Goal: Task Accomplishment & Management: Manage account settings

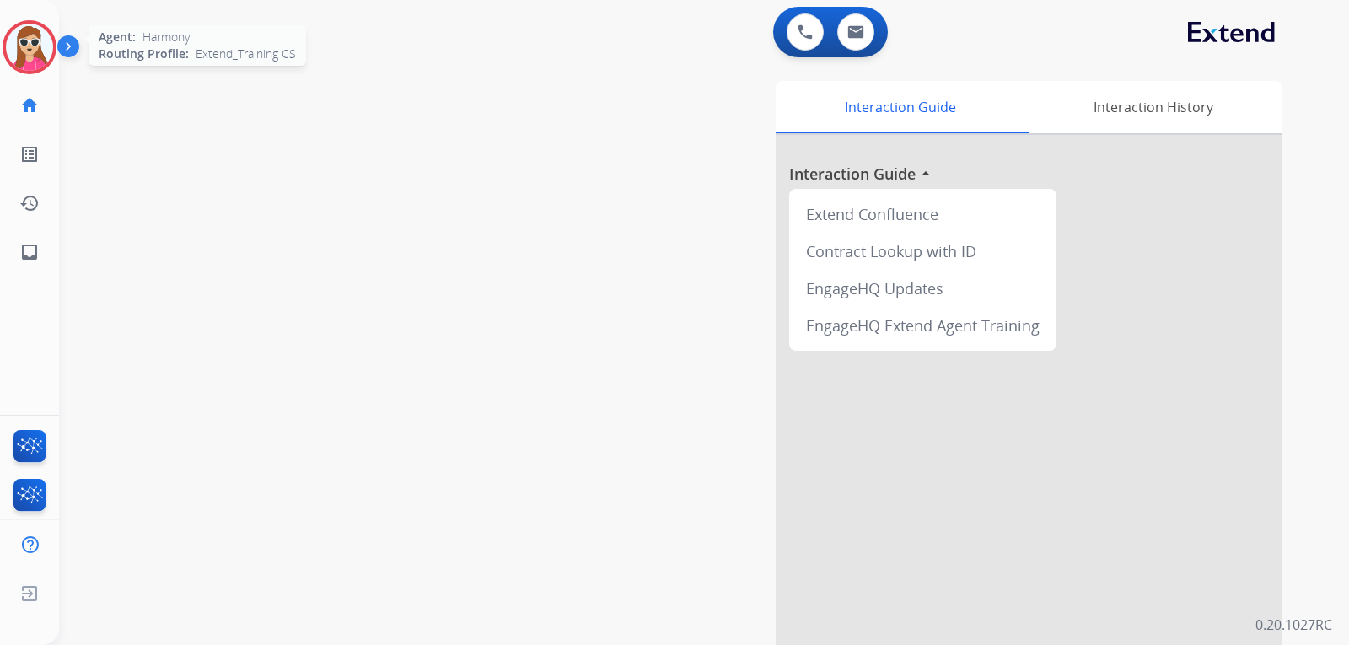
click at [33, 47] on img at bounding box center [29, 47] width 47 height 47
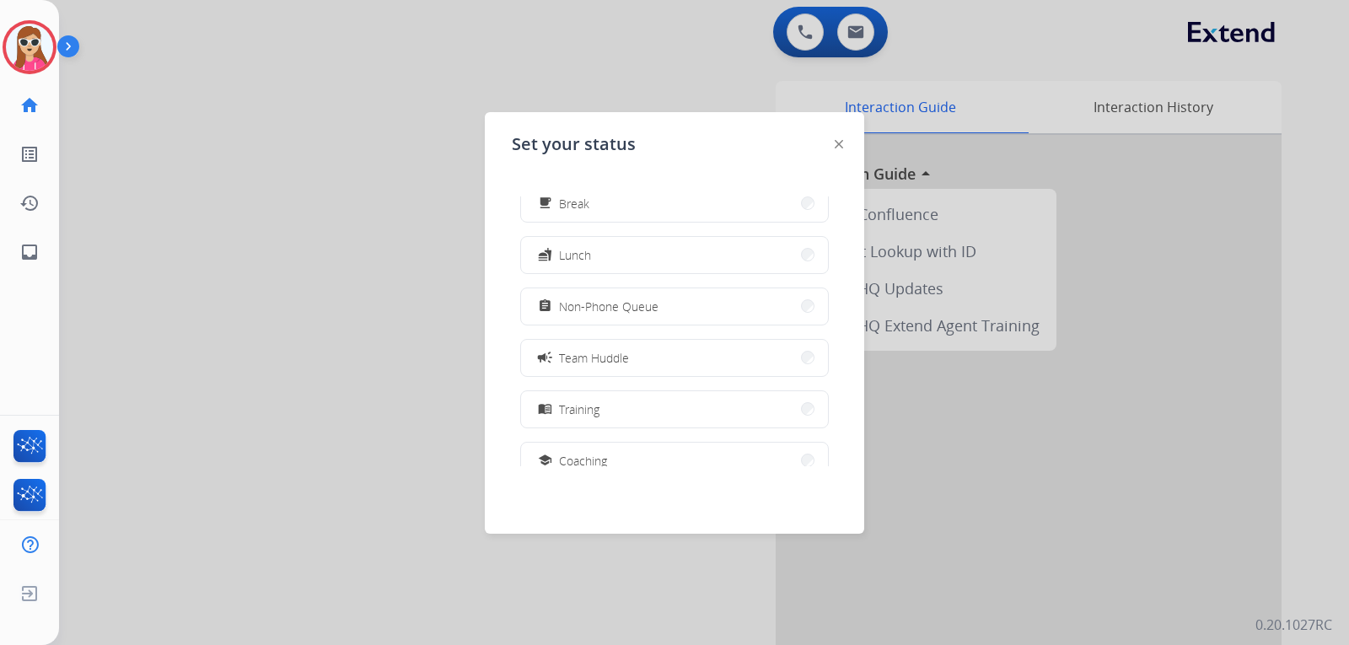
scroll to position [79, 0]
click at [843, 142] on div "Set your status how_to_reg Available free_breakfast Break fastfood Lunch assign…" at bounding box center [674, 322] width 379 height 421
click at [834, 146] on div "Set your status how_to_reg Available free_breakfast Break fastfood Lunch assign…" at bounding box center [674, 322] width 379 height 421
click at [839, 148] on img at bounding box center [838, 144] width 8 height 8
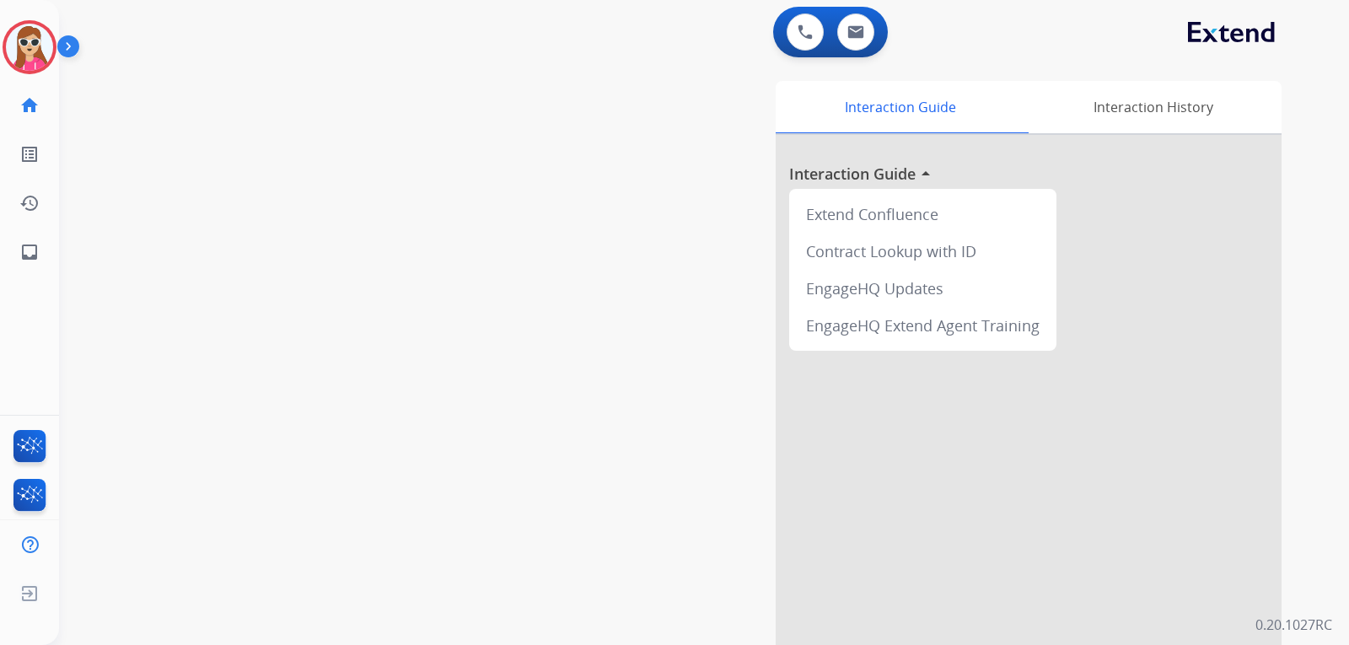
click at [2, 36] on div "Harmony Logged In Edit Avatar Agent: Harmony Routing Profile: Extend_Training CS" at bounding box center [29, 47] width 59 height 54
click at [27, 53] on img at bounding box center [29, 47] width 47 height 47
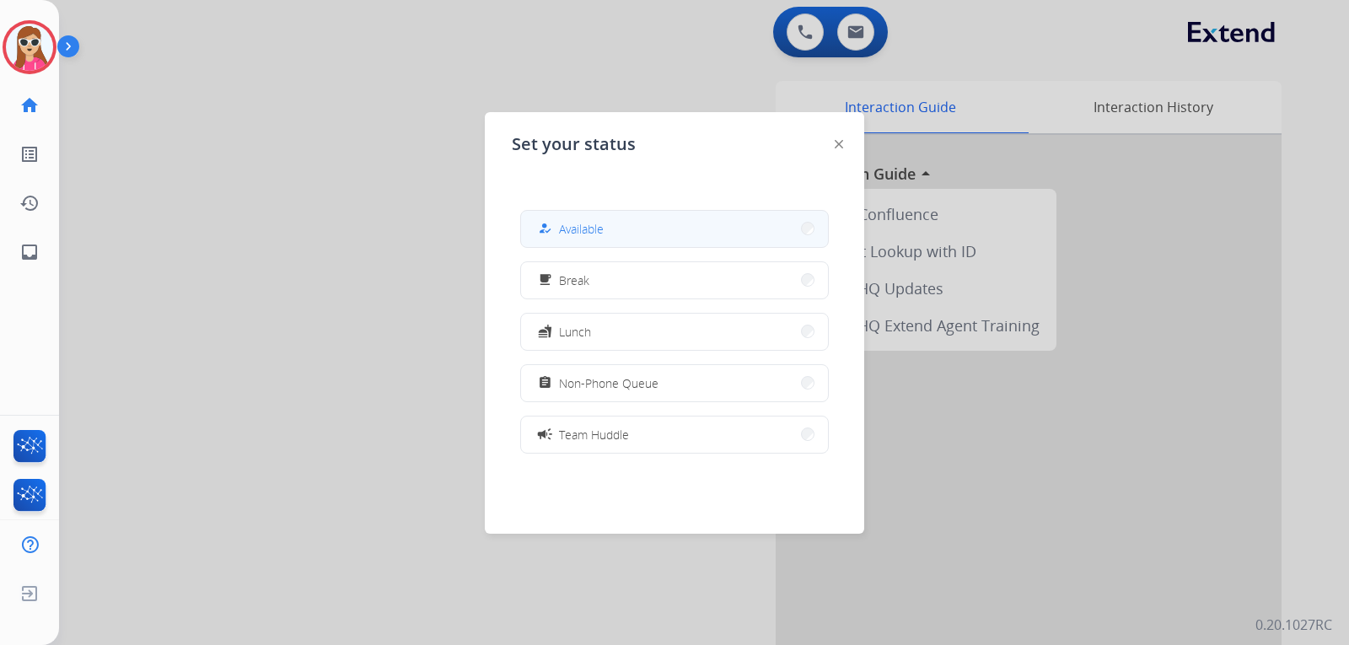
click at [632, 232] on button "how_to_reg Available" at bounding box center [674, 229] width 307 height 36
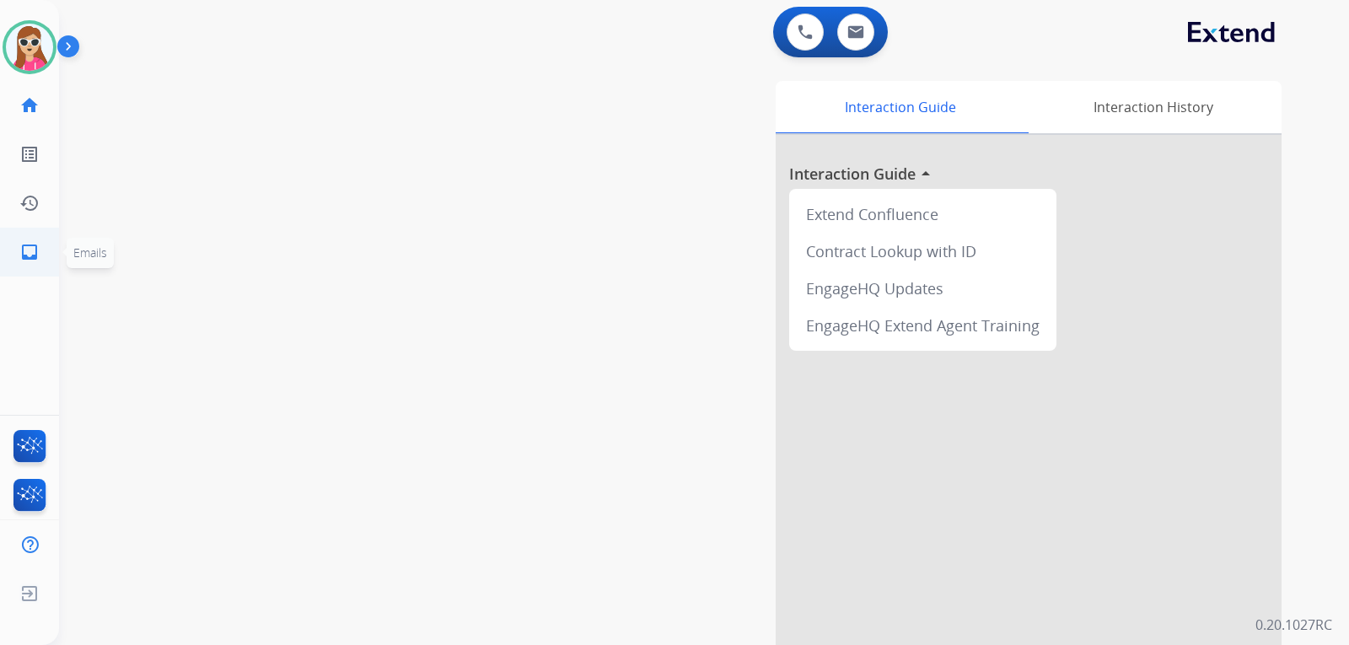
click at [32, 252] on mat-icon "inbox" at bounding box center [29, 252] width 20 height 20
select select "**********"
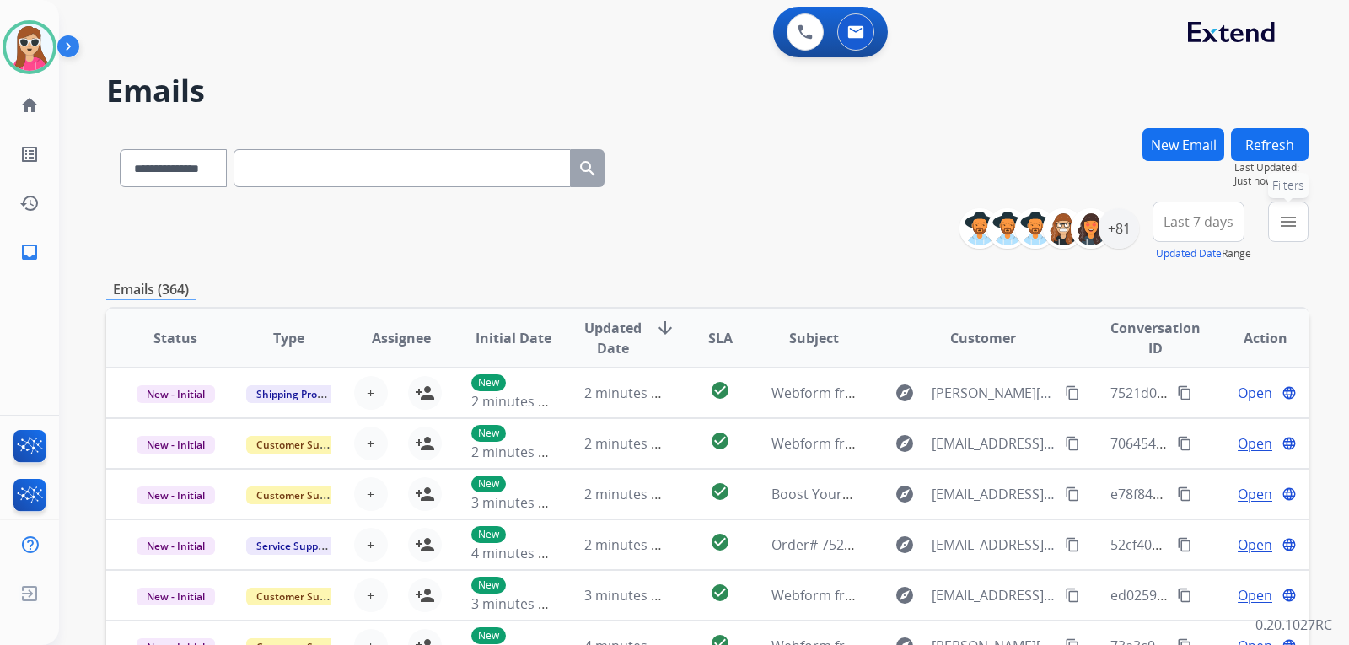
click at [1290, 227] on mat-icon "menu" at bounding box center [1288, 222] width 20 height 20
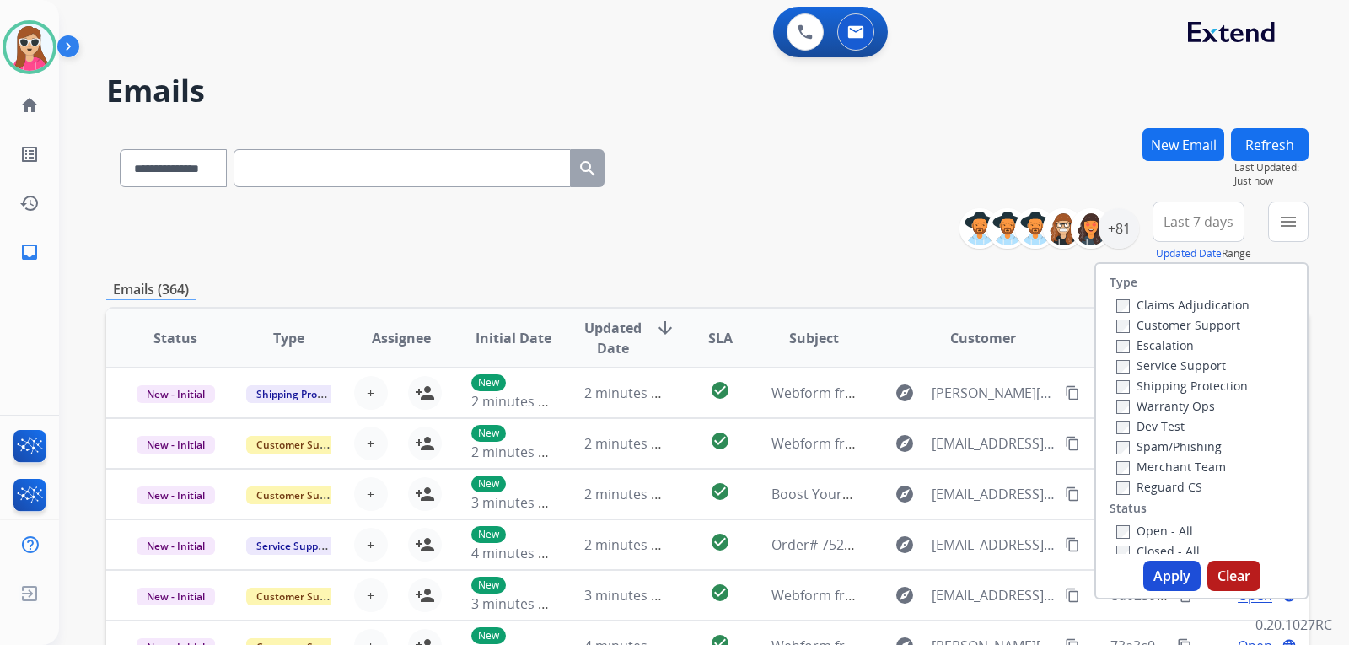
click at [1220, 325] on label "Customer Support" at bounding box center [1178, 325] width 124 height 16
click at [1212, 379] on label "Shipping Protection" at bounding box center [1181, 386] width 131 height 16
click at [1172, 475] on div "Merchant Team" at bounding box center [1182, 466] width 133 height 20
click at [1167, 486] on label "Reguard CS" at bounding box center [1159, 487] width 86 height 16
click at [1157, 528] on label "Open - All" at bounding box center [1154, 531] width 77 height 16
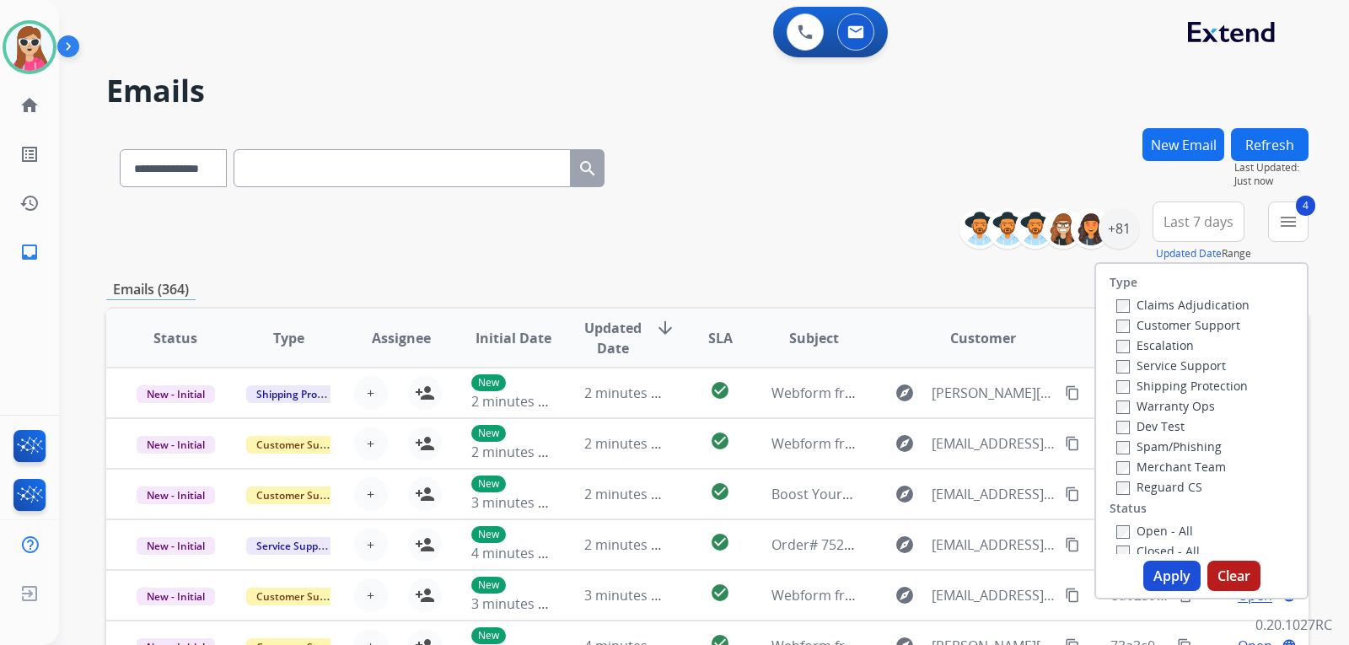
click at [1151, 565] on button "Apply" at bounding box center [1171, 576] width 57 height 30
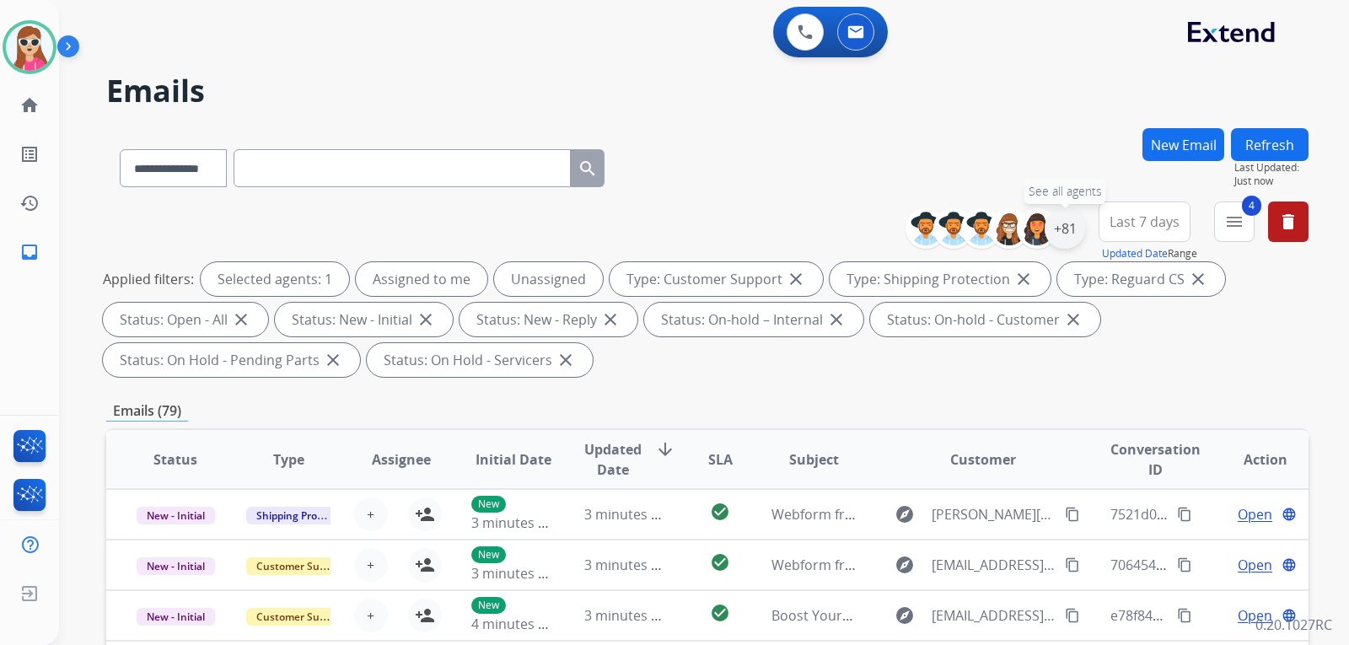
click at [1066, 226] on div "+81" at bounding box center [1064, 228] width 40 height 40
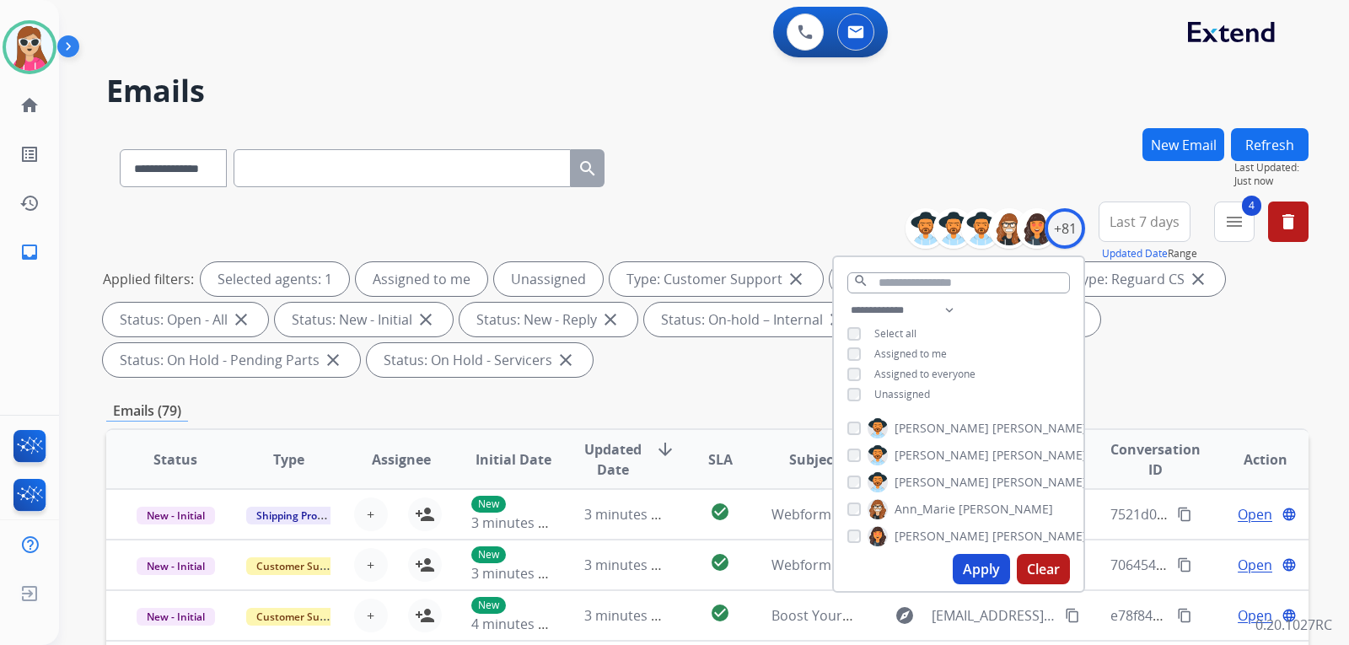
click at [914, 400] on div "**********" at bounding box center [958, 354] width 249 height 108
click at [914, 391] on span "Unassigned" at bounding box center [902, 394] width 56 height 14
click at [976, 575] on button "Apply" at bounding box center [980, 569] width 57 height 30
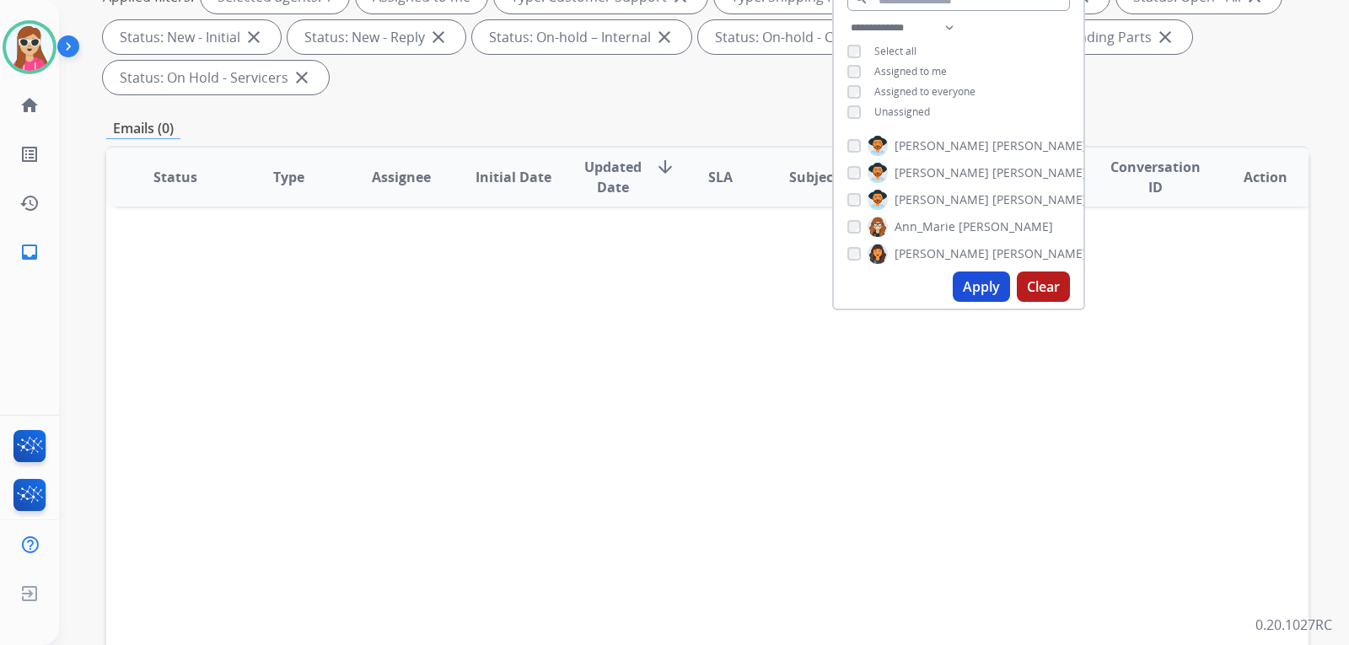
scroll to position [253, 0]
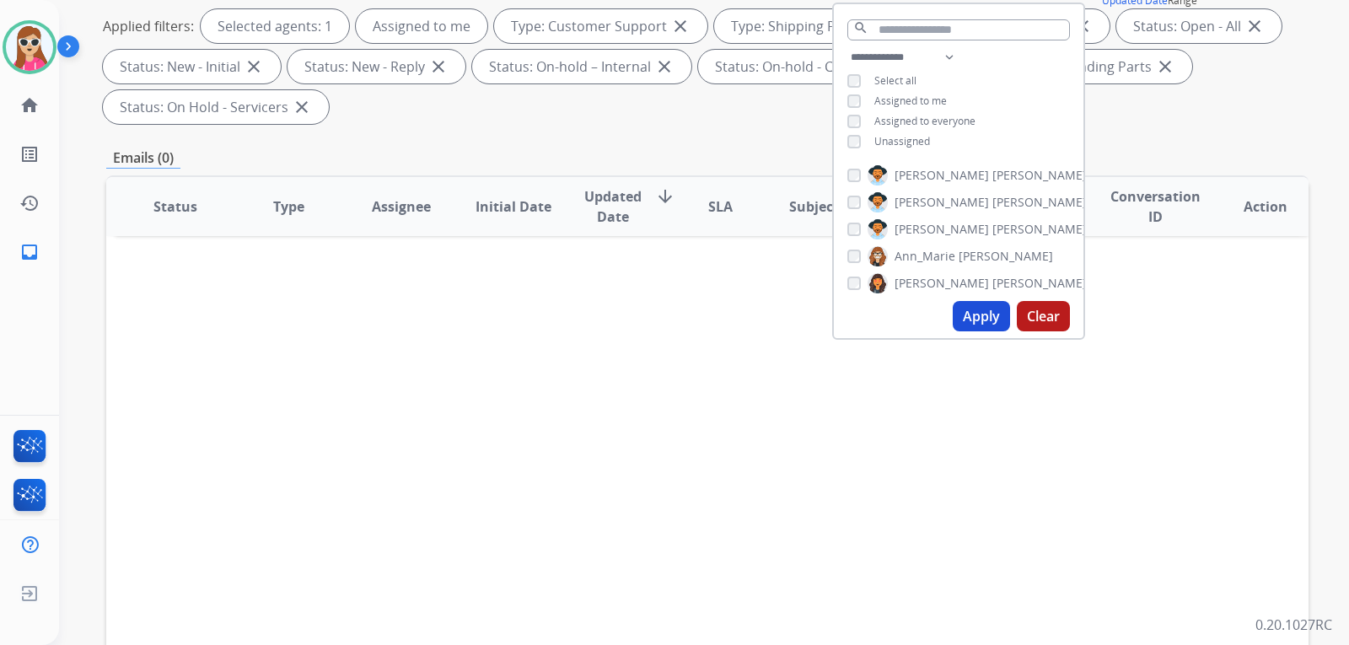
click at [902, 139] on span "Unassigned" at bounding box center [902, 141] width 56 height 14
click at [993, 319] on button "Apply" at bounding box center [980, 316] width 57 height 30
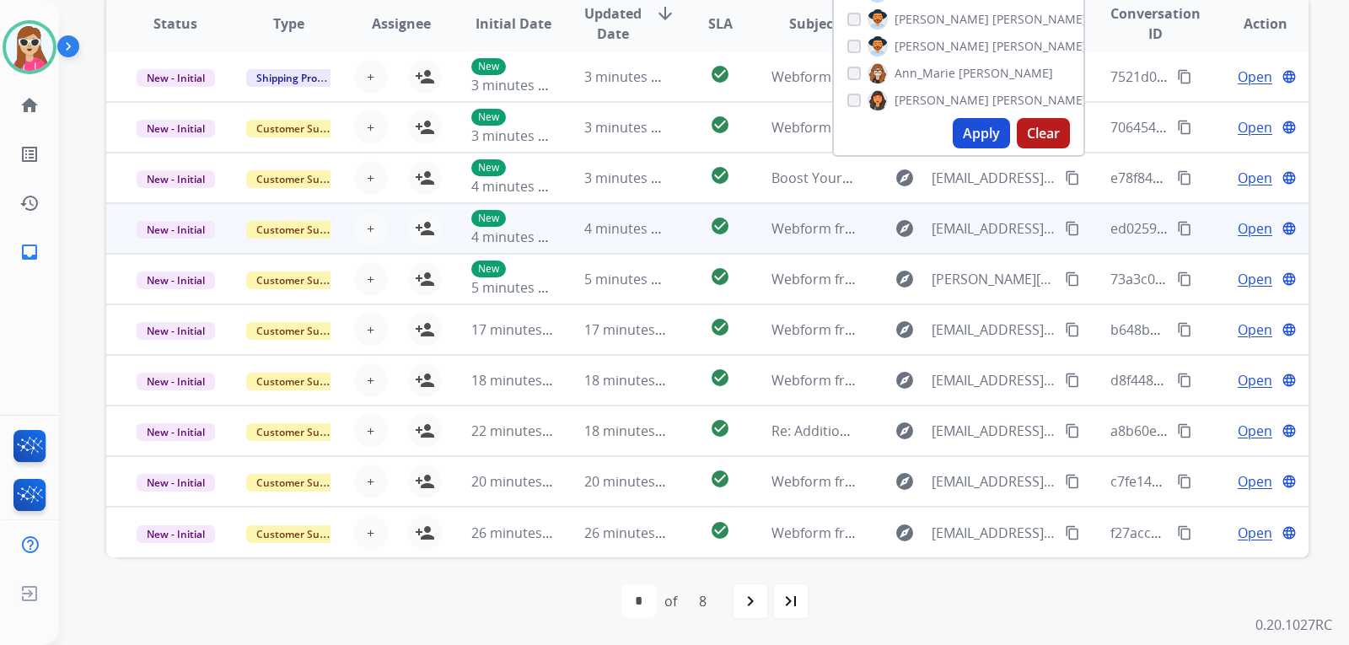
scroll to position [0, 0]
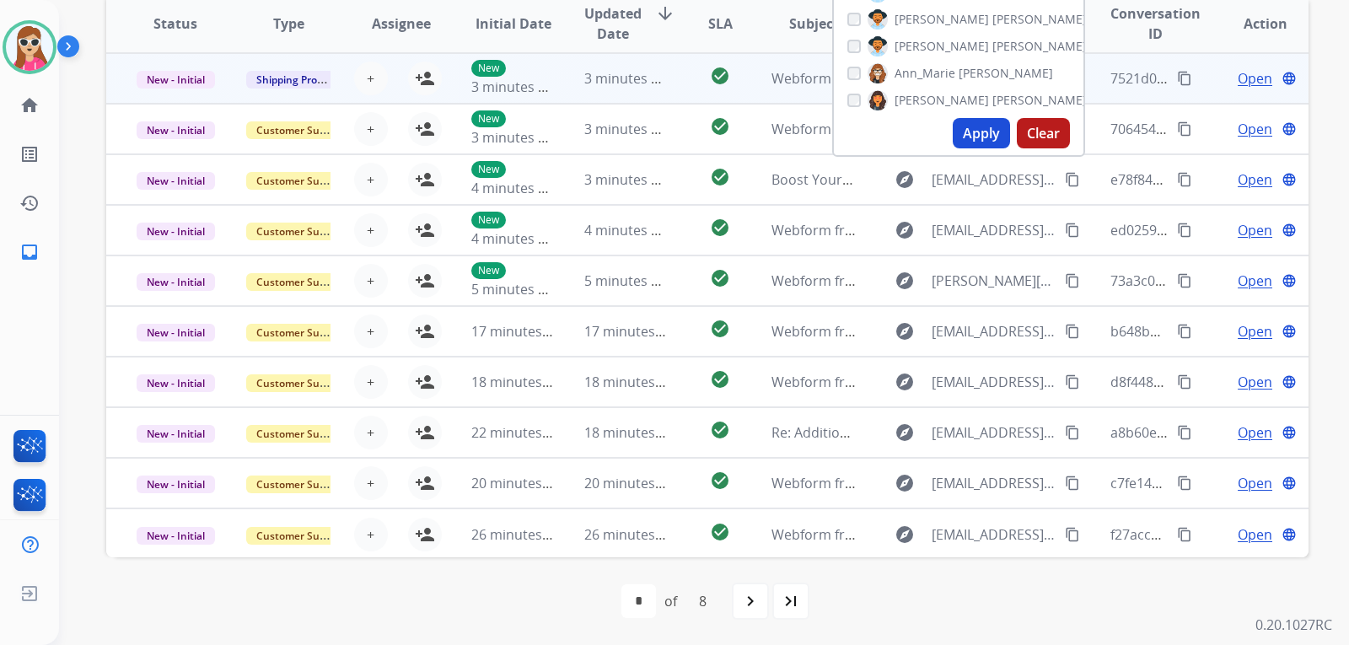
click at [680, 93] on td "check_circle" at bounding box center [706, 78] width 75 height 51
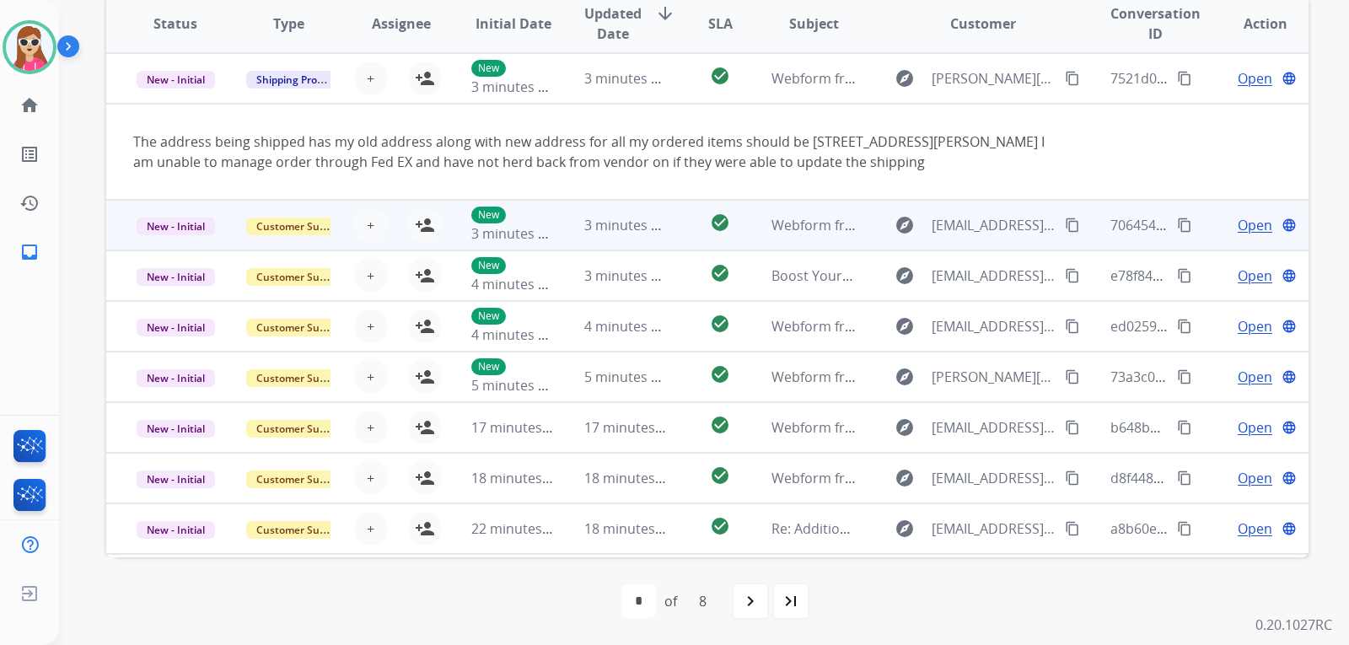
click at [675, 232] on td "check_circle" at bounding box center [706, 225] width 75 height 51
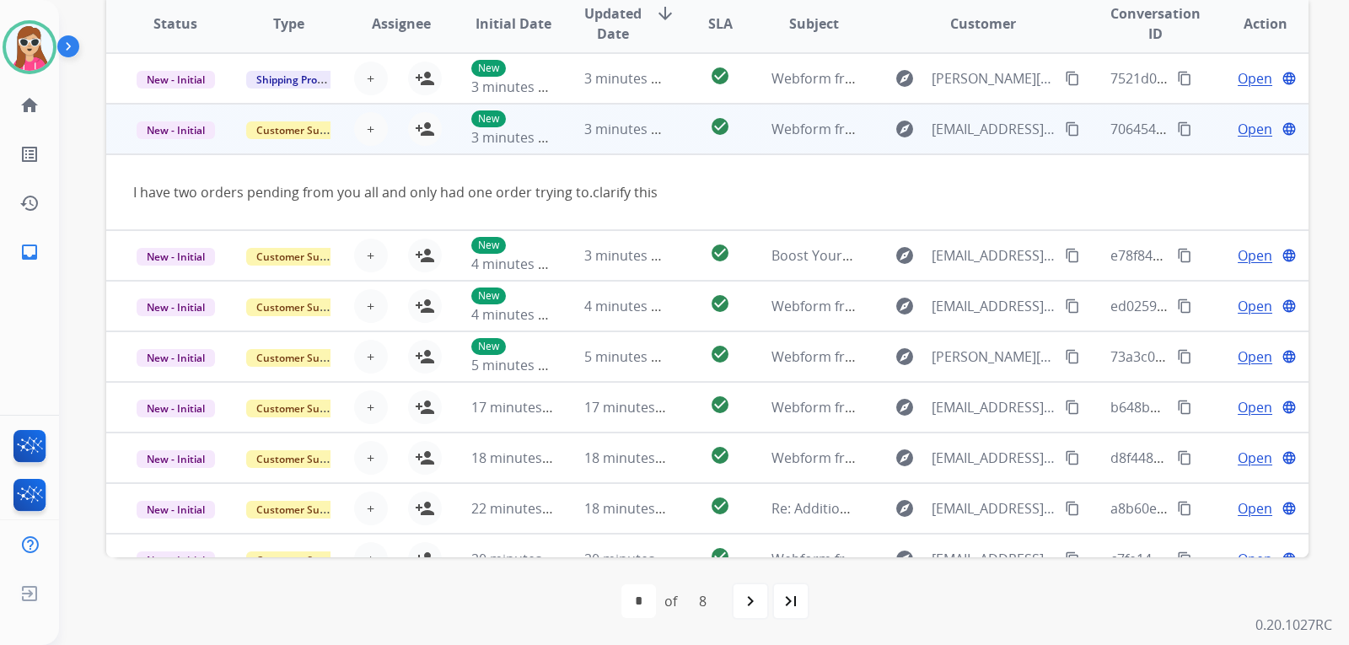
scroll to position [51, 0]
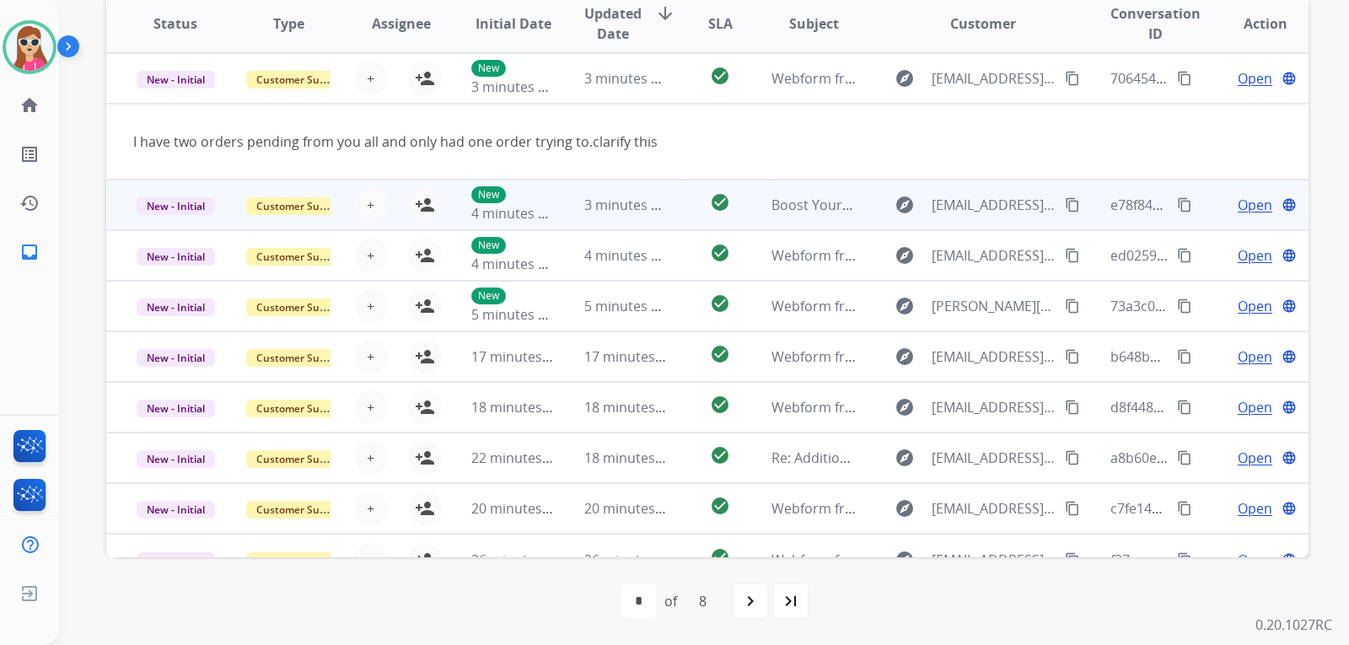
click at [683, 217] on td "check_circle" at bounding box center [706, 205] width 75 height 51
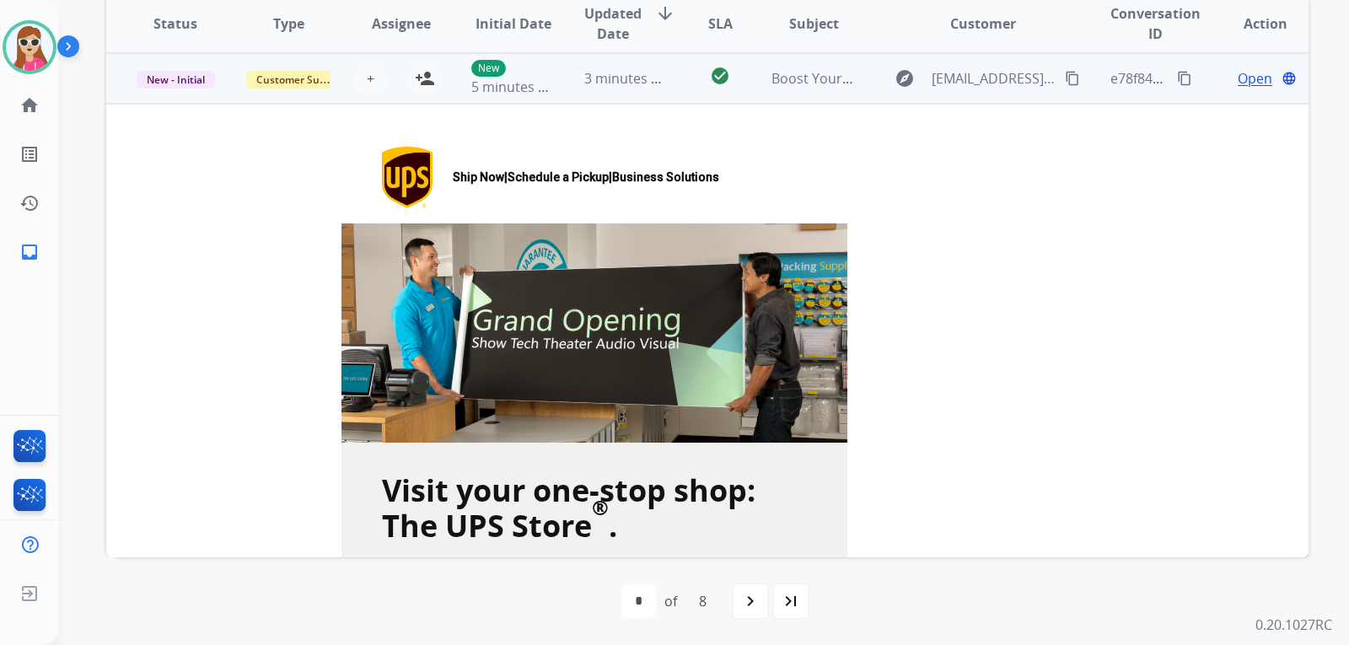
scroll to position [0, 0]
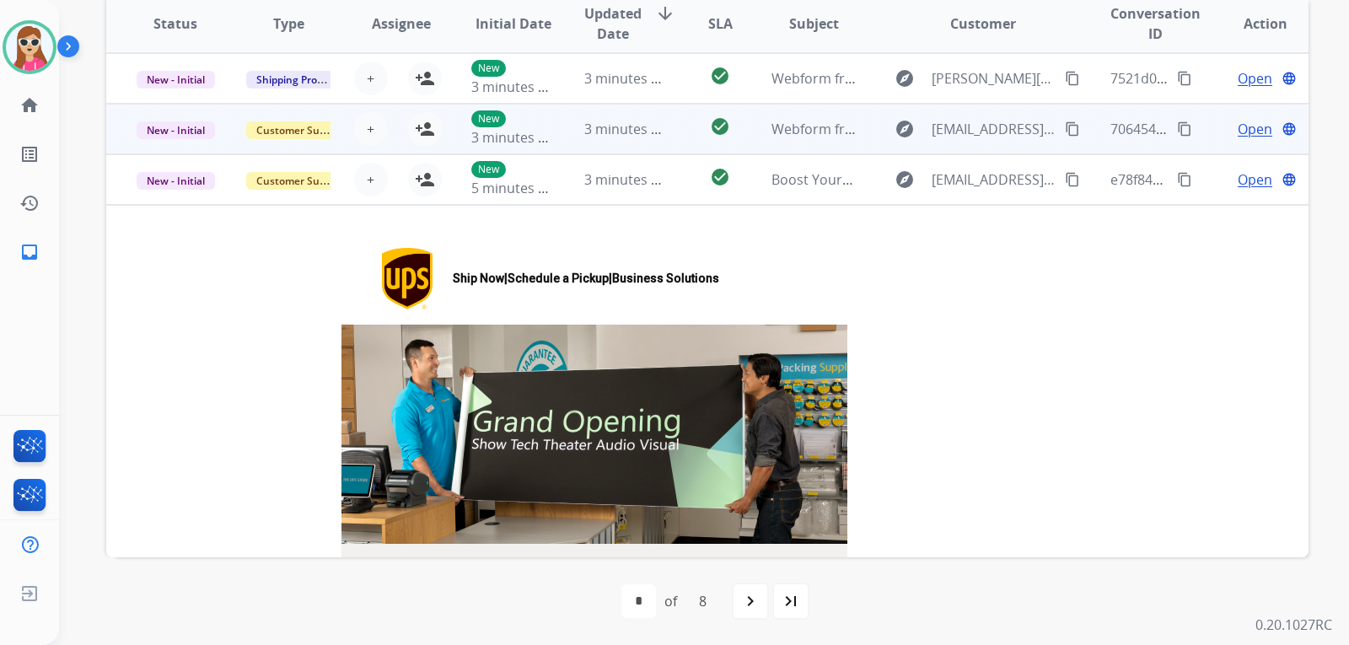
click at [677, 137] on td "check_circle" at bounding box center [706, 129] width 75 height 51
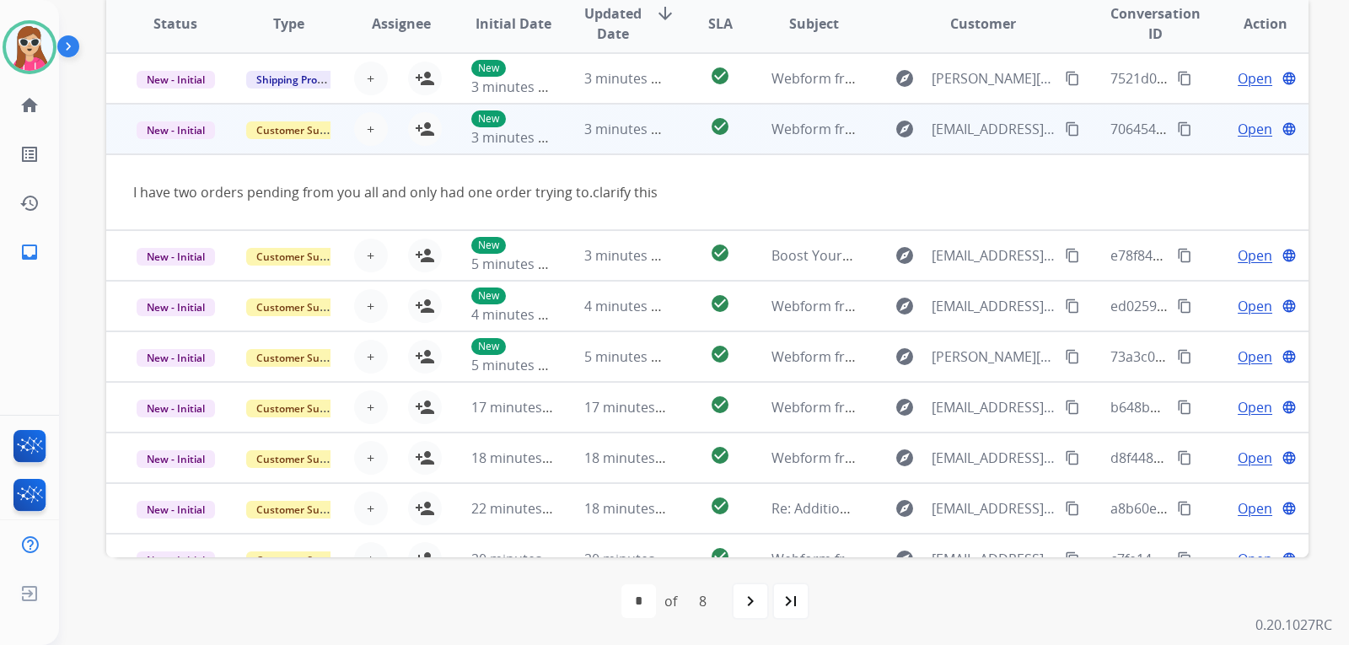
scroll to position [51, 0]
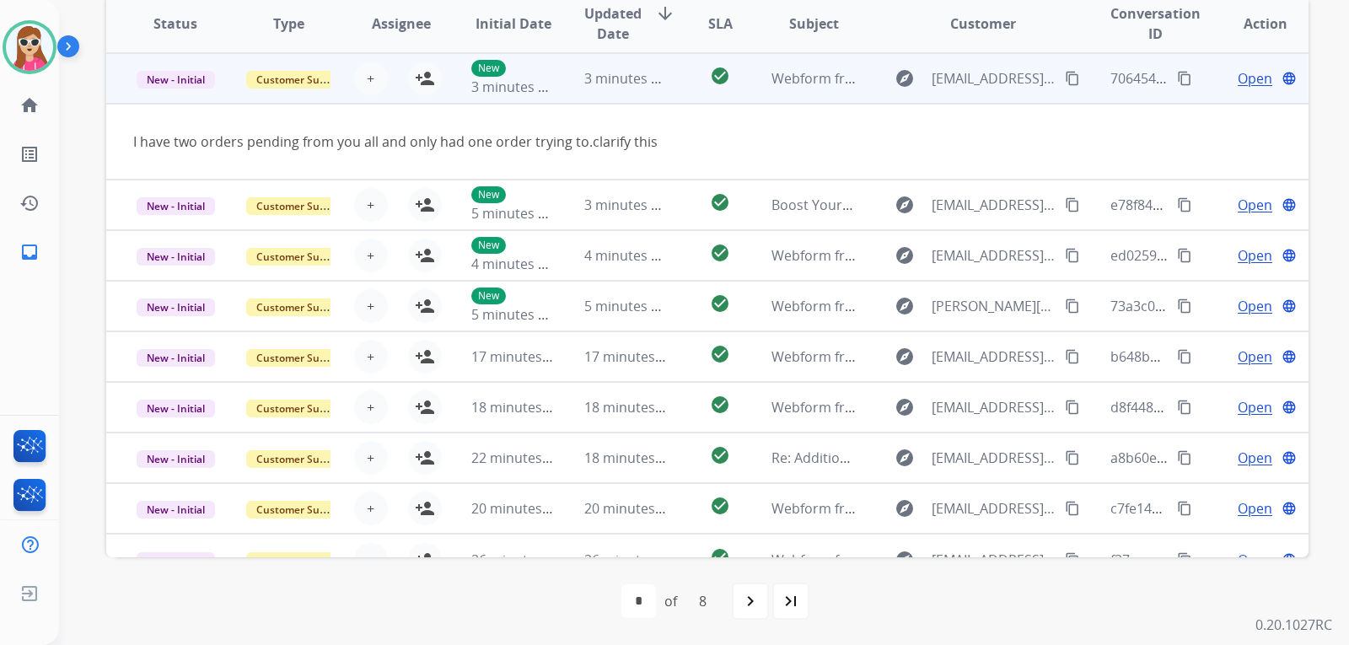
click at [435, 88] on div "+ Select agent person_add Assign to Me" at bounding box center [388, 79] width 108 height 34
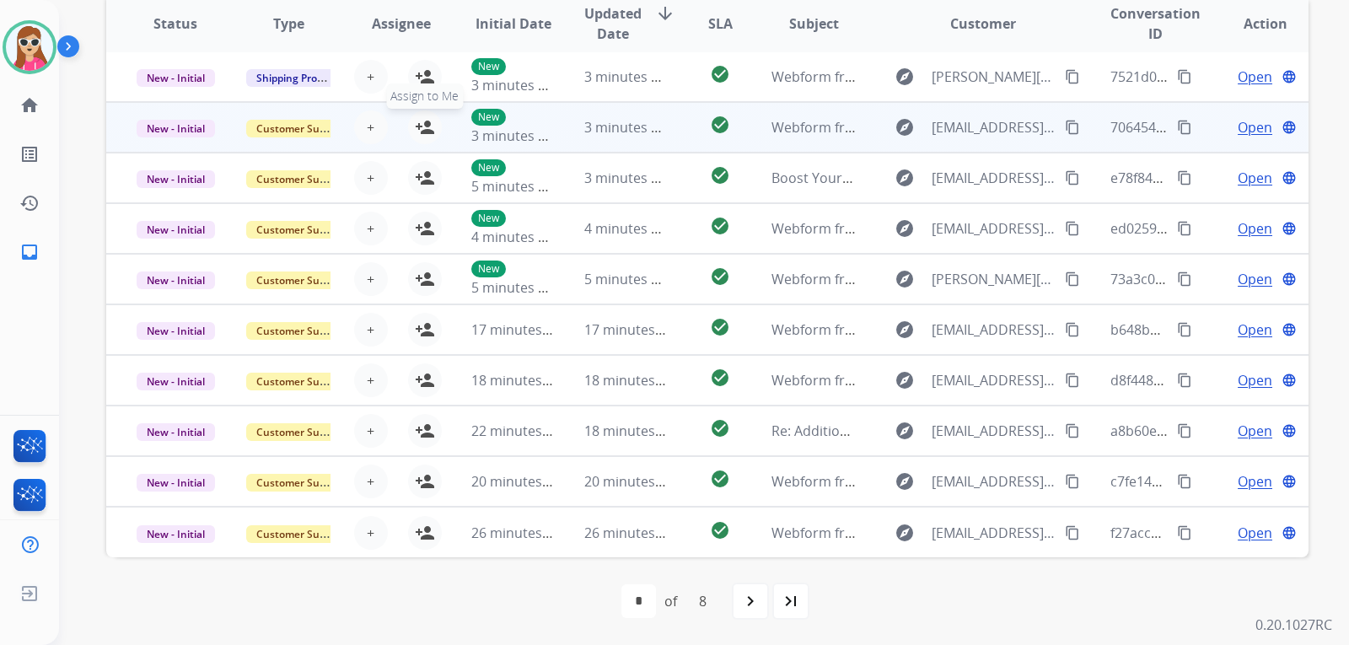
click at [426, 114] on button "person_add Assign to Me" at bounding box center [425, 127] width 34 height 34
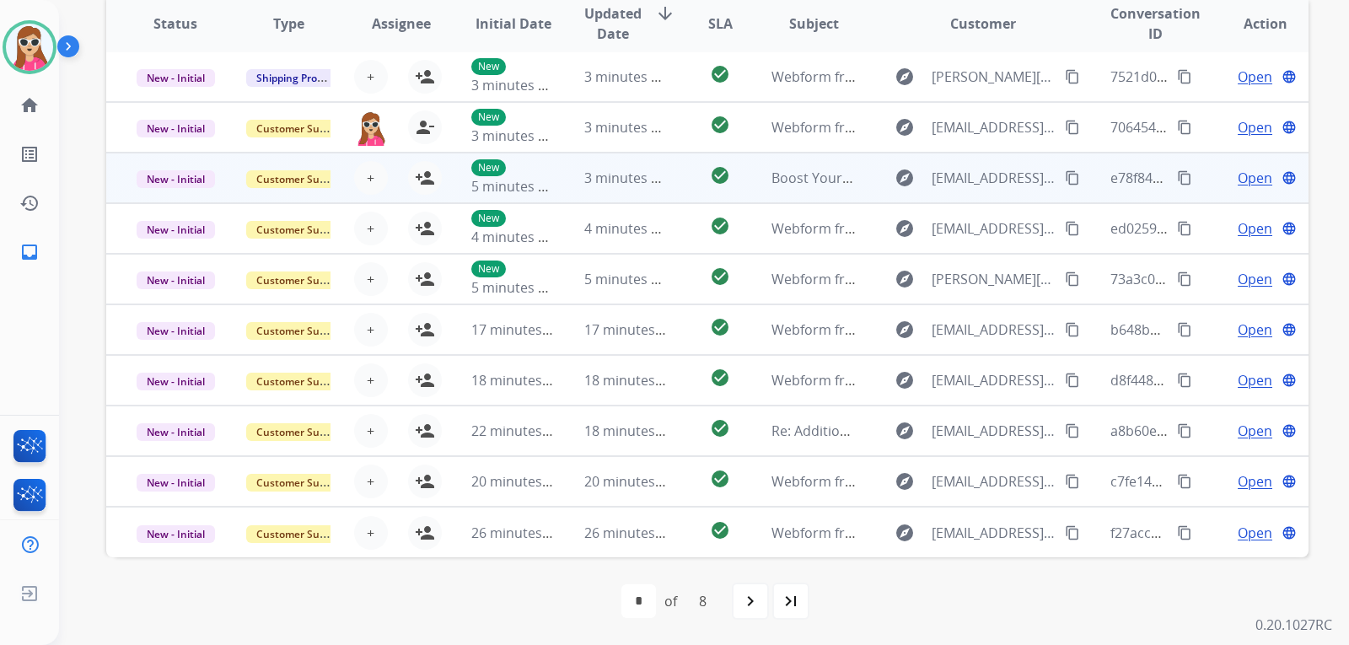
click at [691, 196] on td "check_circle" at bounding box center [706, 178] width 75 height 51
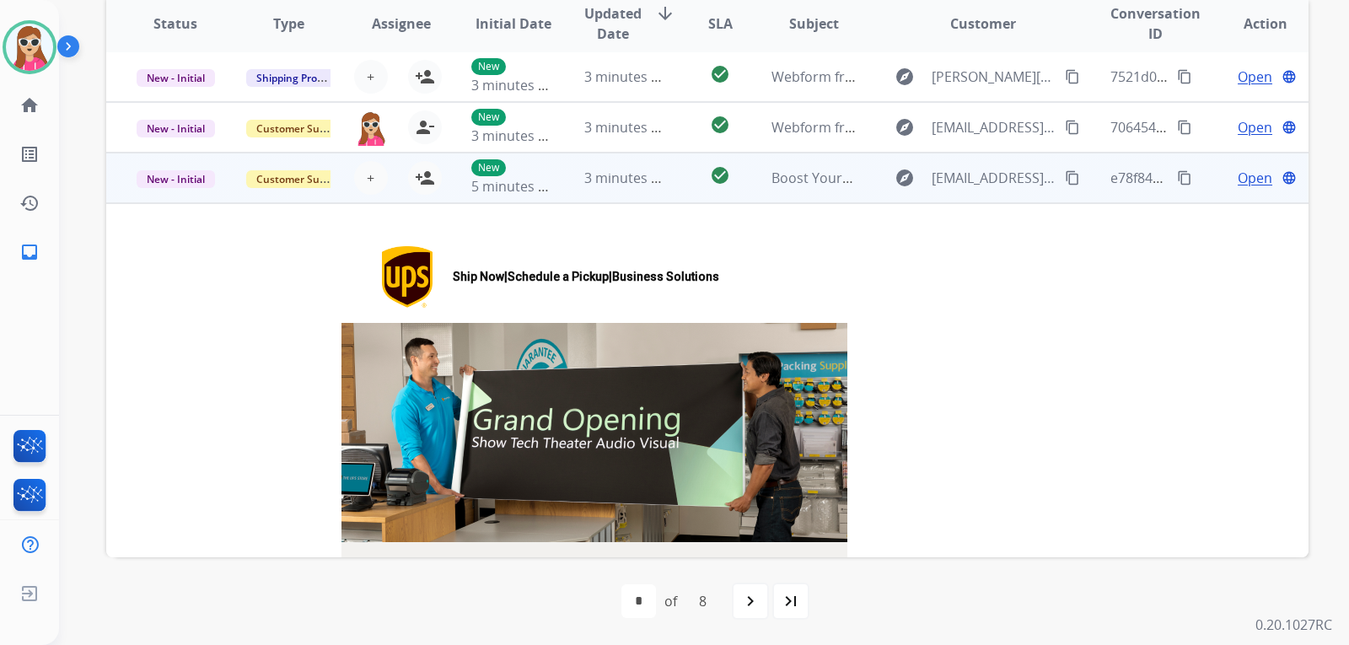
scroll to position [101, 0]
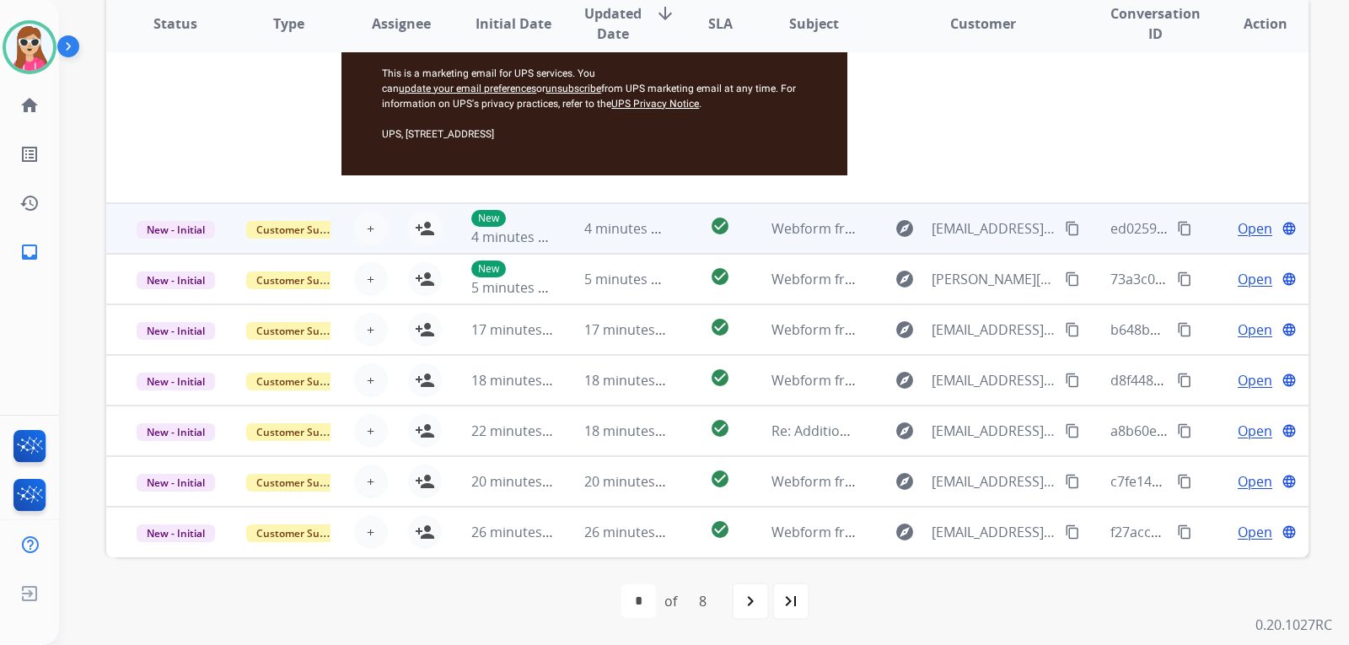
click at [669, 237] on td "check_circle" at bounding box center [706, 228] width 75 height 51
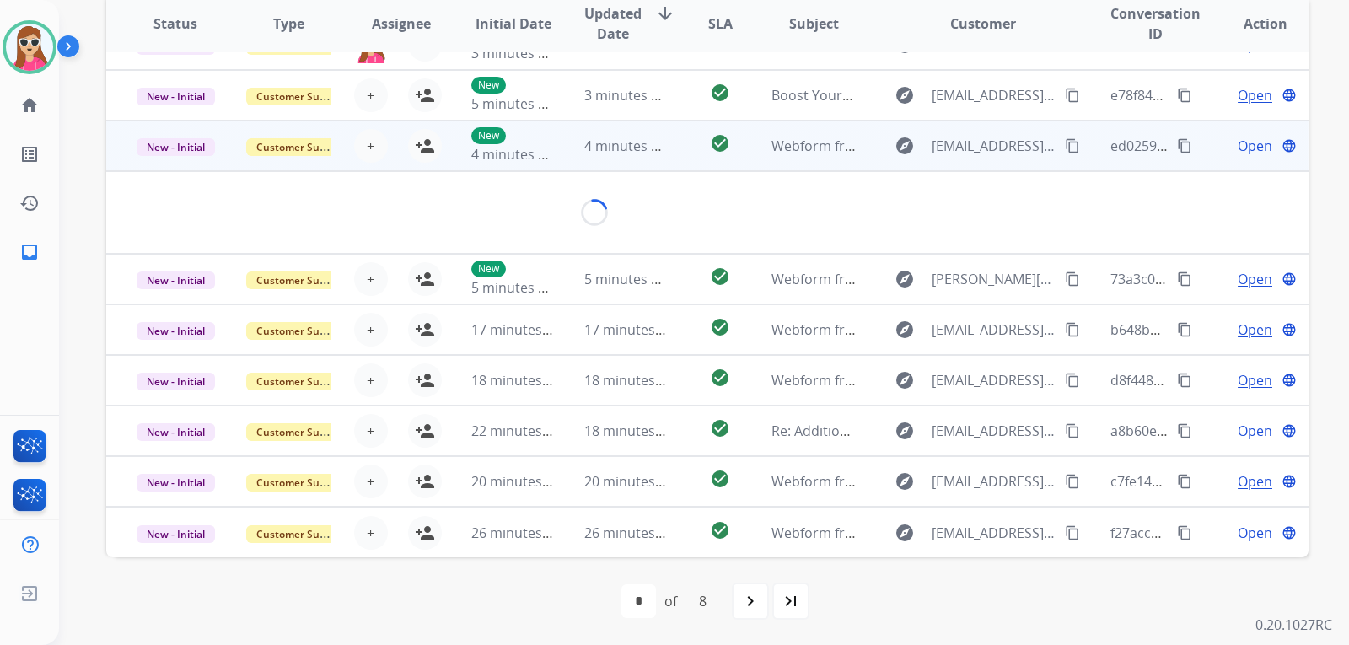
scroll to position [78, 0]
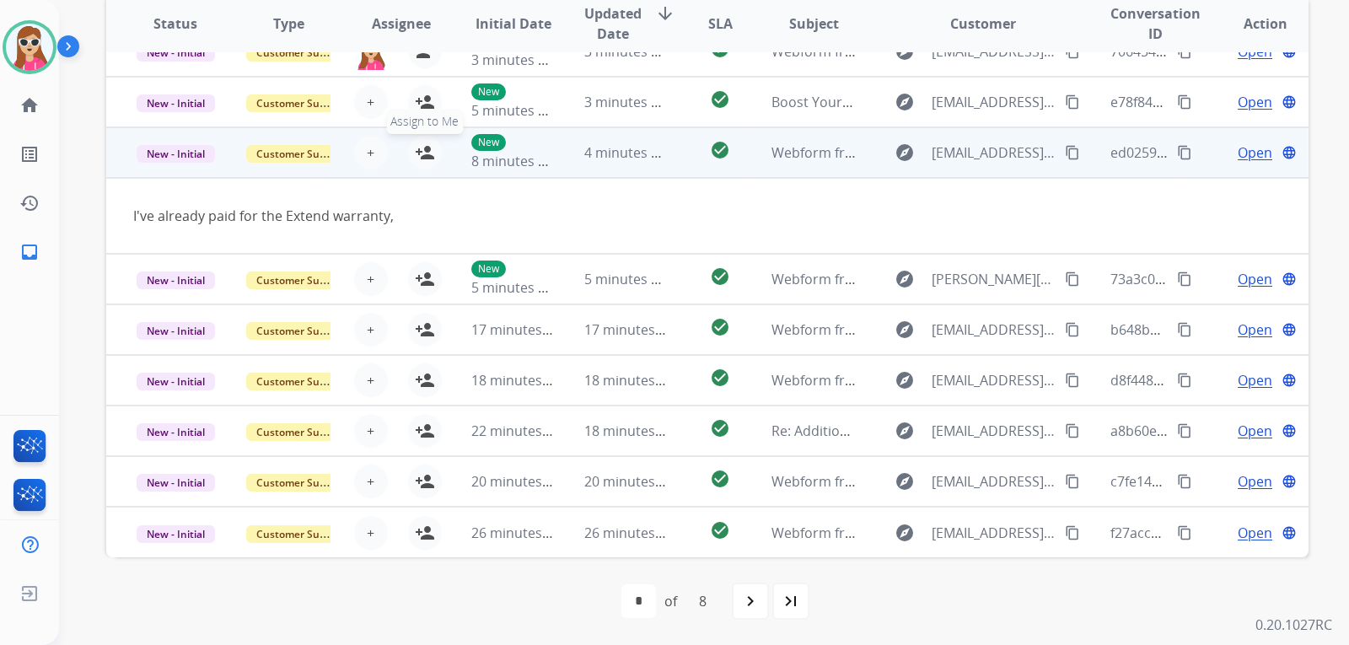
click at [424, 148] on mat-icon "person_add" at bounding box center [425, 152] width 20 height 20
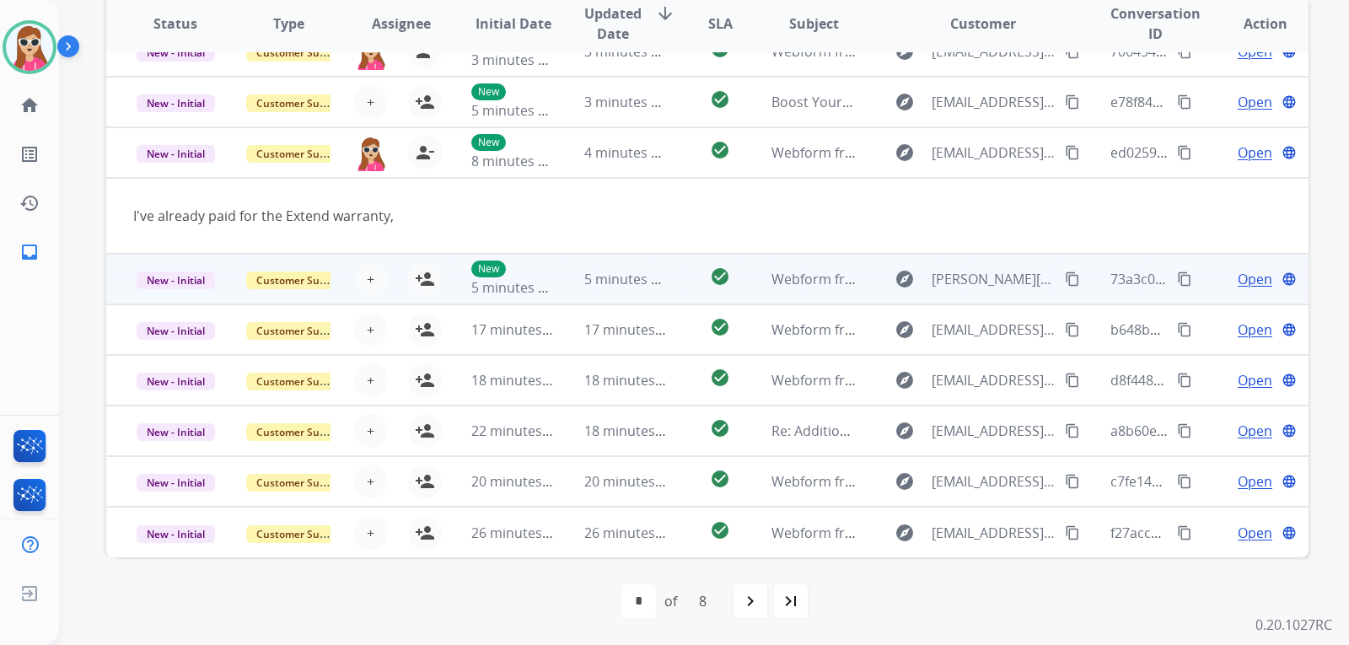
click at [679, 285] on td "check_circle" at bounding box center [706, 279] width 75 height 51
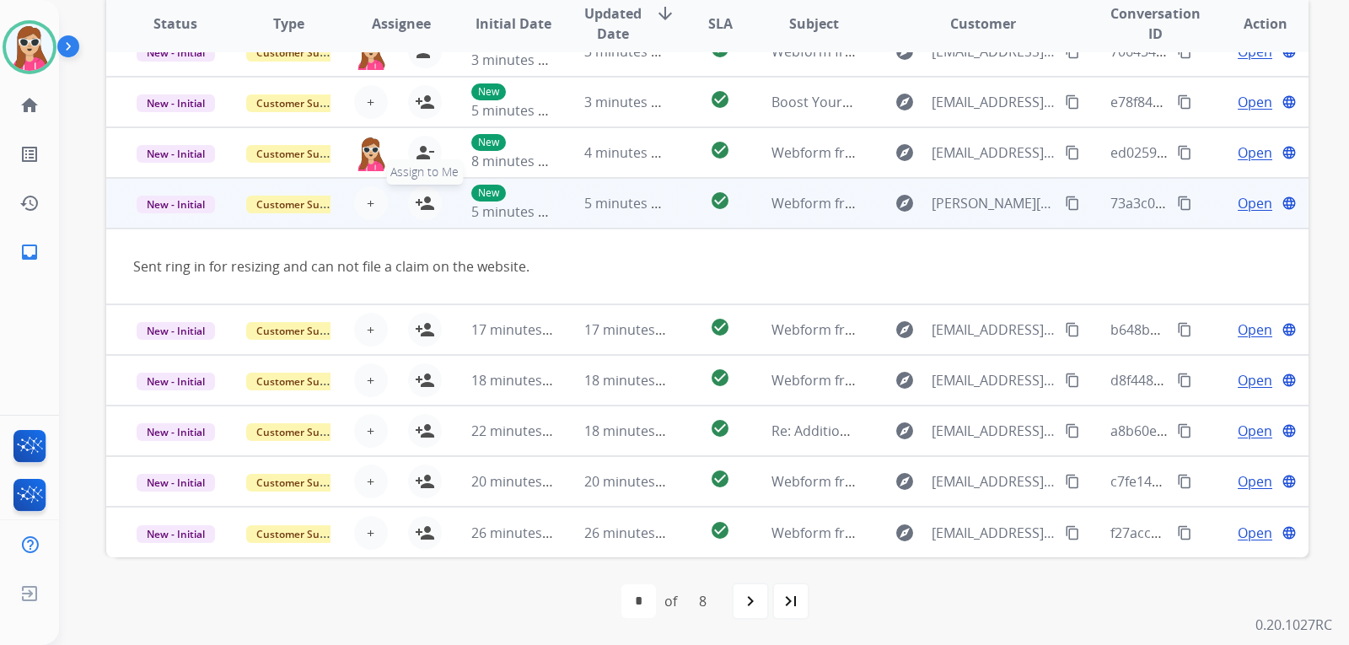
click at [428, 210] on mat-icon "person_add" at bounding box center [425, 203] width 20 height 20
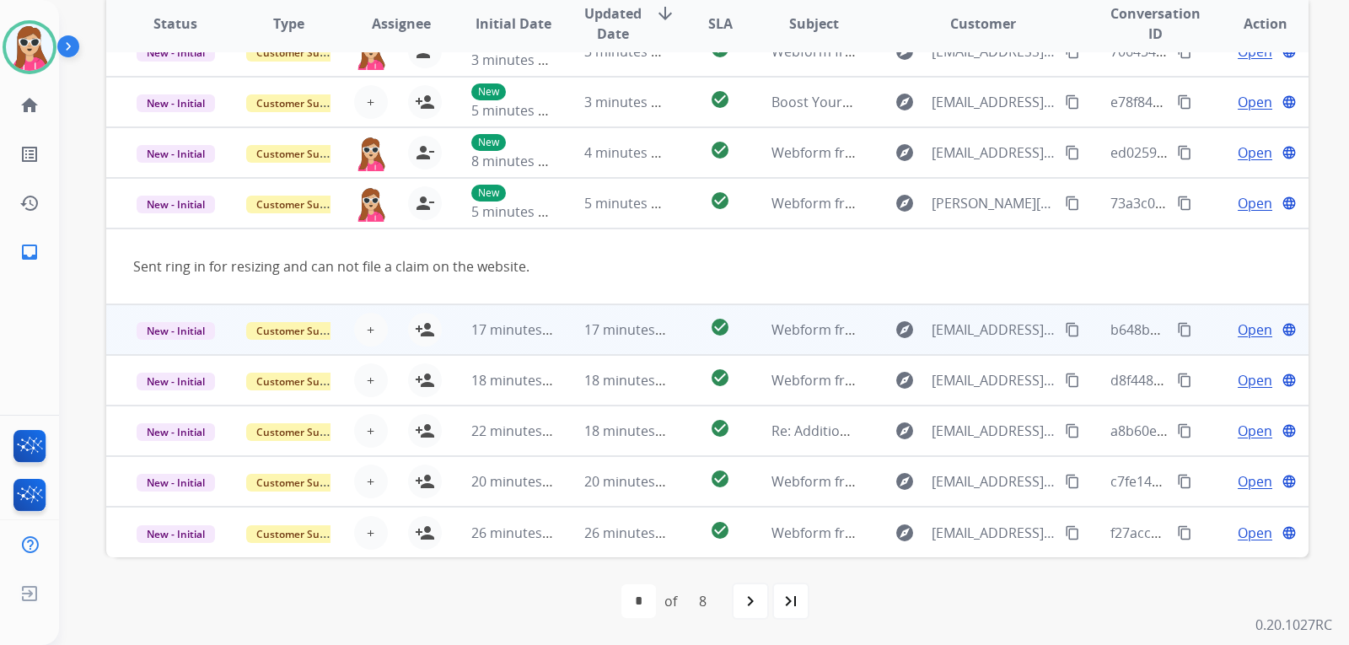
click at [669, 325] on td "check_circle" at bounding box center [706, 329] width 75 height 51
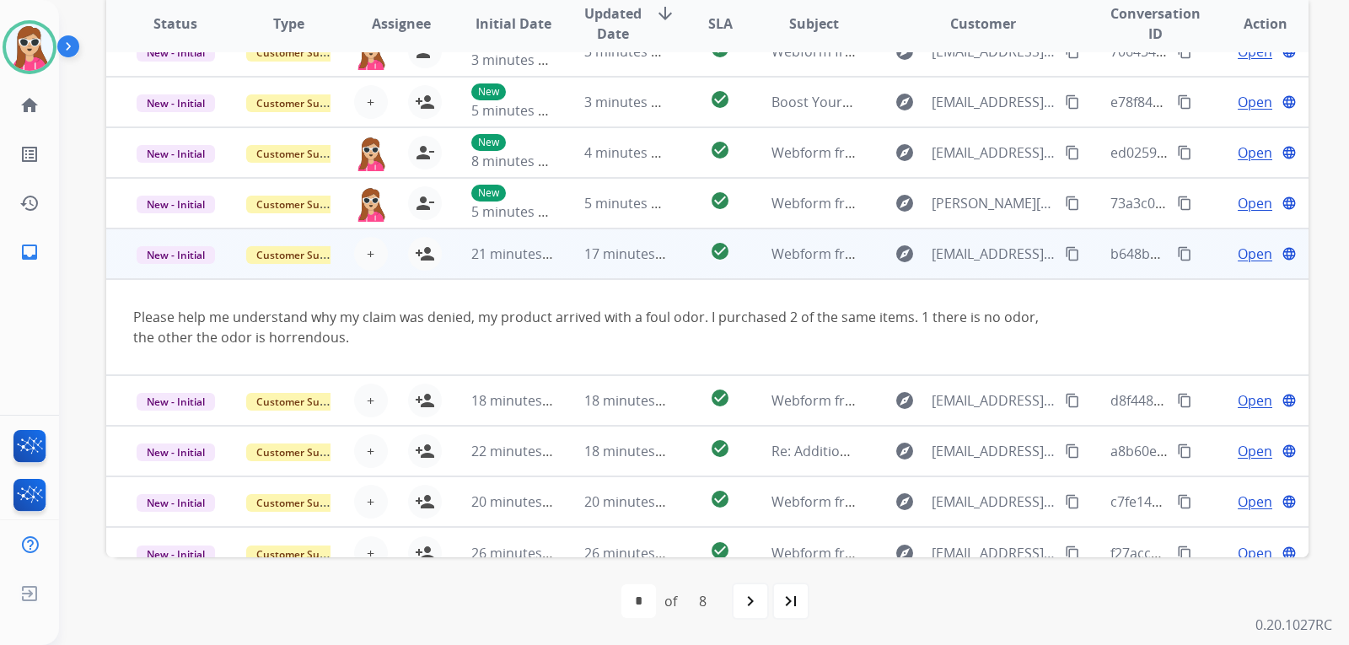
scroll to position [98, 0]
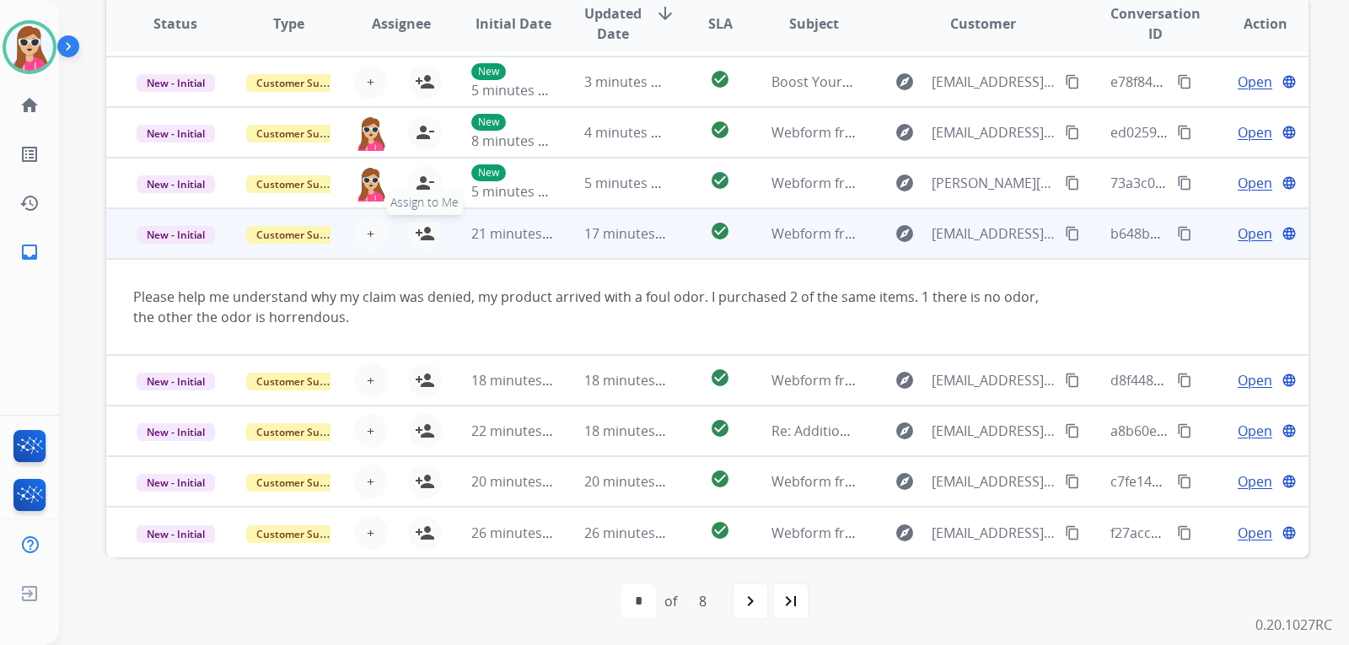
click at [419, 240] on mat-icon "person_add" at bounding box center [425, 233] width 20 height 20
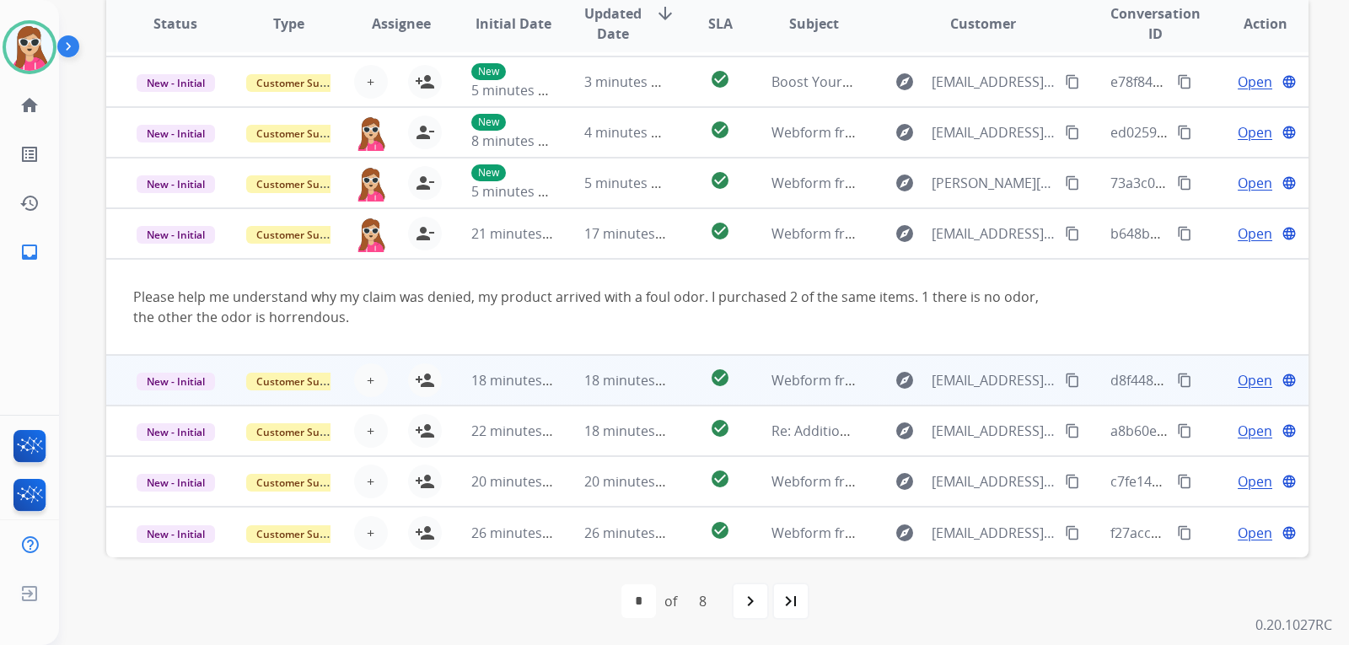
click at [679, 382] on td "check_circle" at bounding box center [706, 380] width 75 height 51
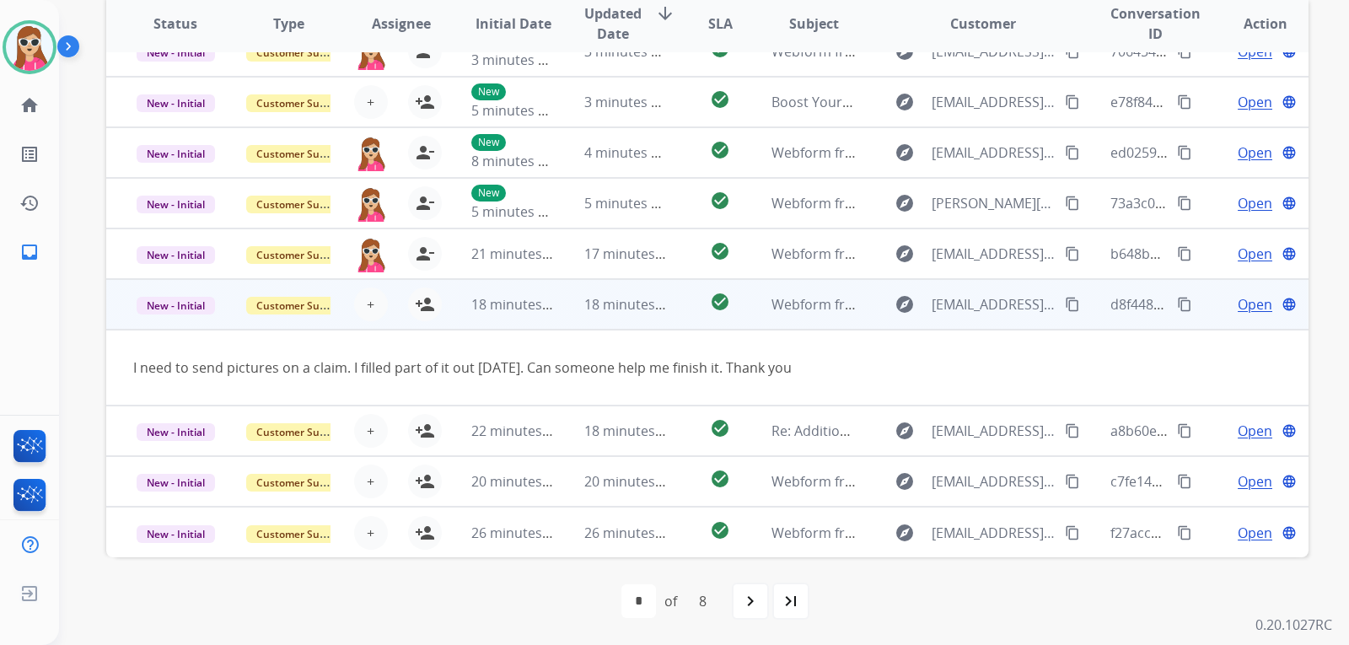
scroll to position [78, 0]
click at [420, 317] on button "person_add Assign to Me" at bounding box center [425, 304] width 34 height 34
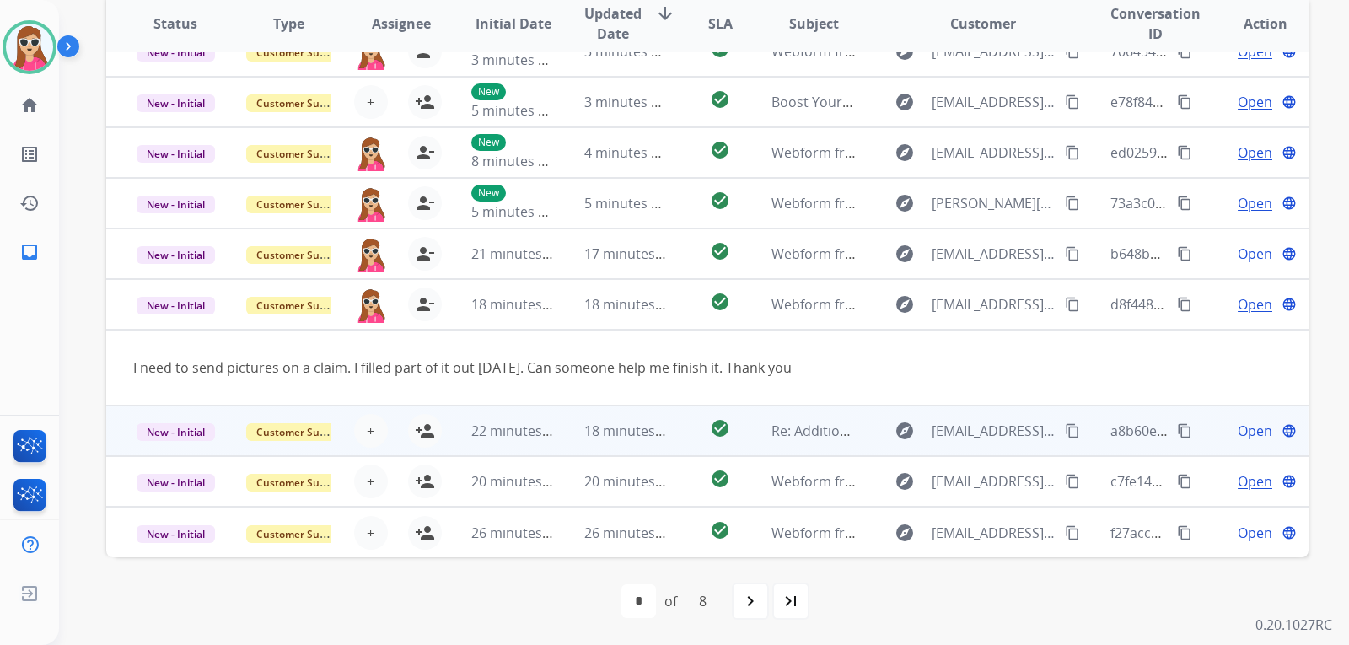
click at [679, 432] on td "check_circle" at bounding box center [706, 430] width 75 height 51
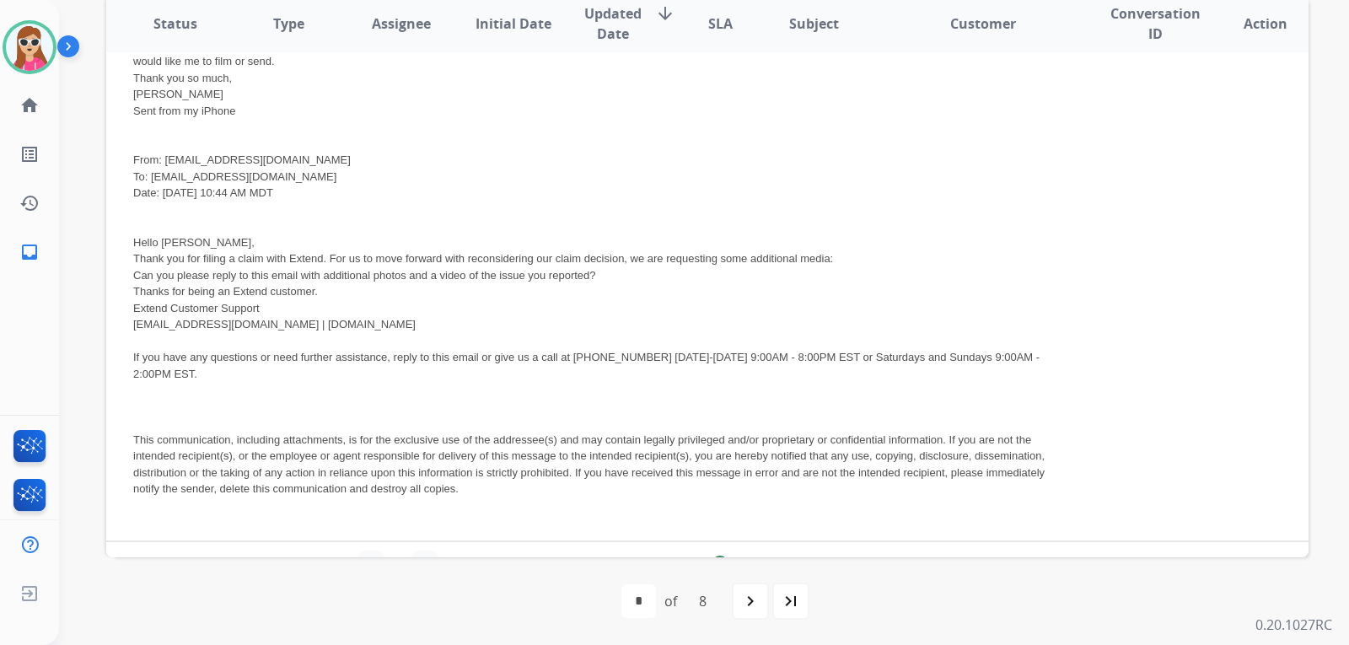
scroll to position [3595, 0]
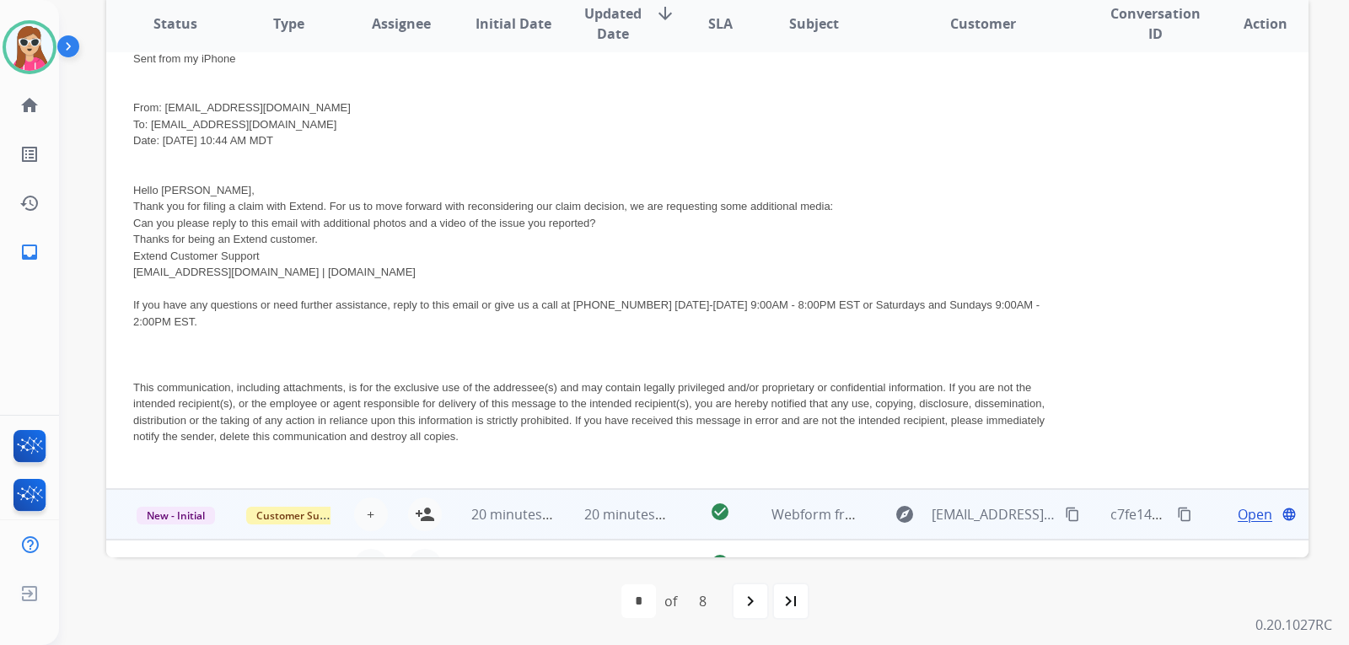
click at [680, 489] on td "check_circle" at bounding box center [706, 514] width 75 height 51
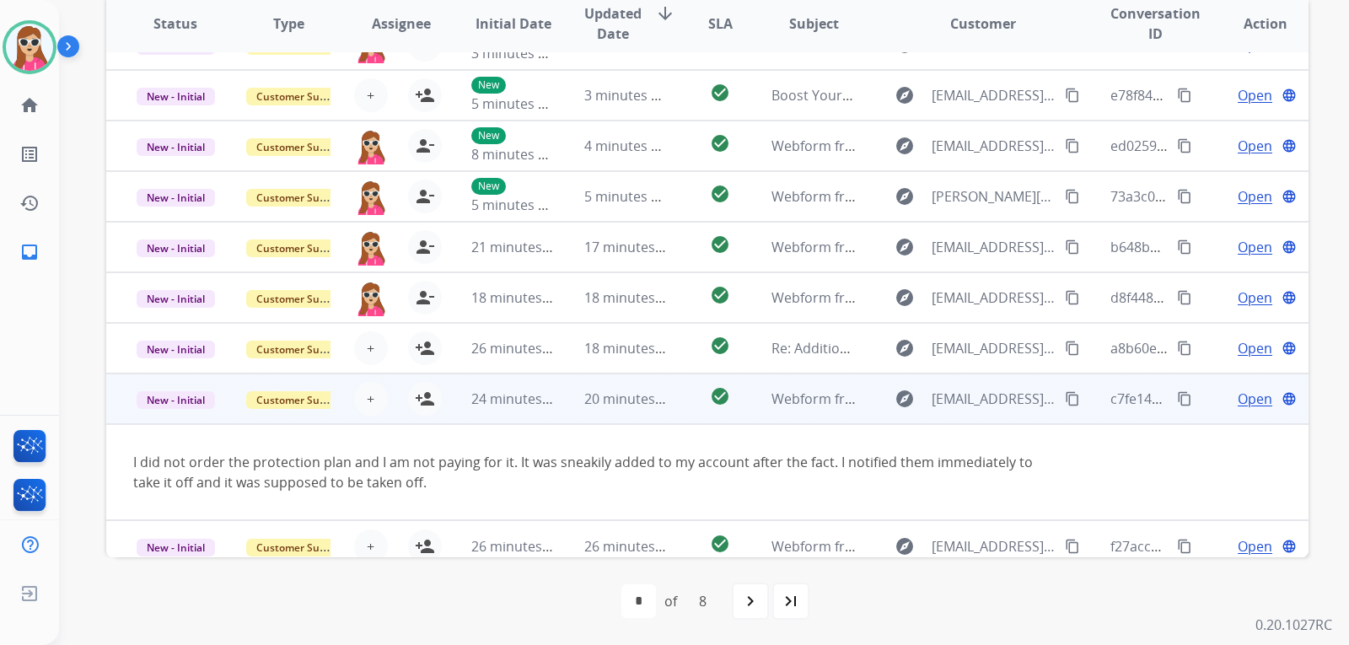
scroll to position [98, 0]
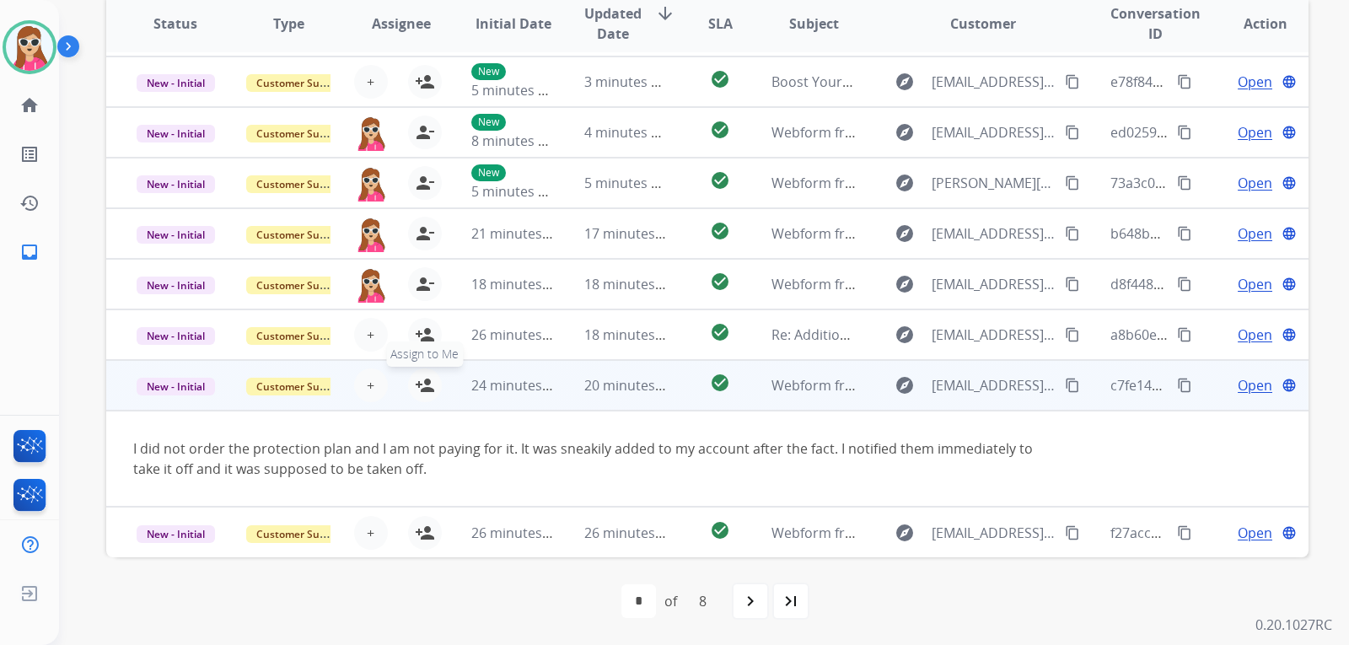
click at [428, 385] on mat-icon "person_add" at bounding box center [425, 385] width 20 height 20
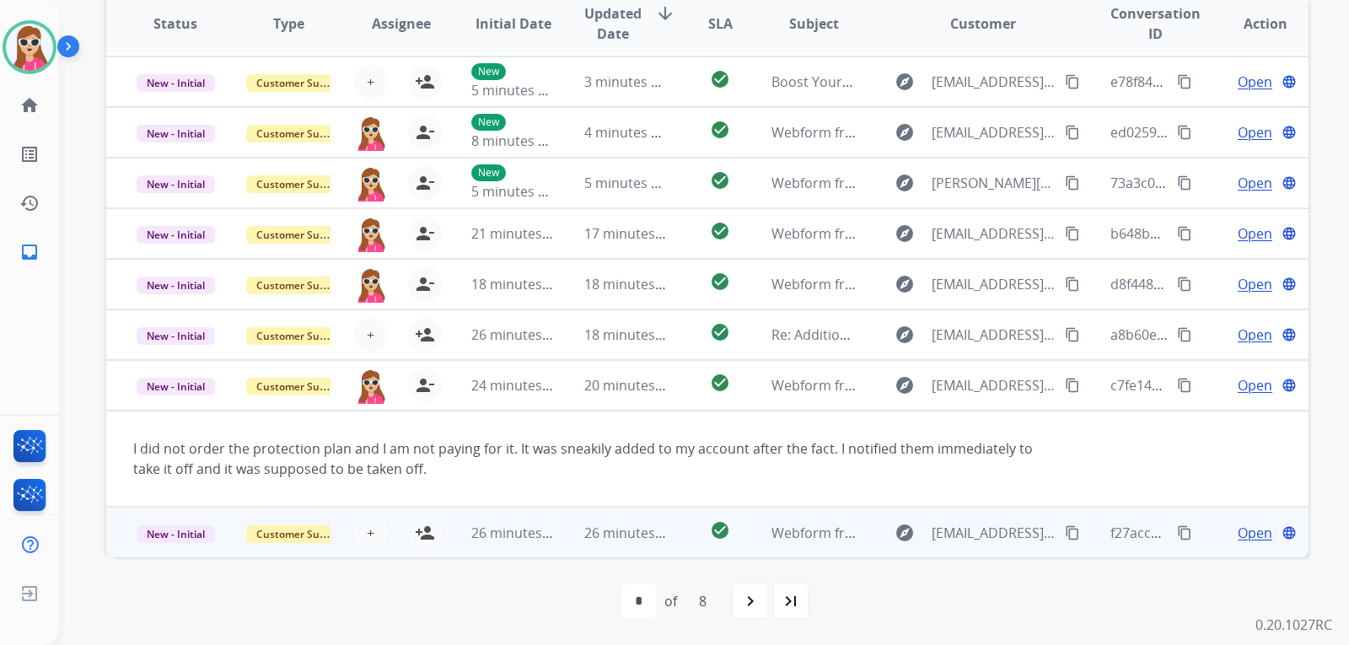
click at [689, 545] on td "check_circle" at bounding box center [706, 532] width 75 height 51
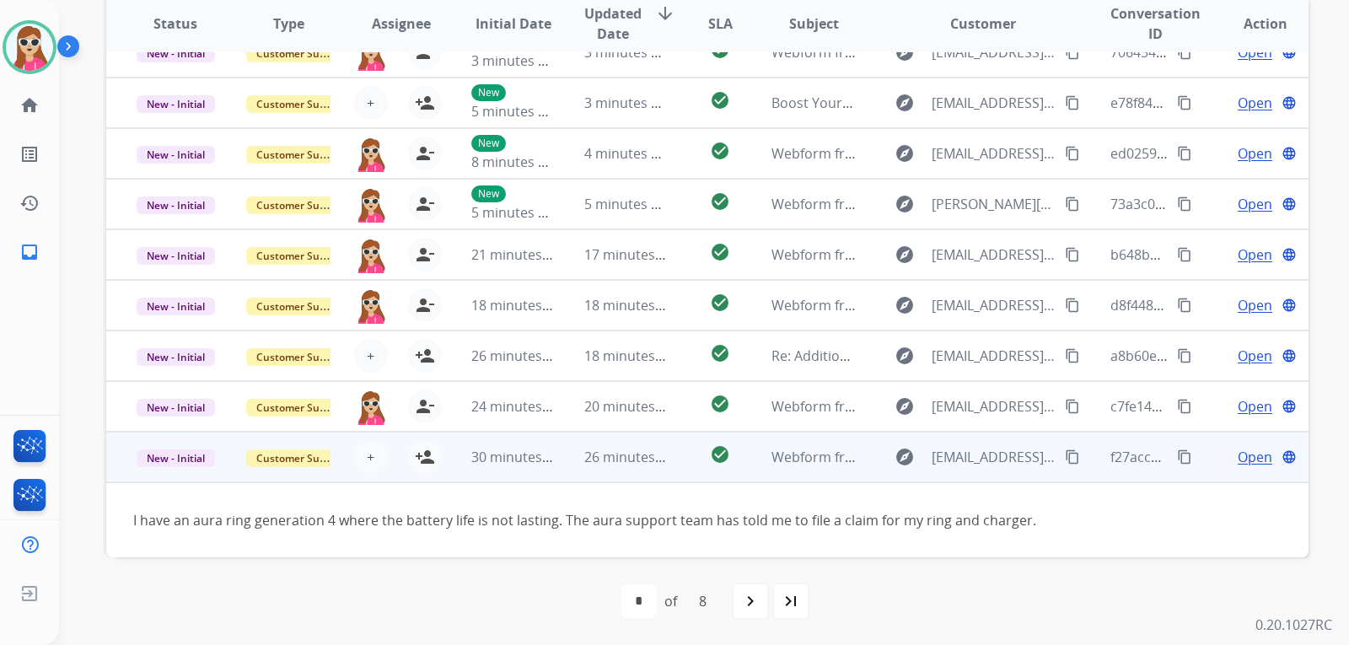
scroll to position [77, 0]
click at [428, 461] on mat-icon "person_add" at bounding box center [425, 457] width 20 height 20
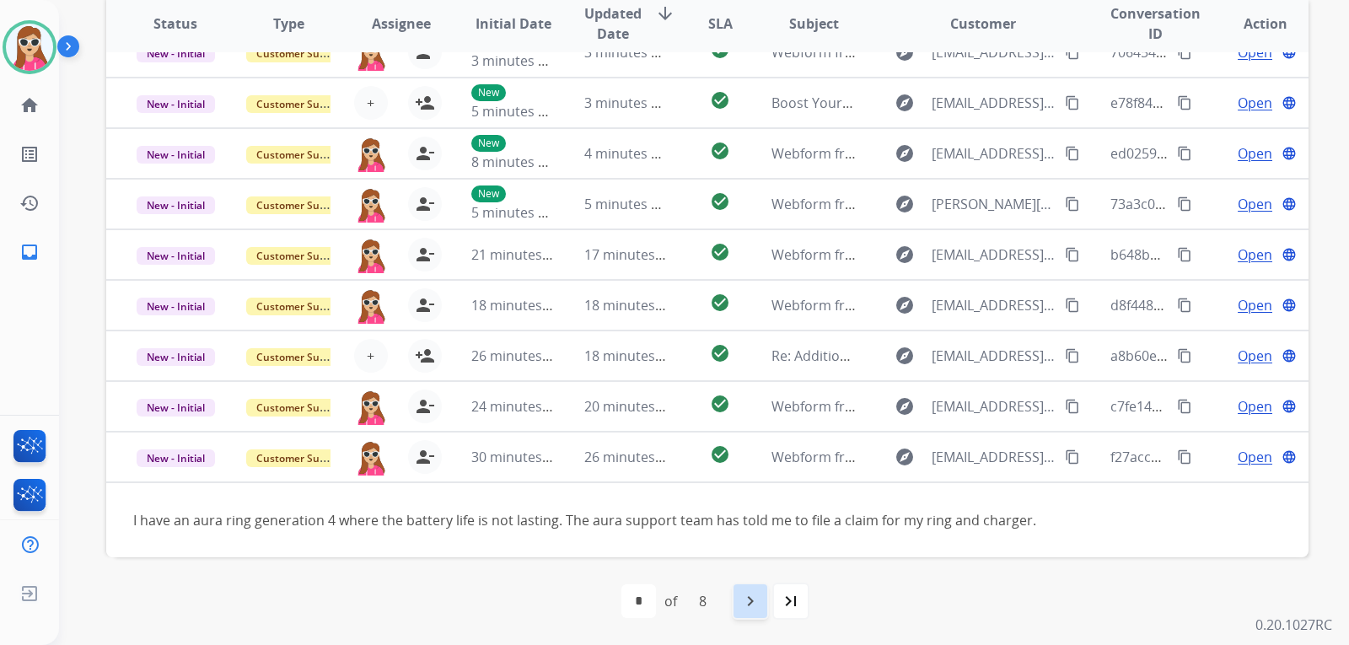
click at [753, 598] on mat-icon "navigate_next" at bounding box center [750, 601] width 20 height 20
select select "*"
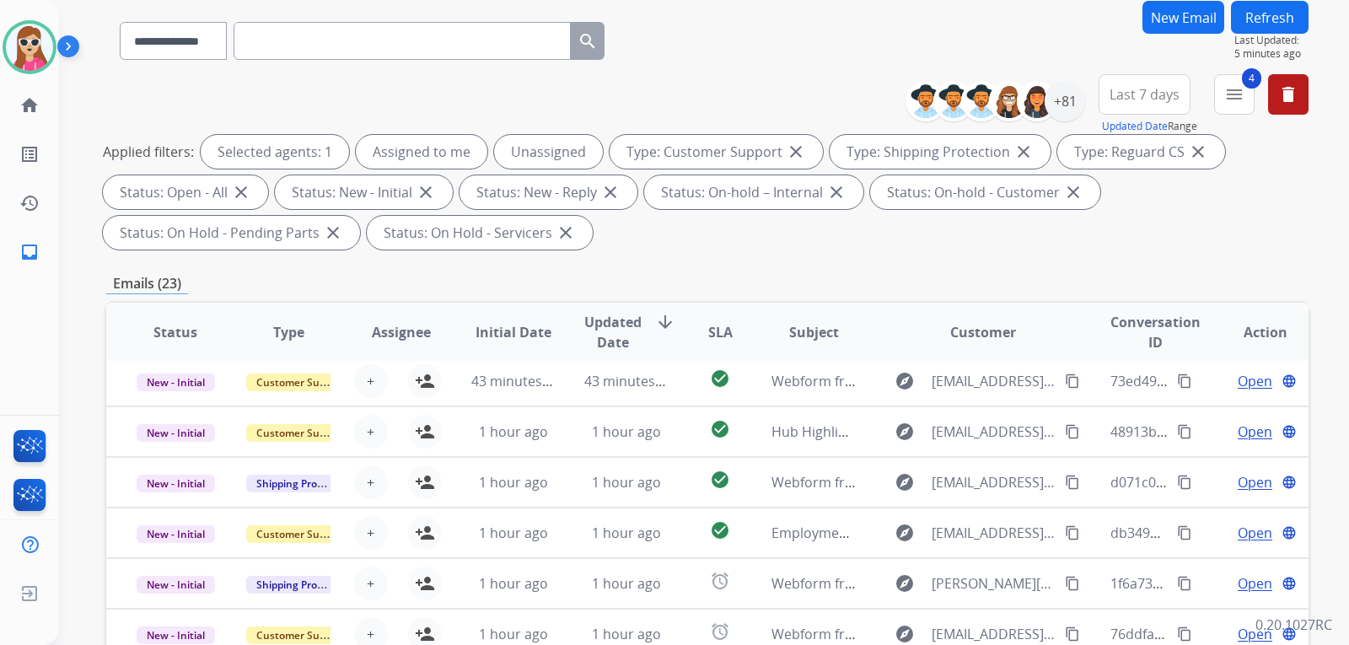
scroll to position [169, 0]
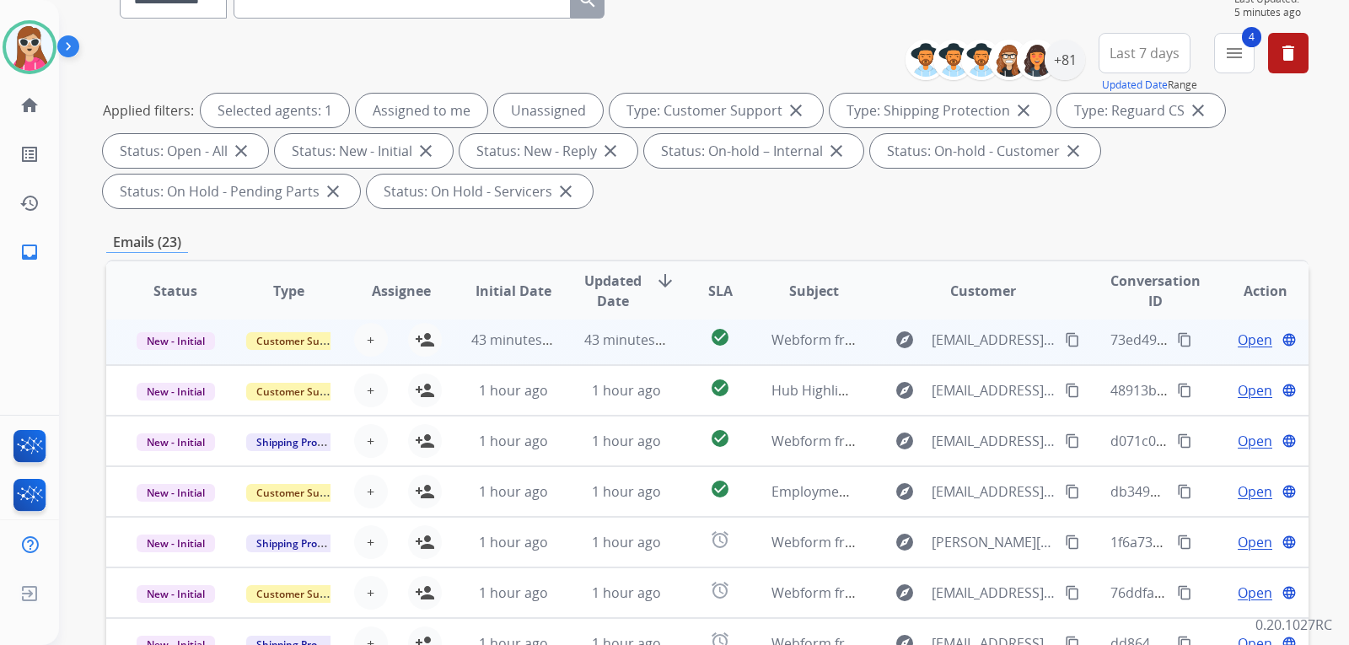
click at [569, 351] on td "43 minutes ago" at bounding box center [613, 339] width 113 height 51
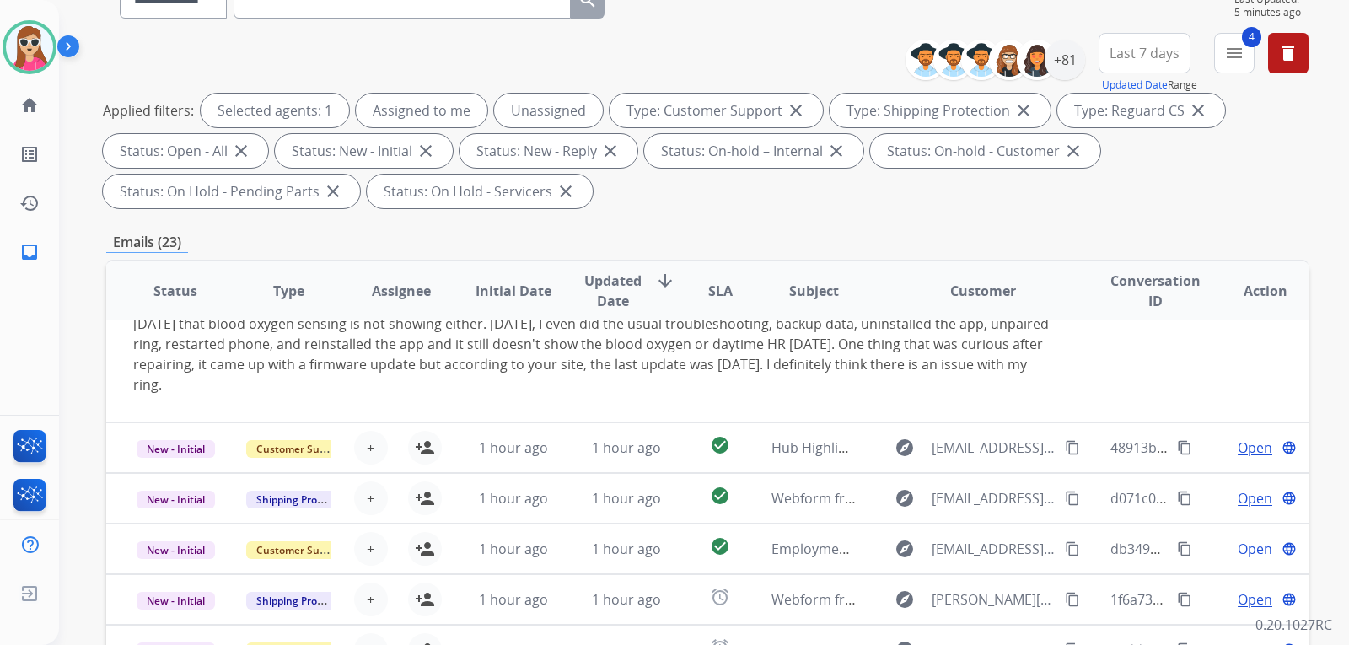
scroll to position [199, 0]
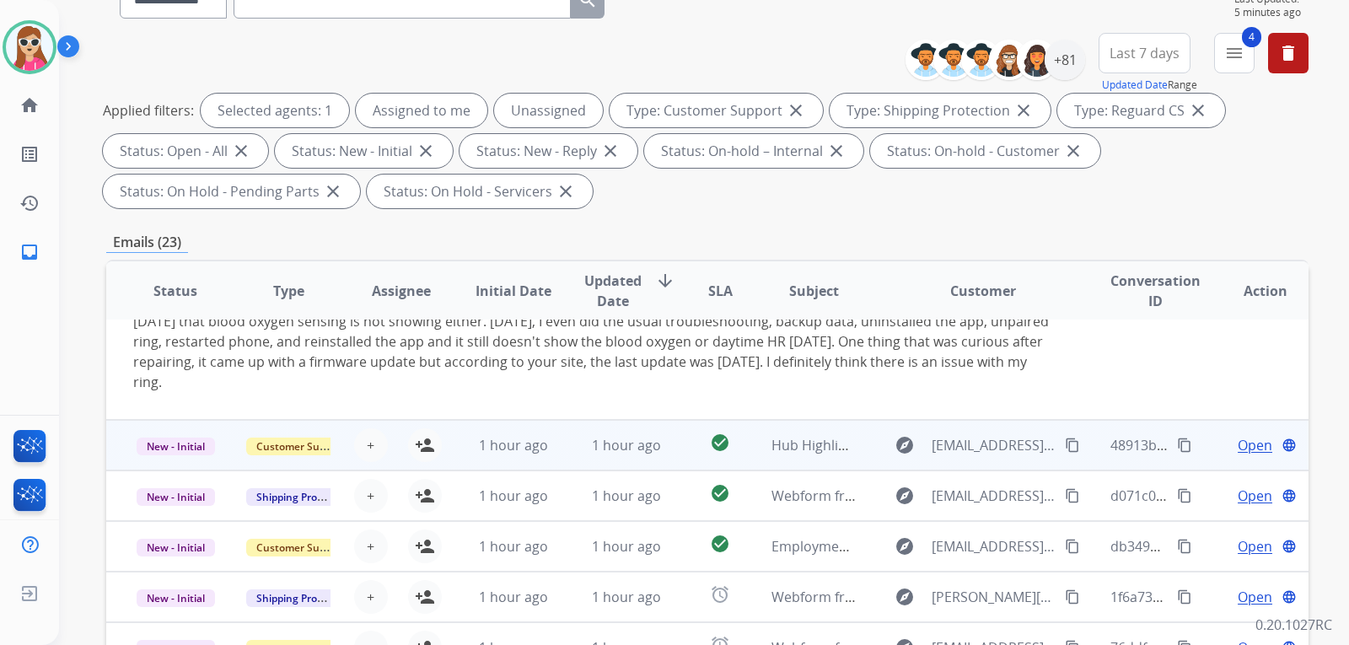
click at [577, 448] on td "1 hour ago" at bounding box center [613, 445] width 113 height 51
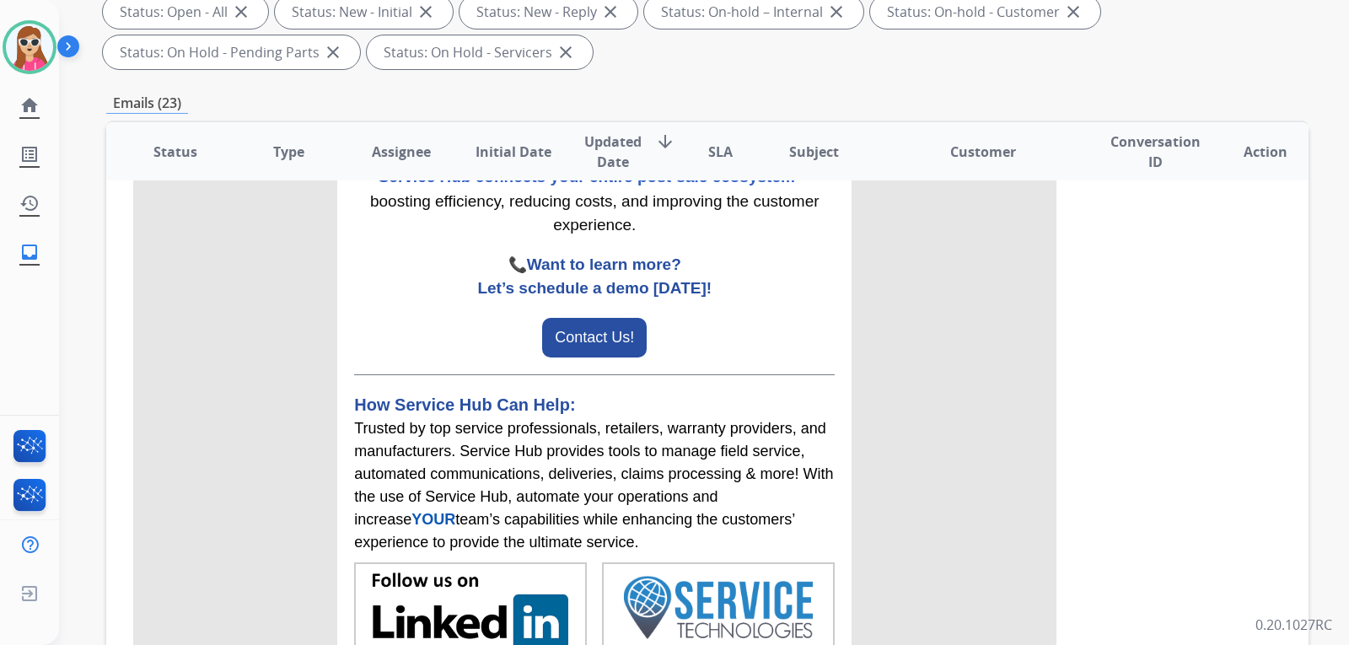
scroll to position [436, 0]
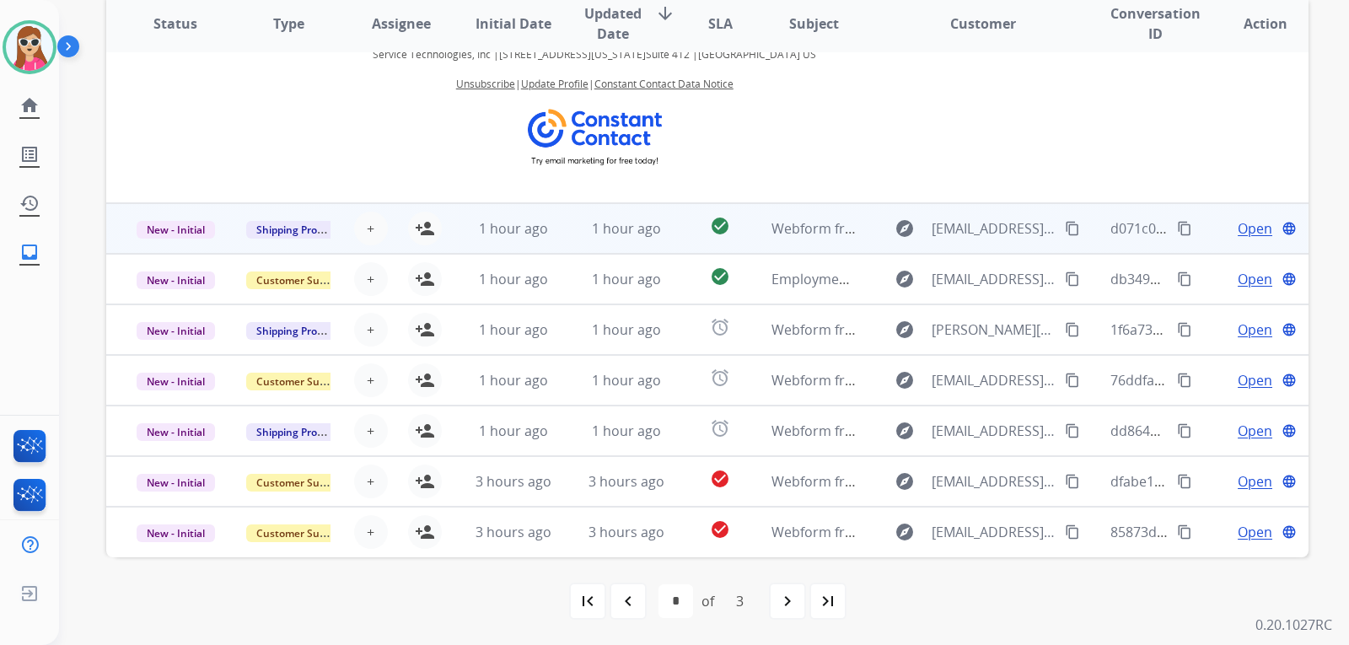
click at [568, 244] on td "1 hour ago" at bounding box center [613, 228] width 113 height 51
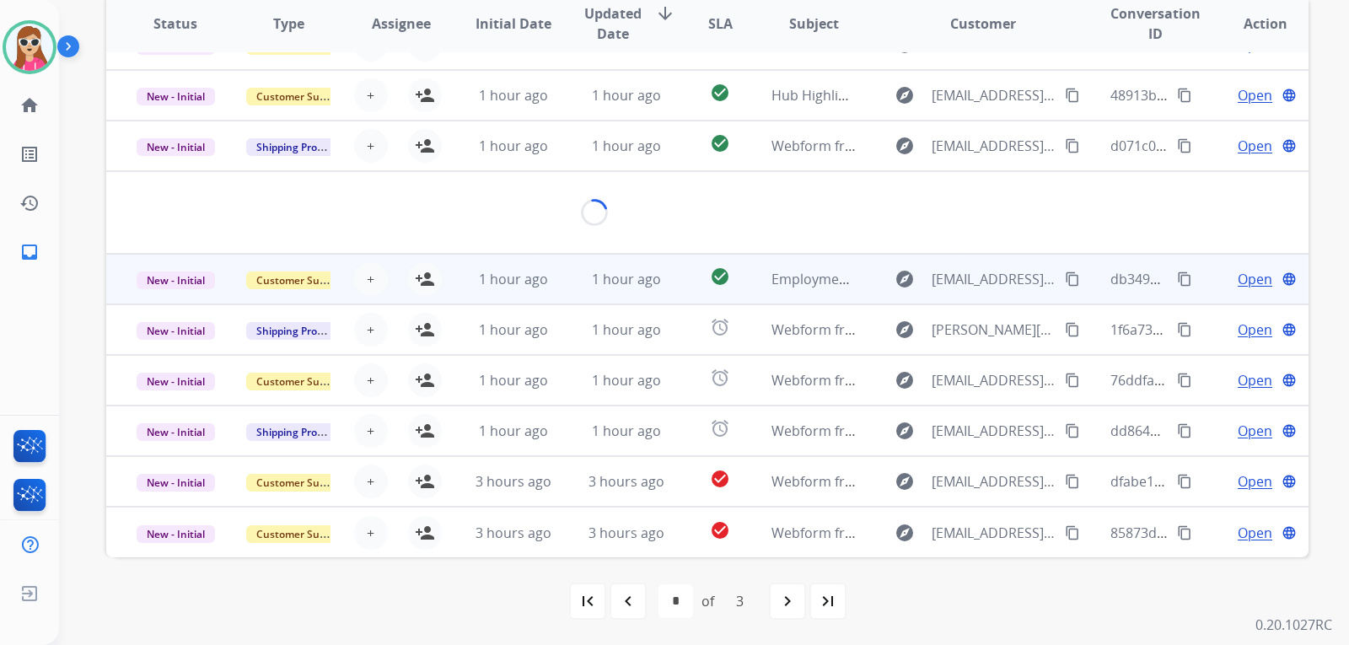
scroll to position [98, 0]
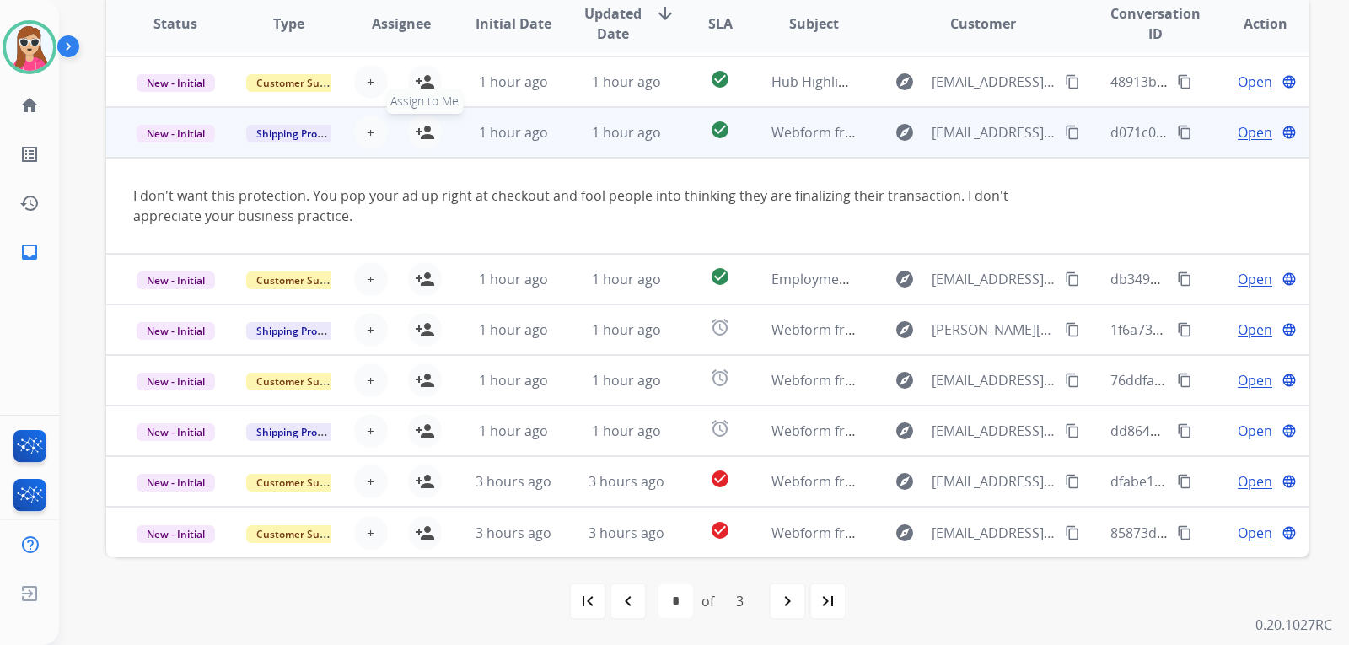
click at [422, 141] on mat-icon "person_add" at bounding box center [425, 132] width 20 height 20
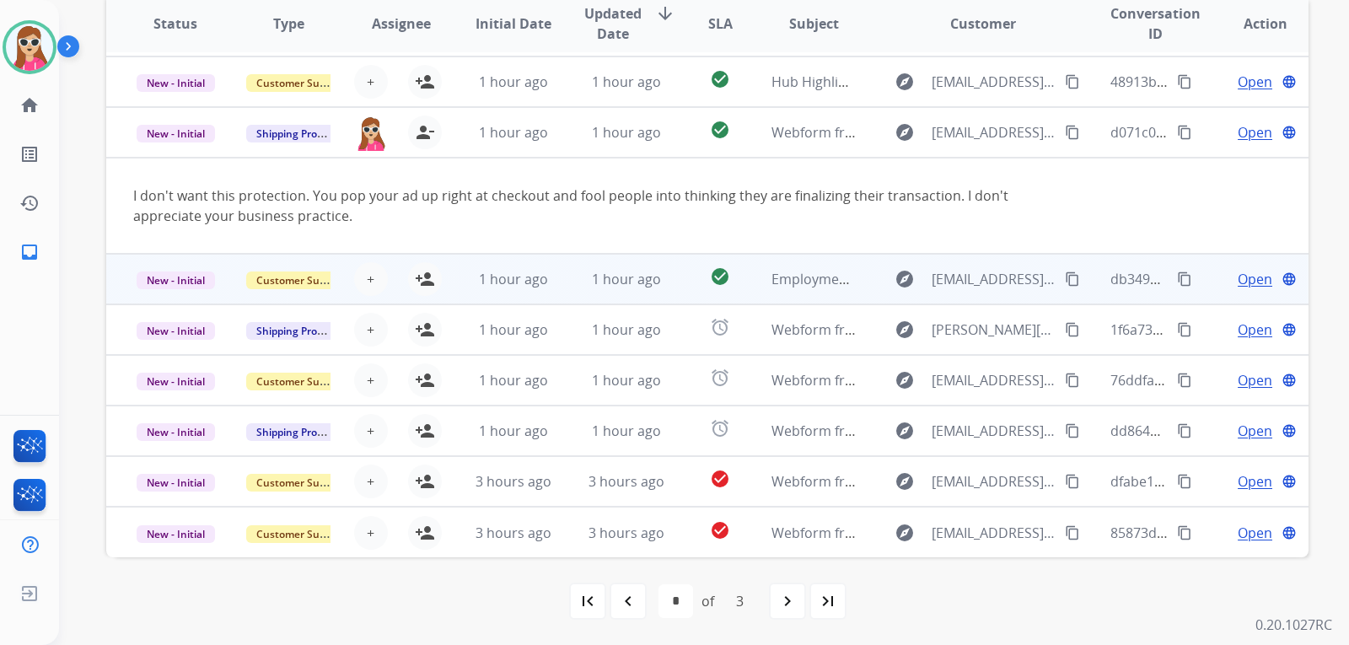
click at [569, 291] on td "1 hour ago" at bounding box center [613, 279] width 113 height 51
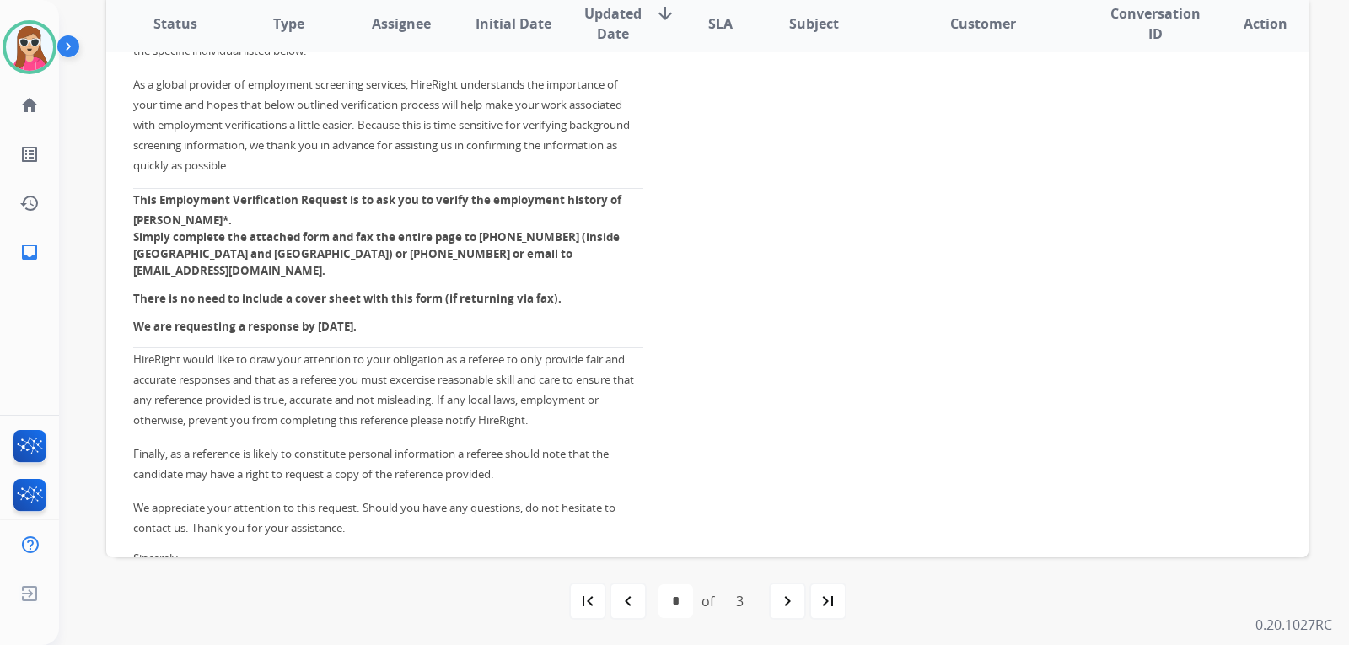
scroll to position [539, 0]
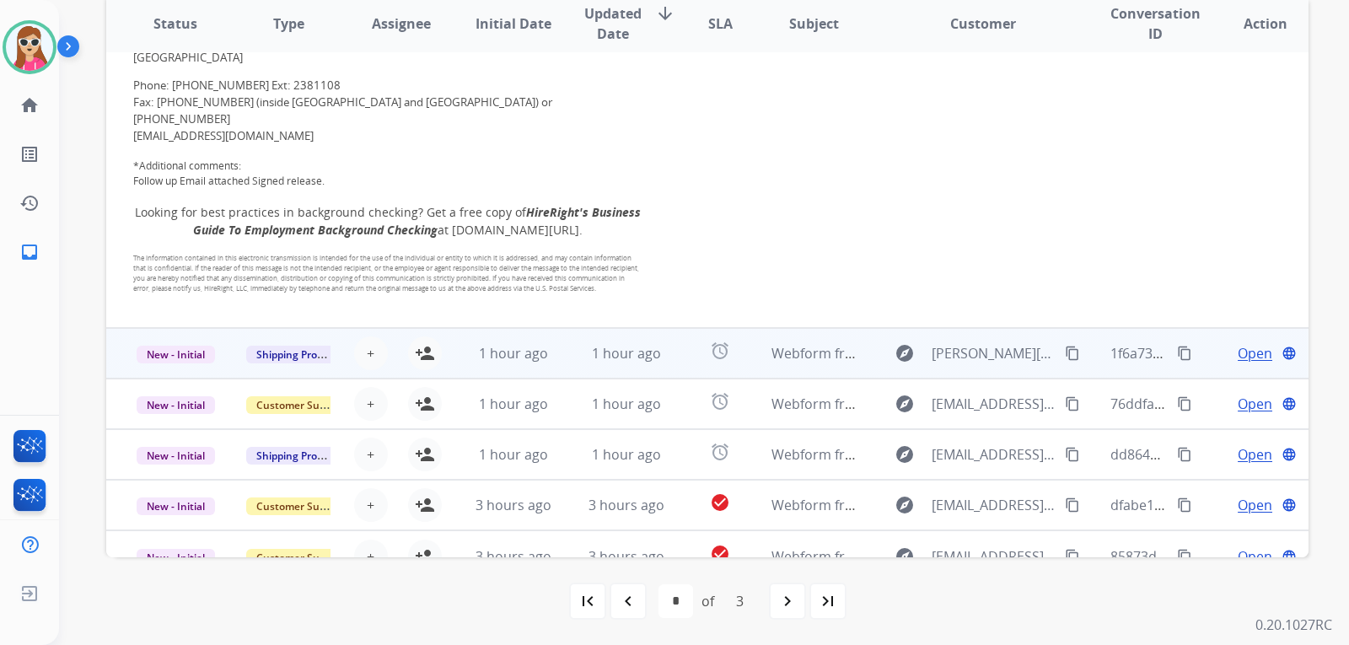
click at [570, 329] on td "1 hour ago" at bounding box center [613, 353] width 113 height 51
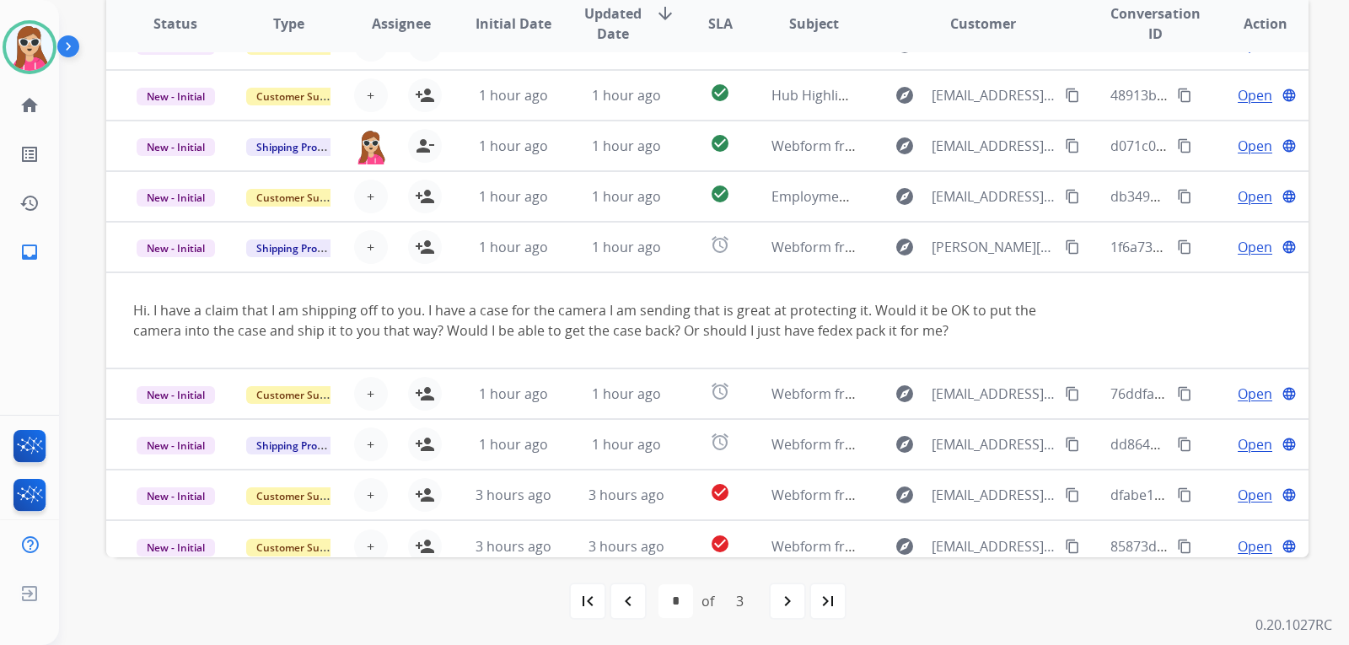
scroll to position [98, 0]
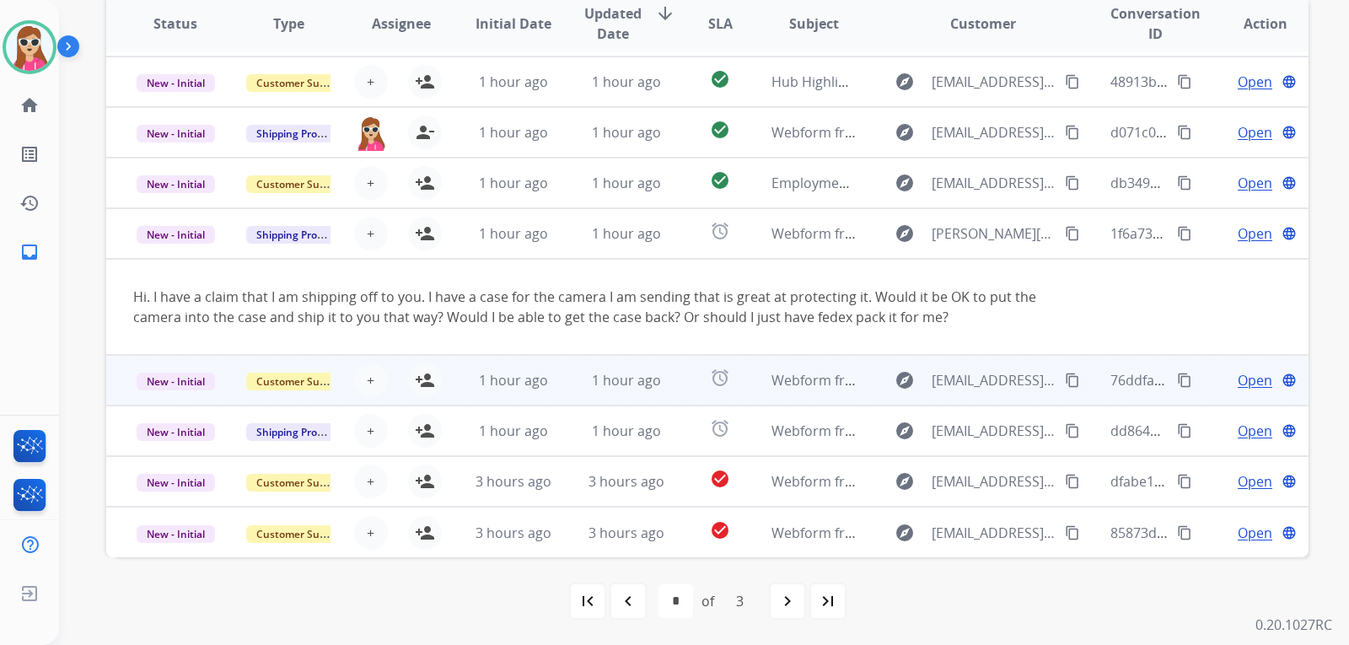
click at [463, 393] on td "1 hour ago" at bounding box center [500, 380] width 113 height 51
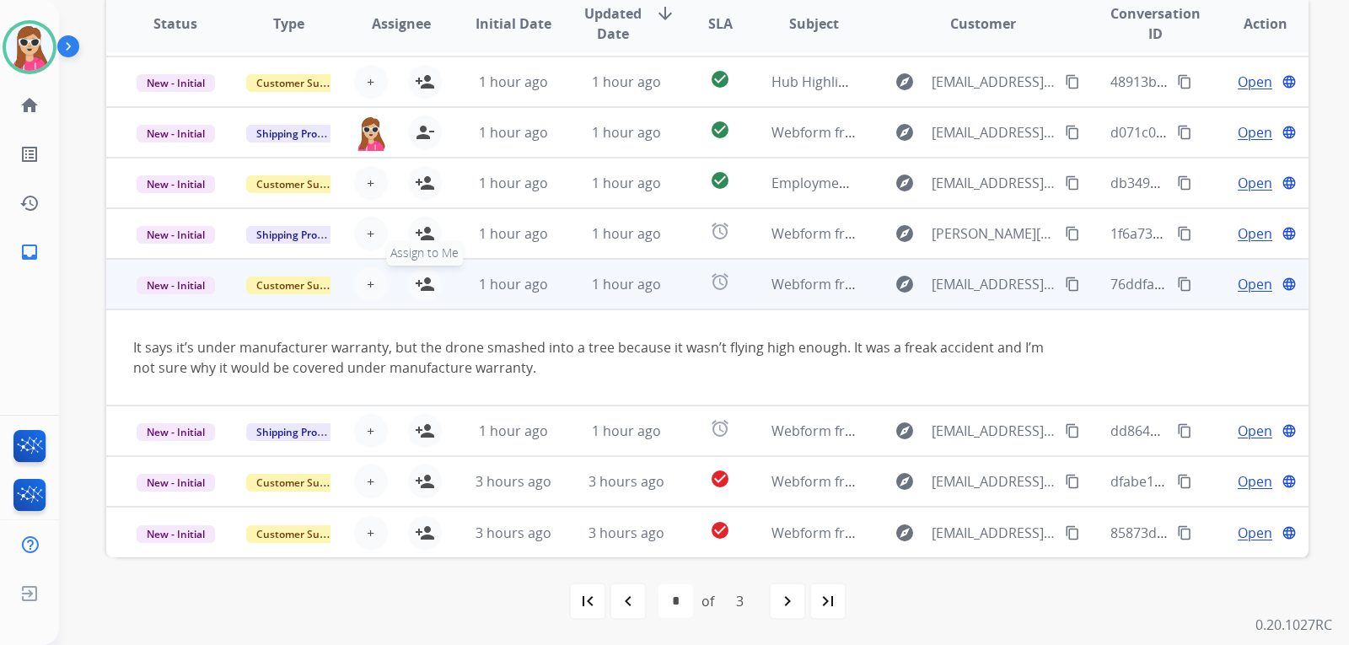
click at [421, 289] on mat-icon "person_add" at bounding box center [425, 284] width 20 height 20
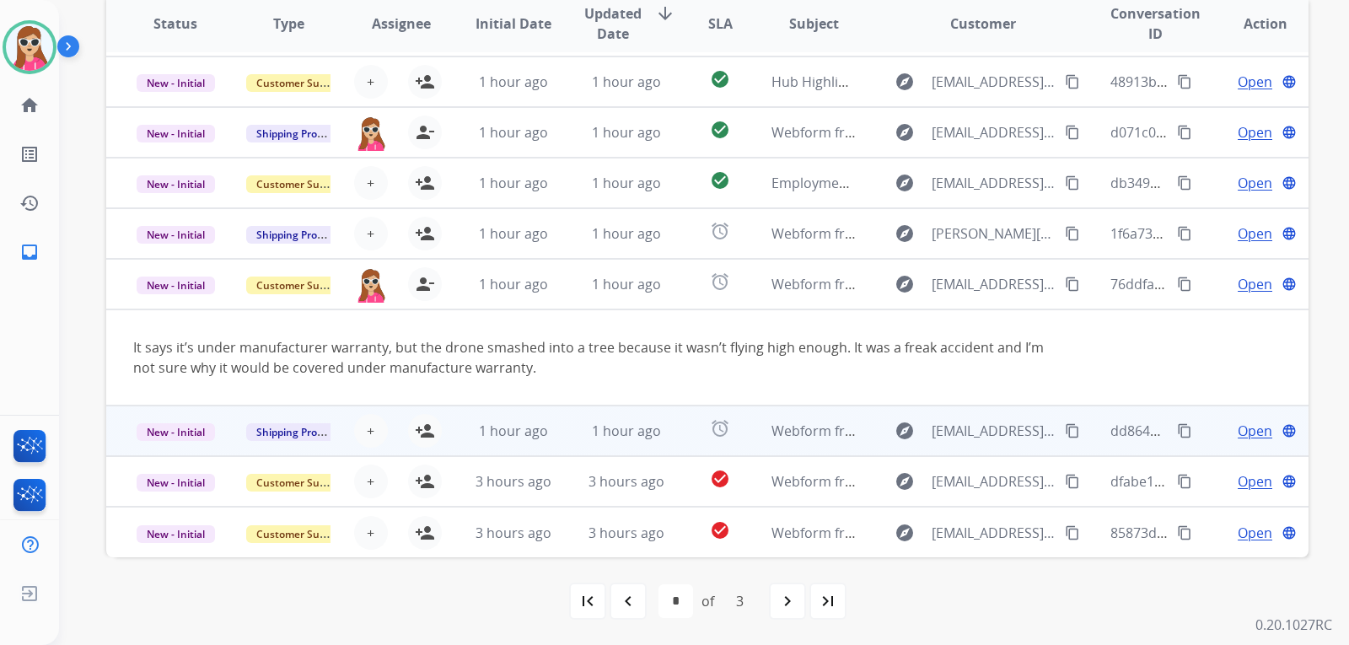
click at [438, 444] on div "+ Select agent person_add Assign to Me" at bounding box center [387, 430] width 112 height 47
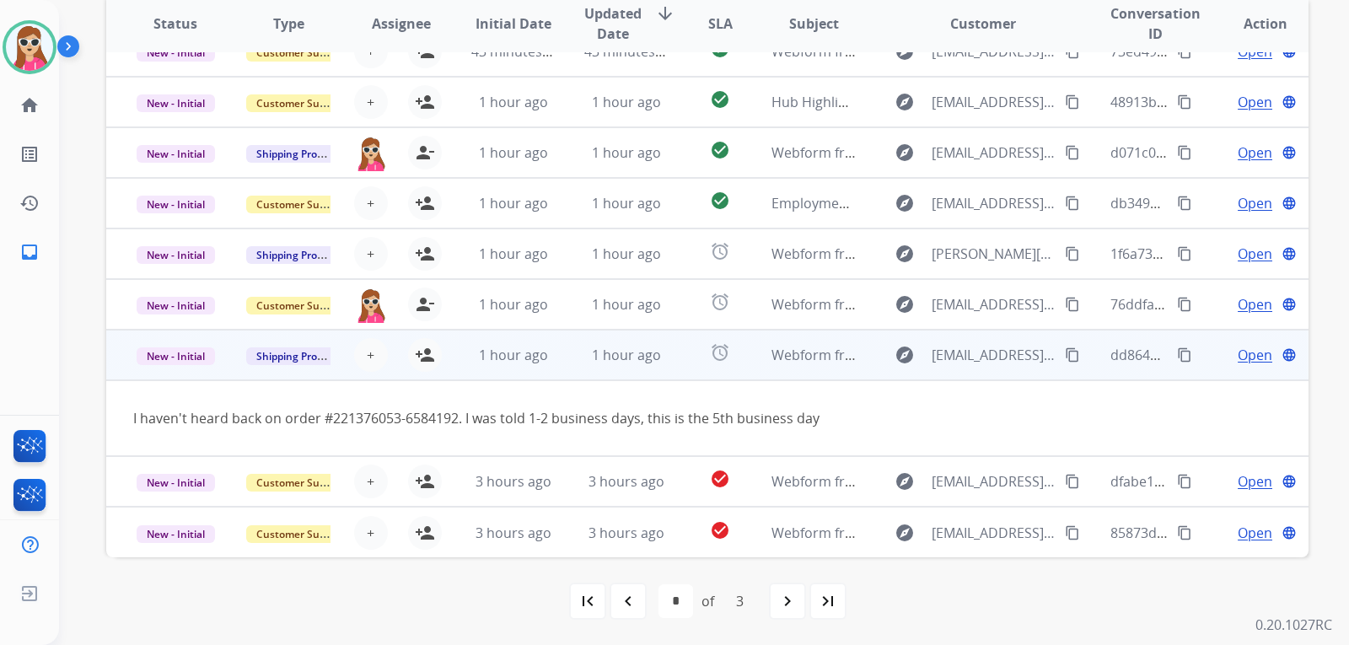
scroll to position [78, 0]
click at [437, 358] on button "person_add Assign to Me" at bounding box center [425, 355] width 34 height 34
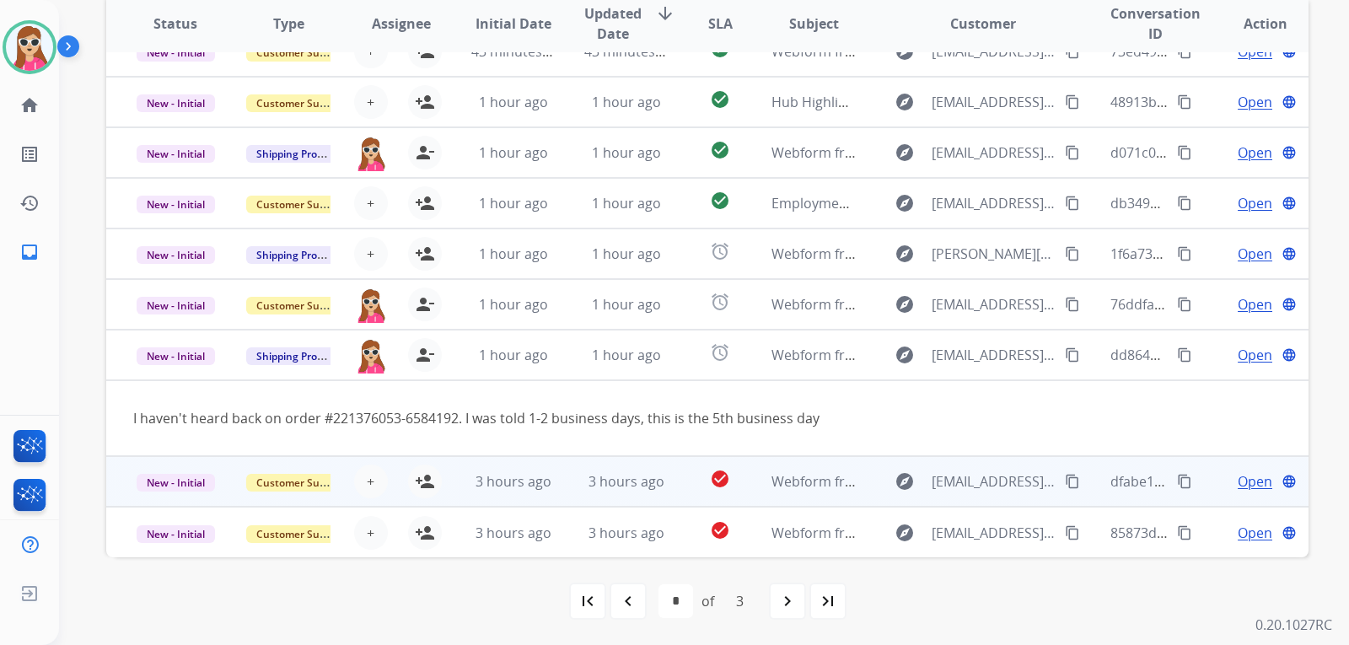
click at [462, 490] on td "3 hours ago" at bounding box center [500, 481] width 113 height 51
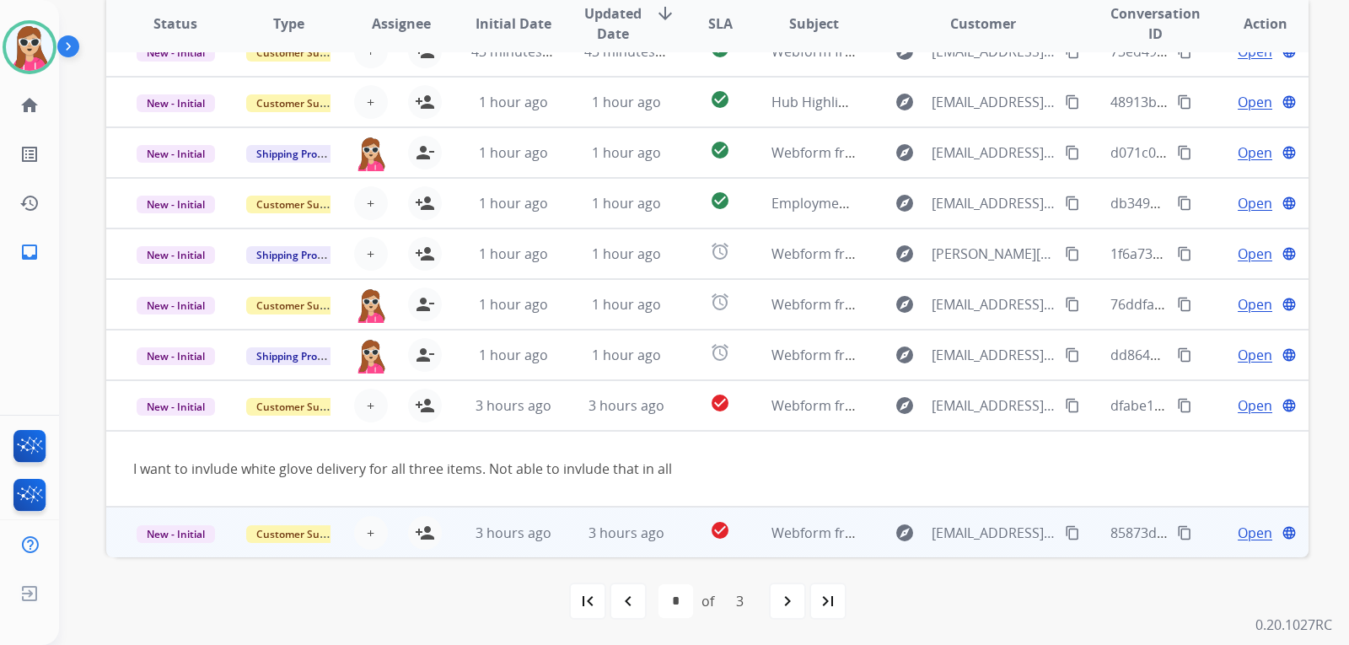
click at [457, 532] on td "3 hours ago" at bounding box center [500, 532] width 113 height 51
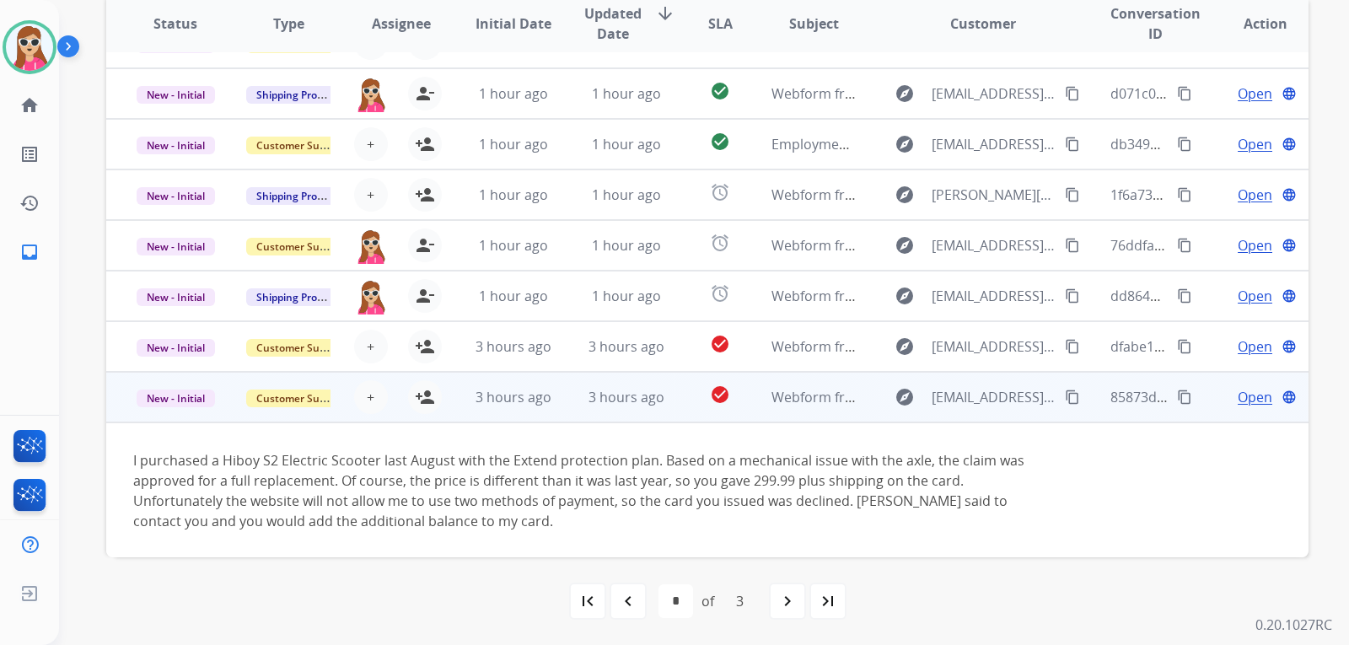
scroll to position [137, 0]
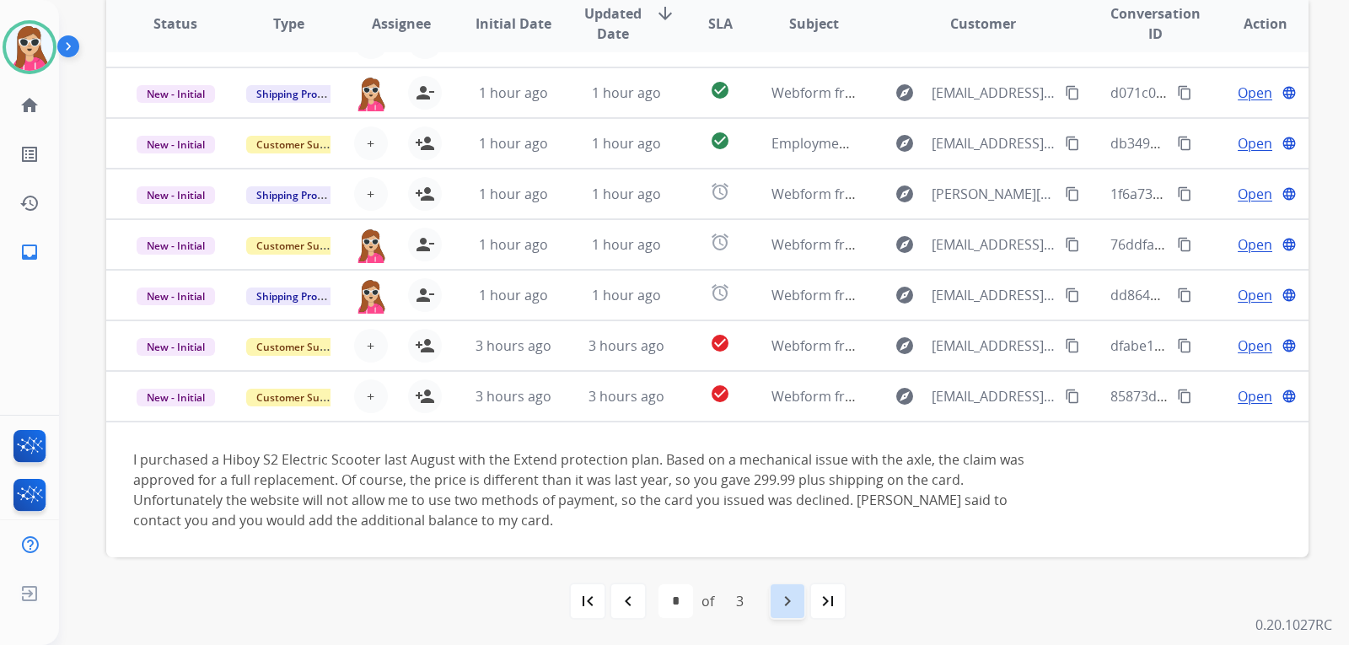
click at [799, 606] on div "navigate_next" at bounding box center [787, 600] width 37 height 37
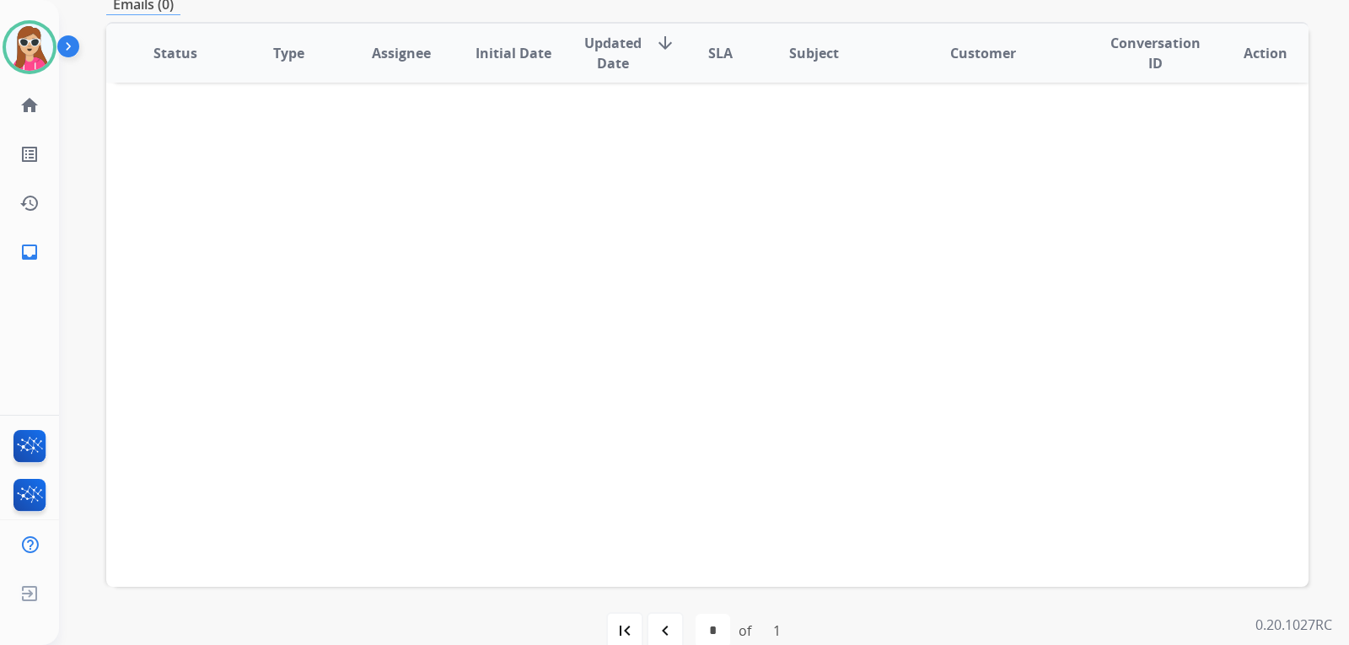
scroll to position [436, 0]
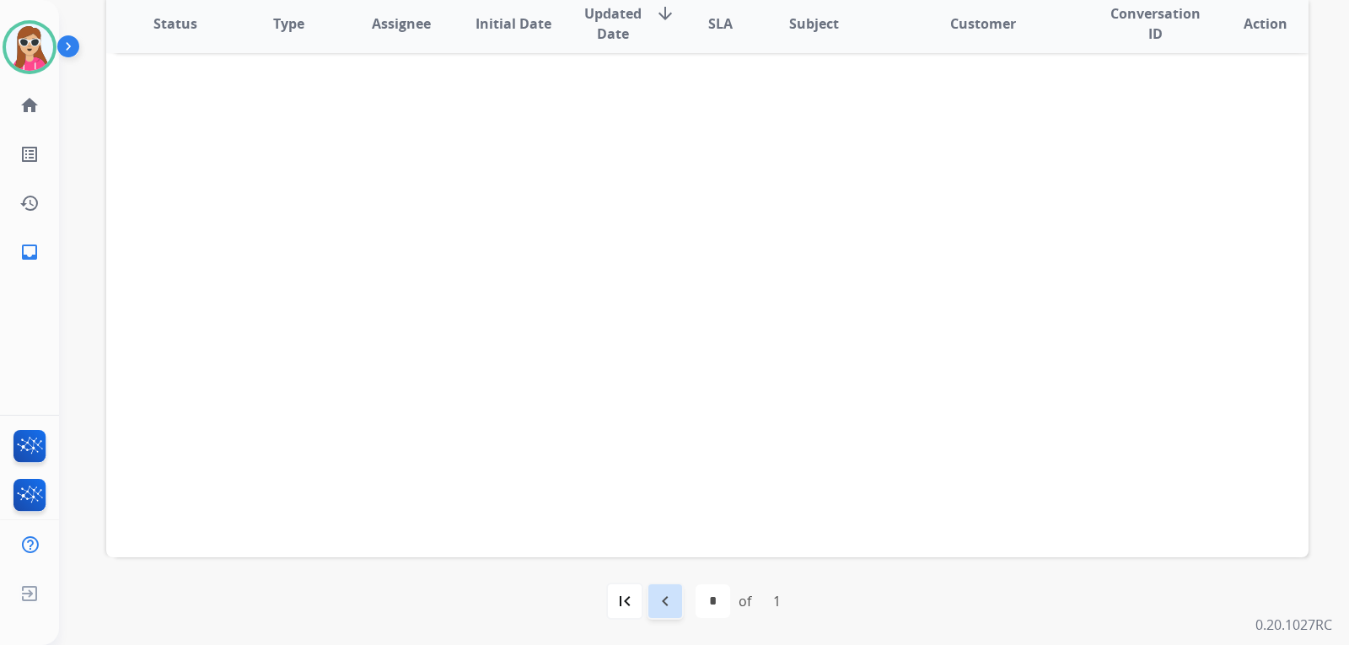
click at [671, 604] on mat-icon "navigate_before" at bounding box center [665, 601] width 20 height 20
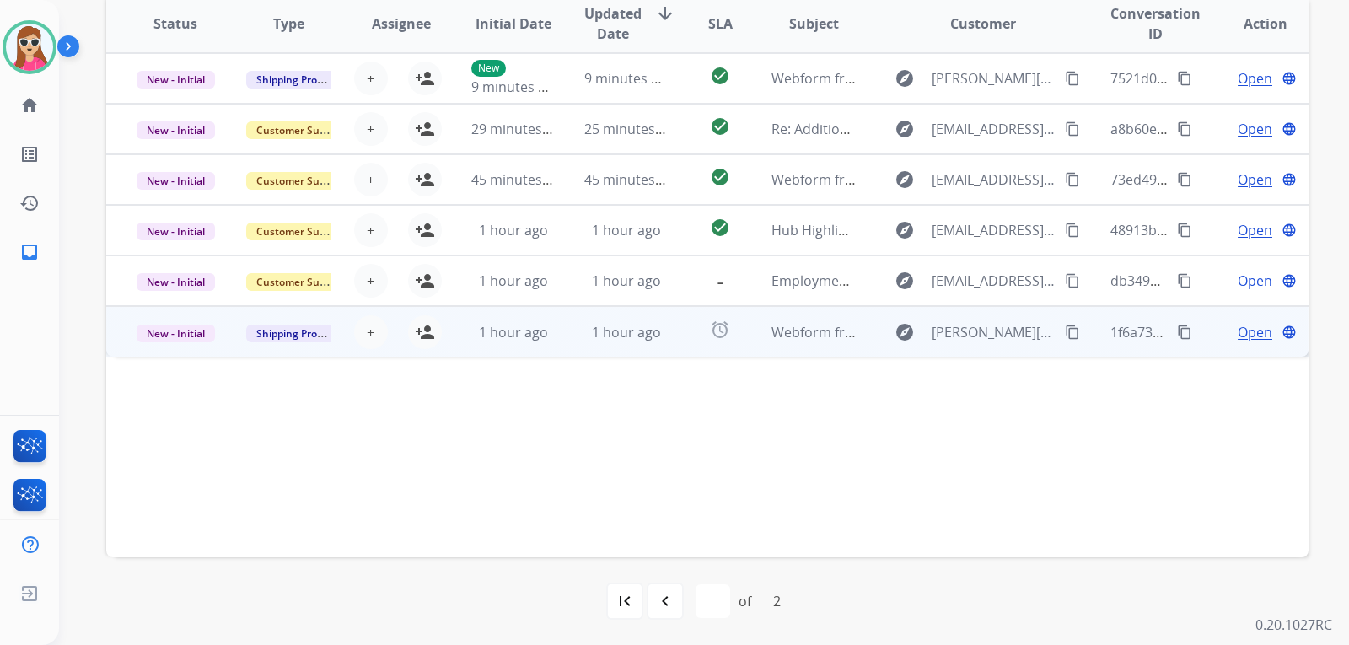
click at [571, 343] on td "1 hour ago" at bounding box center [613, 331] width 113 height 51
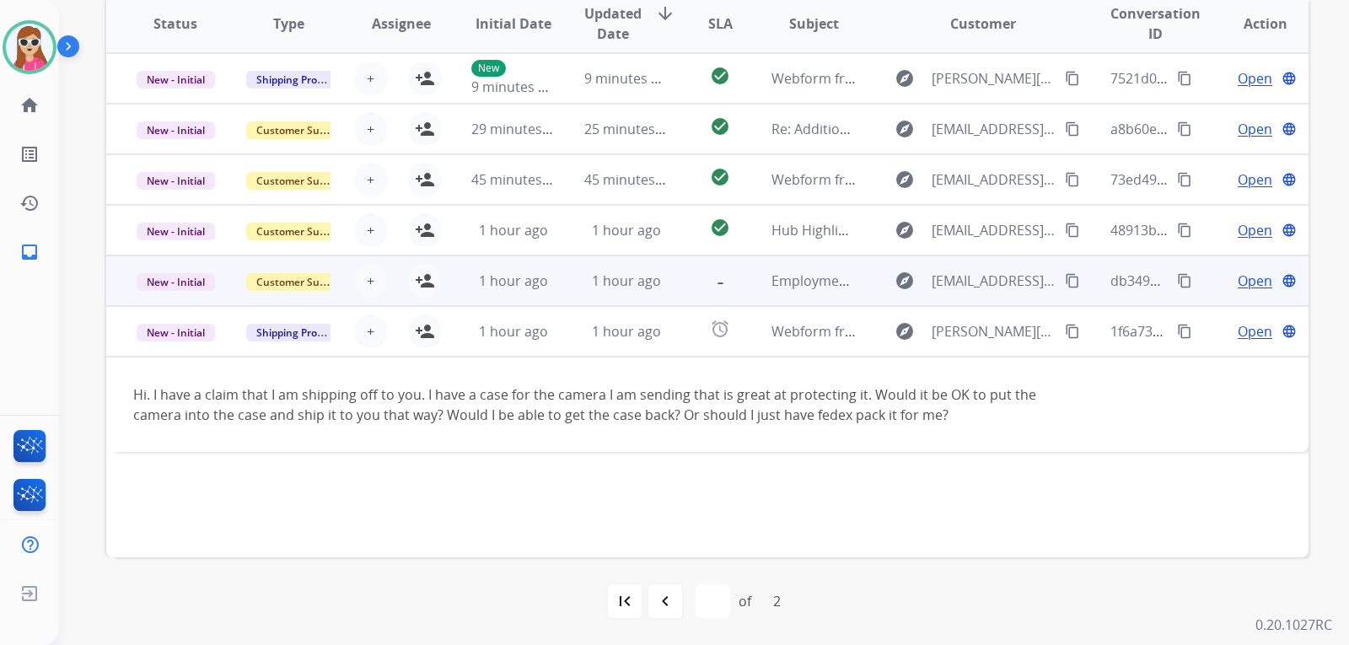
click at [563, 295] on td "1 hour ago" at bounding box center [613, 280] width 113 height 51
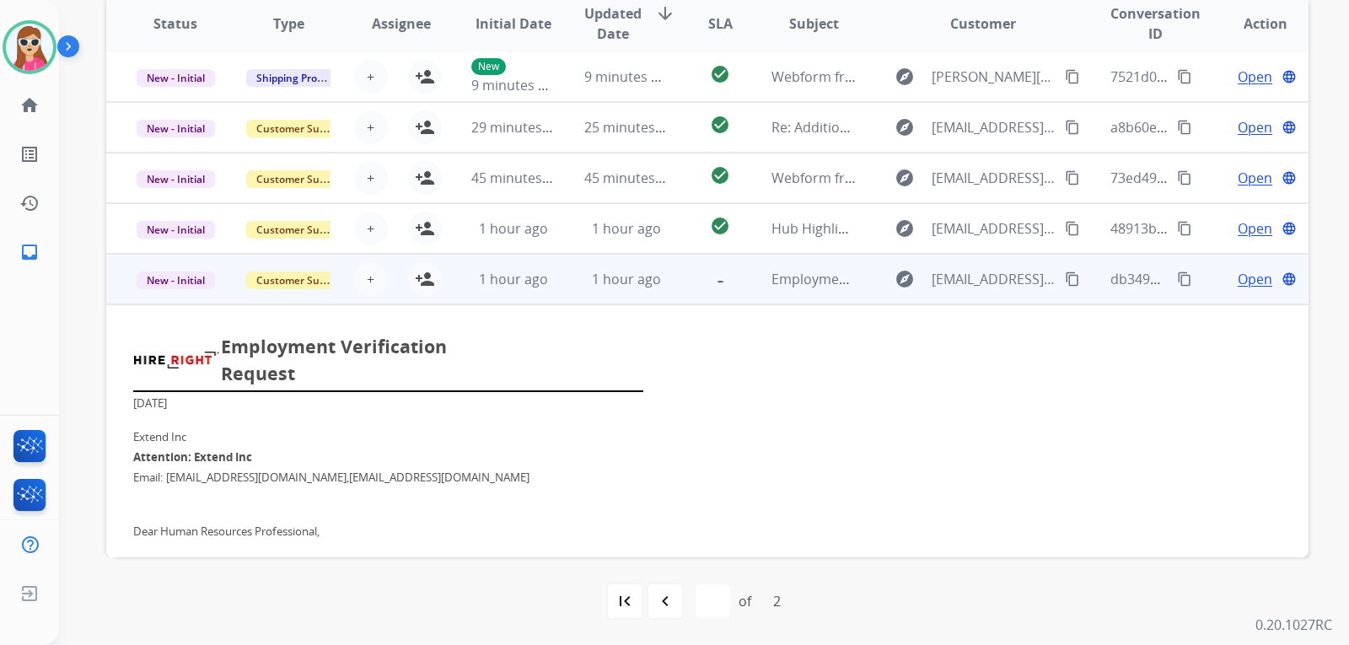
scroll to position [0, 0]
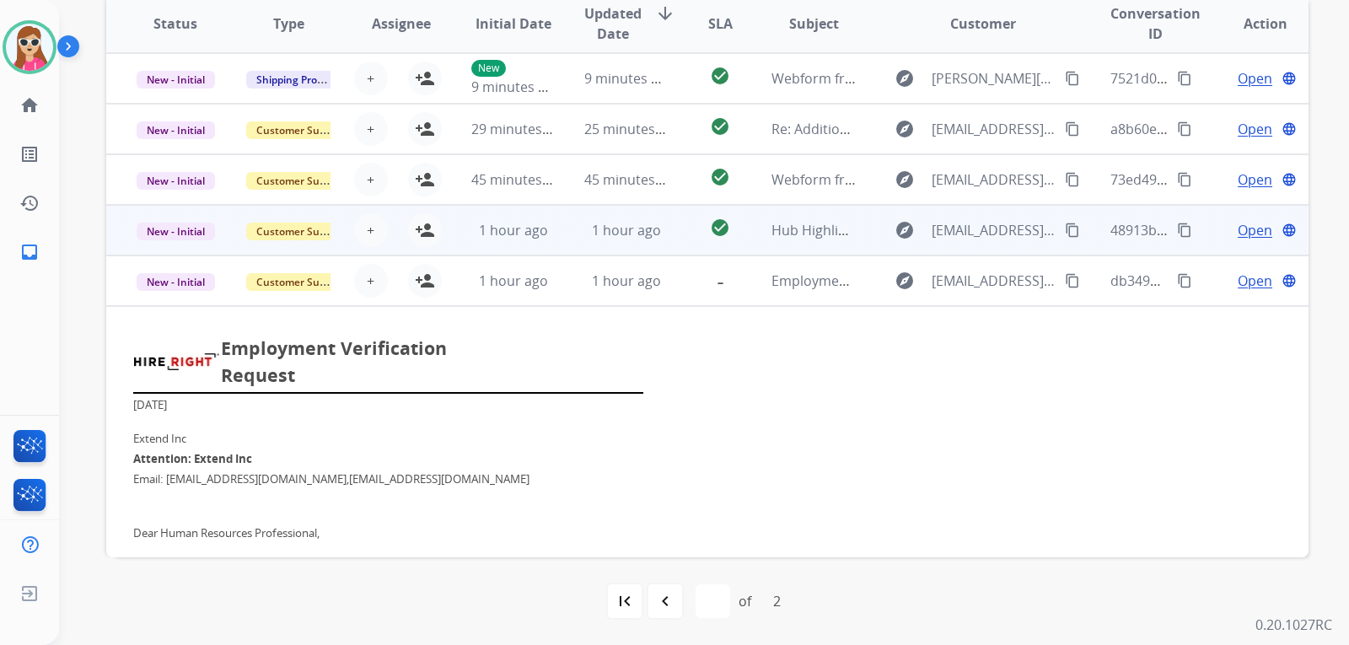
click at [566, 248] on td "1 hour ago" at bounding box center [613, 230] width 113 height 51
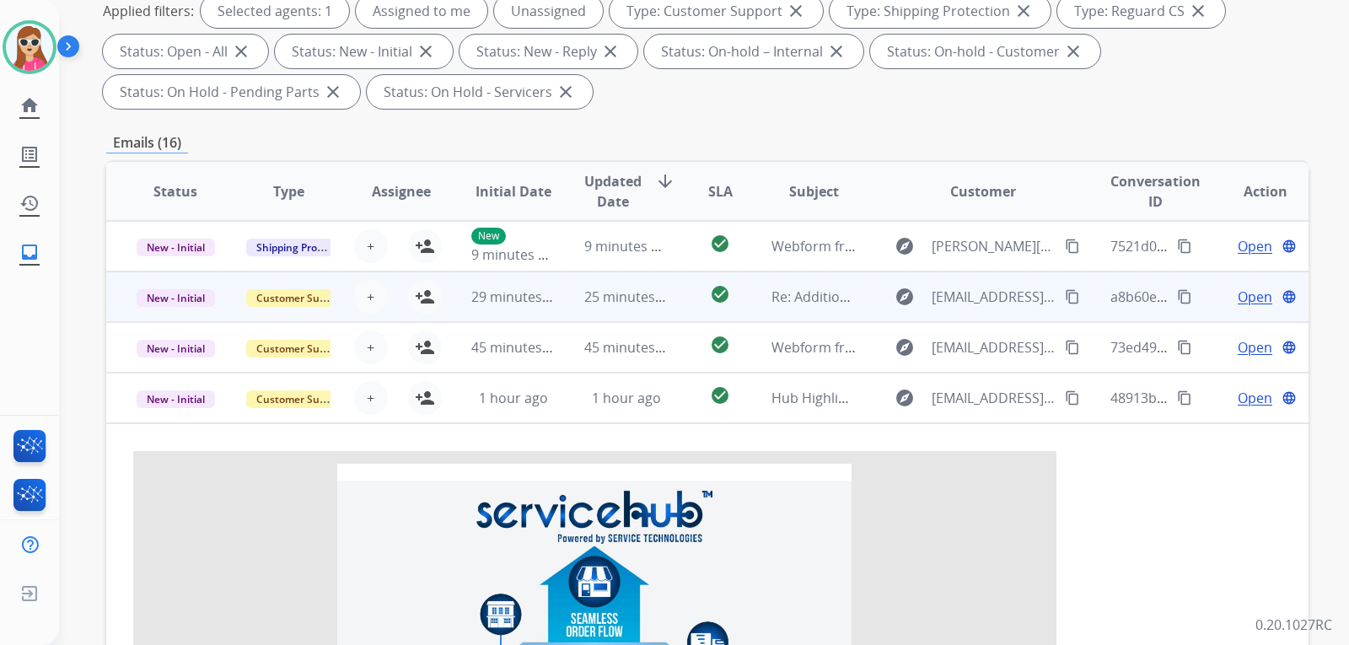
scroll to position [267, 0]
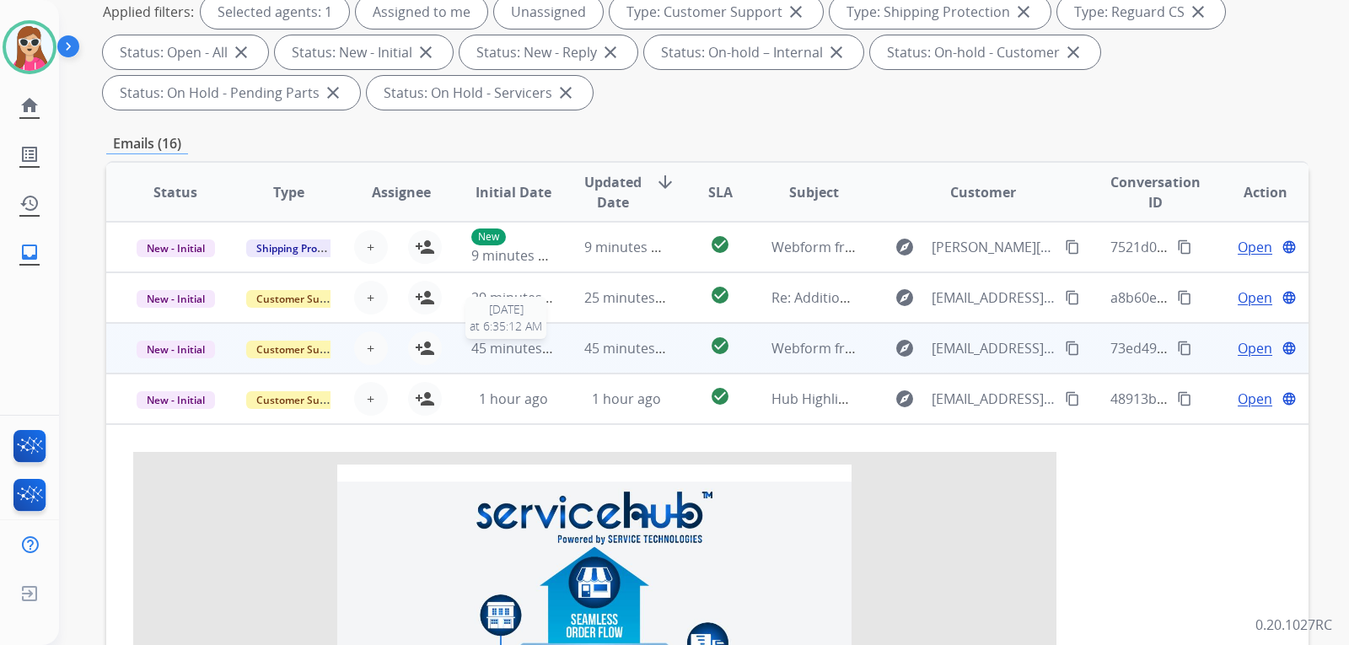
click at [546, 357] on div "45 minutes ago" at bounding box center [513, 348] width 85 height 20
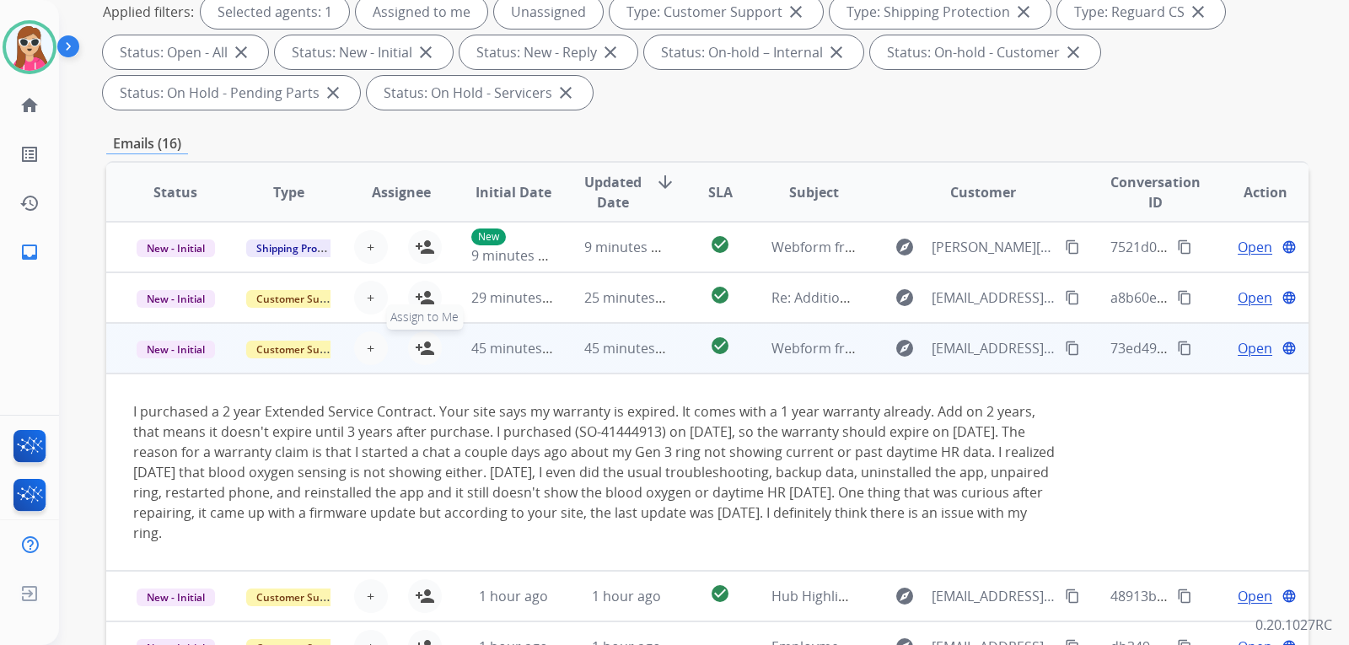
click at [427, 346] on mat-icon "person_add" at bounding box center [425, 348] width 20 height 20
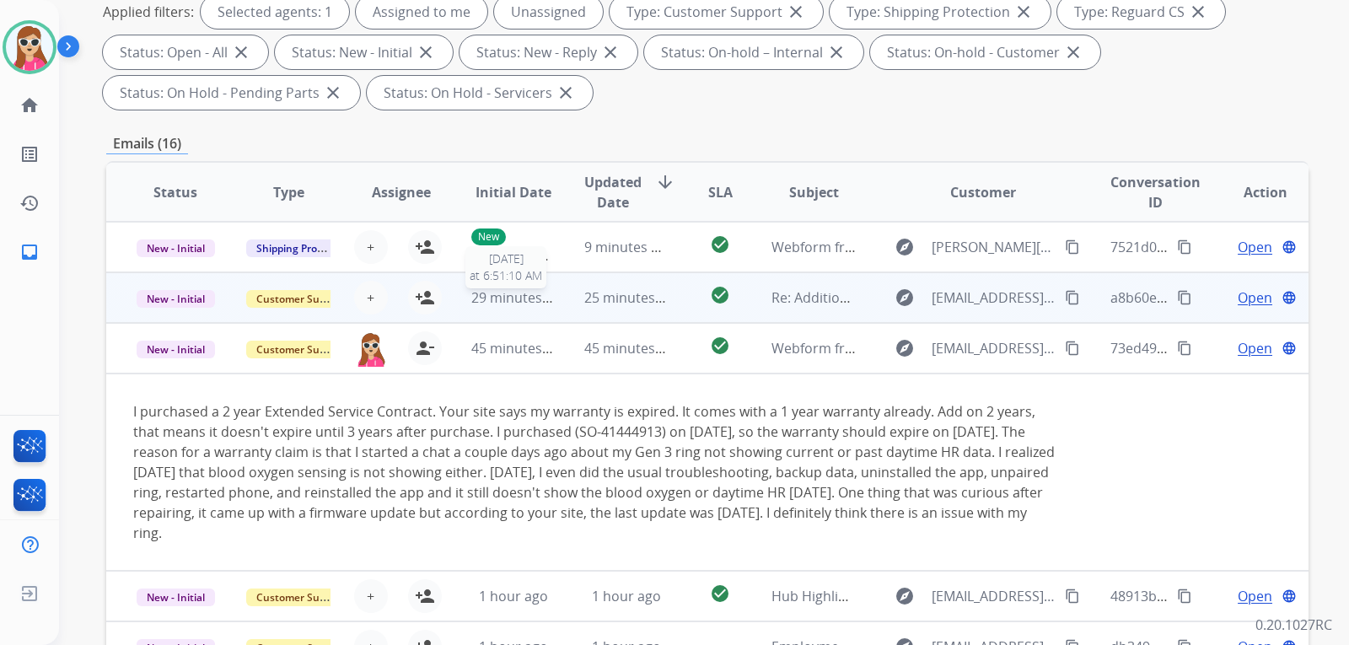
click at [544, 304] on span "29 minutes ago" at bounding box center [520, 297] width 98 height 19
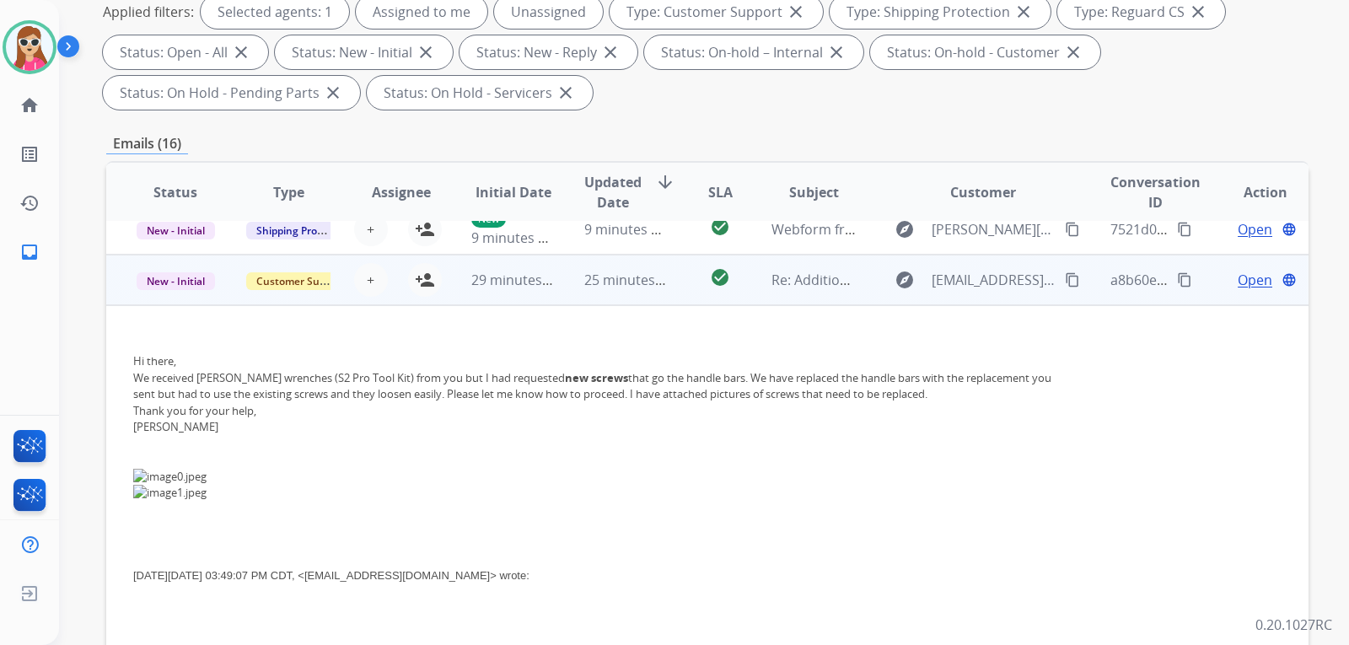
scroll to position [0, 0]
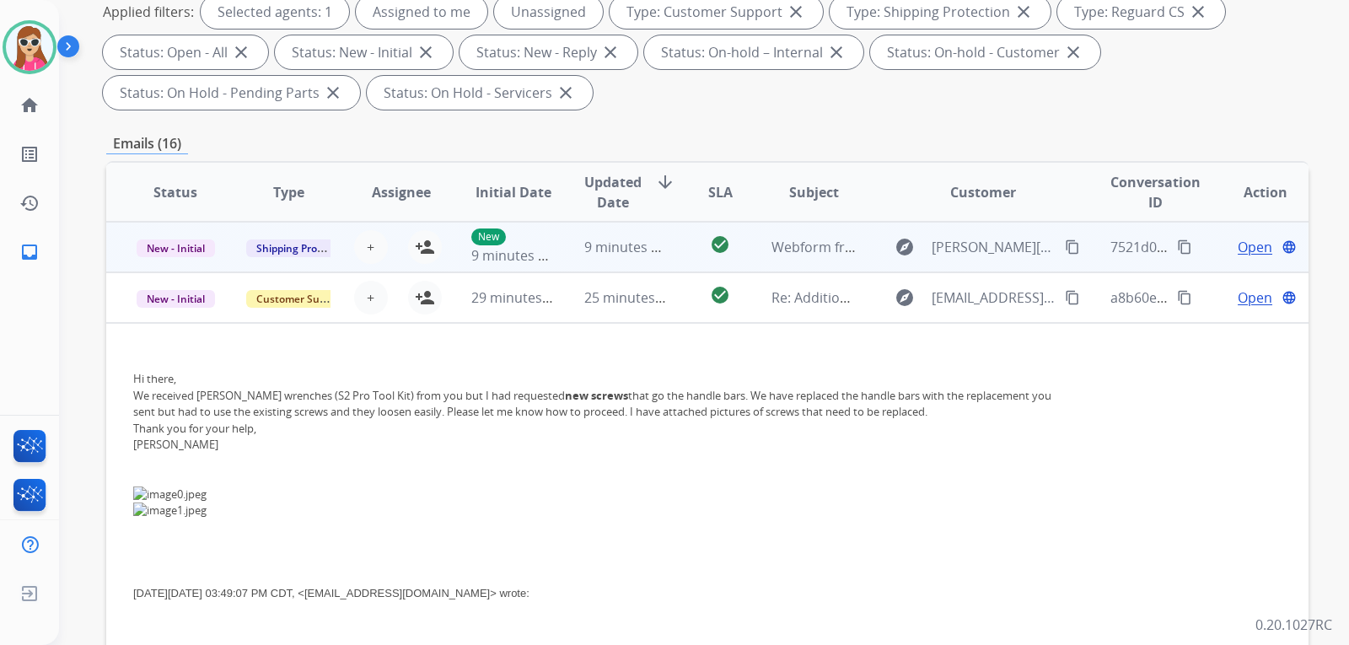
click at [444, 245] on td "New 9 minutes ago" at bounding box center [500, 247] width 113 height 51
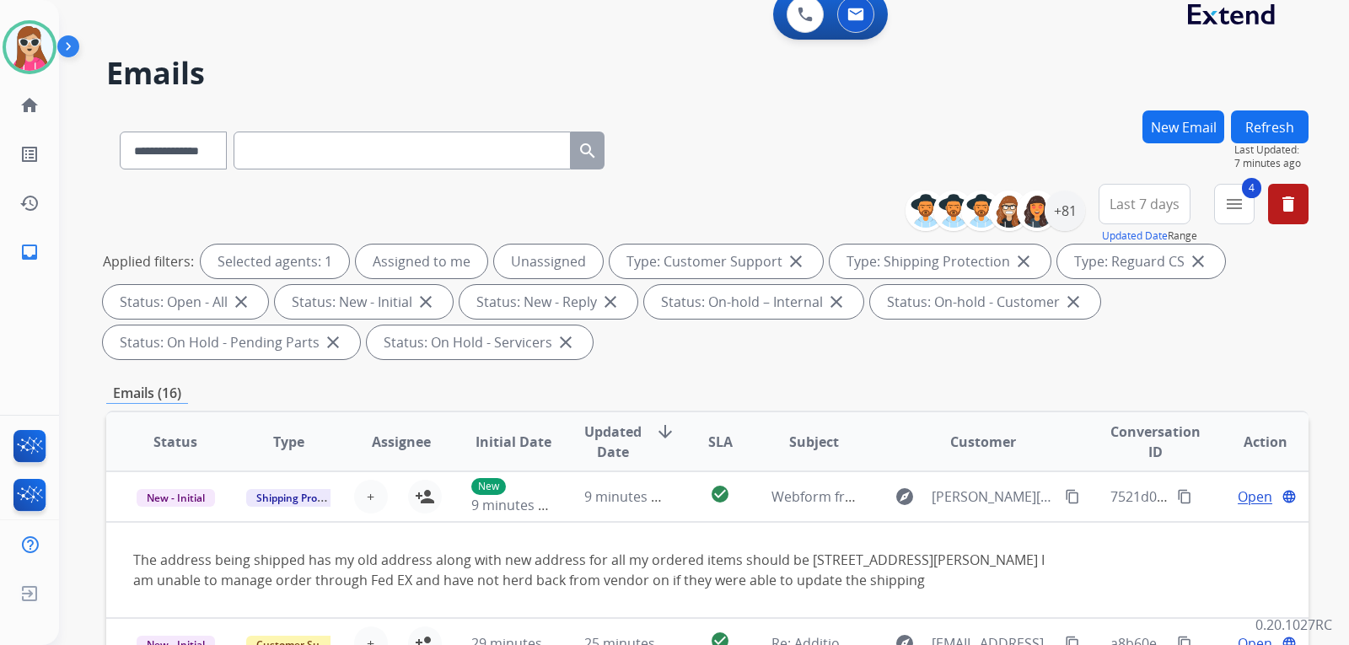
scroll to position [14, 0]
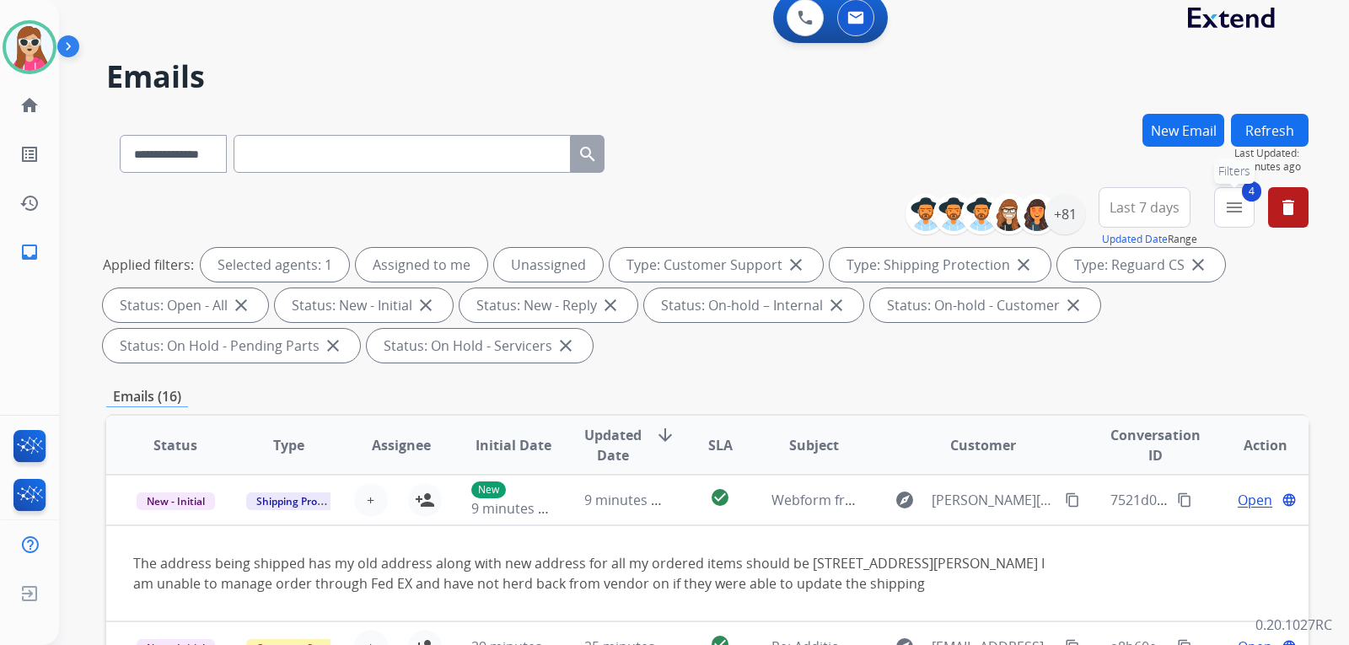
click at [1226, 217] on button "4 menu Filters" at bounding box center [1234, 207] width 40 height 40
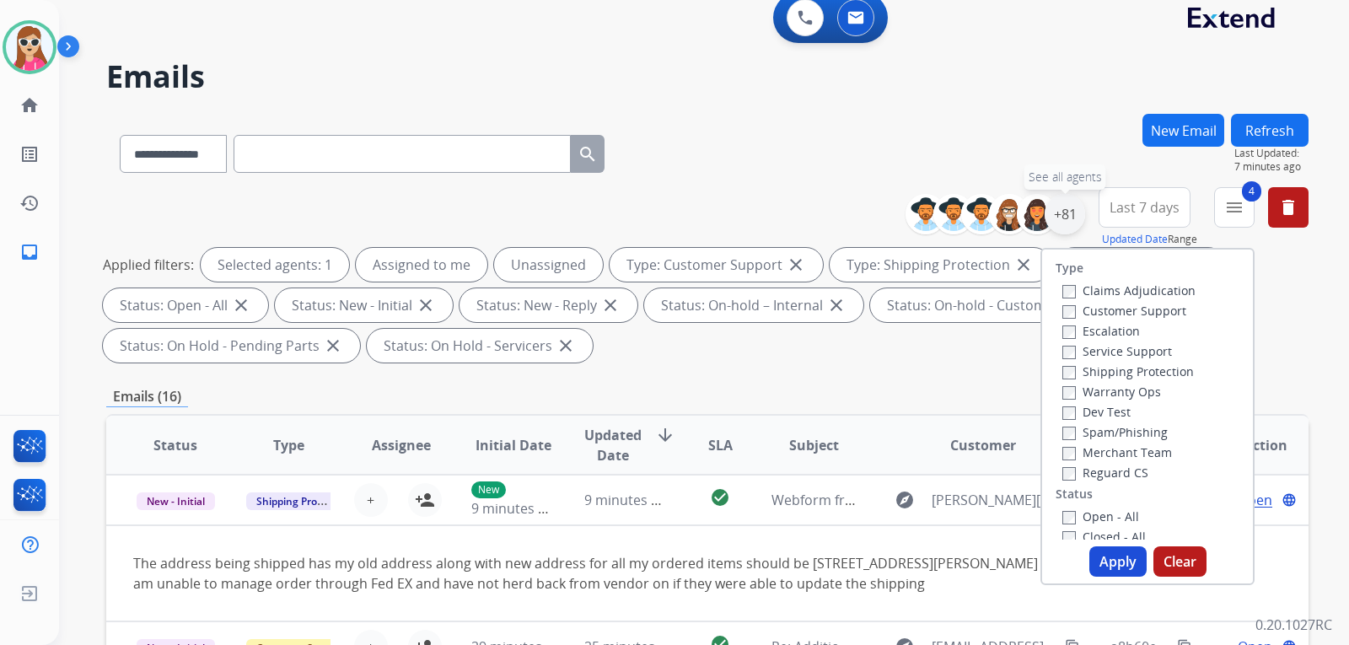
click at [1070, 225] on div "+81" at bounding box center [1064, 214] width 40 height 40
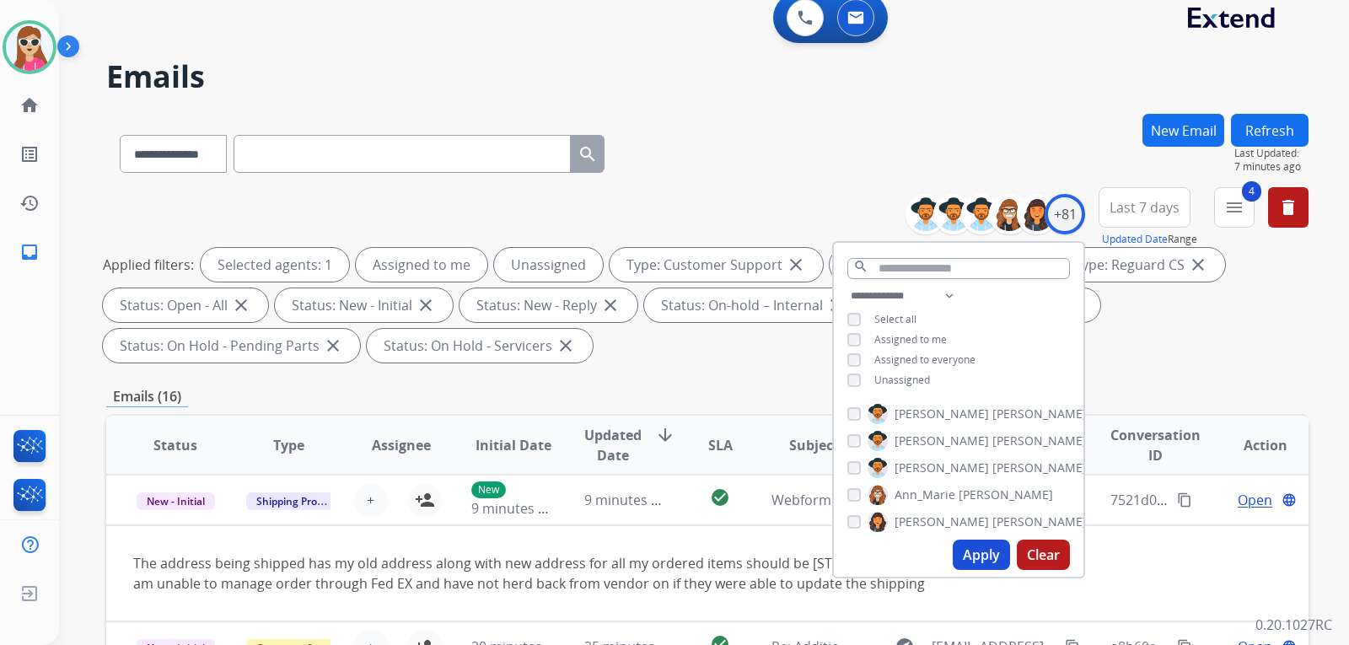
click at [912, 384] on span "Unassigned" at bounding box center [902, 380] width 56 height 14
click at [980, 554] on button "Apply" at bounding box center [980, 554] width 57 height 30
select select "*"
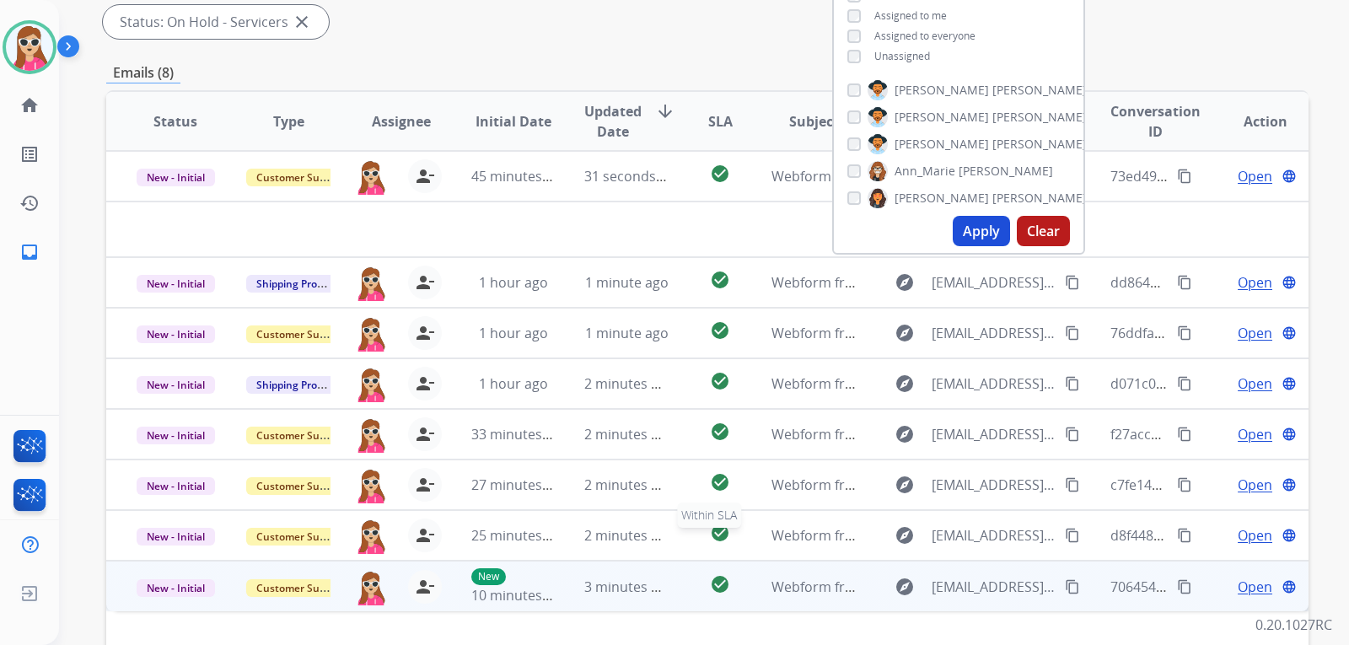
scroll to position [436, 0]
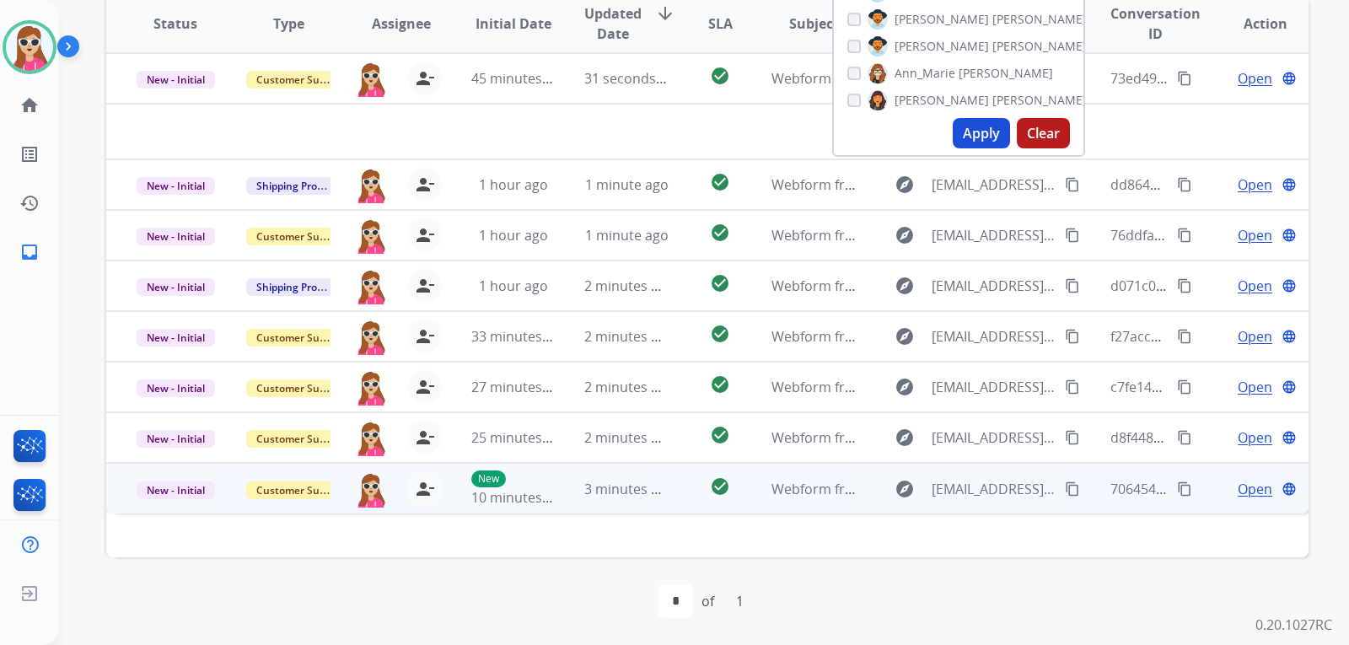
click at [734, 507] on td "check_circle" at bounding box center [706, 488] width 75 height 51
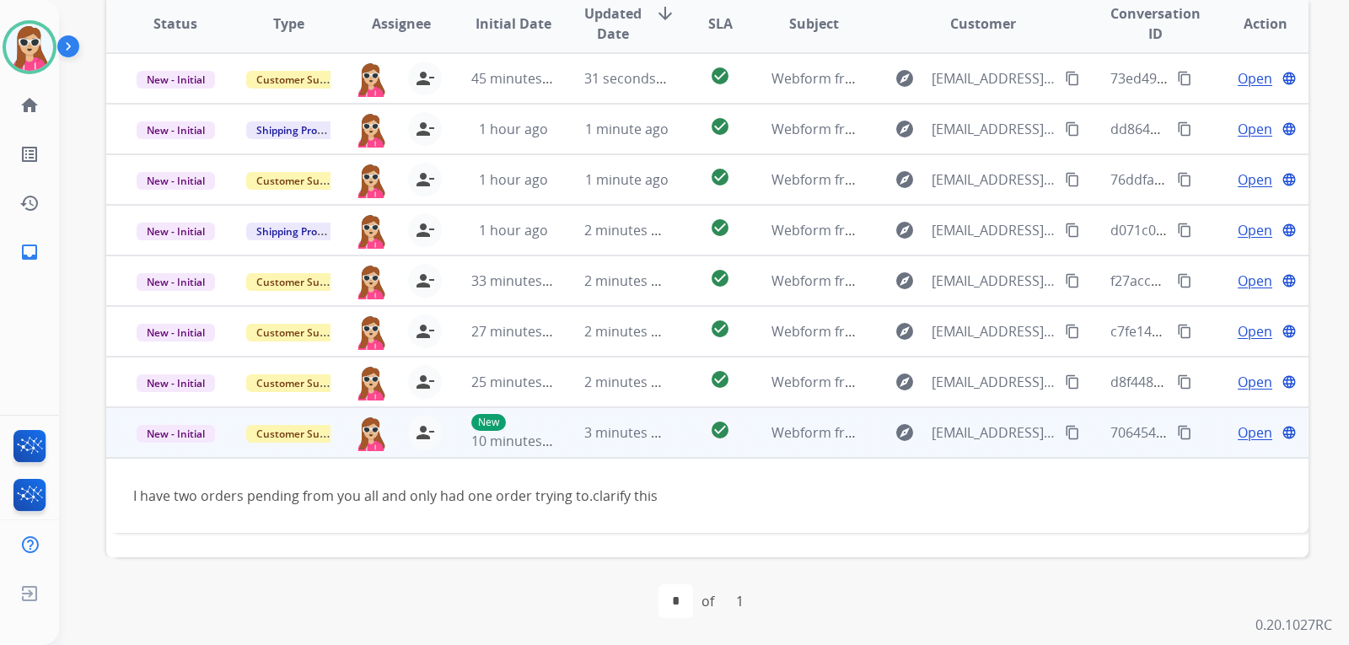
click at [1244, 434] on span "Open" at bounding box center [1254, 432] width 35 height 20
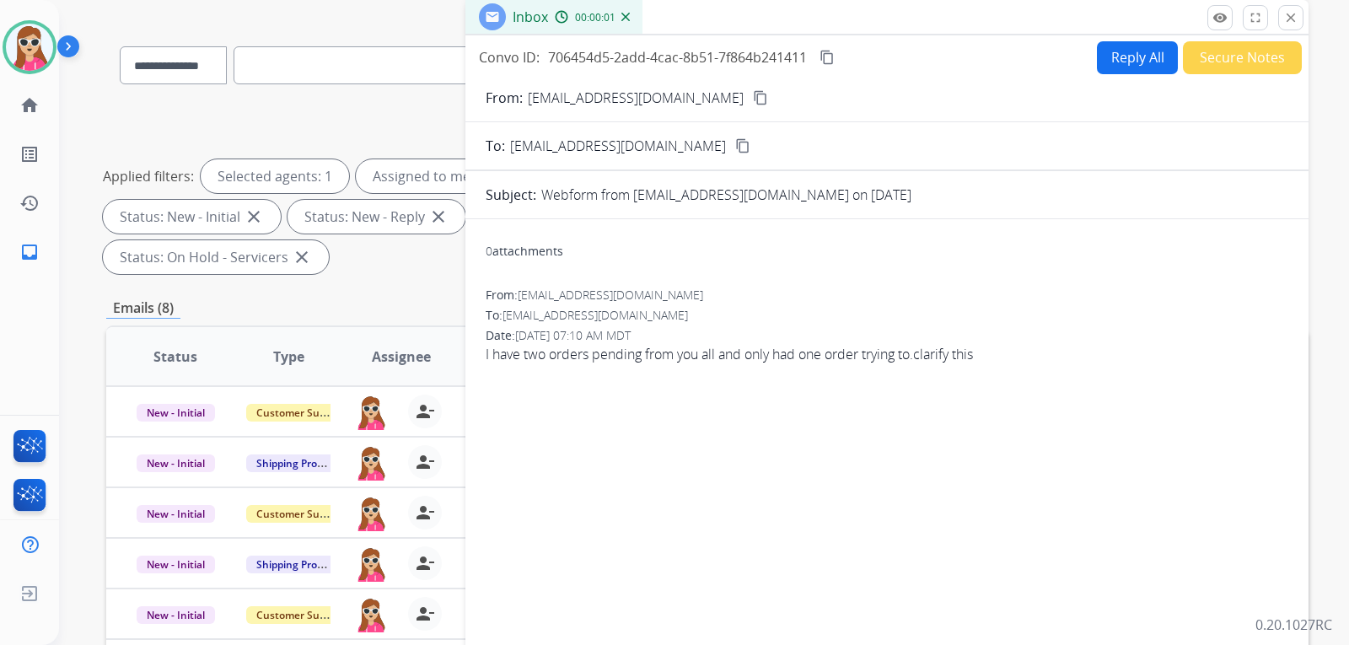
scroll to position [14, 0]
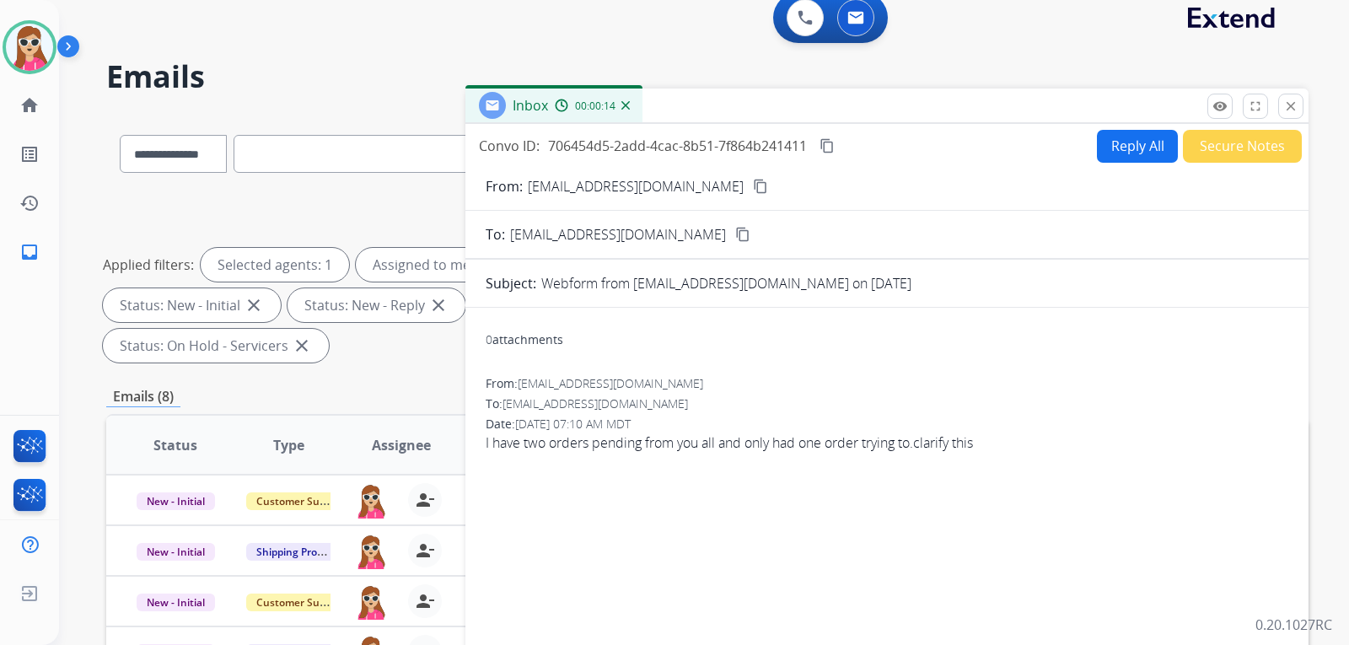
click at [1121, 151] on button "Reply All" at bounding box center [1137, 146] width 81 height 33
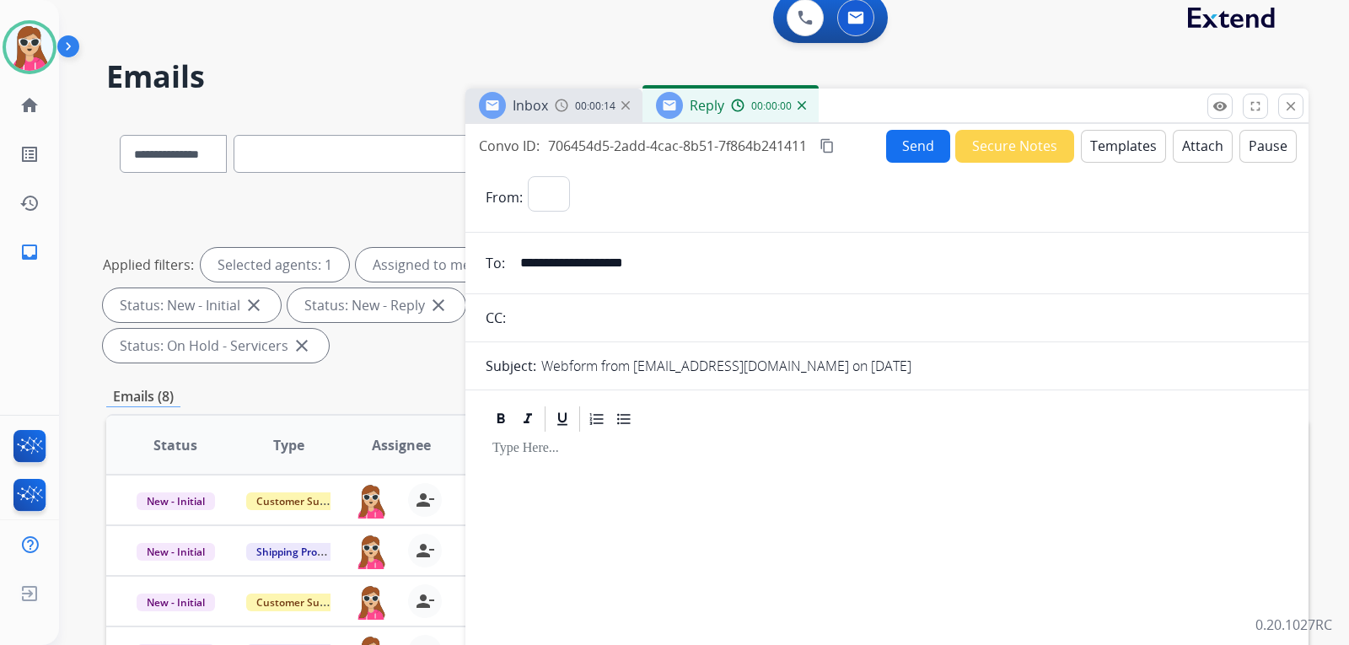
select select "**********"
click at [1122, 153] on button "Templates" at bounding box center [1123, 146] width 85 height 33
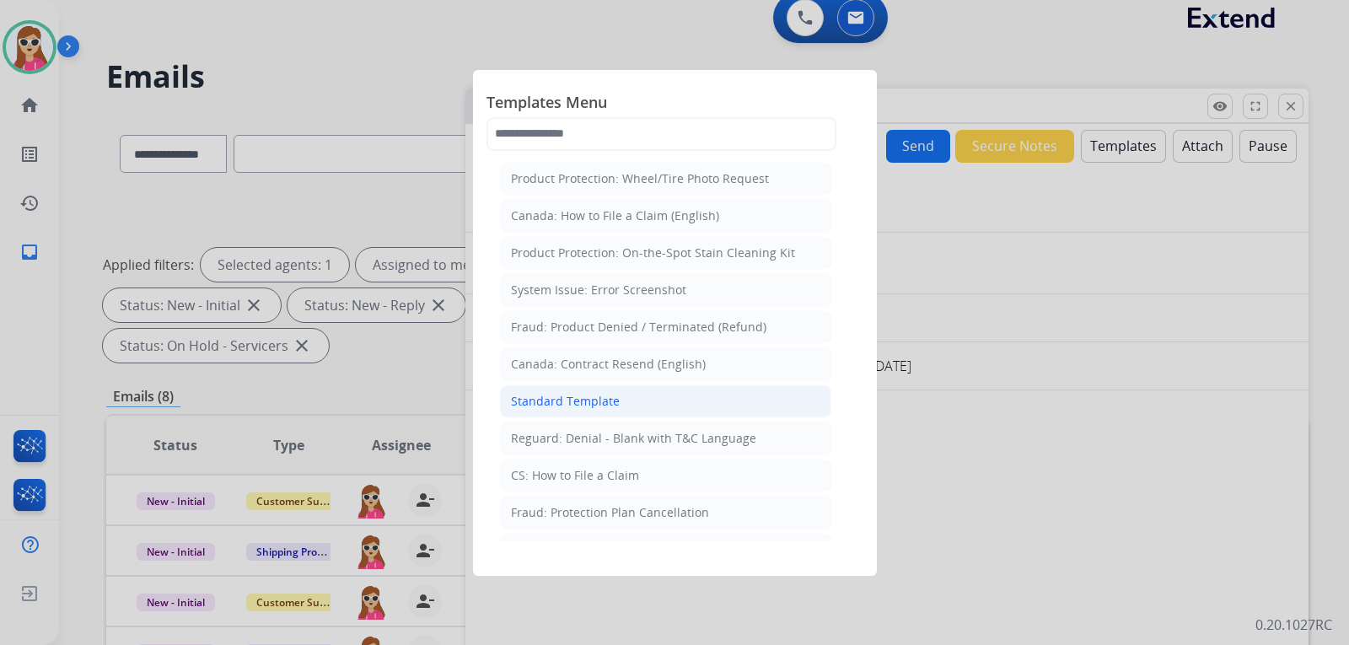
click at [729, 405] on li "Standard Template" at bounding box center [665, 401] width 331 height 32
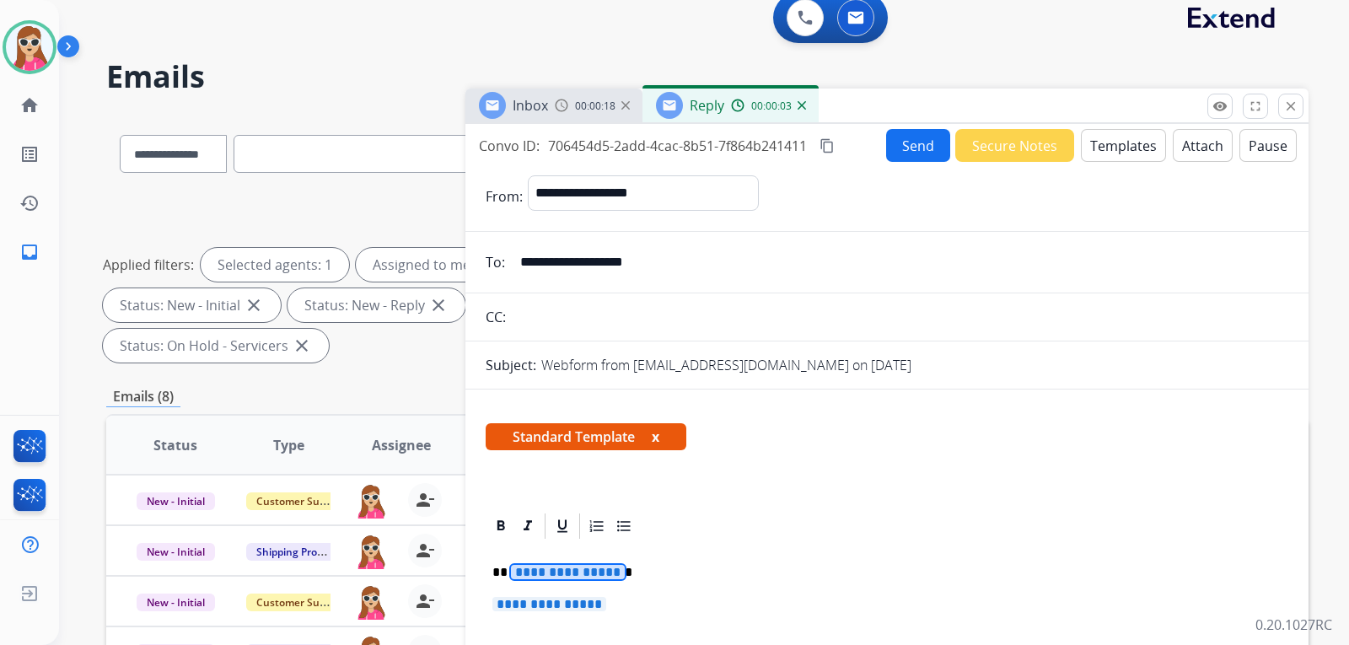
click at [582, 570] on span "**********" at bounding box center [568, 572] width 114 height 14
click at [569, 614] on p "**********" at bounding box center [886, 612] width 789 height 31
click at [569, 611] on span "**********" at bounding box center [549, 604] width 114 height 14
click at [572, 606] on span "**********" at bounding box center [549, 604] width 114 height 14
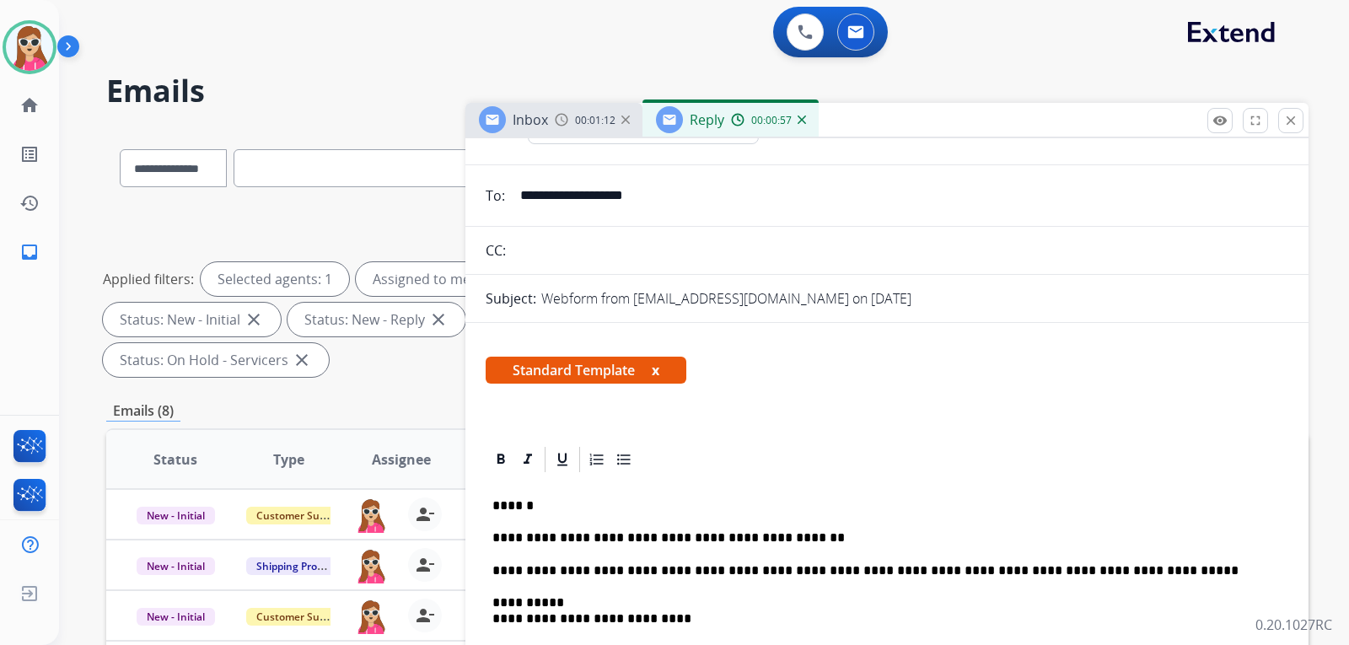
scroll to position [0, 0]
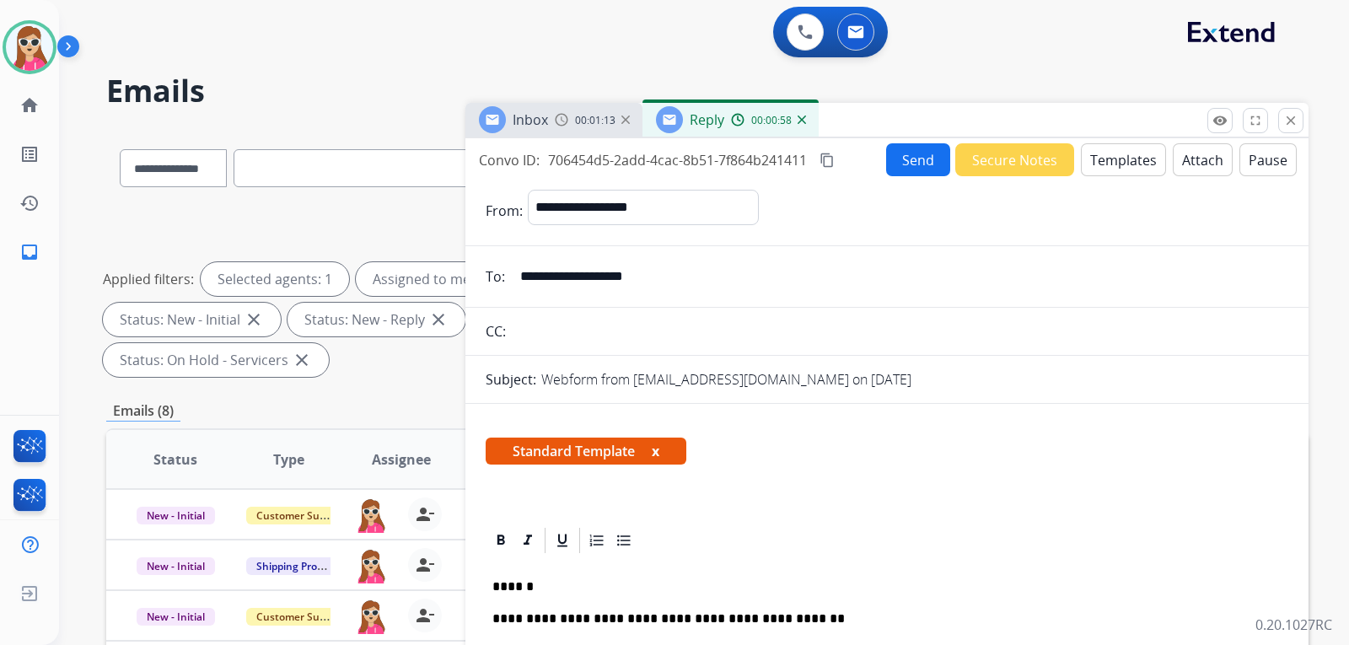
click at [904, 169] on button "Send" at bounding box center [918, 159] width 64 height 33
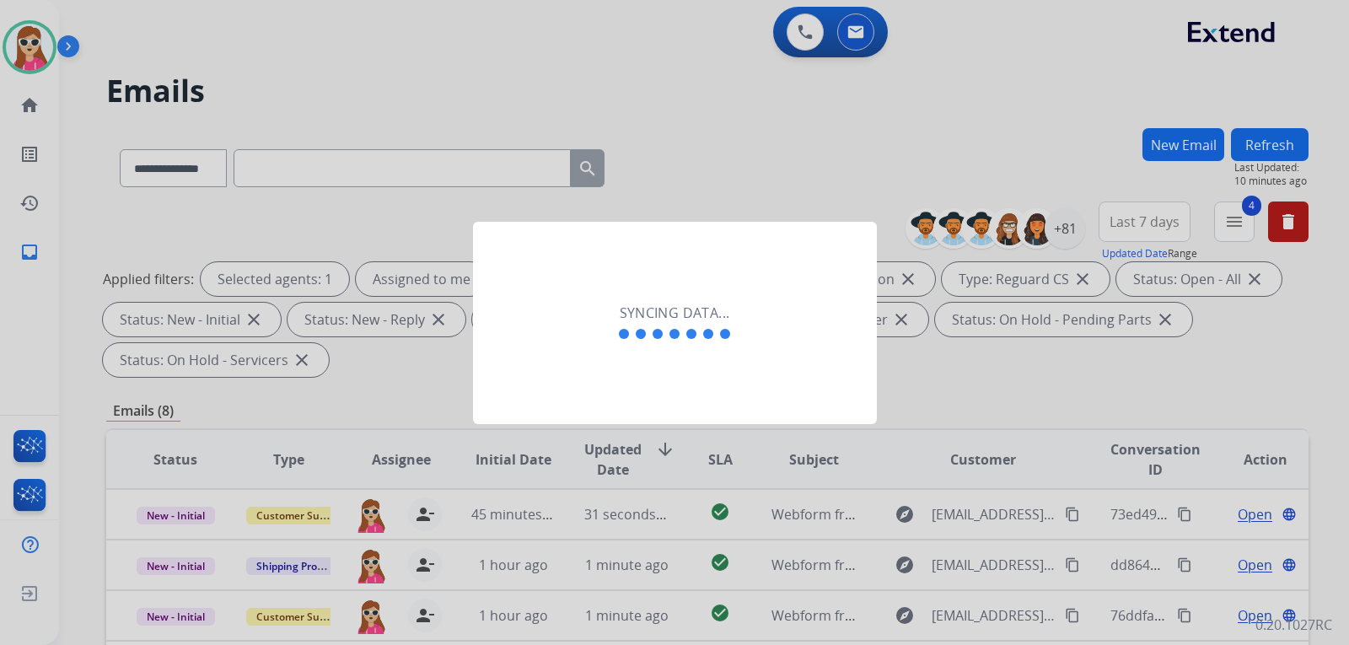
click at [753, 307] on div "Syncing data..." at bounding box center [675, 323] width 404 height 202
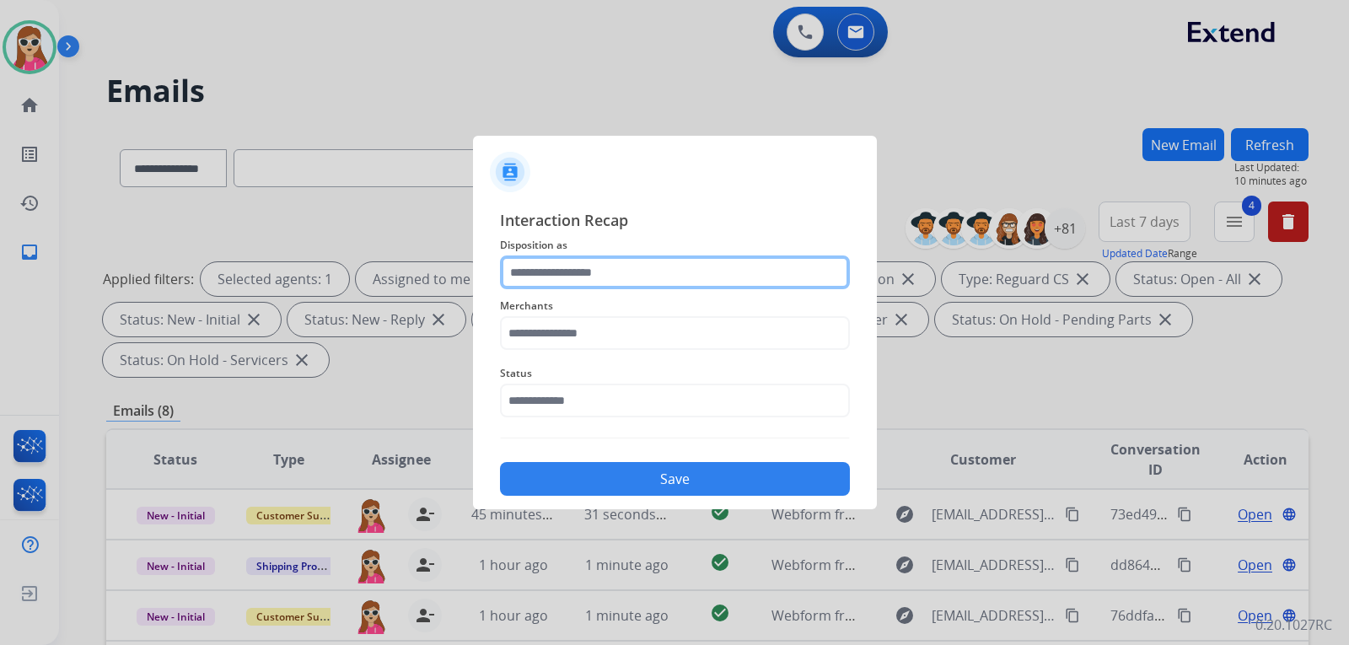
click at [646, 266] on input "text" at bounding box center [675, 272] width 350 height 34
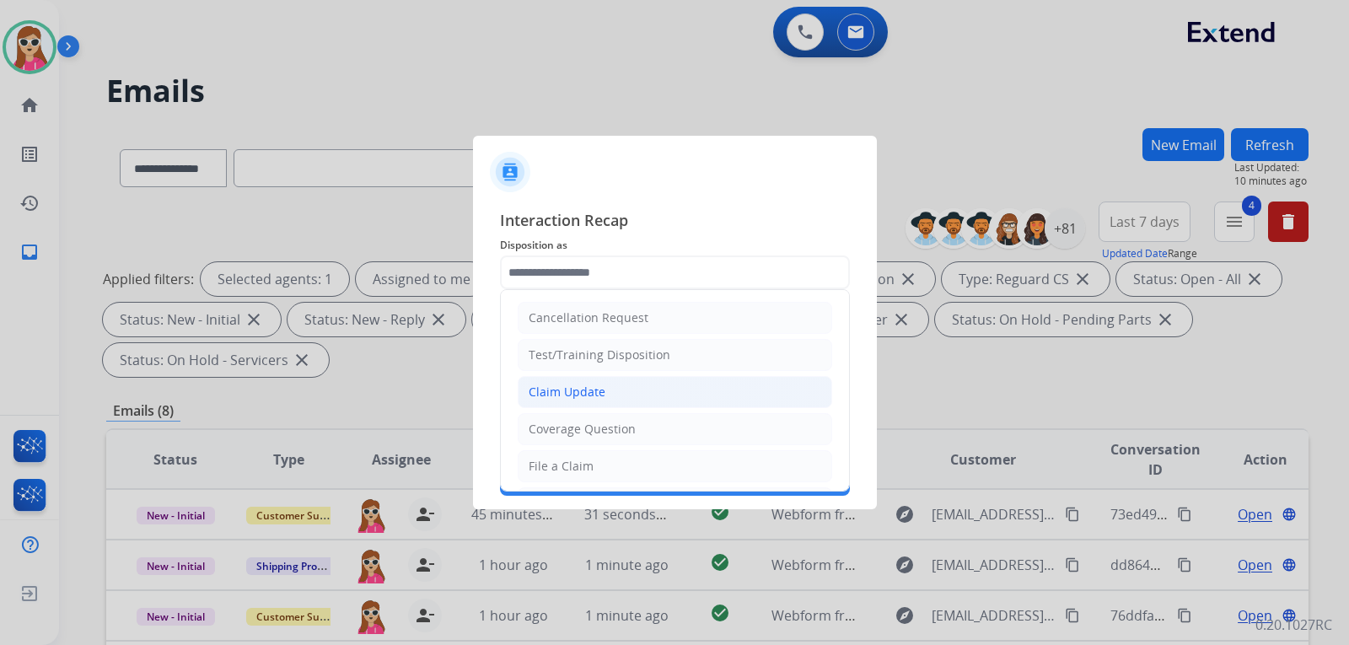
click at [603, 378] on li "Claim Update" at bounding box center [675, 392] width 314 height 32
type input "**********"
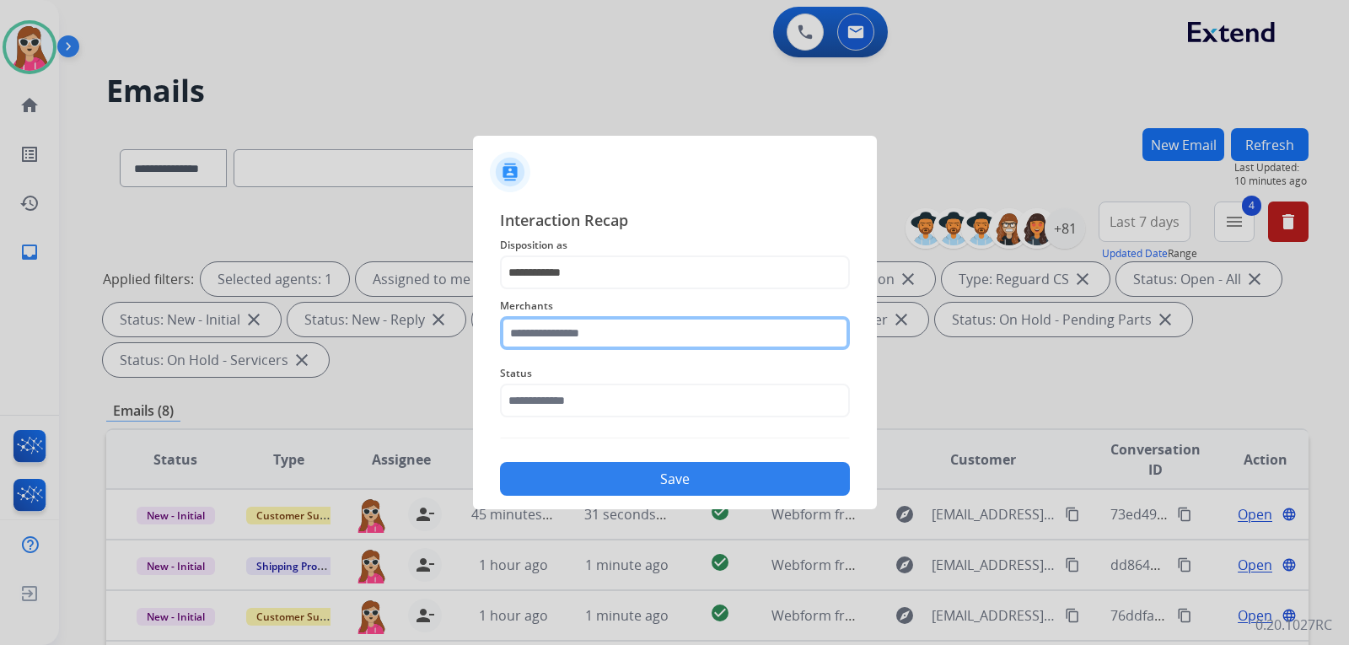
click at [615, 332] on input "text" at bounding box center [675, 333] width 350 height 34
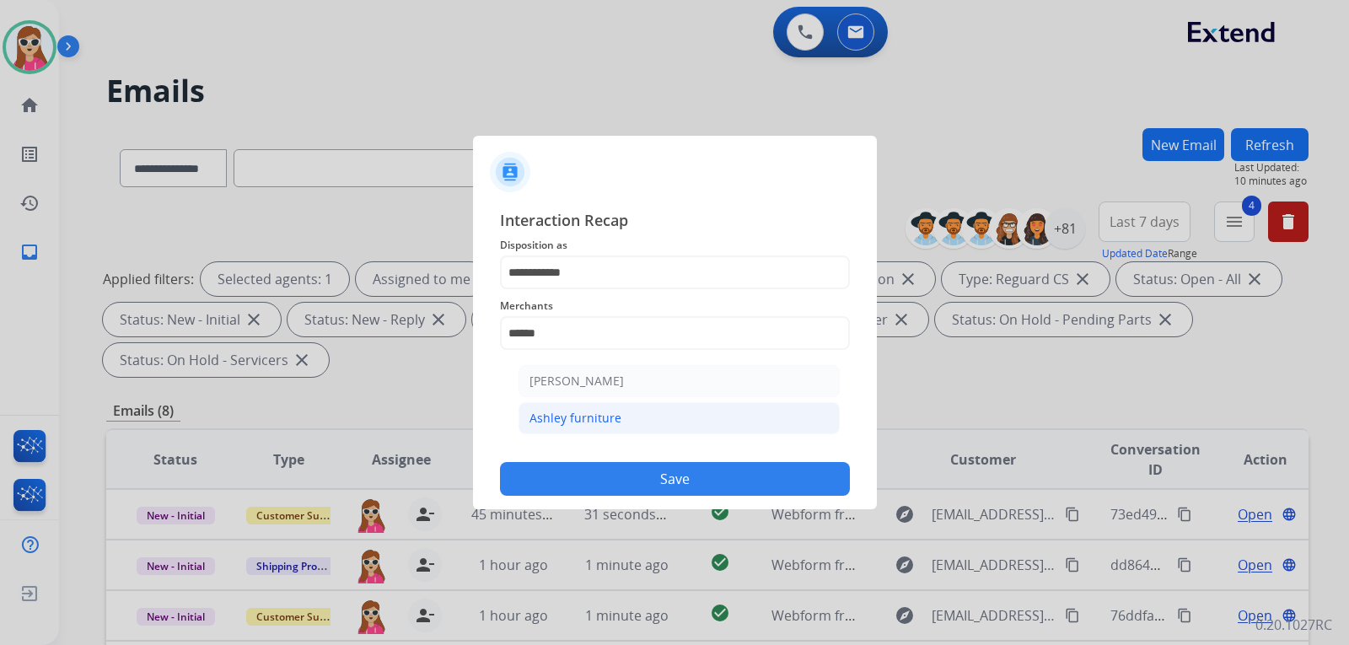
click at [603, 421] on div "Ashley furniture" at bounding box center [575, 418] width 92 height 17
type input "**********"
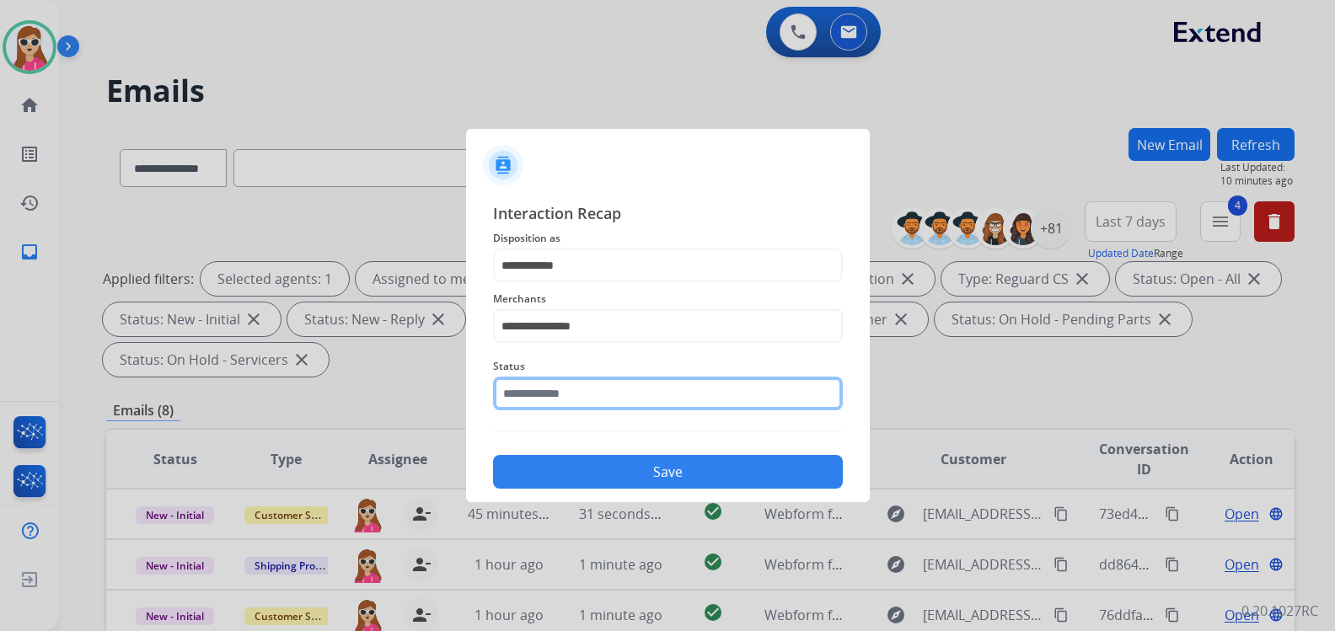
click at [594, 400] on input "text" at bounding box center [668, 394] width 350 height 34
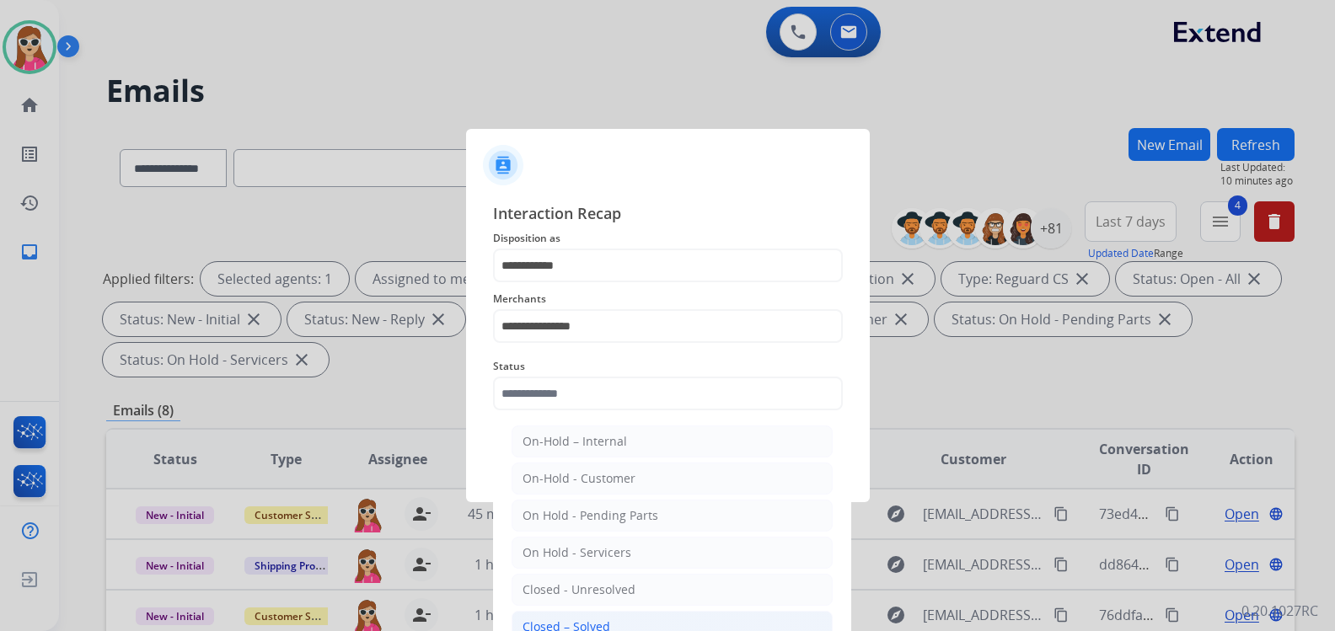
click at [605, 618] on li "Closed – Solved" at bounding box center [672, 627] width 321 height 32
type input "**********"
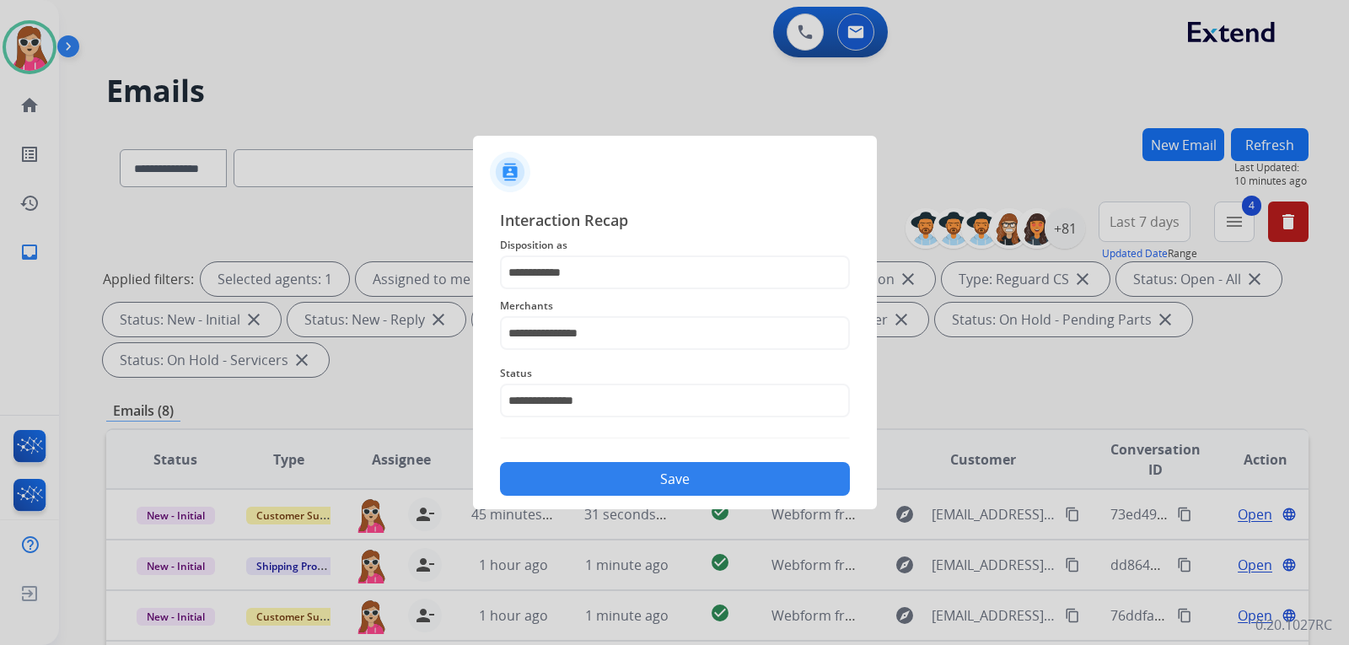
click at [598, 468] on button "Save" at bounding box center [675, 479] width 350 height 34
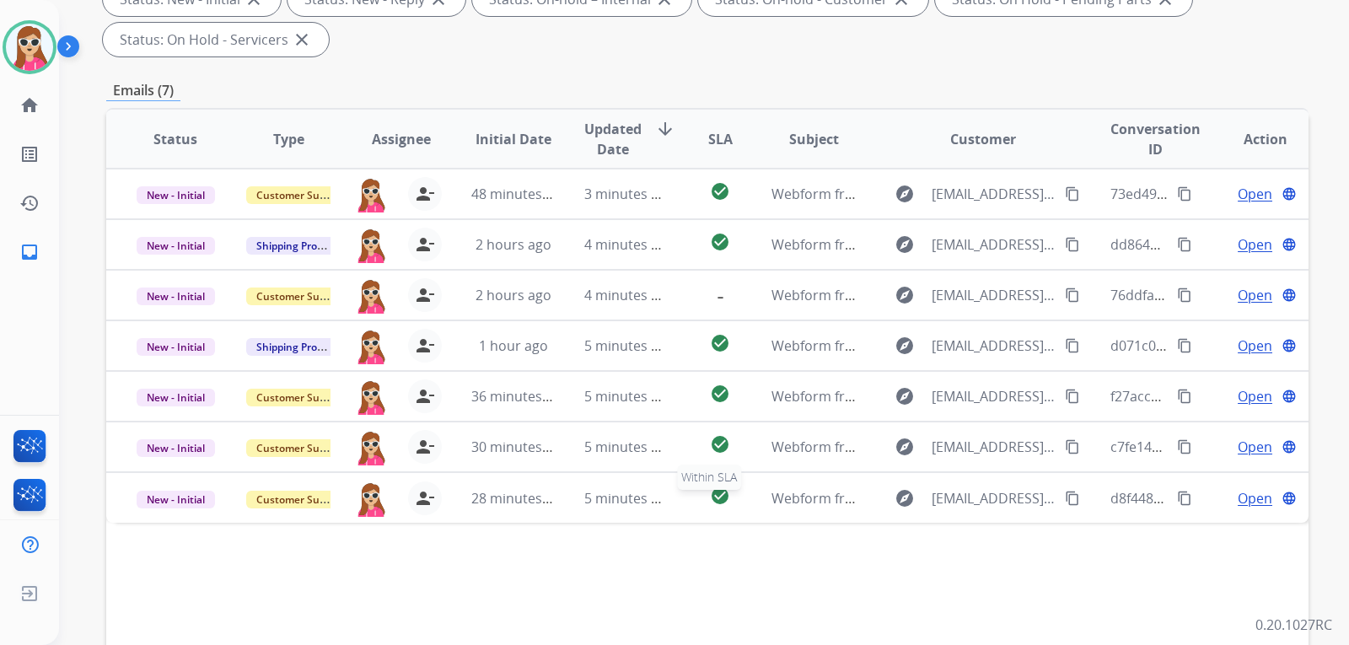
scroll to position [337, 0]
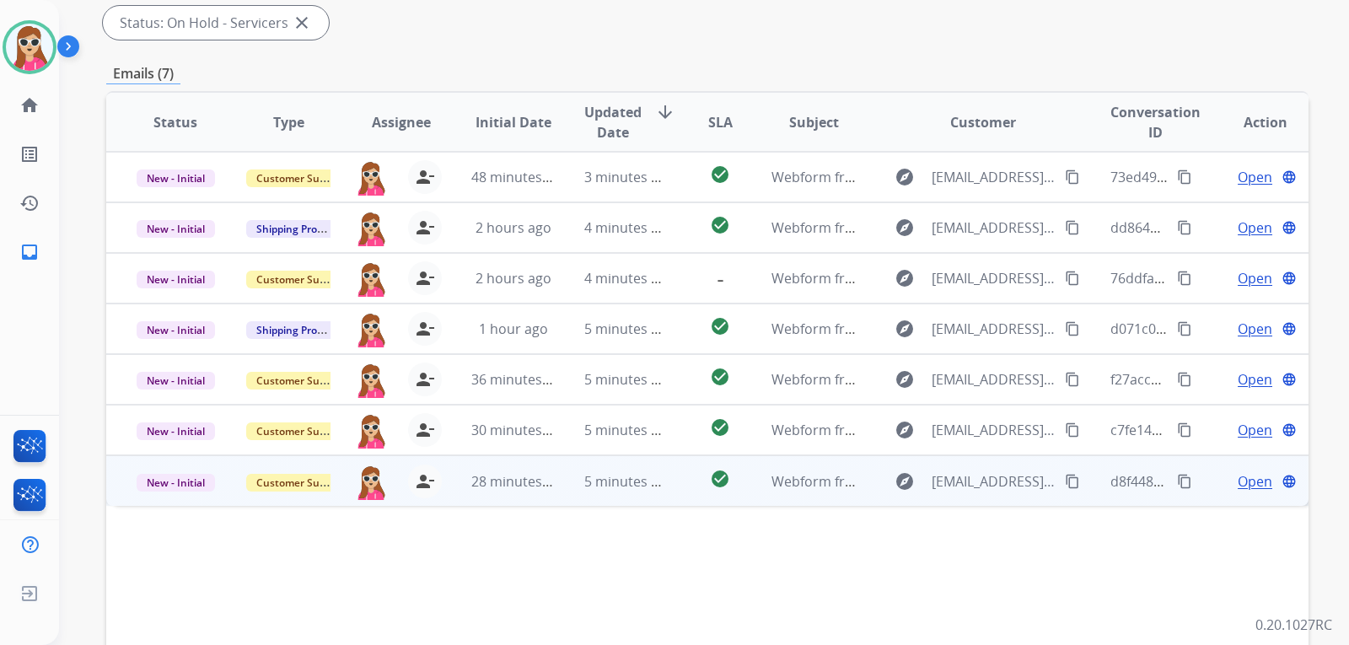
click at [754, 486] on td "Webform from [EMAIL_ADDRESS][DOMAIN_NAME] on [DATE]" at bounding box center [800, 480] width 113 height 51
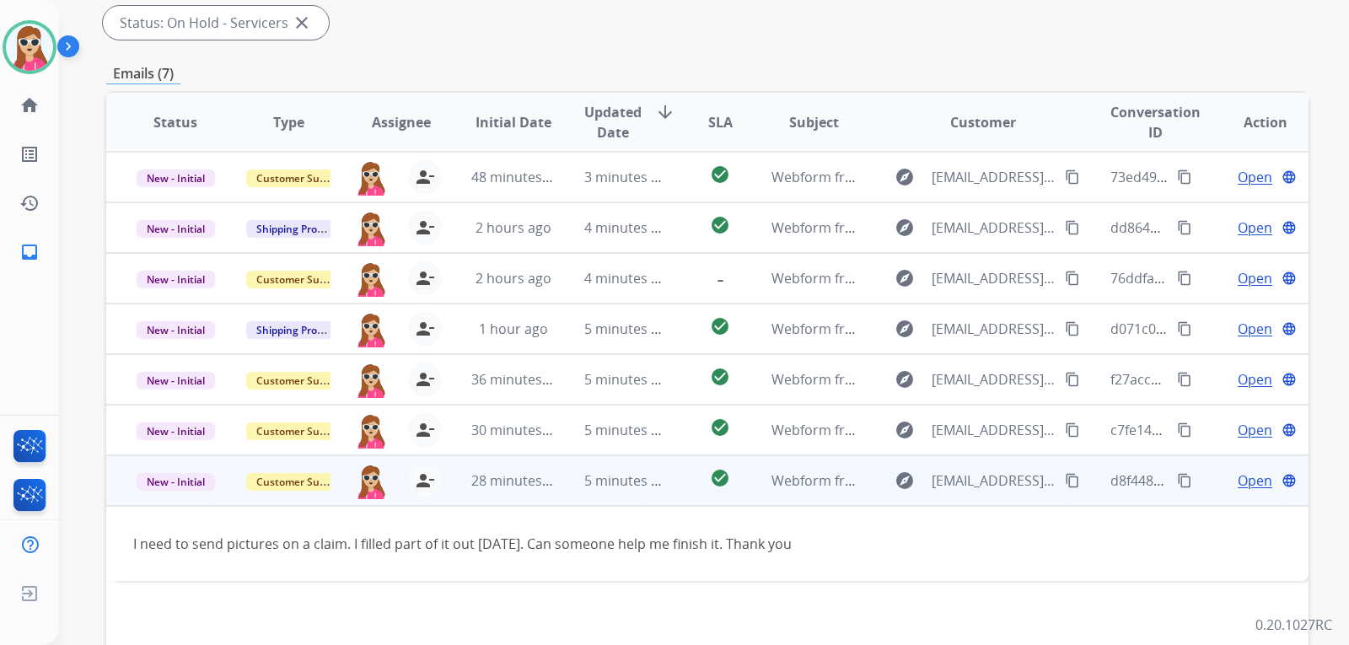
click at [1065, 486] on mat-icon "content_copy" at bounding box center [1072, 480] width 15 height 15
click at [688, 486] on td "check_circle" at bounding box center [706, 480] width 75 height 51
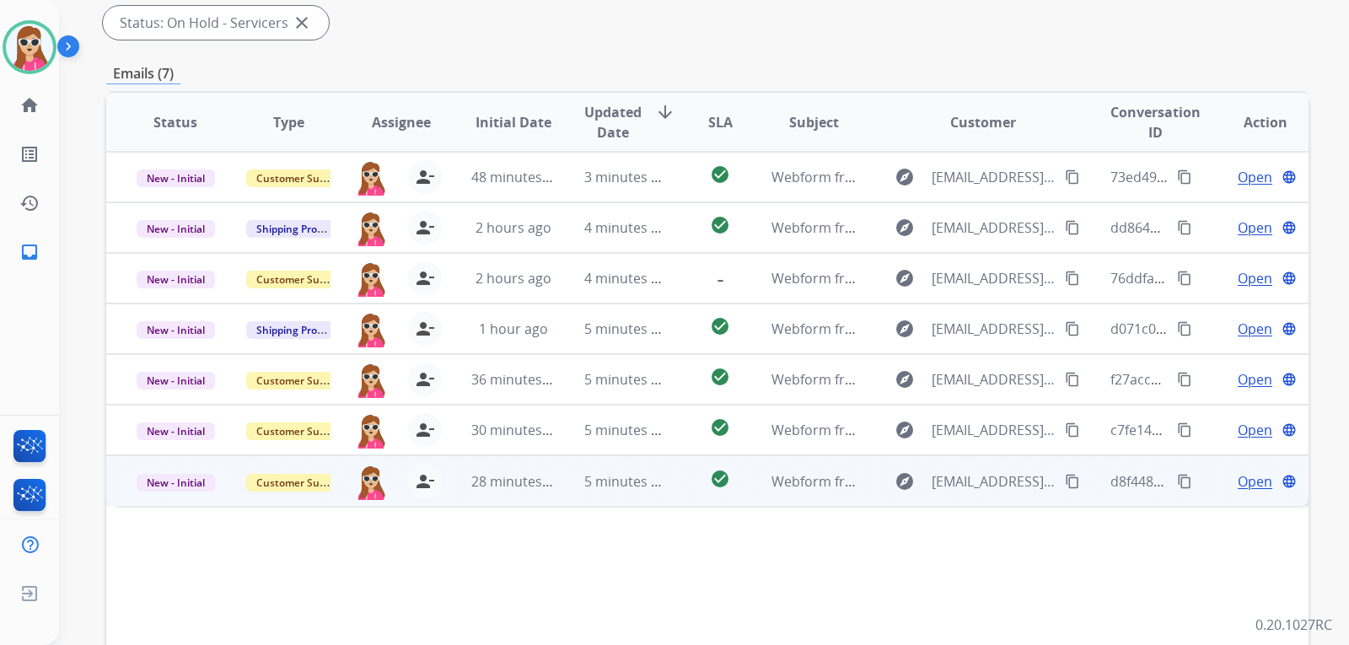
click at [680, 475] on td "check_circle" at bounding box center [706, 480] width 75 height 51
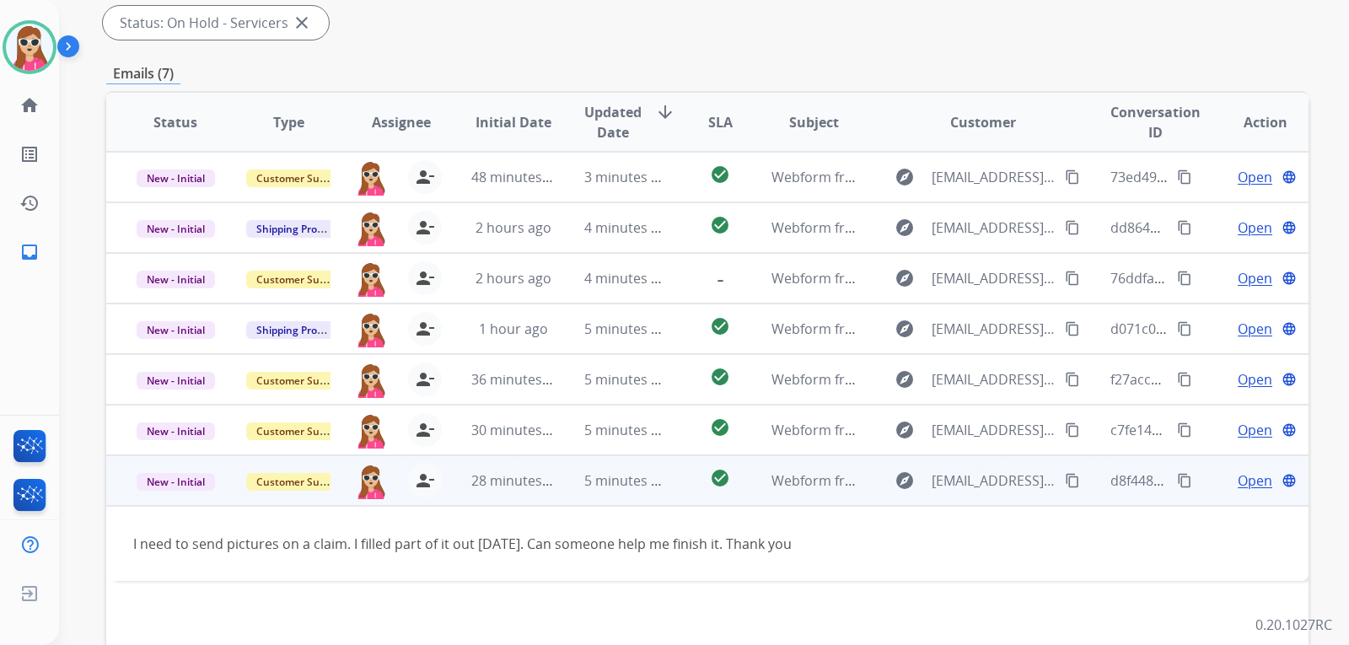
click at [1237, 480] on span "Open" at bounding box center [1254, 480] width 35 height 20
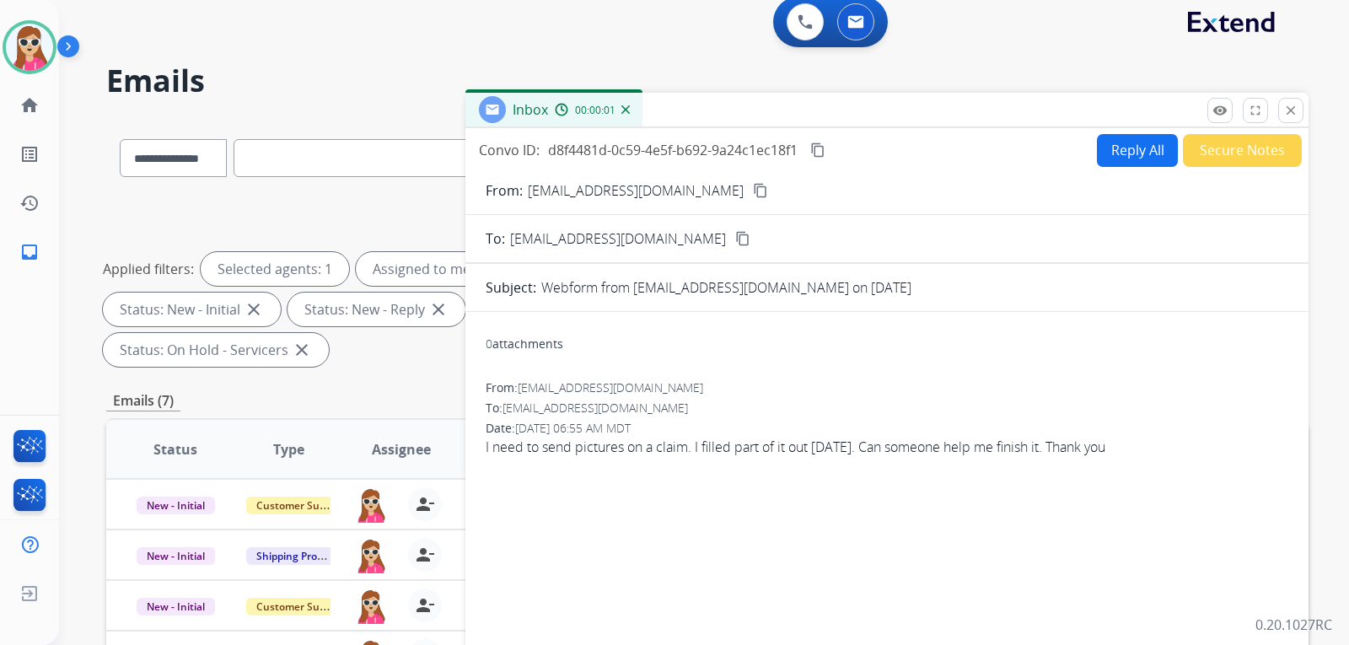
scroll to position [0, 0]
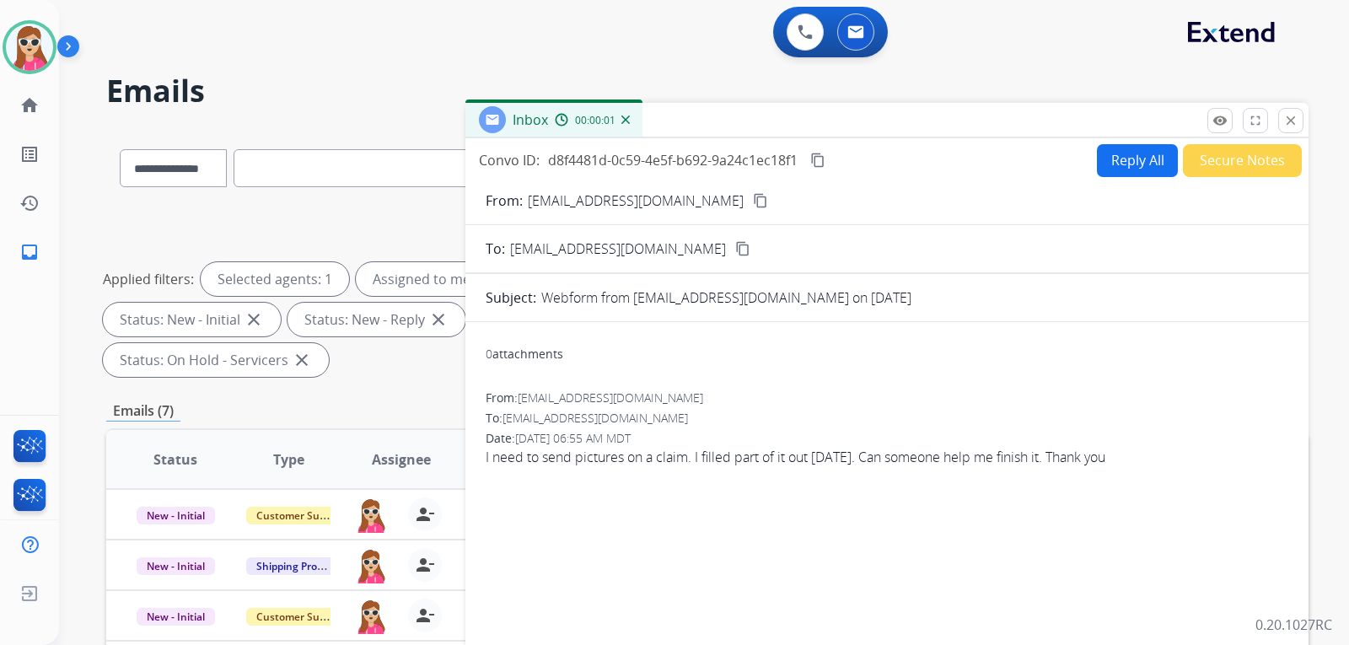
click at [1126, 165] on button "Reply All" at bounding box center [1137, 160] width 81 height 33
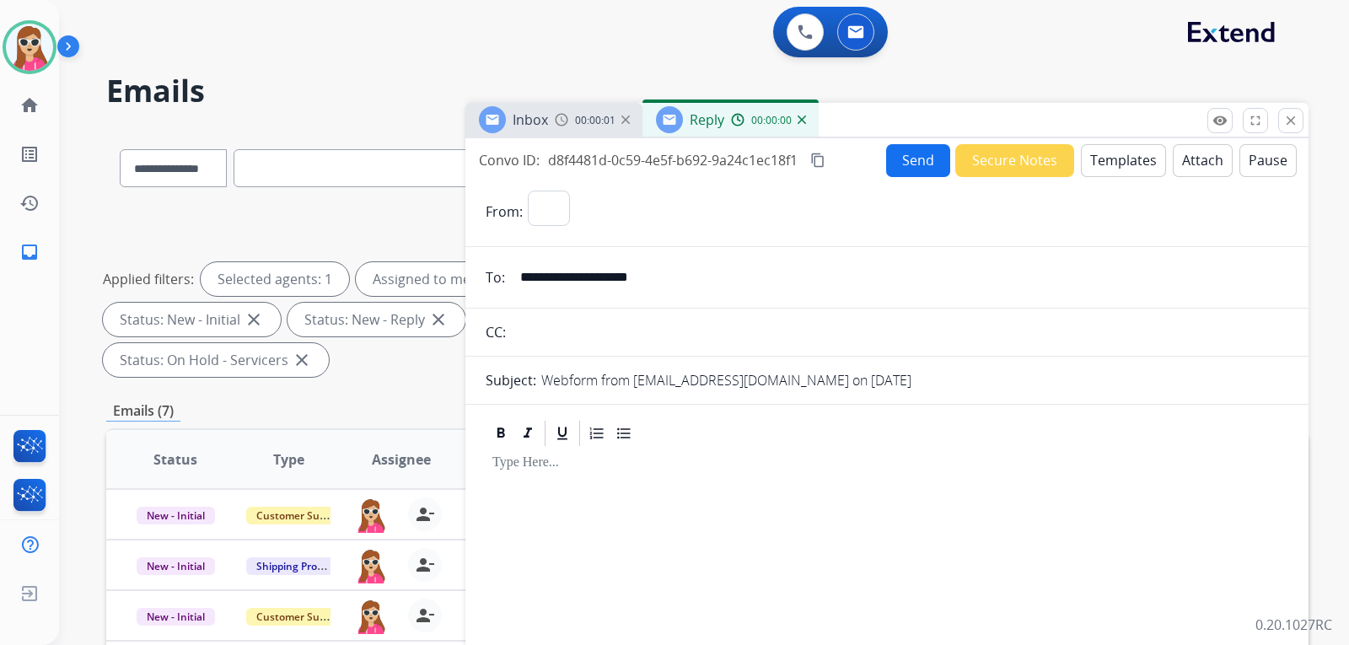
select select "**********"
click at [1126, 168] on button "Templates" at bounding box center [1123, 160] width 85 height 33
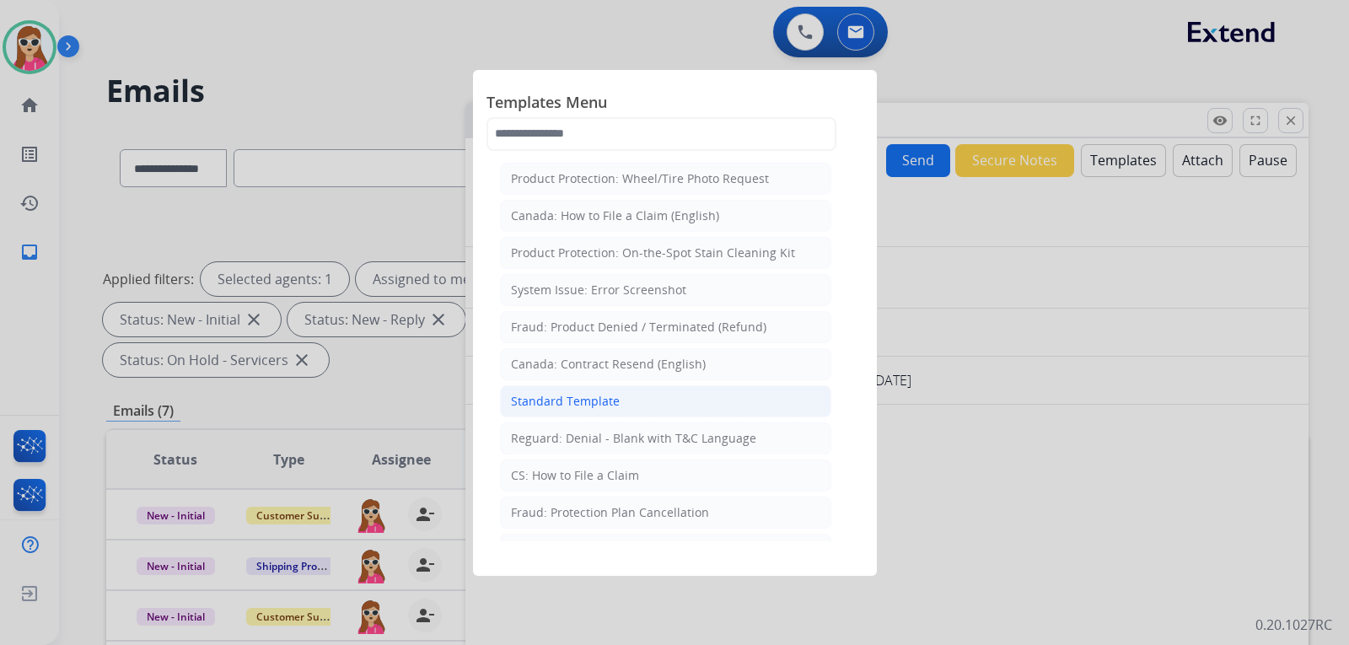
click at [646, 404] on li "Standard Template" at bounding box center [665, 401] width 331 height 32
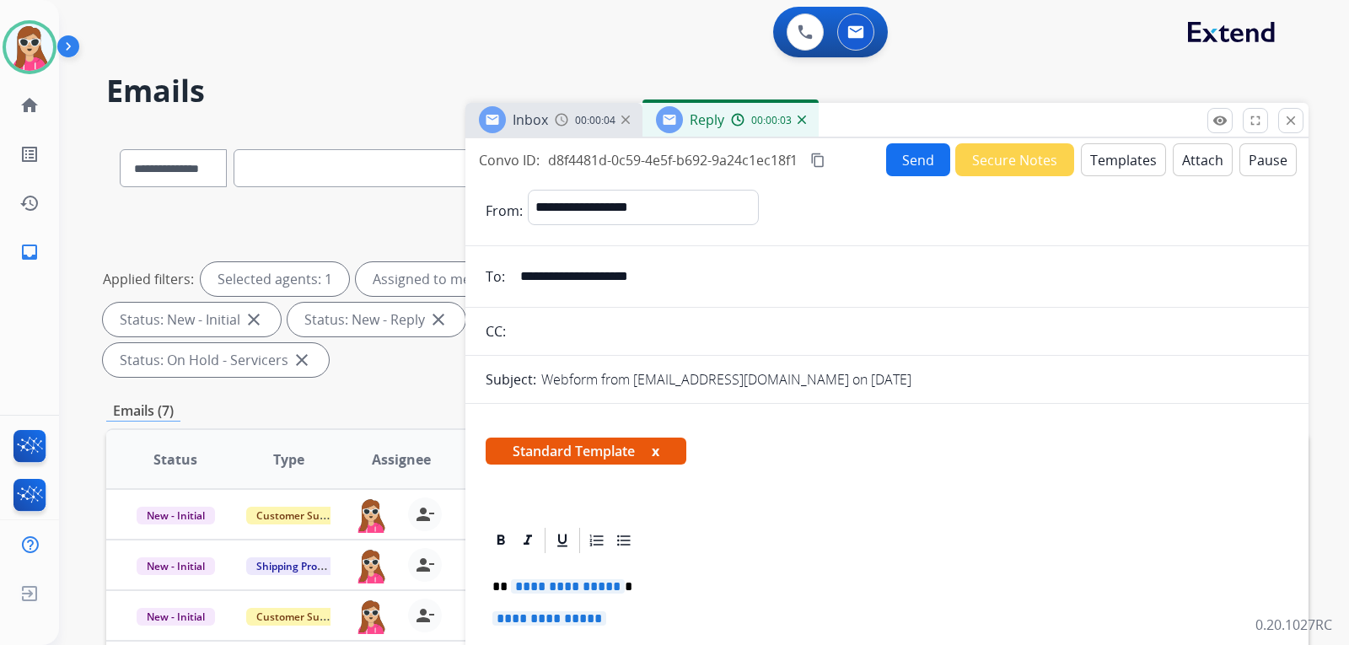
click at [590, 584] on span "**********" at bounding box center [568, 586] width 114 height 14
click at [524, 615] on span "**********" at bounding box center [549, 618] width 114 height 14
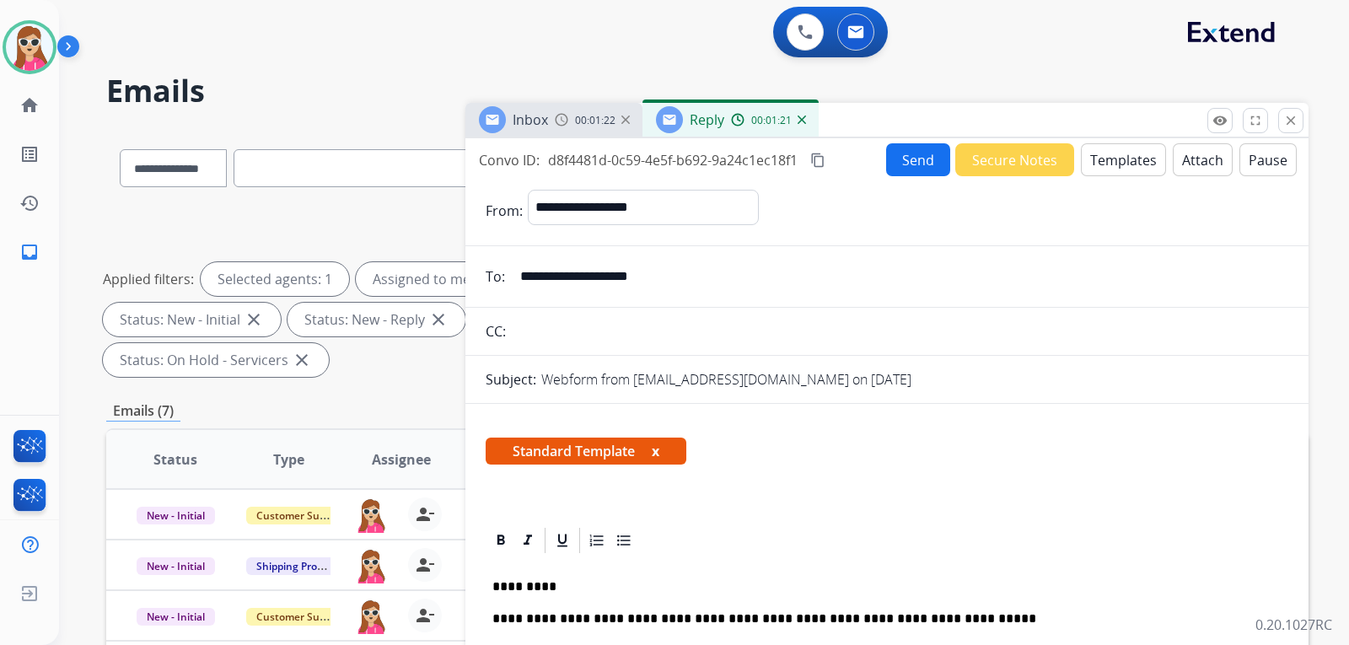
scroll to position [253, 0]
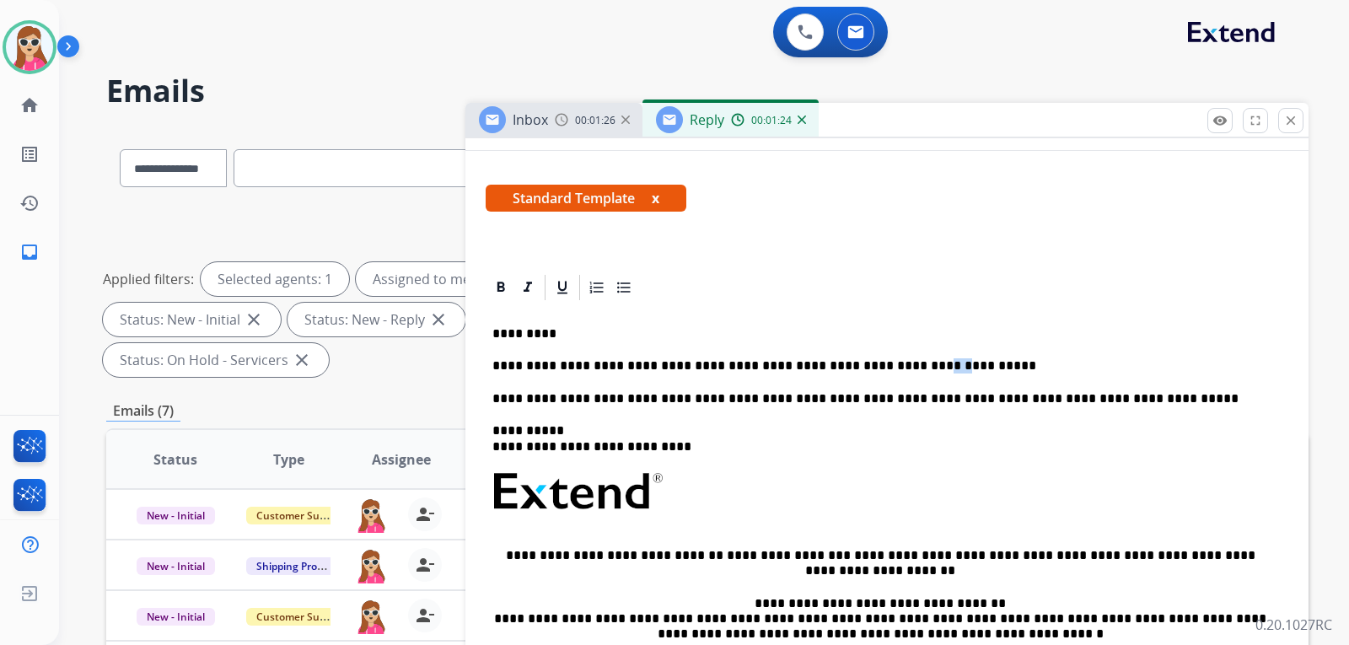
drag, startPoint x: 877, startPoint y: 371, endPoint x: 856, endPoint y: 371, distance: 20.2
click at [856, 371] on p "**********" at bounding box center [879, 365] width 775 height 15
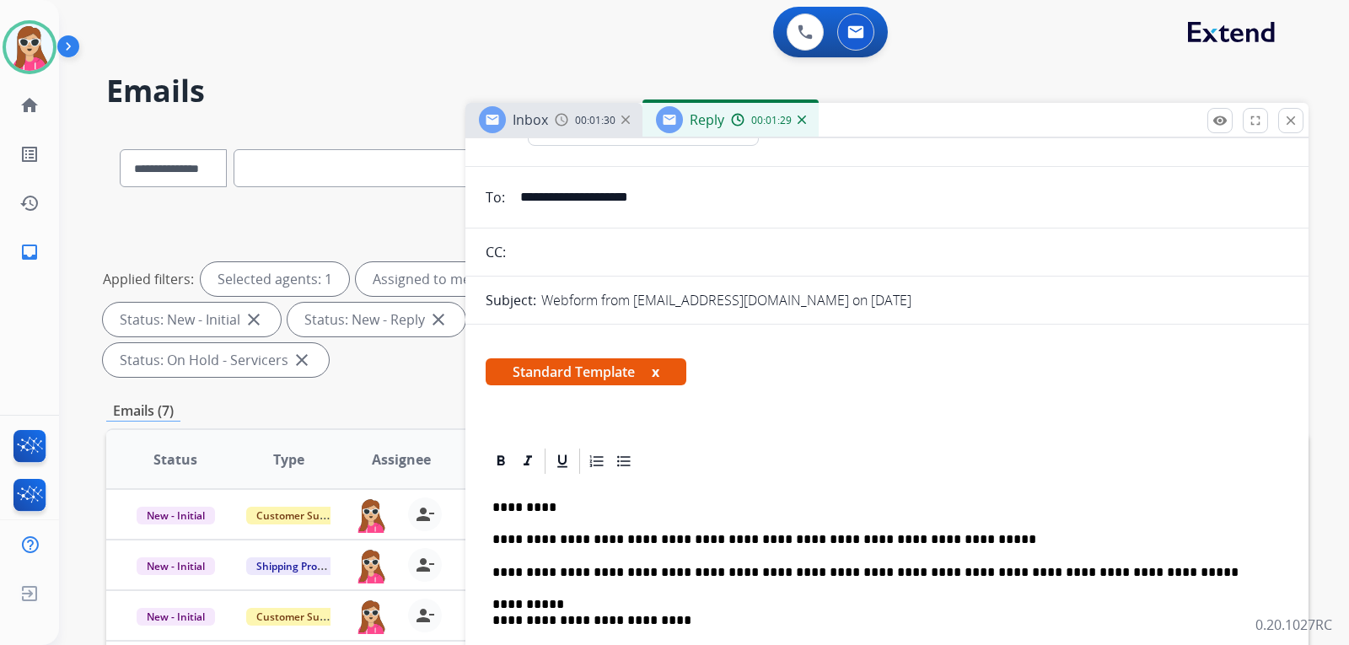
scroll to position [0, 0]
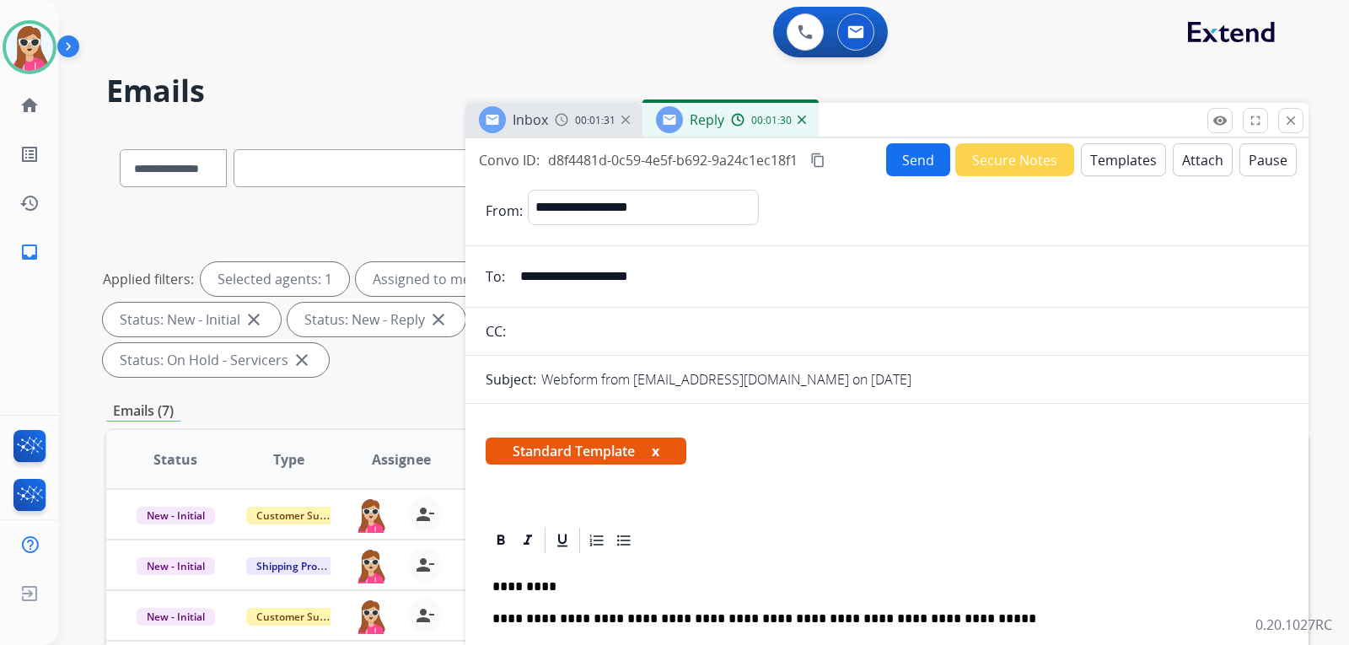
click at [886, 166] on button "Send" at bounding box center [918, 159] width 64 height 33
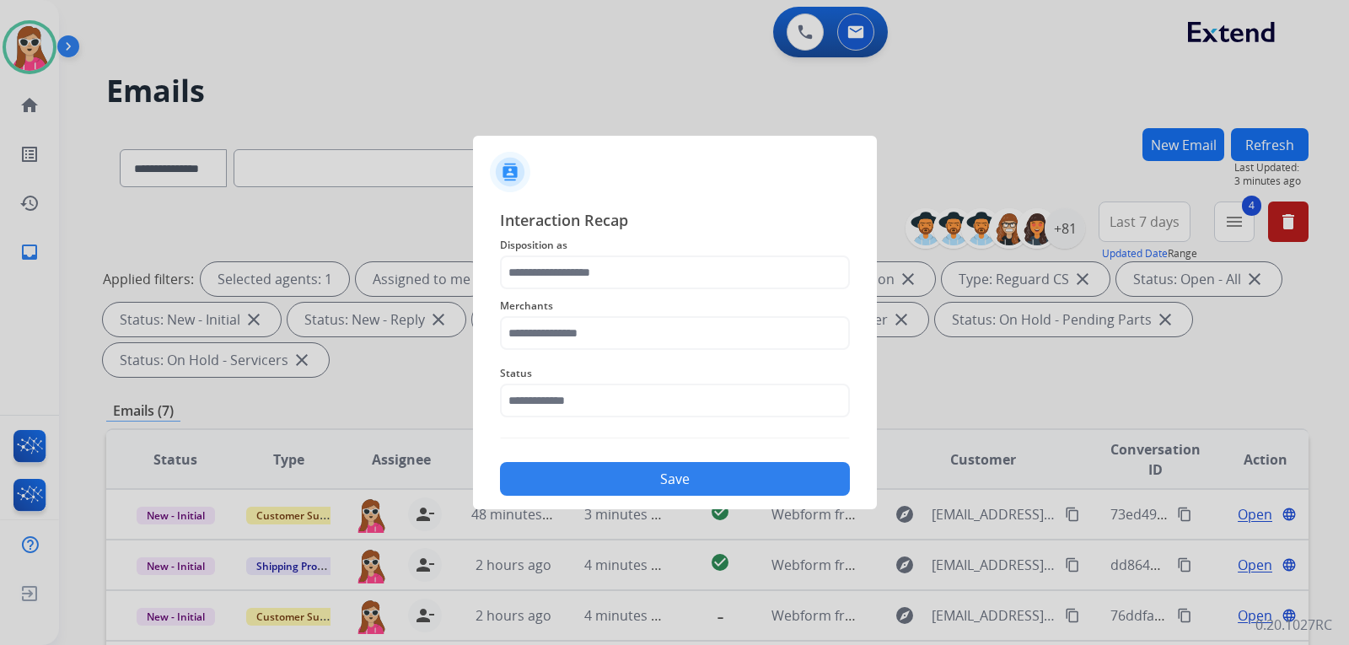
scroll to position [436, 0]
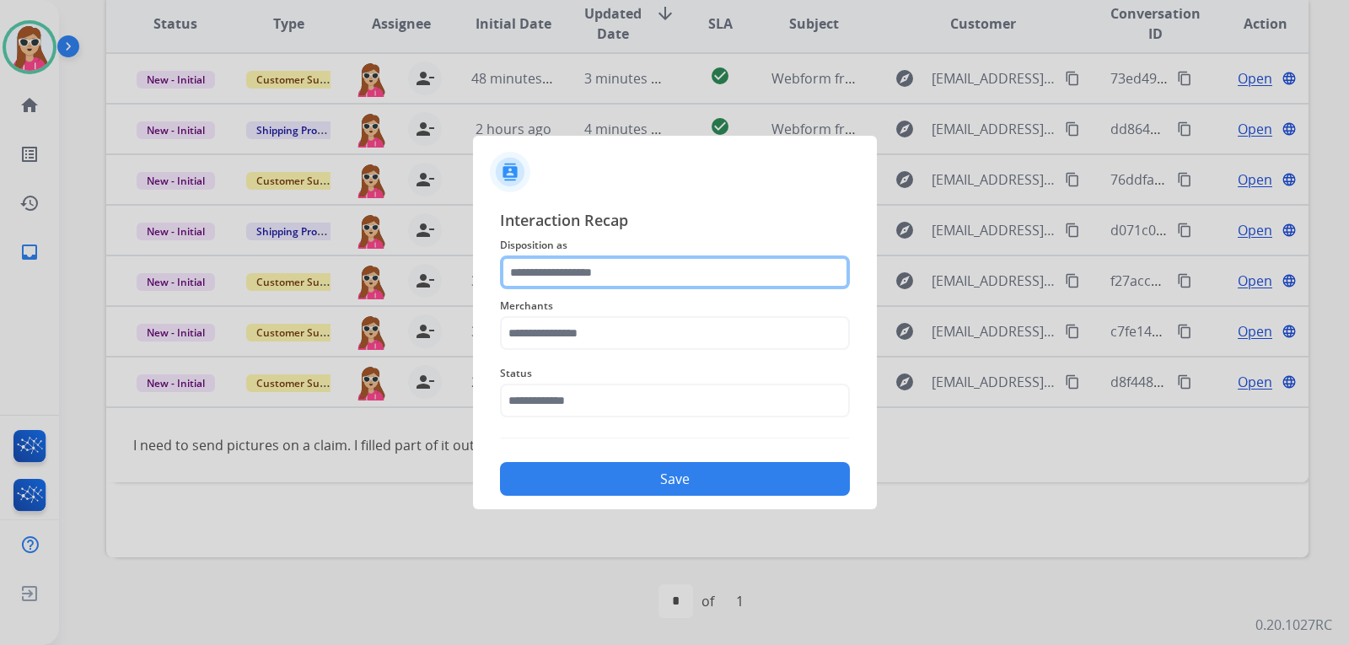
click at [745, 281] on input "text" at bounding box center [675, 272] width 350 height 34
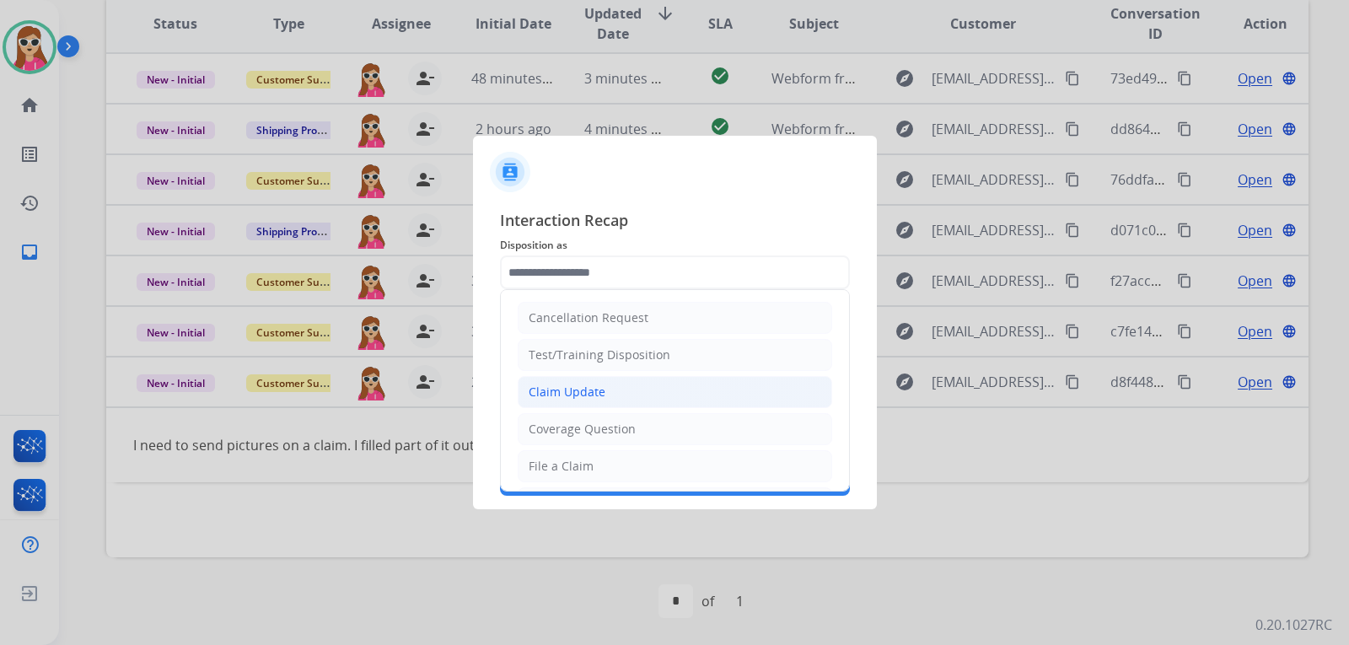
click at [610, 398] on li "Claim Update" at bounding box center [675, 392] width 314 height 32
type input "**********"
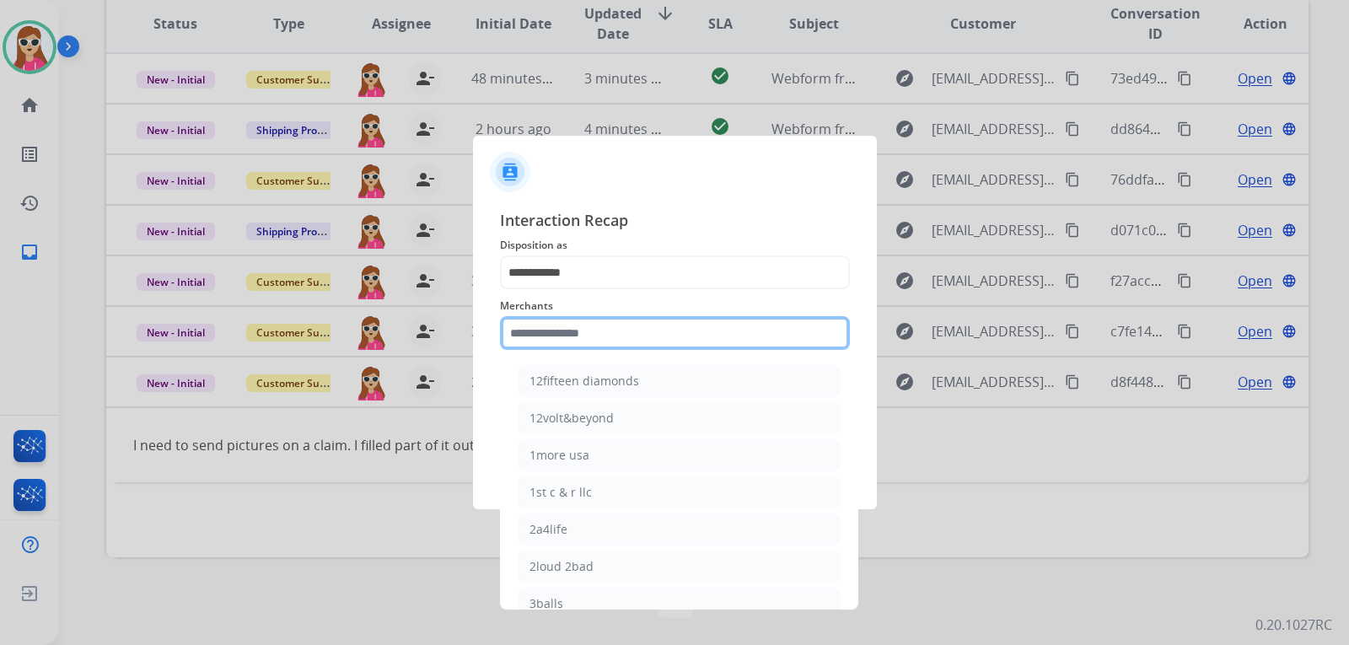
click at [626, 340] on input "text" at bounding box center [675, 333] width 350 height 34
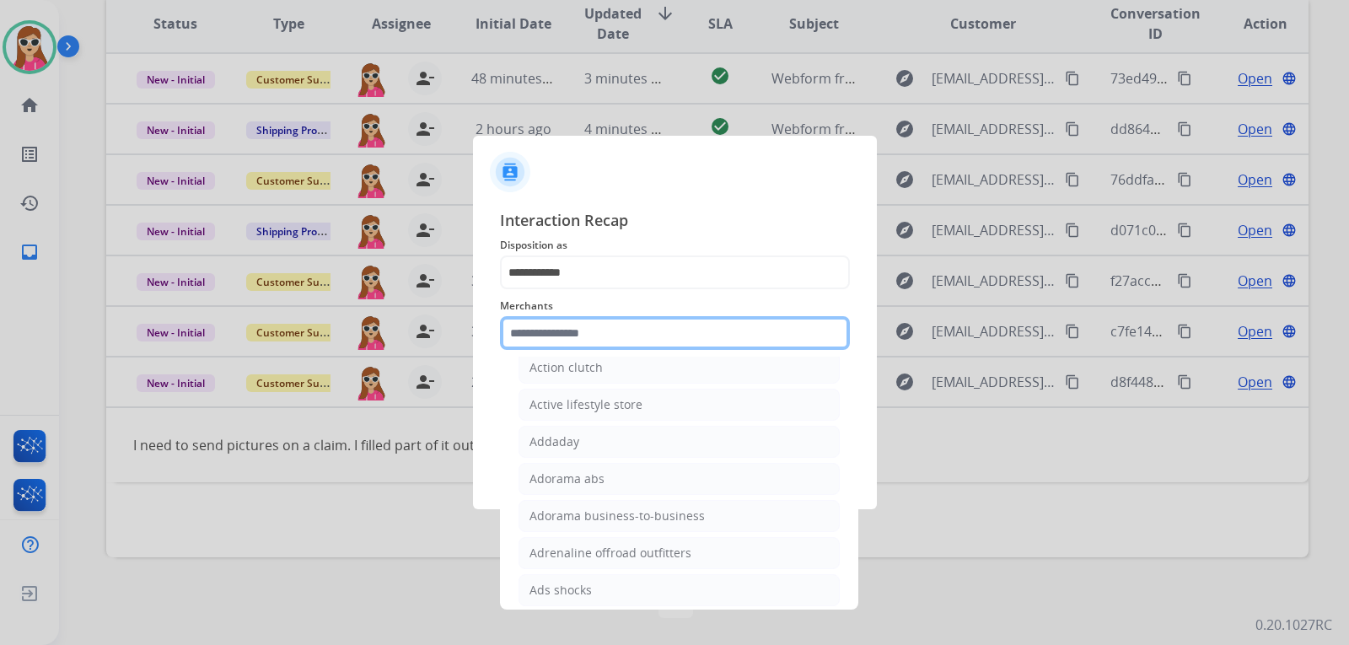
click at [705, 319] on input "text" at bounding box center [675, 333] width 350 height 34
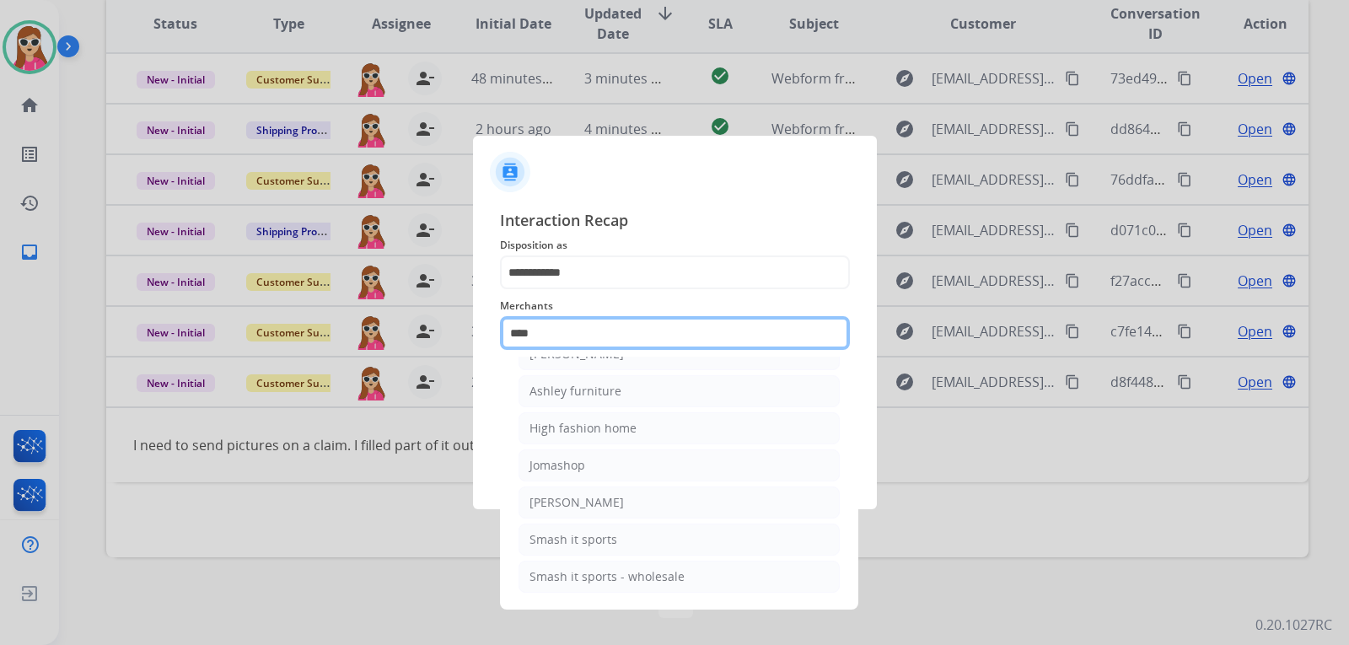
scroll to position [0, 0]
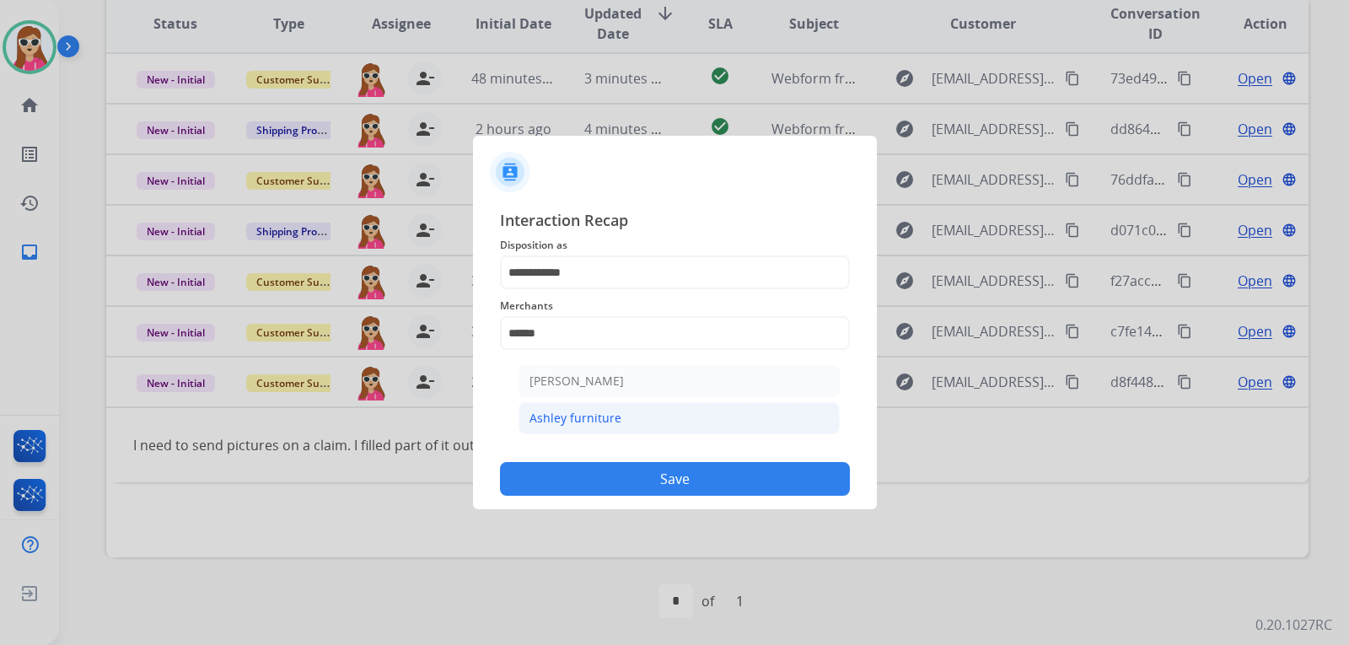
click at [630, 416] on li "Ashley furniture" at bounding box center [678, 418] width 321 height 32
type input "**********"
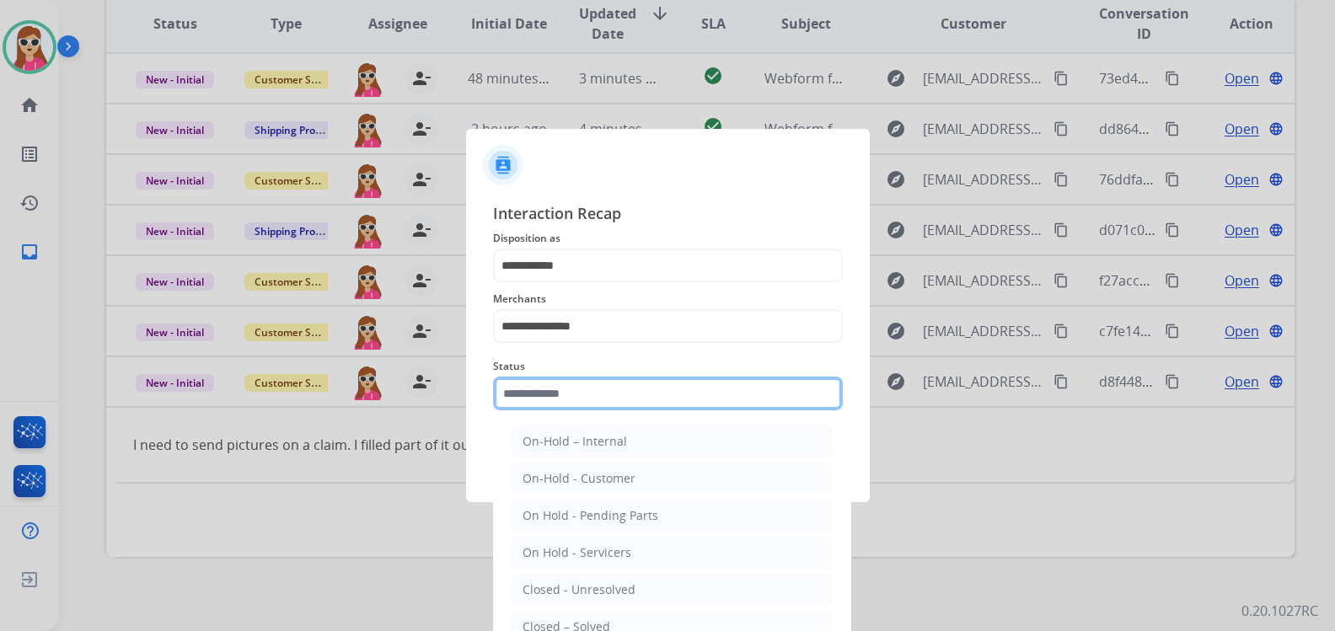
click at [632, 389] on input "text" at bounding box center [668, 394] width 350 height 34
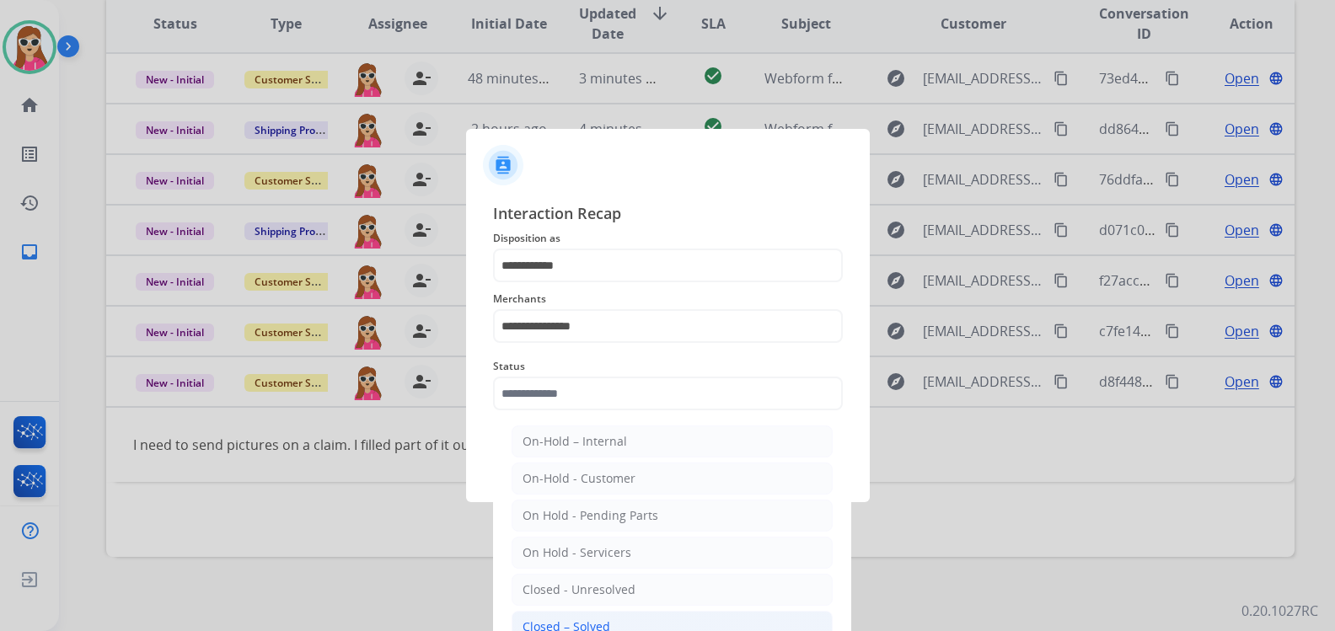
click at [555, 612] on li "Closed – Solved" at bounding box center [672, 627] width 321 height 32
type input "**********"
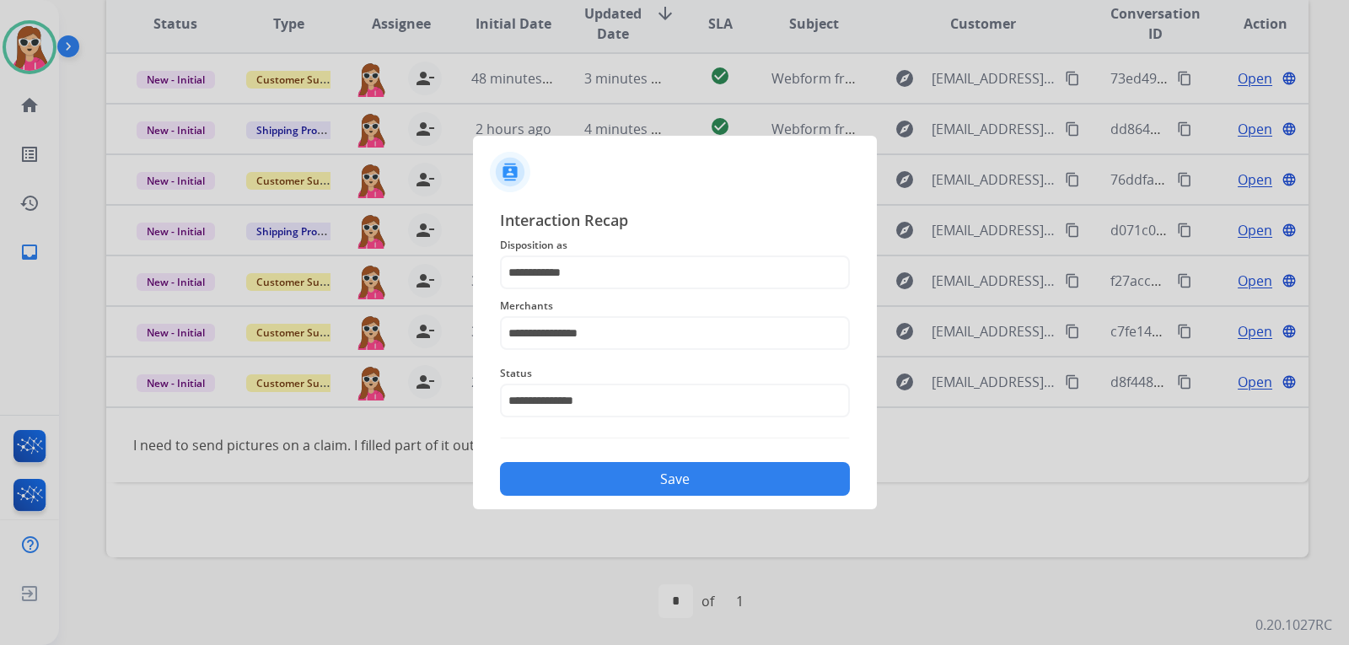
click at [636, 460] on div "Save" at bounding box center [675, 474] width 350 height 44
click at [661, 485] on button "Save" at bounding box center [675, 479] width 350 height 34
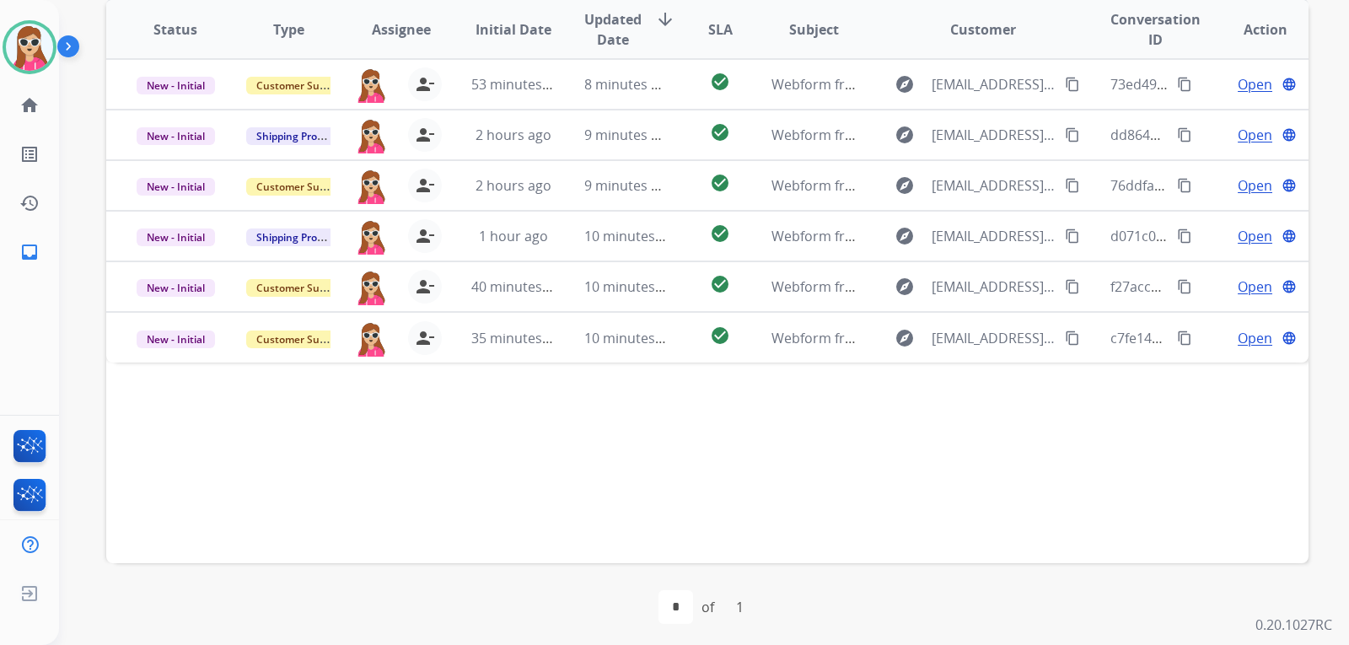
scroll to position [436, 0]
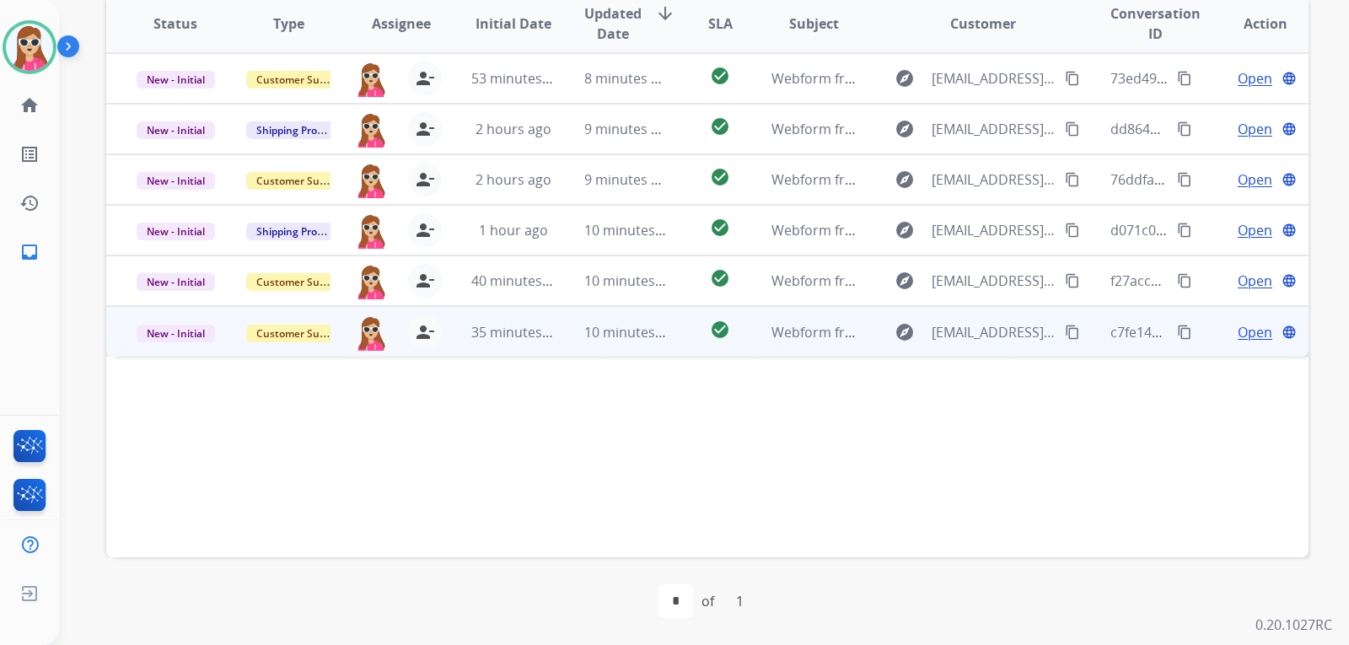
drag, startPoint x: 858, startPoint y: 362, endPoint x: 861, endPoint y: 347, distance: 14.7
click at [861, 357] on div "Status Type Assignee Initial Date Updated Date arrow_downward SLA Subject Custo…" at bounding box center [707, 274] width 1202 height 565
click at [861, 347] on td "explore [EMAIL_ADDRESS][DOMAIN_NAME] content_copy" at bounding box center [969, 331] width 225 height 51
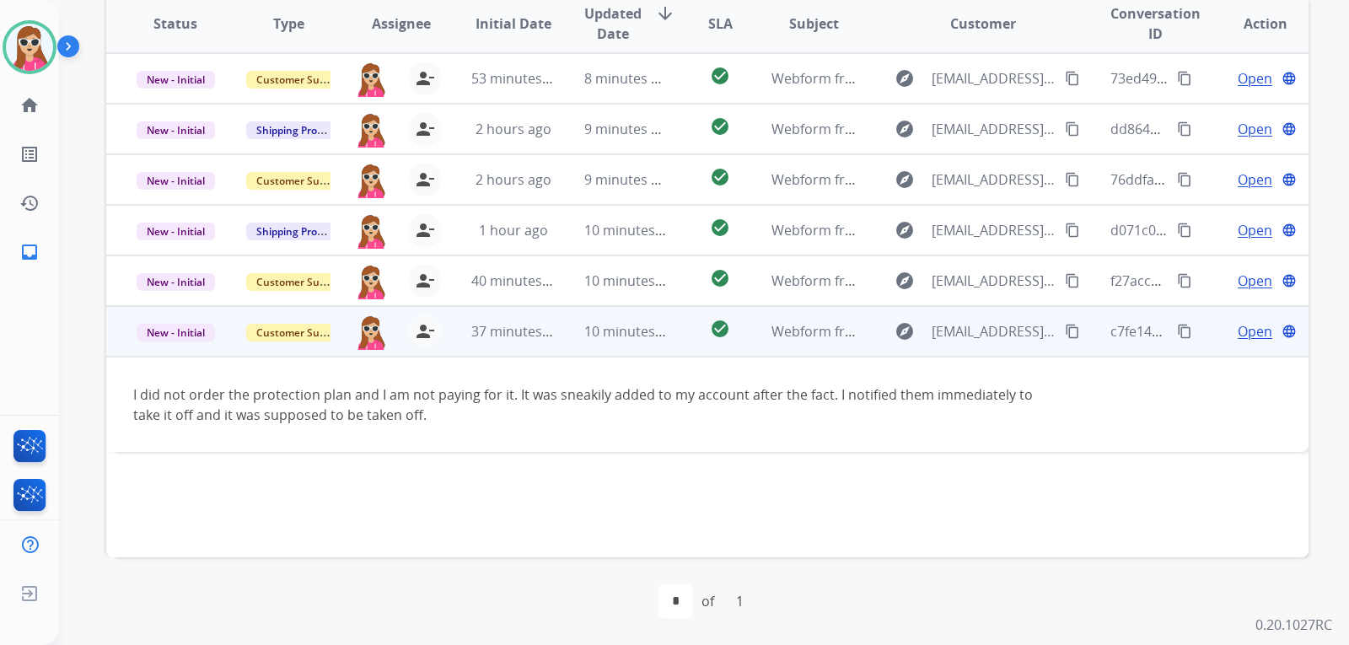
click at [1069, 338] on button "content_copy" at bounding box center [1072, 331] width 20 height 20
click at [1242, 340] on span "Open" at bounding box center [1254, 331] width 35 height 20
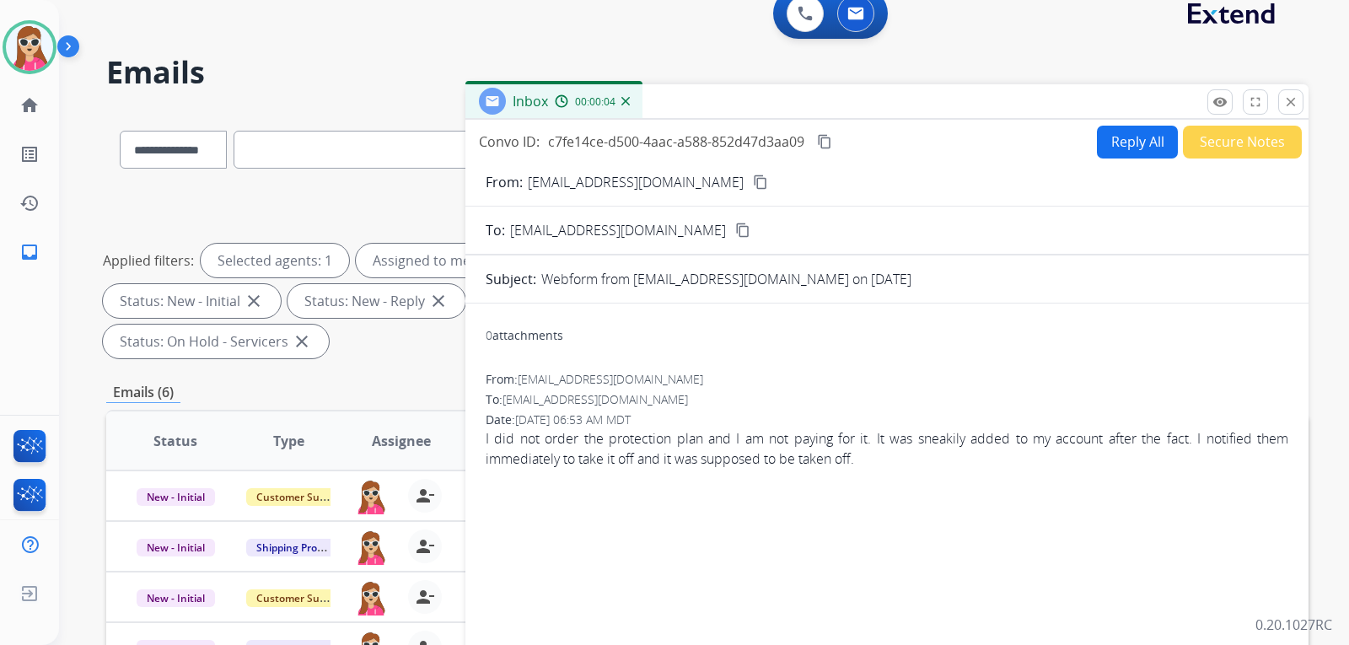
scroll to position [14, 0]
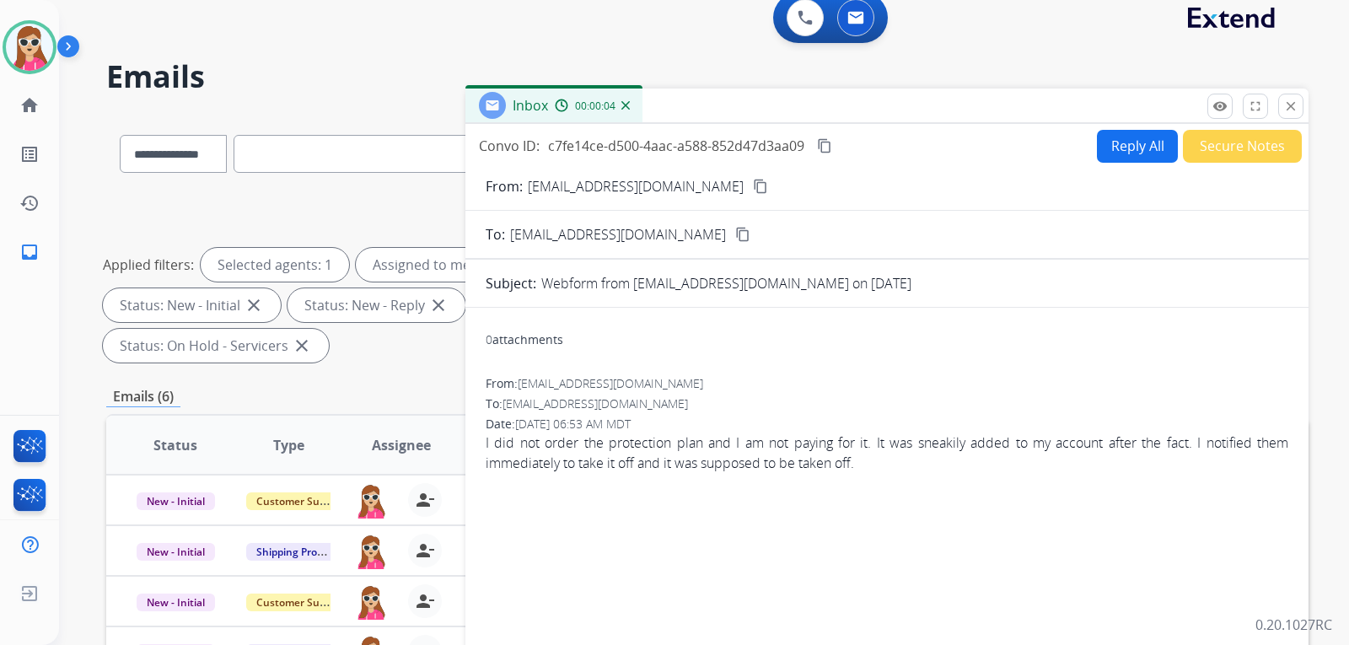
click at [1112, 158] on button "Reply All" at bounding box center [1137, 146] width 81 height 33
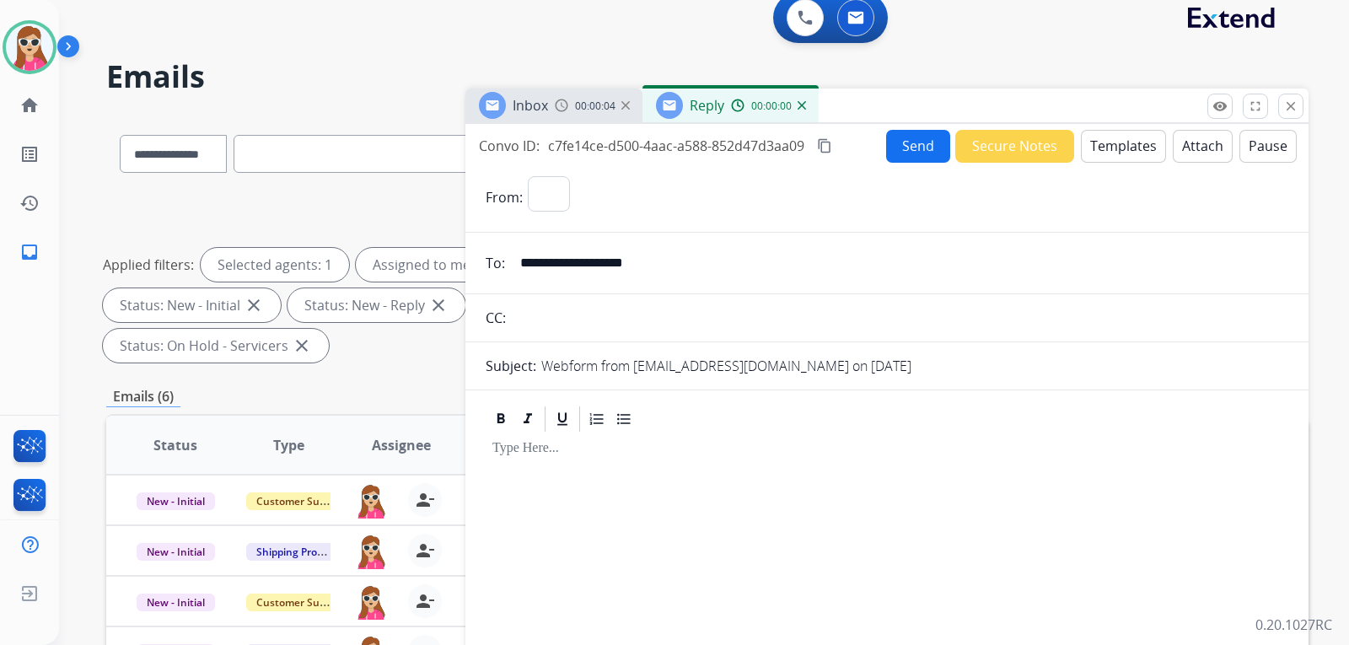
select select "**********"
click at [1123, 154] on button "Templates" at bounding box center [1123, 146] width 85 height 33
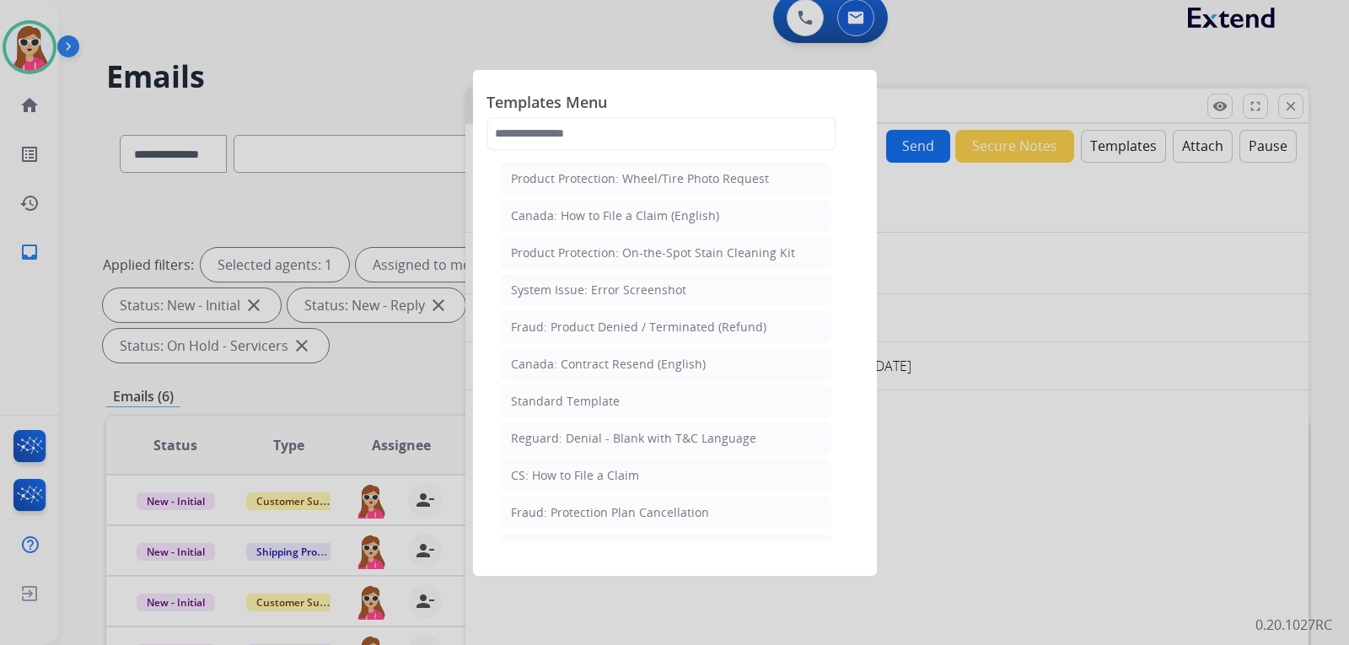
click at [667, 398] on li "Standard Template" at bounding box center [665, 401] width 331 height 32
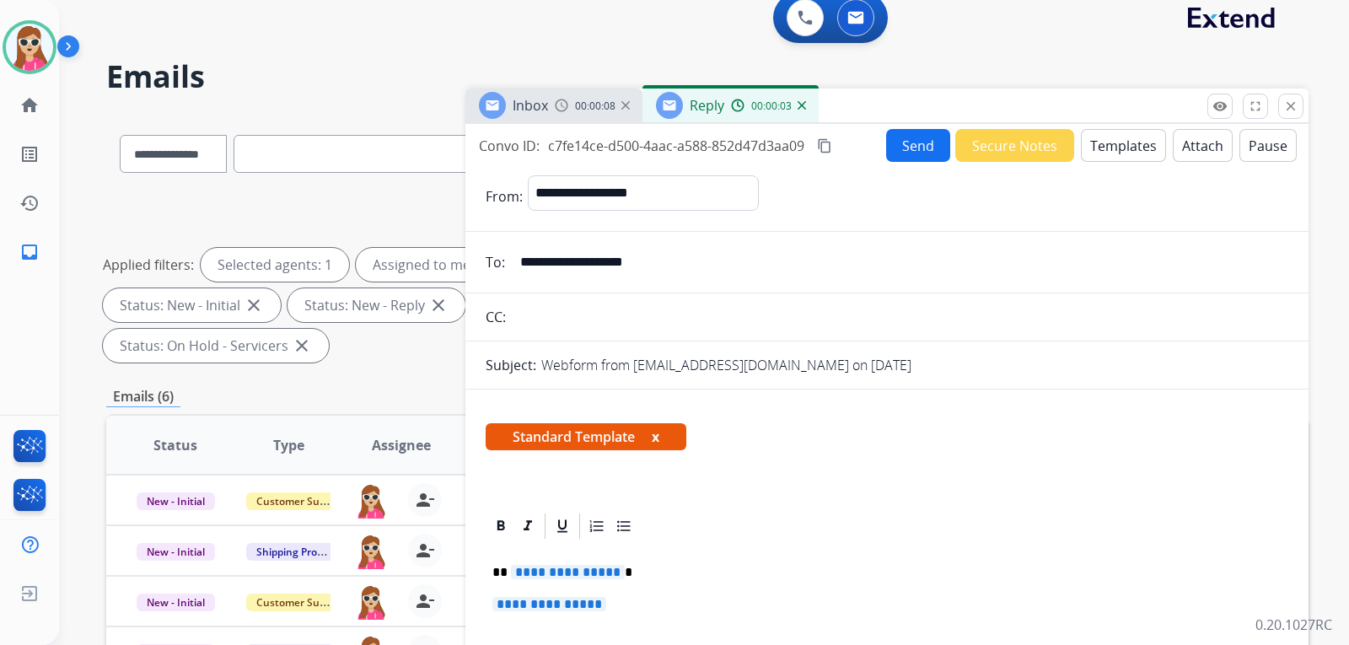
click at [547, 571] on span "**********" at bounding box center [568, 572] width 114 height 14
click at [561, 620] on p "**********" at bounding box center [886, 612] width 789 height 31
click at [563, 611] on span "**********" at bounding box center [549, 604] width 114 height 14
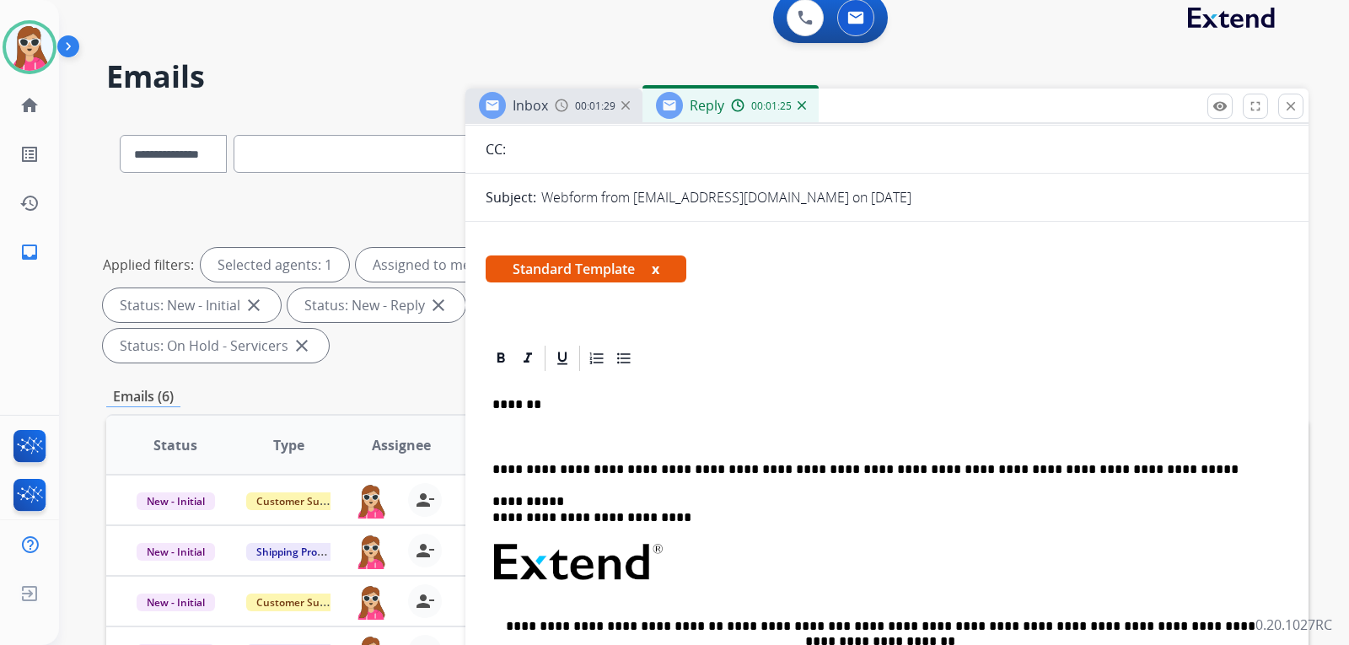
scroll to position [169, 0]
click at [570, 431] on p at bounding box center [886, 435] width 789 height 15
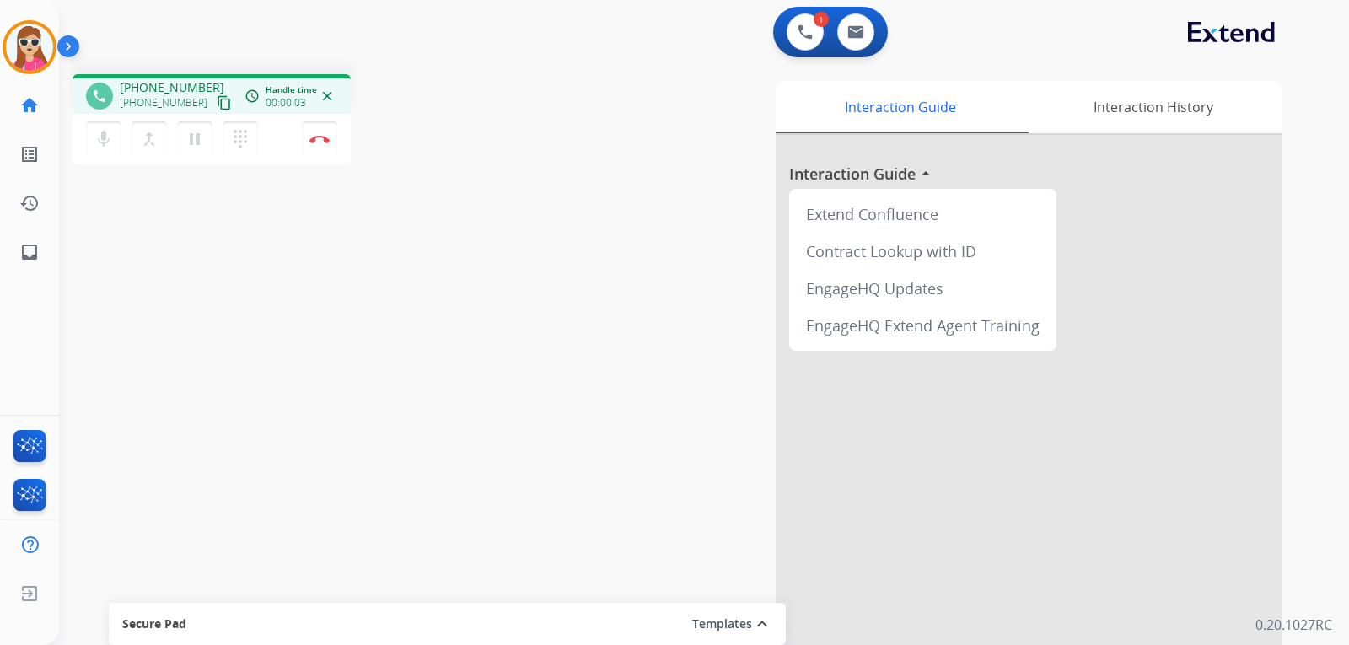
click at [933, 621] on div at bounding box center [1028, 449] width 506 height 629
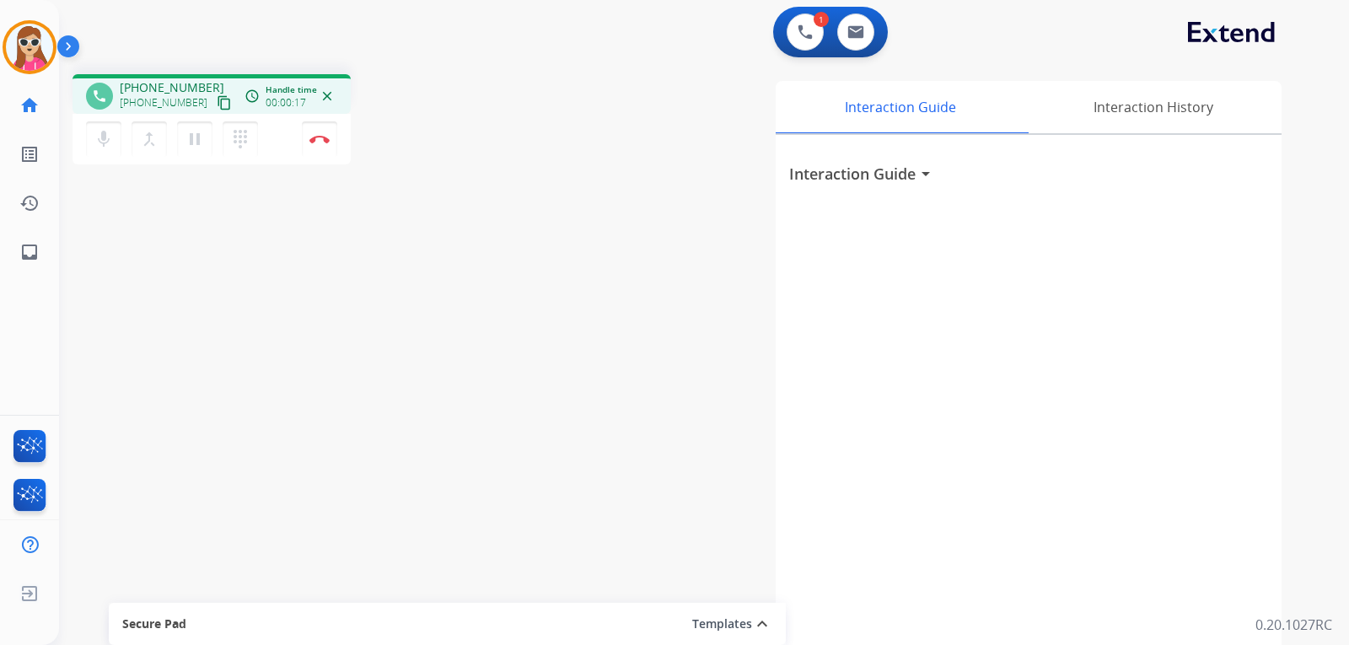
click at [214, 101] on button "content_copy" at bounding box center [224, 103] width 20 height 20
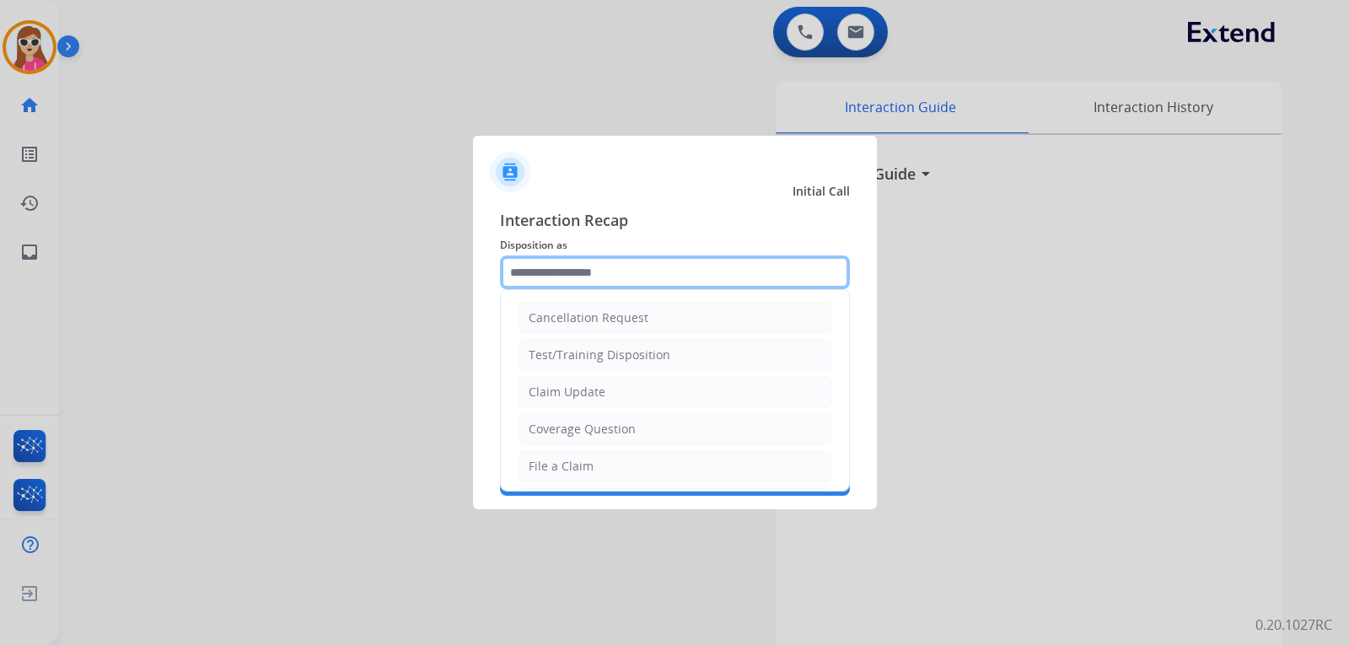
click at [703, 283] on input "text" at bounding box center [675, 272] width 350 height 34
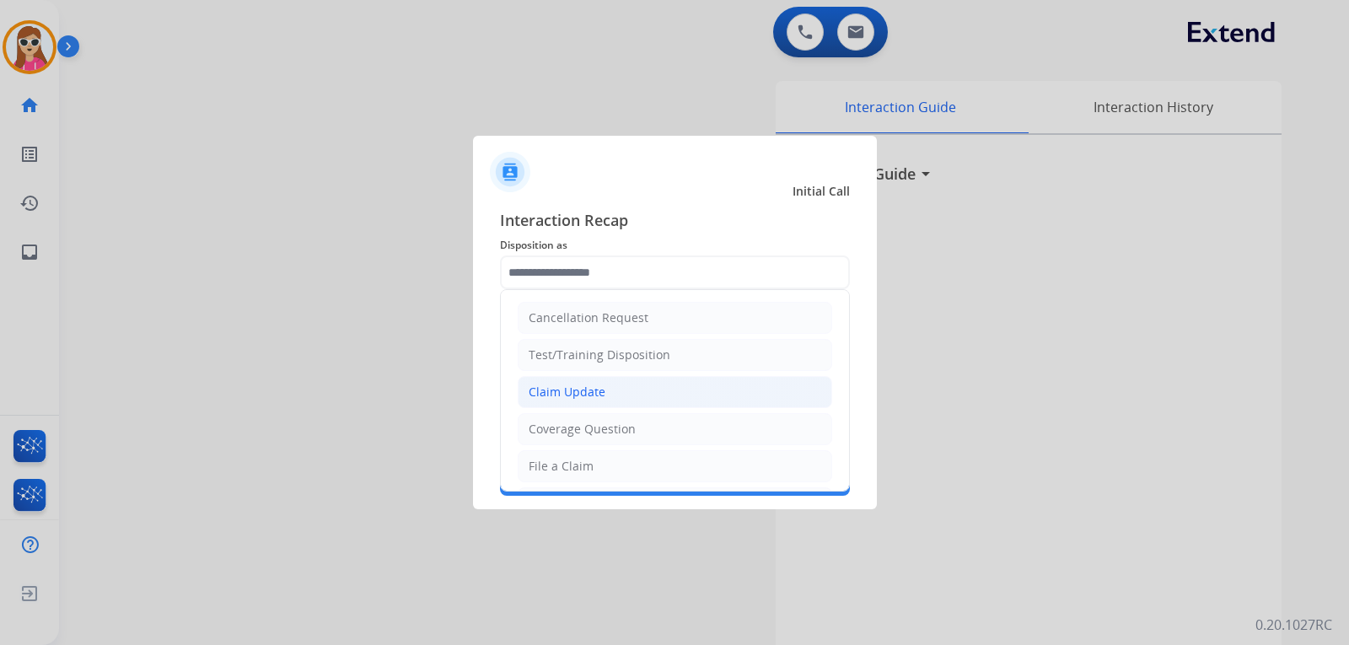
click at [667, 396] on li "Claim Update" at bounding box center [675, 392] width 314 height 32
type input "**********"
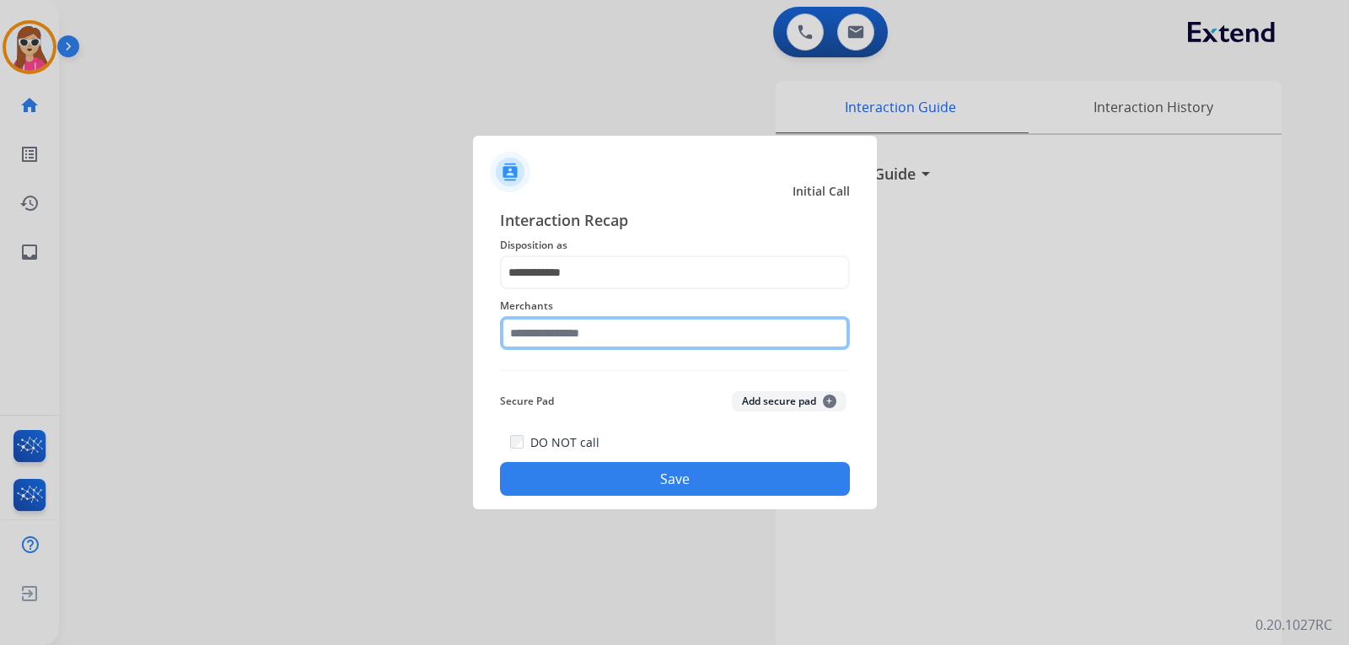
click at [640, 343] on input "text" at bounding box center [675, 333] width 350 height 34
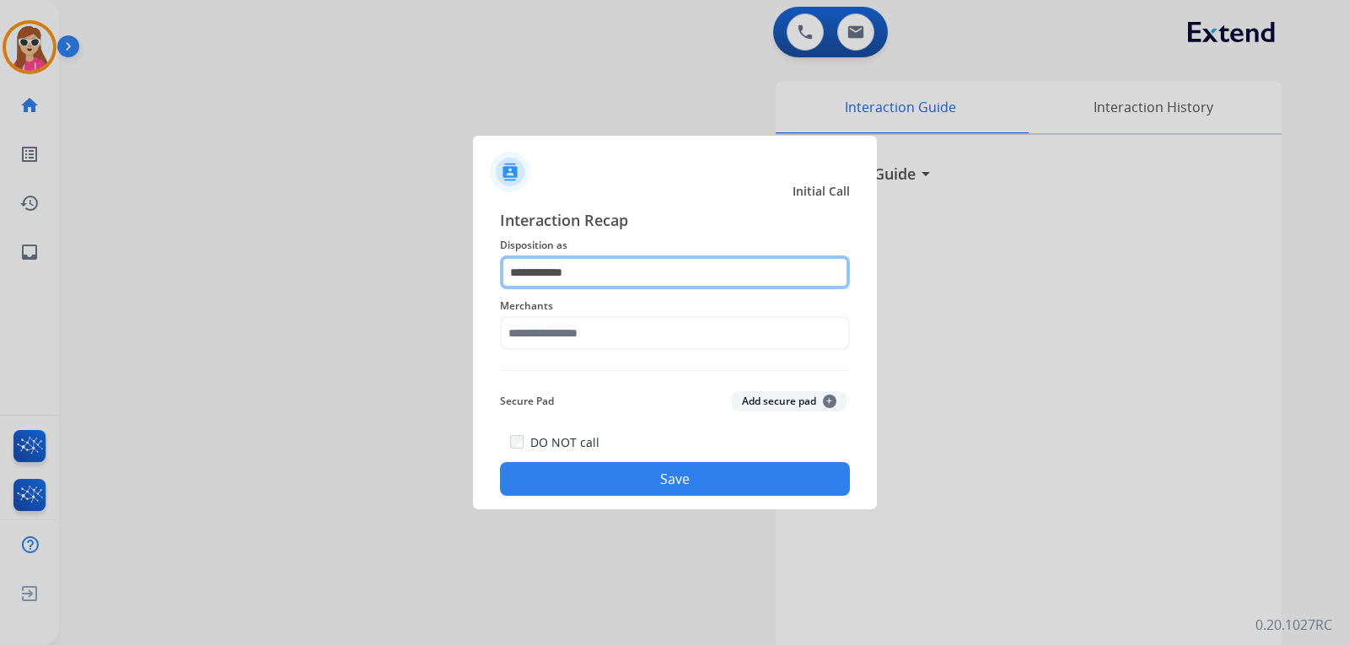
click at [663, 272] on input "**********" at bounding box center [675, 272] width 350 height 34
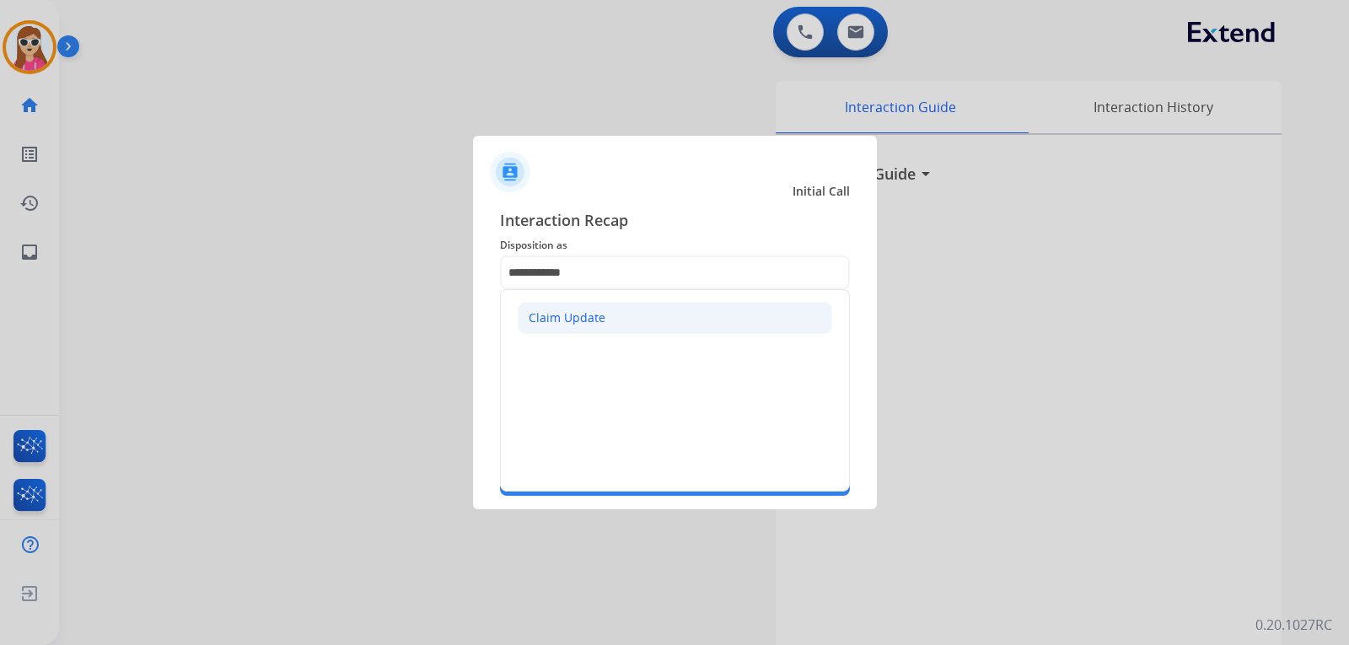
click at [652, 314] on li "Claim Update" at bounding box center [675, 318] width 314 height 32
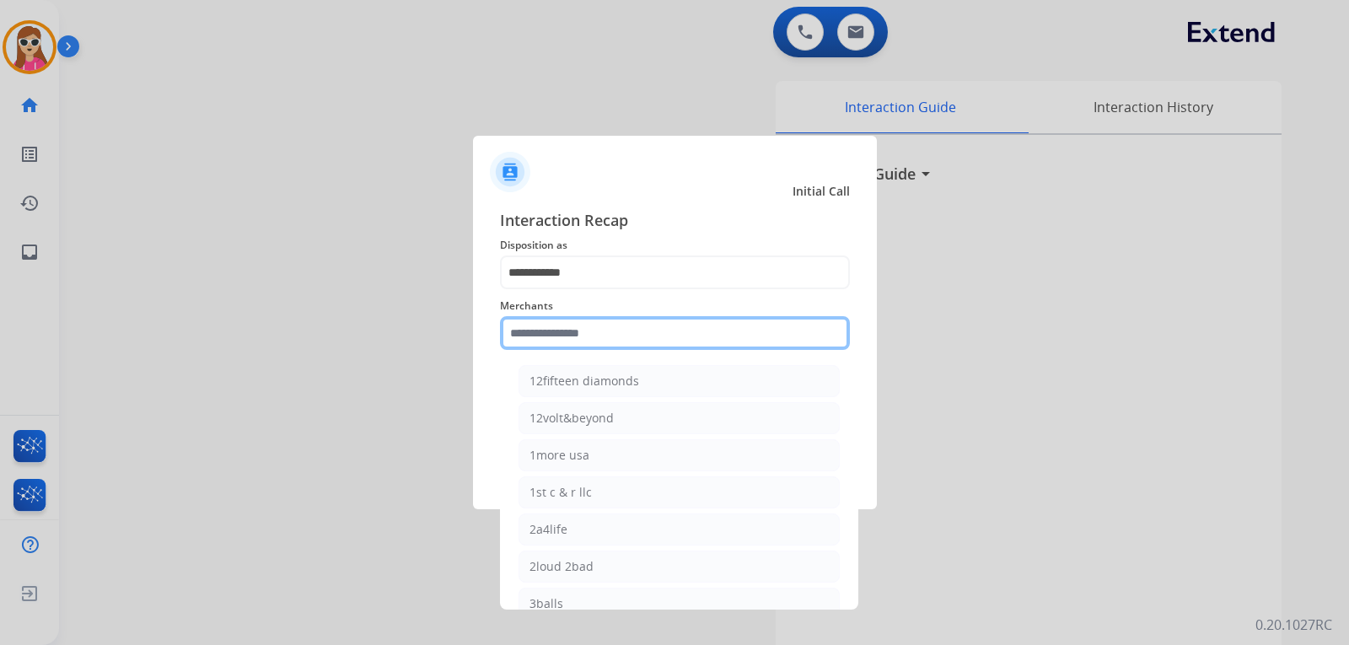
click at [645, 339] on input "text" at bounding box center [675, 333] width 350 height 34
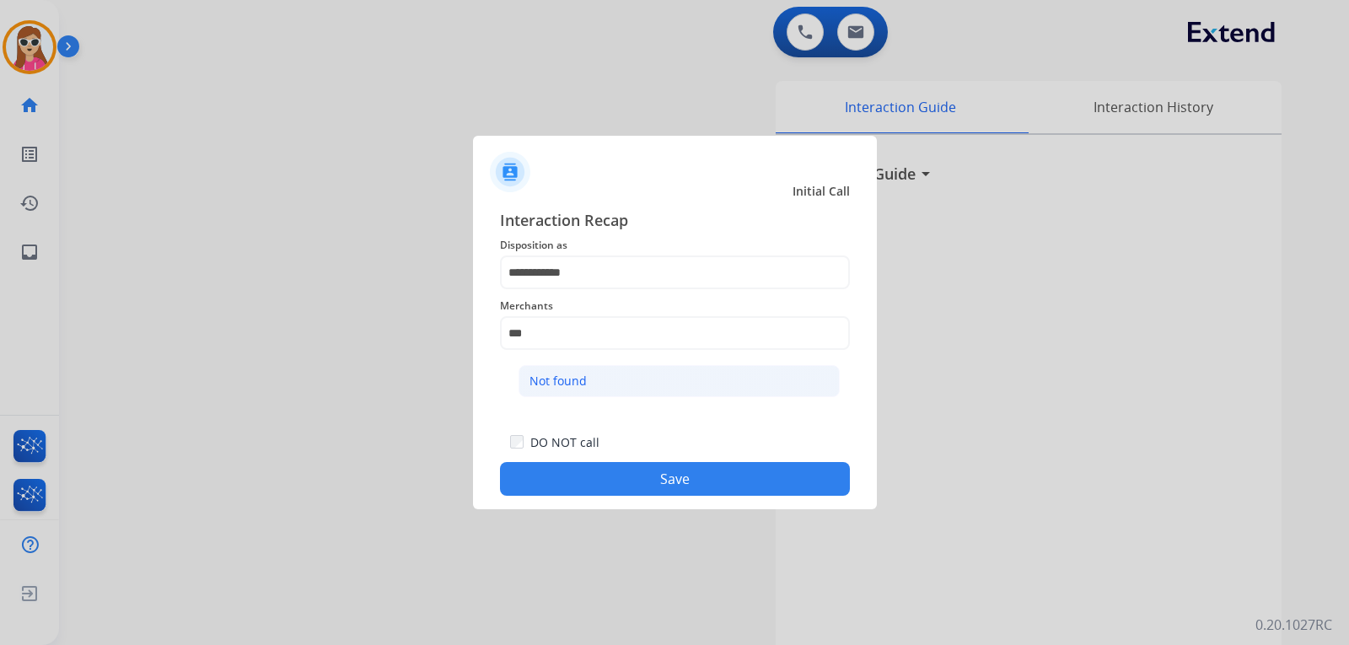
click at [683, 388] on li "Not found" at bounding box center [678, 381] width 321 height 32
type input "*********"
click at [720, 470] on button "Save" at bounding box center [675, 479] width 350 height 34
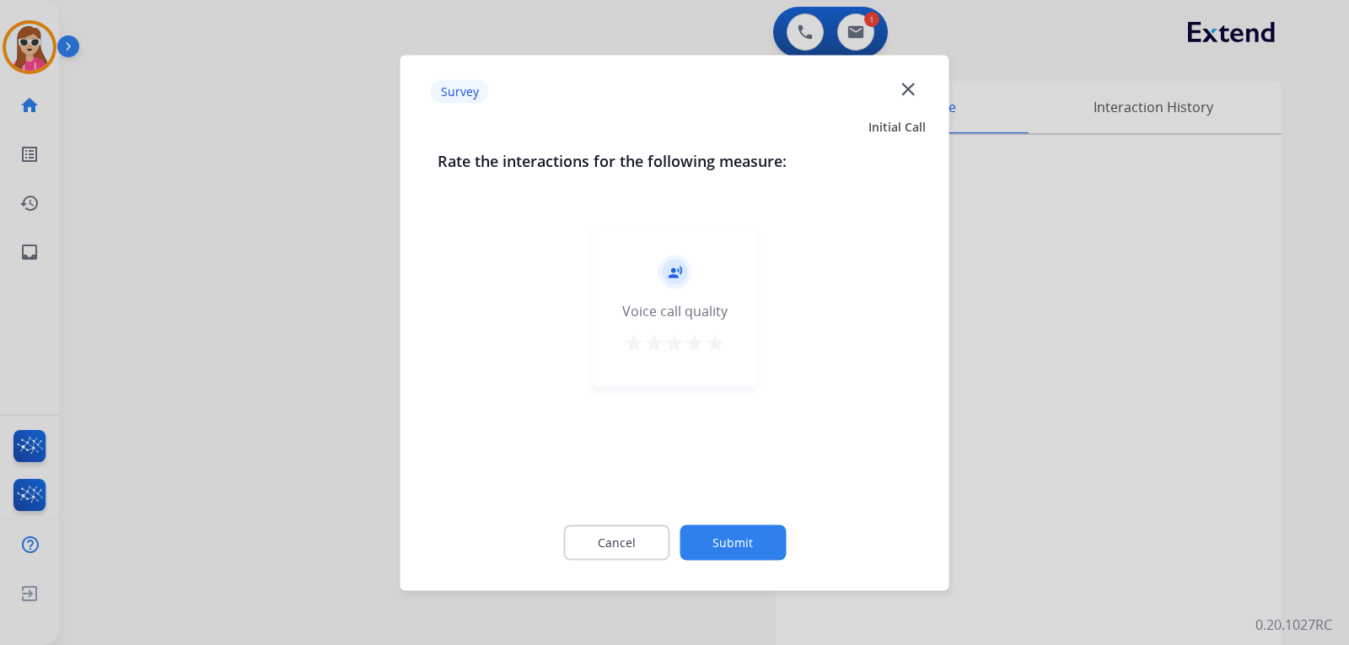
drag, startPoint x: 708, startPoint y: 353, endPoint x: 724, endPoint y: 374, distance: 26.5
click at [709, 352] on button "star" at bounding box center [715, 344] width 20 height 25
click at [735, 547] on button "Submit" at bounding box center [732, 541] width 106 height 35
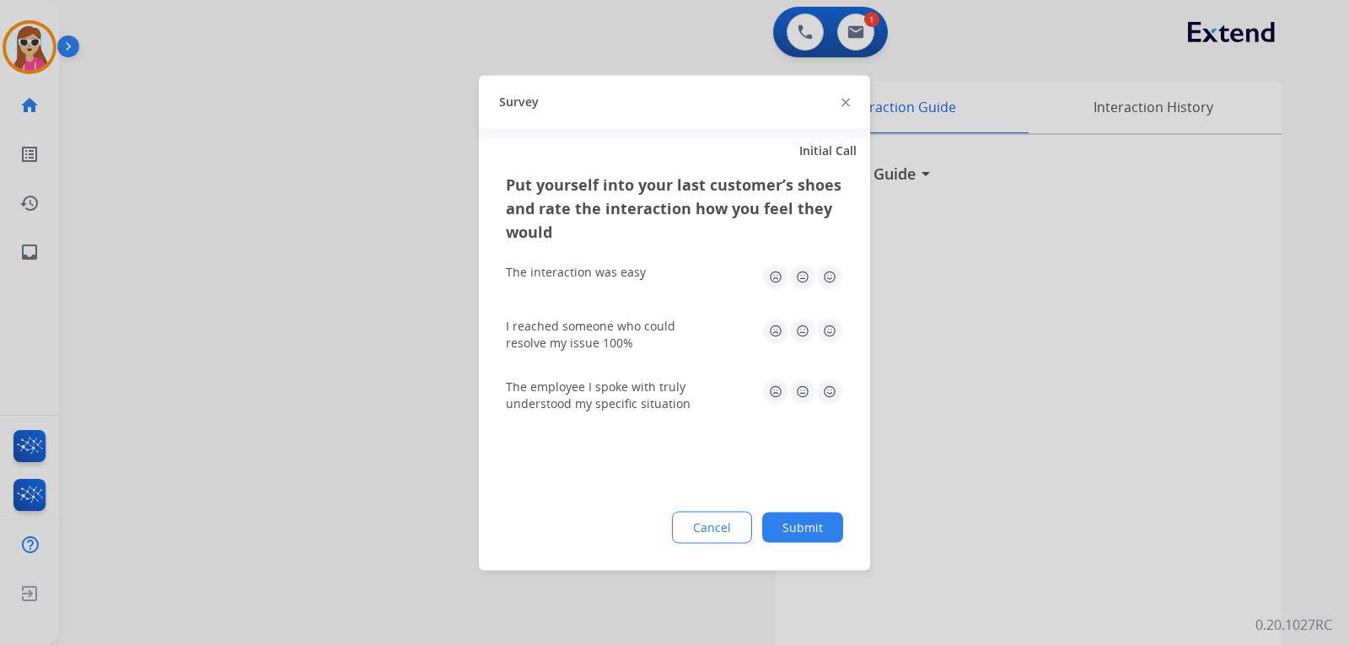
click at [831, 393] on img at bounding box center [829, 391] width 27 height 27
click at [822, 326] on img at bounding box center [829, 330] width 27 height 27
drag, startPoint x: 833, startPoint y: 278, endPoint x: 819, endPoint y: 301, distance: 26.5
click at [833, 277] on img at bounding box center [829, 276] width 27 height 27
click at [801, 518] on button "Submit" at bounding box center [802, 527] width 81 height 30
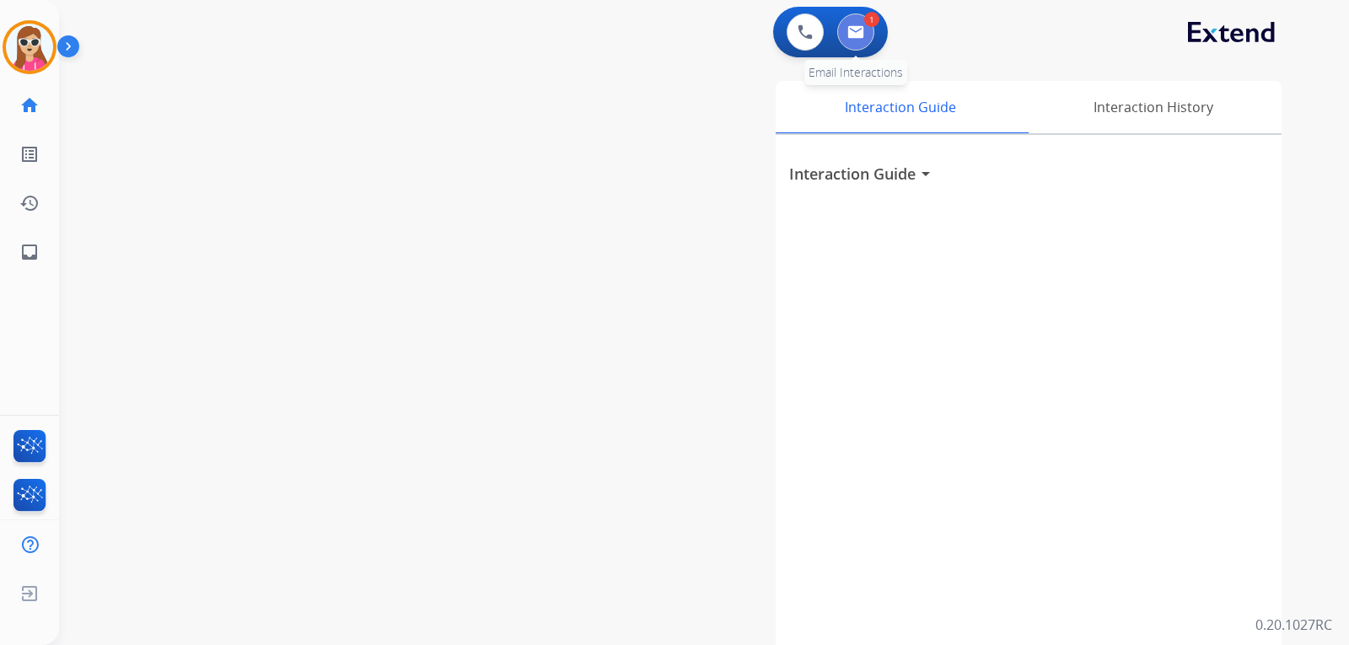
click at [856, 42] on button at bounding box center [855, 31] width 37 height 37
select select "**********"
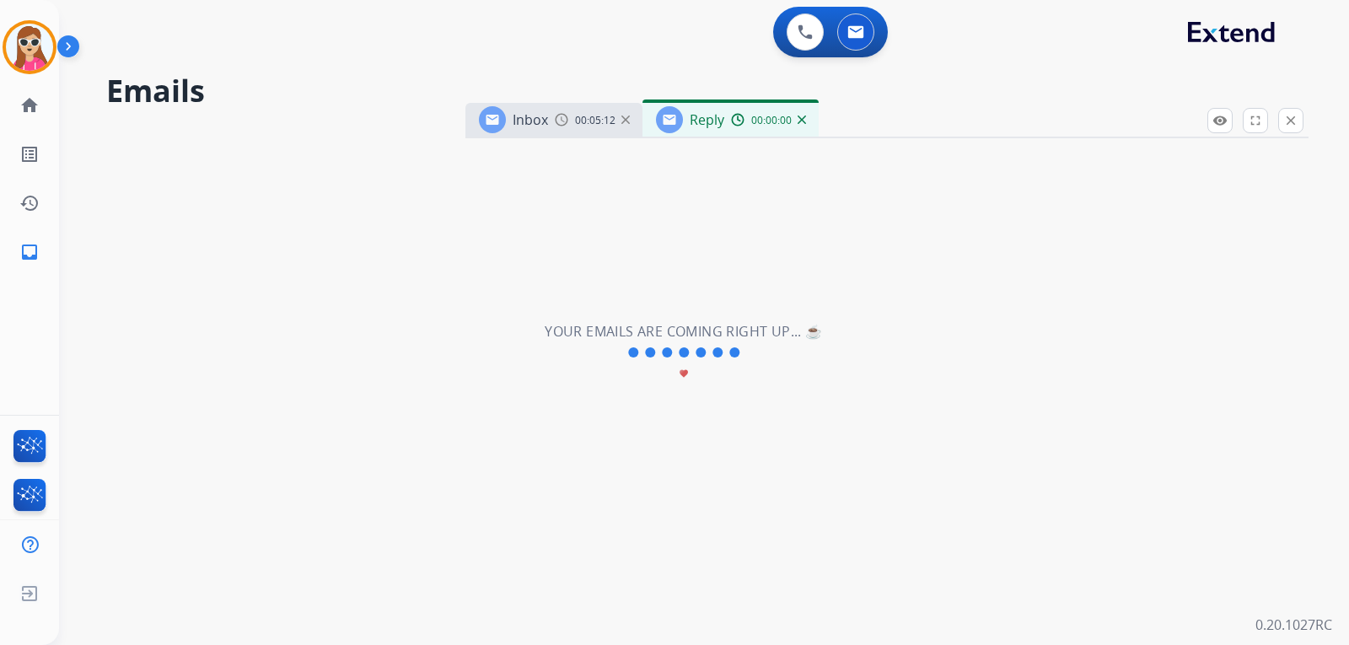
select select "**********"
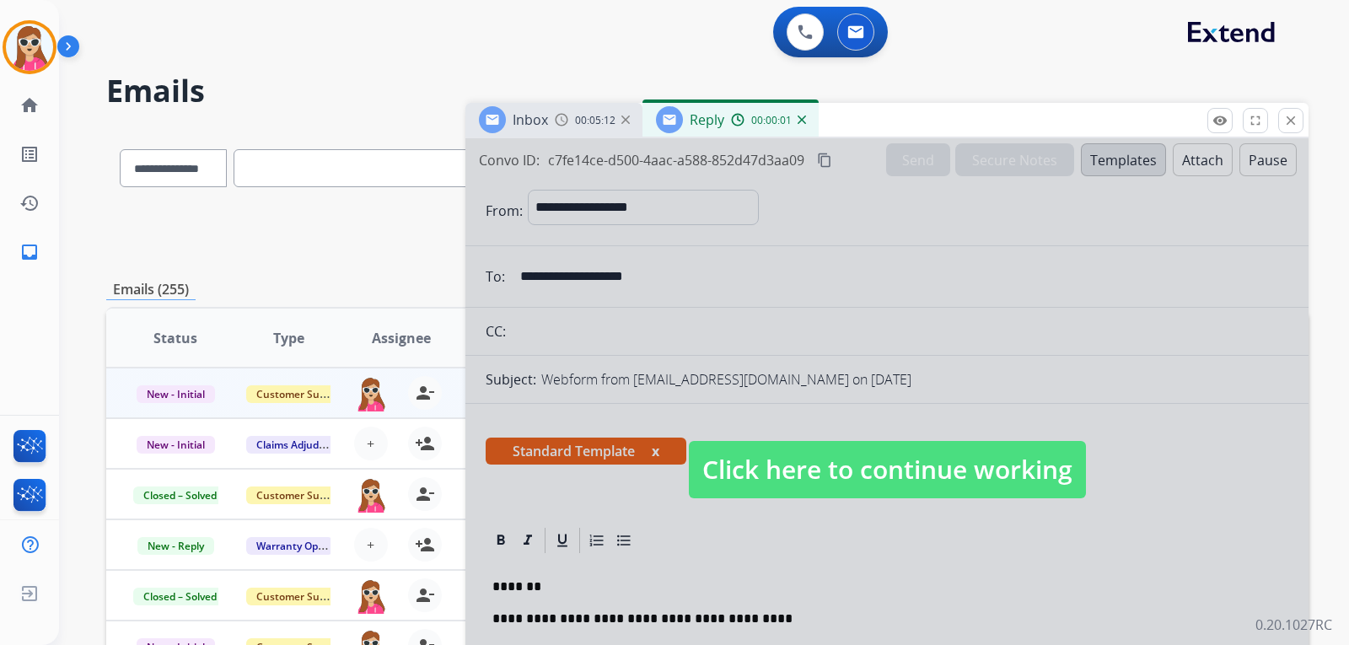
click at [775, 450] on span "Click here to continue working" at bounding box center [887, 469] width 397 height 57
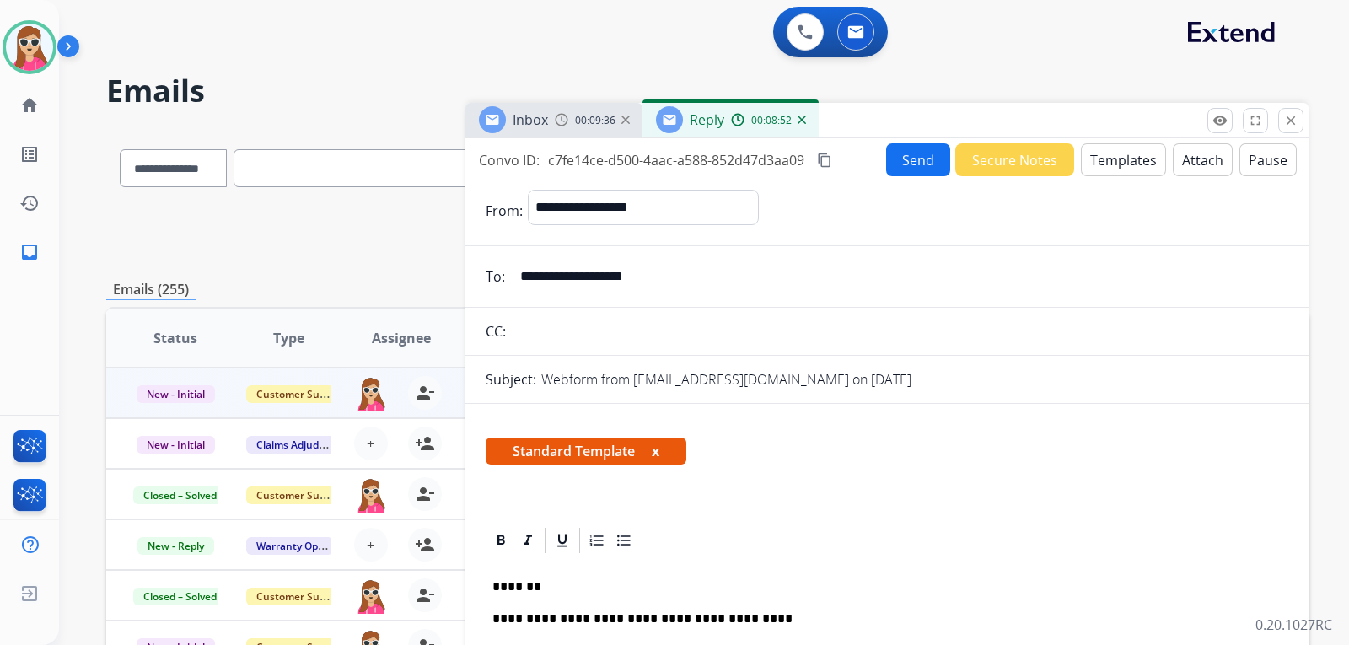
click at [816, 158] on button "content_copy" at bounding box center [824, 160] width 20 height 20
click at [888, 163] on button "Send" at bounding box center [918, 159] width 64 height 33
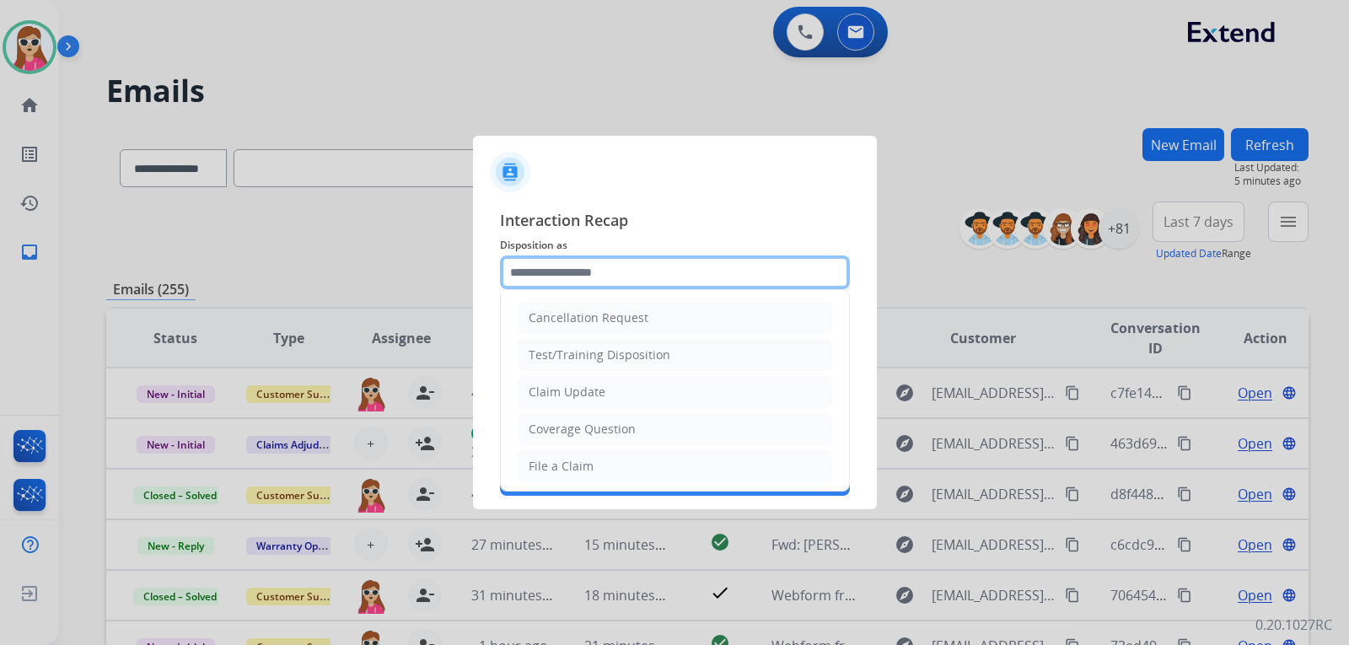
click at [668, 275] on input "text" at bounding box center [675, 272] width 350 height 34
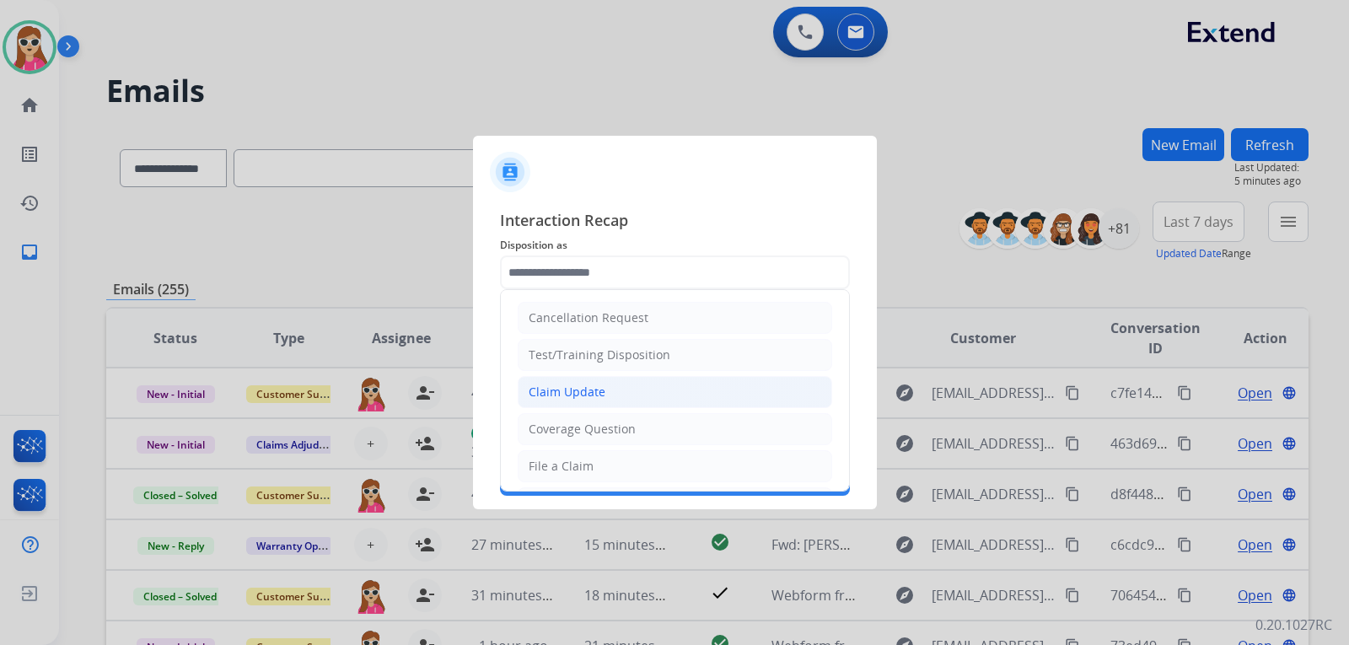
click at [605, 392] on li "Claim Update" at bounding box center [675, 392] width 314 height 32
type input "**********"
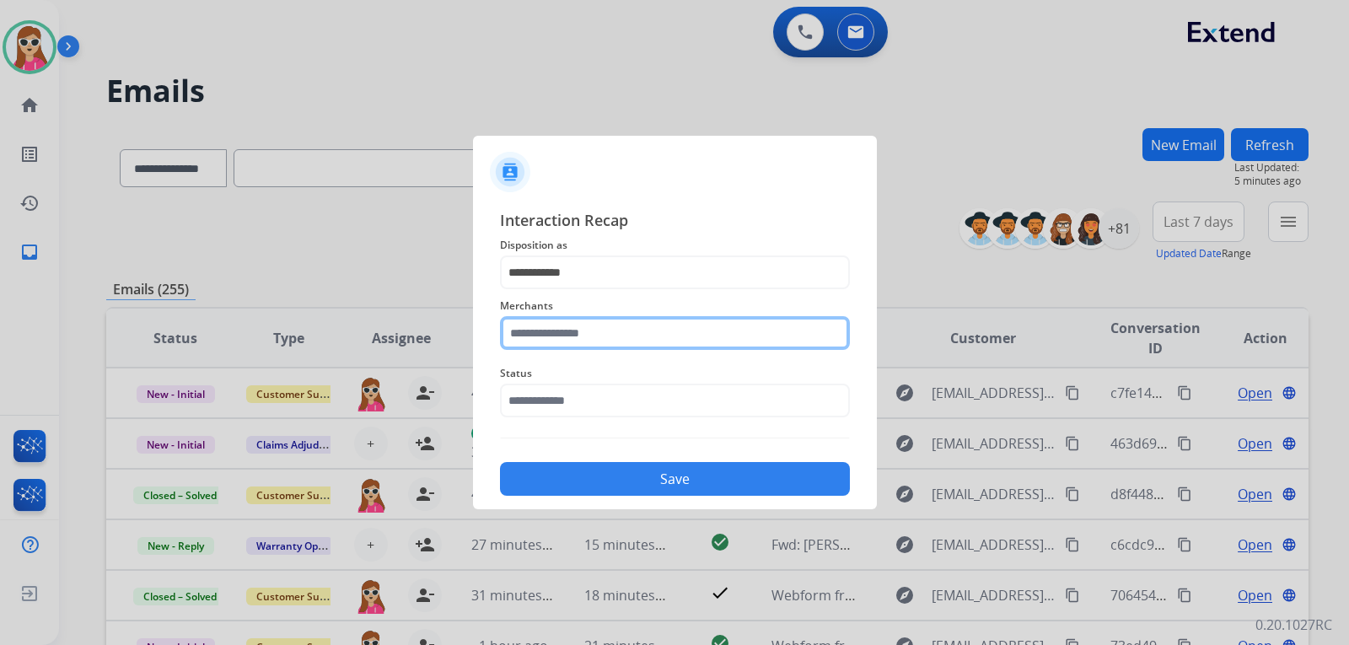
click at [615, 341] on input "text" at bounding box center [675, 333] width 350 height 34
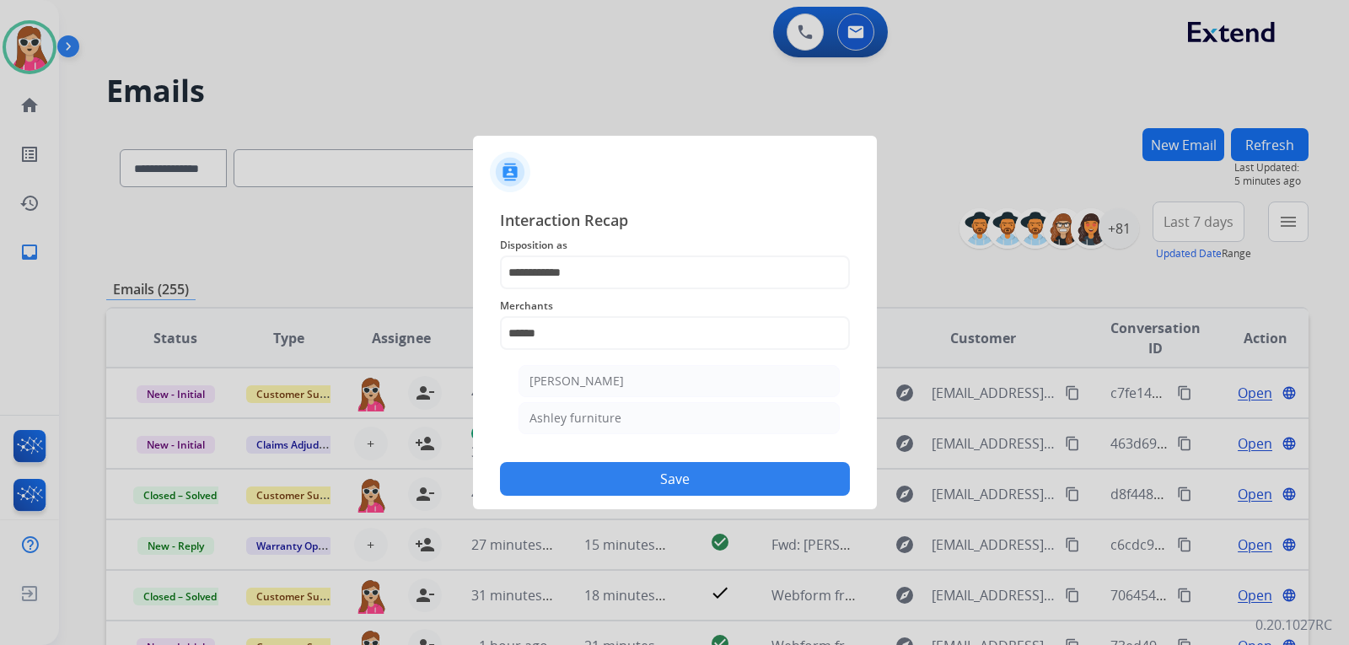
click at [589, 426] on li "Ashley furniture" at bounding box center [678, 418] width 321 height 32
type input "**********"
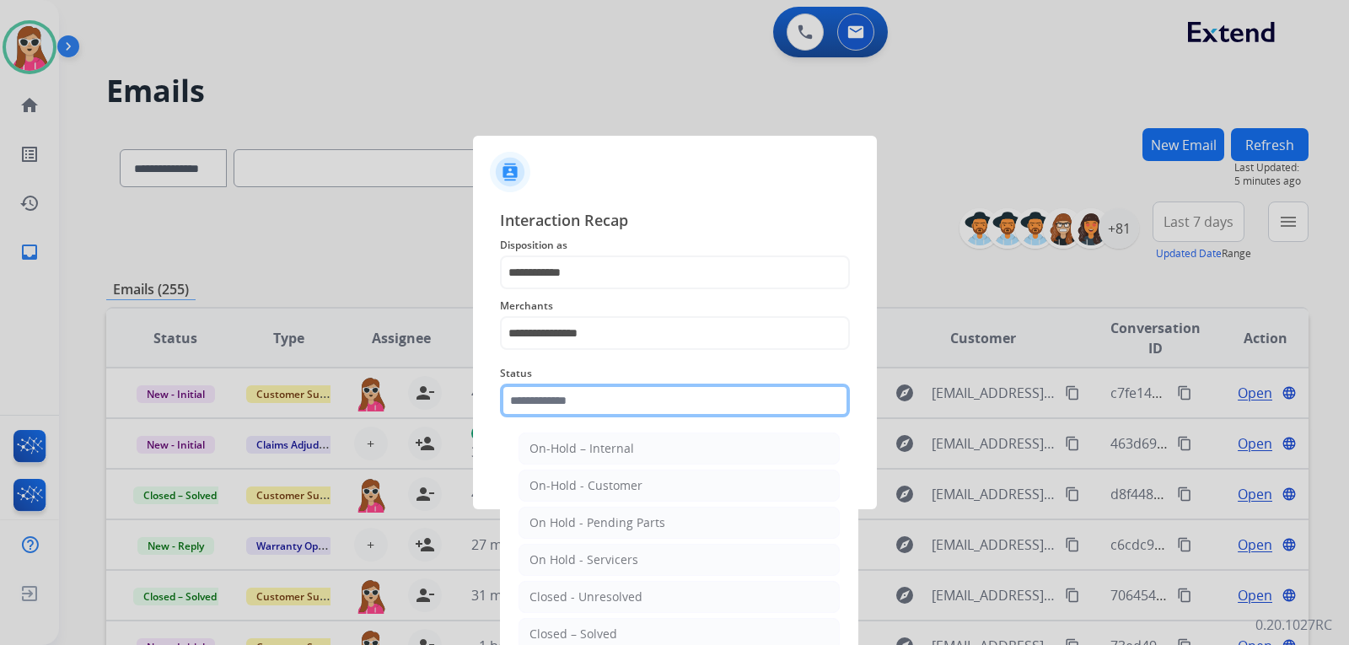
click at [636, 405] on input "text" at bounding box center [675, 401] width 350 height 34
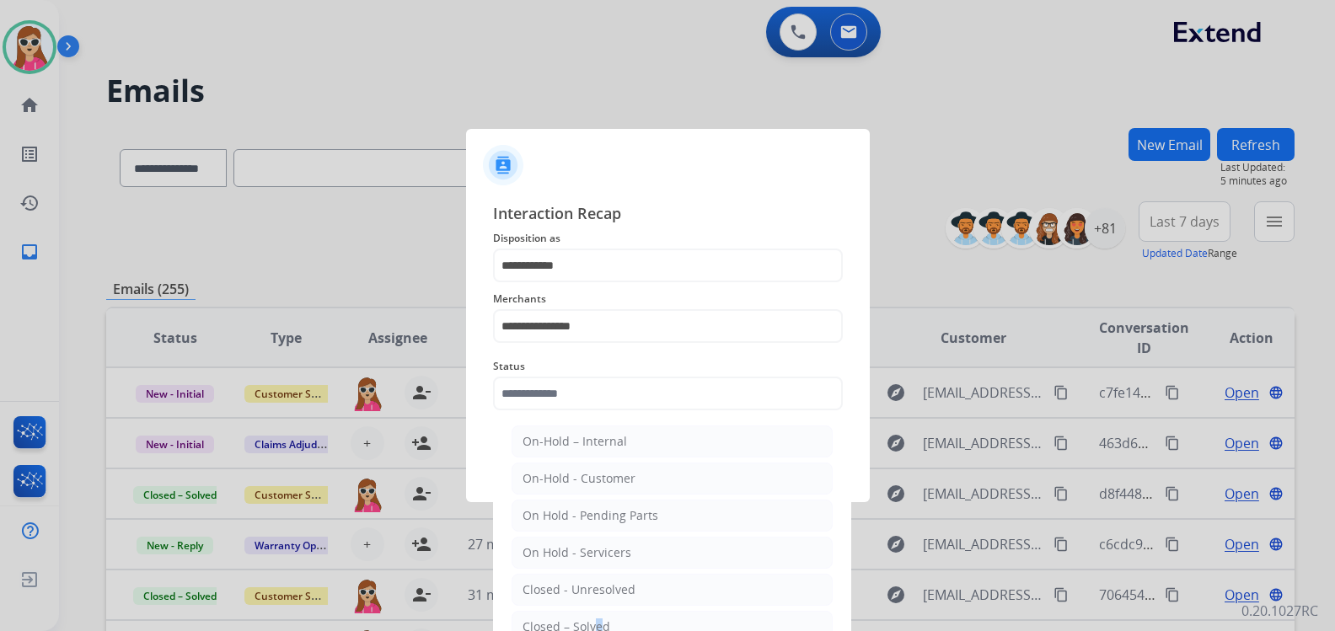
click at [597, 613] on li "Closed – Solved" at bounding box center [672, 627] width 321 height 32
type input "**********"
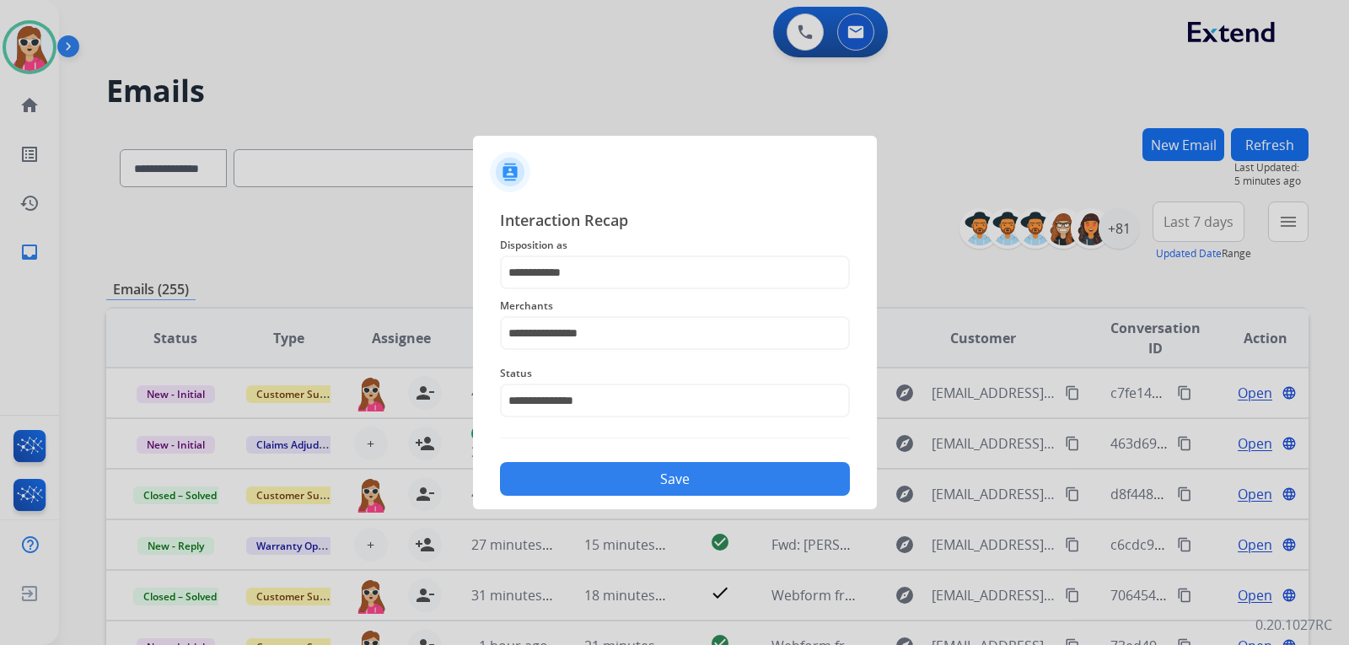
click at [650, 485] on button "Save" at bounding box center [675, 479] width 350 height 34
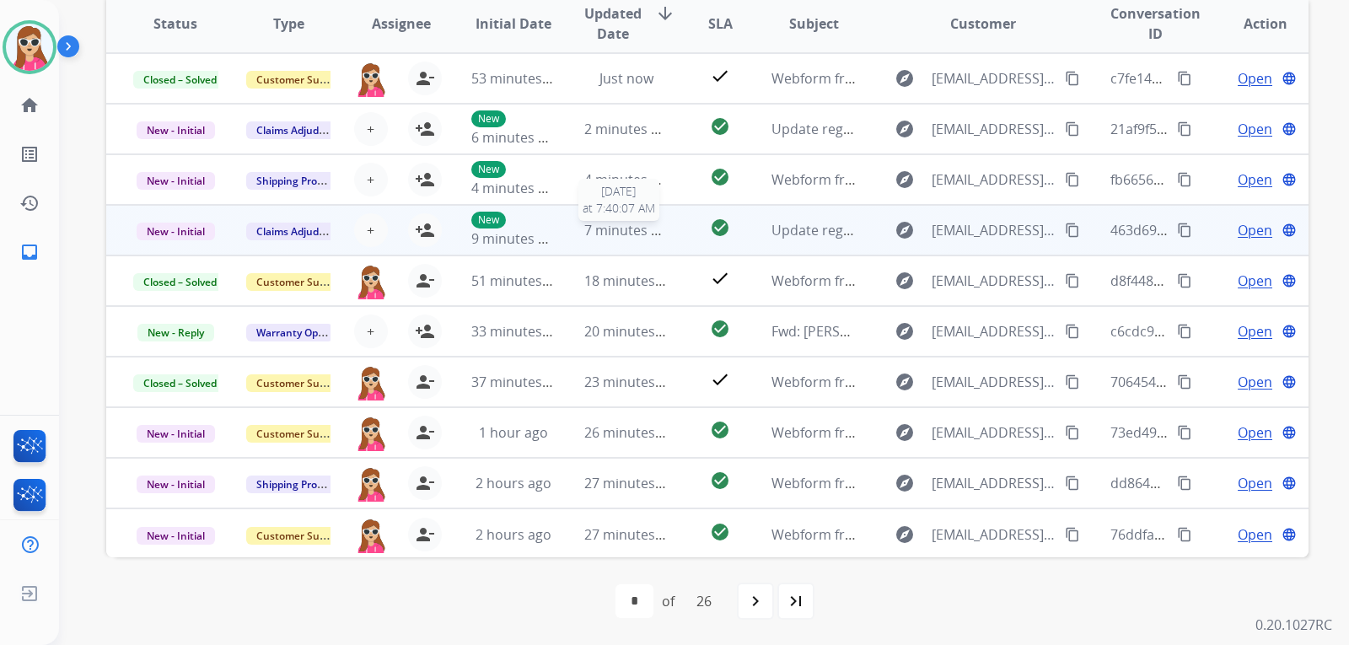
click at [658, 238] on span "7 minutes ago" at bounding box center [629, 230] width 90 height 19
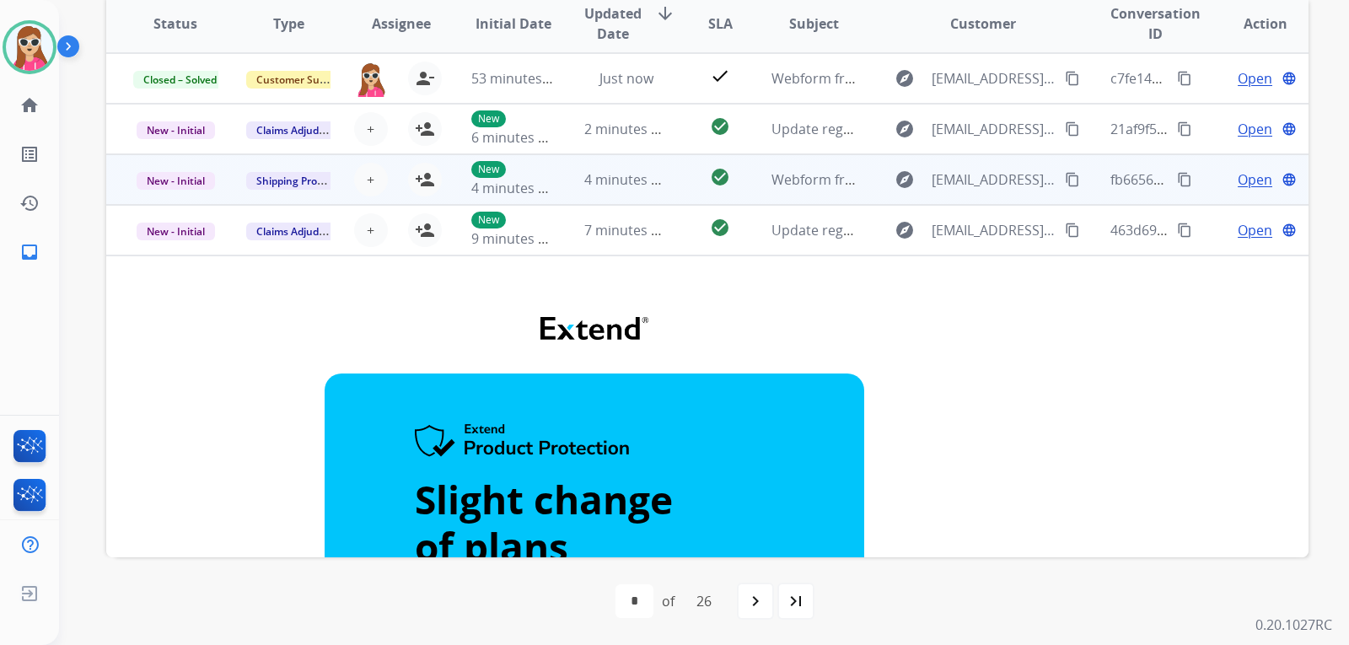
click at [672, 196] on td "check_circle" at bounding box center [706, 179] width 75 height 51
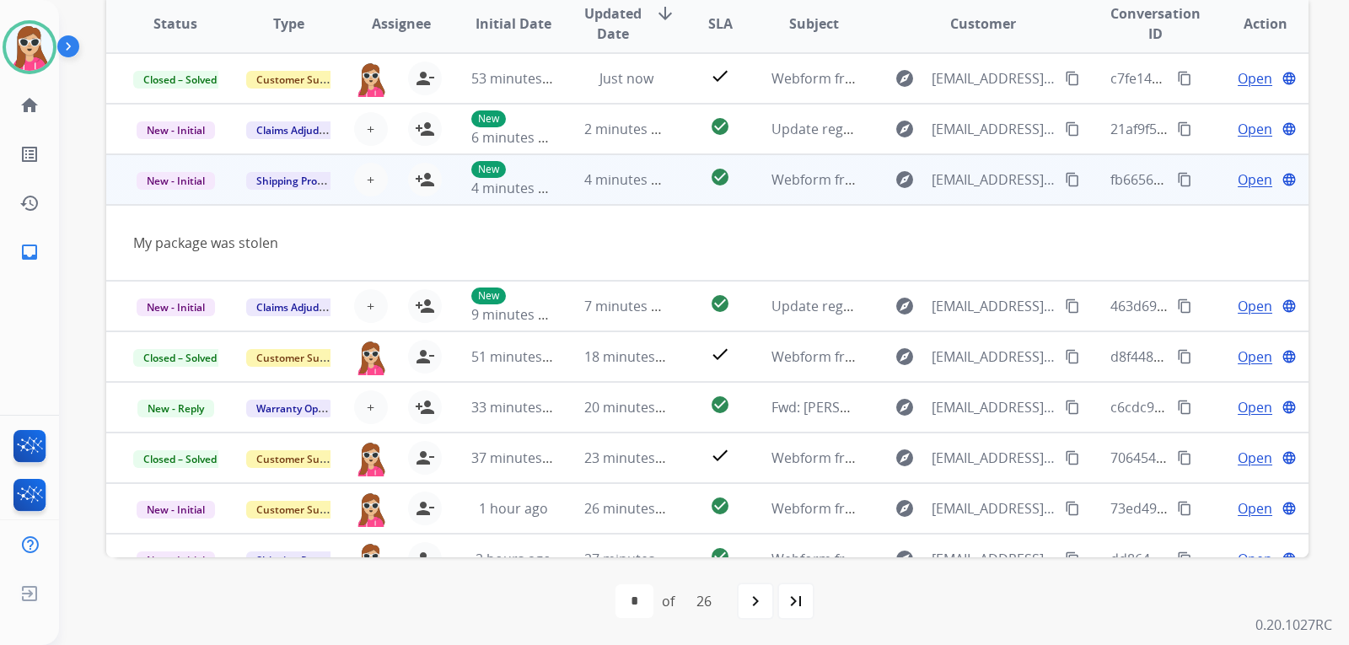
scroll to position [78, 0]
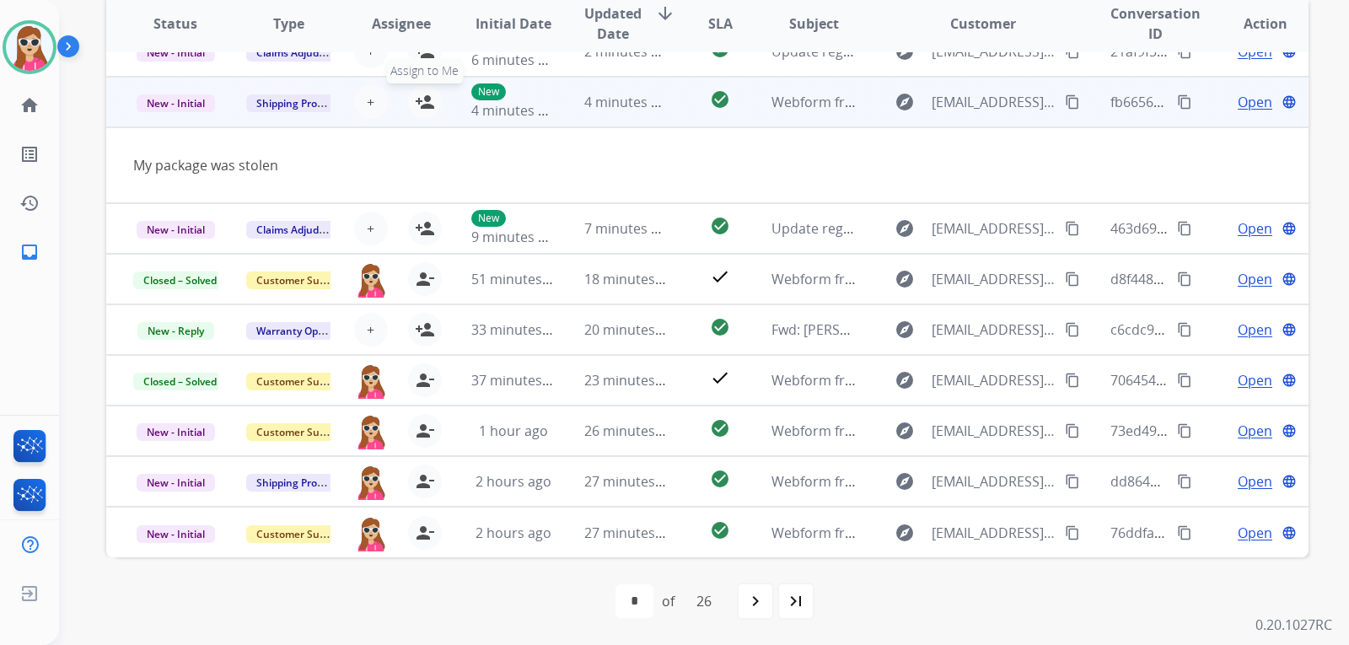
click at [410, 102] on button "person_add Assign to Me" at bounding box center [425, 102] width 34 height 34
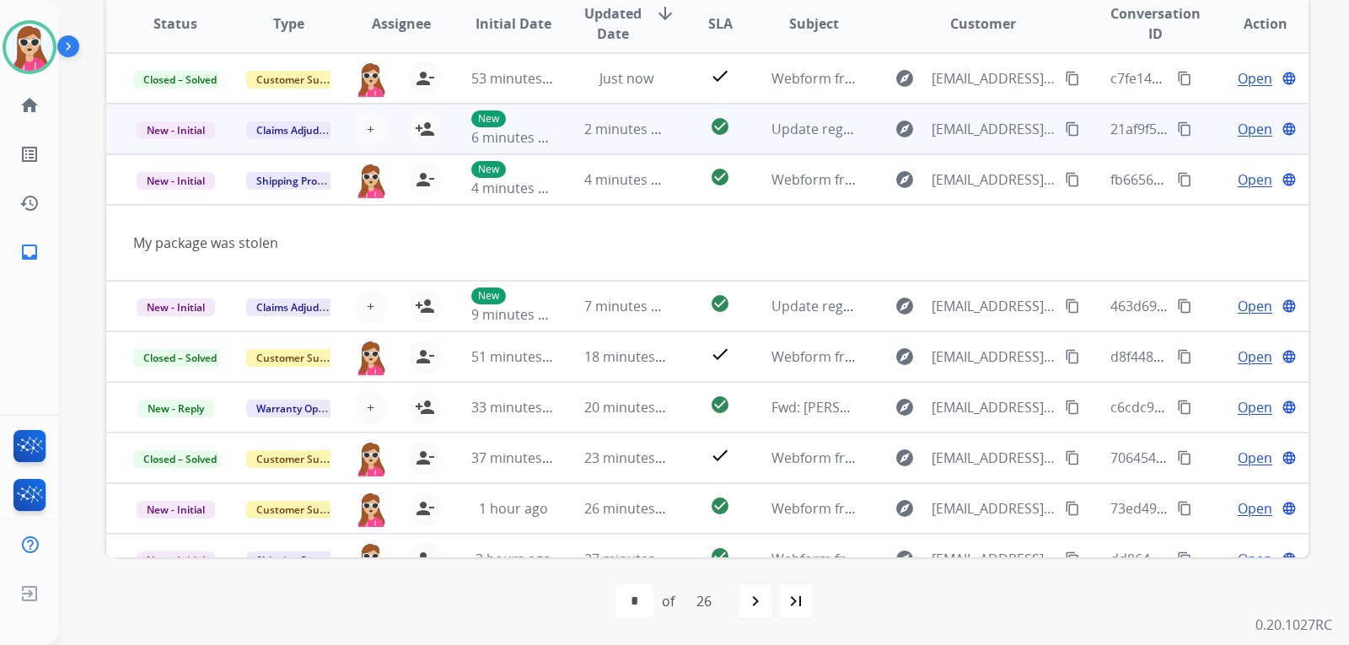
click at [671, 133] on td "check_circle" at bounding box center [706, 129] width 75 height 51
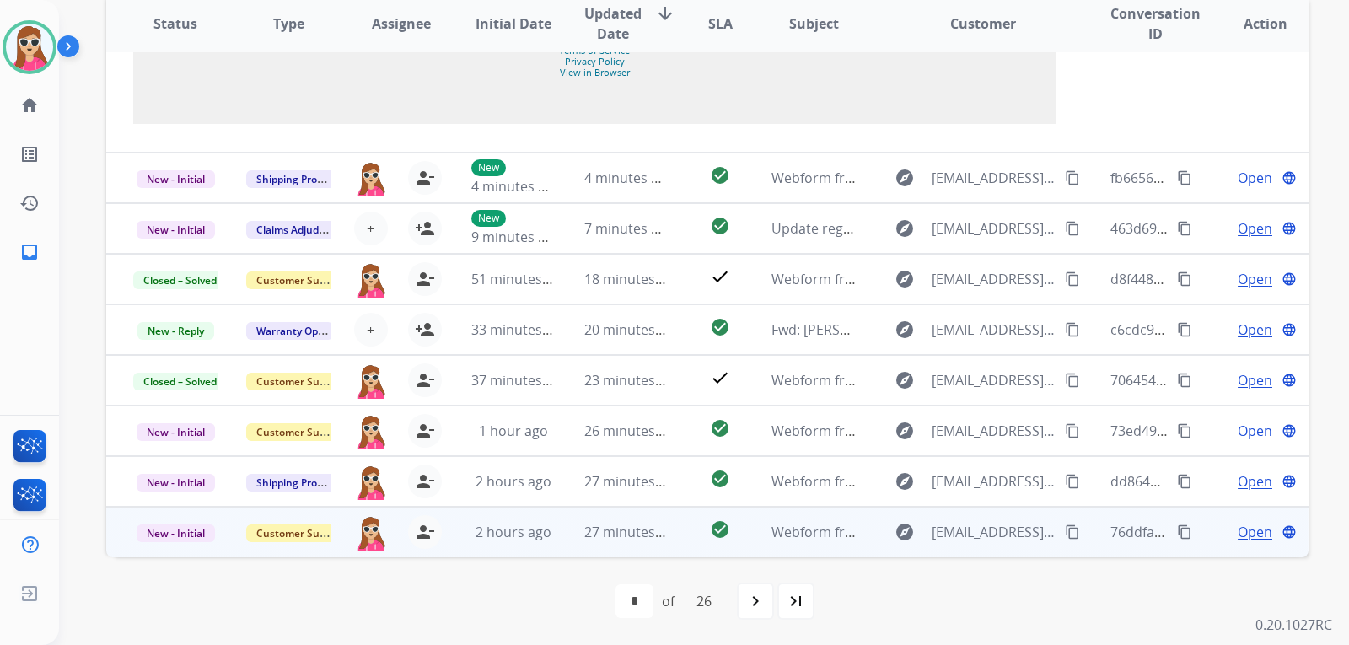
scroll to position [1536, 0]
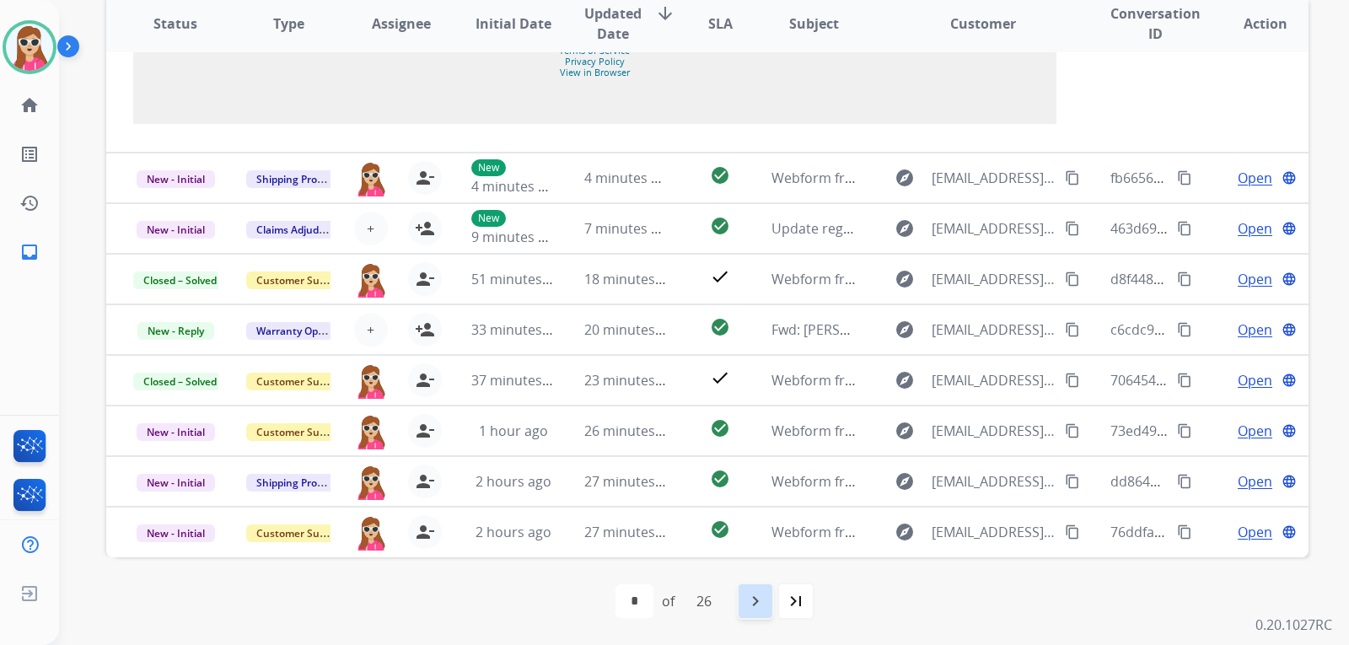
click at [754, 602] on mat-icon "navigate_next" at bounding box center [755, 601] width 20 height 20
select select "*"
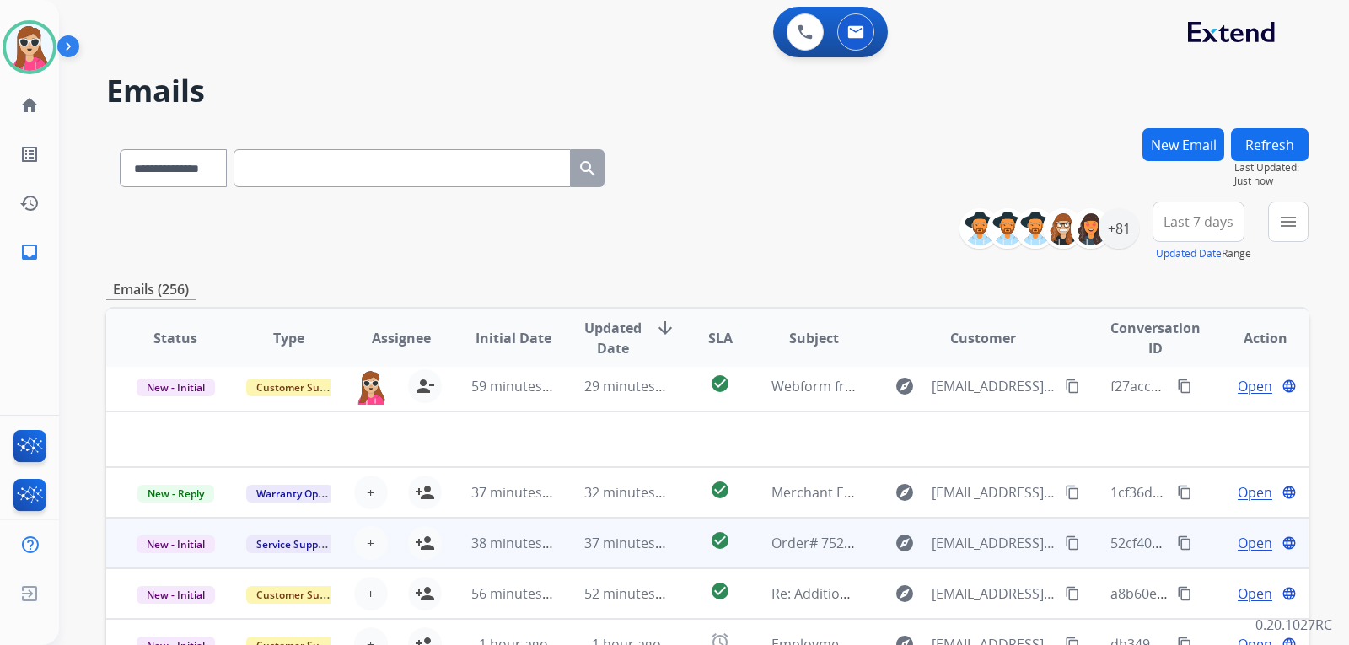
scroll to position [57, 0]
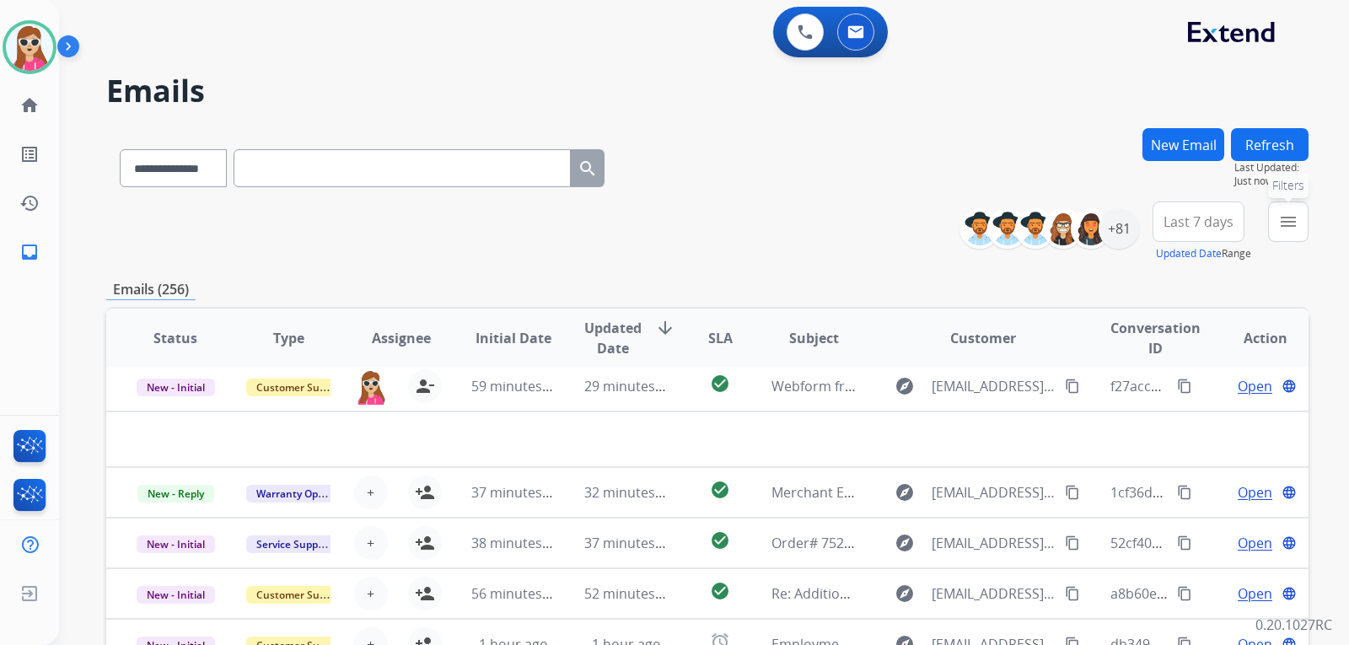
click at [1301, 222] on button "menu Filters" at bounding box center [1288, 221] width 40 height 40
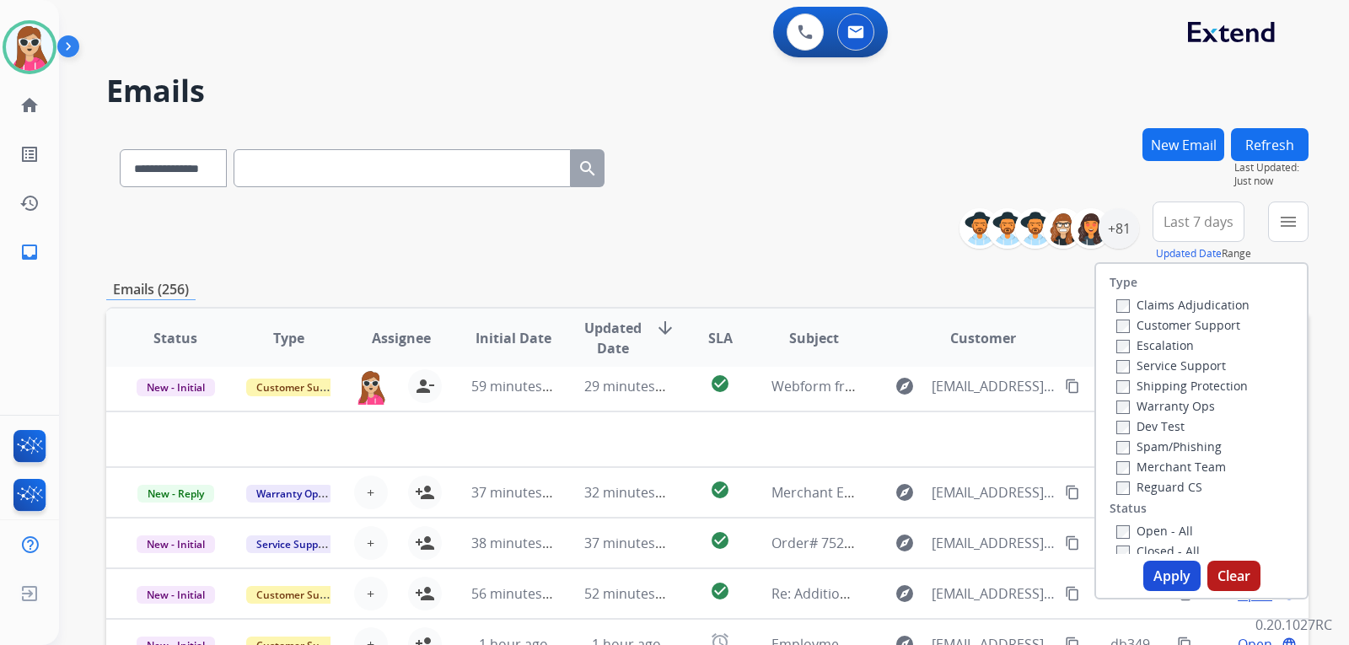
click at [1206, 313] on div "Claims Adjudication" at bounding box center [1182, 304] width 133 height 20
click at [1221, 323] on label "Customer Support" at bounding box center [1178, 325] width 124 height 16
click at [1232, 381] on label "Shipping Protection" at bounding box center [1181, 386] width 131 height 16
click at [1184, 490] on label "Reguard CS" at bounding box center [1159, 487] width 86 height 16
drag, startPoint x: 1166, startPoint y: 528, endPoint x: 1178, endPoint y: 536, distance: 14.7
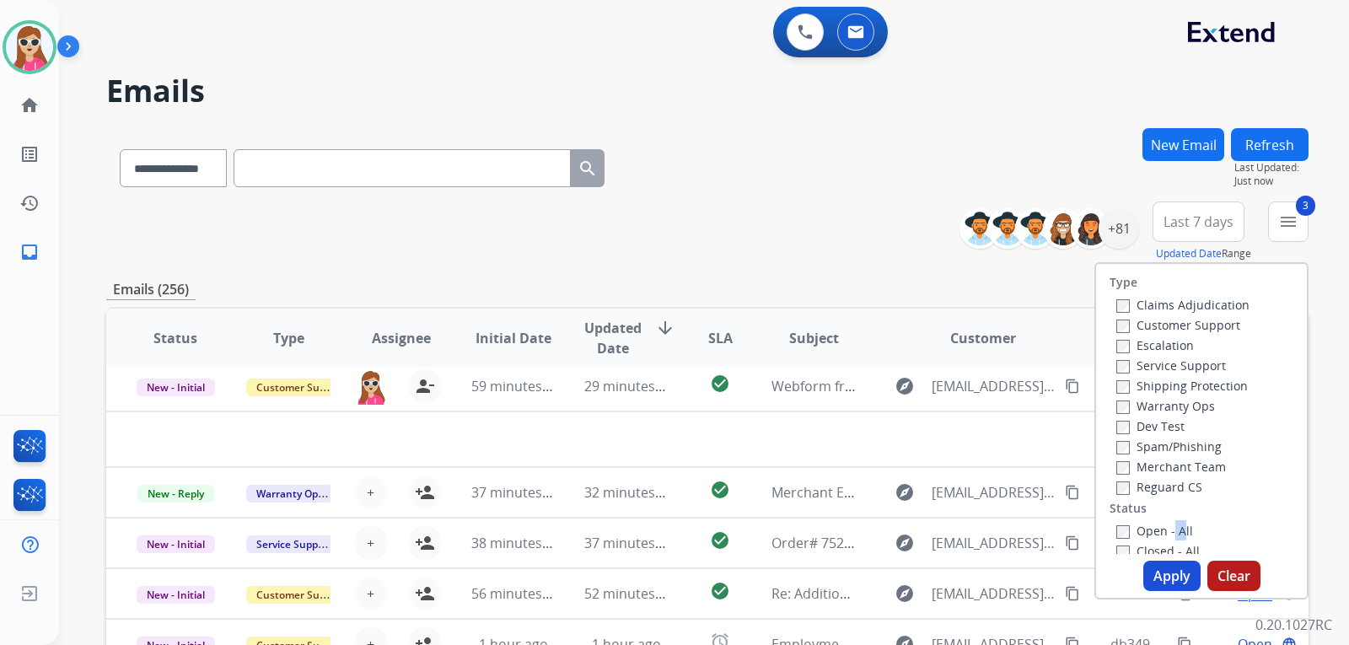
click at [1172, 530] on label "Open - All" at bounding box center [1154, 531] width 77 height 16
click at [1163, 569] on button "Apply" at bounding box center [1171, 576] width 57 height 30
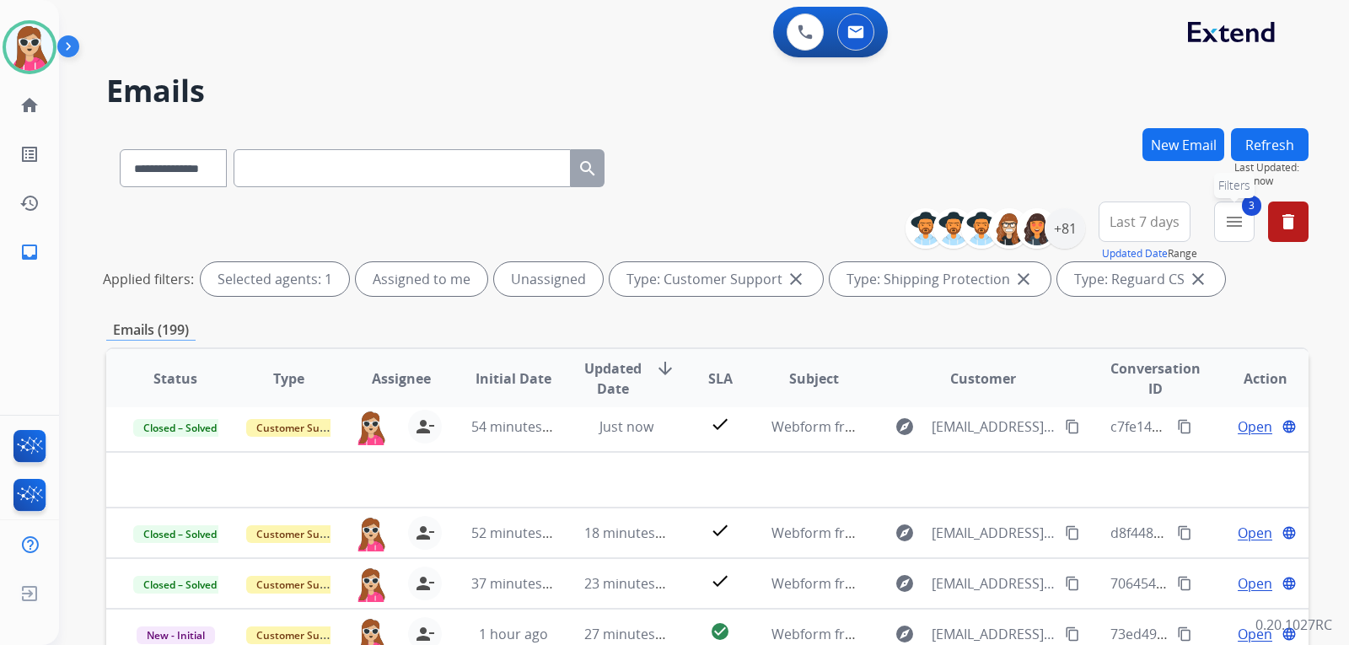
click at [1245, 231] on button "3 menu Filters" at bounding box center [1234, 221] width 40 height 40
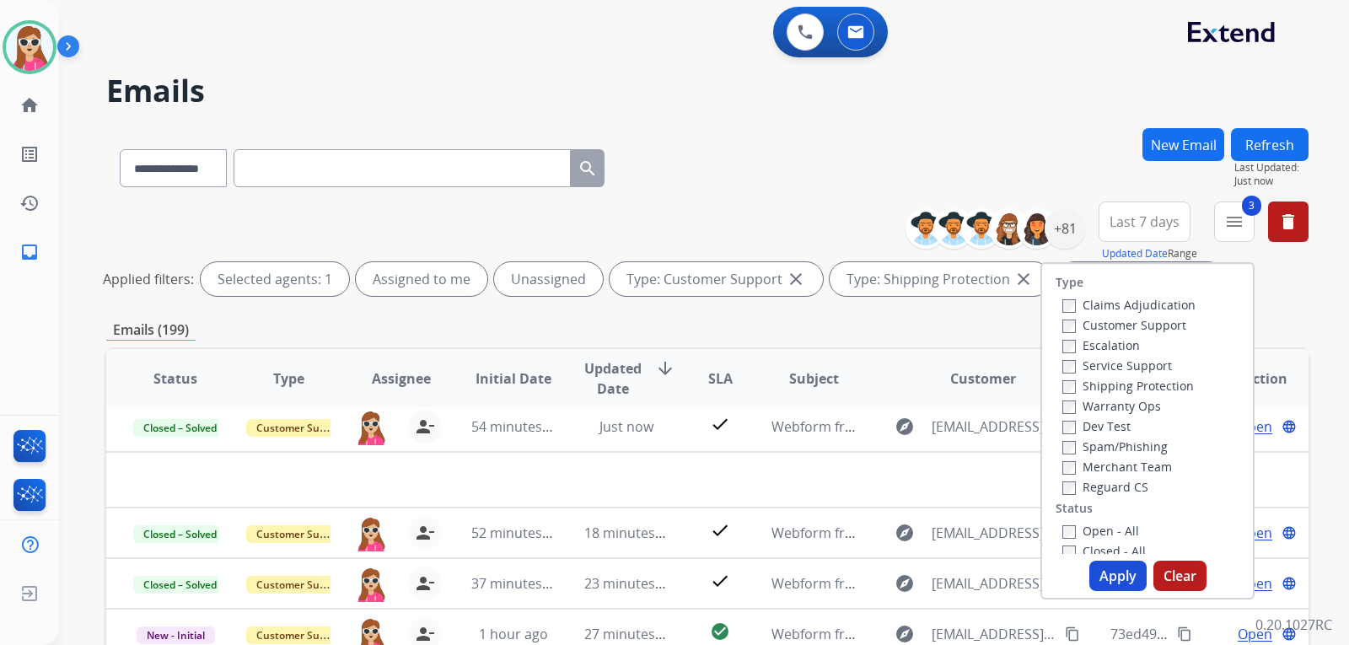
click at [1102, 528] on label "Open - All" at bounding box center [1100, 531] width 77 height 16
click at [1102, 566] on button "Apply" at bounding box center [1117, 576] width 57 height 30
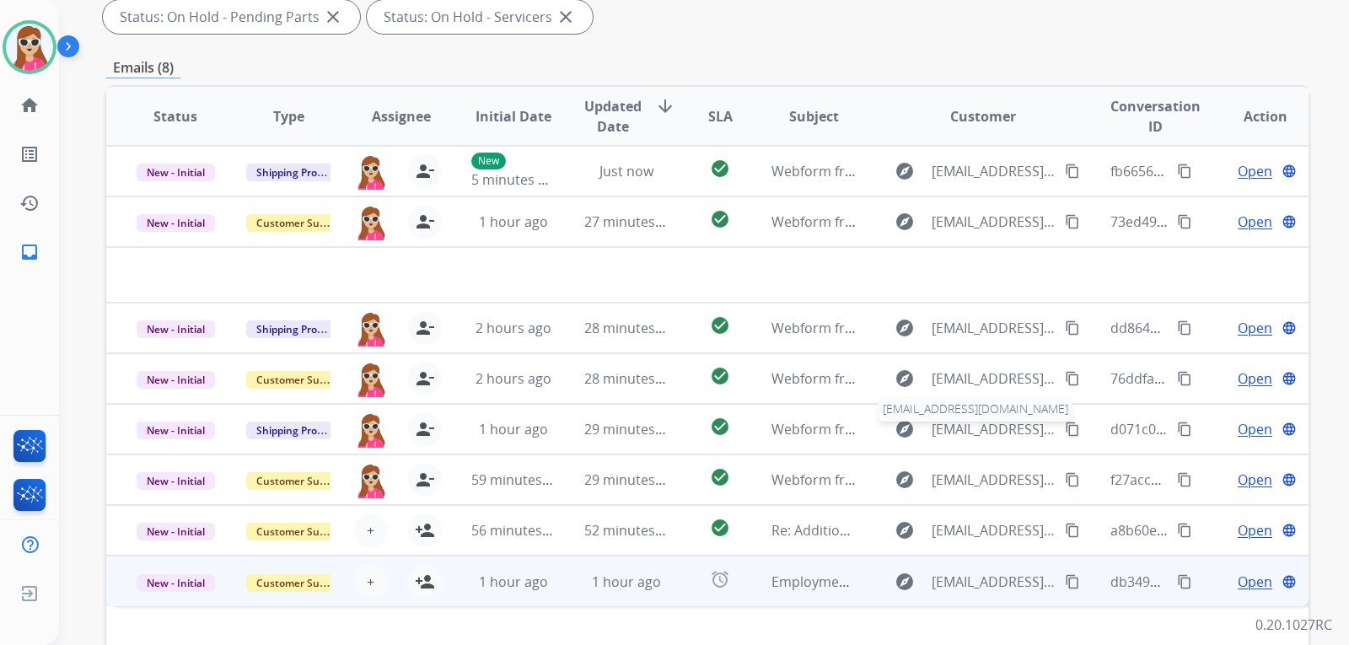
scroll to position [436, 0]
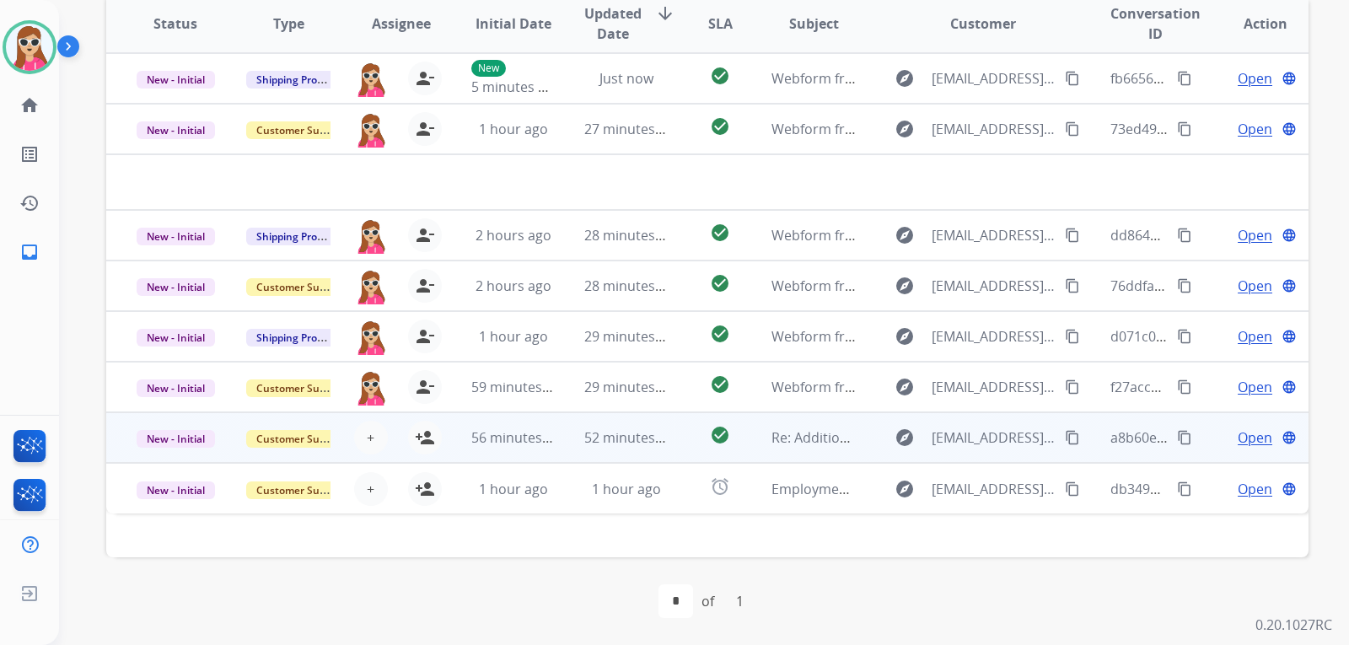
click at [671, 454] on td "check_circle" at bounding box center [706, 437] width 75 height 51
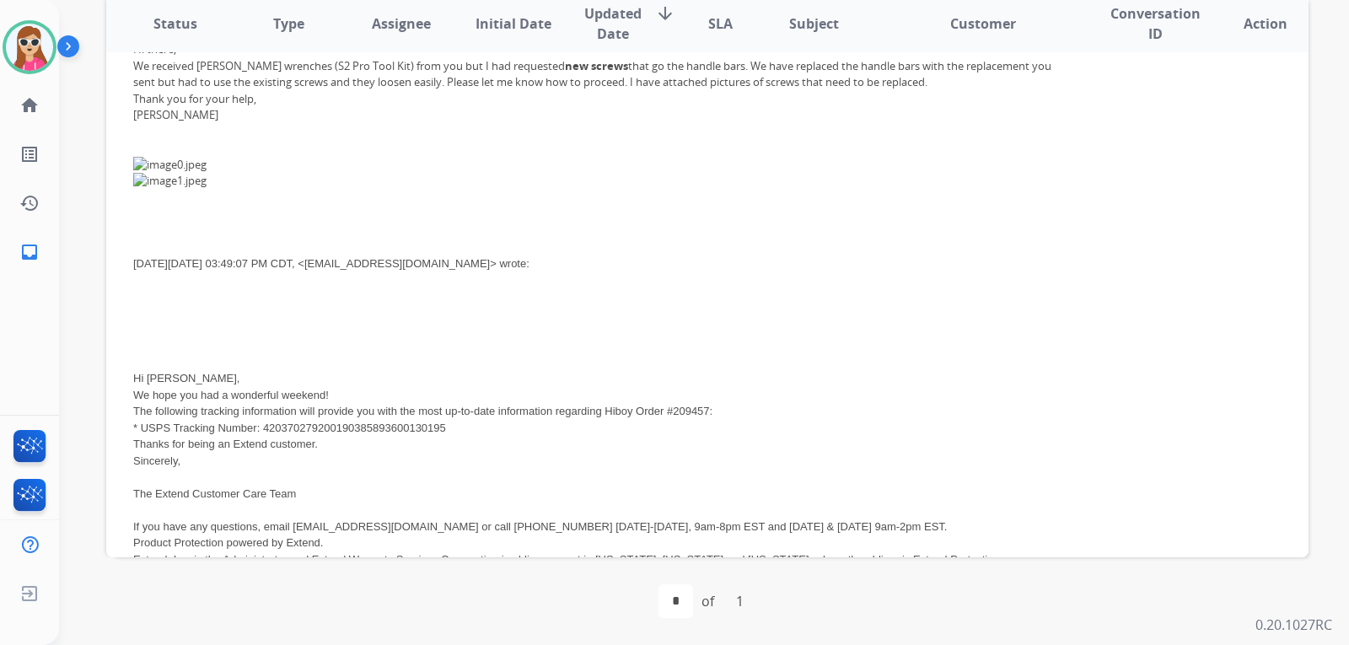
scroll to position [219, 0]
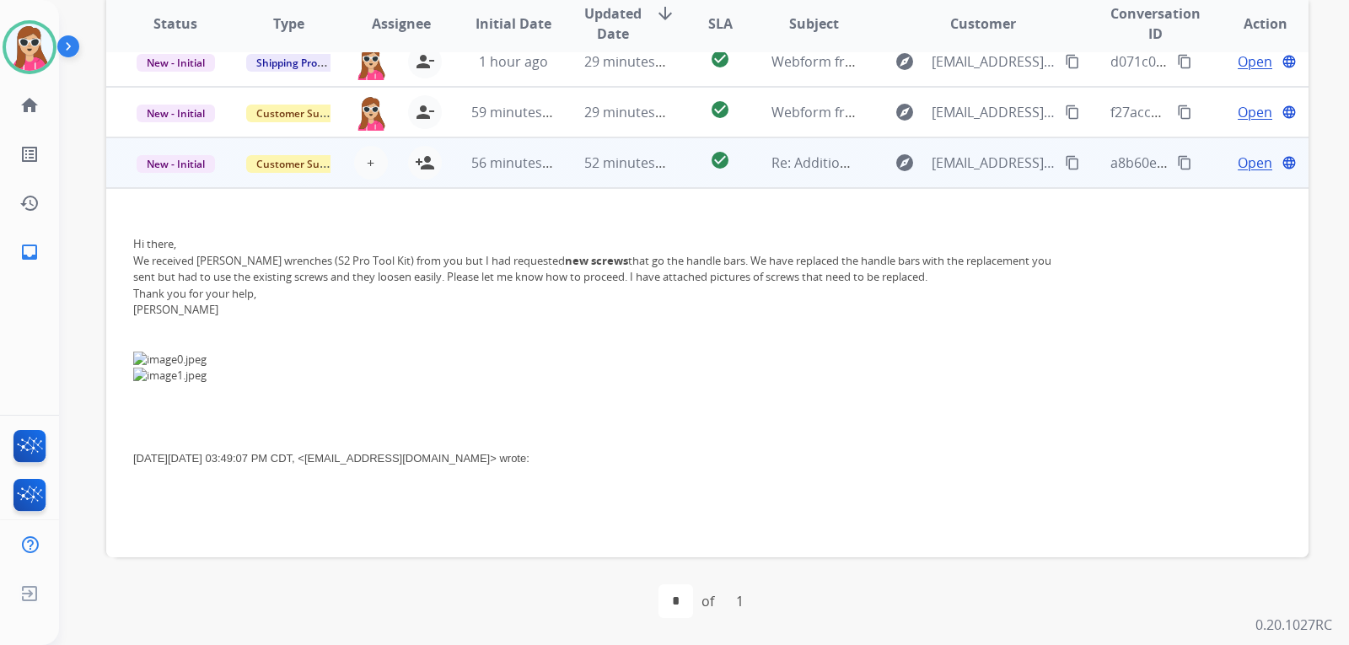
click at [679, 175] on td "check_circle" at bounding box center [706, 162] width 75 height 51
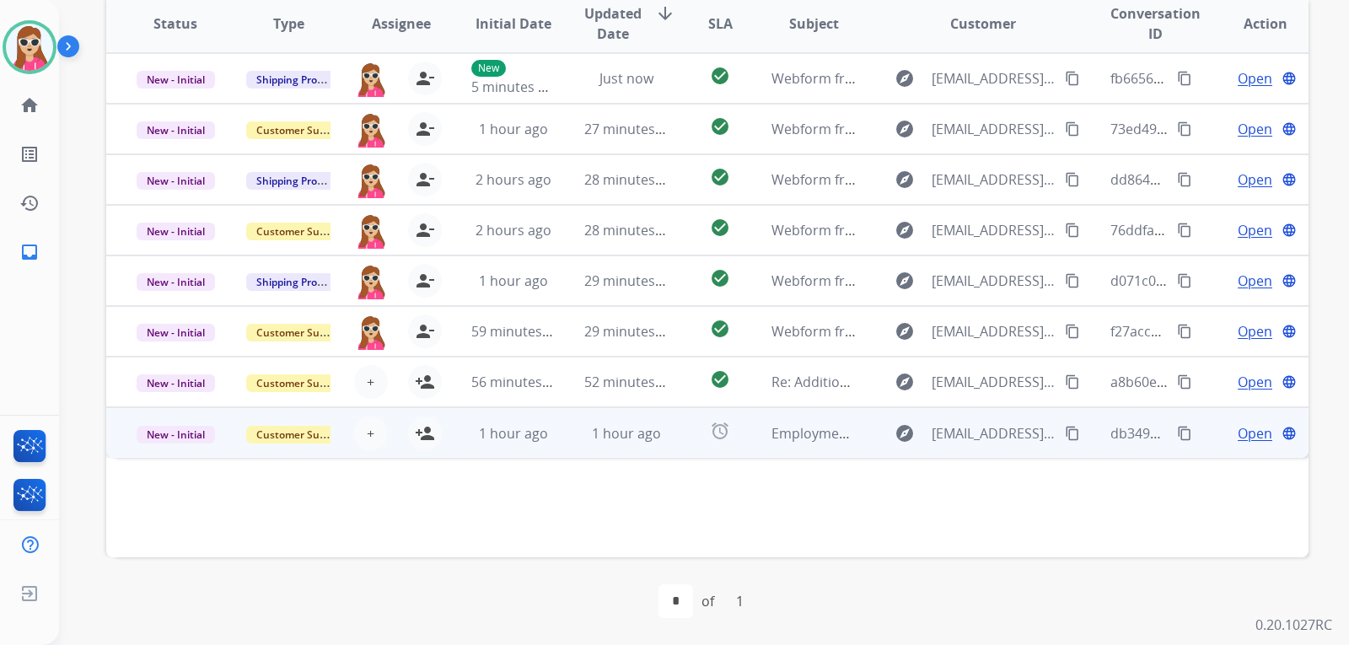
click at [671, 437] on td "alarm" at bounding box center [706, 432] width 75 height 51
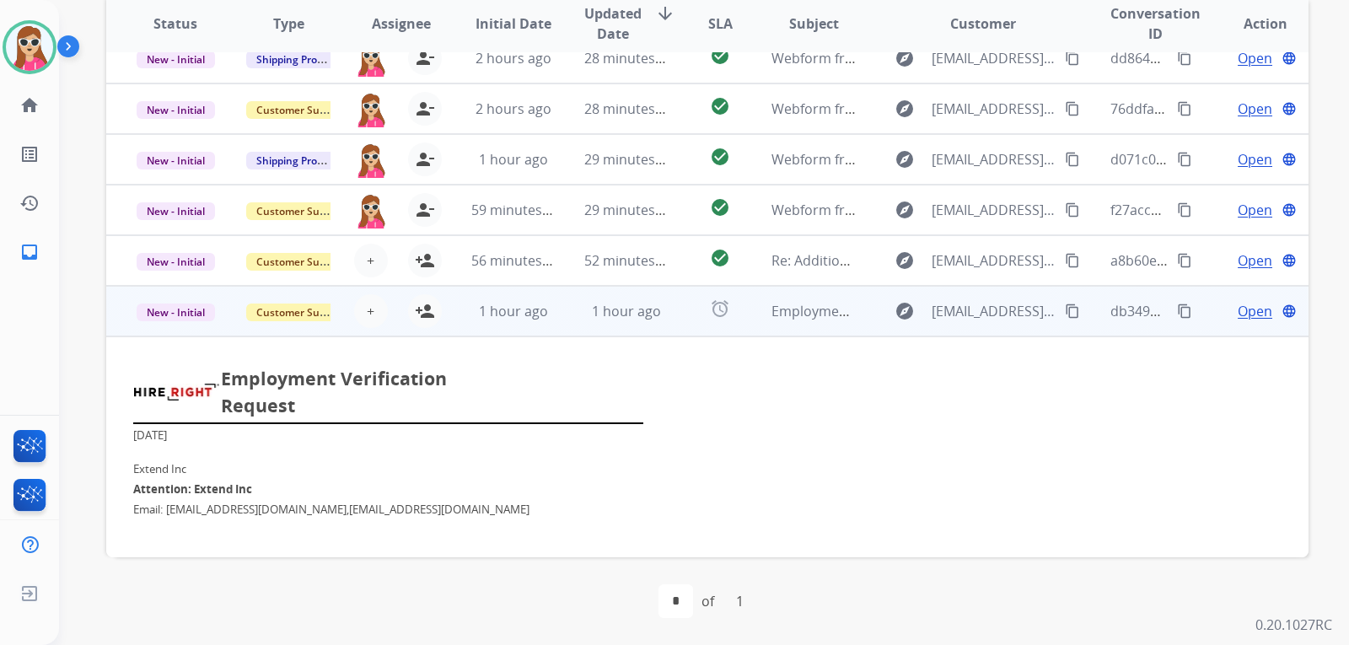
scroll to position [101, 0]
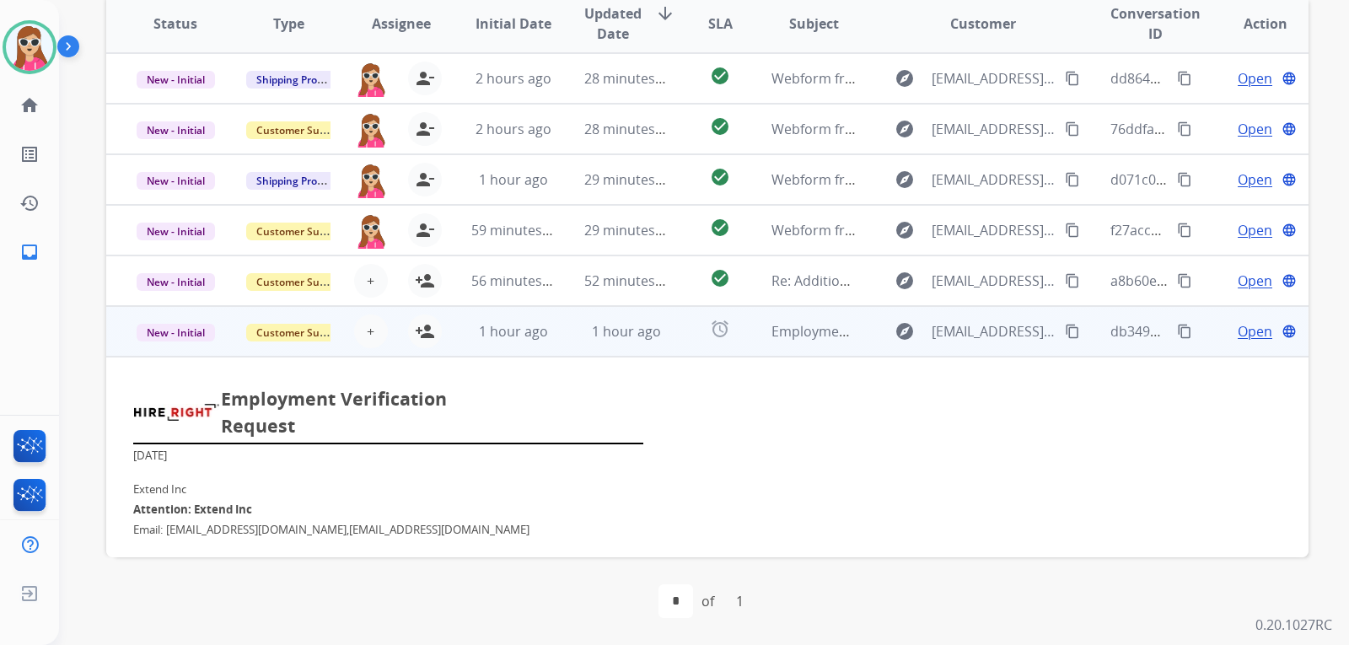
click at [672, 341] on td "alarm" at bounding box center [706, 331] width 75 height 51
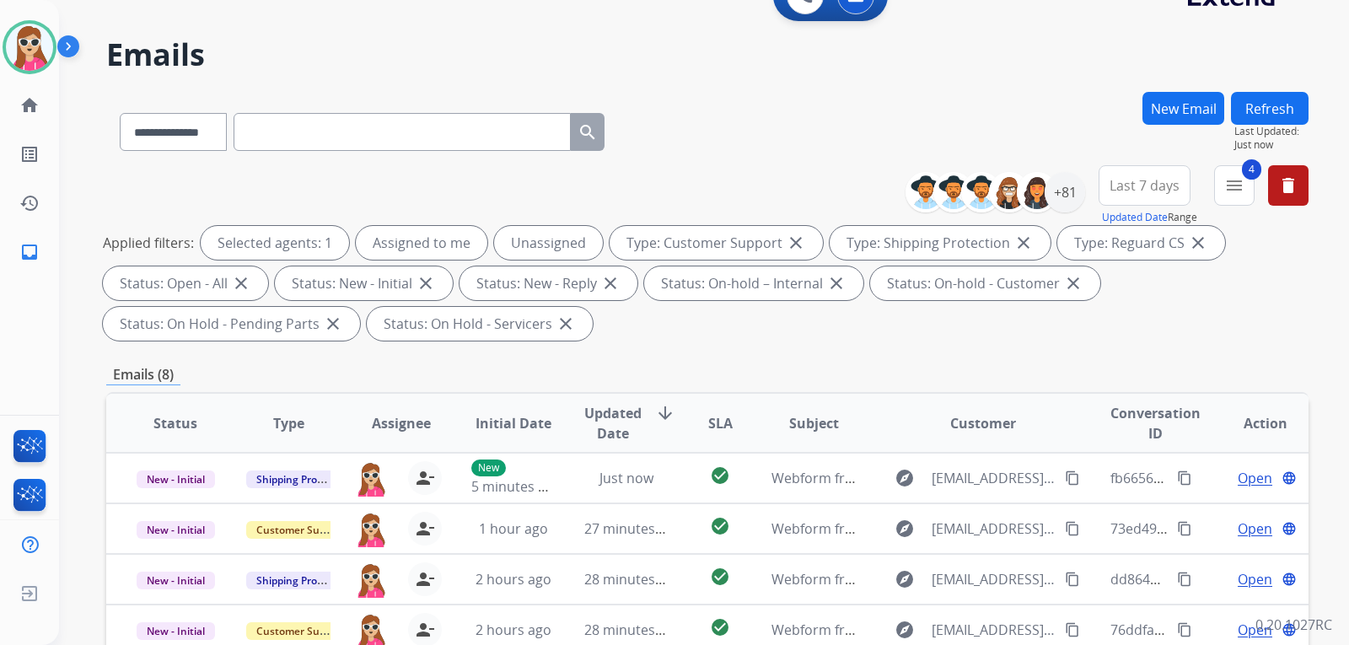
scroll to position [0, 0]
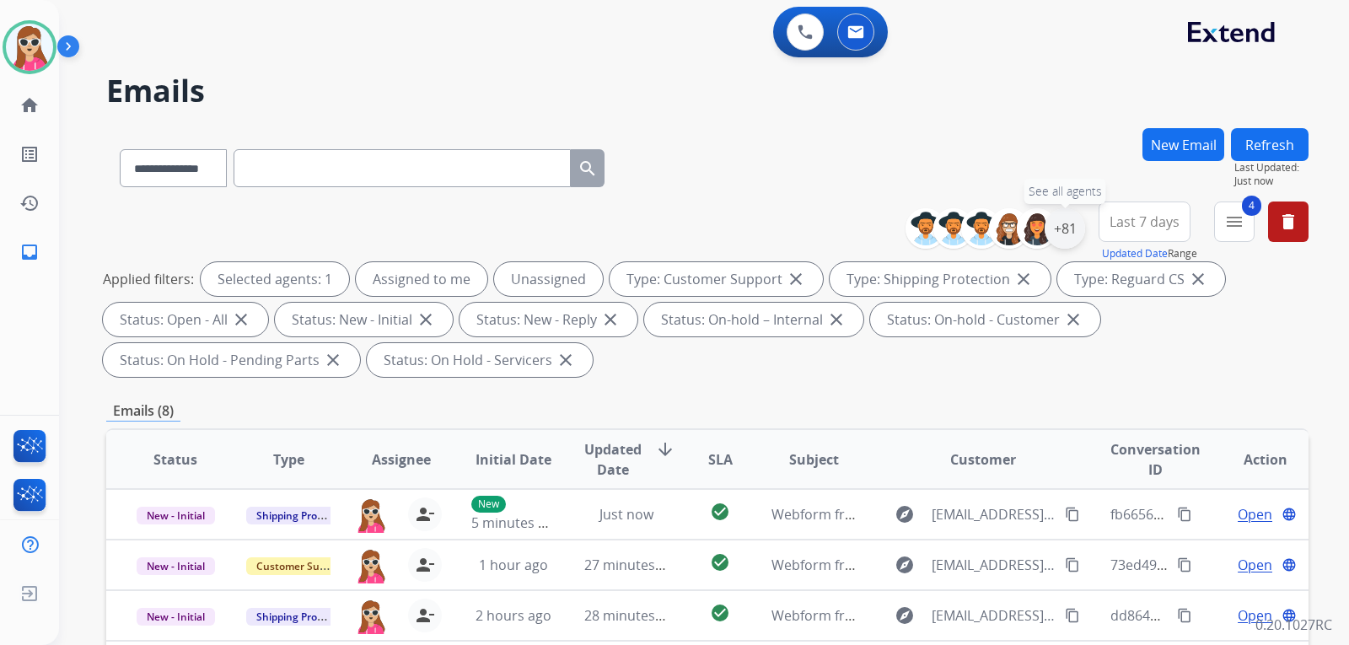
click at [1060, 221] on div "+81" at bounding box center [1064, 228] width 40 height 40
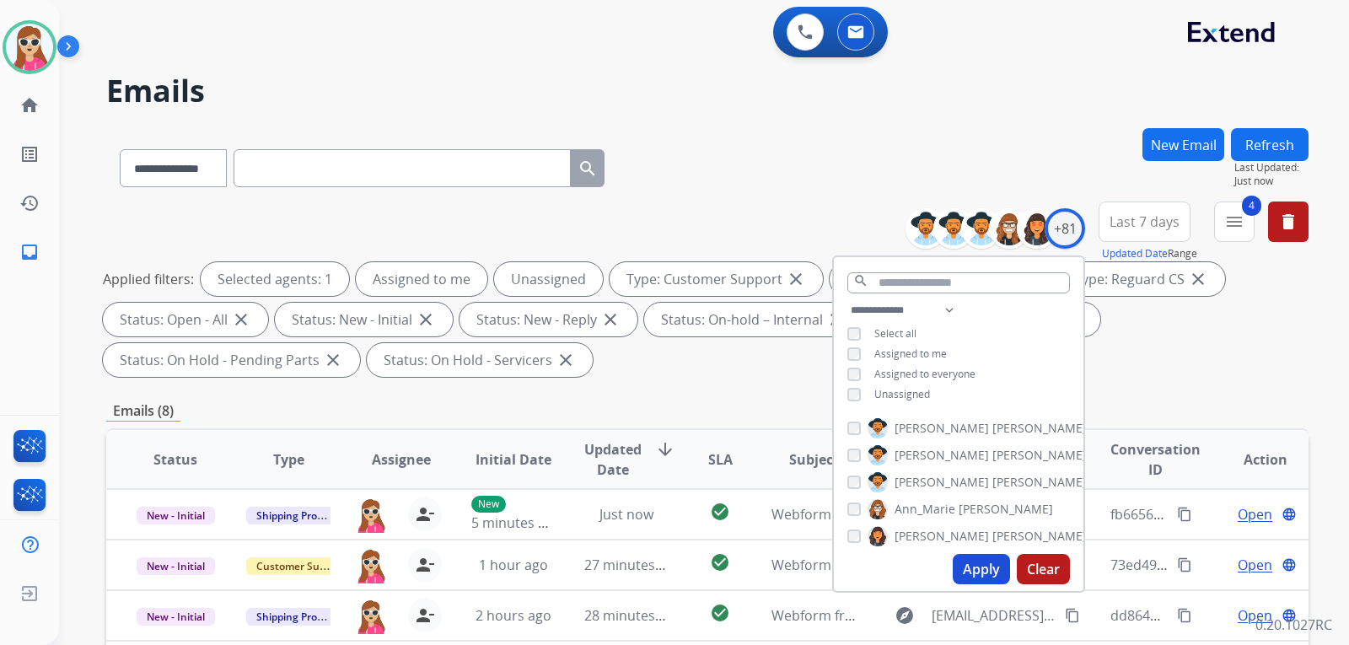
click at [924, 395] on span "Unassigned" at bounding box center [902, 394] width 56 height 14
click at [968, 575] on button "Apply" at bounding box center [980, 569] width 57 height 30
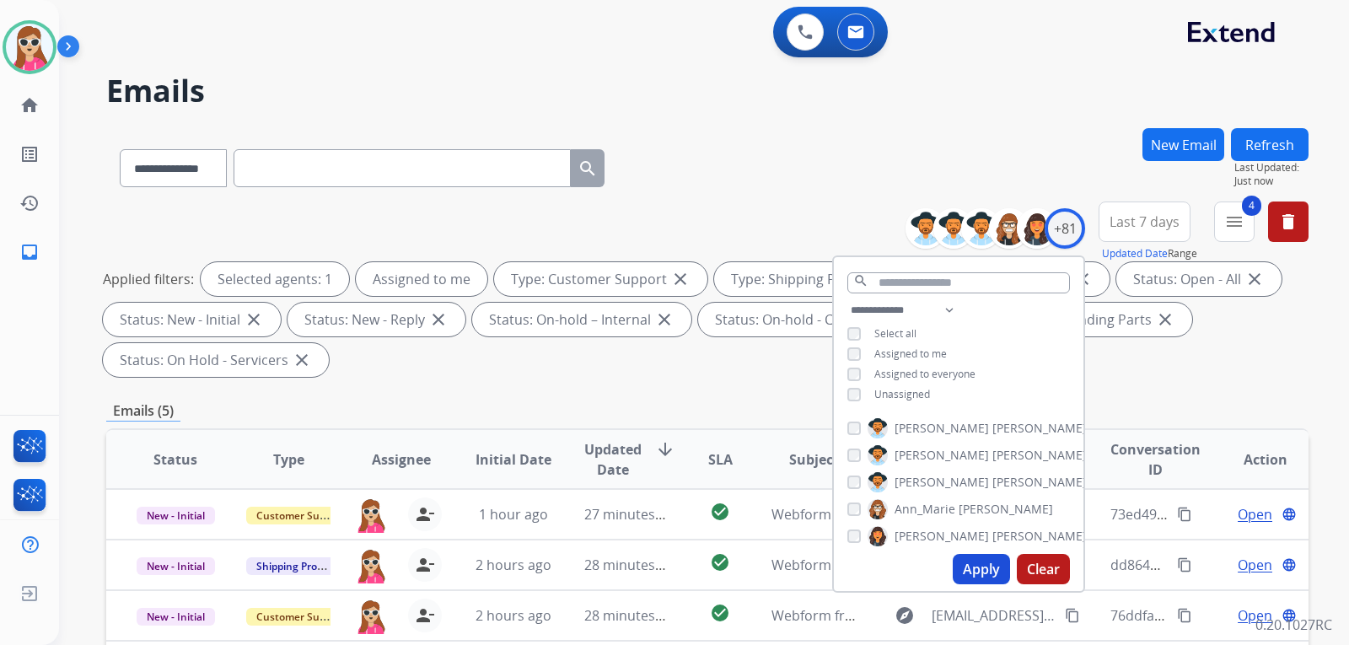
click at [509, 380] on div "**********" at bounding box center [707, 292] width 1202 height 182
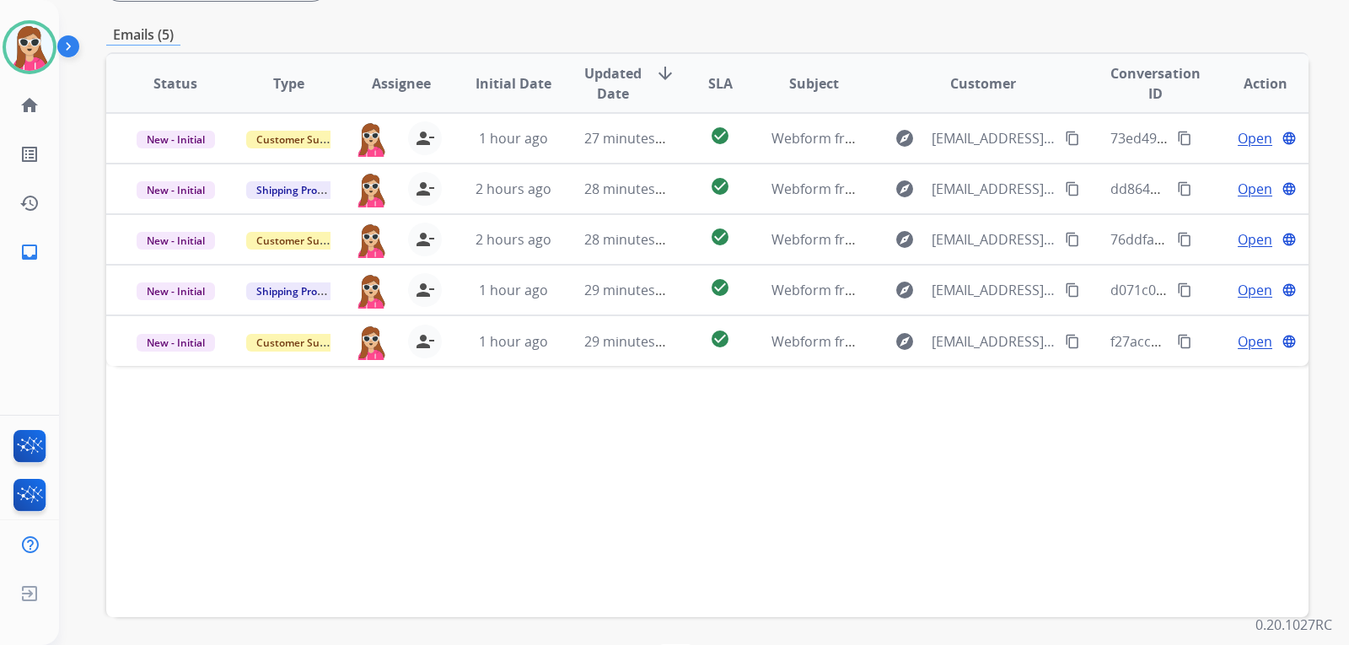
scroll to position [436, 0]
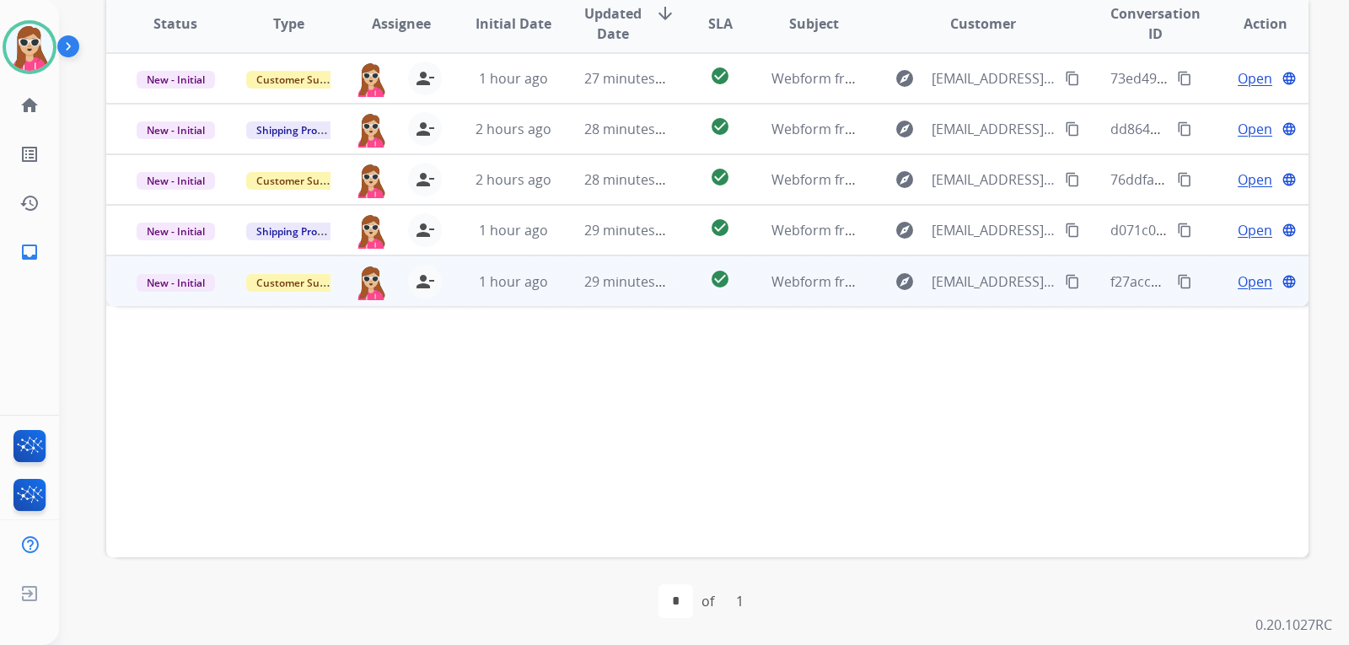
click at [732, 295] on td "check_circle" at bounding box center [706, 280] width 75 height 51
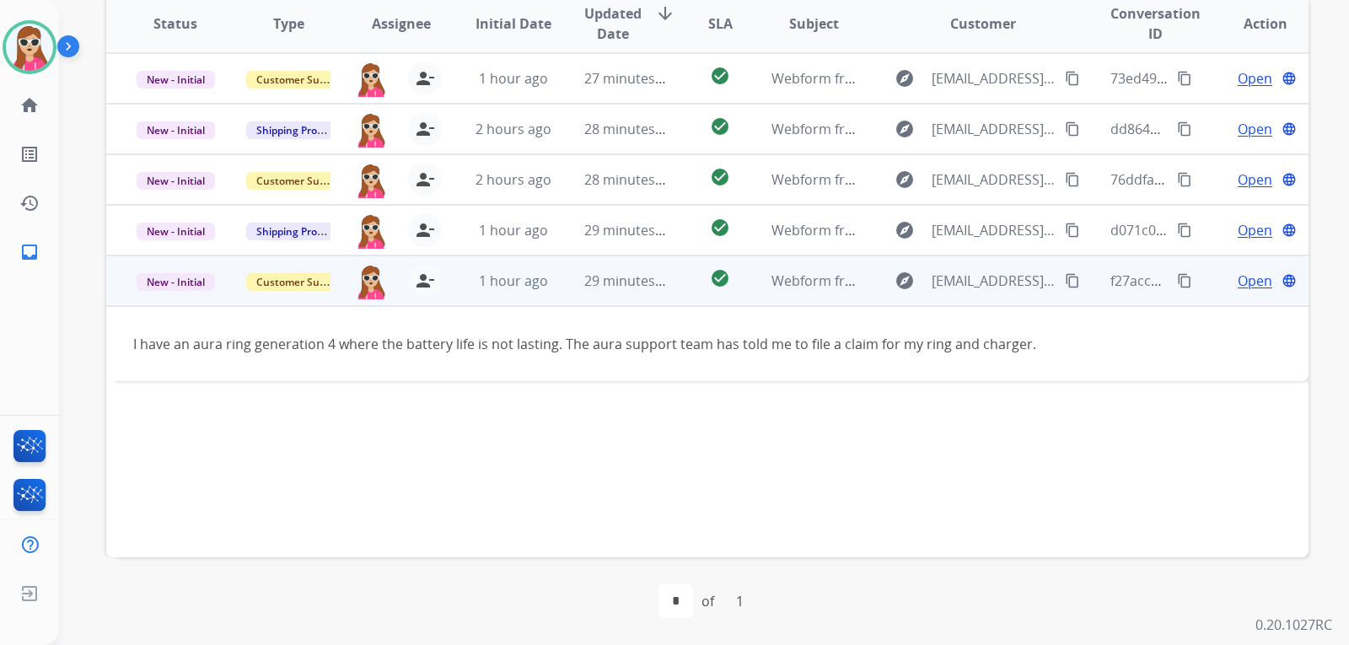
click at [1237, 273] on span "Open" at bounding box center [1254, 281] width 35 height 20
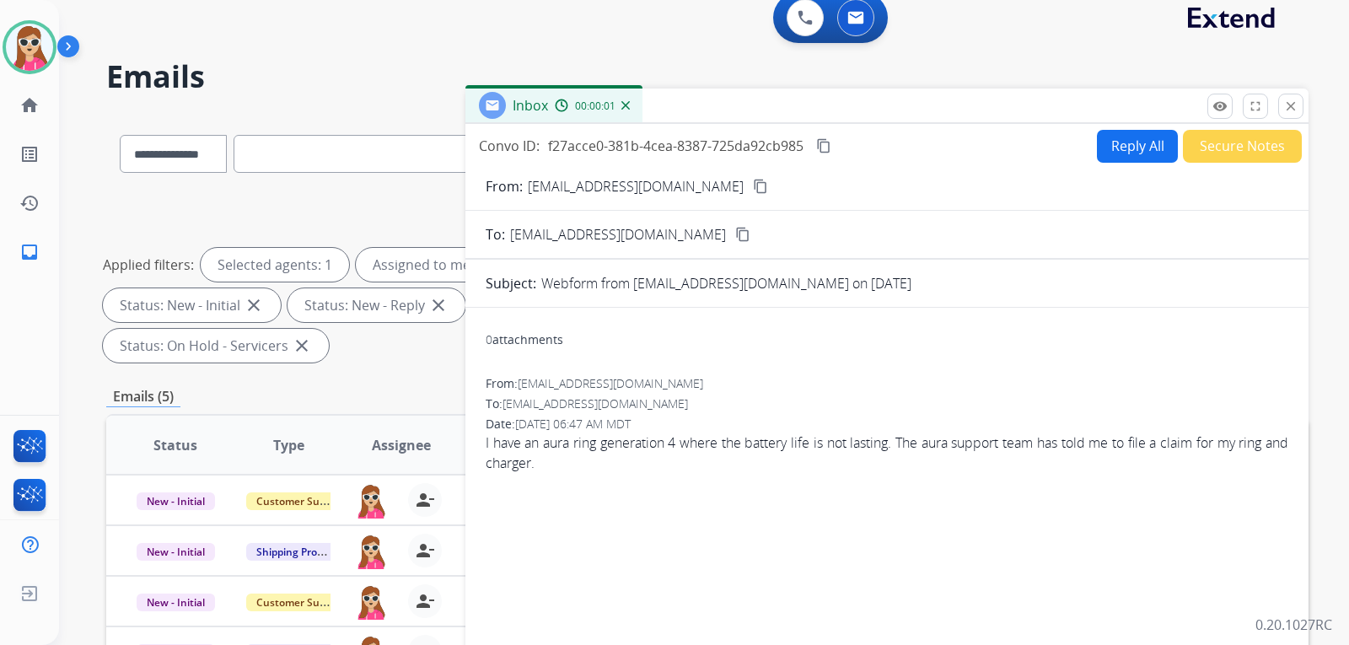
scroll to position [0, 0]
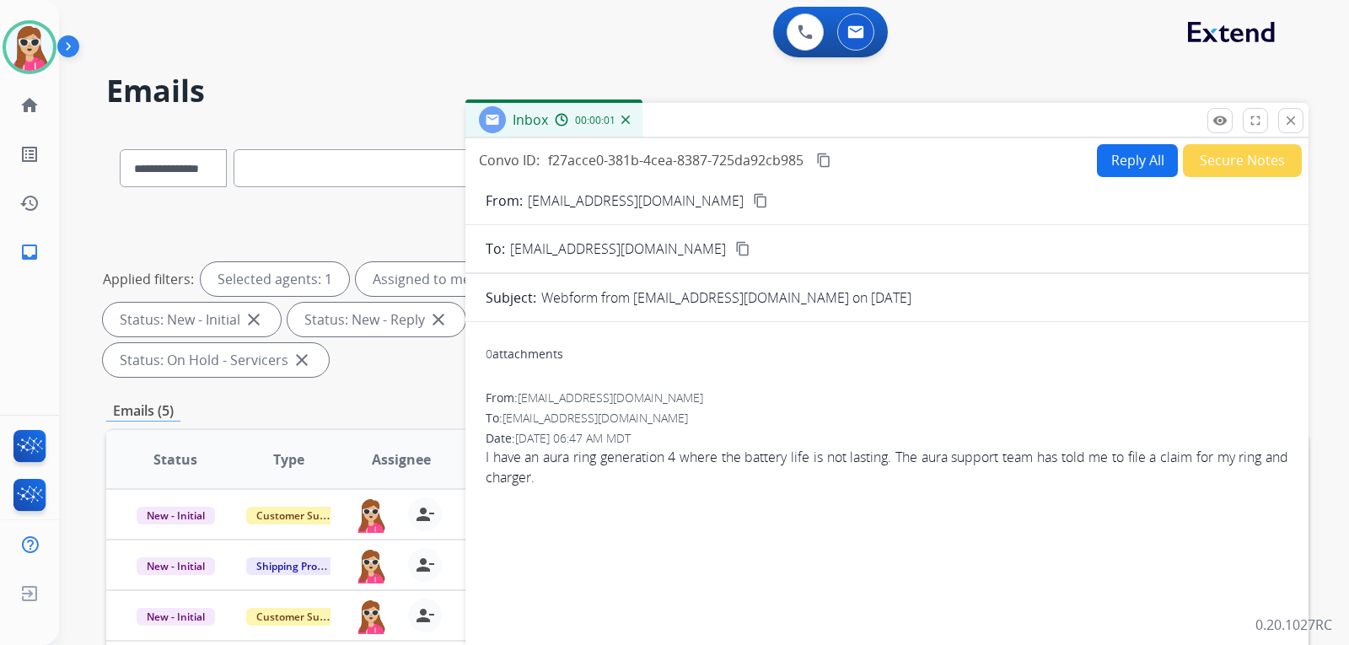
click at [1107, 158] on button "Reply All" at bounding box center [1137, 160] width 81 height 33
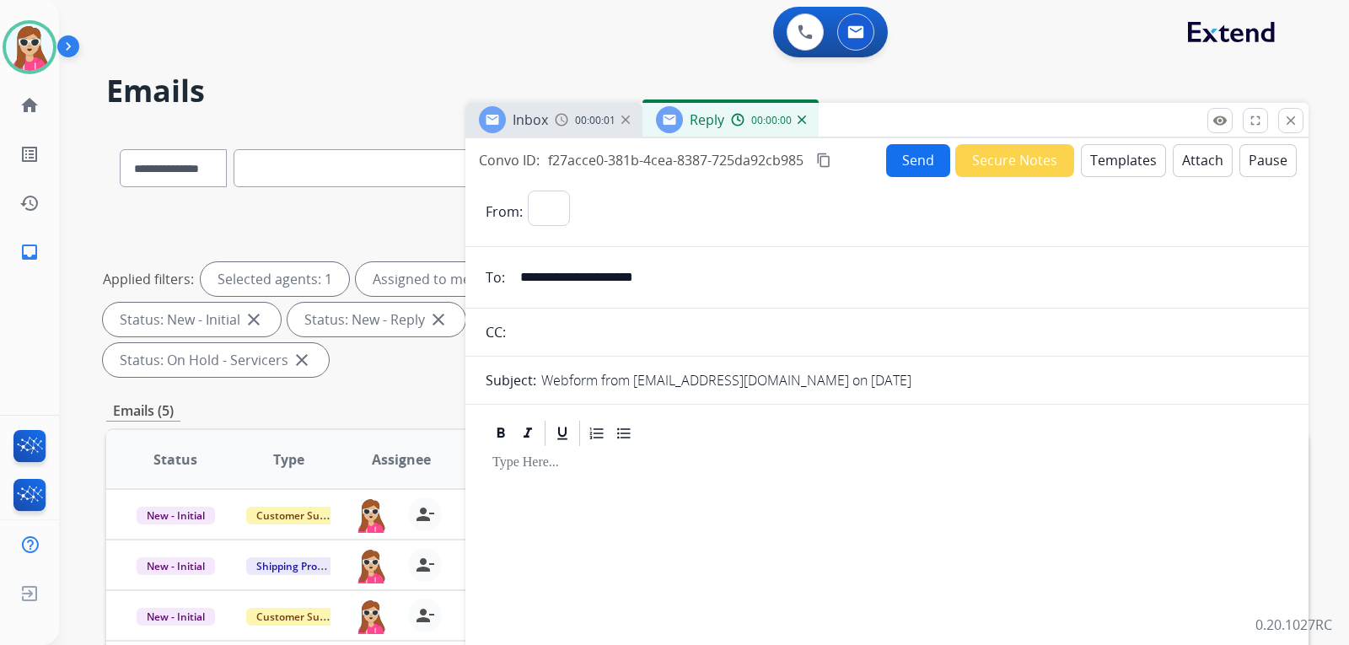
select select "**********"
click at [1107, 164] on button "Templates" at bounding box center [1123, 160] width 85 height 33
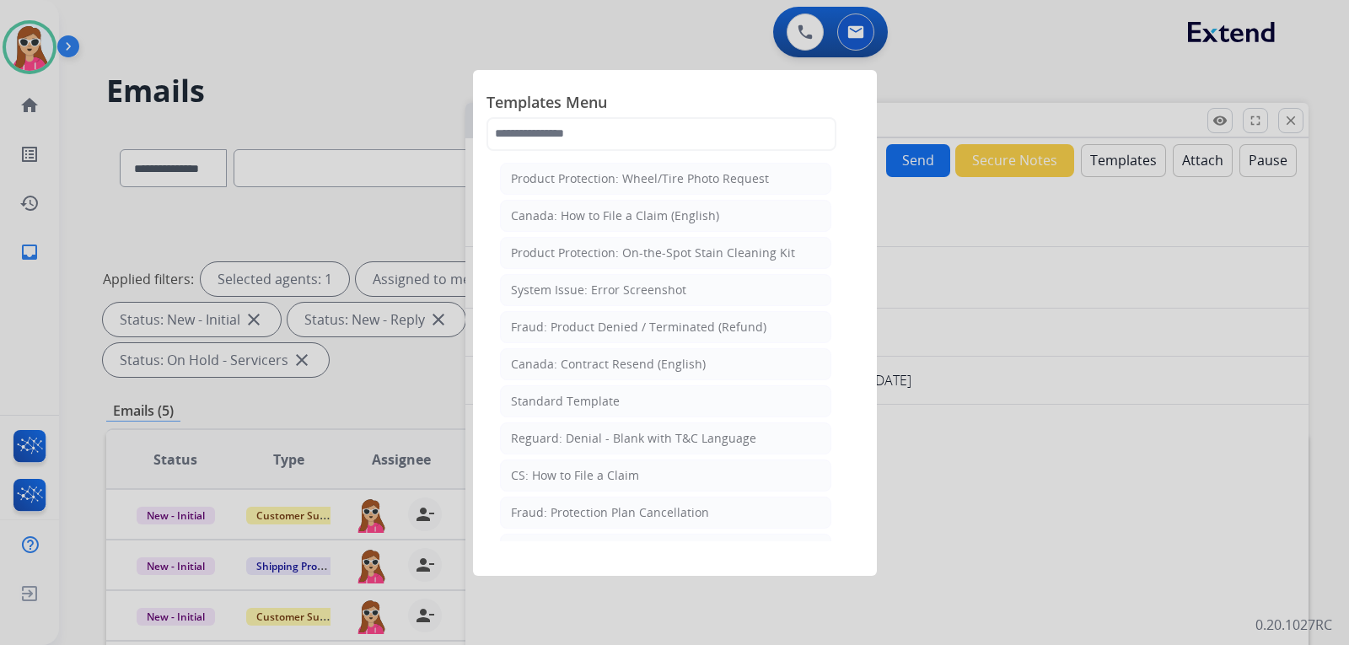
drag, startPoint x: 549, startPoint y: 399, endPoint x: 556, endPoint y: 394, distance: 8.7
click at [553, 396] on div "Standard Template" at bounding box center [565, 401] width 109 height 17
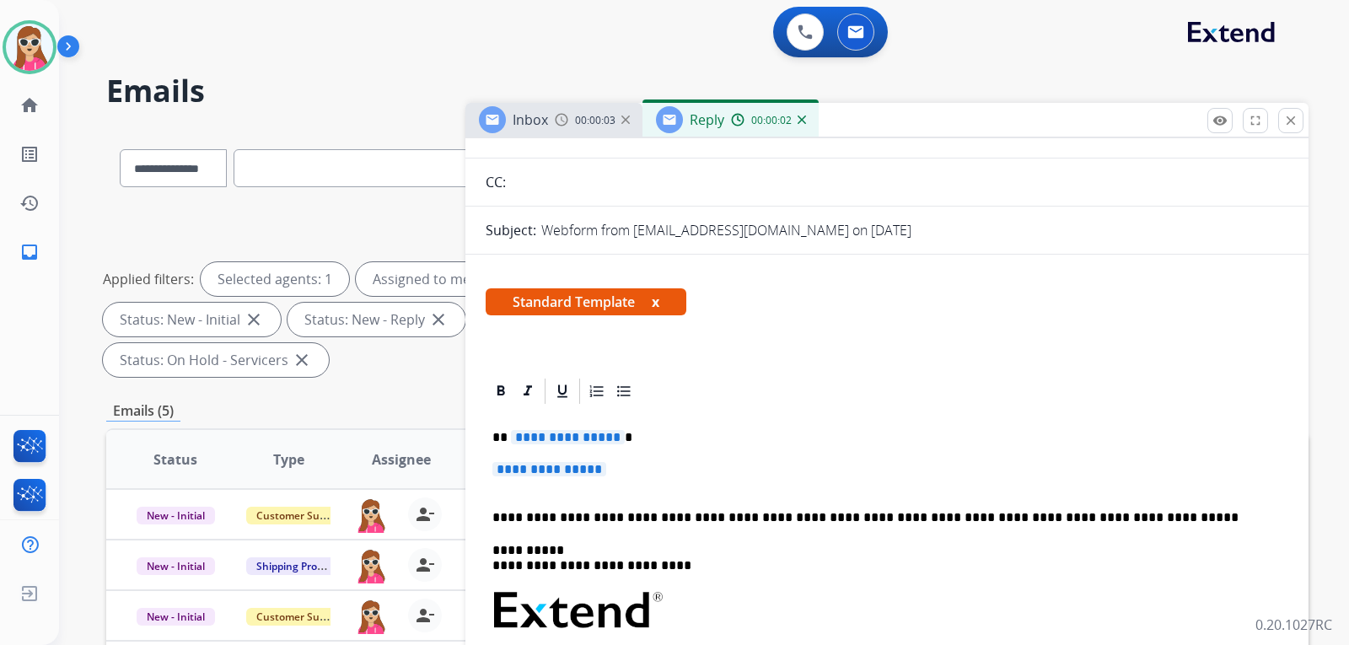
scroll to position [169, 0]
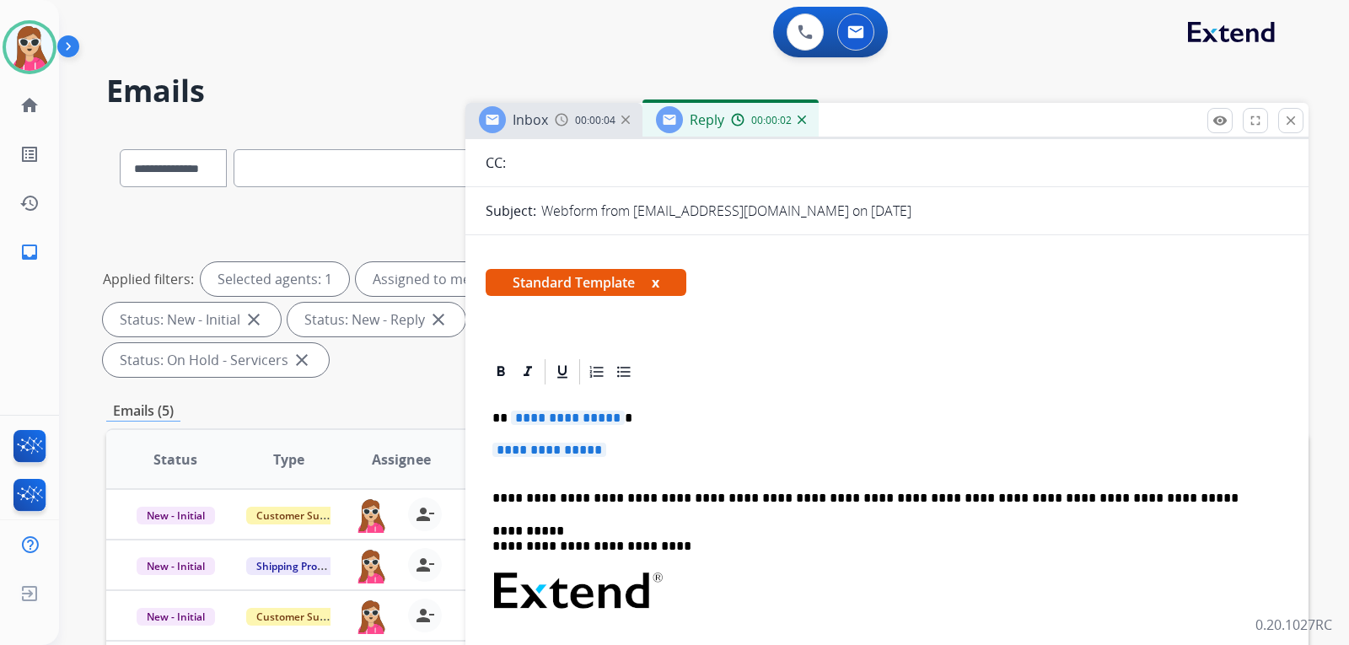
click at [580, 431] on div "**********" at bounding box center [886, 631] width 802 height 488
click at [584, 421] on span "**********" at bounding box center [568, 417] width 114 height 14
click at [594, 449] on span "**********" at bounding box center [549, 450] width 114 height 14
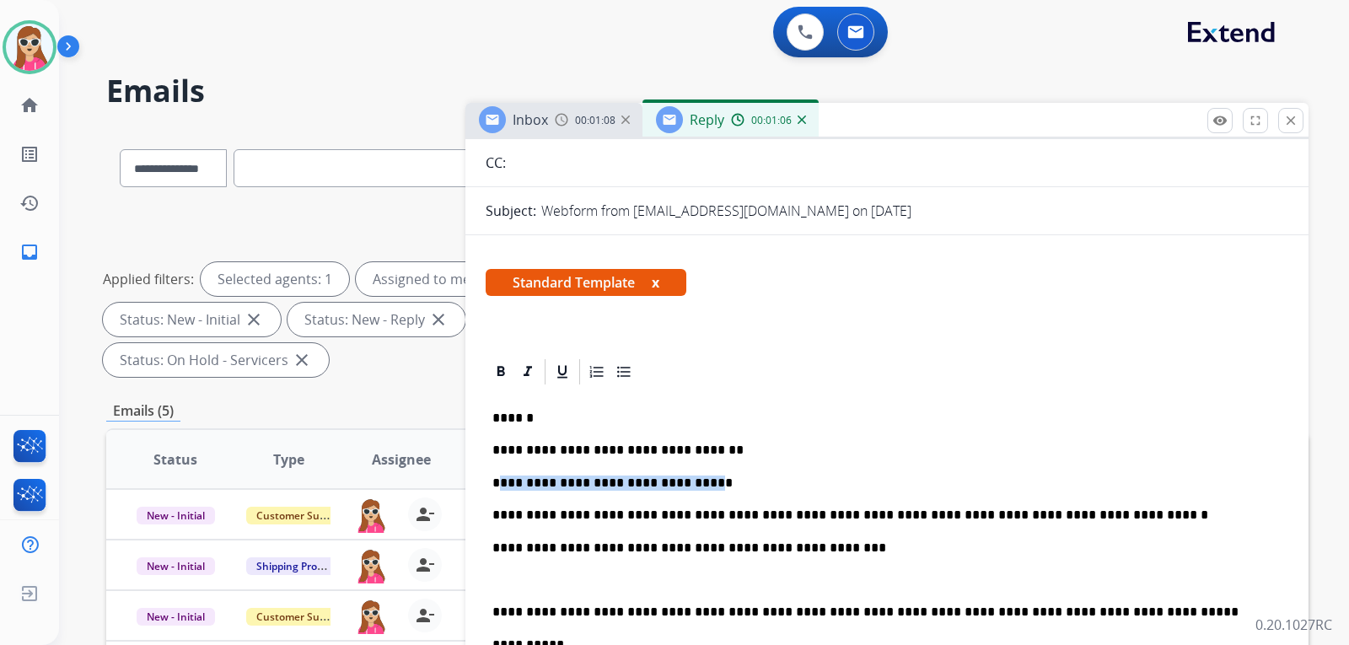
drag, startPoint x: 685, startPoint y: 486, endPoint x: 499, endPoint y: 490, distance: 186.3
click at [499, 490] on p "**********" at bounding box center [879, 482] width 775 height 15
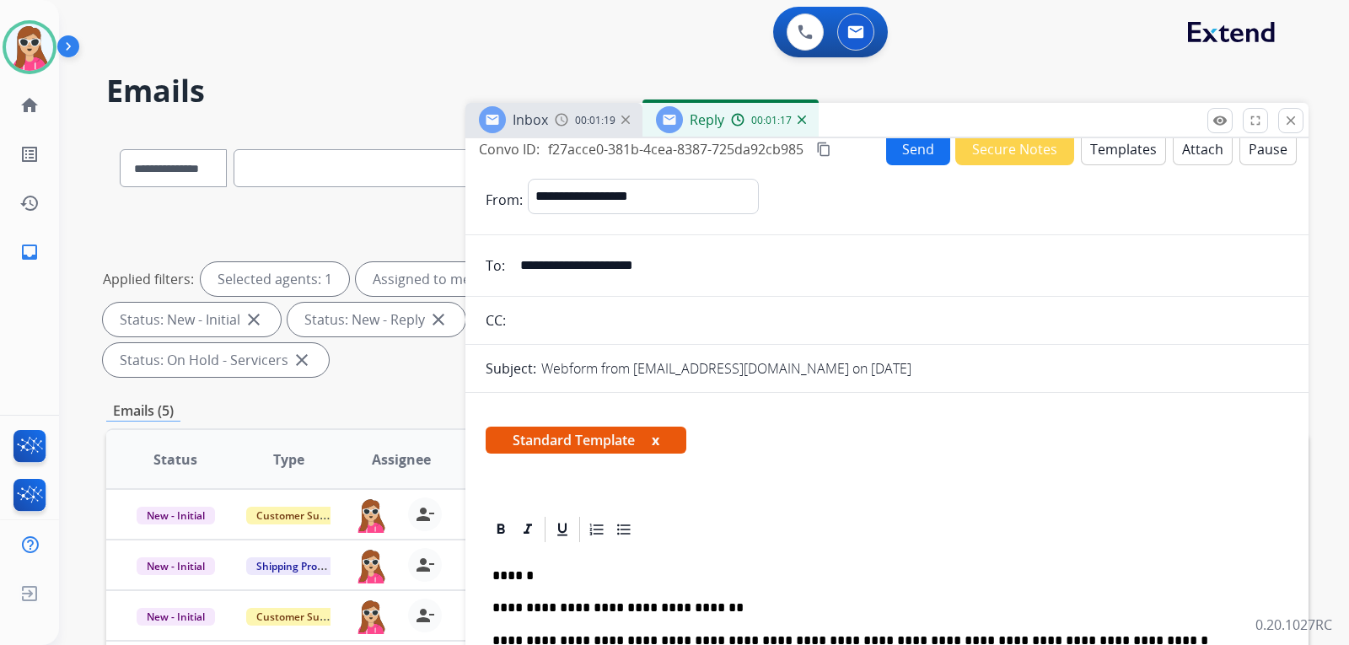
scroll to position [0, 0]
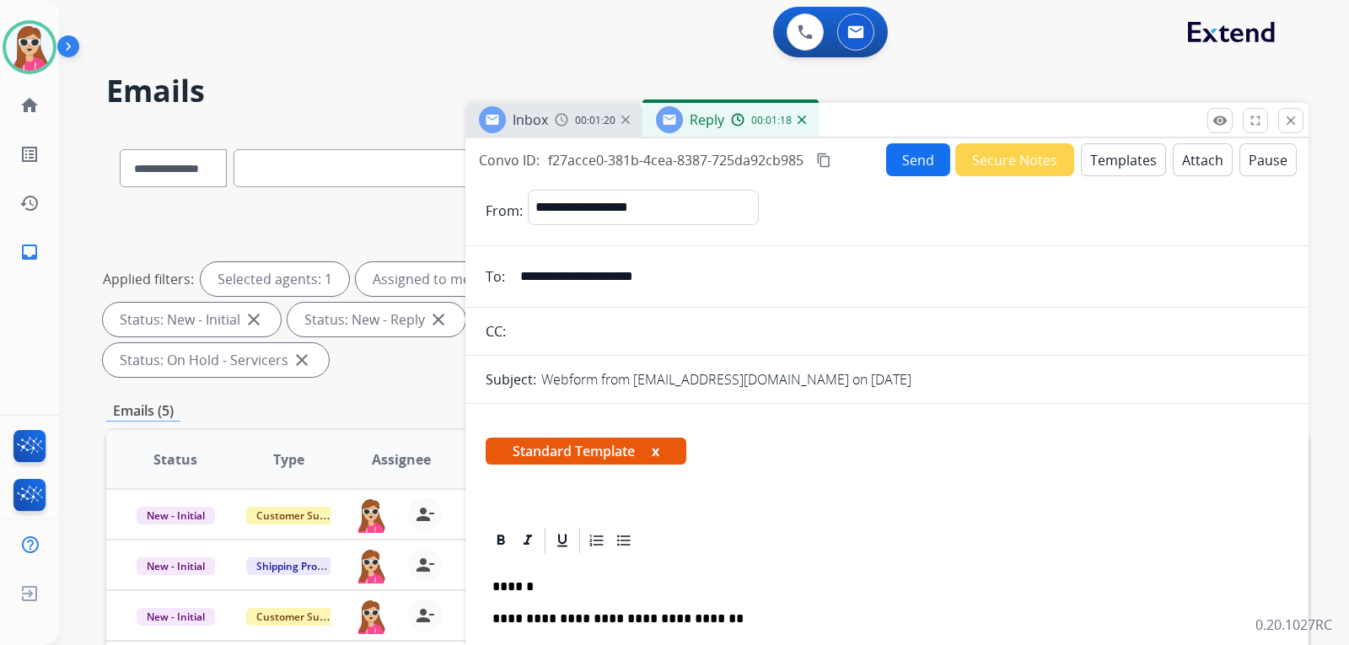
click at [904, 160] on button "Send" at bounding box center [918, 159] width 64 height 33
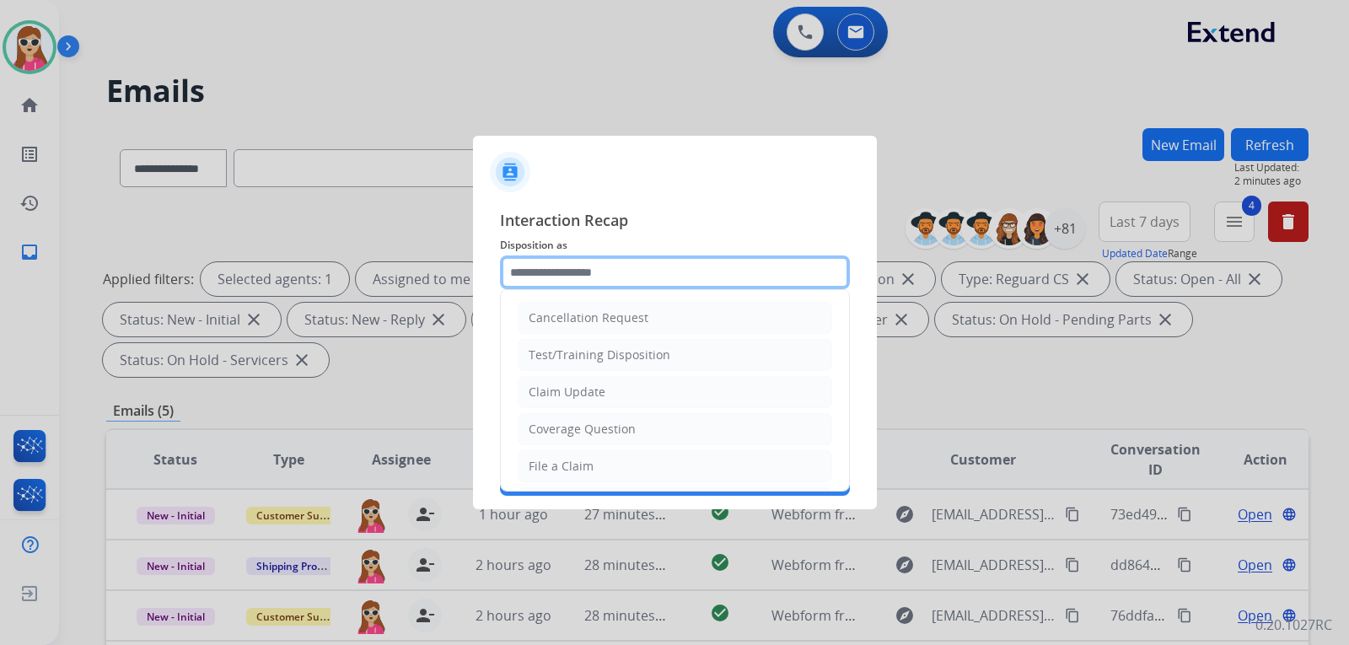
click at [629, 285] on input "text" at bounding box center [675, 272] width 350 height 34
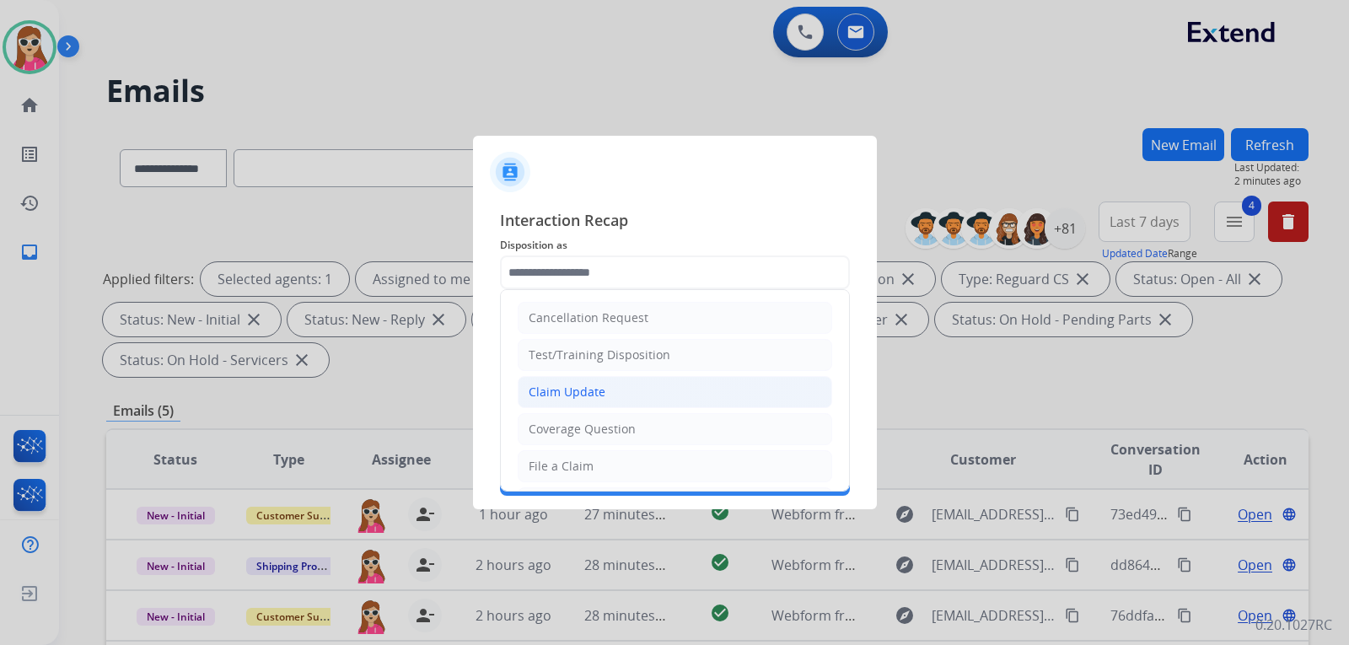
click at [631, 396] on li "Claim Update" at bounding box center [675, 392] width 314 height 32
type input "**********"
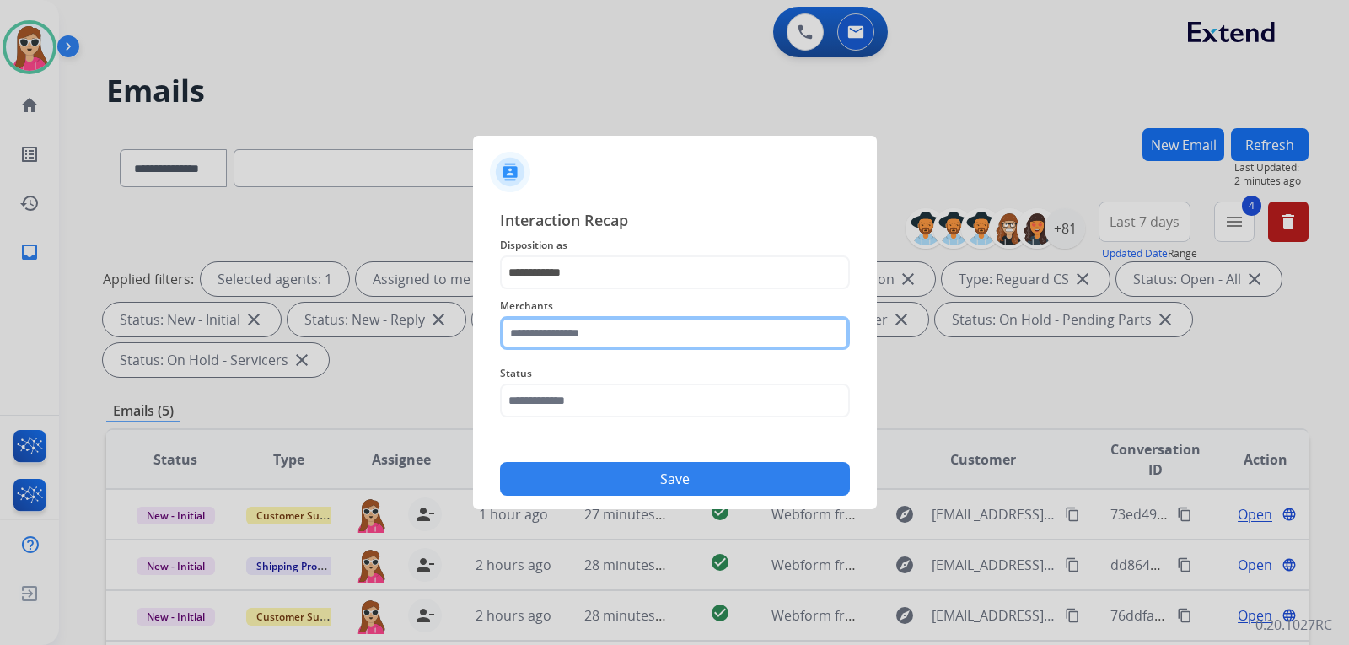
click at [609, 335] on input "text" at bounding box center [675, 333] width 350 height 34
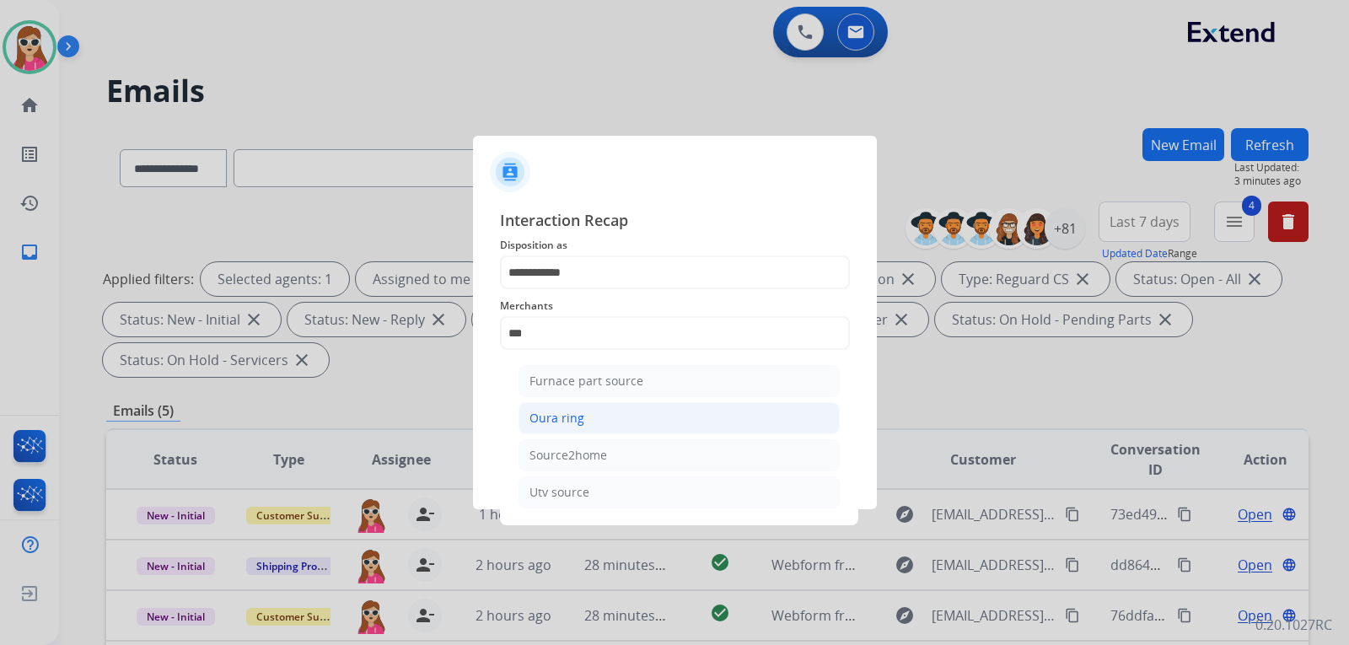
click at [582, 426] on li "Oura ring" at bounding box center [678, 418] width 321 height 32
type input "*********"
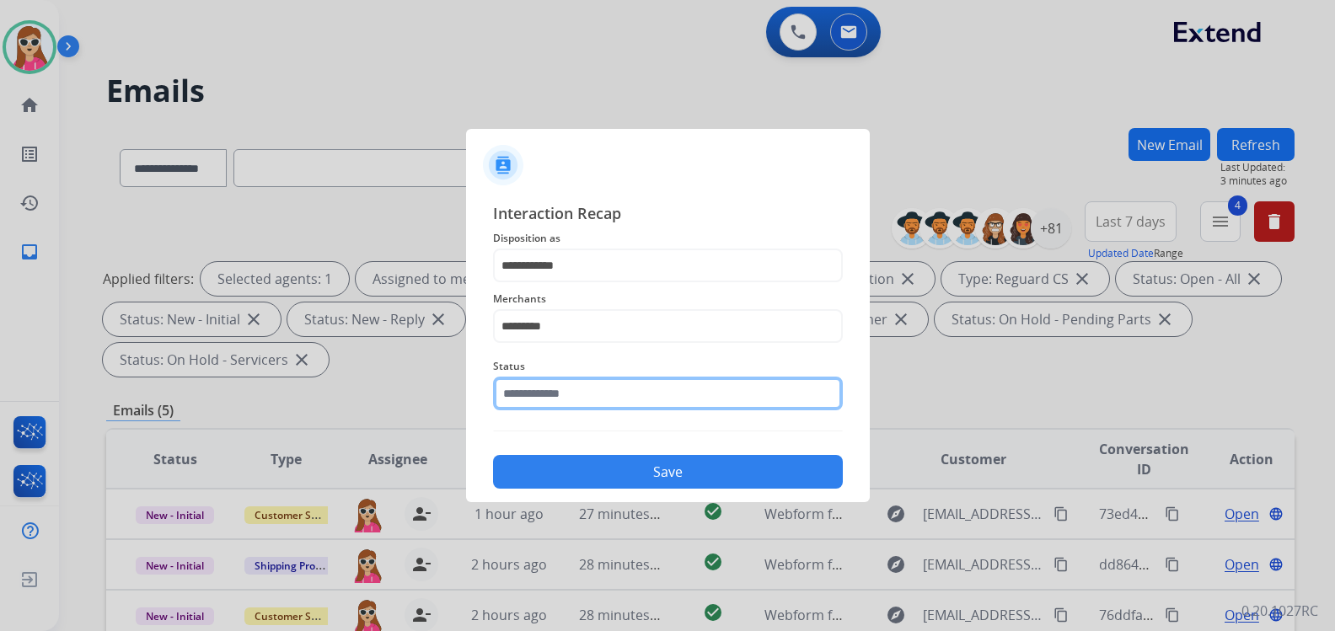
click at [580, 410] on input "text" at bounding box center [668, 394] width 350 height 34
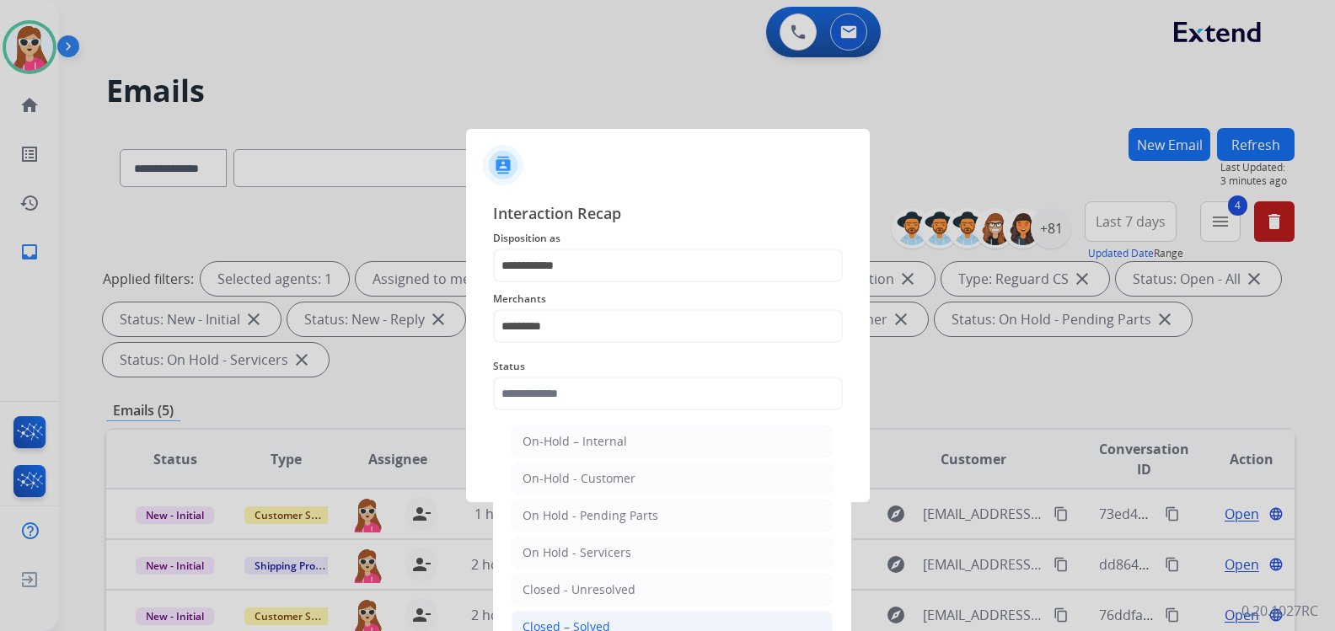
click at [585, 619] on div "Closed – Solved" at bounding box center [567, 627] width 88 height 17
type input "**********"
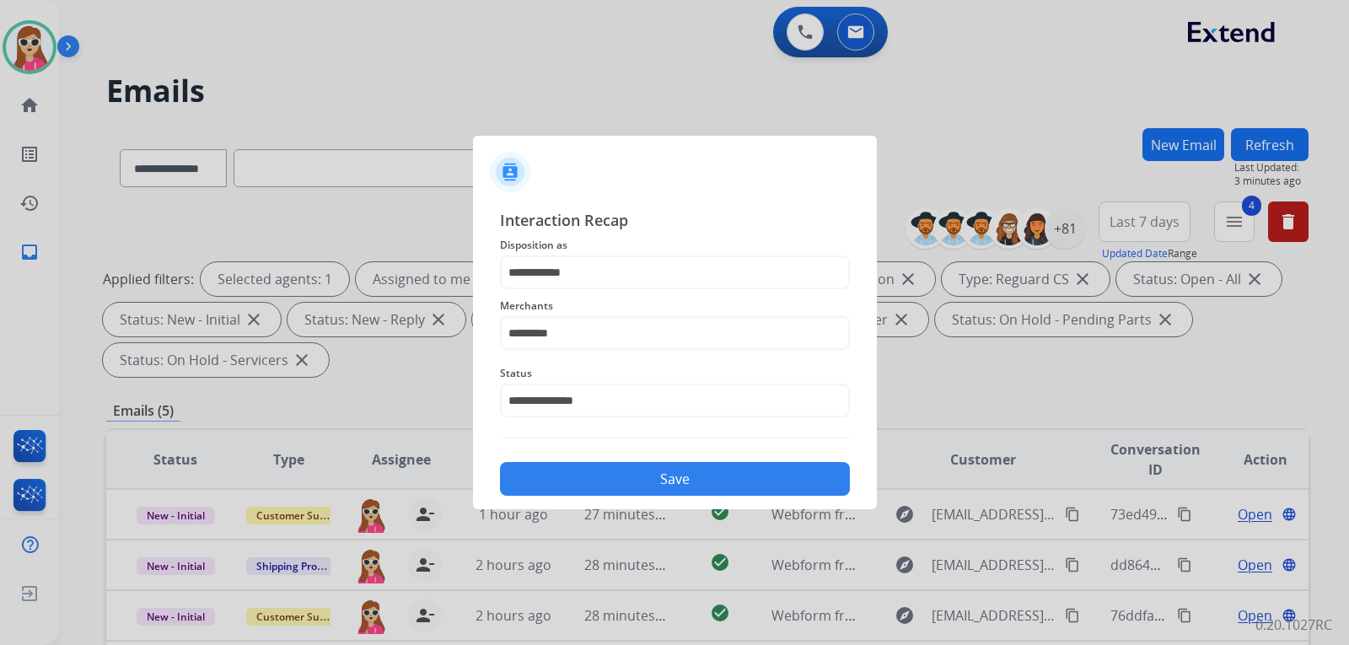
click at [633, 473] on button "Save" at bounding box center [675, 479] width 350 height 34
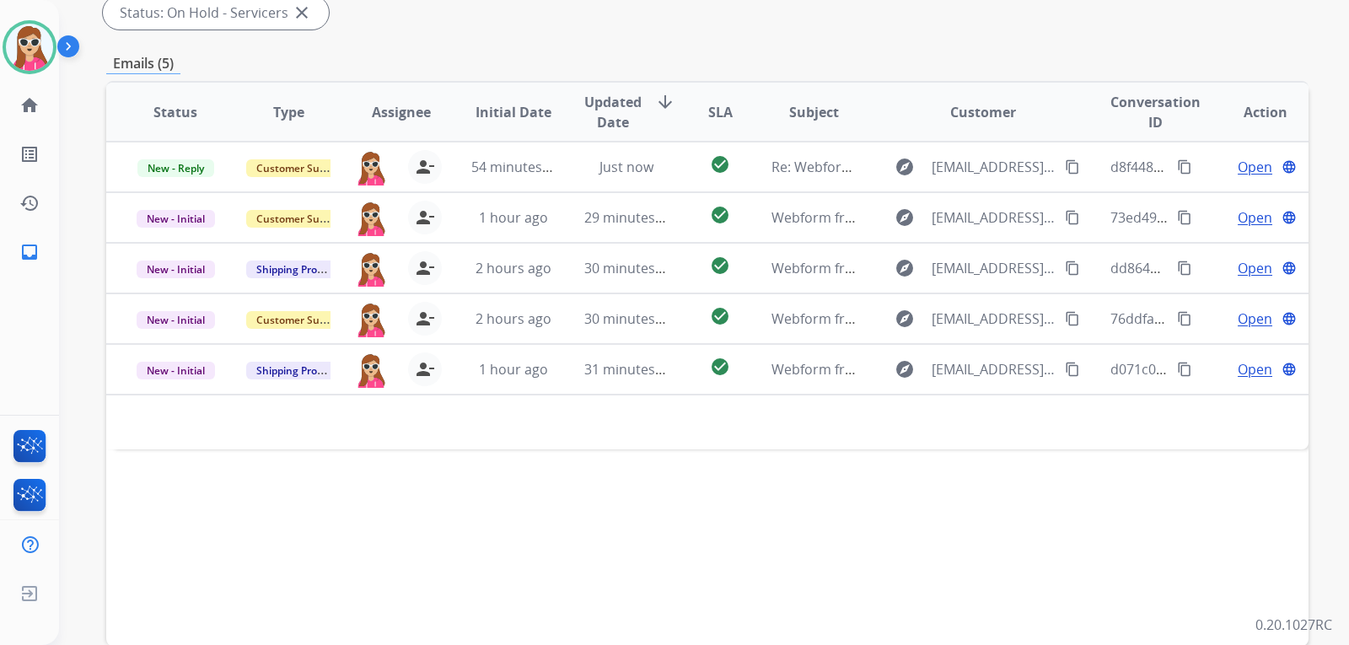
scroll to position [436, 0]
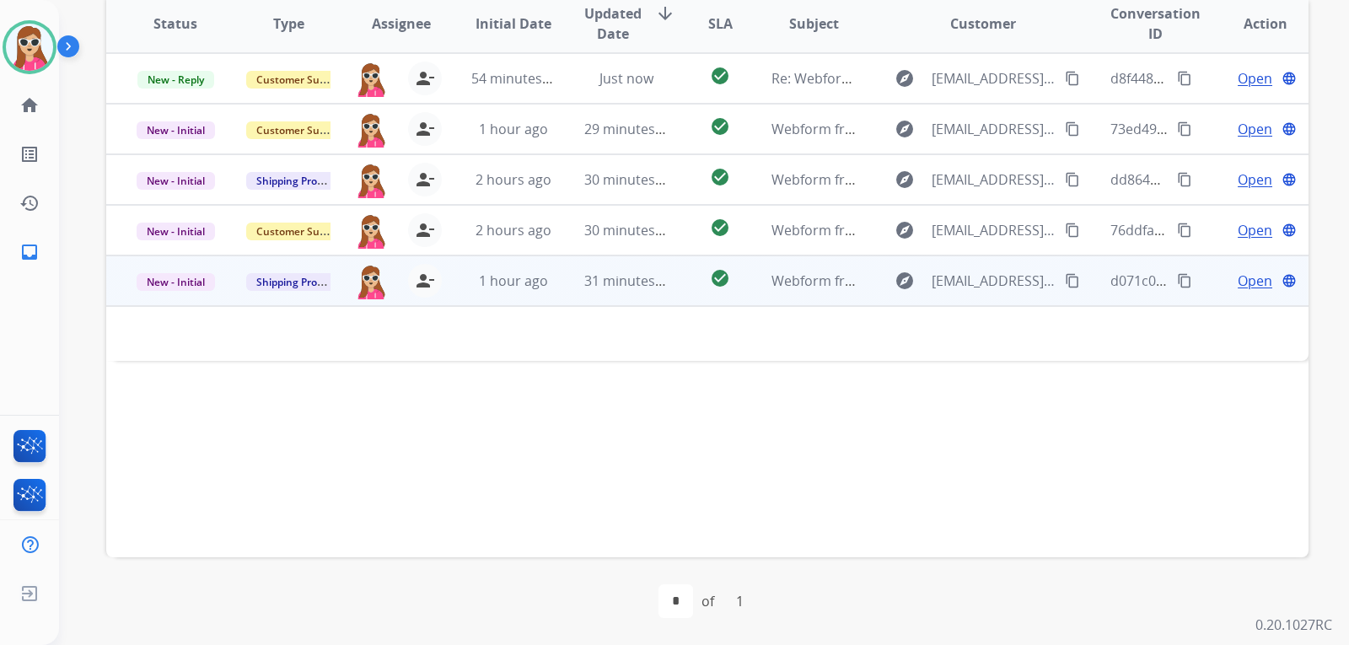
click at [684, 284] on td "check_circle" at bounding box center [706, 280] width 75 height 51
click at [669, 286] on td "check_circle" at bounding box center [706, 280] width 75 height 51
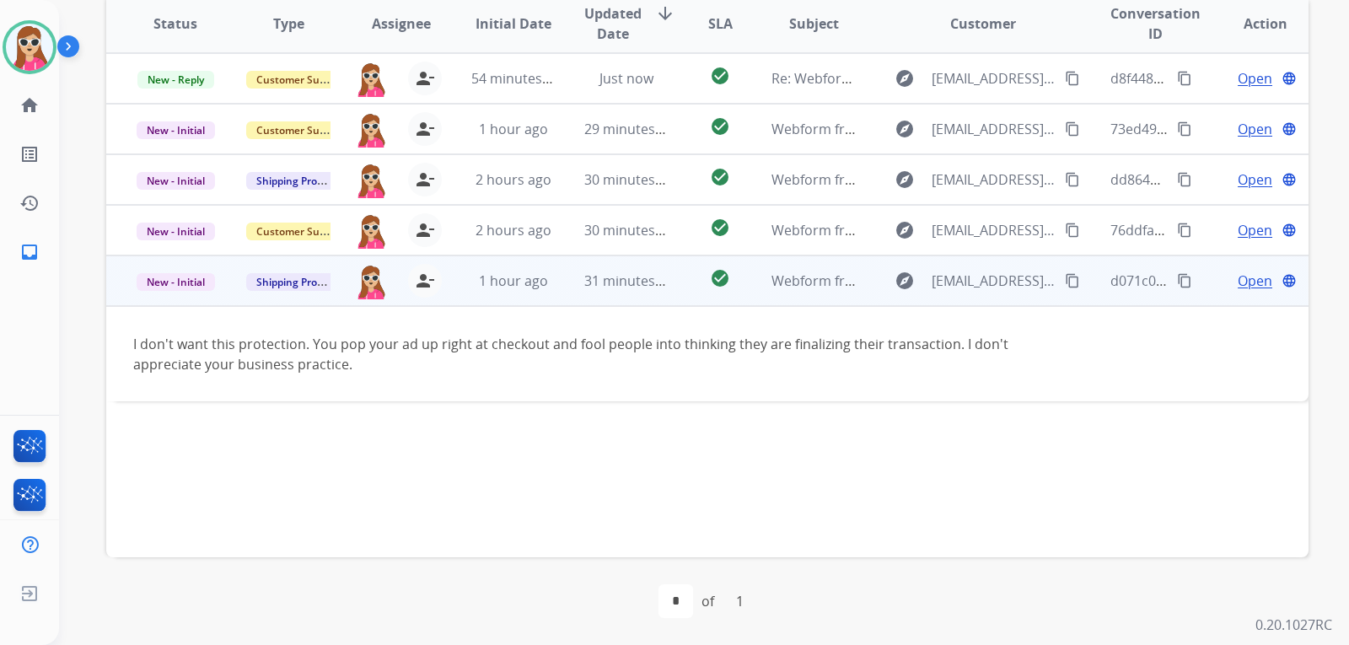
click at [1237, 286] on span "Open" at bounding box center [1254, 281] width 35 height 20
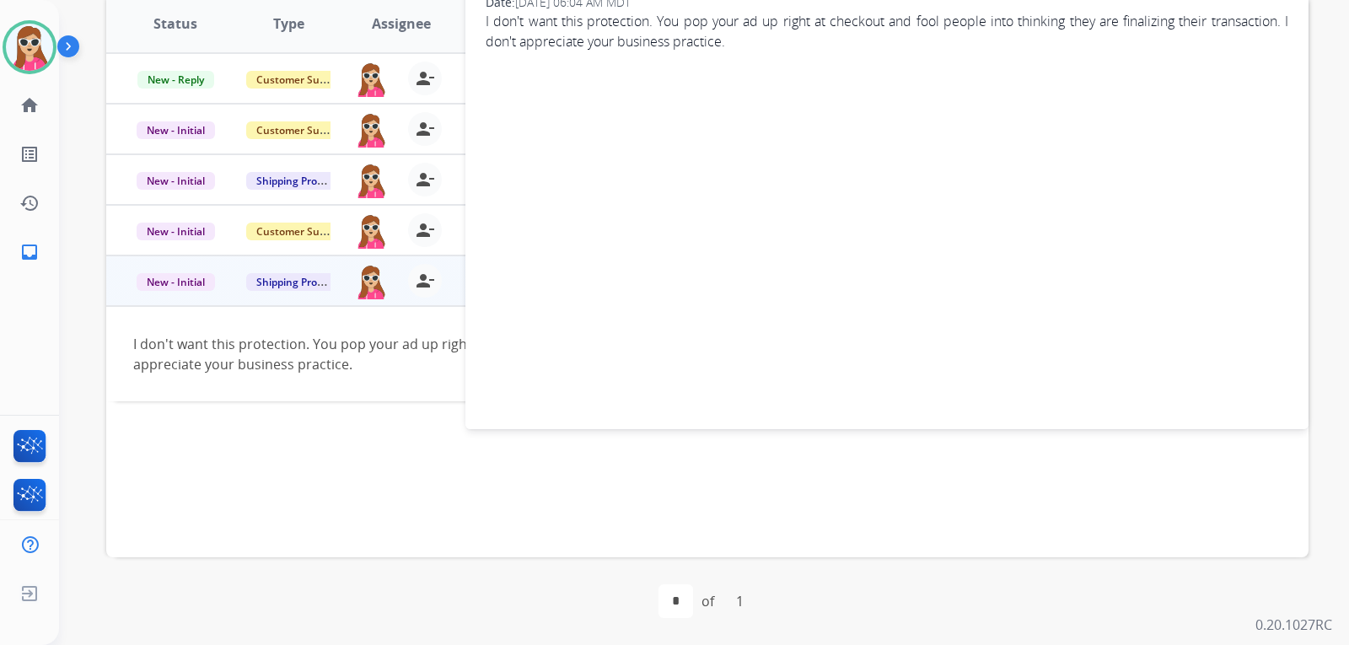
click at [942, 502] on div "Status Type Assignee Initial Date Updated Date arrow_downward SLA Subject Custo…" at bounding box center [707, 274] width 1202 height 565
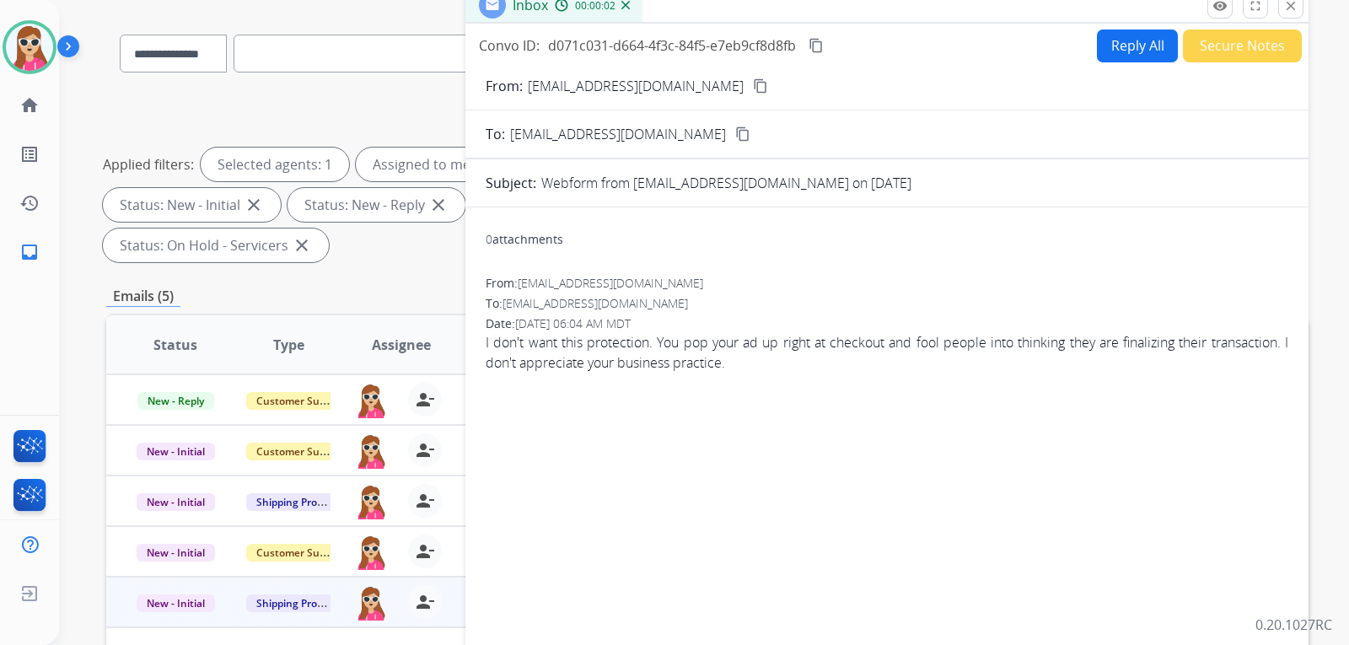
scroll to position [99, 0]
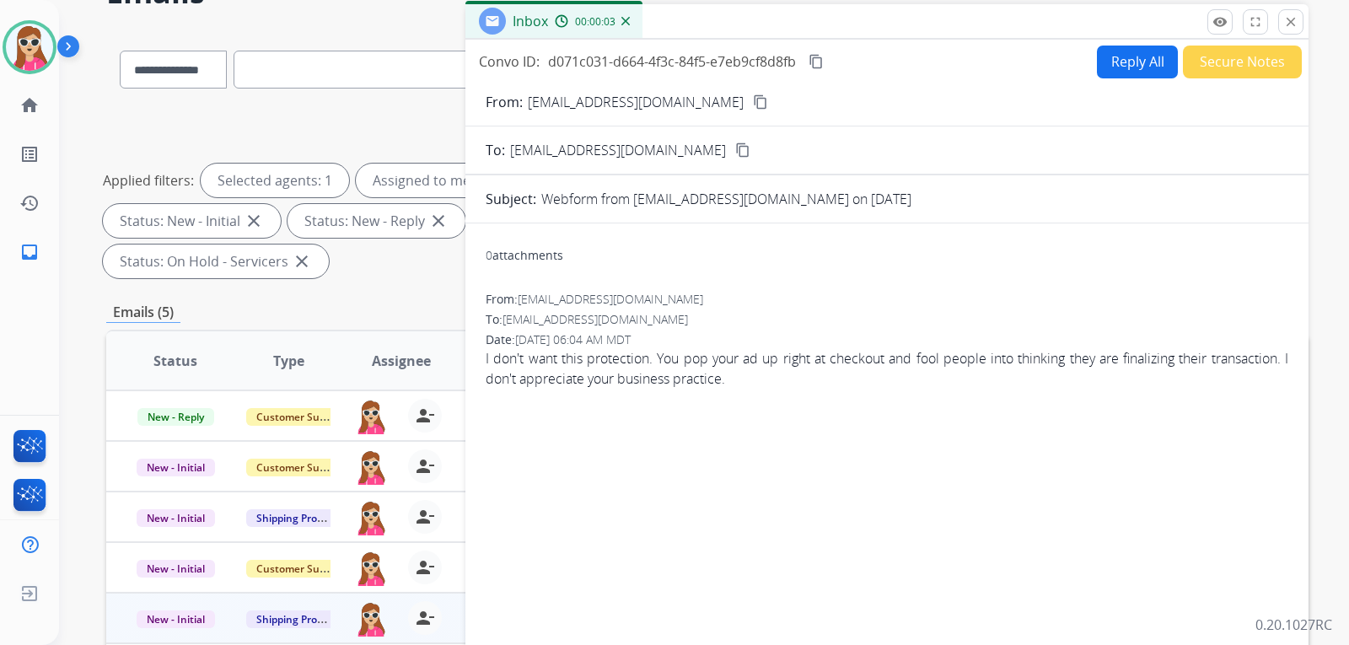
click at [753, 109] on mat-icon "content_copy" at bounding box center [760, 101] width 15 height 15
click at [1143, 59] on button "Reply All" at bounding box center [1137, 62] width 81 height 33
select select "**********"
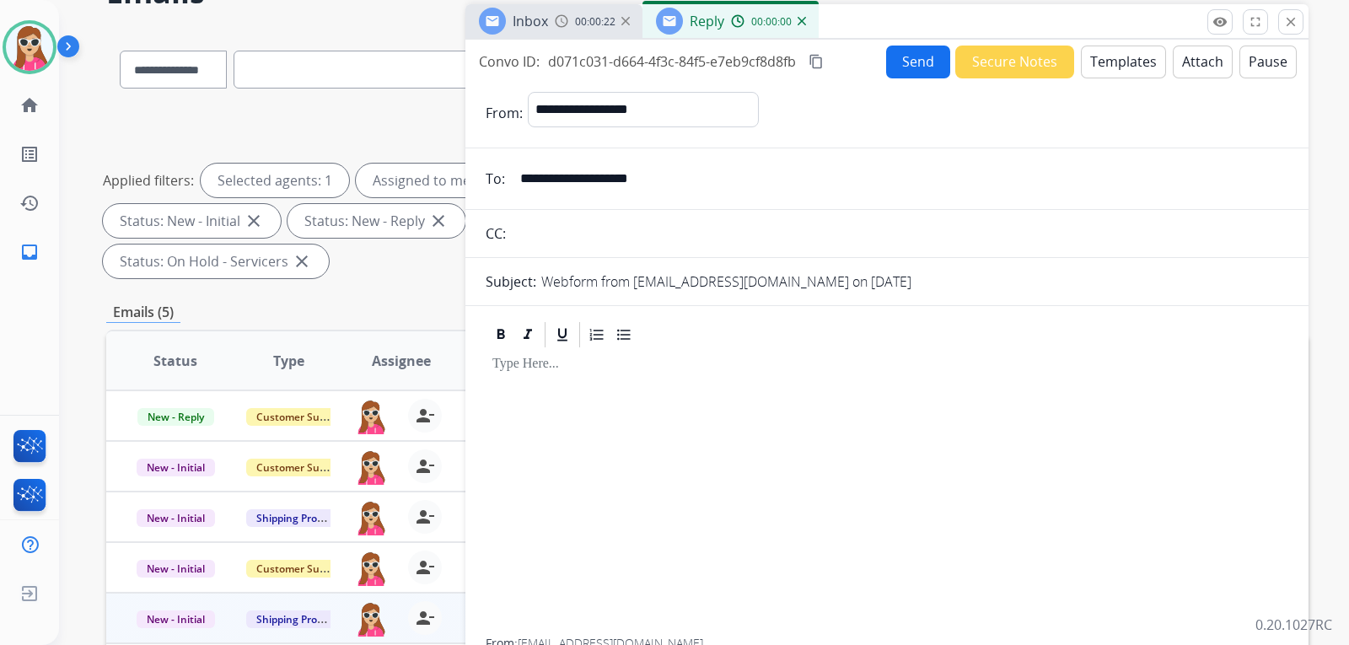
click at [1140, 60] on button "Templates" at bounding box center [1123, 62] width 85 height 33
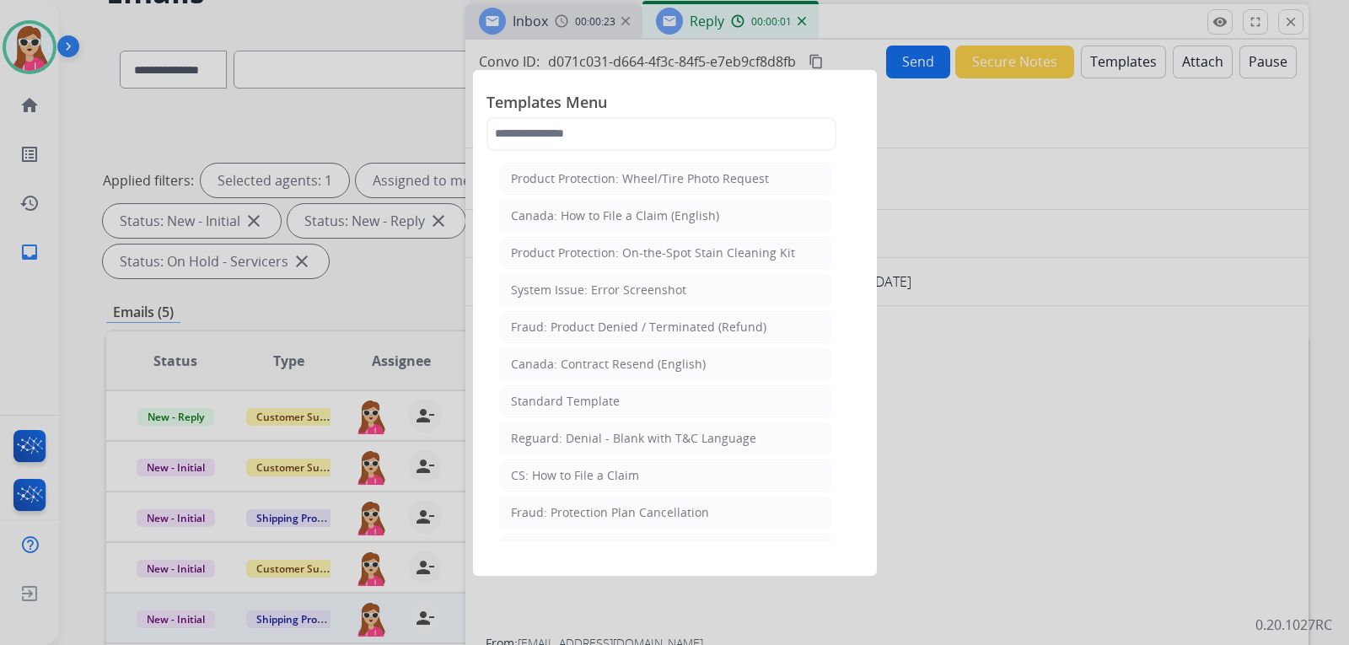
click at [550, 415] on li "Standard Template" at bounding box center [665, 401] width 331 height 32
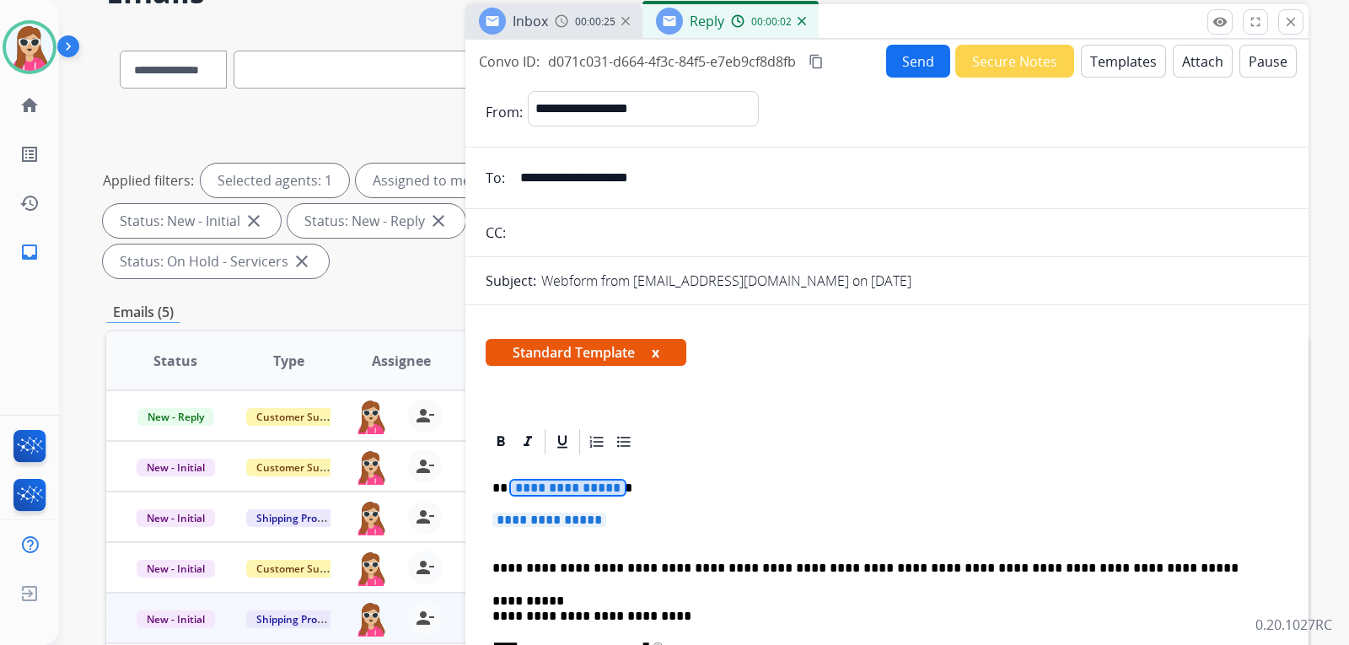
click at [593, 490] on span "**********" at bounding box center [568, 487] width 114 height 14
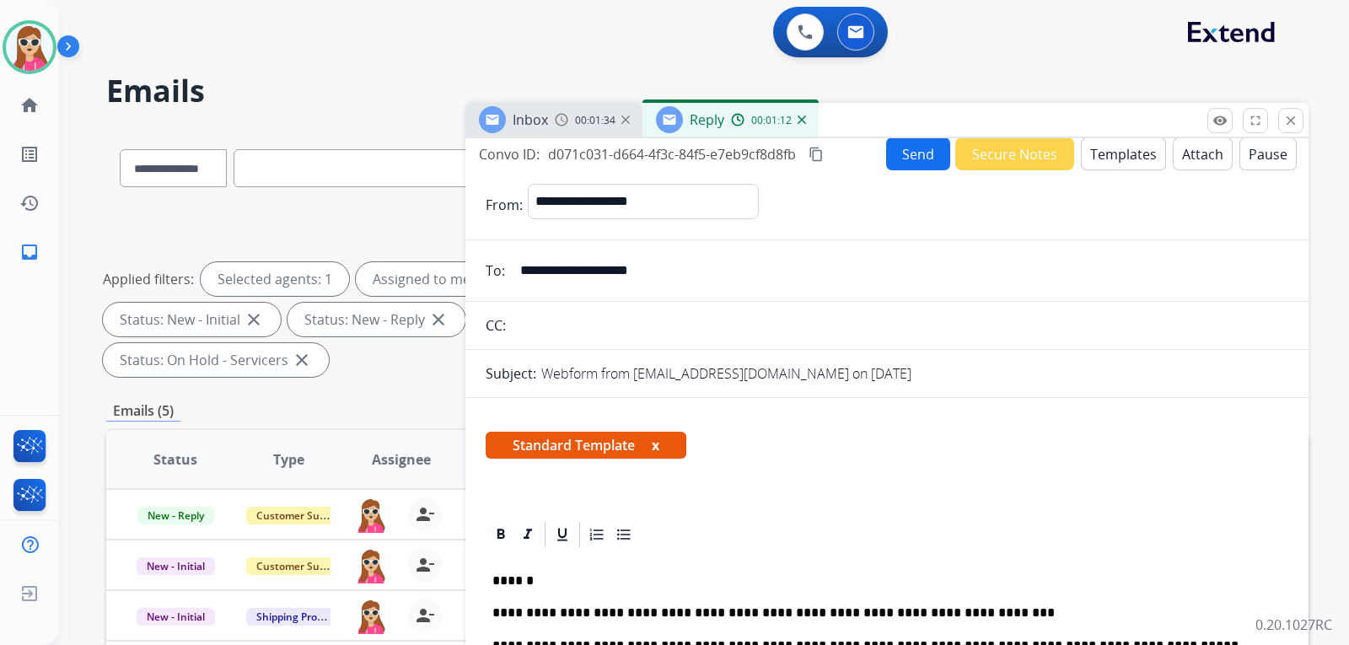
scroll to position [0, 0]
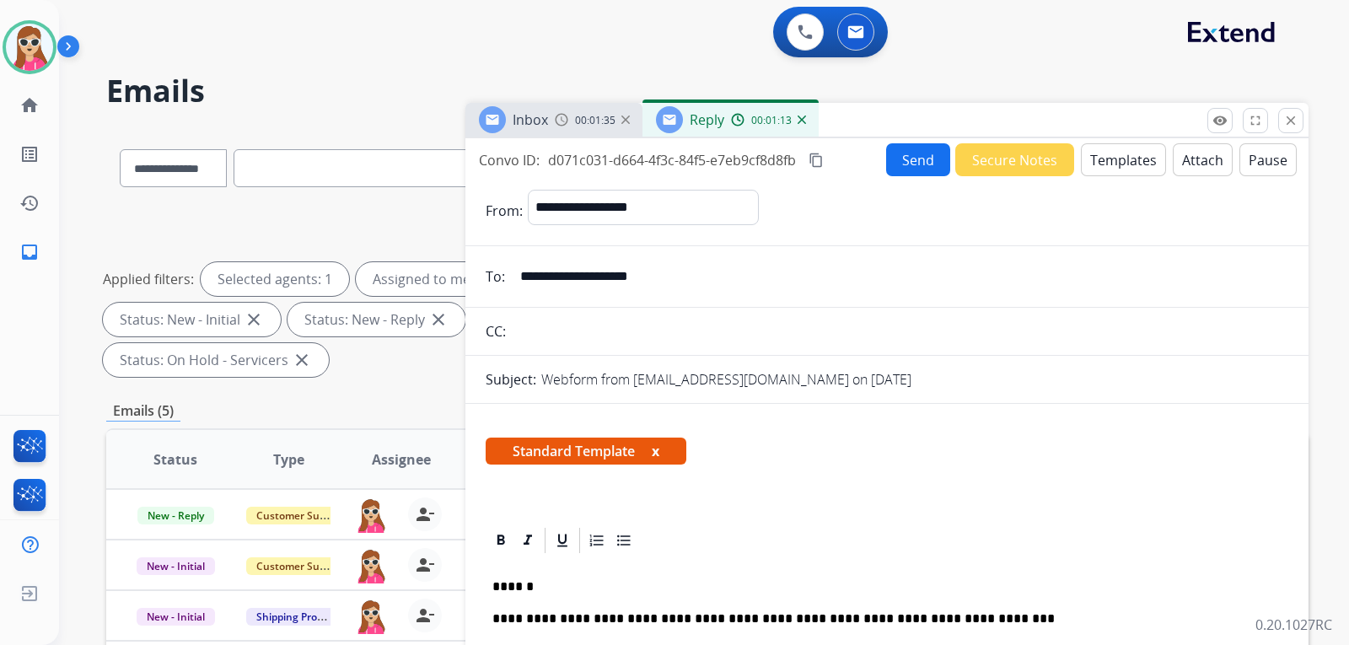
click at [924, 163] on button "Send" at bounding box center [918, 159] width 64 height 33
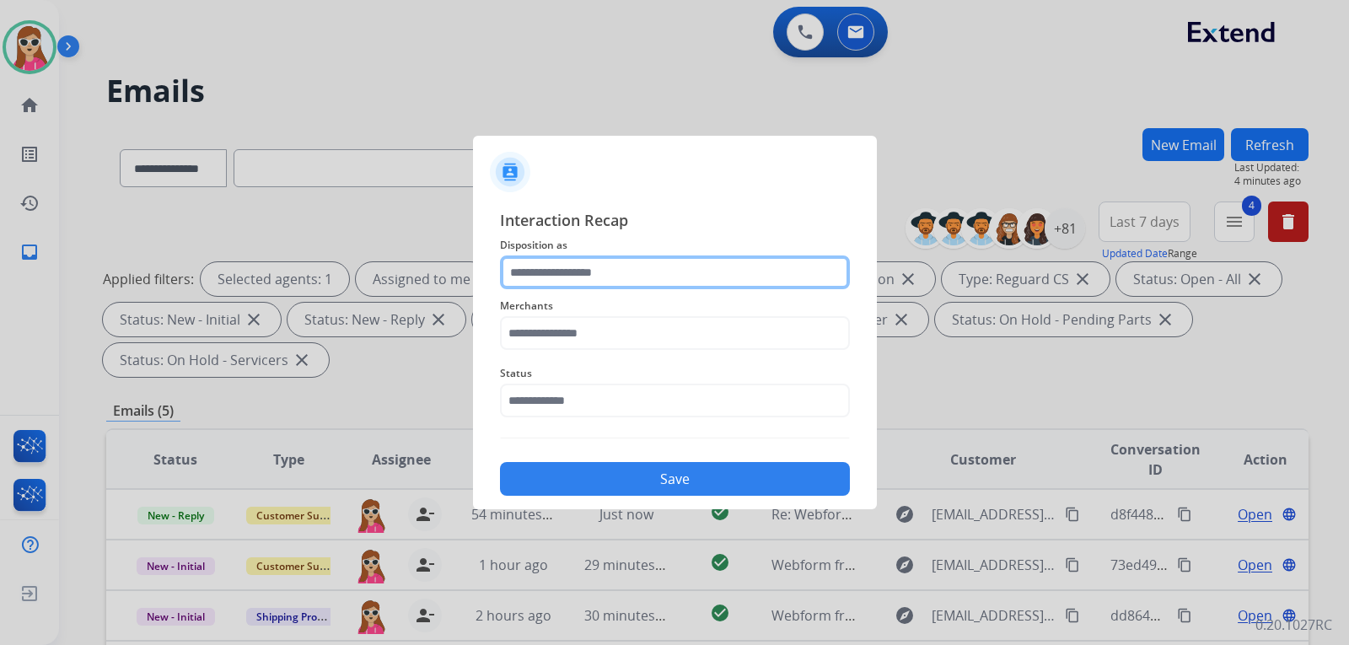
click at [622, 283] on input "text" at bounding box center [675, 272] width 350 height 34
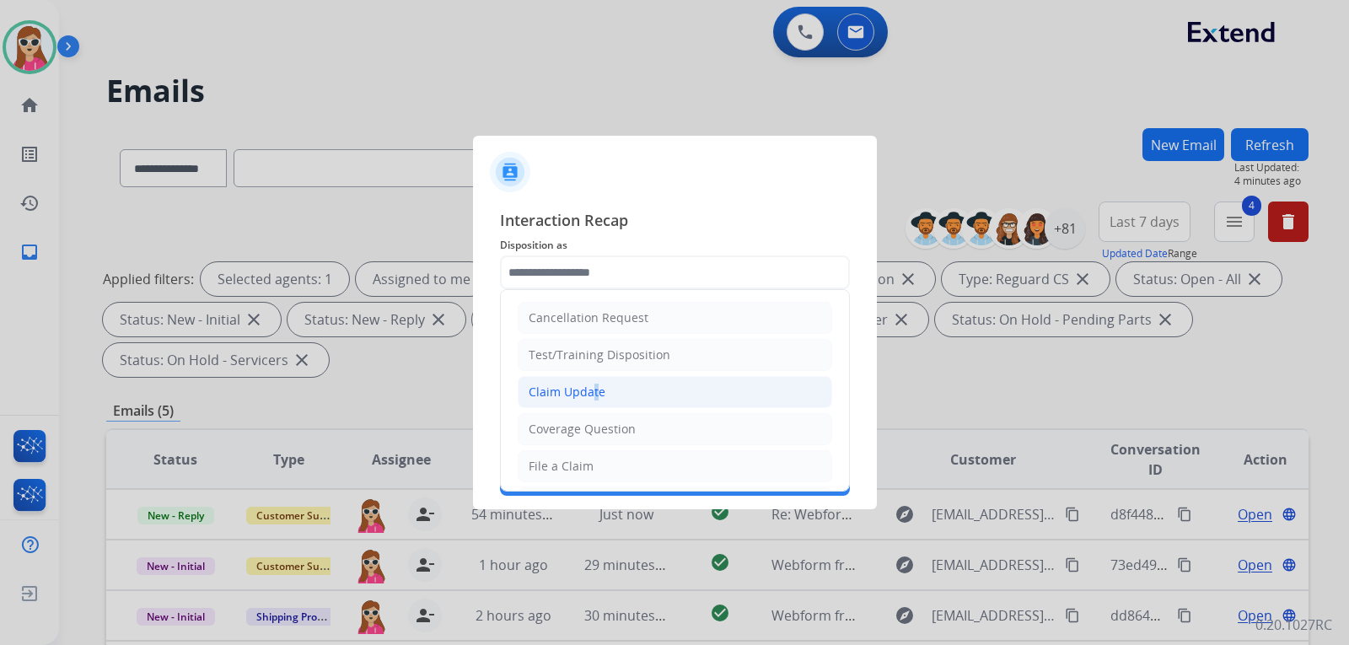
click at [589, 382] on li "Claim Update" at bounding box center [675, 392] width 314 height 32
type input "**********"
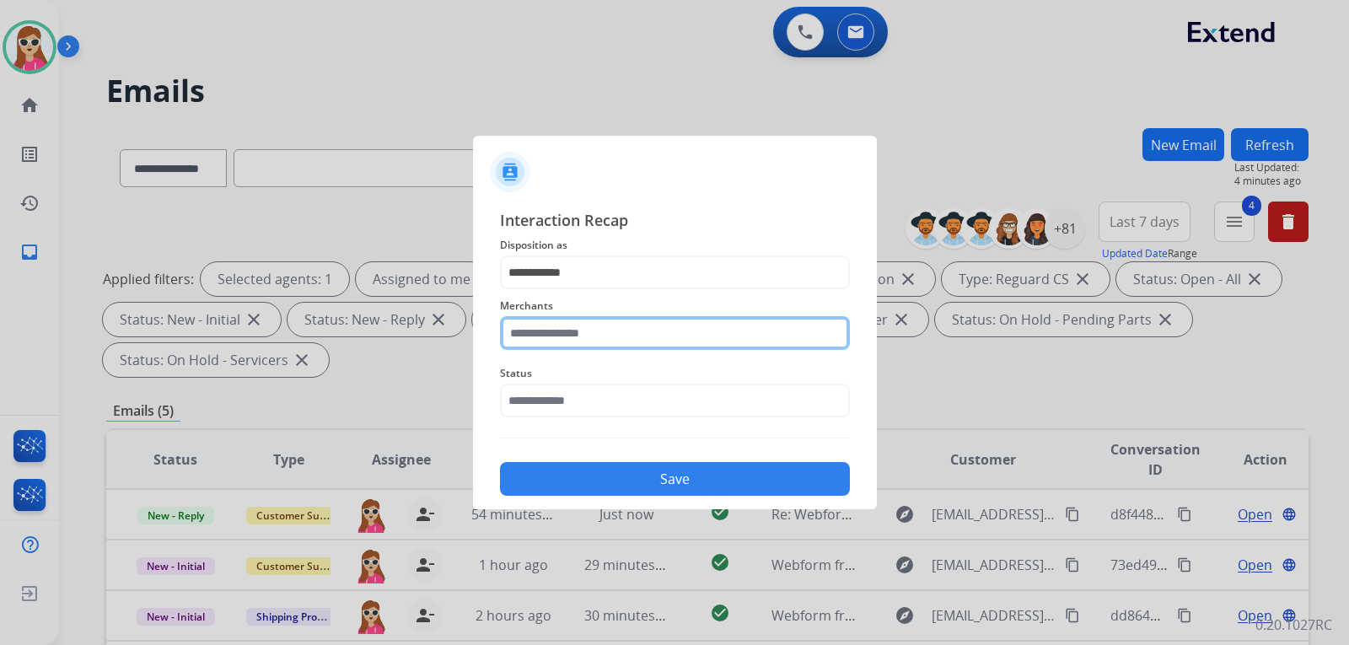
click at [591, 338] on input "text" at bounding box center [675, 333] width 350 height 34
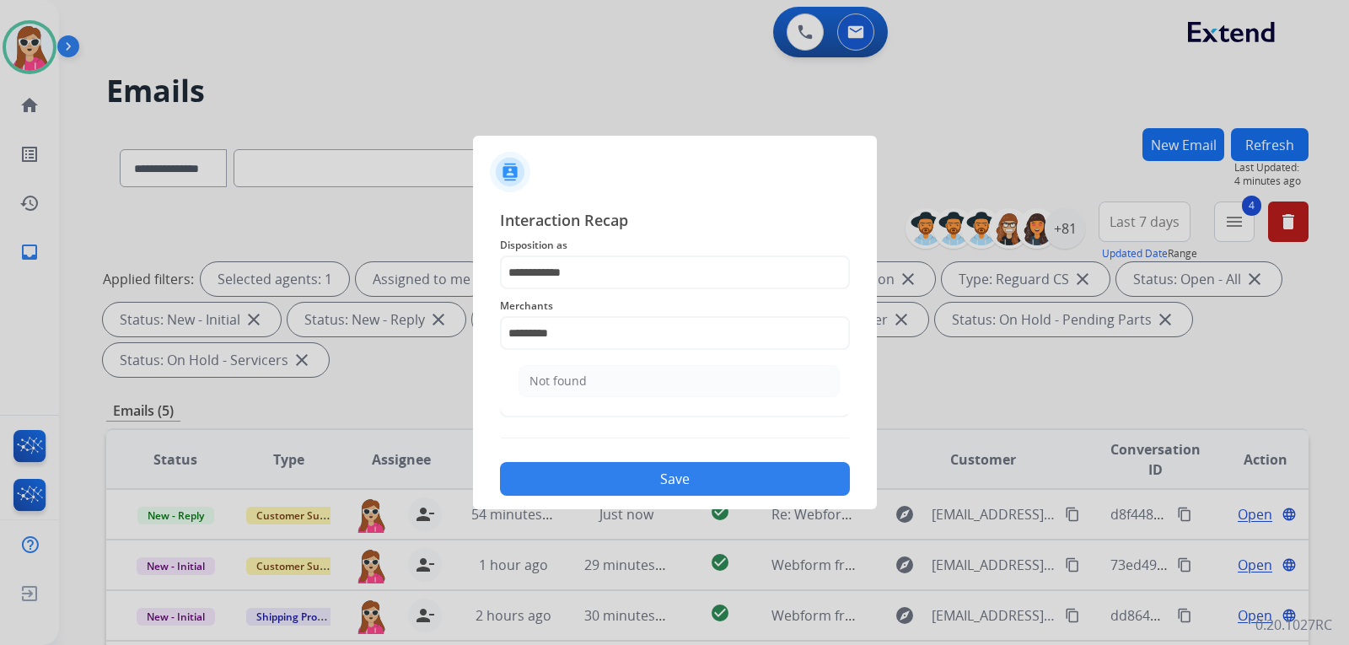
click at [601, 375] on li "Not found" at bounding box center [678, 381] width 321 height 32
type input "*********"
click at [649, 396] on input "text" at bounding box center [675, 401] width 350 height 34
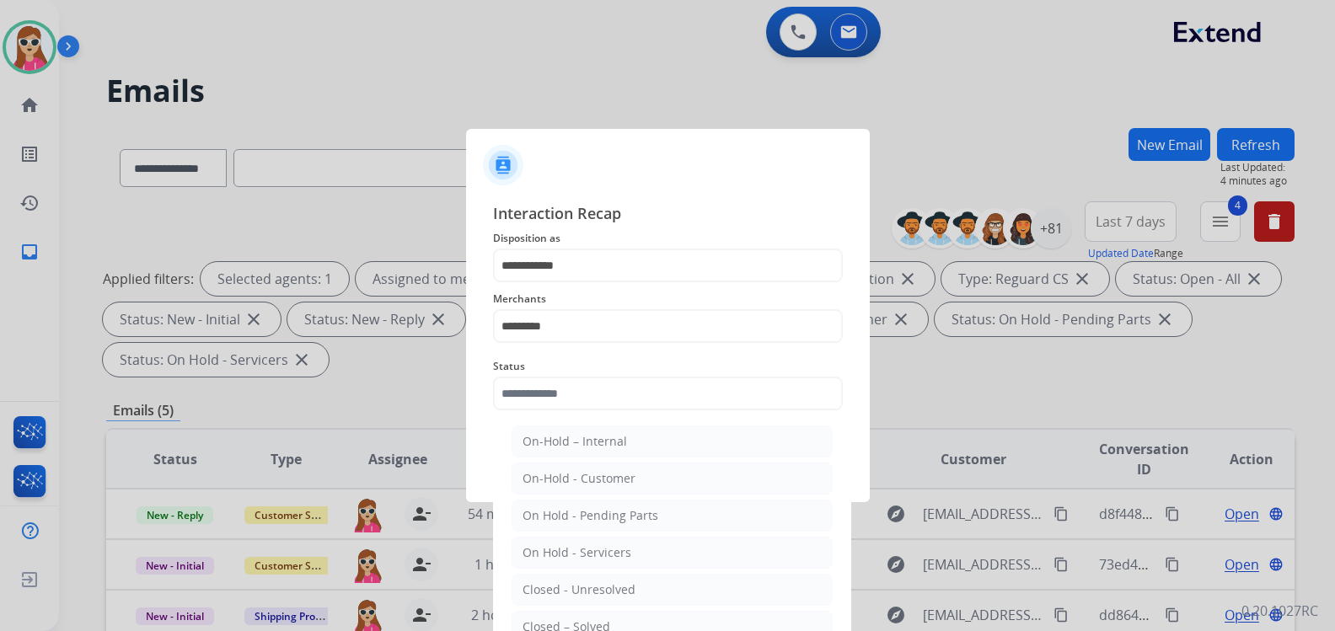
drag, startPoint x: 587, startPoint y: 622, endPoint x: 555, endPoint y: 611, distance: 33.1
click at [589, 625] on div "Closed – Solved" at bounding box center [567, 627] width 88 height 17
type input "**********"
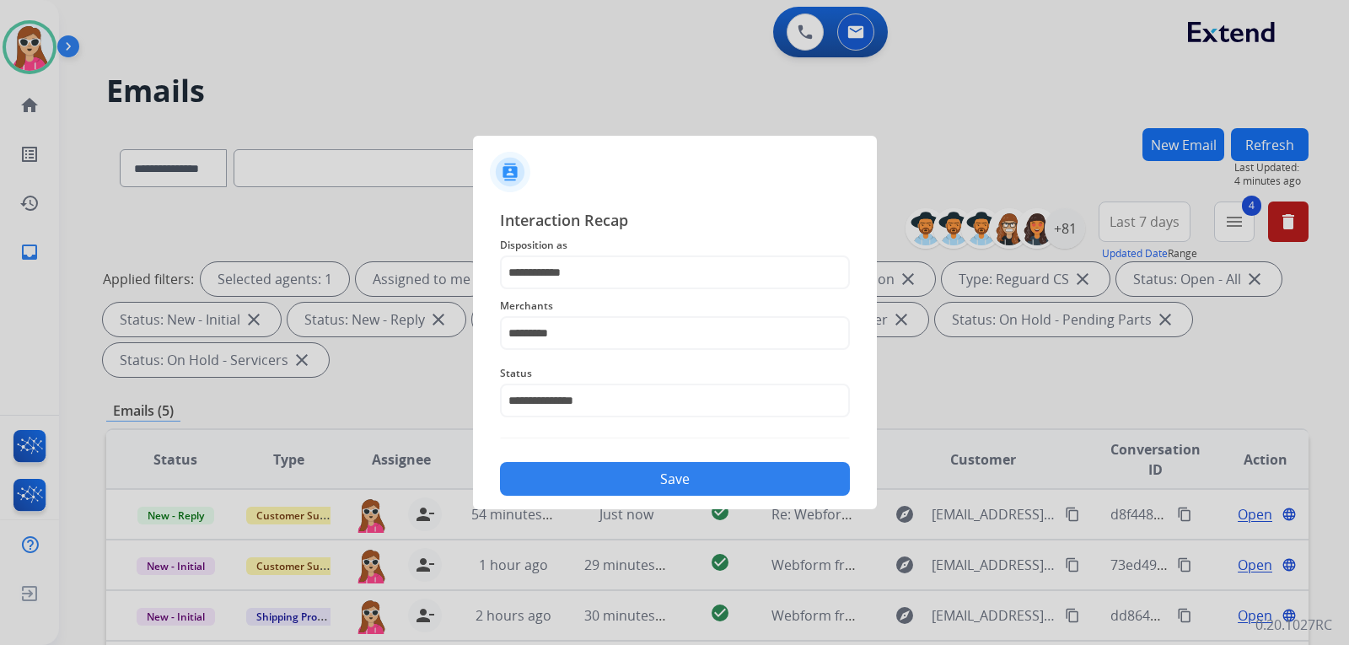
click at [674, 475] on button "Save" at bounding box center [675, 479] width 350 height 34
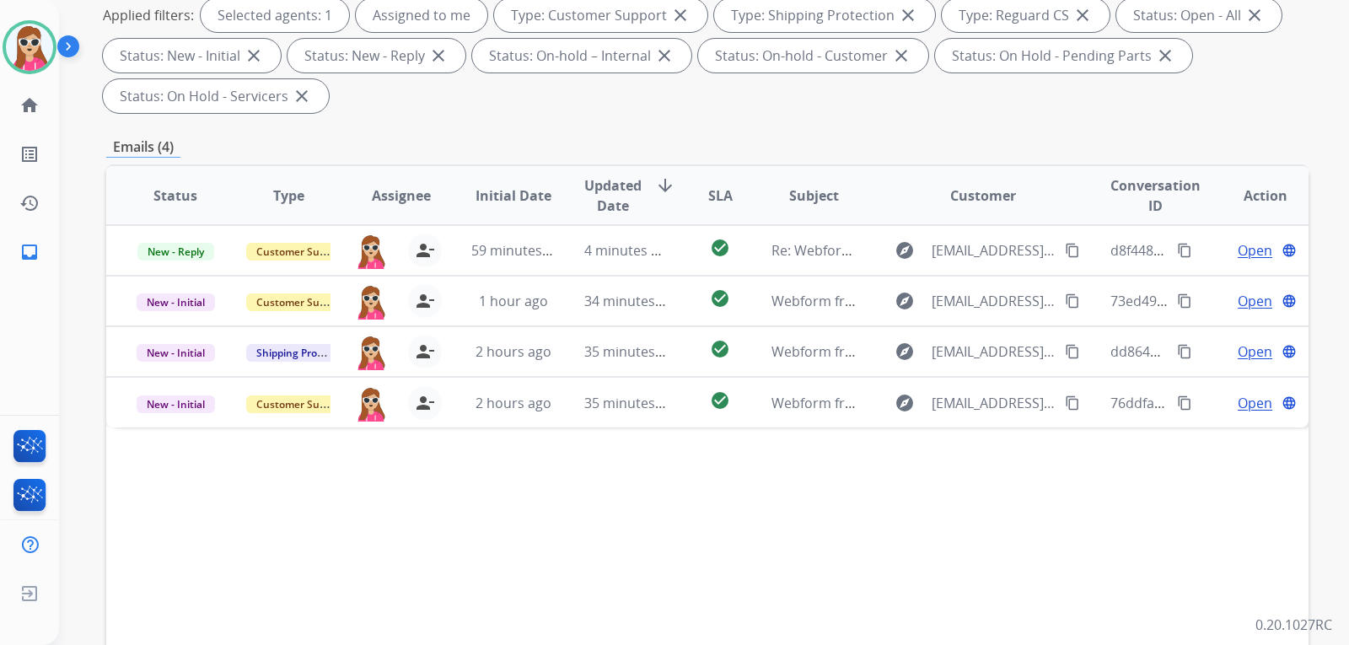
scroll to position [337, 0]
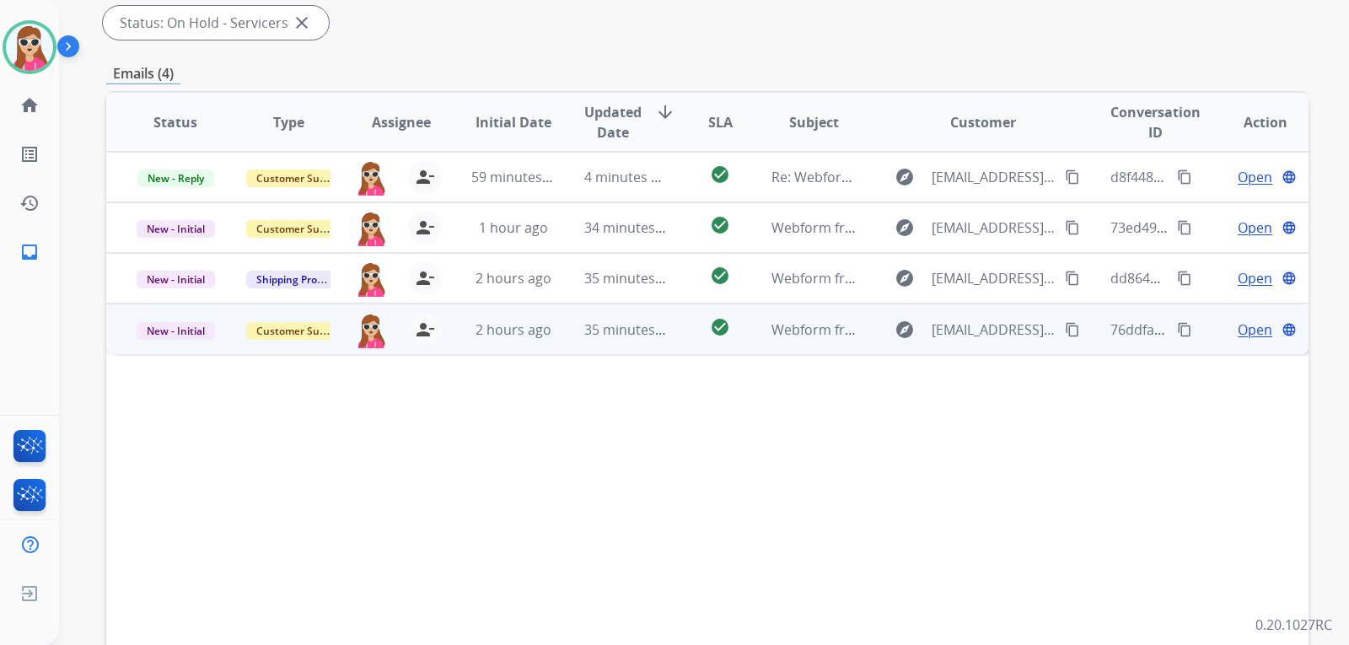
click at [681, 343] on td "check_circle" at bounding box center [706, 328] width 75 height 51
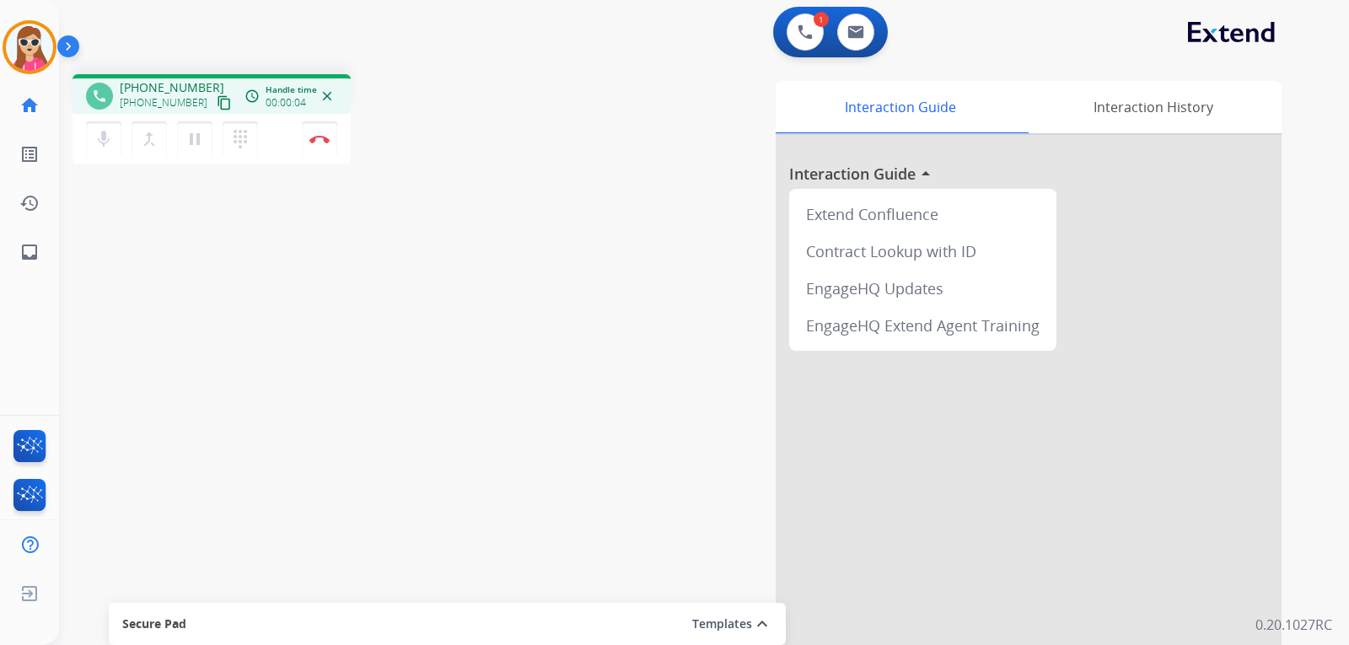
click at [217, 106] on mat-icon "content_copy" at bounding box center [224, 102] width 15 height 15
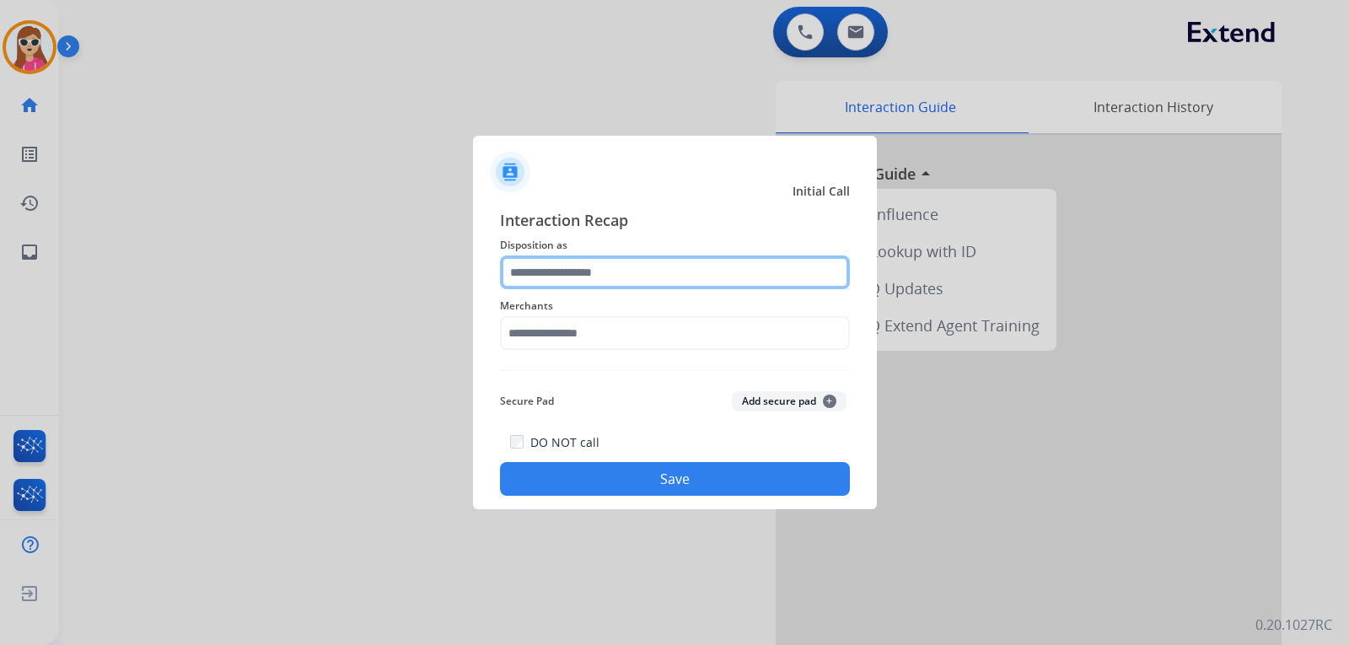
click at [654, 260] on input "text" at bounding box center [675, 272] width 350 height 34
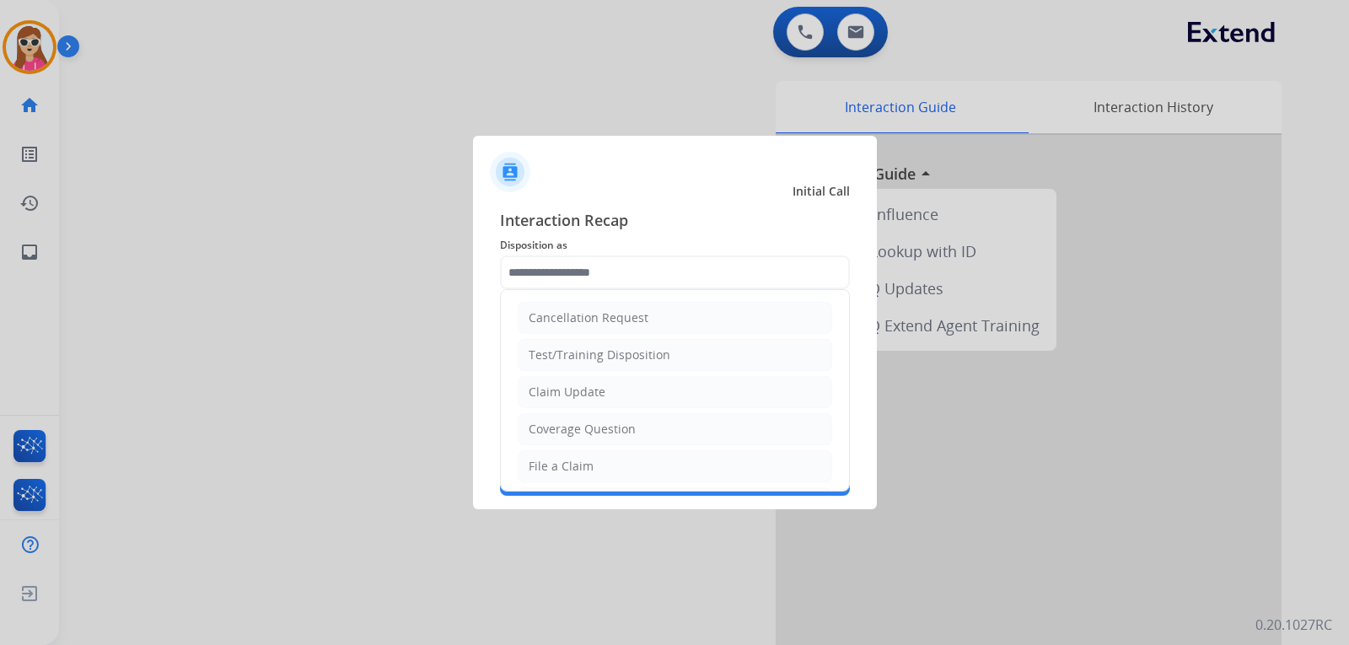
click at [609, 393] on li "Claim Update" at bounding box center [675, 392] width 314 height 32
type input "**********"
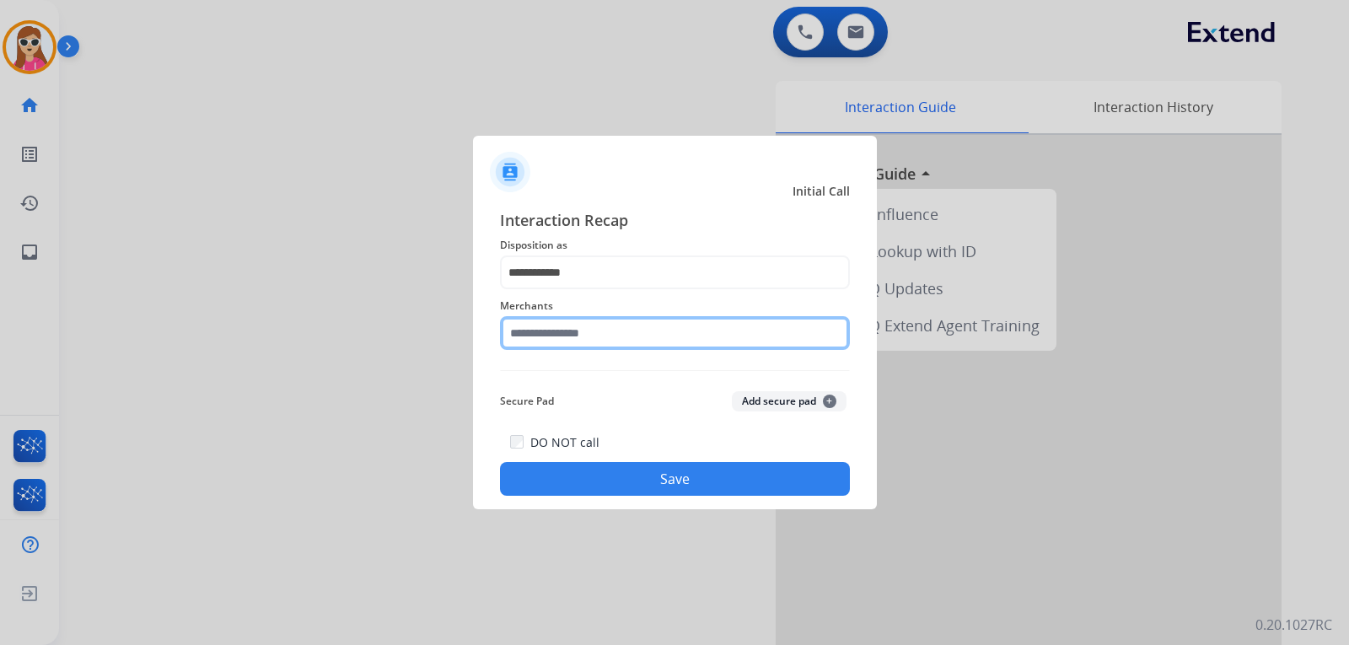
click at [578, 340] on input "text" at bounding box center [675, 333] width 350 height 34
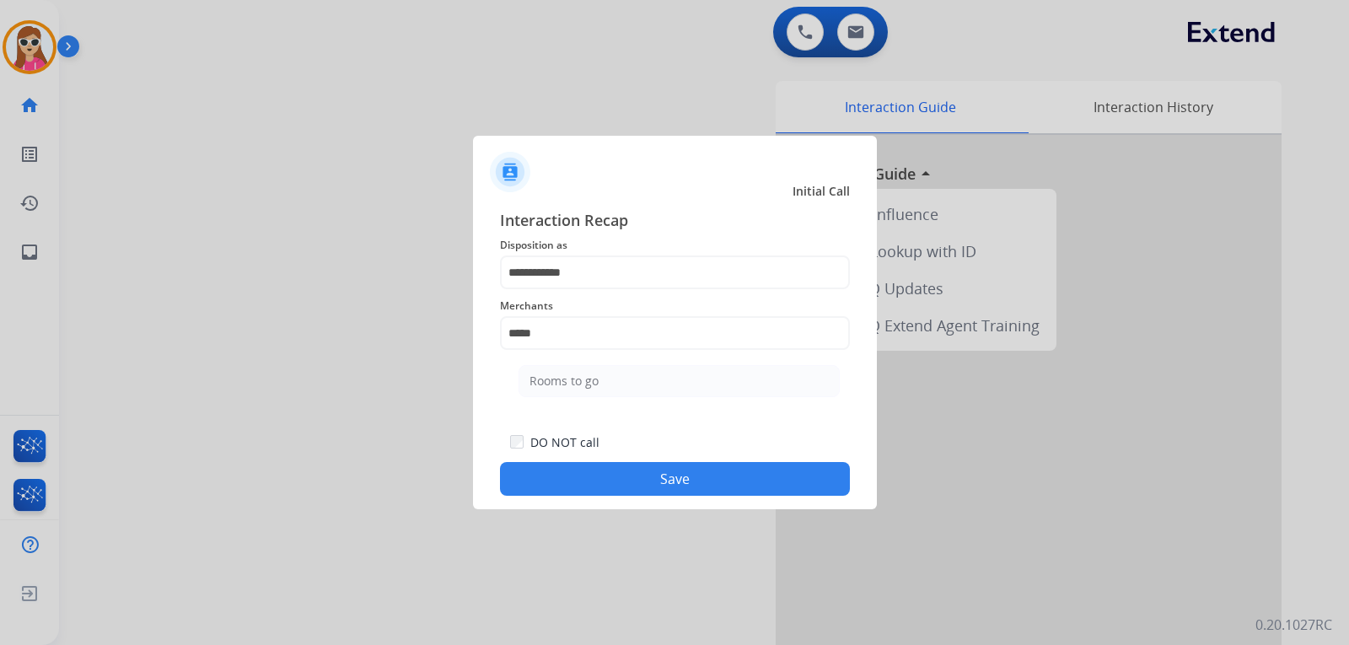
click at [625, 398] on ul "Rooms to go" at bounding box center [678, 385] width 331 height 57
click at [628, 385] on li "Rooms to go" at bounding box center [678, 381] width 321 height 32
type input "**********"
click at [715, 485] on button "Save" at bounding box center [675, 479] width 350 height 34
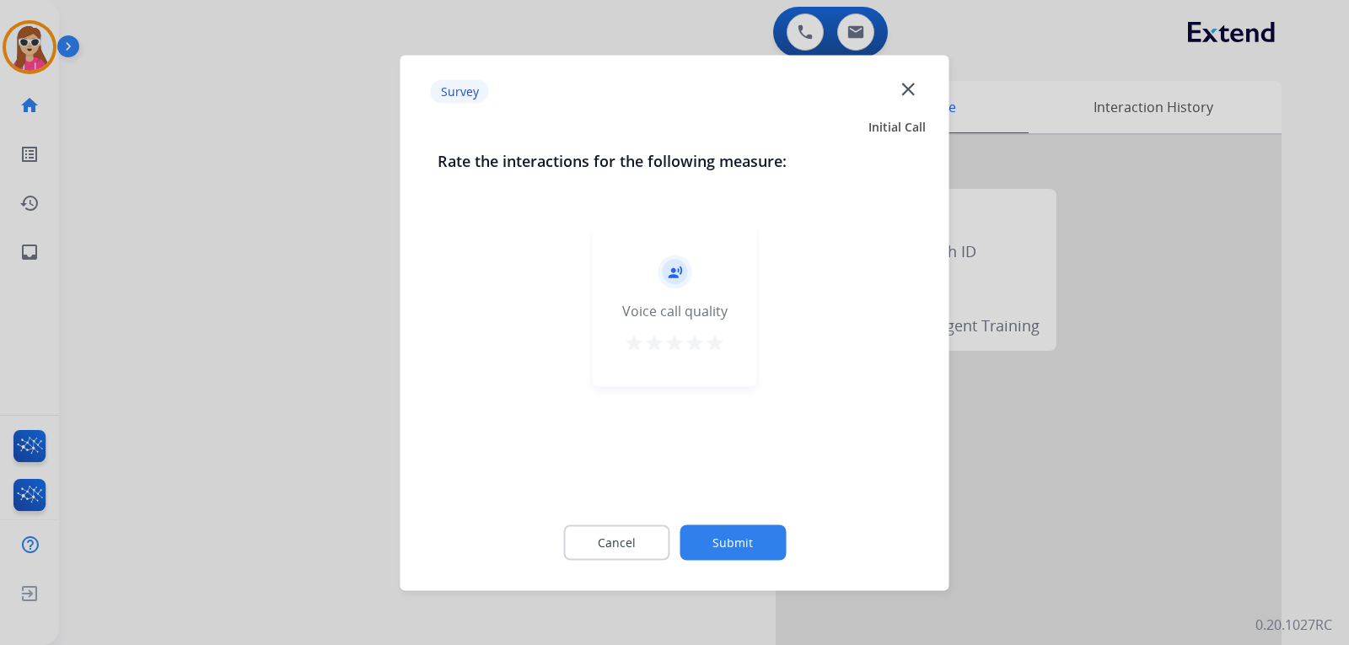
click at [715, 351] on mat-icon "star" at bounding box center [715, 342] width 20 height 20
click at [729, 539] on button "Submit" at bounding box center [732, 541] width 106 height 35
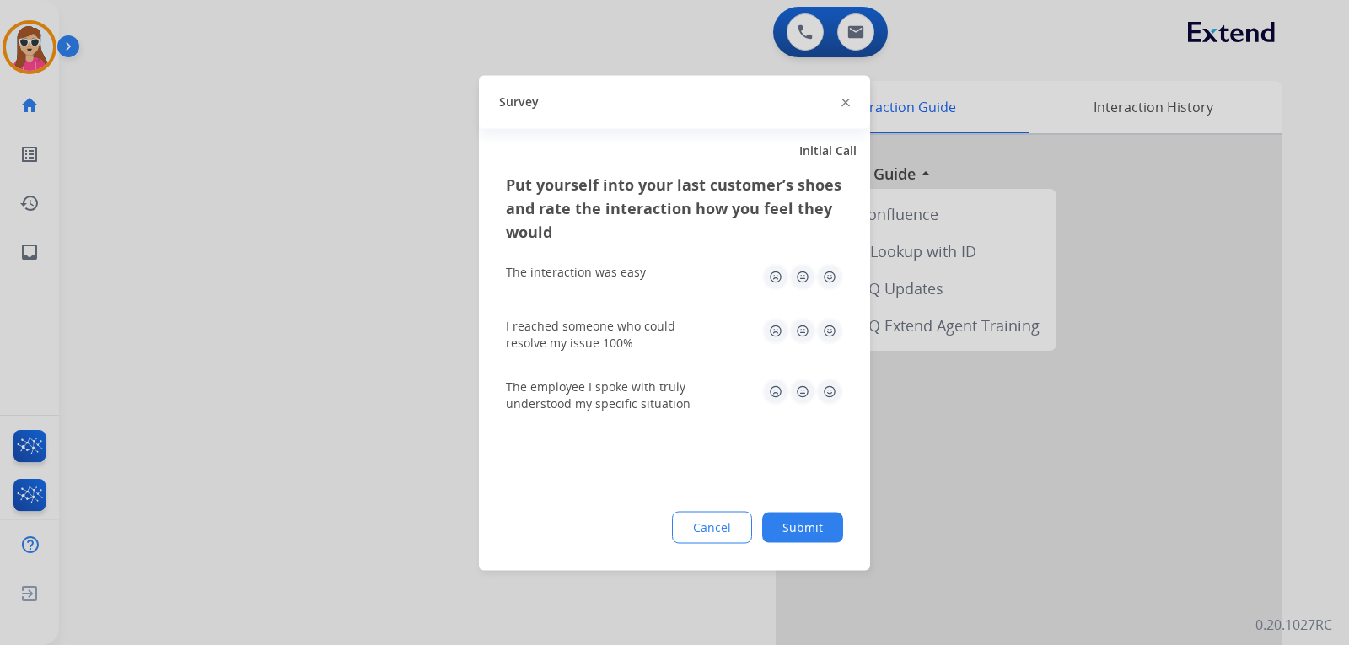
click at [820, 277] on img at bounding box center [829, 276] width 27 height 27
click at [830, 322] on img at bounding box center [829, 330] width 27 height 27
click at [825, 389] on img at bounding box center [829, 391] width 27 height 27
click at [795, 530] on button "Submit" at bounding box center [802, 527] width 81 height 30
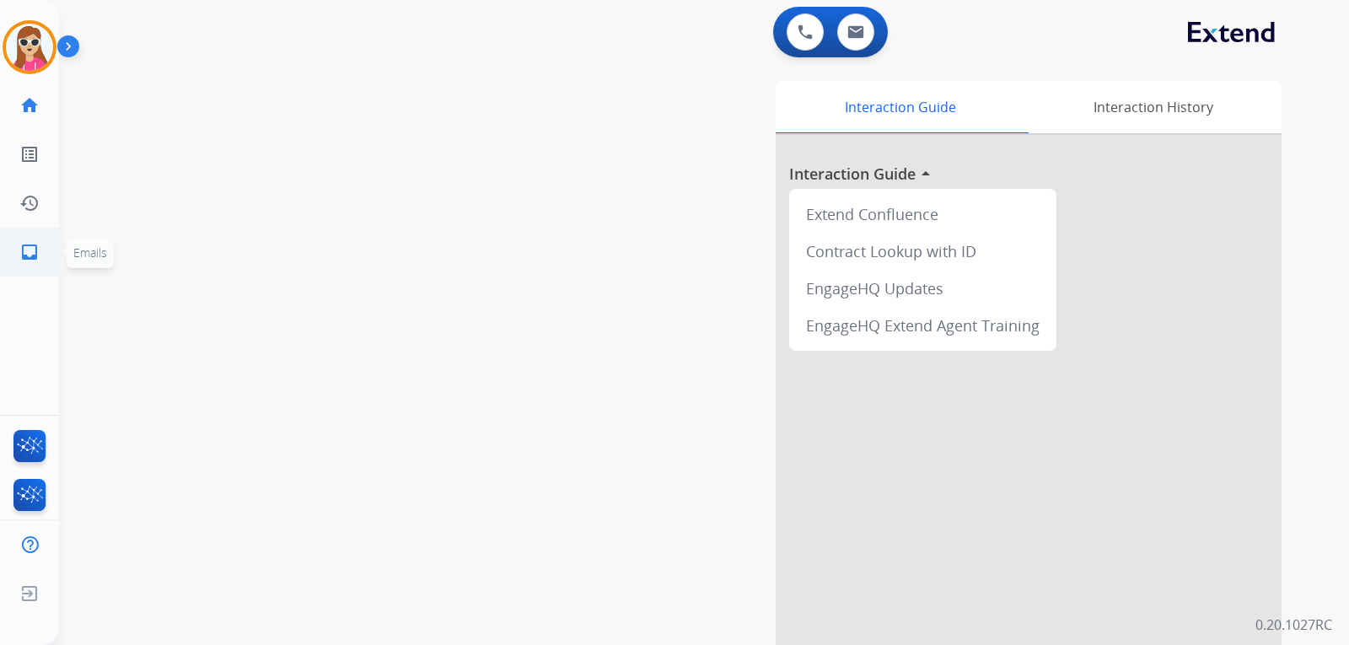
click at [35, 255] on mat-icon "inbox" at bounding box center [29, 252] width 20 height 20
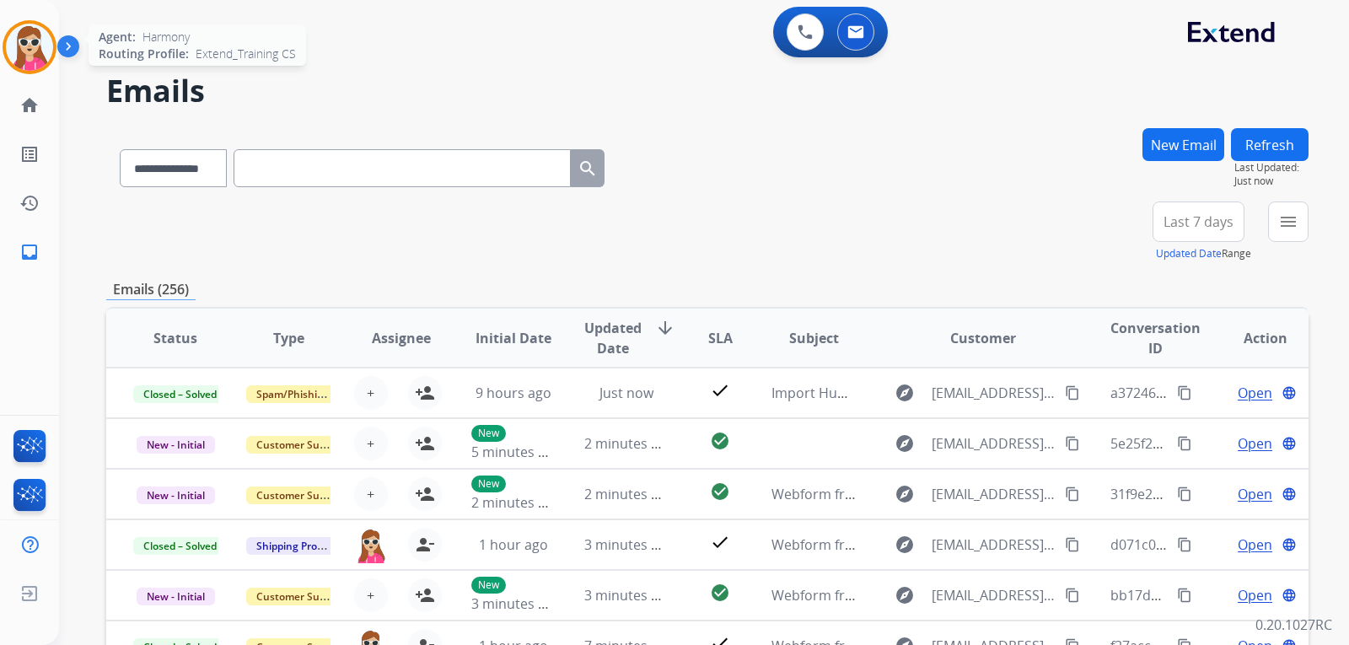
click at [48, 45] on img at bounding box center [29, 47] width 47 height 47
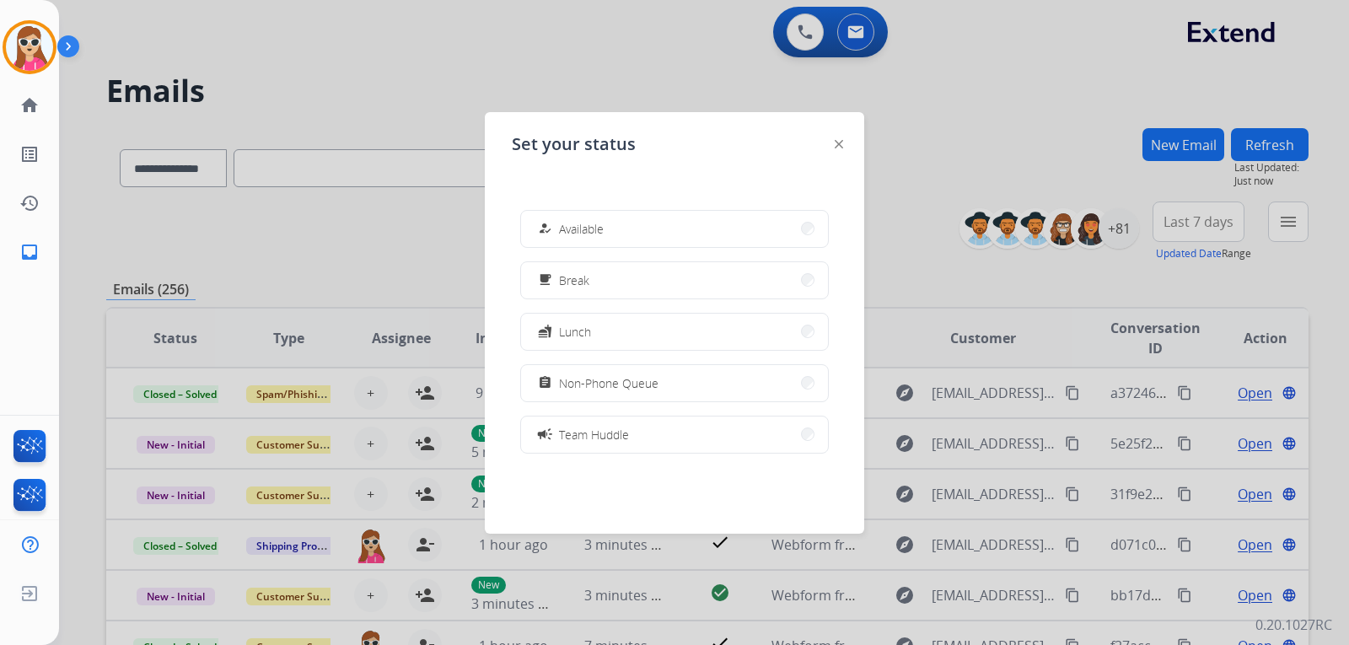
click at [839, 144] on img at bounding box center [838, 144] width 8 height 8
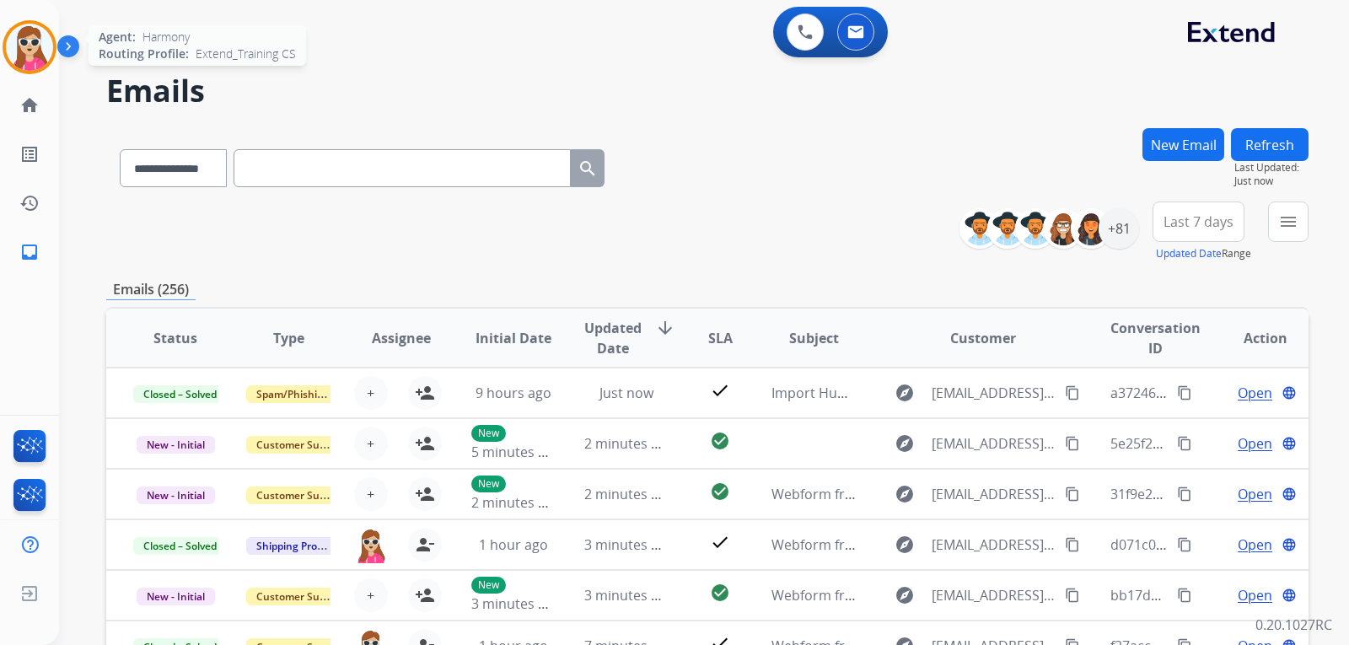
click at [46, 54] on img at bounding box center [29, 47] width 47 height 47
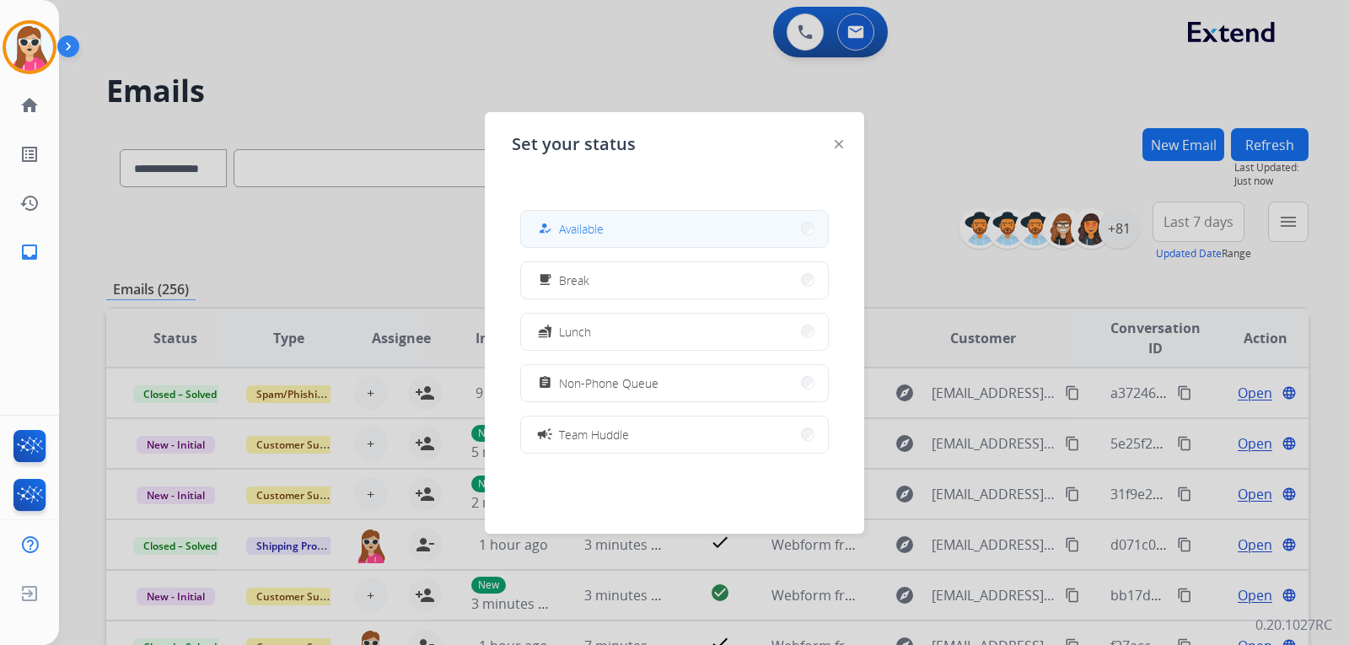
click at [626, 228] on button "how_to_reg Available" at bounding box center [674, 229] width 307 height 36
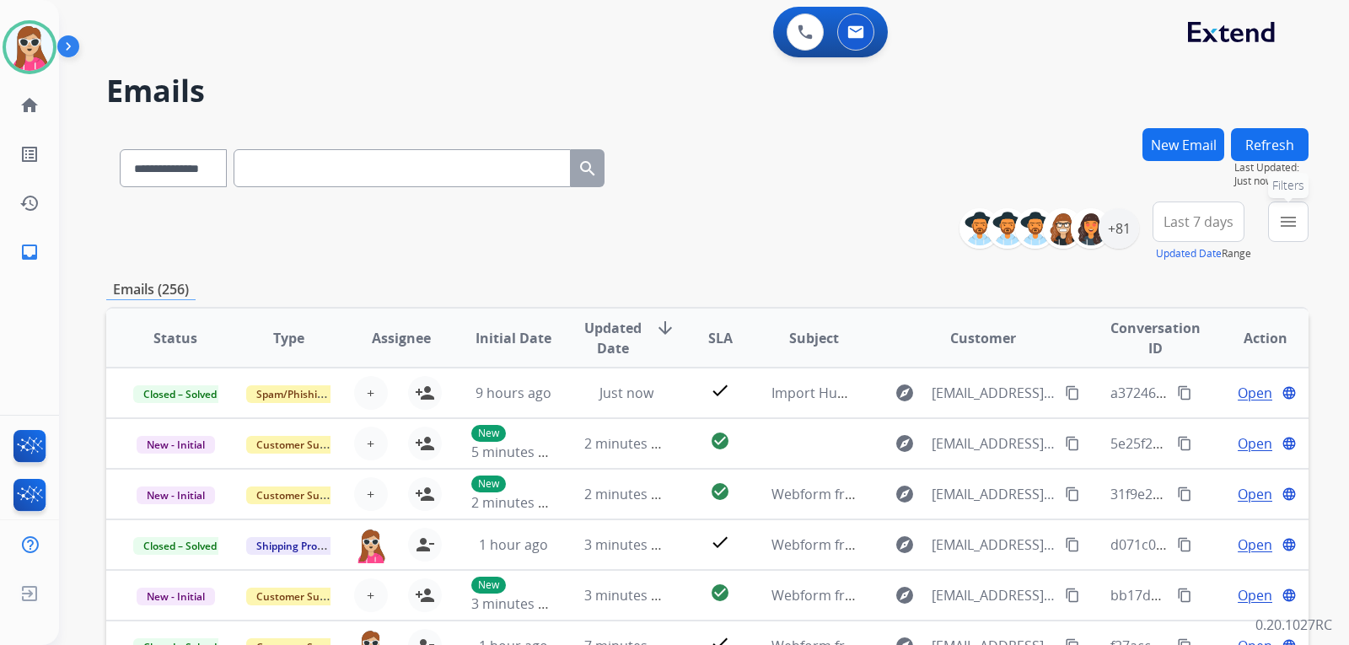
click at [1277, 233] on button "menu Filters" at bounding box center [1288, 221] width 40 height 40
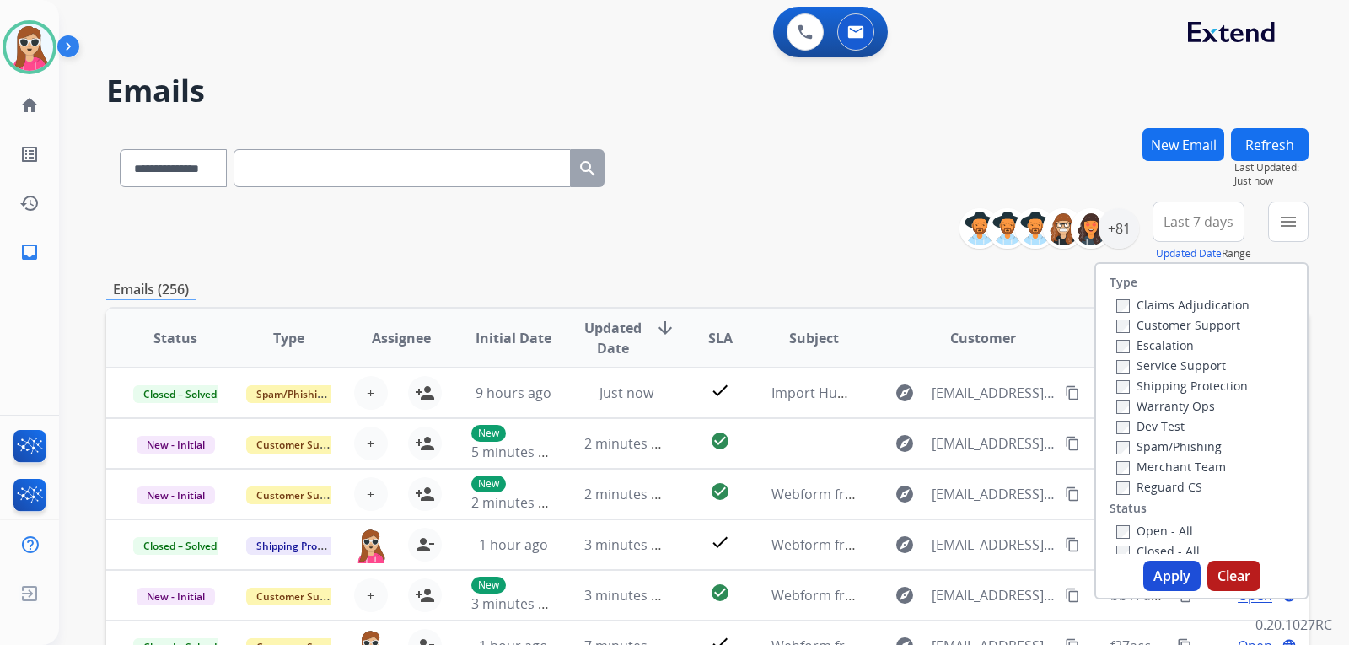
click at [1179, 318] on label "Customer Support" at bounding box center [1178, 325] width 124 height 16
click at [1164, 383] on label "Shipping Protection" at bounding box center [1181, 386] width 131 height 16
click at [1159, 490] on label "Reguard CS" at bounding box center [1159, 487] width 86 height 16
click at [1143, 532] on label "Open - All" at bounding box center [1154, 531] width 77 height 16
click at [1144, 566] on button "Apply" at bounding box center [1171, 576] width 57 height 30
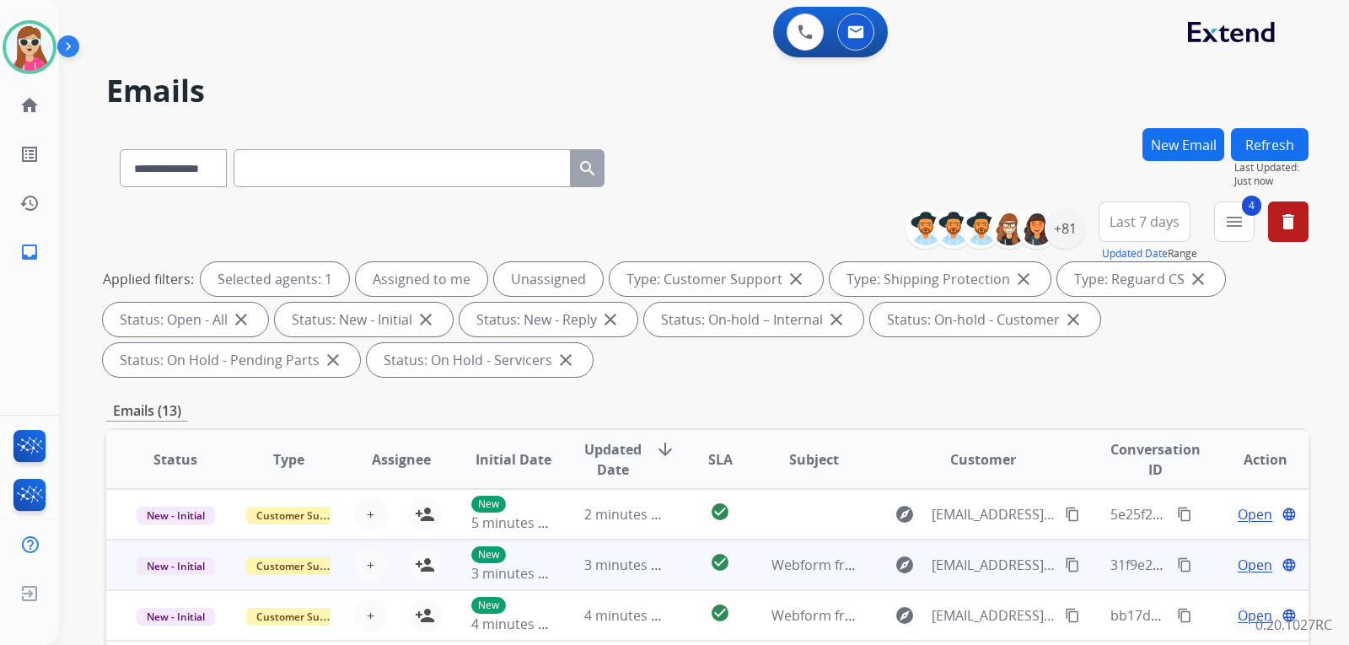
scroll to position [2, 0]
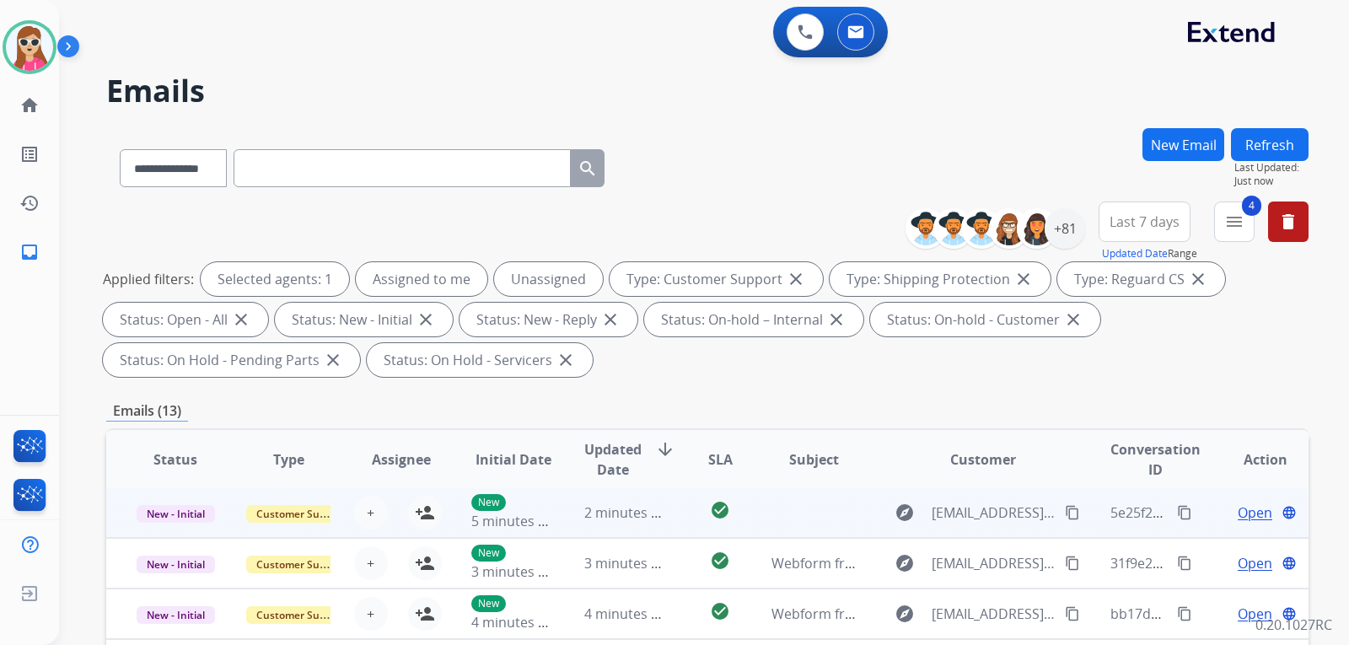
click at [672, 518] on td "check_circle" at bounding box center [706, 512] width 75 height 51
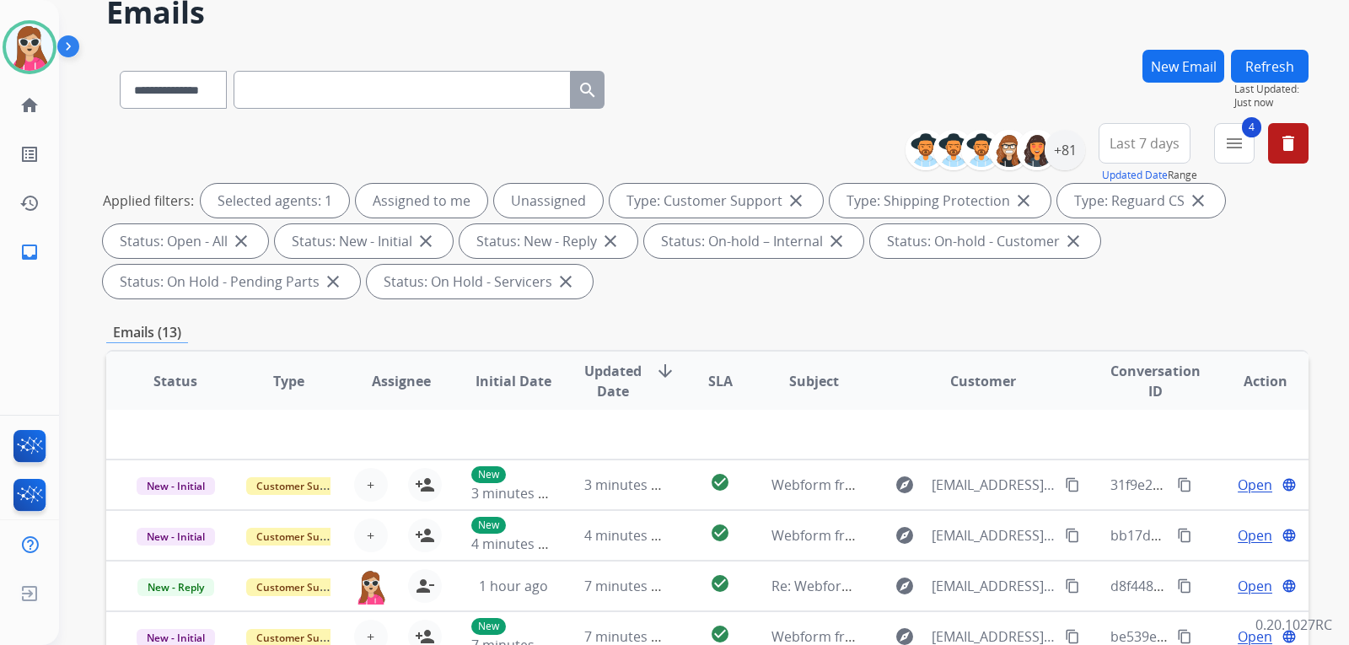
scroll to position [253, 0]
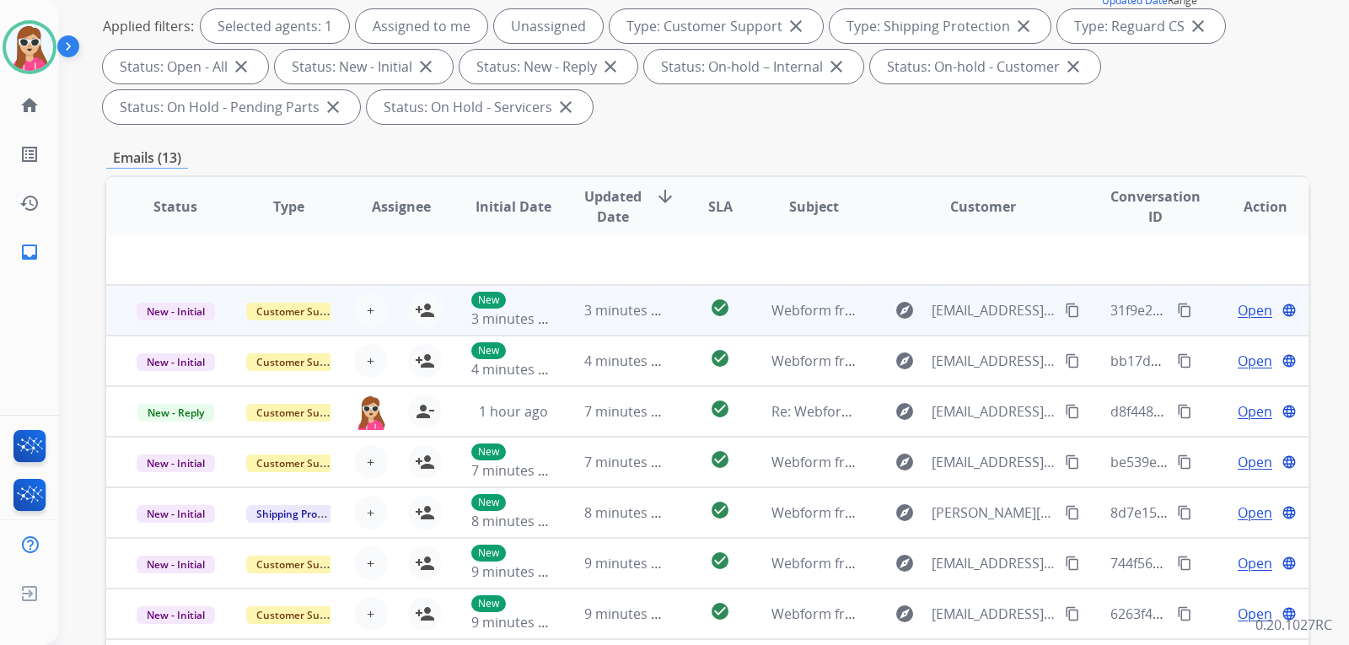
click at [563, 327] on td "3 minutes ago" at bounding box center [613, 310] width 113 height 51
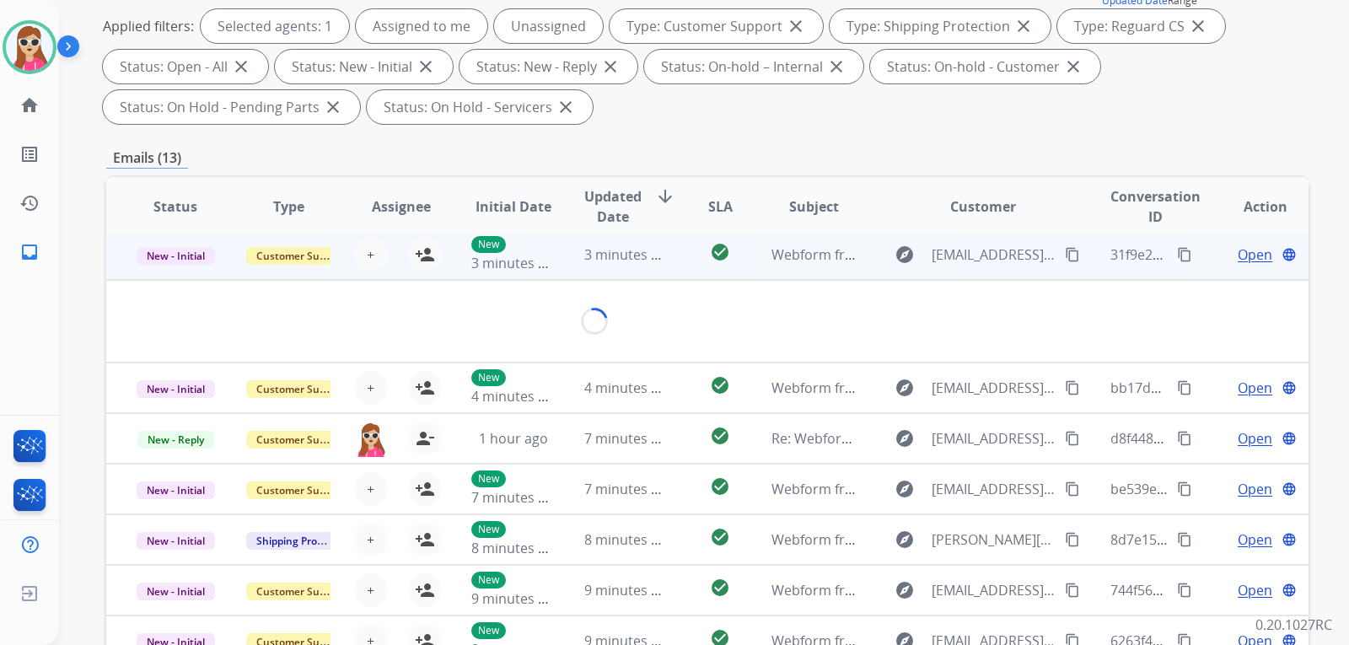
scroll to position [51, 0]
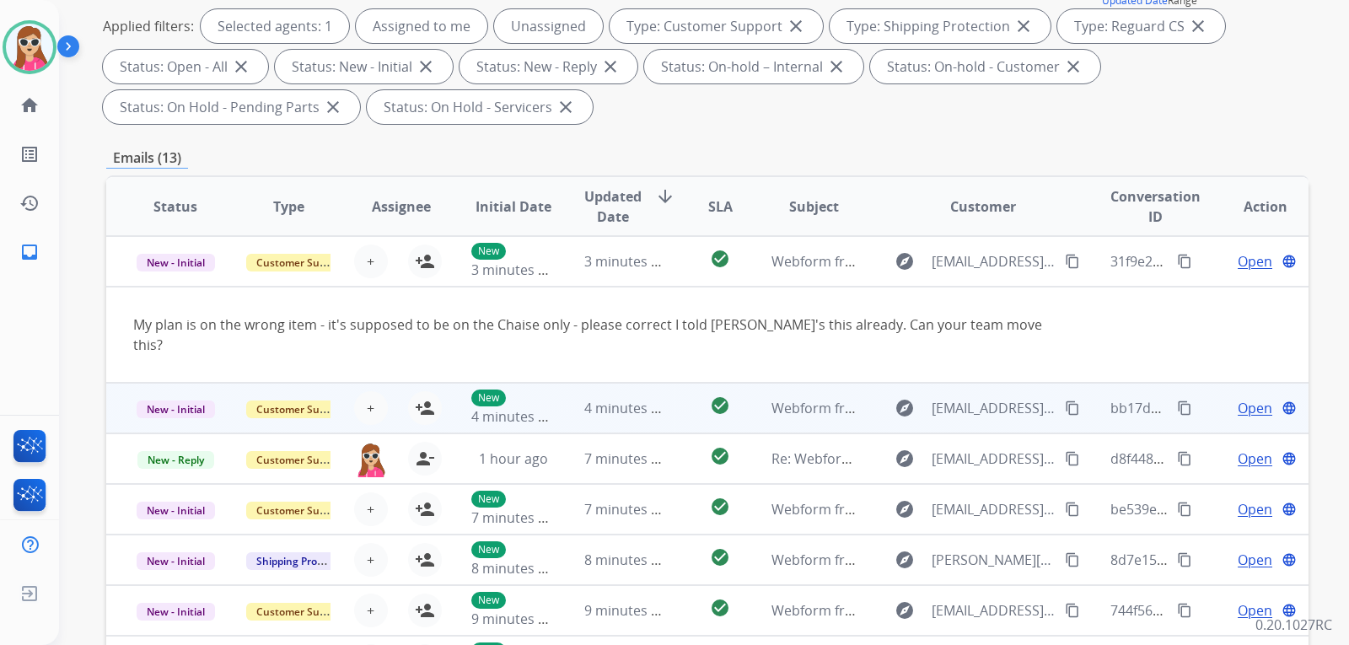
click at [669, 397] on td "check_circle" at bounding box center [706, 408] width 75 height 51
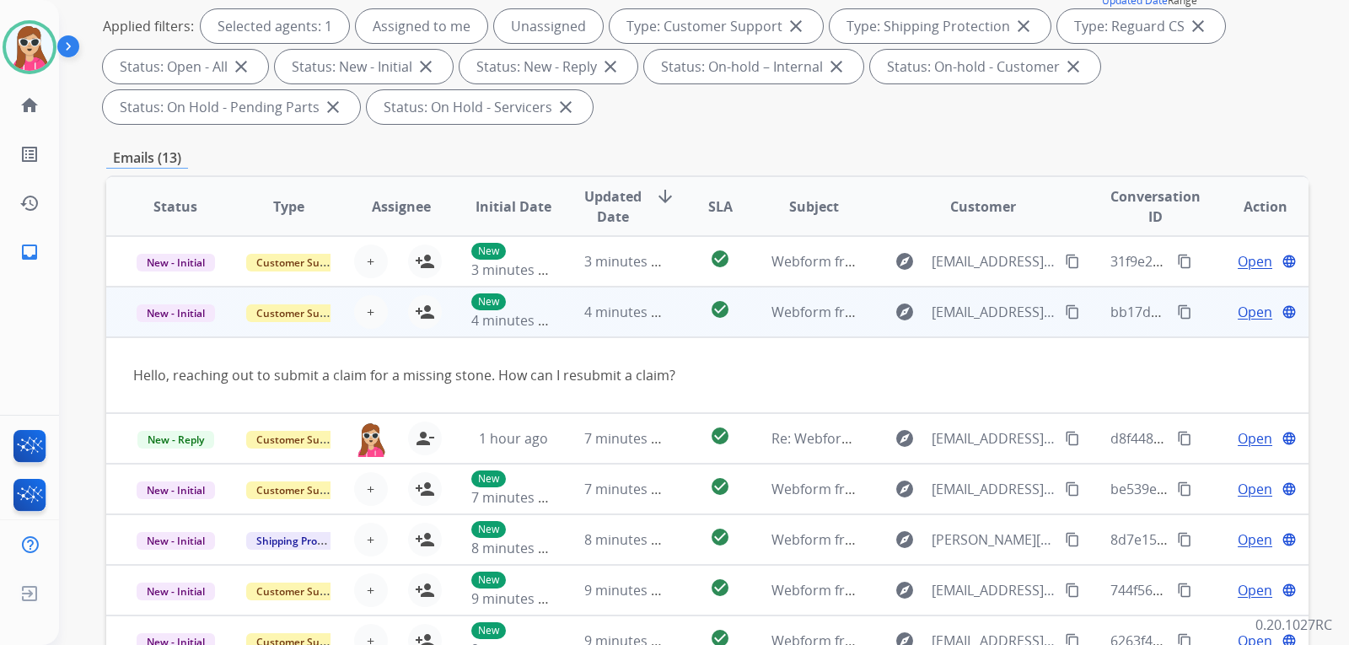
scroll to position [78, 0]
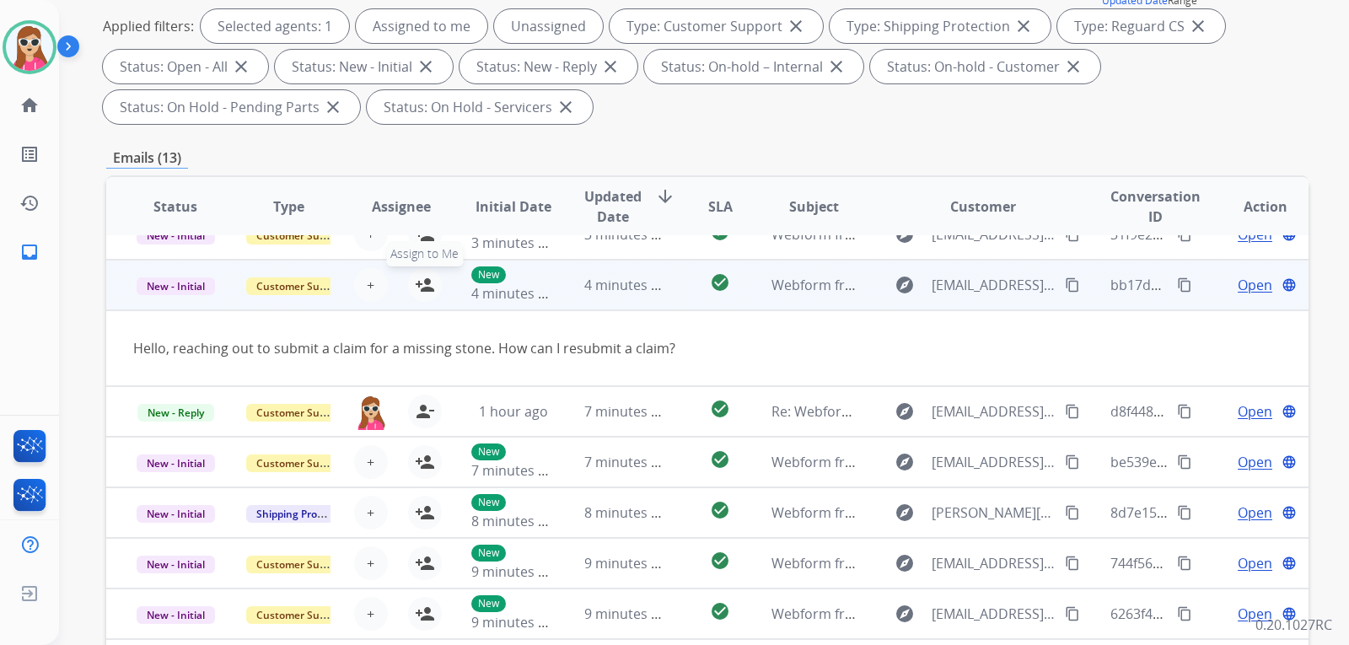
click at [415, 292] on mat-icon "person_add" at bounding box center [425, 285] width 20 height 20
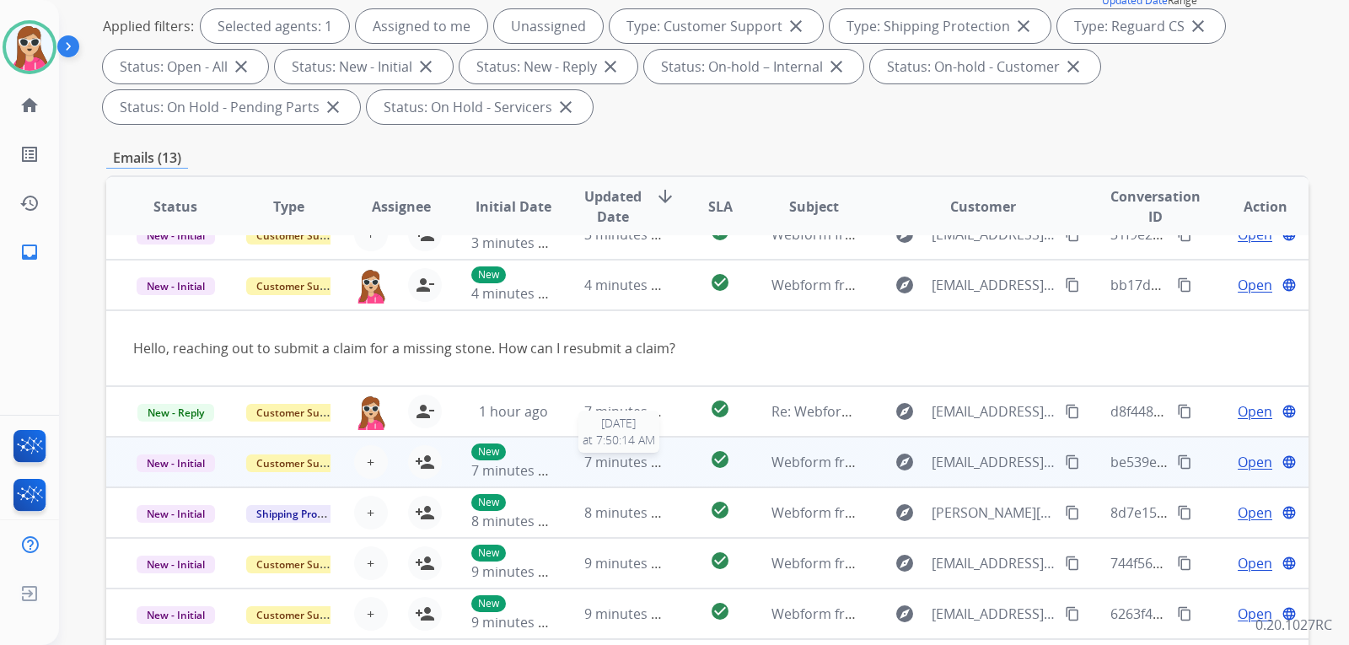
click at [650, 470] on span "7 minutes ago" at bounding box center [629, 462] width 90 height 19
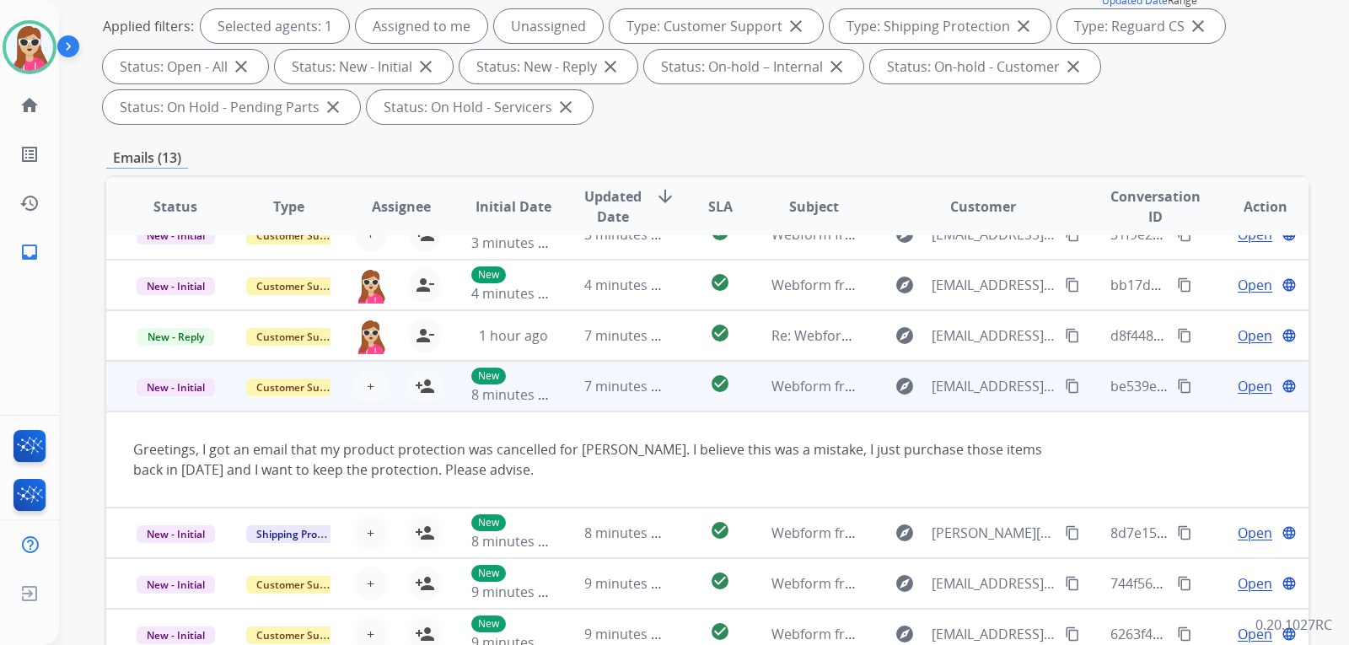
scroll to position [98, 0]
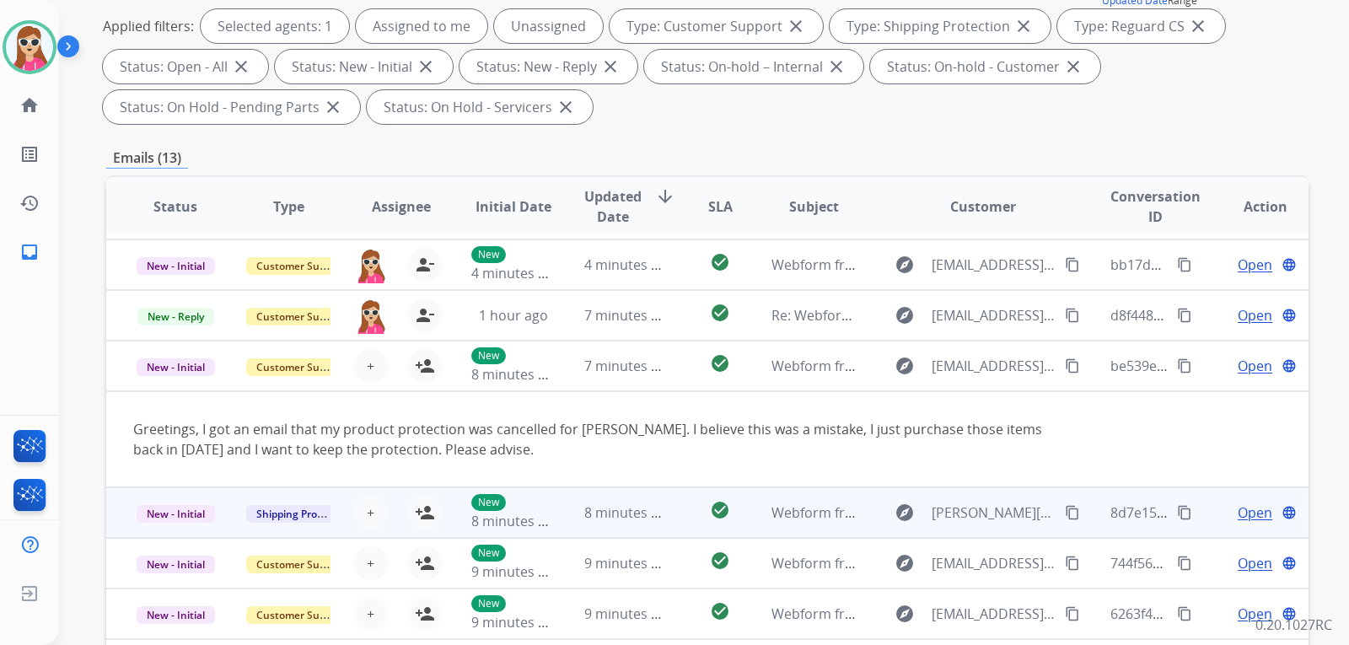
click at [669, 526] on td "check_circle" at bounding box center [706, 512] width 75 height 51
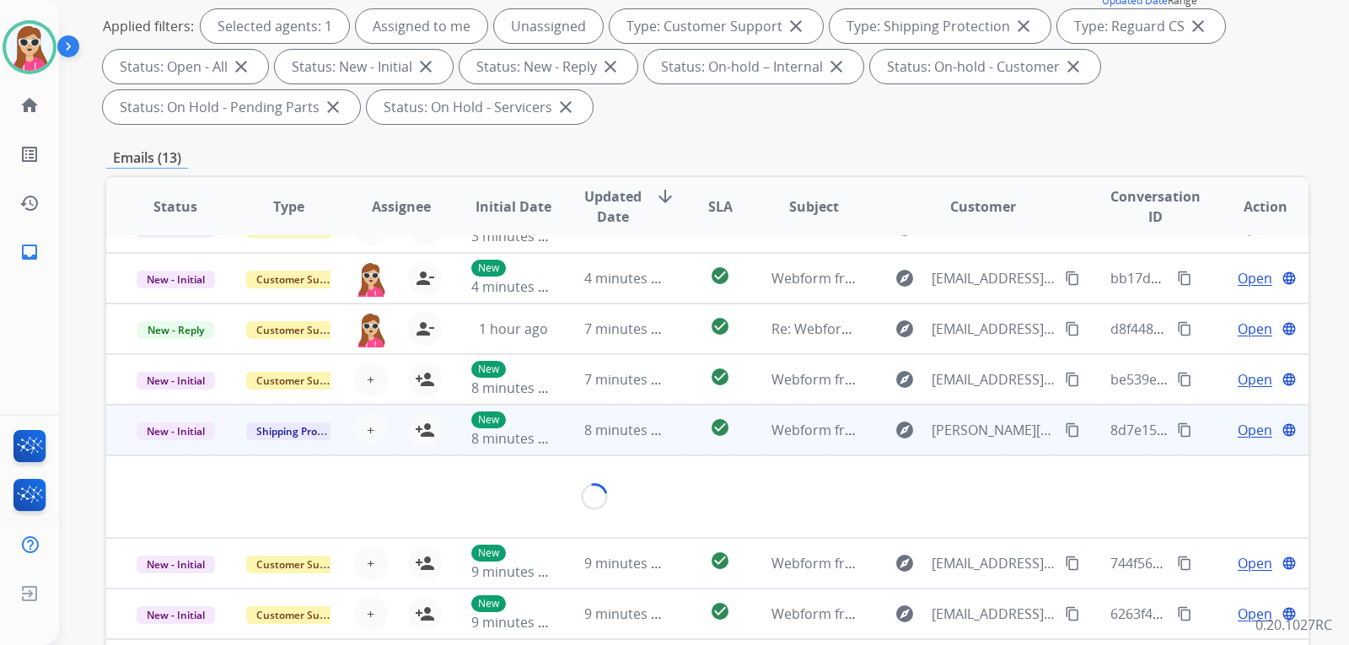
scroll to position [78, 0]
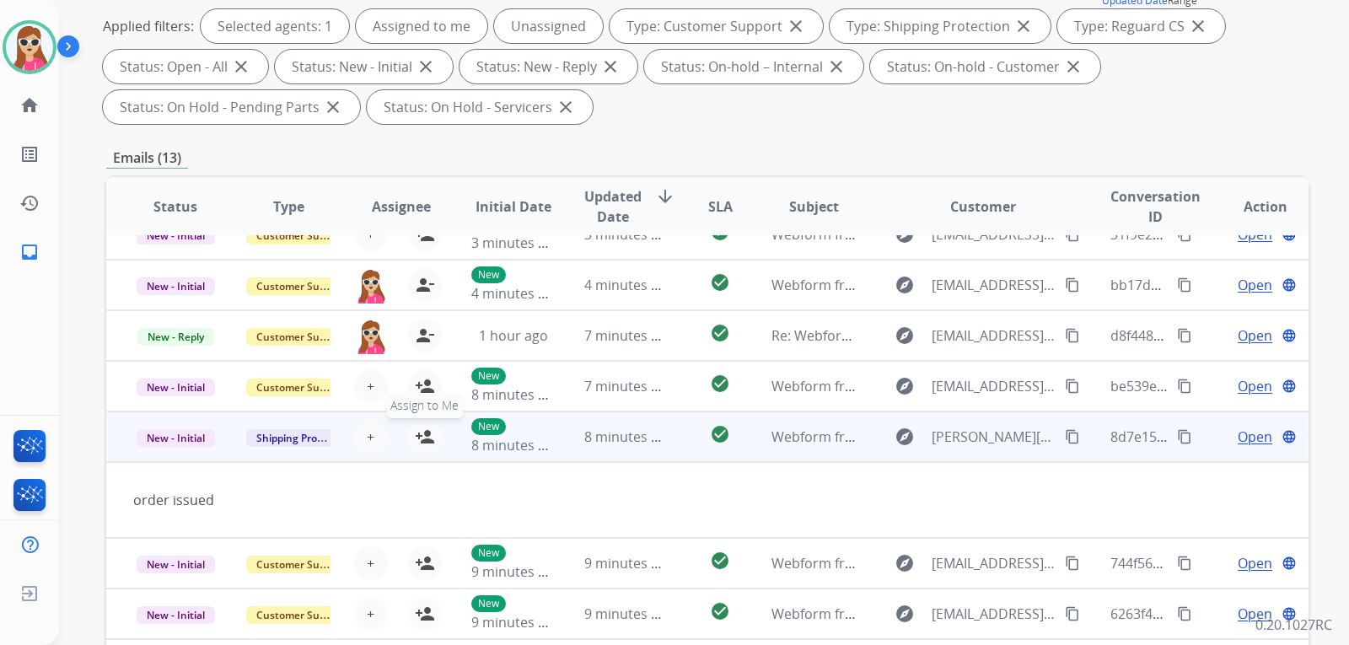
click at [432, 435] on button "person_add Assign to Me" at bounding box center [425, 437] width 34 height 34
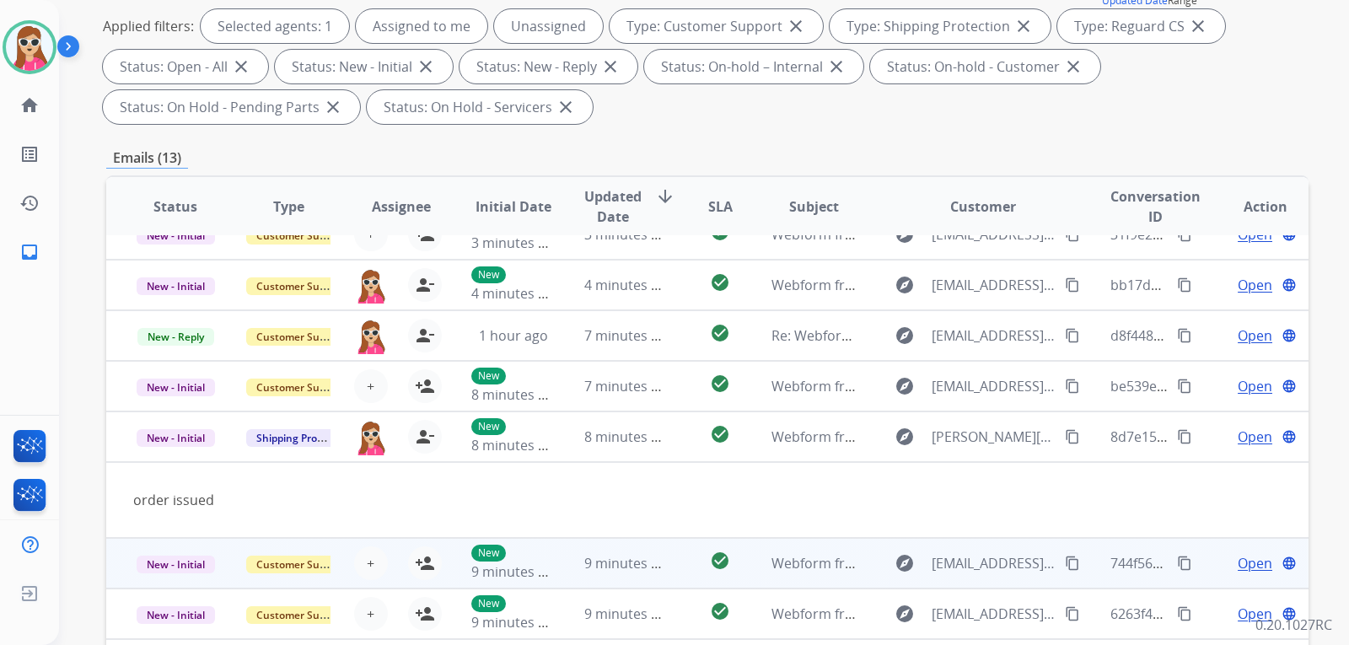
click at [669, 575] on td "check_circle" at bounding box center [706, 563] width 75 height 51
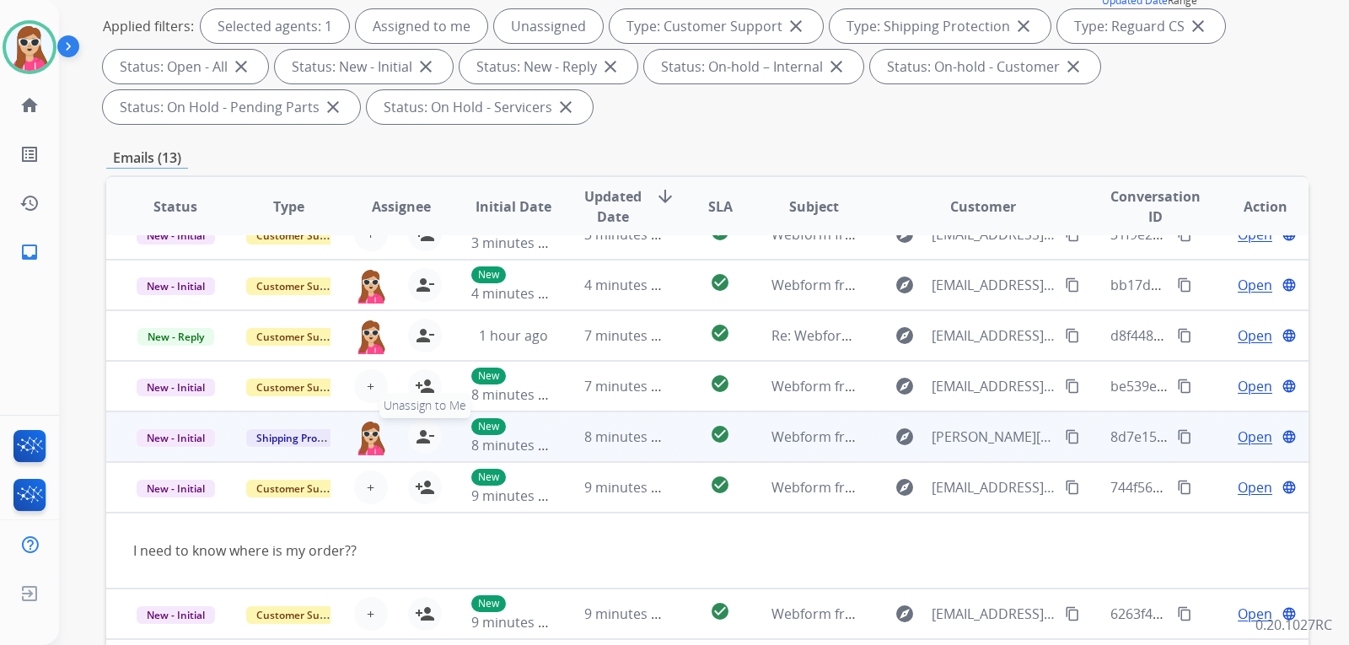
click at [426, 428] on mat-icon "person_remove" at bounding box center [425, 436] width 20 height 20
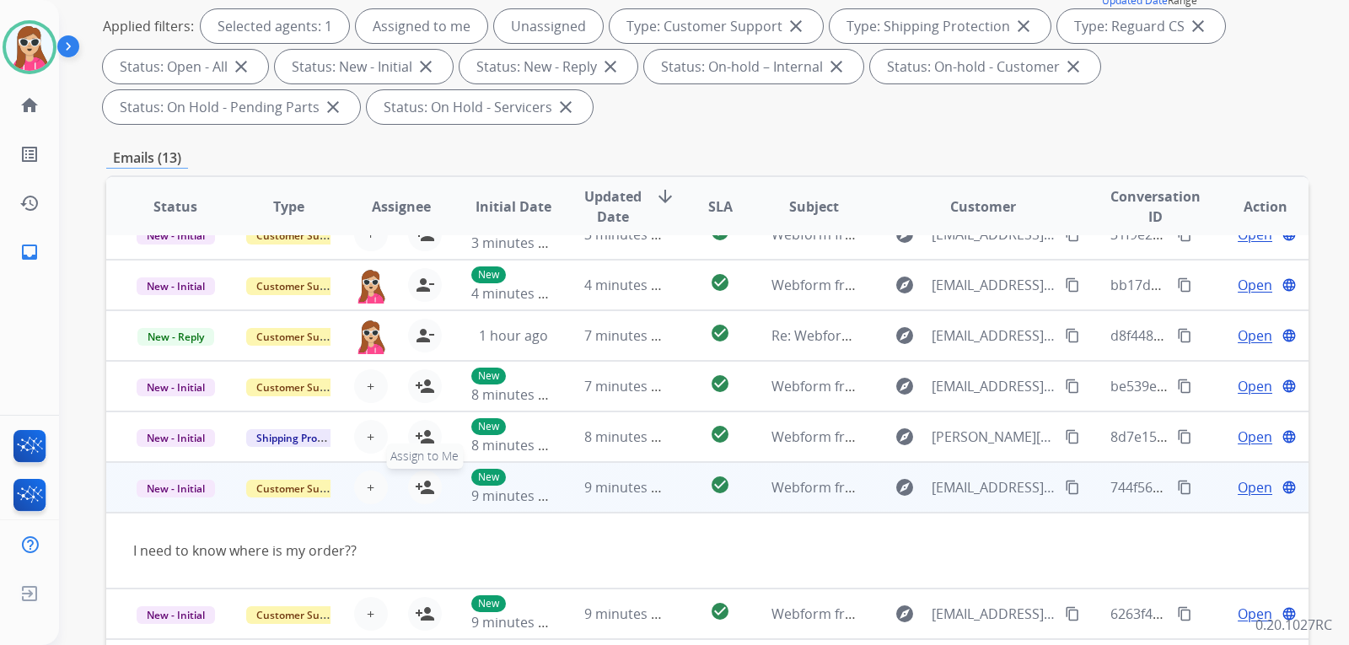
click at [428, 494] on mat-icon "person_add" at bounding box center [425, 487] width 20 height 20
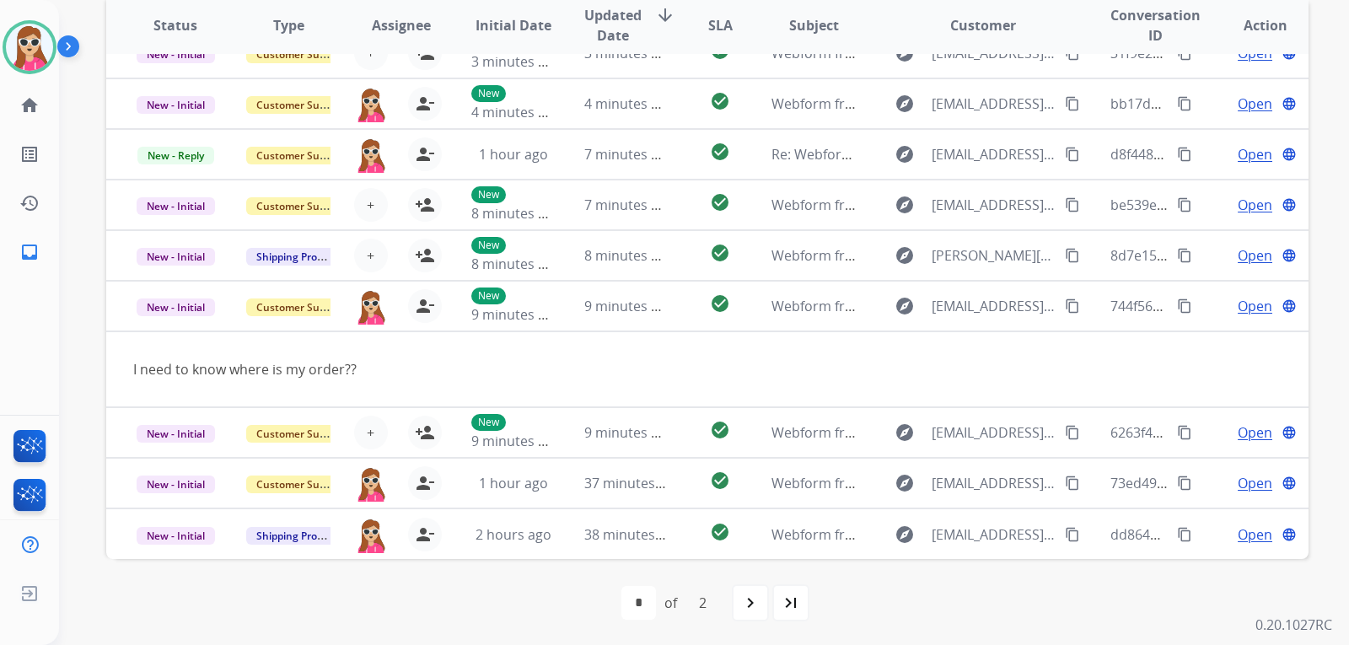
scroll to position [436, 0]
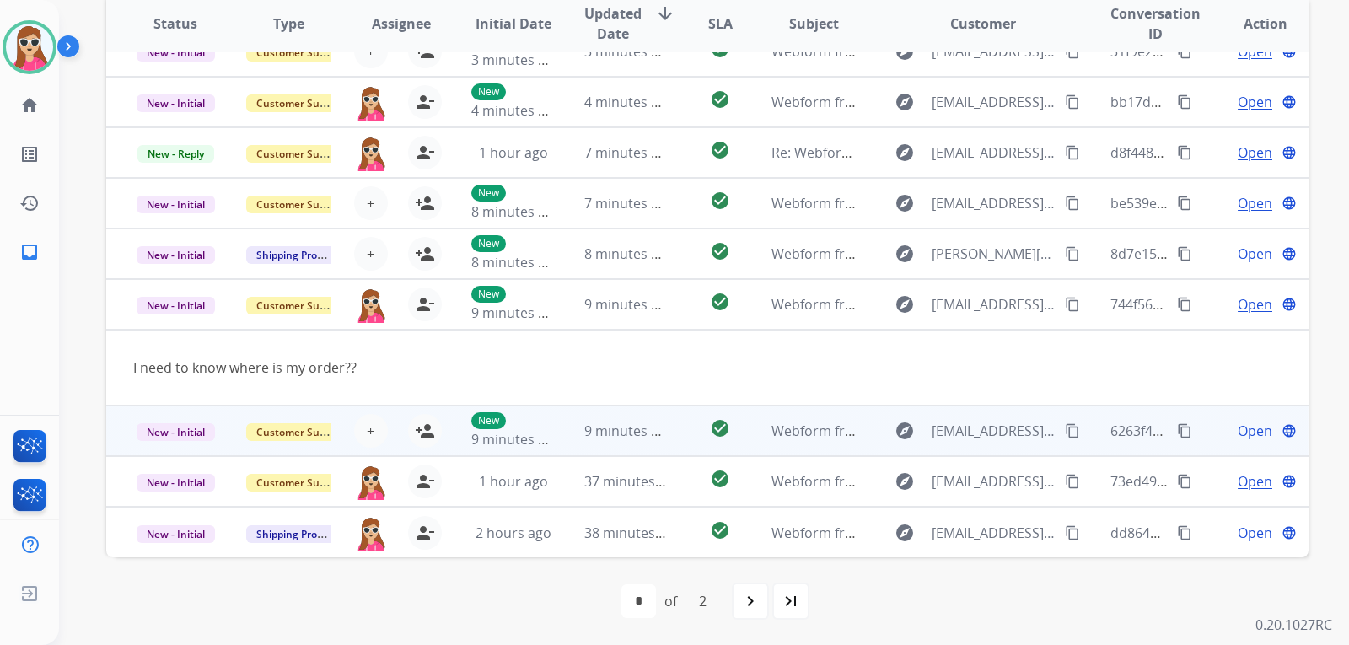
click at [670, 448] on td "check_circle" at bounding box center [706, 430] width 75 height 51
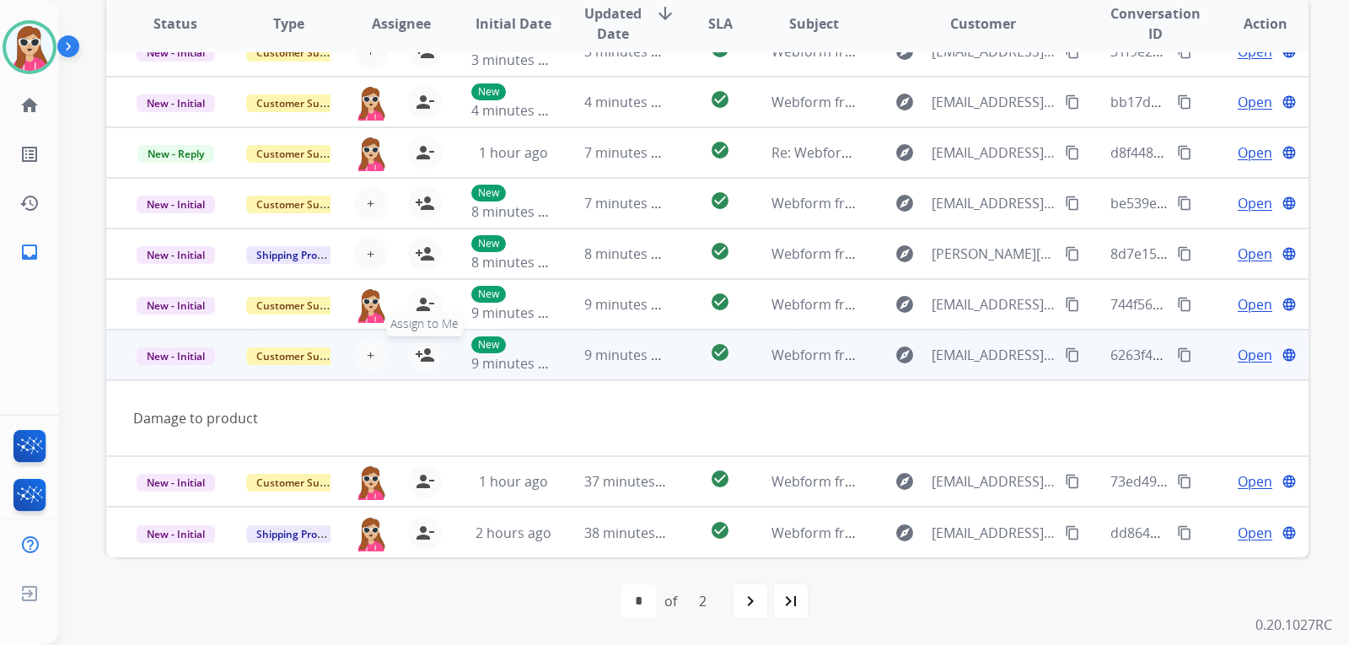
click at [432, 352] on button "person_add Assign to Me" at bounding box center [425, 355] width 34 height 34
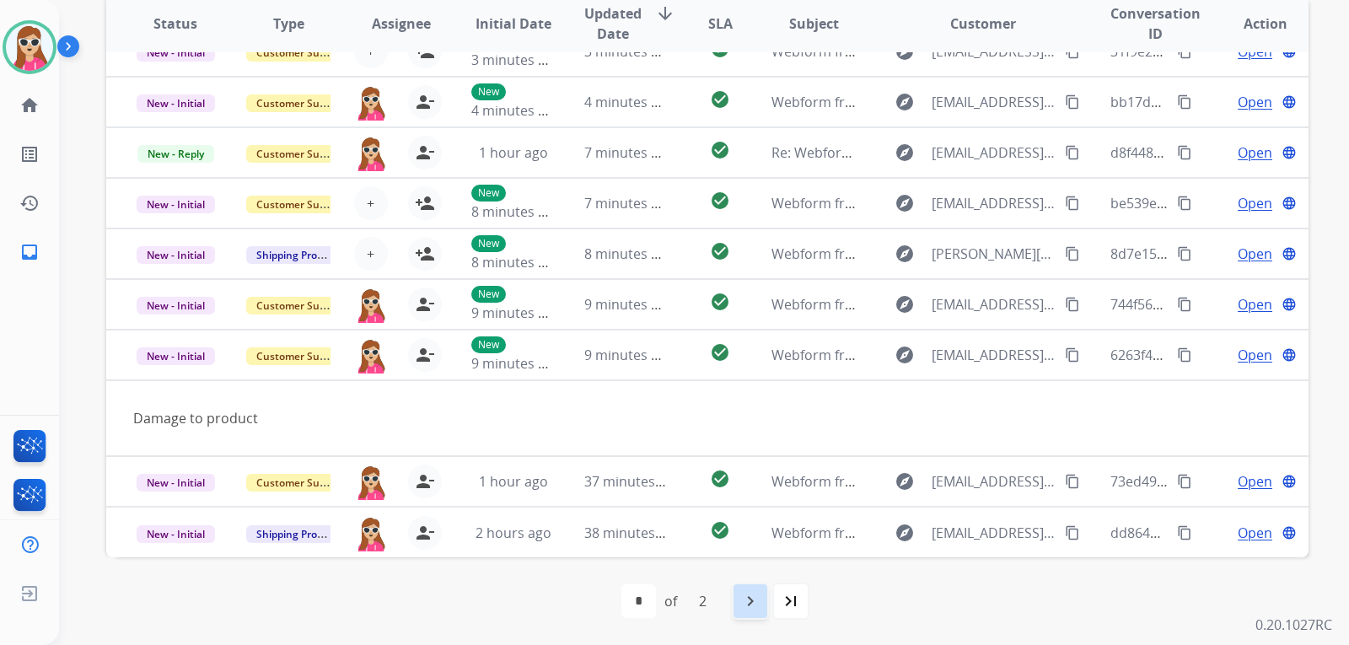
click at [748, 609] on mat-icon "navigate_next" at bounding box center [750, 601] width 20 height 20
select select "*"
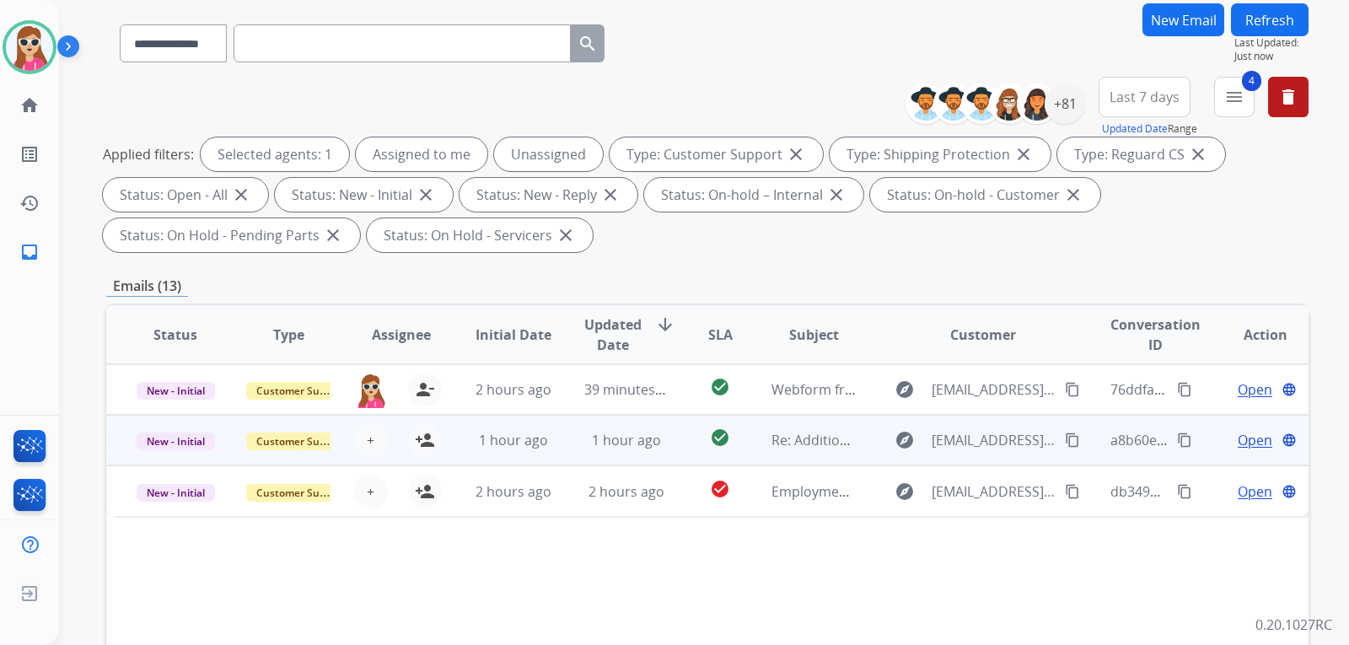
scroll to position [169, 0]
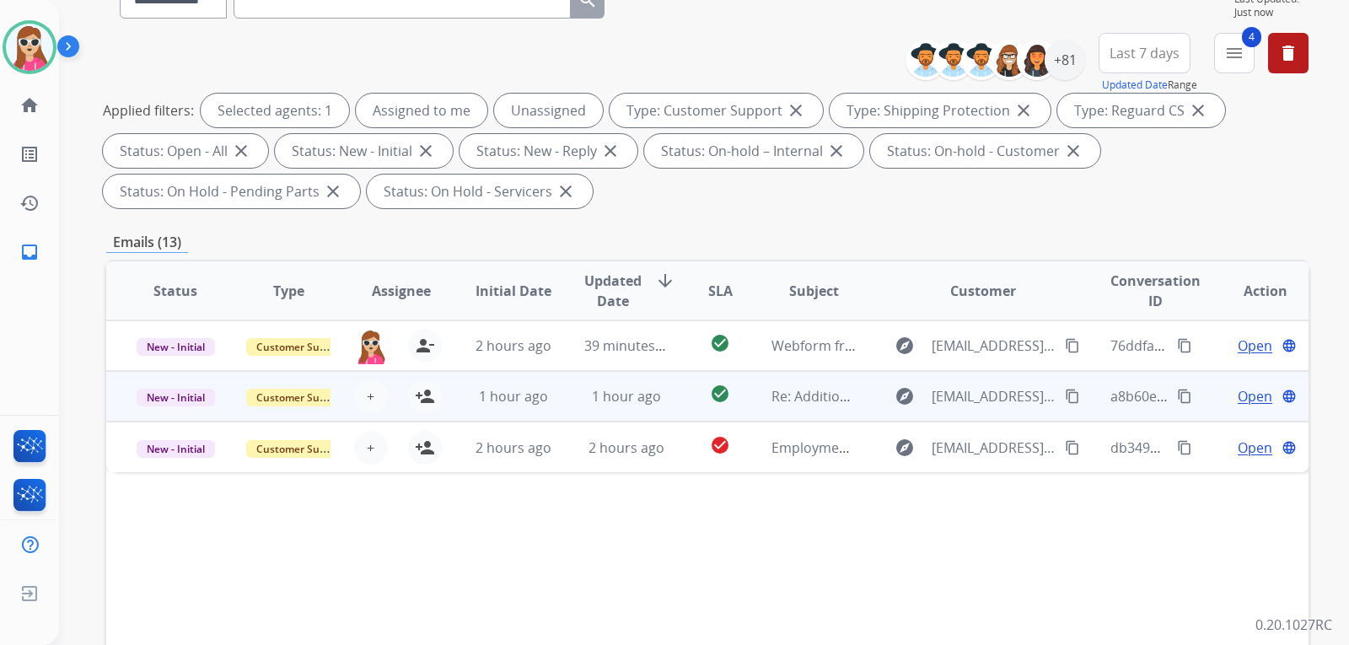
click at [451, 402] on td "1 hour ago" at bounding box center [500, 396] width 113 height 51
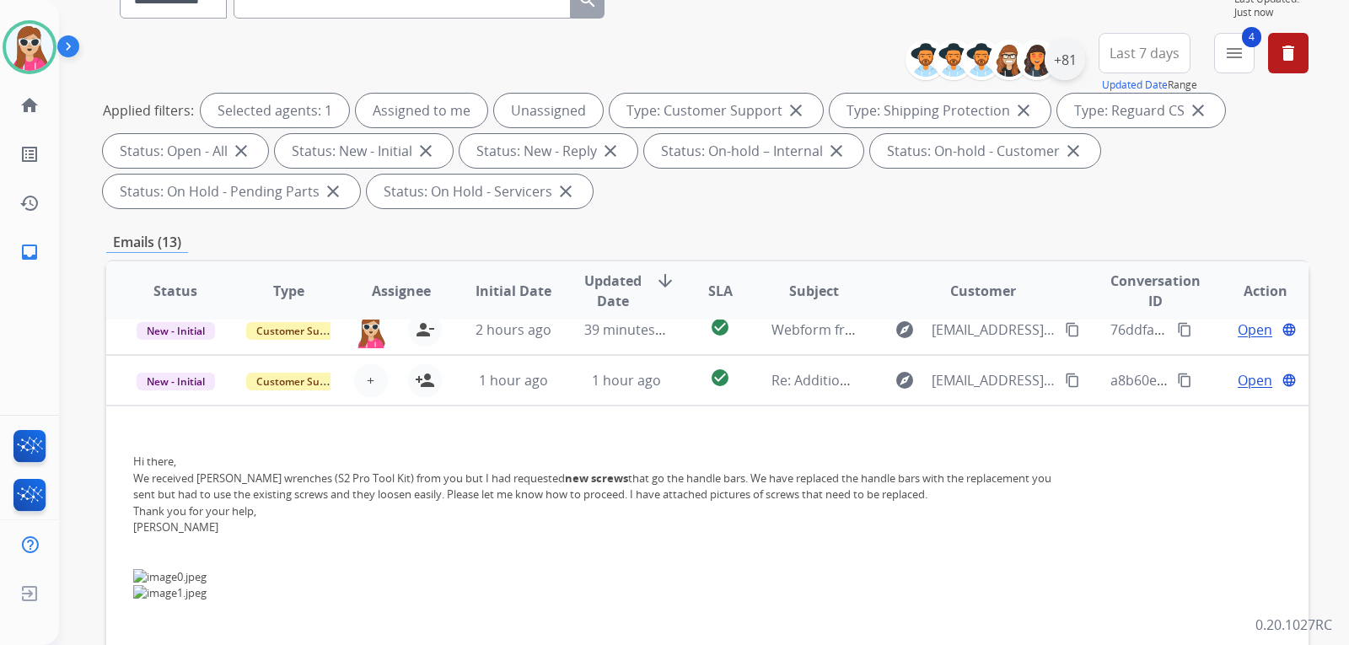
scroll to position [0, 0]
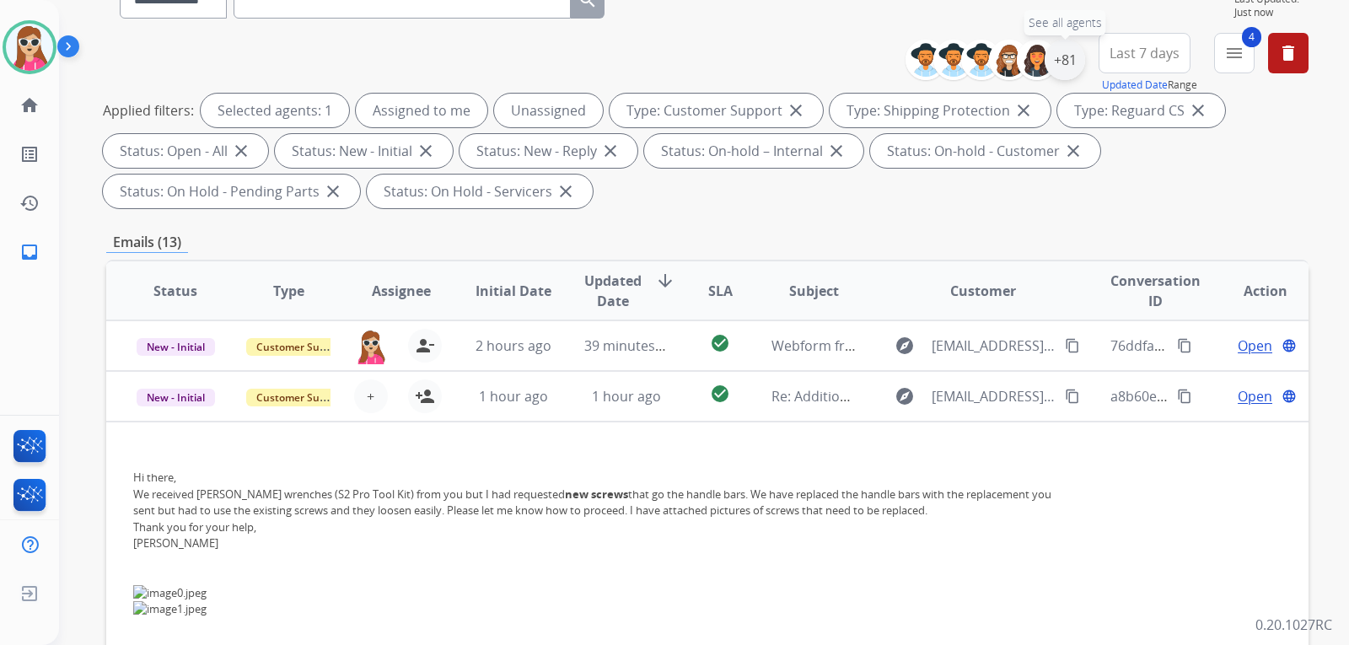
click at [1075, 63] on div "+81" at bounding box center [1064, 60] width 40 height 40
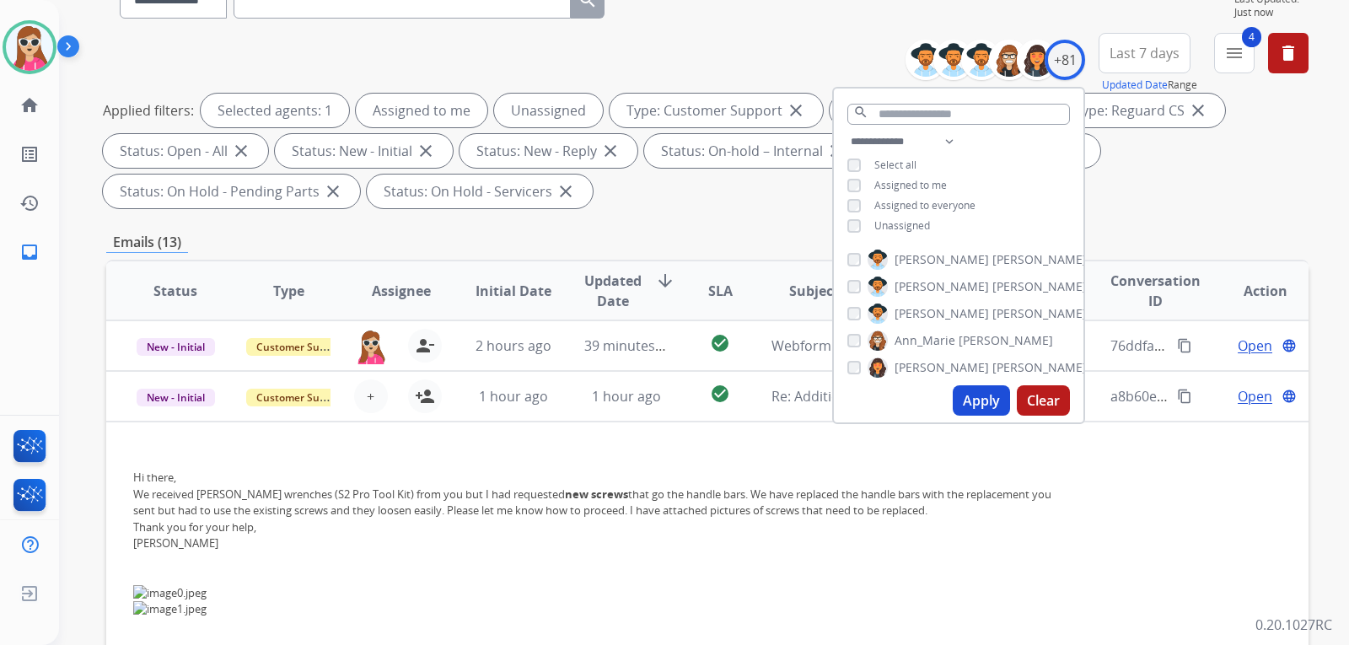
drag, startPoint x: 909, startPoint y: 229, endPoint x: 916, endPoint y: 251, distance: 22.9
click at [909, 229] on span "Unassigned" at bounding box center [902, 225] width 56 height 14
click at [964, 404] on button "Apply" at bounding box center [980, 400] width 57 height 30
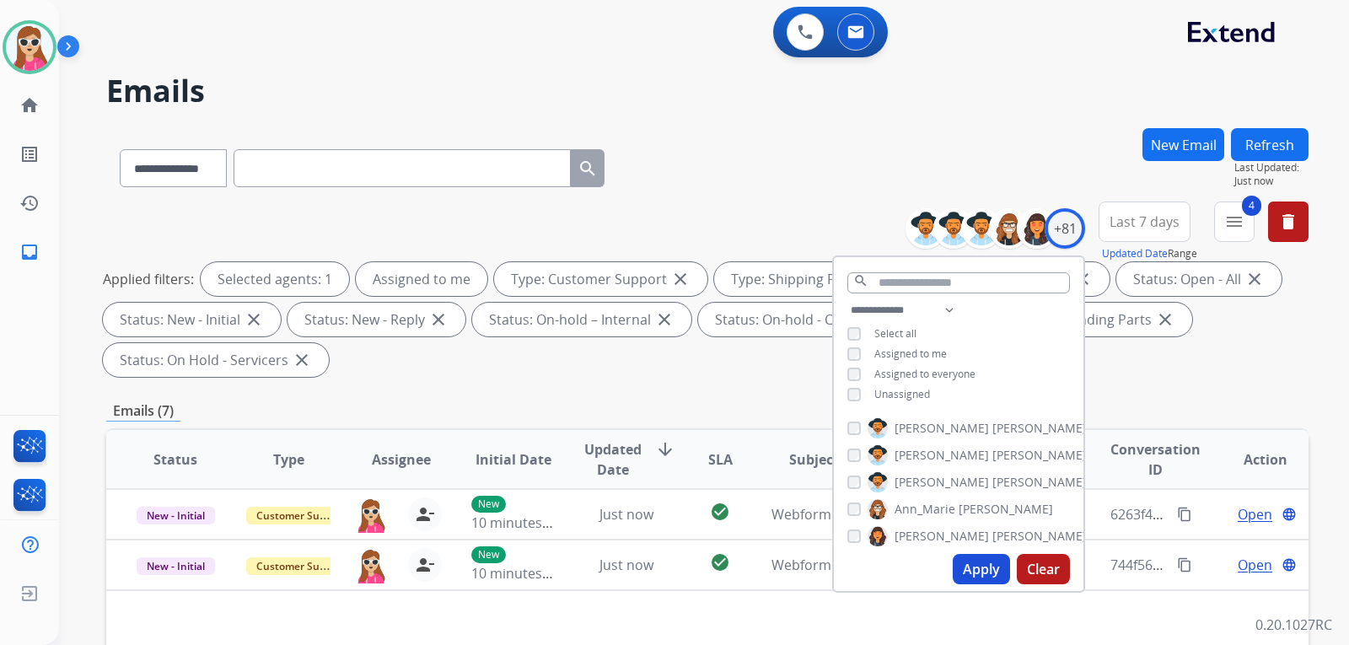
click at [617, 356] on div "Applied filters: Selected agents: 1 Assigned to me Type: Customer Support close…" at bounding box center [704, 319] width 1202 height 115
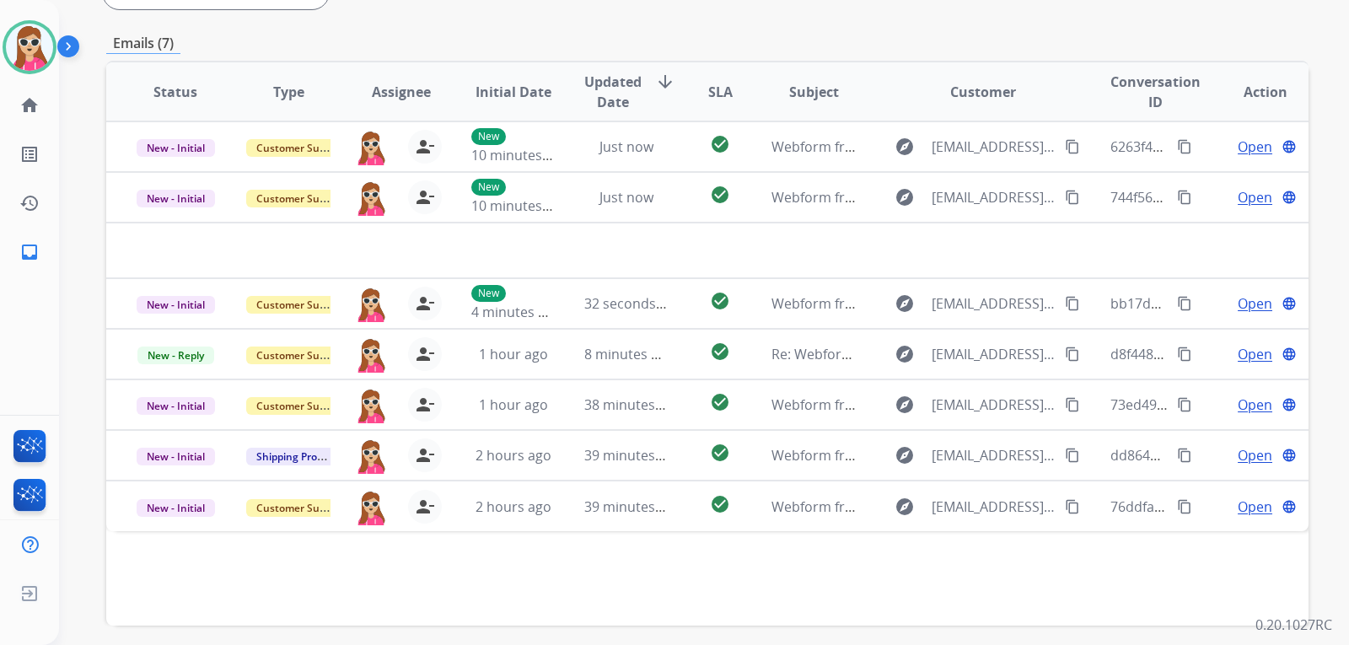
scroll to position [436, 0]
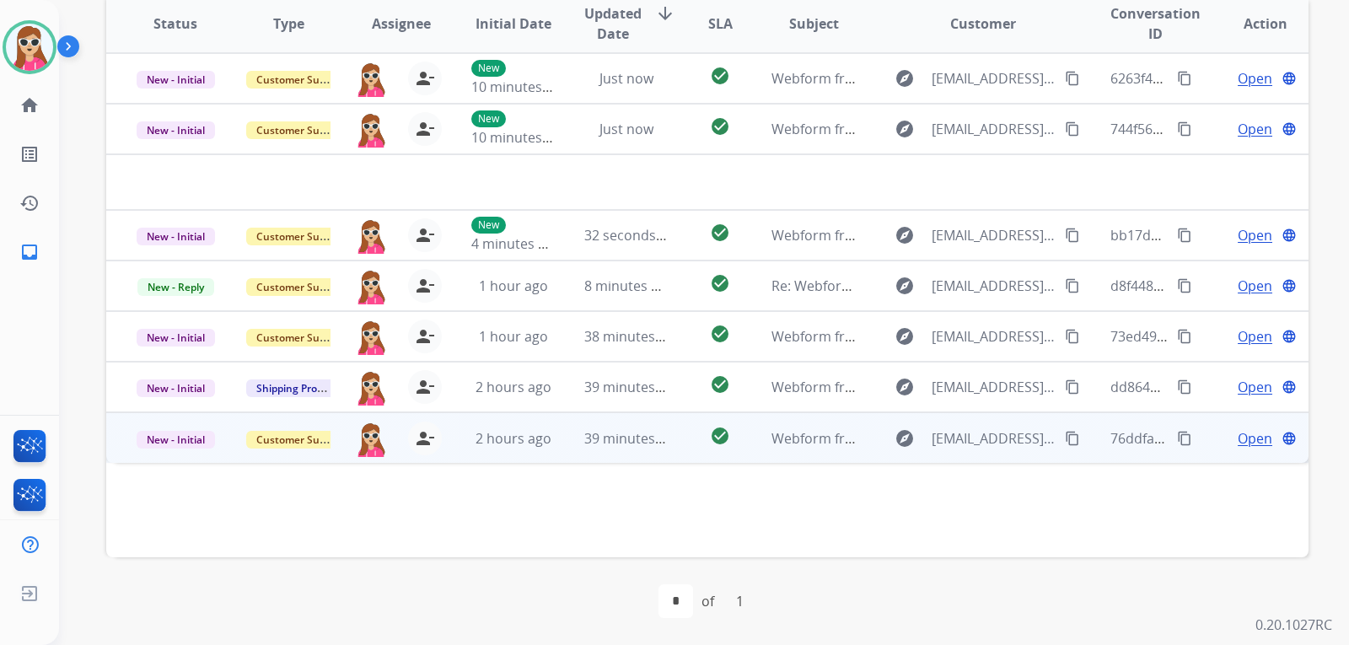
click at [760, 437] on td "Webform from [EMAIL_ADDRESS][DOMAIN_NAME] on [DATE]" at bounding box center [800, 437] width 113 height 51
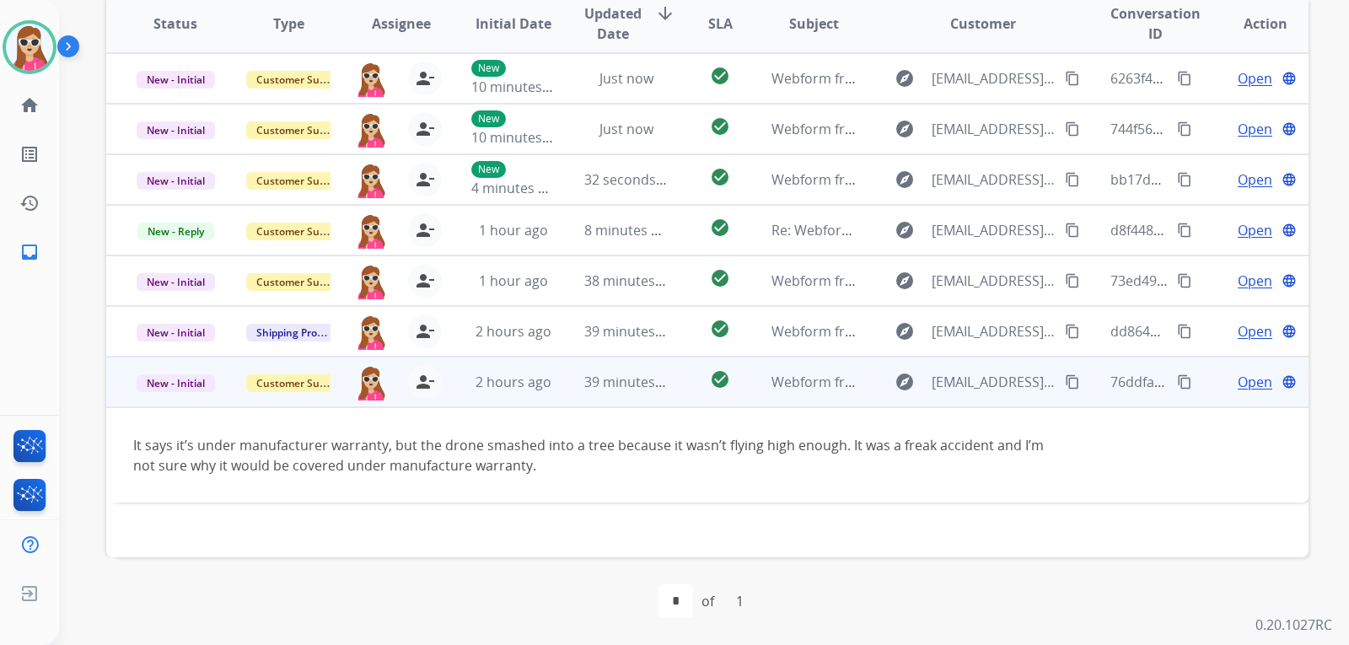
click at [1065, 381] on mat-icon "content_copy" at bounding box center [1072, 381] width 15 height 15
click at [1237, 378] on span "Open" at bounding box center [1254, 382] width 35 height 20
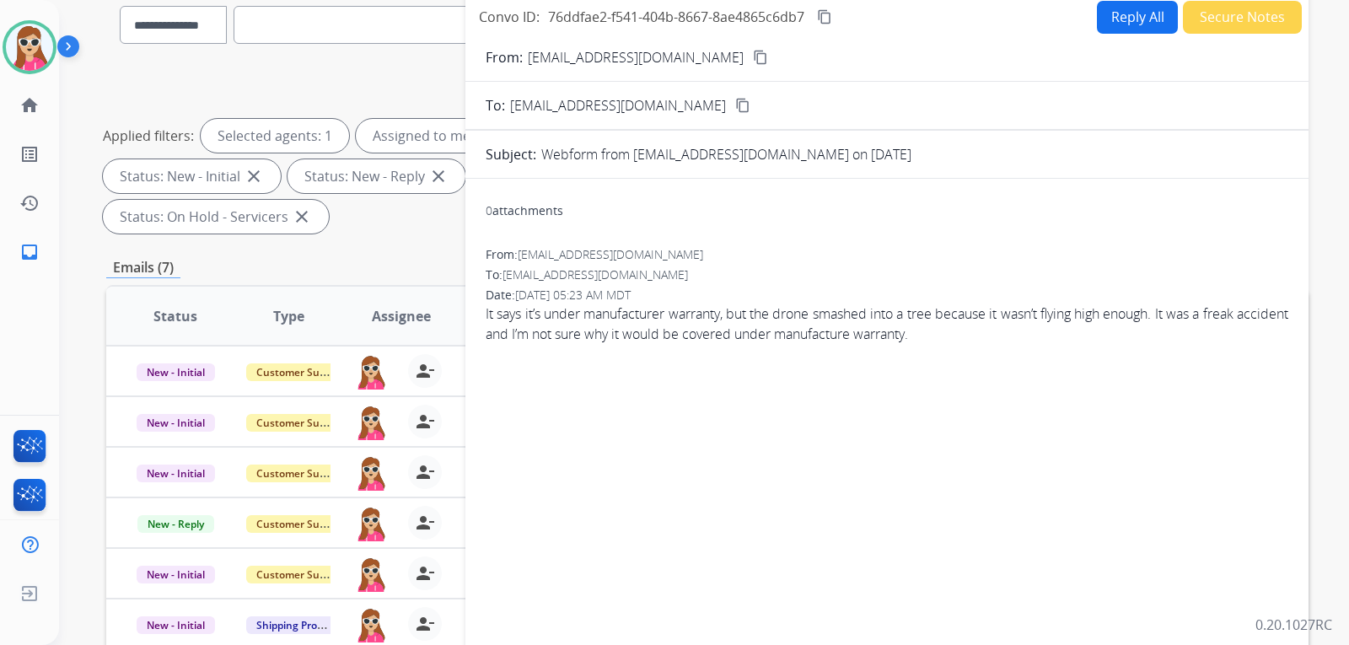
scroll to position [14, 0]
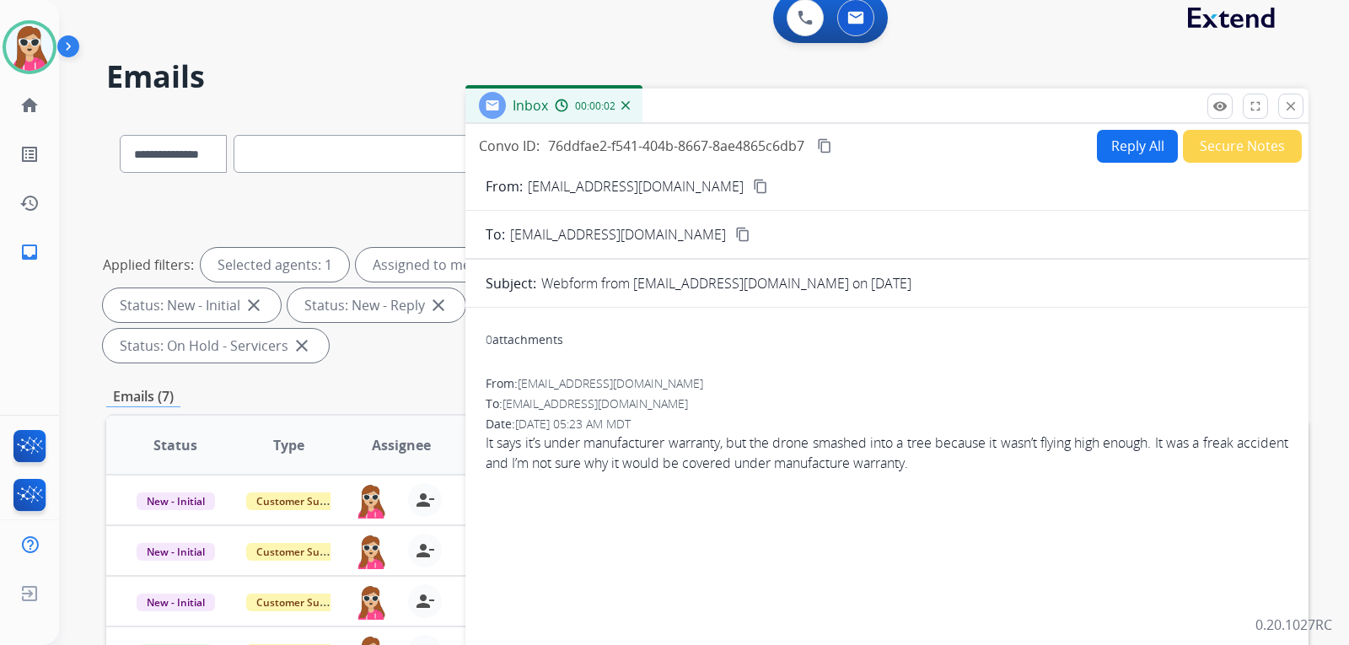
click at [1097, 148] on button "Reply All" at bounding box center [1137, 146] width 81 height 33
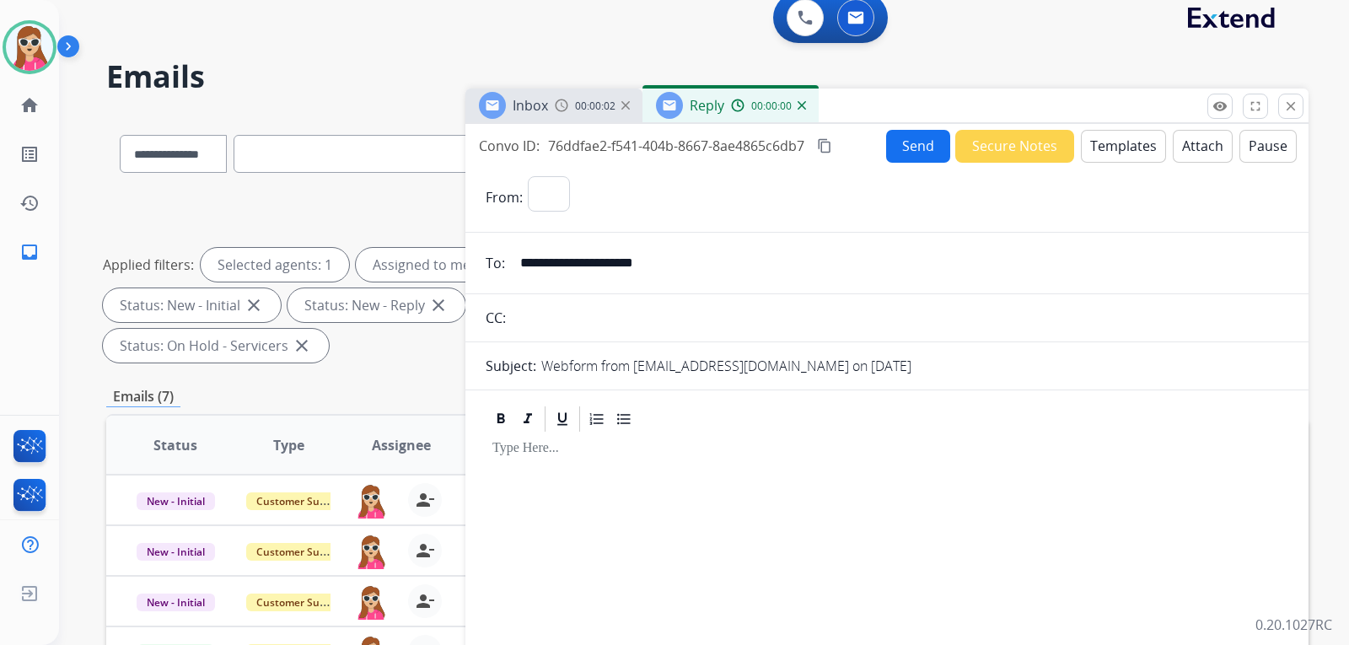
select select "**********"
click at [1095, 149] on button "Templates" at bounding box center [1123, 146] width 85 height 33
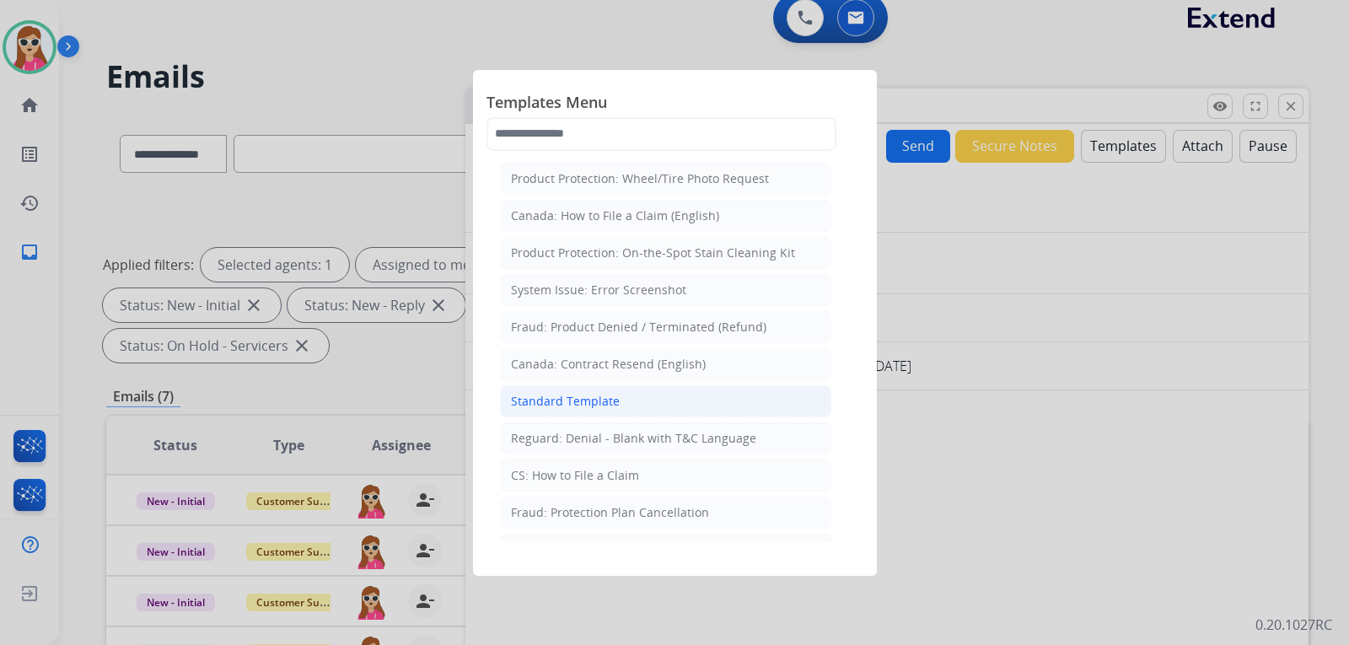
click at [646, 400] on li "Standard Template" at bounding box center [665, 401] width 331 height 32
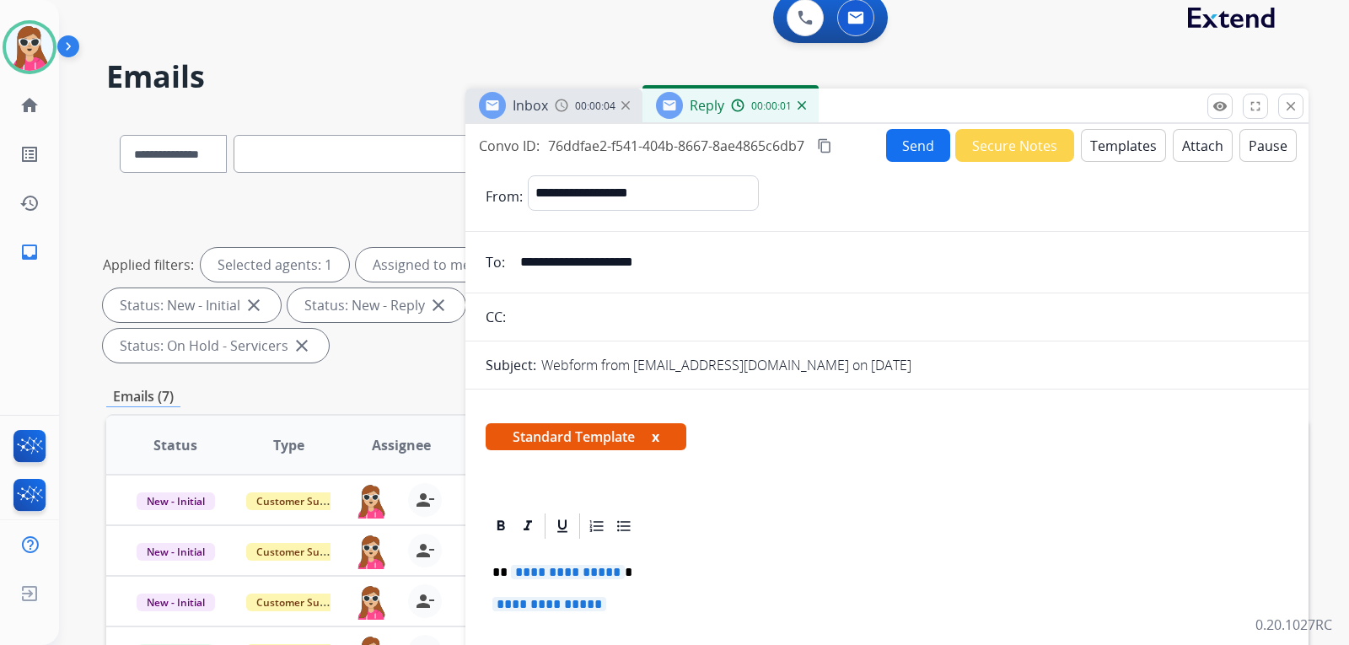
scroll to position [169, 0]
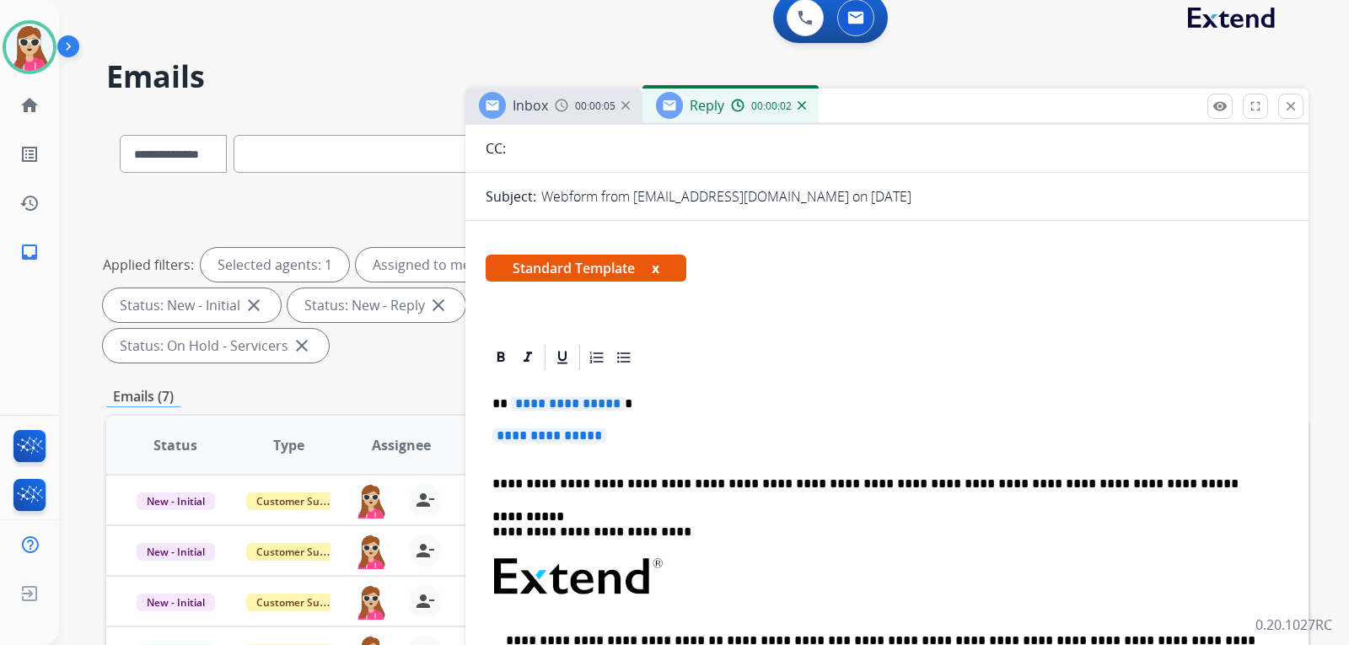
click at [590, 405] on span "**********" at bounding box center [568, 403] width 114 height 14
click at [592, 405] on span "**********" at bounding box center [568, 403] width 114 height 14
click at [591, 424] on div "**********" at bounding box center [886, 617] width 802 height 488
click at [561, 439] on span "**********" at bounding box center [549, 435] width 114 height 14
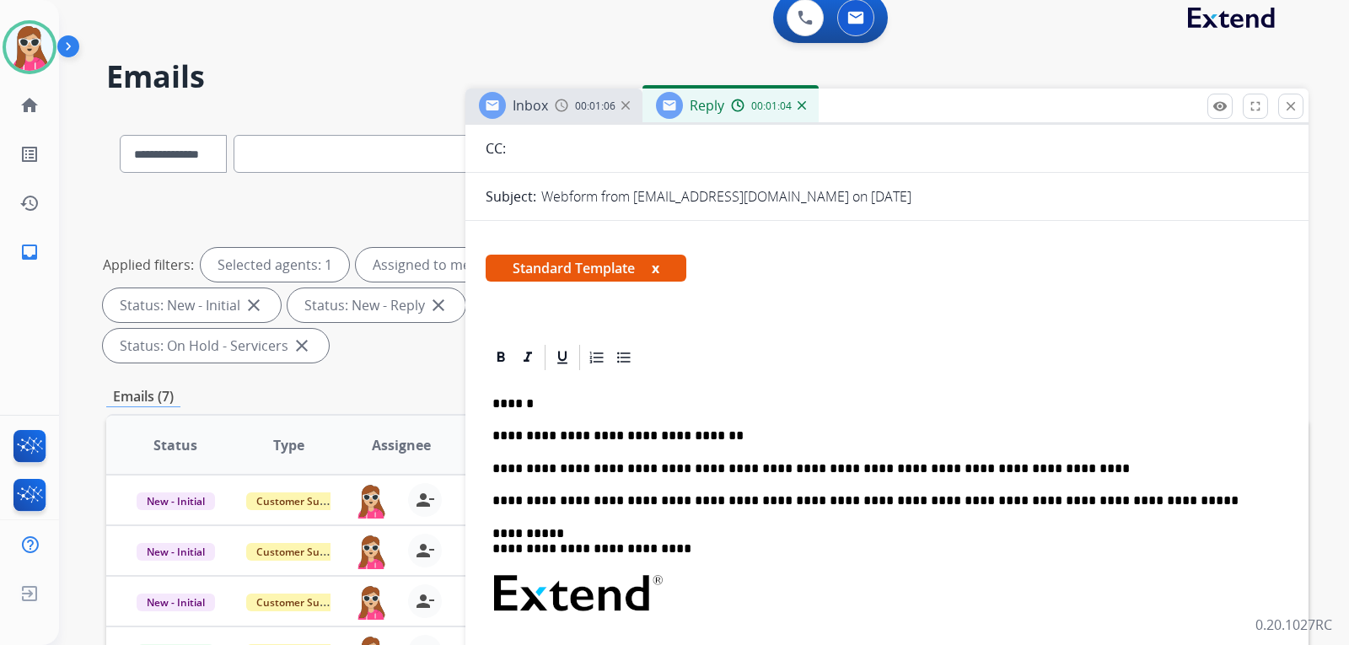
click at [1003, 465] on p "**********" at bounding box center [879, 468] width 775 height 15
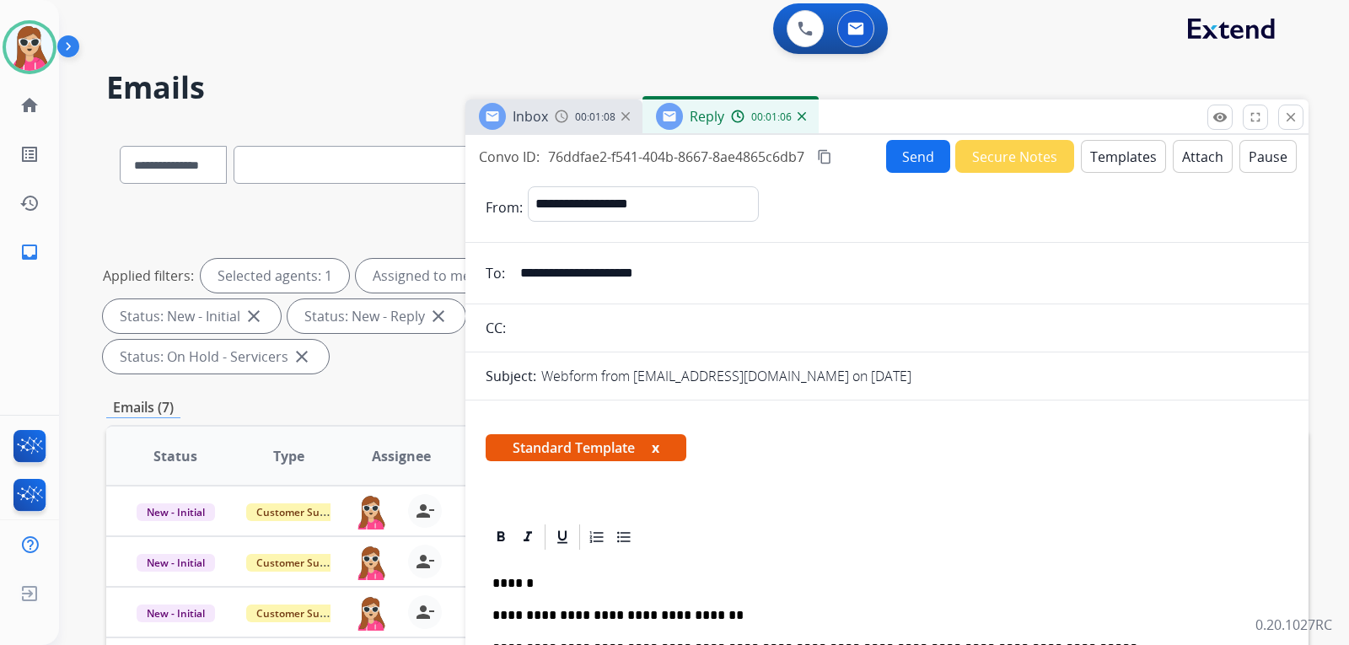
scroll to position [0, 0]
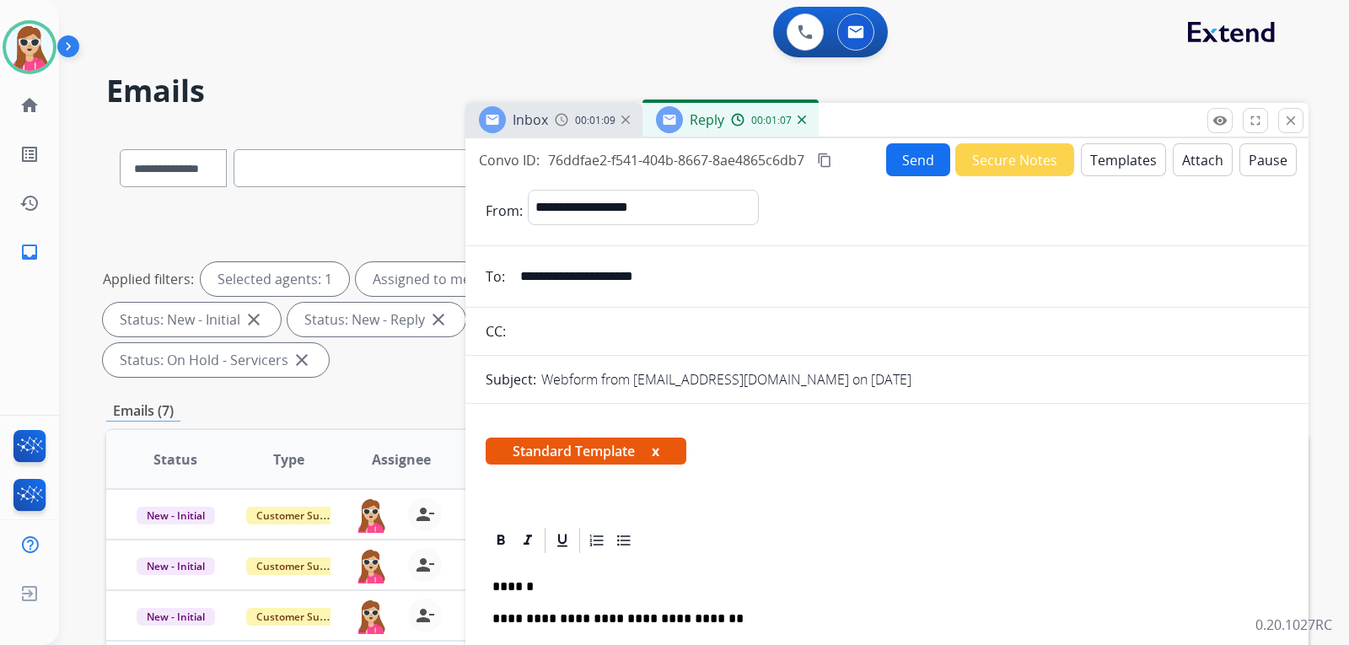
click at [1207, 154] on button "Attach" at bounding box center [1202, 159] width 60 height 33
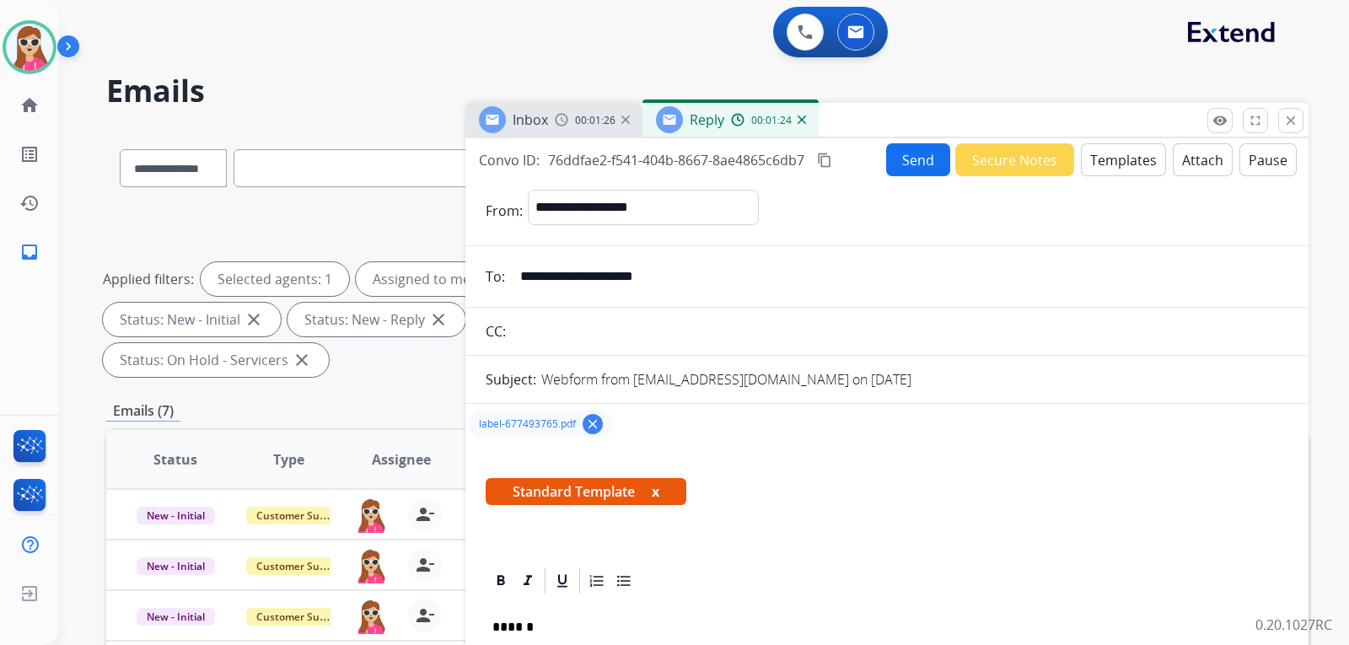
click at [898, 160] on button "Send" at bounding box center [918, 159] width 64 height 33
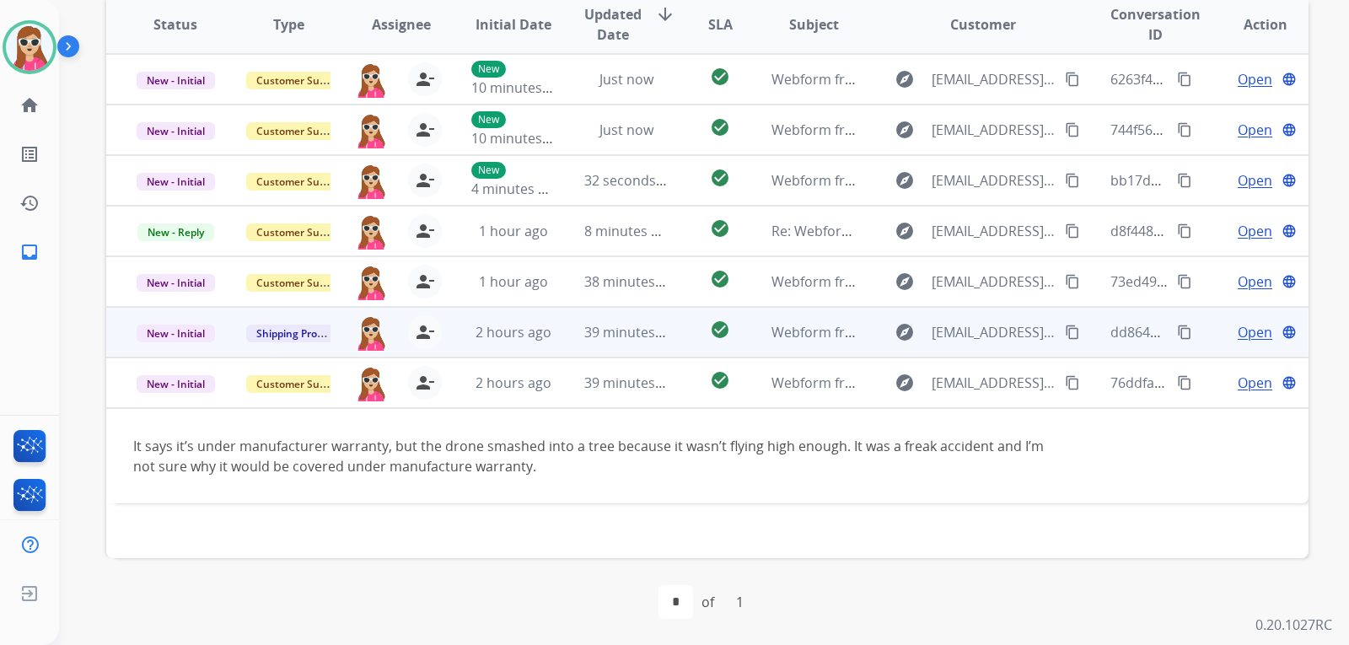
scroll to position [436, 0]
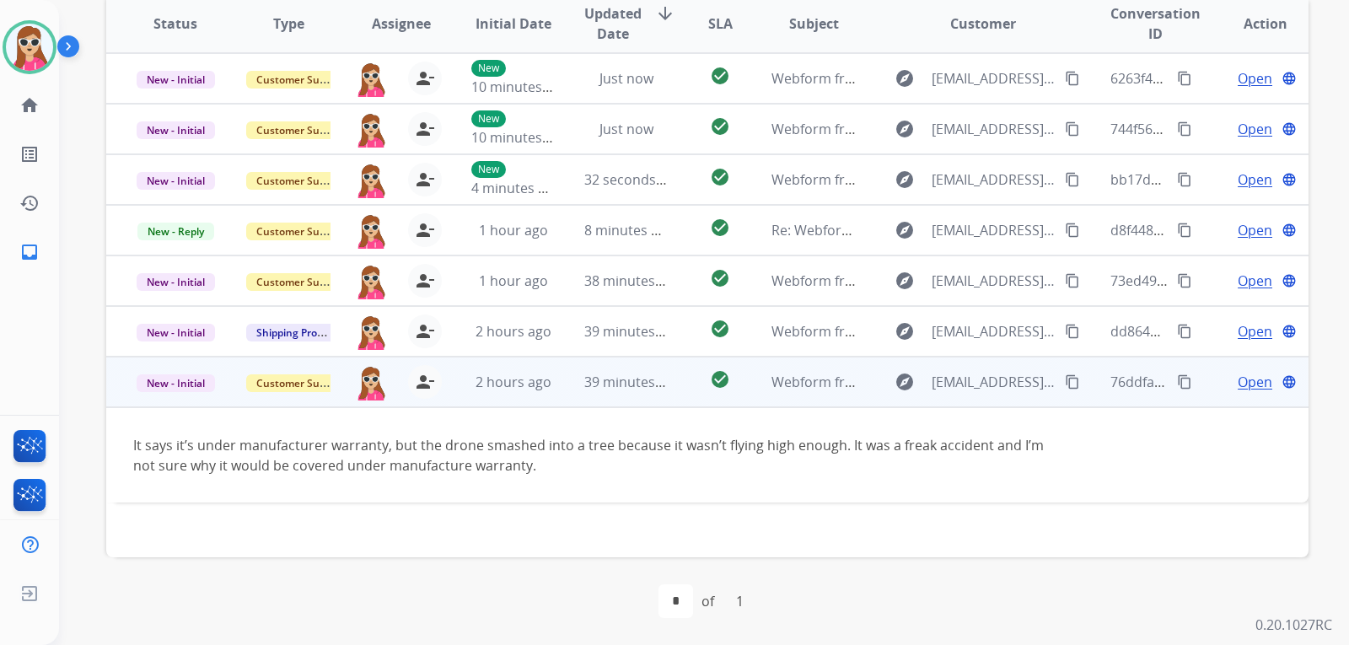
click at [1237, 378] on span "Open" at bounding box center [1254, 382] width 35 height 20
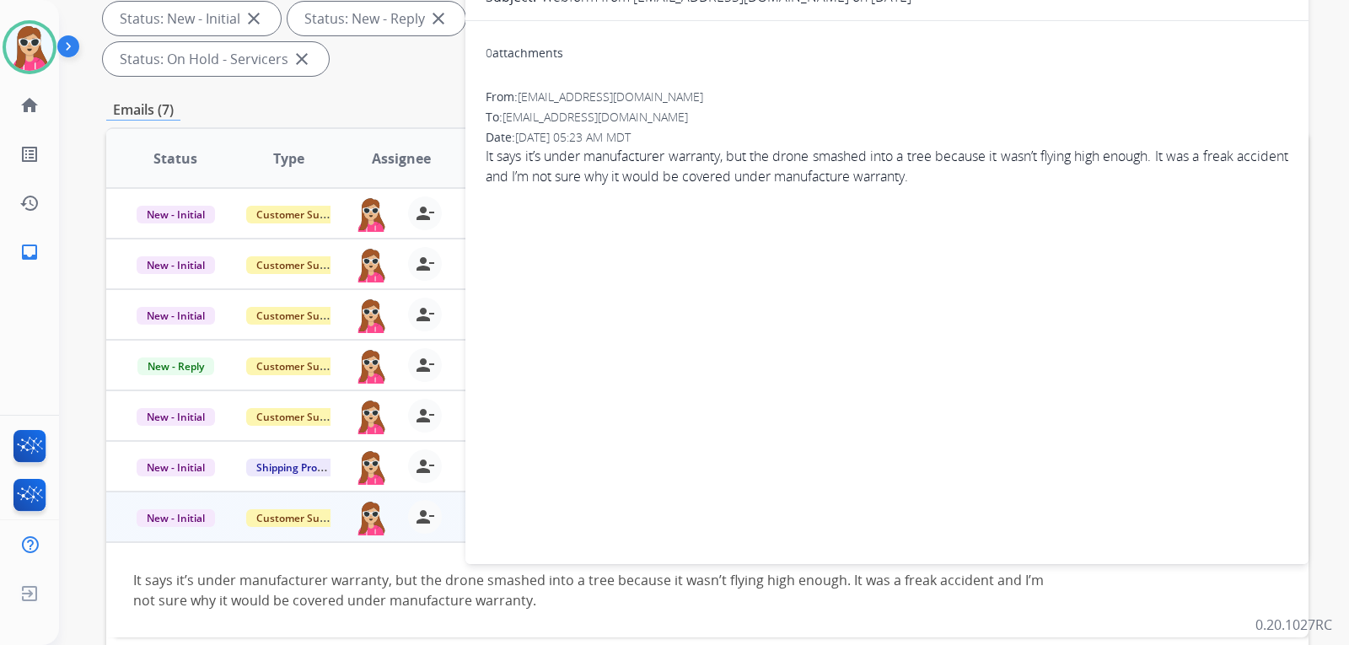
scroll to position [183, 0]
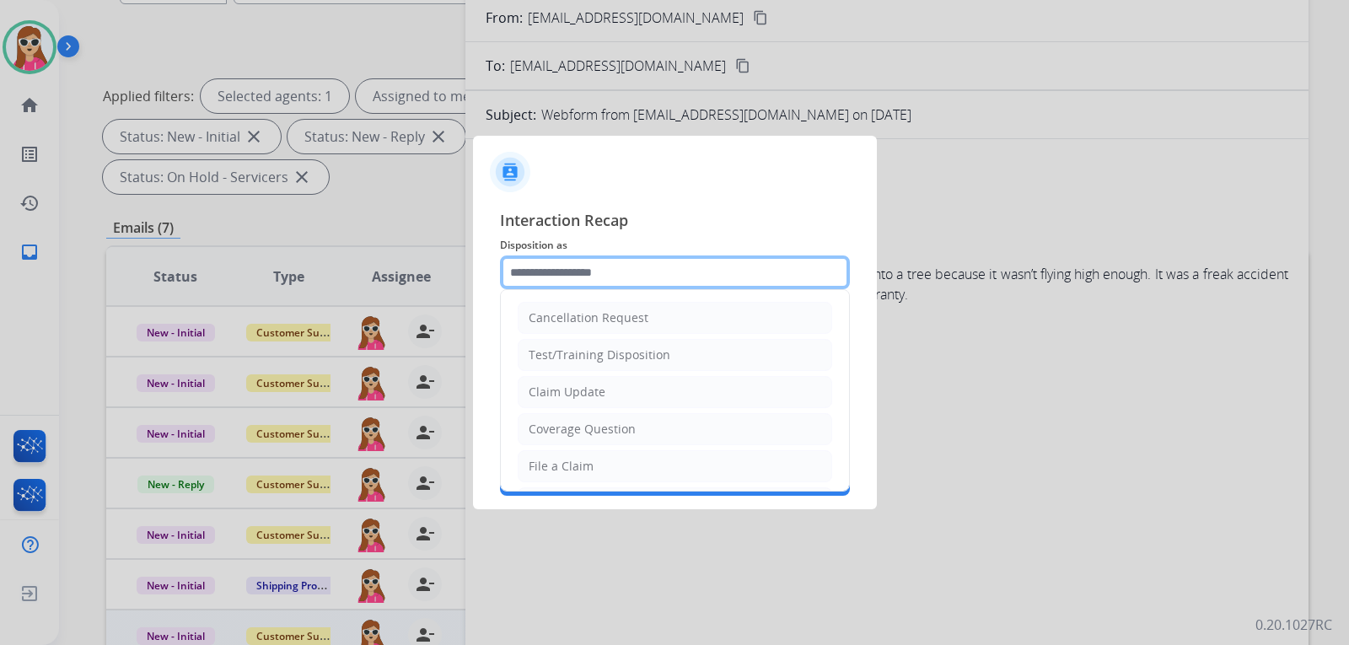
click at [652, 276] on input "text" at bounding box center [675, 272] width 350 height 34
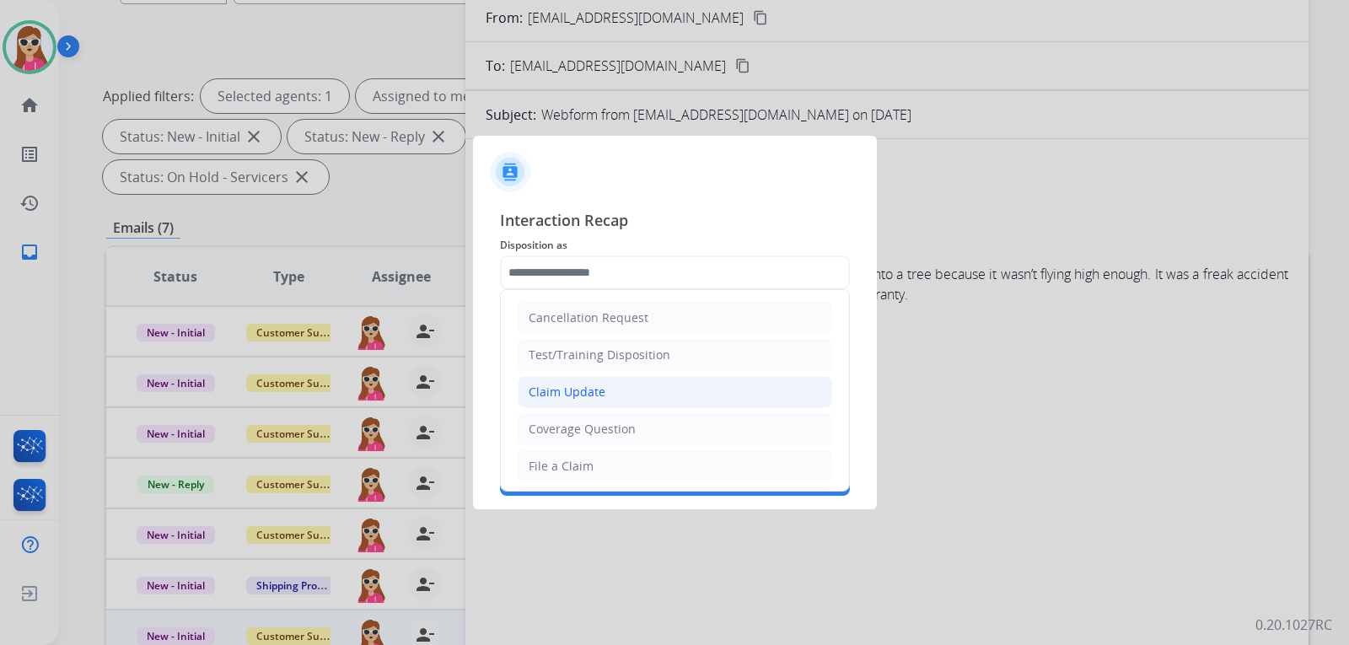
click at [632, 391] on li "Claim Update" at bounding box center [675, 392] width 314 height 32
type input "**********"
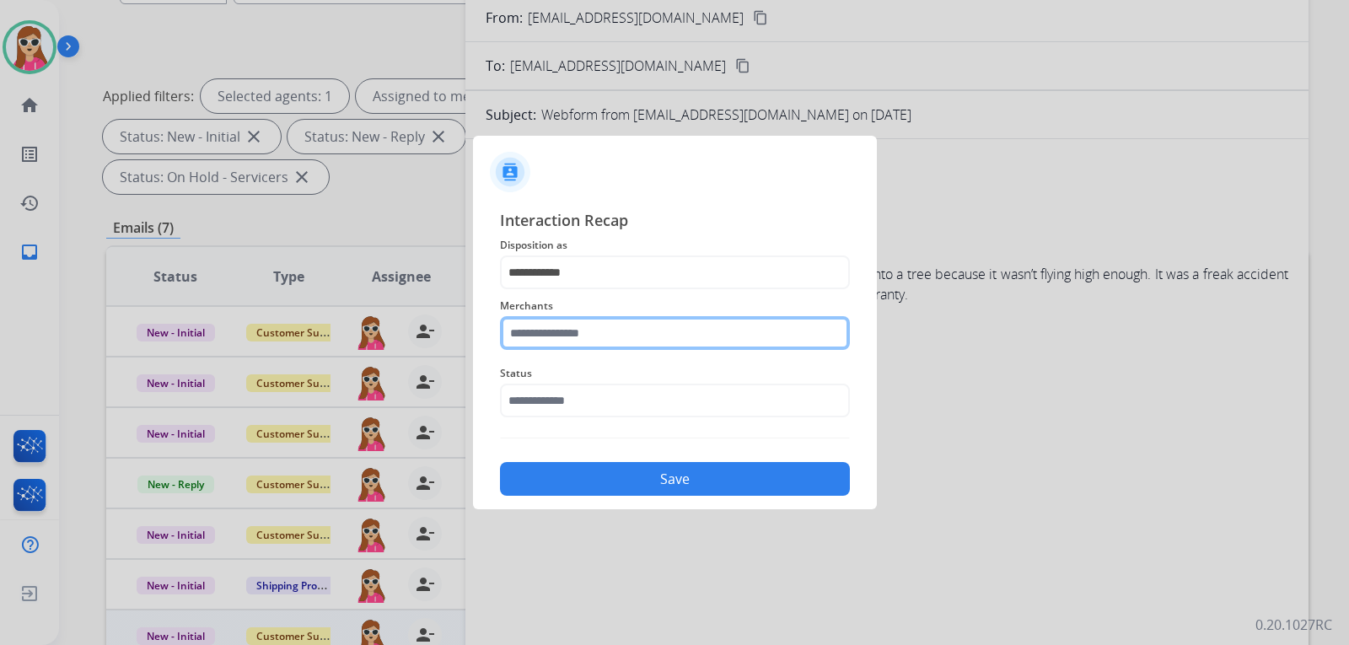
click at [716, 338] on input "text" at bounding box center [675, 333] width 350 height 34
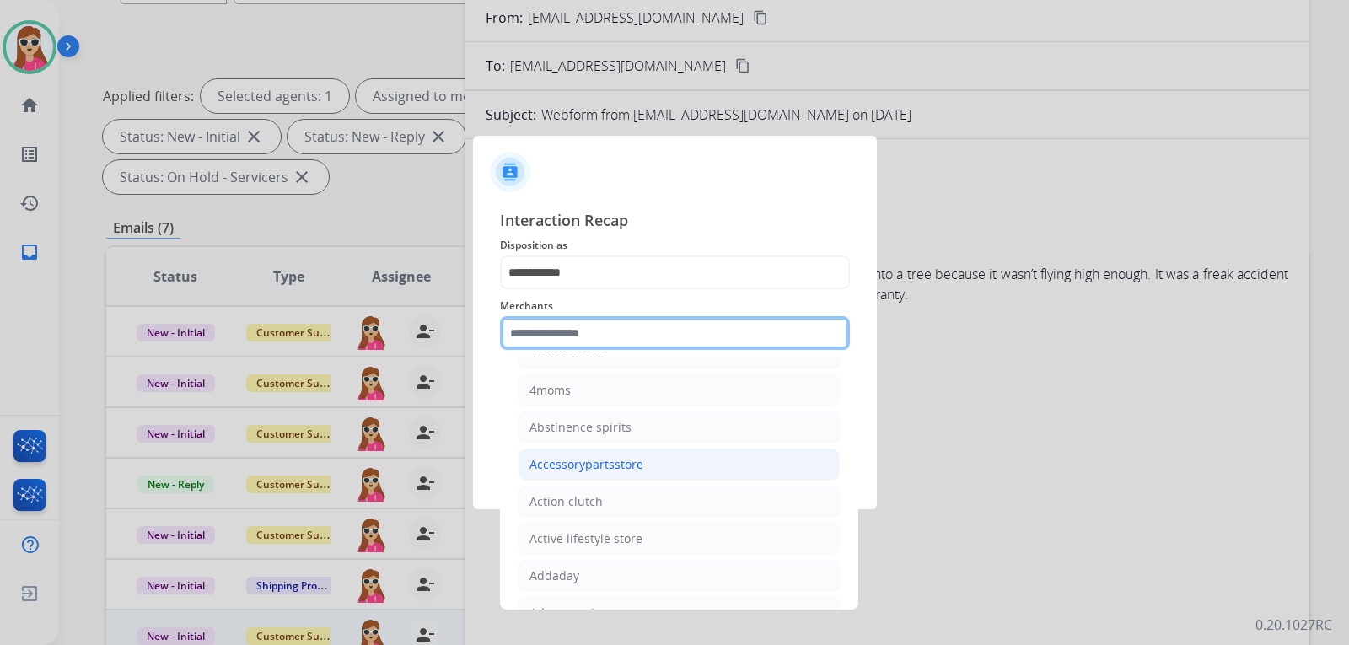
scroll to position [337, 0]
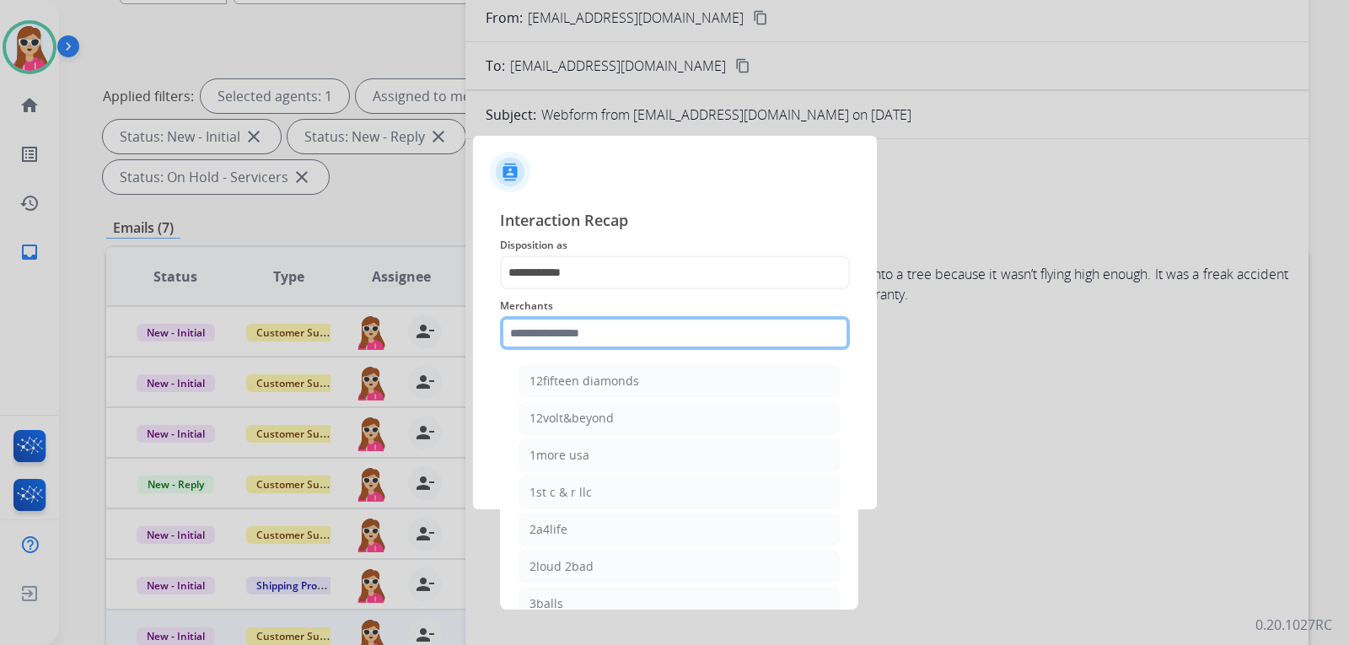
click at [690, 340] on input "text" at bounding box center [675, 333] width 350 height 34
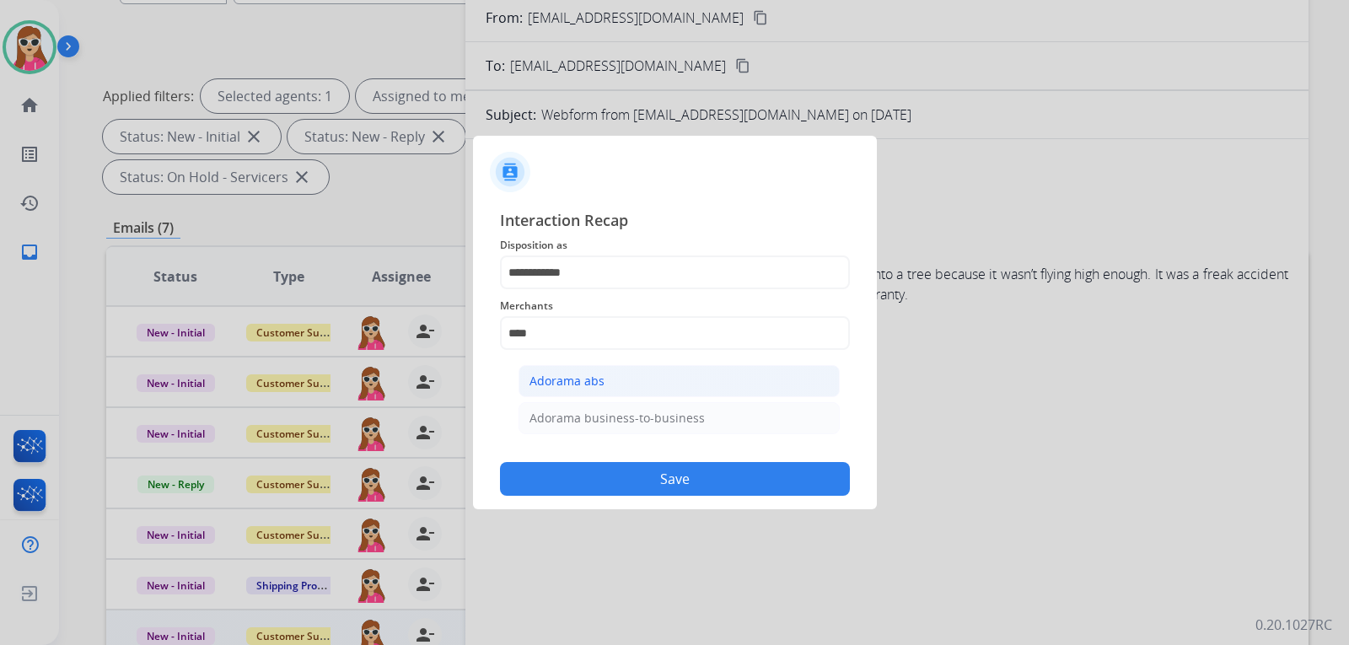
click at [623, 384] on li "Adorama abs" at bounding box center [678, 381] width 321 height 32
type input "**********"
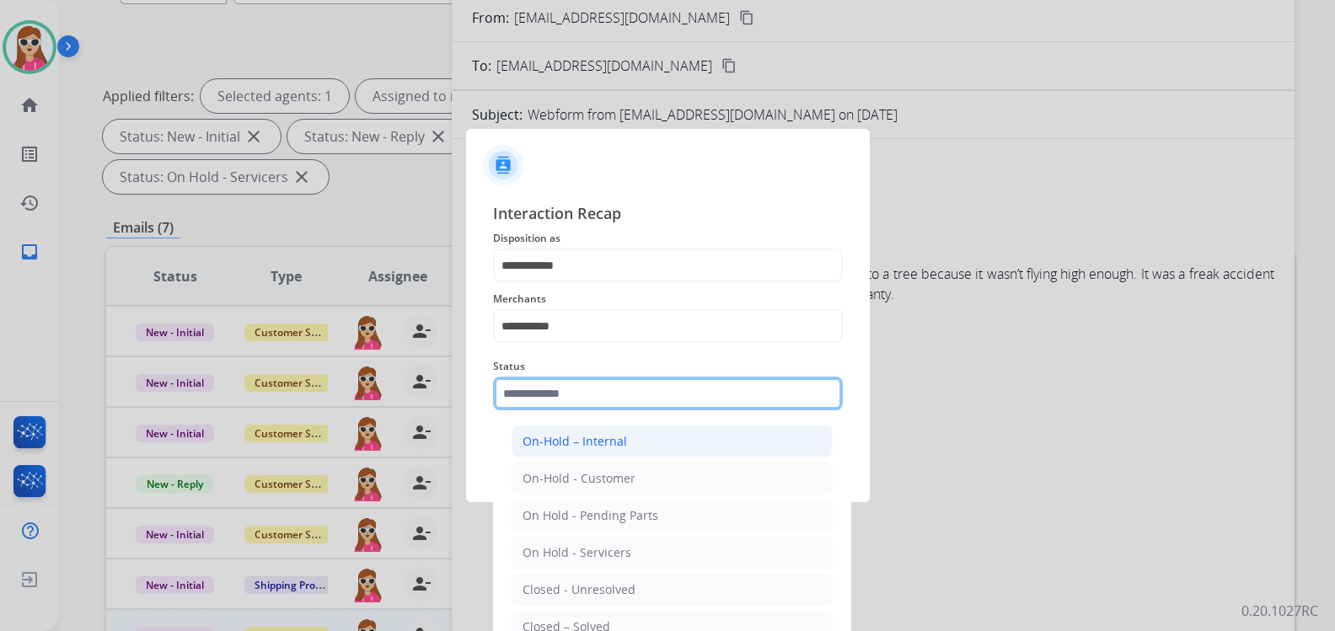
drag, startPoint x: 564, startPoint y: 390, endPoint x: 547, endPoint y: 436, distance: 48.5
click at [566, 391] on input "text" at bounding box center [668, 394] width 350 height 34
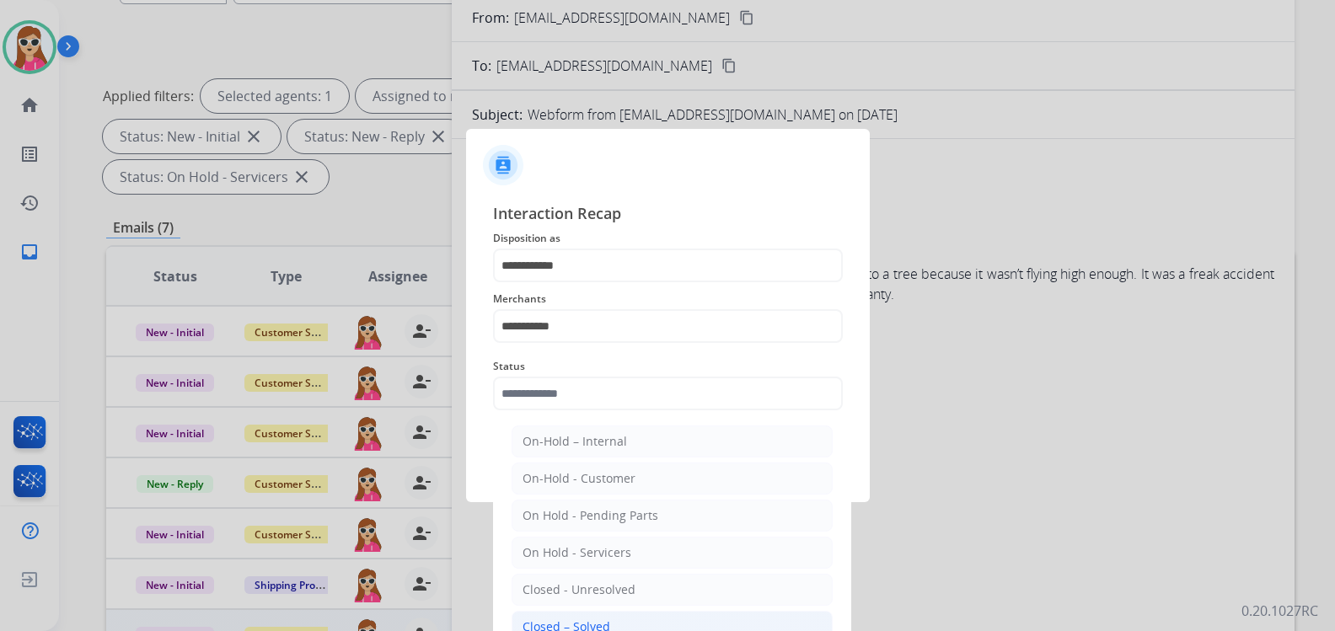
click at [587, 624] on div "Closed – Solved" at bounding box center [567, 627] width 88 height 17
type input "**********"
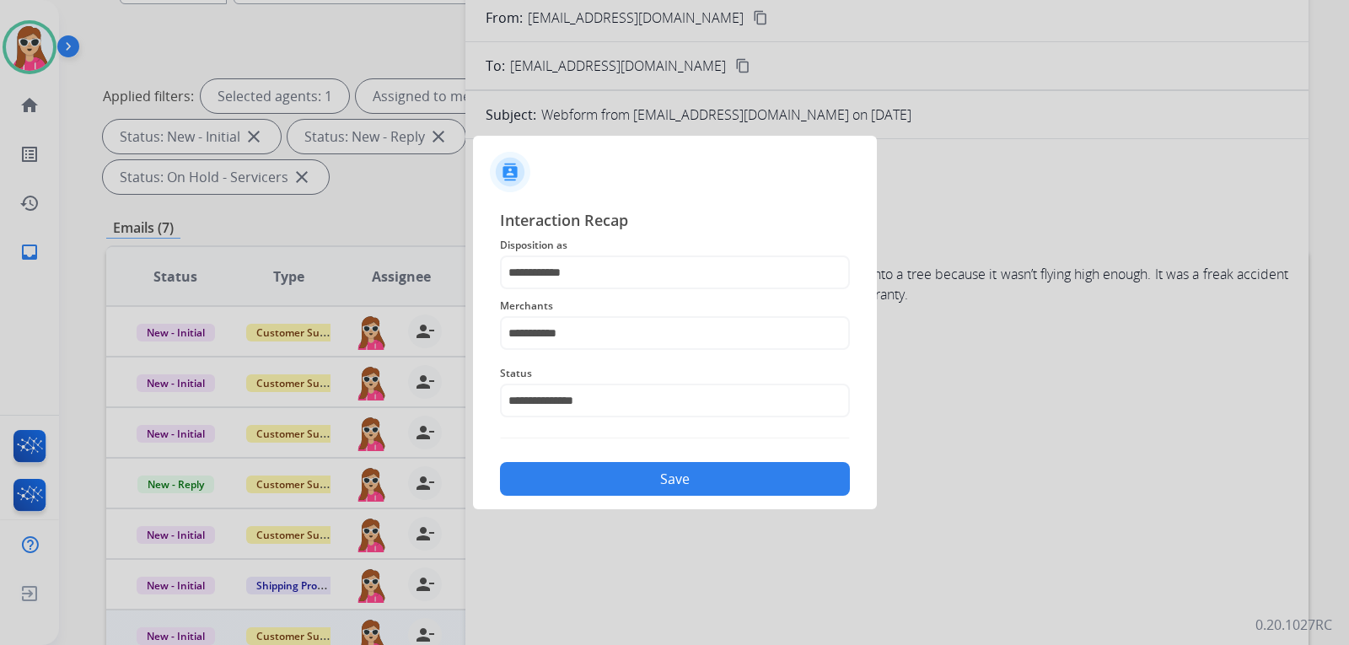
click at [669, 465] on button "Save" at bounding box center [675, 479] width 350 height 34
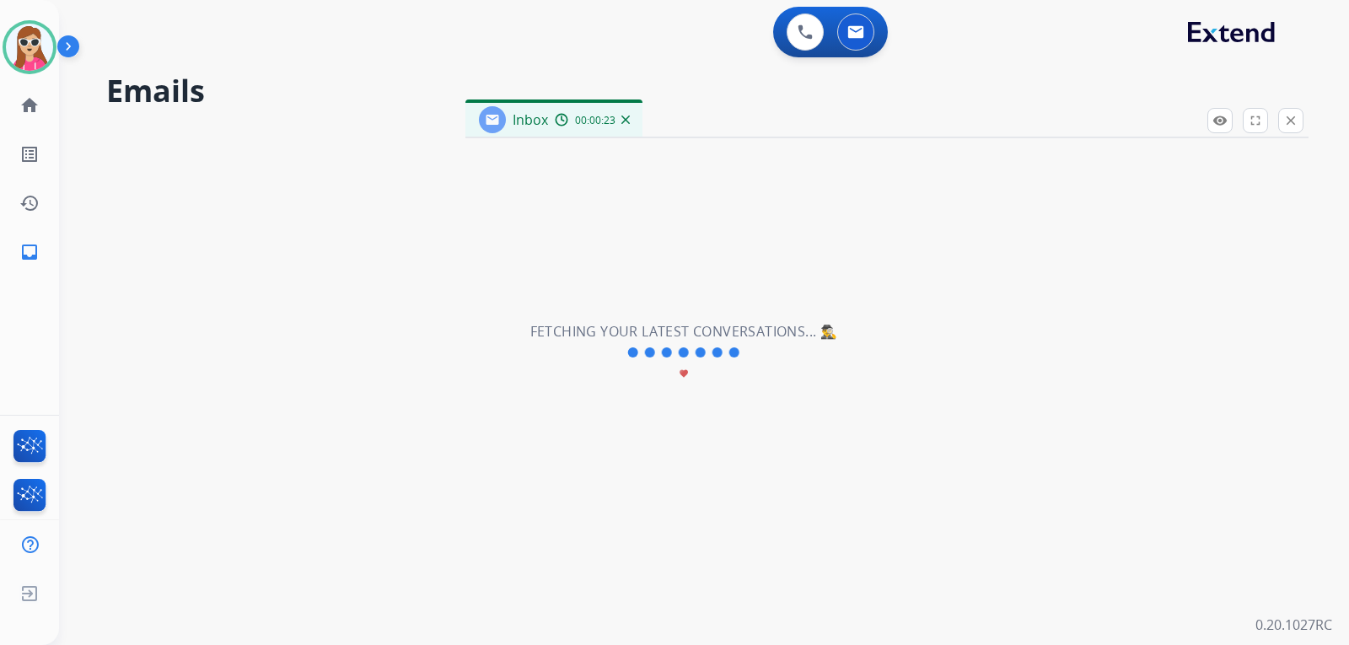
scroll to position [0, 0]
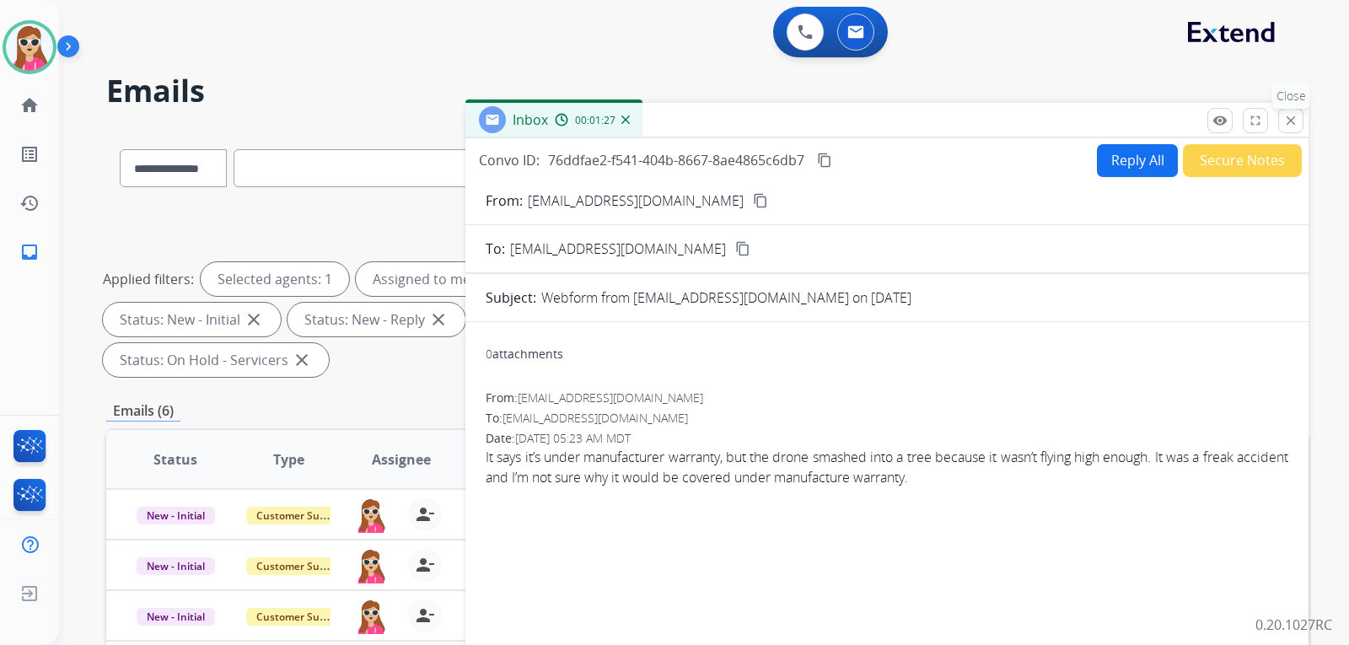
drag, startPoint x: 1303, startPoint y: 122, endPoint x: 1283, endPoint y: 132, distance: 22.6
click at [1302, 122] on div "Inbox 00:01:27 Convo ID: 76ddfae2-f541-404b-8667-8ae4865c6db7 content_copy Repl…" at bounding box center [886, 484] width 843 height 762
click at [1281, 133] on div "Inbox 00:01:28" at bounding box center [886, 120] width 843 height 35
click at [1288, 129] on button "close Close" at bounding box center [1290, 120] width 25 height 25
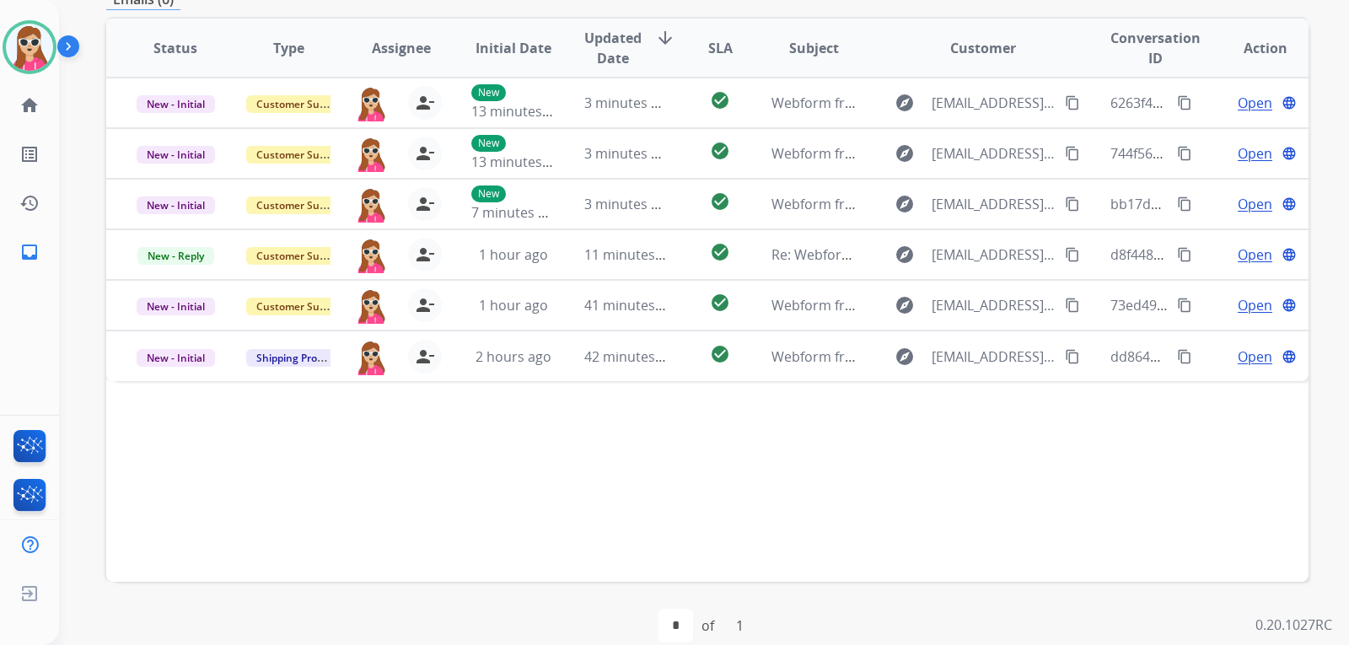
scroll to position [421, 0]
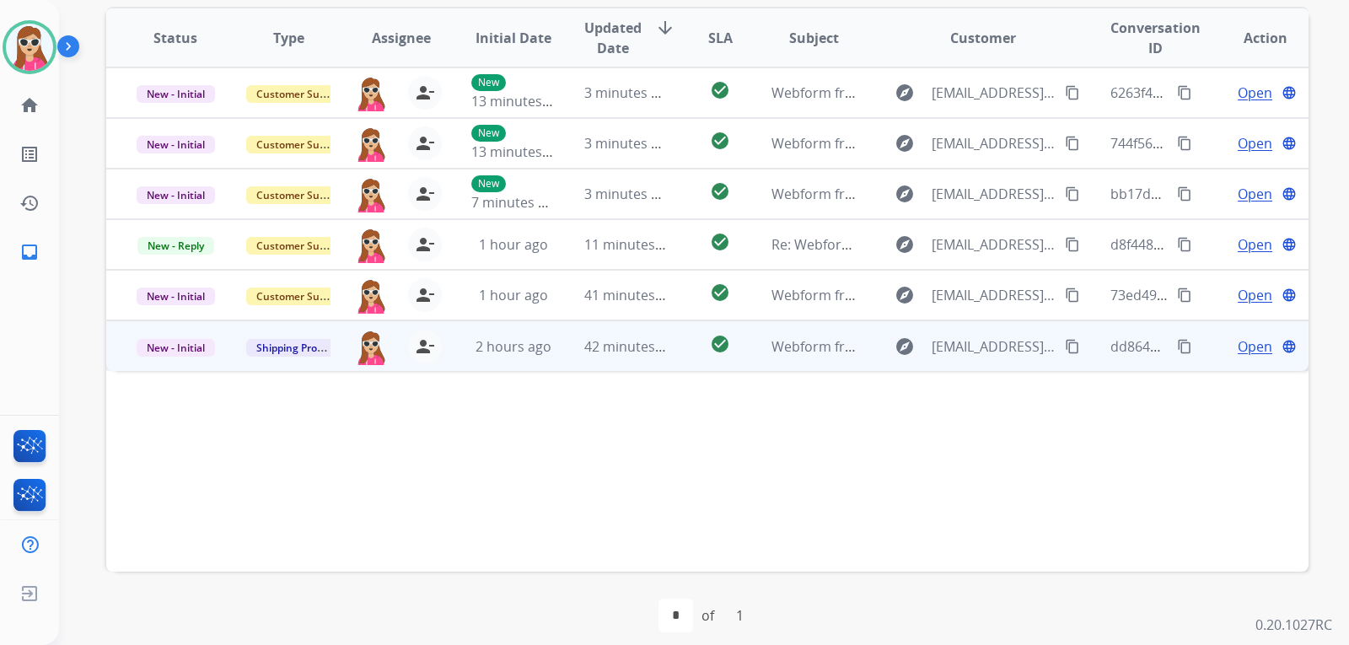
click at [870, 364] on td "explore [EMAIL_ADDRESS][DOMAIN_NAME] content_copy" at bounding box center [969, 345] width 225 height 51
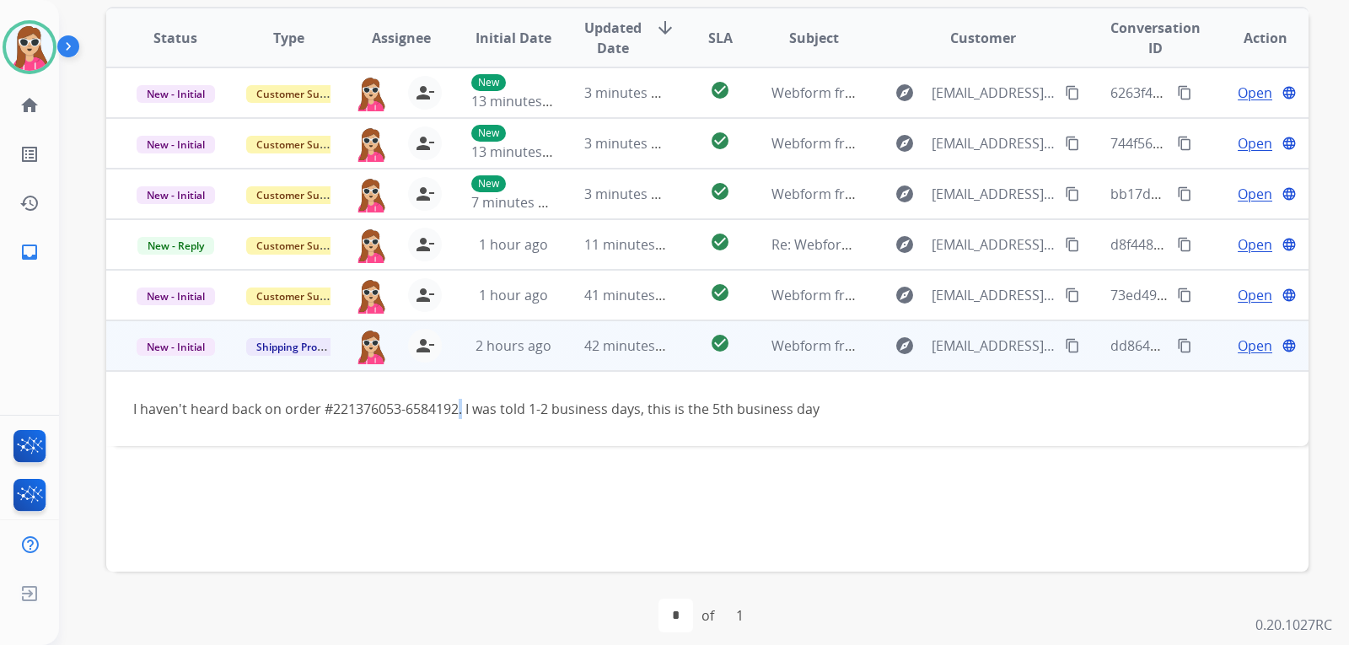
drag, startPoint x: 456, startPoint y: 410, endPoint x: 518, endPoint y: 410, distance: 62.4
click at [469, 410] on div "I haven't heard back on order #221376053-6584192. I was told 1-2 business days,…" at bounding box center [594, 409] width 923 height 20
drag, startPoint x: 1066, startPoint y: 340, endPoint x: 1049, endPoint y: 354, distance: 22.1
click at [1065, 341] on mat-icon "content_copy" at bounding box center [1072, 345] width 15 height 15
drag, startPoint x: 1174, startPoint y: 349, endPoint x: 1106, endPoint y: 351, distance: 68.3
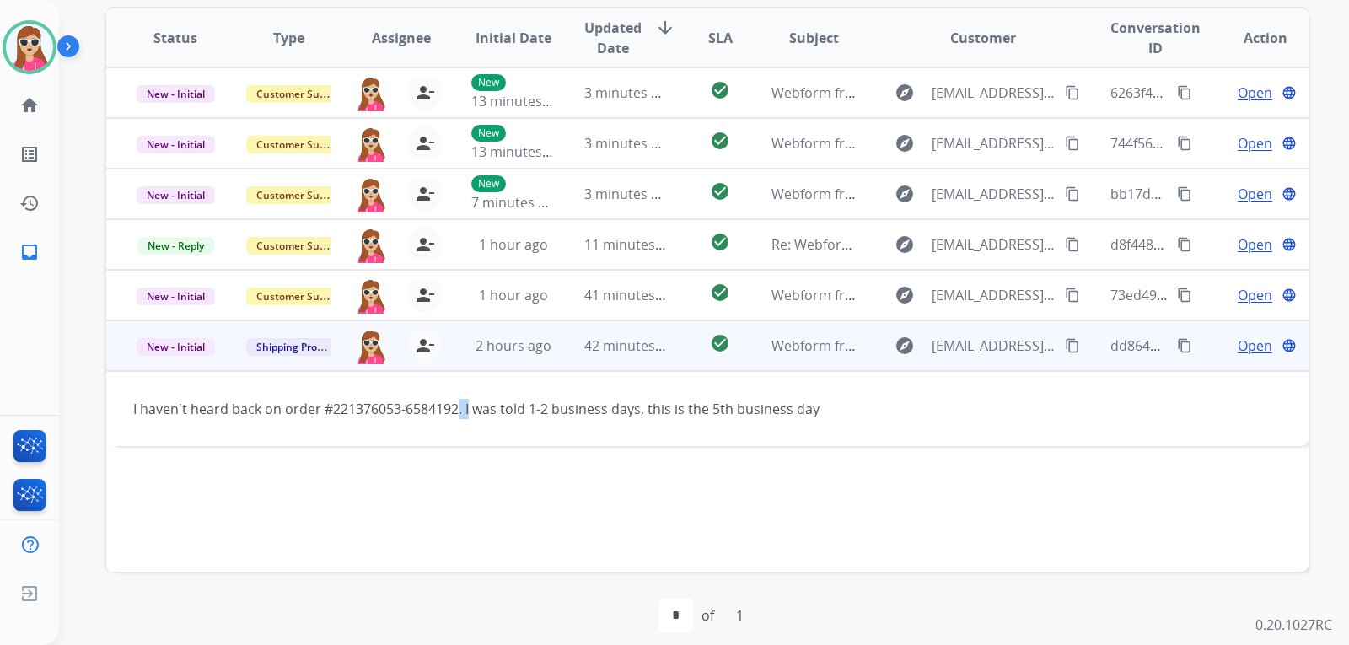
click at [1177, 349] on mat-icon "content_copy" at bounding box center [1184, 345] width 15 height 15
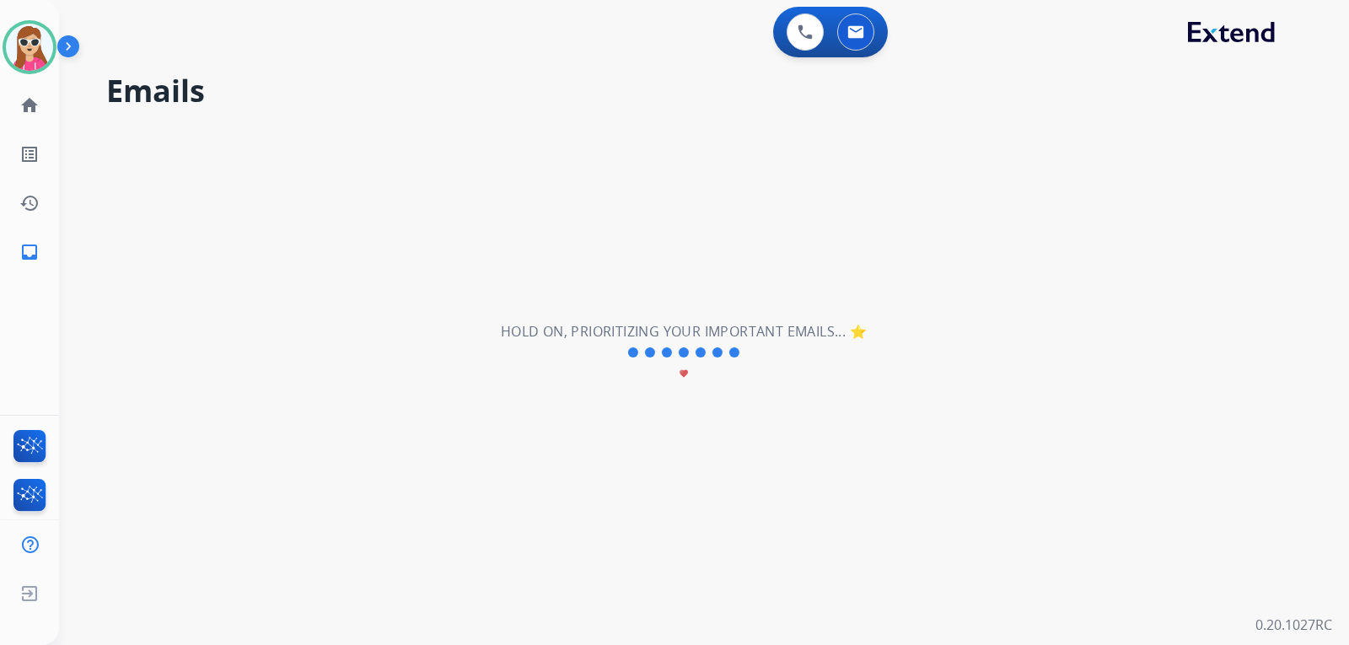
scroll to position [0, 0]
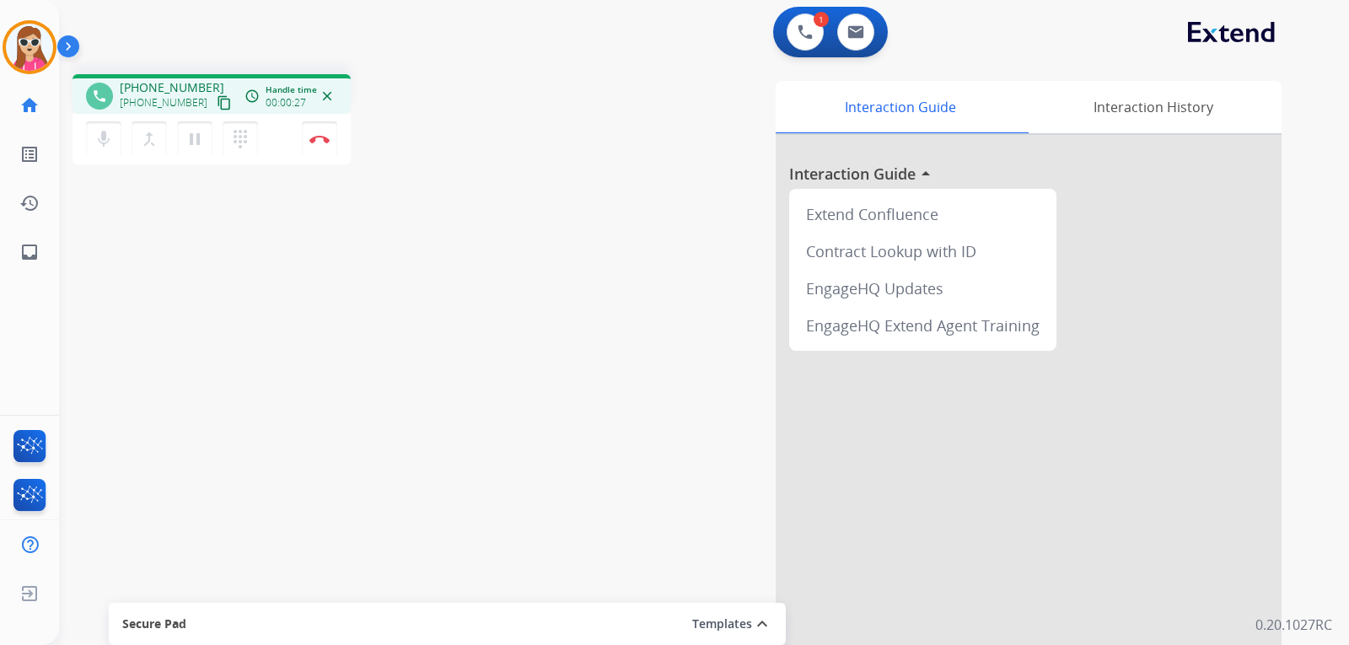
click at [217, 103] on mat-icon "content_copy" at bounding box center [224, 102] width 15 height 15
click at [251, 143] on button "dialpad Dialpad" at bounding box center [240, 138] width 35 height 35
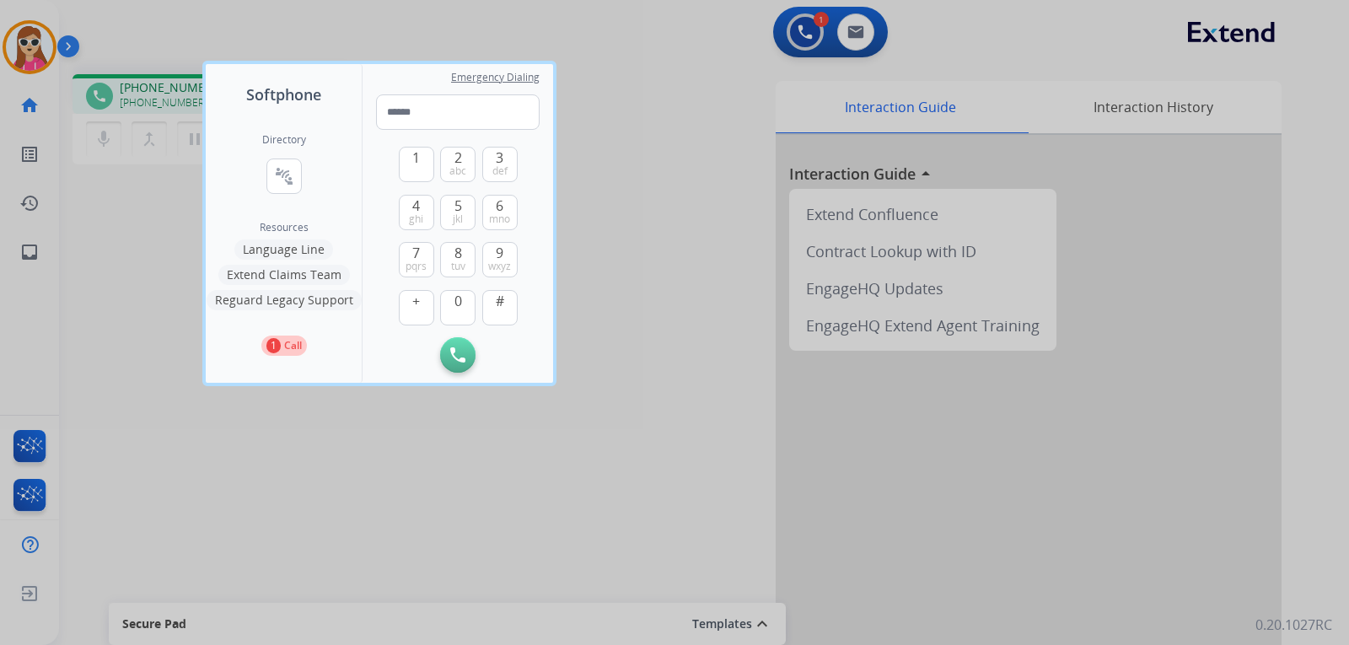
click at [314, 249] on button "Language Line" at bounding box center [283, 249] width 99 height 20
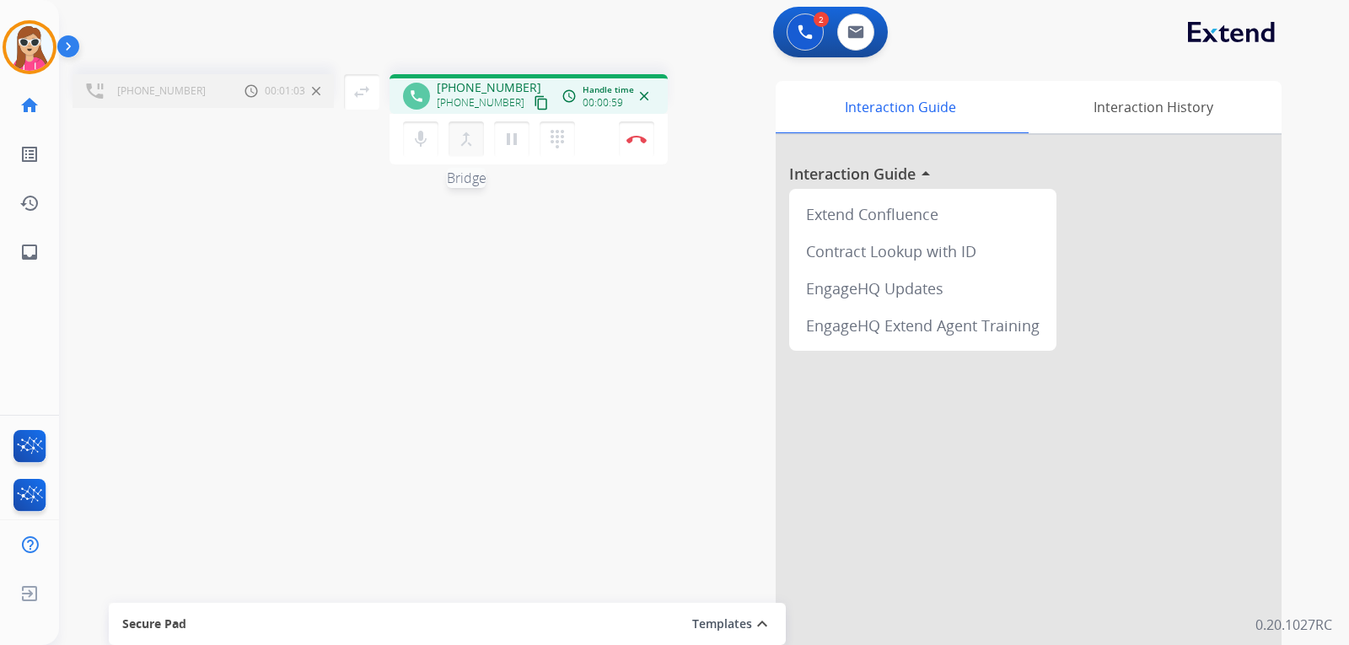
click at [470, 140] on mat-icon "merge_type" at bounding box center [466, 139] width 20 height 20
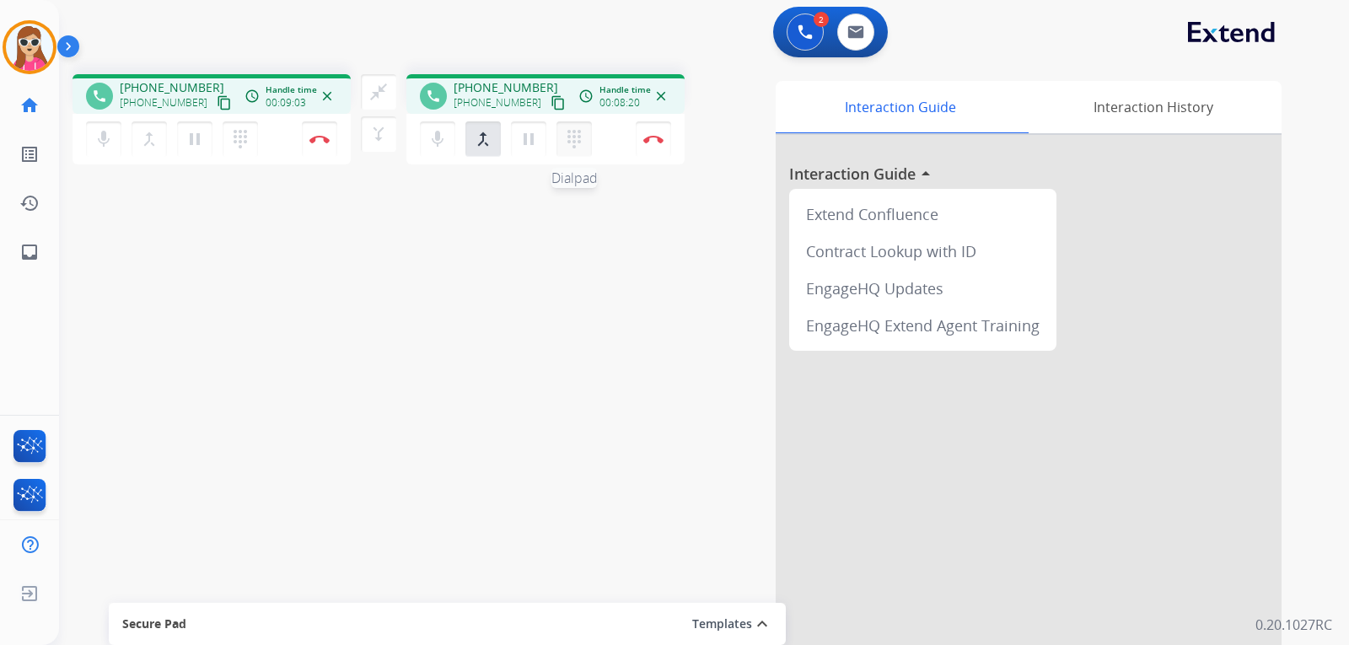
click at [580, 147] on mat-icon "dialpad" at bounding box center [574, 139] width 20 height 20
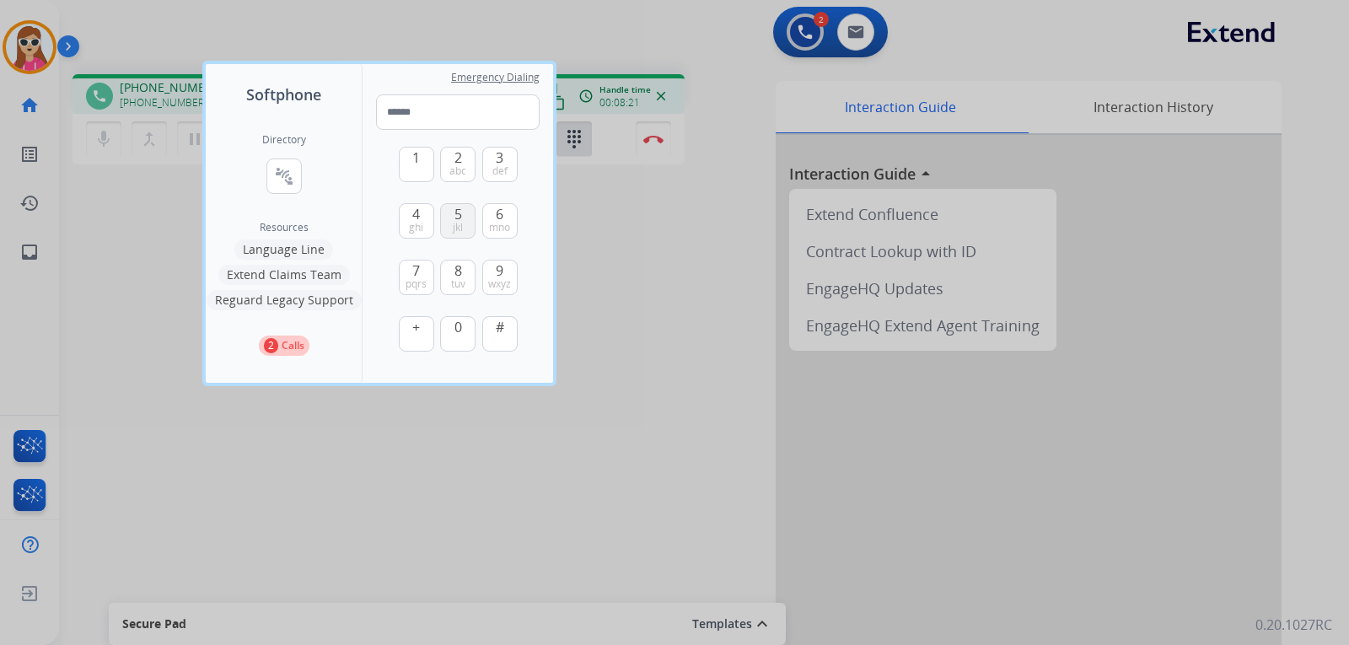
click at [468, 210] on button "5 jkl" at bounding box center [457, 220] width 35 height 35
type input "*"
click at [377, 405] on div at bounding box center [674, 322] width 1349 height 645
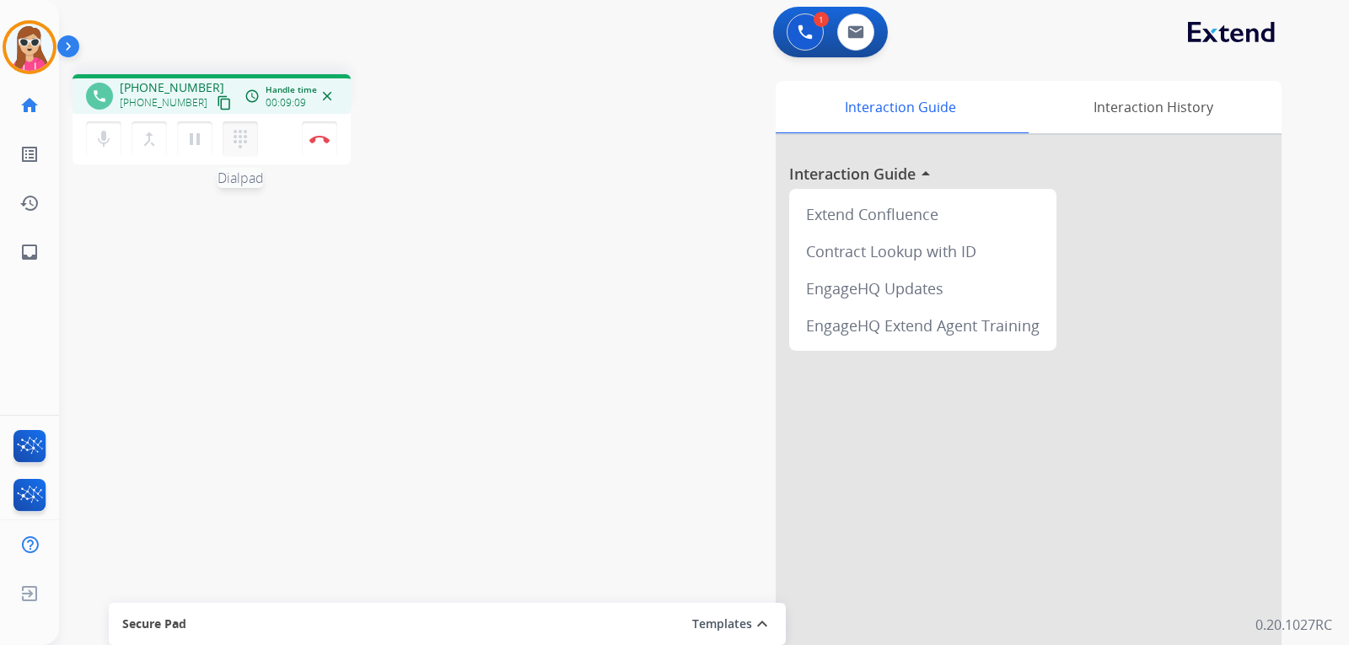
click at [241, 147] on mat-icon "dialpad" at bounding box center [240, 139] width 20 height 20
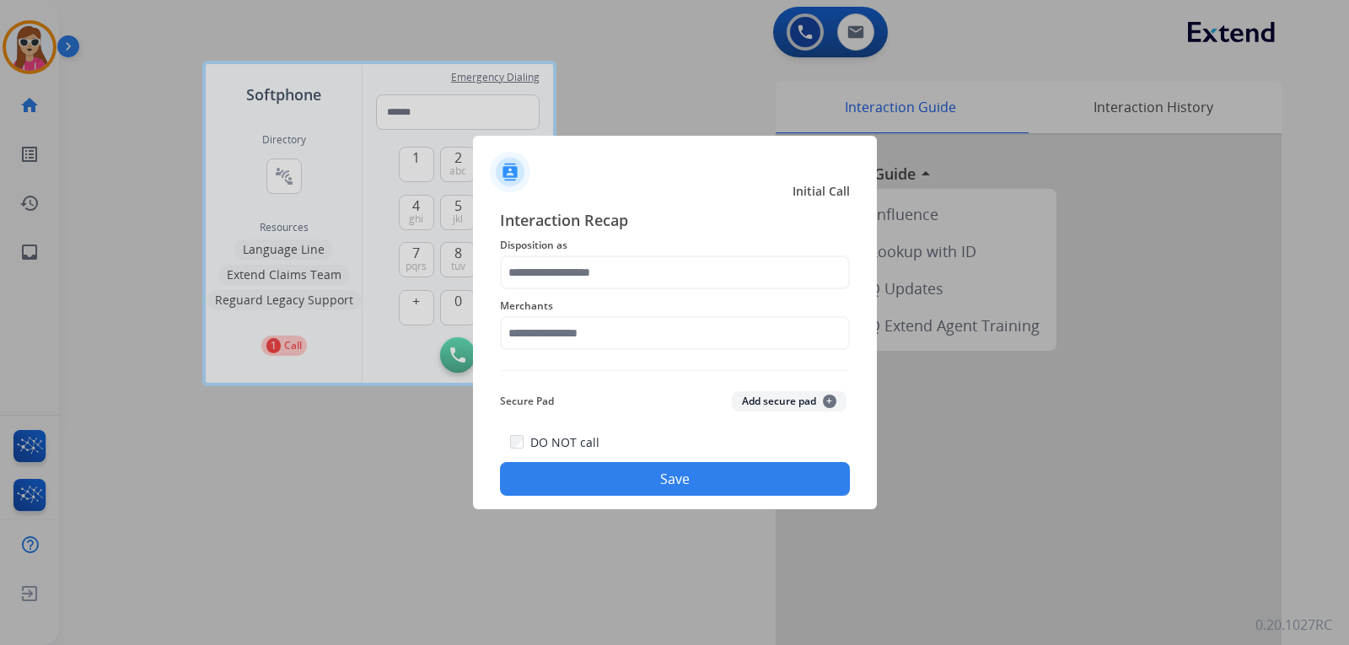
click at [625, 78] on div at bounding box center [674, 322] width 1349 height 645
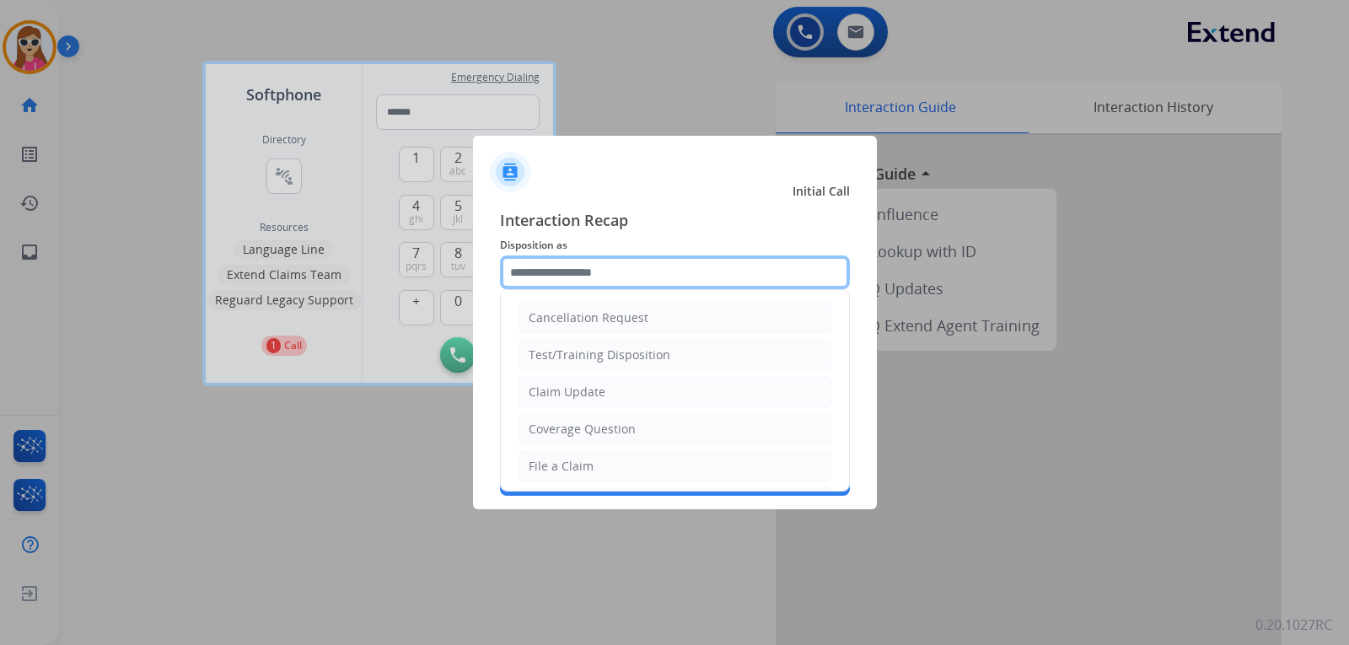
click at [617, 269] on input "text" at bounding box center [675, 272] width 350 height 34
drag, startPoint x: 574, startPoint y: 460, endPoint x: 577, endPoint y: 394, distance: 65.8
click at [573, 461] on div "File a Claim" at bounding box center [560, 466] width 65 height 17
type input "**********"
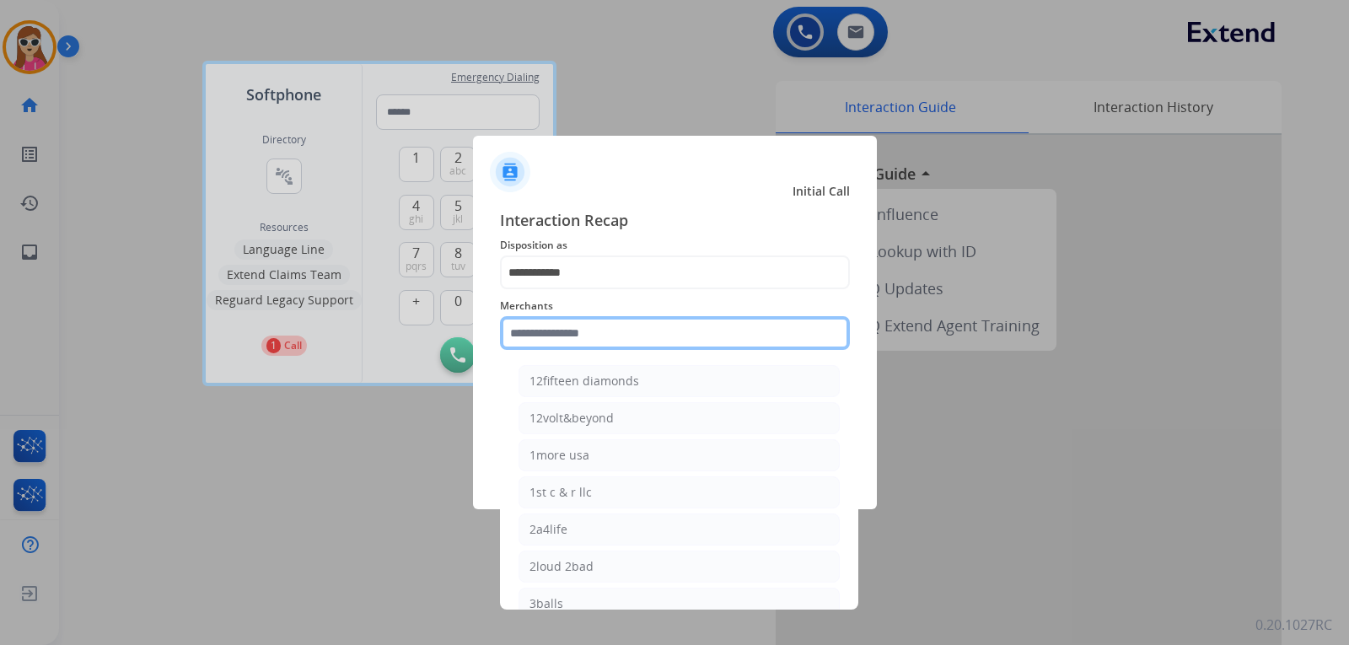
click at [578, 339] on input "text" at bounding box center [675, 333] width 350 height 34
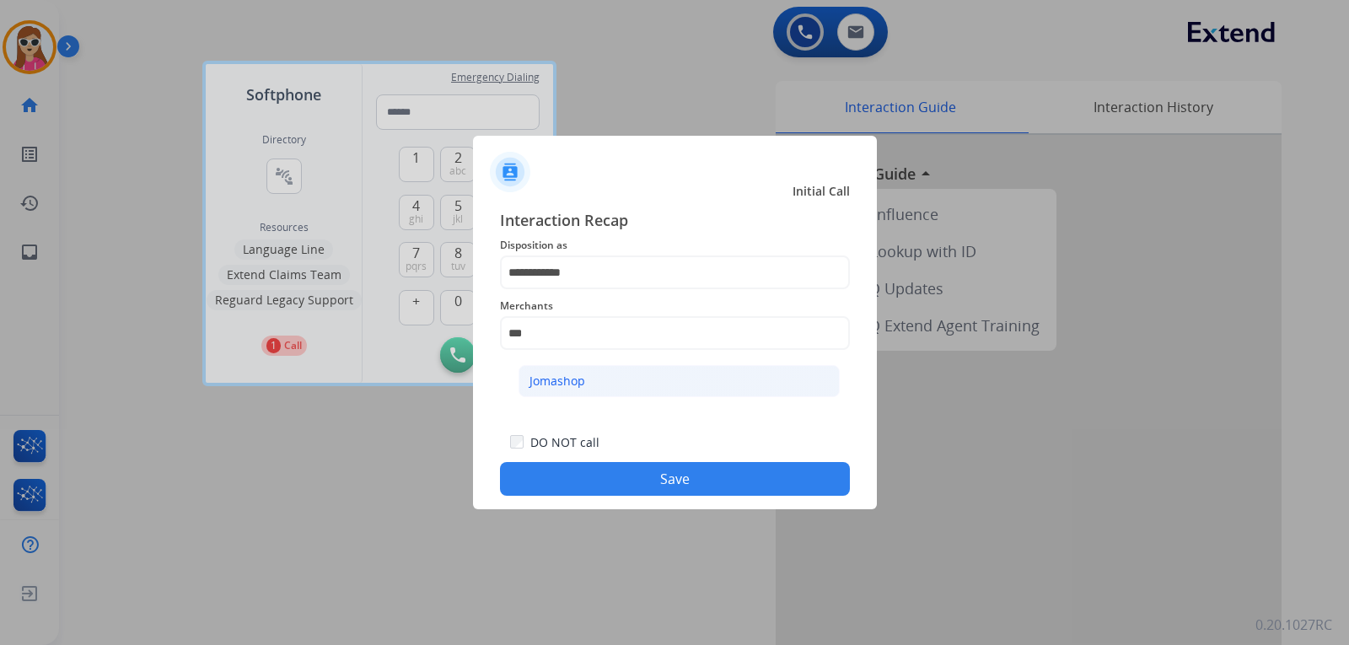
click at [539, 387] on div "Jomashop" at bounding box center [557, 381] width 56 height 17
type input "********"
click at [638, 479] on button "Save" at bounding box center [675, 479] width 350 height 34
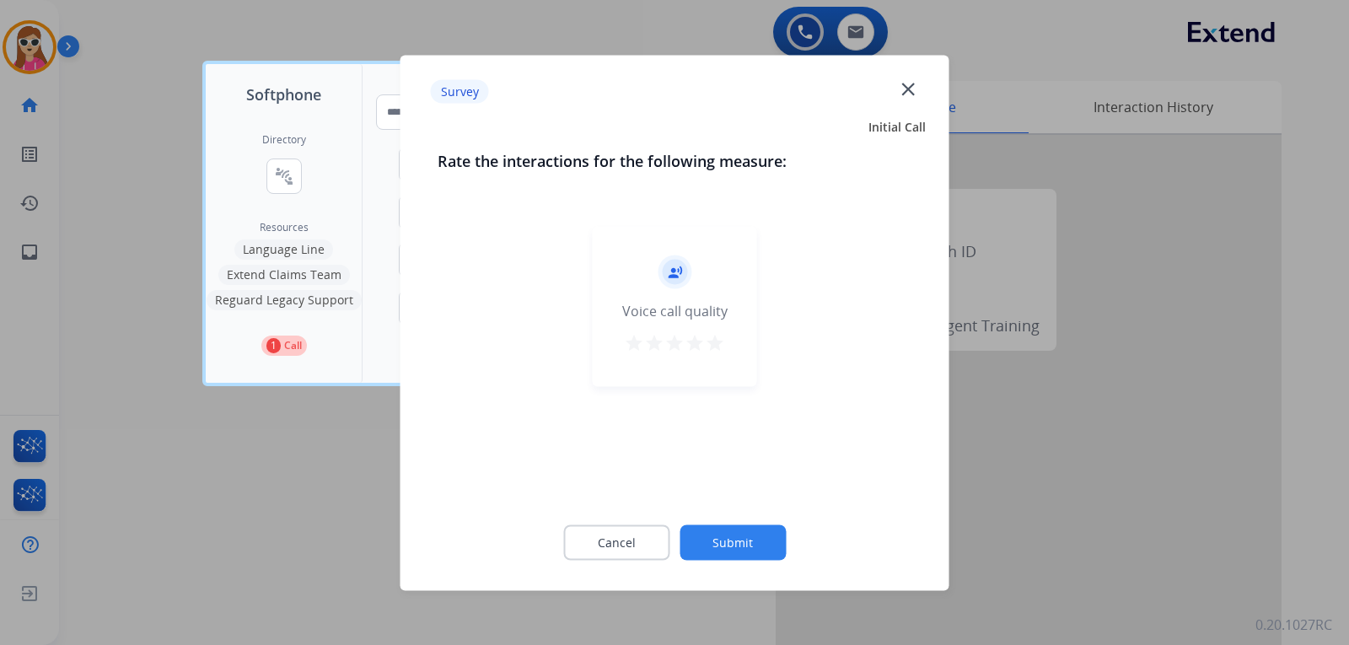
click at [735, 331] on div "record_voice_over Voice call quality star star star star star" at bounding box center [675, 306] width 164 height 160
click at [713, 351] on mat-icon "star" at bounding box center [715, 342] width 20 height 20
click at [725, 543] on button "Submit" at bounding box center [732, 541] width 106 height 35
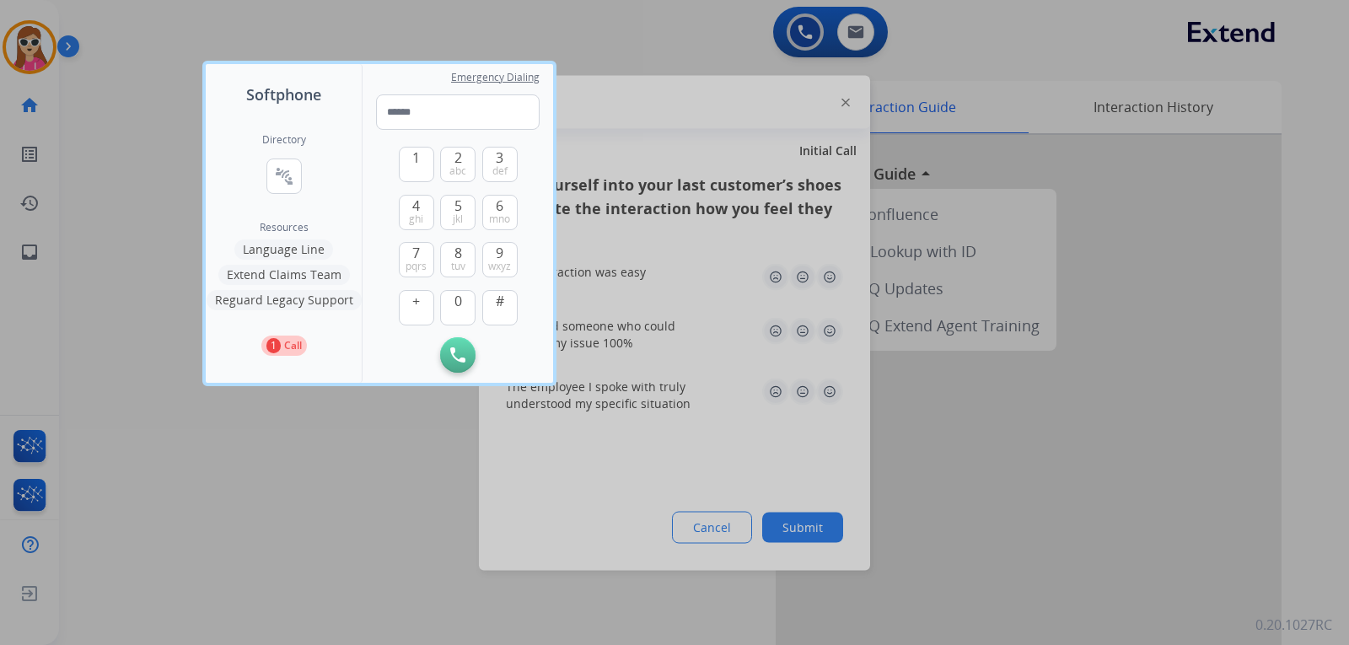
click at [560, 34] on div at bounding box center [674, 322] width 1349 height 645
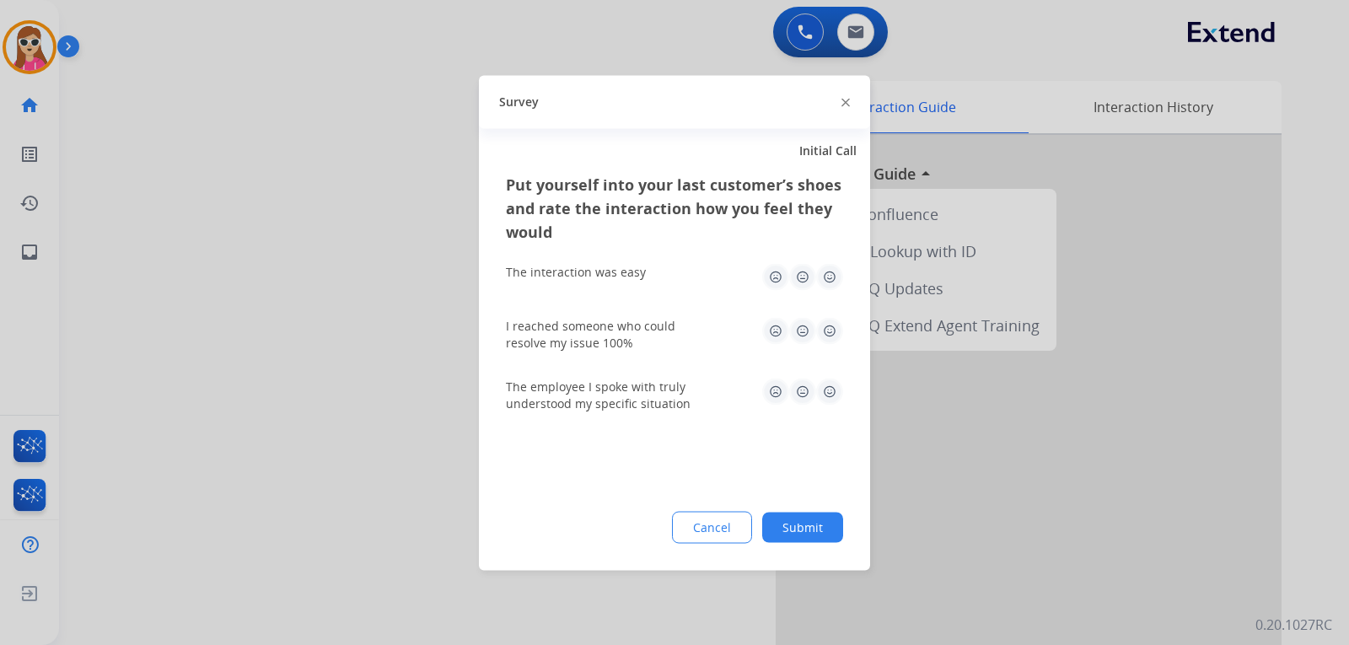
click at [836, 280] on img at bounding box center [829, 276] width 27 height 27
click at [834, 335] on img at bounding box center [829, 330] width 27 height 27
click at [826, 384] on img at bounding box center [829, 391] width 27 height 27
click at [782, 538] on button "Submit" at bounding box center [802, 527] width 81 height 30
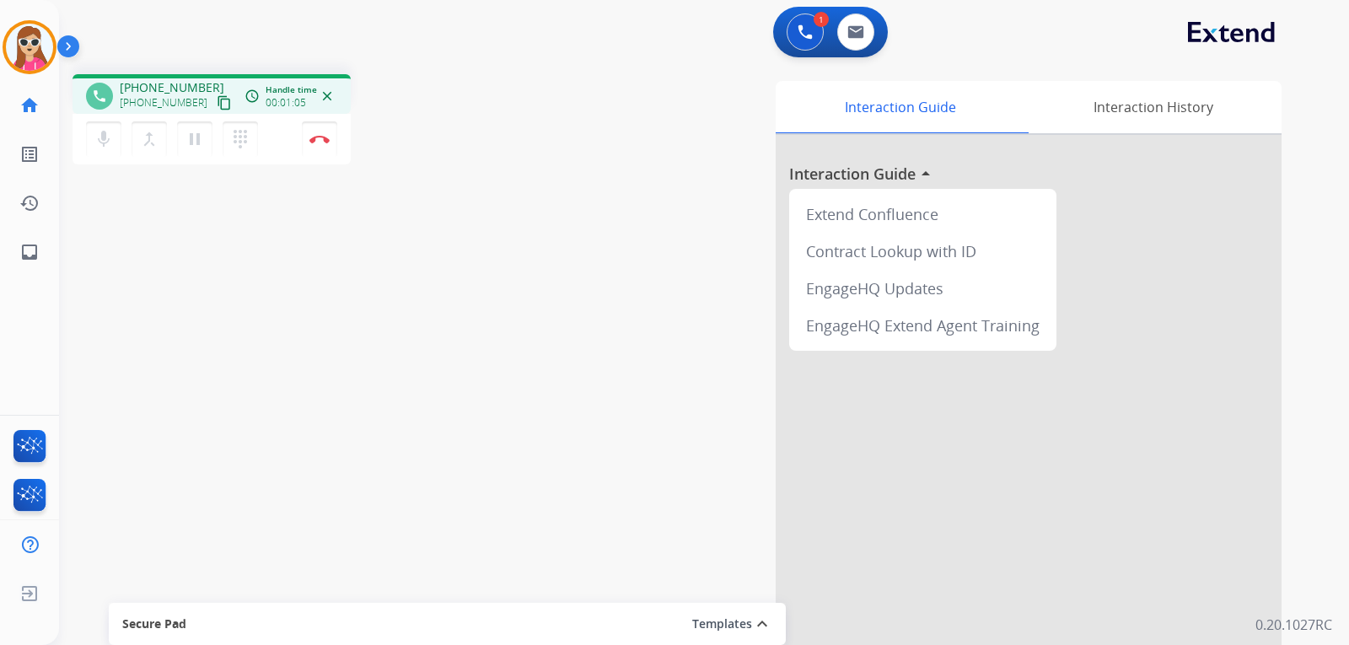
drag, startPoint x: 201, startPoint y: 100, endPoint x: 176, endPoint y: 114, distance: 28.7
click at [217, 102] on mat-icon "content_copy" at bounding box center [224, 102] width 15 height 15
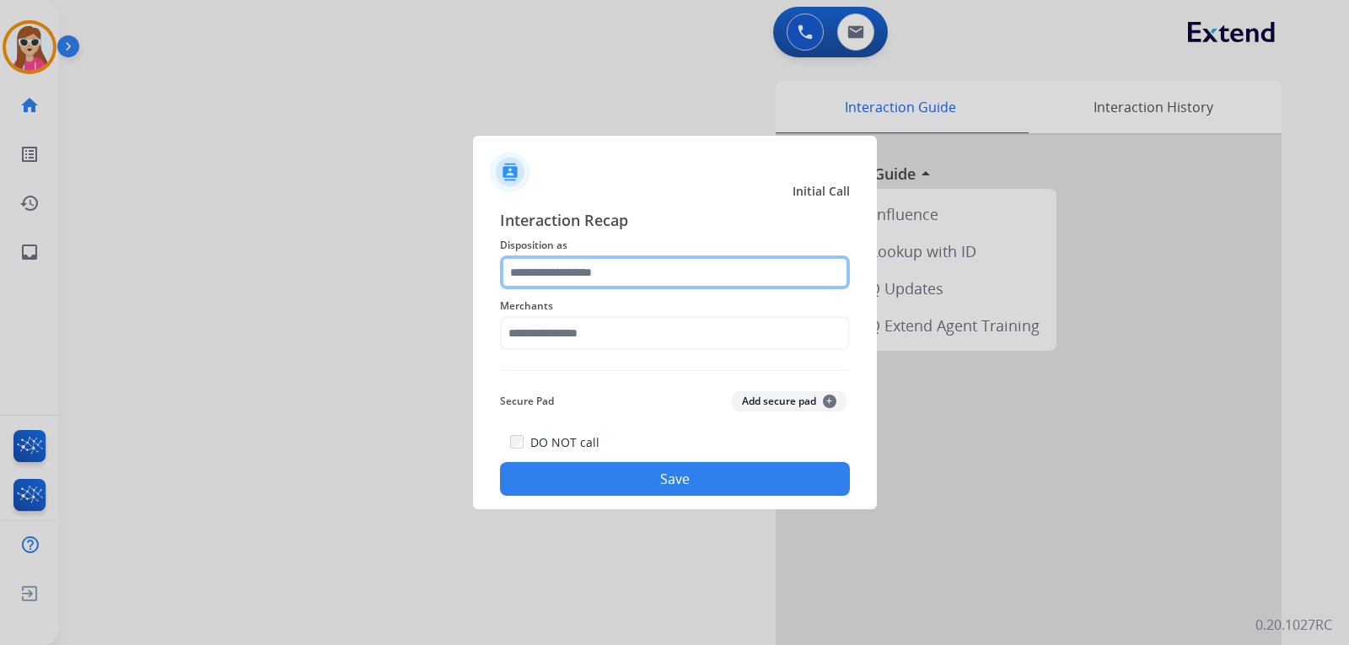
click at [711, 285] on input "text" at bounding box center [675, 272] width 350 height 34
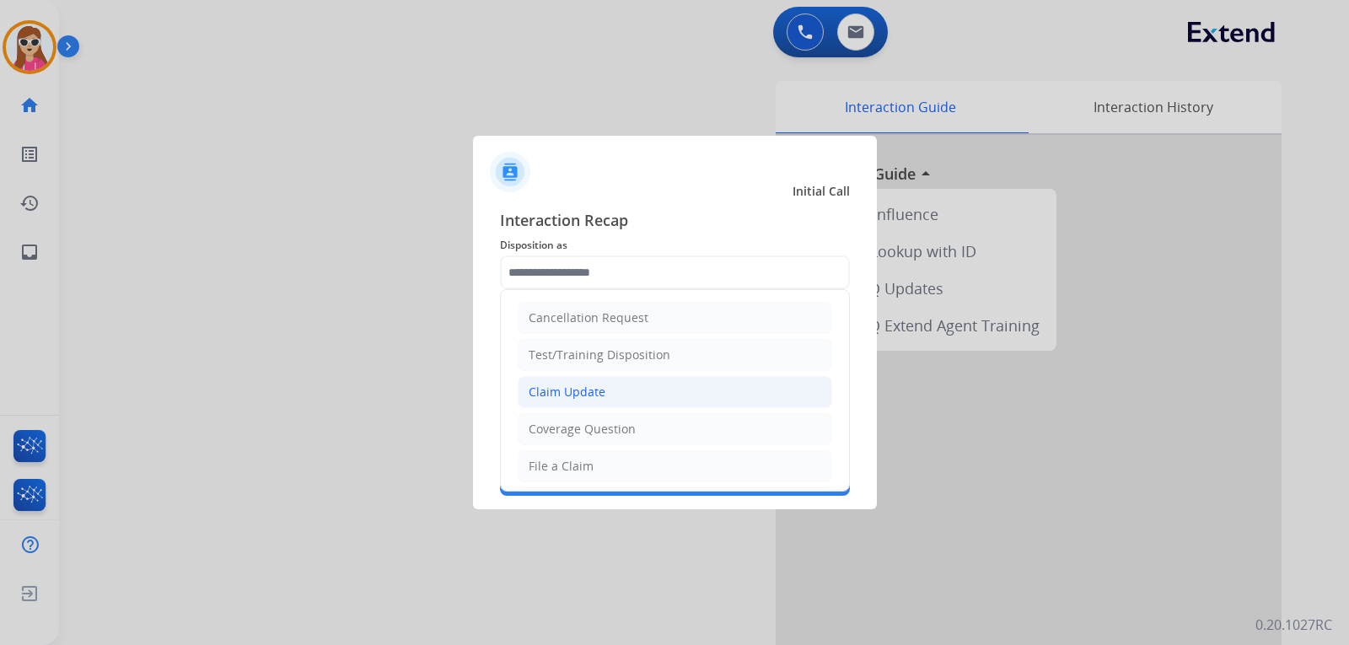
click at [637, 391] on li "Claim Update" at bounding box center [675, 392] width 314 height 32
type input "**********"
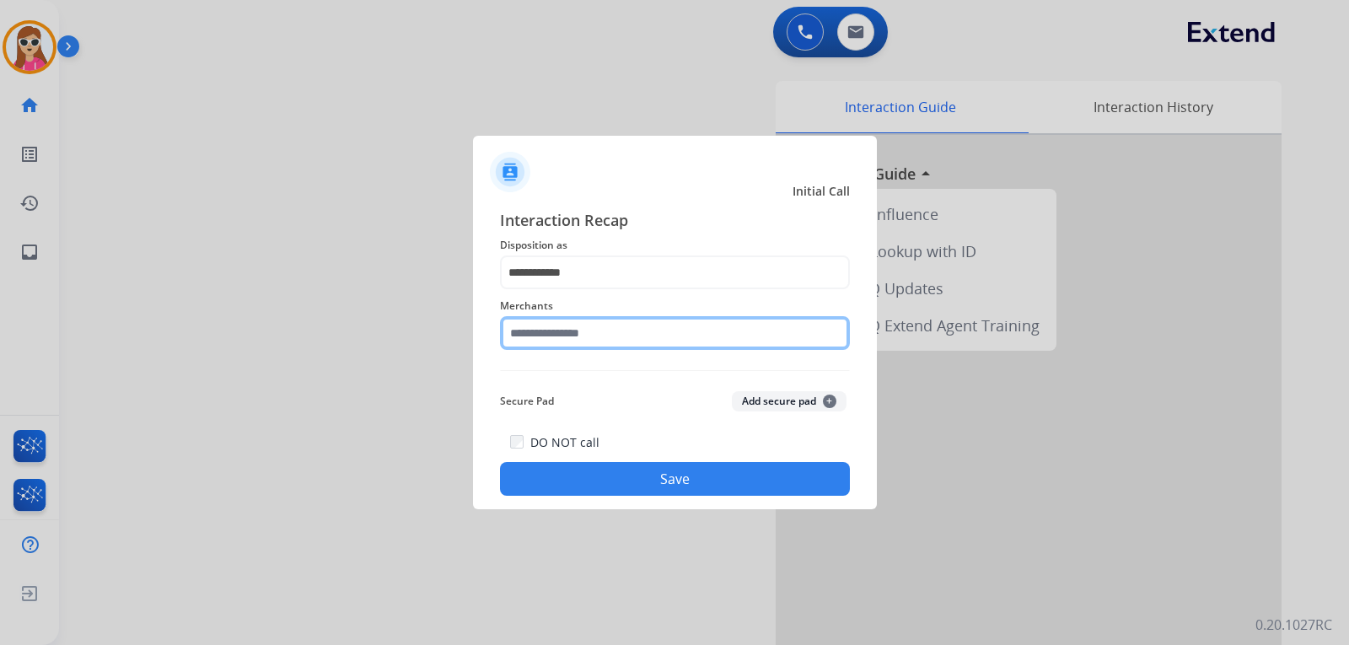
click at [647, 335] on input "text" at bounding box center [675, 333] width 350 height 34
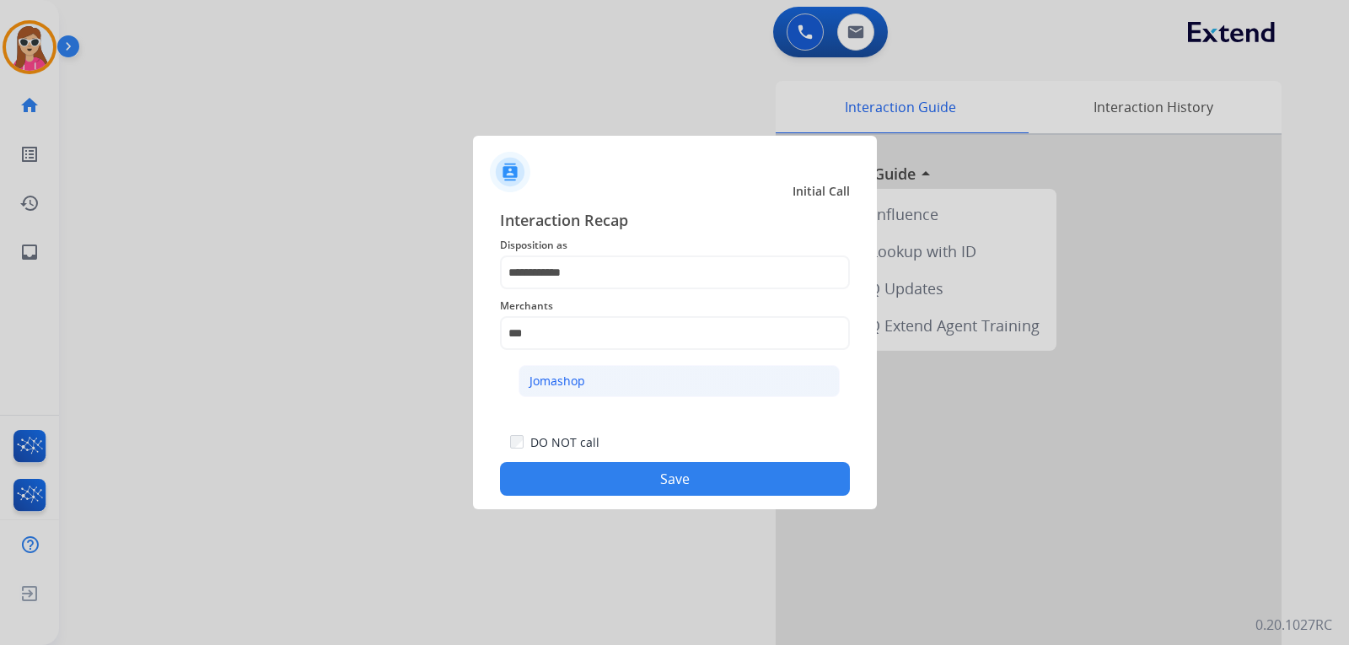
click at [578, 383] on div "Jomashop" at bounding box center [557, 381] width 56 height 17
type input "********"
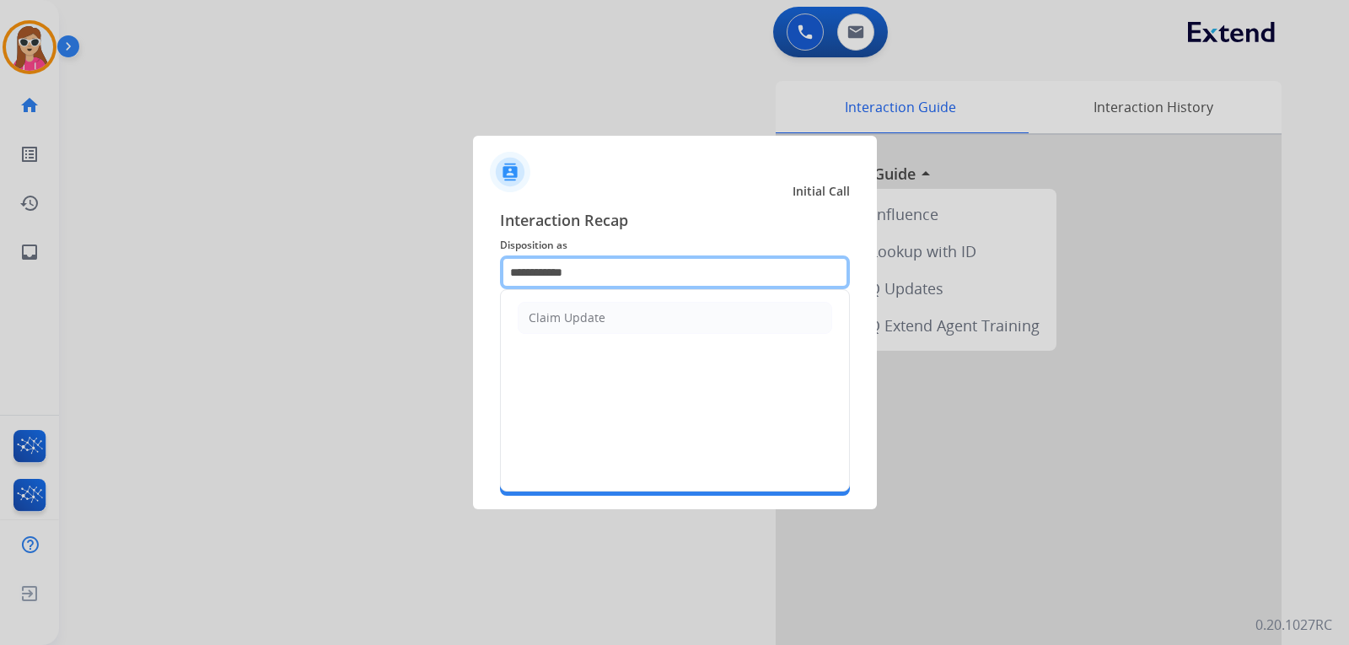
drag, startPoint x: 649, startPoint y: 278, endPoint x: 491, endPoint y: 291, distance: 159.0
click at [491, 290] on div "**********" at bounding box center [675, 352] width 404 height 314
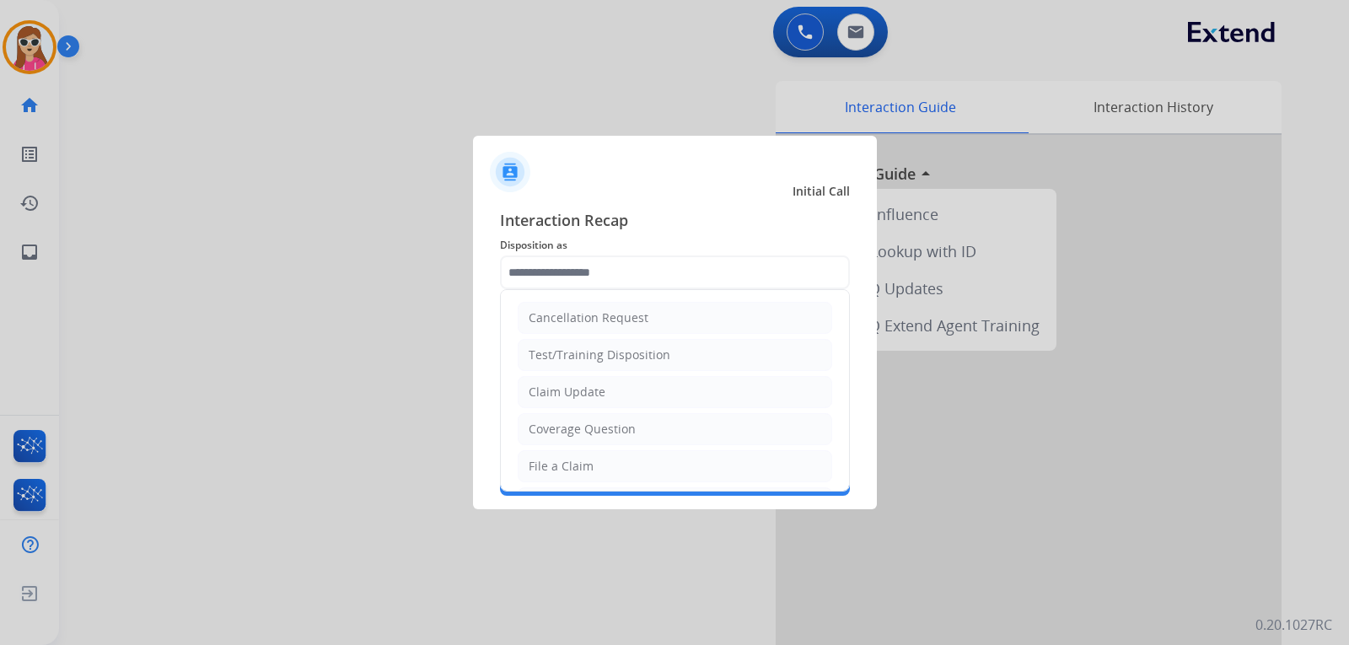
click at [572, 434] on div "Coverage Question" at bounding box center [581, 429] width 107 height 17
type input "**********"
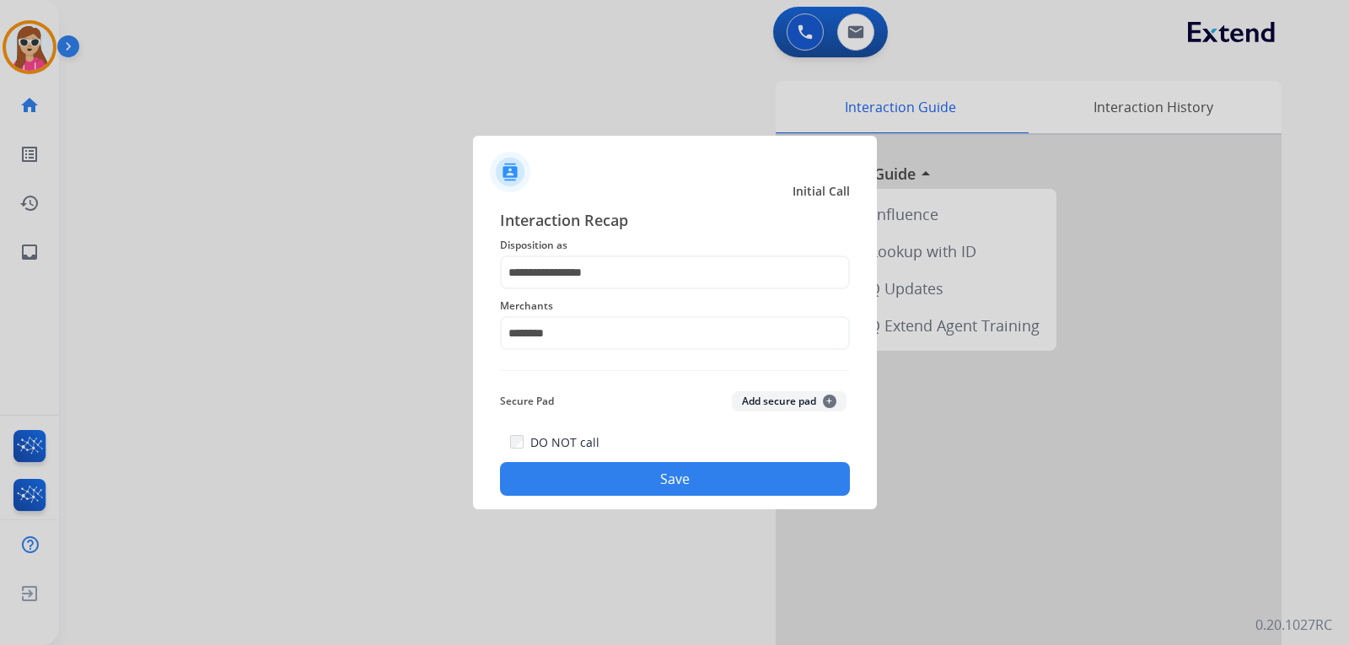
click at [798, 481] on button "Save" at bounding box center [675, 479] width 350 height 34
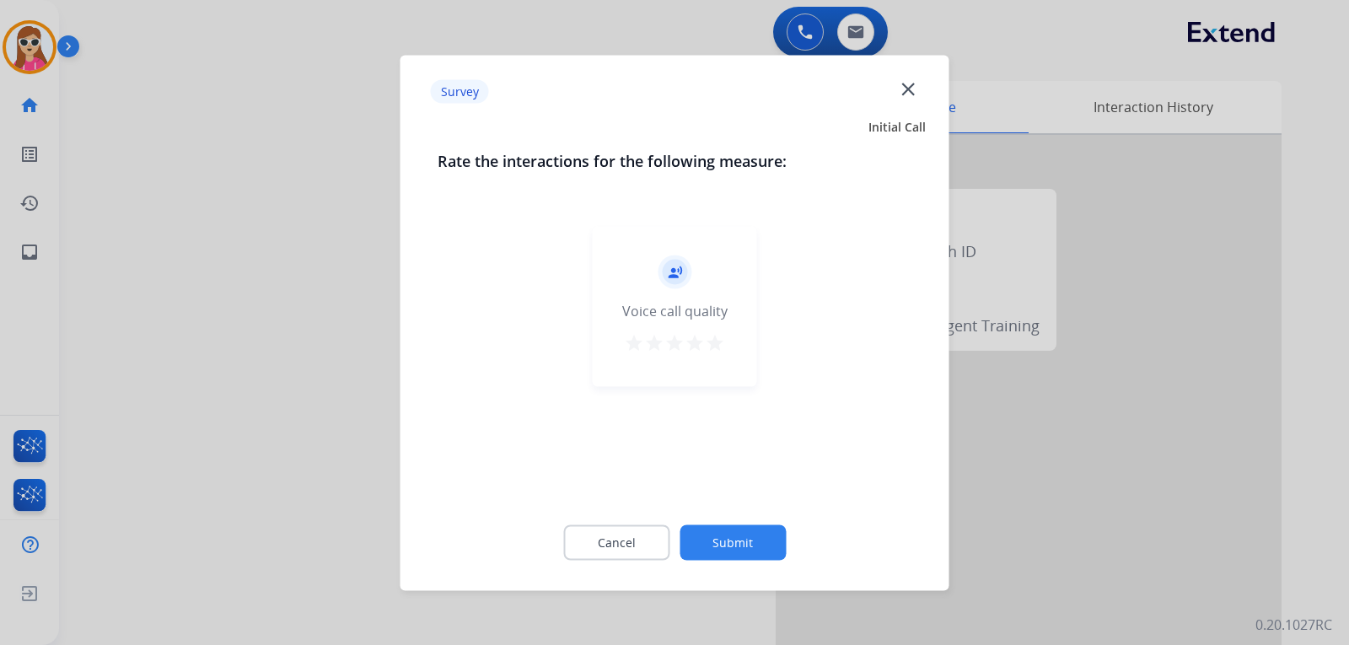
click at [714, 356] on button "star" at bounding box center [715, 344] width 20 height 25
click at [750, 554] on button "Submit" at bounding box center [732, 541] width 106 height 35
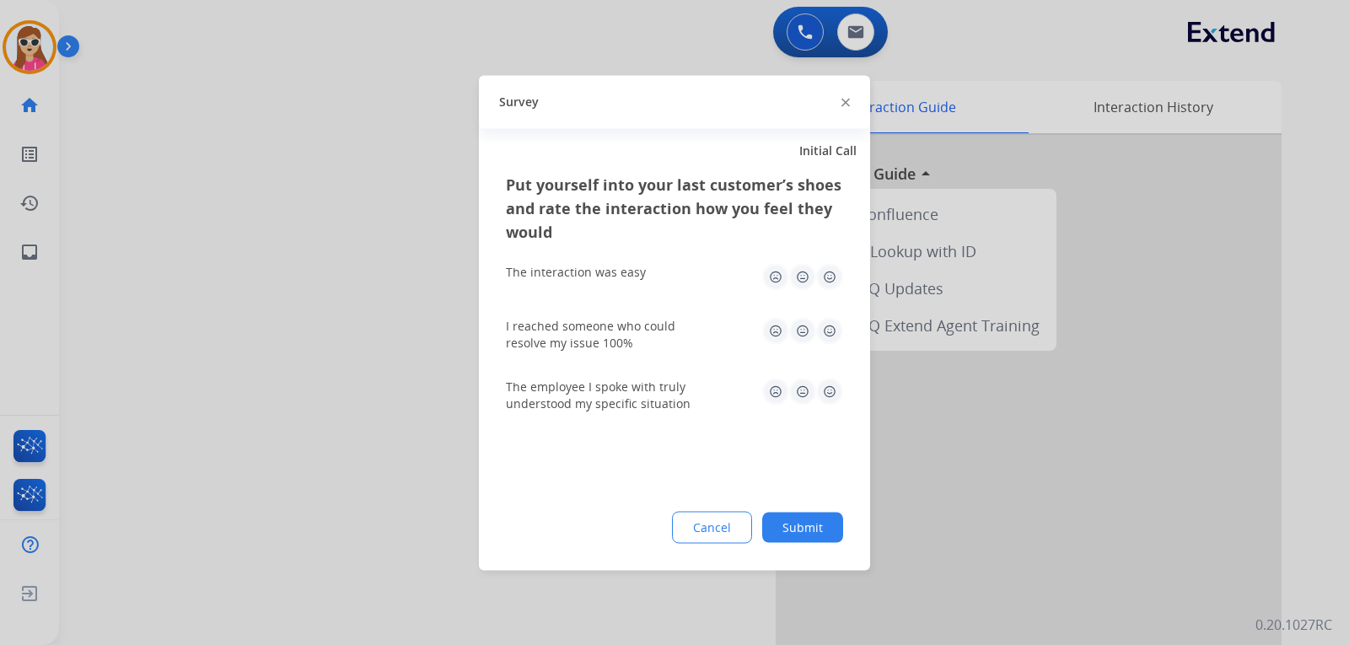
click at [831, 397] on img at bounding box center [829, 391] width 27 height 27
click at [835, 334] on img at bounding box center [829, 330] width 27 height 27
click at [822, 279] on img at bounding box center [829, 276] width 27 height 27
drag, startPoint x: 775, startPoint y: 523, endPoint x: 784, endPoint y: 517, distance: 10.3
click at [783, 518] on button "Submit" at bounding box center [802, 527] width 81 height 30
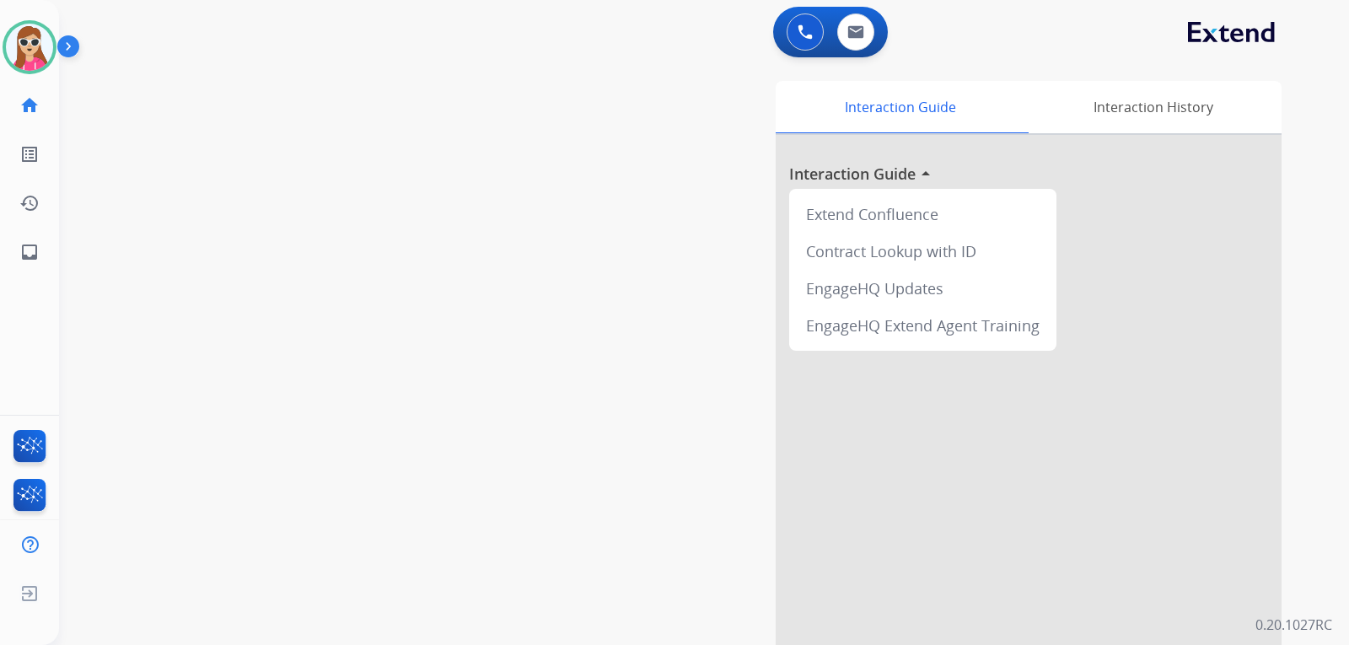
drag, startPoint x: 826, startPoint y: 534, endPoint x: 891, endPoint y: 594, distance: 88.3
click at [833, 551] on div at bounding box center [1028, 449] width 506 height 629
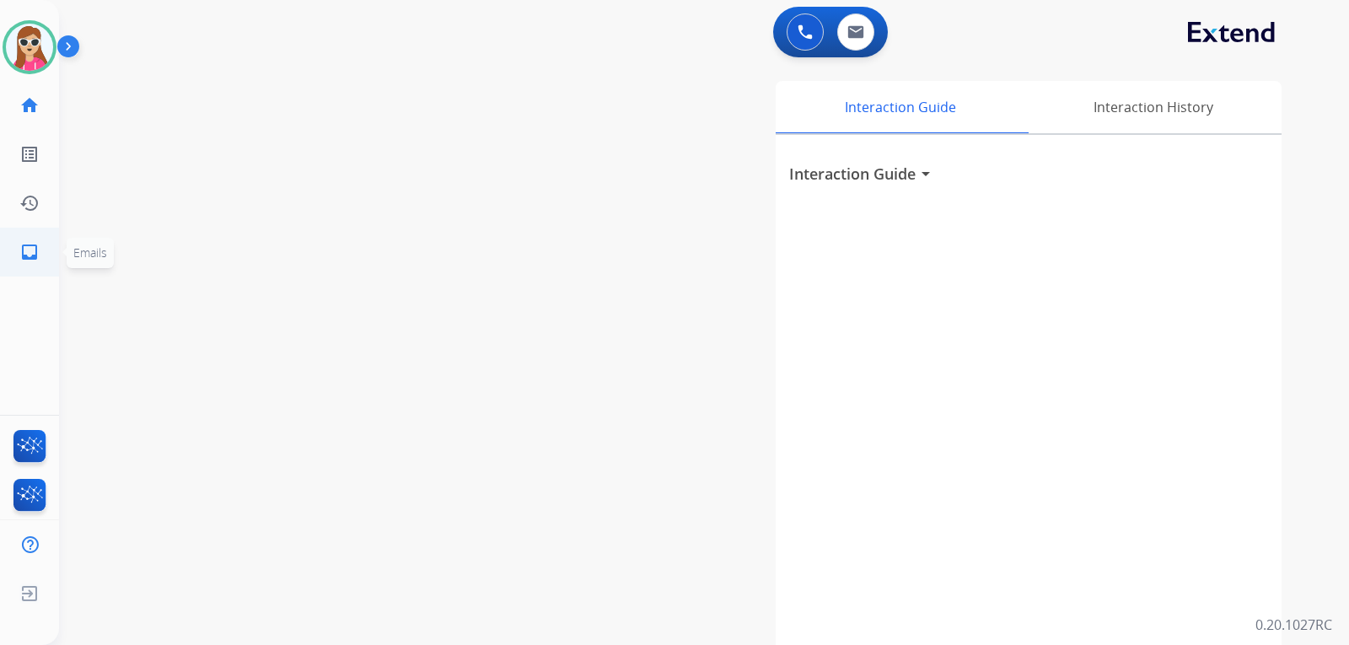
click at [30, 256] on mat-icon "inbox" at bounding box center [29, 252] width 20 height 20
select select "**********"
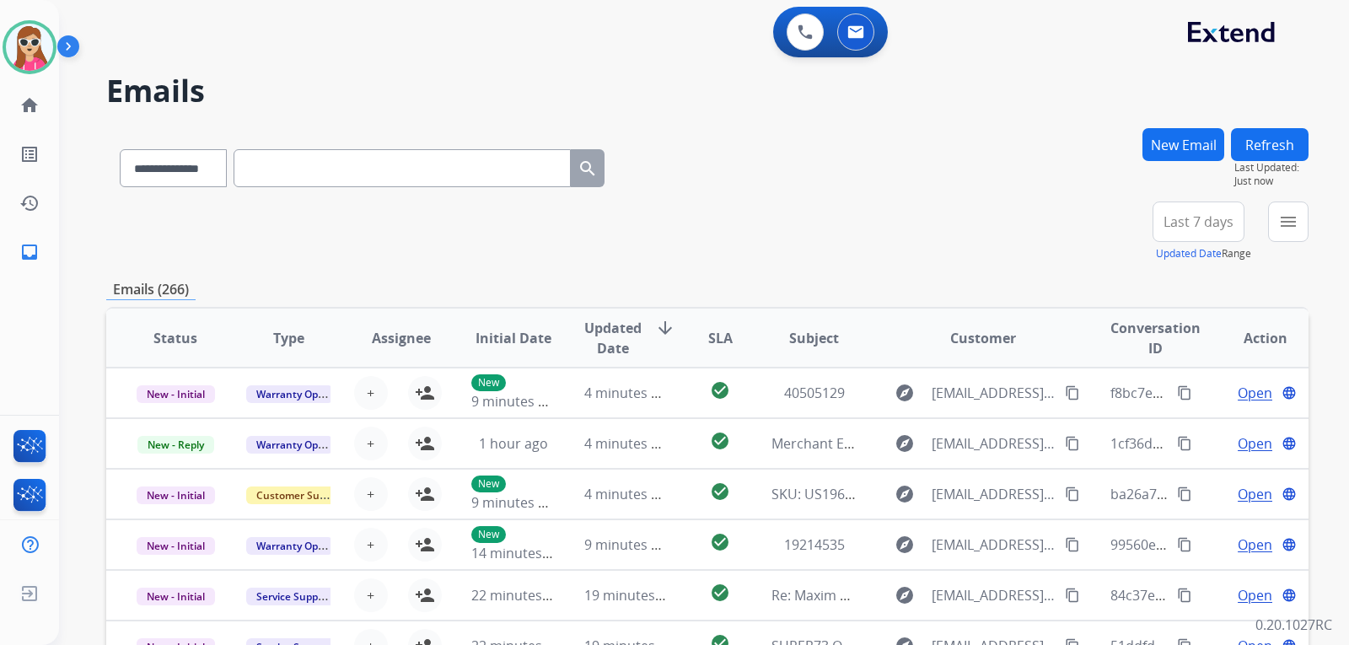
click at [1267, 231] on div "**********" at bounding box center [1223, 231] width 169 height 61
click at [1279, 236] on button "menu Filters" at bounding box center [1288, 221] width 40 height 40
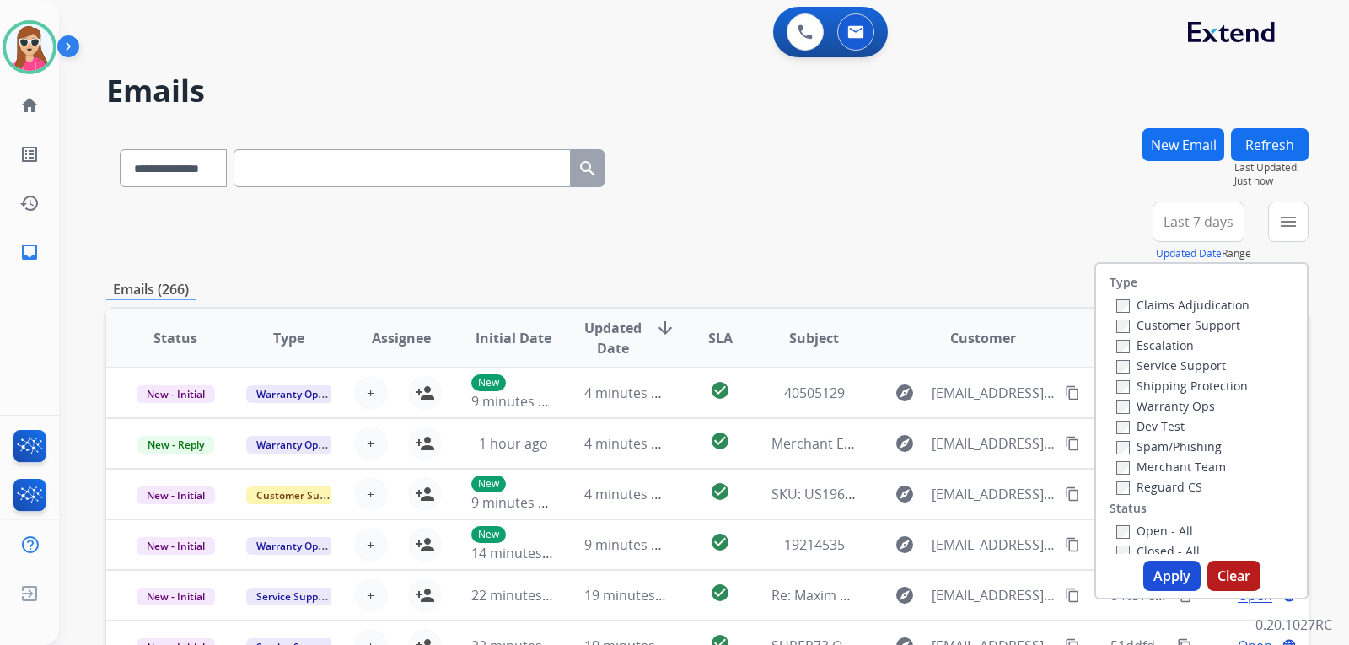
click at [1203, 321] on label "Customer Support" at bounding box center [1178, 325] width 124 height 16
click at [1219, 379] on label "Shipping Protection" at bounding box center [1181, 386] width 131 height 16
click at [1170, 486] on label "Reguard CS" at bounding box center [1159, 487] width 86 height 16
click at [1162, 531] on label "Open - All" at bounding box center [1154, 531] width 77 height 16
click at [1167, 562] on div "Type Claims Adjudication Customer Support Escalation Service Support Shipping P…" at bounding box center [1201, 430] width 214 height 337
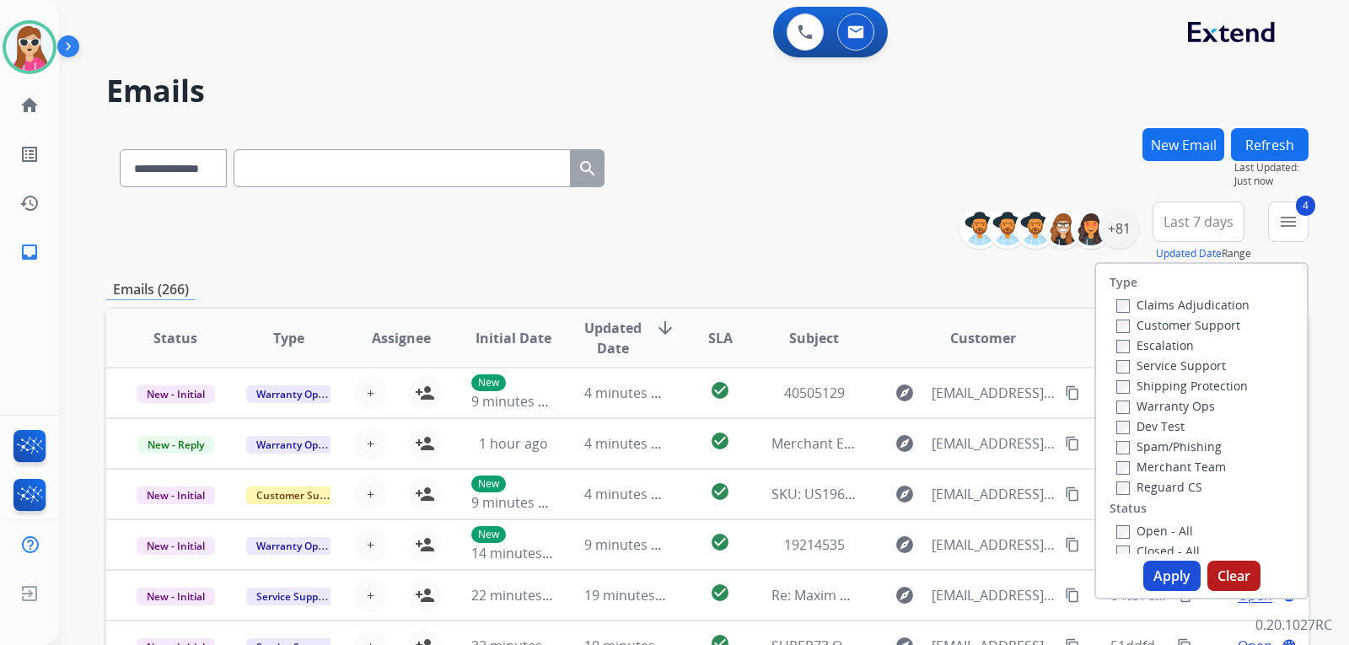
click at [1159, 567] on button "Apply" at bounding box center [1171, 576] width 57 height 30
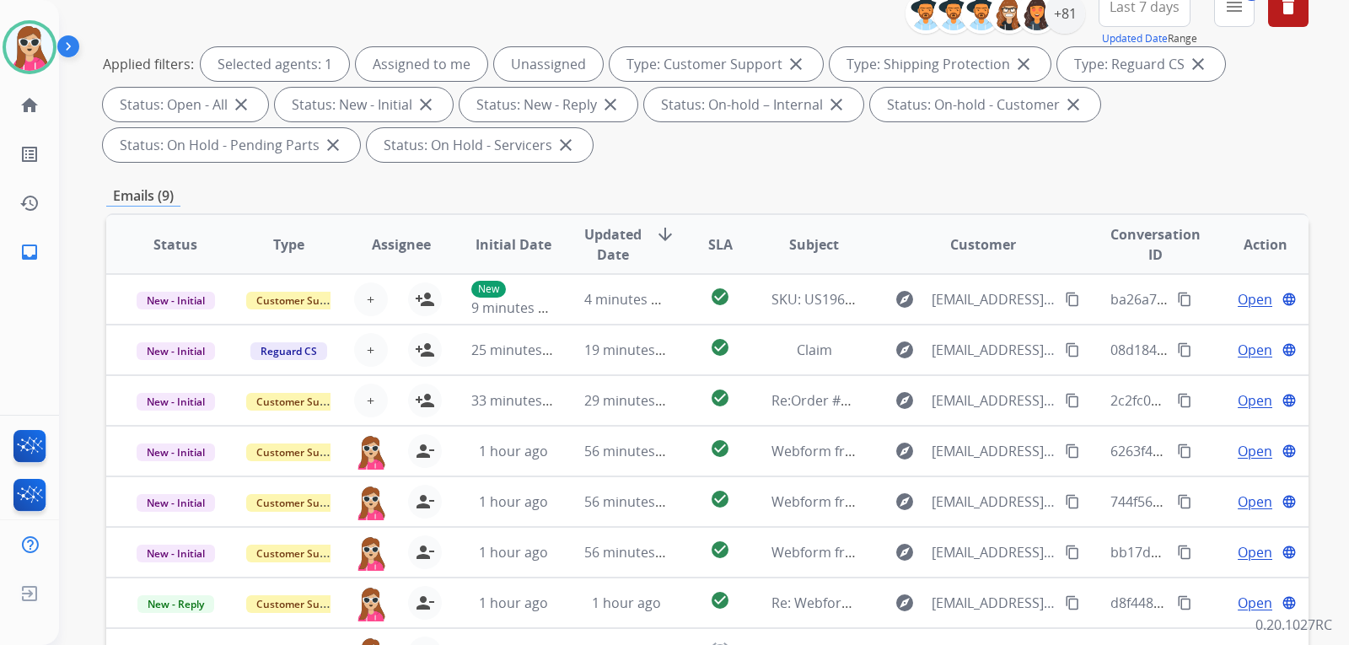
scroll to position [183, 0]
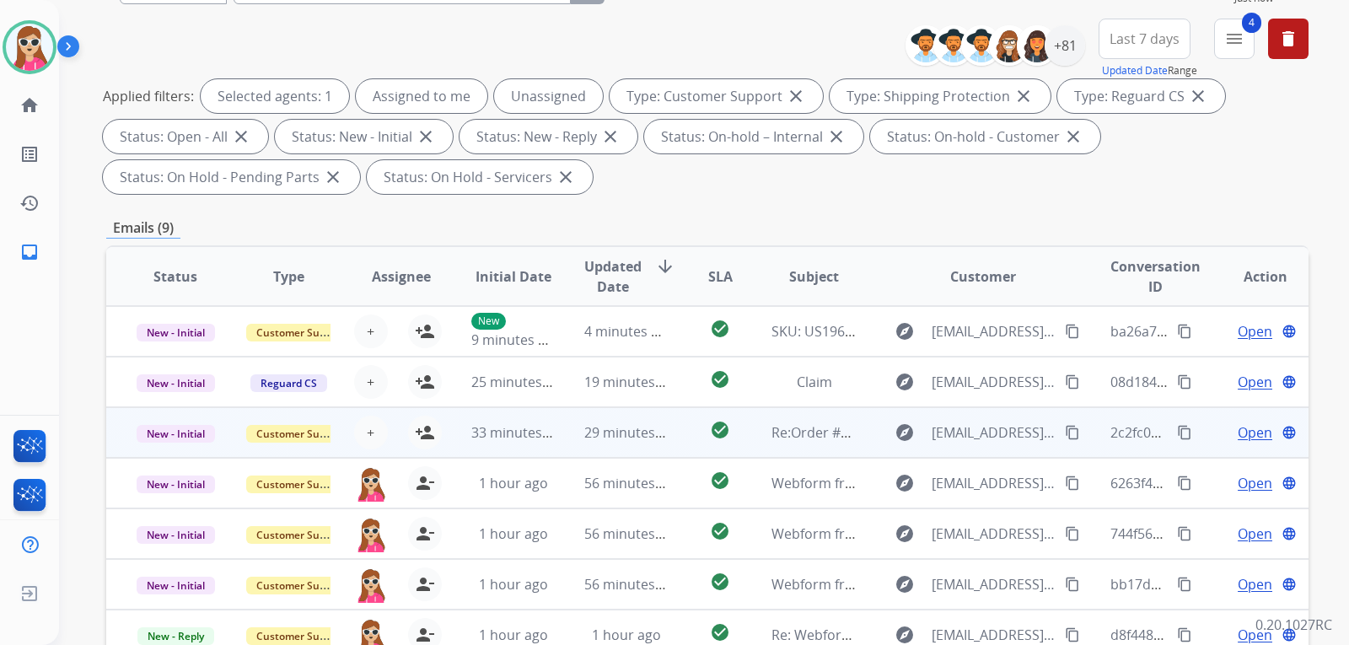
click at [686, 444] on td "check_circle" at bounding box center [706, 432] width 75 height 51
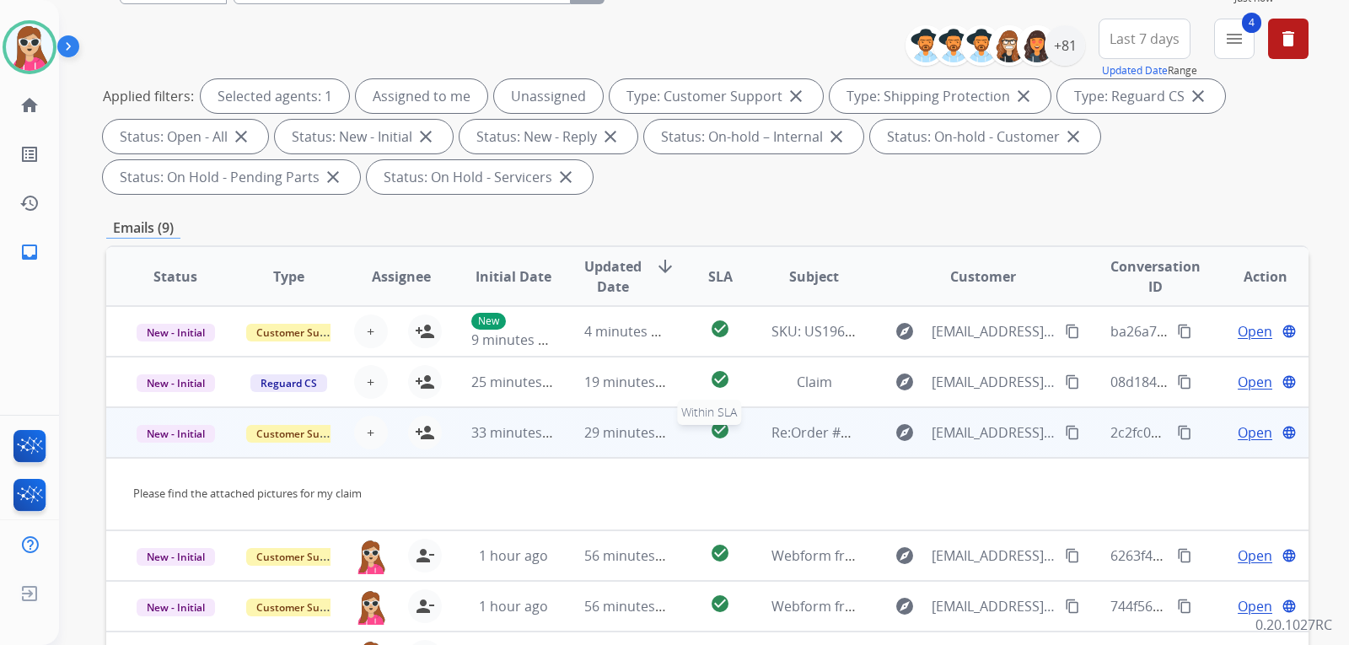
scroll to position [24, 0]
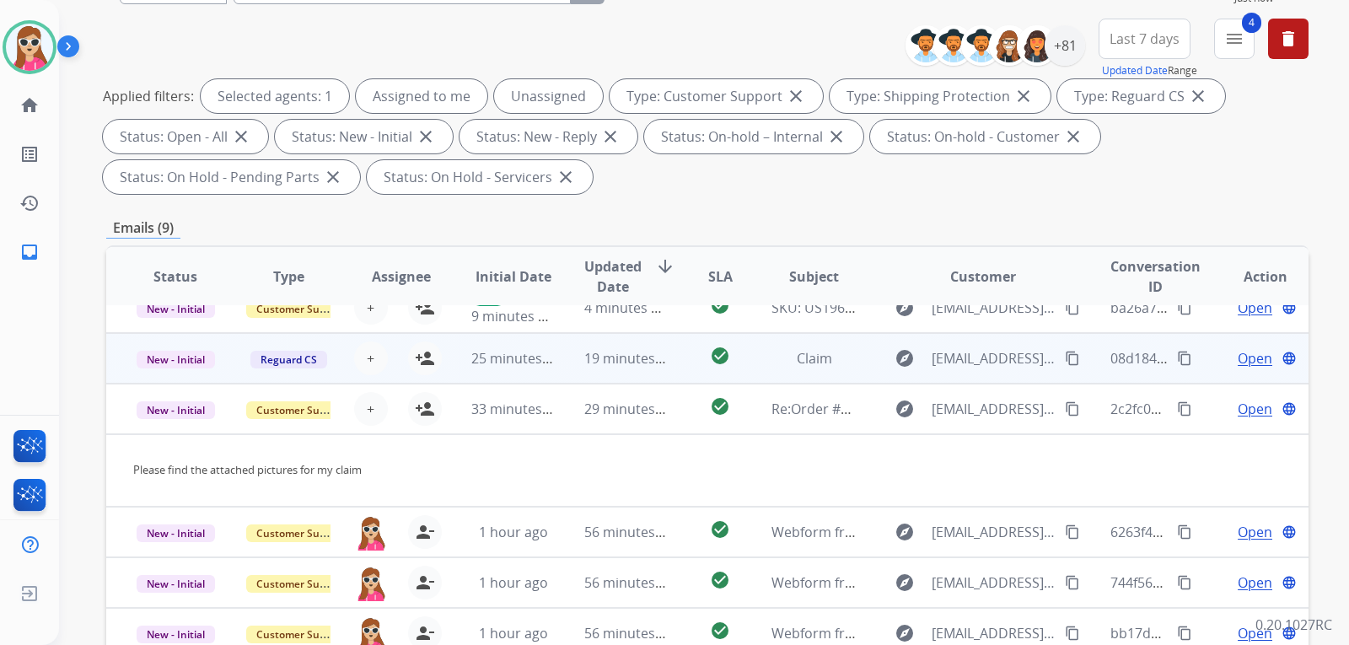
click at [683, 357] on td "check_circle" at bounding box center [706, 358] width 75 height 51
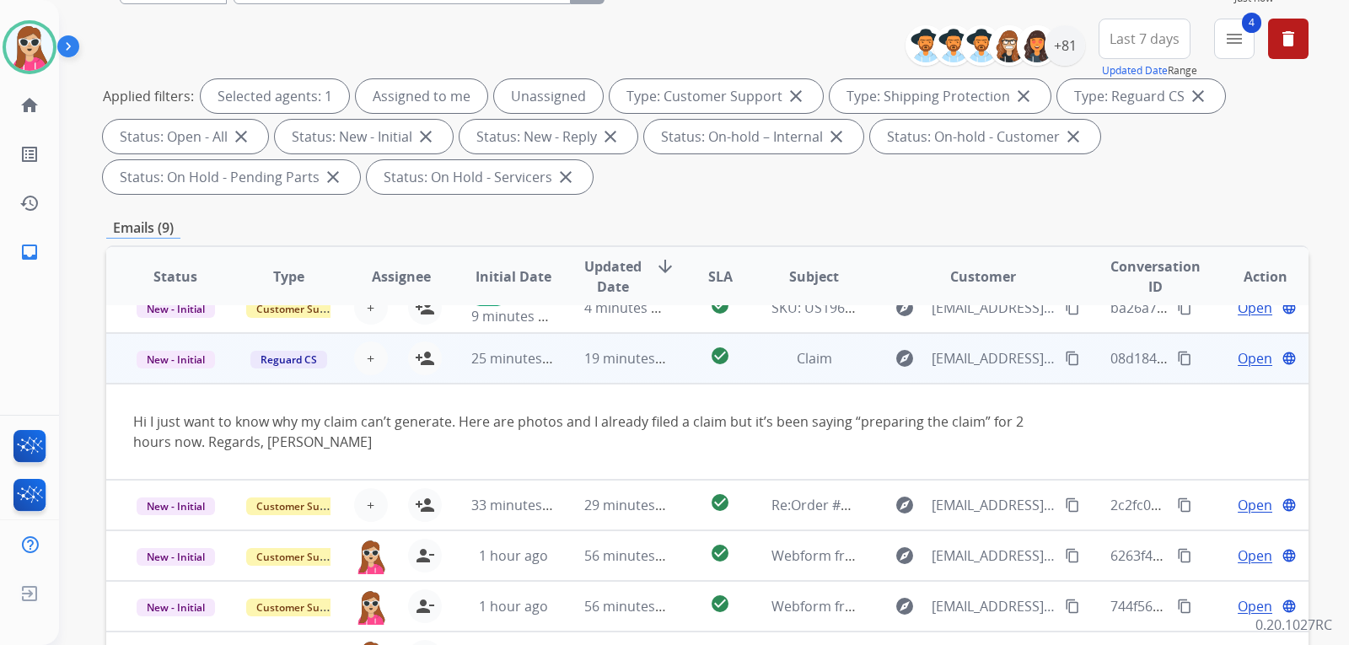
scroll to position [47, 0]
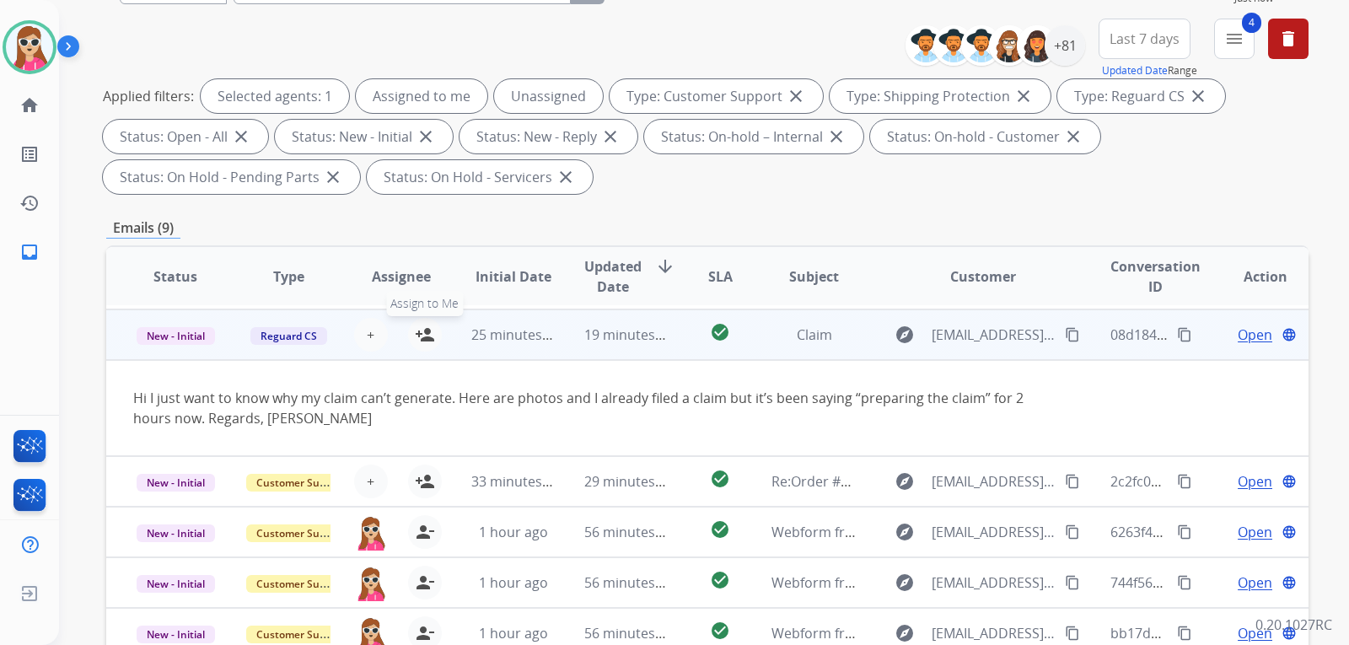
click at [426, 343] on mat-icon "person_add" at bounding box center [425, 335] width 20 height 20
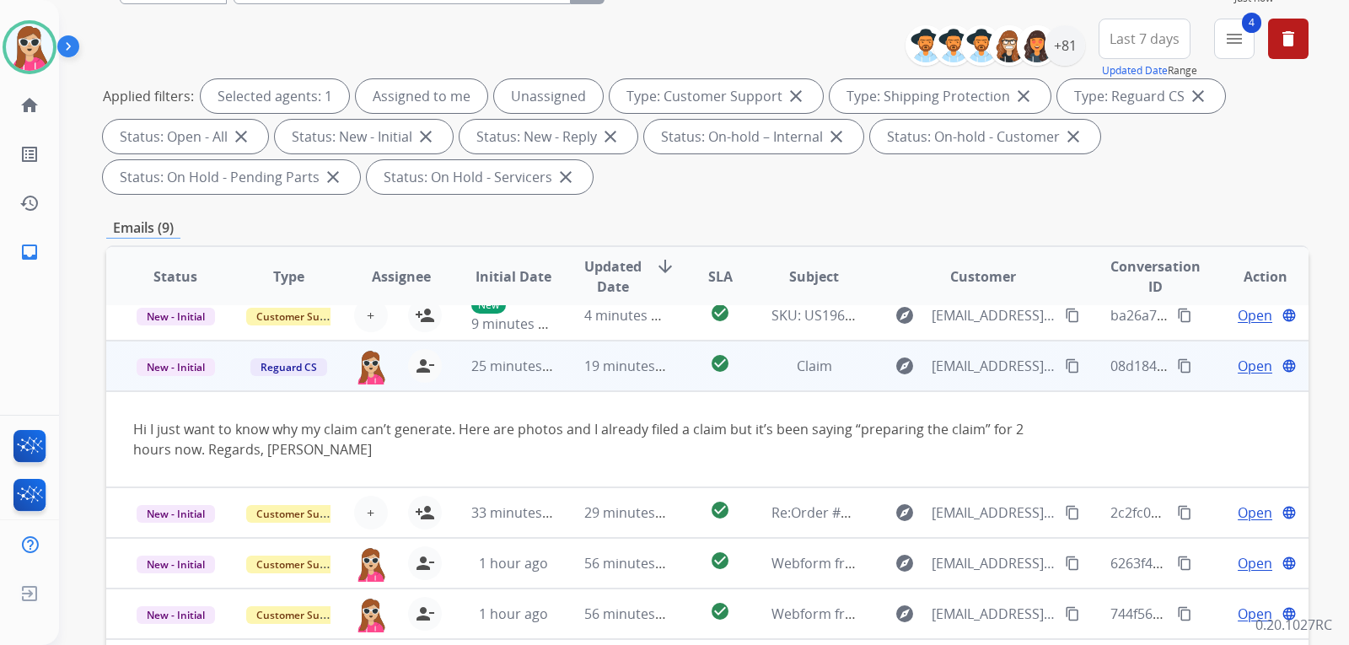
scroll to position [0, 0]
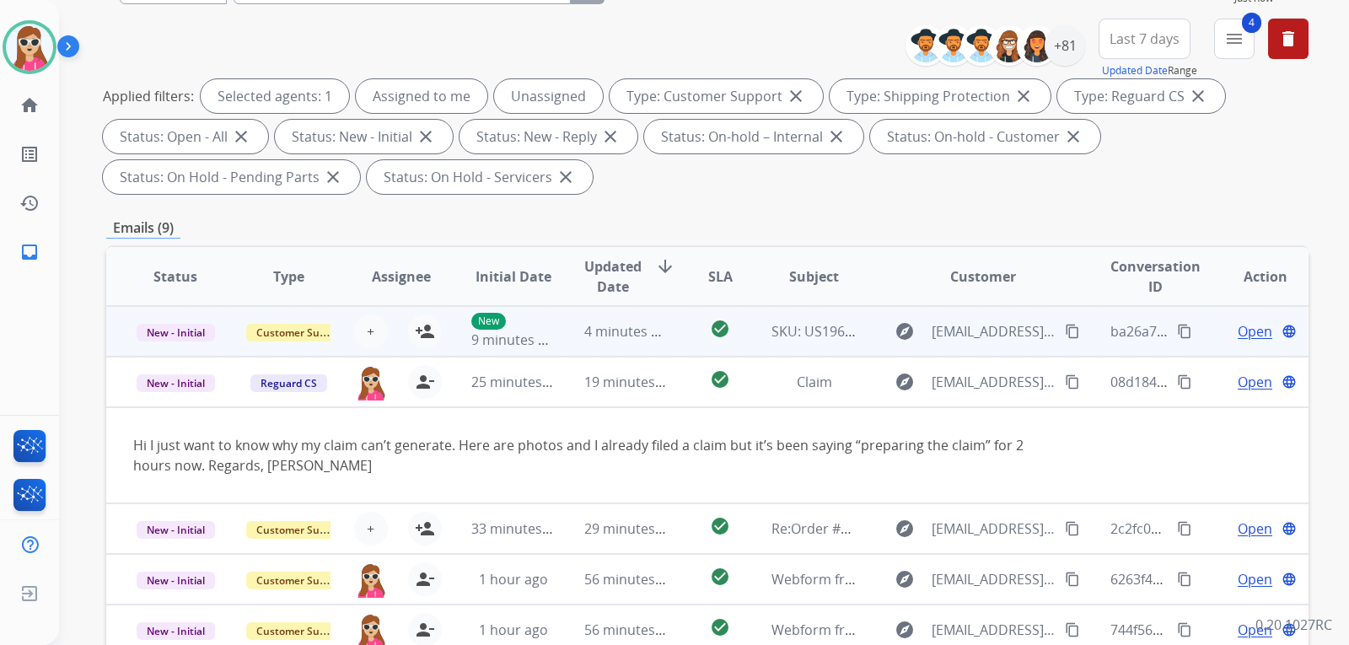
click at [669, 339] on td "check_circle" at bounding box center [706, 331] width 75 height 51
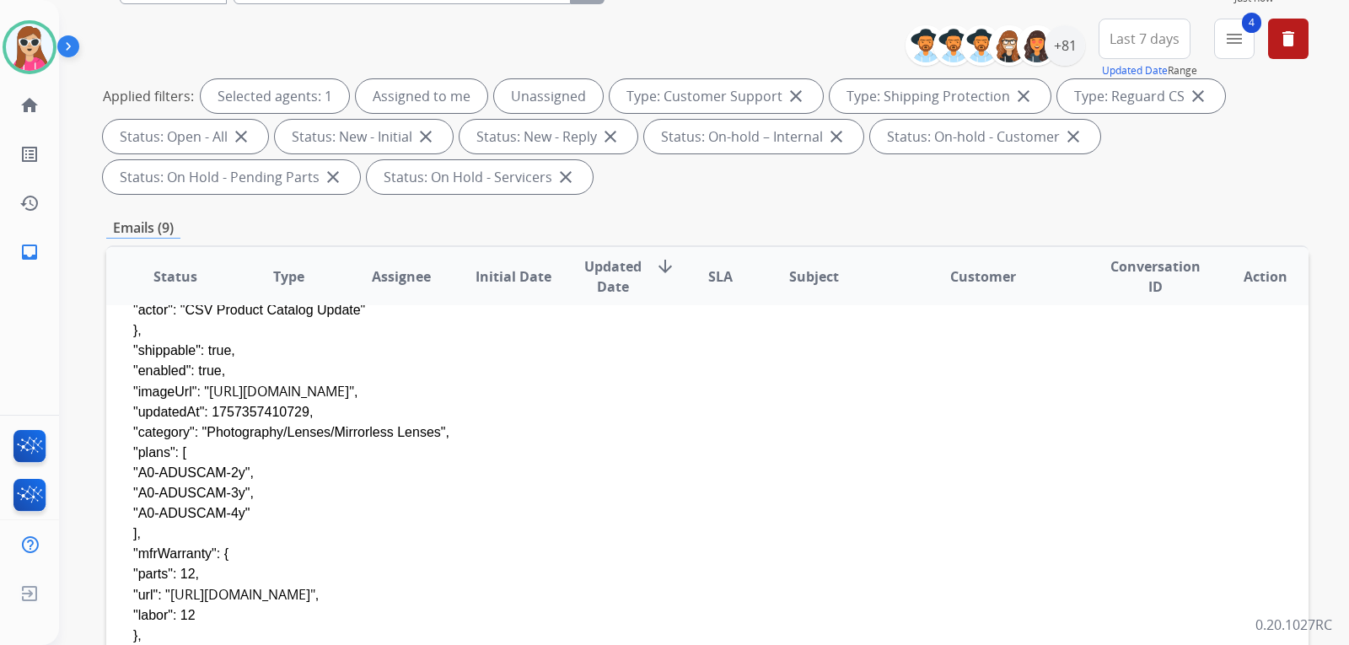
scroll to position [590, 0]
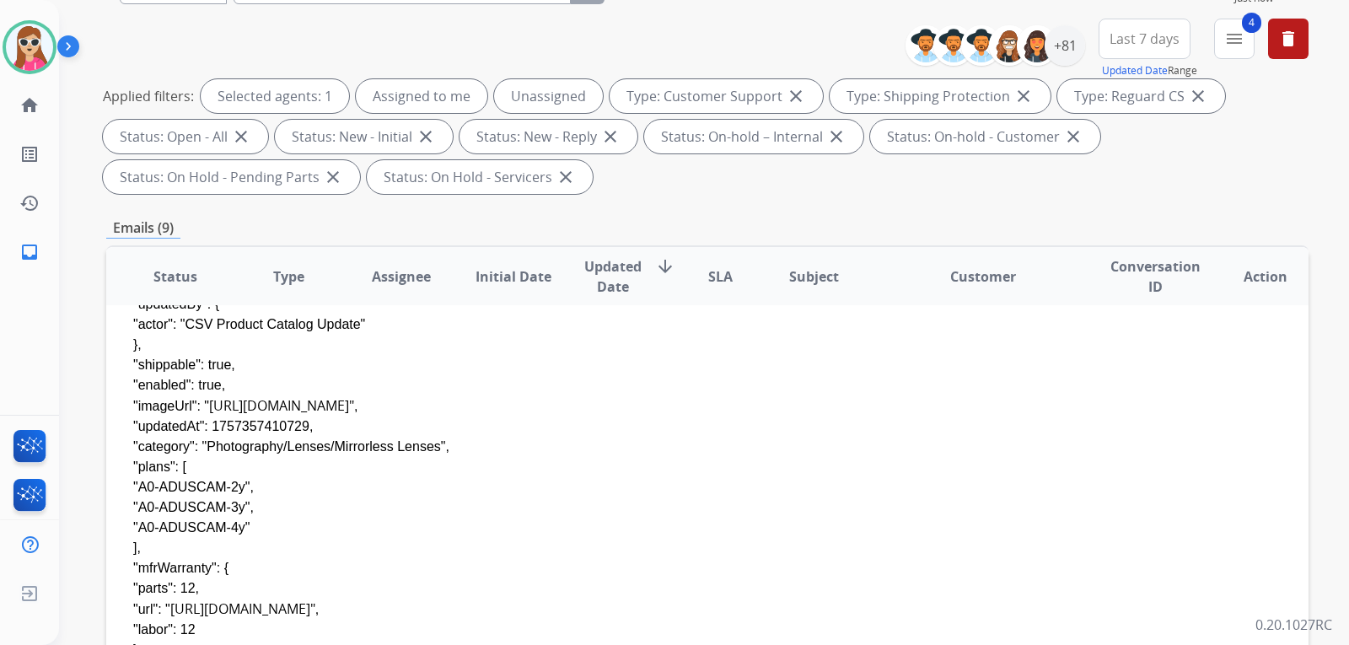
click at [816, 189] on div "Applied filters: Selected agents: 1 Assigned to me Unassigned Type: Customer Su…" at bounding box center [704, 136] width 1202 height 115
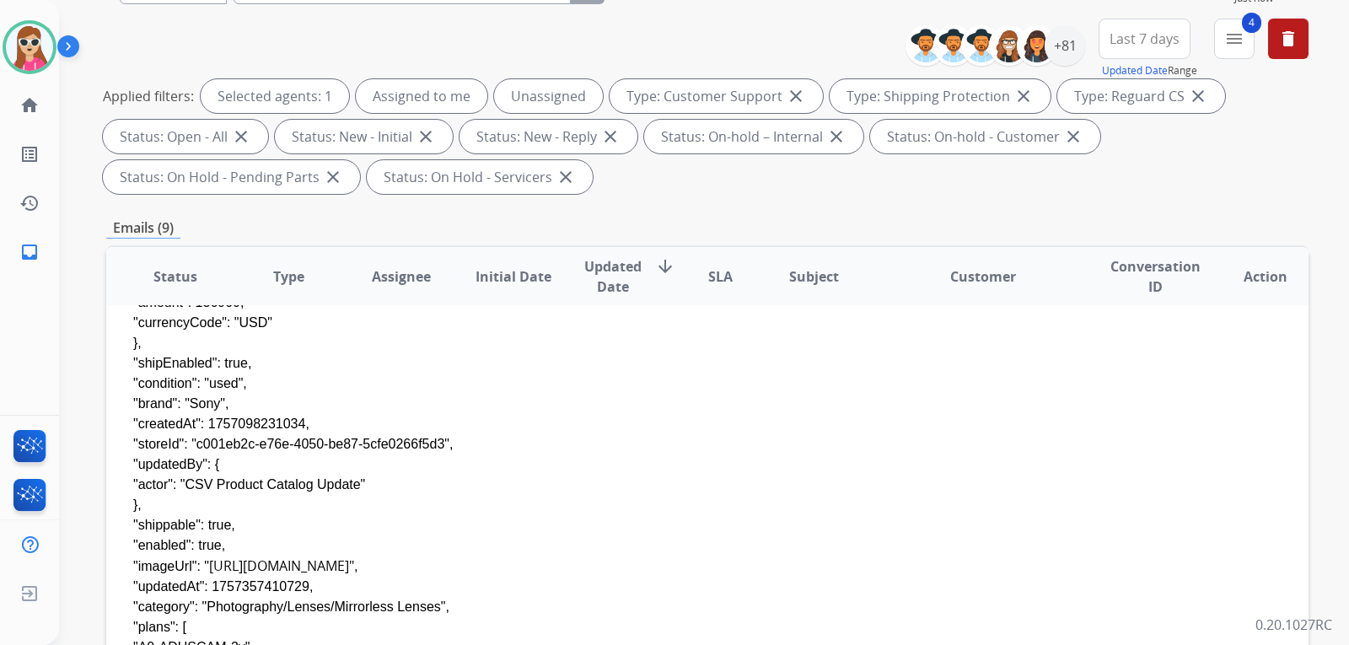
scroll to position [421, 0]
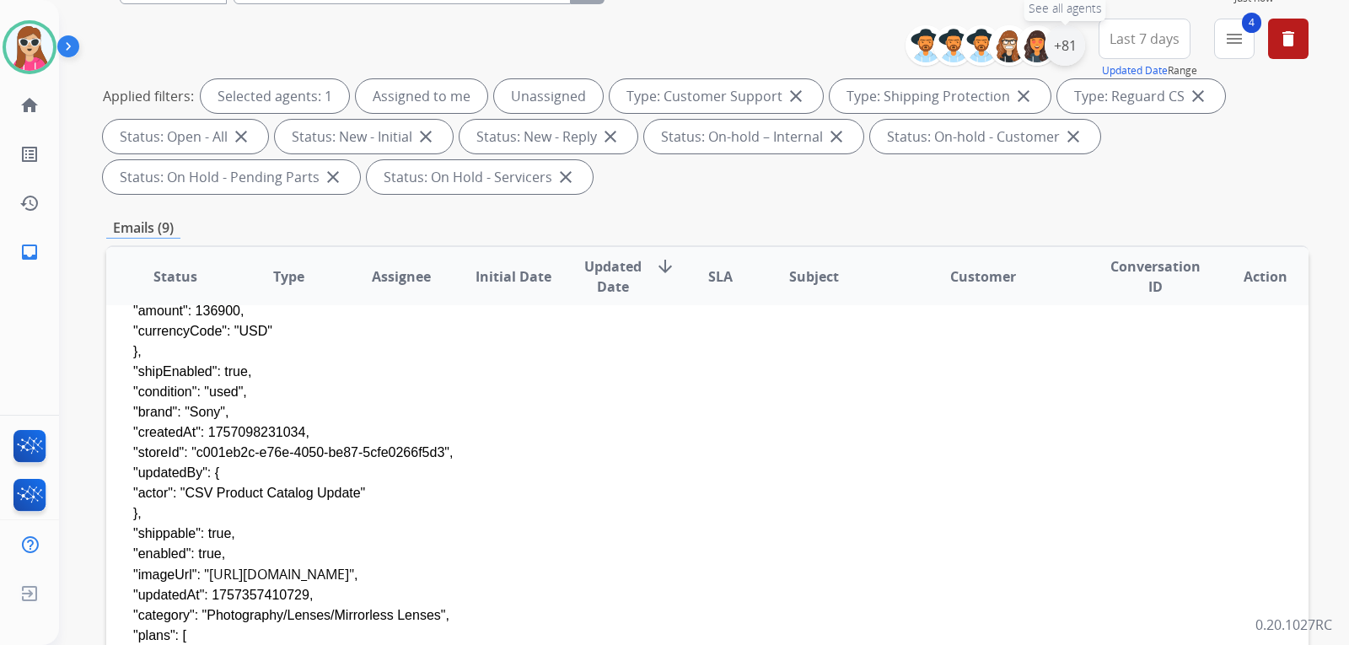
click at [1061, 52] on div "+81" at bounding box center [1064, 45] width 40 height 40
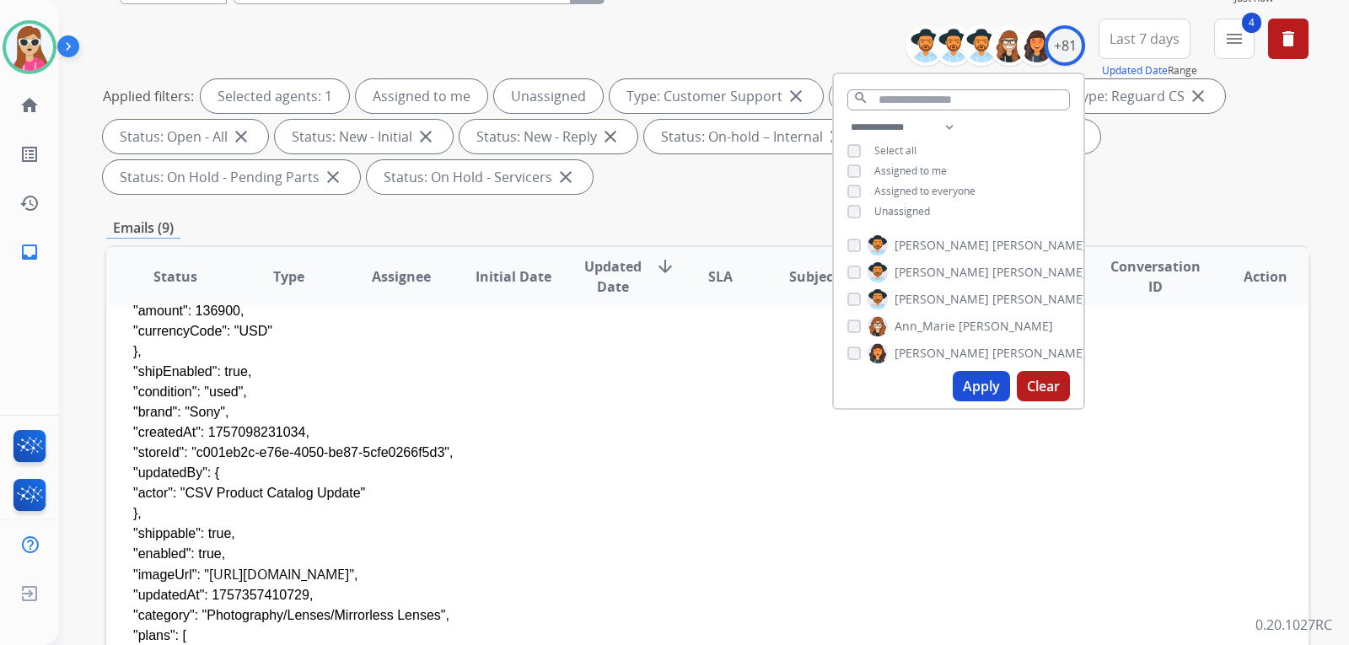
click at [915, 213] on span "Unassigned" at bounding box center [902, 211] width 56 height 14
click at [994, 389] on button "Apply" at bounding box center [980, 386] width 57 height 30
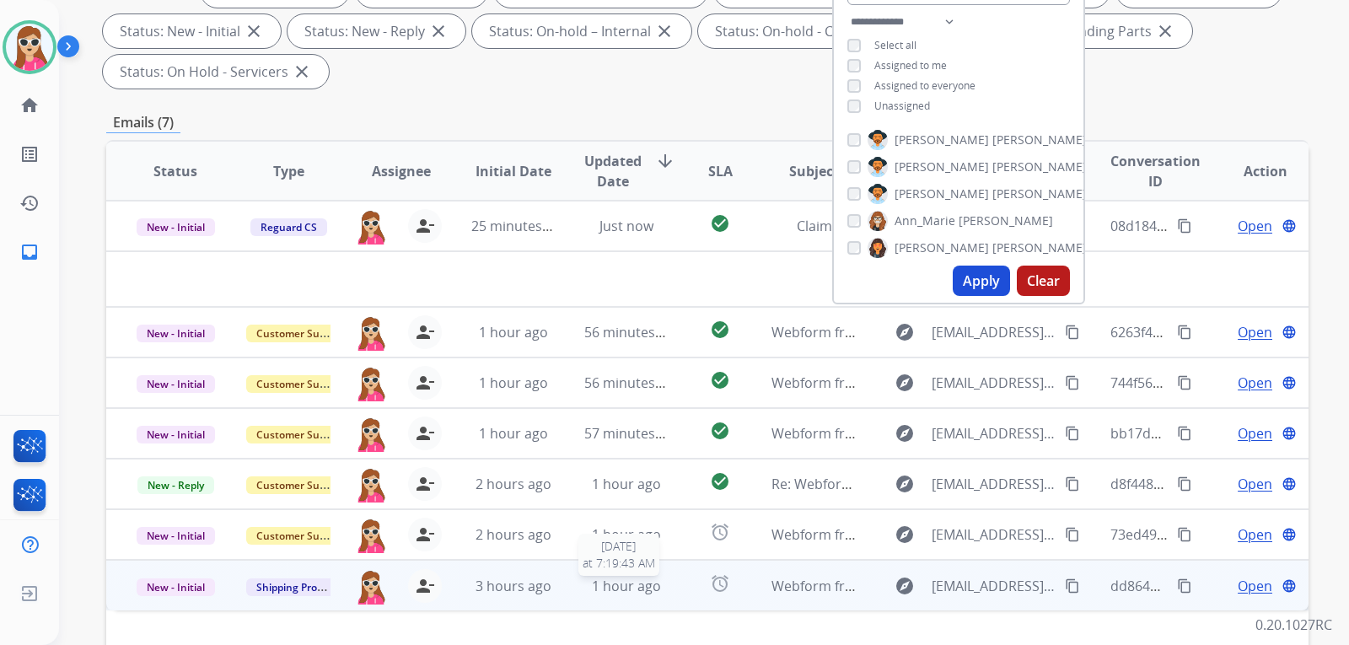
scroll to position [436, 0]
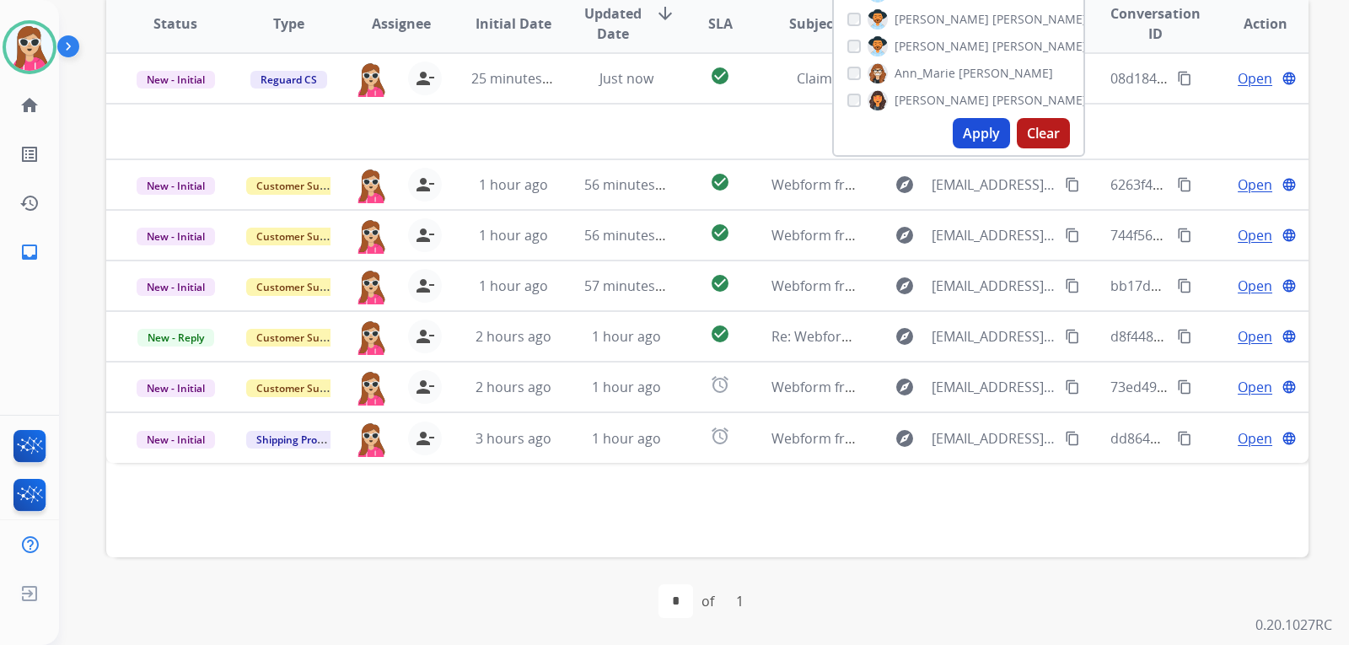
drag, startPoint x: 642, startPoint y: 495, endPoint x: 652, endPoint y: 491, distance: 10.7
click at [646, 495] on div "Status Type Assignee Initial Date Updated Date arrow_downward SLA Subject Custo…" at bounding box center [707, 274] width 1202 height 565
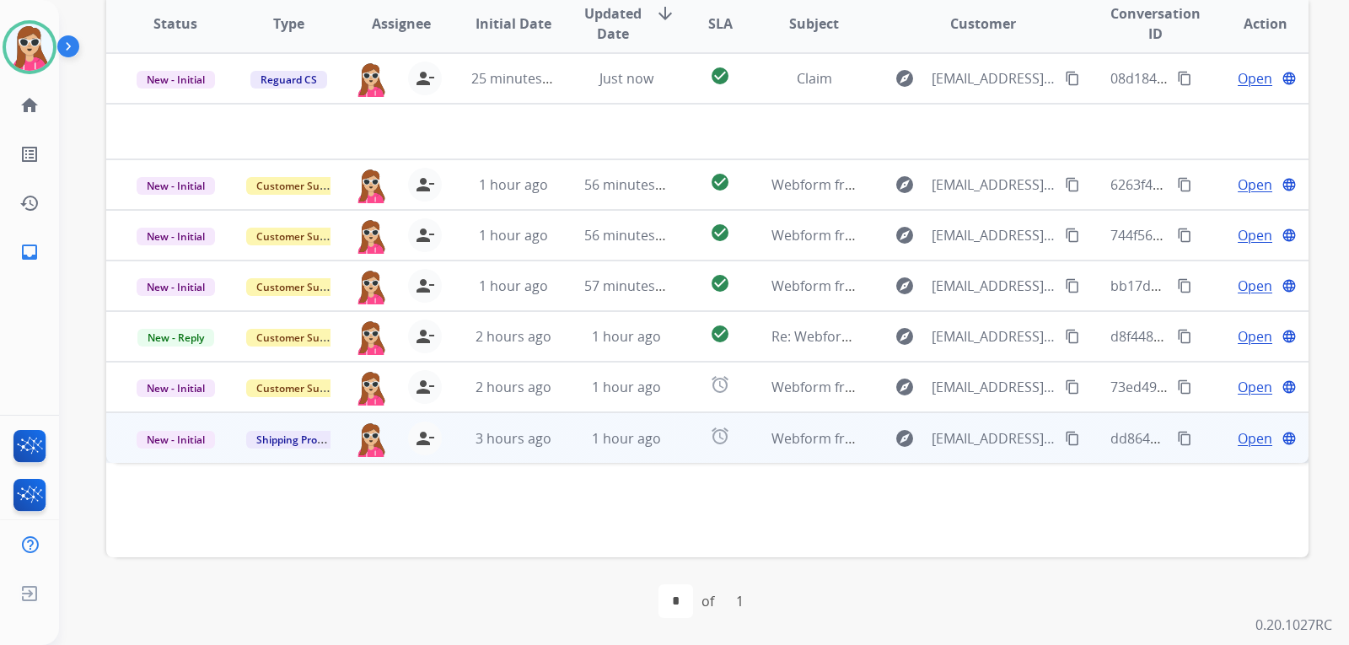
click at [669, 430] on td "alarm" at bounding box center [706, 437] width 75 height 51
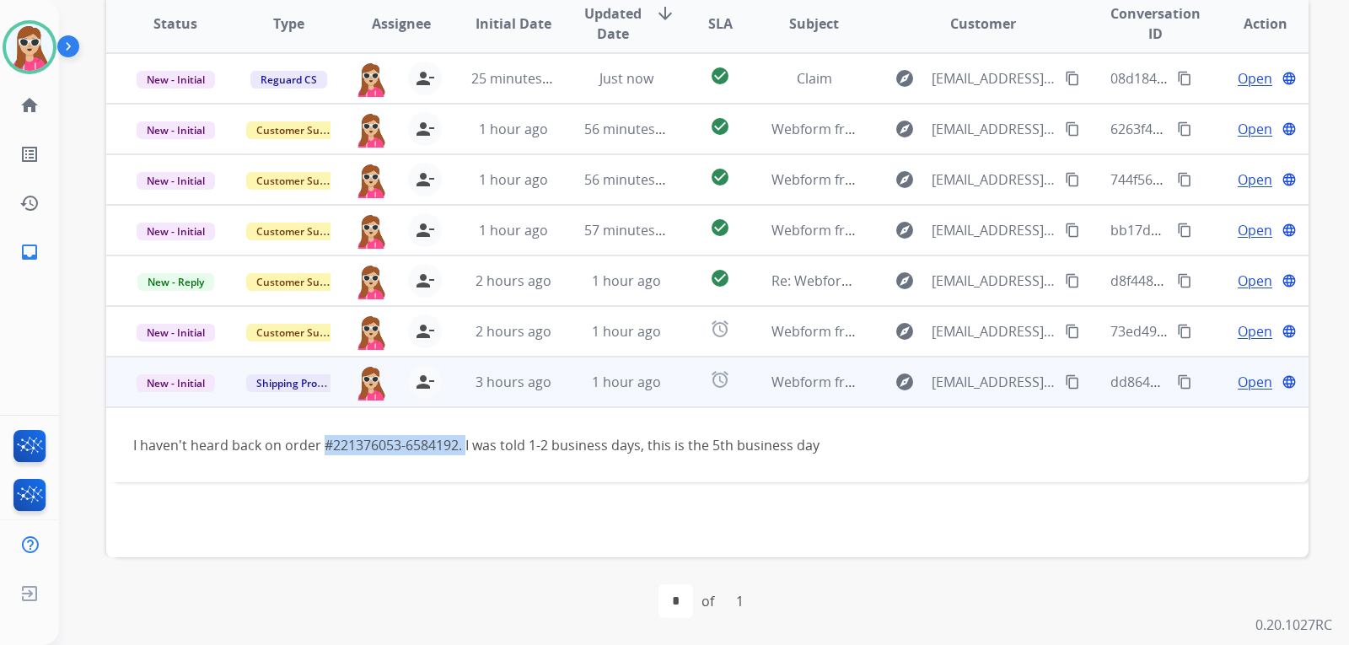
drag, startPoint x: 464, startPoint y: 446, endPoint x: 323, endPoint y: 453, distance: 141.8
click at [323, 453] on div "I haven't heard back on order #221376053-6584192. I was told 1-2 business days,…" at bounding box center [594, 445] width 923 height 20
copy div "#221376053-6584192."
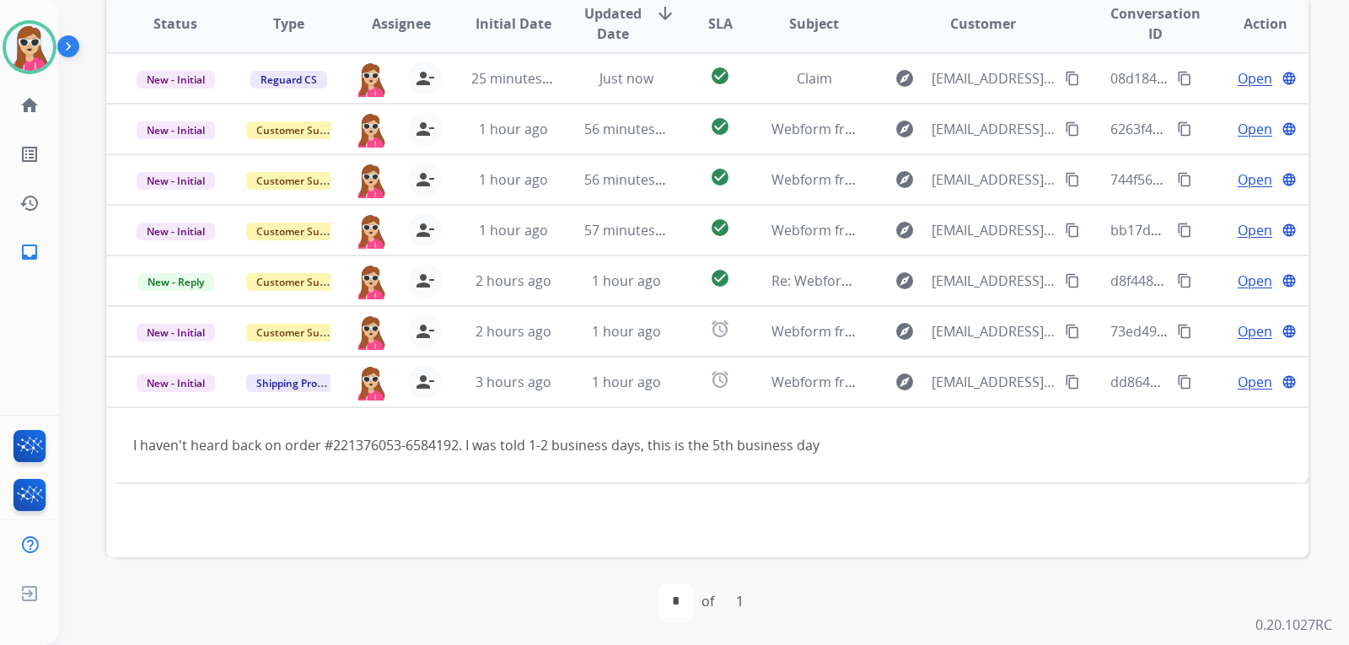
click at [873, 507] on div "Status Type Assignee Initial Date Updated Date arrow_downward SLA Subject Custo…" at bounding box center [707, 274] width 1202 height 565
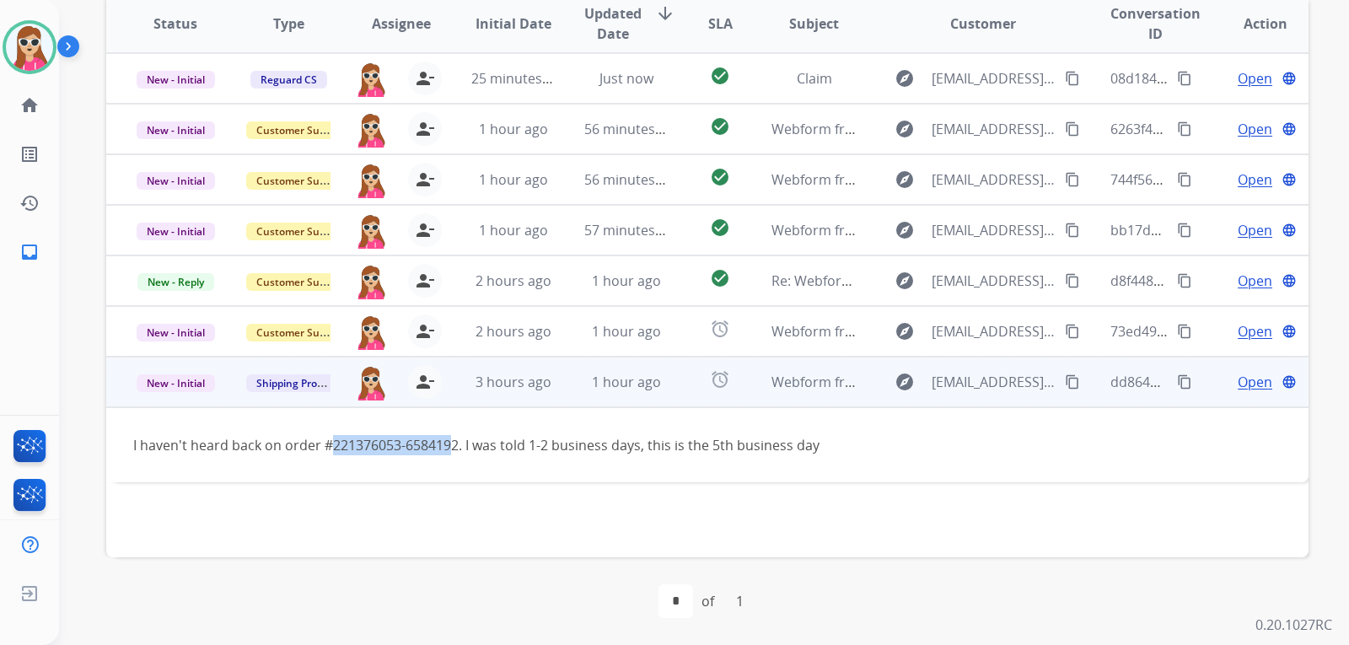
drag, startPoint x: 329, startPoint y: 446, endPoint x: 454, endPoint y: 455, distance: 125.9
click at [454, 455] on td "I haven't heard back on order #221376053-6584192. I was told 1-2 business days,…" at bounding box center [594, 444] width 977 height 75
drag, startPoint x: 459, startPoint y: 448, endPoint x: 333, endPoint y: 448, distance: 125.6
click at [333, 448] on div "I haven't heard back on order #221376053-6584192. I was told 1-2 business days,…" at bounding box center [594, 445] width 923 height 20
copy div "221376053-6584192"
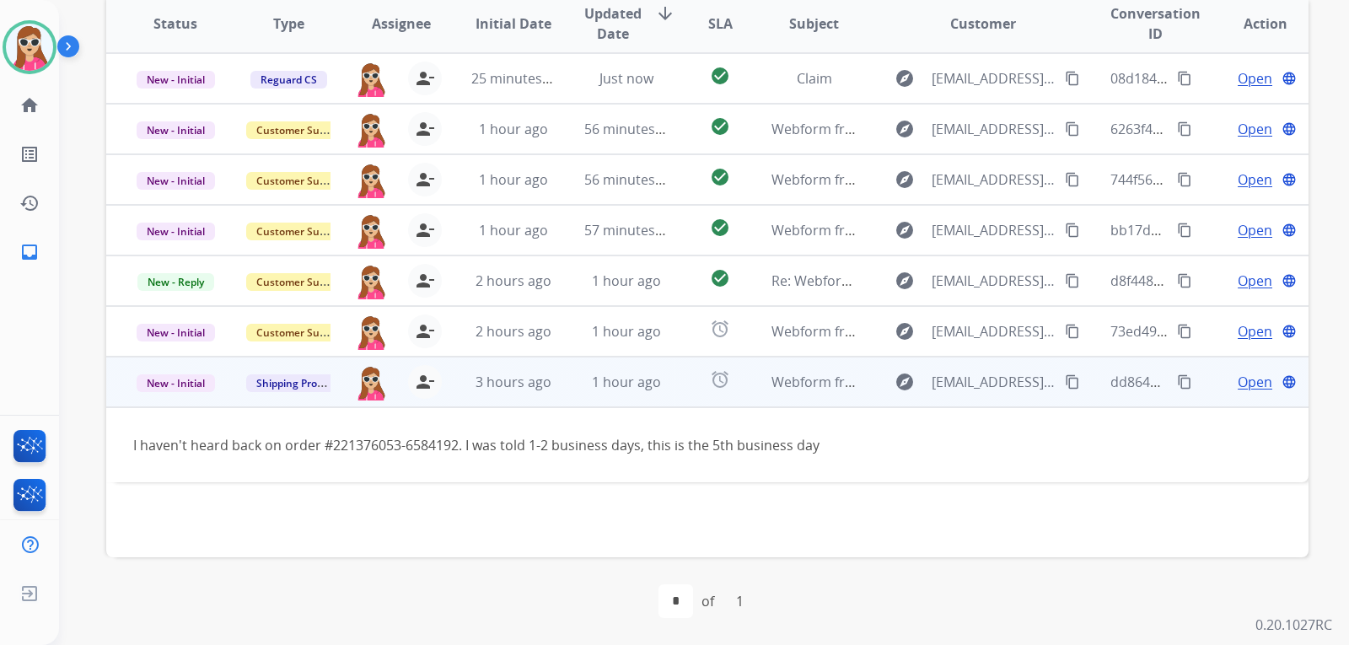
drag, startPoint x: 748, startPoint y: 421, endPoint x: 743, endPoint y: 431, distance: 11.3
drag, startPoint x: 743, startPoint y: 431, endPoint x: 922, endPoint y: 450, distance: 179.7
click at [923, 451] on div "I haven't heard back on order #221376053-6584192. I was told 1-2 business days,…" at bounding box center [594, 445] width 923 height 20
click at [752, 392] on td "Webform from [EMAIL_ADDRESS][DOMAIN_NAME] on [DATE]" at bounding box center [800, 382] width 113 height 51
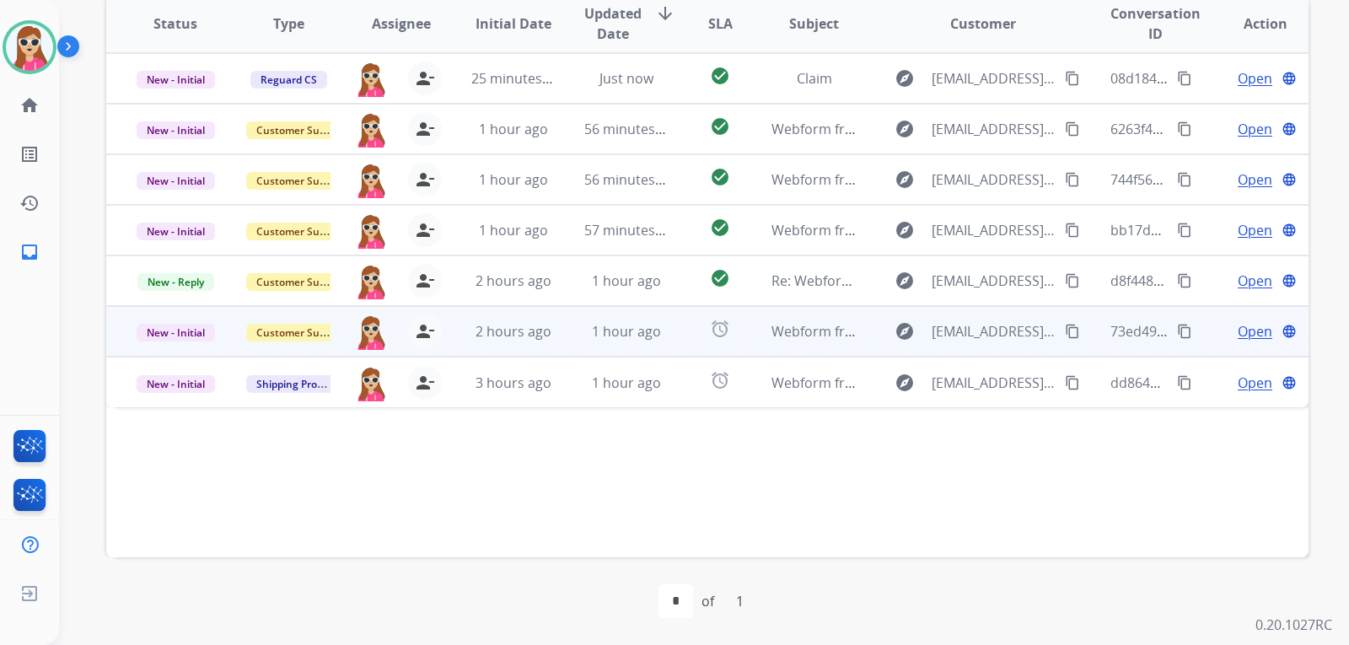
click at [744, 332] on td "Webform from [EMAIL_ADDRESS][DOMAIN_NAME] on [DATE]" at bounding box center [800, 331] width 113 height 51
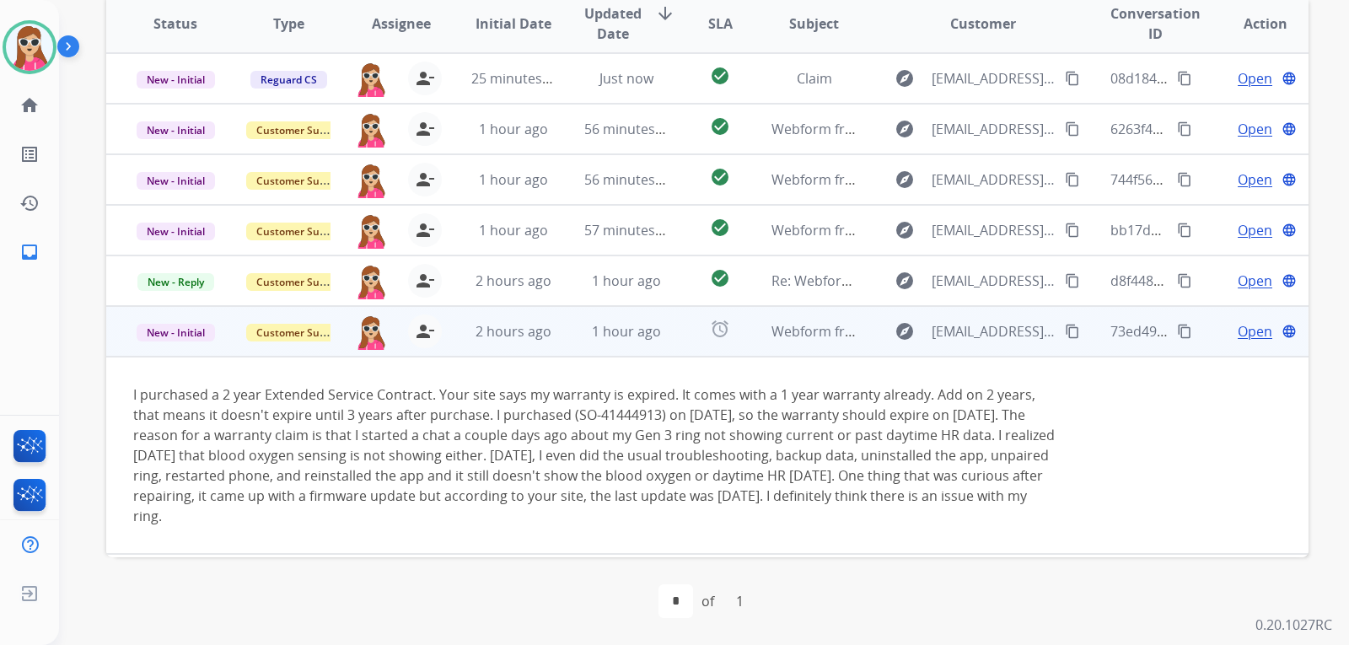
scroll to position [47, 0]
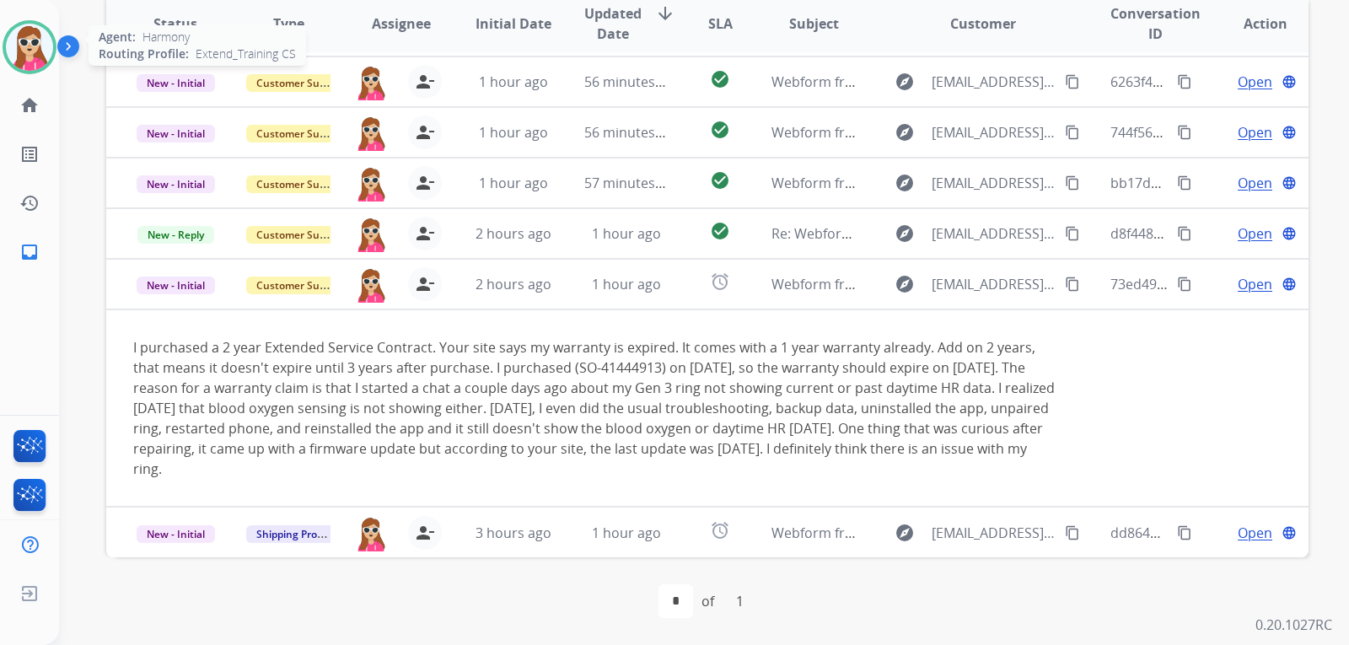
click at [39, 52] on img at bounding box center [29, 47] width 47 height 47
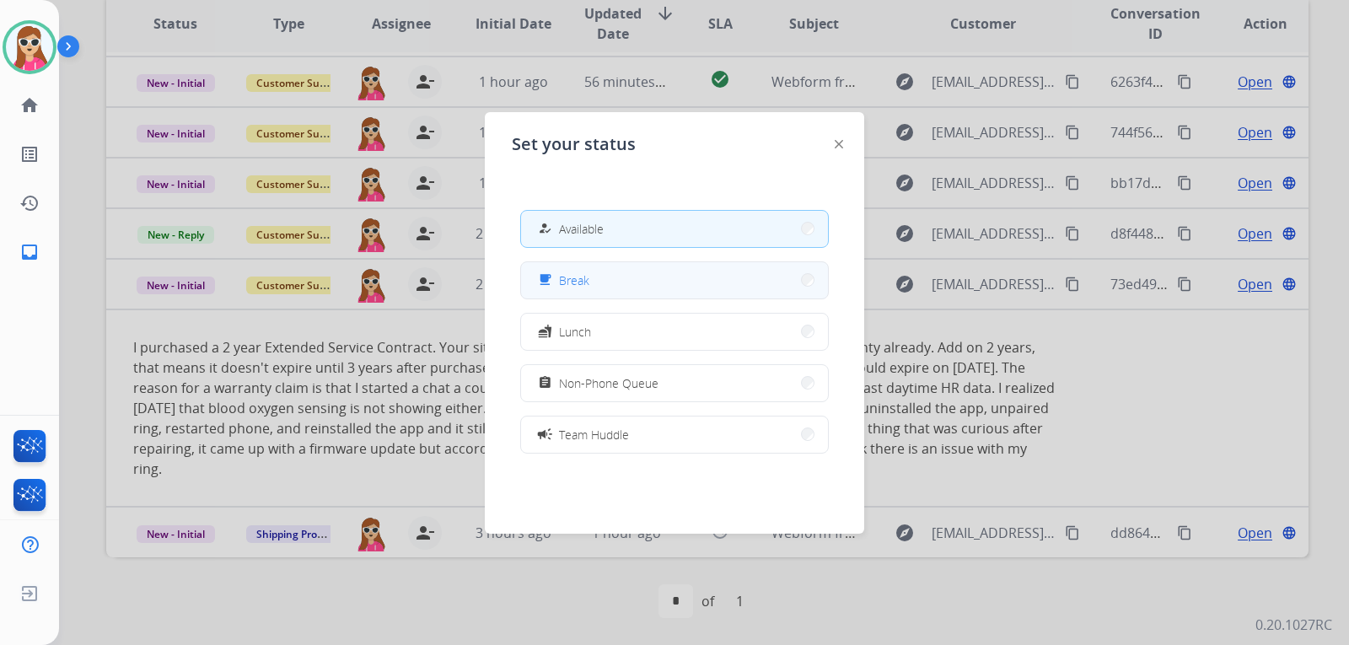
click at [591, 269] on button "free_breakfast Break" at bounding box center [674, 280] width 307 height 36
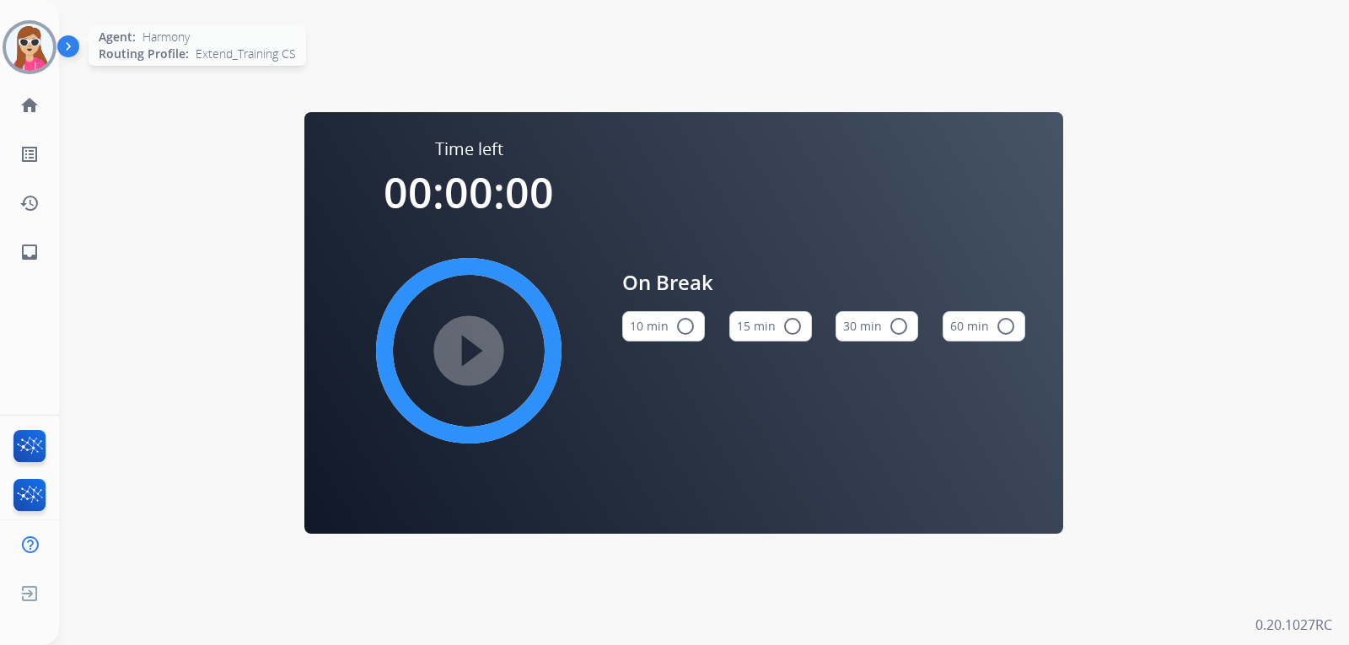
click at [26, 56] on img at bounding box center [29, 47] width 47 height 47
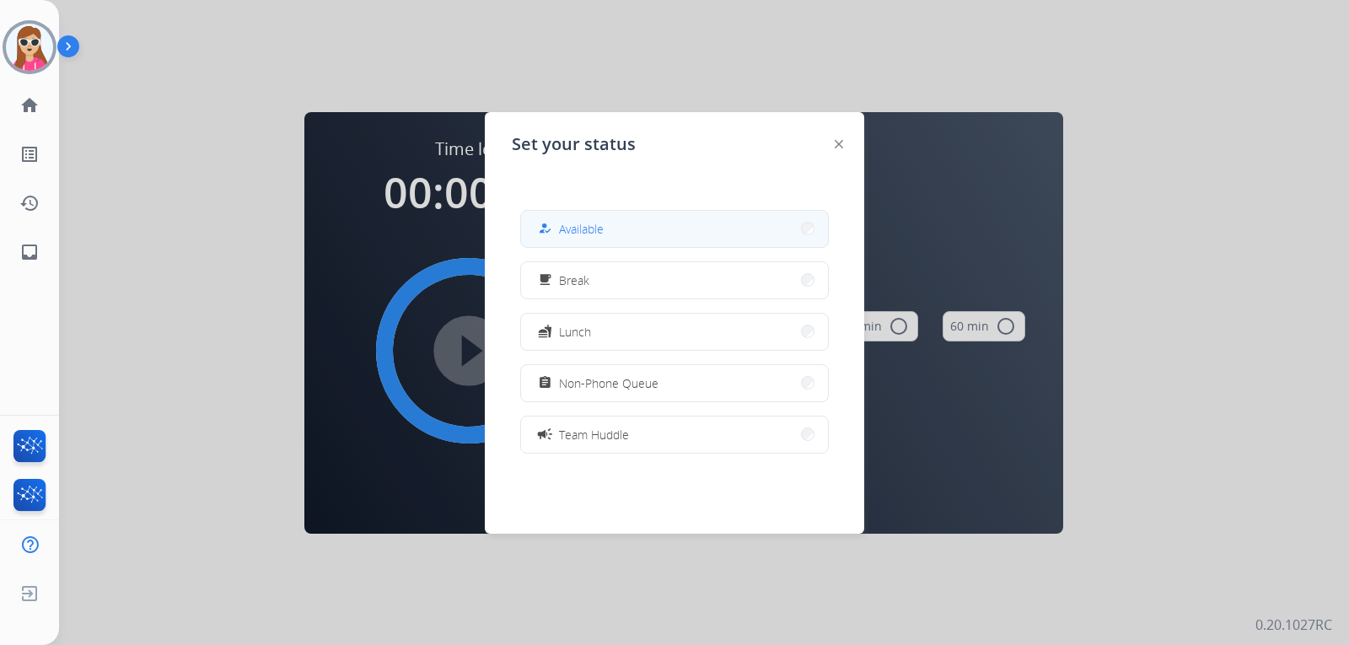
click at [623, 222] on button "how_to_reg Available" at bounding box center [674, 229] width 307 height 36
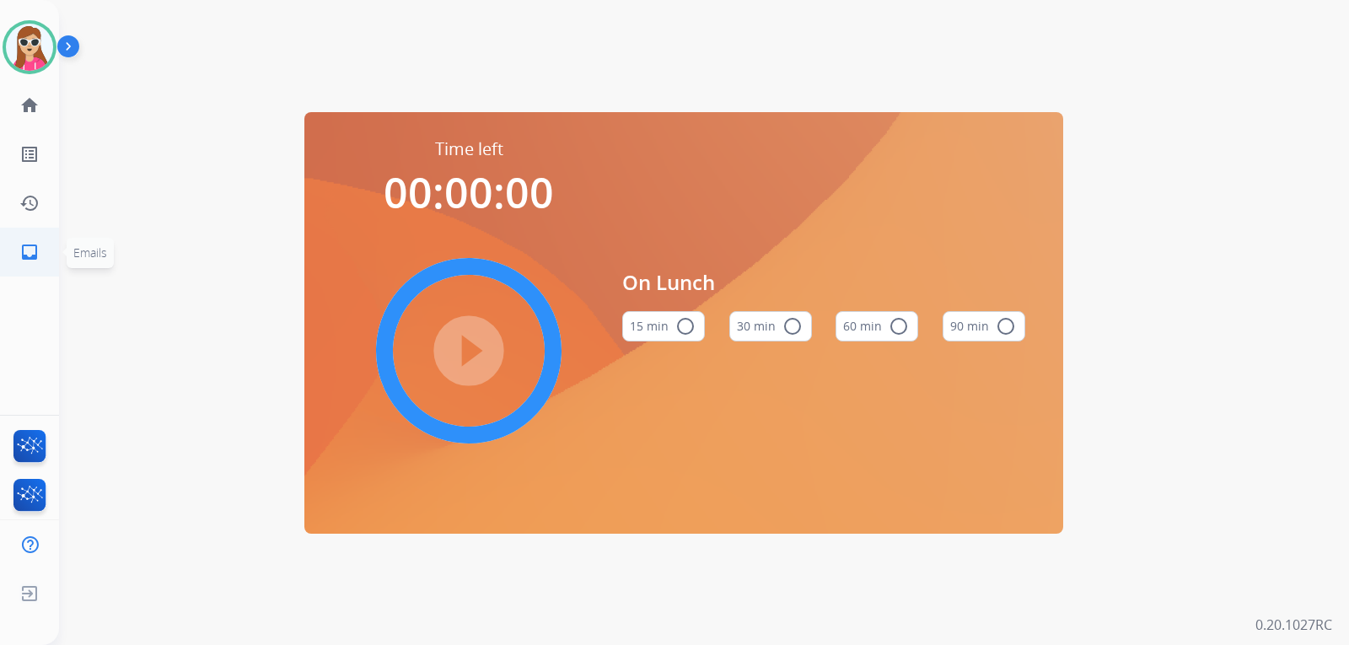
click at [37, 250] on mat-icon "inbox" at bounding box center [29, 252] width 20 height 20
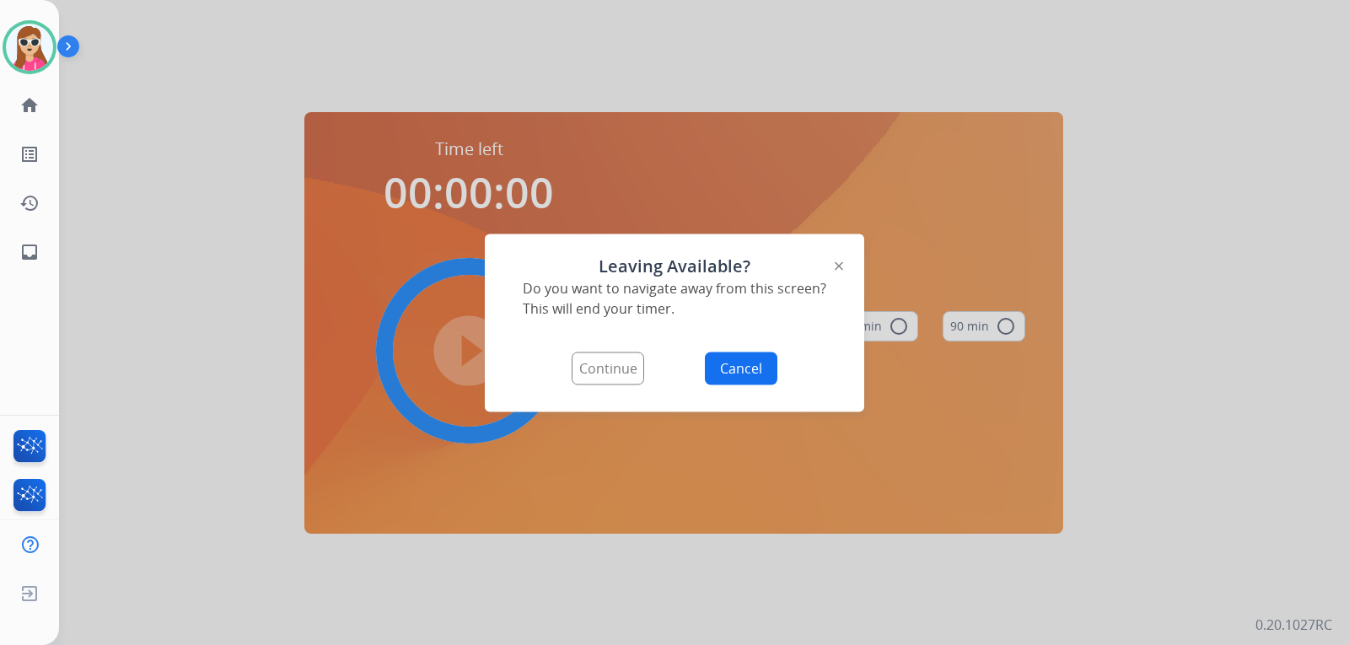
click at [616, 356] on button "Continue" at bounding box center [607, 367] width 72 height 33
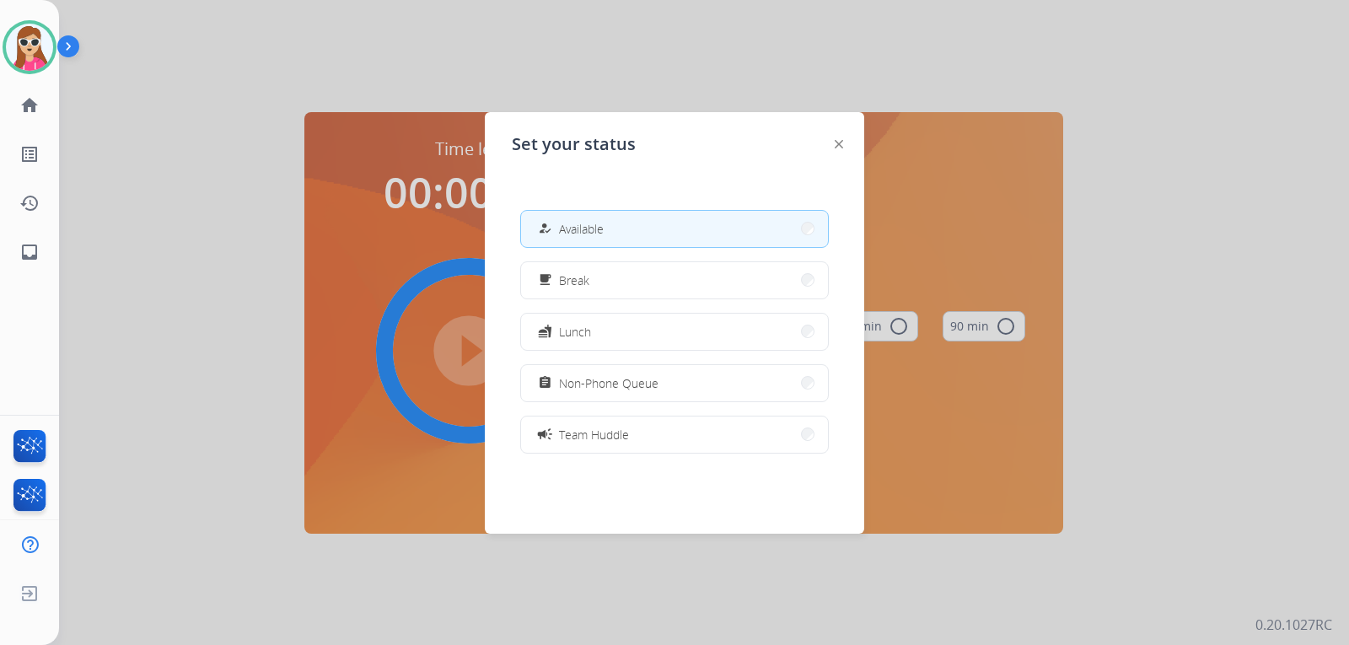
click at [609, 230] on button "how_to_reg Available" at bounding box center [674, 229] width 307 height 36
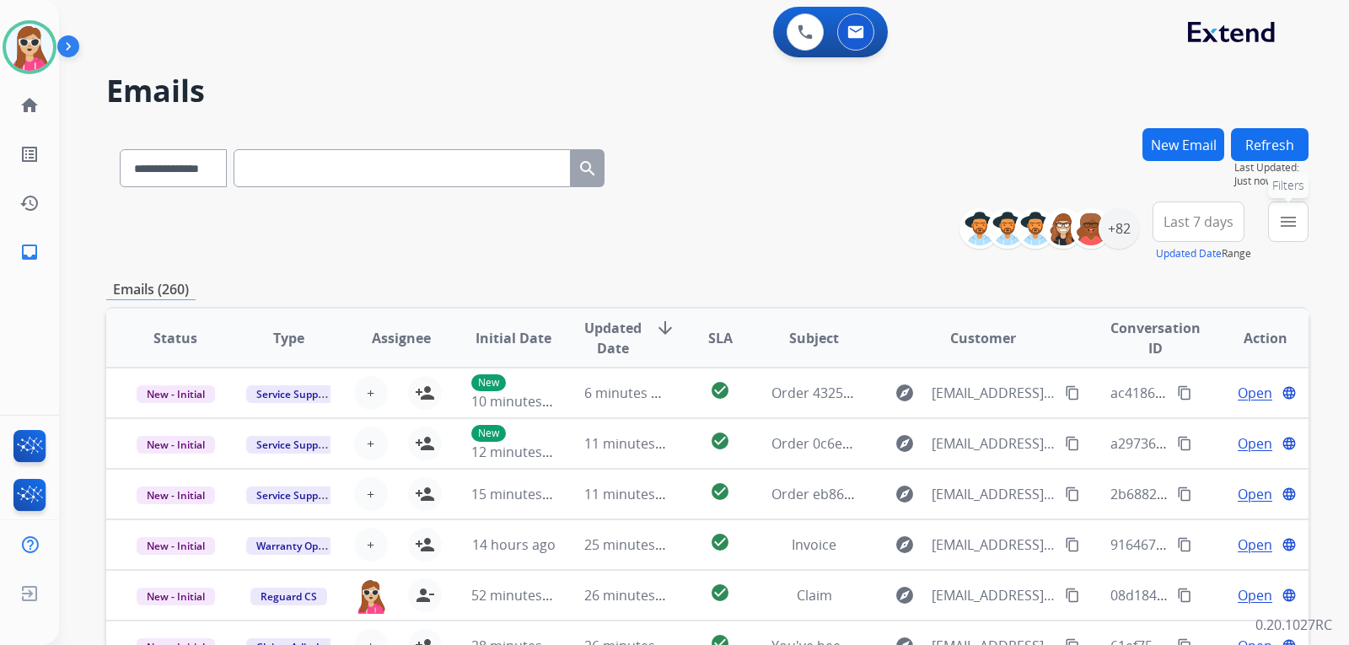
click at [1286, 223] on mat-icon "menu" at bounding box center [1288, 222] width 20 height 20
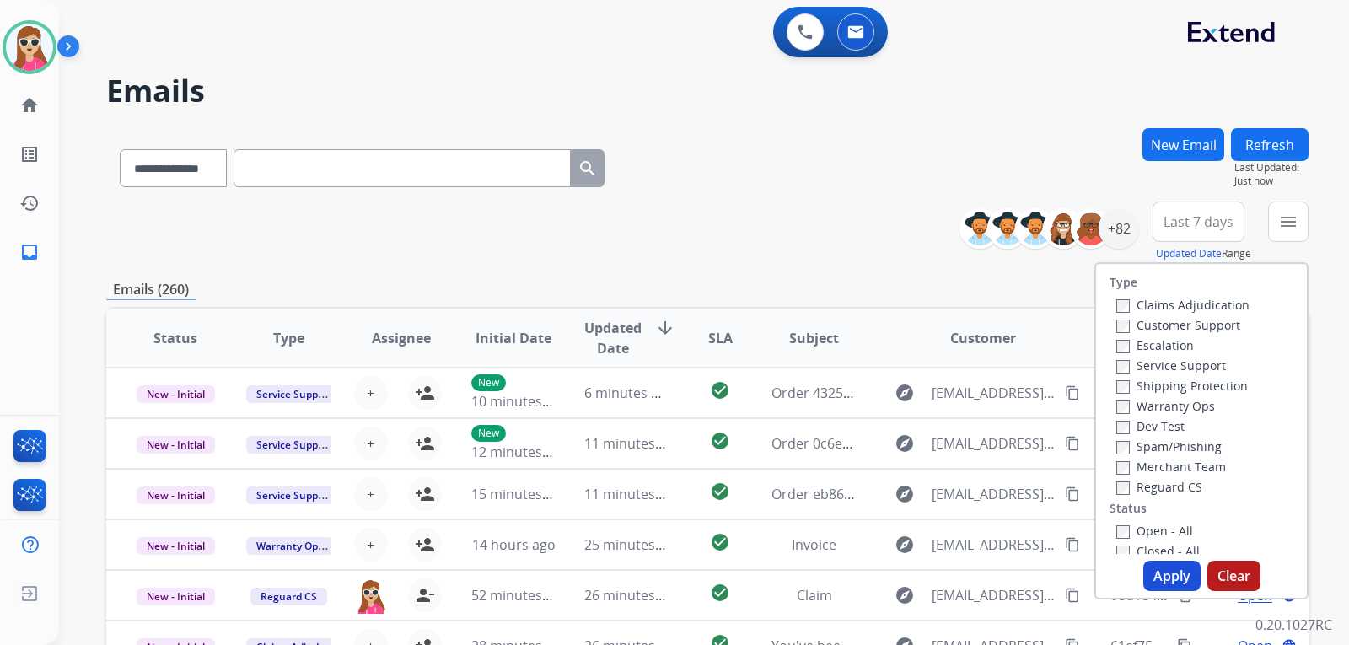
click at [1191, 326] on label "Customer Support" at bounding box center [1178, 325] width 124 height 16
drag, startPoint x: 1206, startPoint y: 385, endPoint x: 1205, endPoint y: 397, distance: 11.8
click at [1208, 385] on label "Shipping Protection" at bounding box center [1181, 386] width 131 height 16
click at [1175, 490] on label "Reguard CS" at bounding box center [1159, 487] width 86 height 16
click at [1154, 527] on label "Open - All" at bounding box center [1154, 531] width 77 height 16
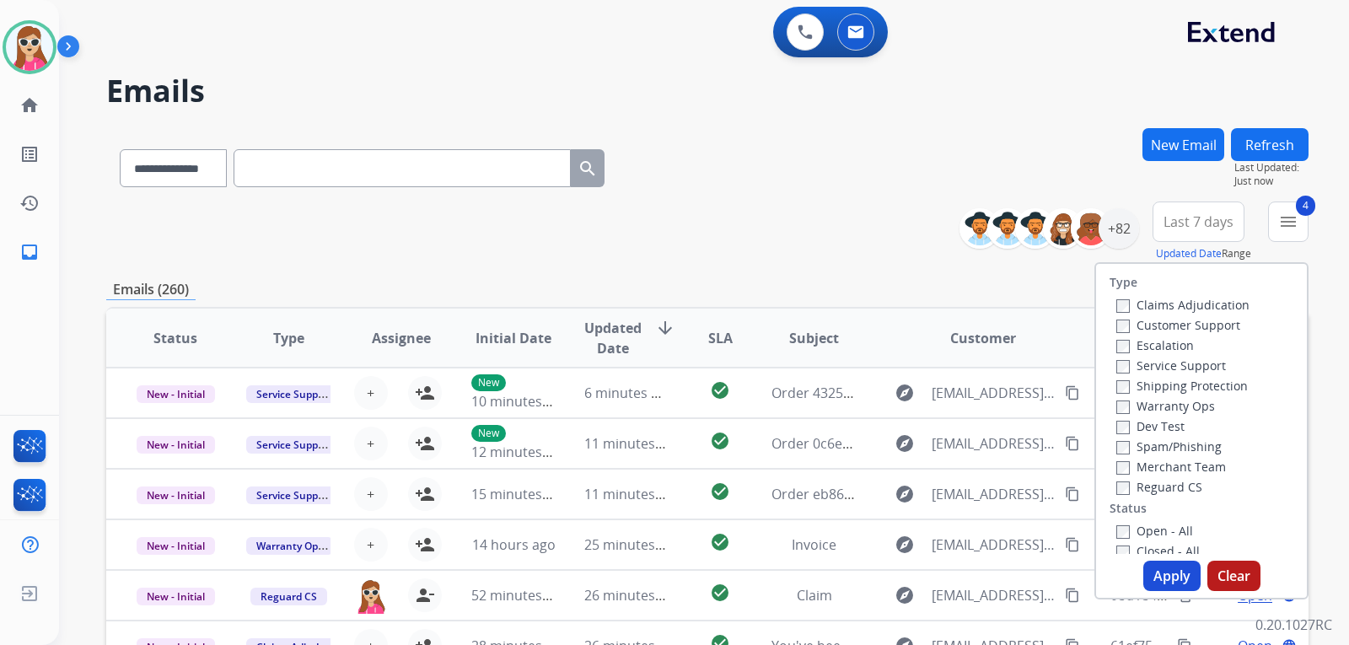
click at [1178, 577] on button "Apply" at bounding box center [1171, 576] width 57 height 30
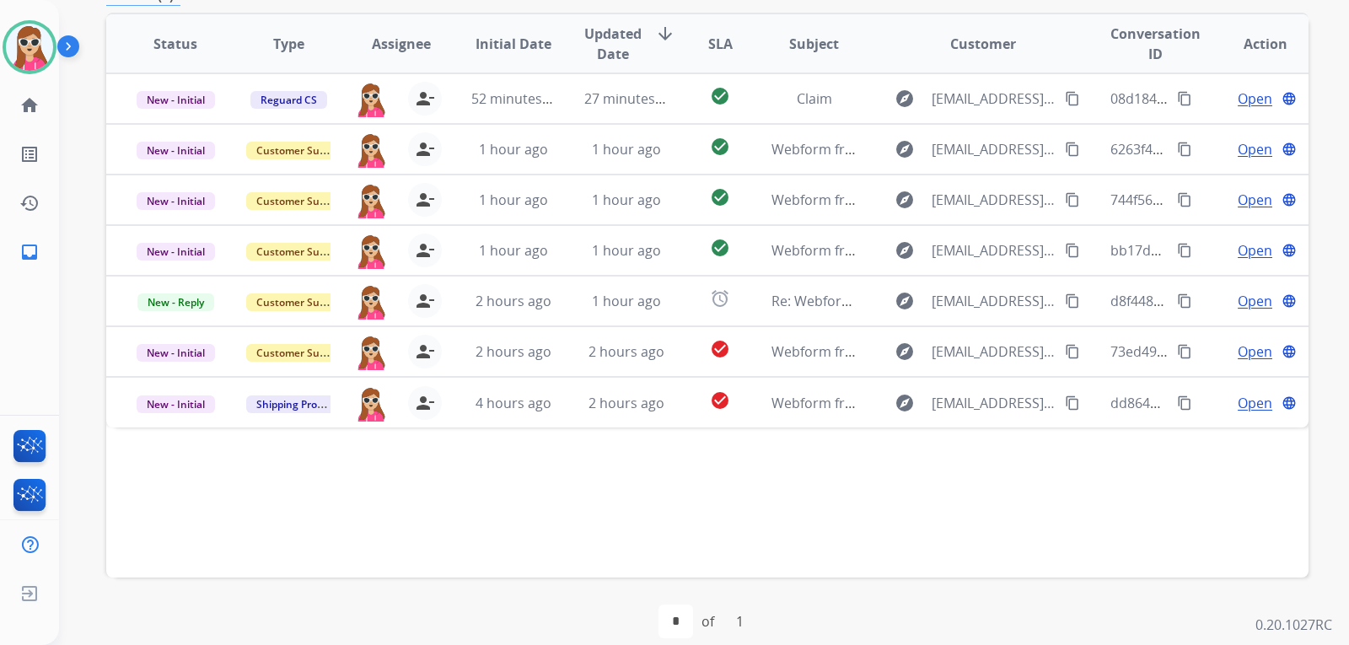
scroll to position [436, 0]
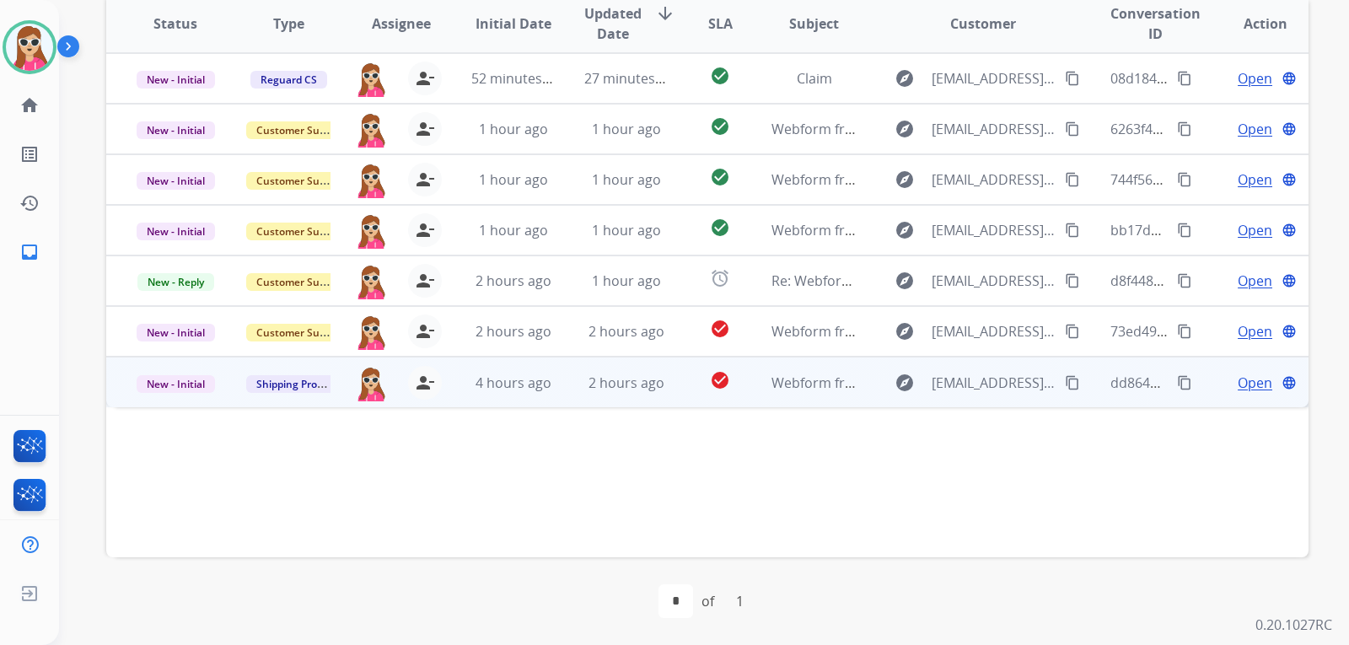
click at [857, 398] on td "explore [EMAIL_ADDRESS][DOMAIN_NAME] content_copy" at bounding box center [969, 382] width 225 height 51
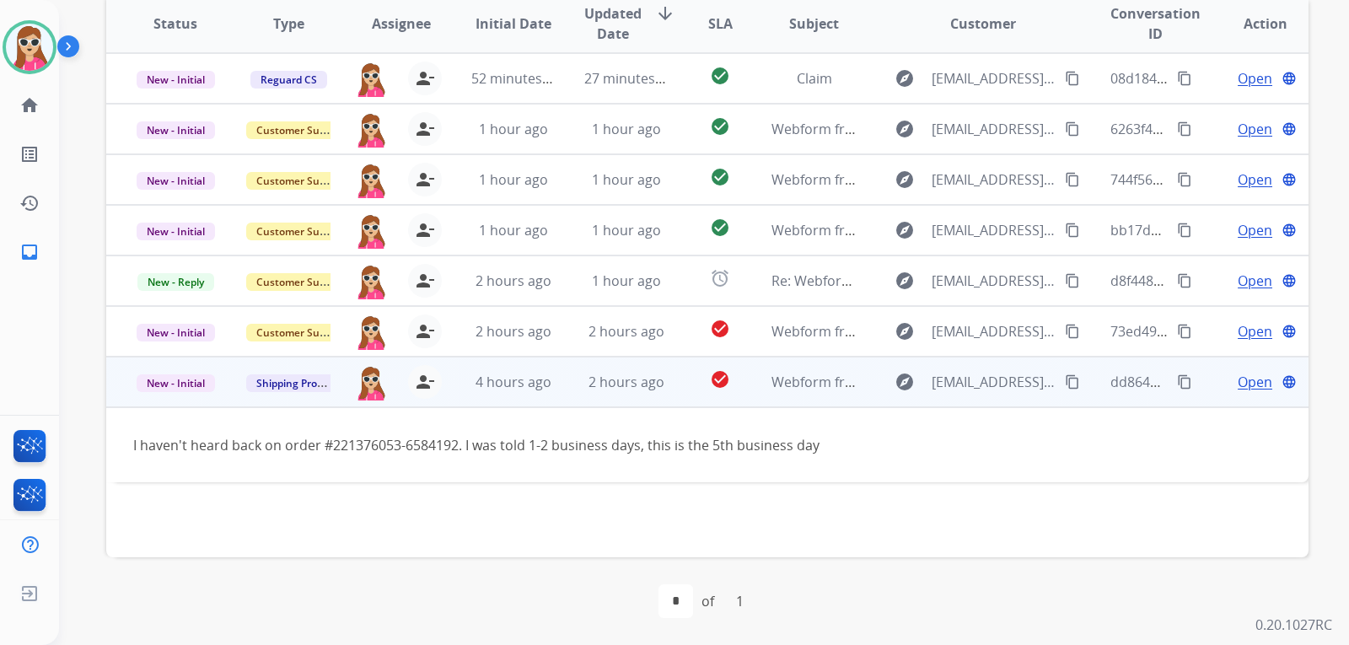
click at [1247, 389] on span "Open" at bounding box center [1254, 382] width 35 height 20
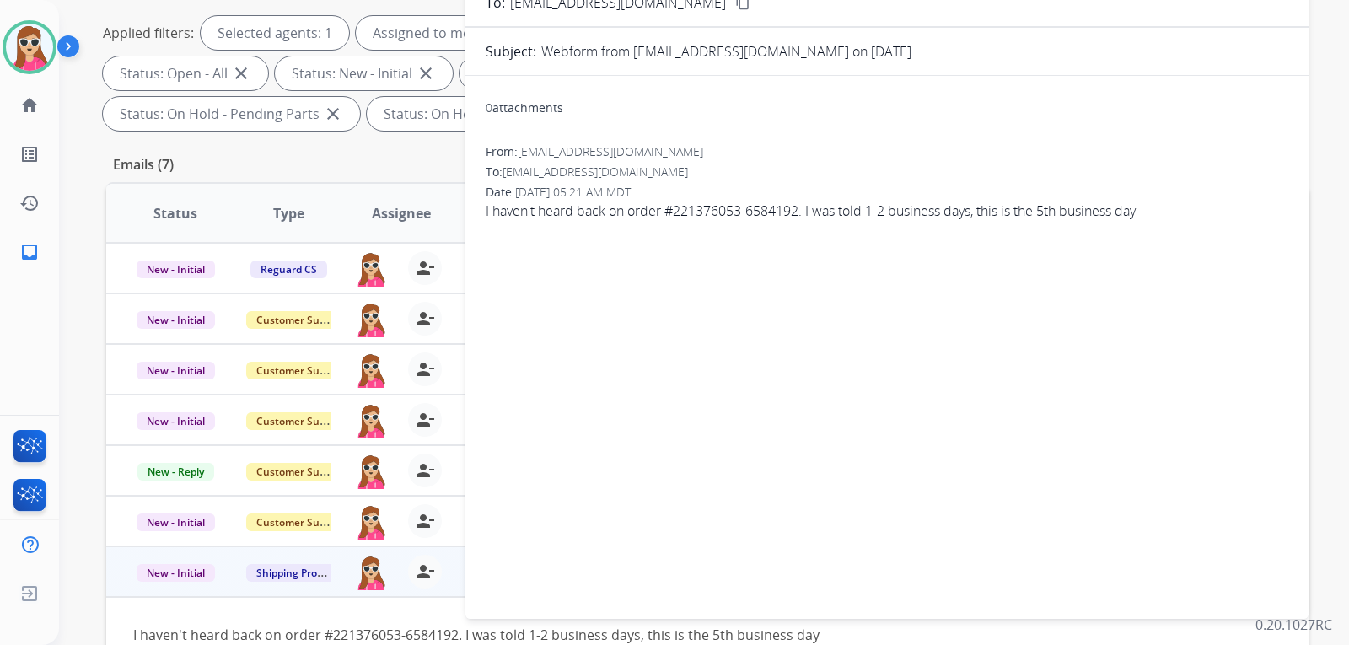
scroll to position [99, 0]
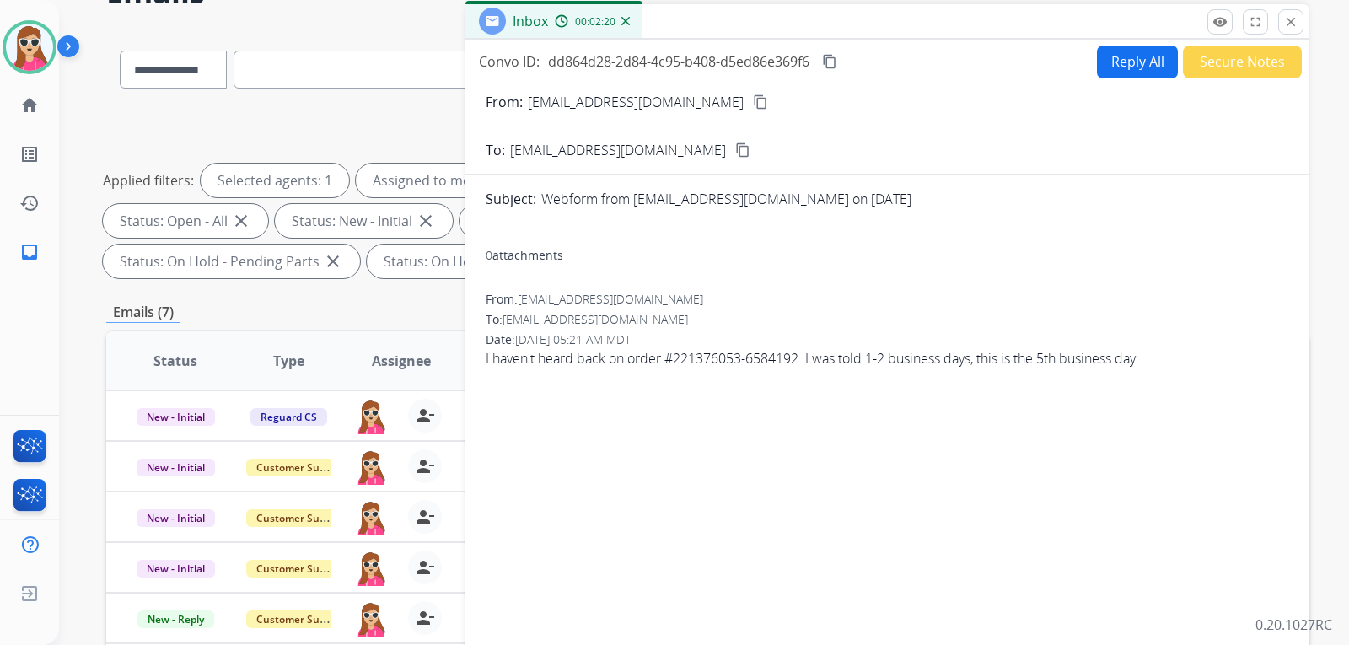
click at [753, 105] on mat-icon "content_copy" at bounding box center [760, 101] width 15 height 15
drag, startPoint x: 668, startPoint y: 360, endPoint x: 784, endPoint y: 367, distance: 115.7
click at [750, 367] on span "I haven't heard back on order #221376053-6584192. I was told 1-2 business days,…" at bounding box center [886, 358] width 802 height 20
drag, startPoint x: 803, startPoint y: 357, endPoint x: 678, endPoint y: 363, distance: 125.8
click at [678, 363] on span "I haven't heard back on order #221376053-6584192. I was told 1-2 business days,…" at bounding box center [886, 358] width 802 height 20
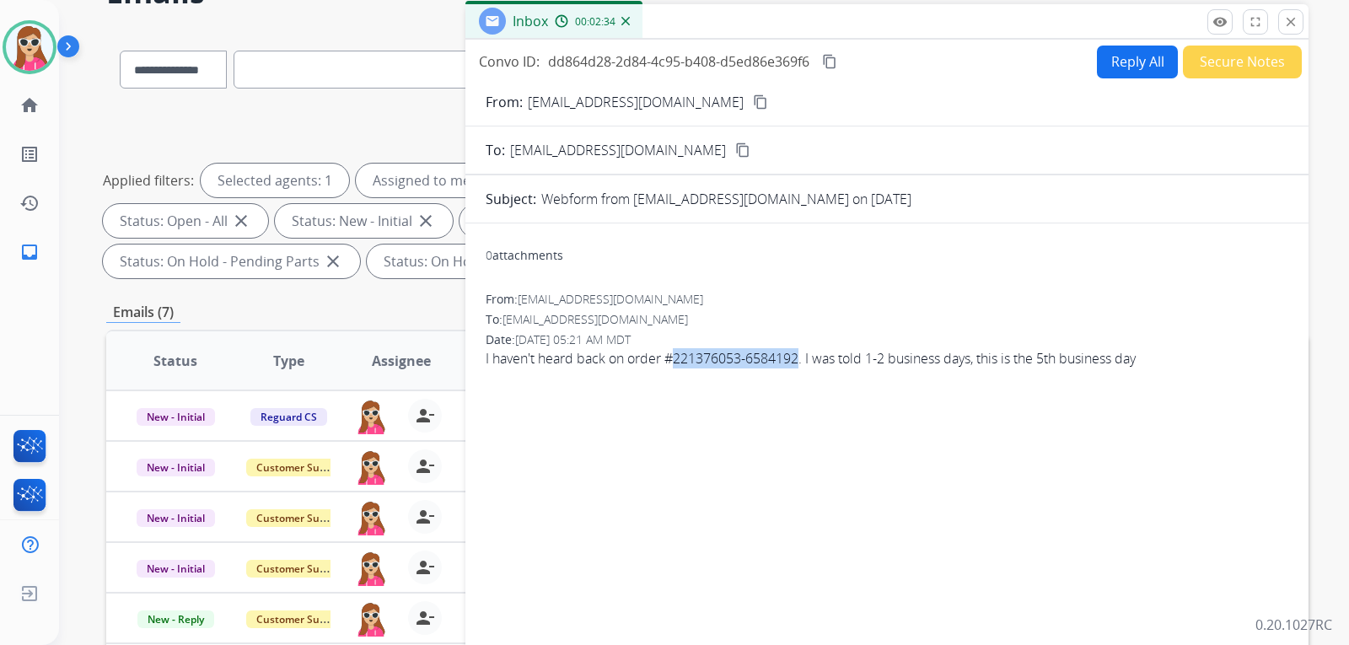
copy span "221376053-6584192"
click at [1109, 61] on button "Reply All" at bounding box center [1137, 62] width 81 height 33
select select "**********"
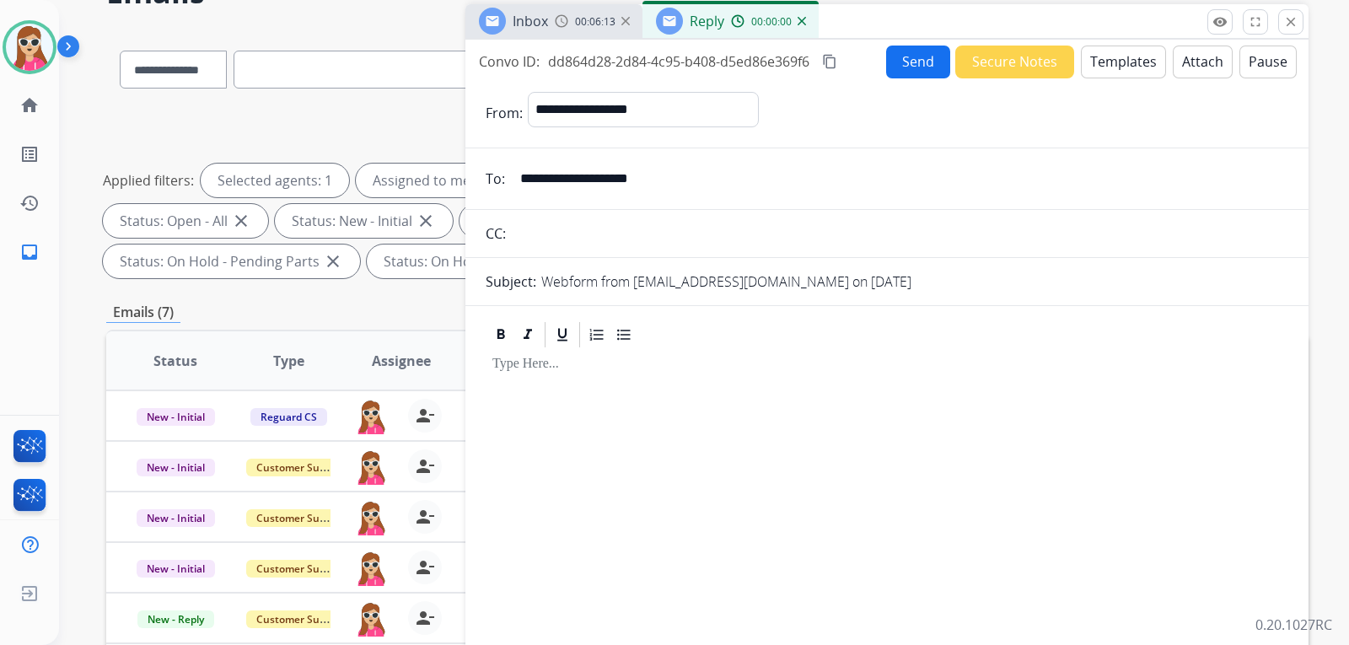
click at [1109, 71] on button "Templates" at bounding box center [1123, 62] width 85 height 33
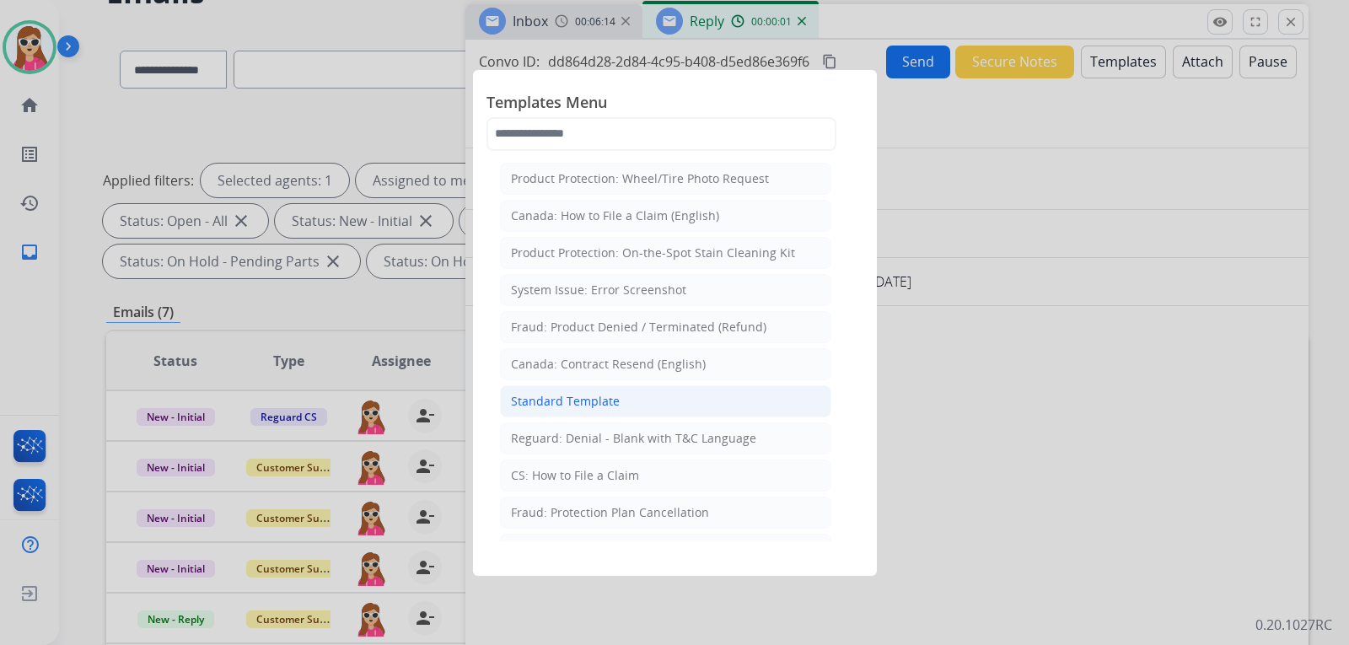
click at [586, 410] on li "Standard Template" at bounding box center [665, 401] width 331 height 32
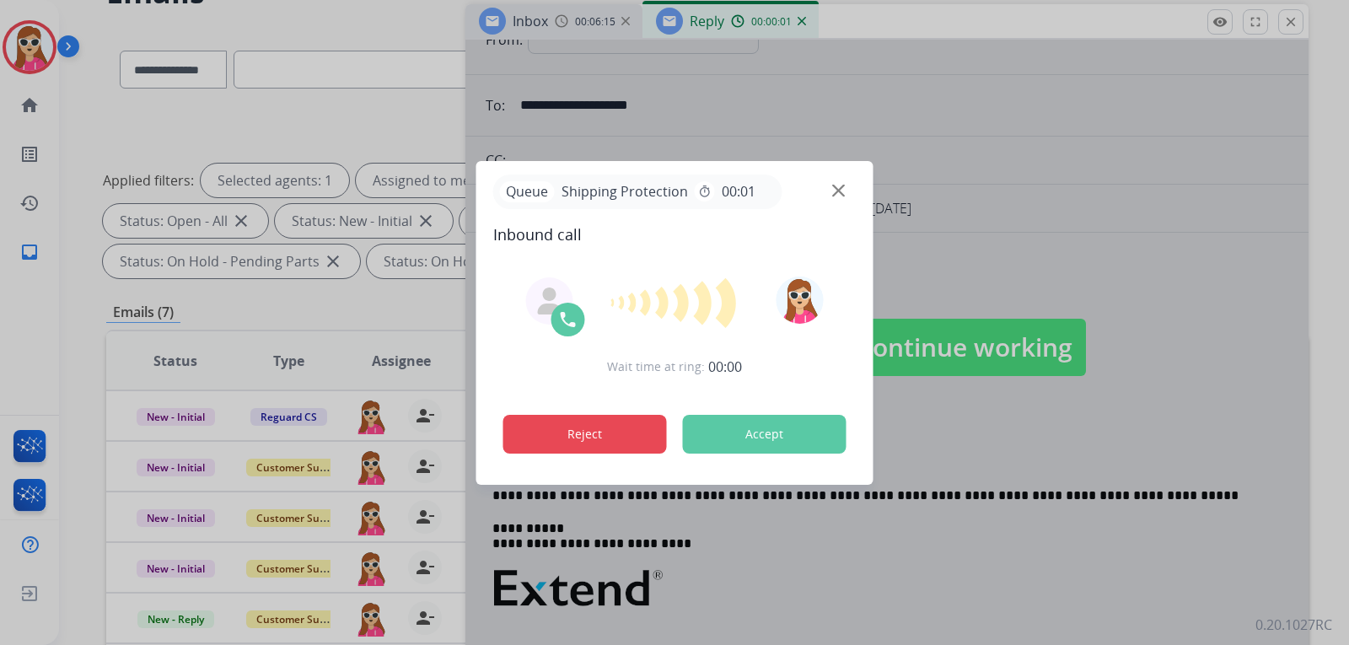
scroll to position [169, 0]
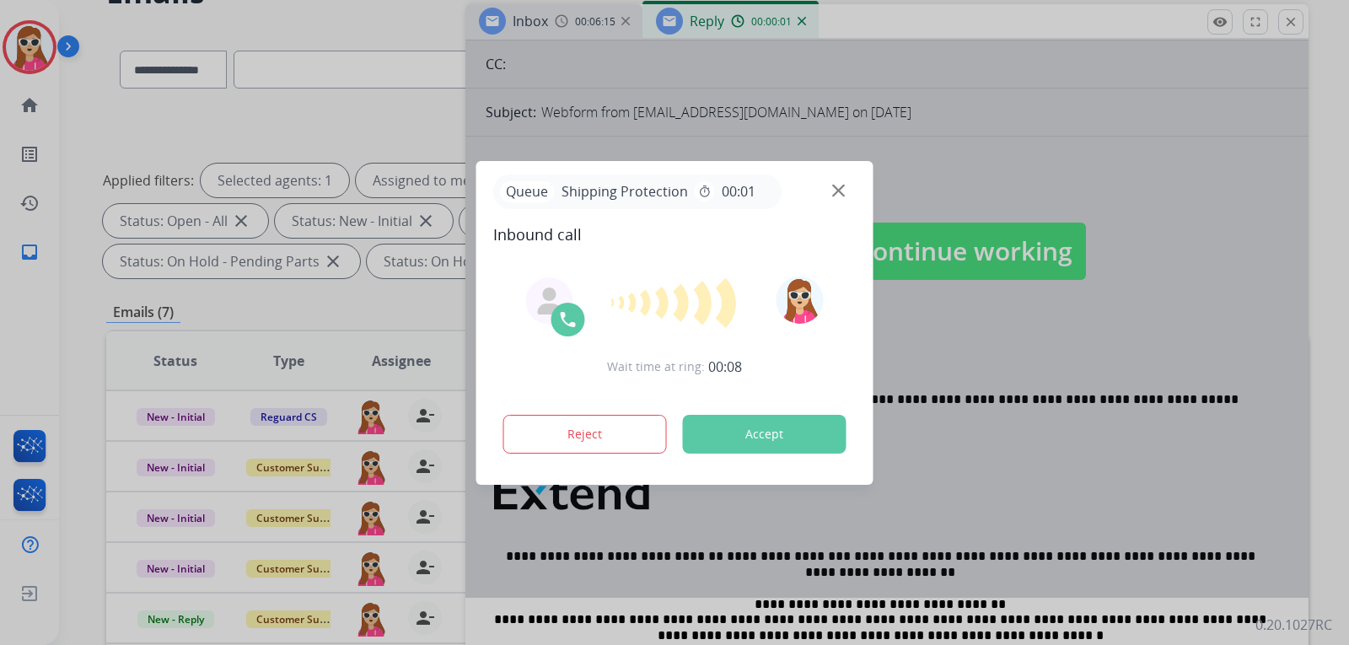
click at [740, 430] on button "Accept" at bounding box center [765, 434] width 164 height 39
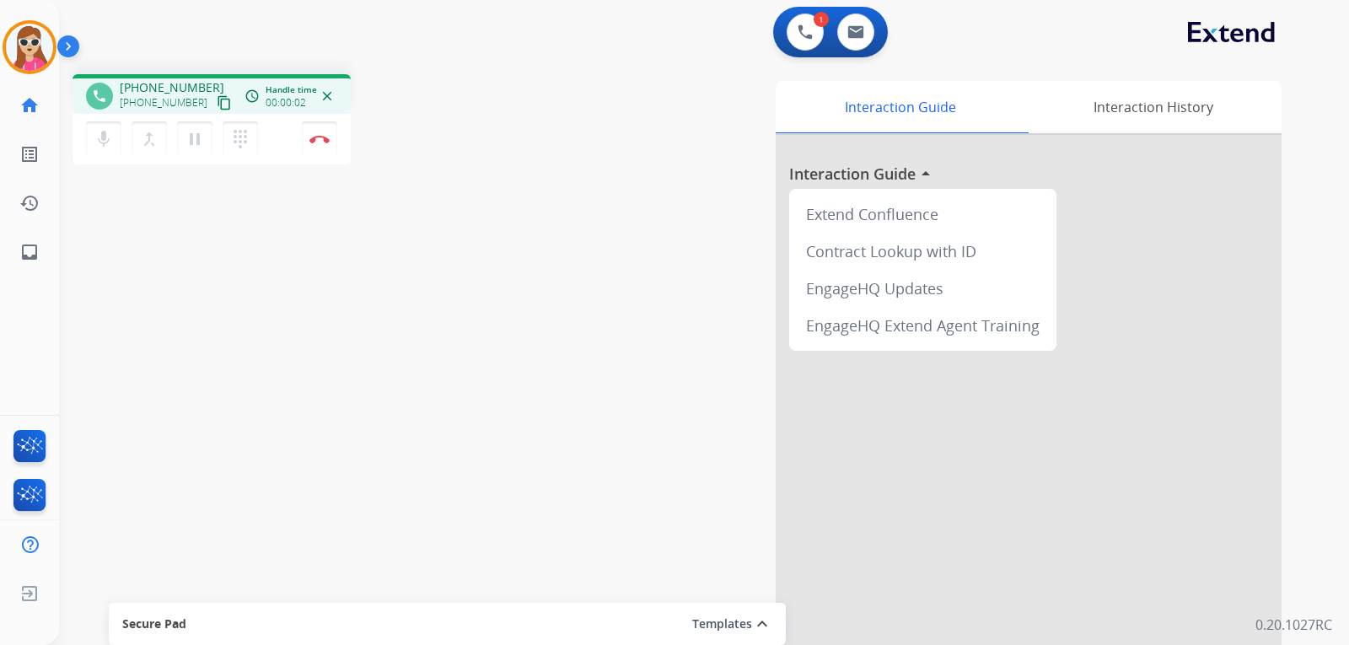
click at [217, 103] on mat-icon "content_copy" at bounding box center [224, 102] width 15 height 15
click at [214, 111] on button "content_copy" at bounding box center [224, 103] width 20 height 20
click at [217, 104] on mat-icon "content_copy" at bounding box center [224, 102] width 15 height 15
click at [217, 100] on mat-icon "content_copy" at bounding box center [224, 102] width 15 height 15
click at [329, 151] on button "Disconnect" at bounding box center [319, 138] width 35 height 35
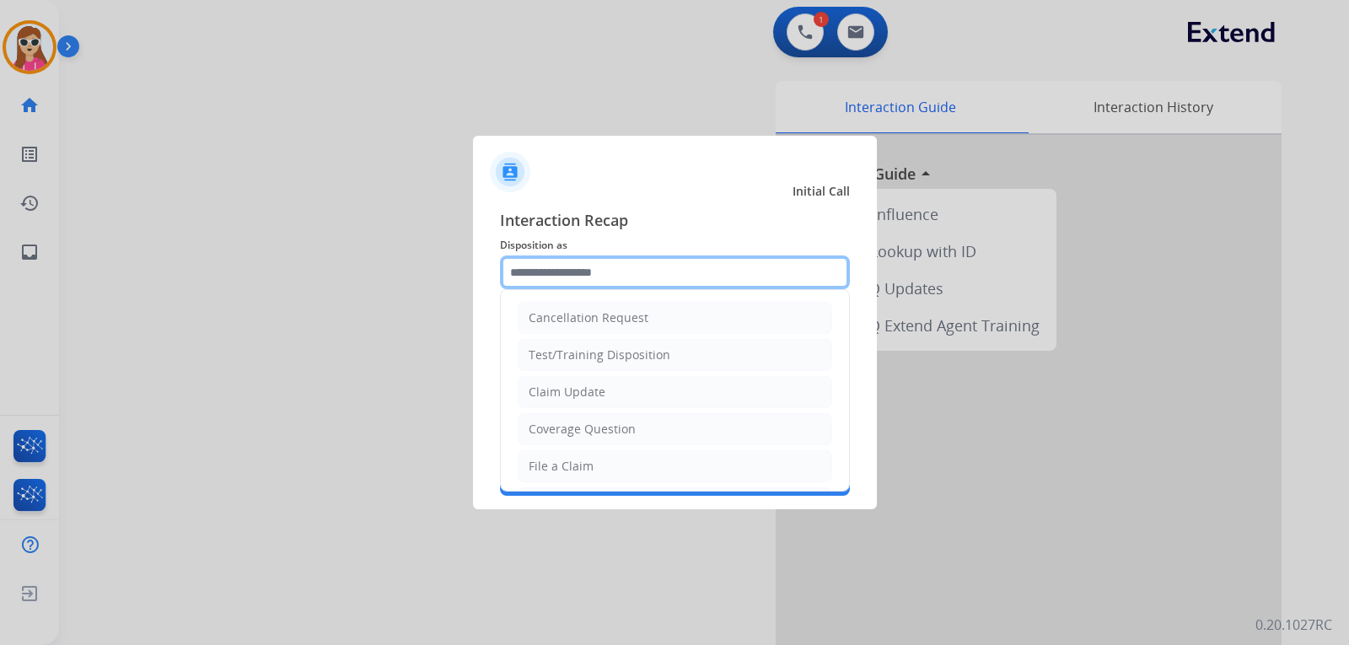
click at [618, 270] on input "text" at bounding box center [675, 272] width 350 height 34
drag, startPoint x: 596, startPoint y: 464, endPoint x: 593, endPoint y: 416, distance: 48.2
click at [597, 464] on li "File a Claim" at bounding box center [675, 466] width 314 height 32
type input "**********"
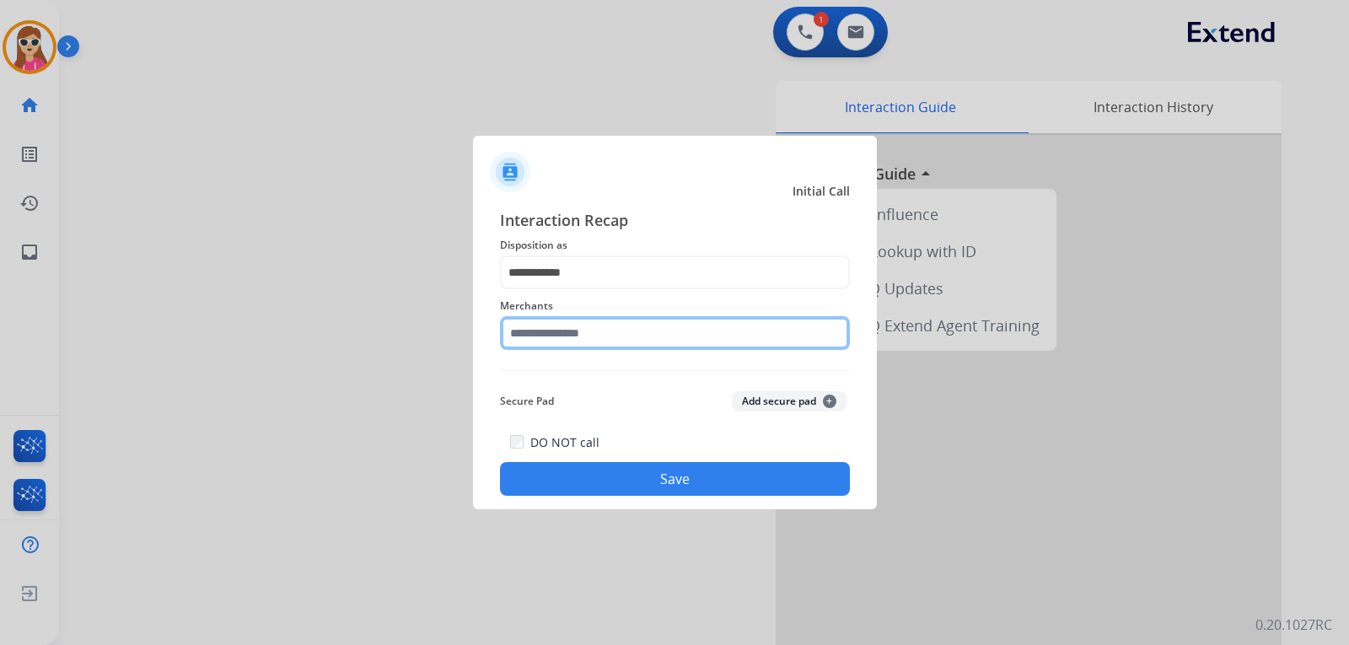
click at [596, 335] on input "text" at bounding box center [675, 333] width 350 height 34
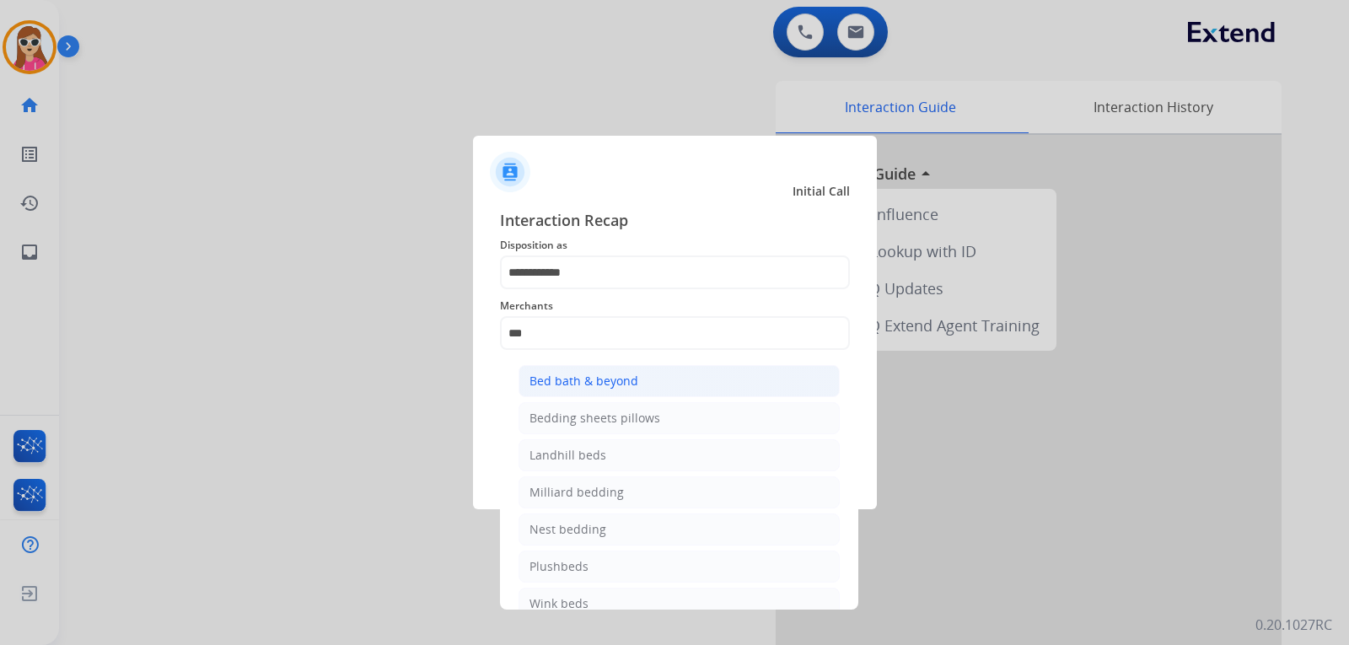
click at [546, 383] on div "Bed bath & beyond" at bounding box center [583, 381] width 109 height 17
type input "**********"
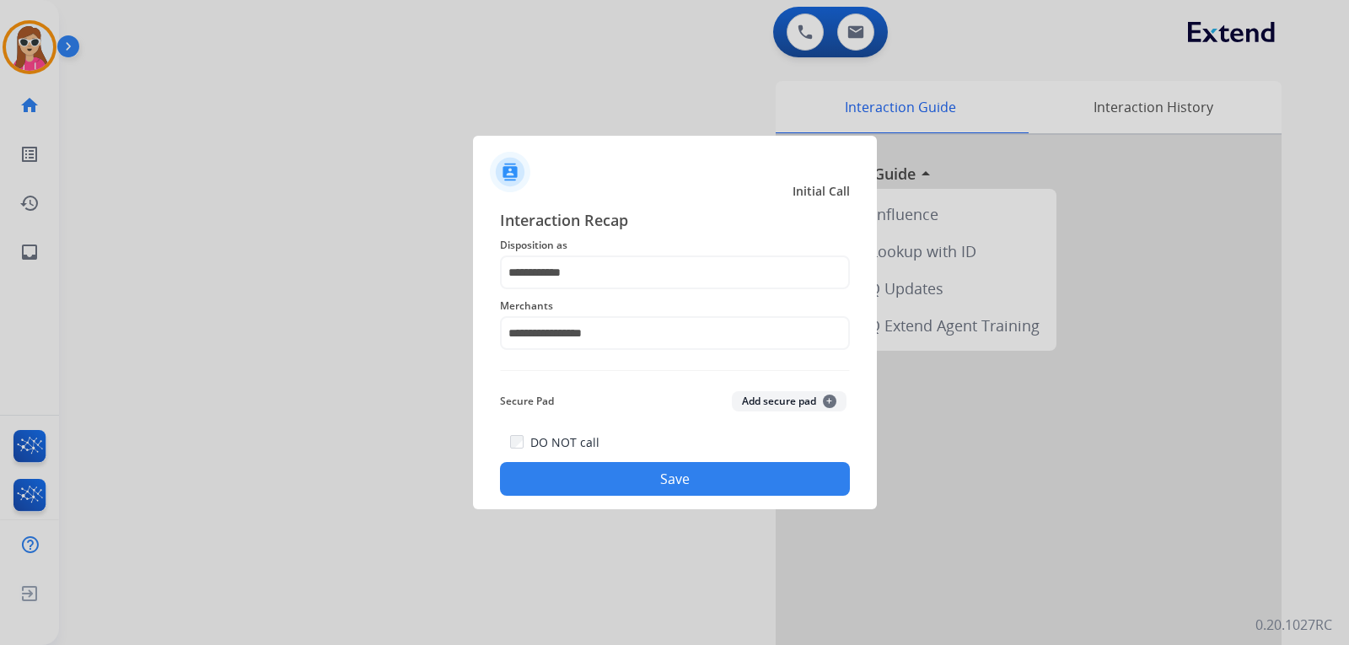
click at [601, 490] on button "Save" at bounding box center [675, 479] width 350 height 34
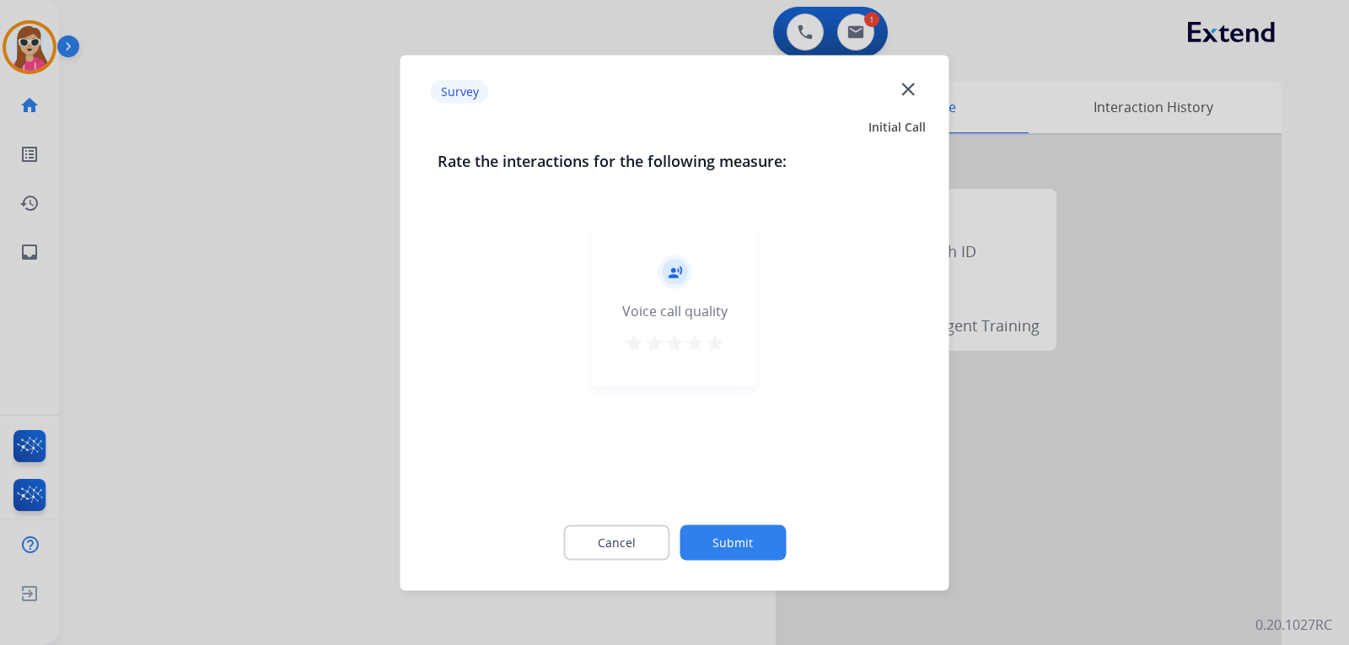
click at [726, 345] on div "record_voice_over Voice call quality star star star star star" at bounding box center [675, 306] width 164 height 160
click at [723, 351] on mat-icon "star" at bounding box center [715, 342] width 20 height 20
click at [770, 557] on button "Submit" at bounding box center [732, 541] width 106 height 35
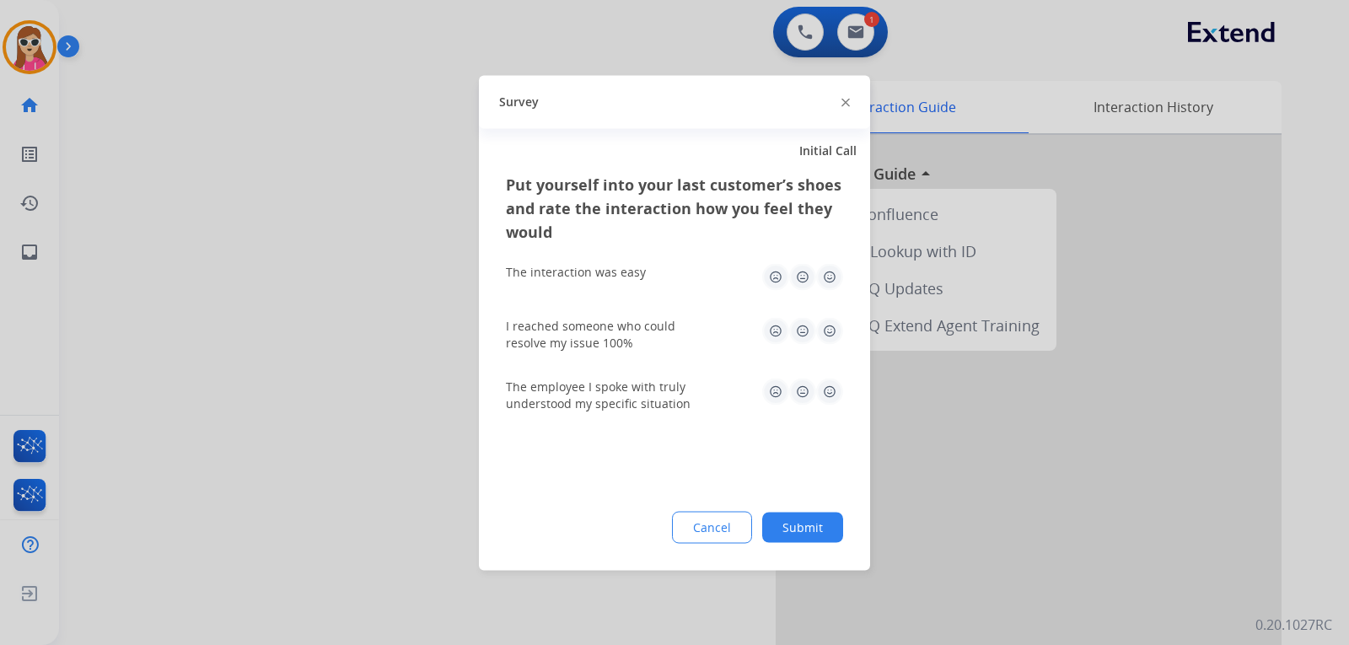
click at [835, 395] on img at bounding box center [829, 391] width 27 height 27
click at [838, 330] on img at bounding box center [829, 330] width 27 height 27
click at [818, 271] on img at bounding box center [829, 276] width 27 height 27
click at [807, 537] on button "Submit" at bounding box center [802, 527] width 81 height 30
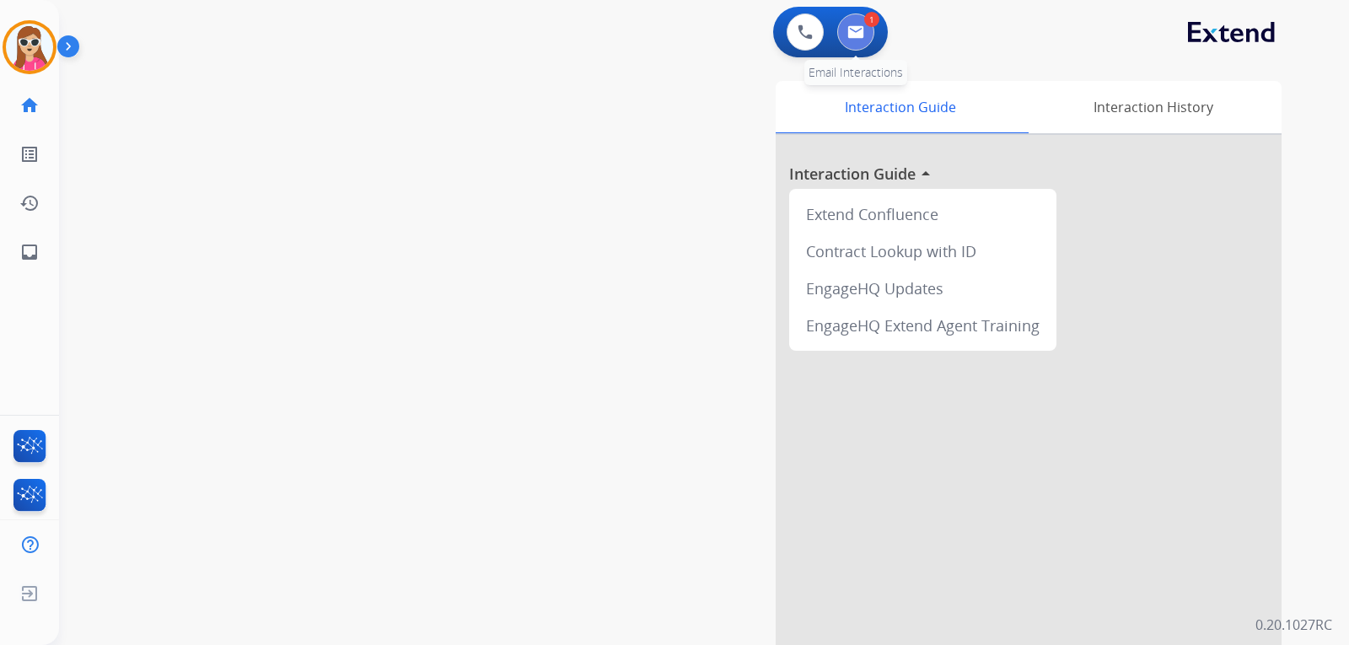
click at [868, 44] on button at bounding box center [855, 31] width 37 height 37
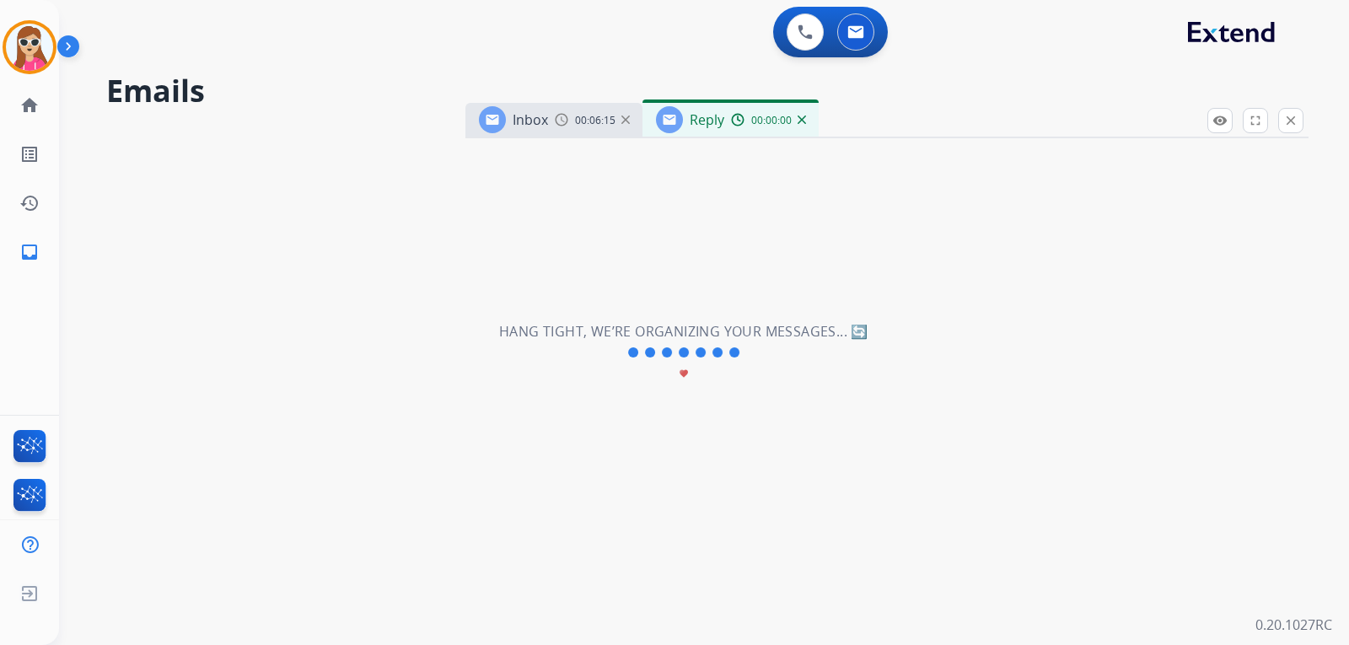
select select "**********"
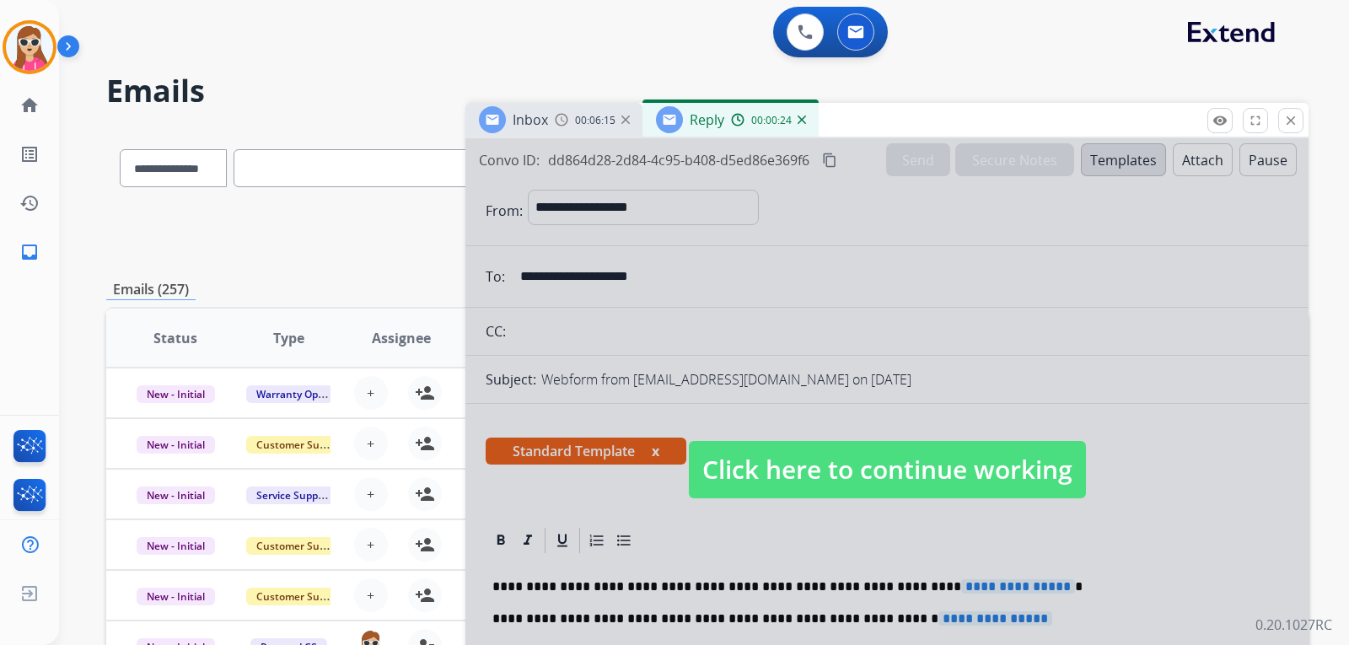
drag, startPoint x: 1054, startPoint y: 479, endPoint x: 1046, endPoint y: 473, distance: 9.6
click at [1053, 473] on span "Click here to continue working" at bounding box center [887, 469] width 397 height 57
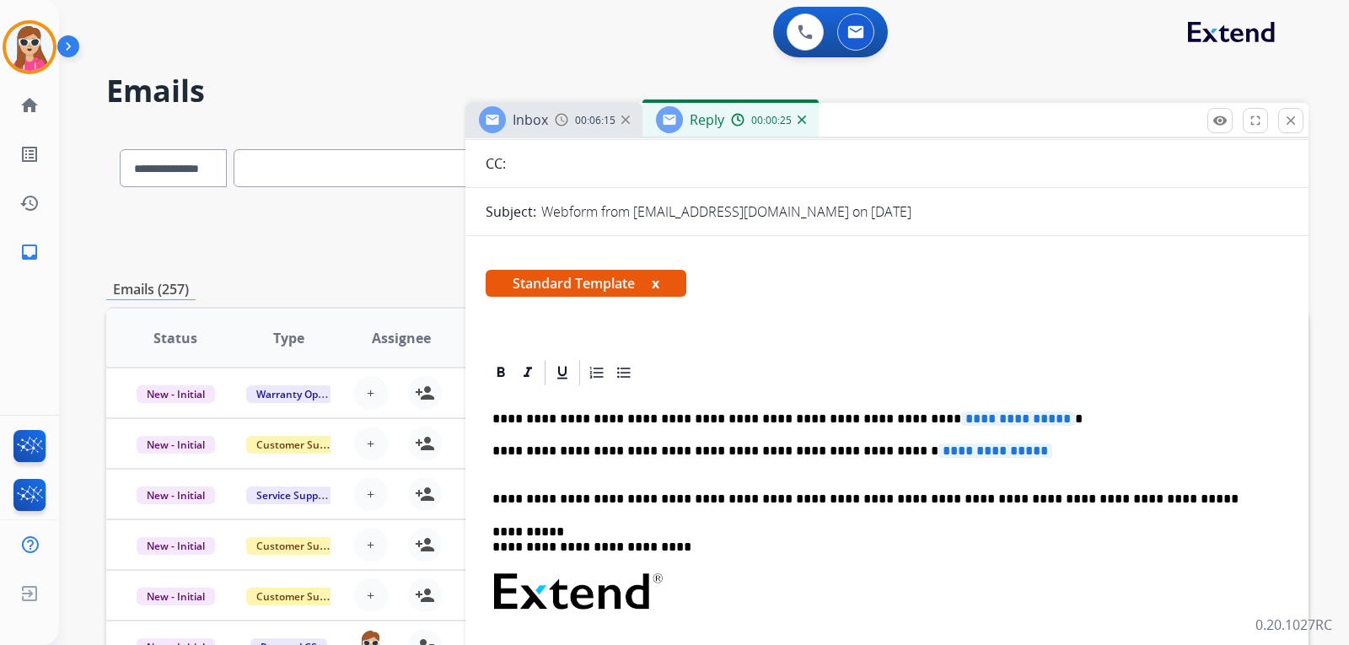
scroll to position [169, 0]
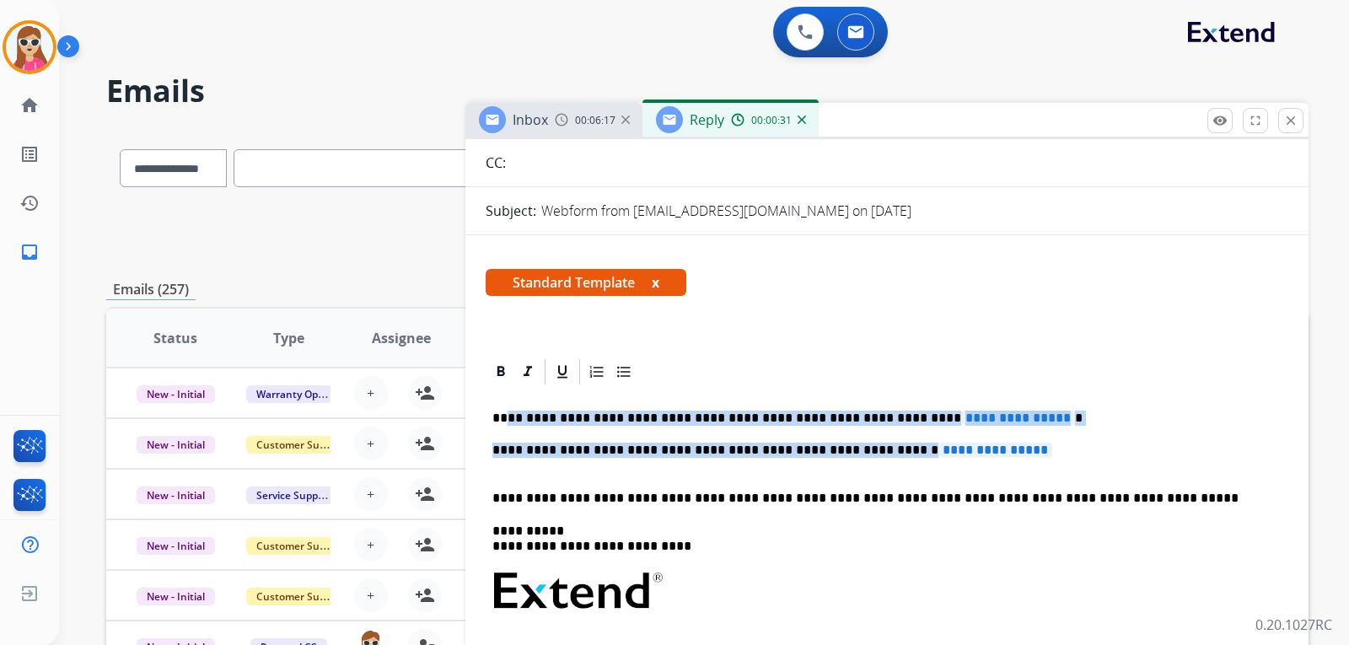
drag, startPoint x: 506, startPoint y: 421, endPoint x: 1015, endPoint y: 450, distance: 509.9
click at [1015, 450] on div "**********" at bounding box center [886, 631] width 802 height 488
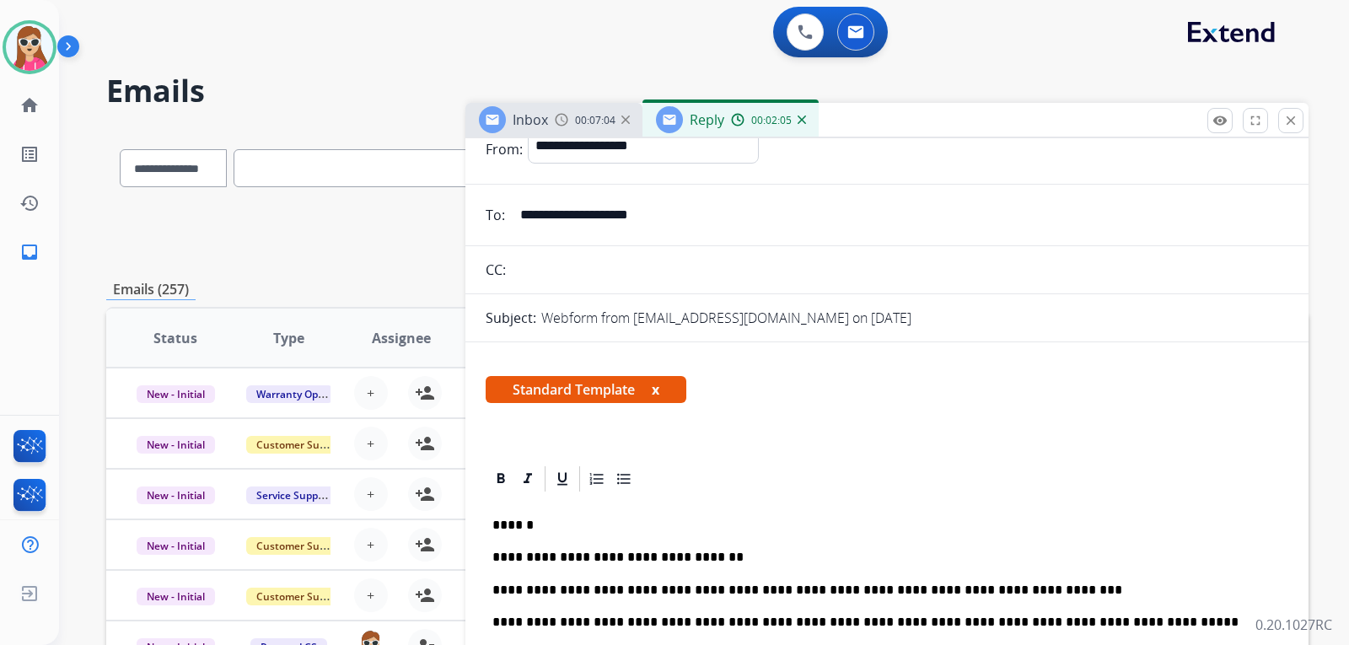
scroll to position [0, 0]
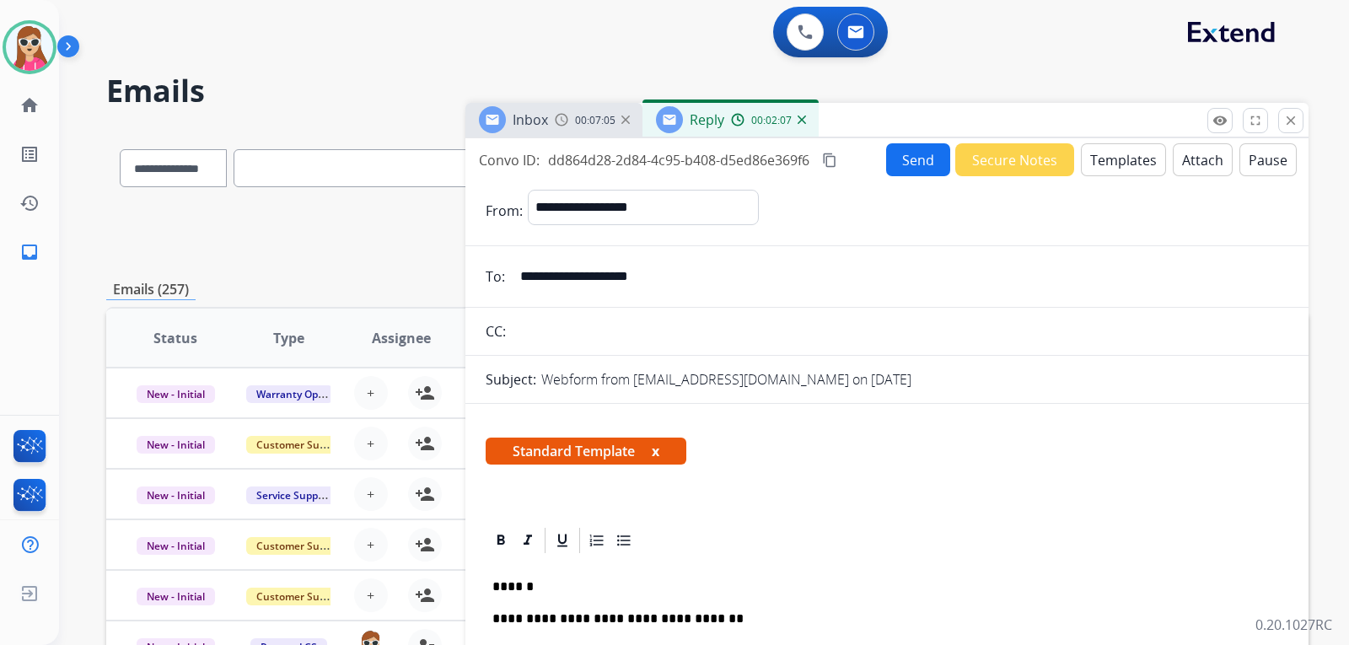
click at [886, 164] on button "Send" at bounding box center [918, 159] width 64 height 33
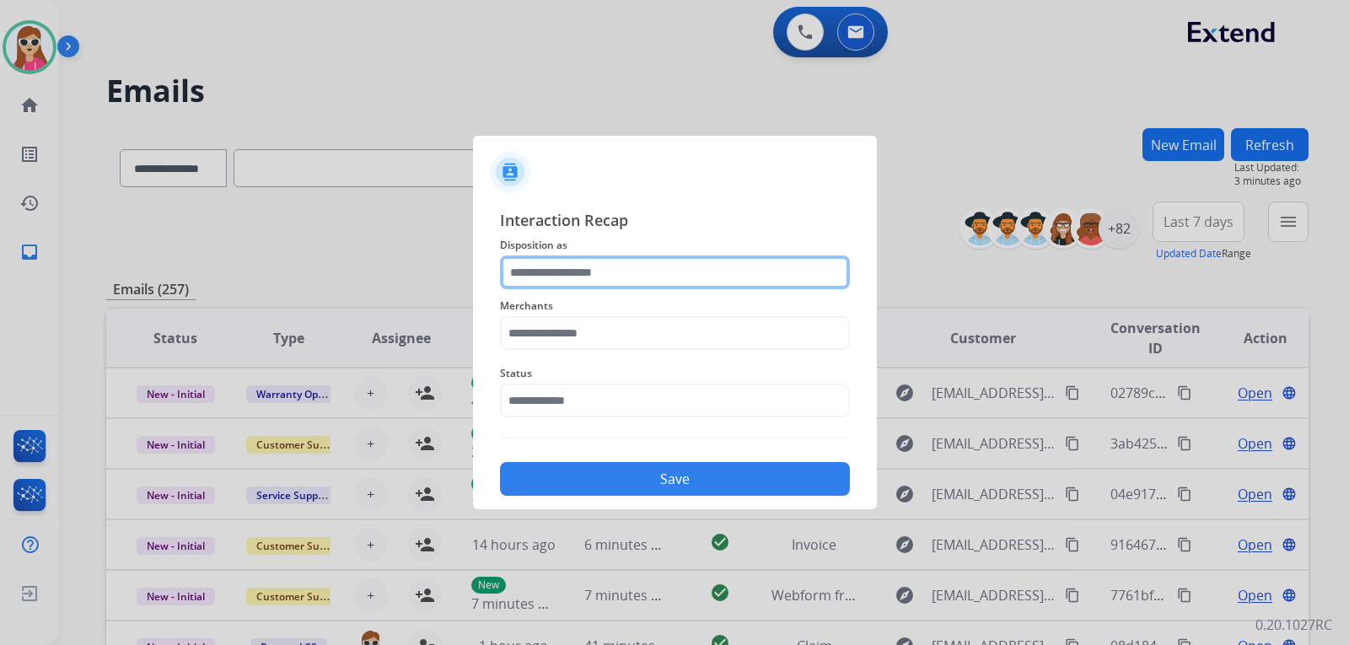
click at [592, 277] on input "text" at bounding box center [675, 272] width 350 height 34
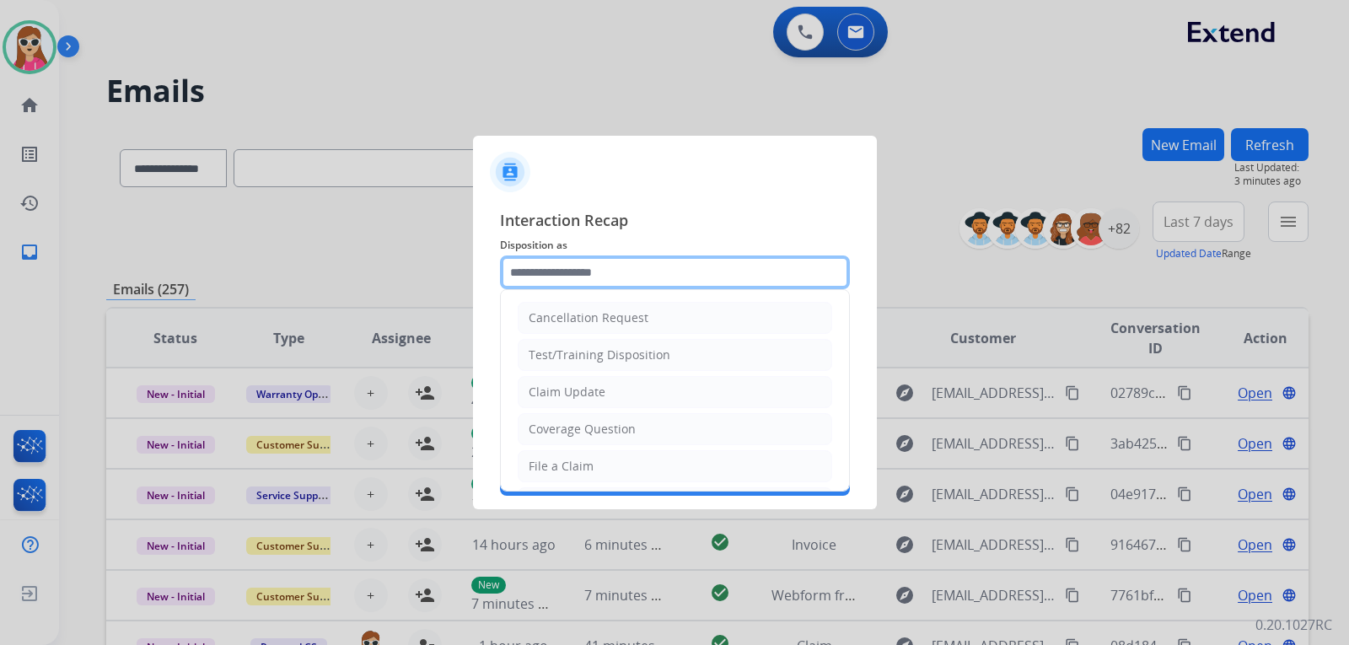
click at [523, 274] on input "text" at bounding box center [675, 272] width 350 height 34
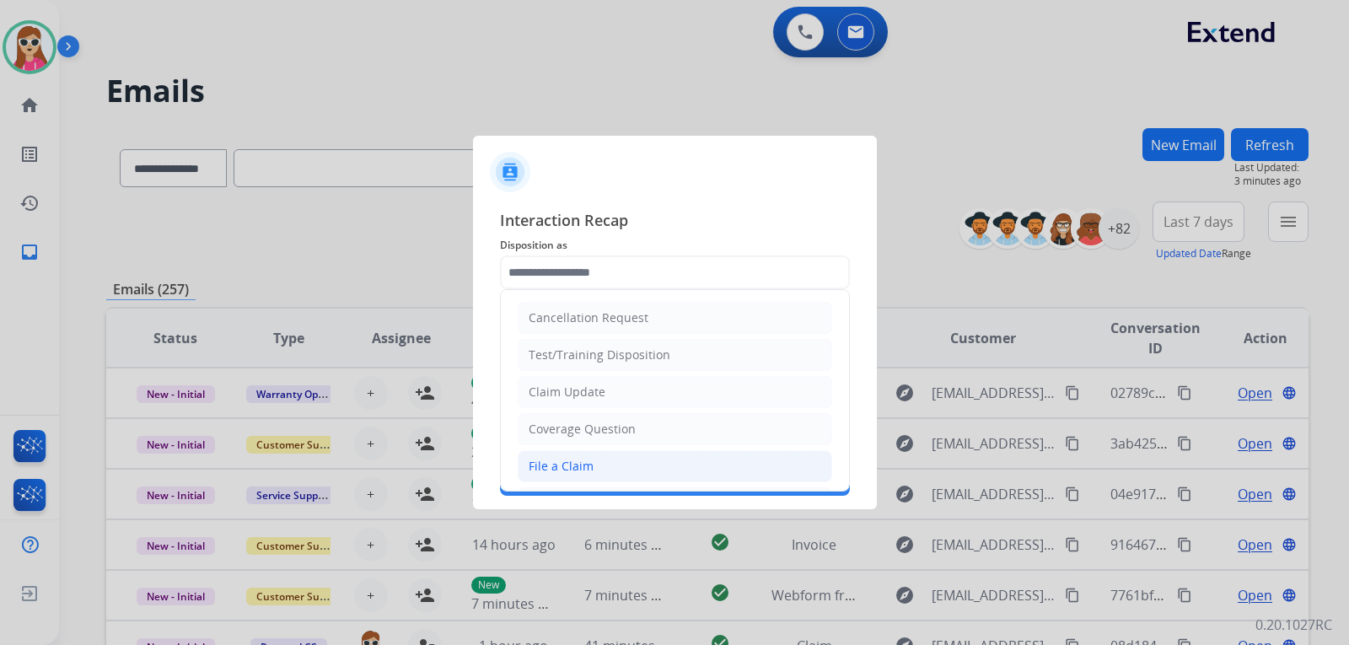
click at [590, 456] on li "File a Claim" at bounding box center [675, 466] width 314 height 32
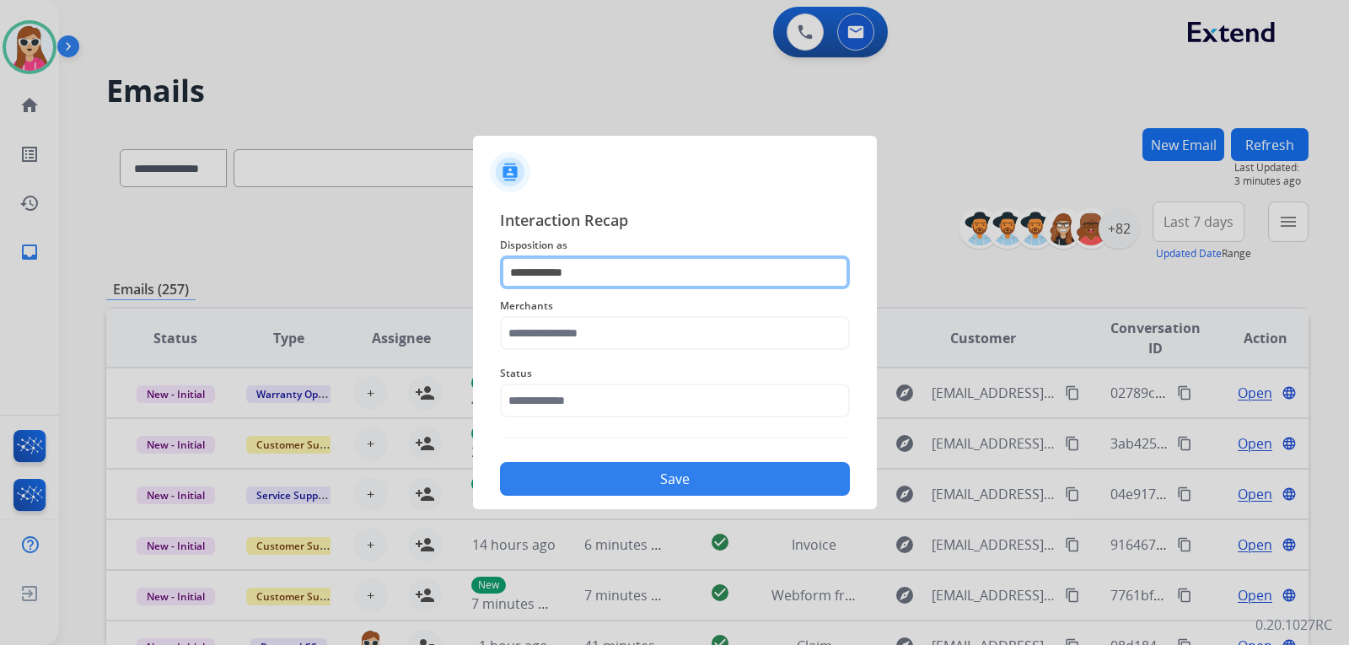
click at [571, 274] on input "**********" at bounding box center [675, 272] width 350 height 34
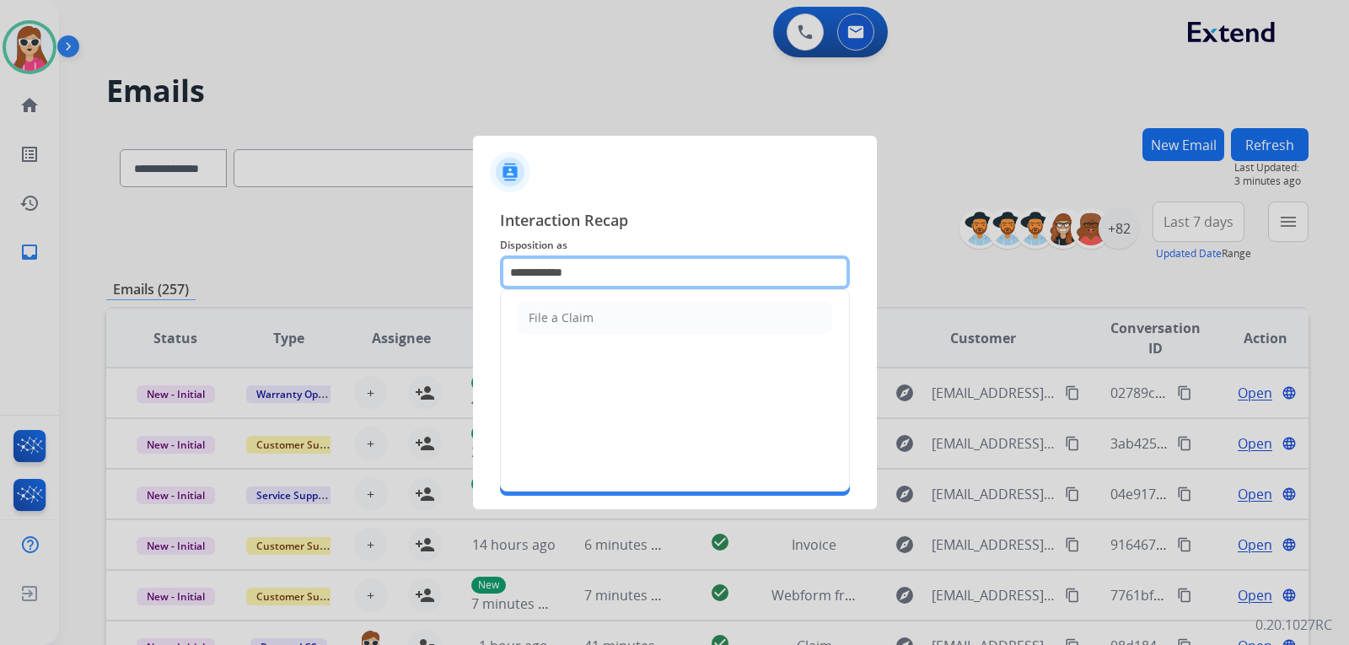
drag, startPoint x: 534, startPoint y: 276, endPoint x: 449, endPoint y: 275, distance: 85.1
click at [0, 275] on app-contact-recap-modal "**********" at bounding box center [0, 322] width 0 height 645
click at [652, 312] on li "Claim Update" at bounding box center [675, 318] width 314 height 32
type input "**********"
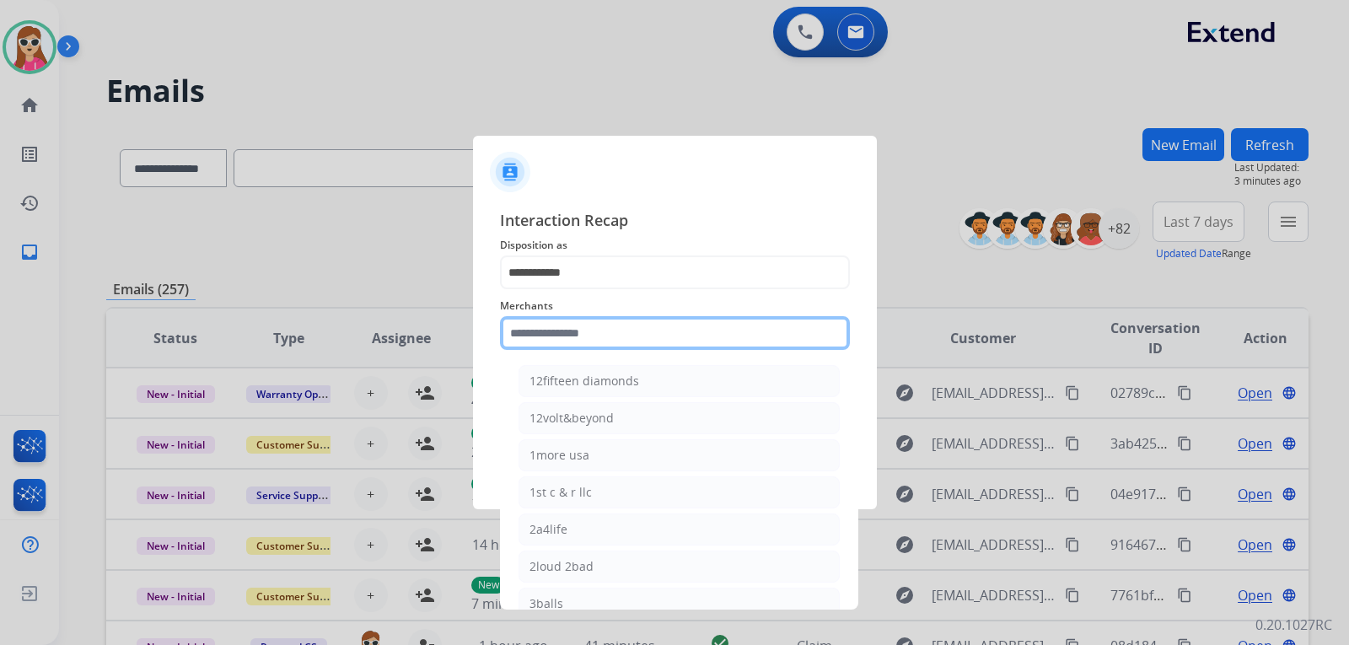
click at [591, 335] on input "text" at bounding box center [675, 333] width 350 height 34
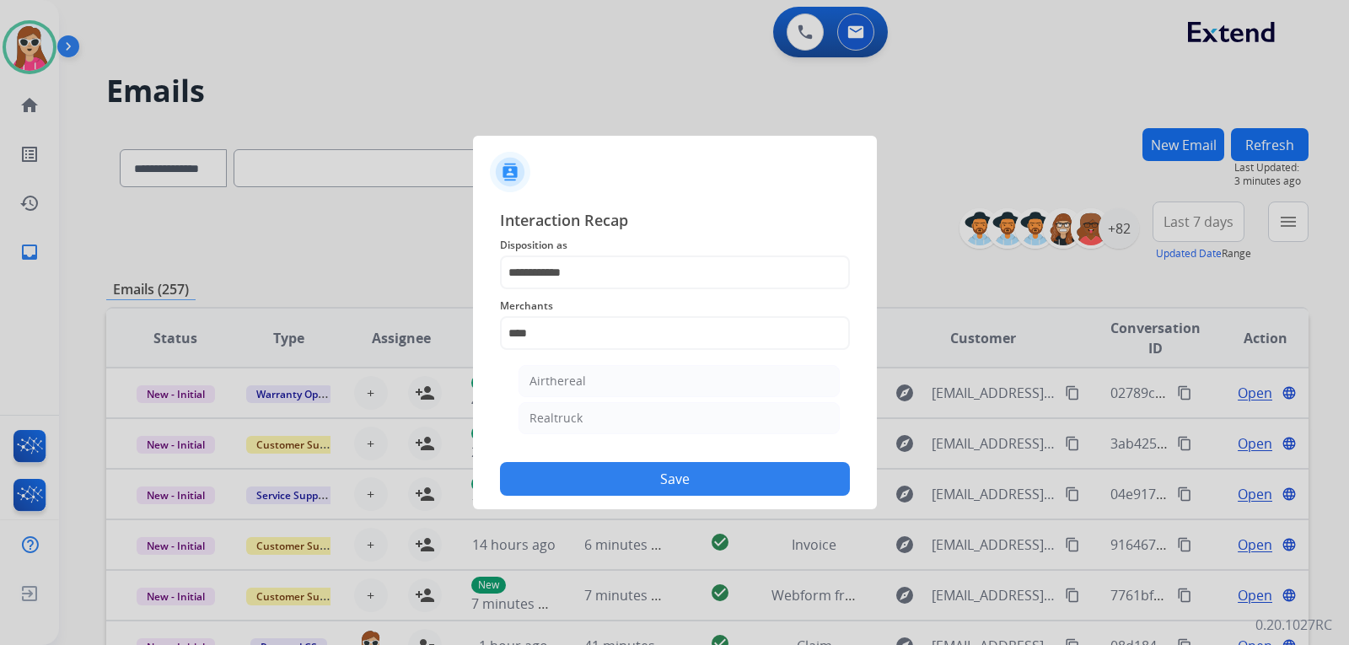
drag, startPoint x: 577, startPoint y: 411, endPoint x: 588, endPoint y: 401, distance: 15.5
click at [577, 412] on div "Realtruck" at bounding box center [555, 418] width 53 height 17
type input "*********"
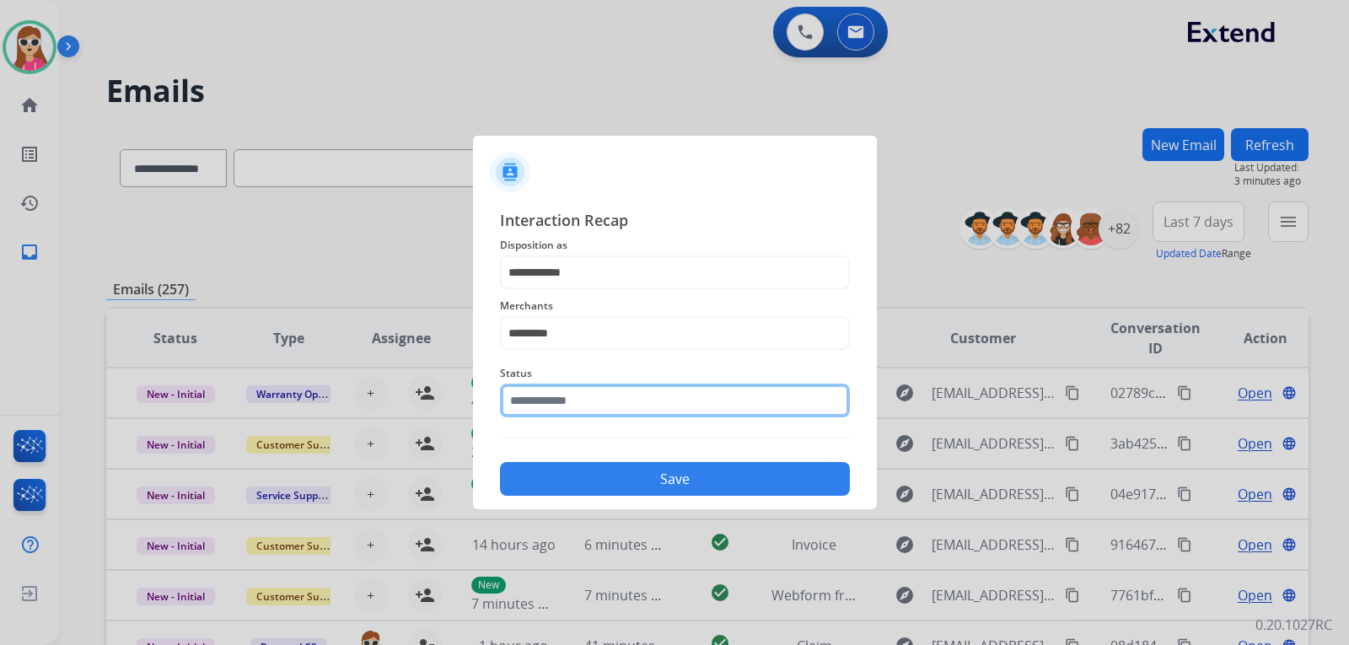
click at [587, 404] on input "text" at bounding box center [675, 401] width 350 height 34
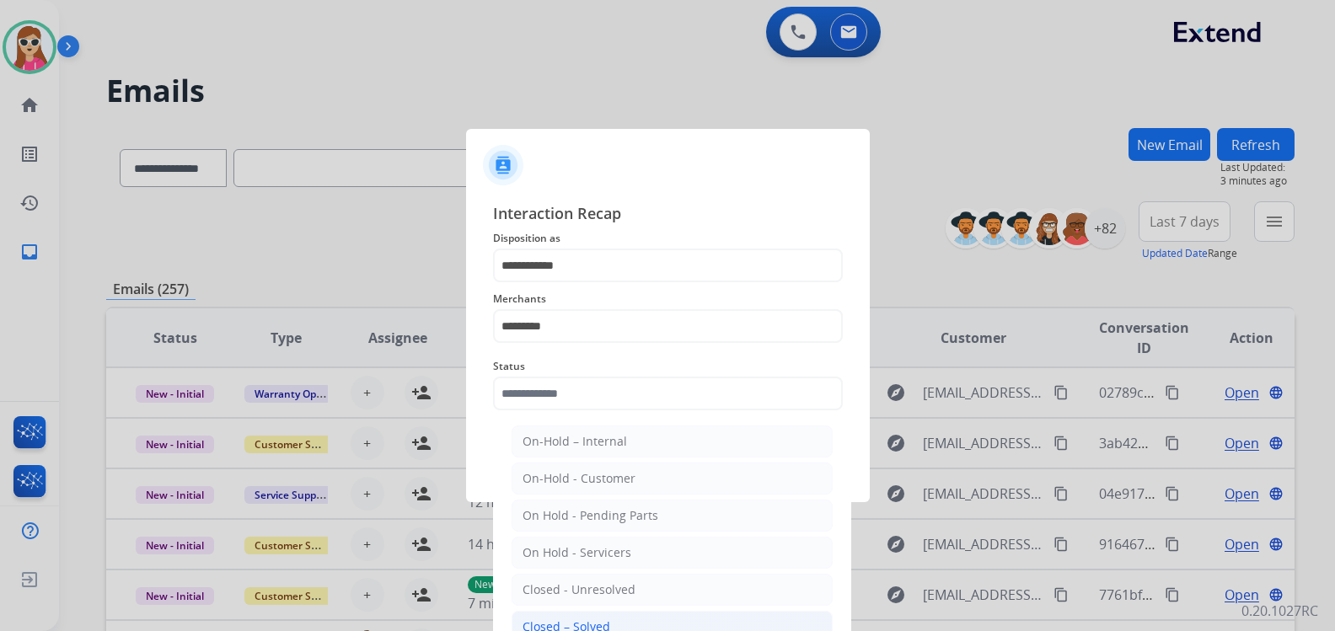
click at [603, 614] on li "Closed – Solved" at bounding box center [672, 627] width 321 height 32
type input "**********"
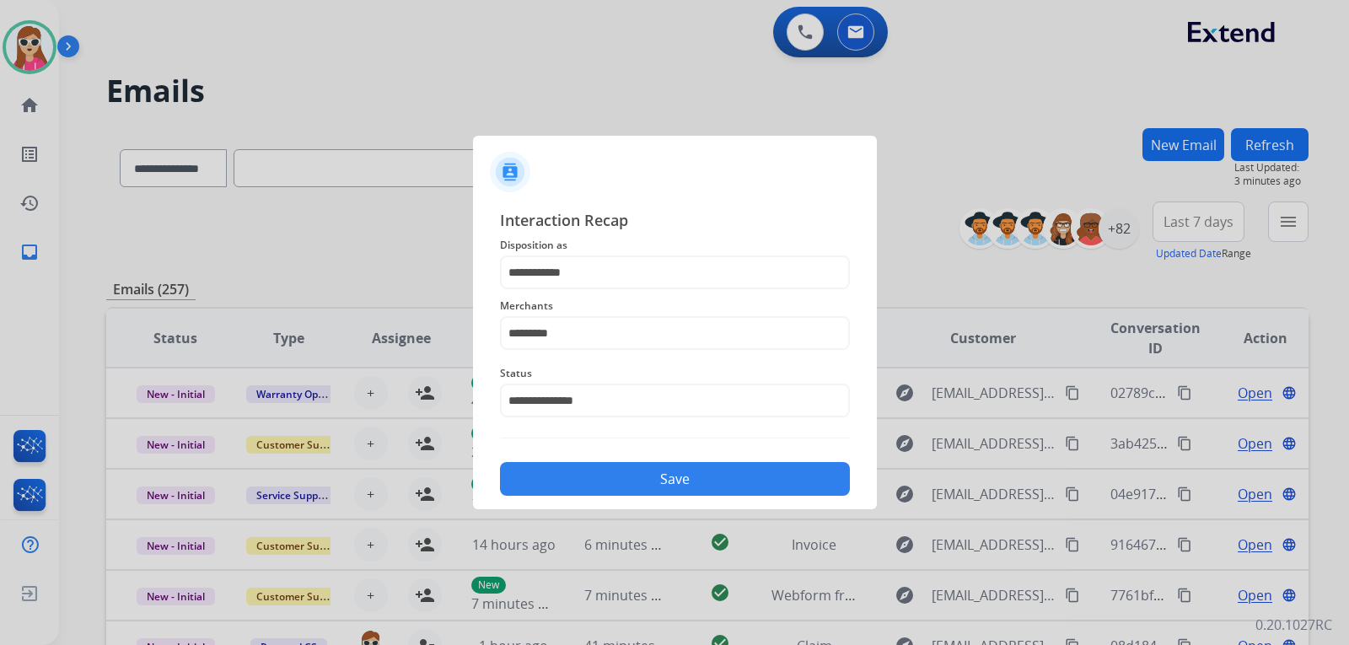
click at [629, 475] on button "Save" at bounding box center [675, 479] width 350 height 34
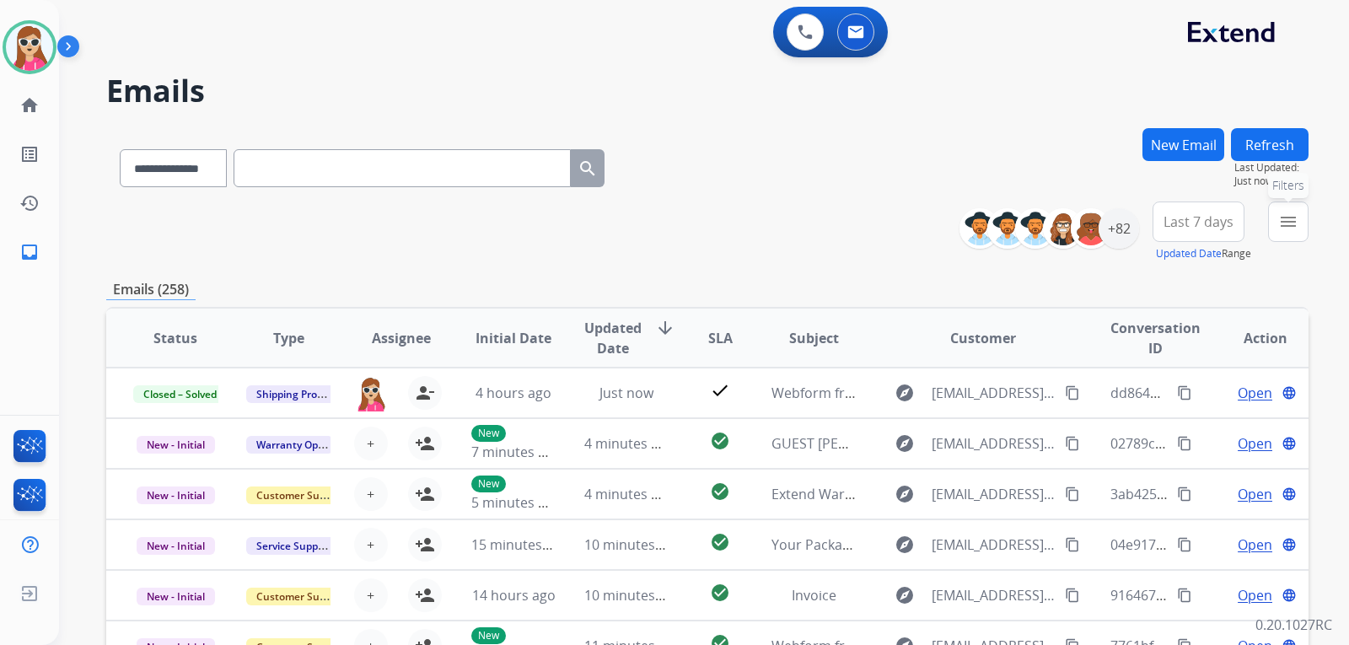
click at [1274, 230] on button "menu Filters" at bounding box center [1288, 221] width 40 height 40
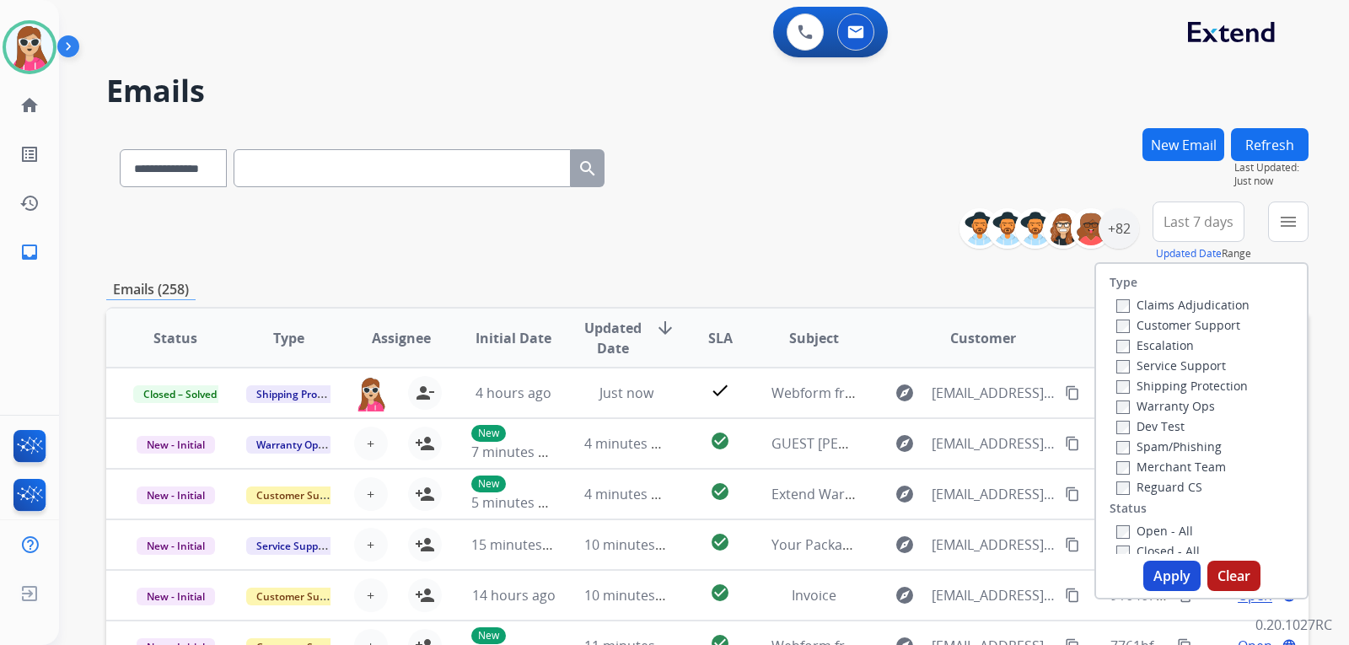
click at [1215, 328] on label "Customer Support" at bounding box center [1178, 325] width 124 height 16
click at [1220, 388] on label "Shipping Protection" at bounding box center [1181, 386] width 131 height 16
click at [1178, 485] on label "Reguard CS" at bounding box center [1159, 487] width 86 height 16
click at [1216, 378] on label "Shipping Protection" at bounding box center [1181, 386] width 131 height 16
click at [1141, 530] on label "Open - All" at bounding box center [1154, 531] width 77 height 16
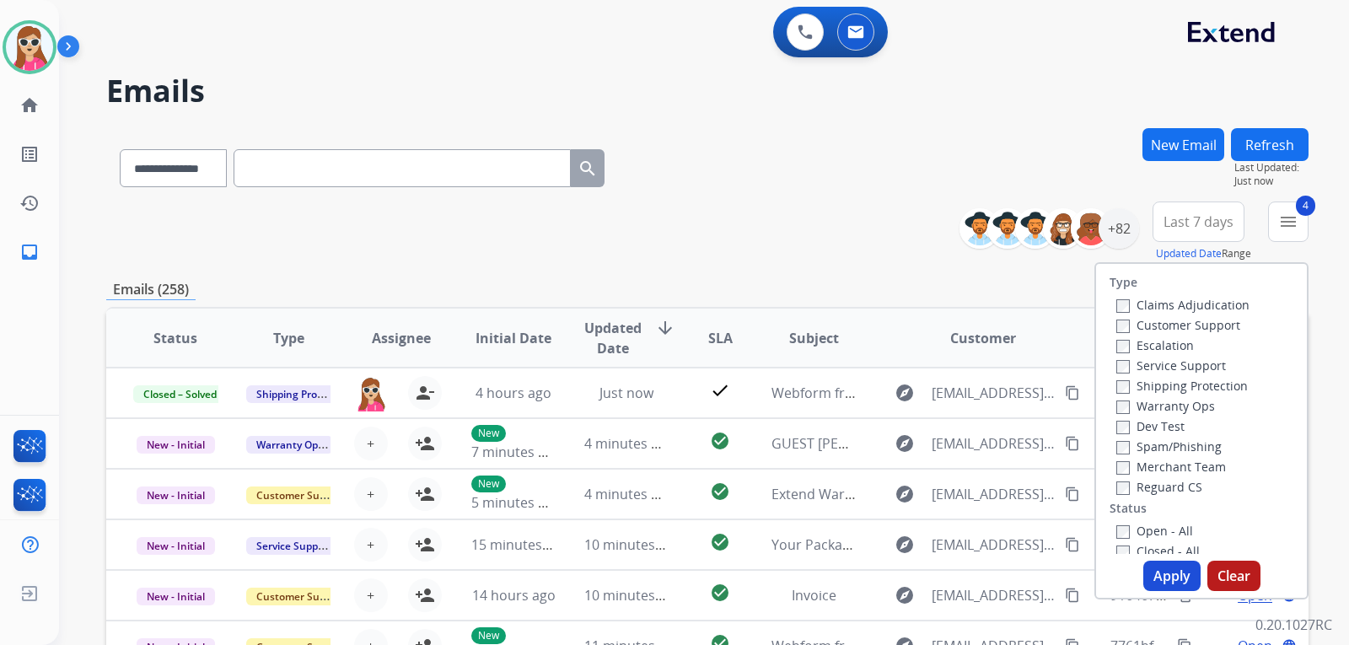
click at [1150, 573] on button "Apply" at bounding box center [1171, 576] width 57 height 30
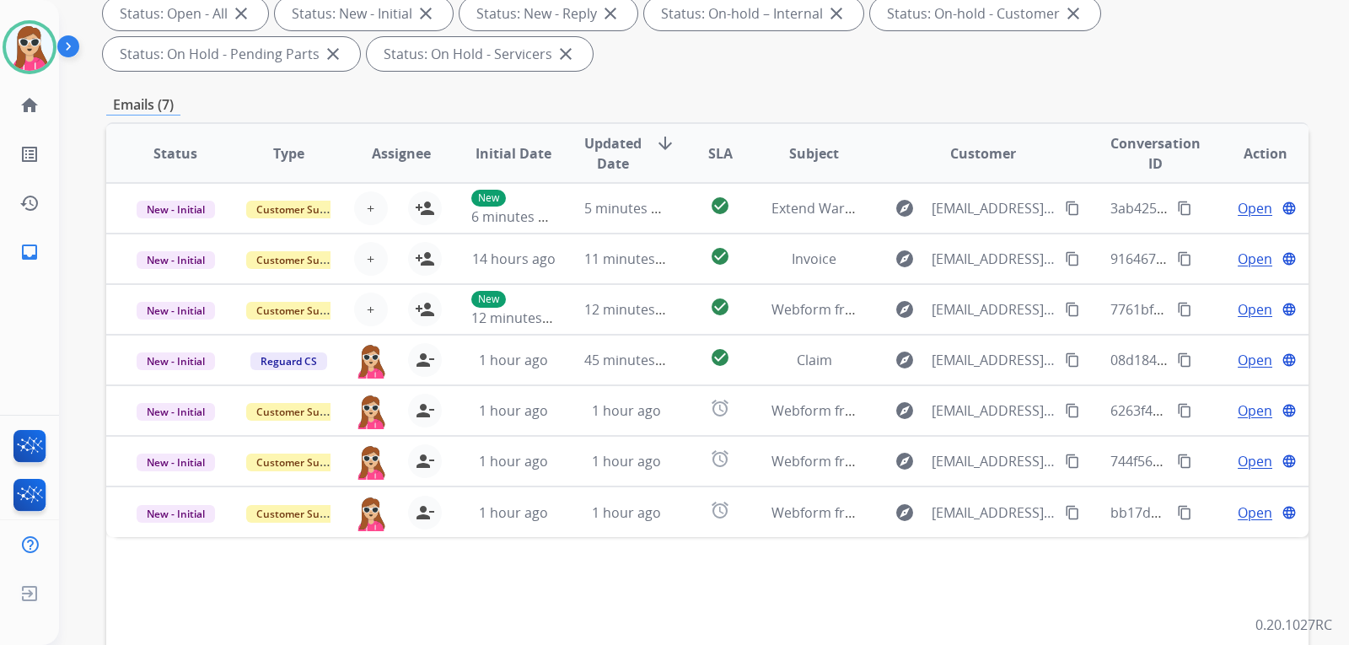
scroll to position [421, 0]
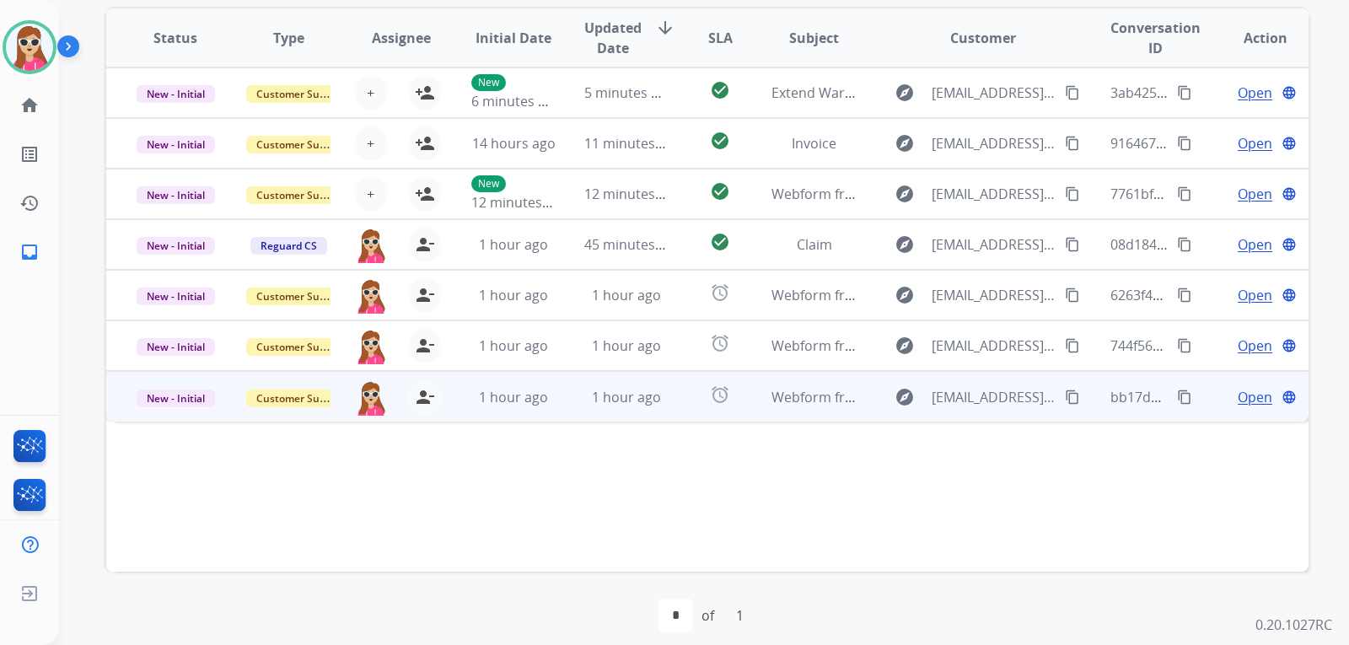
click at [866, 413] on td "explore [EMAIL_ADDRESS][DOMAIN_NAME] content_copy" at bounding box center [969, 396] width 225 height 51
click at [1256, 406] on td "Open language" at bounding box center [1251, 396] width 113 height 51
click at [1253, 407] on td "Open language" at bounding box center [1251, 396] width 113 height 51
click at [1241, 394] on span "Open" at bounding box center [1254, 396] width 35 height 20
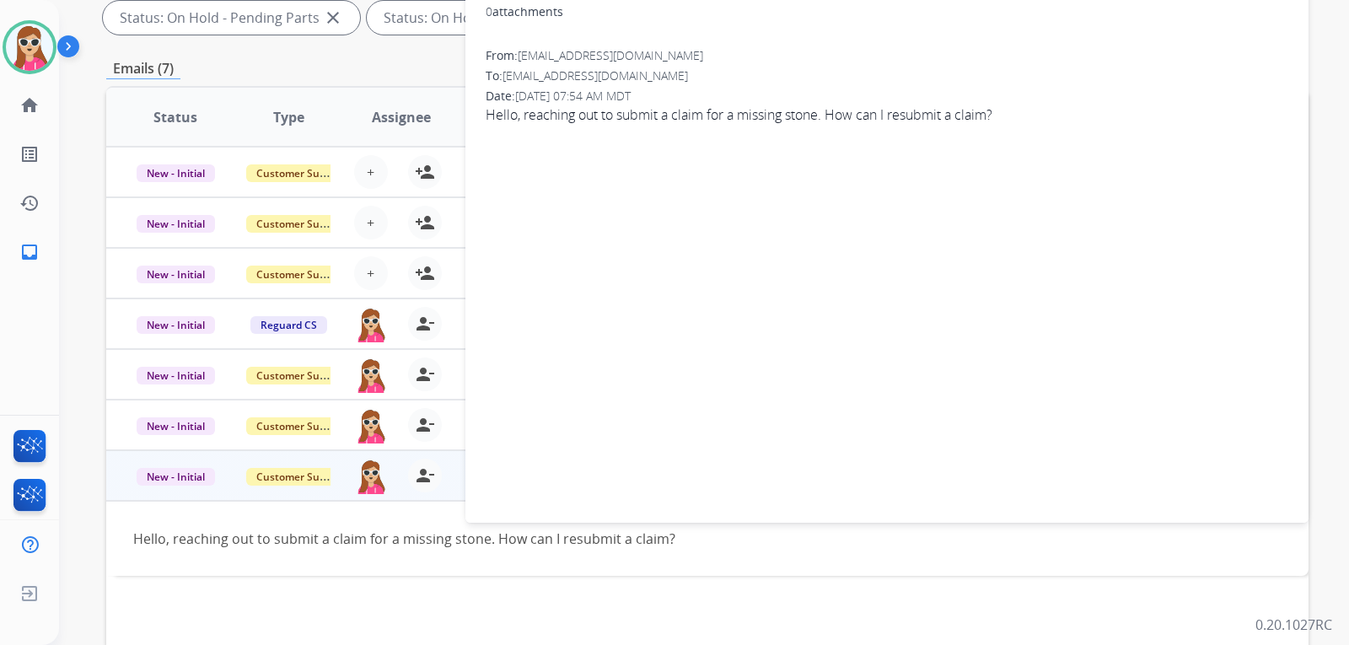
scroll to position [169, 0]
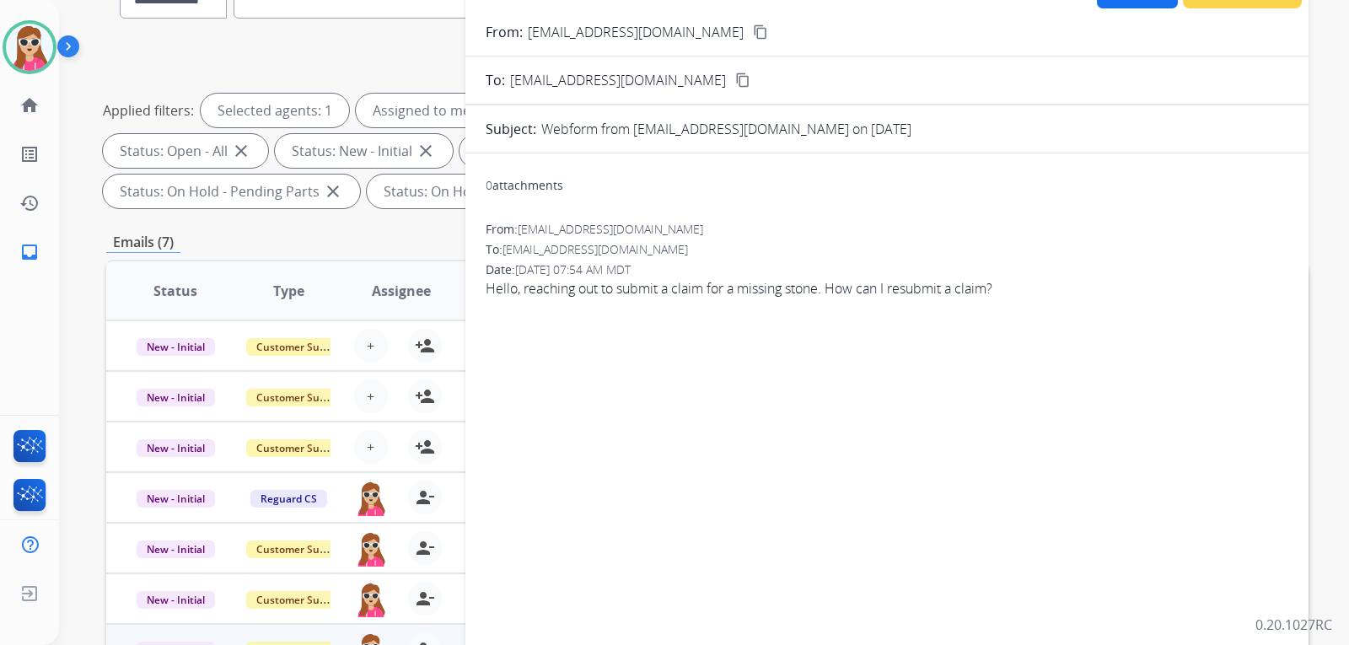
select select "**********"
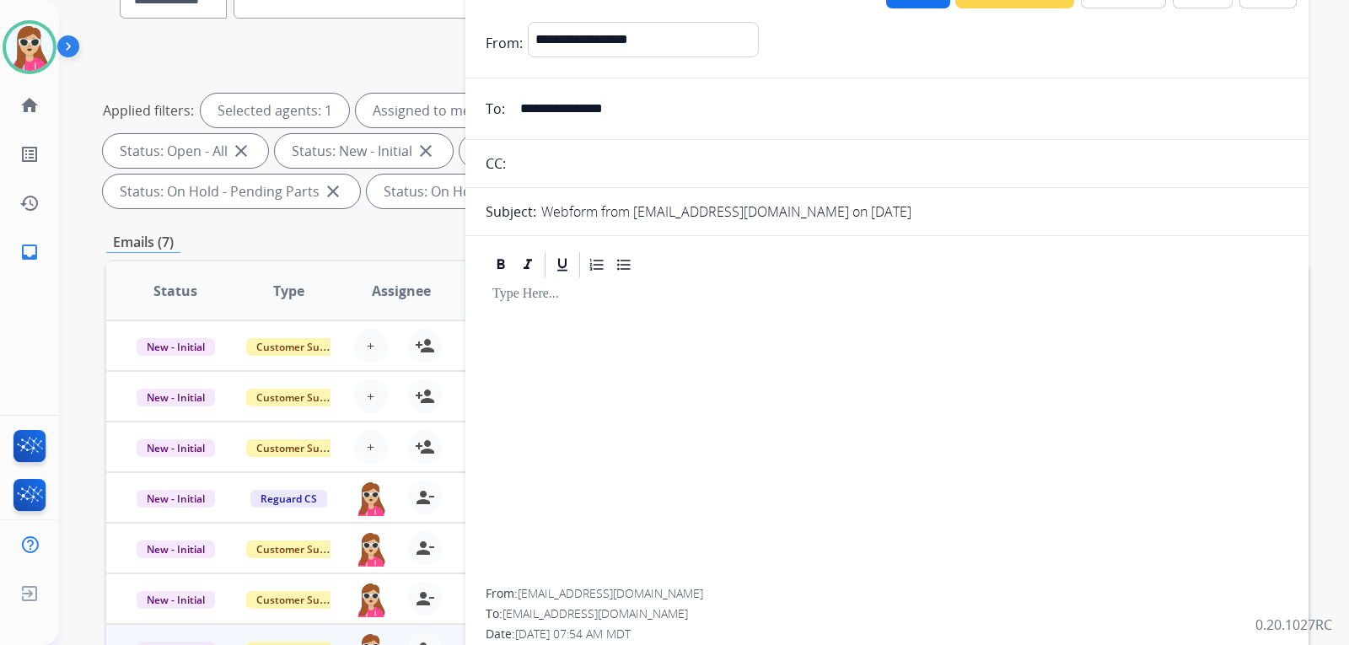
click at [585, 377] on div at bounding box center [886, 434] width 802 height 308
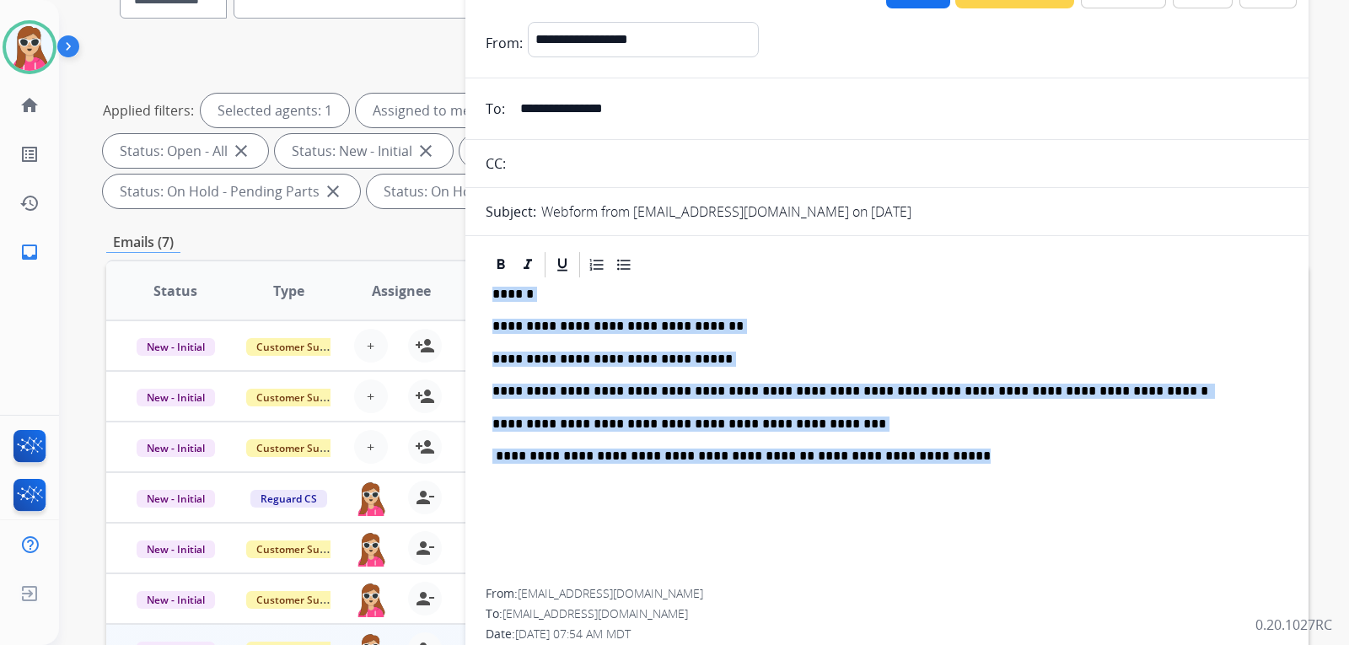
drag, startPoint x: 901, startPoint y: 461, endPoint x: 475, endPoint y: 282, distance: 461.6
click at [475, 282] on div "**********" at bounding box center [886, 462] width 843 height 426
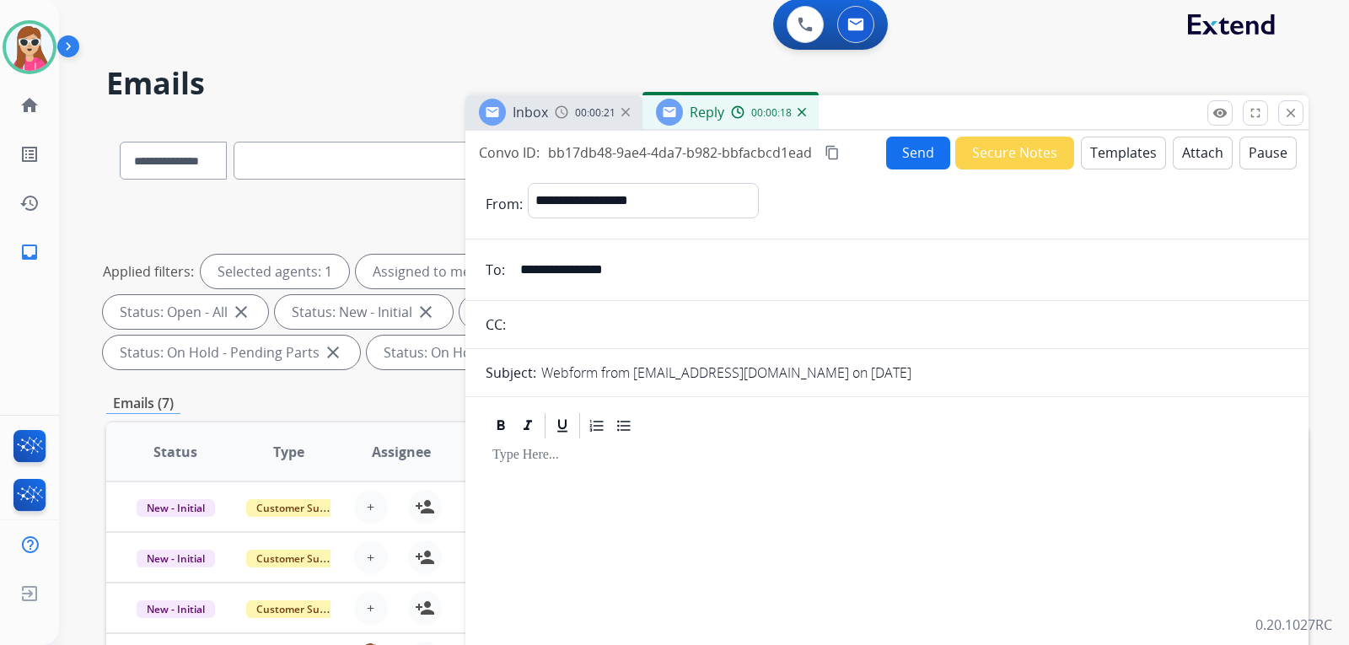
scroll to position [0, 0]
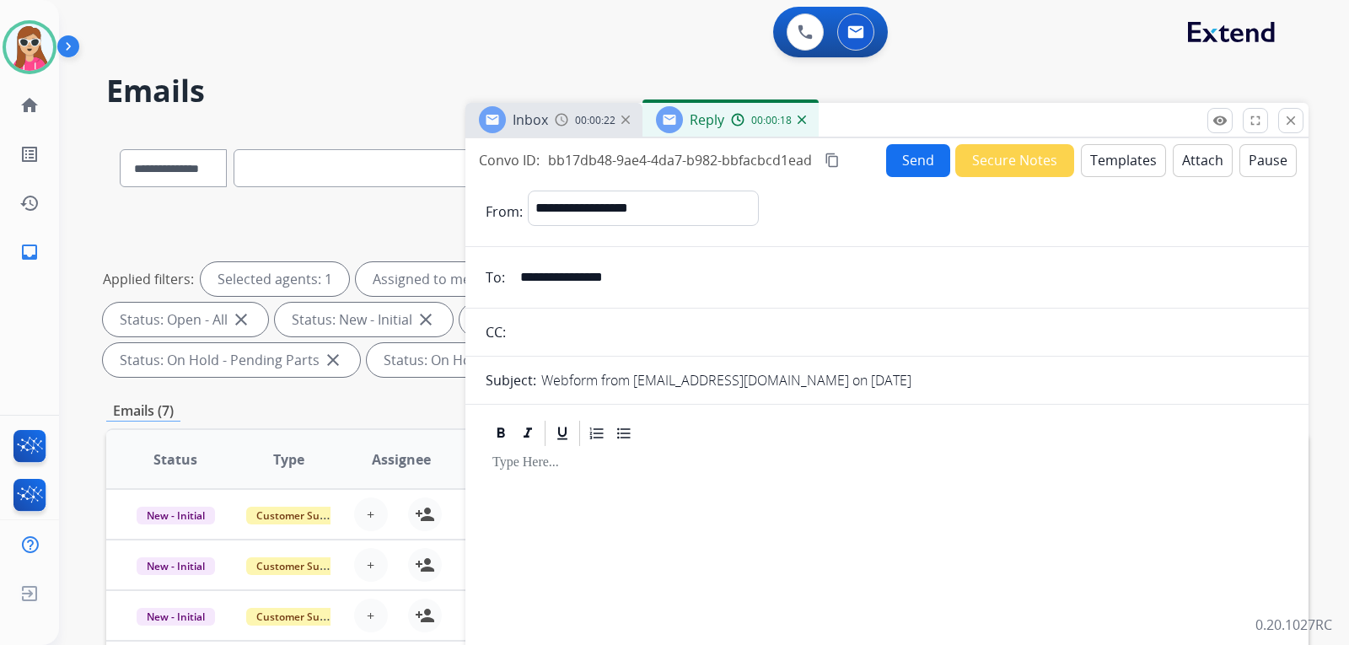
click at [1104, 155] on button "Templates" at bounding box center [1123, 160] width 85 height 33
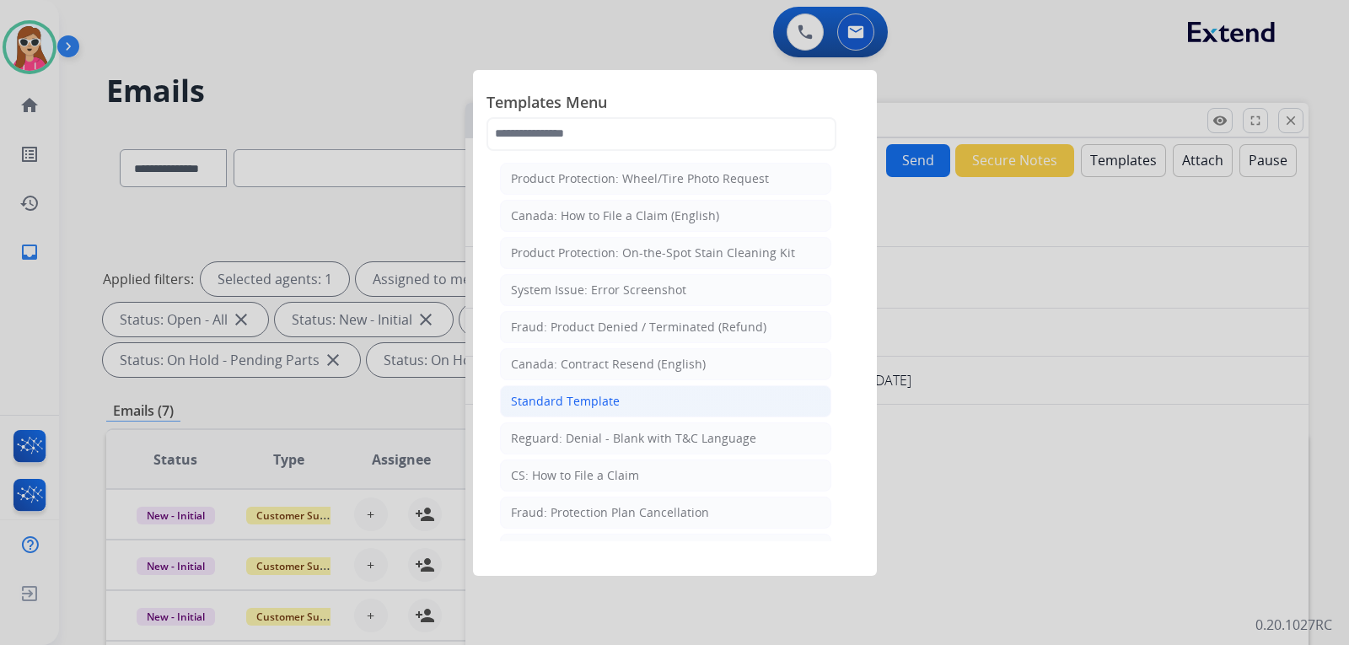
click at [593, 394] on div "Standard Template" at bounding box center [565, 401] width 109 height 17
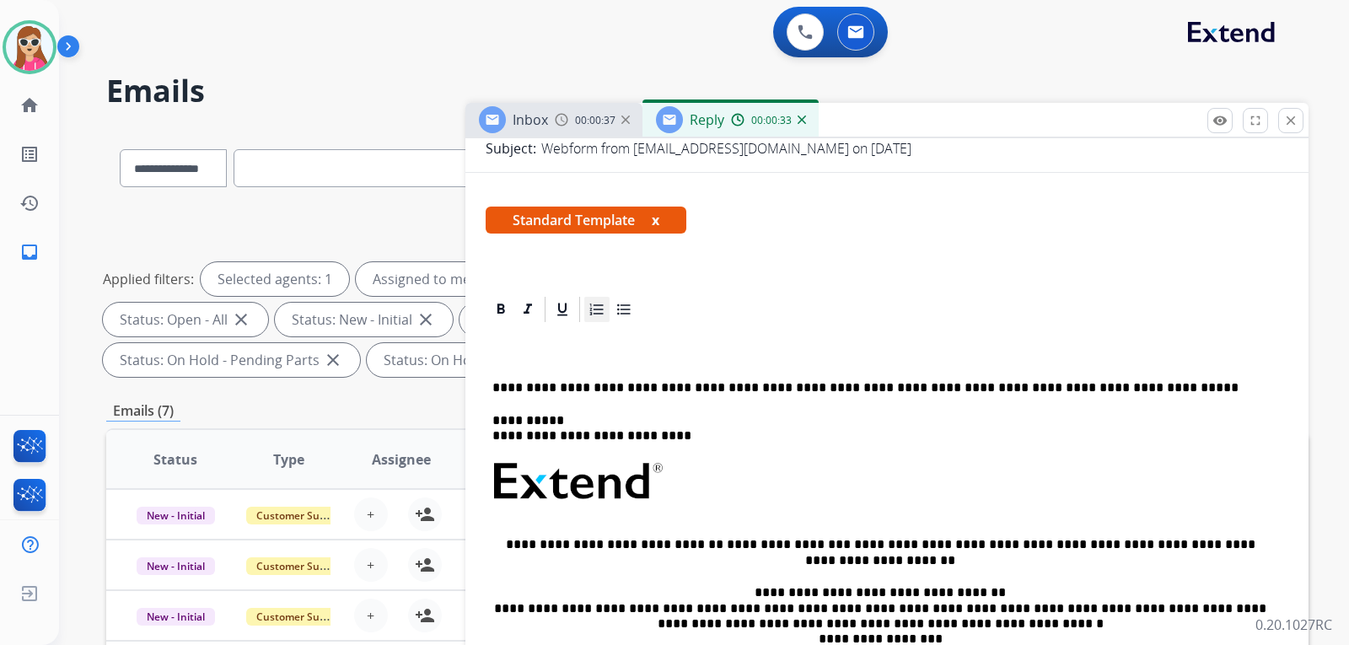
scroll to position [253, 0]
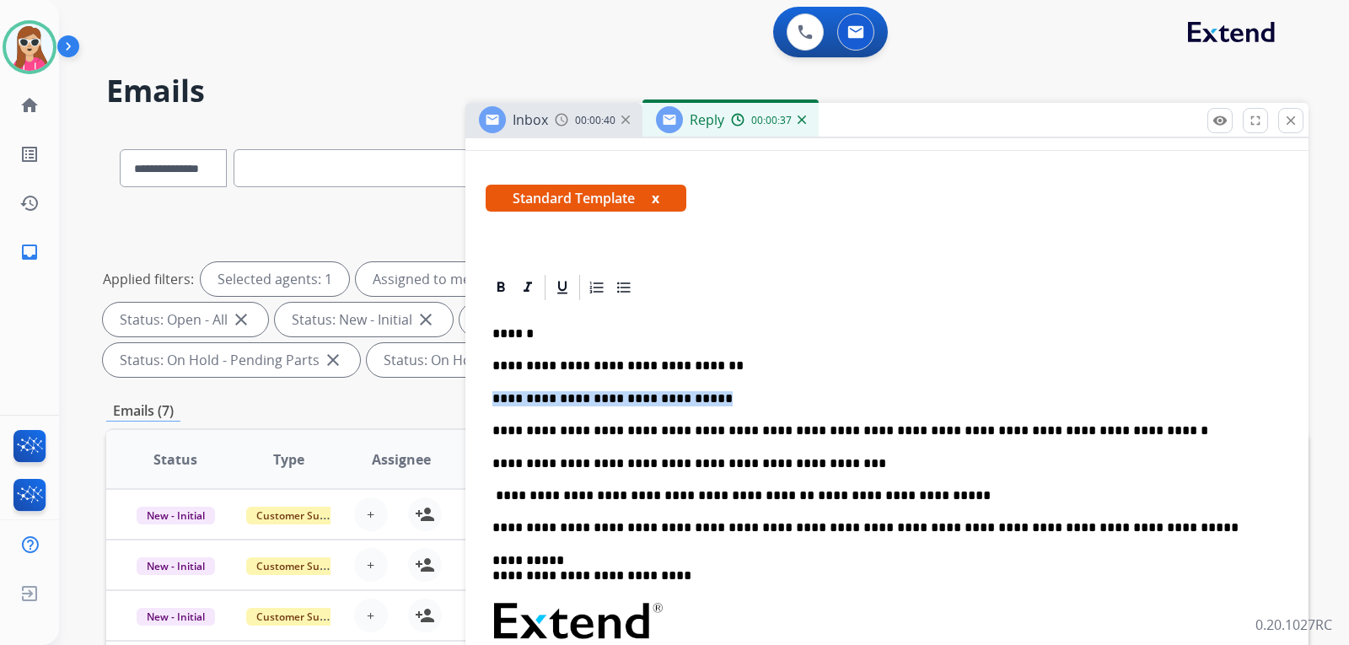
drag, startPoint x: 689, startPoint y: 405, endPoint x: 462, endPoint y: 384, distance: 227.8
click at [462, 384] on div "**********" at bounding box center [707, 604] width 1202 height 952
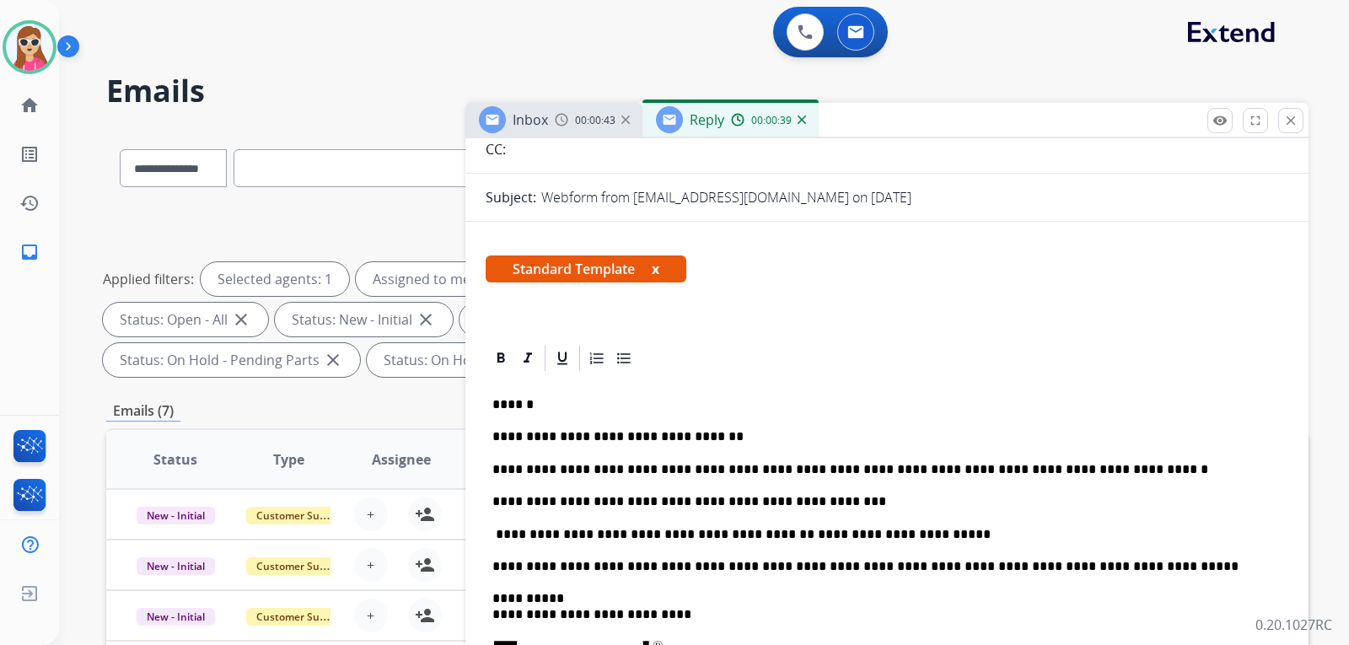
scroll to position [0, 0]
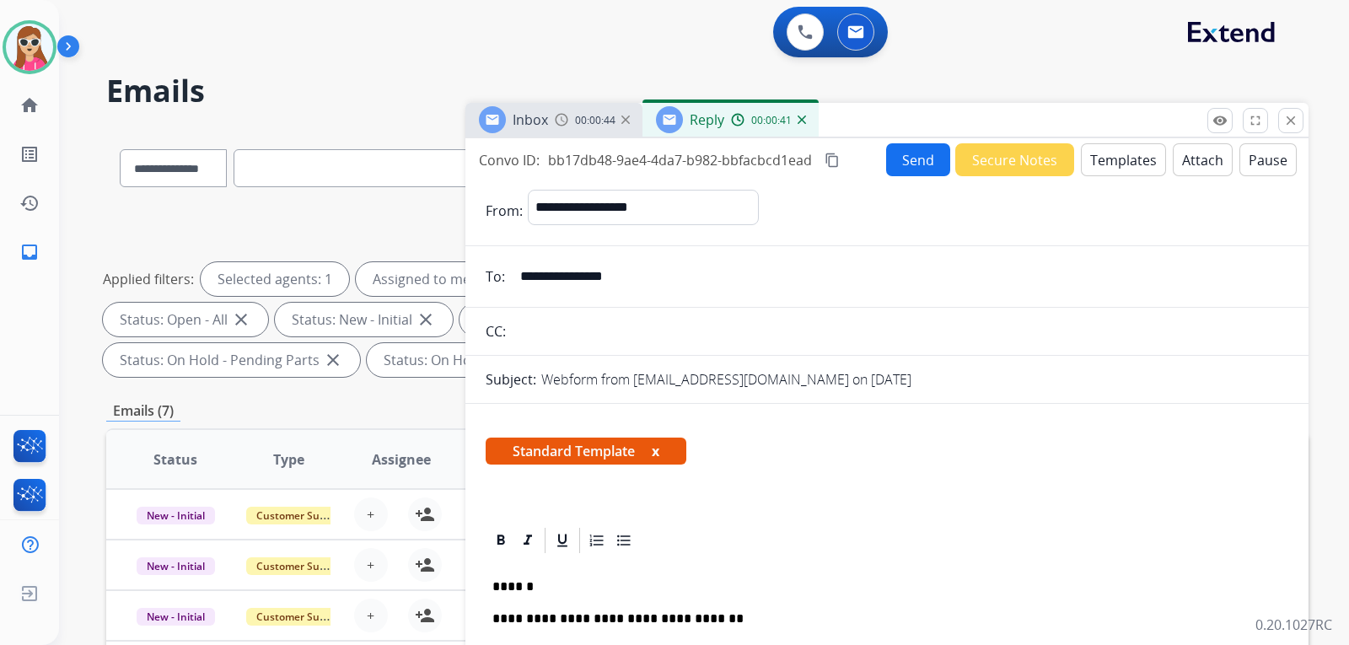
click at [895, 154] on button "Send" at bounding box center [918, 159] width 64 height 33
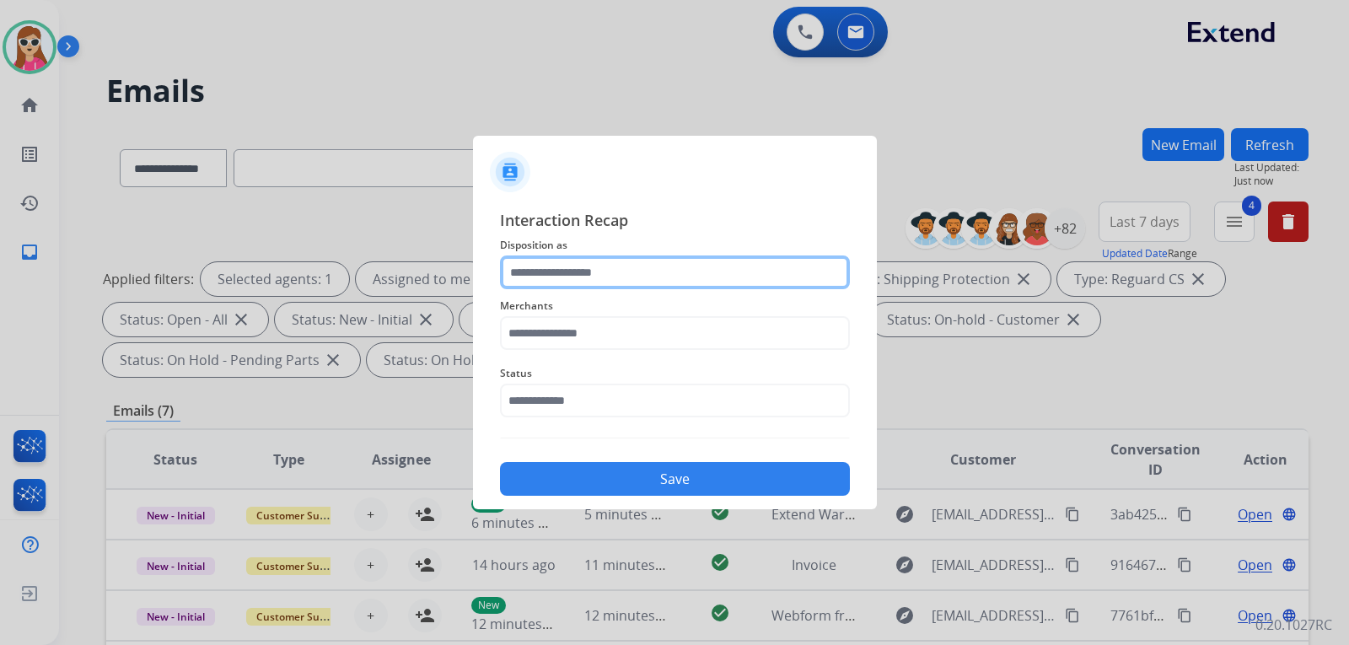
click at [585, 267] on input "text" at bounding box center [675, 272] width 350 height 34
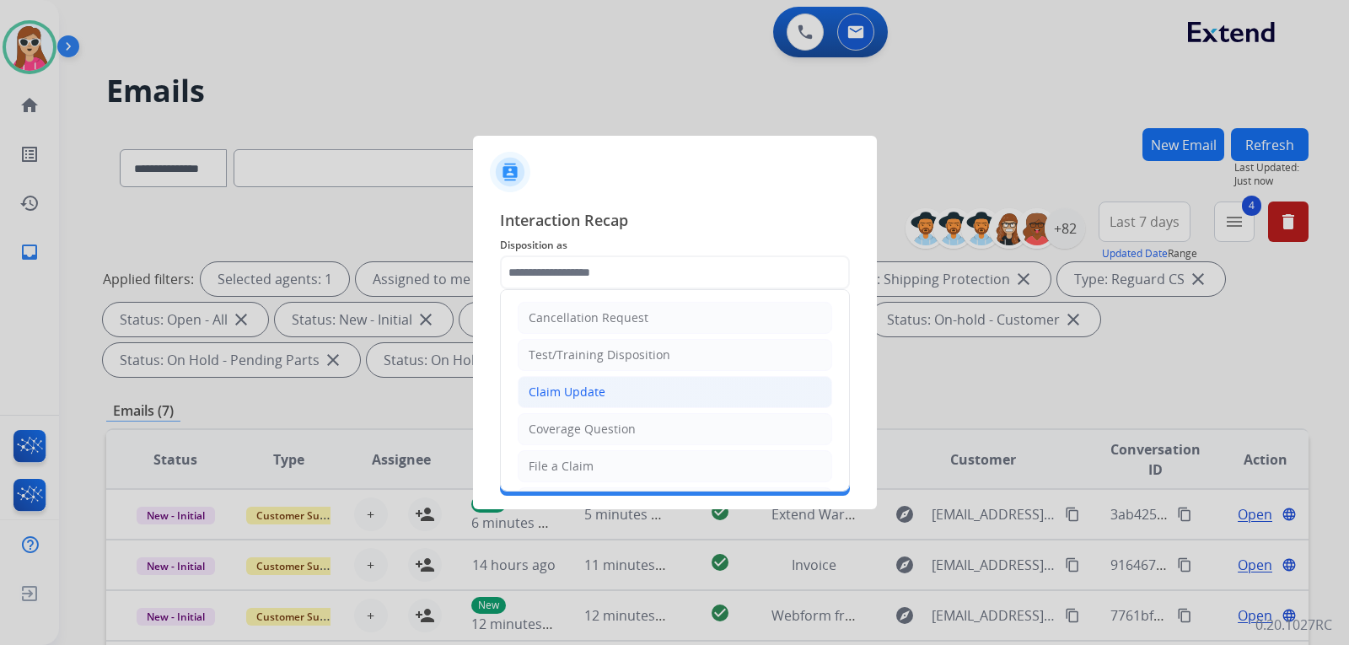
click at [596, 386] on div "Claim Update" at bounding box center [566, 392] width 77 height 17
type input "**********"
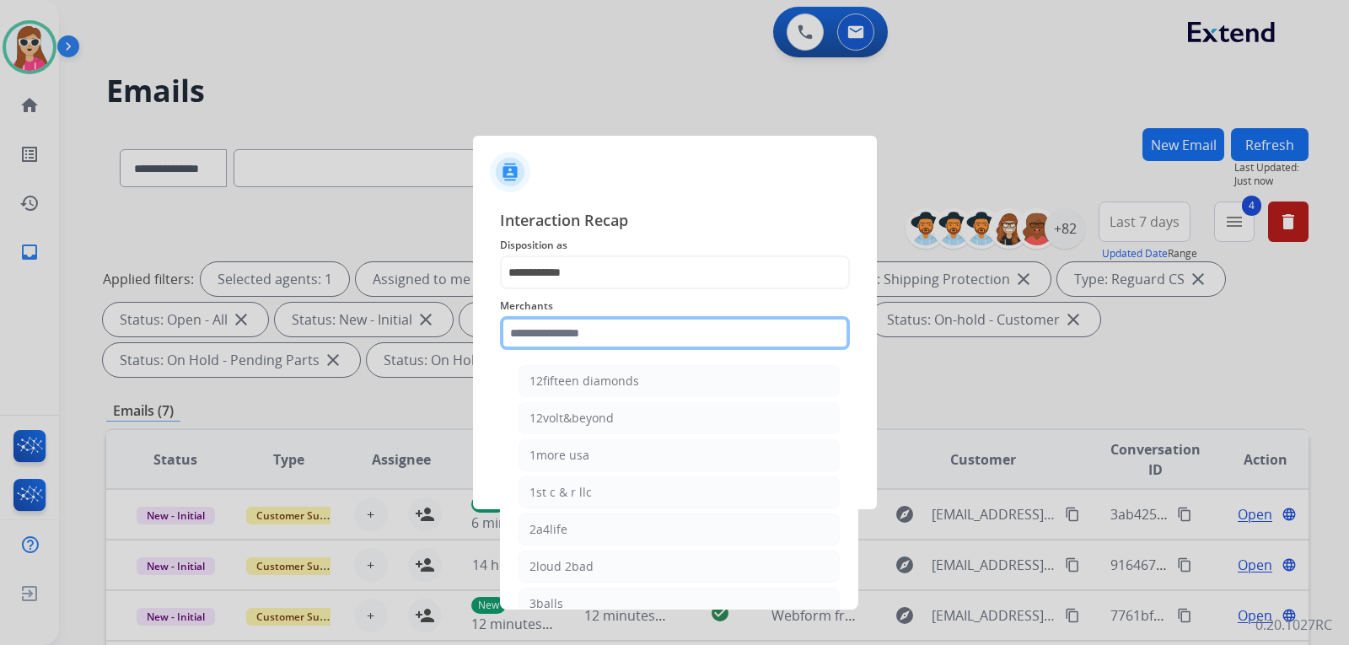
click at [609, 332] on input "text" at bounding box center [675, 333] width 350 height 34
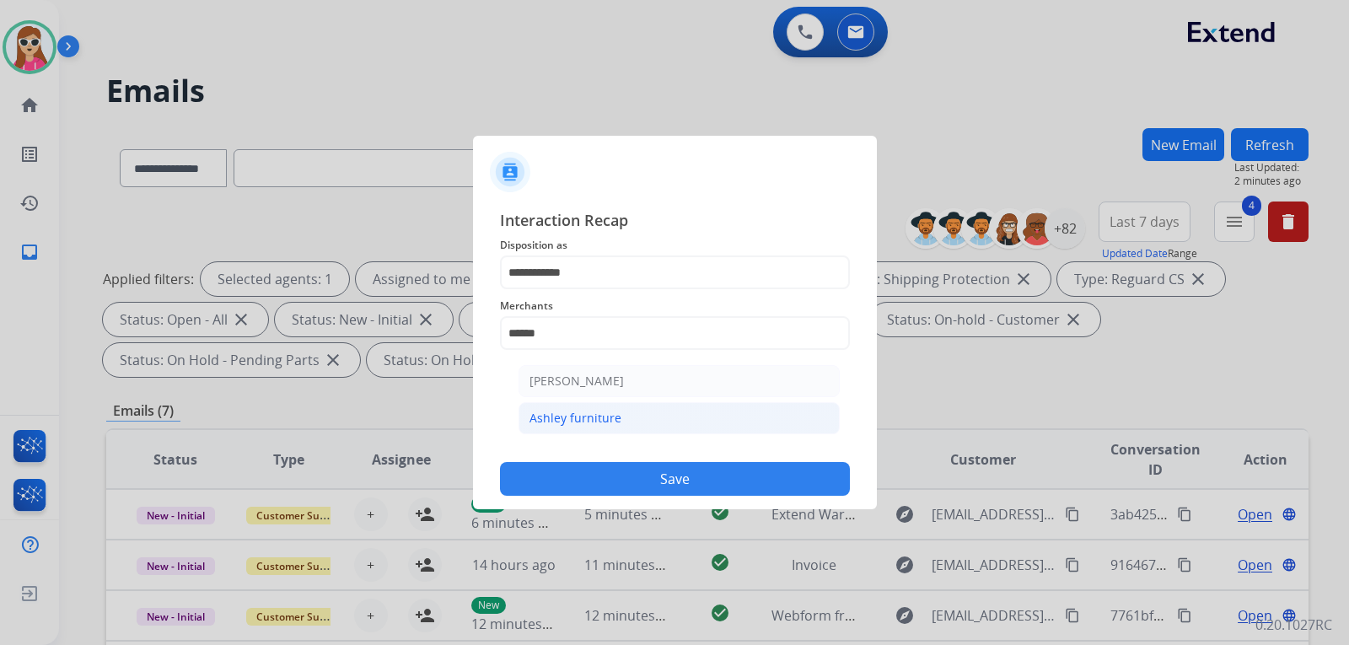
click at [649, 419] on li "Ashley furniture" at bounding box center [678, 418] width 321 height 32
type input "**********"
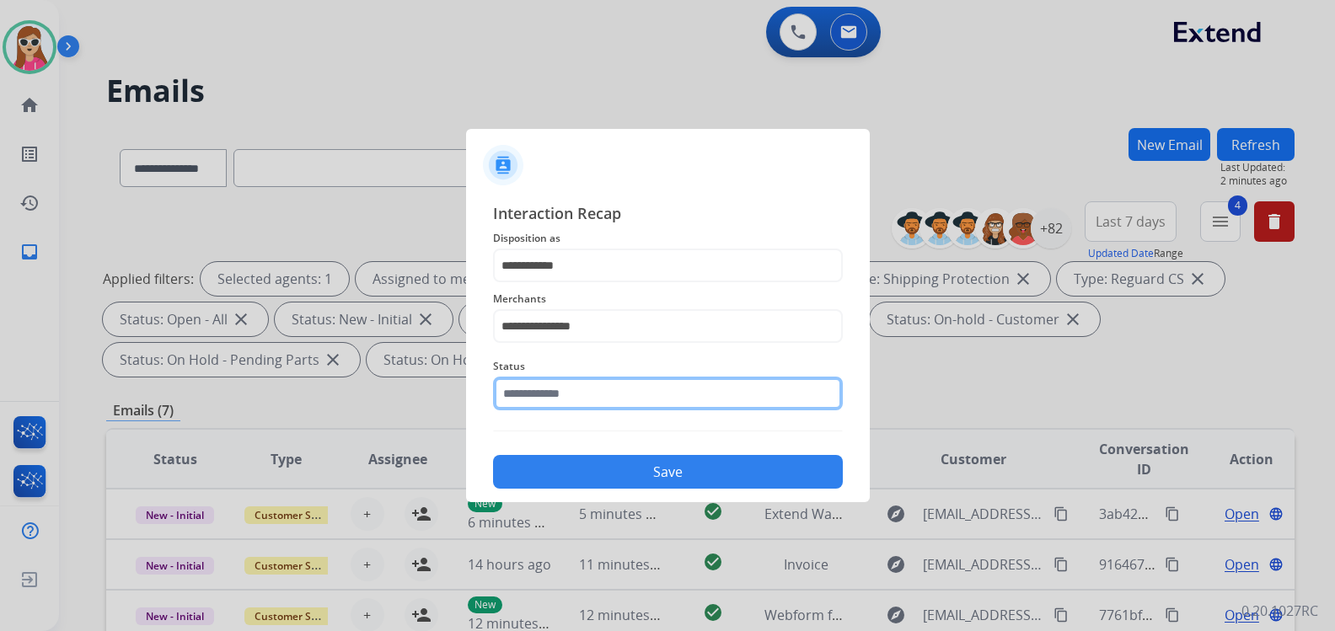
click at [643, 401] on input "text" at bounding box center [668, 394] width 350 height 34
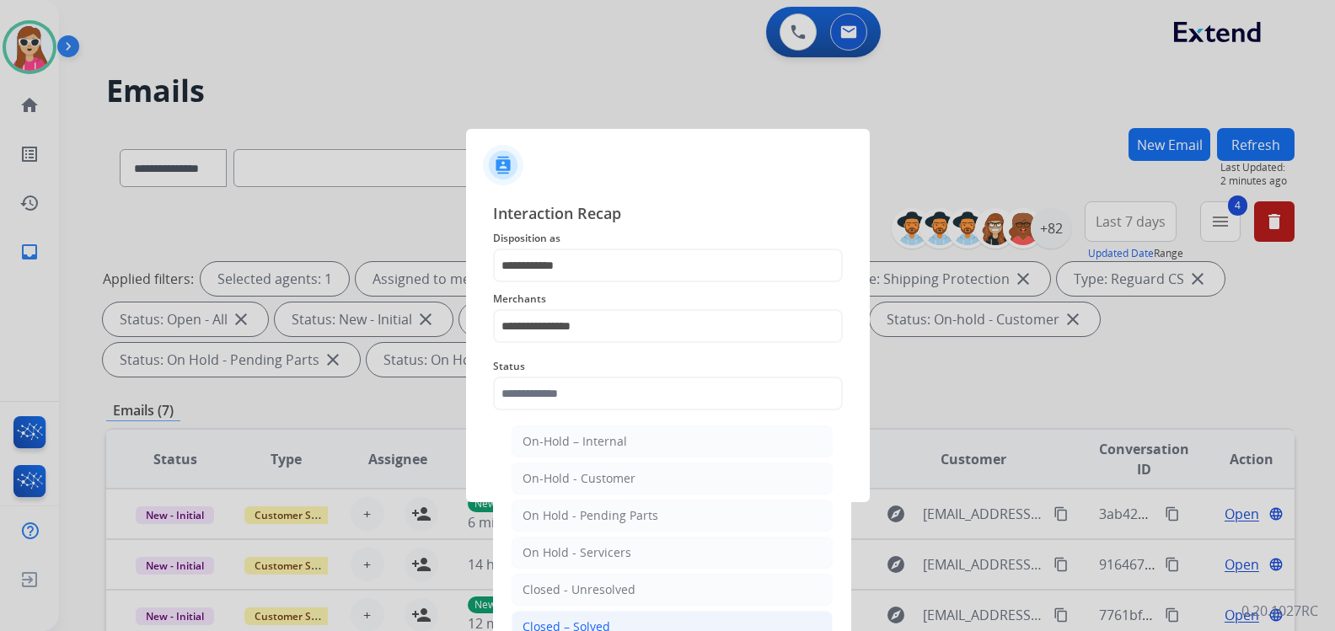
click at [635, 619] on li "Closed – Solved" at bounding box center [672, 627] width 321 height 32
type input "**********"
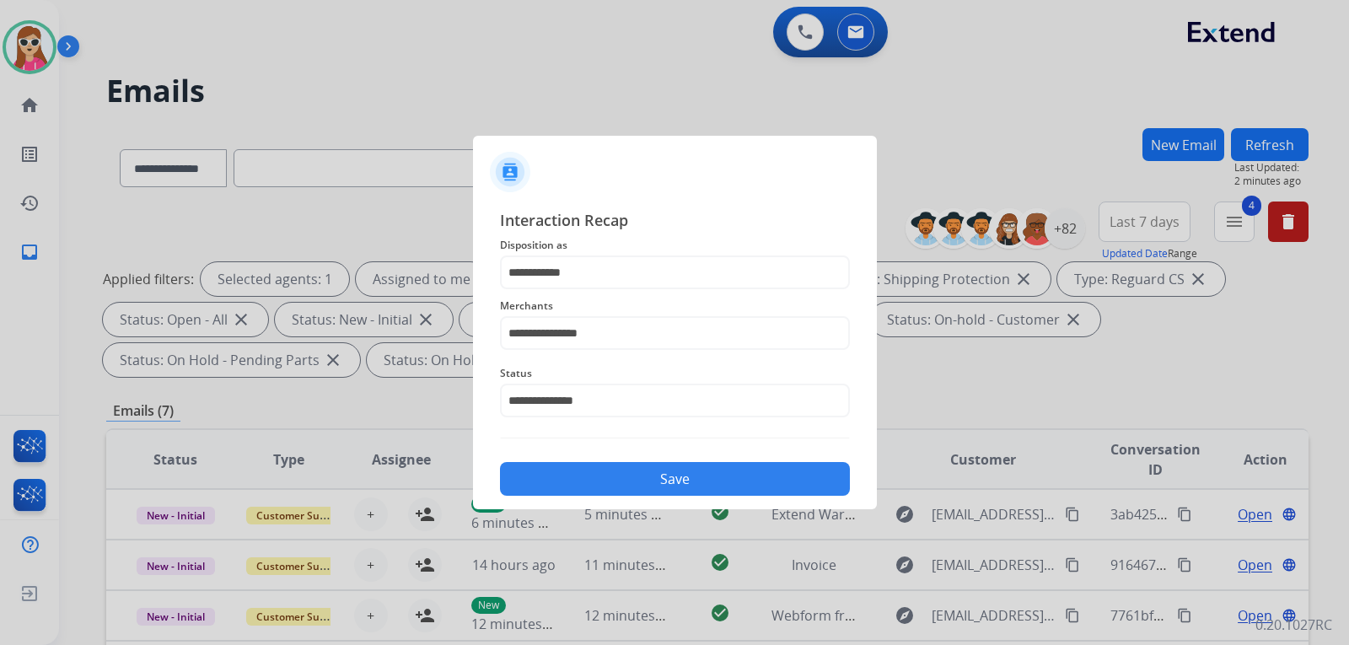
click at [676, 487] on button "Save" at bounding box center [675, 479] width 350 height 34
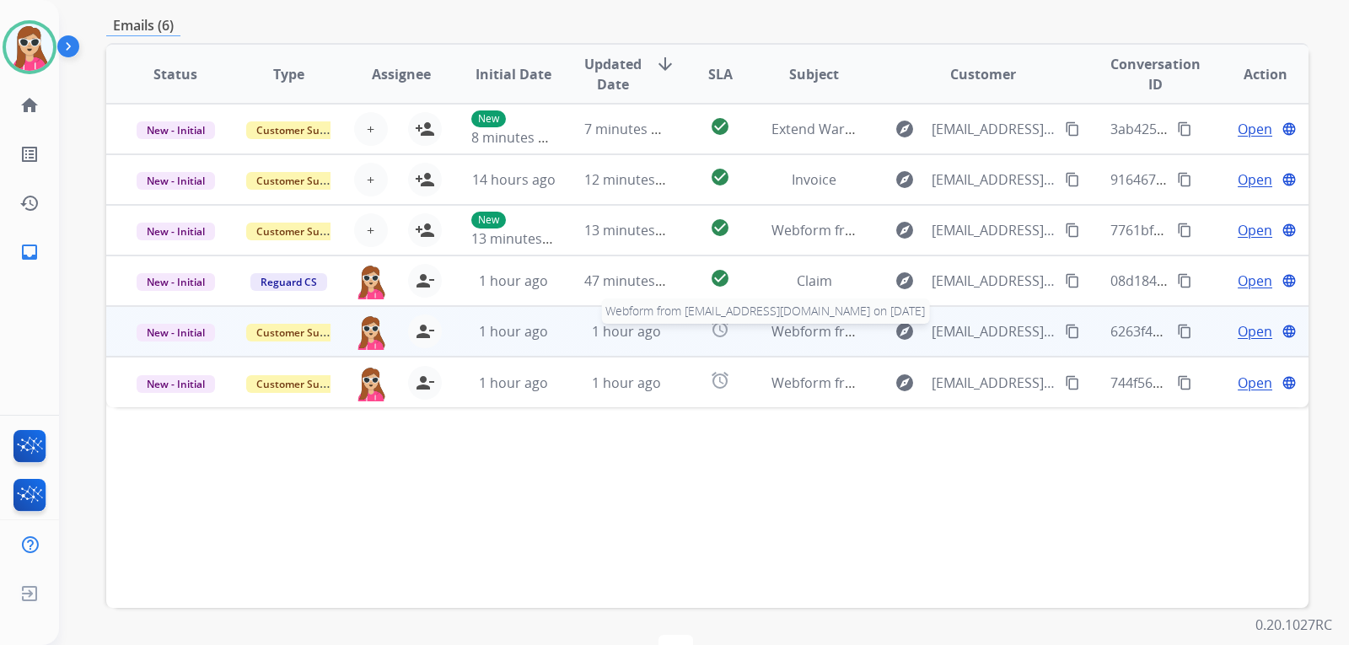
scroll to position [351, 0]
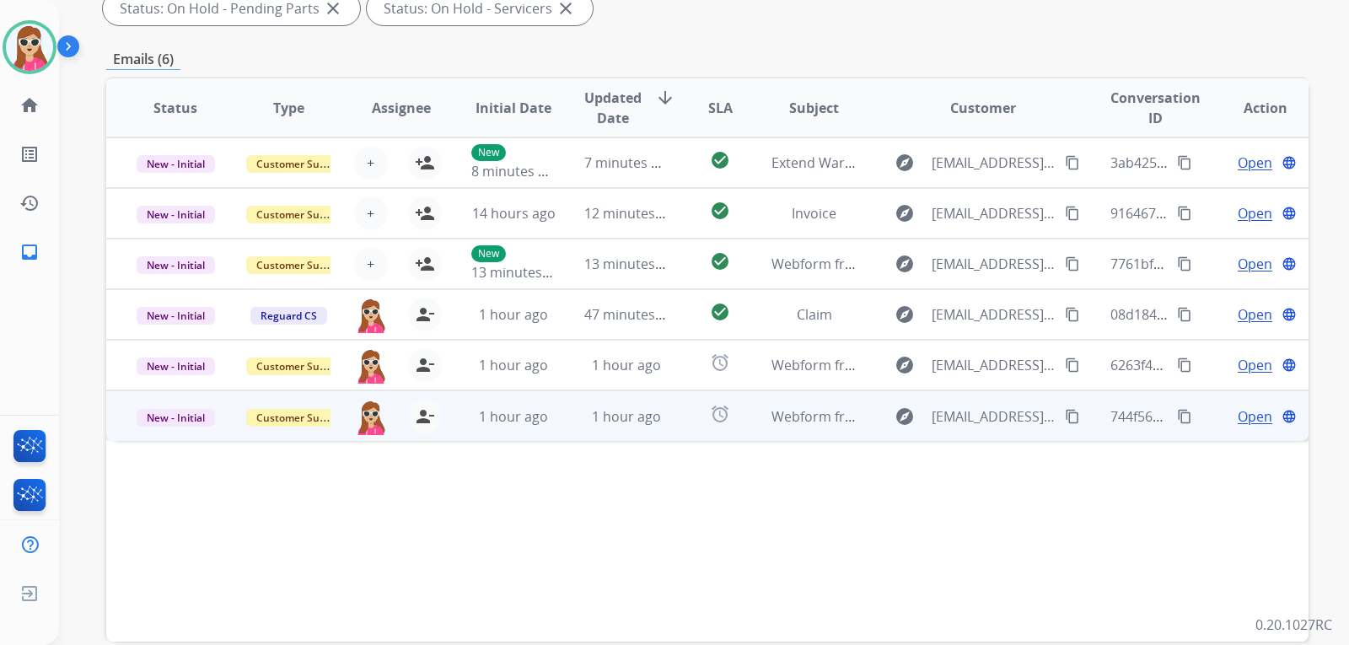
click at [751, 424] on td "Webform from [EMAIL_ADDRESS][DOMAIN_NAME] on [DATE]" at bounding box center [800, 415] width 113 height 51
click at [1062, 412] on button "content_copy" at bounding box center [1072, 415] width 20 height 20
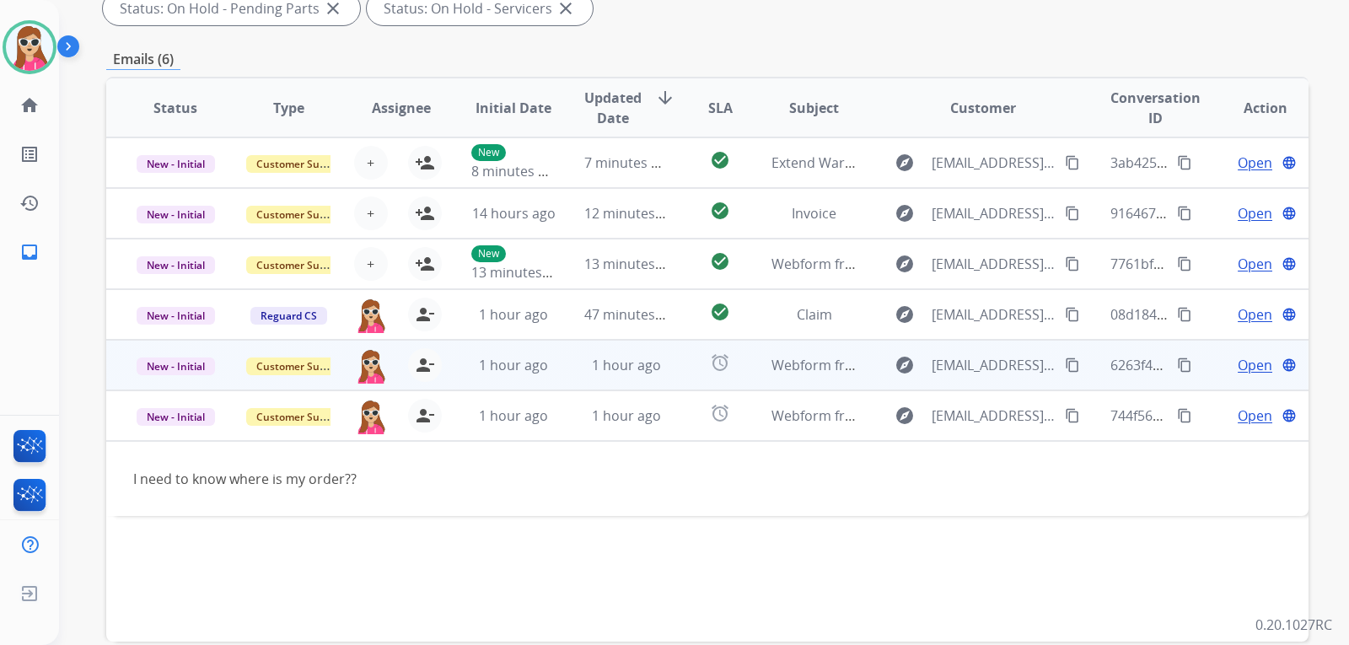
click at [844, 380] on td "Webform from [EMAIL_ADDRESS][DOMAIN_NAME] on [DATE]" at bounding box center [800, 365] width 113 height 51
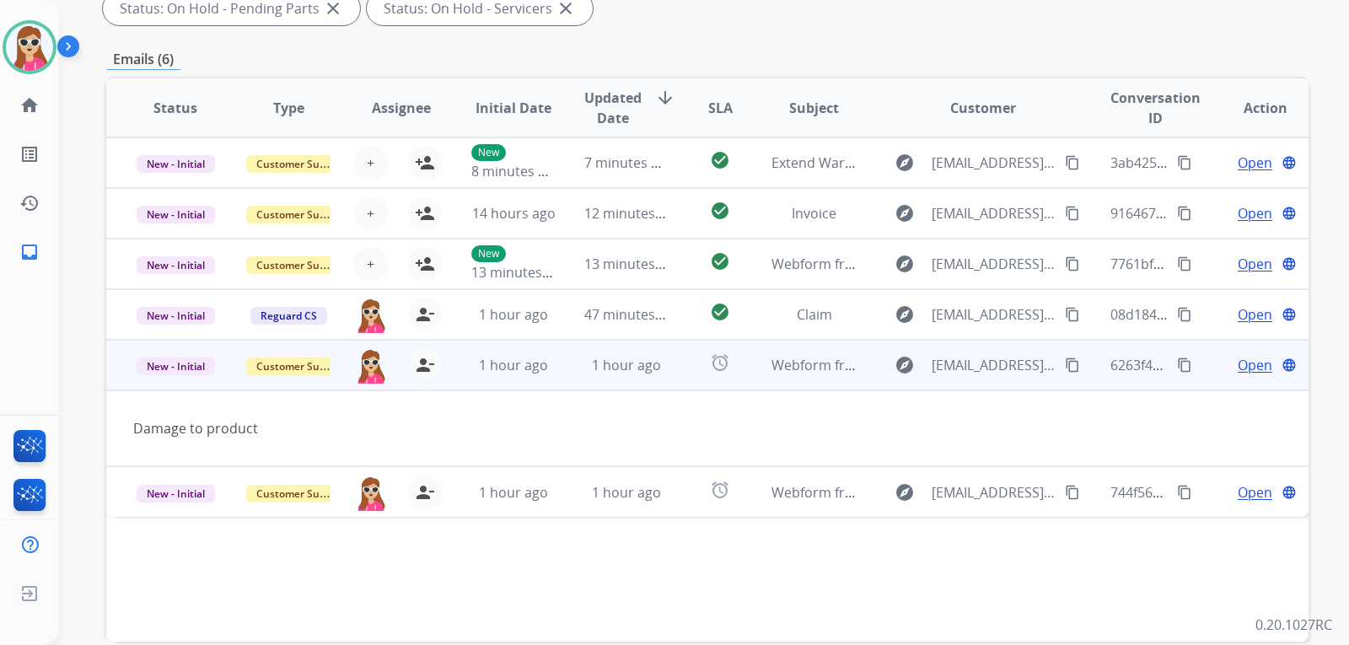
click at [1237, 364] on span "Open" at bounding box center [1254, 365] width 35 height 20
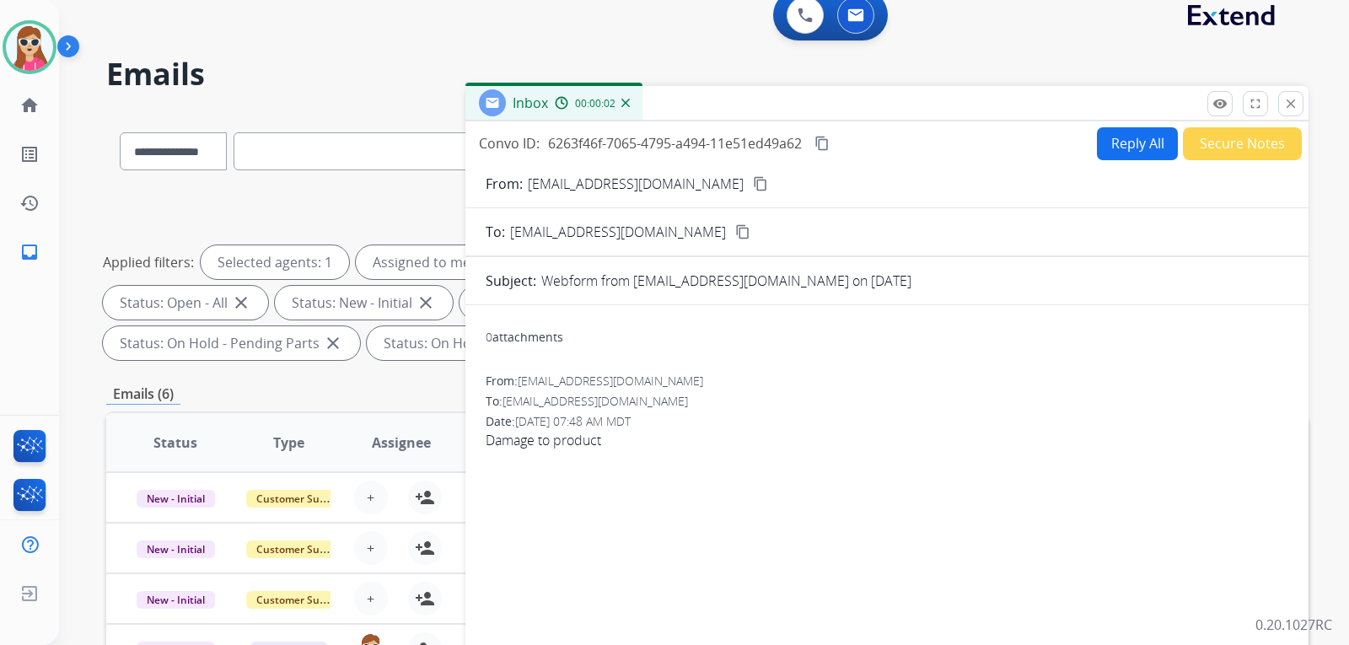
scroll to position [14, 0]
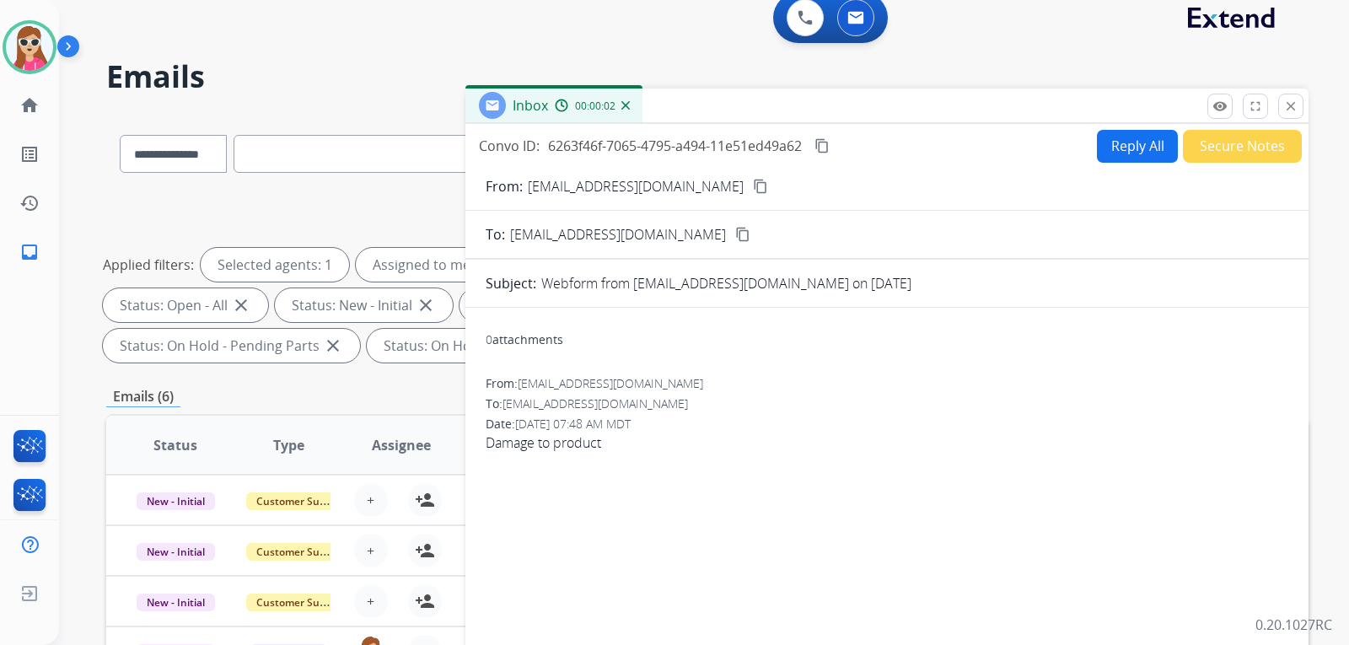
click at [1126, 152] on button "Reply All" at bounding box center [1137, 146] width 81 height 33
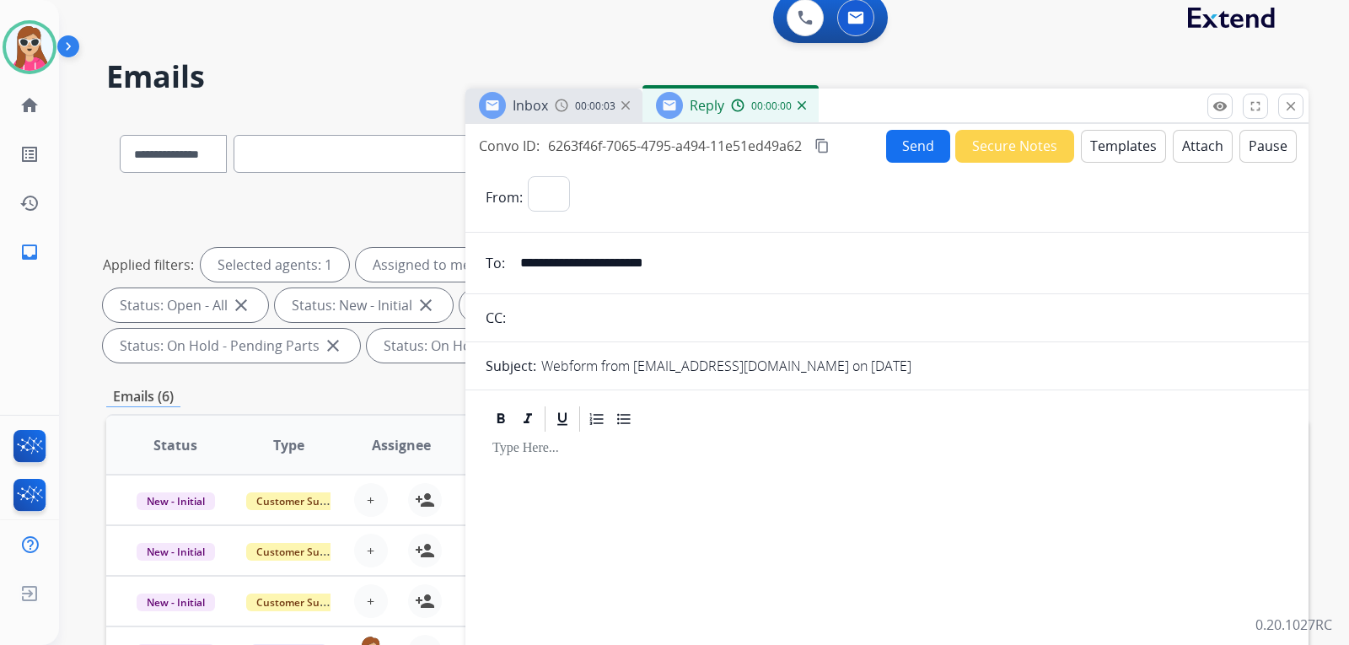
select select "**********"
click at [661, 506] on div at bounding box center [886, 588] width 802 height 308
drag, startPoint x: 661, startPoint y: 506, endPoint x: 1092, endPoint y: 144, distance: 563.0
click at [1092, 144] on button "Templates" at bounding box center [1123, 146] width 85 height 33
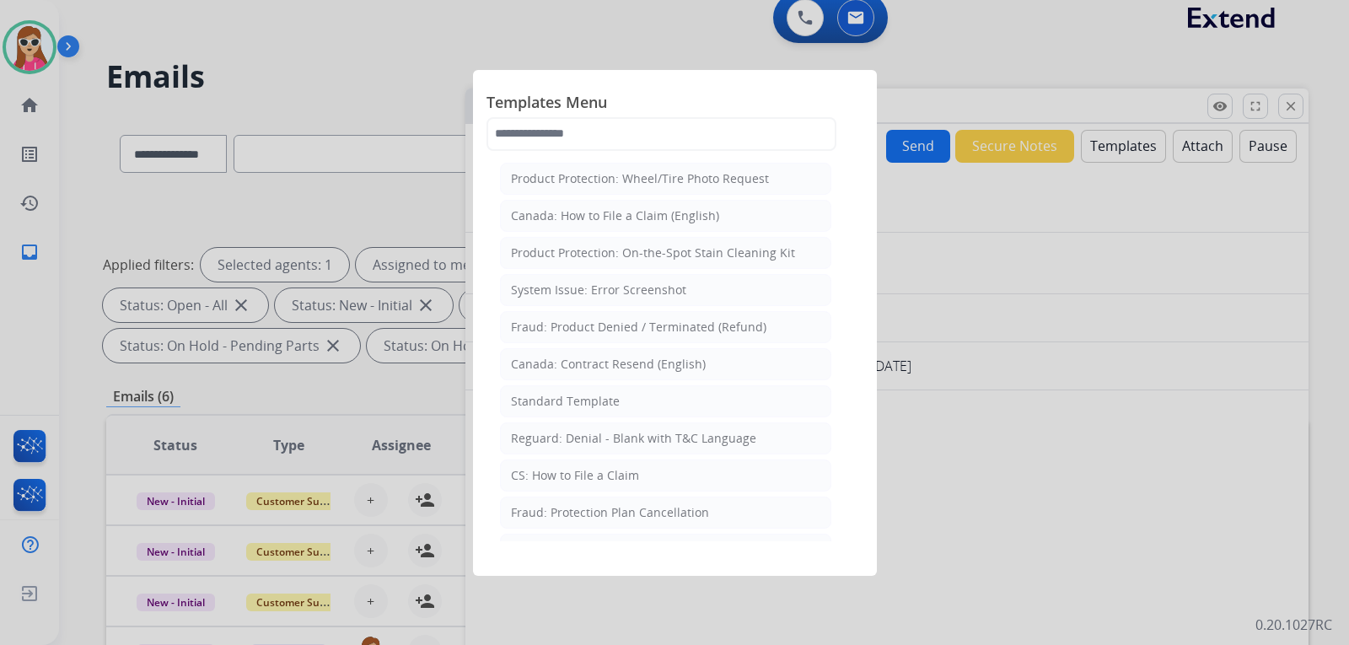
click at [656, 402] on li "Standard Template" at bounding box center [665, 401] width 331 height 32
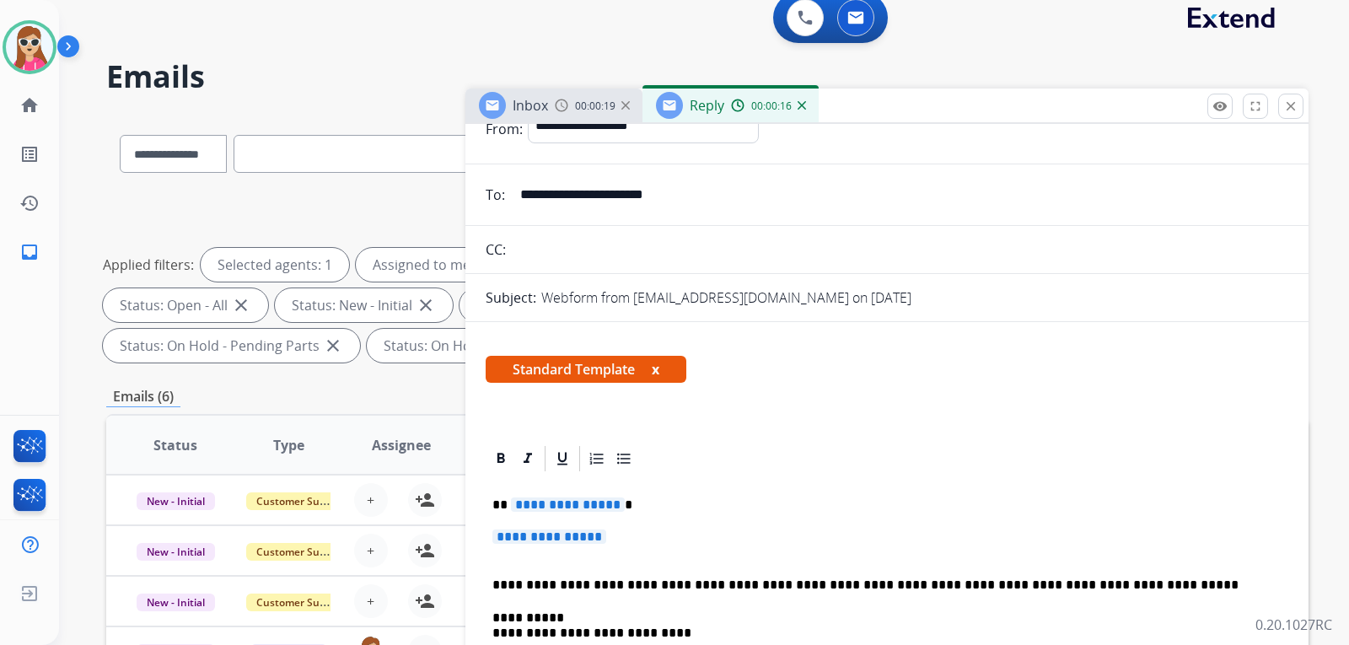
scroll to position [0, 0]
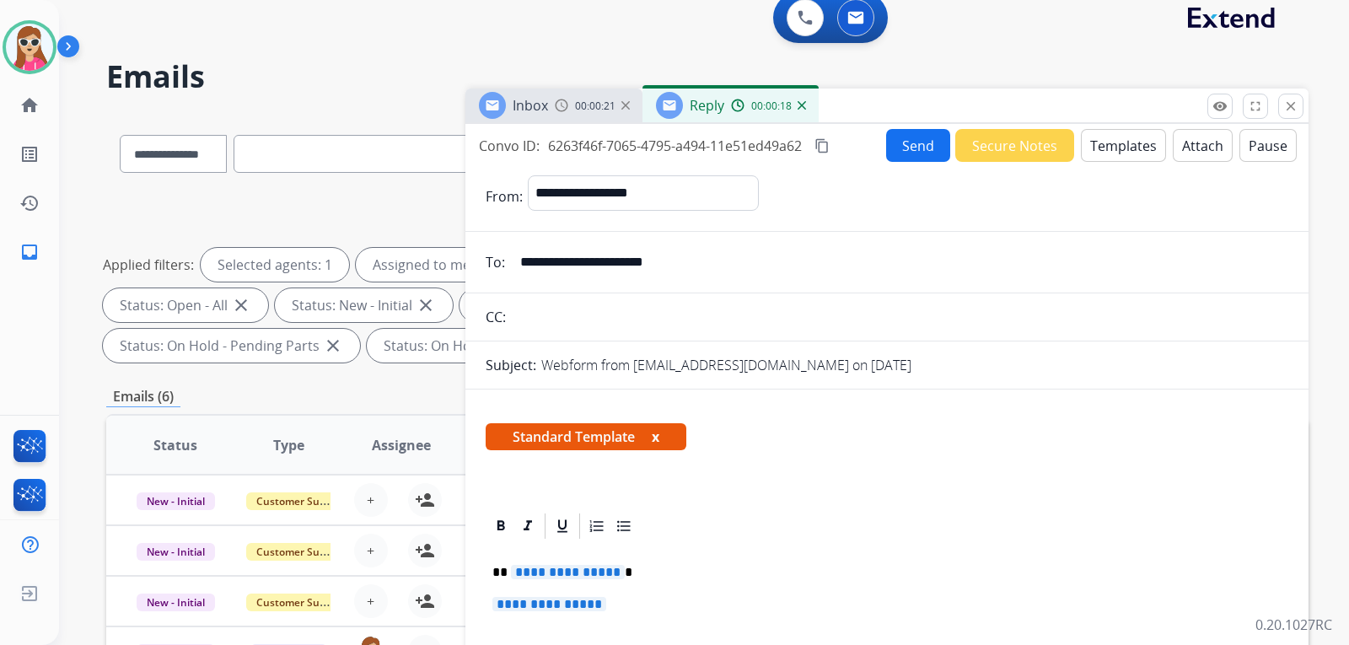
drag, startPoint x: 714, startPoint y: 266, endPoint x: 513, endPoint y: 271, distance: 200.7
click at [513, 271] on input "**********" at bounding box center [899, 262] width 778 height 34
click at [550, 580] on p "**********" at bounding box center [879, 572] width 775 height 15
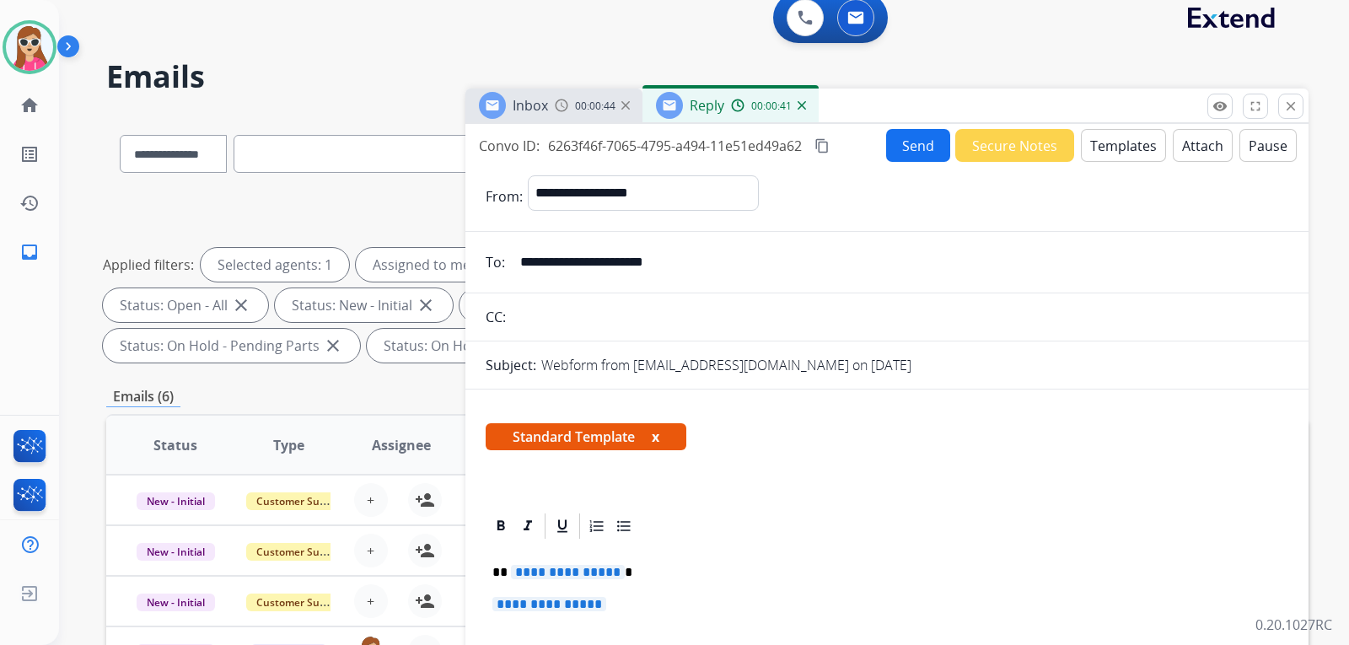
click at [550, 580] on p "**********" at bounding box center [879, 572] width 775 height 15
drag, startPoint x: 620, startPoint y: 605, endPoint x: 469, endPoint y: 613, distance: 151.1
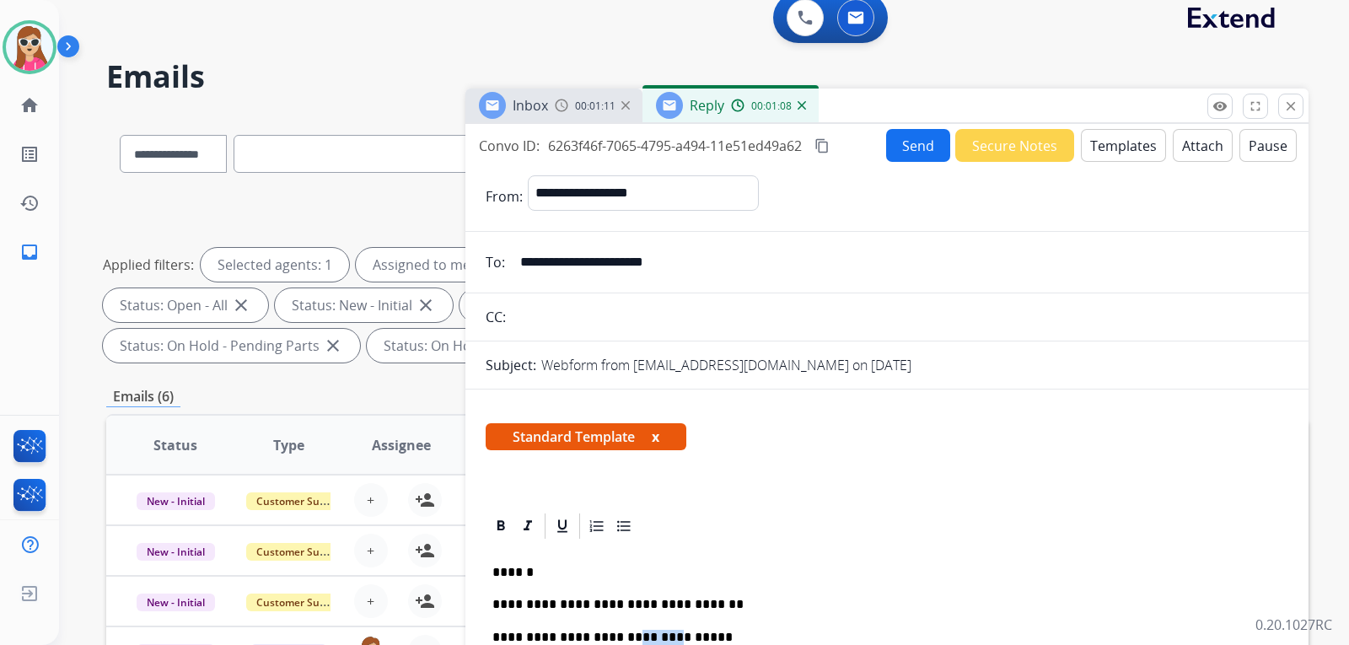
drag, startPoint x: 614, startPoint y: 632, endPoint x: 643, endPoint y: 639, distance: 29.4
click at [646, 634] on p "**********" at bounding box center [879, 637] width 775 height 15
click at [643, 639] on p "**********" at bounding box center [879, 637] width 775 height 15
drag, startPoint x: 649, startPoint y: 633, endPoint x: 632, endPoint y: 638, distance: 17.6
click at [632, 638] on p "**********" at bounding box center [879, 637] width 775 height 15
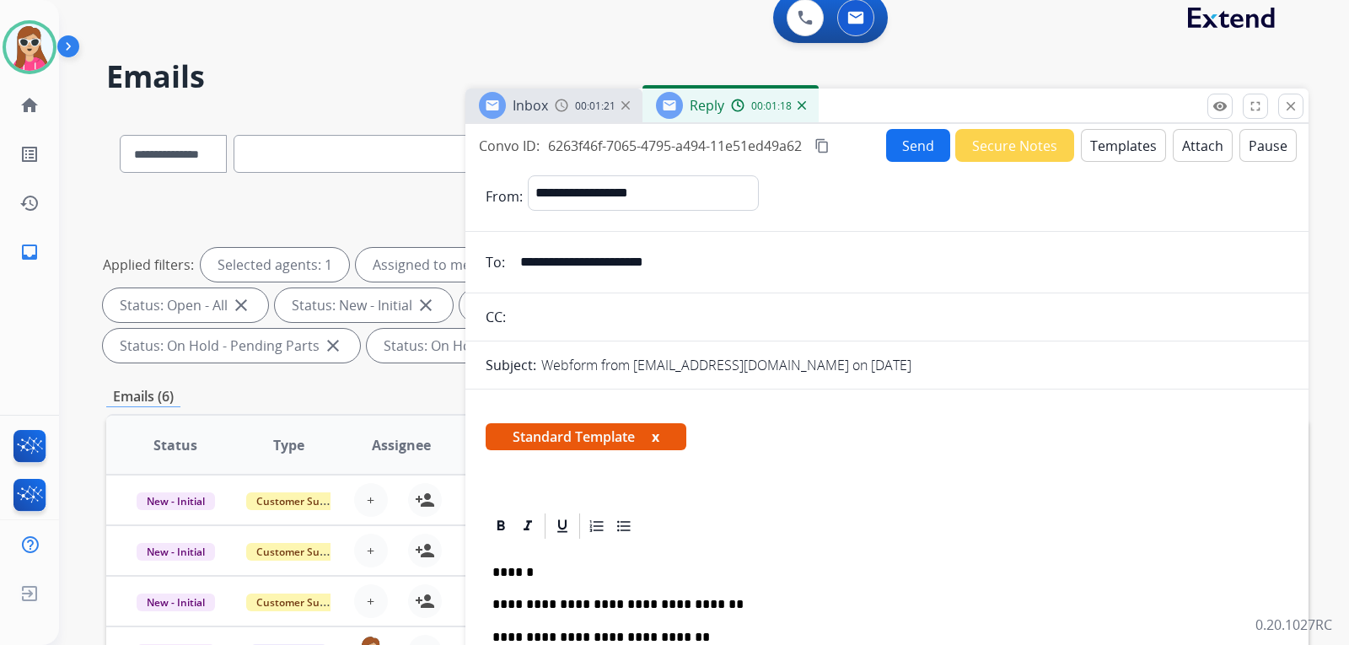
click at [923, 151] on button "Send" at bounding box center [918, 145] width 64 height 33
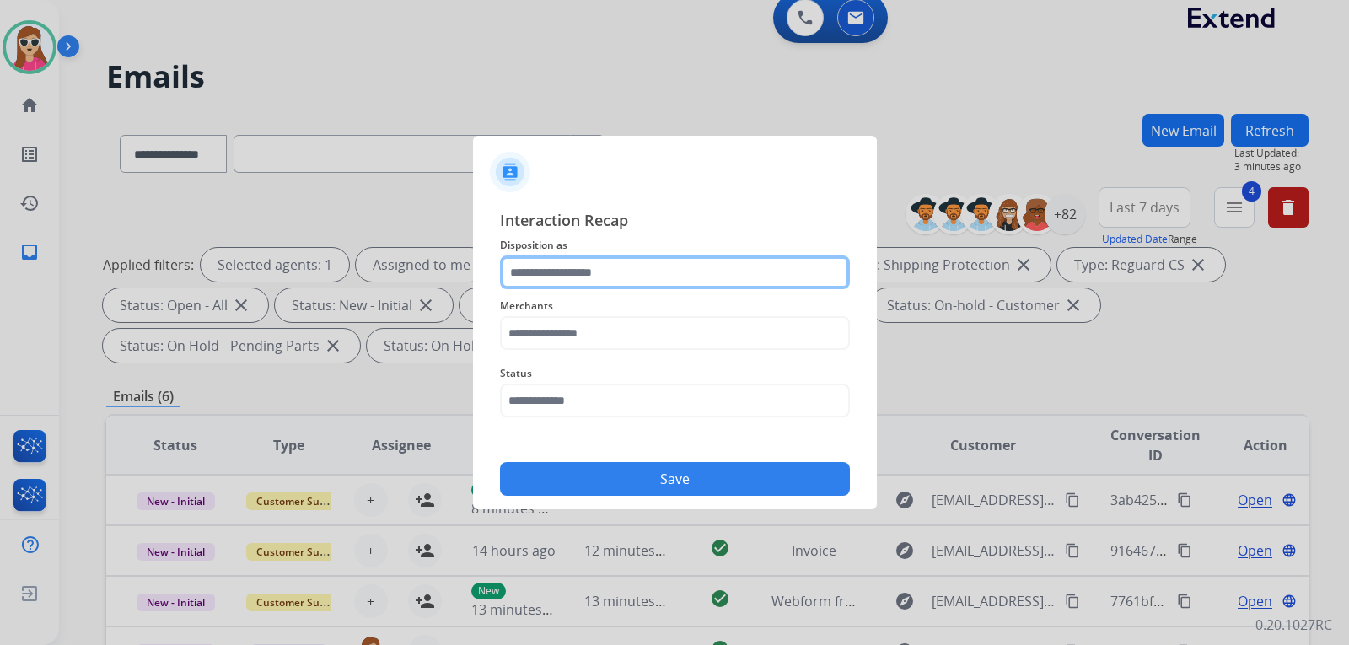
click at [611, 283] on input "text" at bounding box center [675, 272] width 350 height 34
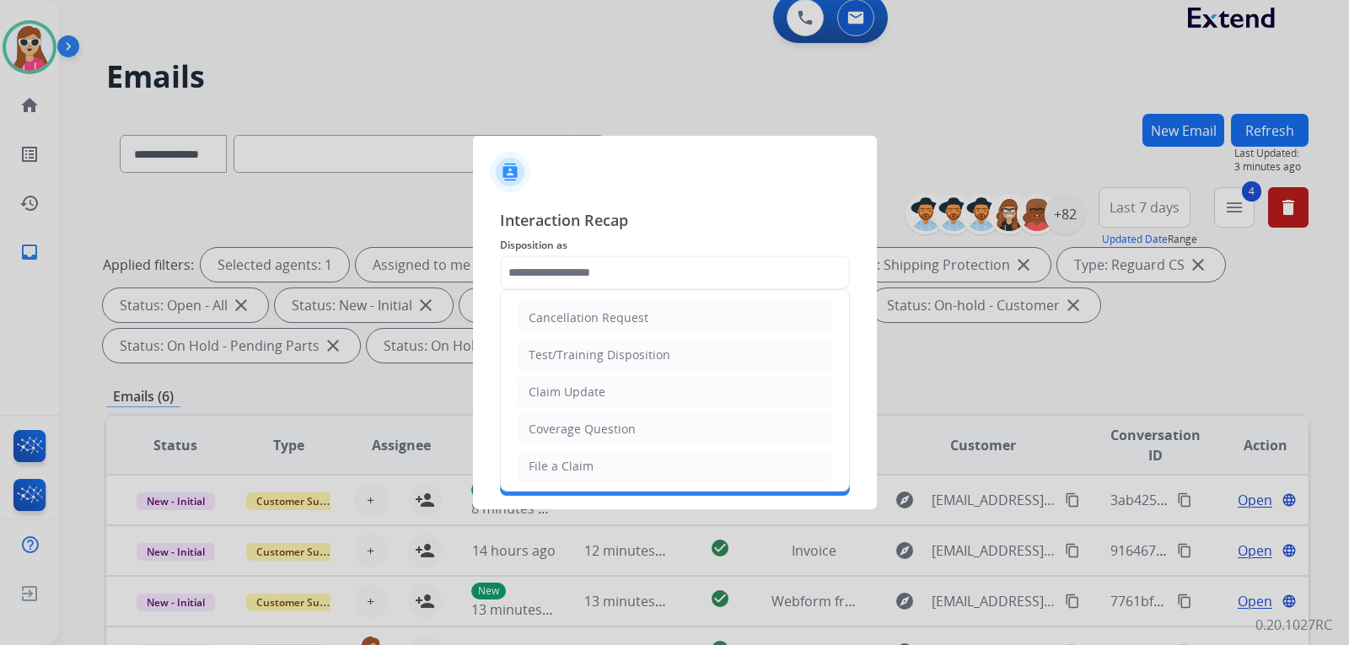
click at [623, 384] on li "Claim Update" at bounding box center [675, 392] width 314 height 32
type input "**********"
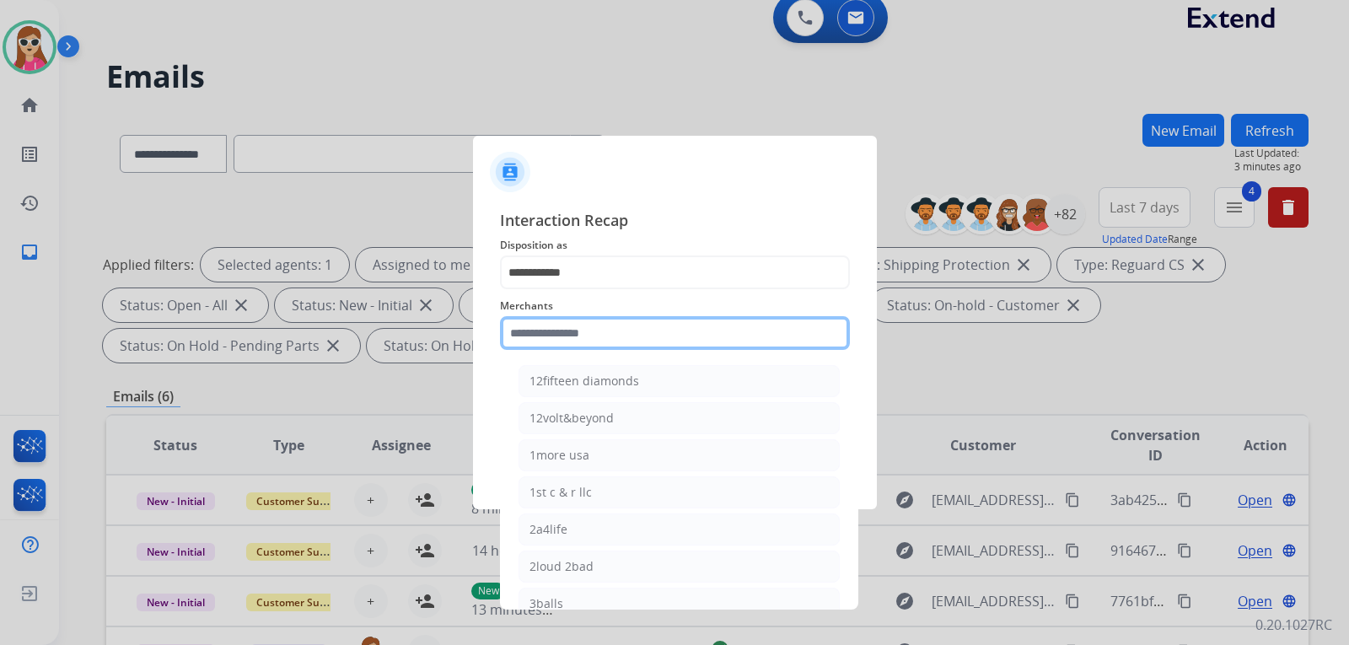
drag, startPoint x: 608, startPoint y: 331, endPoint x: 604, endPoint y: 351, distance: 20.5
click at [607, 341] on input "text" at bounding box center [675, 333] width 350 height 34
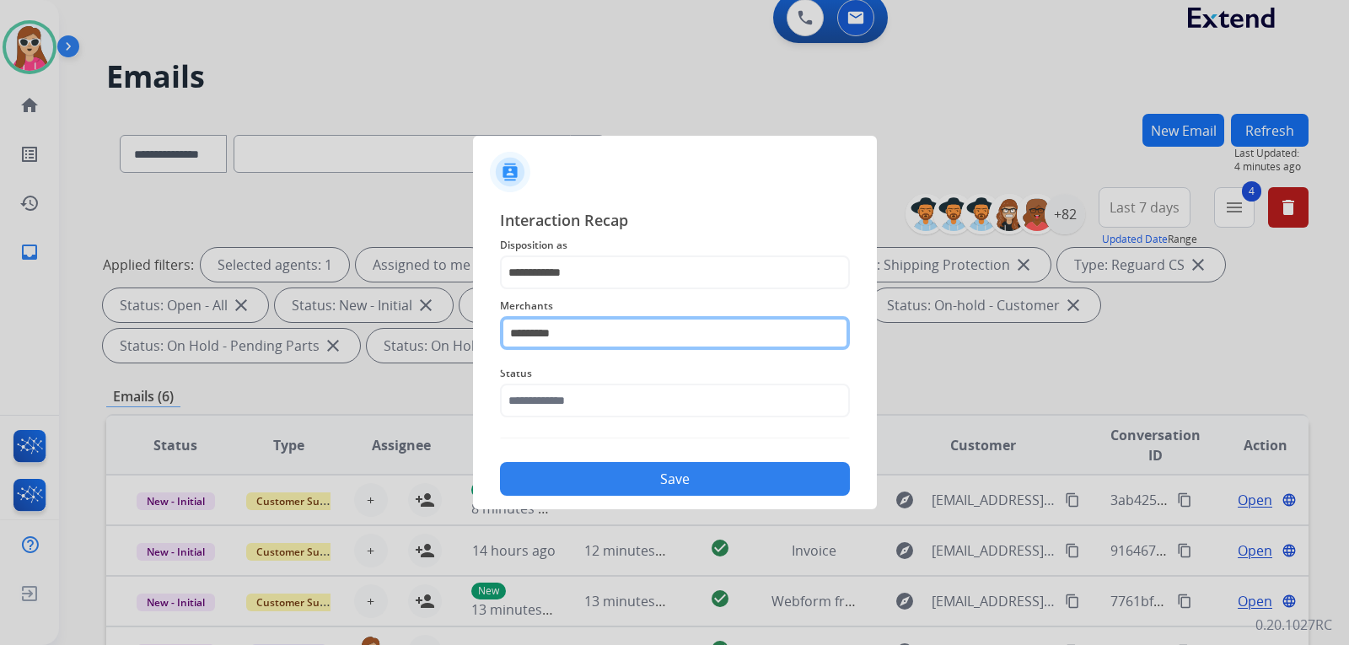
click at [583, 330] on input "*********" at bounding box center [675, 333] width 350 height 34
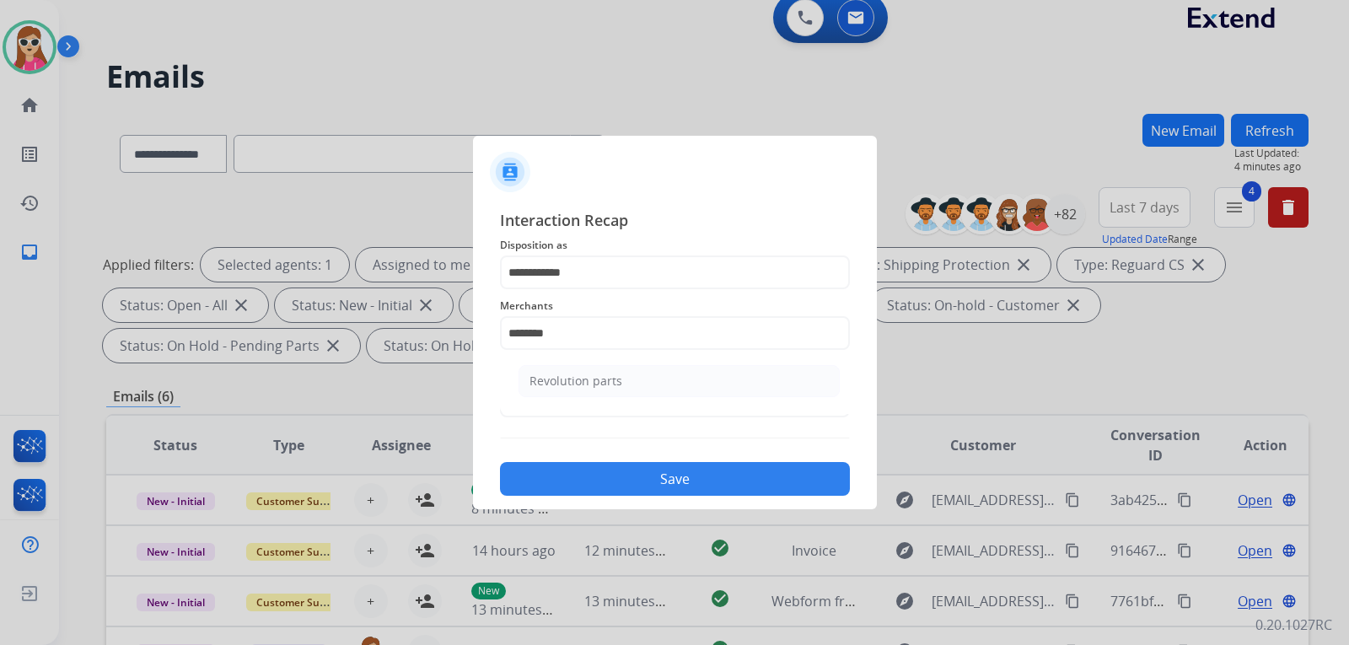
drag, startPoint x: 657, startPoint y: 403, endPoint x: 674, endPoint y: 416, distance: 21.8
click at [660, 406] on ul "Revolution parts" at bounding box center [678, 385] width 331 height 57
click at [675, 400] on ul "Revolution parts" at bounding box center [678, 385] width 331 height 57
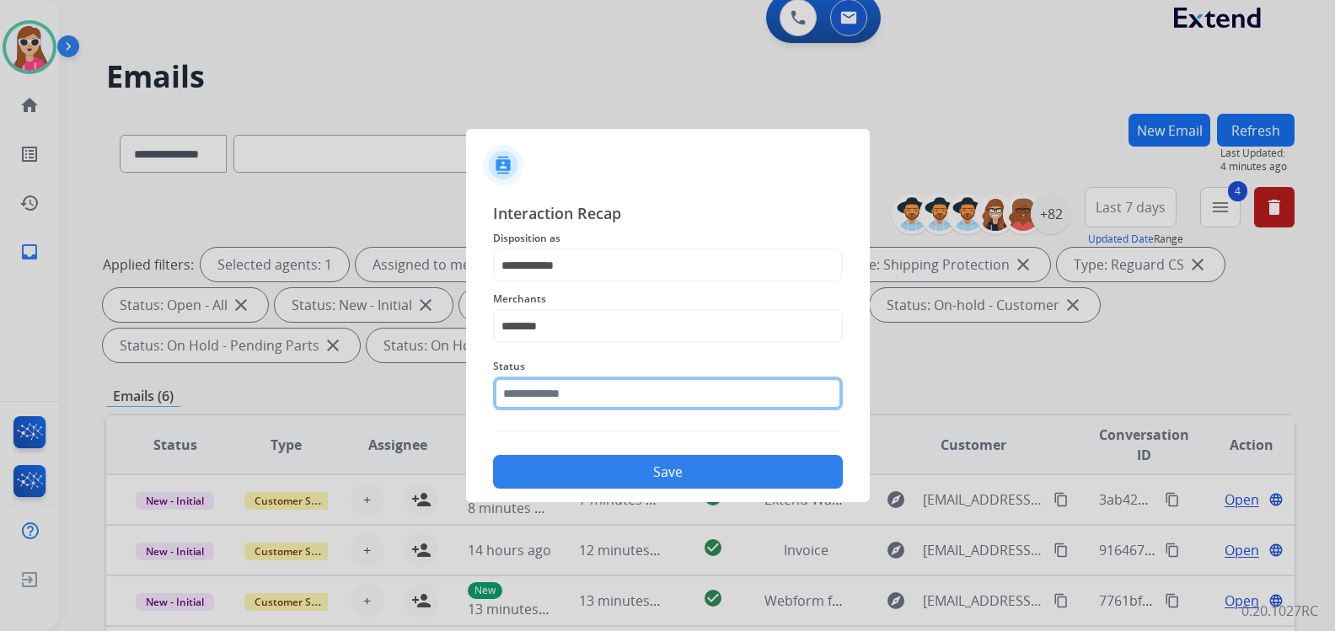
click at [676, 389] on input "text" at bounding box center [668, 394] width 350 height 34
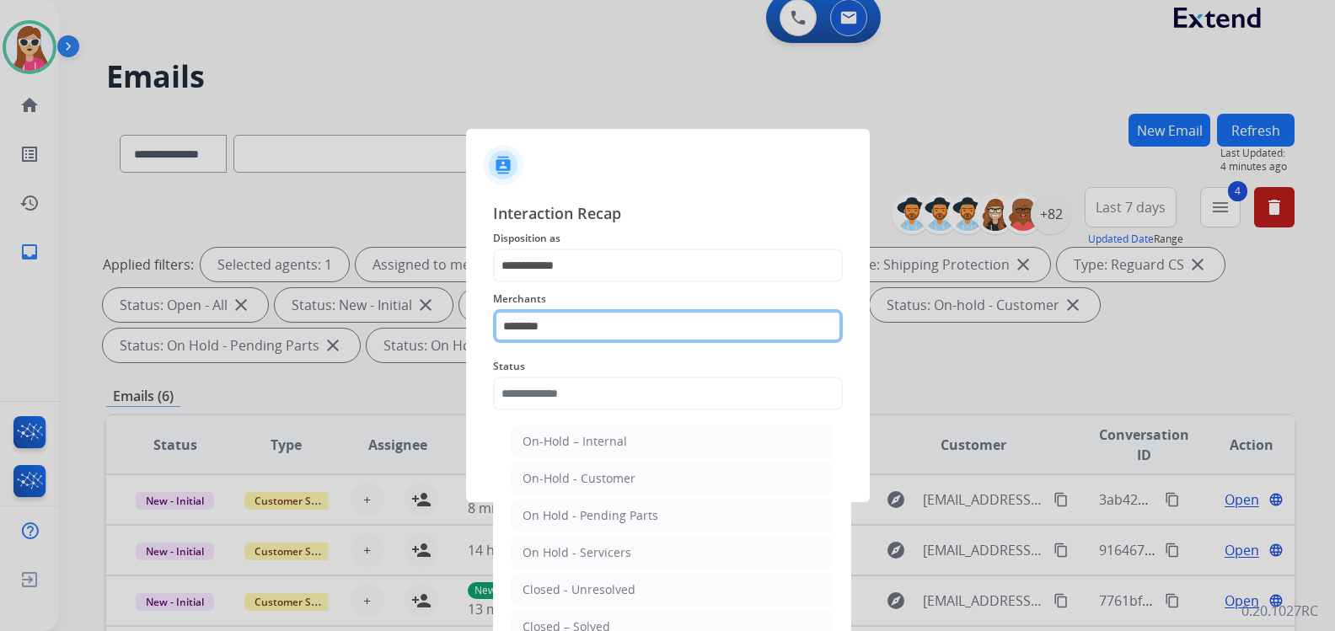
click at [672, 344] on div "Merchants ********" at bounding box center [668, 315] width 350 height 67
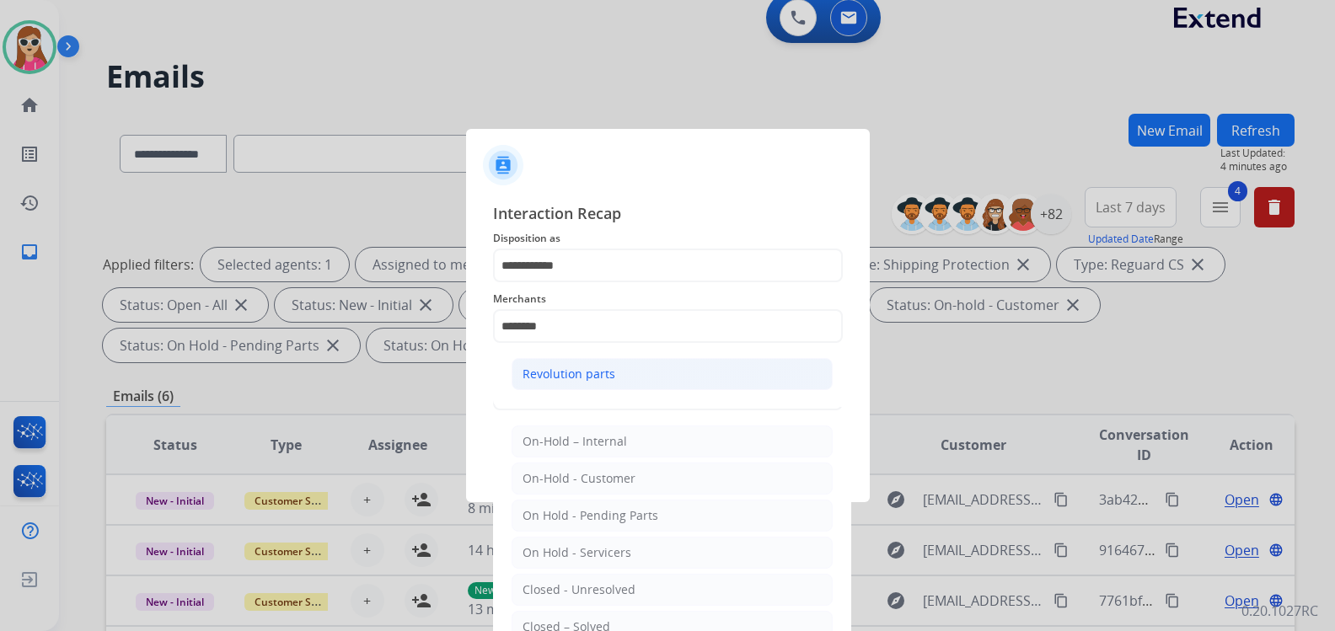
click at [665, 376] on li "Revolution parts" at bounding box center [672, 374] width 321 height 32
type input "**********"
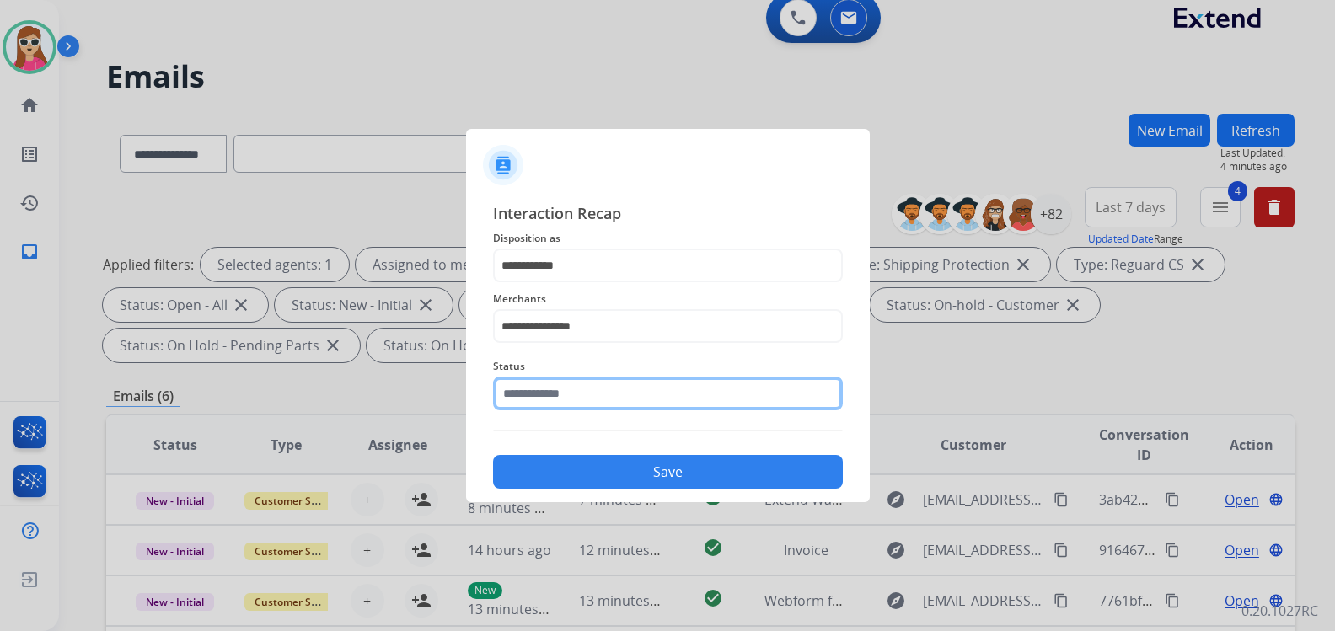
click at [657, 399] on input "text" at bounding box center [668, 394] width 350 height 34
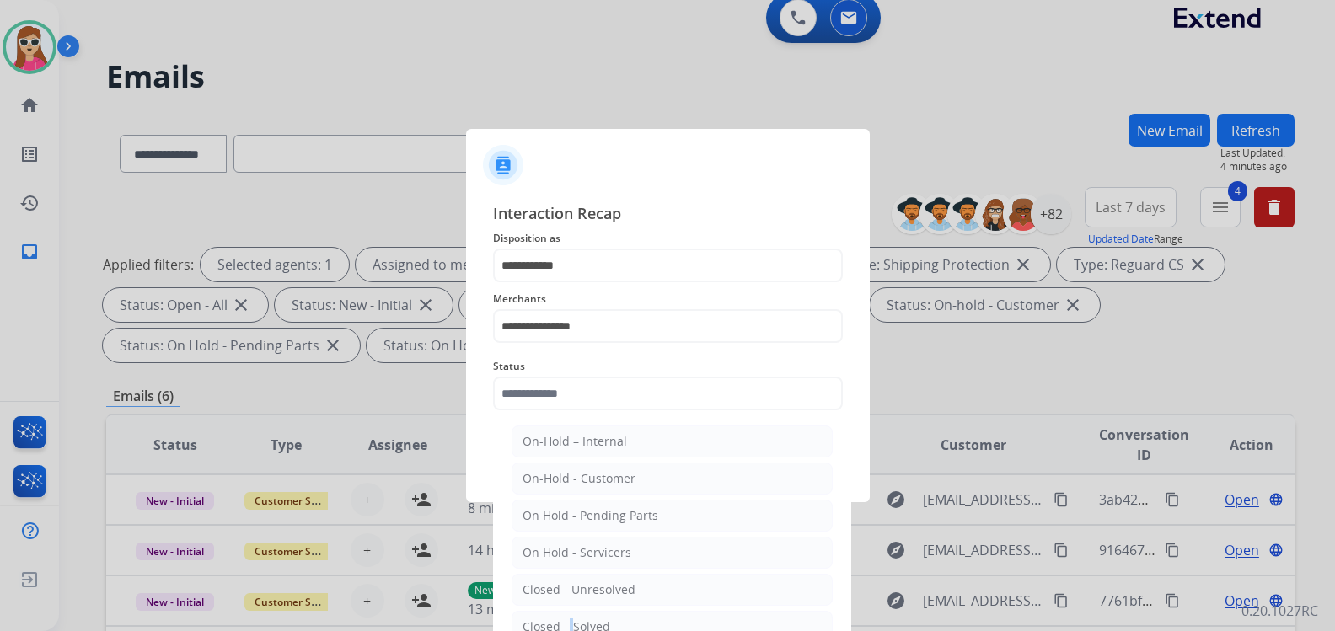
drag, startPoint x: 566, startPoint y: 618, endPoint x: 593, endPoint y: 524, distance: 97.6
click at [566, 615] on li "Closed – Solved" at bounding box center [672, 627] width 321 height 32
type input "**********"
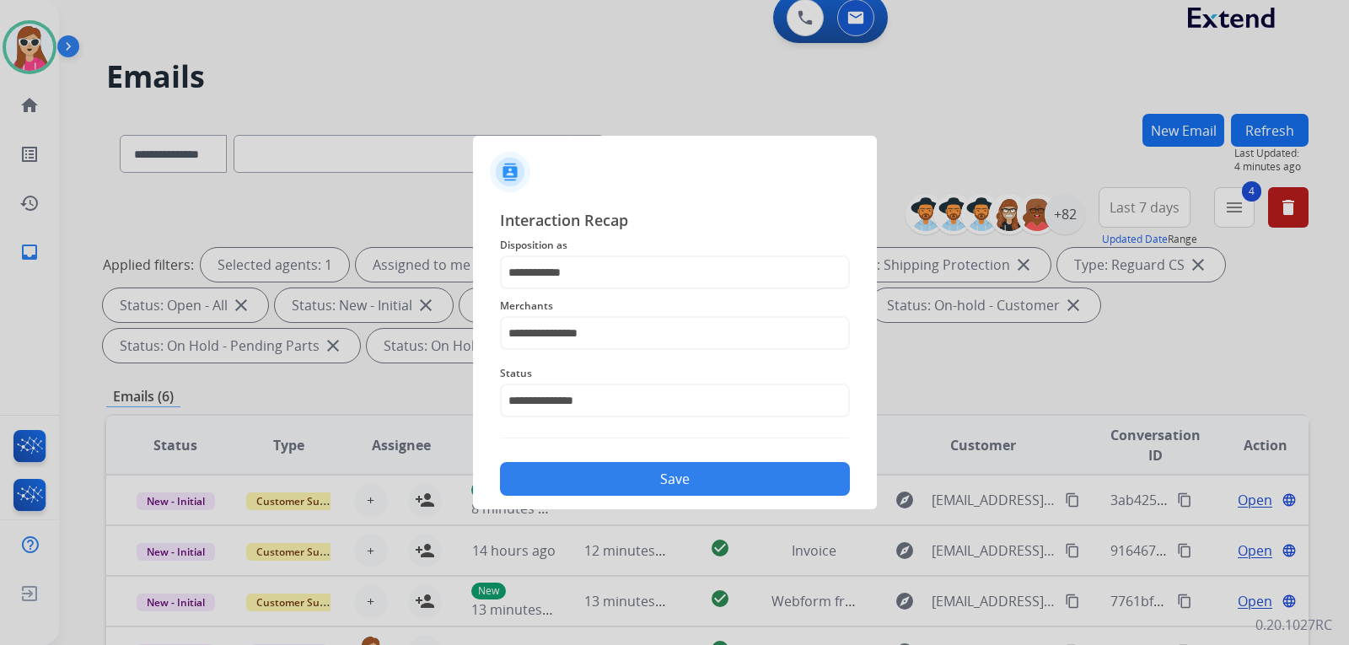
click at [613, 472] on button "Save" at bounding box center [675, 479] width 350 height 34
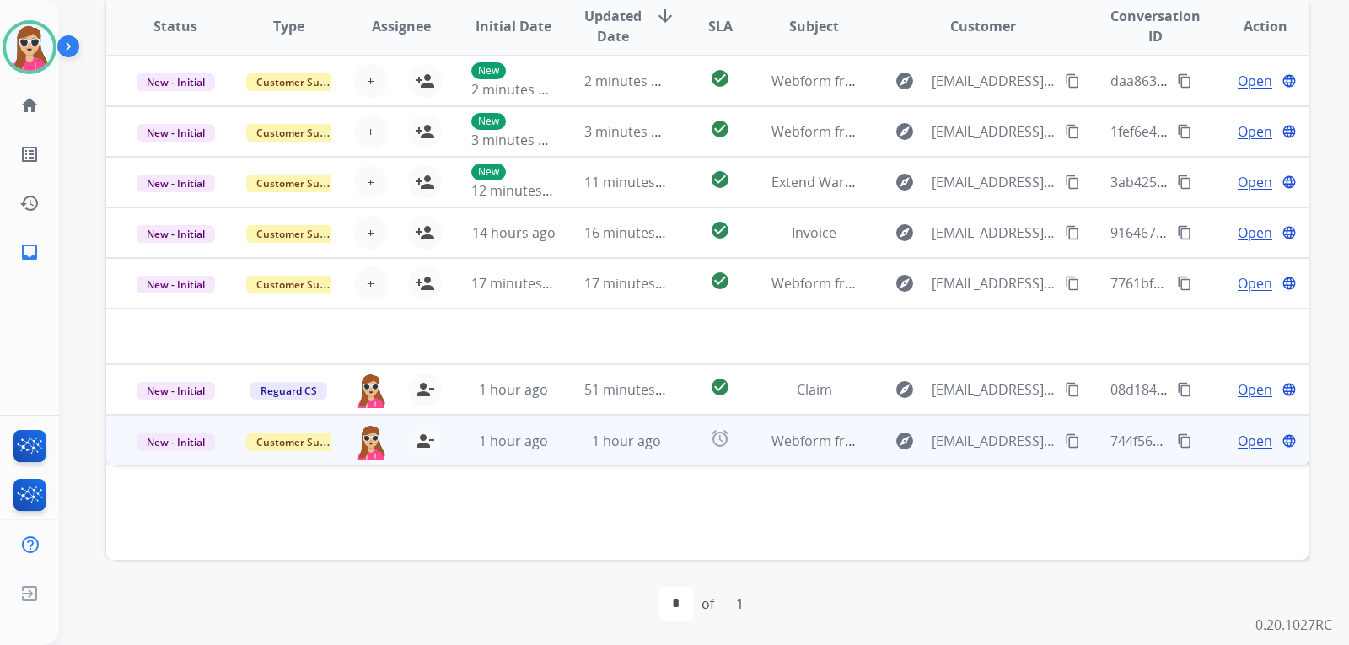
scroll to position [436, 0]
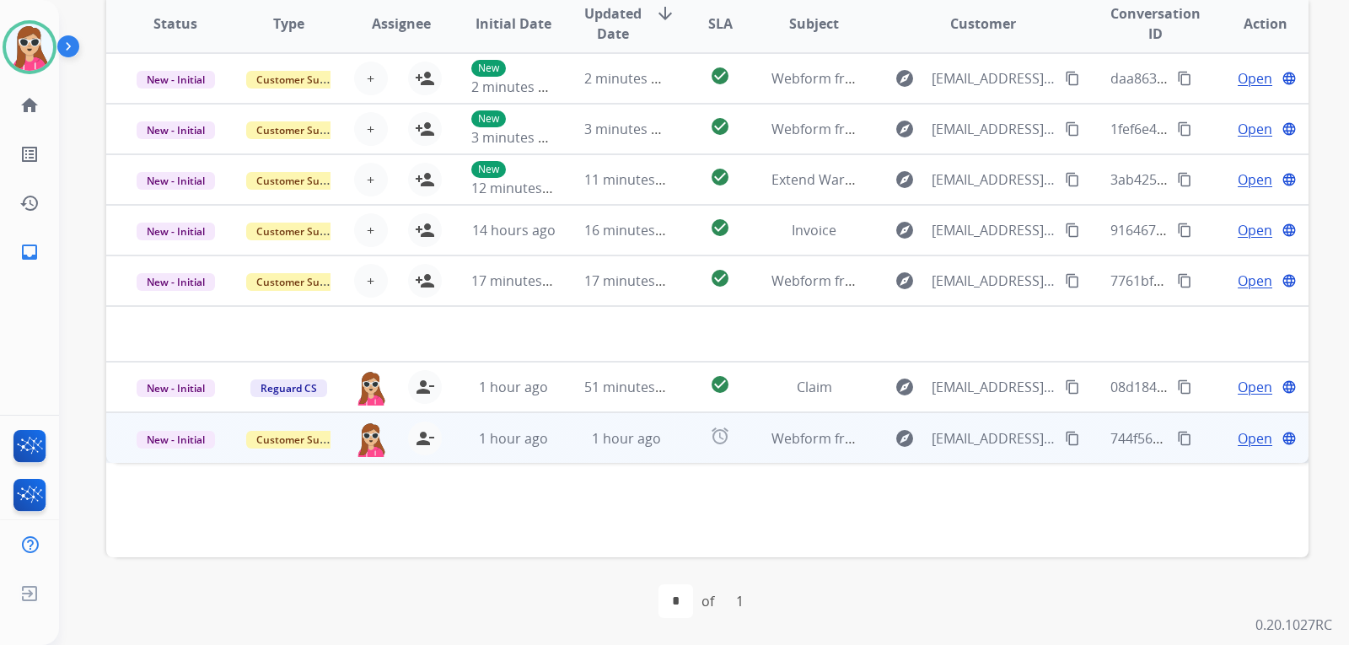
click at [746, 433] on td "Webform from [EMAIL_ADDRESS][DOMAIN_NAME] on [DATE]" at bounding box center [800, 437] width 113 height 51
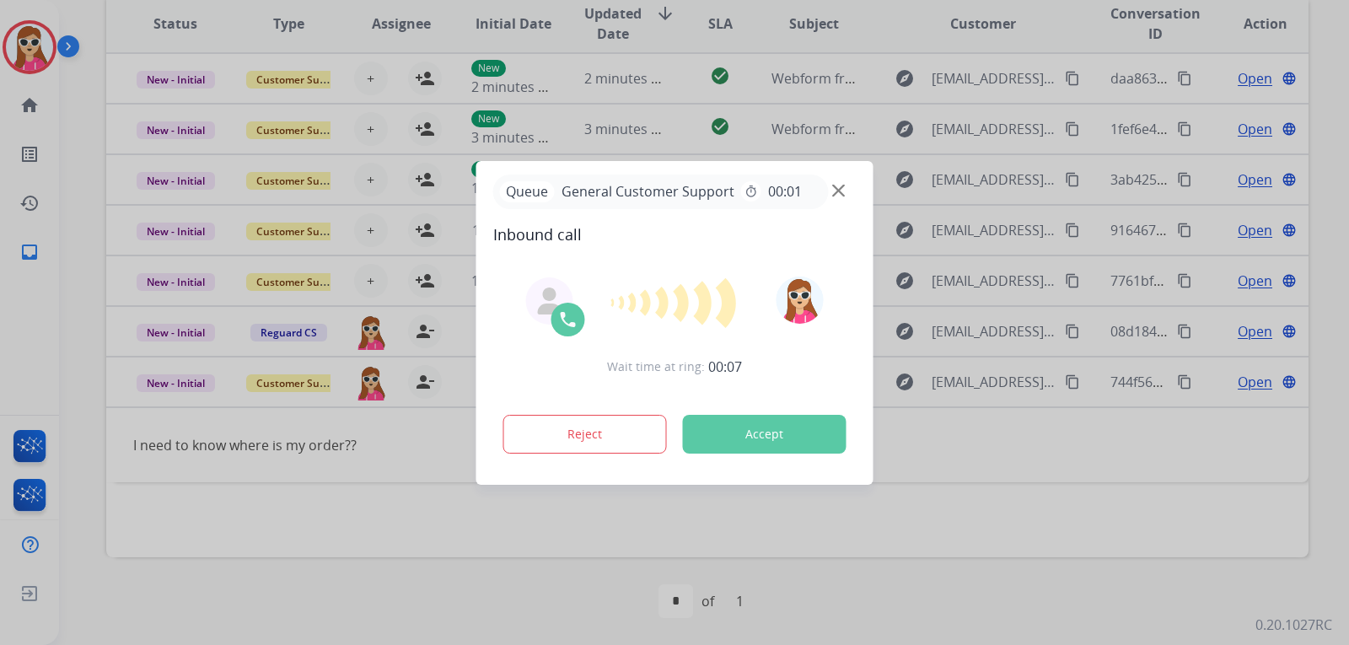
click at [807, 437] on button "Accept" at bounding box center [765, 434] width 164 height 39
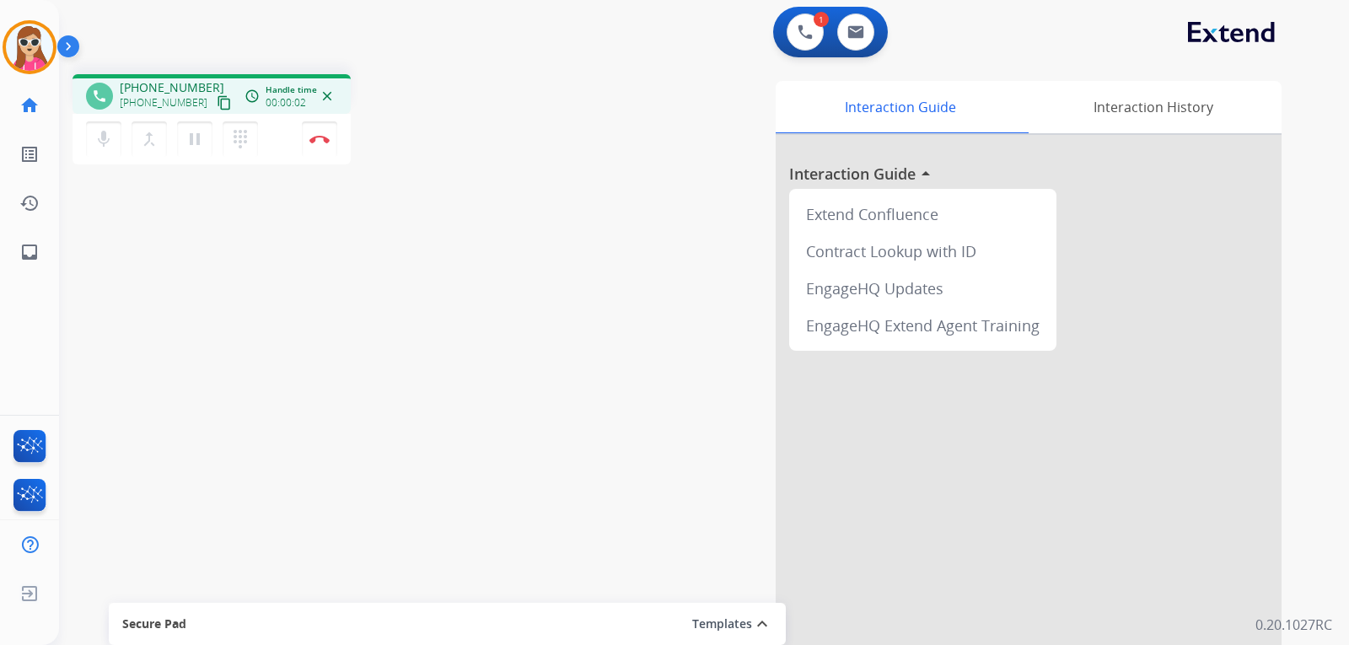
click at [217, 97] on mat-icon "content_copy" at bounding box center [224, 102] width 15 height 15
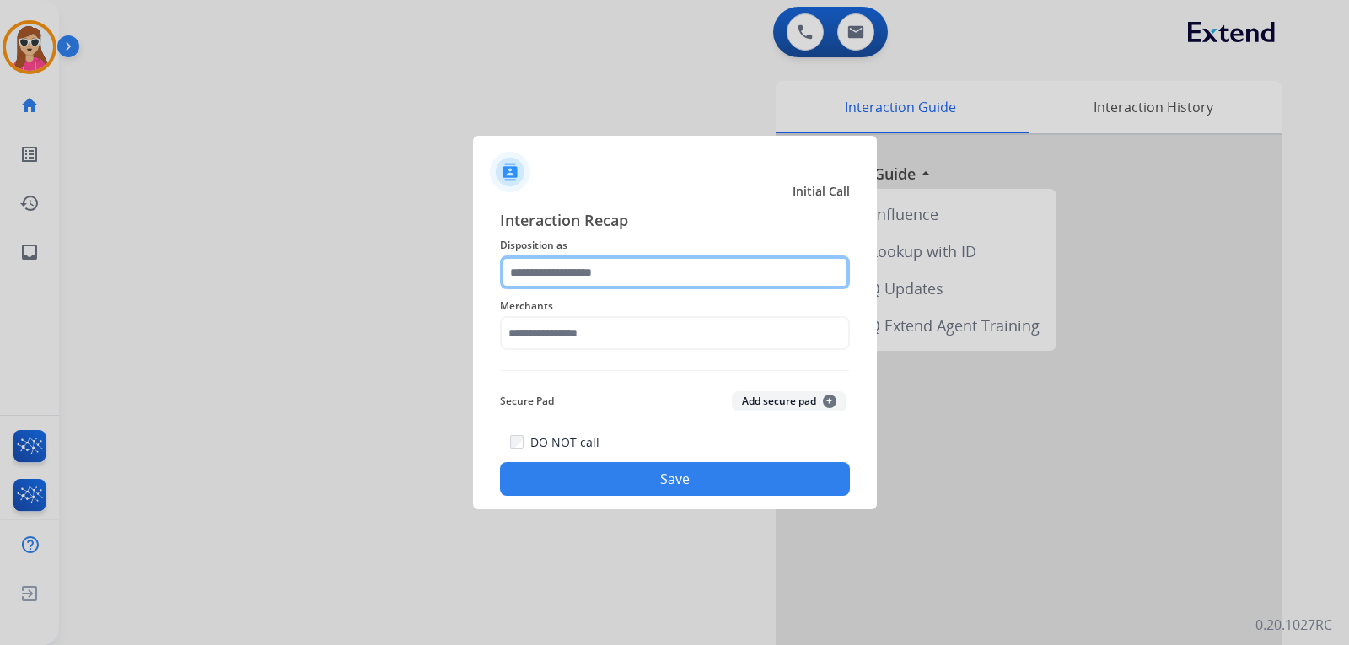
drag, startPoint x: 552, startPoint y: 276, endPoint x: 562, endPoint y: 272, distance: 11.0
click at [561, 273] on input "text" at bounding box center [675, 272] width 350 height 34
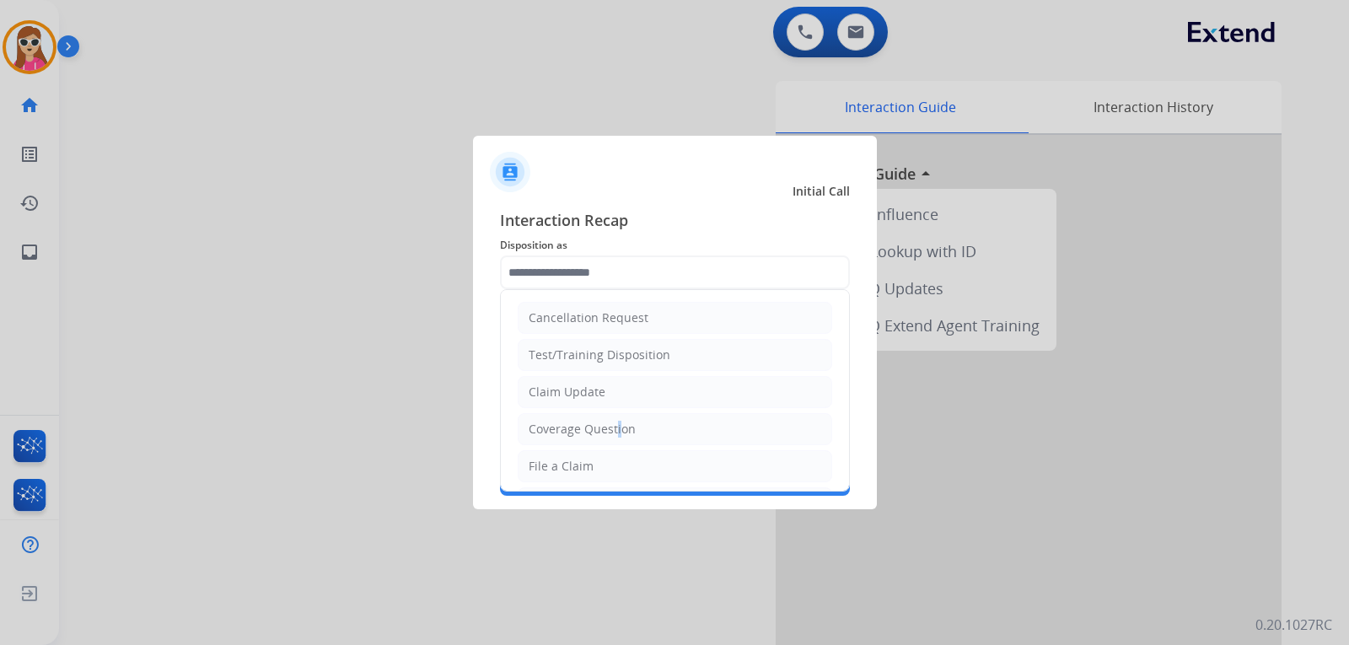
drag, startPoint x: 612, startPoint y: 425, endPoint x: 616, endPoint y: 398, distance: 27.3
click at [616, 414] on li "Coverage Question" at bounding box center [675, 429] width 314 height 32
type input "**********"
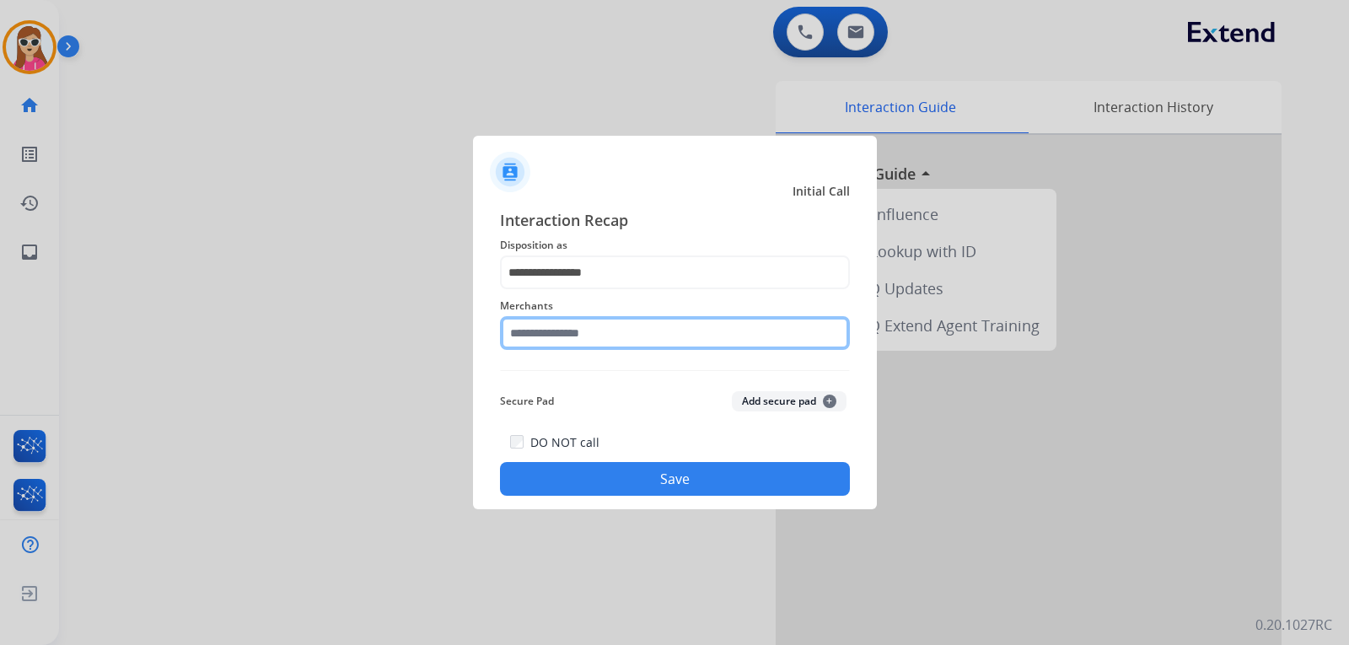
click at [606, 331] on input "text" at bounding box center [675, 333] width 350 height 34
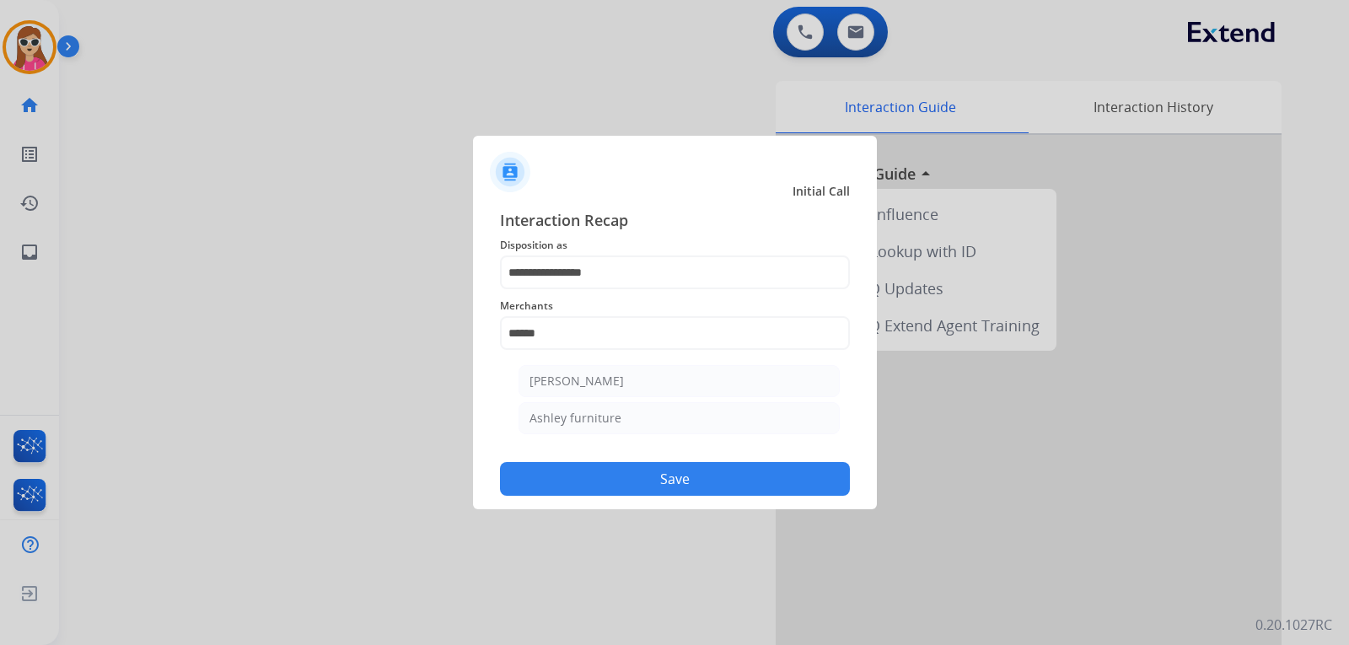
click at [683, 426] on li "Ashley furniture" at bounding box center [678, 418] width 321 height 32
type input "**********"
click at [689, 485] on button "Save" at bounding box center [675, 479] width 350 height 34
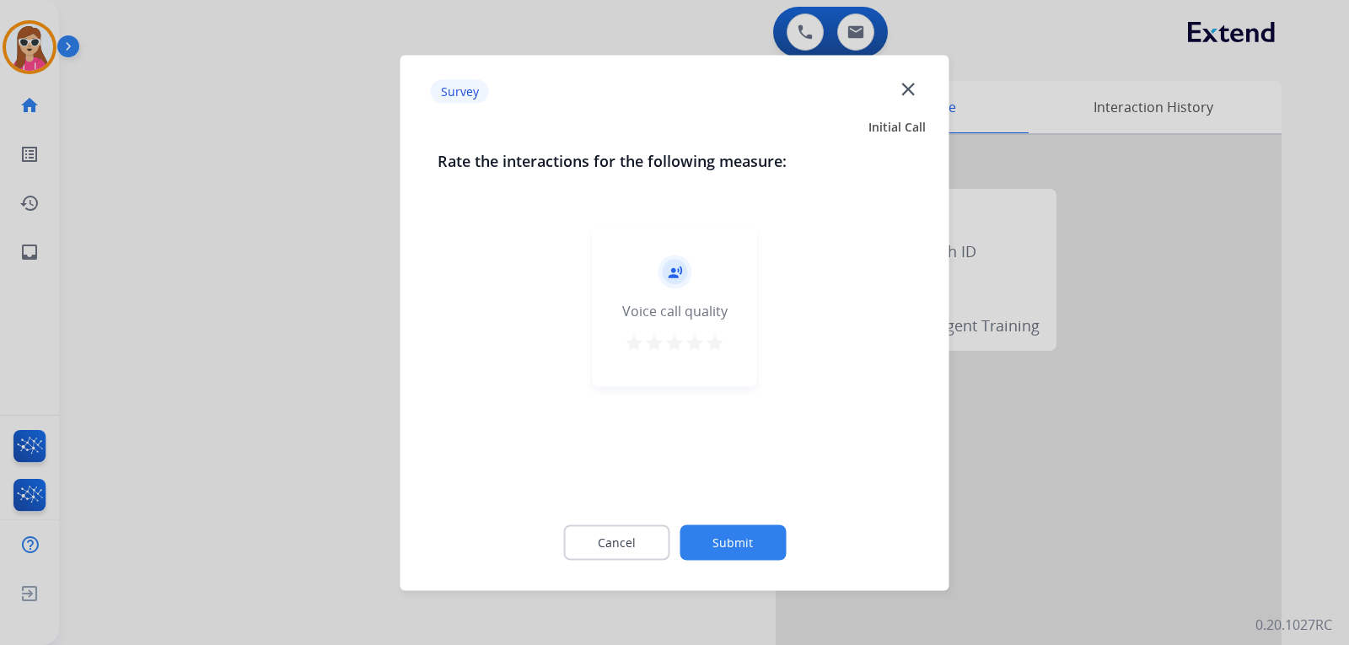
click at [707, 343] on mat-icon "star" at bounding box center [715, 342] width 20 height 20
click at [754, 523] on div "Cancel Submit" at bounding box center [674, 542] width 475 height 76
click at [742, 548] on button "Submit" at bounding box center [732, 541] width 106 height 35
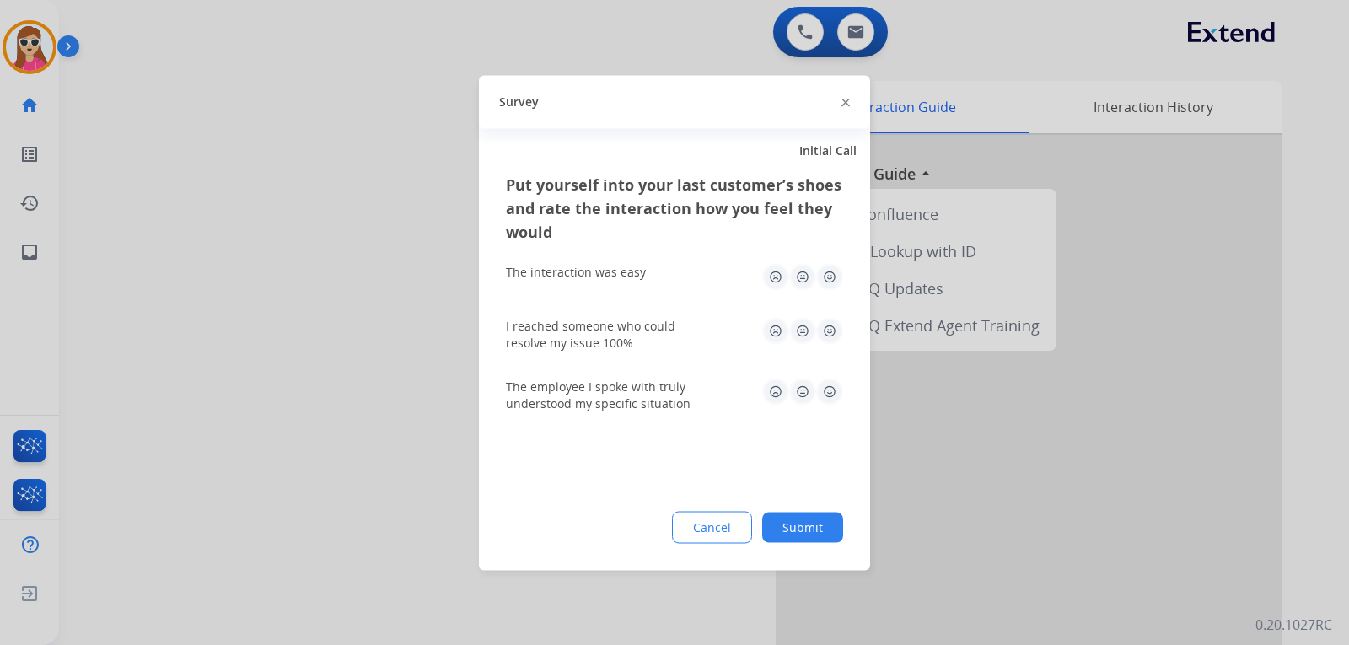
drag, startPoint x: 838, startPoint y: 390, endPoint x: 829, endPoint y: 378, distance: 15.2
click at [836, 391] on img at bounding box center [829, 391] width 27 height 27
click at [831, 336] on img at bounding box center [829, 330] width 27 height 27
drag, startPoint x: 824, startPoint y: 276, endPoint x: 823, endPoint y: 307, distance: 31.2
click at [824, 278] on img at bounding box center [829, 276] width 27 height 27
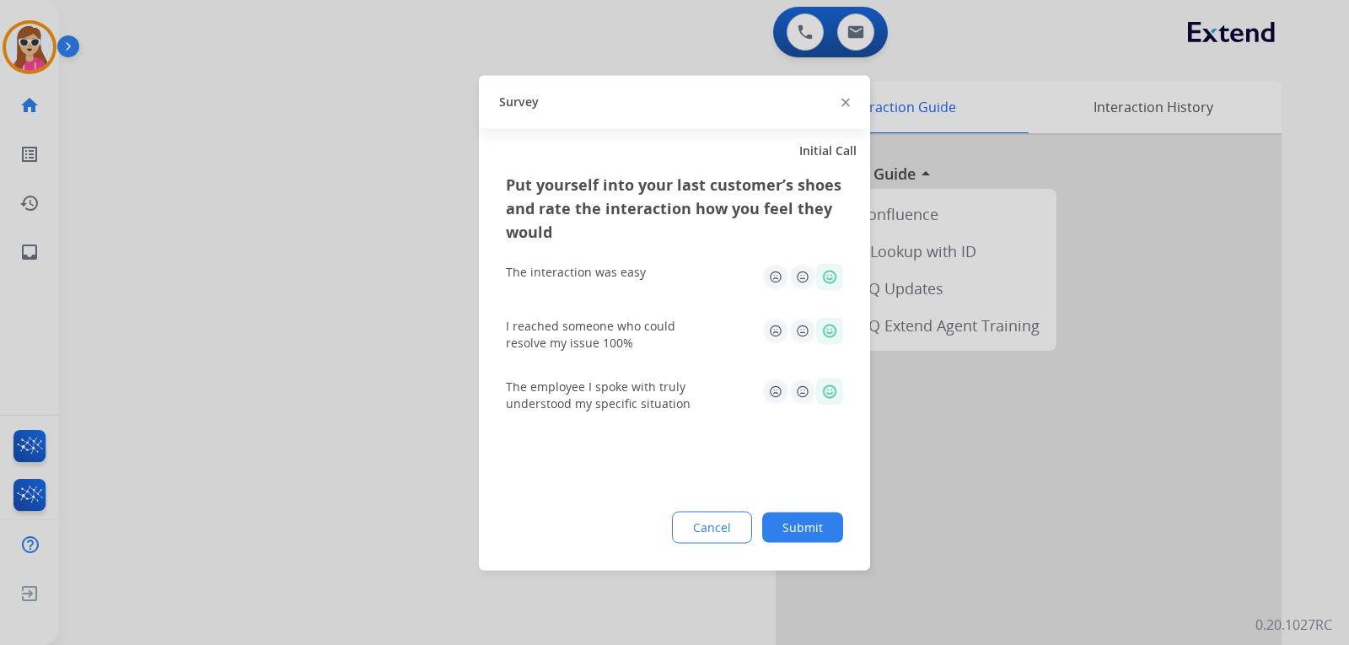
click at [808, 535] on button "Submit" at bounding box center [802, 527] width 81 height 30
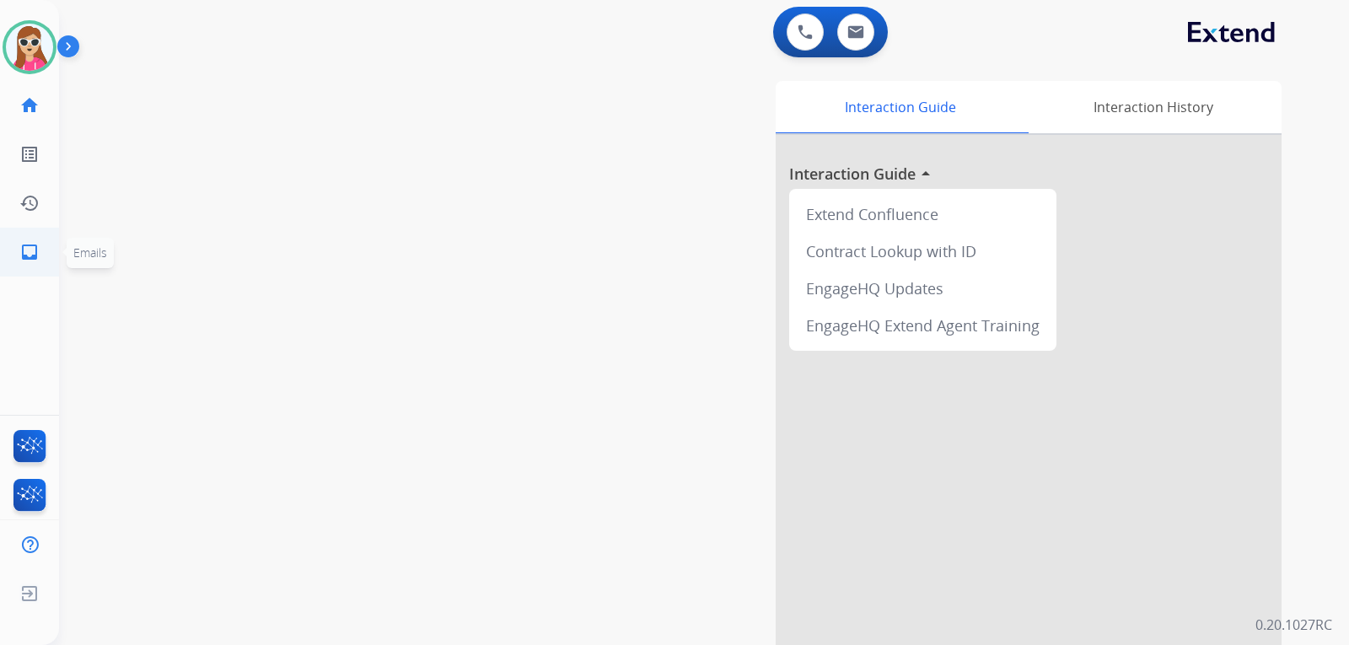
click at [26, 254] on mat-icon "inbox" at bounding box center [29, 252] width 20 height 20
select select "**********"
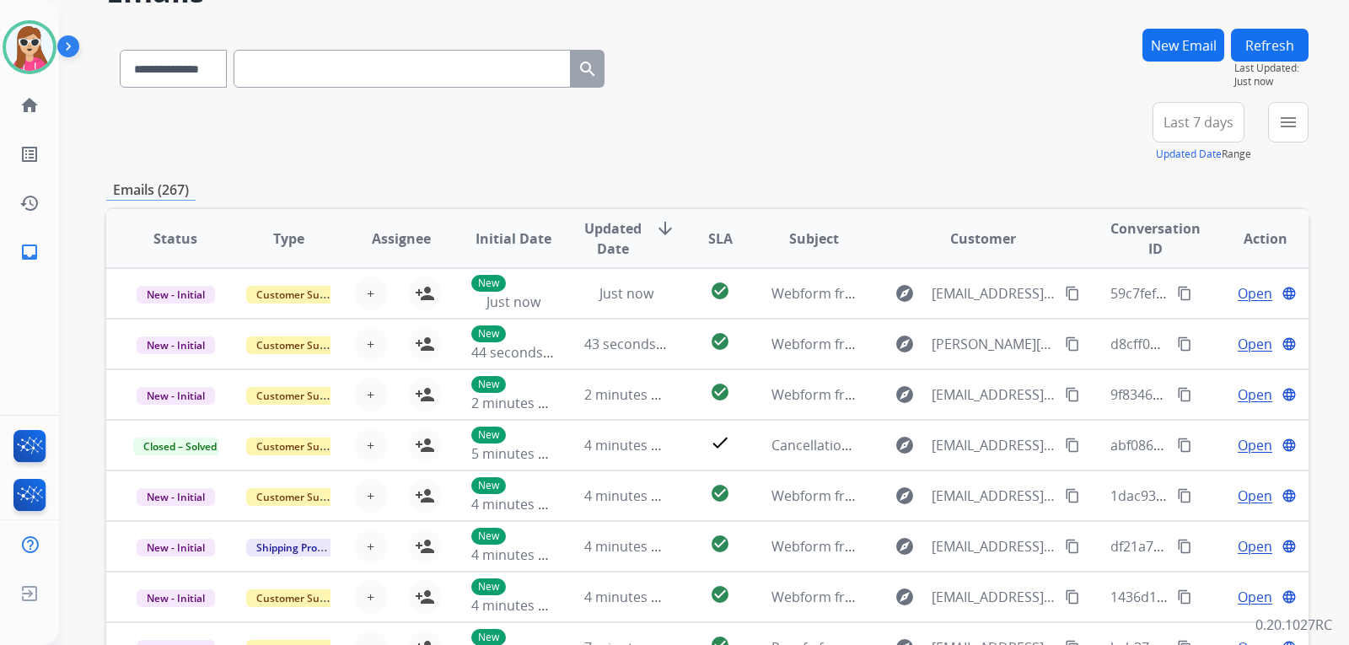
scroll to position [84, 0]
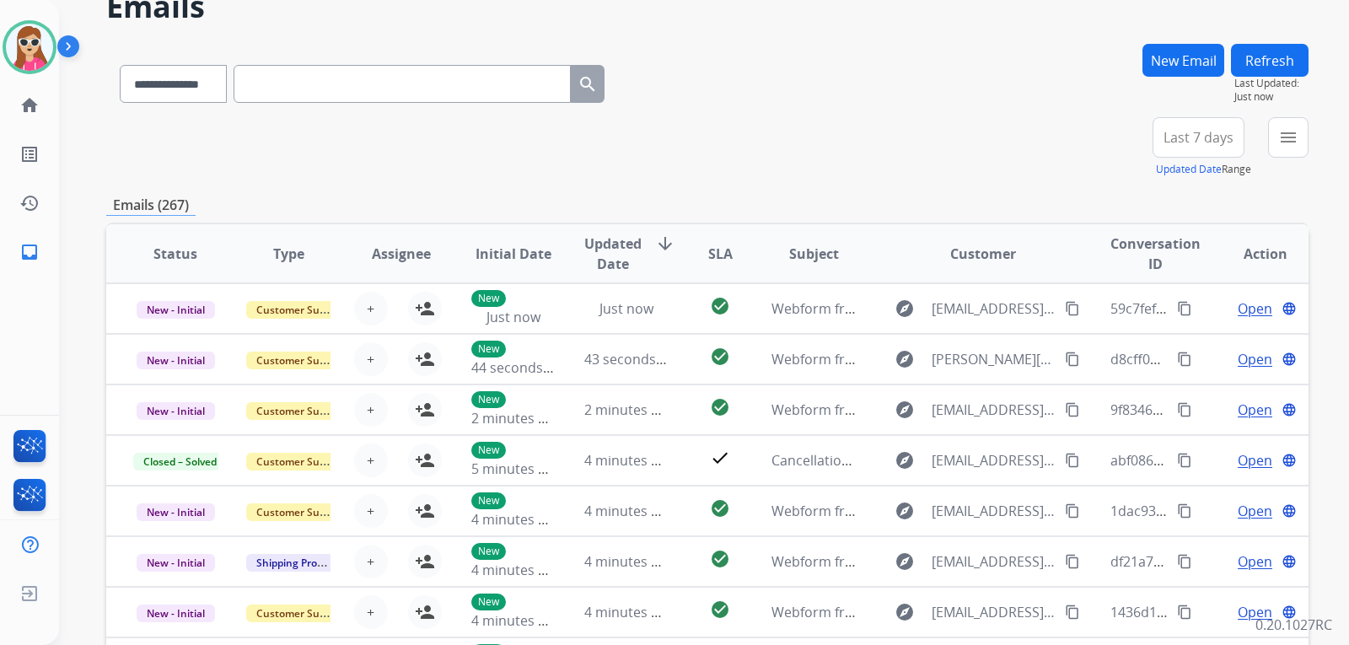
click at [1272, 143] on button "menu" at bounding box center [1288, 137] width 40 height 40
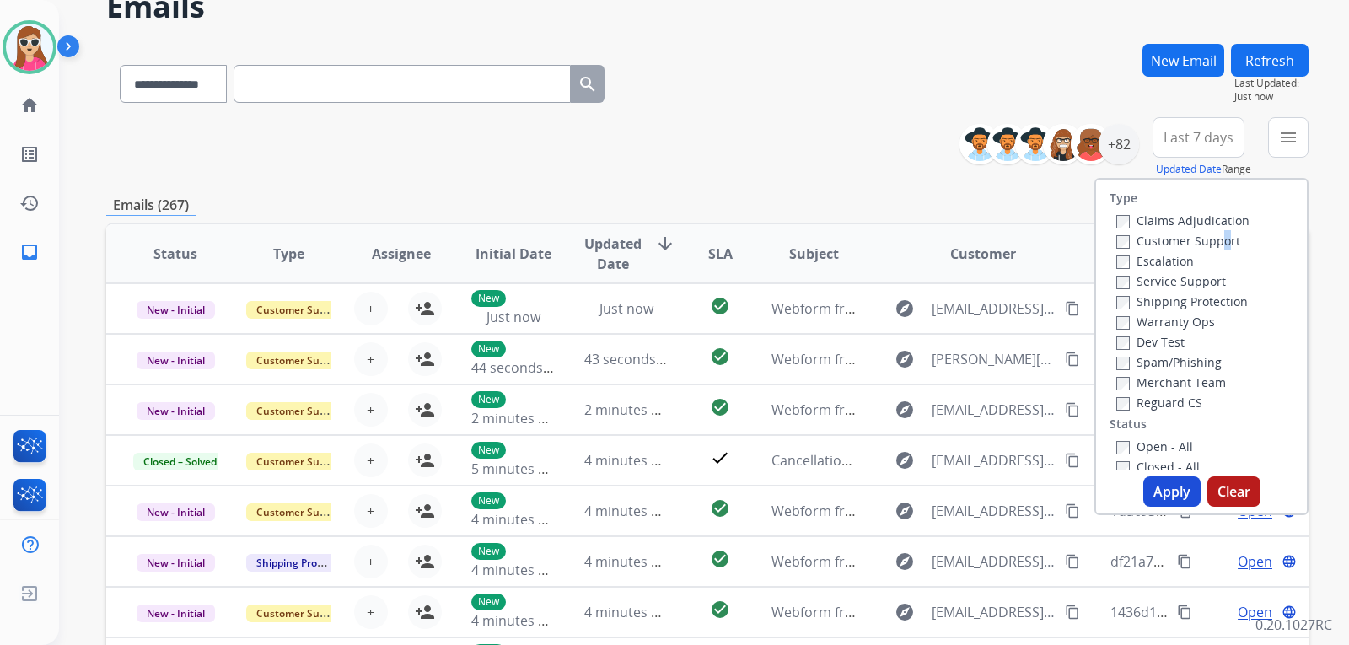
click at [1212, 246] on label "Customer Support" at bounding box center [1178, 241] width 124 height 16
click at [1183, 239] on label "Customer Support" at bounding box center [1178, 241] width 124 height 16
click at [1203, 302] on label "Shipping Protection" at bounding box center [1181, 301] width 131 height 16
click at [1173, 397] on label "Reguard CS" at bounding box center [1159, 402] width 86 height 16
click at [1167, 442] on label "Open - All" at bounding box center [1154, 446] width 77 height 16
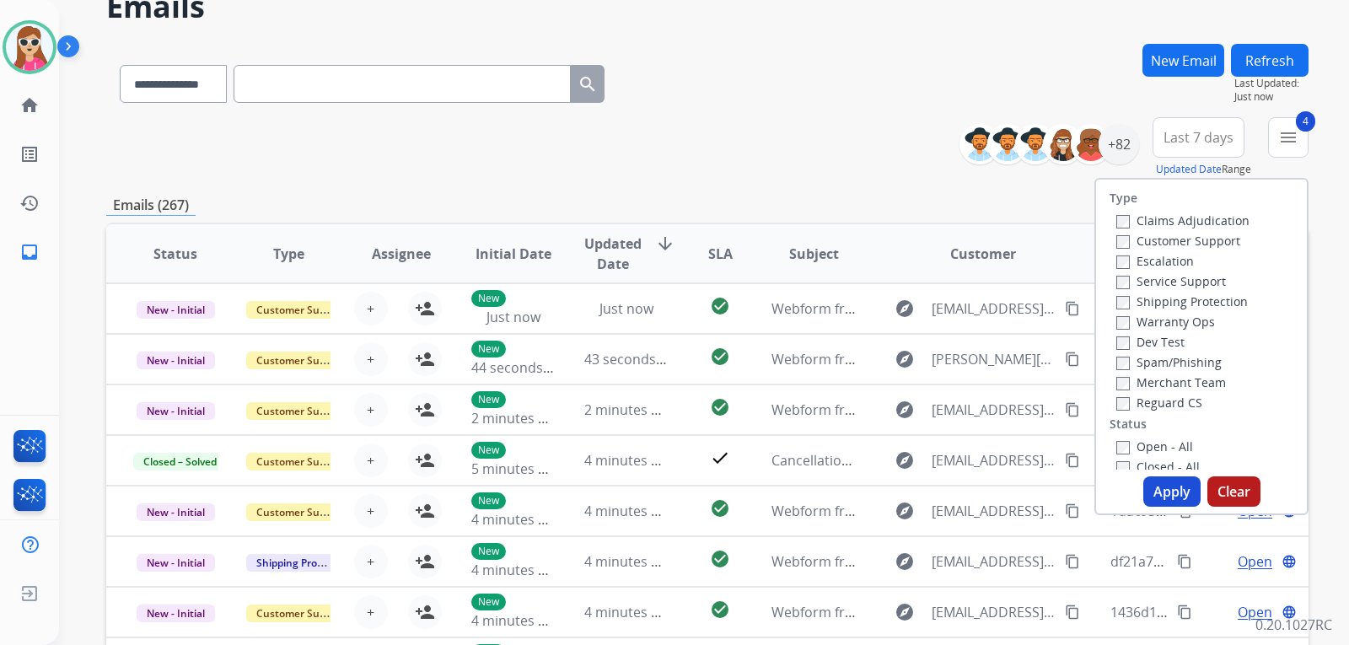
click at [1162, 487] on button "Apply" at bounding box center [1171, 491] width 57 height 30
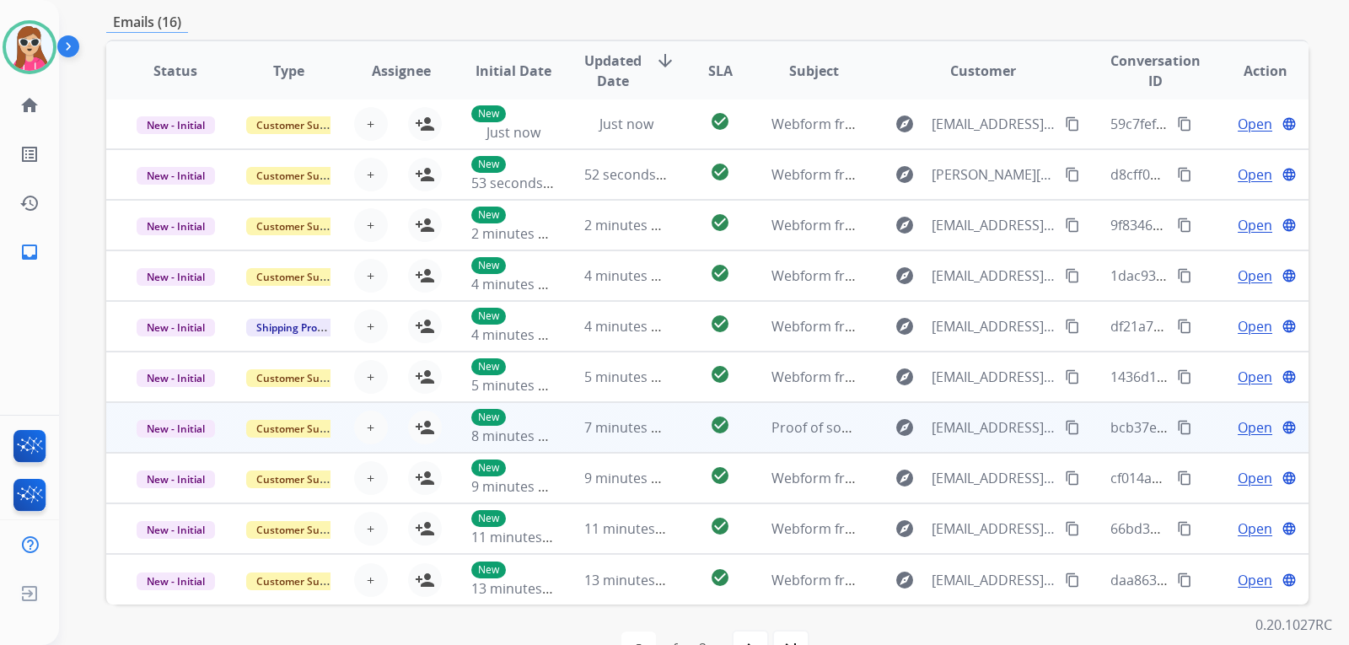
scroll to position [436, 0]
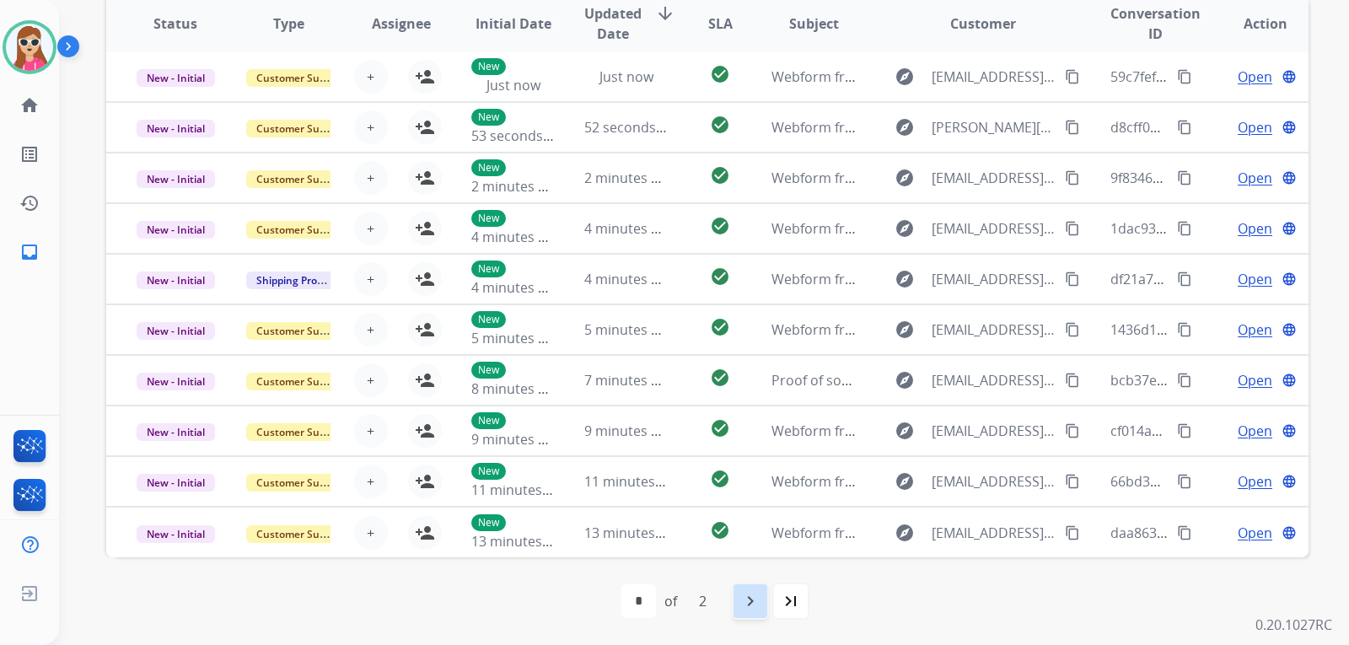
click at [744, 596] on mat-icon "navigate_next" at bounding box center [750, 601] width 20 height 20
select select "*"
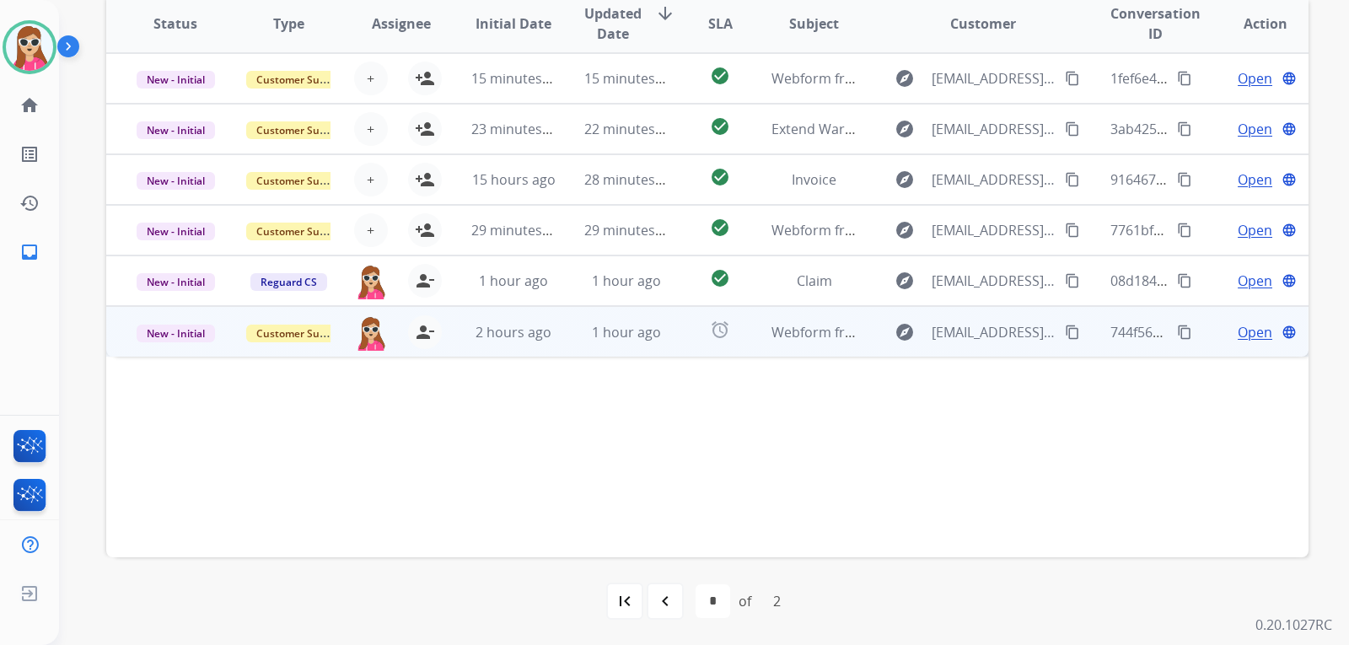
click at [673, 329] on td "alarm" at bounding box center [706, 331] width 75 height 51
click at [1067, 327] on mat-icon "content_copy" at bounding box center [1072, 331] width 15 height 15
click at [1248, 326] on span "Open" at bounding box center [1254, 331] width 35 height 20
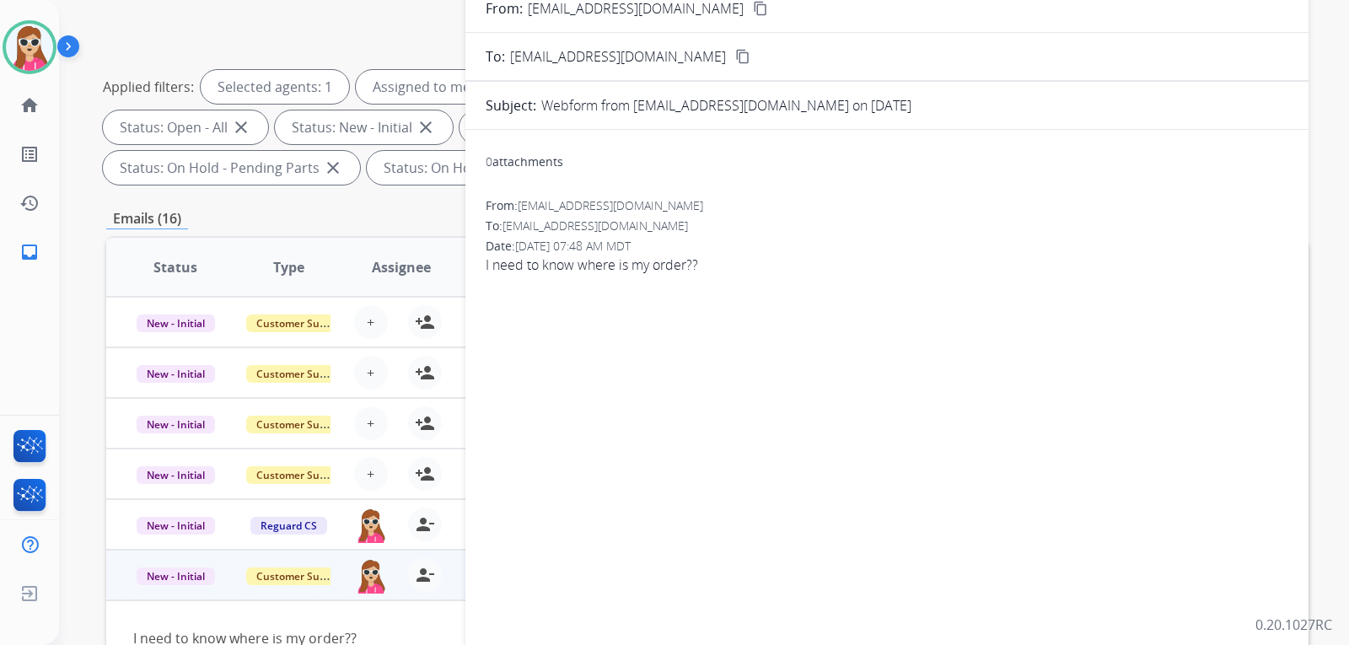
scroll to position [183, 0]
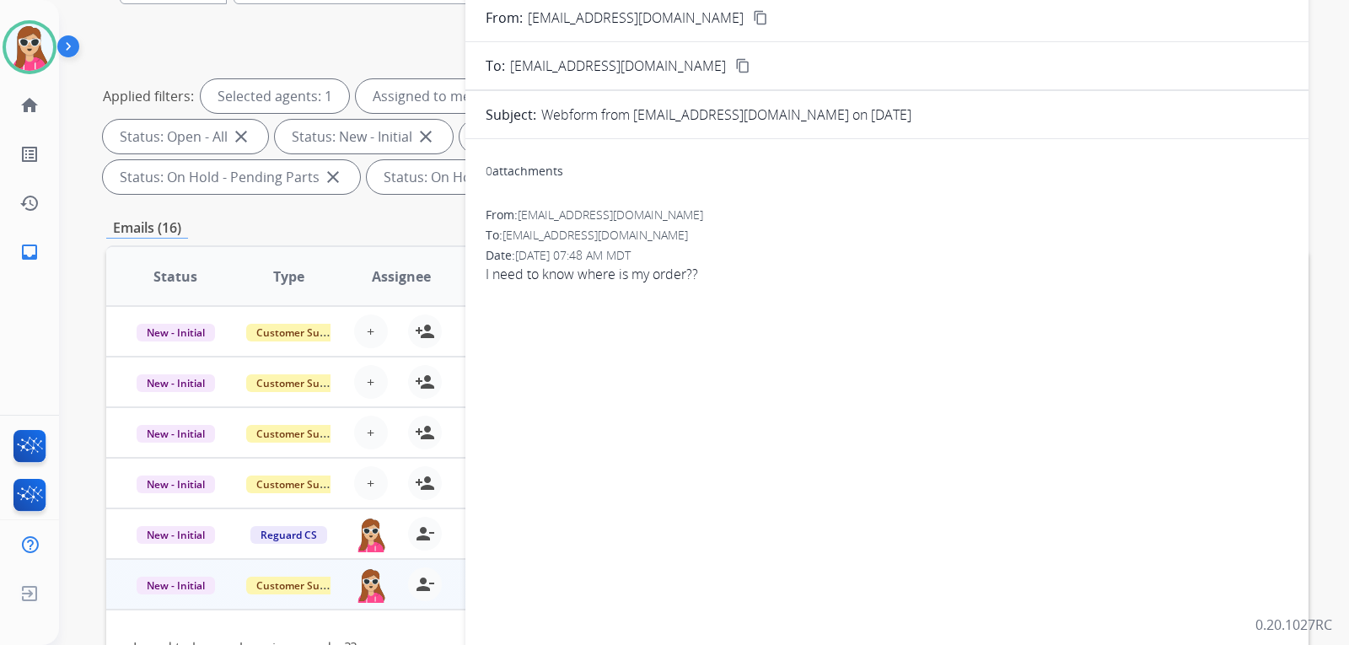
drag, startPoint x: 917, startPoint y: 505, endPoint x: 923, endPoint y: 493, distance: 13.2
click at [917, 505] on div "0 attachments From: [EMAIL_ADDRESS][DOMAIN_NAME] To: [EMAIL_ADDRESS][DOMAIN_NAM…" at bounding box center [886, 407] width 843 height 509
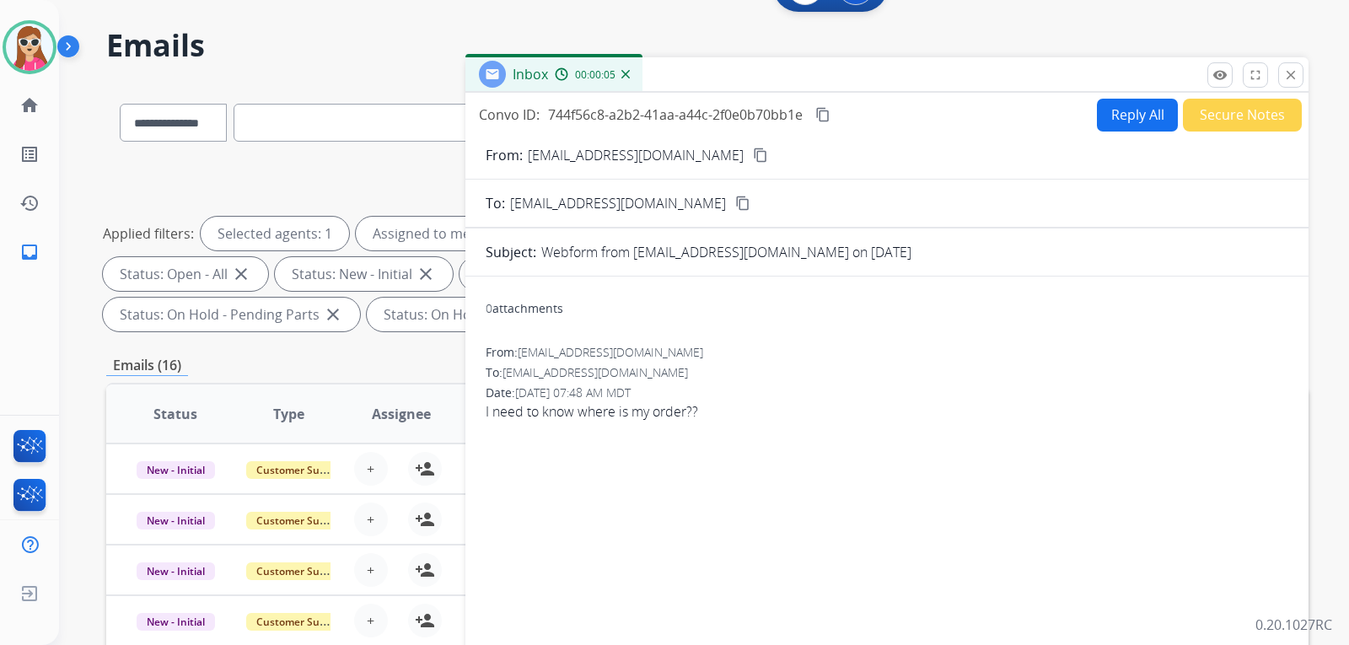
scroll to position [0, 0]
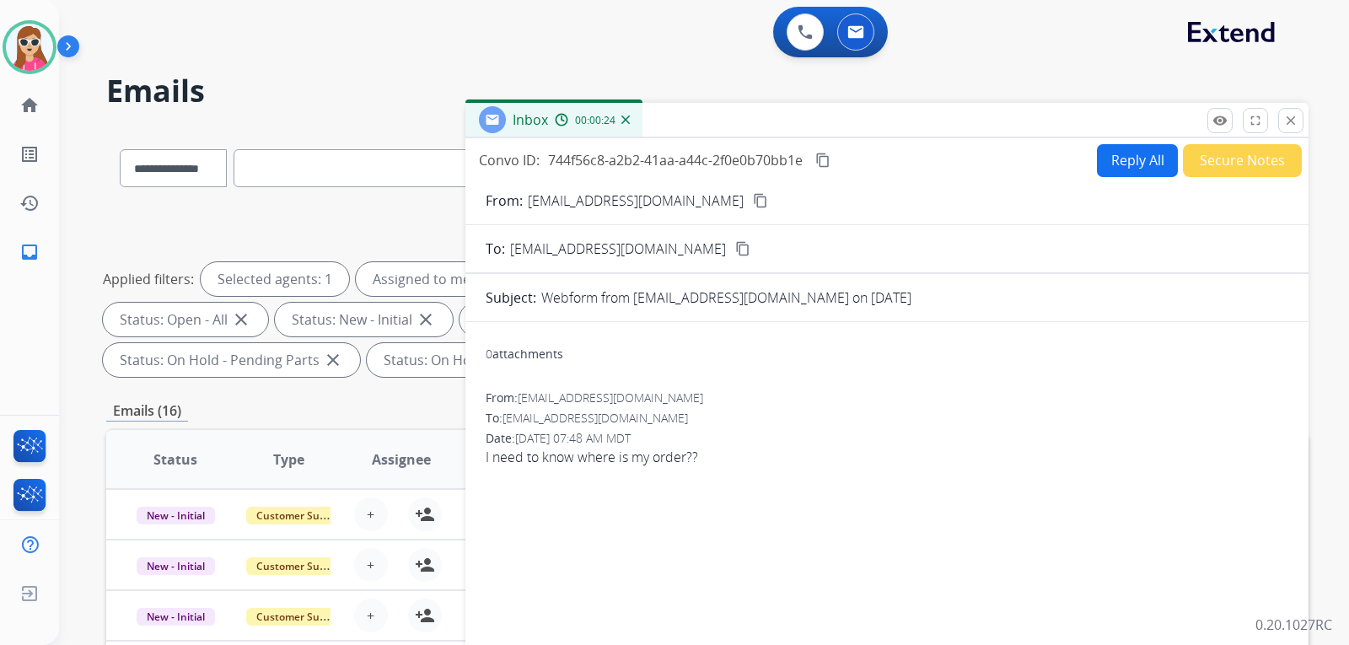
click at [1131, 171] on button "Reply All" at bounding box center [1137, 160] width 81 height 33
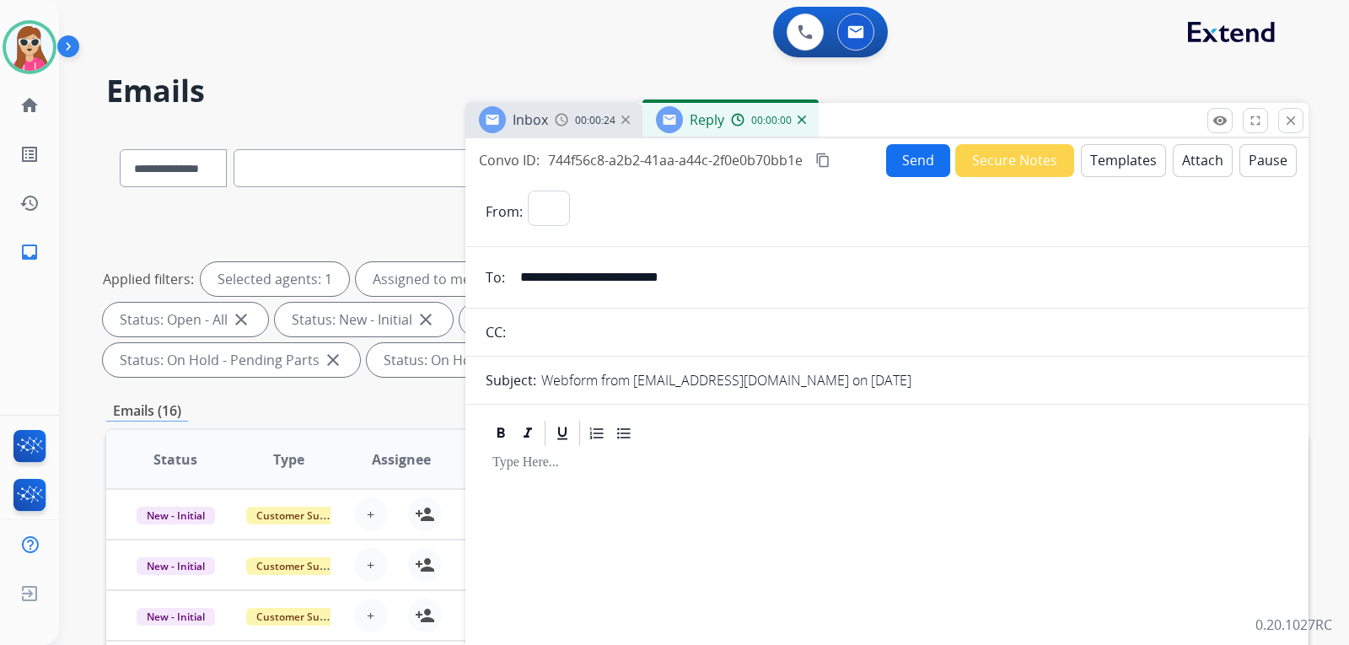
select select "**********"
click at [1125, 165] on button "Templates" at bounding box center [1123, 160] width 85 height 33
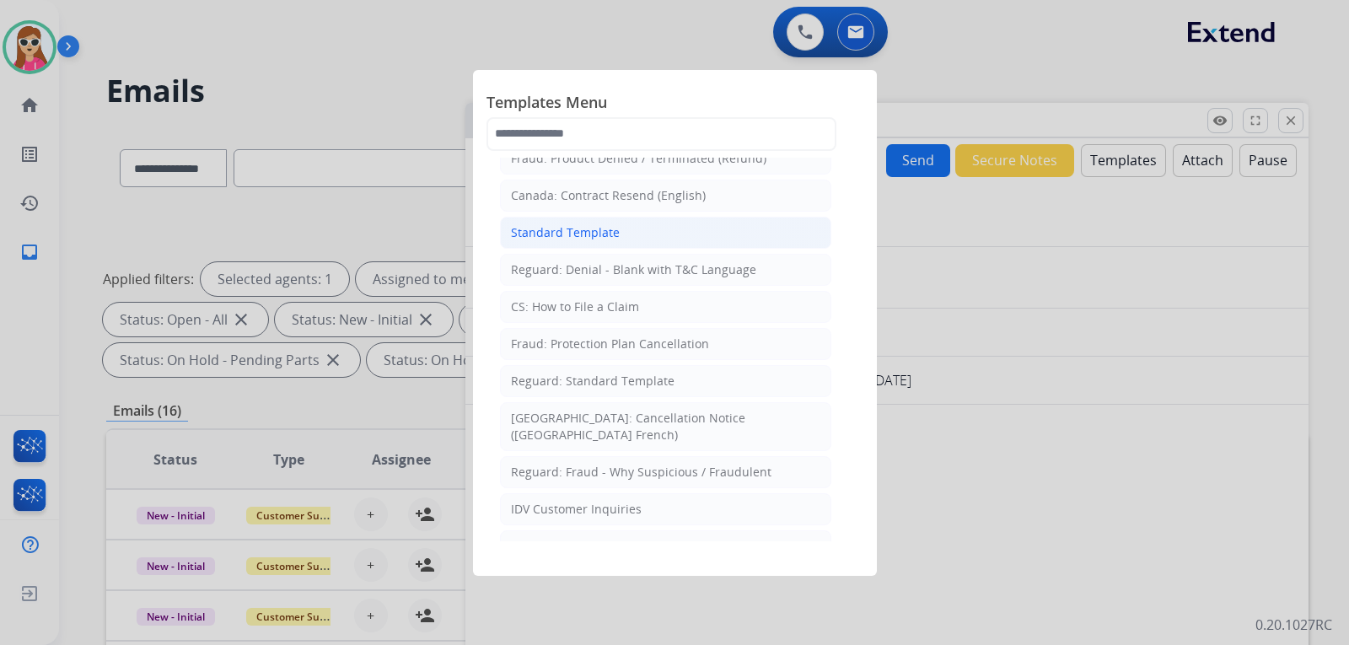
scroll to position [84, 0]
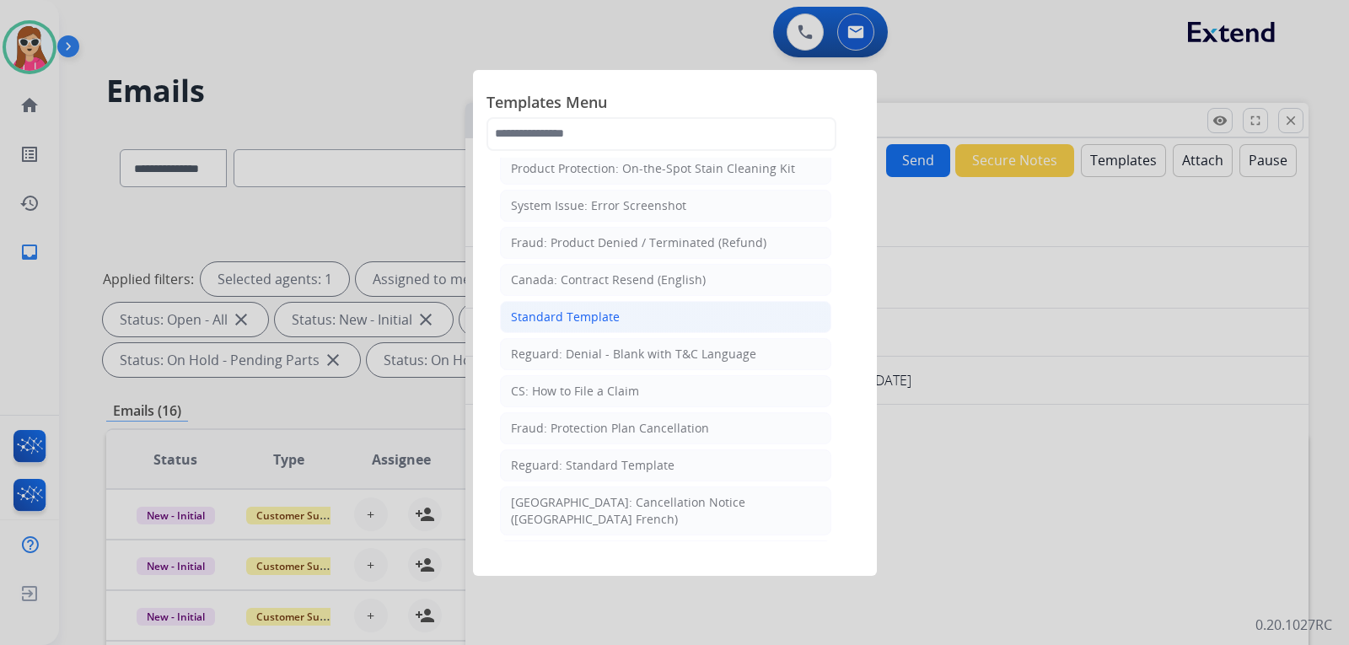
click at [611, 308] on div "Standard Template" at bounding box center [565, 316] width 109 height 17
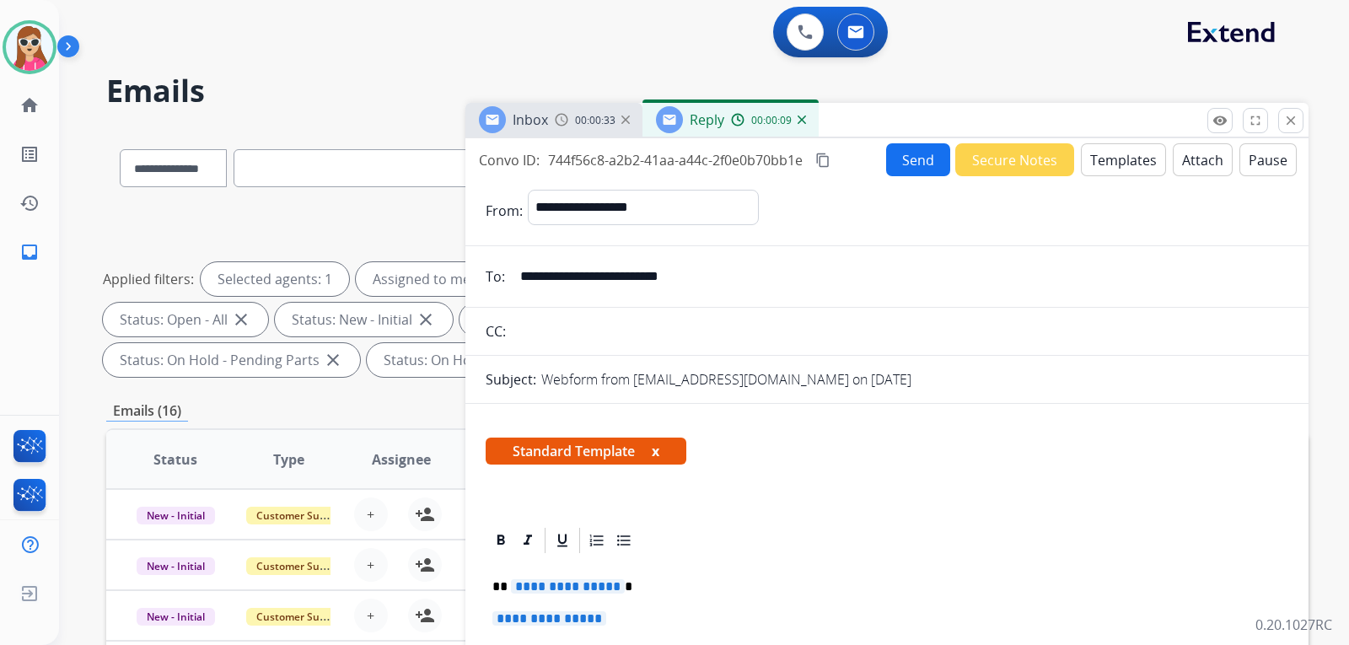
click at [514, 590] on span "**********" at bounding box center [568, 586] width 114 height 14
drag, startPoint x: 609, startPoint y: 624, endPoint x: 507, endPoint y: 596, distance: 105.7
drag, startPoint x: 489, startPoint y: 587, endPoint x: 601, endPoint y: 615, distance: 115.7
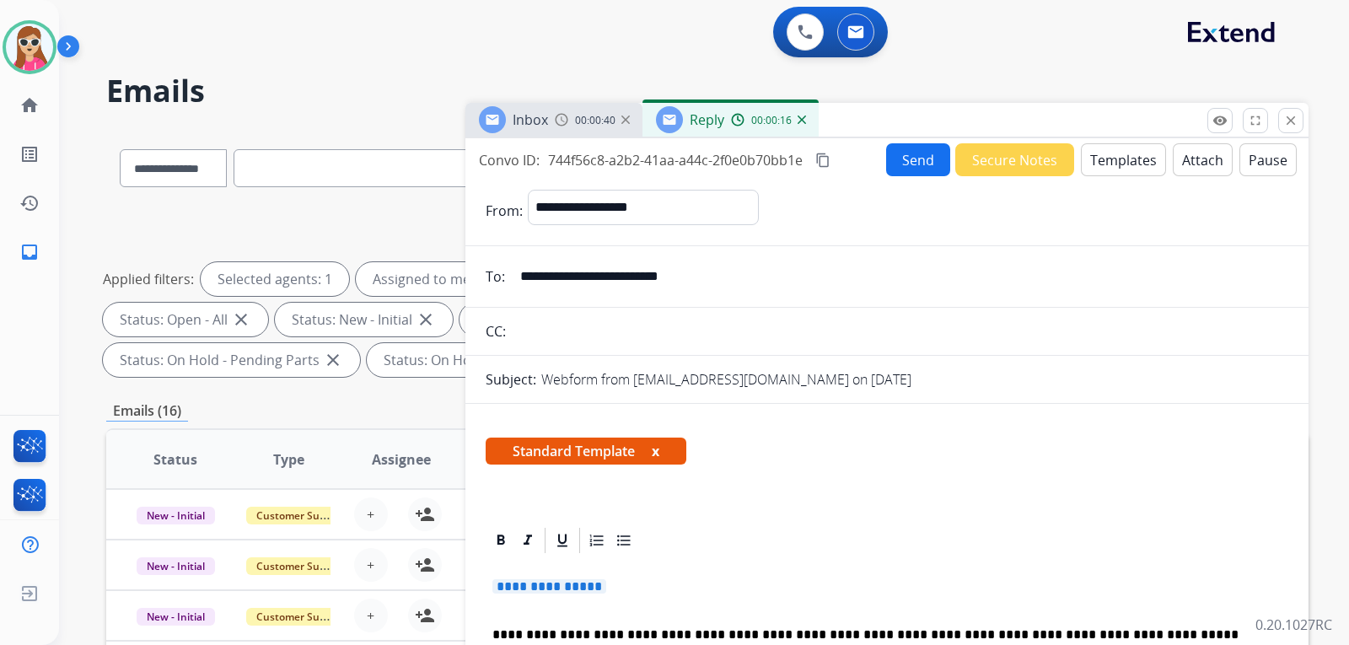
drag, startPoint x: 621, startPoint y: 586, endPoint x: 502, endPoint y: 584, distance: 118.9
click at [502, 584] on p "**********" at bounding box center [886, 594] width 789 height 31
click at [593, 588] on span "**********" at bounding box center [549, 586] width 114 height 14
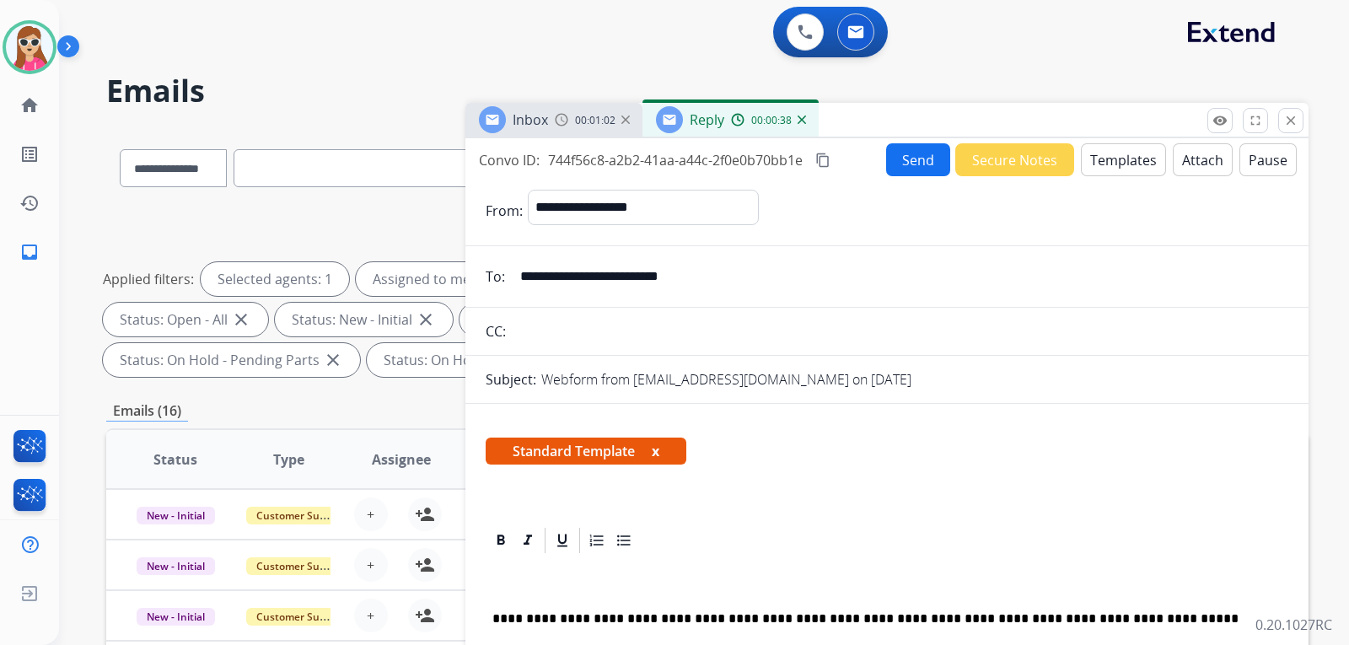
drag, startPoint x: 518, startPoint y: 551, endPoint x: 533, endPoint y: 571, distance: 24.8
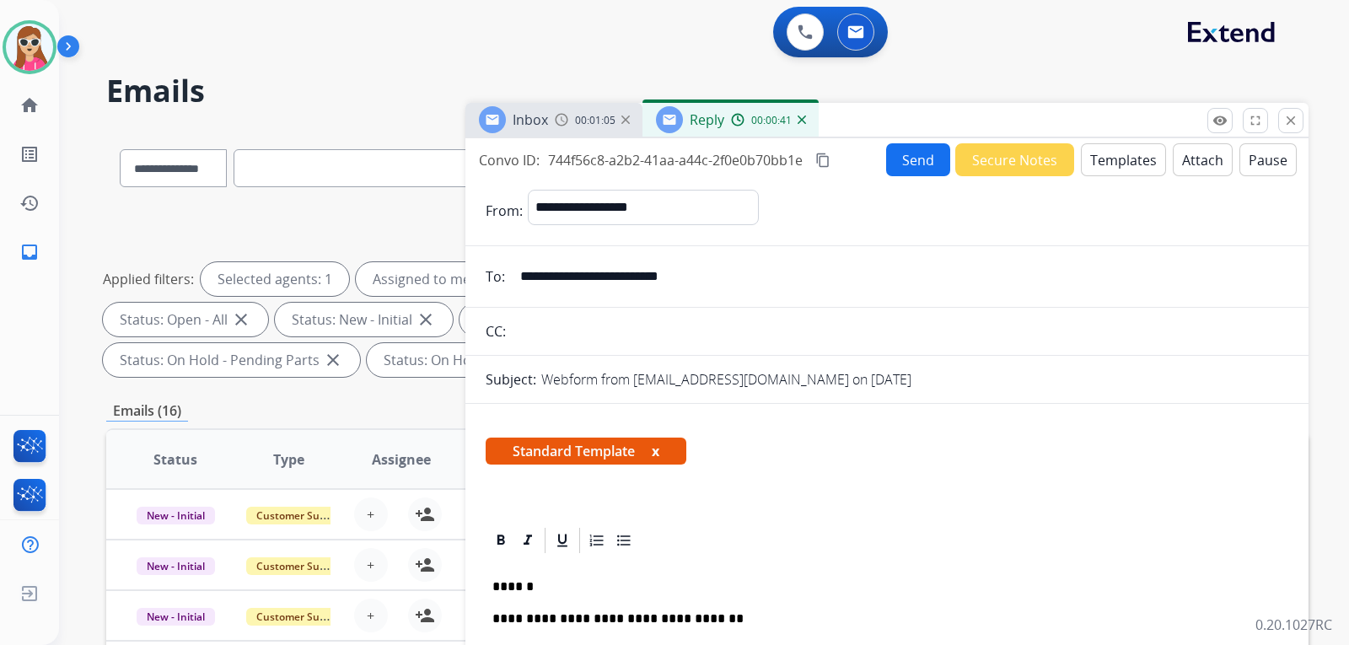
scroll to position [253, 0]
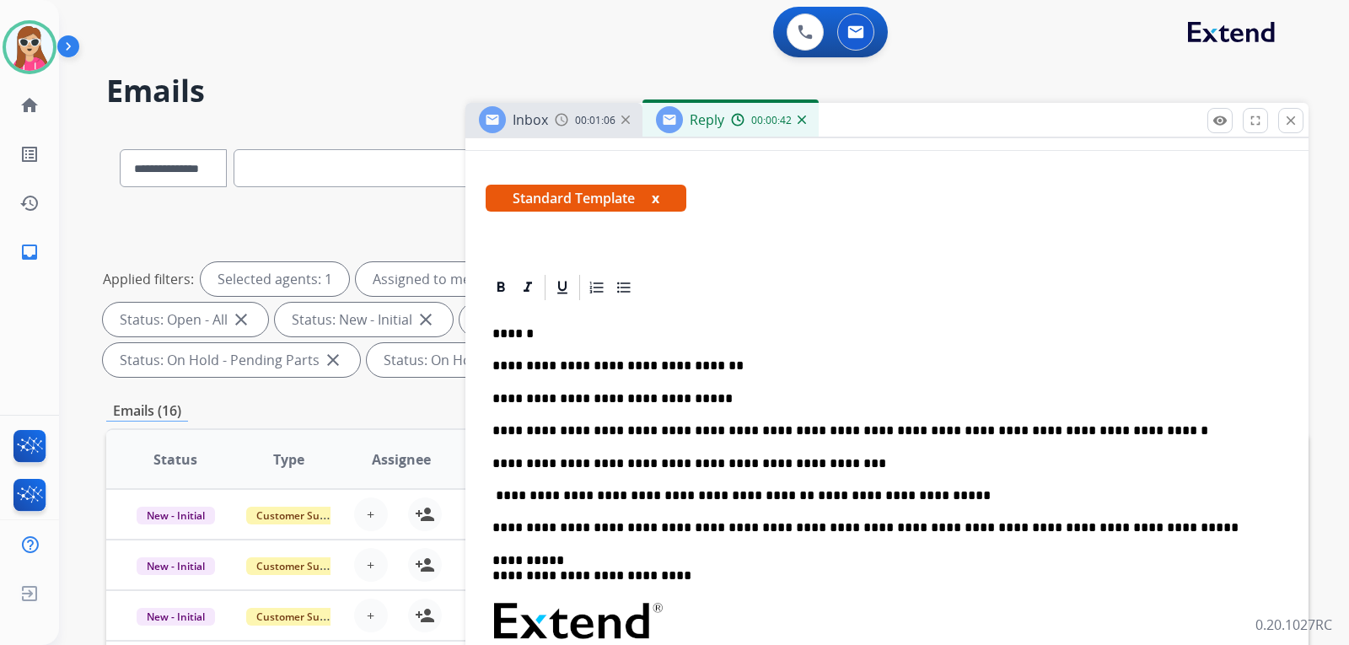
click at [688, 397] on p "**********" at bounding box center [879, 398] width 775 height 15
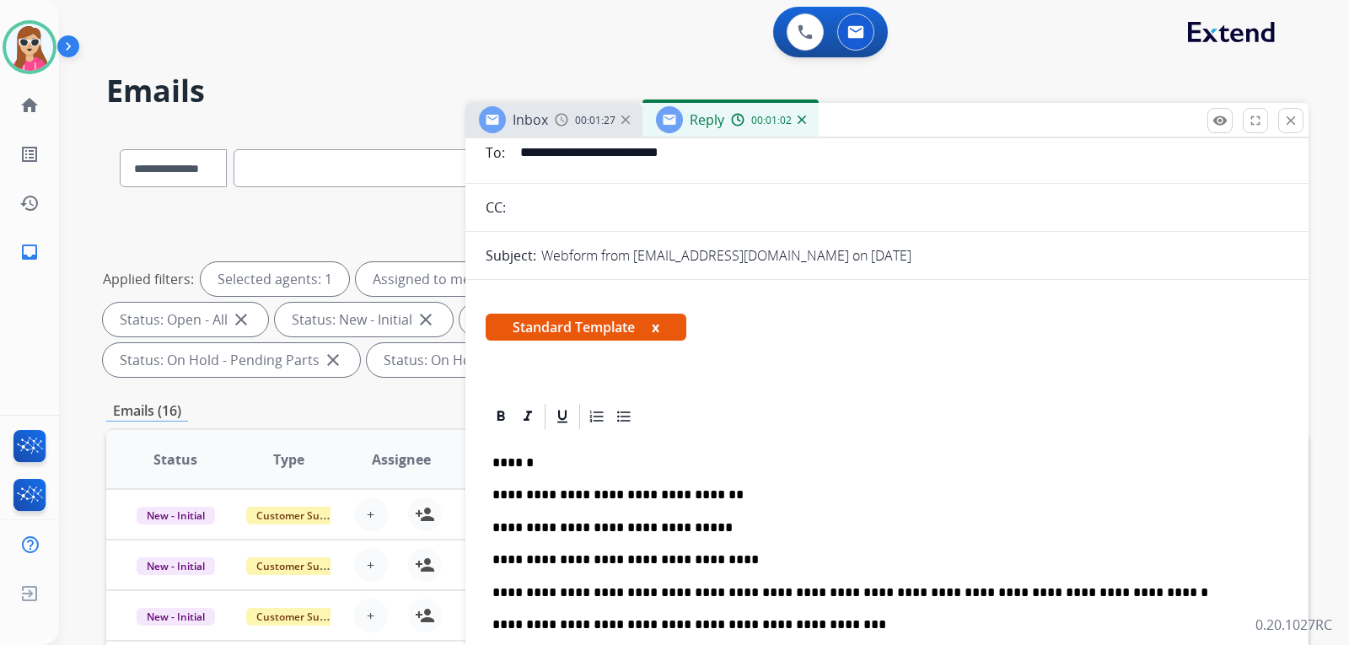
scroll to position [0, 0]
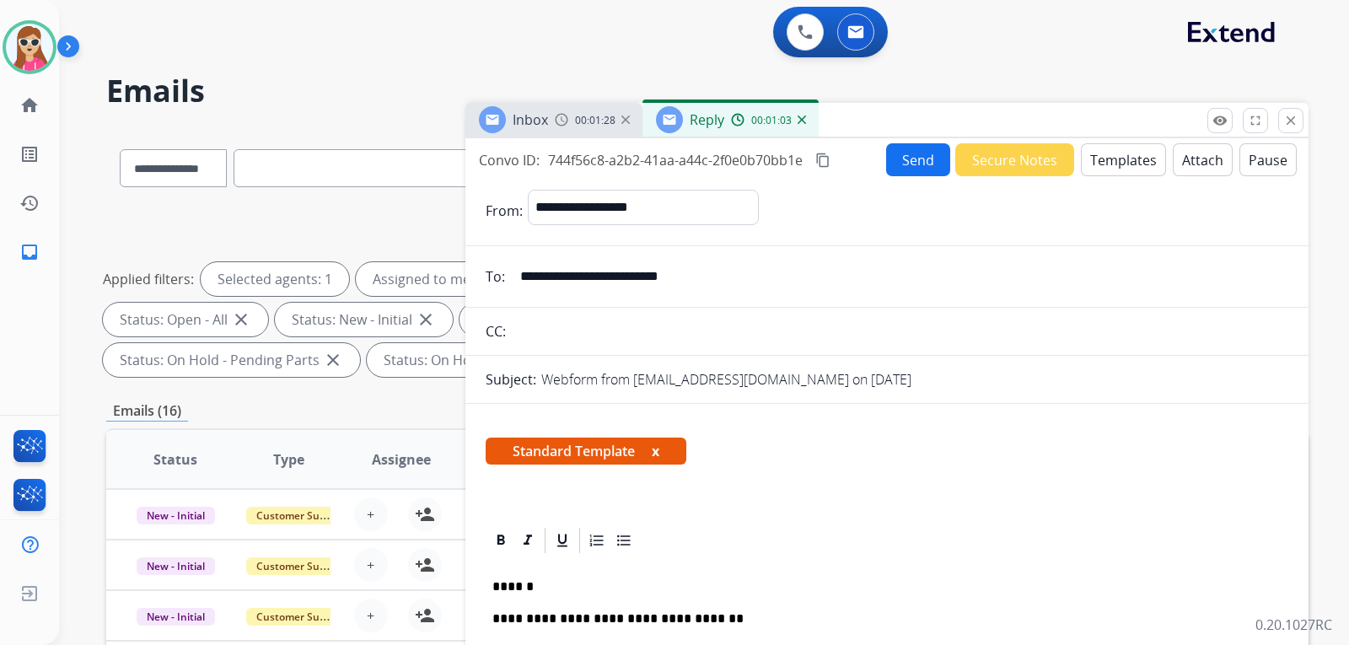
click at [898, 157] on button "Send" at bounding box center [918, 159] width 64 height 33
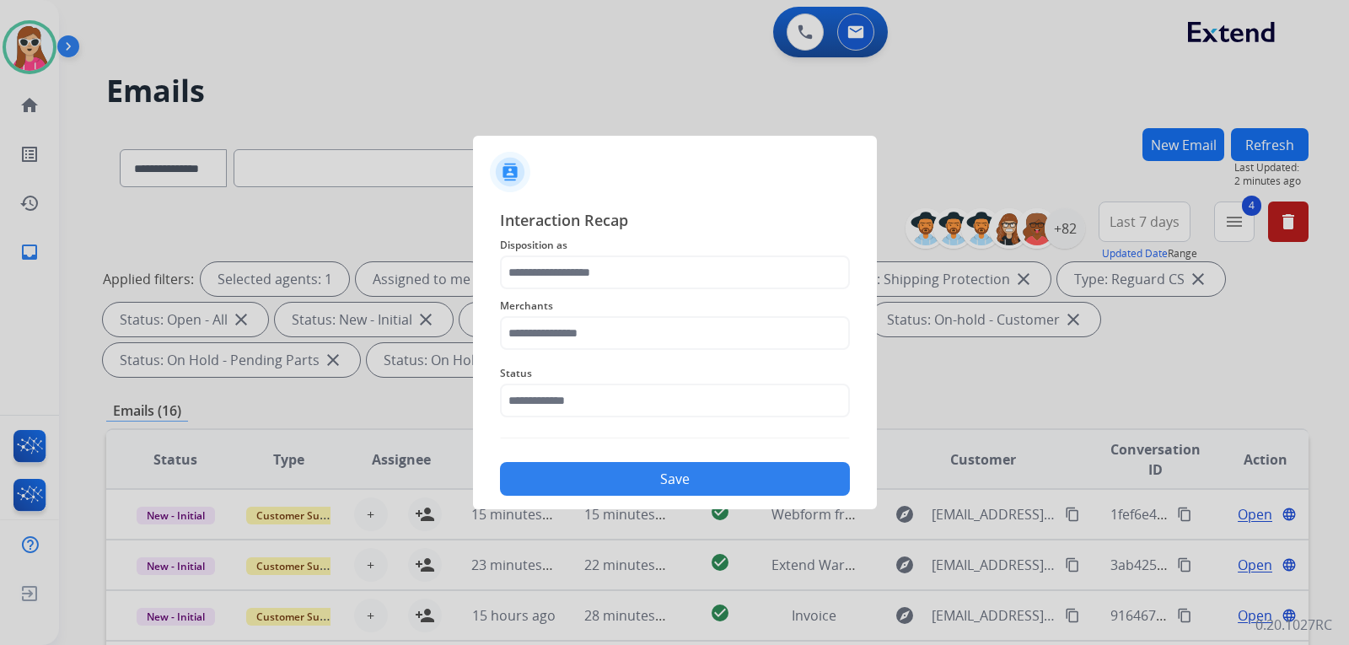
click at [716, 295] on div "Merchants" at bounding box center [675, 322] width 350 height 67
click at [711, 282] on input "text" at bounding box center [675, 272] width 350 height 34
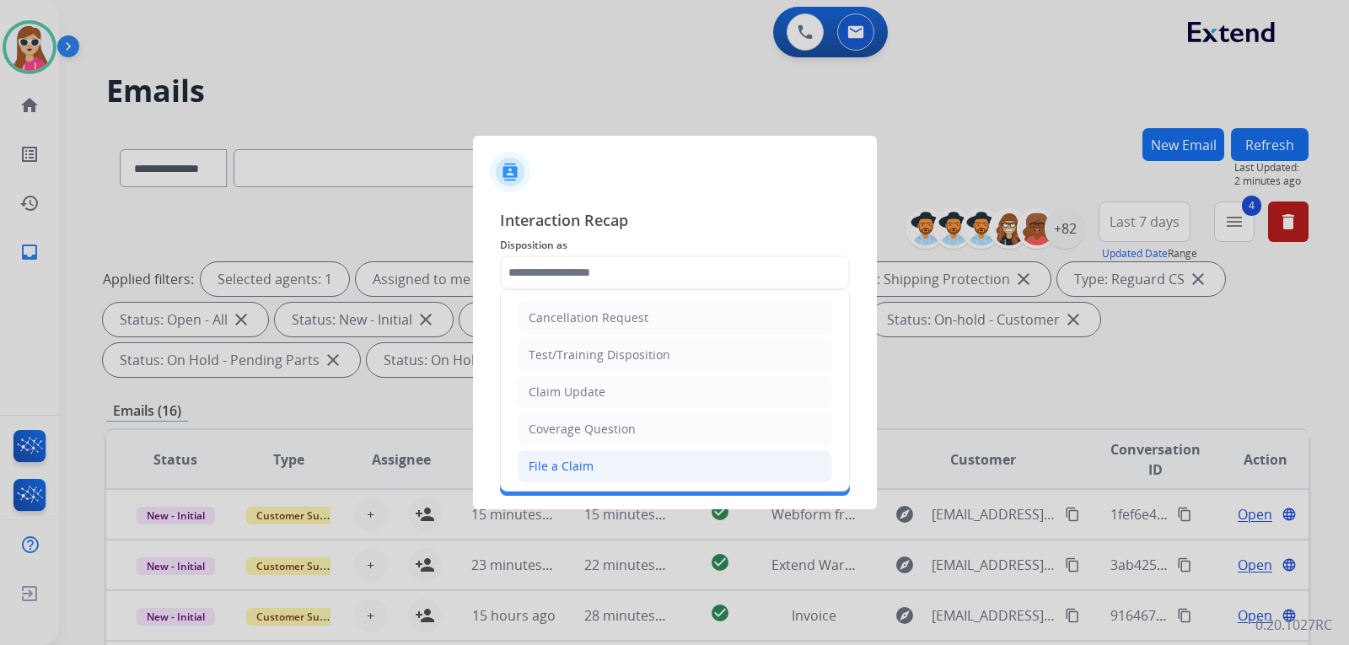
click at [634, 469] on li "File a Claim" at bounding box center [675, 466] width 314 height 32
type input "**********"
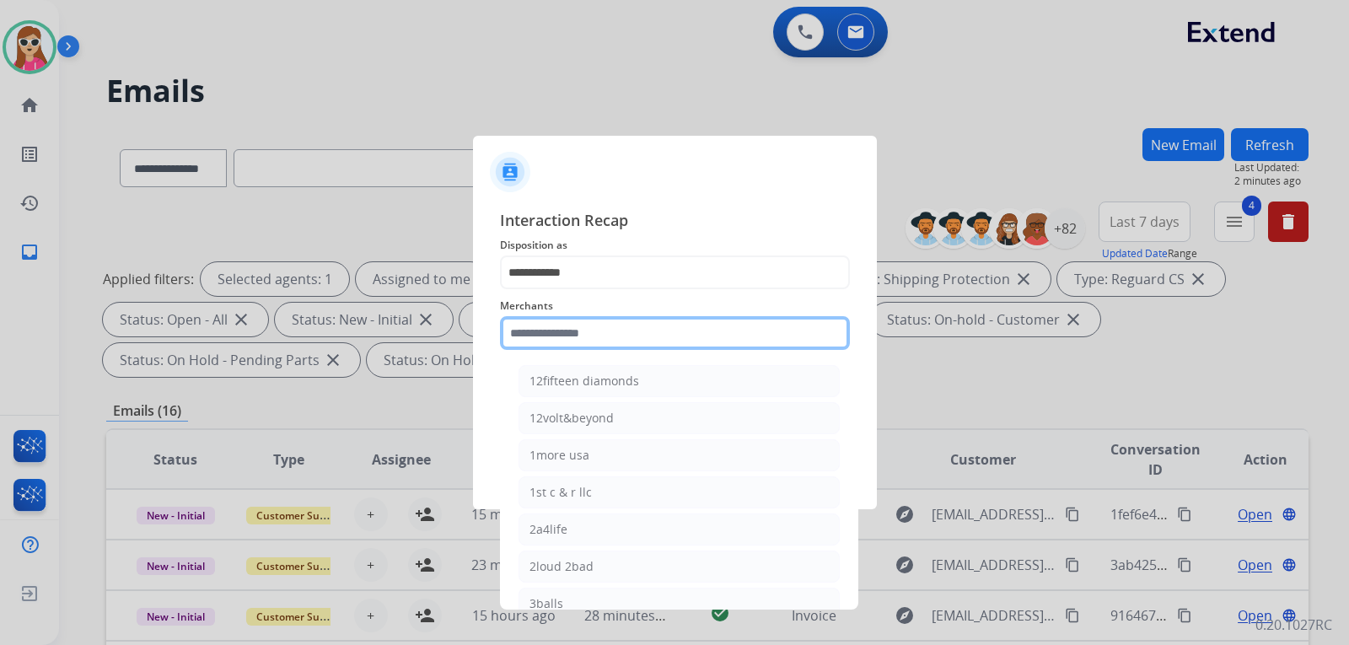
click at [620, 337] on input "text" at bounding box center [675, 333] width 350 height 34
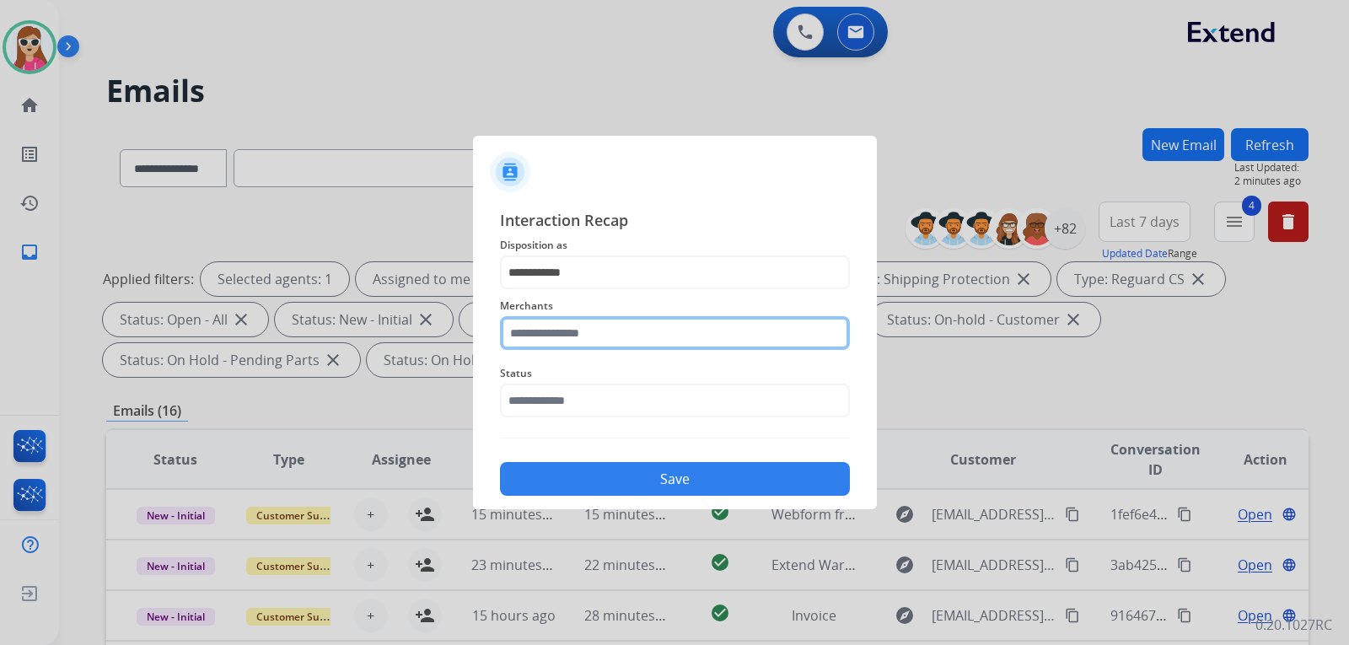
click at [722, 335] on input "text" at bounding box center [675, 333] width 350 height 34
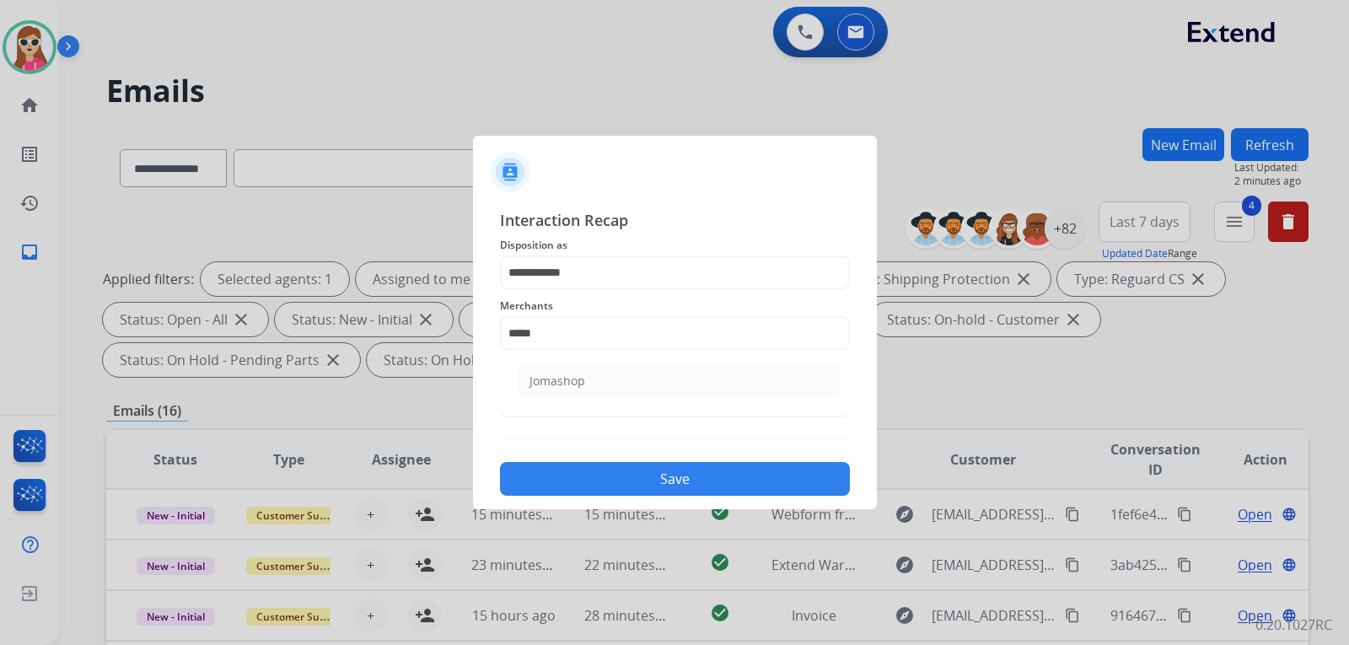
click at [581, 371] on li "Jomashop" at bounding box center [678, 381] width 321 height 32
type input "********"
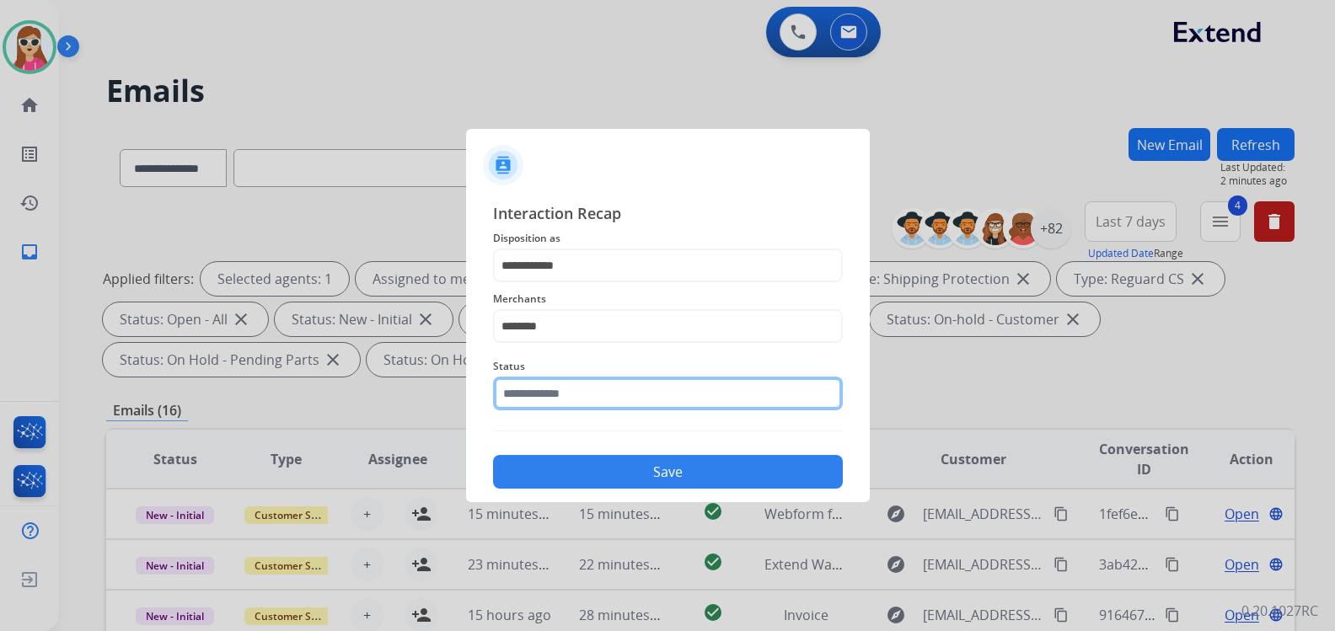
click at [593, 402] on input "text" at bounding box center [668, 394] width 350 height 34
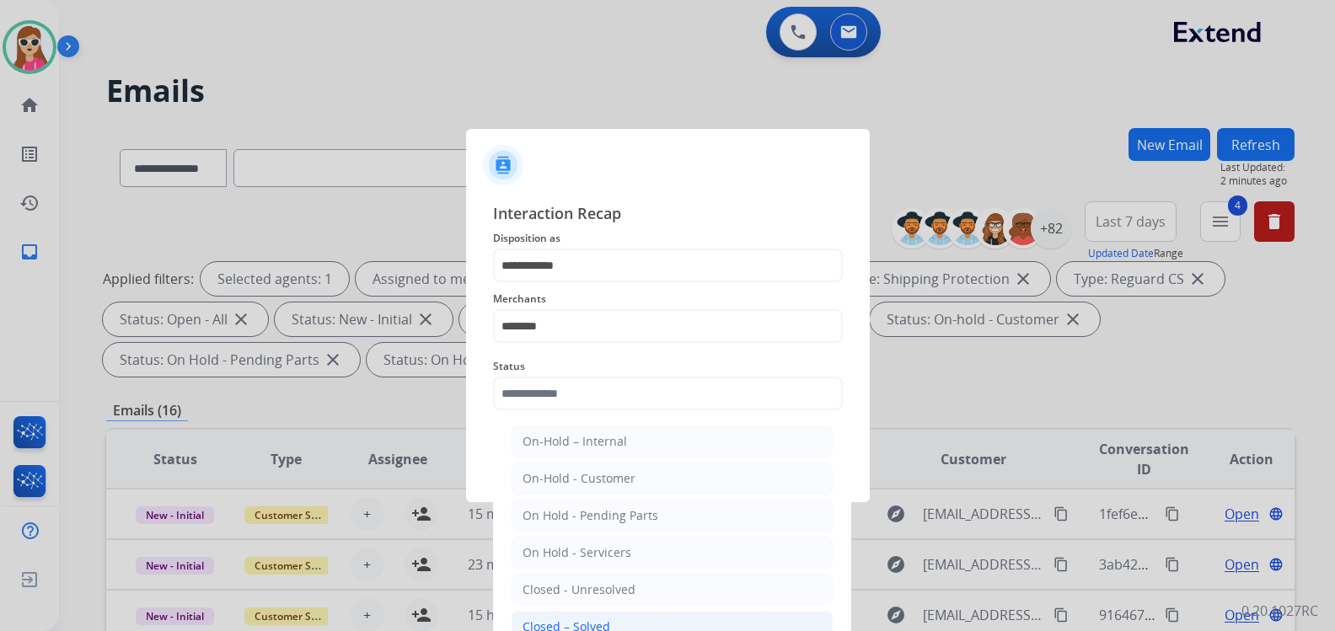
click at [596, 624] on div "Closed – Solved" at bounding box center [567, 627] width 88 height 17
type input "**********"
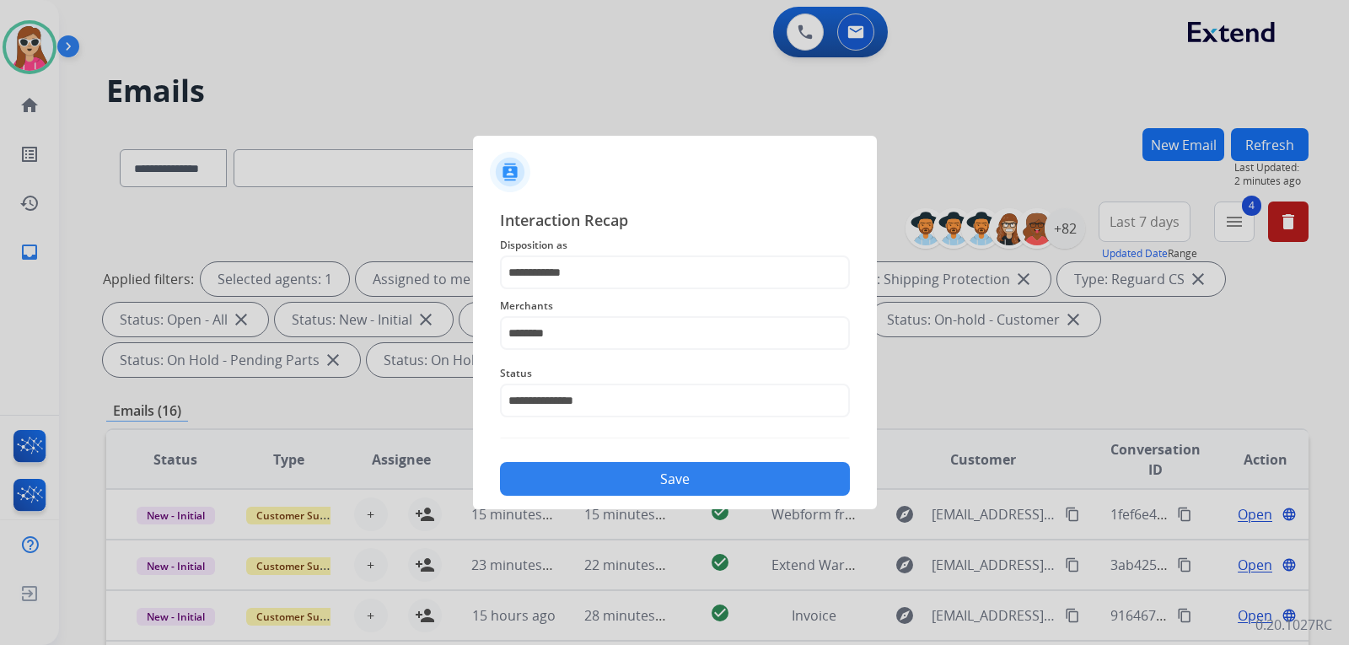
click at [582, 485] on button "Save" at bounding box center [675, 479] width 350 height 34
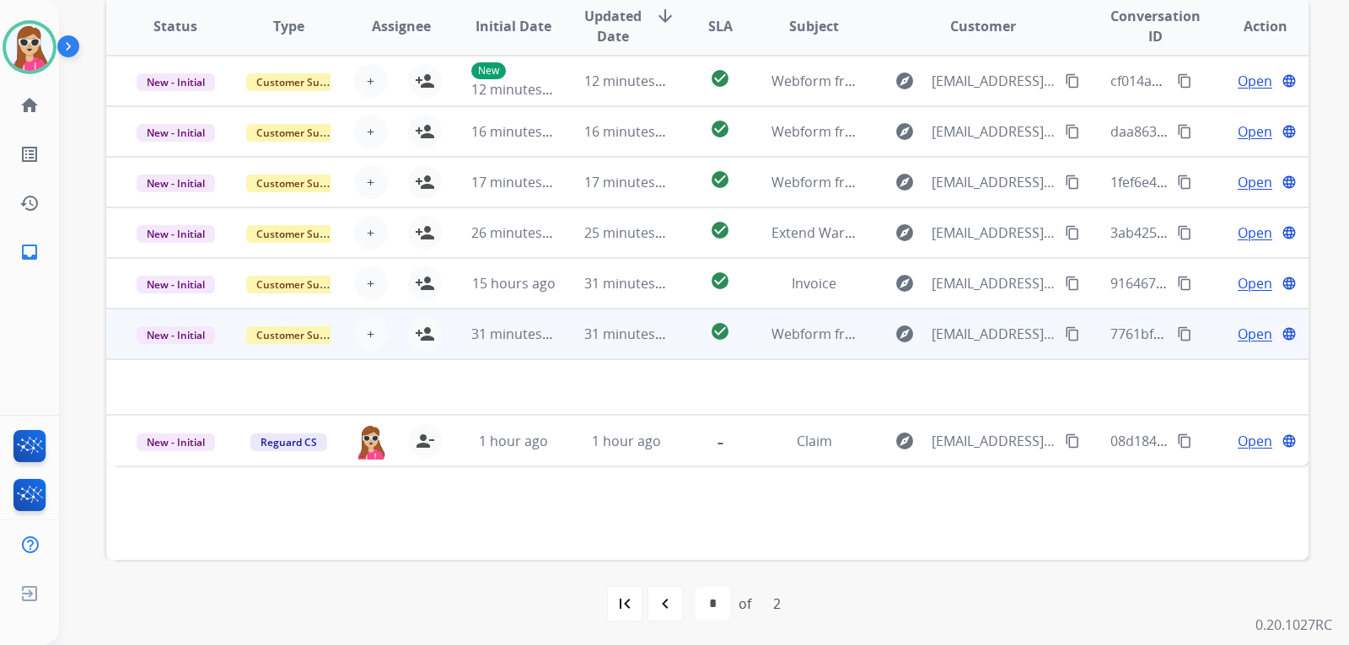
scroll to position [436, 0]
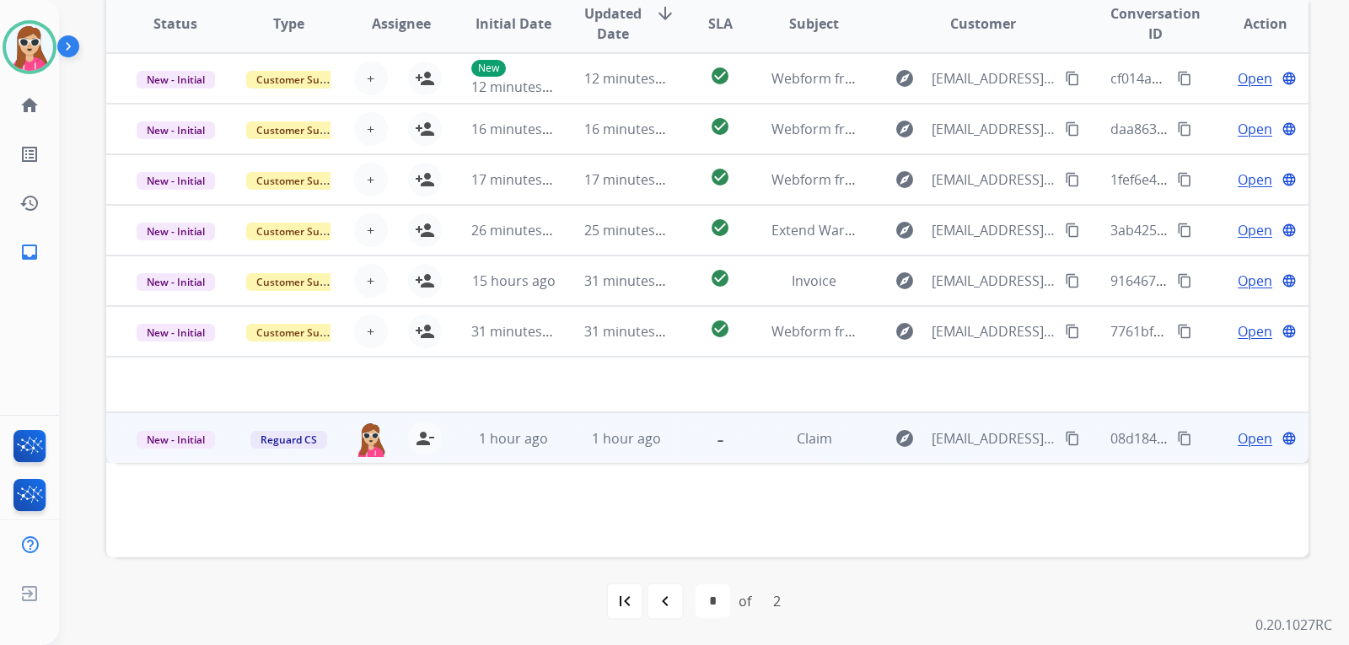
click at [1250, 442] on span "Open" at bounding box center [1254, 438] width 35 height 20
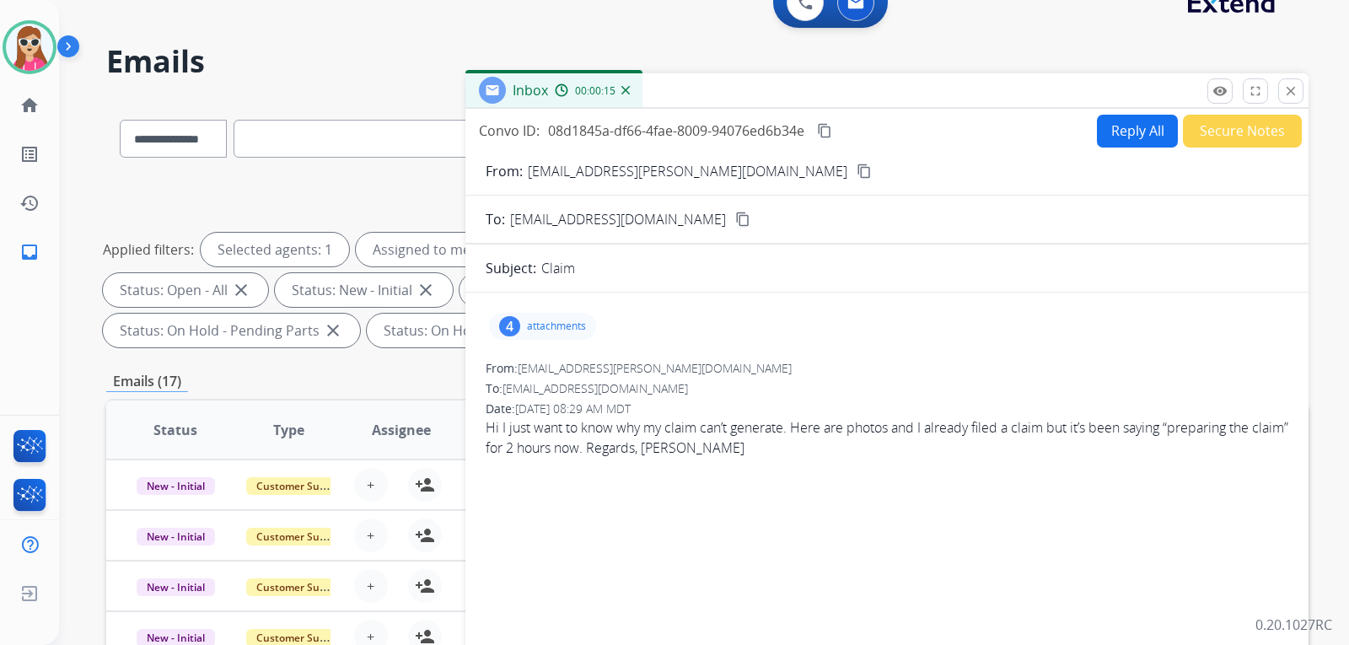
scroll to position [14, 0]
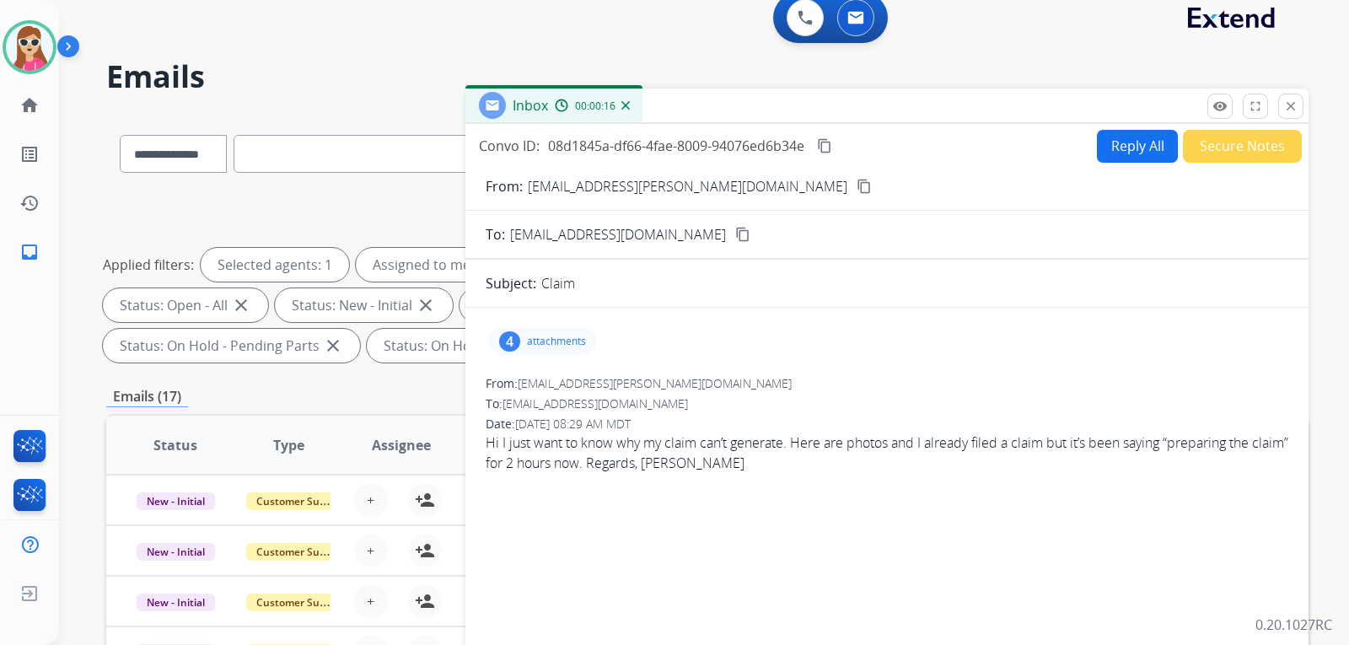
click at [856, 191] on mat-icon "content_copy" at bounding box center [863, 186] width 15 height 15
click at [1106, 162] on button "Reply All" at bounding box center [1137, 146] width 81 height 33
select select "**********"
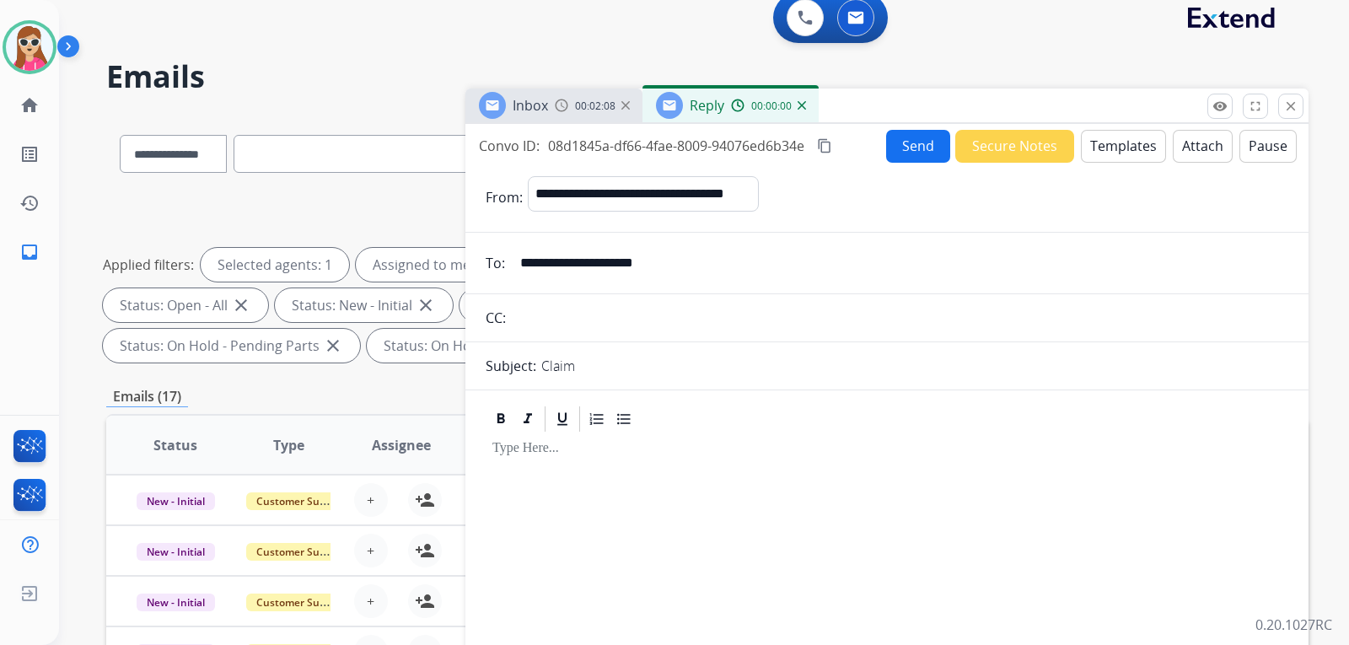
click at [1114, 157] on button "Templates" at bounding box center [1123, 146] width 85 height 33
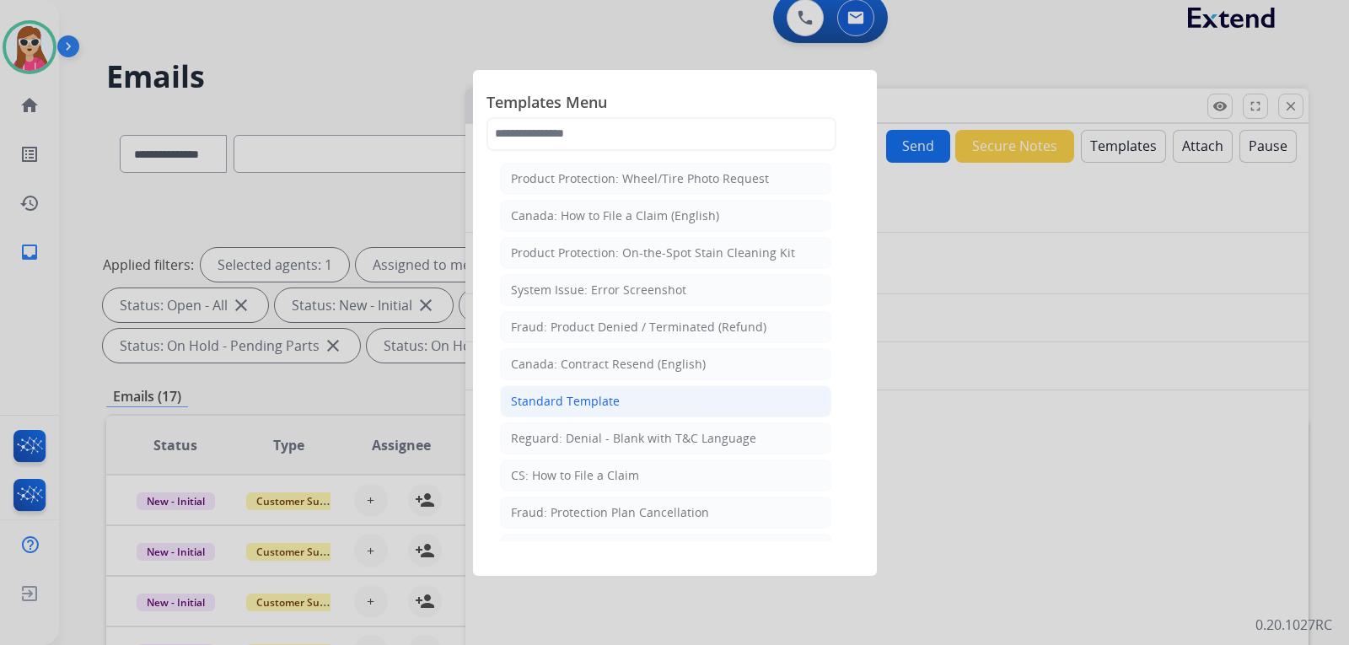
click at [734, 390] on li "Standard Template" at bounding box center [665, 401] width 331 height 32
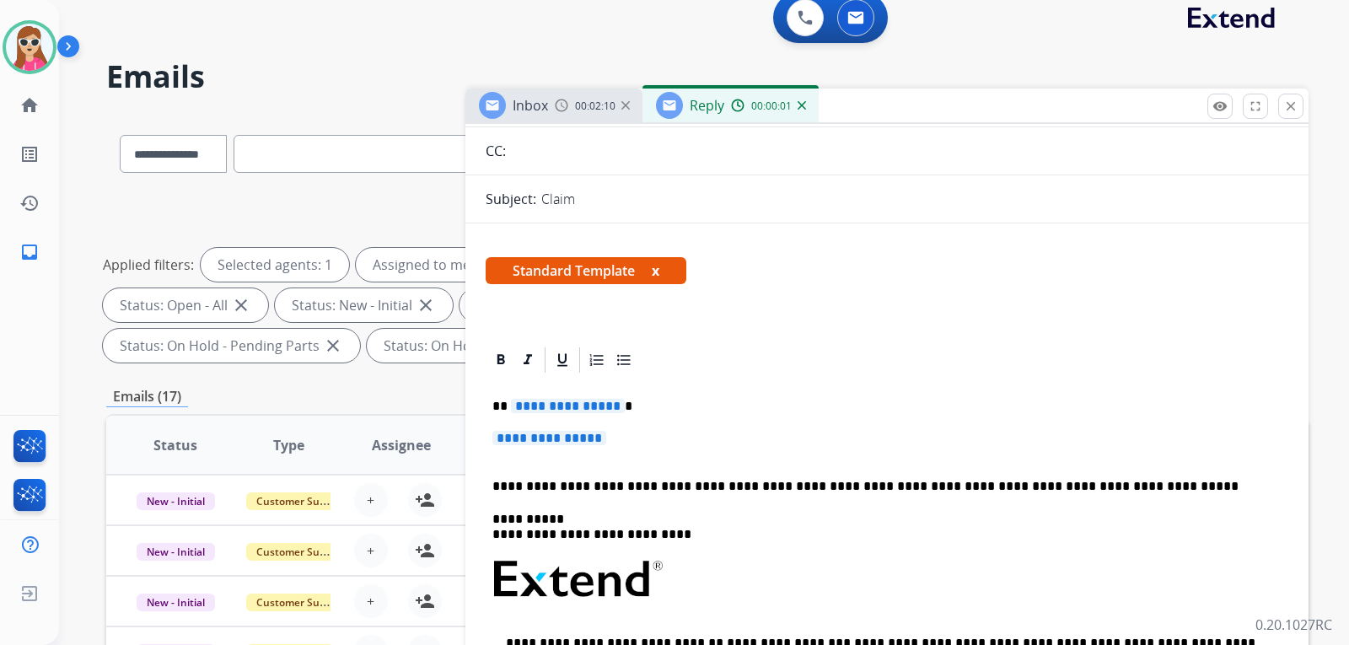
scroll to position [169, 0]
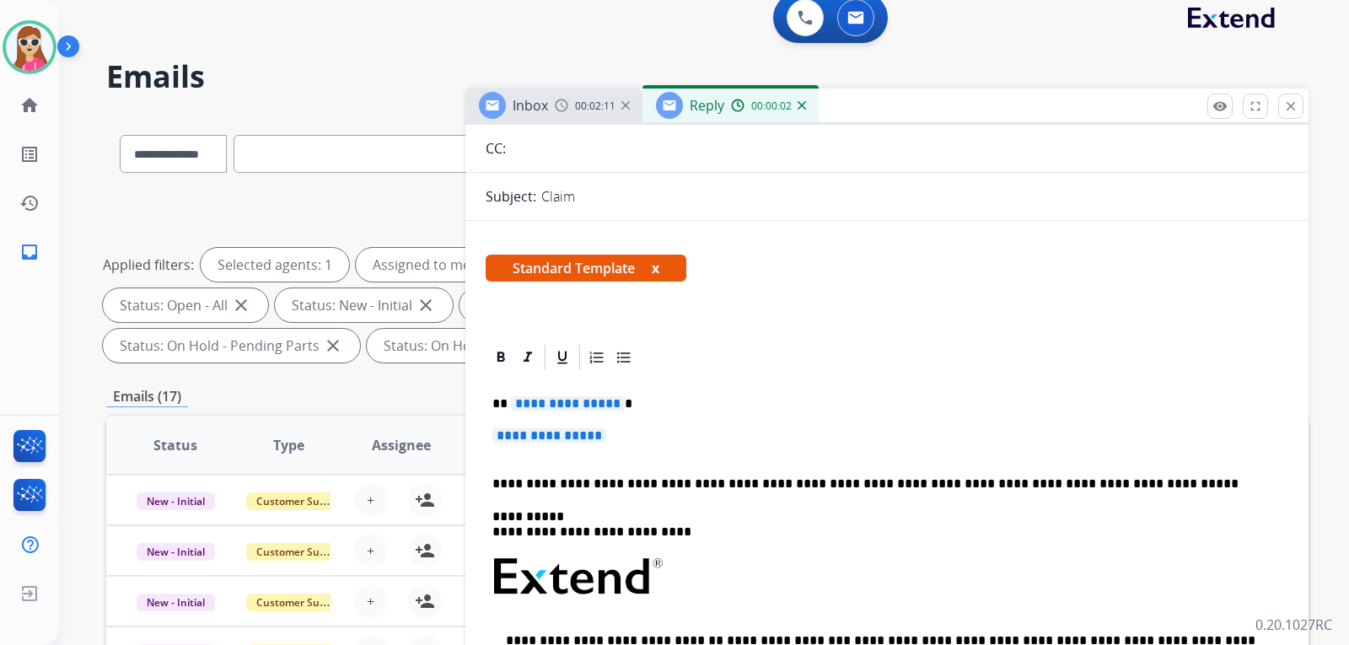
click at [531, 404] on span "**********" at bounding box center [568, 403] width 114 height 14
click at [545, 443] on span "**********" at bounding box center [549, 435] width 114 height 14
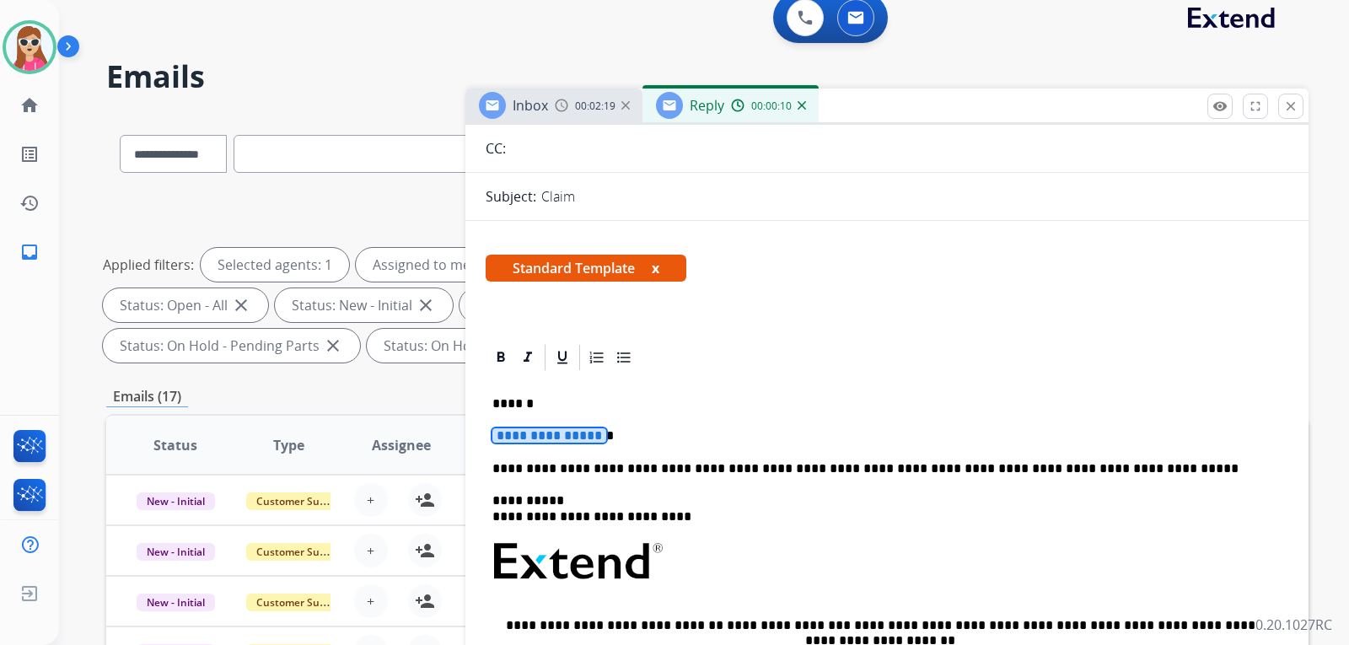
click at [550, 443] on p "**********" at bounding box center [879, 435] width 775 height 15
click at [556, 441] on span "**********" at bounding box center [549, 435] width 114 height 14
click at [580, 434] on p "*" at bounding box center [879, 435] width 775 height 15
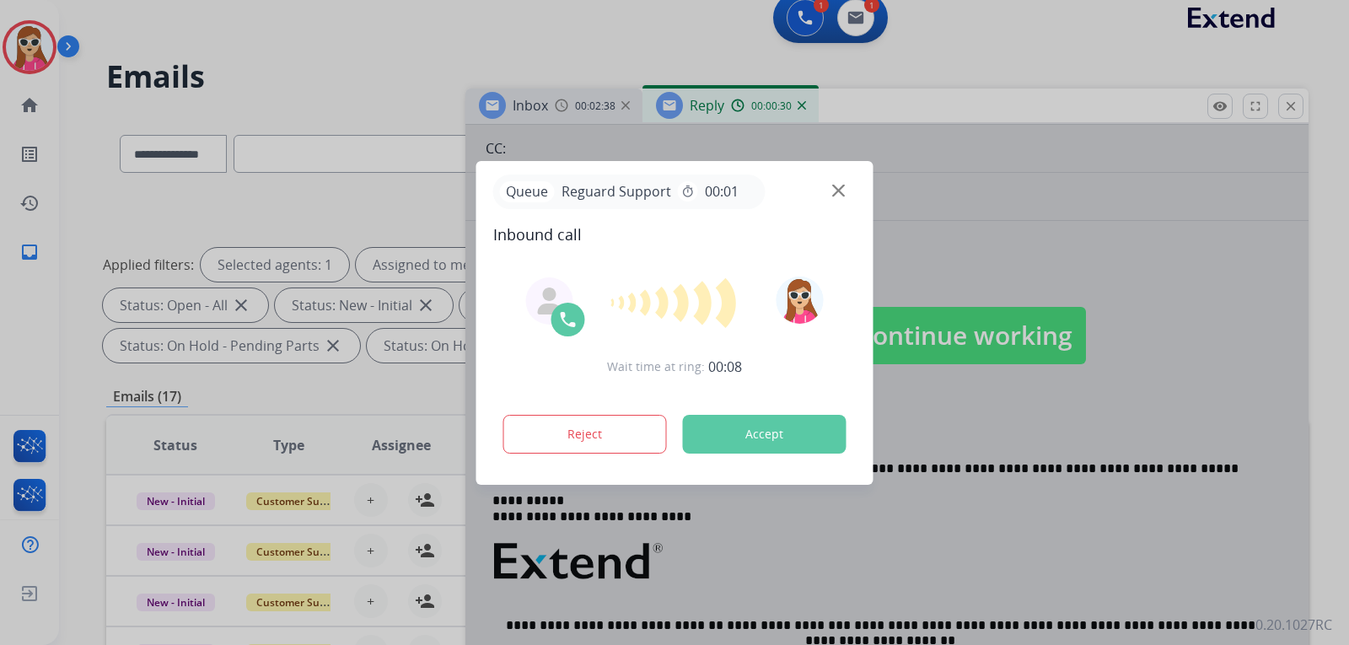
click at [757, 442] on button "Accept" at bounding box center [765, 434] width 164 height 39
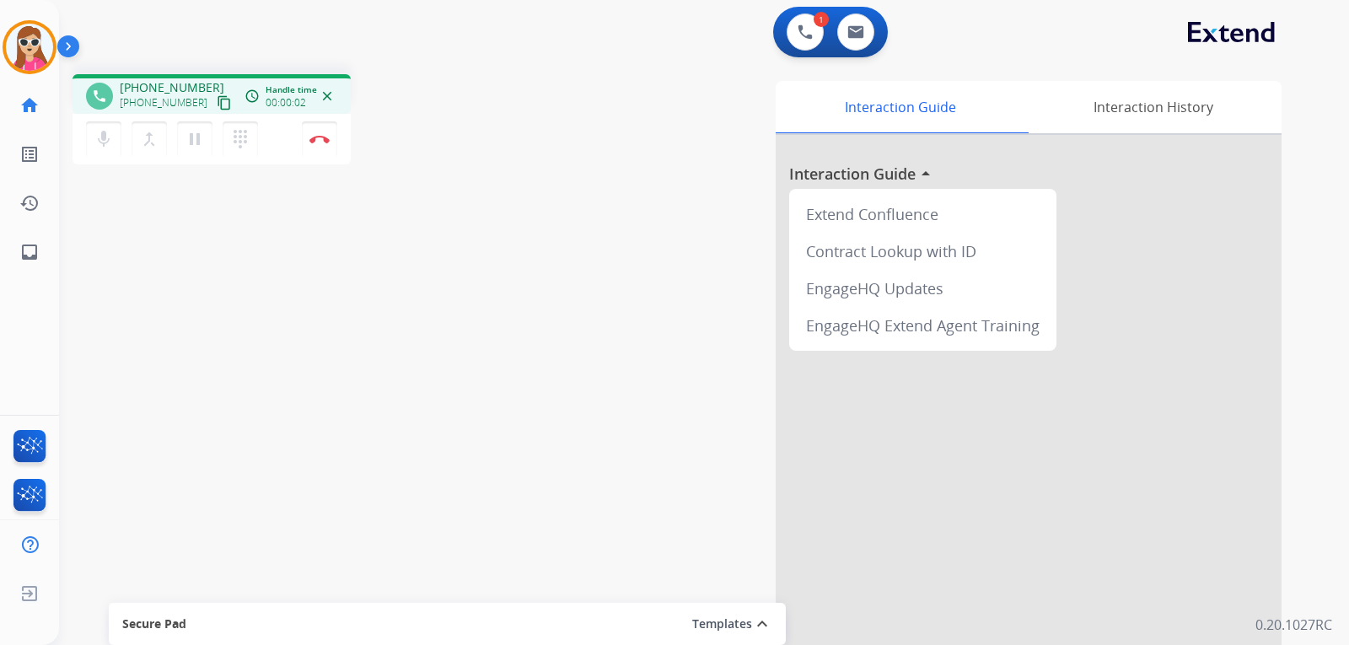
click at [217, 101] on mat-icon "content_copy" at bounding box center [224, 102] width 15 height 15
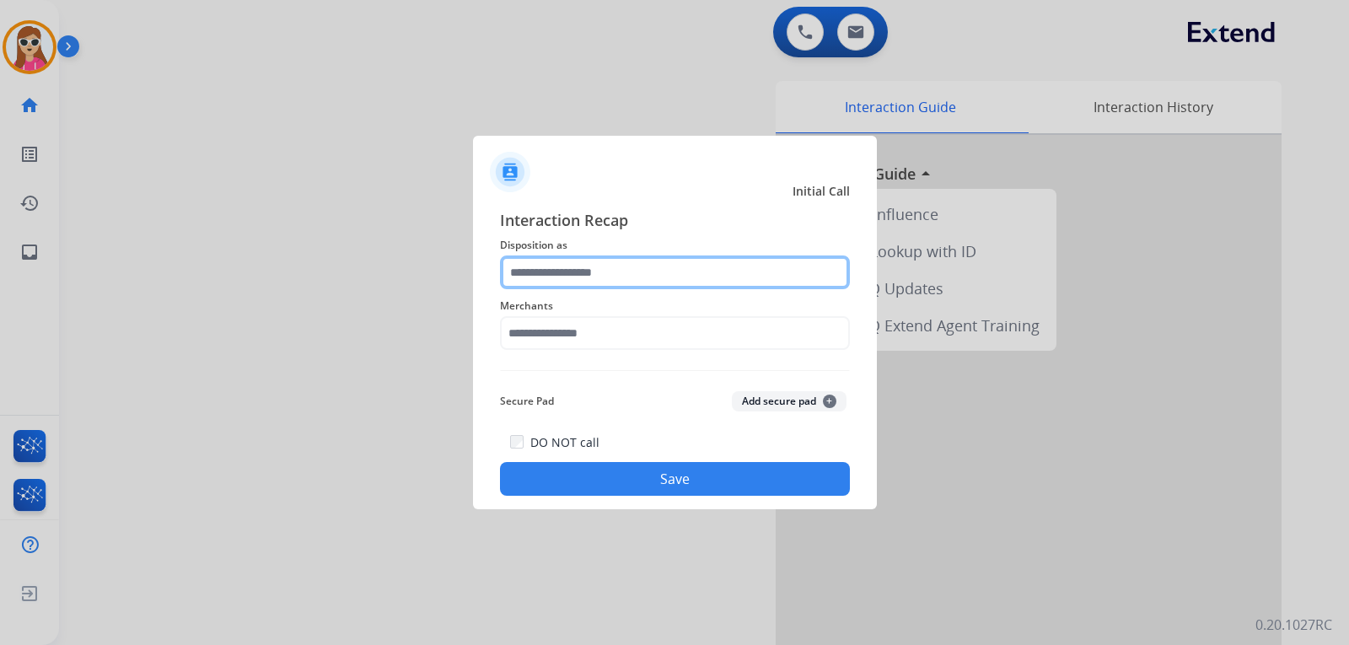
click at [757, 277] on input "text" at bounding box center [675, 272] width 350 height 34
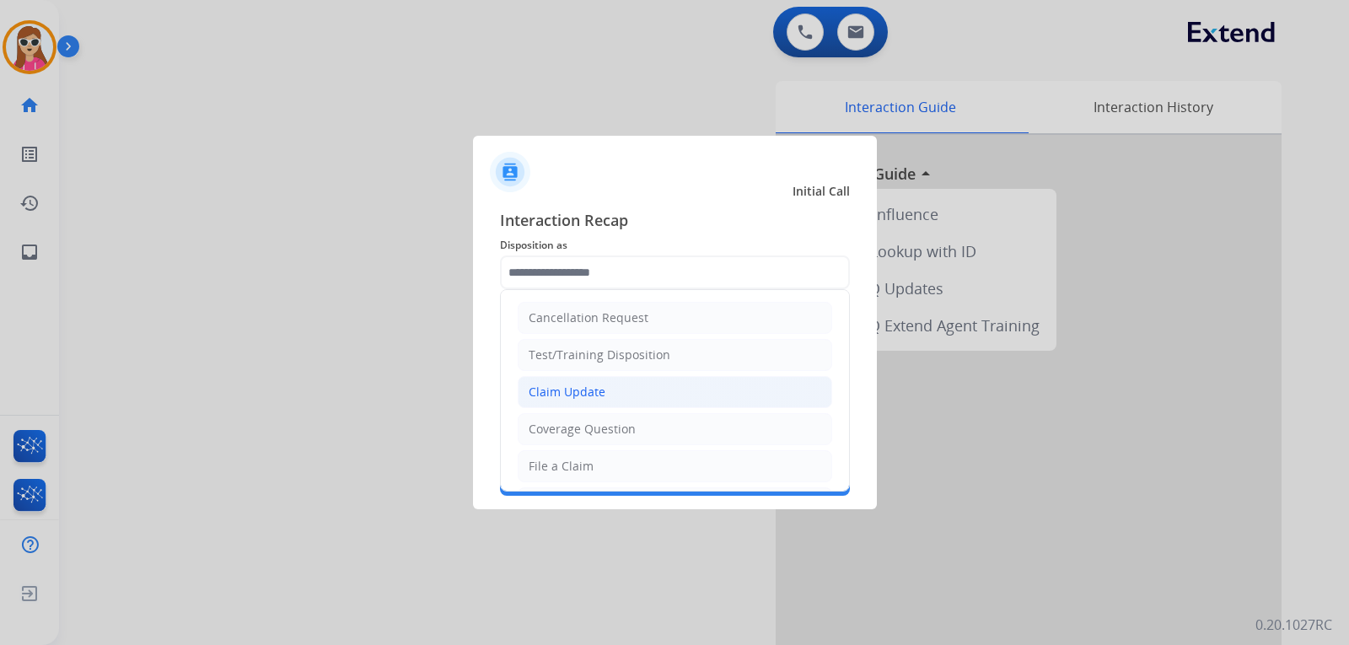
click at [658, 389] on li "Claim Update" at bounding box center [675, 392] width 314 height 32
type input "**********"
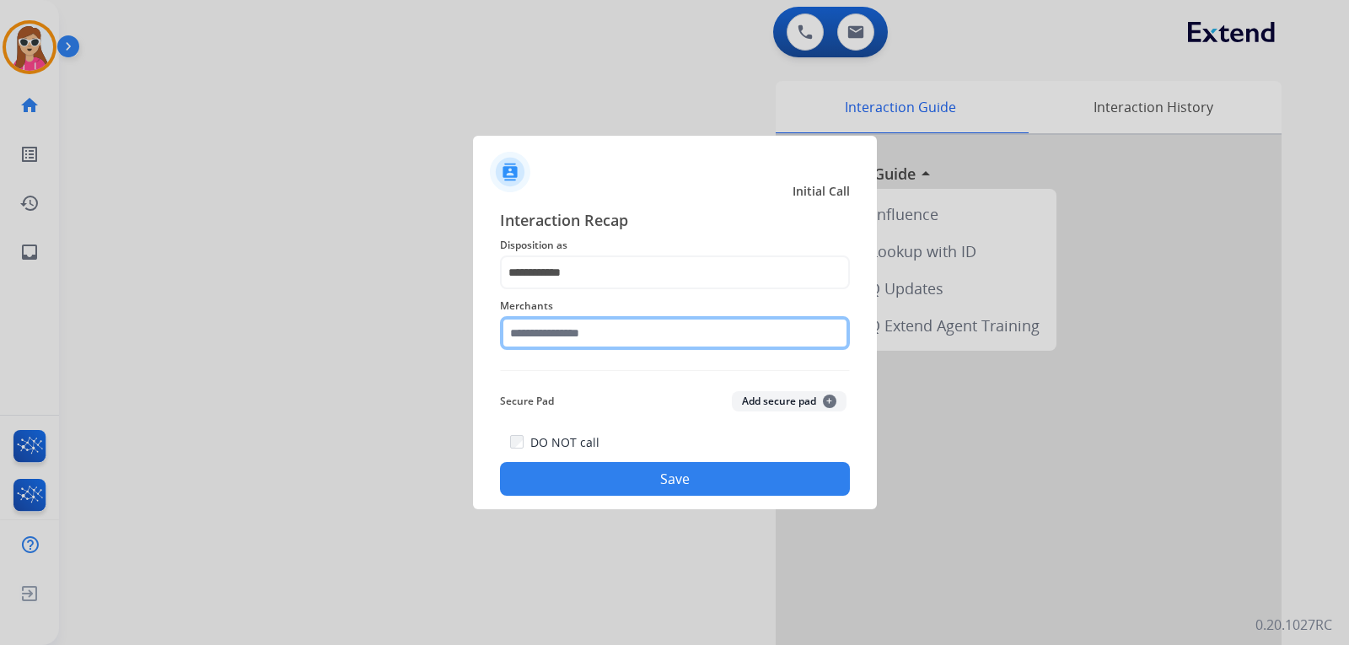
click at [670, 346] on input "text" at bounding box center [675, 333] width 350 height 34
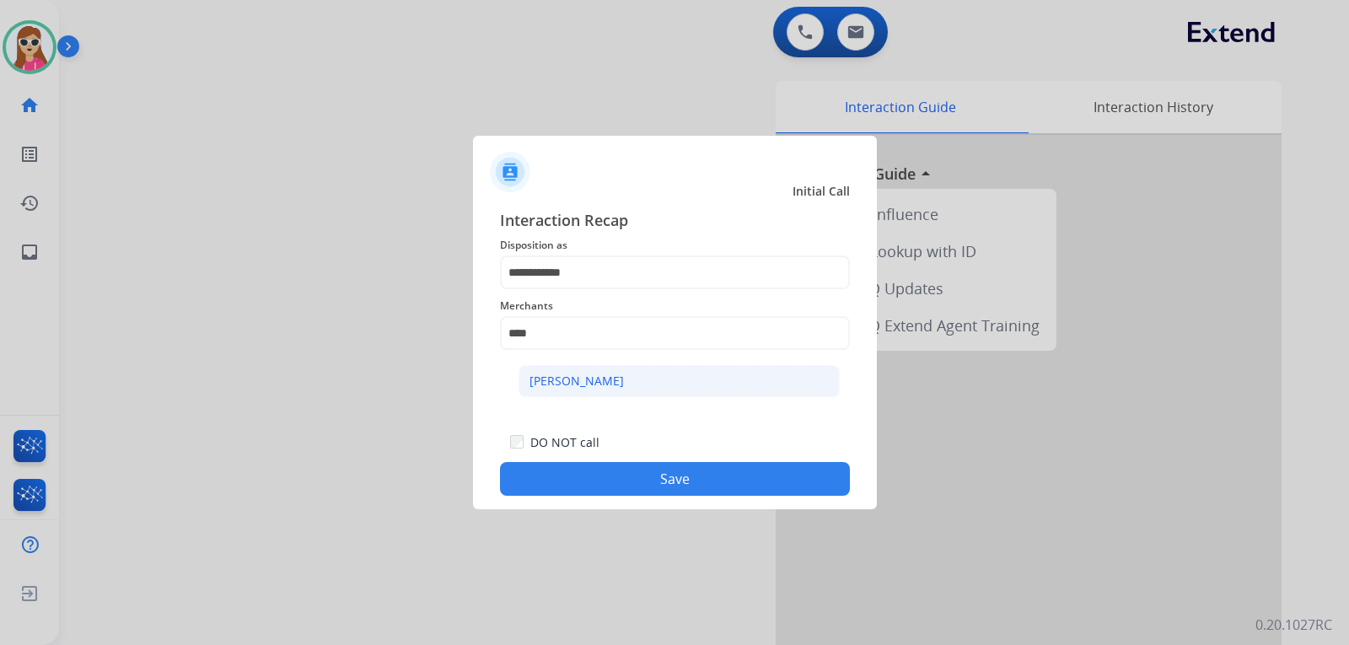
click at [614, 374] on div "[PERSON_NAME]" at bounding box center [576, 381] width 94 height 17
type input "**********"
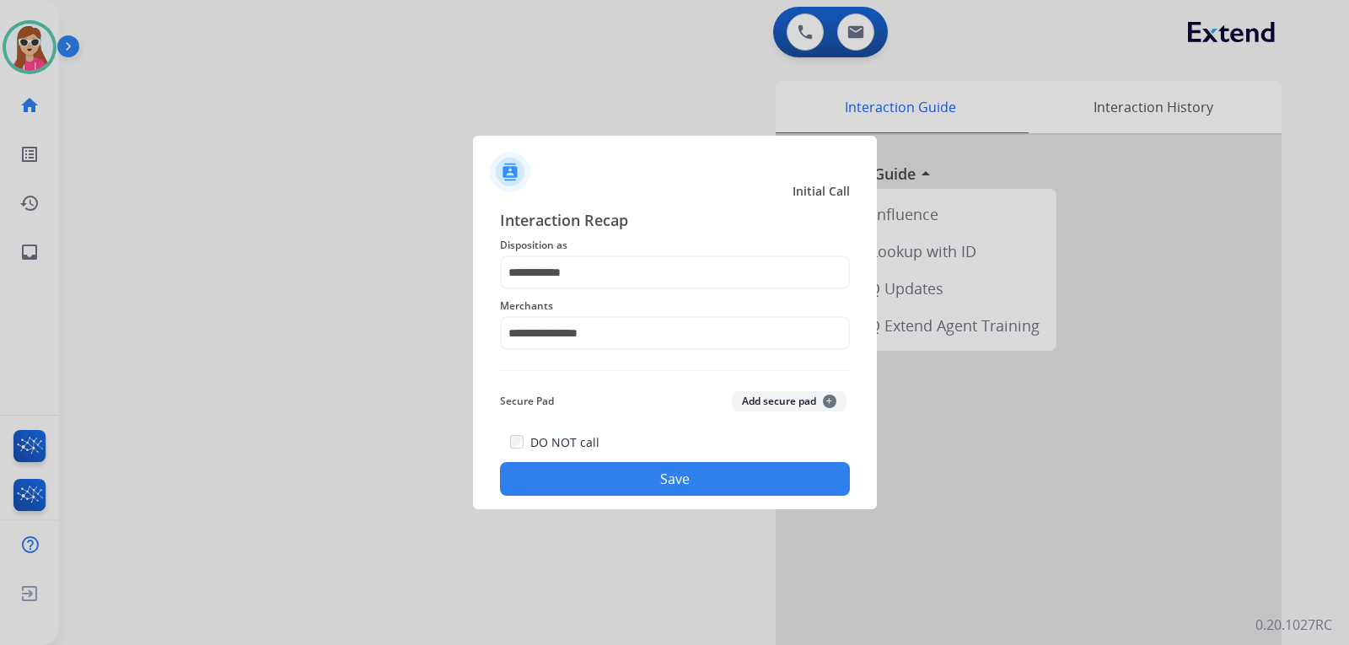
click at [700, 485] on button "Save" at bounding box center [675, 479] width 350 height 34
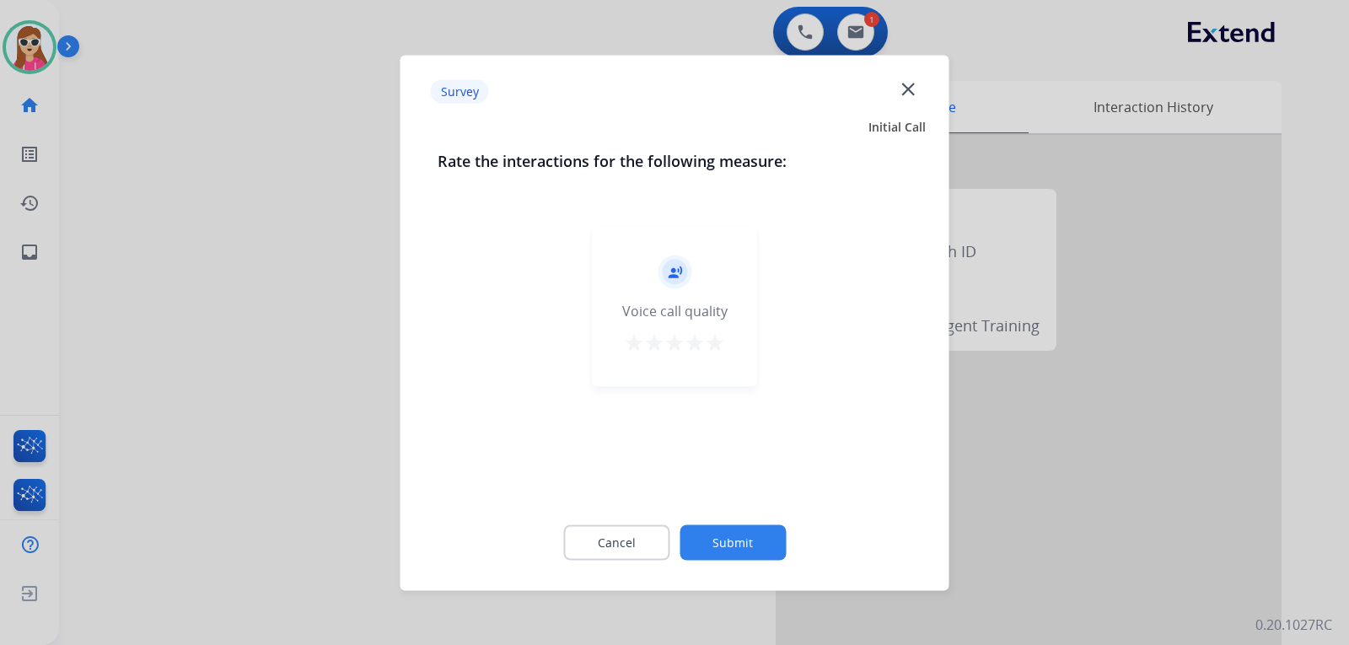
click at [704, 346] on mat-icon "star" at bounding box center [694, 342] width 20 height 20
click at [711, 348] on mat-icon "star" at bounding box center [715, 342] width 20 height 20
click at [738, 542] on button "Submit" at bounding box center [732, 541] width 106 height 35
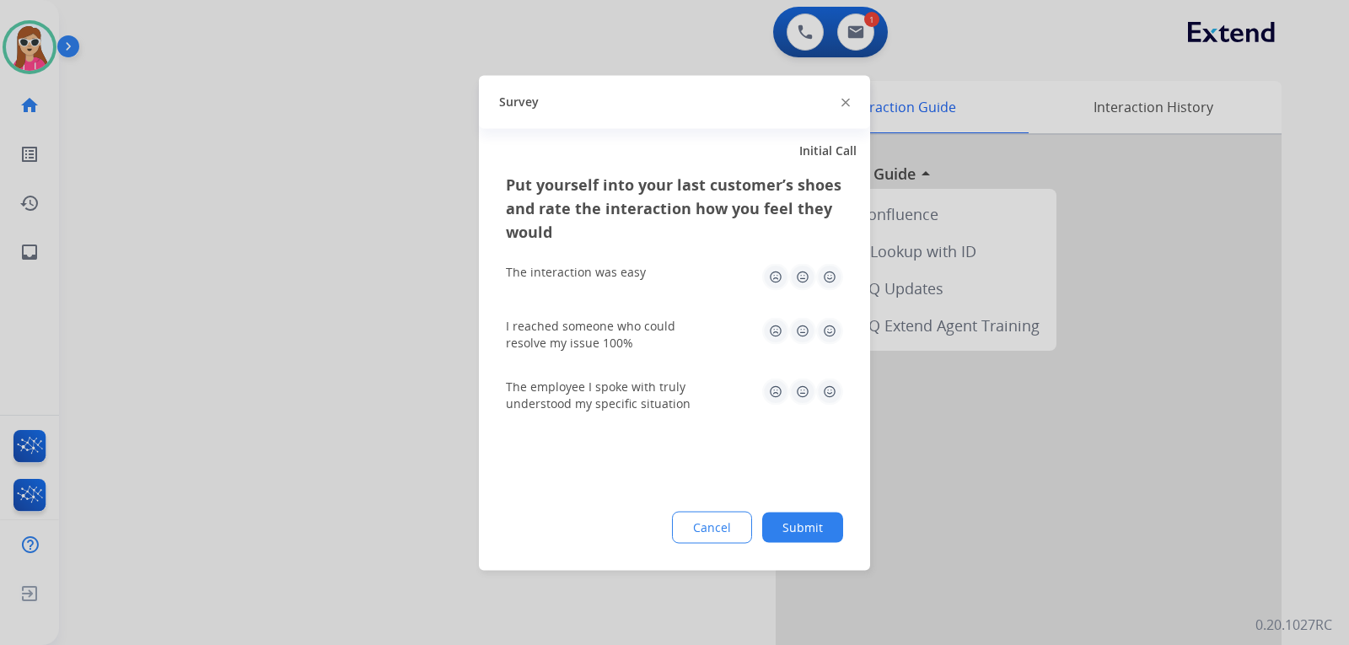
click at [829, 279] on img at bounding box center [829, 276] width 27 height 27
click at [832, 338] on img at bounding box center [829, 330] width 27 height 27
click at [832, 381] on img at bounding box center [829, 391] width 27 height 27
click at [818, 524] on button "Submit" at bounding box center [802, 527] width 81 height 30
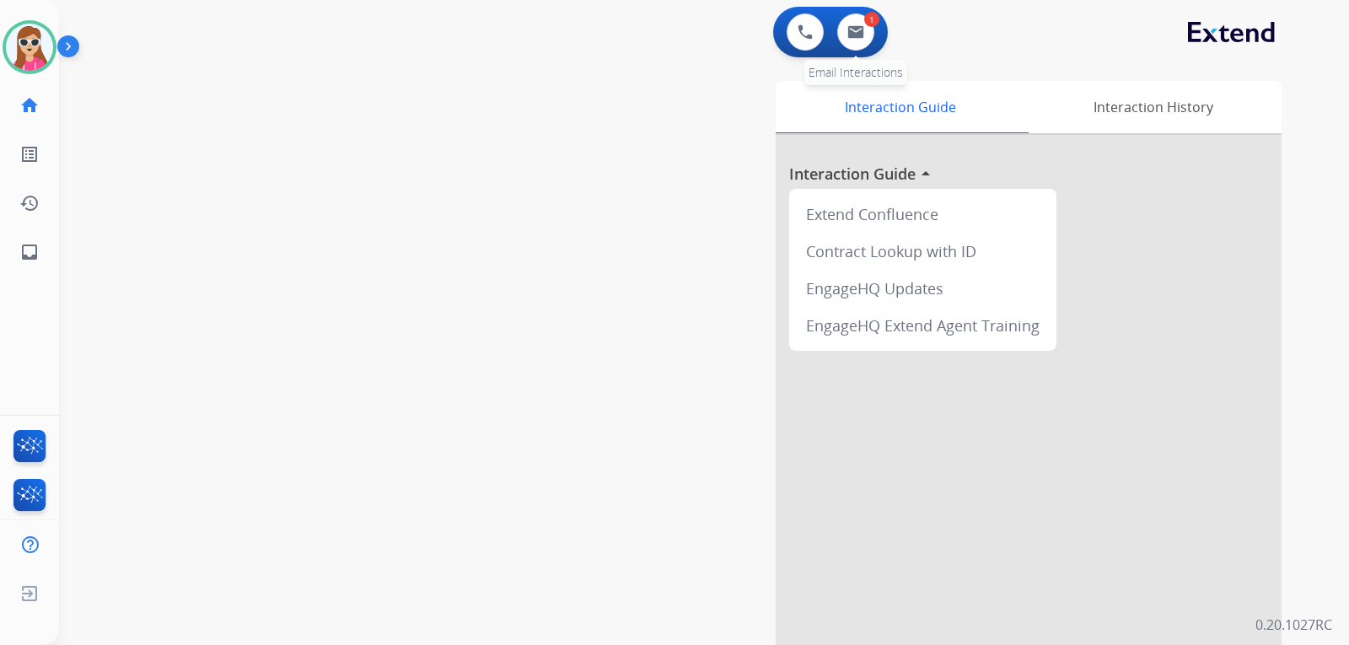
click at [864, 18] on div "1" at bounding box center [871, 19] width 15 height 15
click at [859, 27] on button at bounding box center [855, 31] width 37 height 37
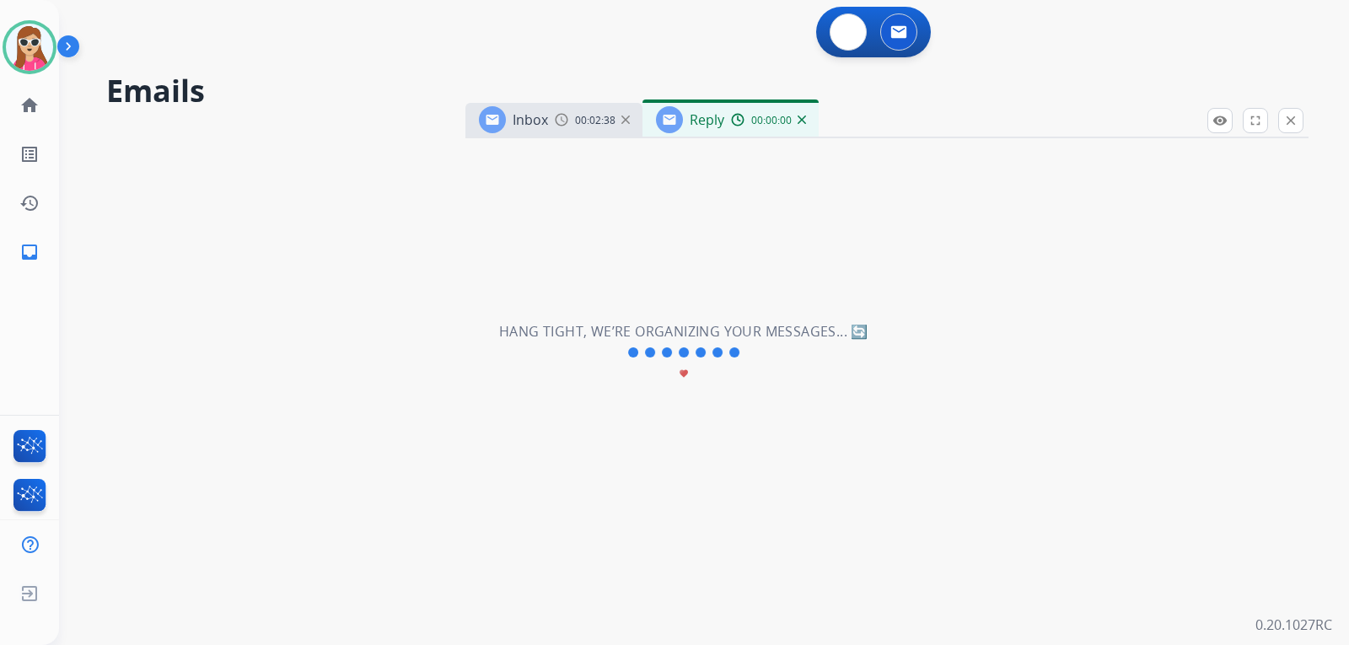
select select "**********"
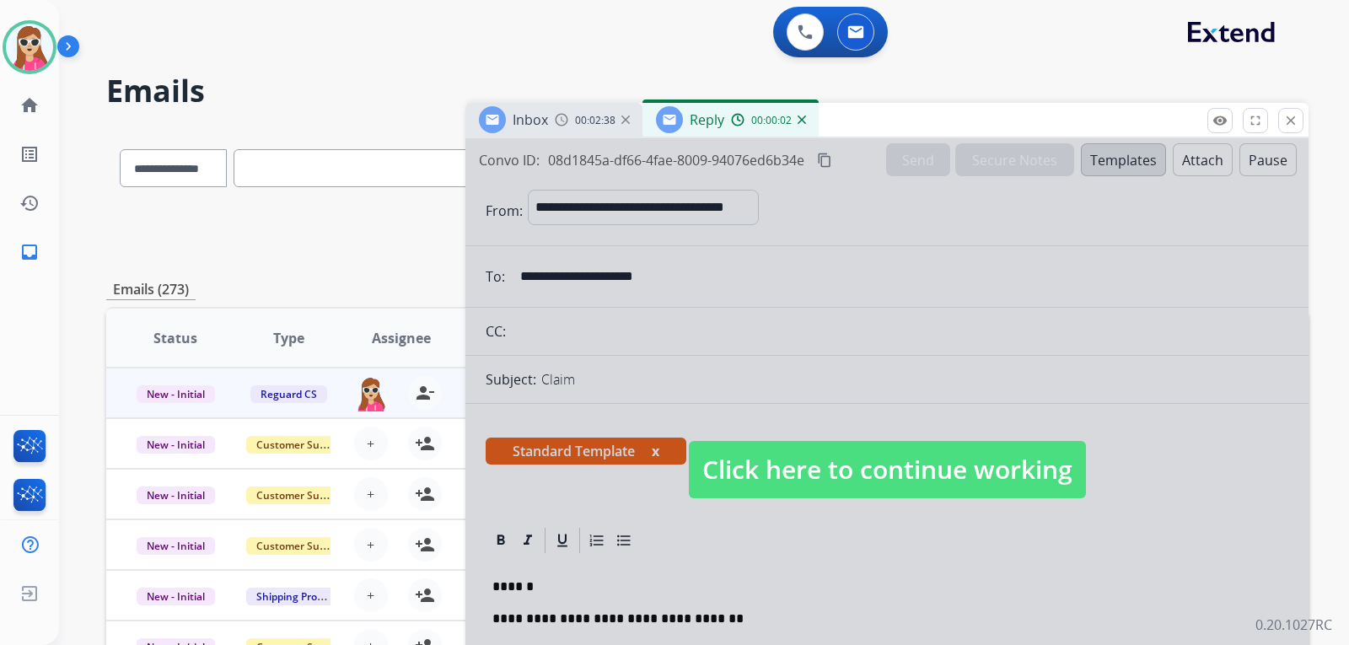
click at [881, 464] on span "Click here to continue working" at bounding box center [887, 469] width 397 height 57
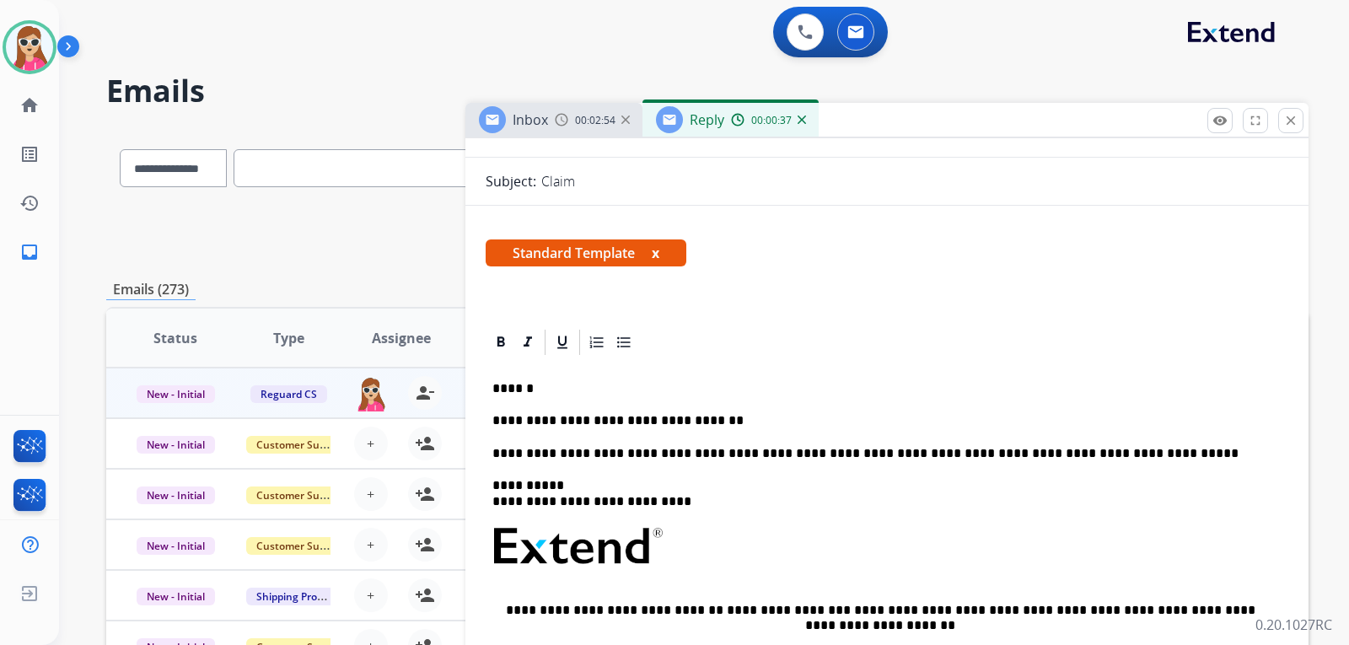
scroll to position [169, 0]
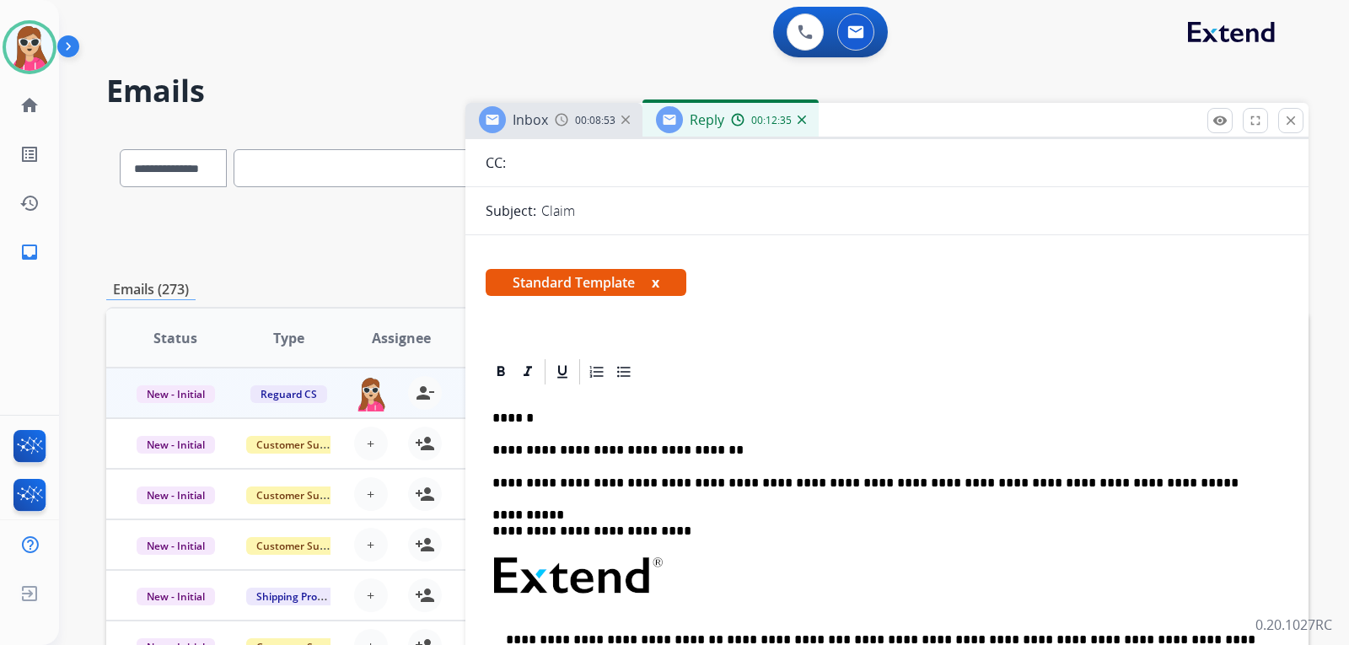
click at [1189, 325] on div "Standard Template x" at bounding box center [886, 289] width 843 height 81
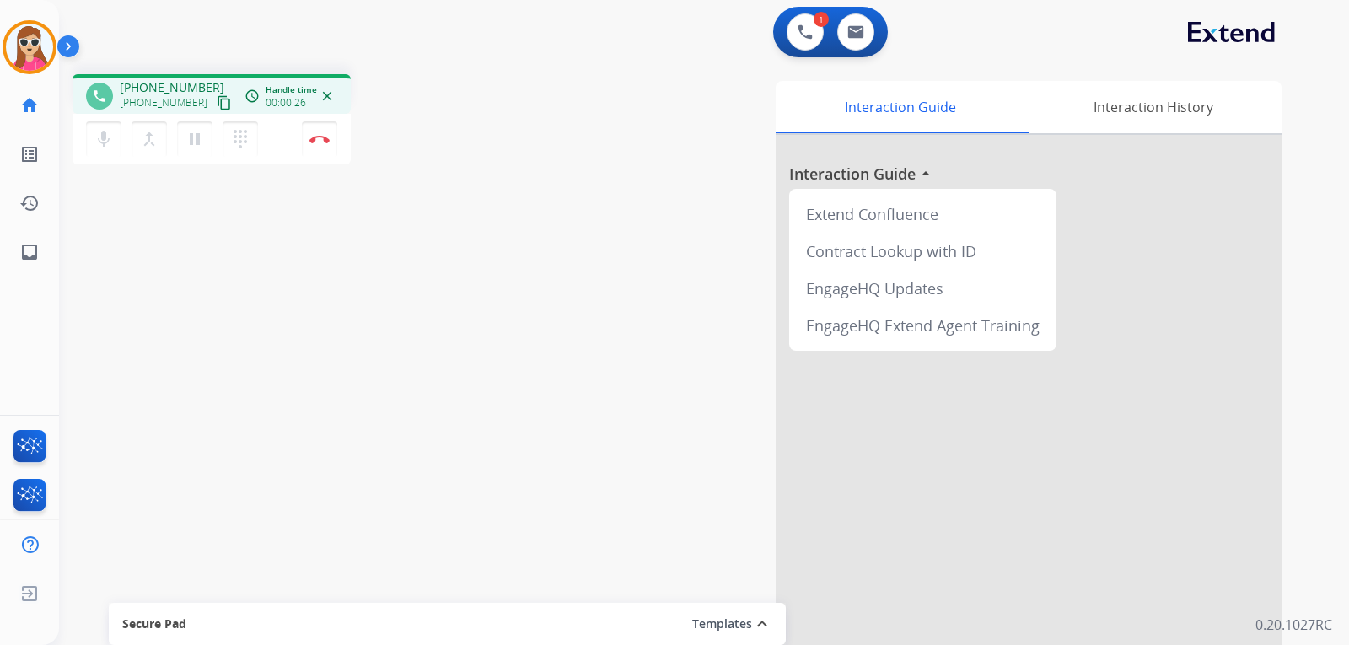
click at [207, 114] on div "mic Mute merge_type Bridge pause Hold dialpad Dialpad Disconnect" at bounding box center [211, 139] width 278 height 51
click at [217, 100] on mat-icon "content_copy" at bounding box center [224, 102] width 15 height 15
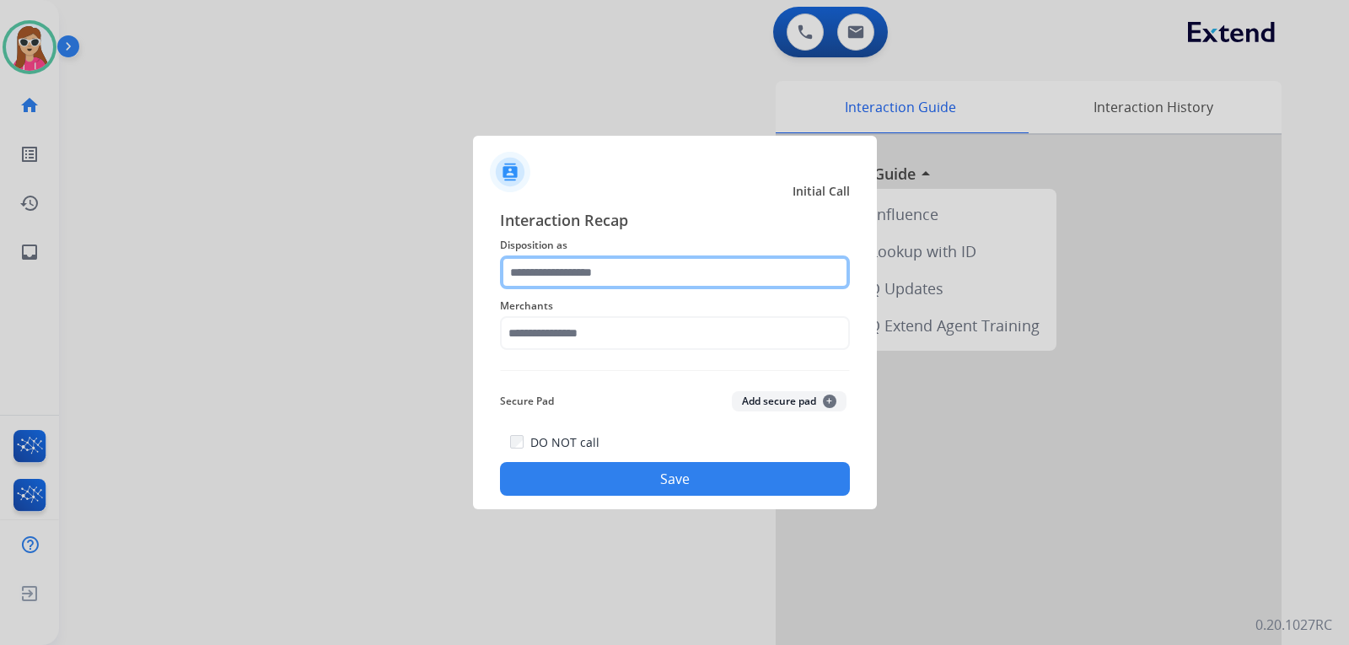
click at [585, 272] on input "text" at bounding box center [675, 272] width 350 height 34
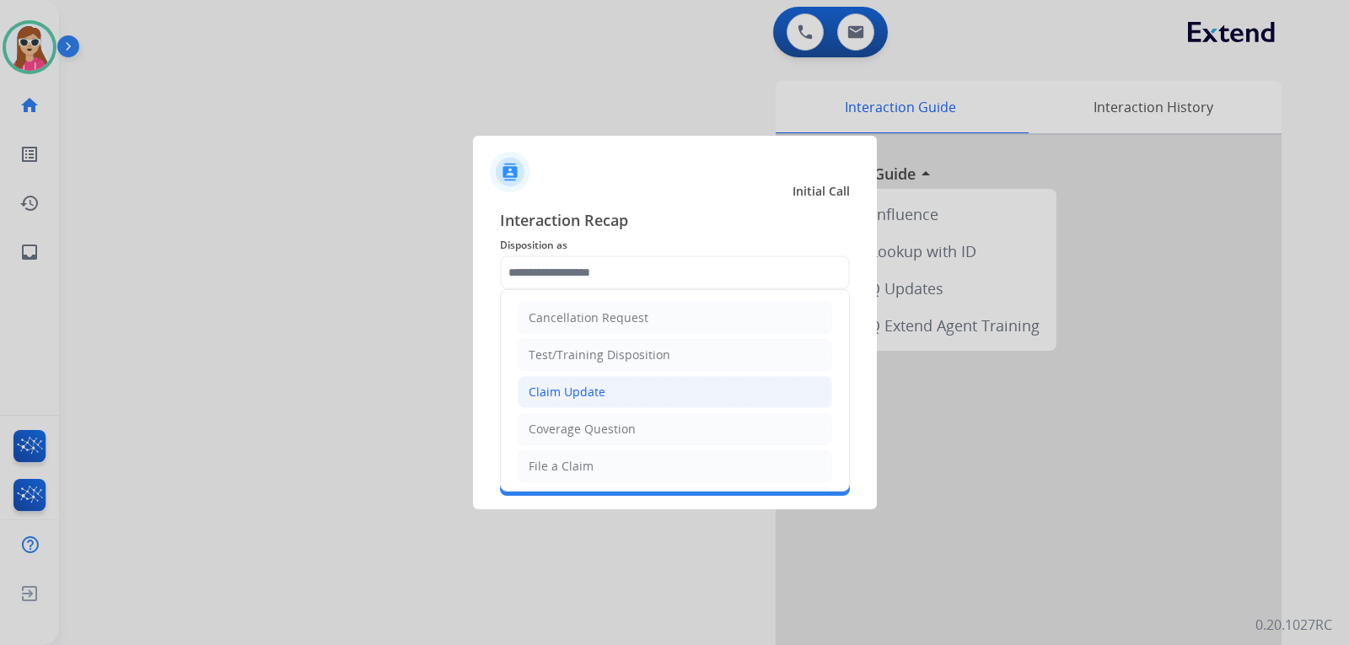
click at [584, 384] on div "Claim Update" at bounding box center [566, 392] width 77 height 17
type input "**********"
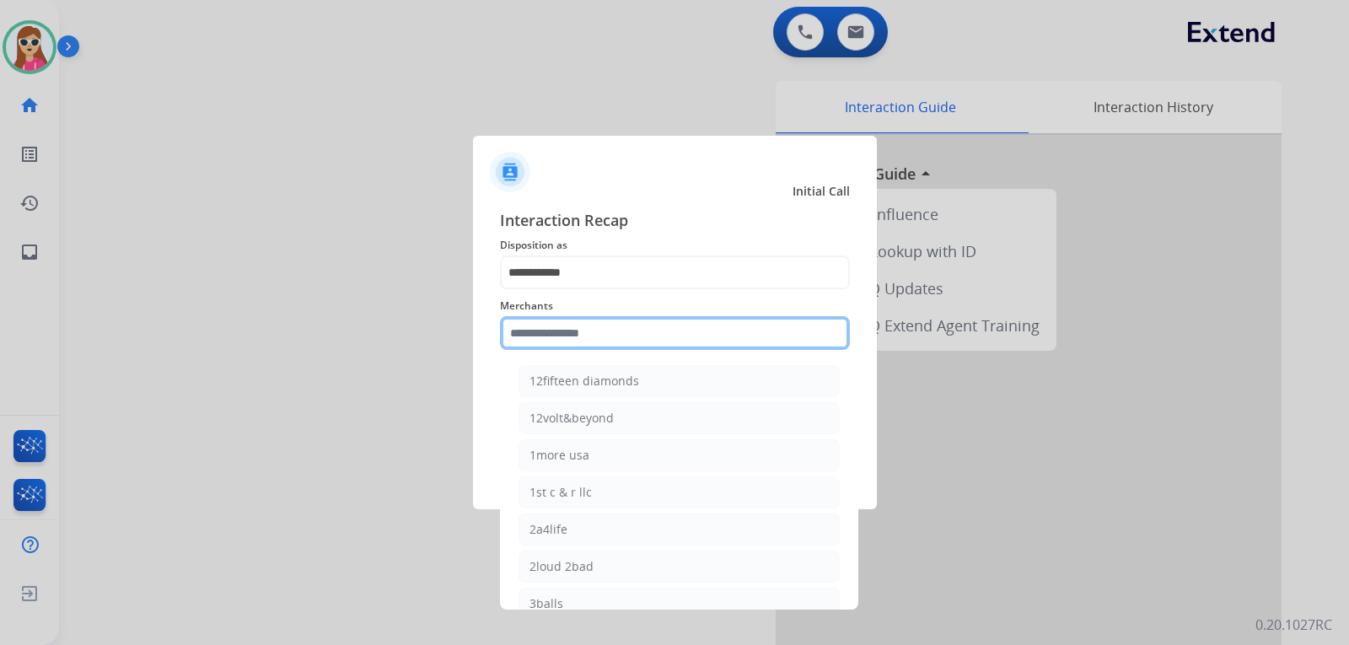
click at [596, 331] on input "text" at bounding box center [675, 333] width 350 height 34
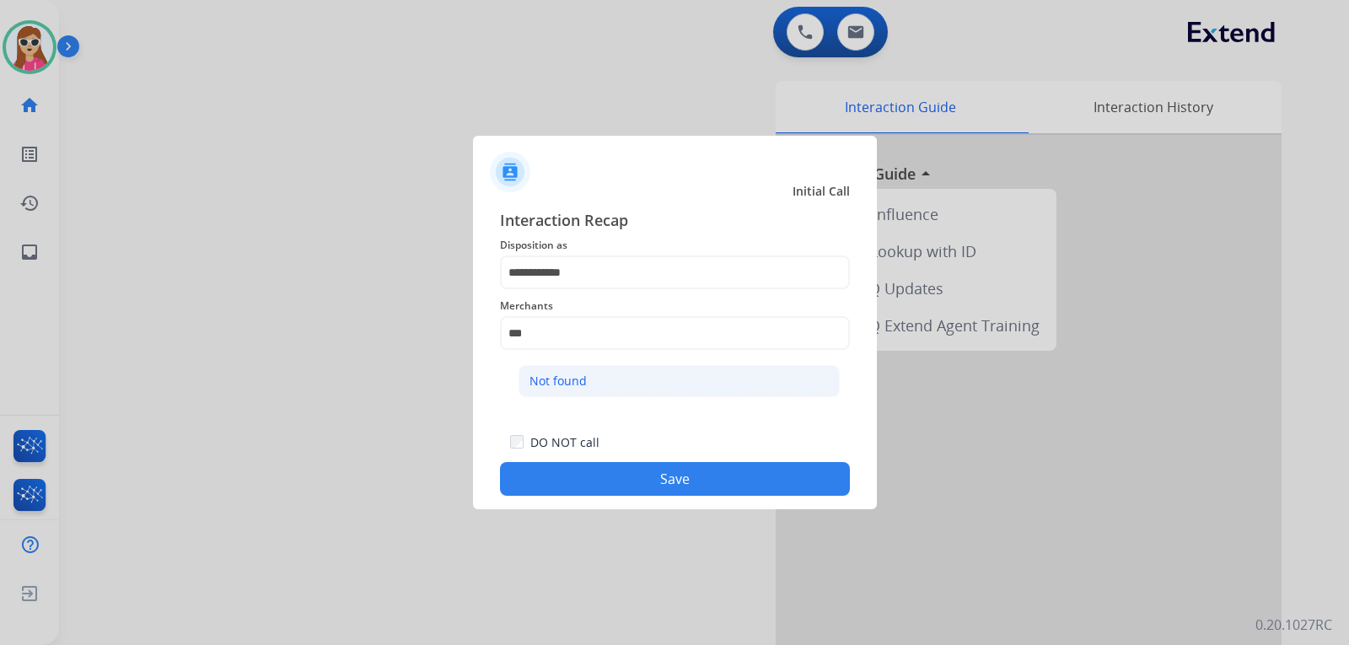
click at [646, 371] on li "Not found" at bounding box center [678, 381] width 321 height 32
type input "*********"
click at [645, 478] on button "Save" at bounding box center [675, 479] width 350 height 34
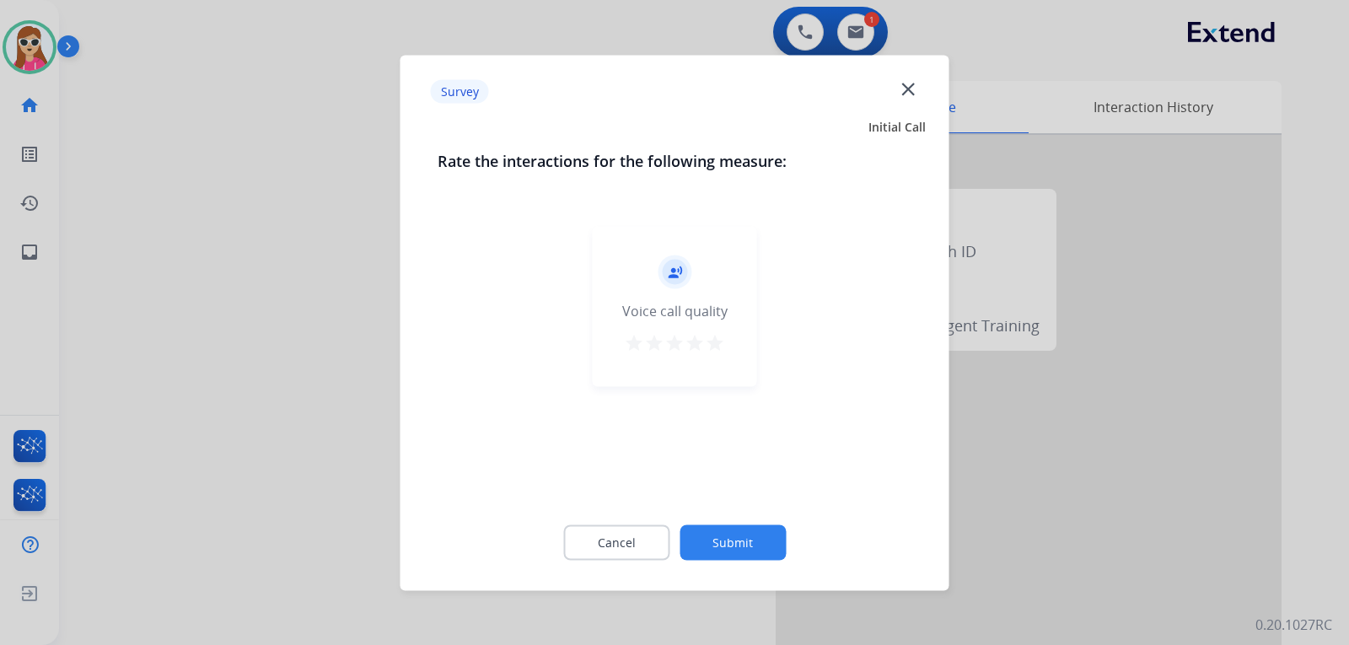
click at [713, 343] on mat-icon "star" at bounding box center [715, 342] width 20 height 20
click at [721, 536] on button "Submit" at bounding box center [732, 541] width 106 height 35
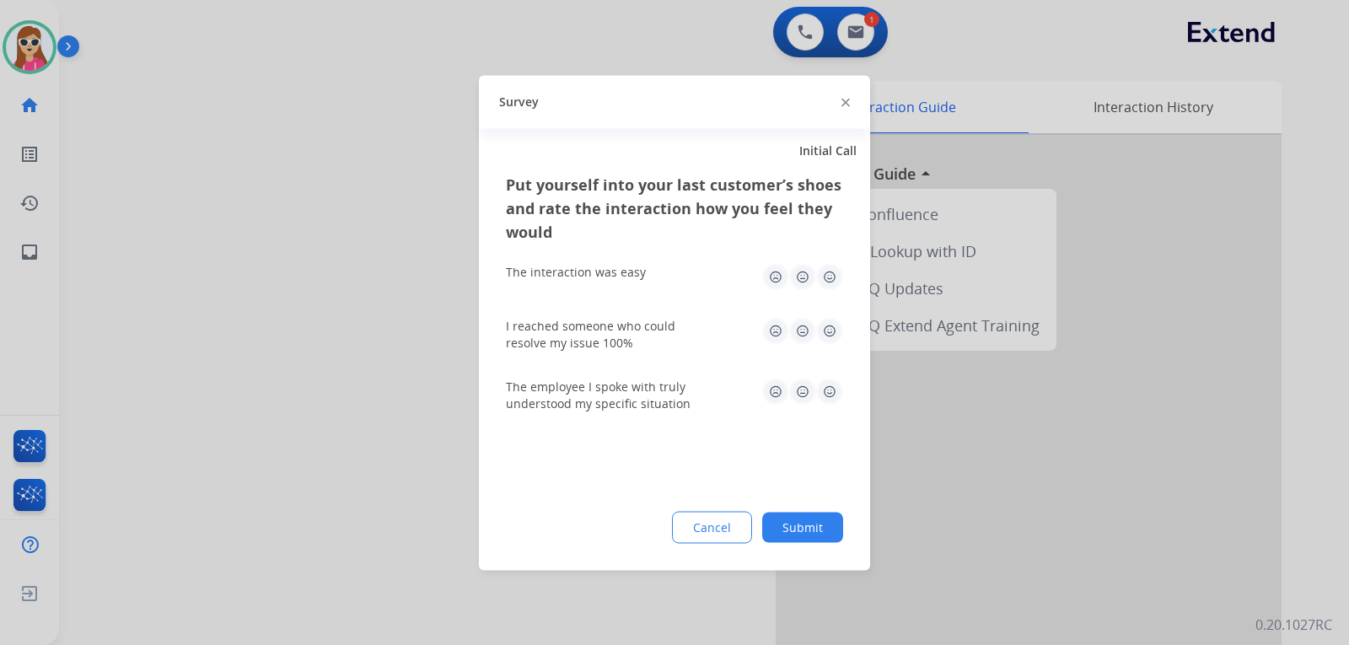
click at [836, 388] on img at bounding box center [829, 391] width 27 height 27
click at [830, 333] on img at bounding box center [829, 330] width 27 height 27
click at [833, 285] on img at bounding box center [829, 276] width 27 height 27
click at [813, 520] on button "Submit" at bounding box center [802, 527] width 81 height 30
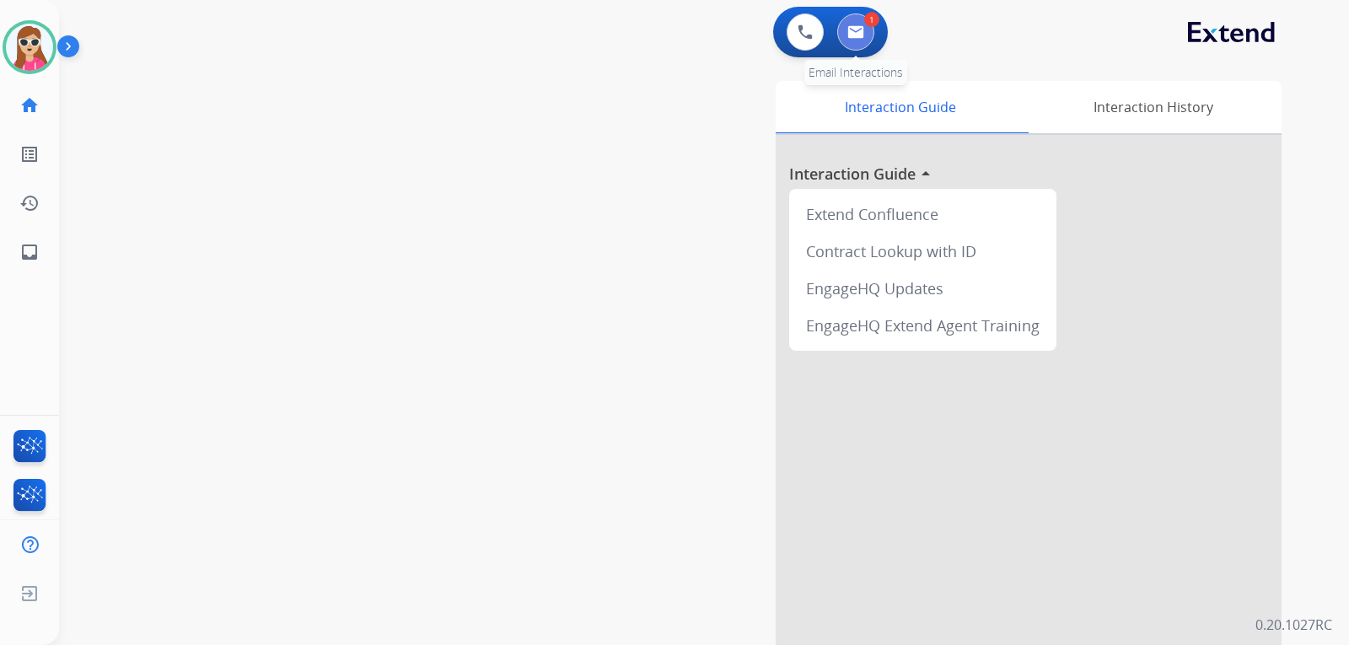
click at [867, 38] on button at bounding box center [855, 31] width 37 height 37
select select "**********"
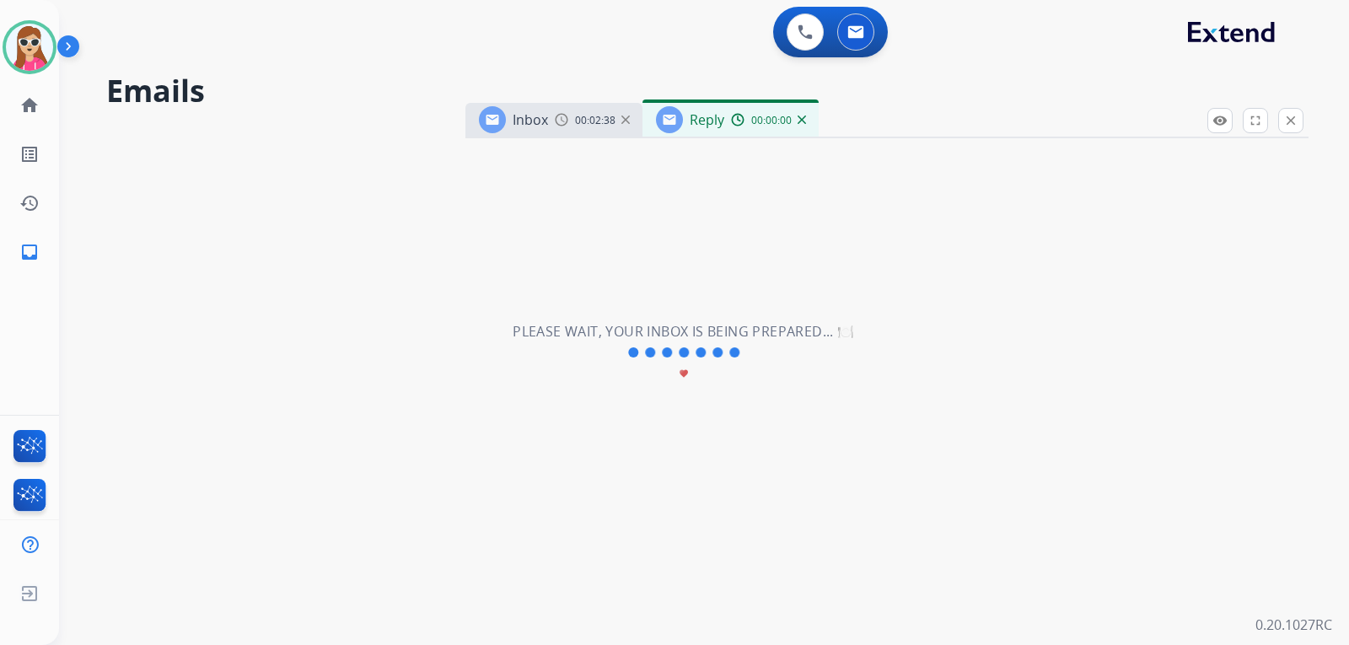
select select "**********"
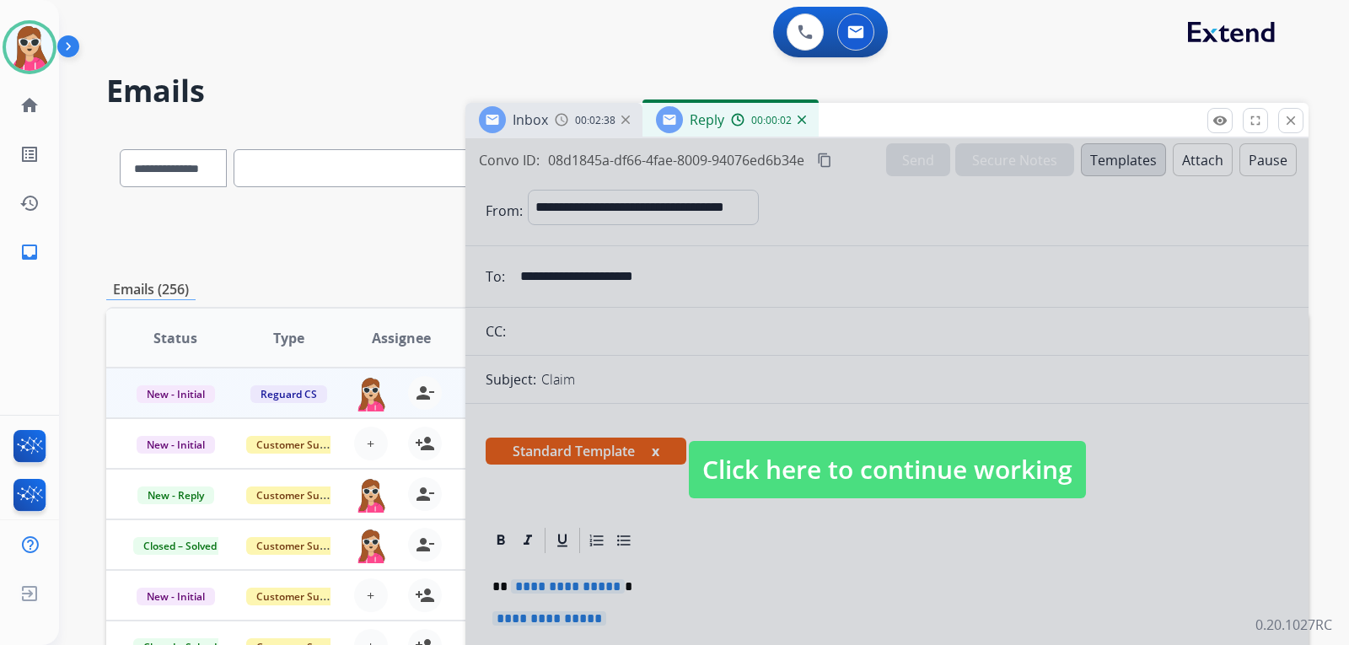
click at [877, 449] on span "Click here to continue working" at bounding box center [887, 469] width 397 height 57
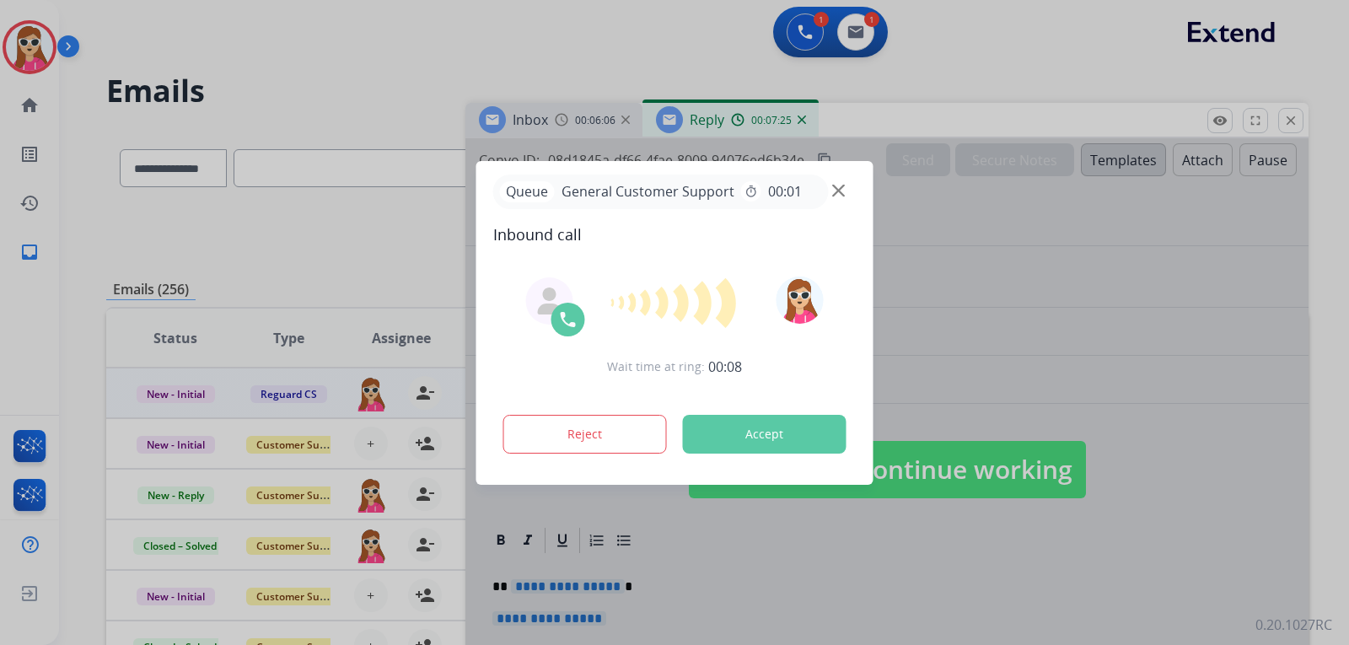
click at [756, 413] on div "Reject Accept" at bounding box center [674, 431] width 363 height 52
click at [773, 448] on button "Accept" at bounding box center [765, 434] width 164 height 39
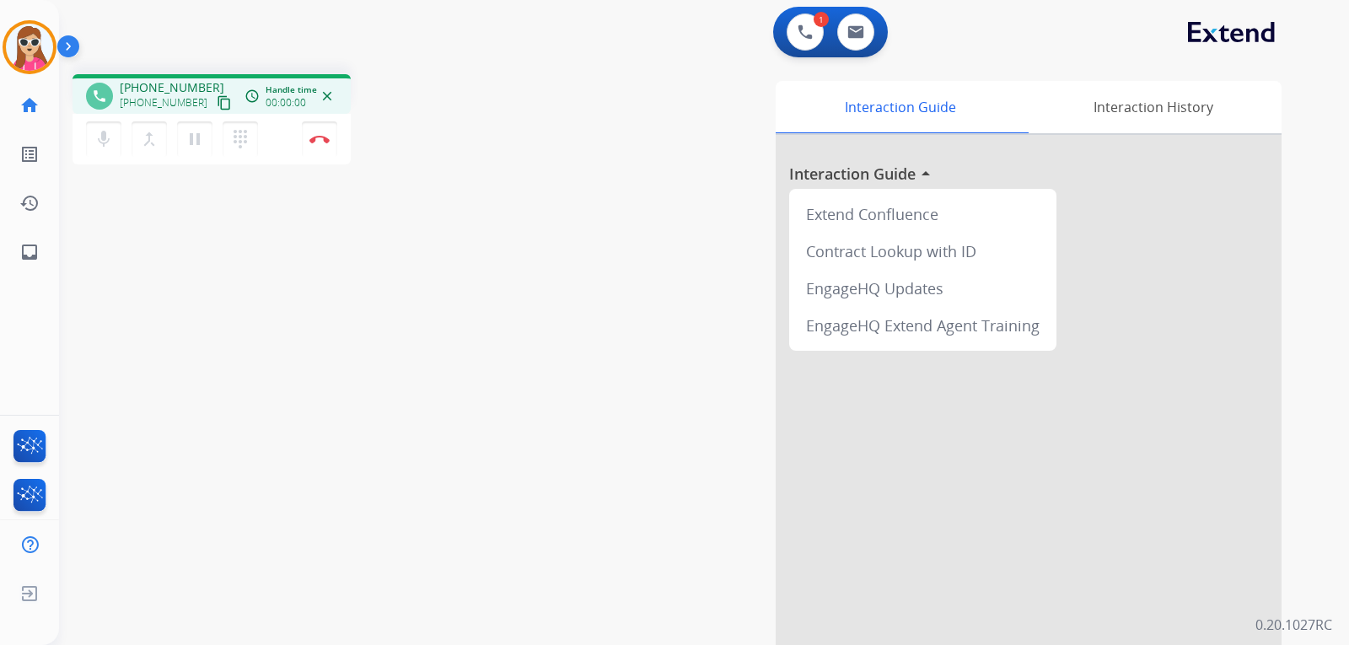
click at [217, 100] on mat-icon "content_copy" at bounding box center [224, 102] width 15 height 15
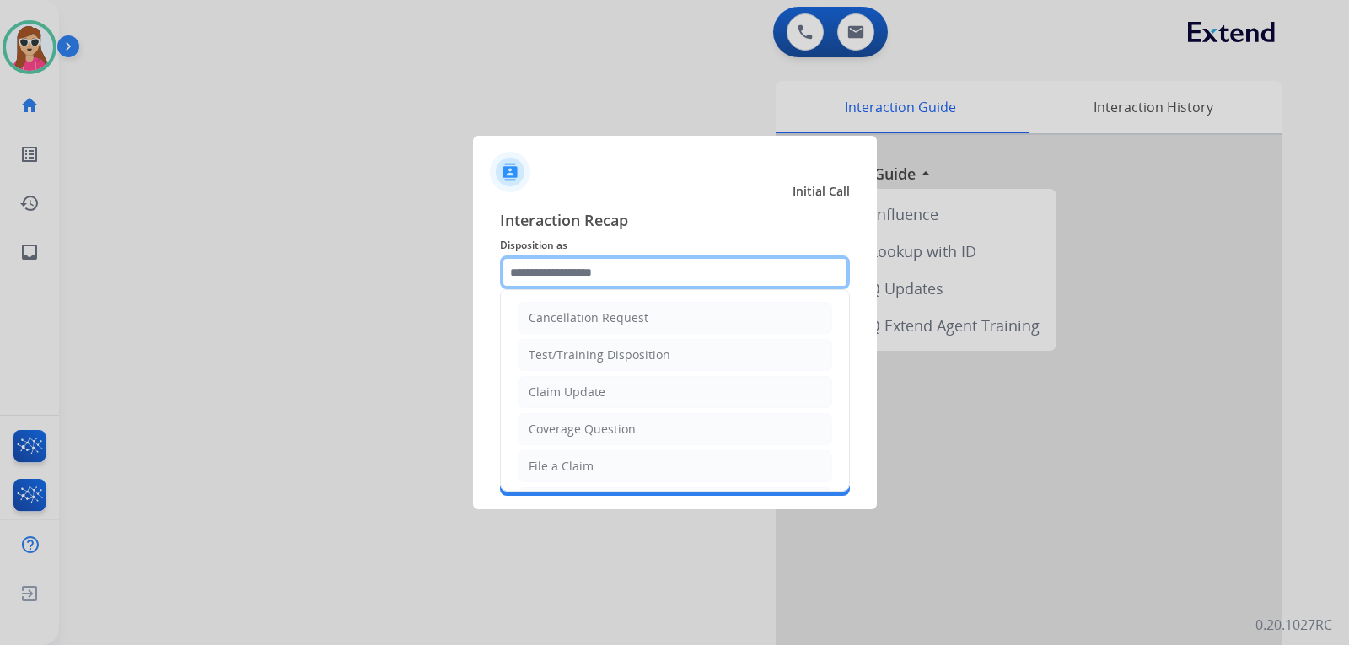
click at [625, 267] on input "text" at bounding box center [675, 272] width 350 height 34
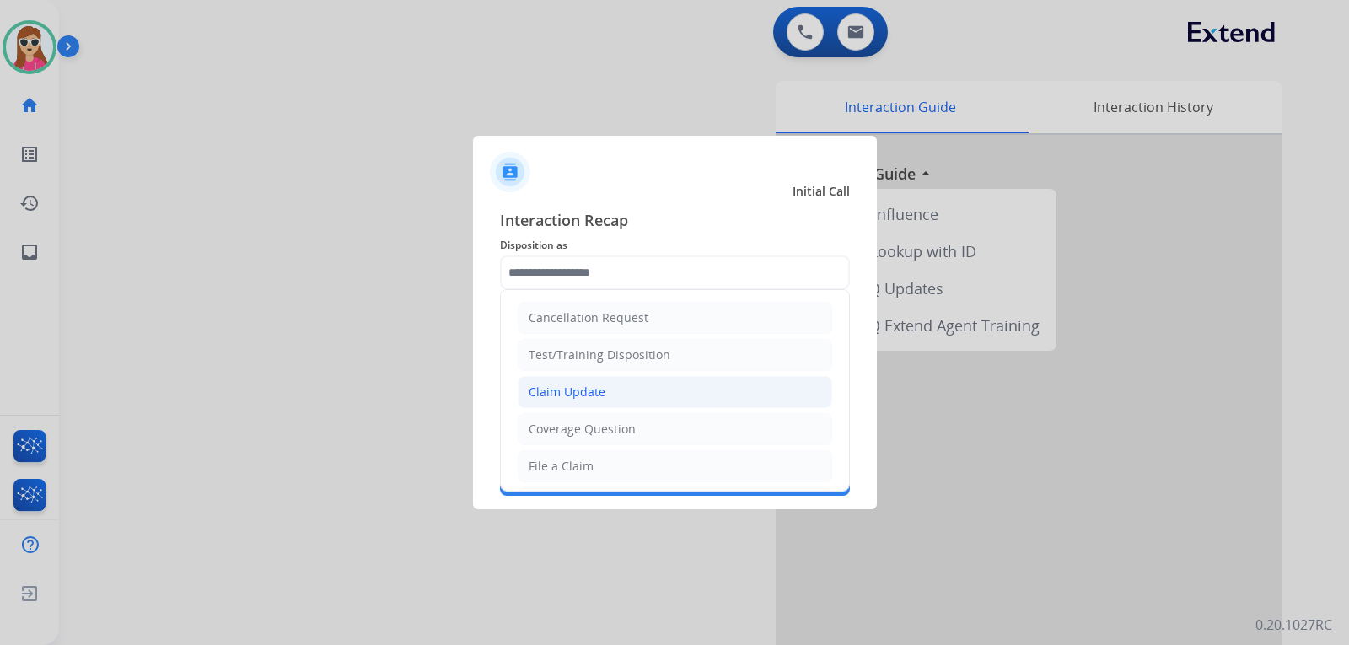
click at [630, 386] on li "Claim Update" at bounding box center [675, 392] width 314 height 32
type input "**********"
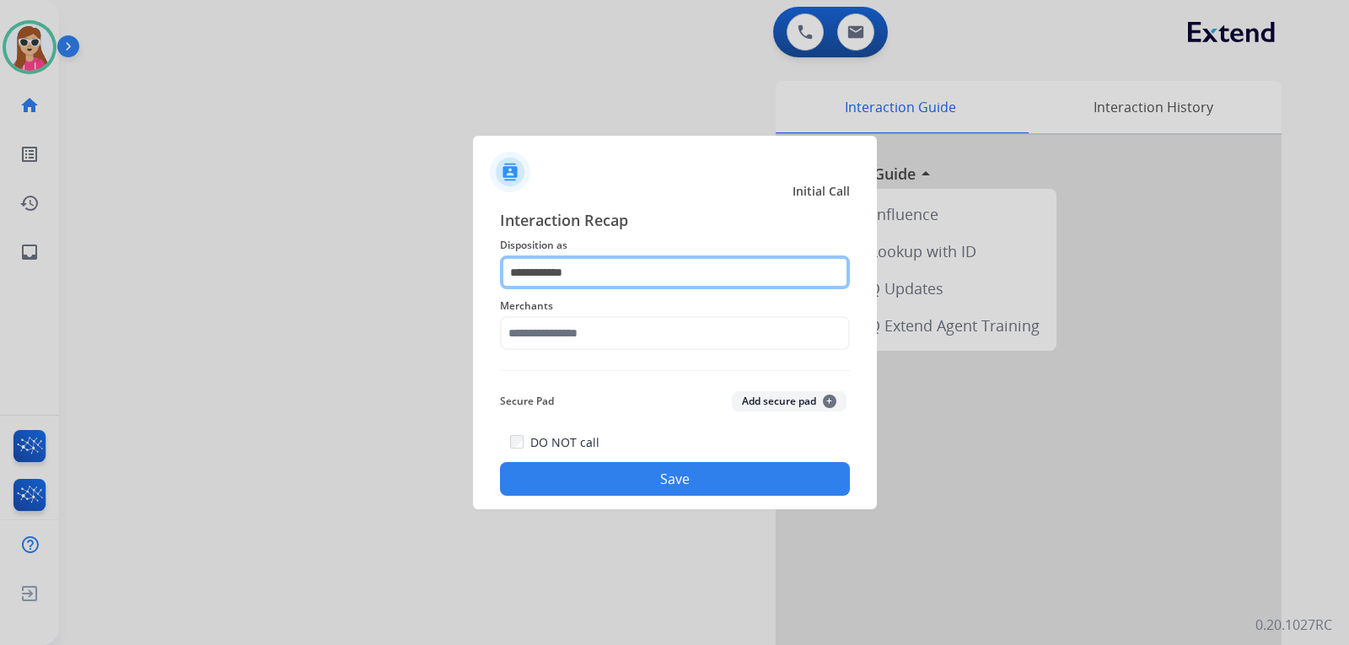
drag, startPoint x: 749, startPoint y: 266, endPoint x: 752, endPoint y: 284, distance: 17.9
click at [752, 276] on input "**********" at bounding box center [675, 272] width 350 height 34
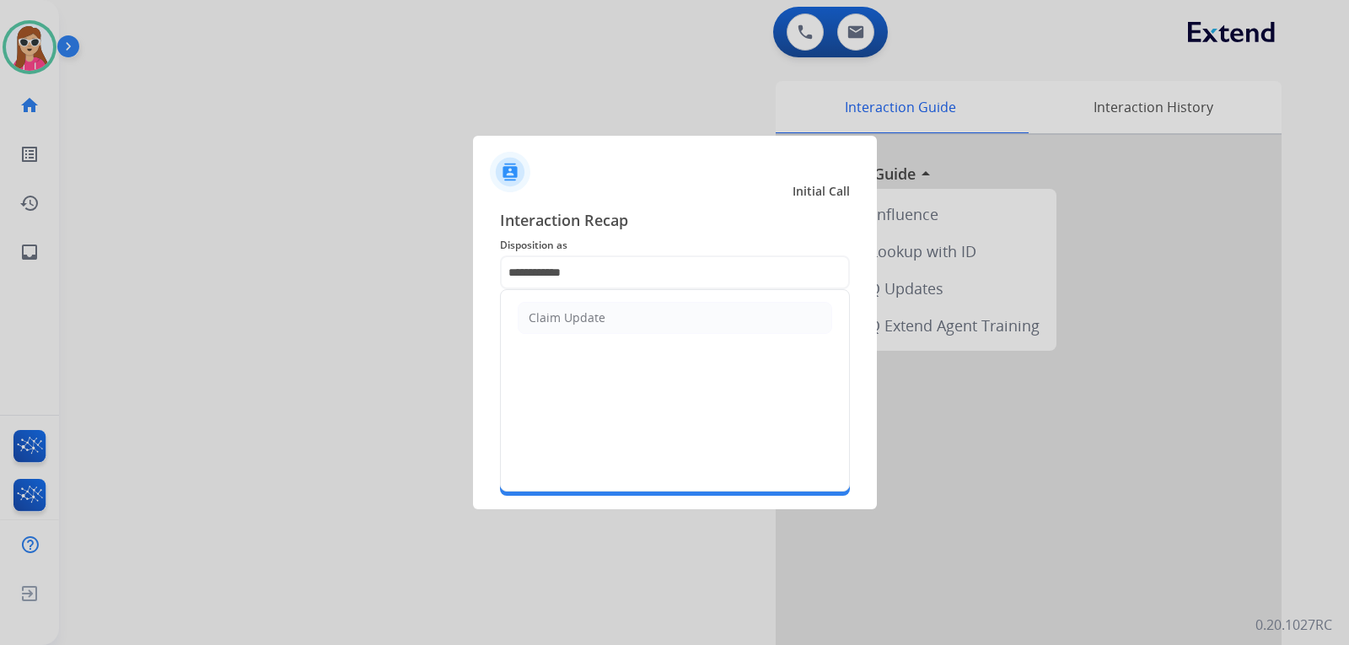
click at [751, 309] on li "Claim Update" at bounding box center [675, 318] width 314 height 32
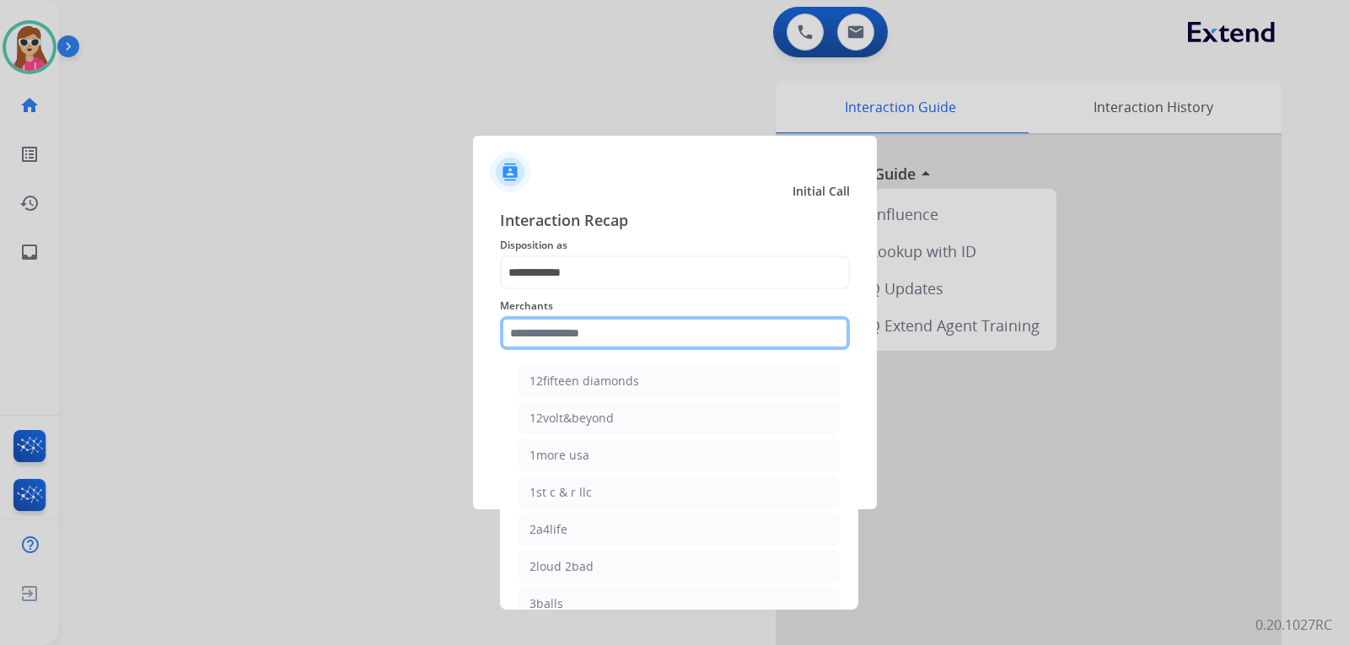
click at [719, 340] on input "text" at bounding box center [675, 333] width 350 height 34
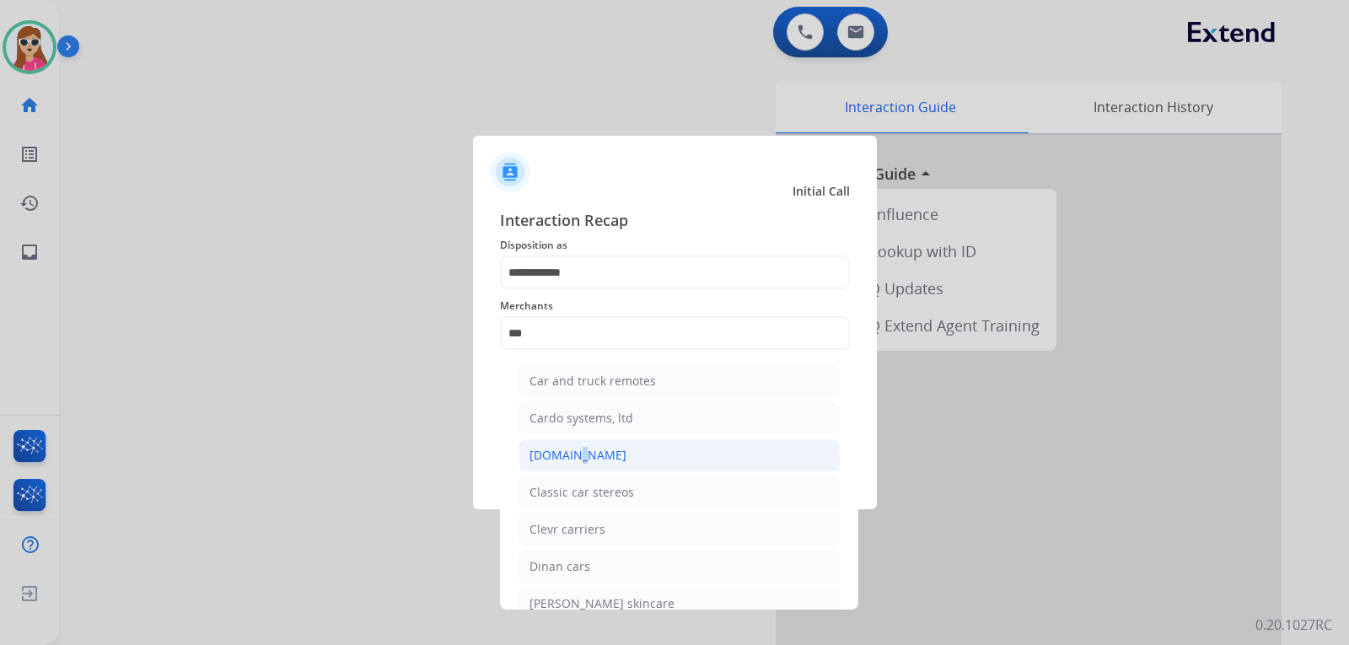
drag, startPoint x: 571, startPoint y: 453, endPoint x: 599, endPoint y: 458, distance: 29.0
click at [571, 453] on div "[DOMAIN_NAME]" at bounding box center [577, 455] width 97 height 17
type input "**********"
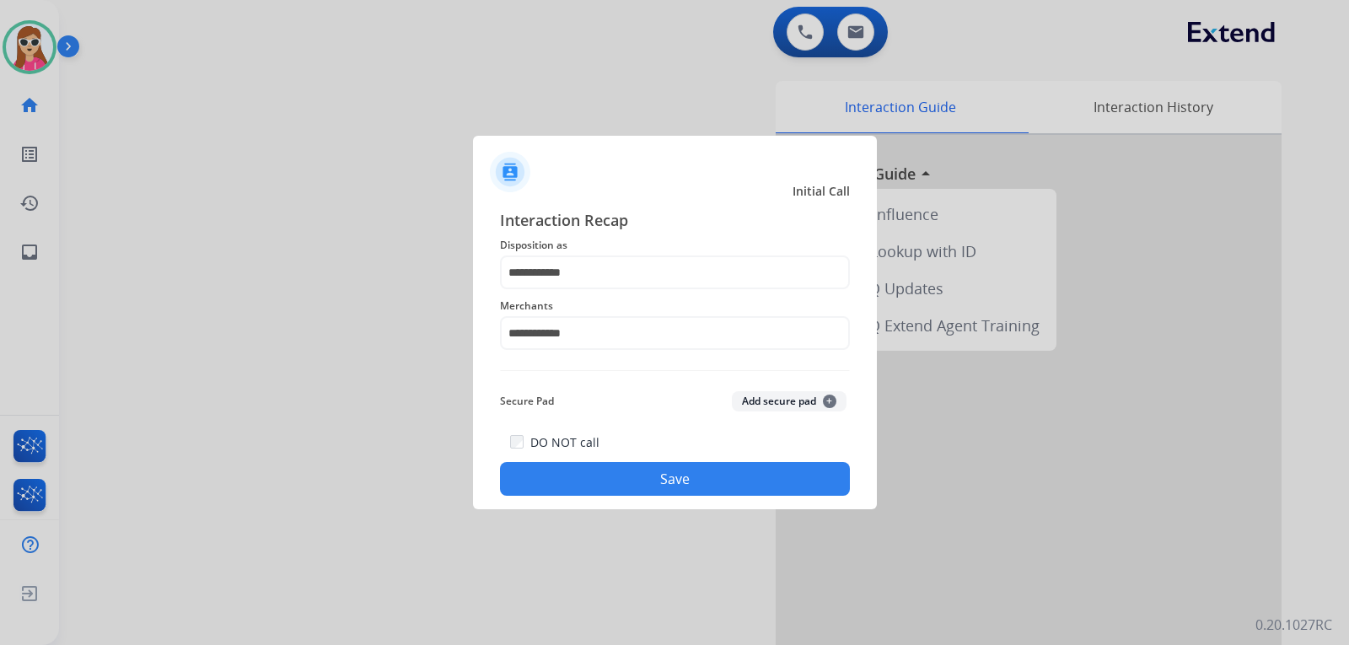
click at [662, 479] on button "Save" at bounding box center [675, 479] width 350 height 34
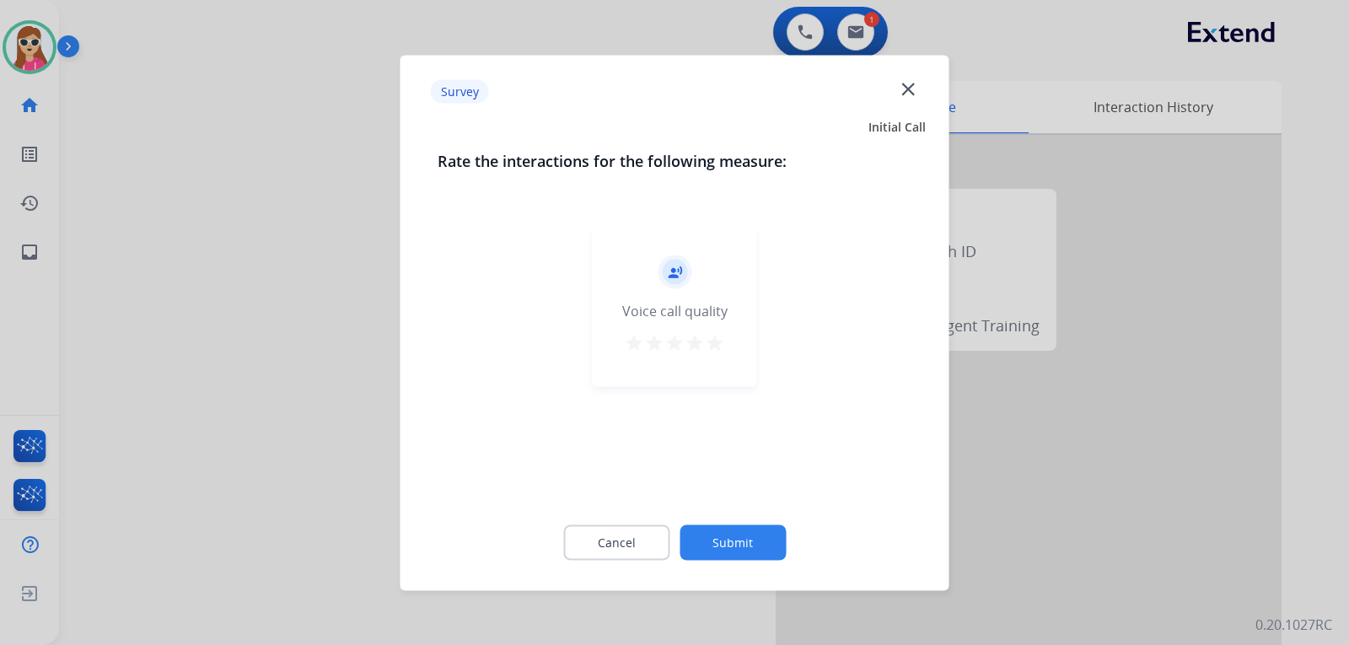
drag, startPoint x: 717, startPoint y: 315, endPoint x: 718, endPoint y: 346, distance: 30.4
click at [720, 315] on div "Voice call quality" at bounding box center [674, 310] width 105 height 20
click at [716, 352] on mat-icon "star" at bounding box center [715, 342] width 20 height 20
click at [749, 545] on button "Submit" at bounding box center [732, 541] width 106 height 35
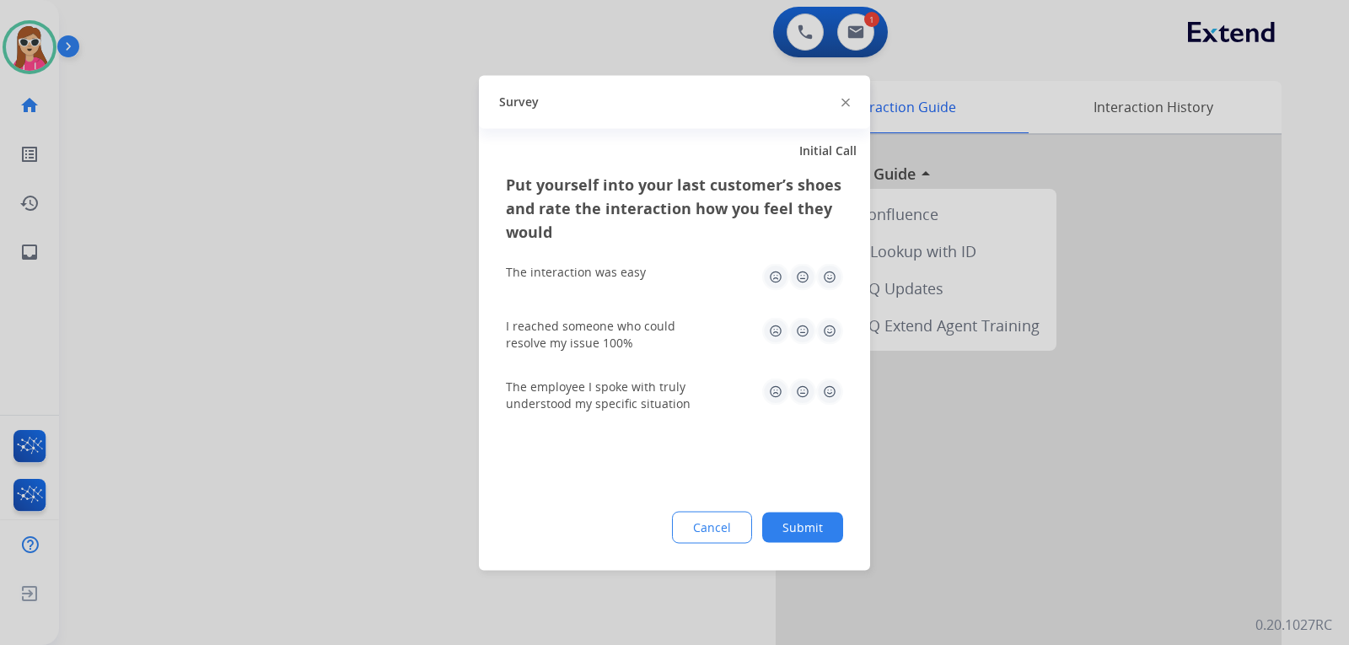
click at [834, 287] on img at bounding box center [829, 276] width 27 height 27
click at [824, 334] on img at bounding box center [829, 330] width 27 height 27
click at [827, 394] on img at bounding box center [829, 391] width 27 height 27
click at [824, 528] on button "Submit" at bounding box center [802, 527] width 81 height 30
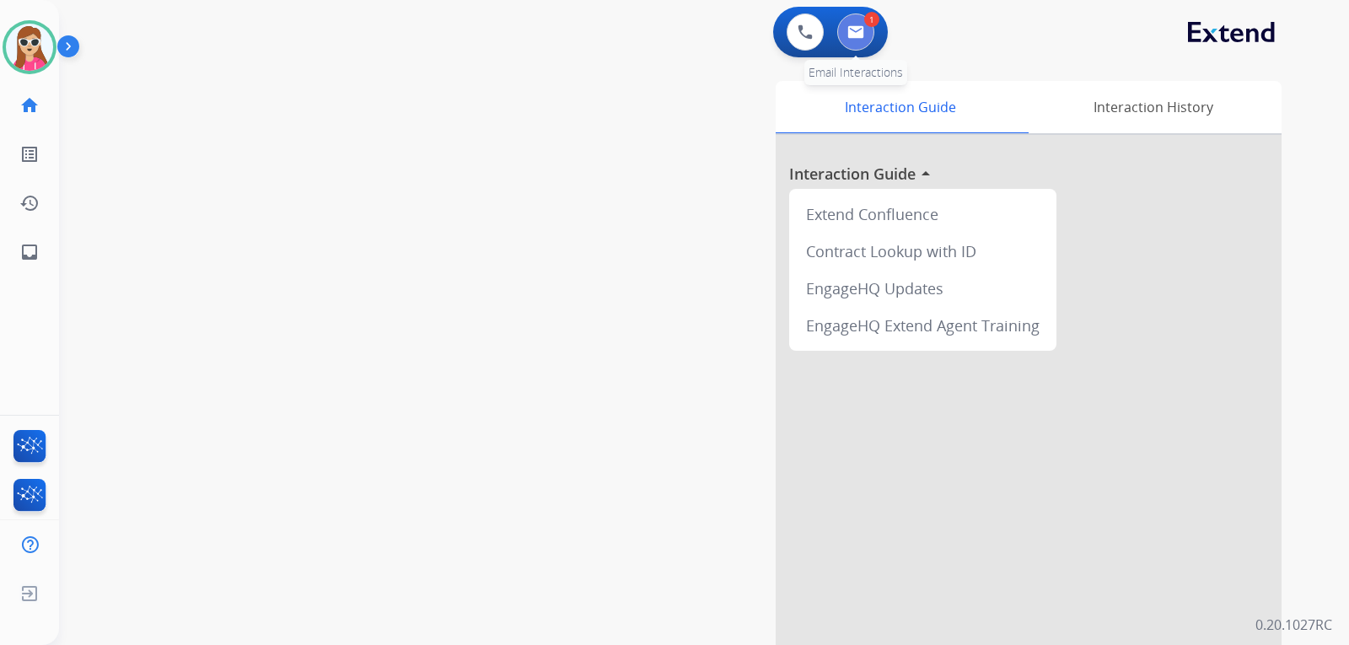
click at [859, 49] on button at bounding box center [855, 31] width 37 height 37
select select "**********"
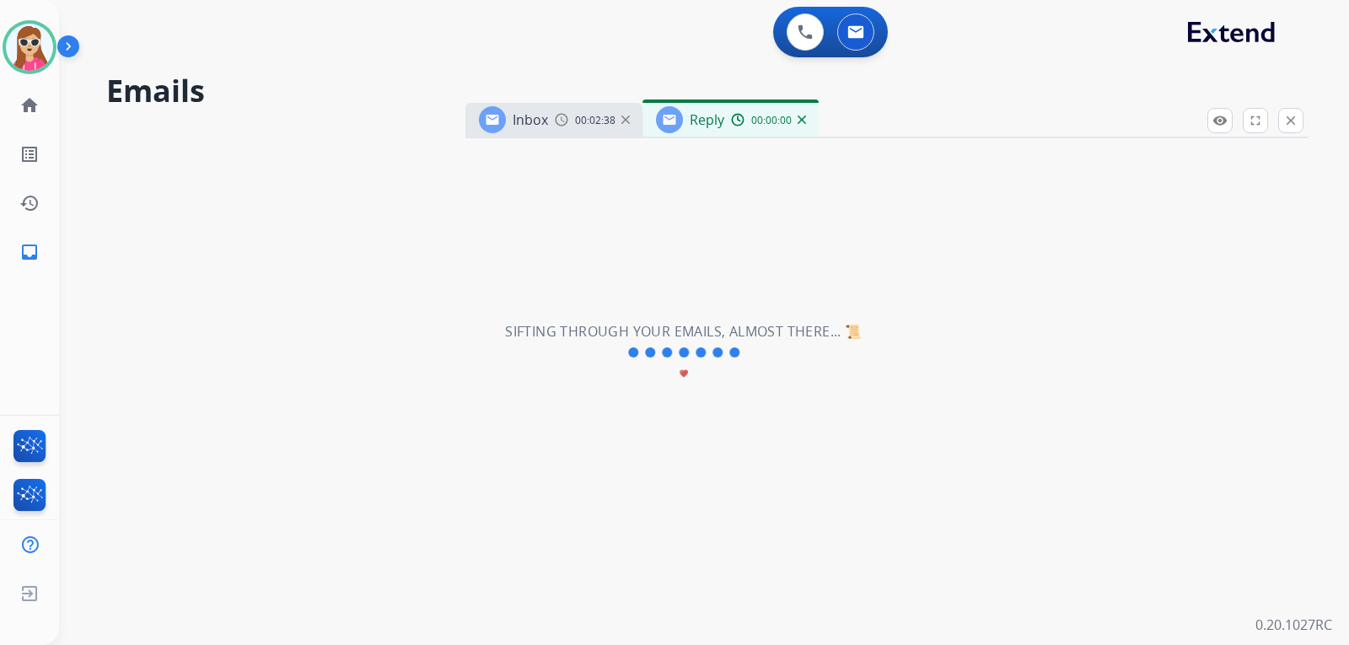
select select "**********"
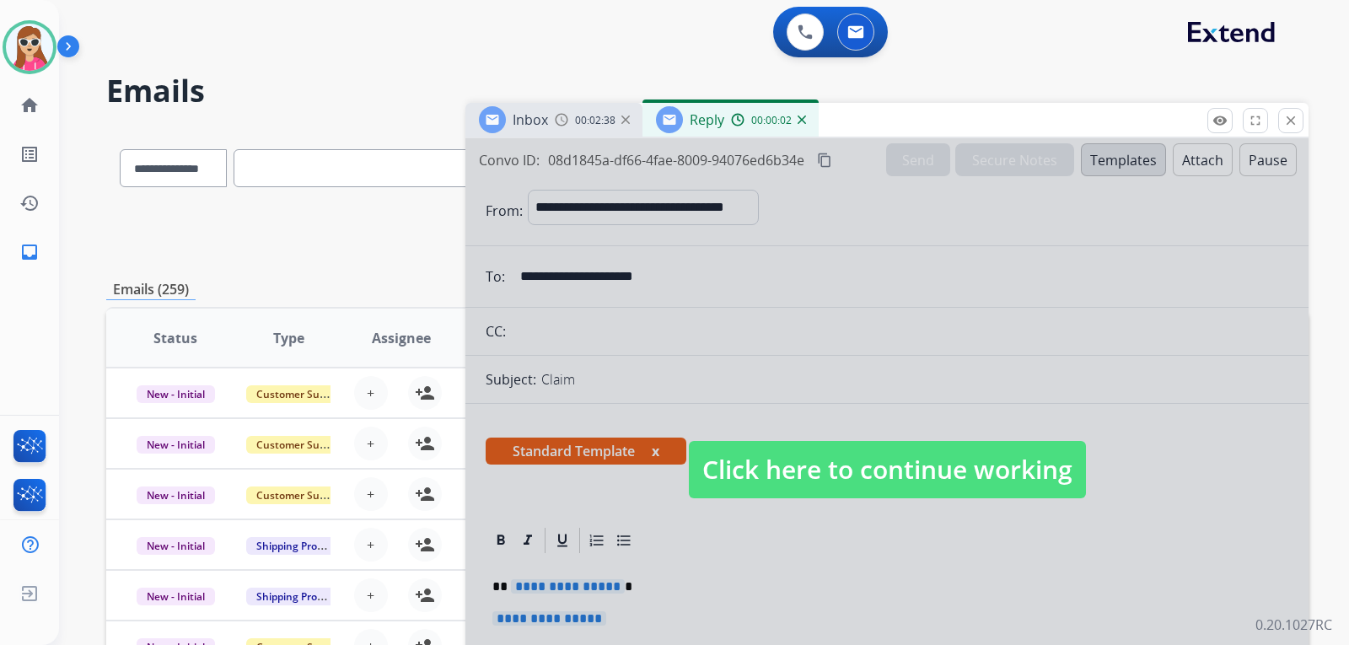
click at [841, 448] on span "Click here to continue working" at bounding box center [887, 469] width 397 height 57
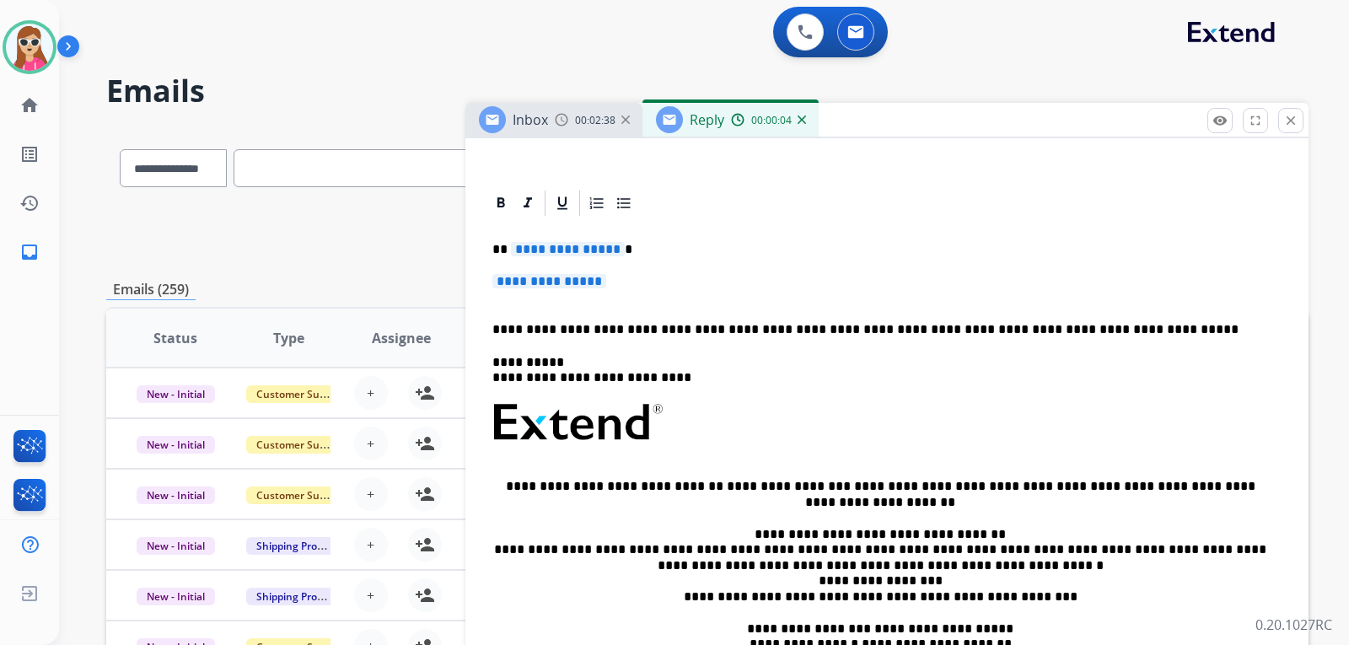
scroll to position [396, 0]
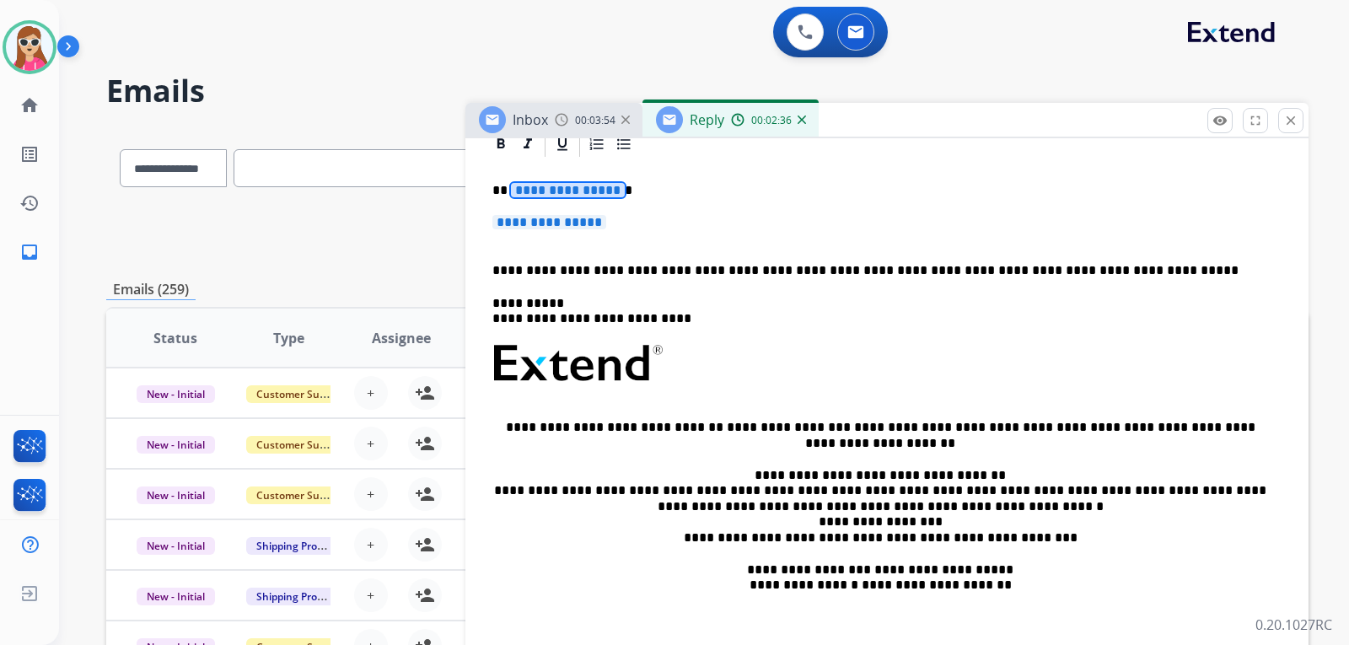
click at [568, 188] on span "**********" at bounding box center [568, 190] width 114 height 14
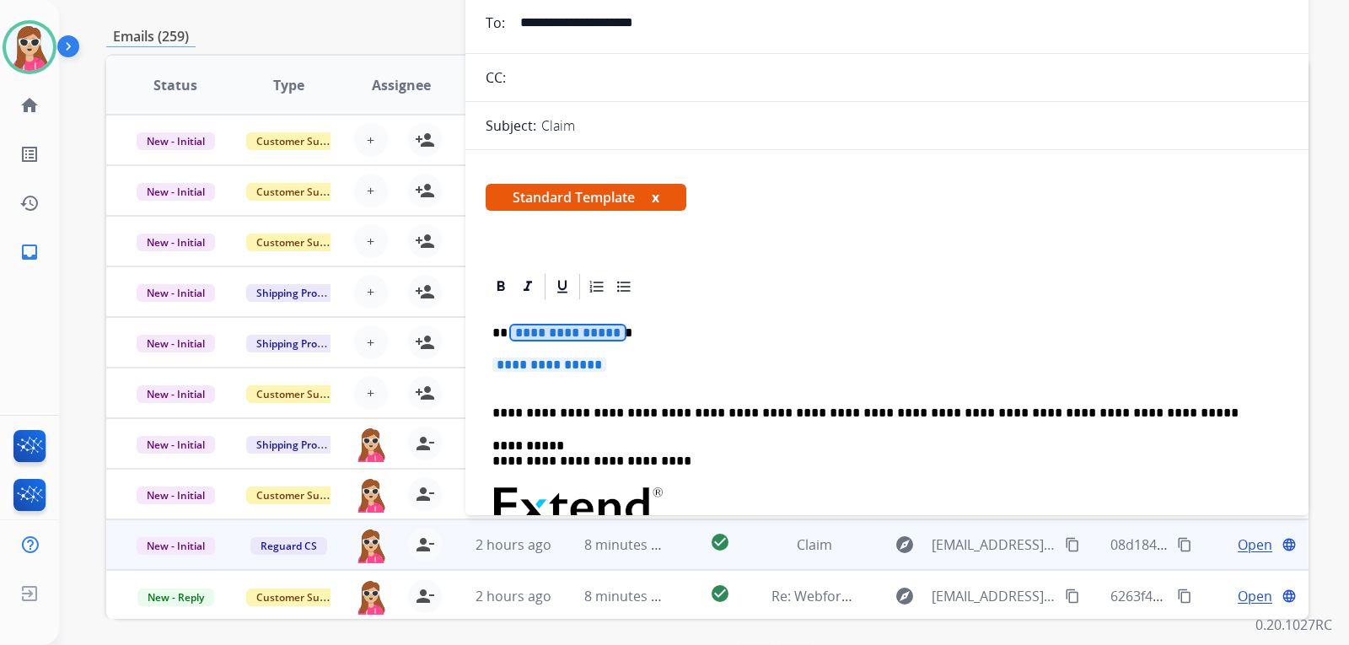
scroll to position [0, 0]
click at [573, 365] on span "**********" at bounding box center [549, 365] width 114 height 14
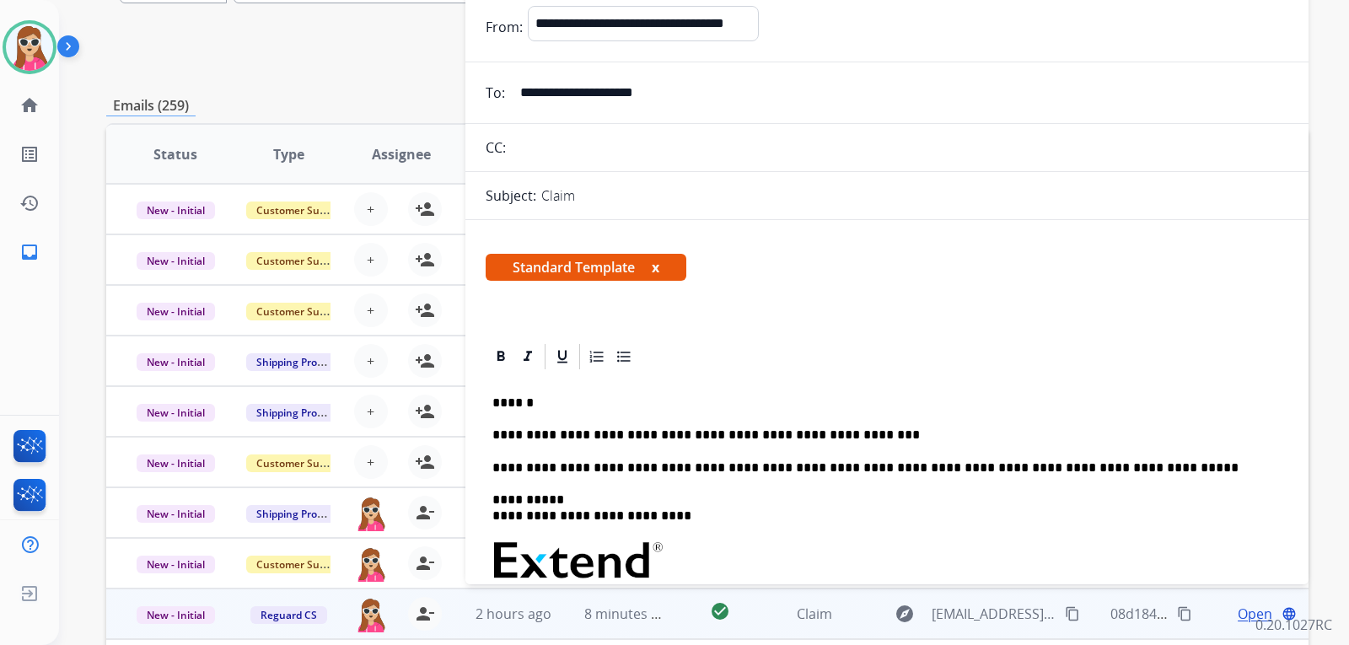
scroll to position [62, 0]
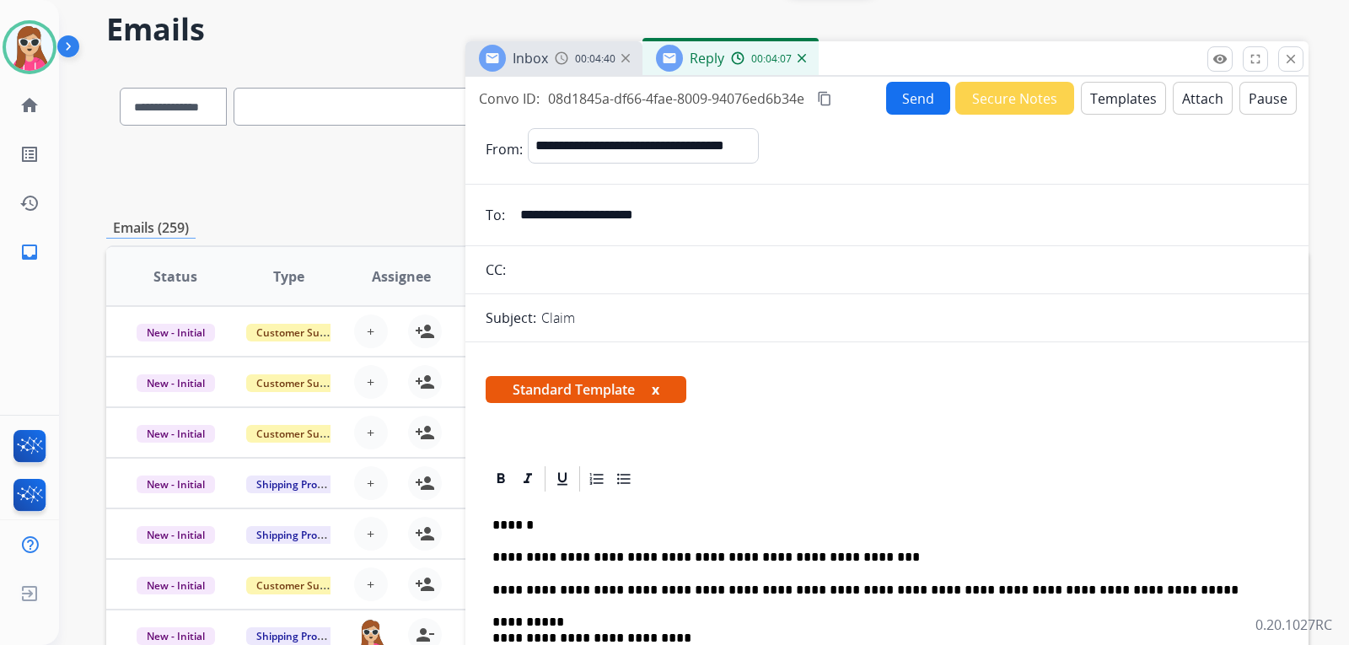
click at [901, 94] on button "Send" at bounding box center [918, 98] width 64 height 33
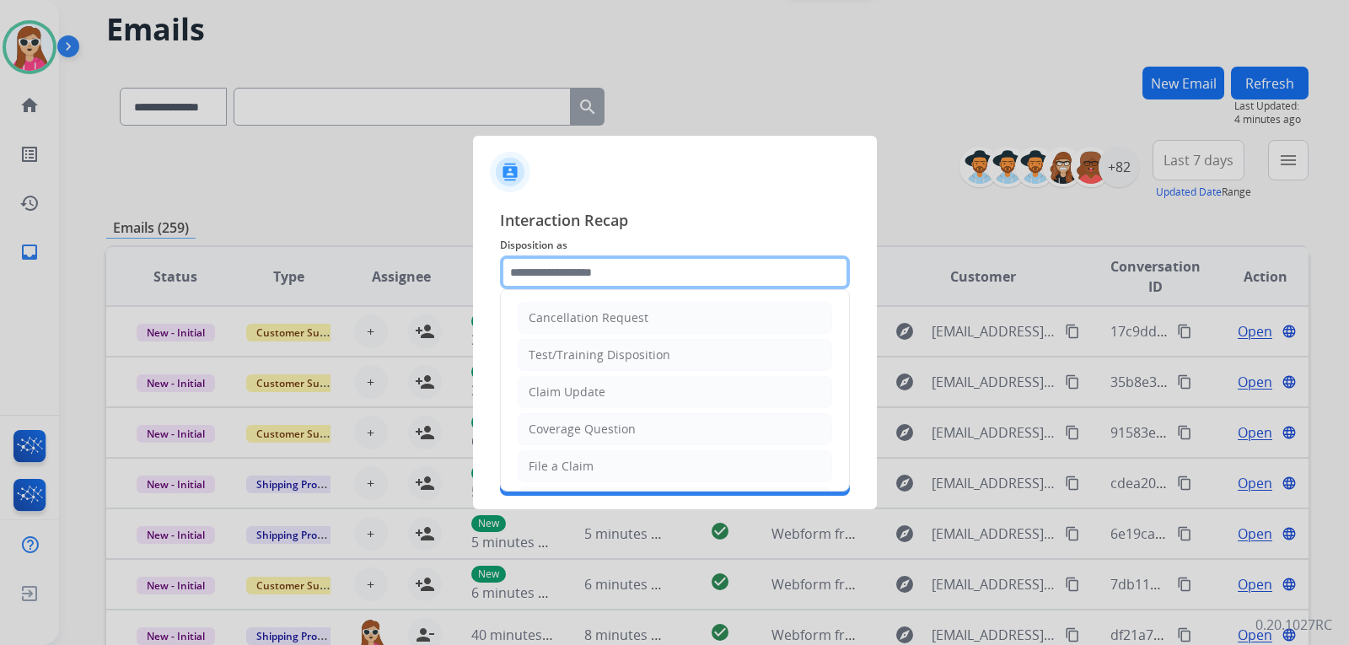
drag, startPoint x: 636, startPoint y: 273, endPoint x: 646, endPoint y: 270, distance: 9.9
click at [638, 272] on input "text" at bounding box center [675, 272] width 350 height 34
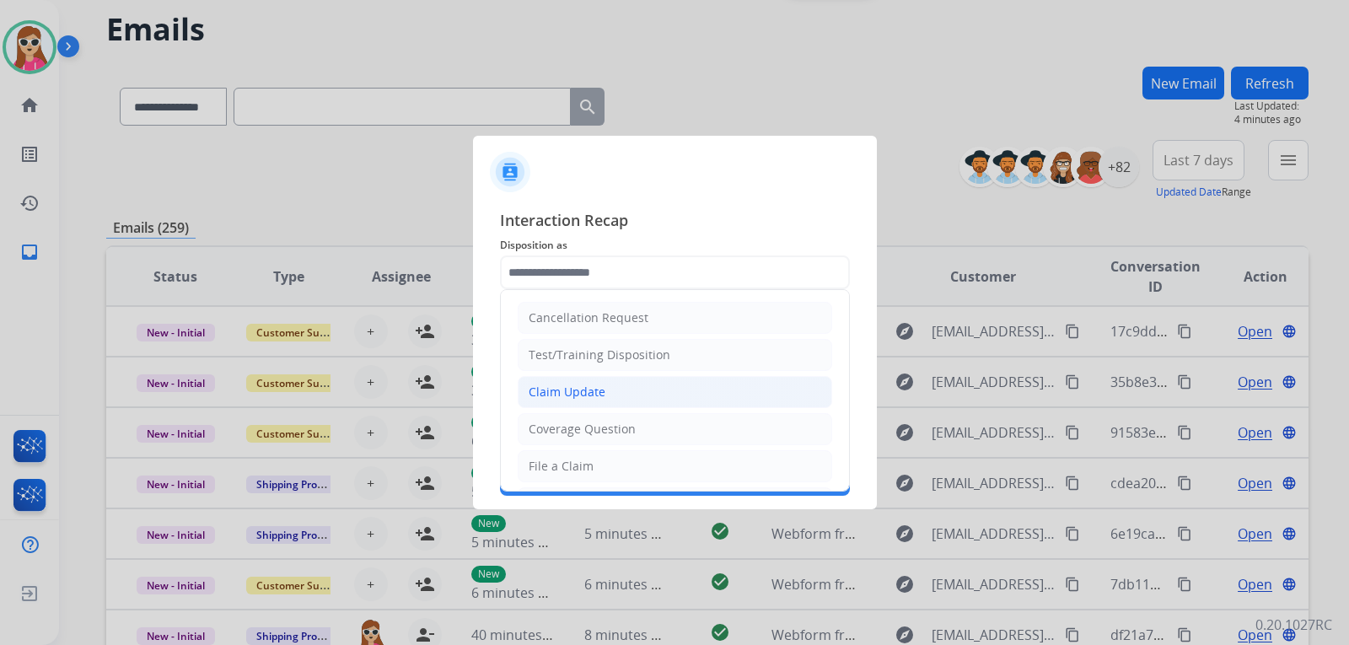
click at [618, 394] on li "Claim Update" at bounding box center [675, 392] width 314 height 32
type input "**********"
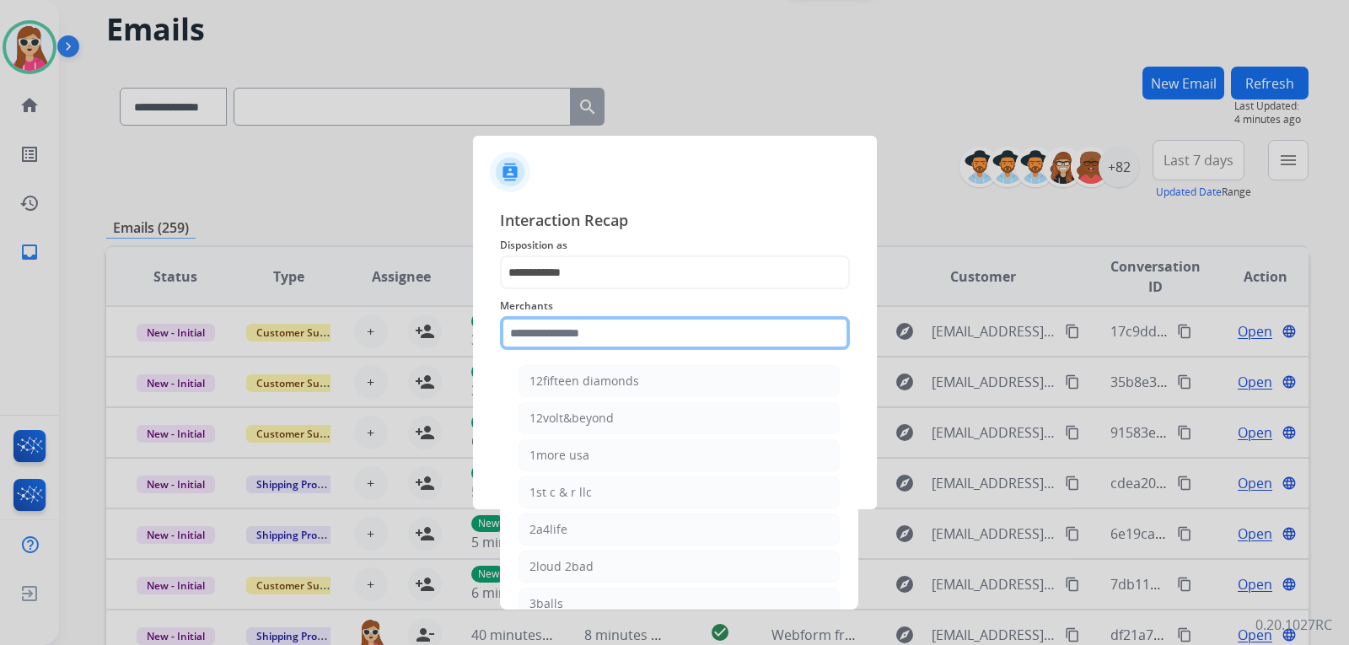
click at [643, 334] on input "text" at bounding box center [675, 333] width 350 height 34
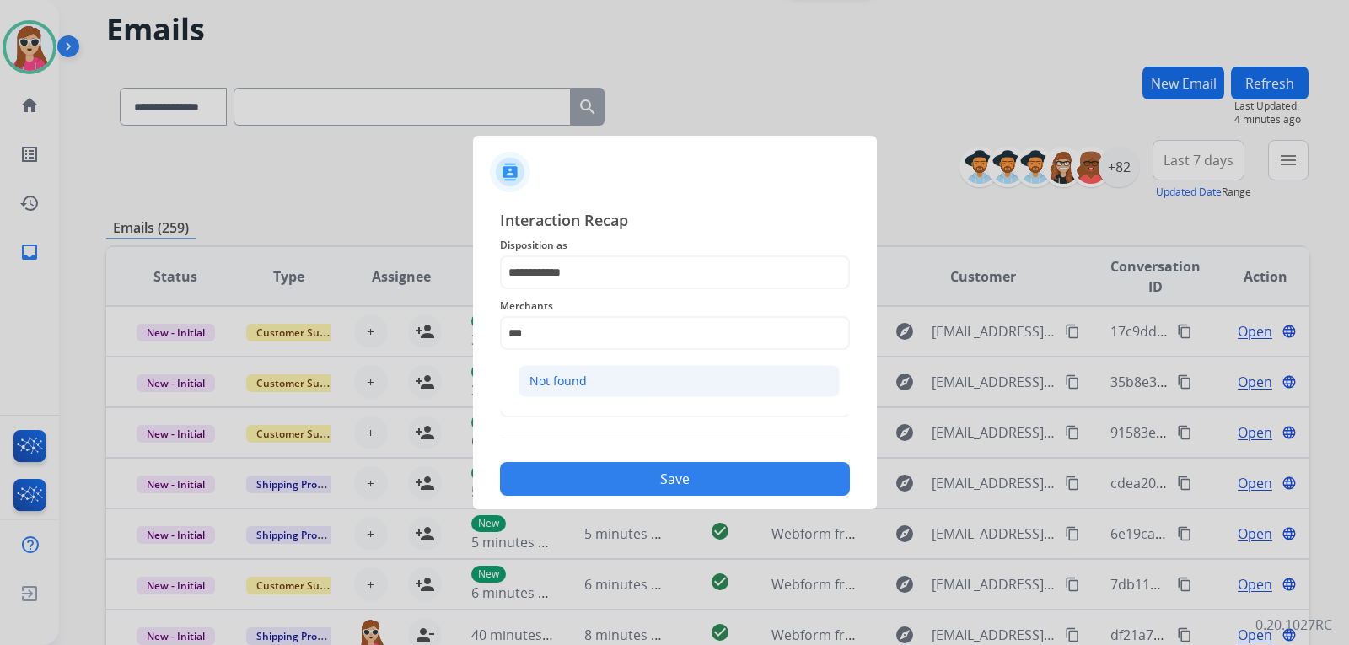
click at [644, 382] on li "Not found" at bounding box center [678, 381] width 321 height 32
type input "*********"
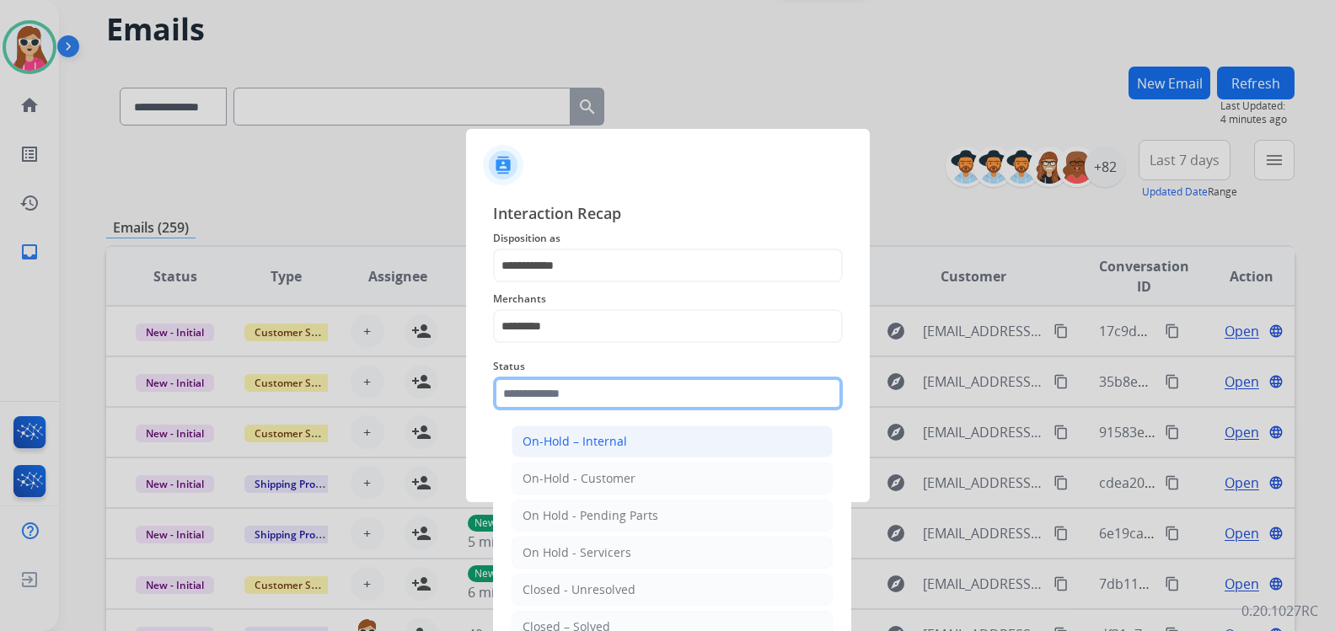
drag, startPoint x: 633, startPoint y: 399, endPoint x: 640, endPoint y: 448, distance: 49.3
click at [632, 400] on input "text" at bounding box center [668, 394] width 350 height 34
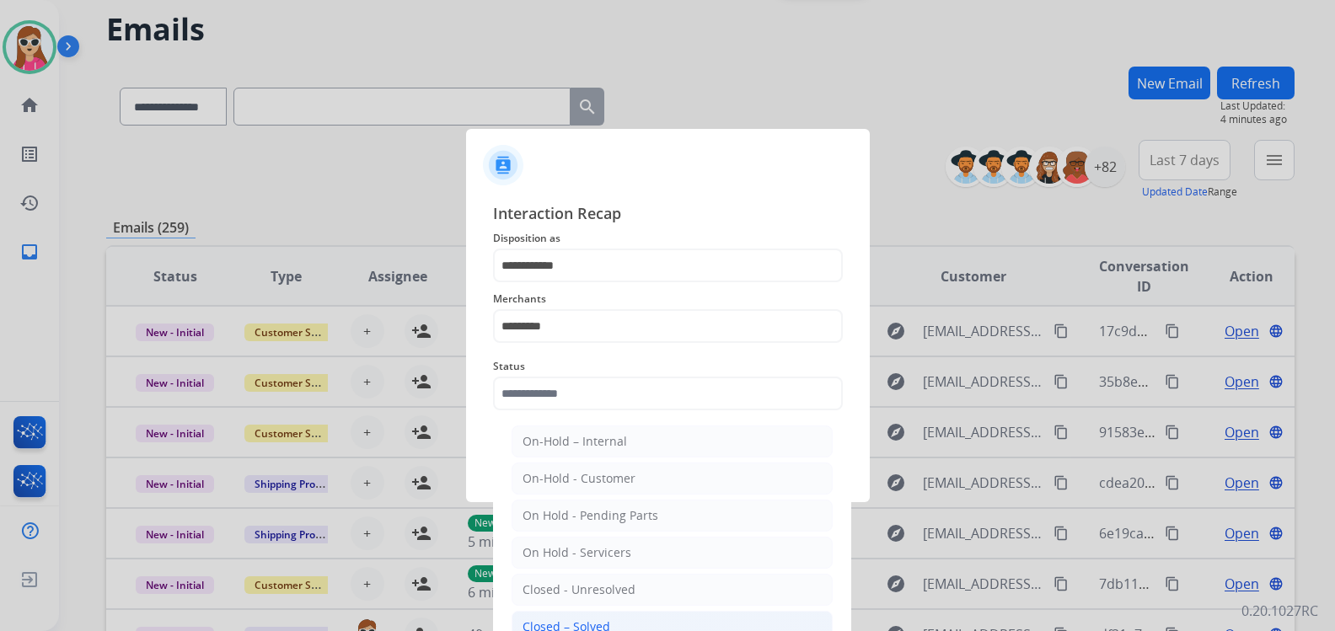
click at [645, 625] on li "Closed – Solved" at bounding box center [672, 627] width 321 height 32
type input "**********"
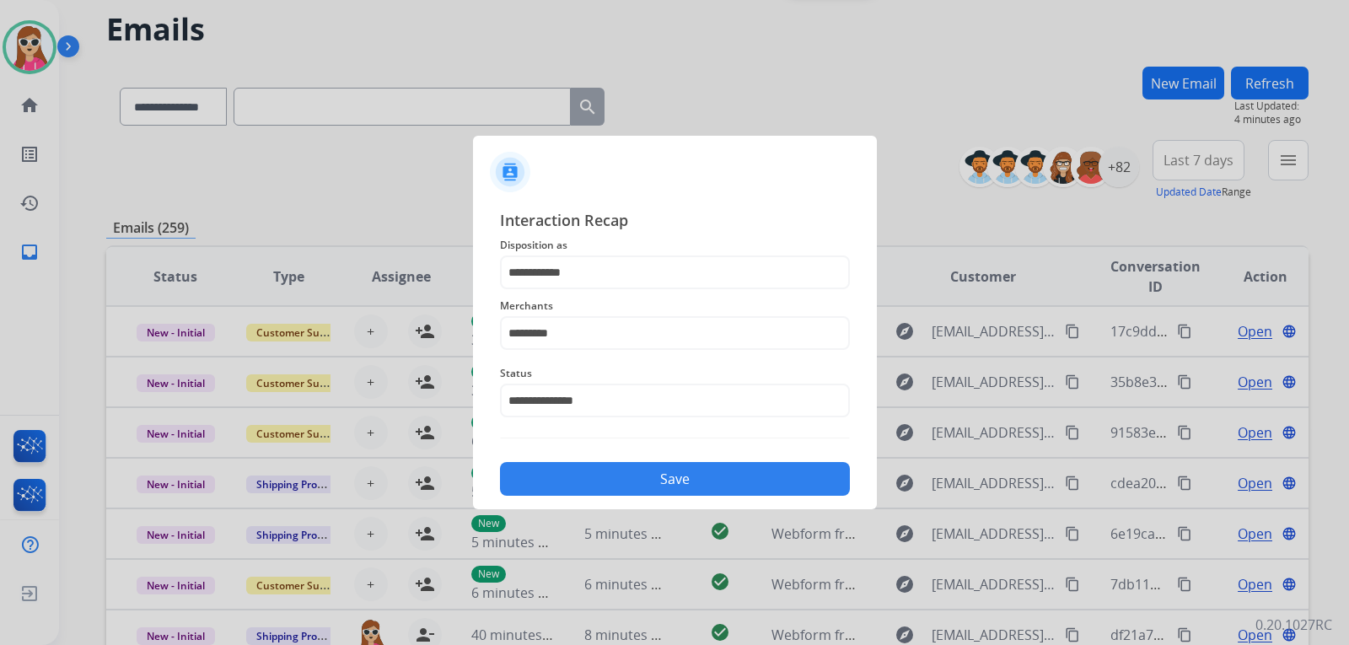
drag, startPoint x: 672, startPoint y: 453, endPoint x: 671, endPoint y: 466, distance: 12.7
click at [671, 466] on div "Save" at bounding box center [675, 474] width 350 height 44
click at [672, 473] on button "Save" at bounding box center [675, 479] width 350 height 34
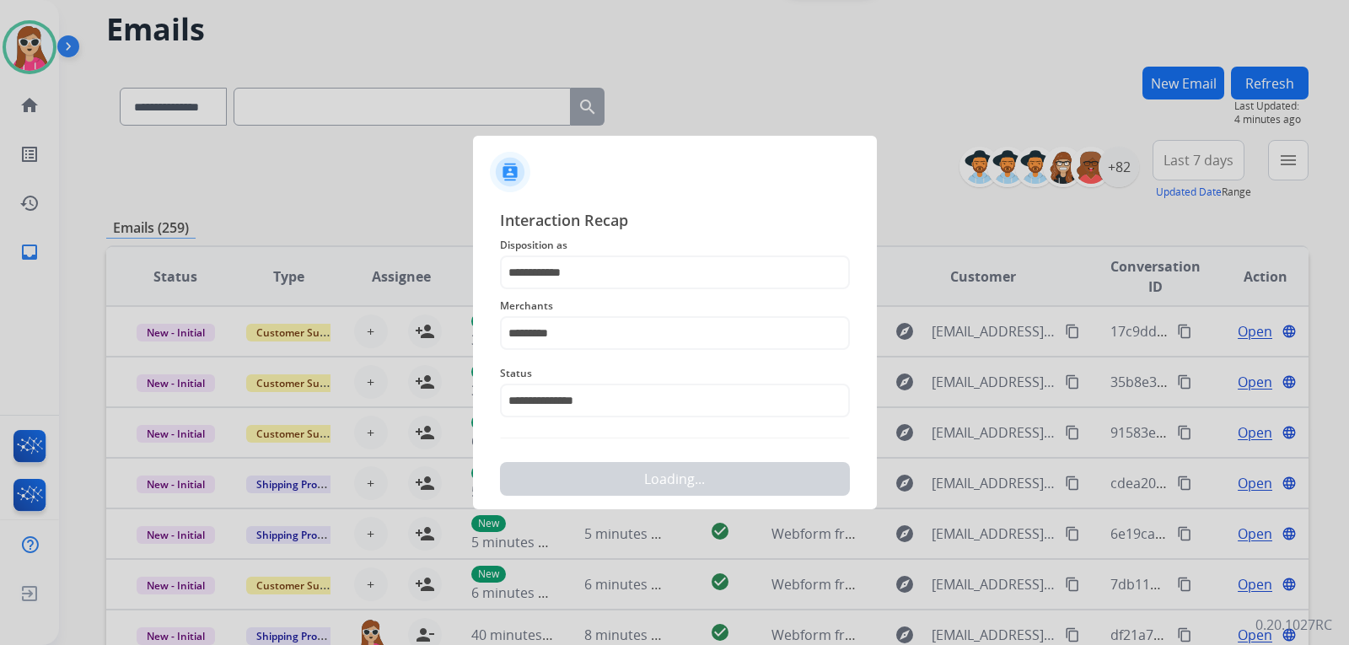
scroll to position [0, 0]
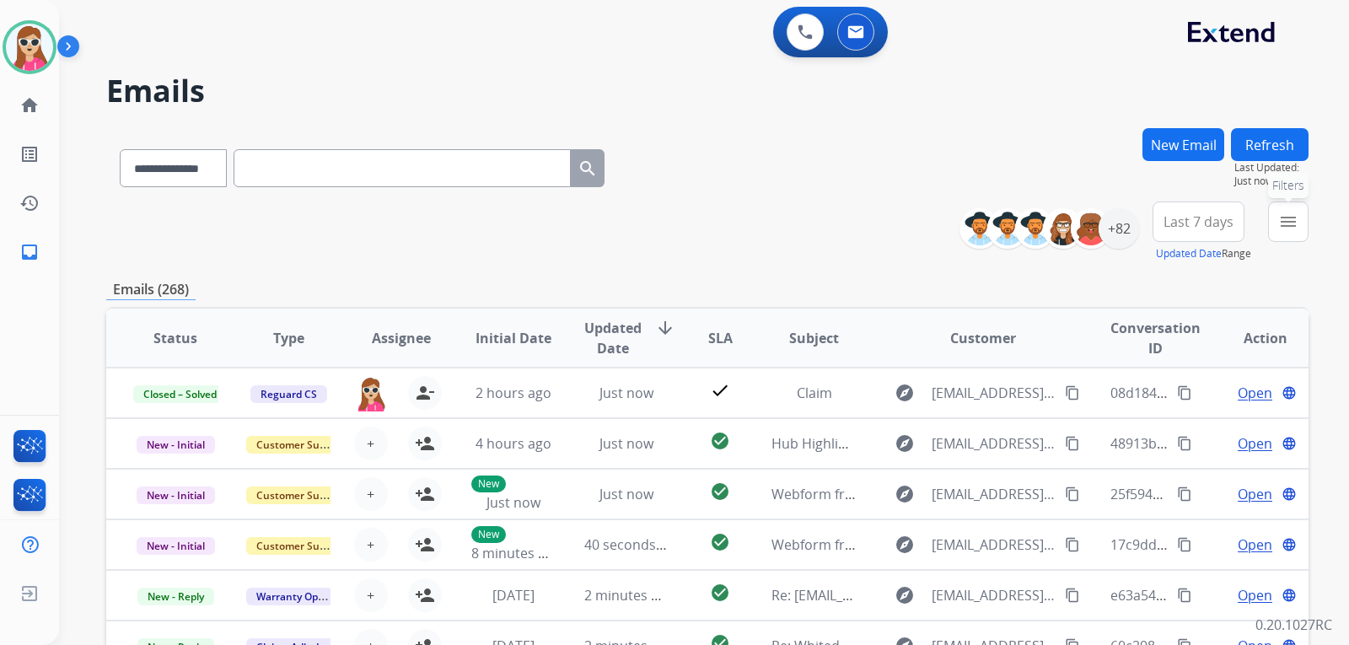
click at [1269, 225] on button "menu Filters" at bounding box center [1288, 221] width 40 height 40
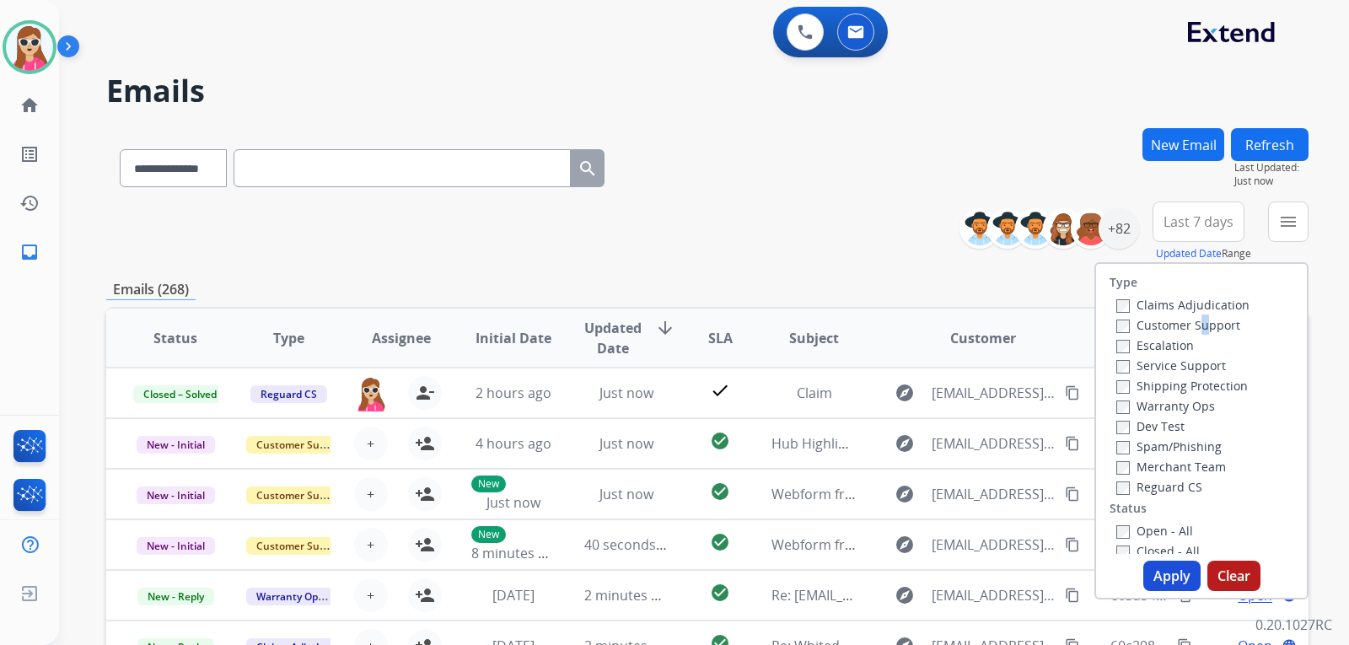
click at [1189, 321] on label "Customer Support" at bounding box center [1178, 325] width 124 height 16
drag, startPoint x: 1215, startPoint y: 319, endPoint x: 1214, endPoint y: 329, distance: 9.3
click at [1215, 319] on label "Customer Support" at bounding box center [1178, 325] width 124 height 16
click at [1200, 377] on div "Shipping Protection" at bounding box center [1182, 385] width 133 height 20
click at [1197, 383] on label "Shipping Protection" at bounding box center [1181, 386] width 131 height 16
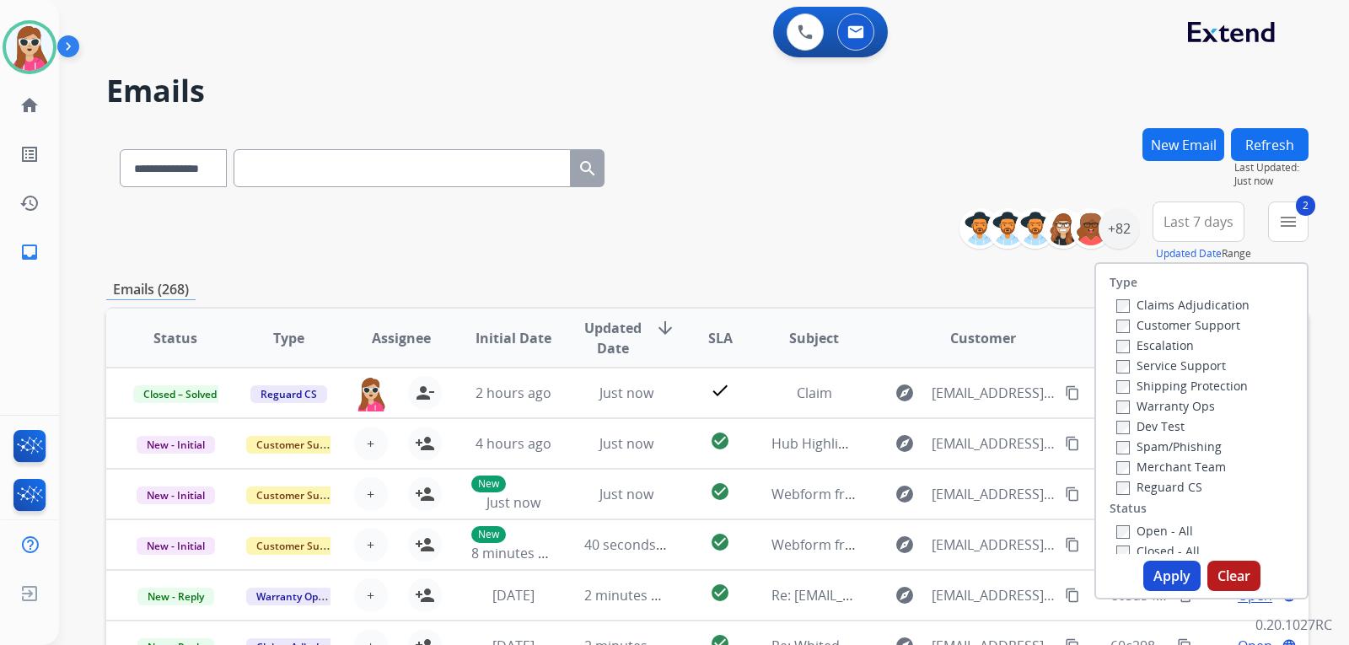
drag, startPoint x: 1179, startPoint y: 485, endPoint x: 1174, endPoint y: 494, distance: 9.8
click at [1178, 486] on label "Reguard CS" at bounding box center [1159, 487] width 86 height 16
click at [1161, 534] on label "Open - All" at bounding box center [1154, 531] width 77 height 16
click at [1167, 571] on button "Apply" at bounding box center [1171, 576] width 57 height 30
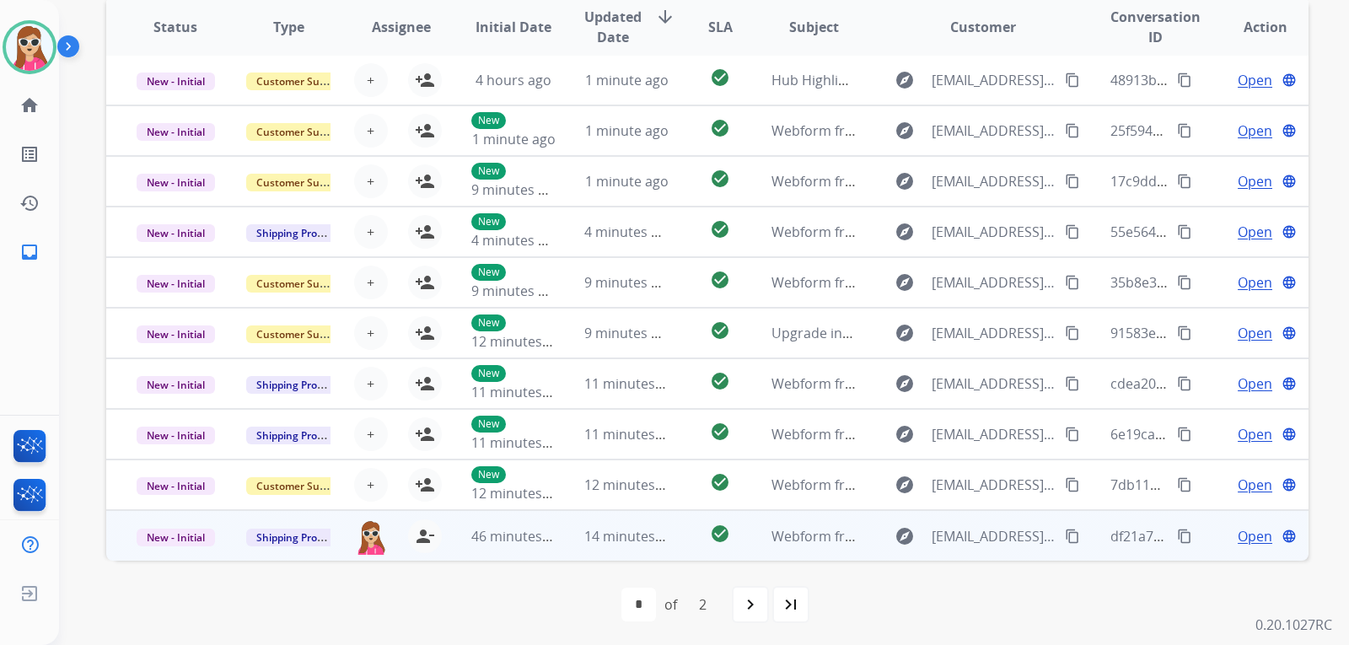
scroll to position [436, 0]
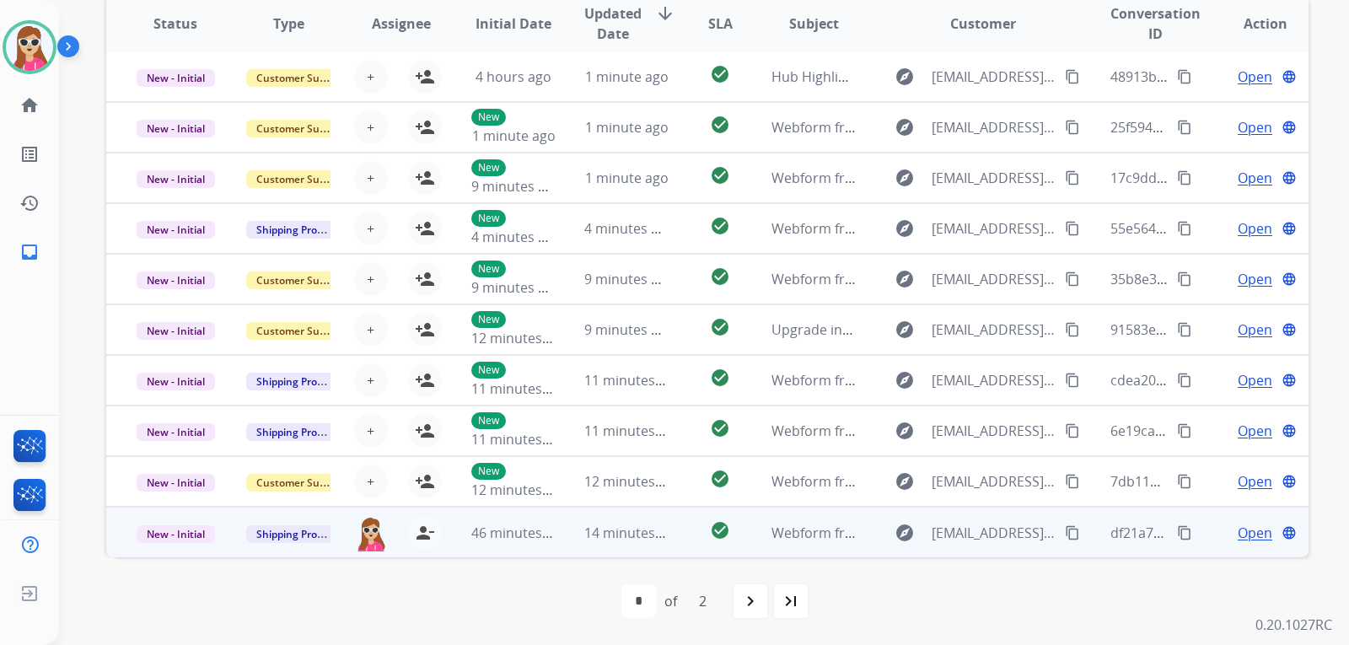
click at [870, 541] on td "explore ajaxn92@gmail.com content_copy" at bounding box center [969, 532] width 225 height 51
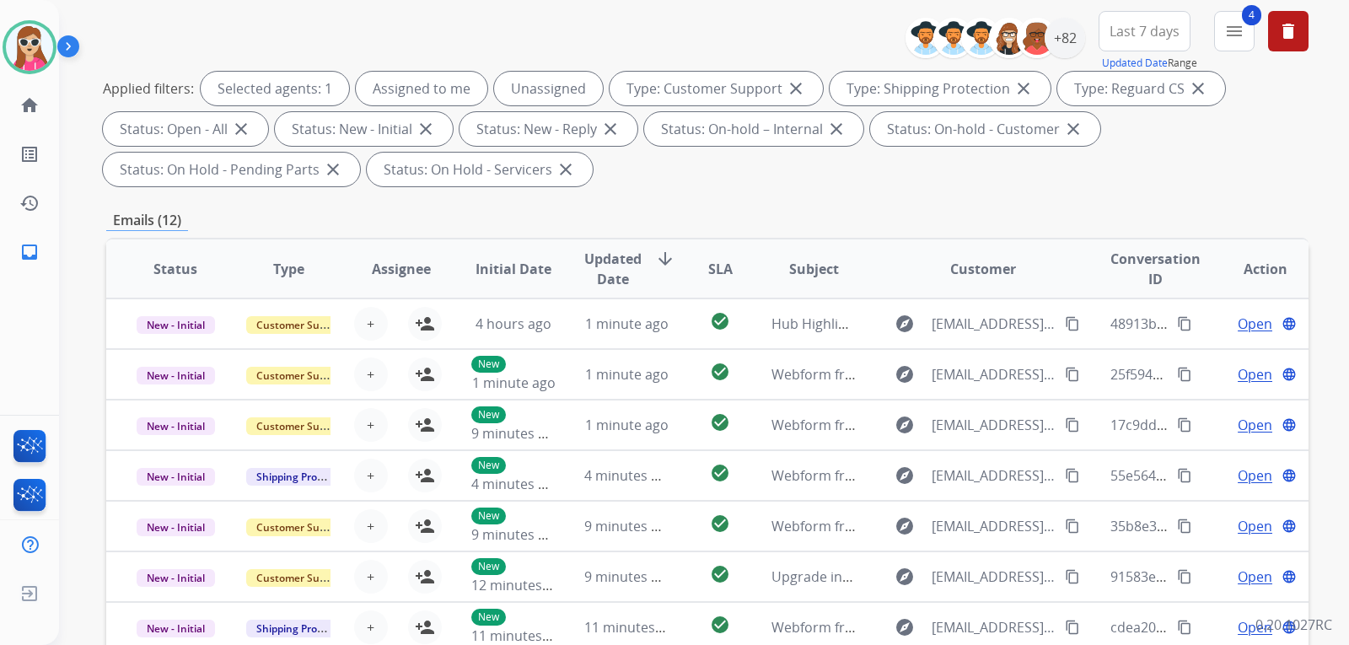
scroll to position [183, 0]
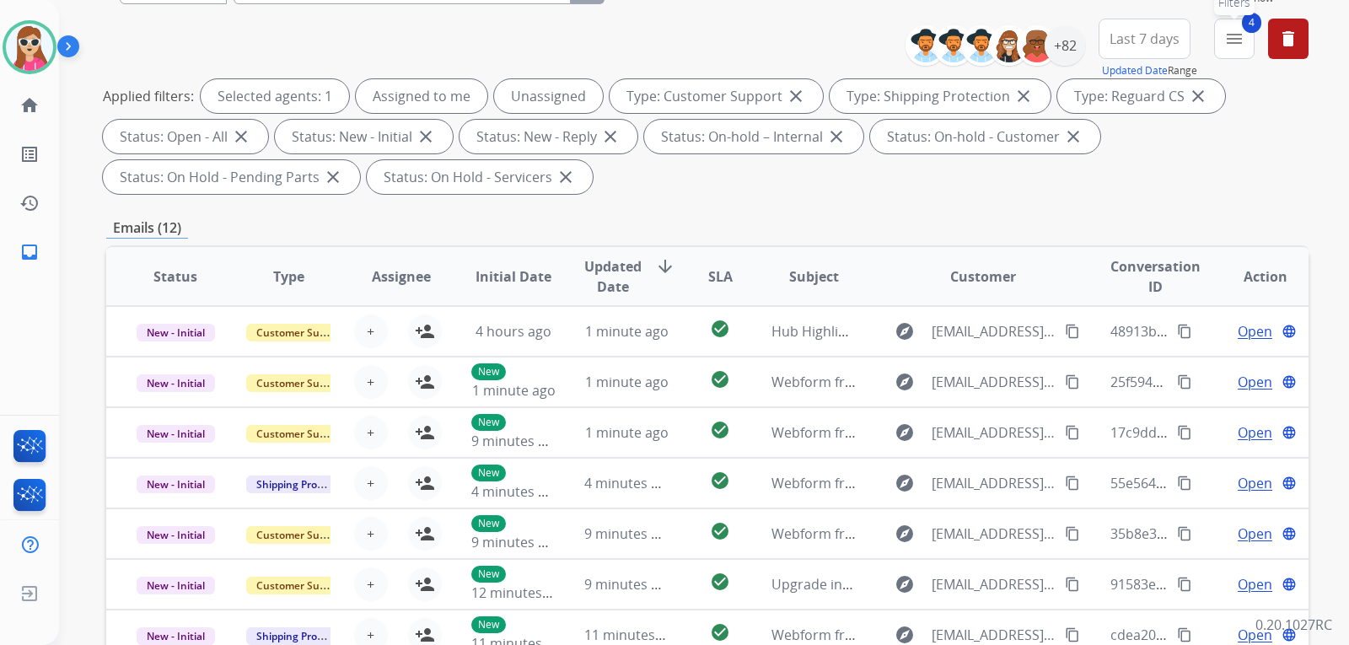
click at [1233, 42] on mat-icon "menu" at bounding box center [1234, 39] width 20 height 20
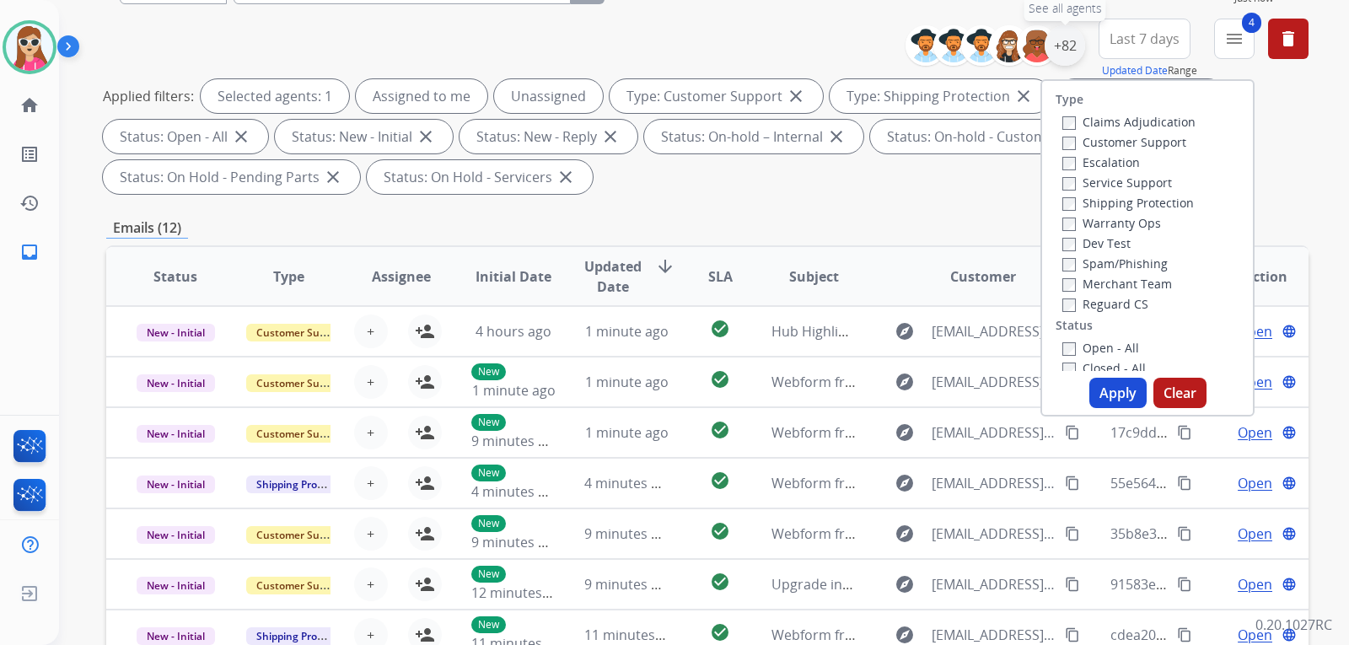
click at [1074, 53] on div "+82" at bounding box center [1064, 45] width 40 height 40
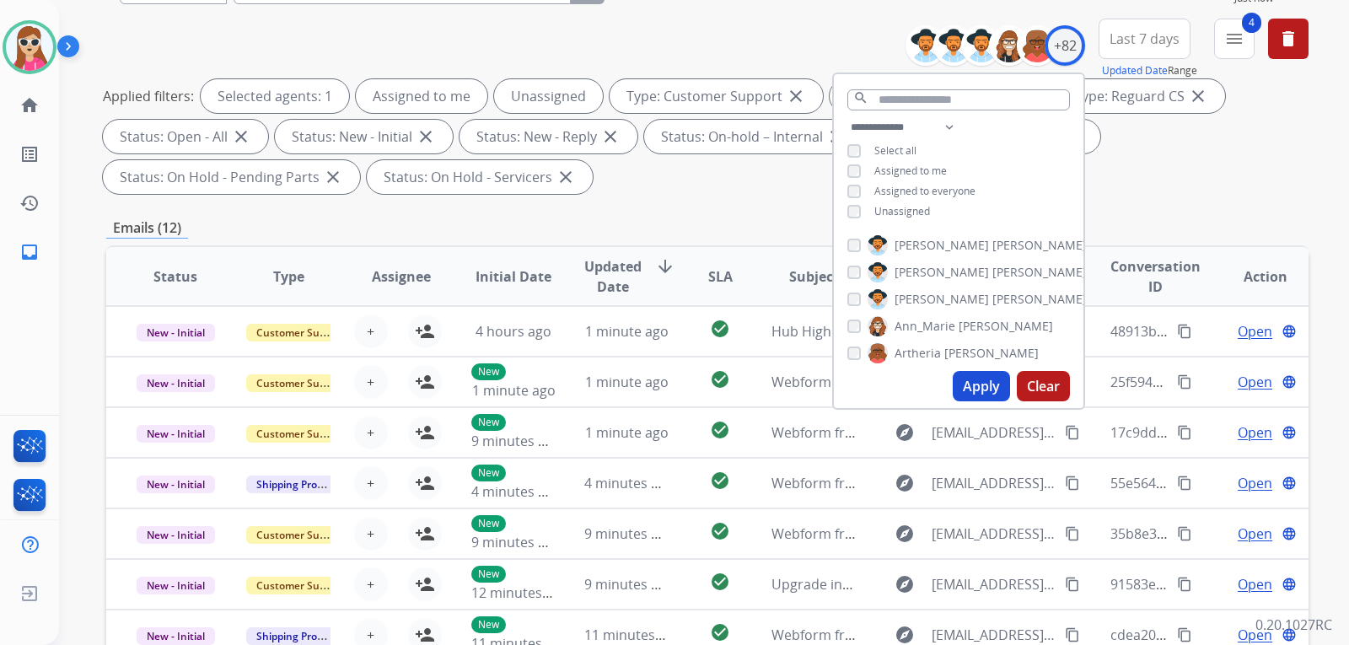
click at [920, 212] on span "Unassigned" at bounding box center [902, 211] width 56 height 14
click at [979, 374] on button "Apply" at bounding box center [980, 386] width 57 height 30
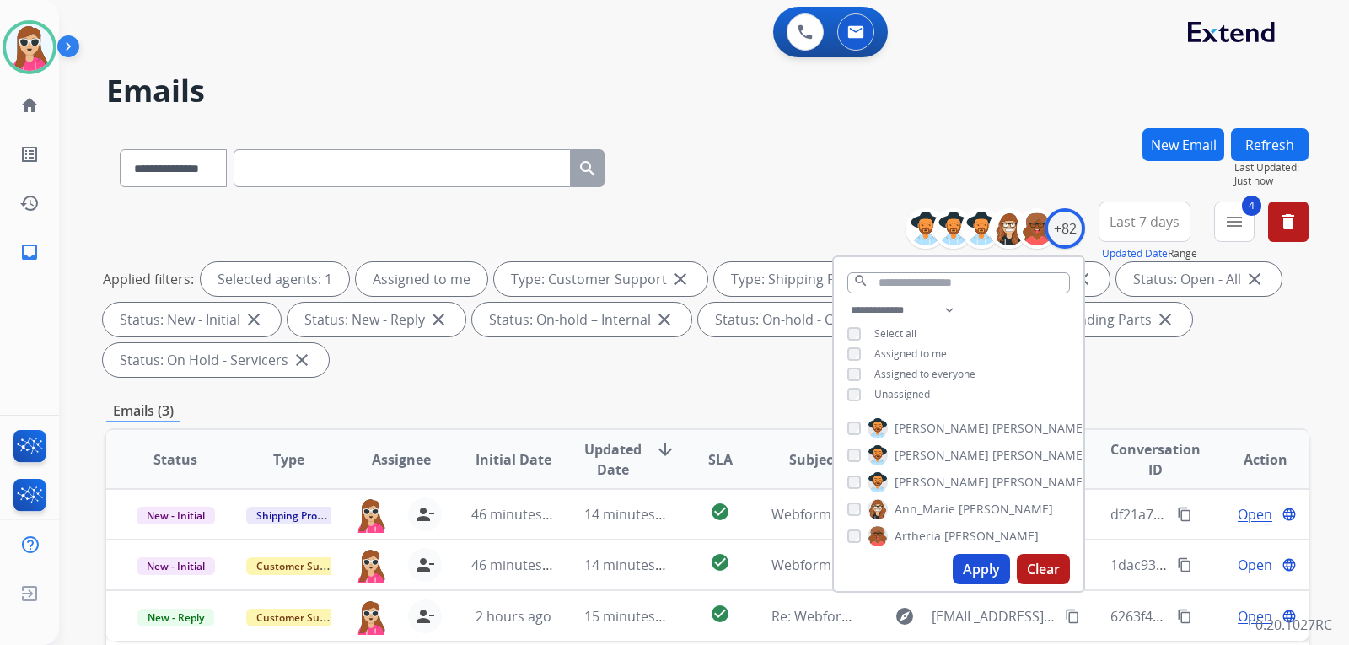
scroll to position [84, 0]
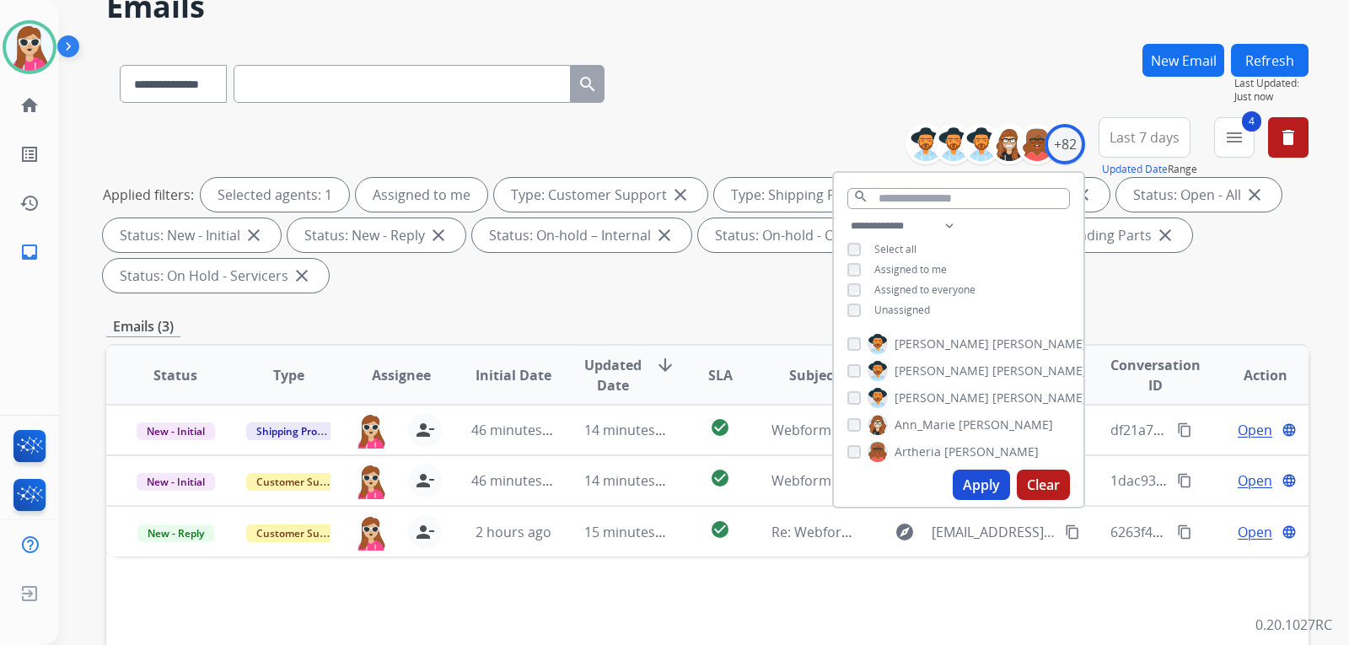
click at [619, 379] on span "Updated Date" at bounding box center [612, 375] width 57 height 40
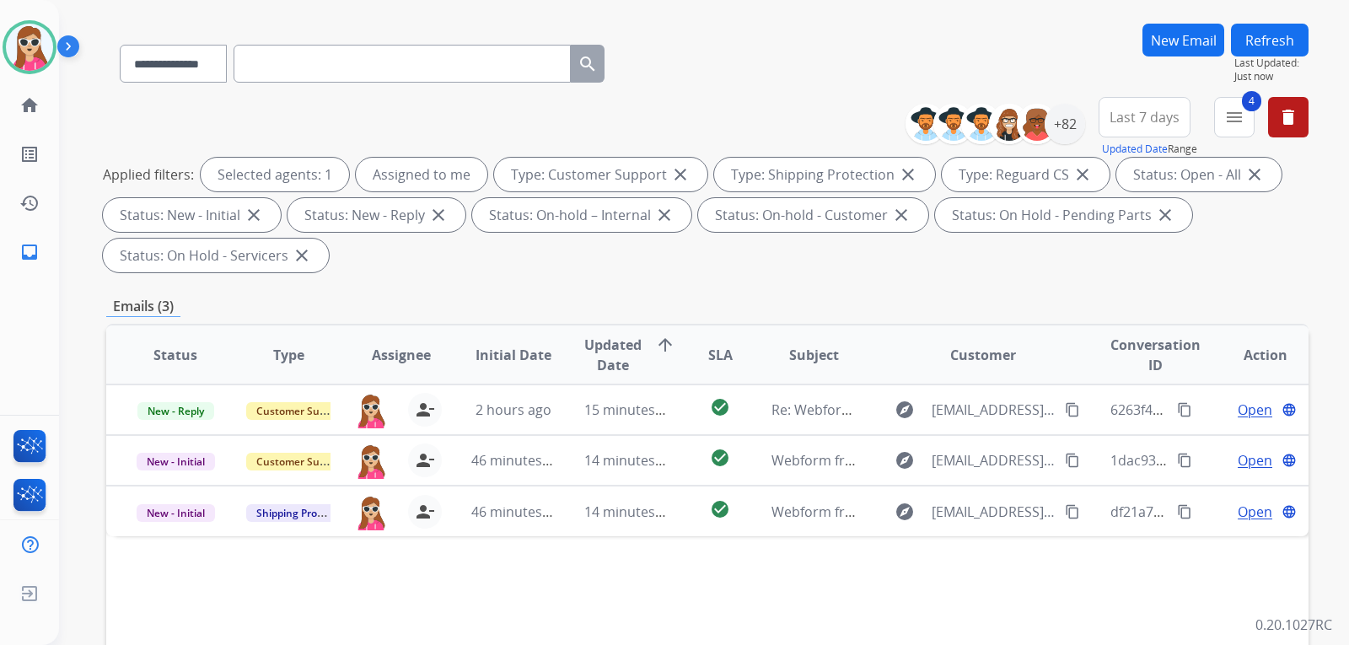
scroll to position [253, 0]
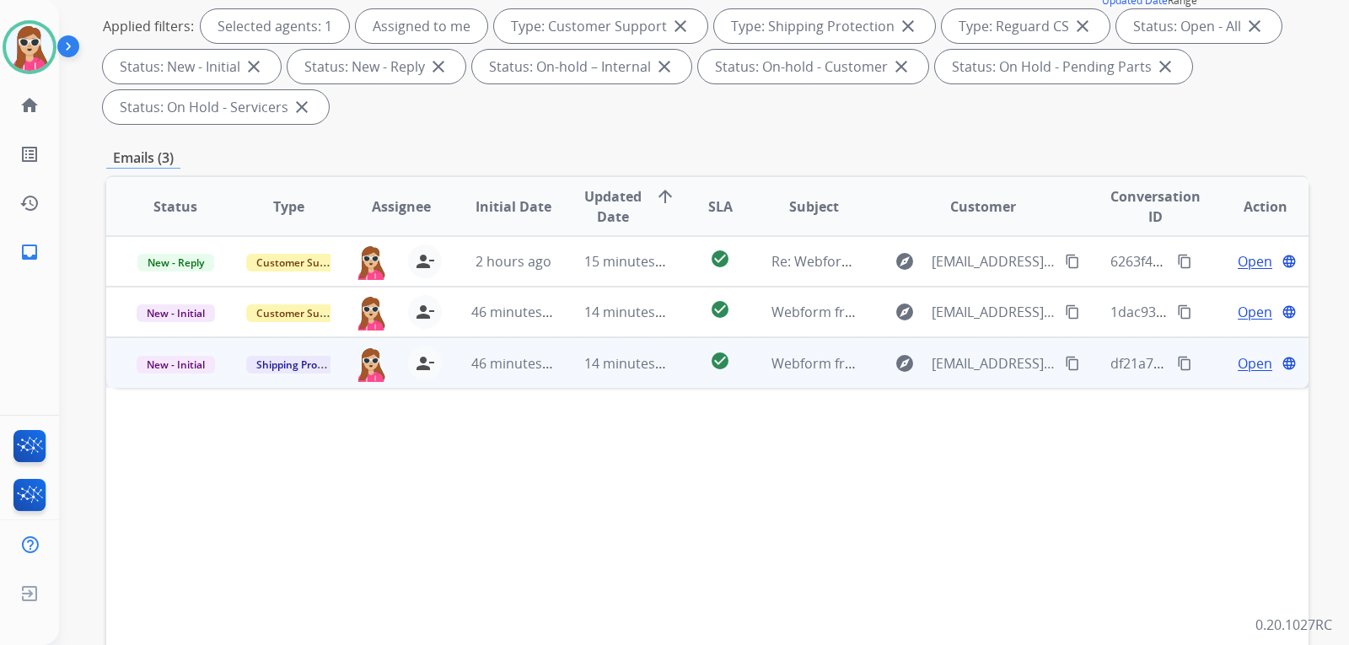
click at [858, 377] on td "explore ajaxn92@gmail.com content_copy" at bounding box center [969, 362] width 225 height 51
click at [1239, 363] on span "Open" at bounding box center [1254, 362] width 35 height 20
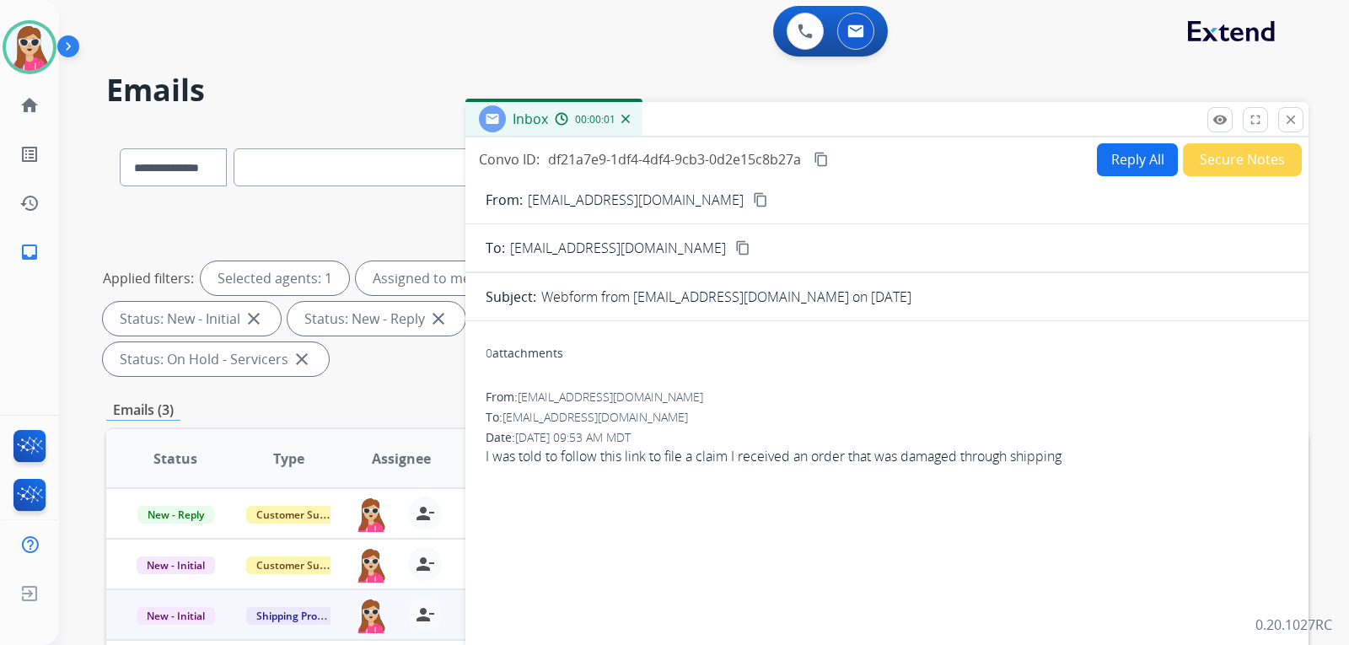
scroll to position [0, 0]
click at [1302, 122] on button "close Close" at bounding box center [1290, 120] width 25 height 25
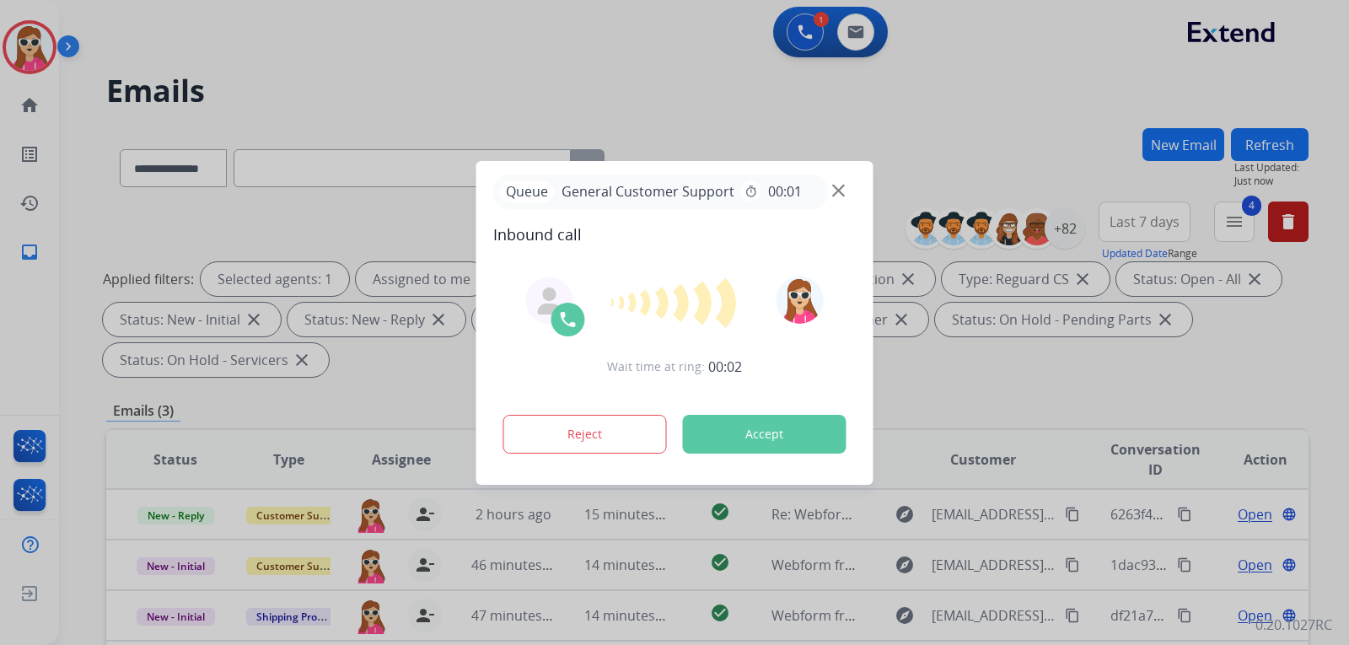
click at [804, 426] on button "Accept" at bounding box center [765, 434] width 164 height 39
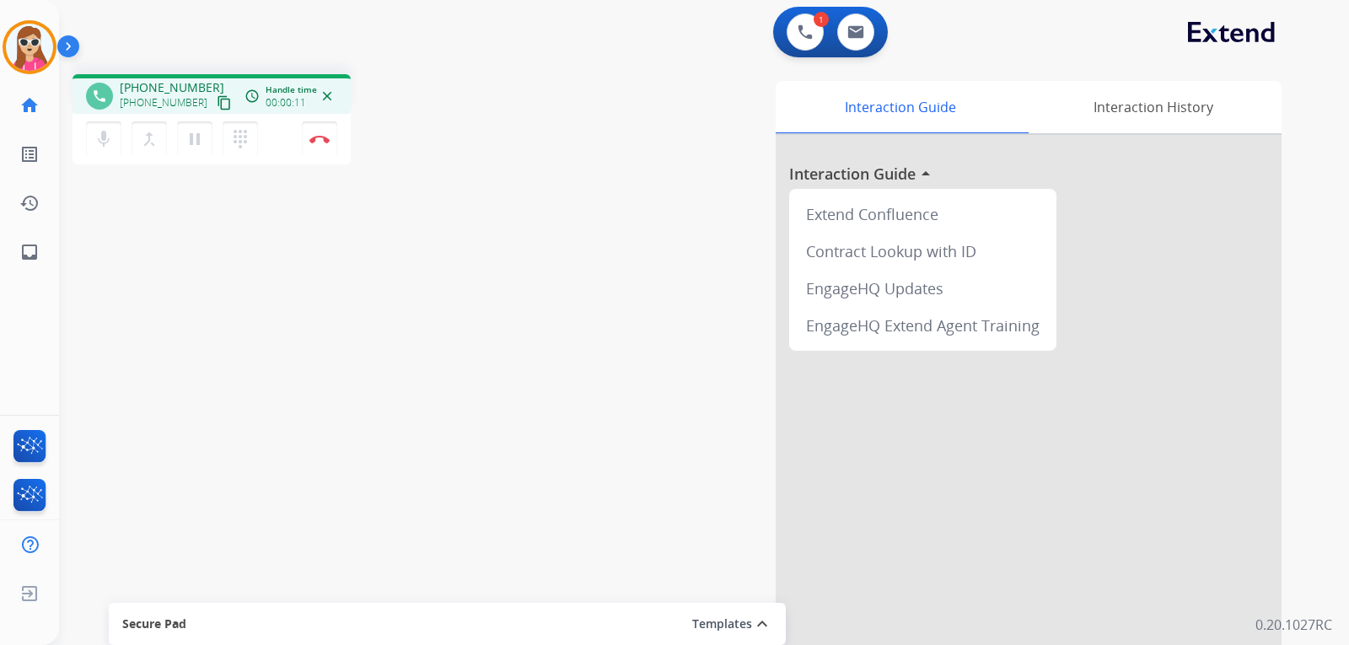
click at [217, 106] on mat-icon "content_copy" at bounding box center [224, 102] width 15 height 15
click at [208, 131] on button "pause Hold" at bounding box center [194, 138] width 35 height 35
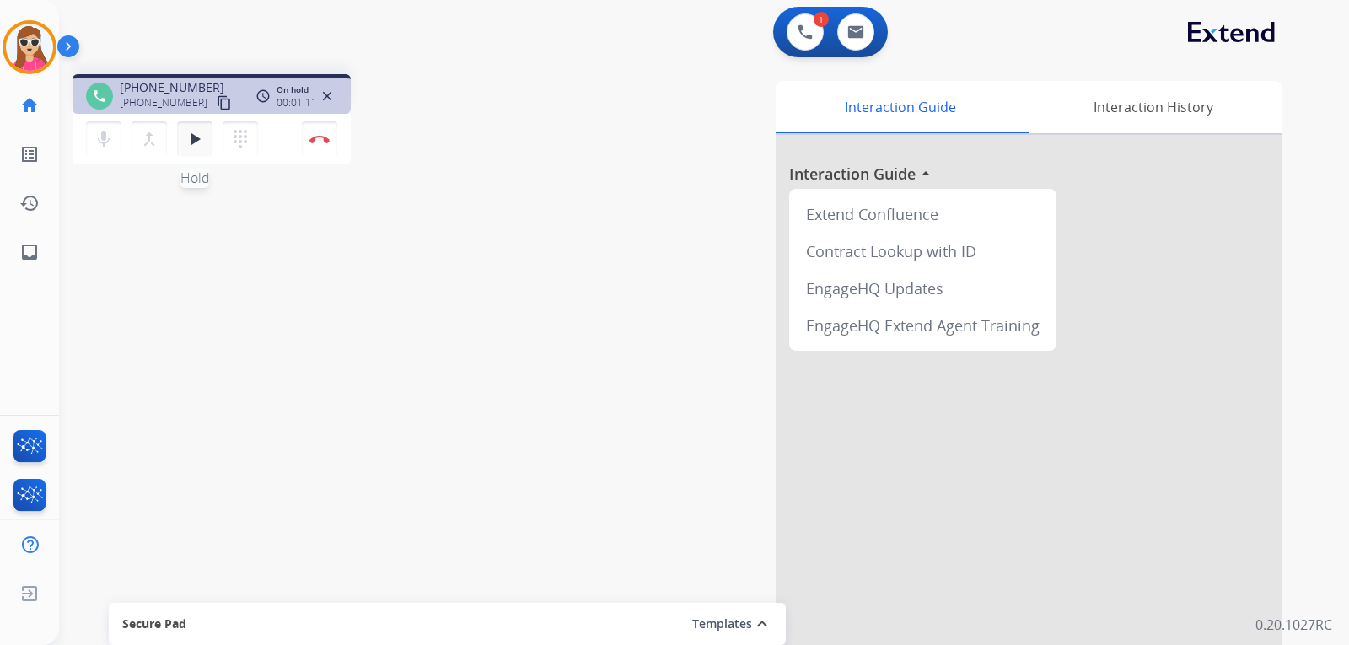
click at [185, 122] on button "play_arrow Hold" at bounding box center [194, 138] width 35 height 35
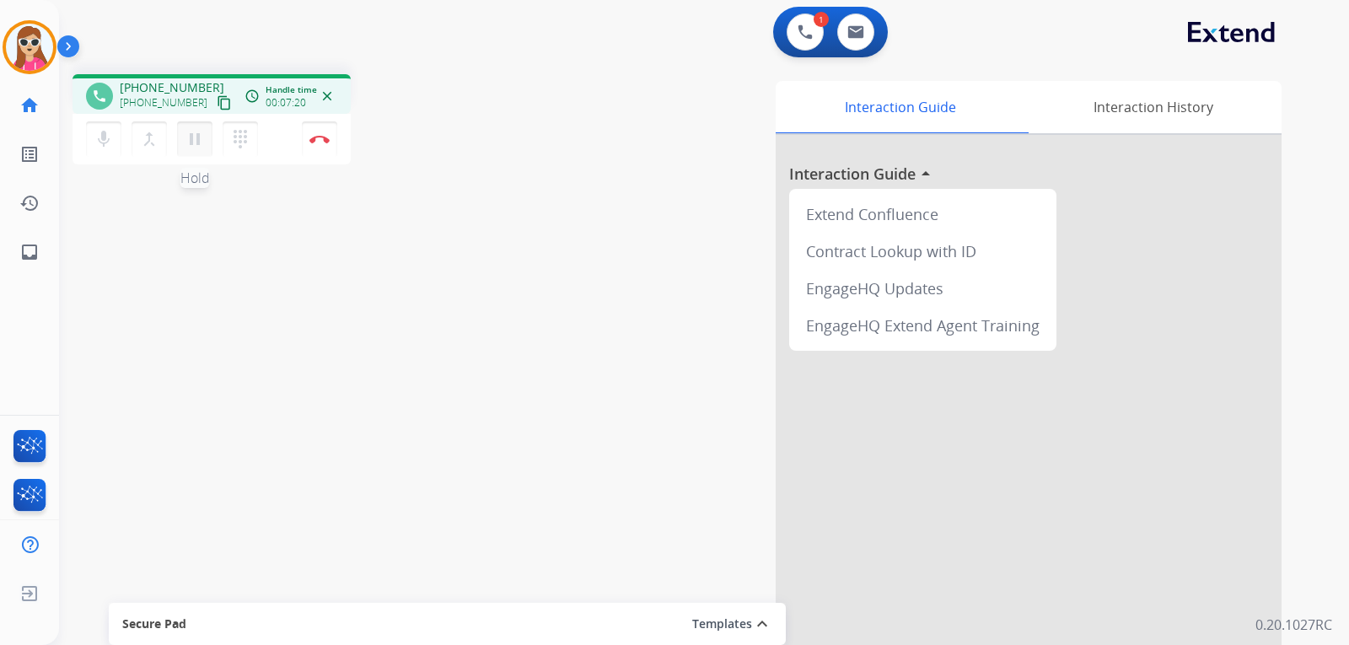
click at [206, 141] on button "pause Hold" at bounding box center [194, 138] width 35 height 35
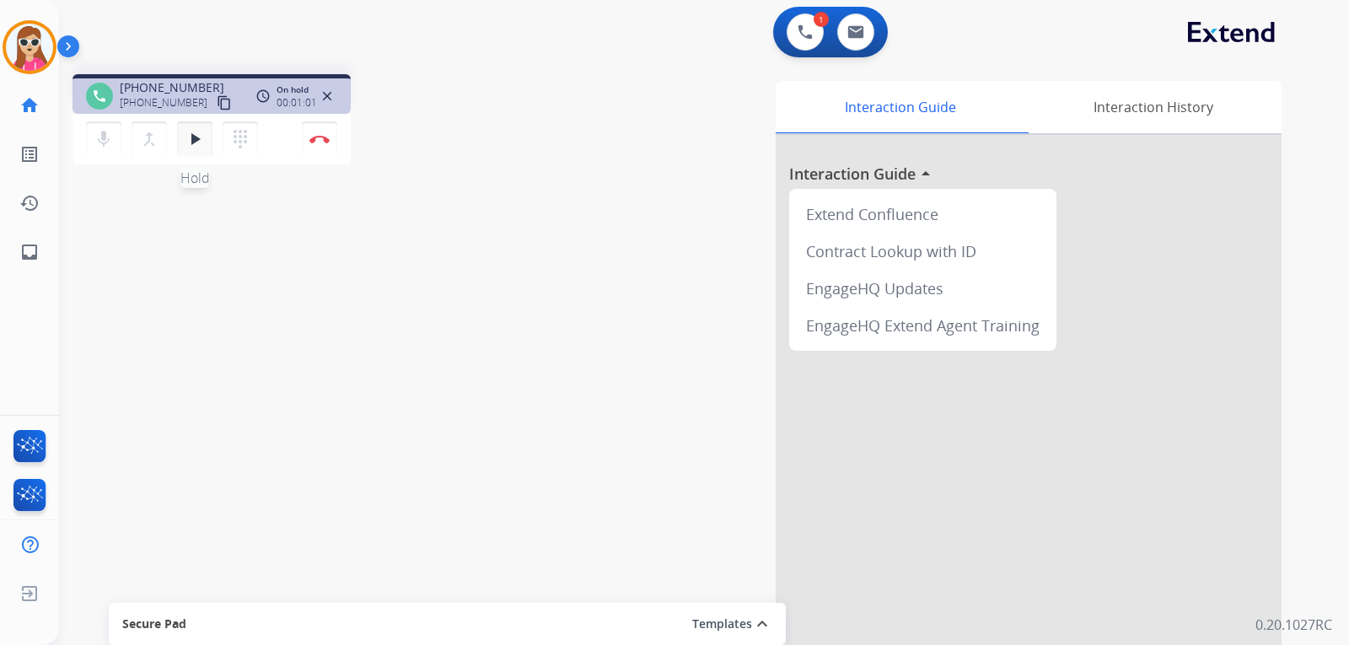
click at [201, 143] on mat-icon "play_arrow" at bounding box center [195, 139] width 20 height 20
click at [239, 138] on mat-icon "dialpad" at bounding box center [240, 139] width 20 height 20
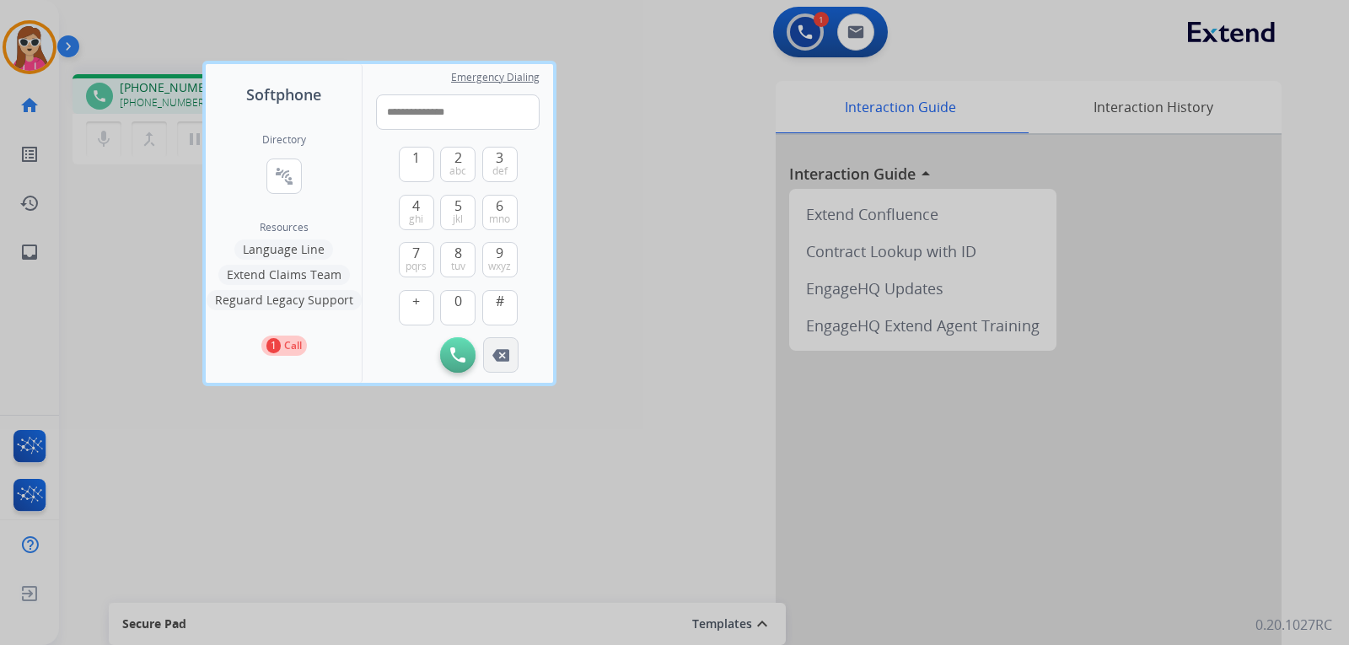
type input "**********"
click at [501, 346] on button "Remove Number" at bounding box center [500, 354] width 35 height 35
click at [438, 258] on div "1 2 abc 3 def 4 ghi 5 jkl 6 mno 7 pqrs 8 tuv 9 wxyz + 0 #" at bounding box center [458, 233] width 119 height 207
click at [443, 266] on button "8 tuv" at bounding box center [457, 259] width 35 height 35
click at [417, 263] on span "pqrs" at bounding box center [415, 266] width 21 height 13
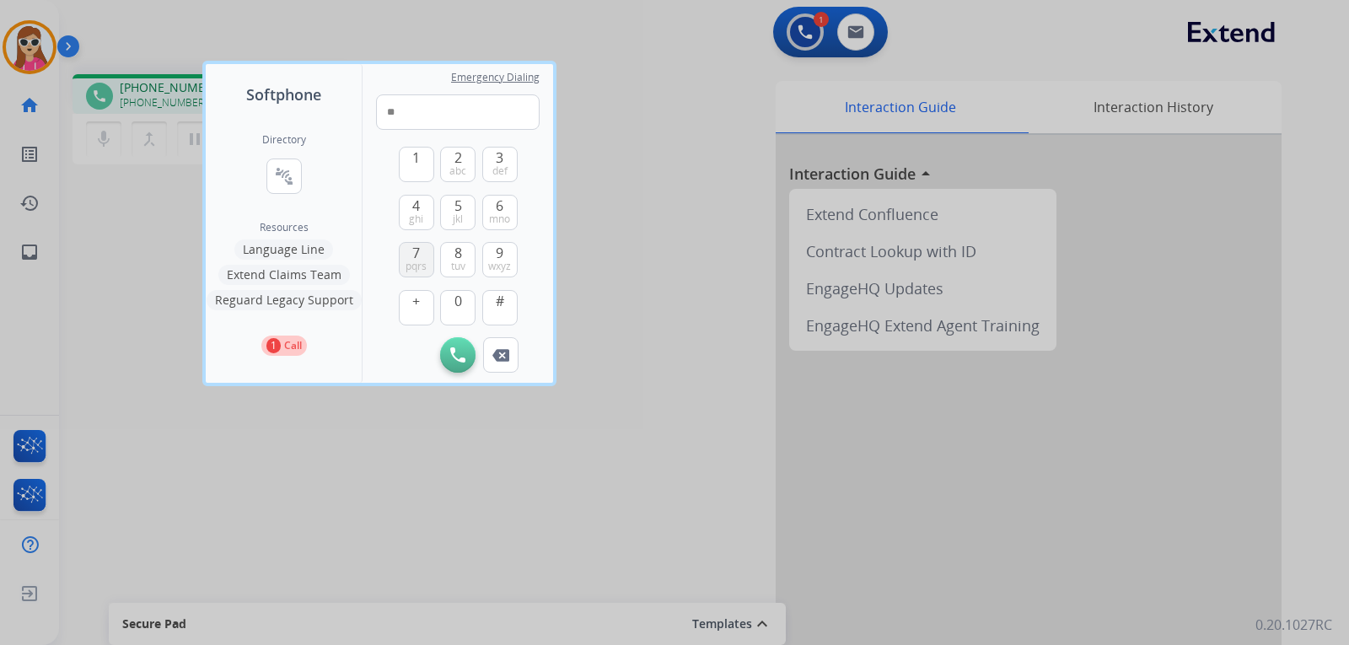
click at [418, 263] on span "pqrs" at bounding box center [415, 266] width 21 height 13
click at [455, 161] on span "2" at bounding box center [458, 158] width 8 height 20
drag, startPoint x: 493, startPoint y: 165, endPoint x: 485, endPoint y: 181, distance: 17.7
click at [494, 165] on span "def" at bounding box center [499, 170] width 15 height 13
click at [449, 256] on button "8 tuv" at bounding box center [457, 259] width 35 height 35
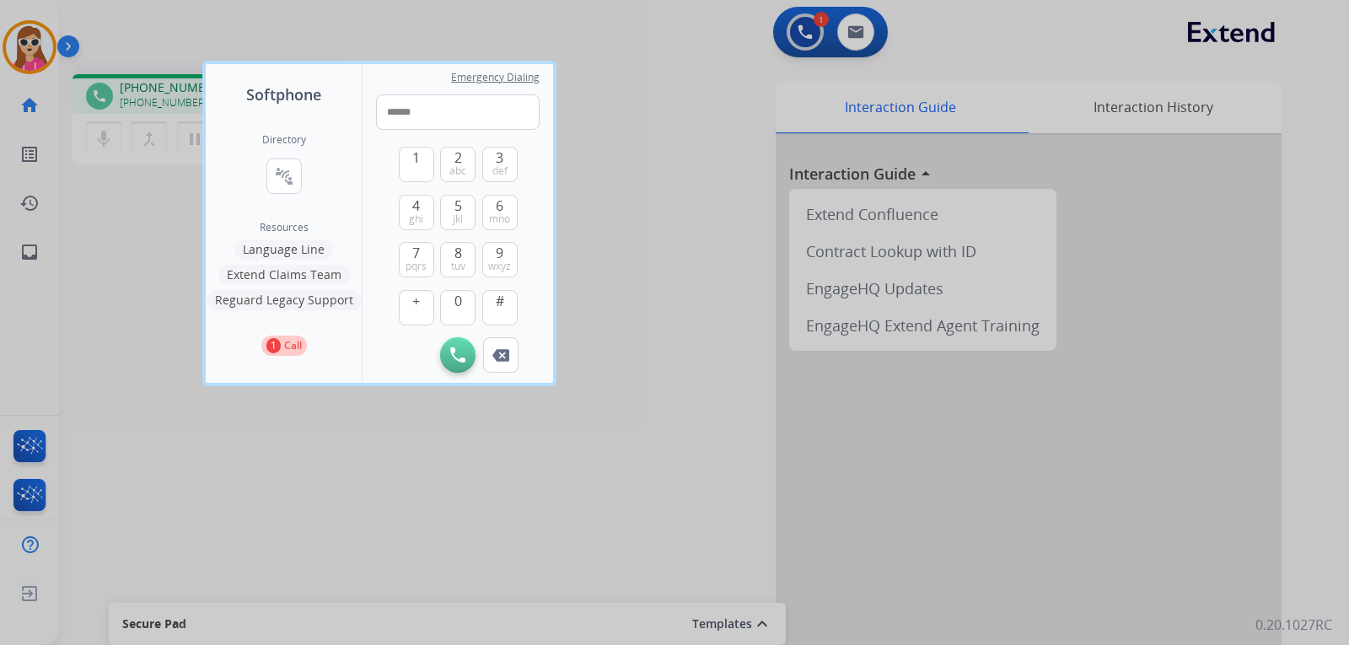
click at [458, 140] on div "1 2 abc 3 def 4 ghi 5 jkl 6 mno 7 pqrs 8 tuv 9 wxyz + 0 #" at bounding box center [458, 233] width 119 height 207
click at [456, 159] on span "2" at bounding box center [458, 158] width 8 height 20
click at [505, 214] on span "mno" at bounding box center [499, 218] width 21 height 13
click at [507, 161] on button "3 def" at bounding box center [499, 164] width 35 height 35
drag, startPoint x: 507, startPoint y: 161, endPoint x: 510, endPoint y: 170, distance: 9.9
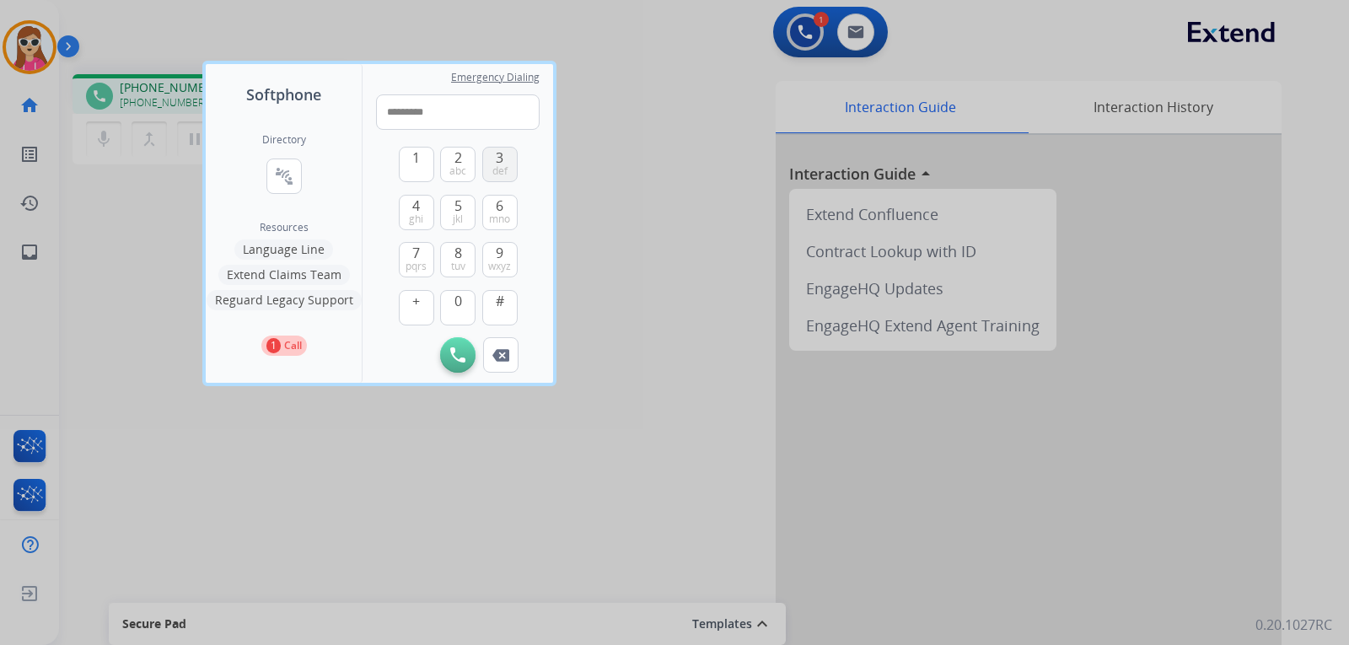
click at [512, 161] on button "3 def" at bounding box center [499, 164] width 35 height 35
type input "**********"
click at [465, 351] on button "Initiate Call" at bounding box center [457, 354] width 35 height 35
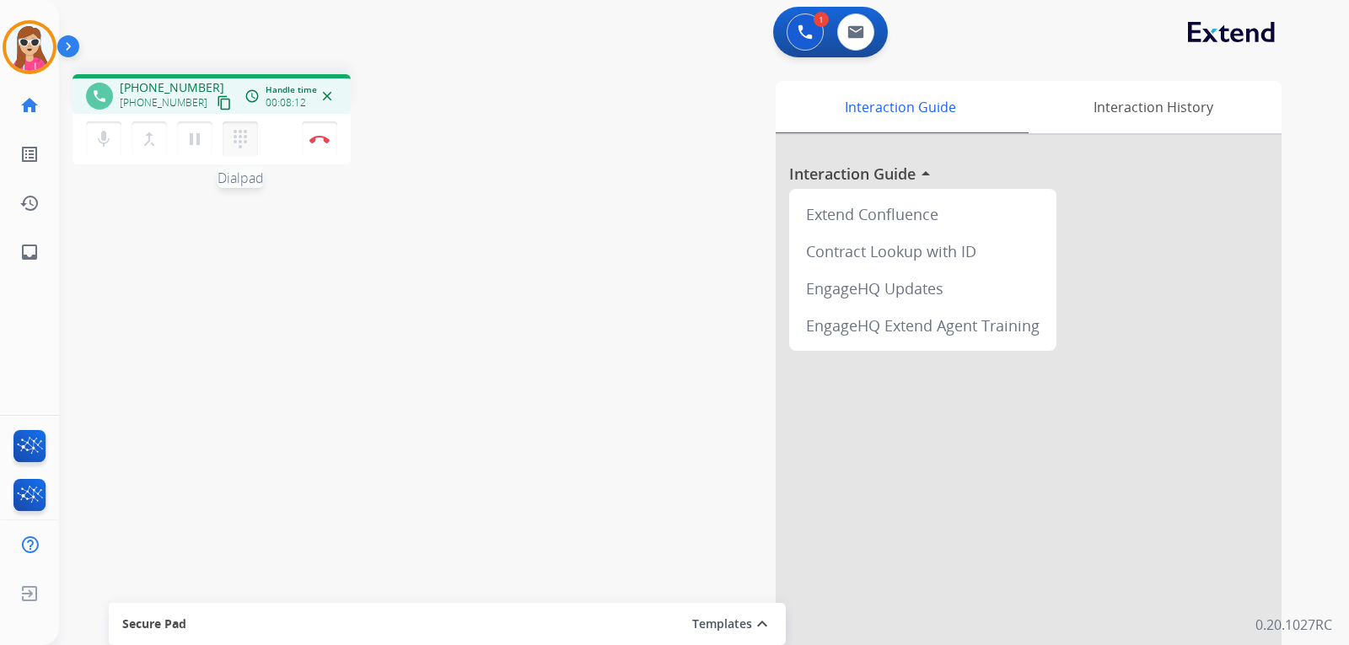
click at [240, 144] on mat-icon "dialpad" at bounding box center [240, 139] width 20 height 20
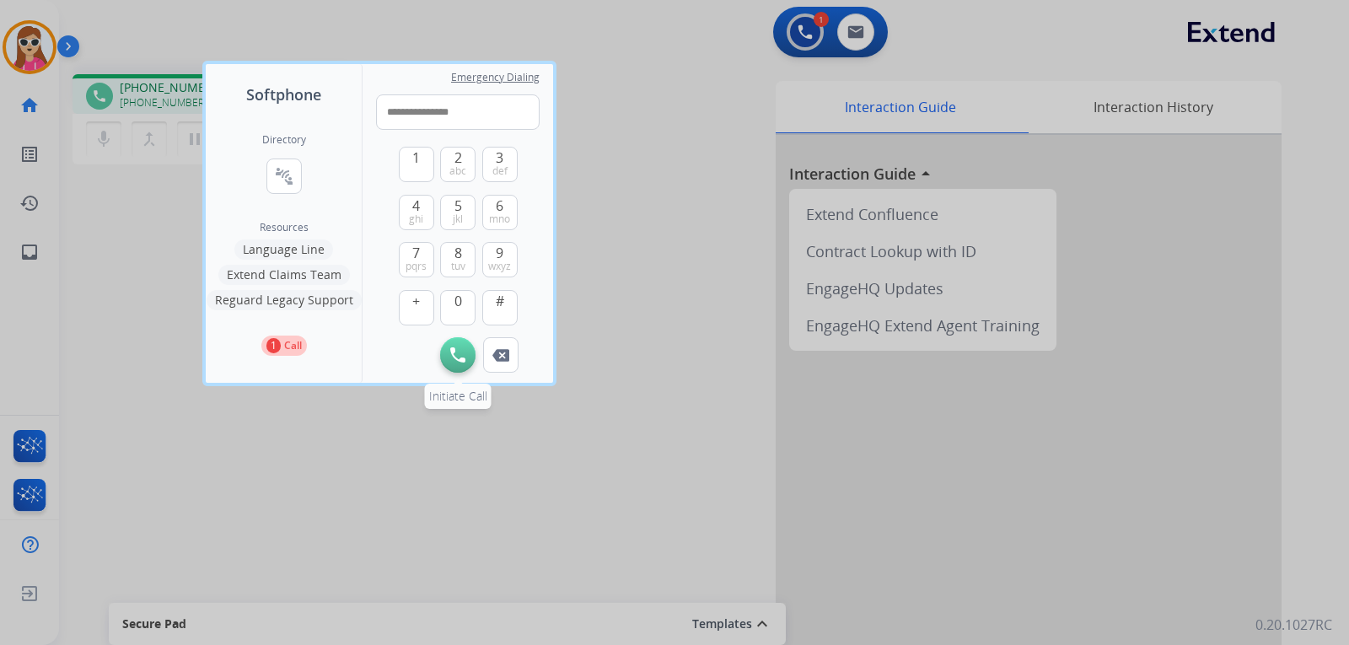
type input "**********"
click at [451, 359] on img at bounding box center [457, 354] width 15 height 15
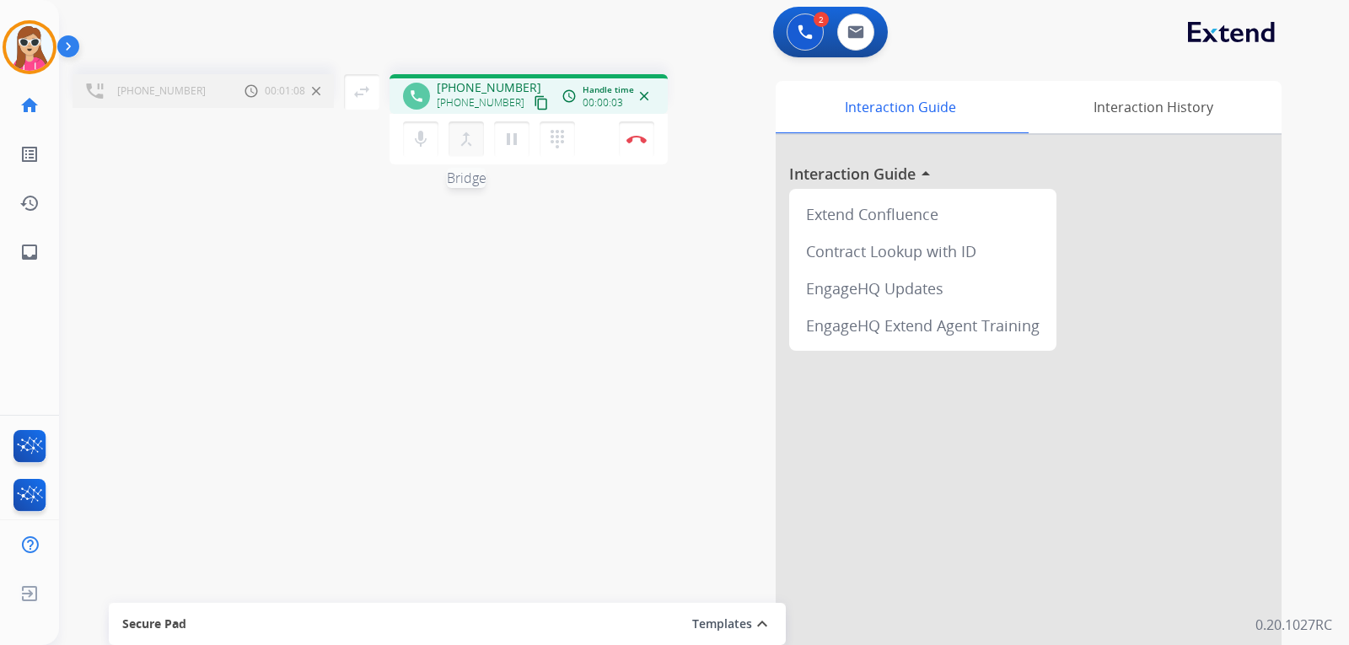
click at [472, 148] on mat-icon "merge_type" at bounding box center [466, 139] width 20 height 20
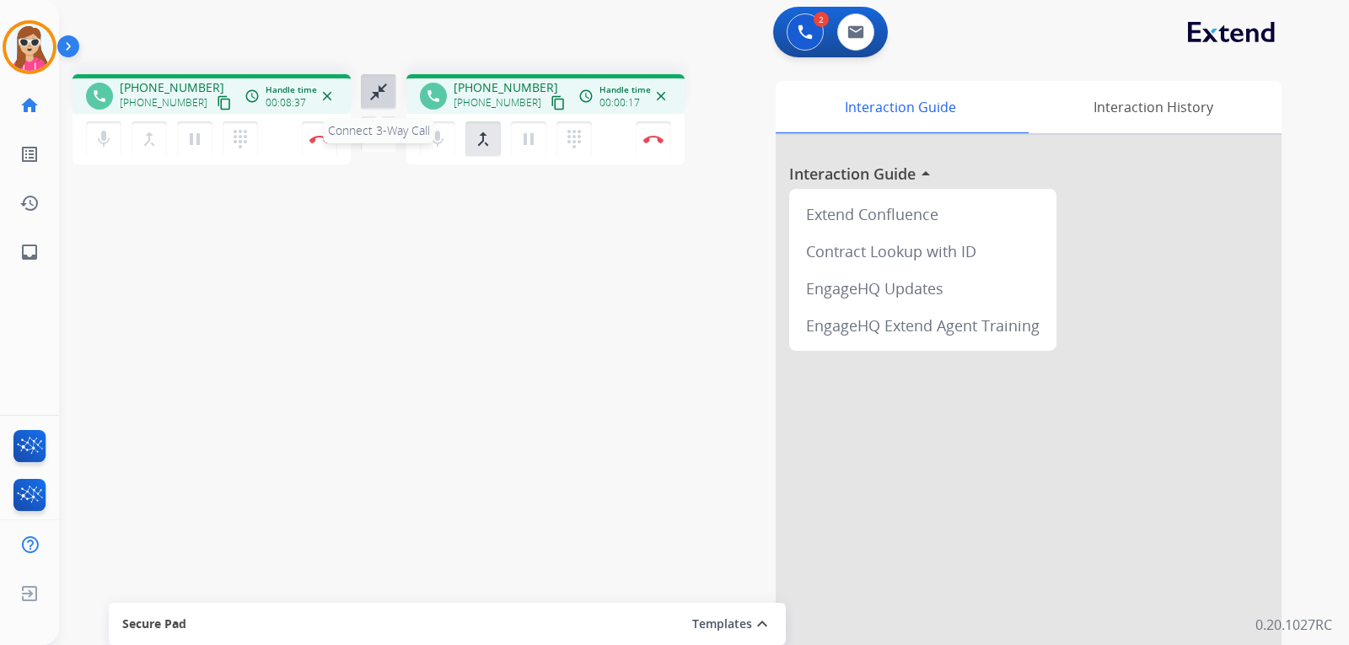
click at [373, 96] on mat-icon "close_fullscreen" at bounding box center [378, 92] width 20 height 20
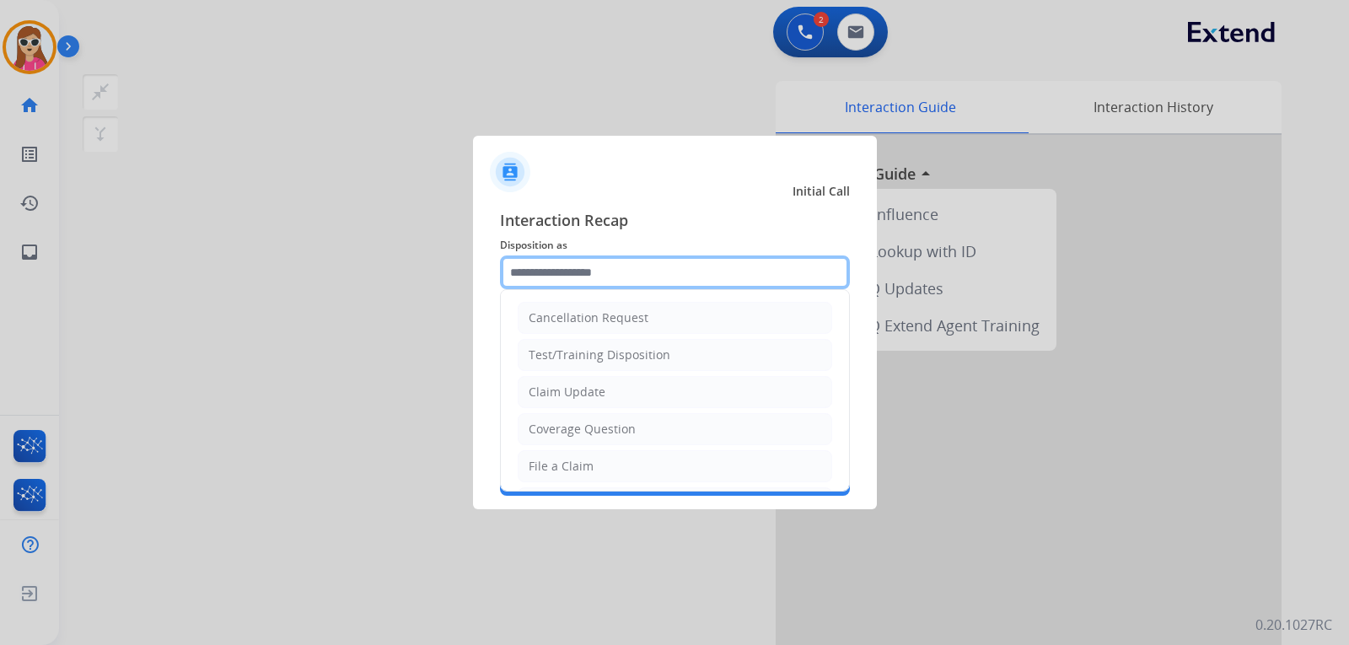
drag, startPoint x: 547, startPoint y: 276, endPoint x: 555, endPoint y: 277, distance: 8.5
click at [555, 277] on input "text" at bounding box center [675, 272] width 350 height 34
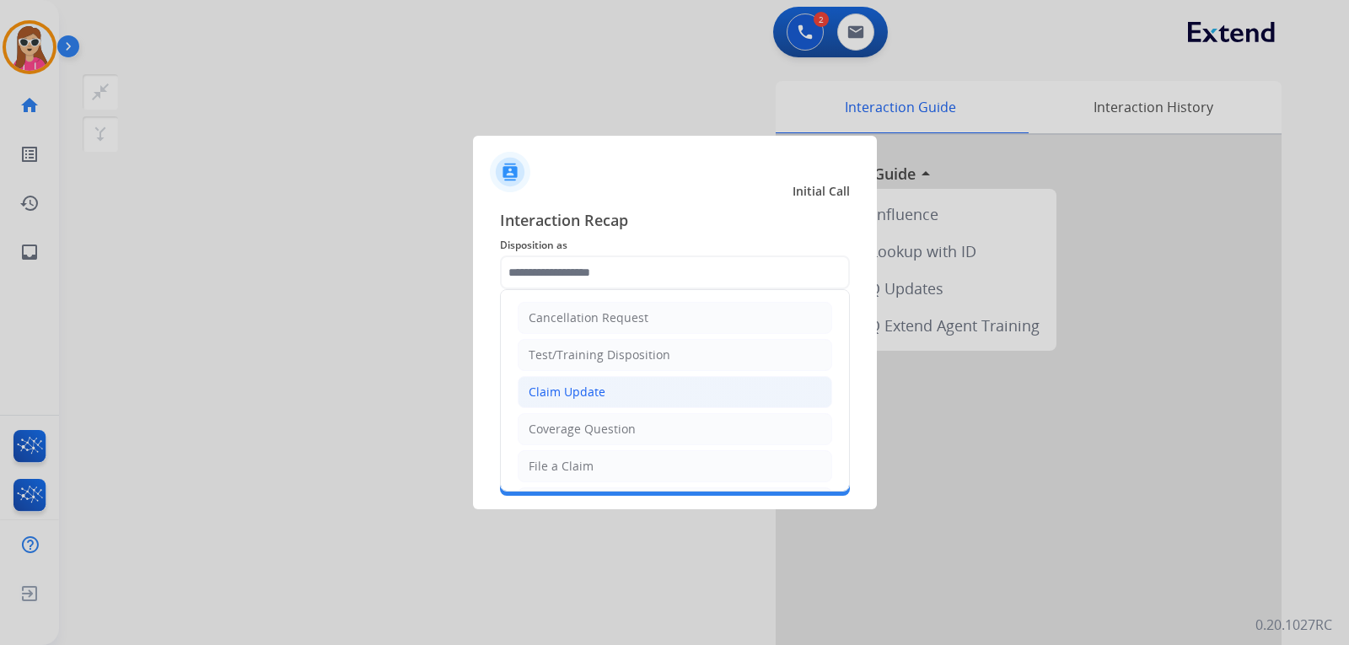
click at [618, 386] on li "Claim Update" at bounding box center [675, 392] width 314 height 32
type input "**********"
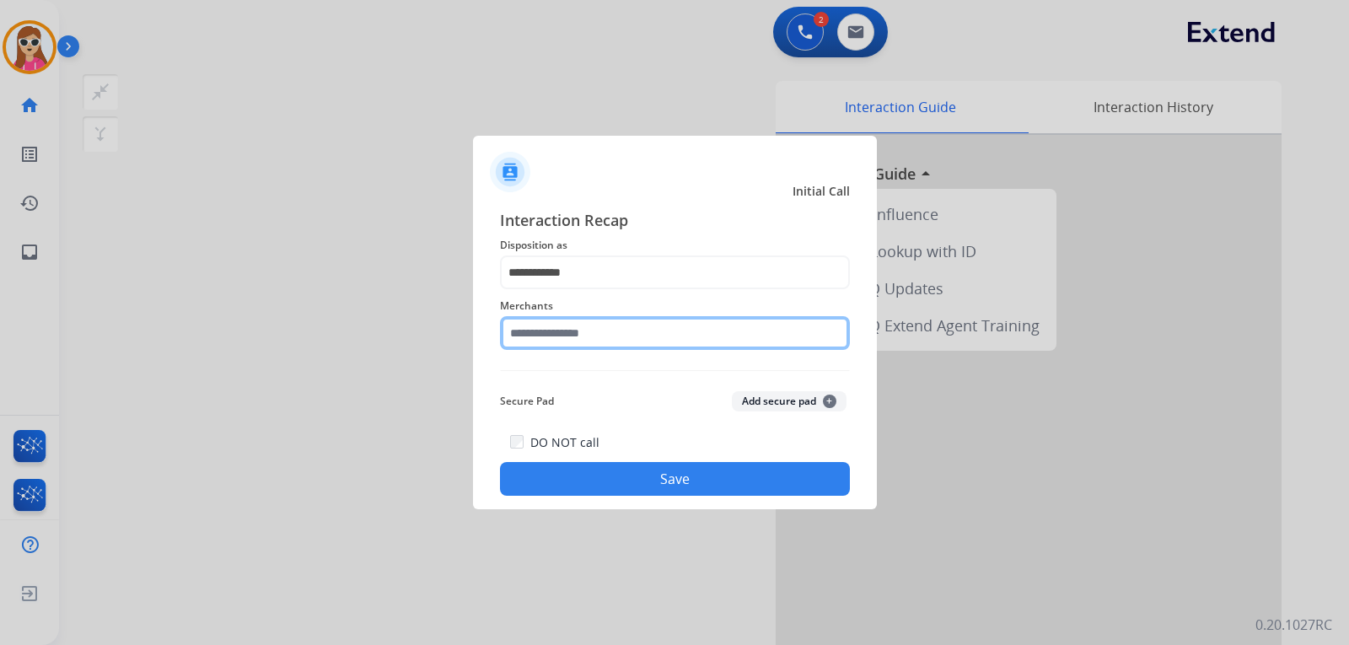
click at [600, 337] on input "text" at bounding box center [675, 333] width 350 height 34
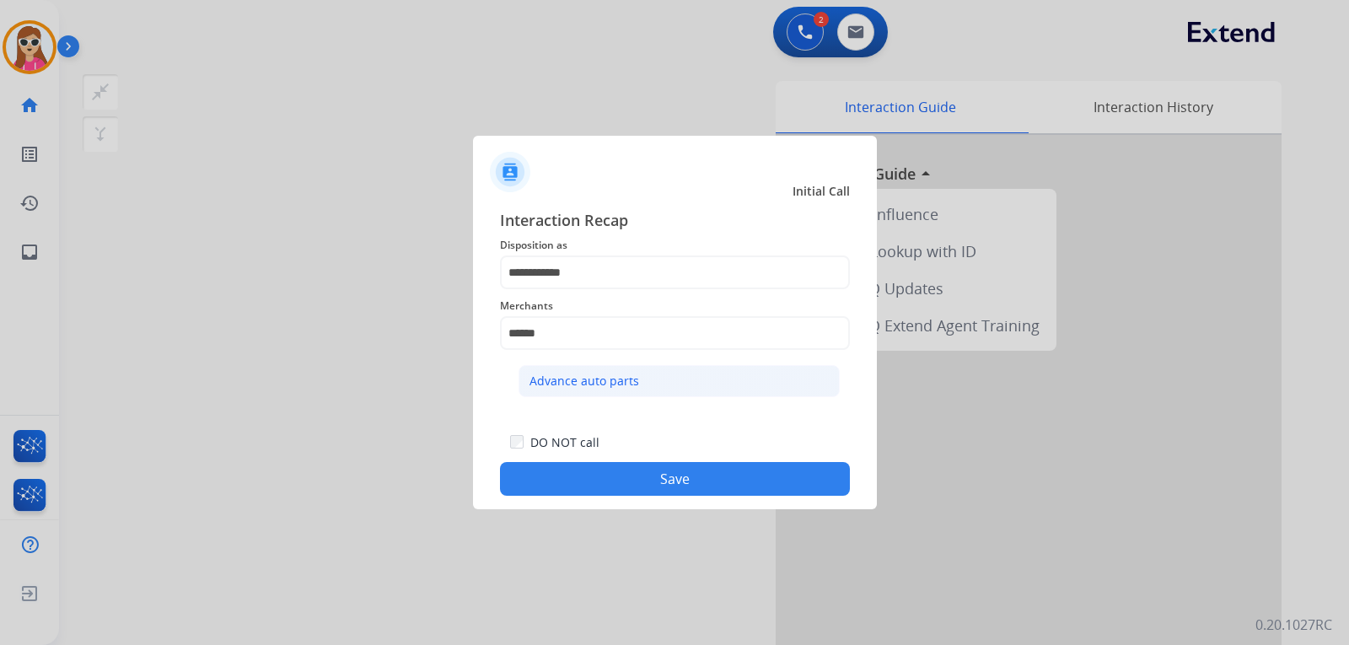
click at [551, 392] on li "Advance auto parts" at bounding box center [678, 381] width 321 height 32
type input "**********"
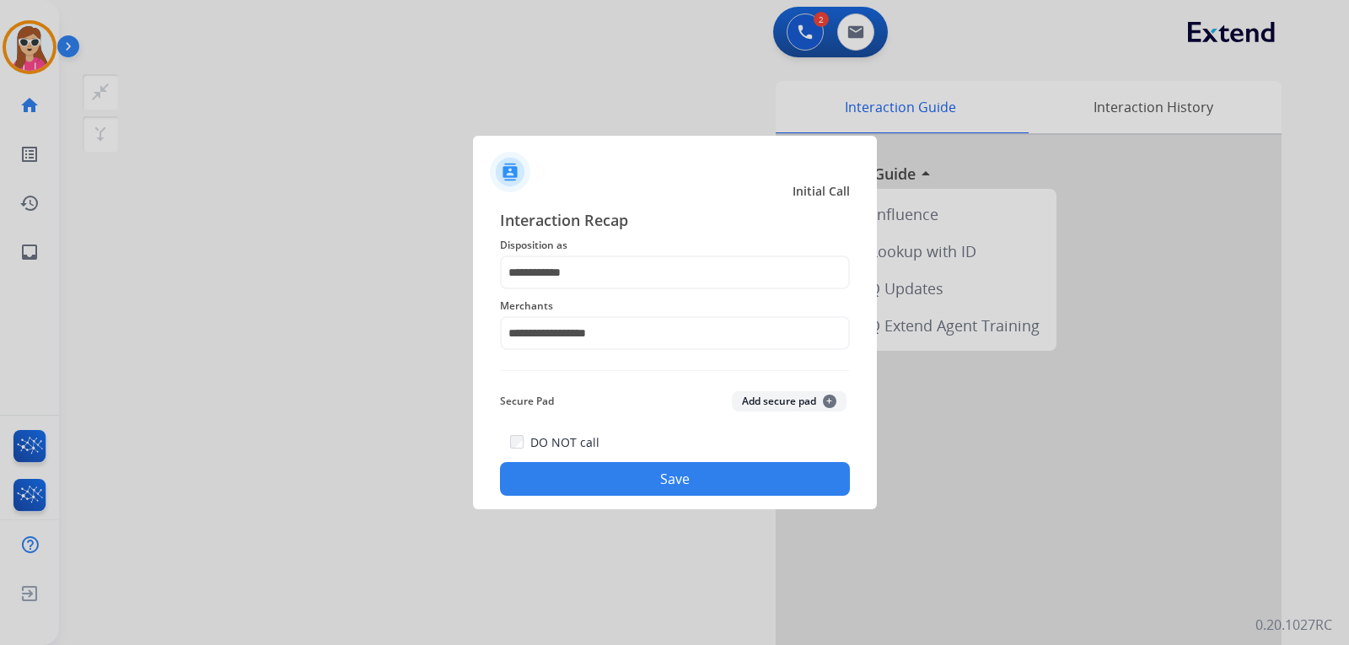
click at [664, 475] on button "Save" at bounding box center [675, 479] width 350 height 34
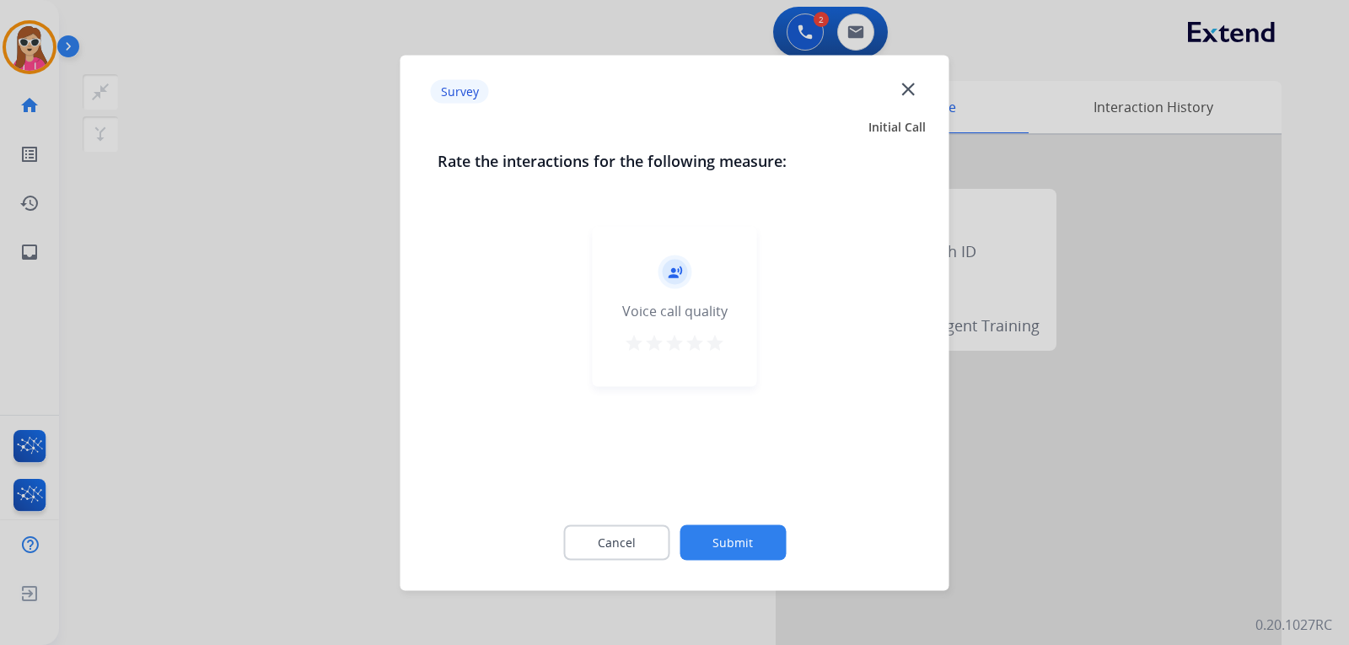
click at [716, 343] on mat-icon "star" at bounding box center [715, 342] width 20 height 20
click at [766, 547] on button "Submit" at bounding box center [732, 541] width 106 height 35
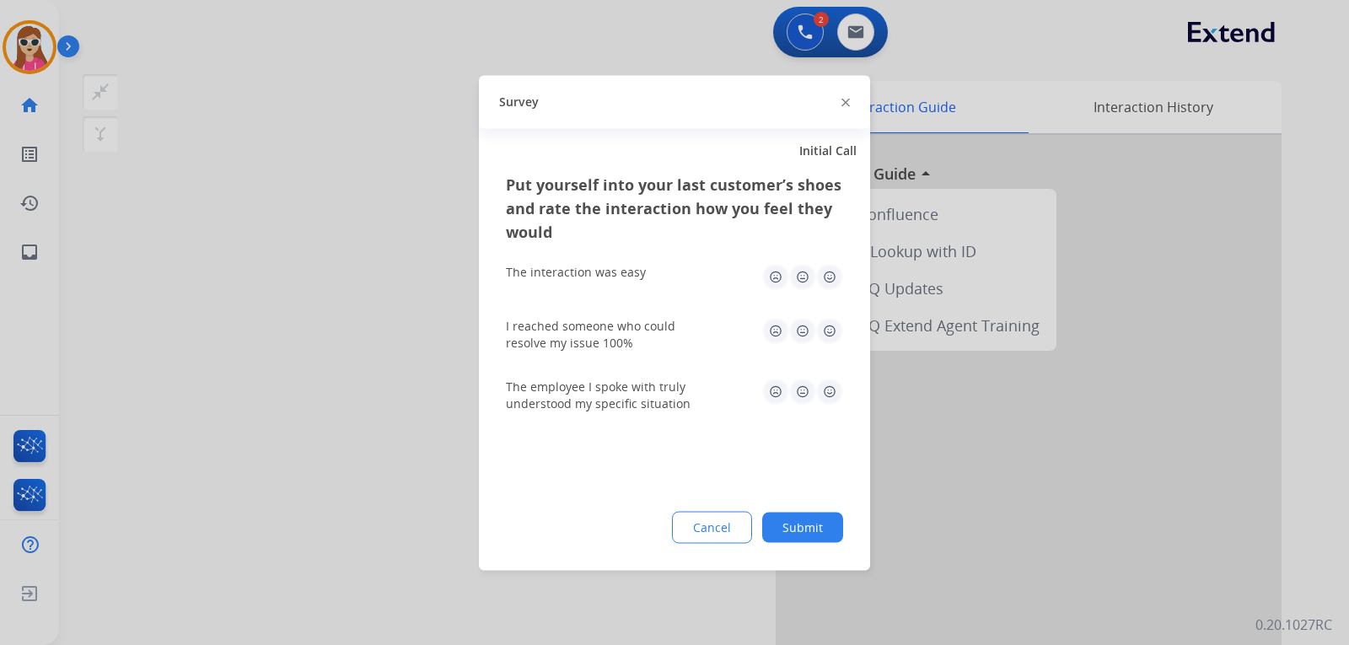
click at [830, 277] on img at bounding box center [829, 276] width 27 height 27
click at [834, 335] on img at bounding box center [829, 330] width 27 height 27
click at [831, 410] on div "The employee I spoke with truly understood my specific situation" at bounding box center [674, 395] width 337 height 34
click at [833, 389] on img at bounding box center [829, 391] width 27 height 27
click at [830, 518] on button "Submit" at bounding box center [802, 527] width 81 height 30
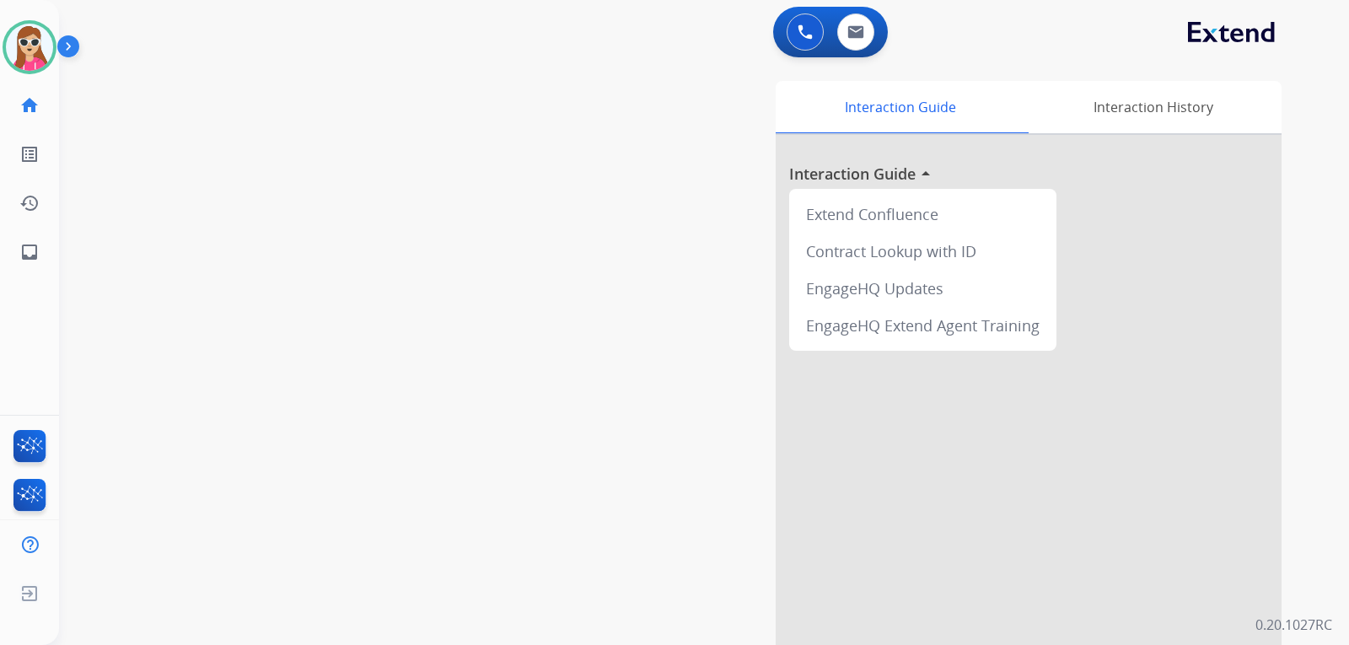
click at [168, 356] on div "swap_horiz Break voice bridge close_fullscreen Connect 3-Way Call merge_type Se…" at bounding box center [683, 412] width 1249 height 703
drag, startPoint x: 1047, startPoint y: 137, endPoint x: 1005, endPoint y: 234, distance: 105.7
drag, startPoint x: 1005, startPoint y: 234, endPoint x: 657, endPoint y: 219, distance: 348.4
click at [660, 214] on div "Interaction Guide Interaction History Interaction Guide arrow_drop_up Extend Co…" at bounding box center [903, 422] width 756 height 683
click at [42, 255] on link "inbox Emails" at bounding box center [29, 251] width 47 height 47
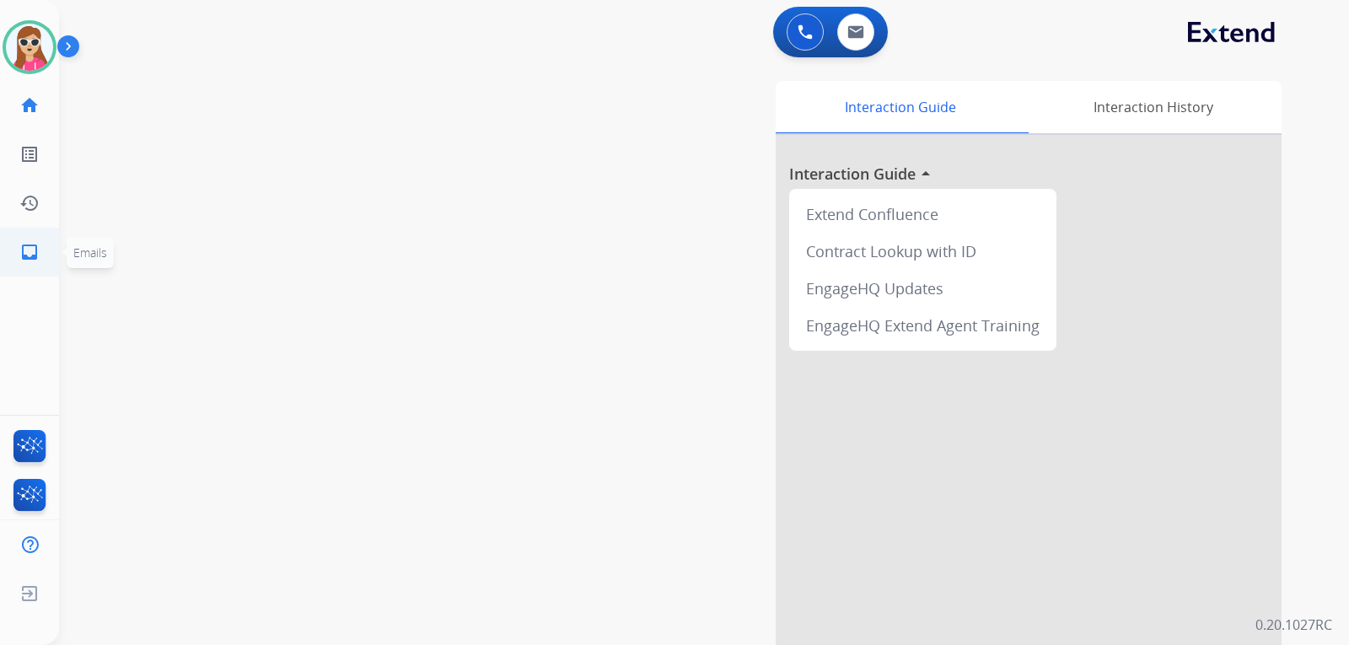
select select "**********"
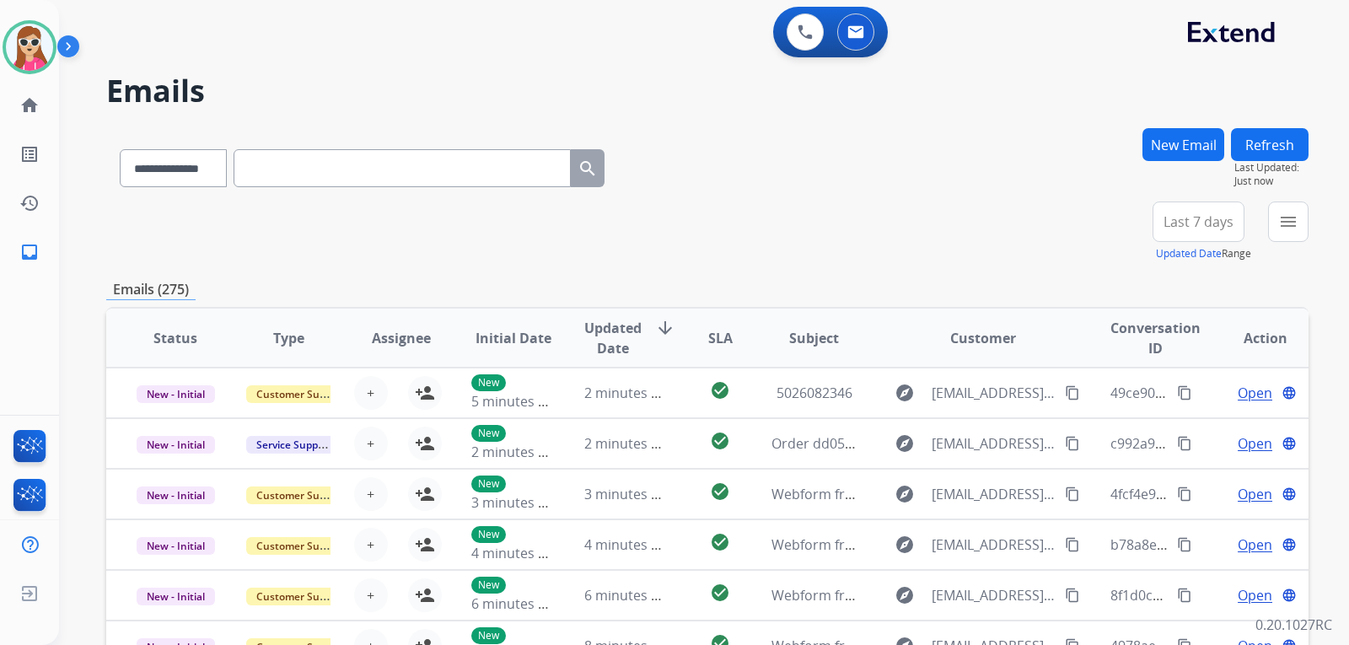
click at [821, 220] on div "**********" at bounding box center [707, 231] width 1202 height 61
click at [818, 233] on div "**********" at bounding box center [707, 231] width 1202 height 61
click at [1294, 217] on mat-icon "menu" at bounding box center [1288, 222] width 20 height 20
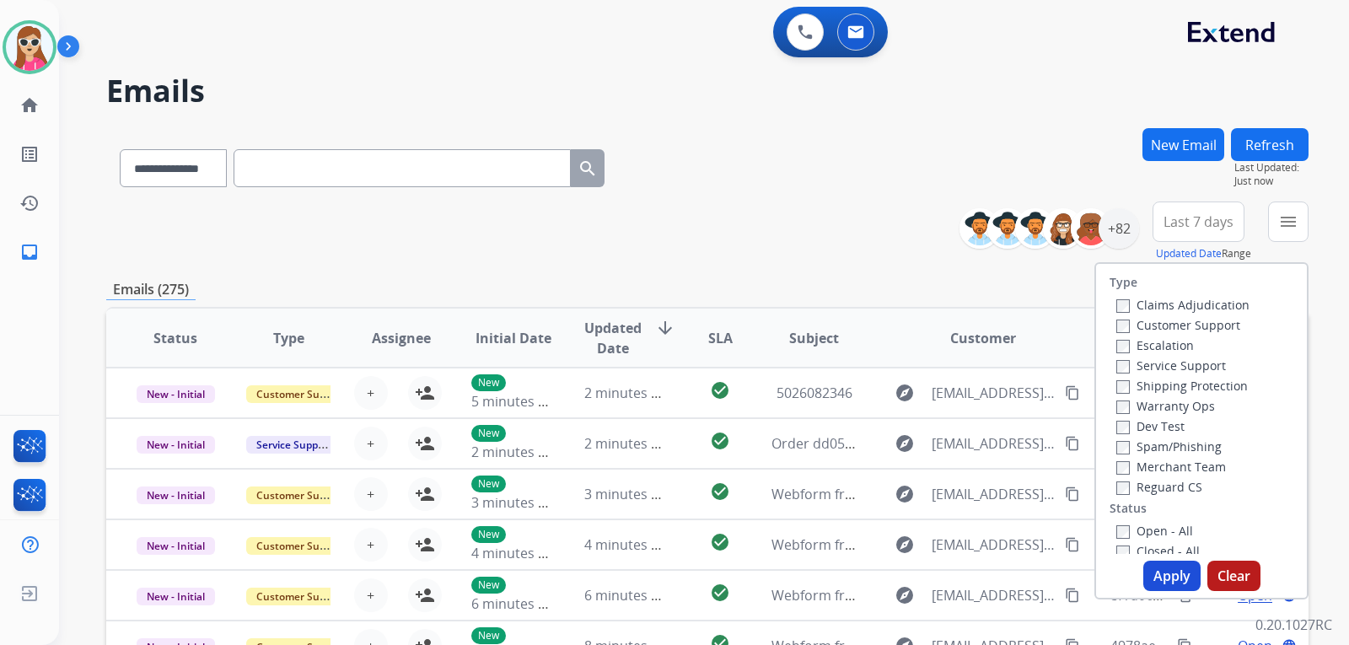
click at [1196, 331] on label "Customer Support" at bounding box center [1178, 325] width 124 height 16
click at [1190, 378] on label "Shipping Protection" at bounding box center [1181, 386] width 131 height 16
click at [1172, 486] on label "Reguard CS" at bounding box center [1159, 487] width 86 height 16
click at [30, 56] on img at bounding box center [29, 47] width 47 height 47
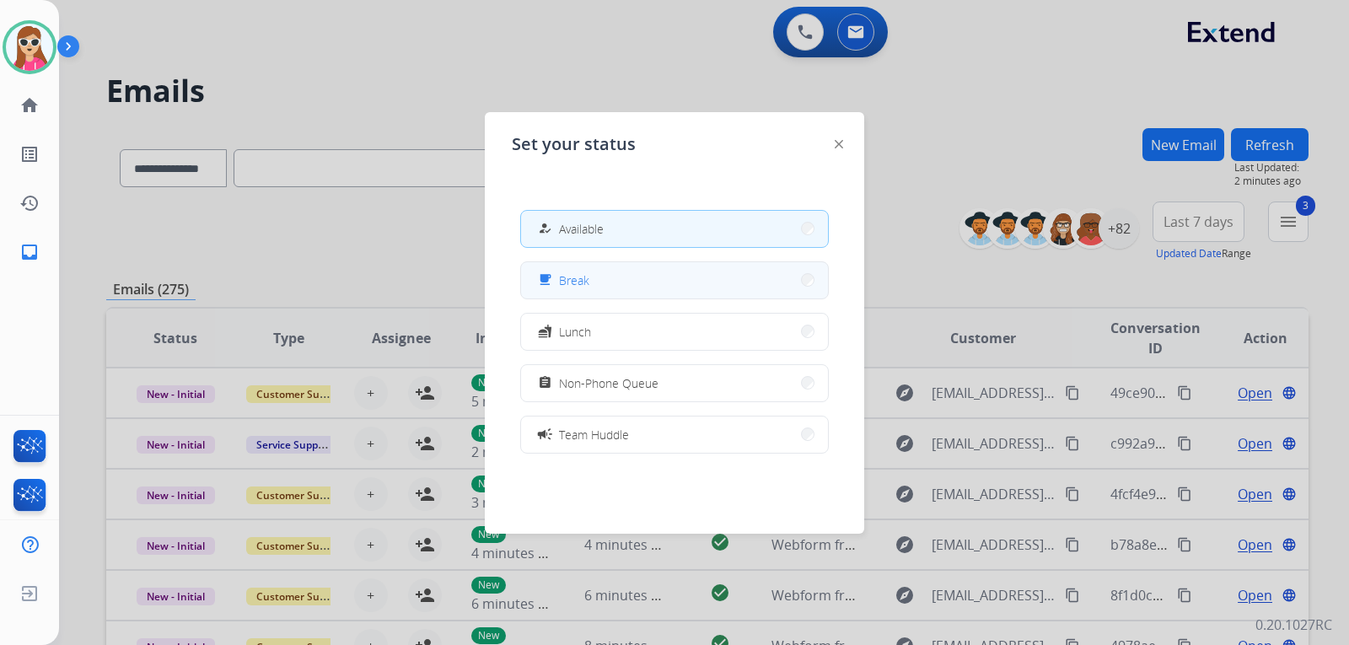
click at [692, 282] on button "free_breakfast Break" at bounding box center [674, 280] width 307 height 36
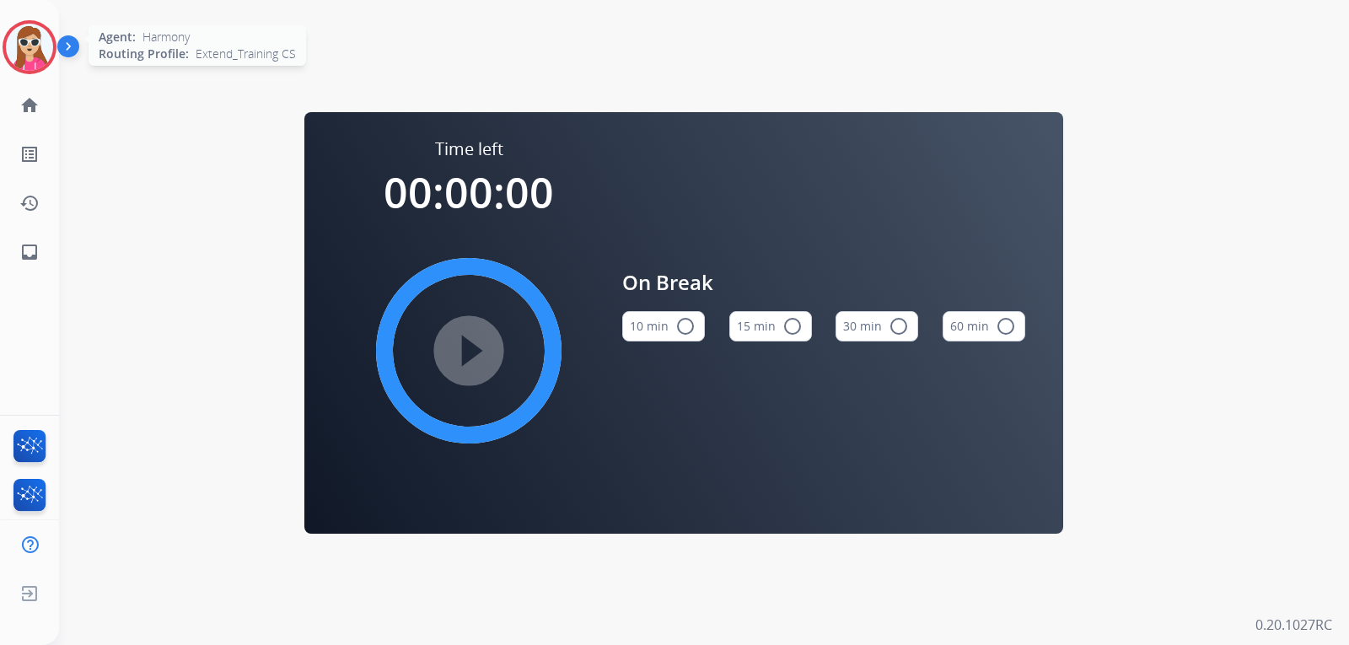
click at [43, 46] on img at bounding box center [29, 47] width 47 height 47
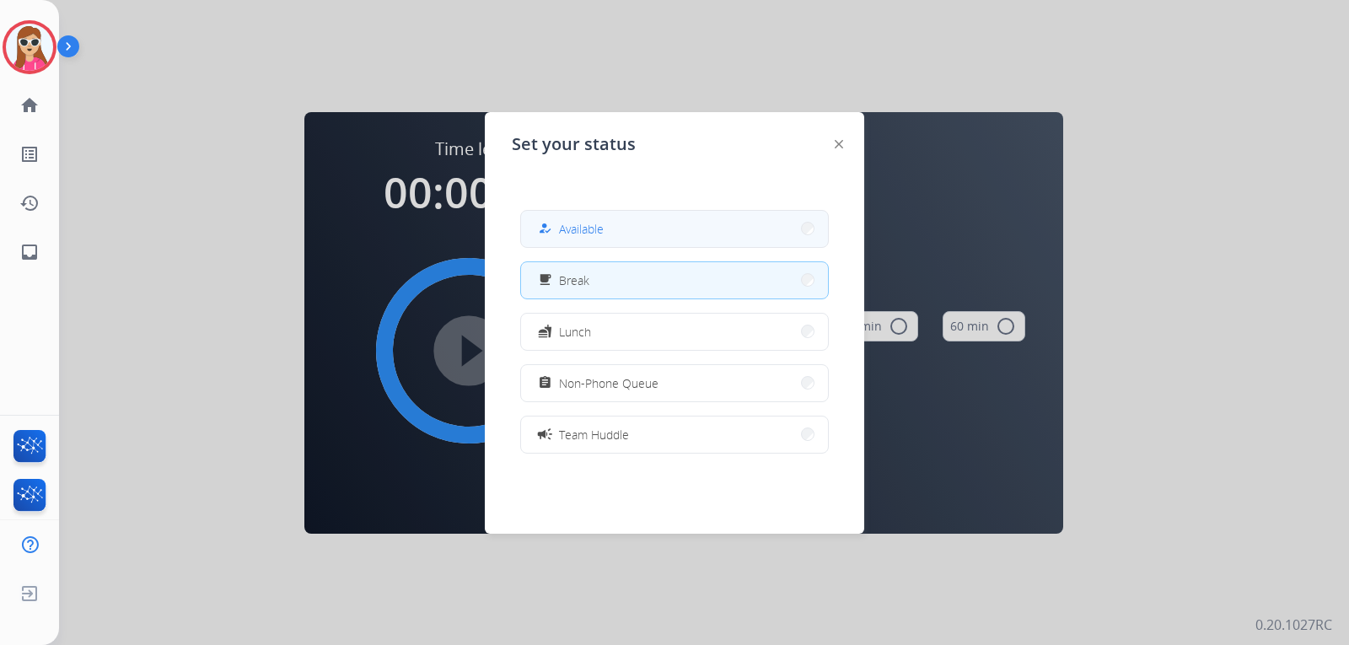
click at [592, 219] on div "how_to_reg Available" at bounding box center [568, 228] width 69 height 20
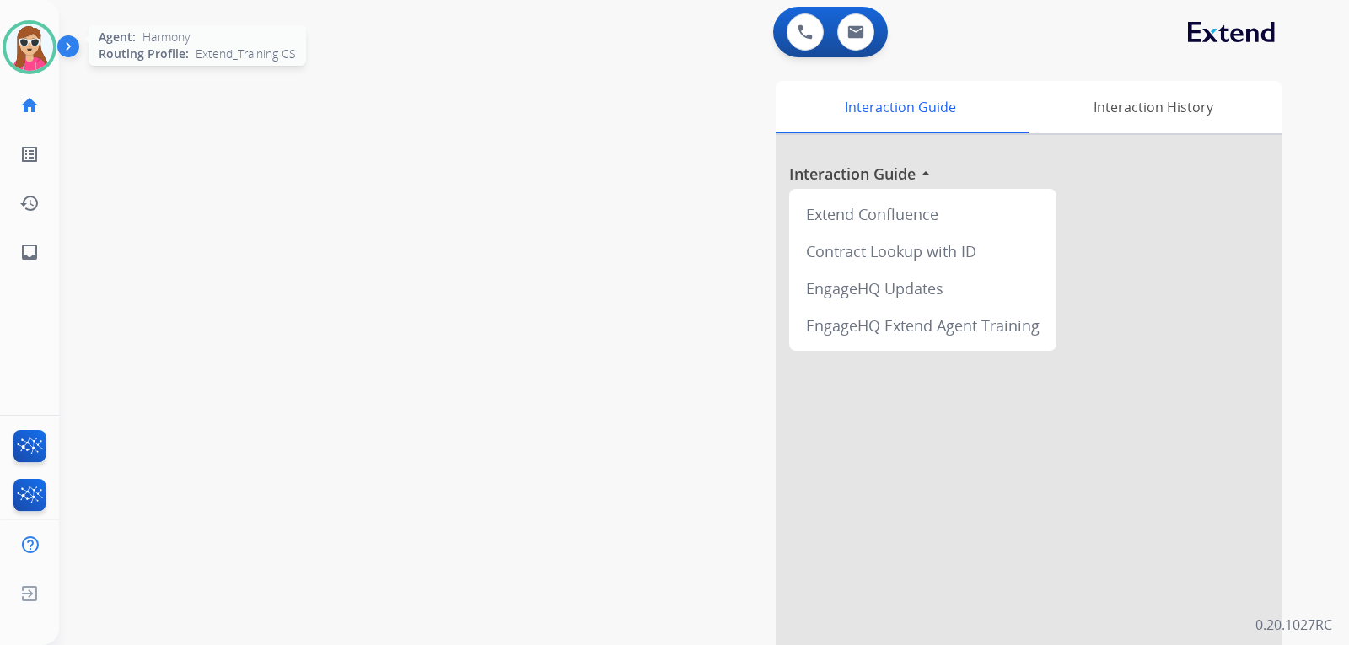
click at [35, 72] on div at bounding box center [30, 47] width 54 height 54
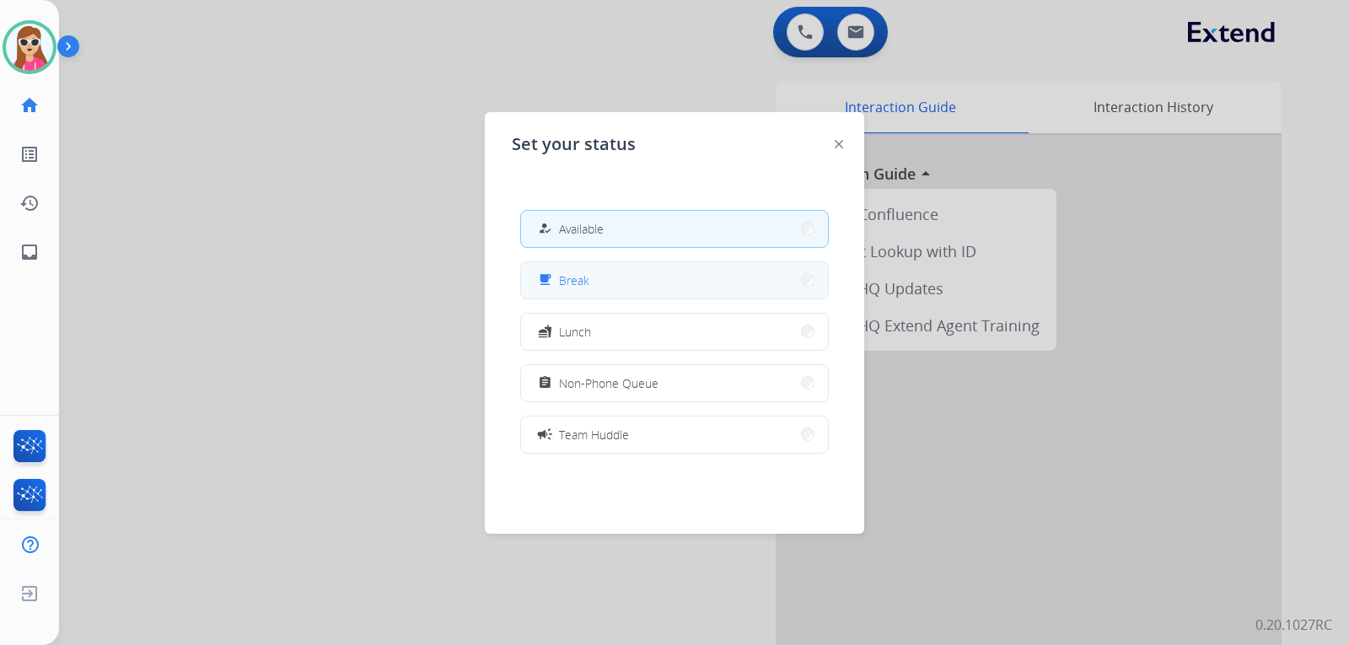
click at [597, 277] on button "free_breakfast Break" at bounding box center [674, 280] width 307 height 36
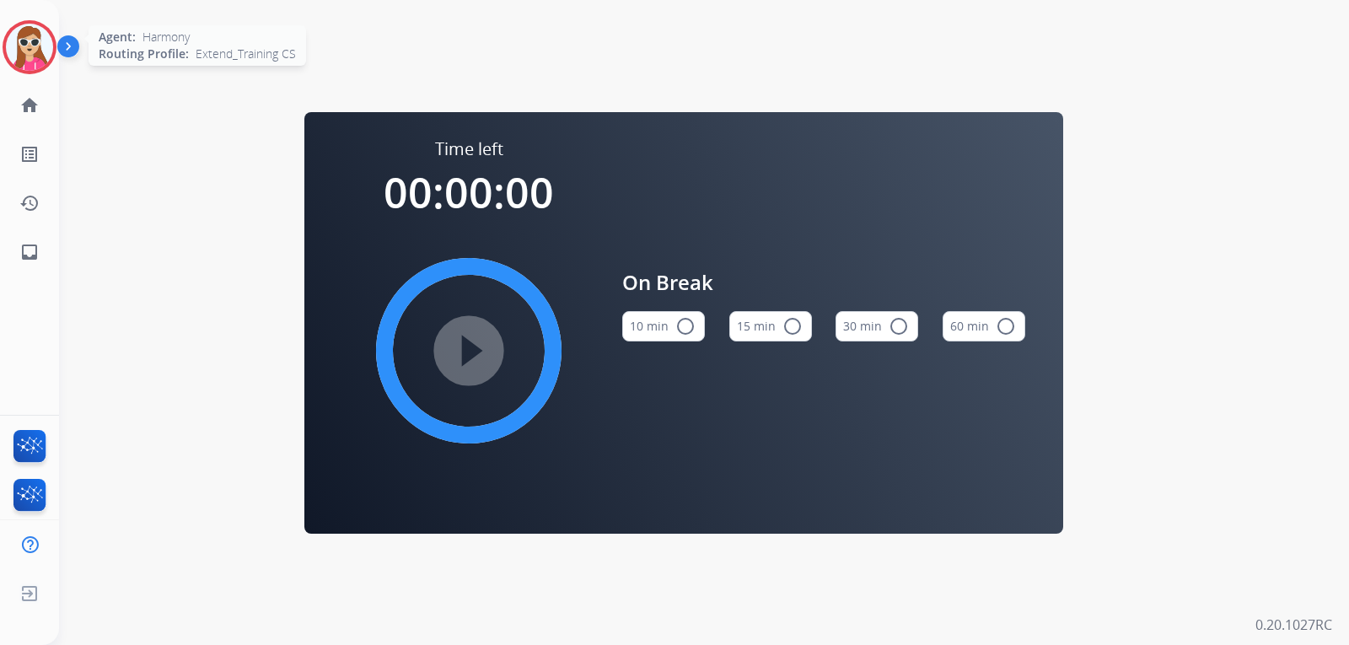
click at [34, 65] on img at bounding box center [29, 47] width 47 height 47
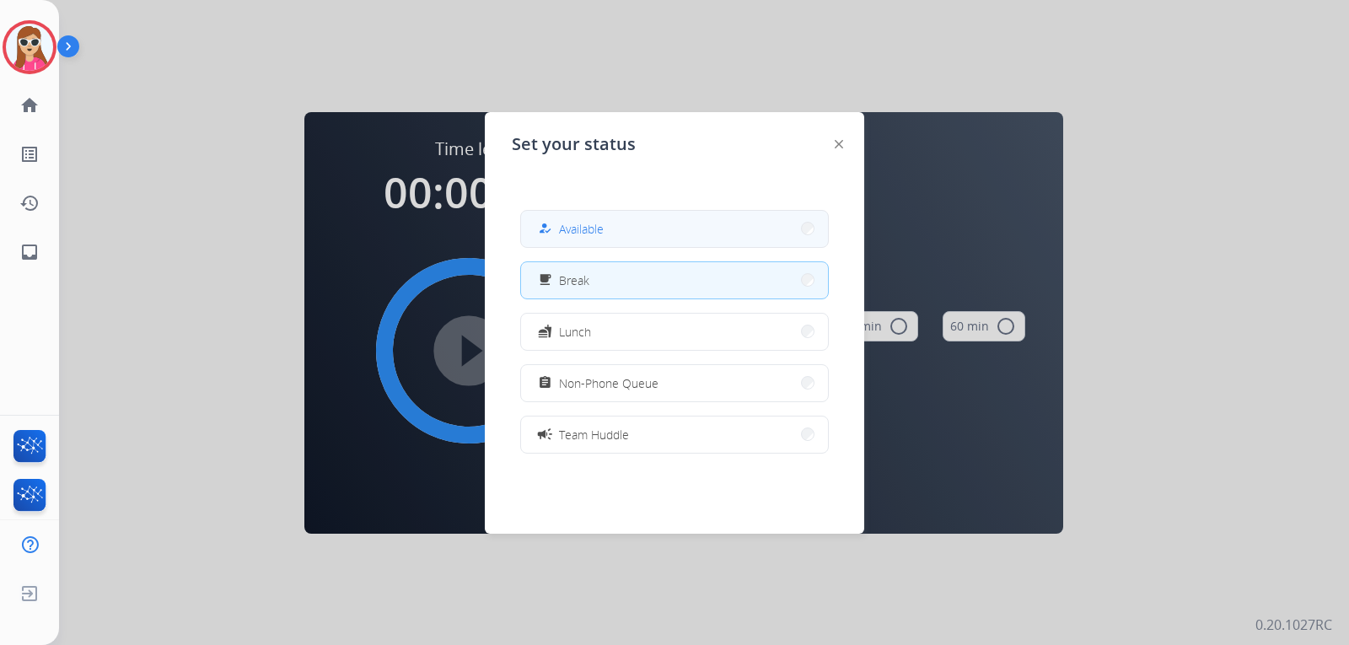
click at [673, 244] on button "how_to_reg Available" at bounding box center [674, 229] width 307 height 36
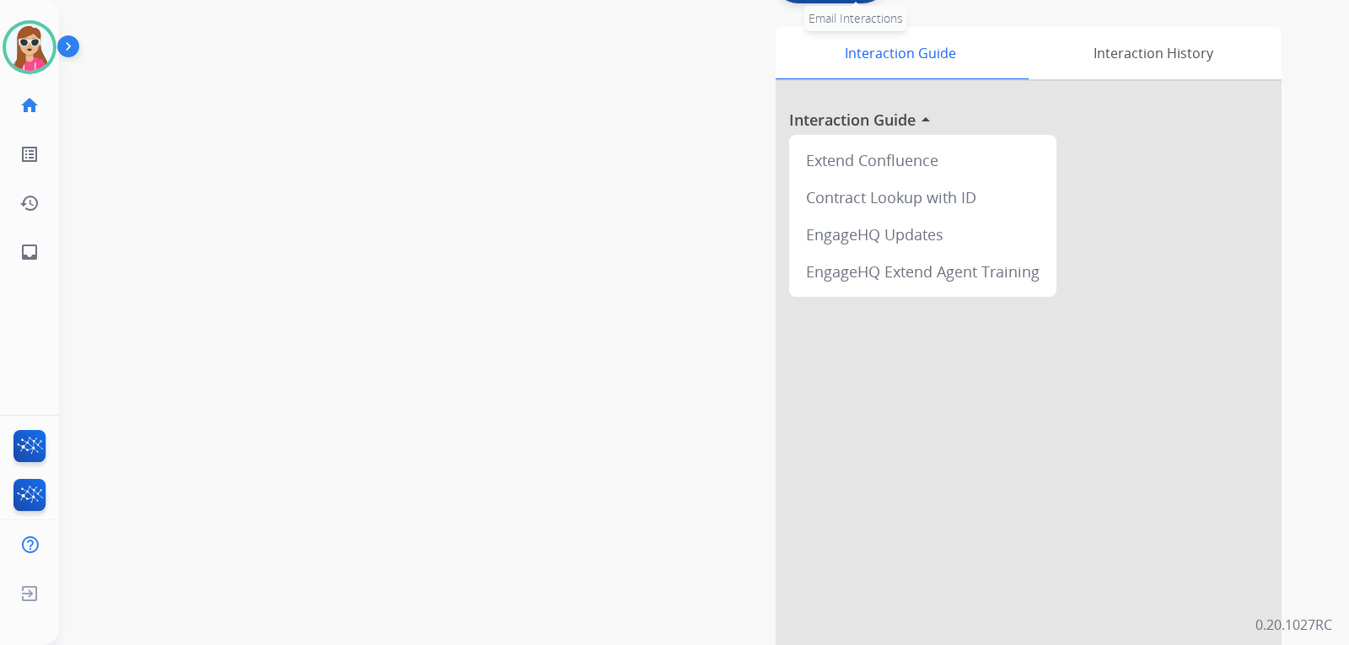
scroll to position [84, 0]
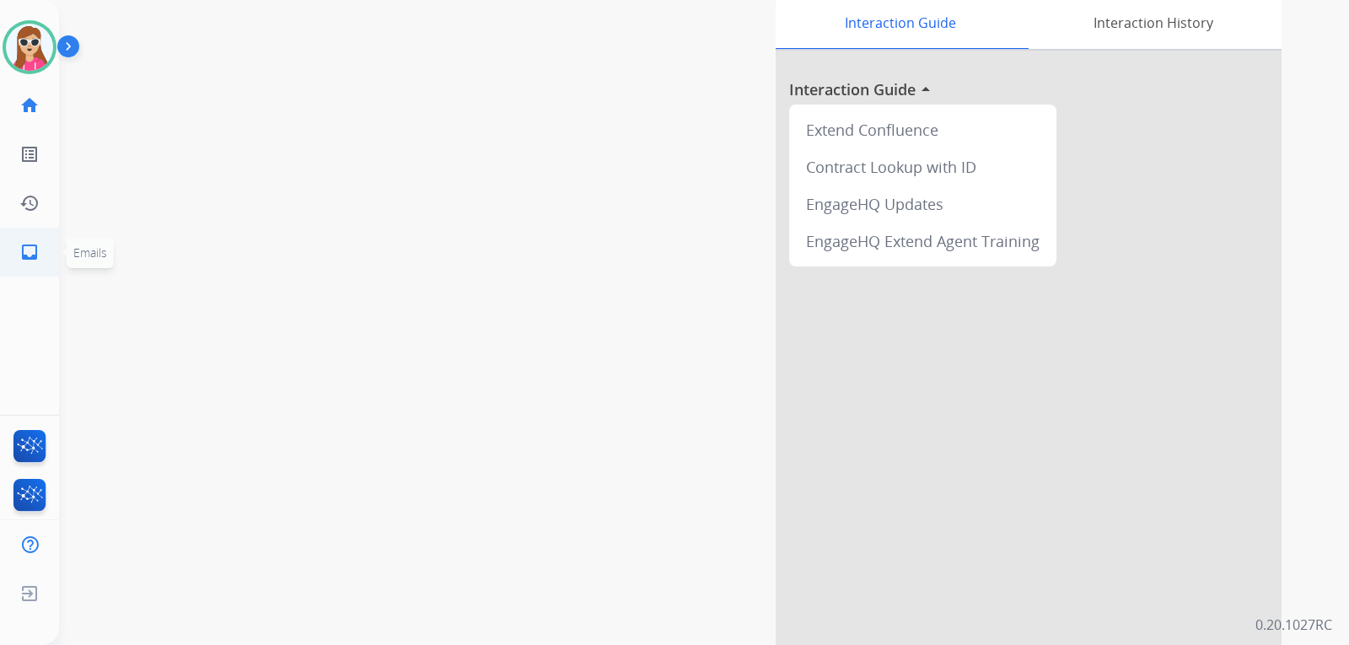
click at [35, 258] on mat-icon "inbox" at bounding box center [29, 252] width 20 height 20
select select "**********"
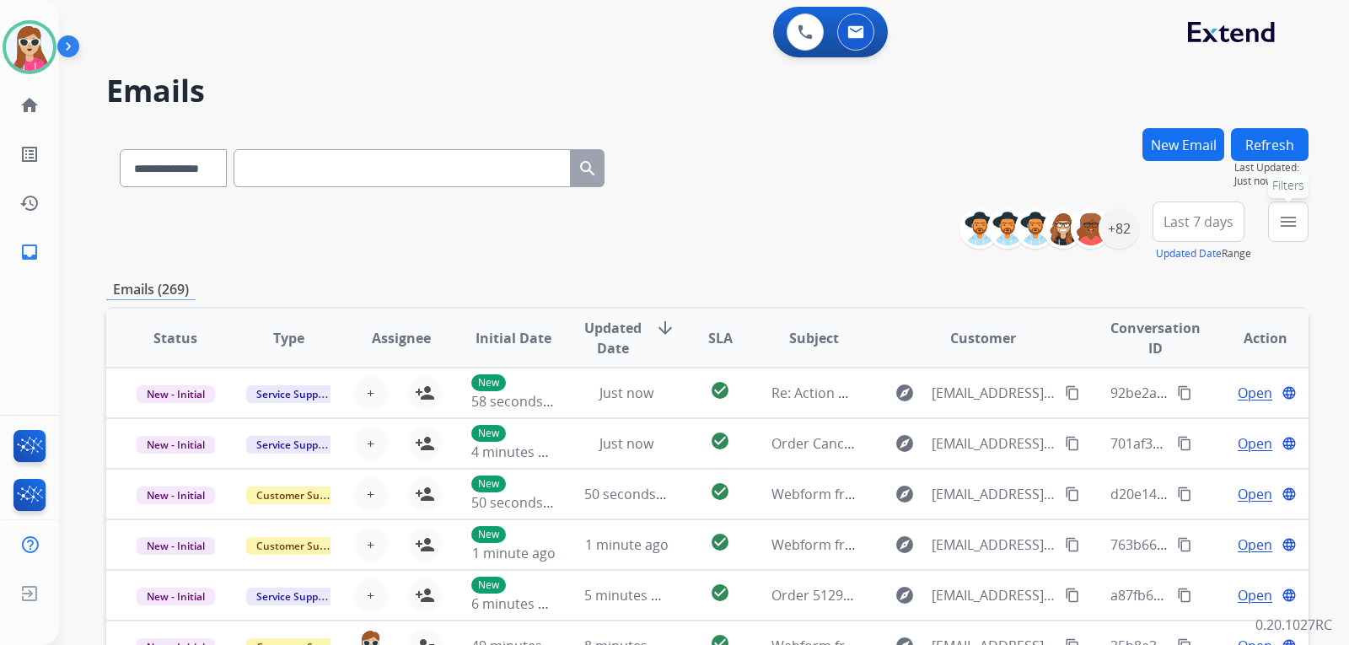
click at [1271, 217] on button "menu Filters" at bounding box center [1288, 221] width 40 height 40
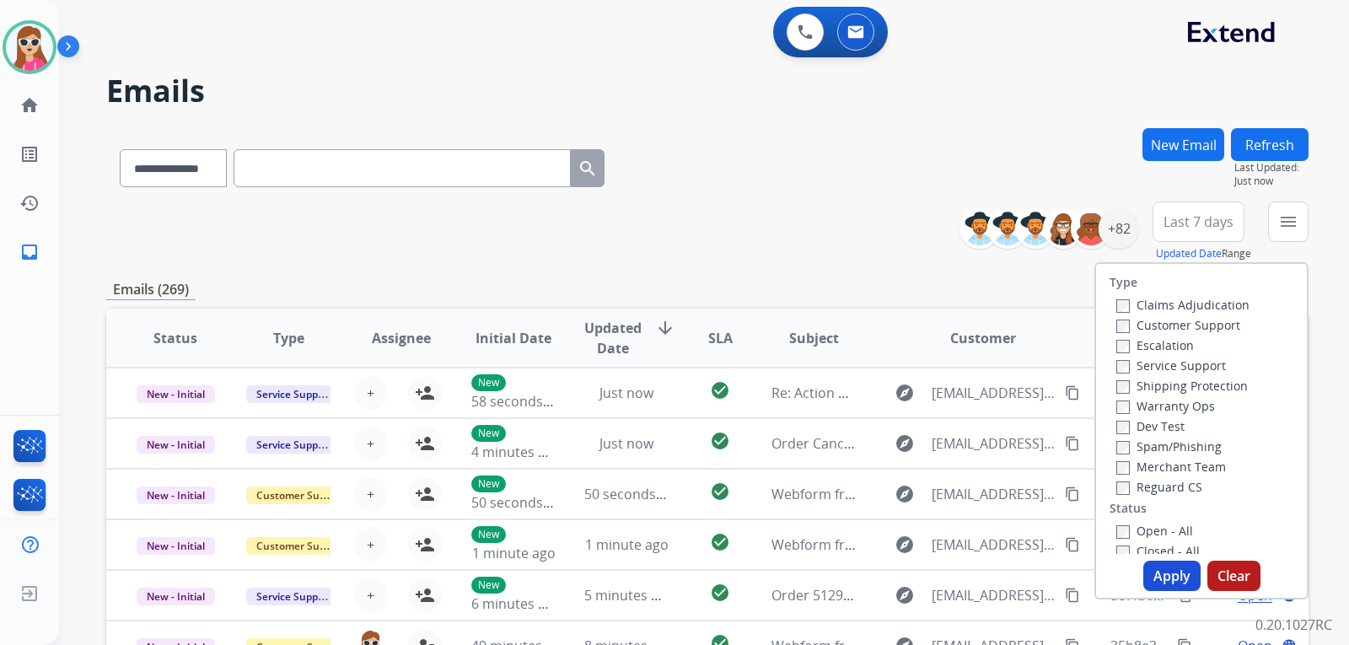
click at [1191, 322] on label "Customer Support" at bounding box center [1178, 325] width 124 height 16
click at [1186, 388] on label "Shipping Protection" at bounding box center [1181, 386] width 131 height 16
click at [1162, 487] on label "Reguard CS" at bounding box center [1159, 487] width 86 height 16
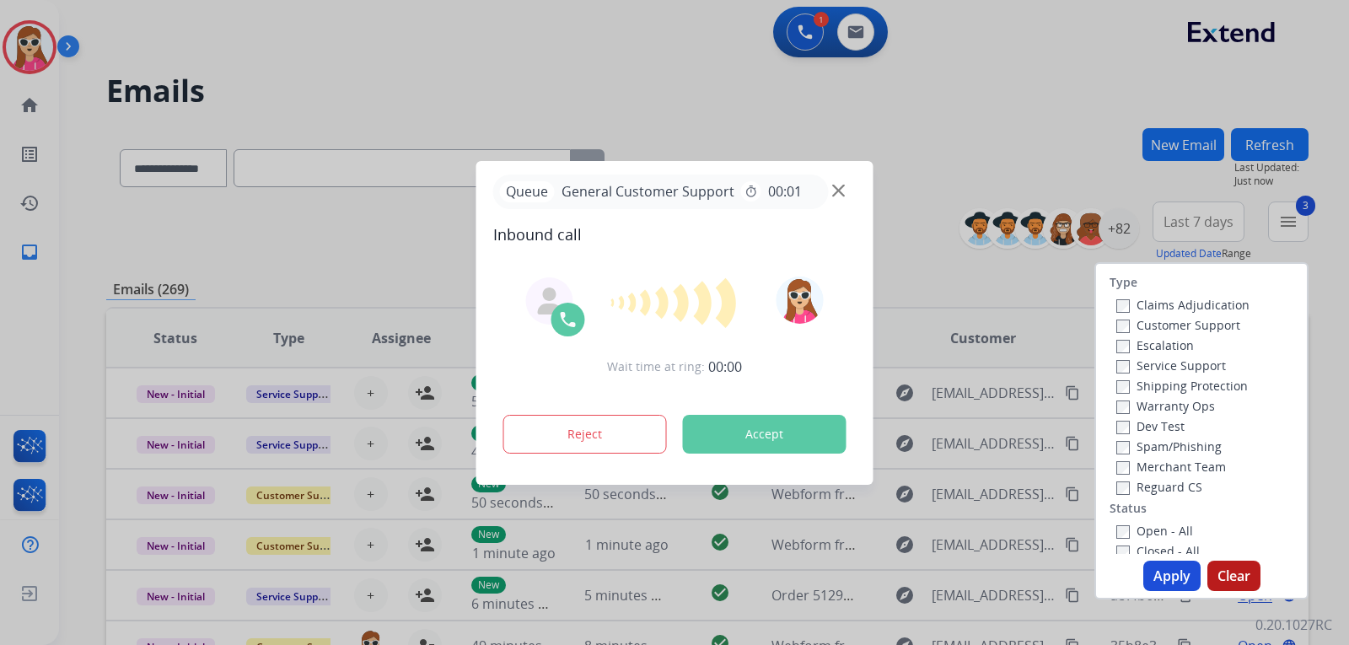
click at [1157, 528] on label "Open - All" at bounding box center [1154, 531] width 77 height 16
click at [773, 415] on div "Reject Accept" at bounding box center [674, 431] width 363 height 52
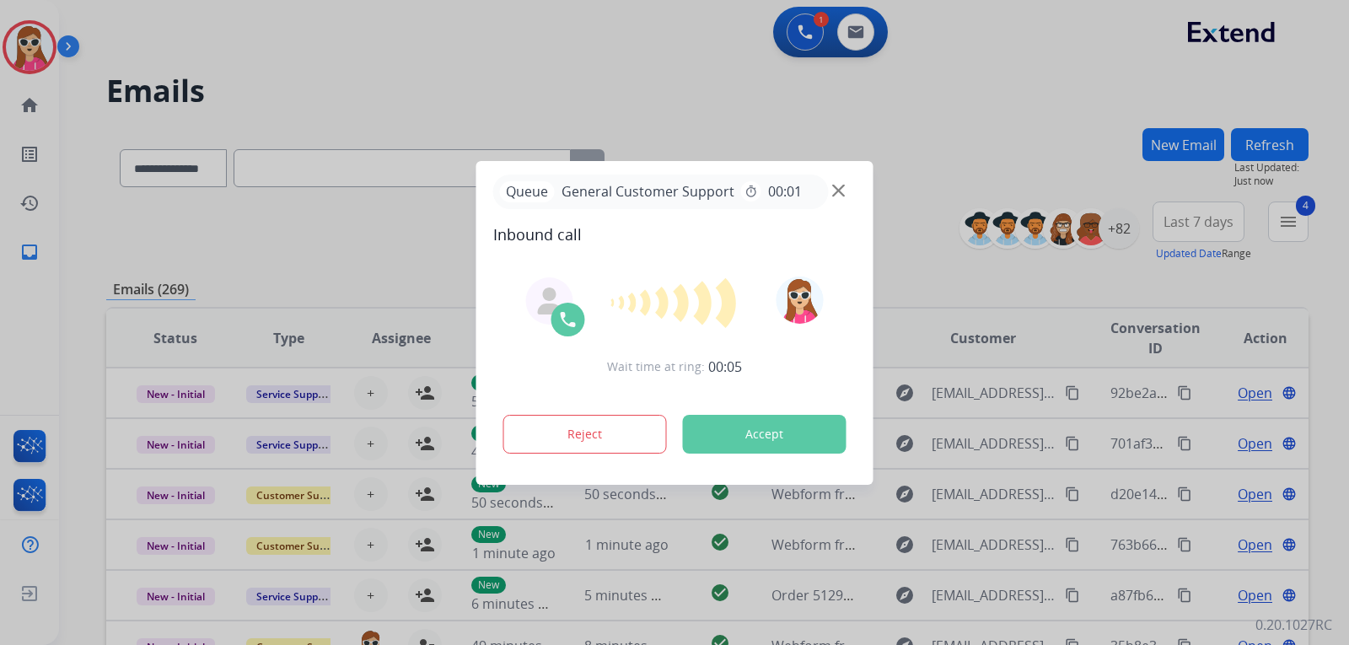
click at [773, 439] on button "Accept" at bounding box center [765, 434] width 164 height 39
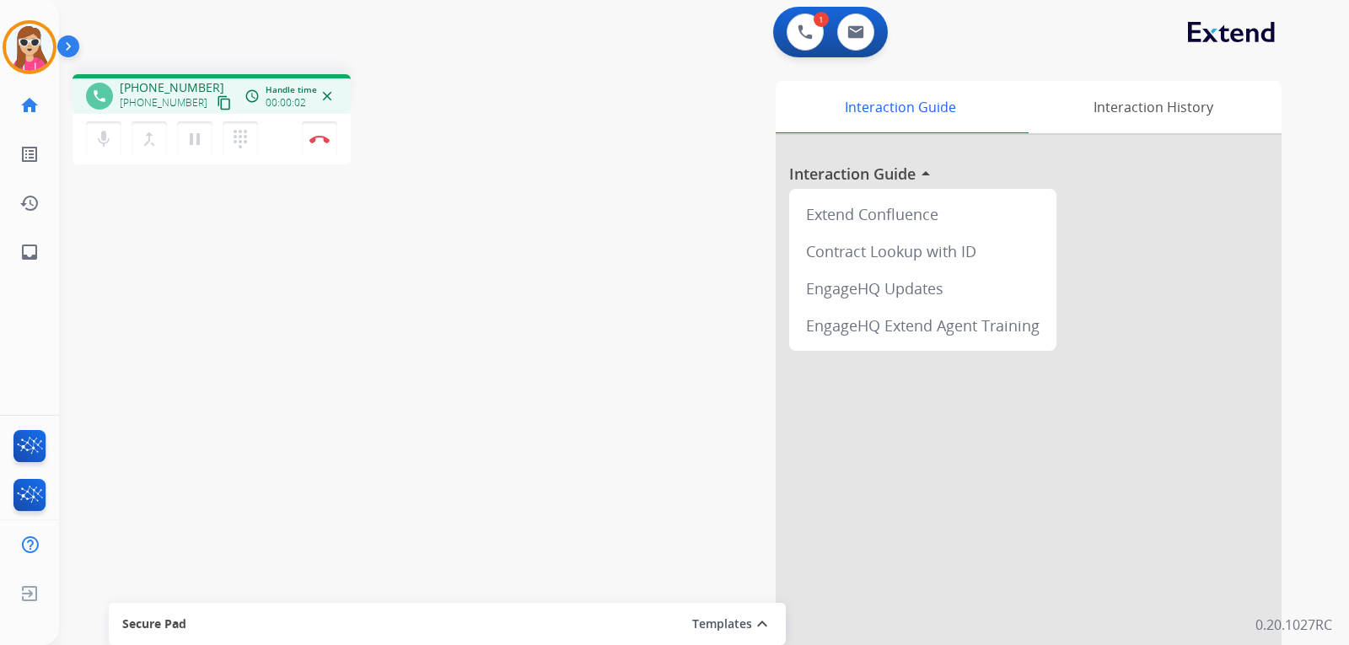
click at [217, 101] on mat-icon "content_copy" at bounding box center [224, 102] width 15 height 15
click at [14, 254] on link "inbox Emails" at bounding box center [29, 251] width 47 height 47
select select "**********"
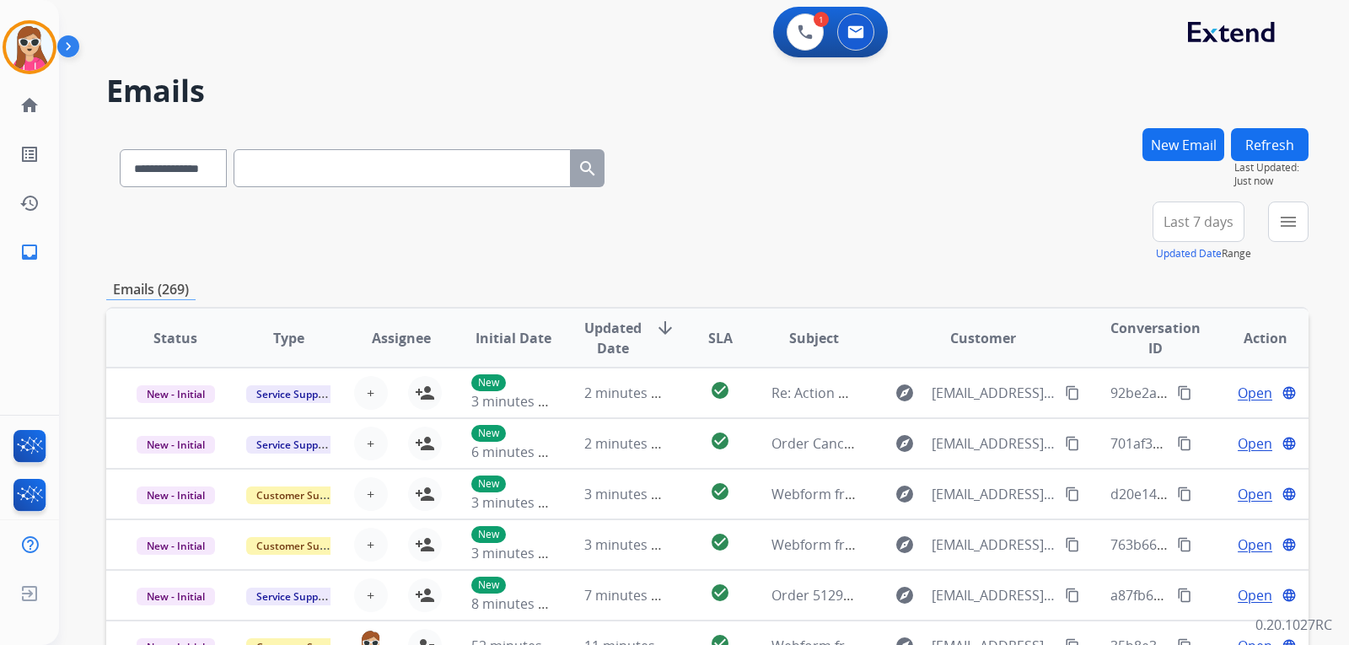
click at [1183, 149] on button "New Email" at bounding box center [1183, 144] width 82 height 33
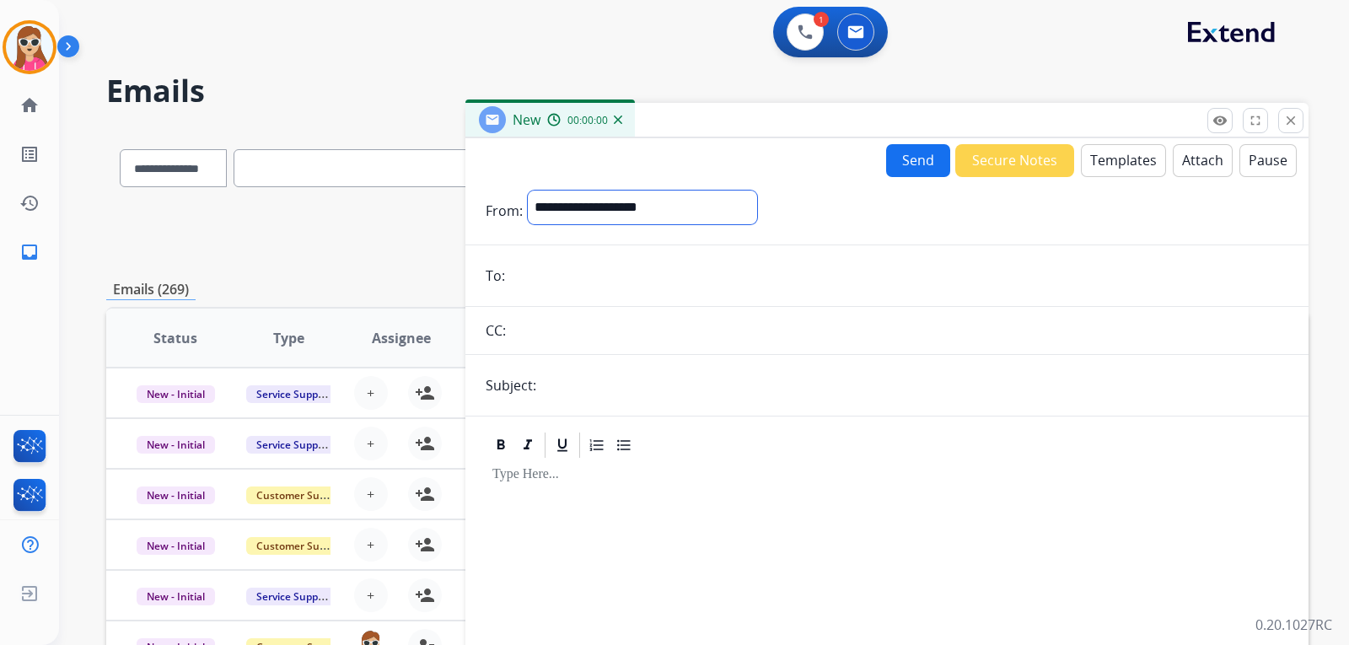
click at [757, 205] on select "**********" at bounding box center [642, 207] width 229 height 34
select select "**********"
click at [528, 190] on select "**********" at bounding box center [642, 207] width 229 height 34
click at [690, 271] on input "email" at bounding box center [899, 277] width 778 height 34
paste input "**********"
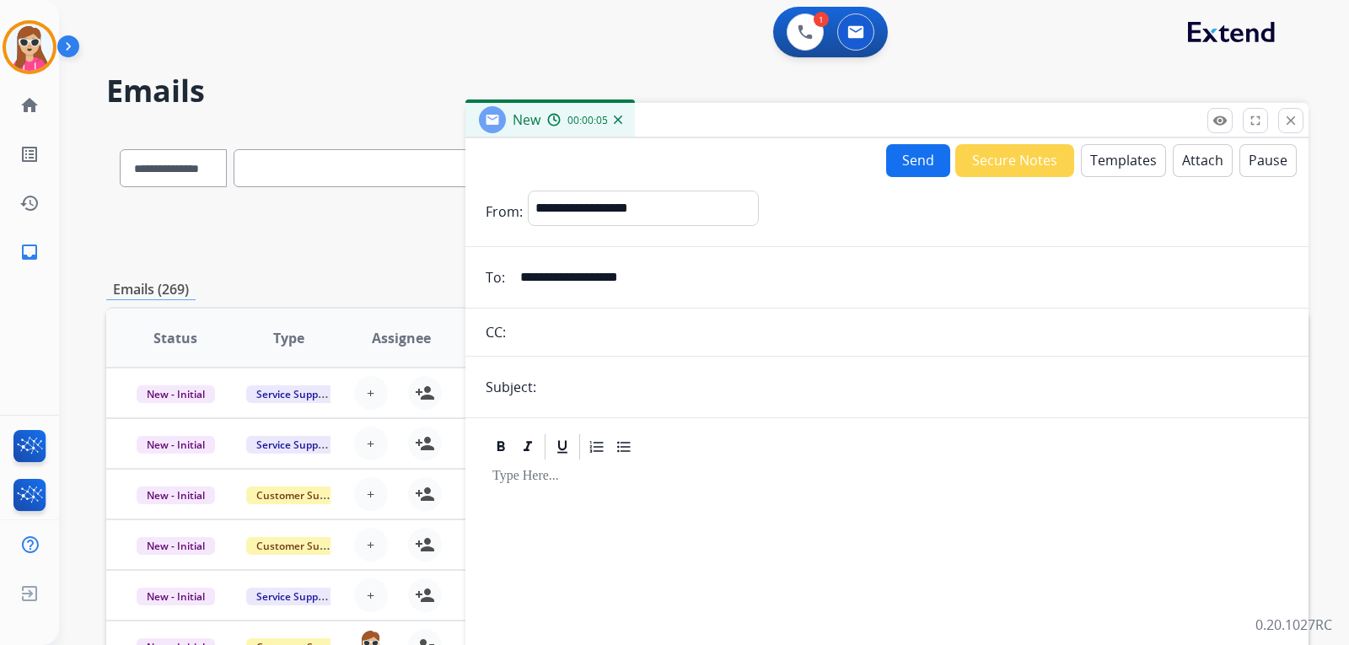
type input "**********"
click at [1145, 160] on button "Templates" at bounding box center [1123, 160] width 85 height 33
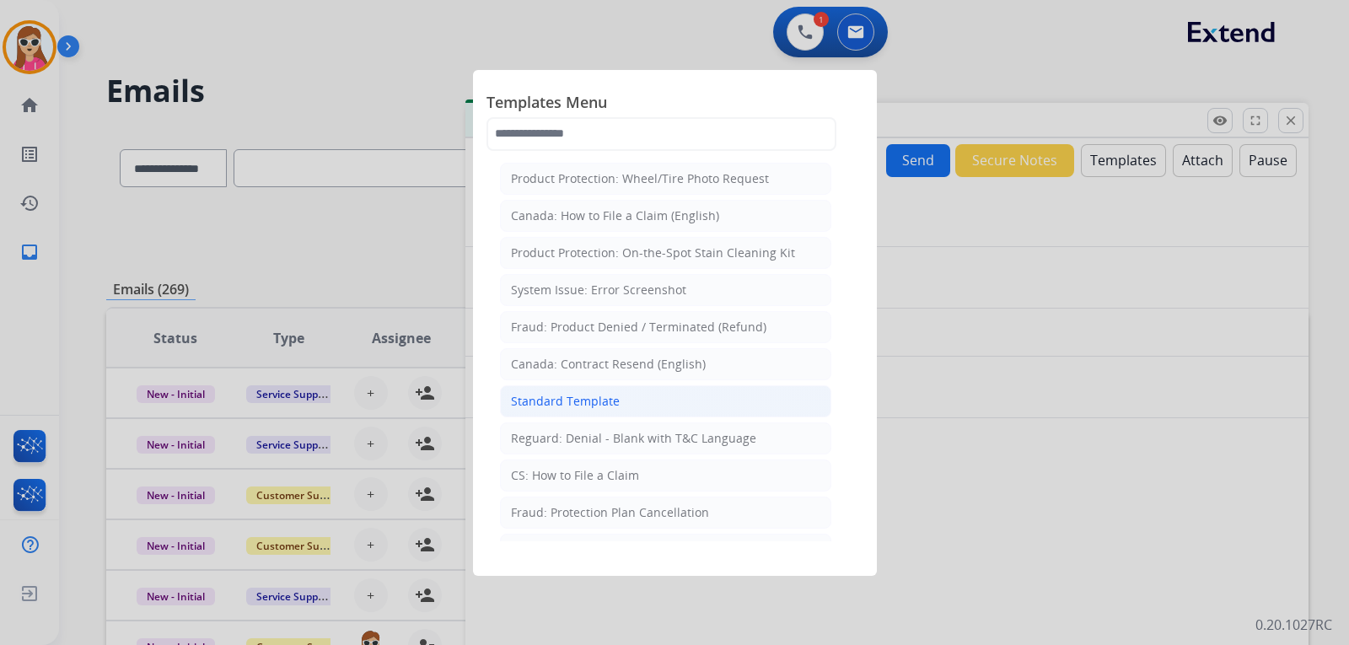
click at [636, 410] on li "Standard Template" at bounding box center [665, 401] width 331 height 32
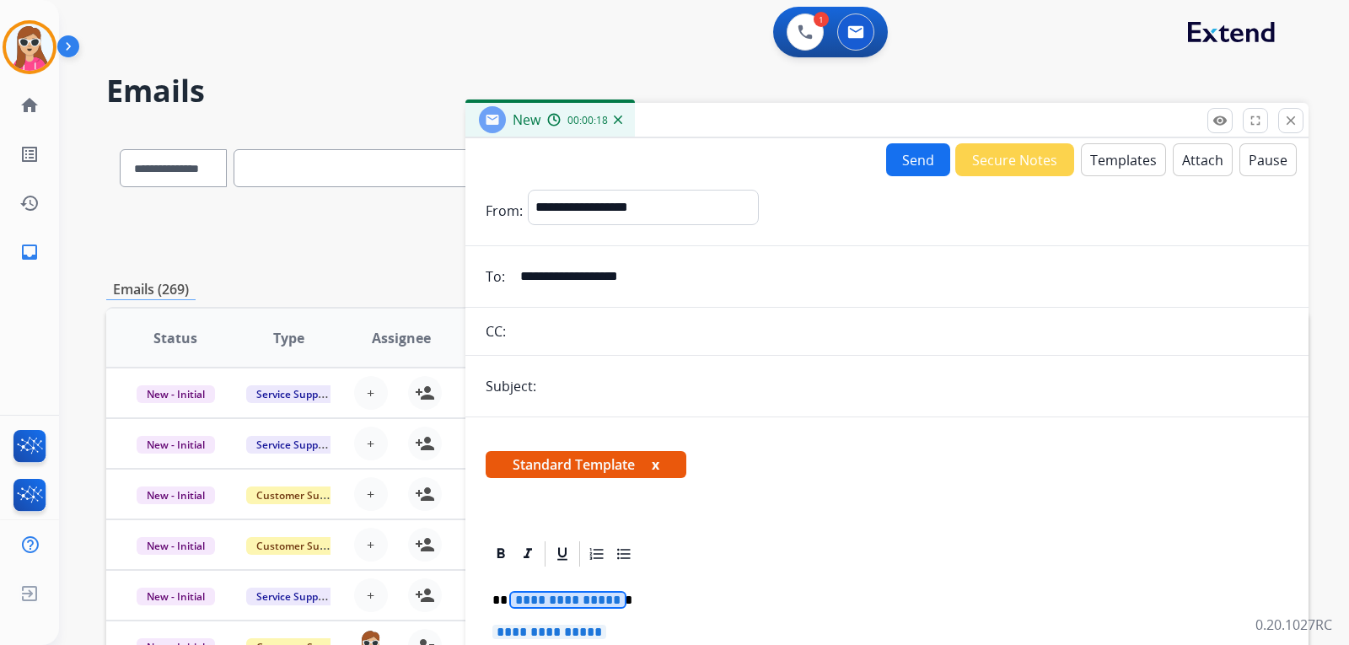
click at [580, 600] on span "**********" at bounding box center [568, 600] width 114 height 14
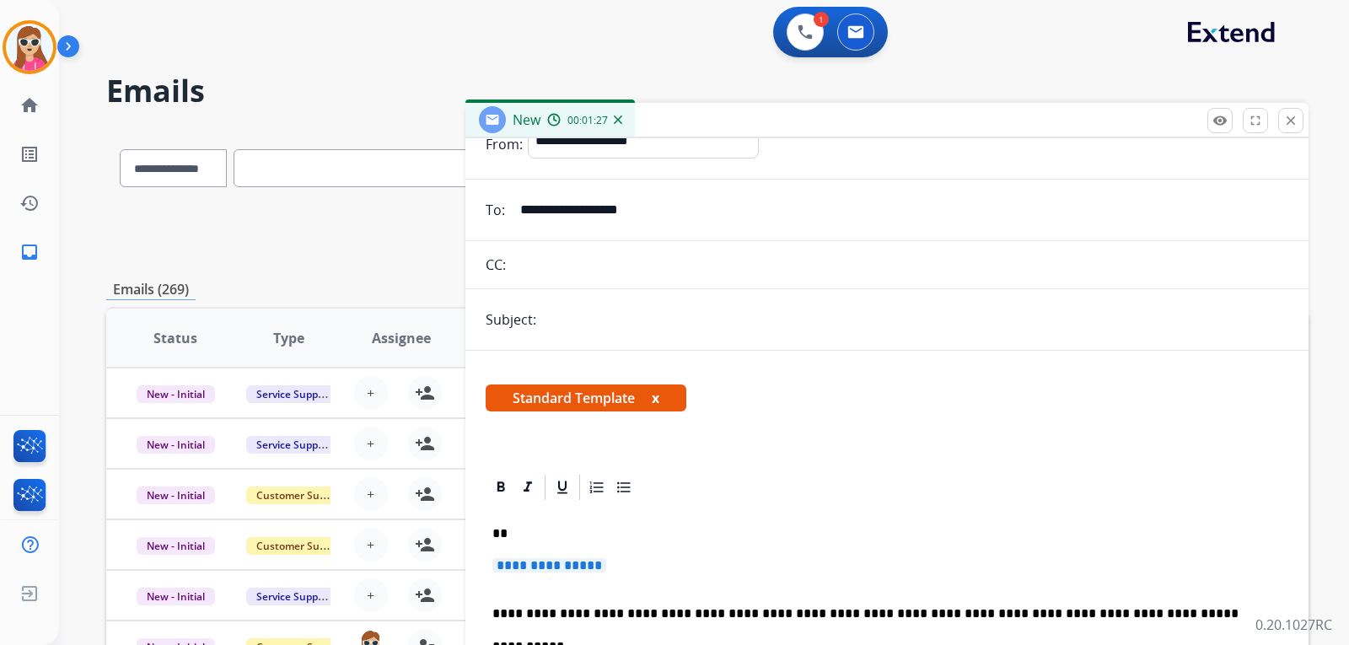
scroll to position [169, 0]
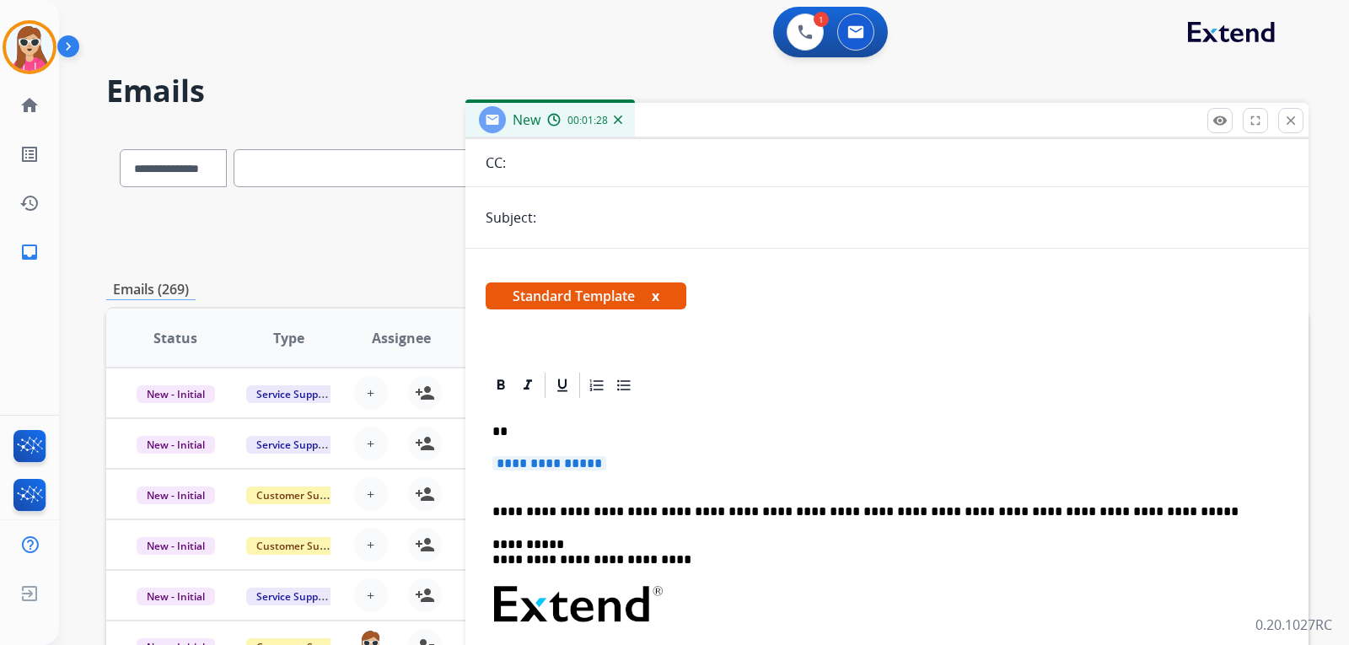
click at [570, 468] on span "**********" at bounding box center [549, 463] width 114 height 14
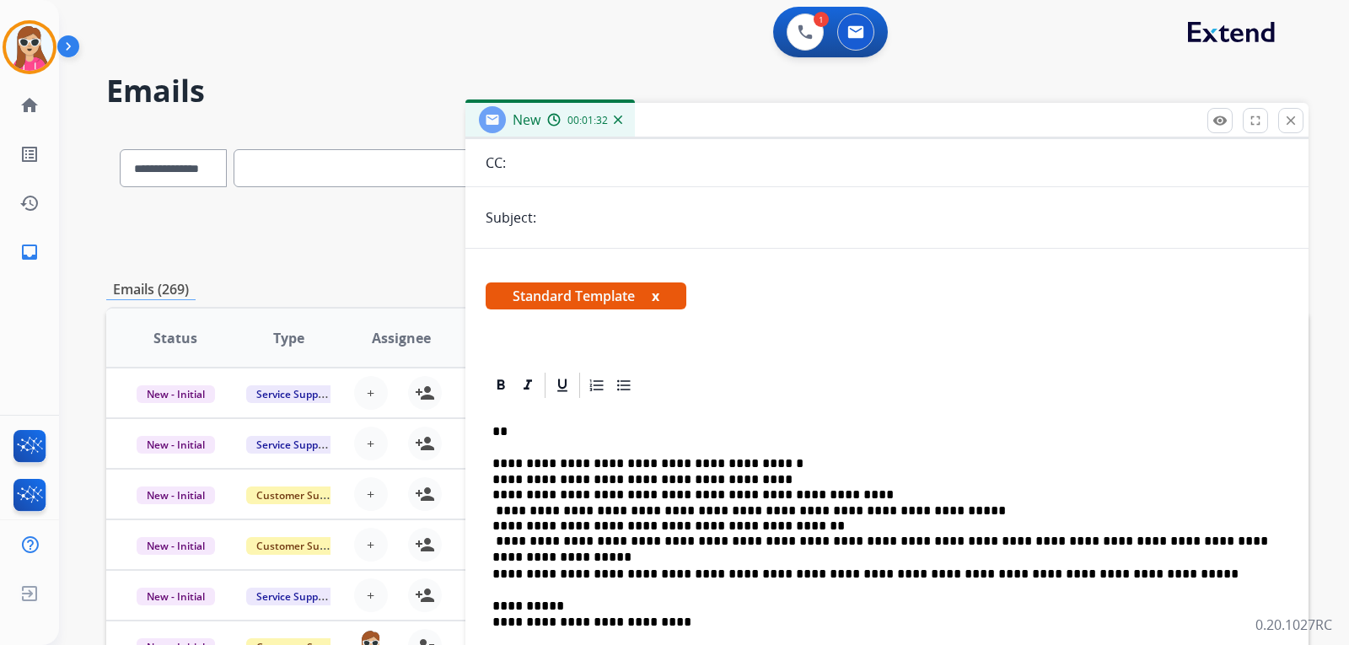
click at [493, 477] on p "**********" at bounding box center [879, 502] width 775 height 93
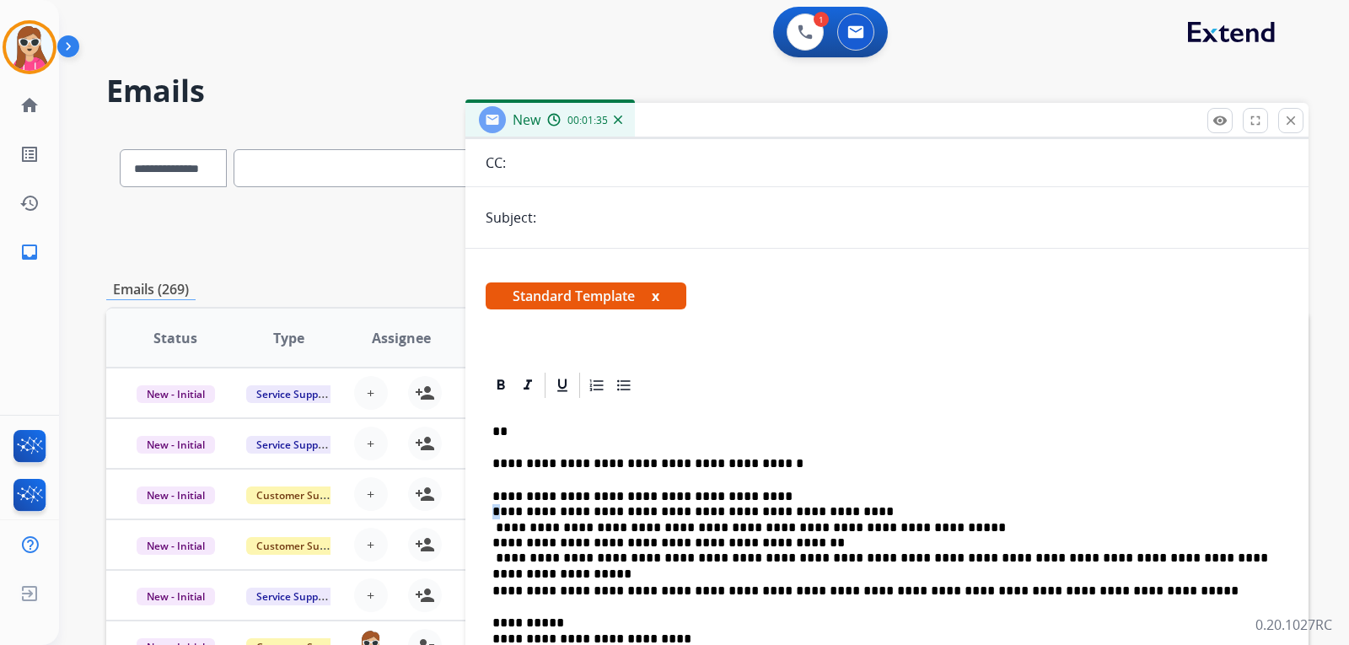
click at [496, 514] on p "**********" at bounding box center [879, 528] width 775 height 78
click at [496, 507] on p "**********" at bounding box center [879, 528] width 775 height 78
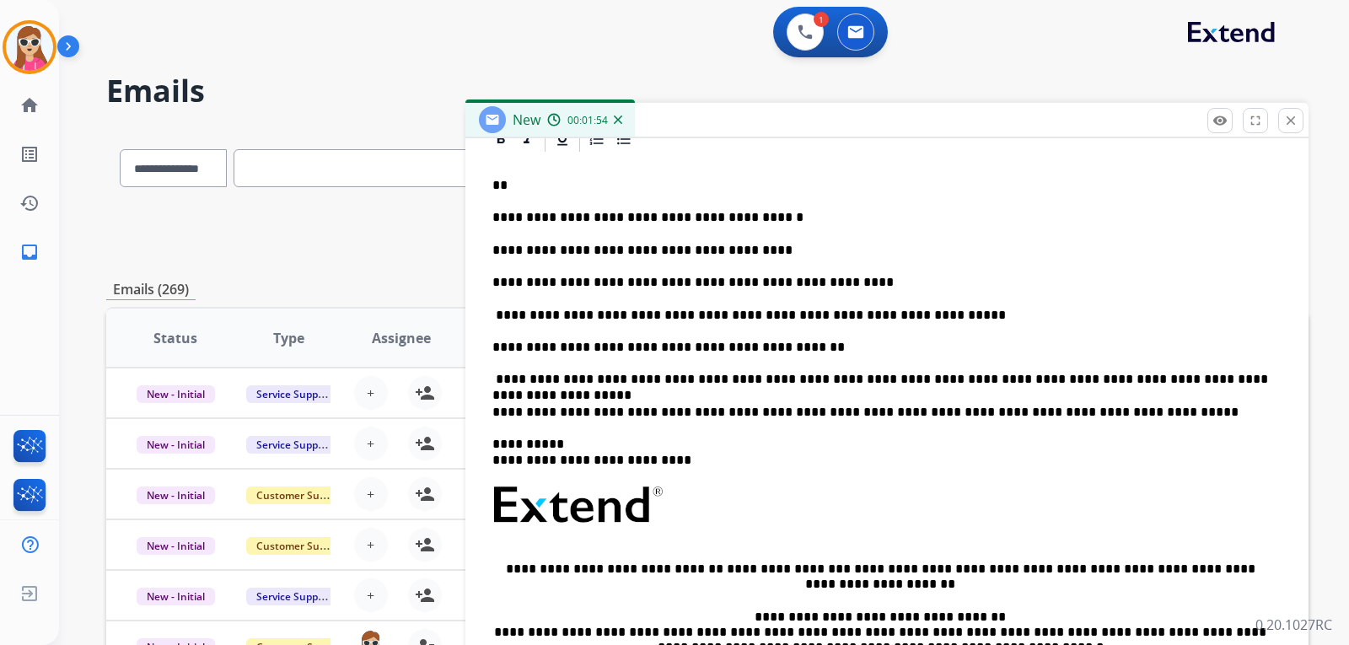
scroll to position [421, 0]
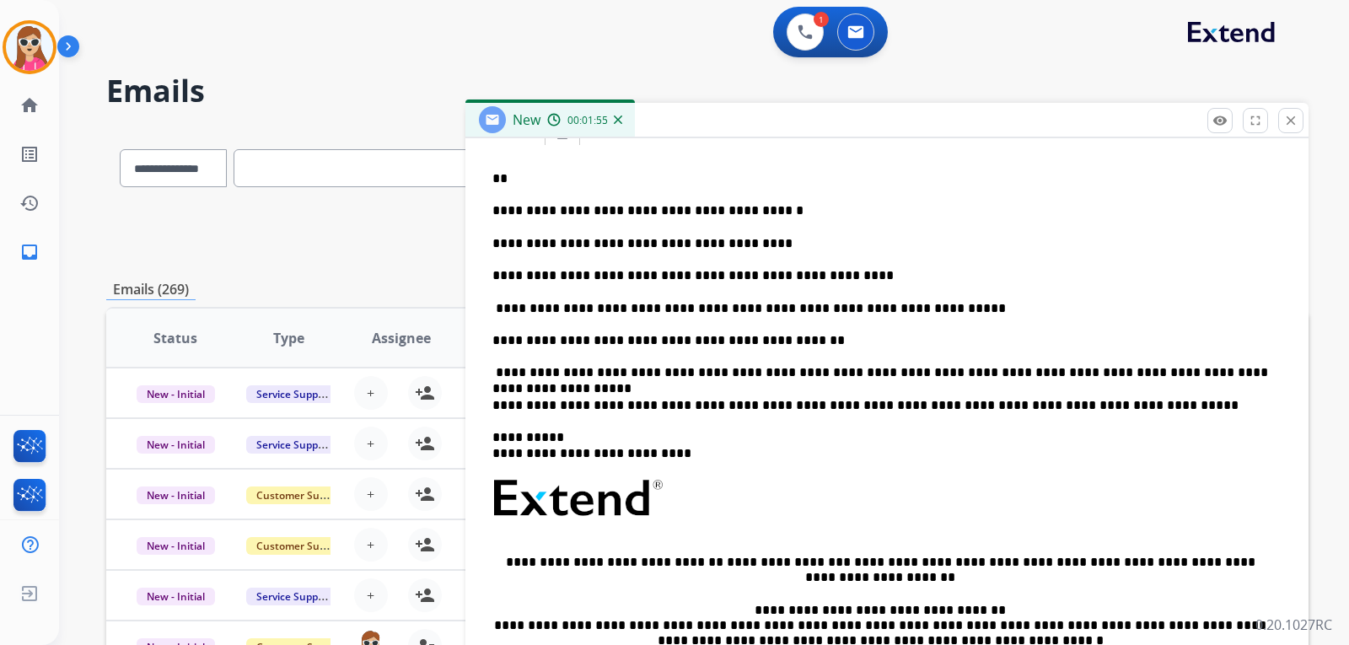
click at [563, 390] on div "**********" at bounding box center [886, 465] width 802 height 634
click at [1220, 378] on p "**********" at bounding box center [879, 372] width 775 height 15
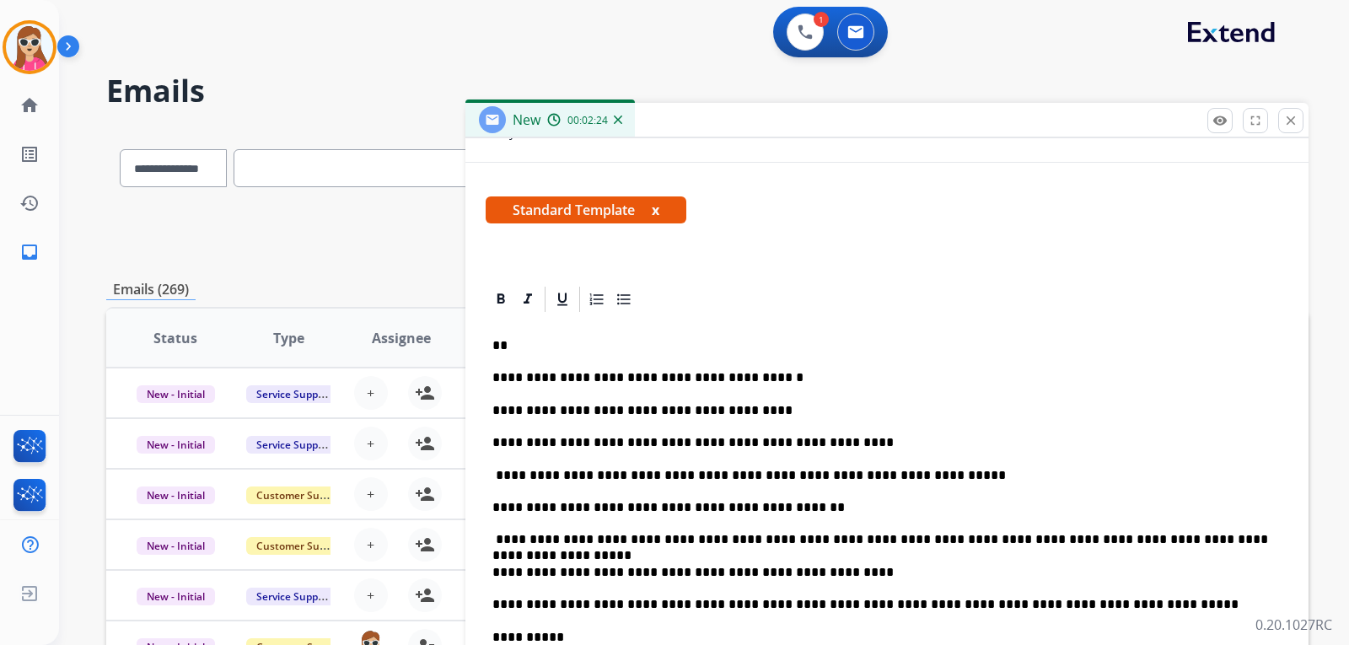
scroll to position [253, 0]
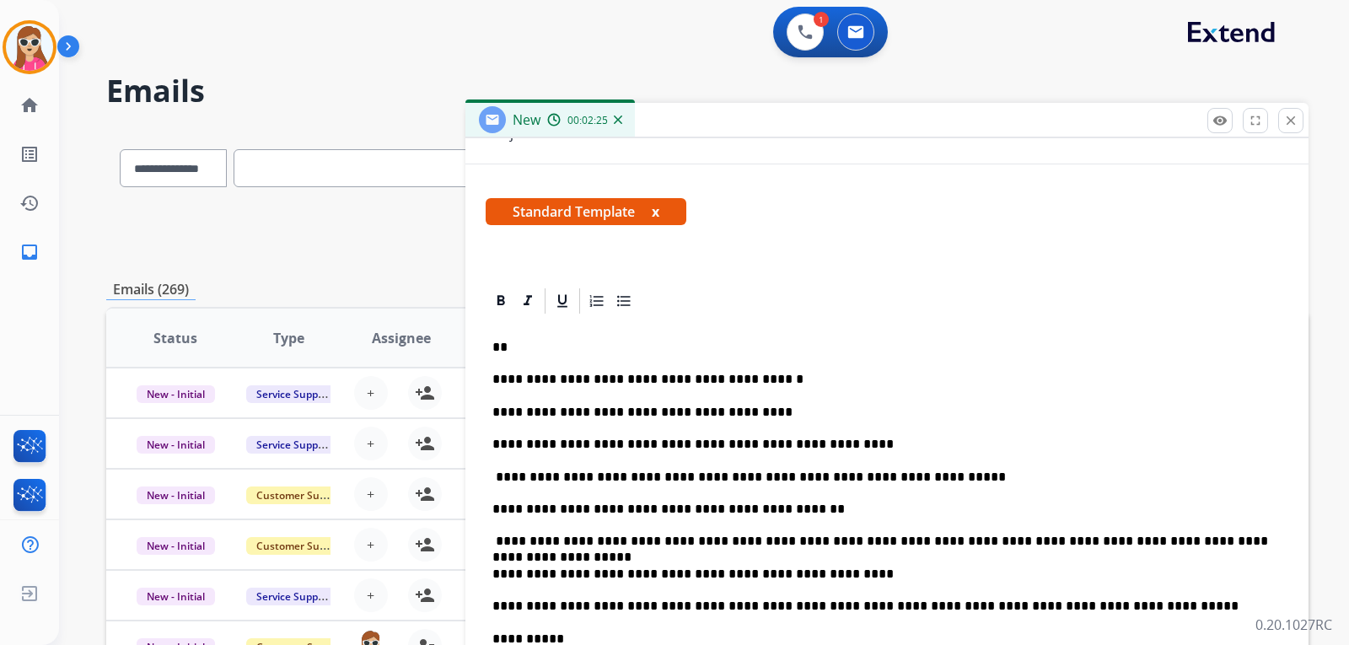
click at [507, 353] on p "**" at bounding box center [879, 347] width 775 height 15
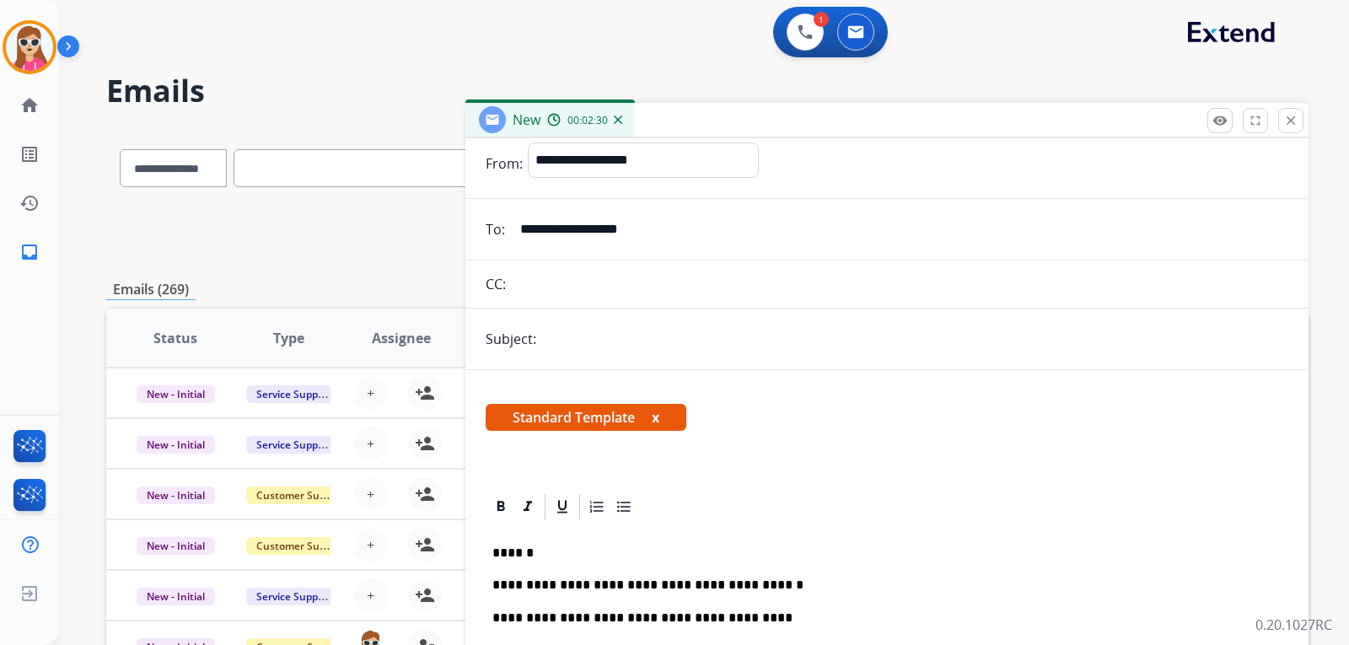
scroll to position [84, 0]
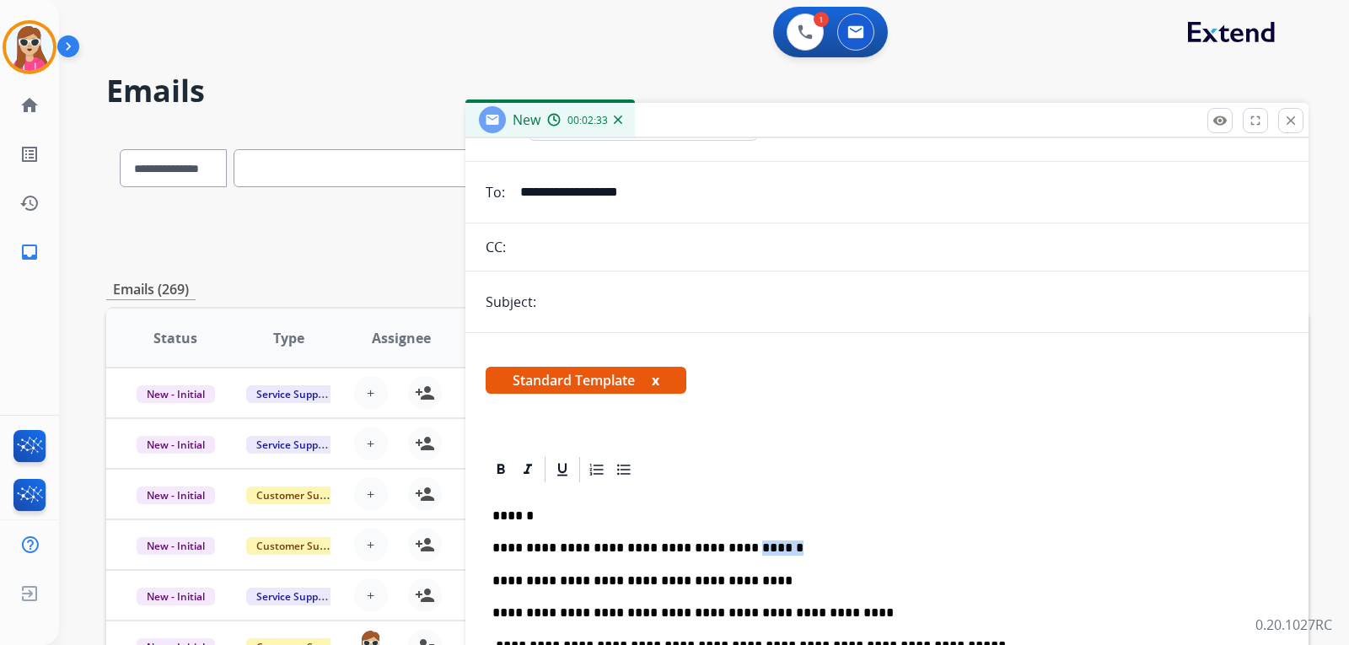
drag, startPoint x: 860, startPoint y: 545, endPoint x: 813, endPoint y: 544, distance: 46.4
click at [813, 544] on p "**********" at bounding box center [879, 547] width 775 height 15
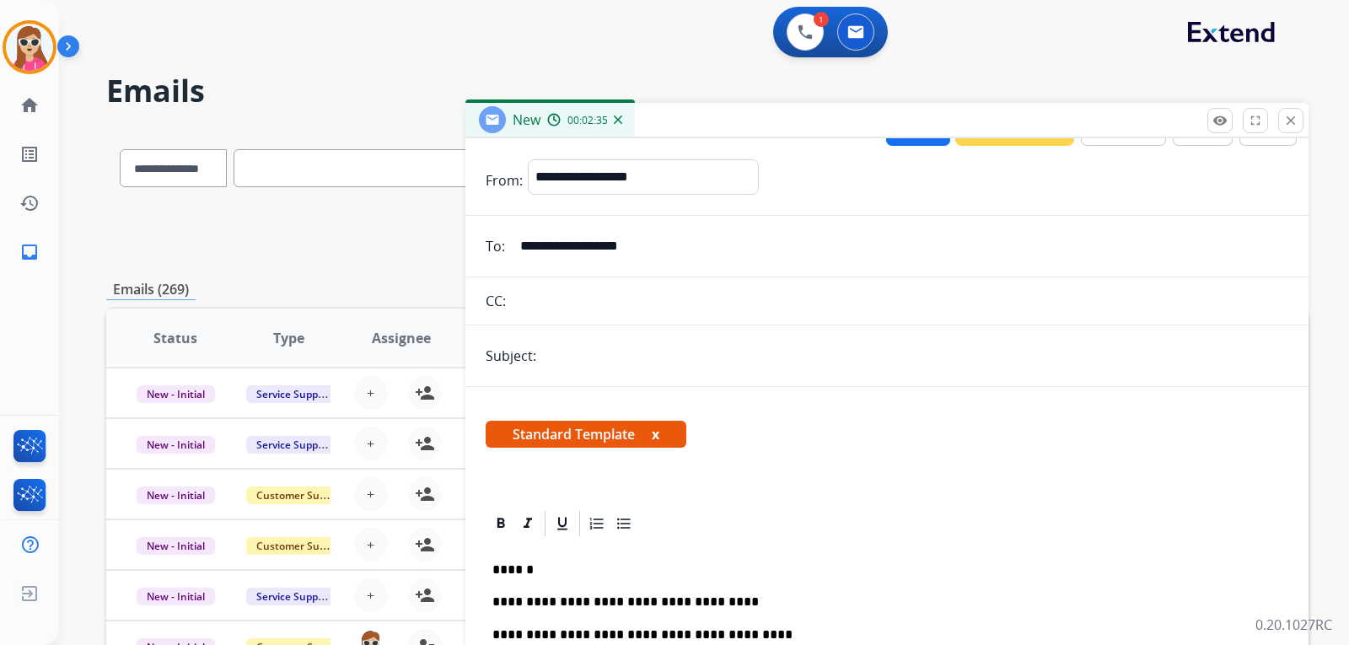
scroll to position [0, 0]
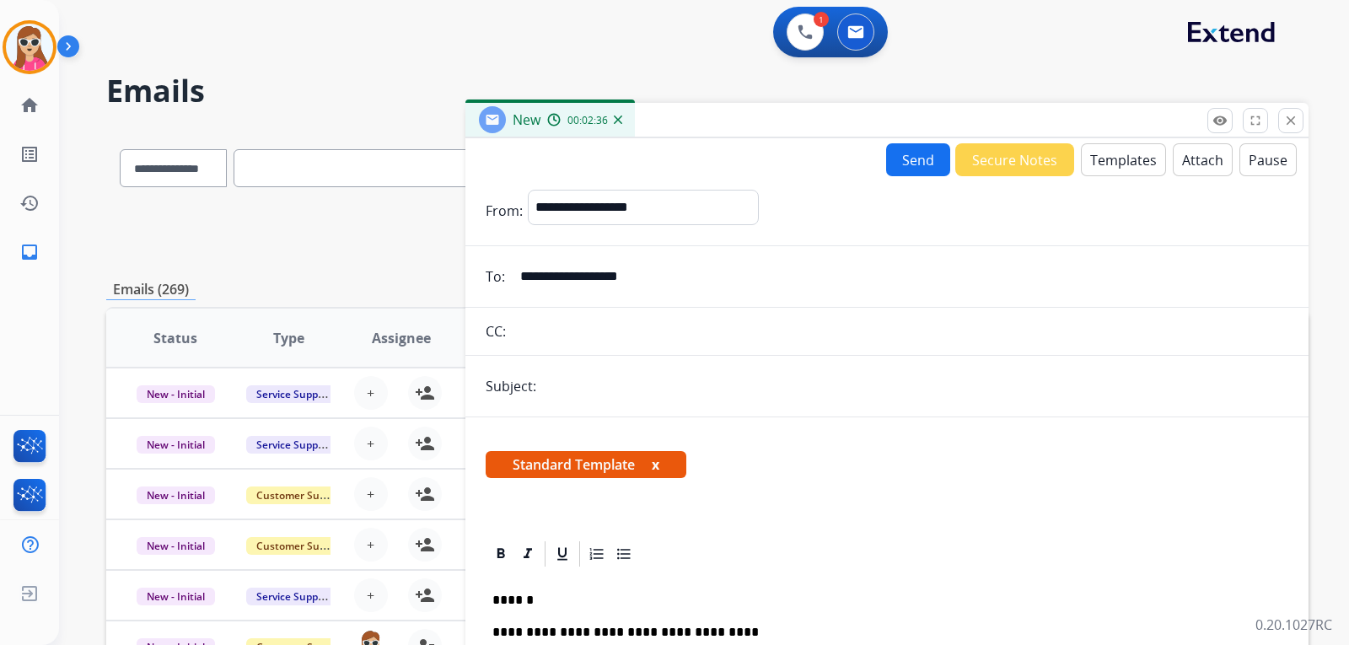
click at [627, 383] on input "text" at bounding box center [914, 386] width 747 height 34
click at [895, 167] on button "Send" at bounding box center [918, 159] width 64 height 33
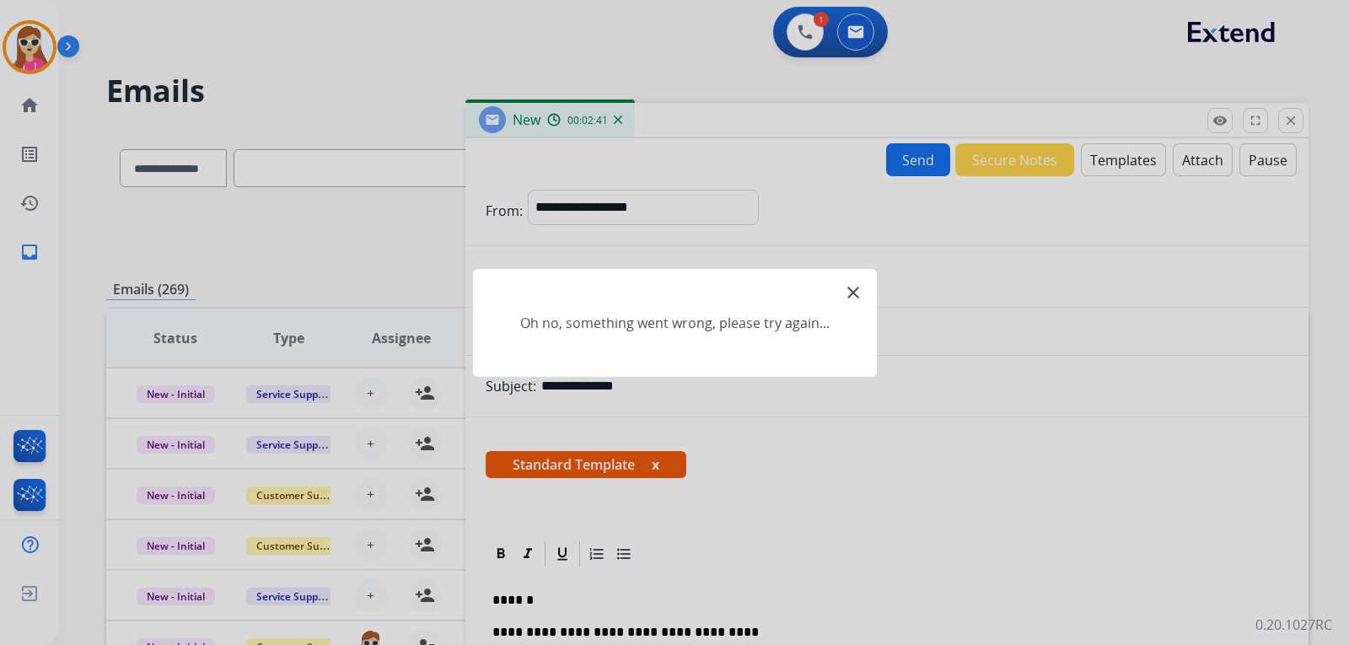
click at [850, 291] on mat-icon "close" at bounding box center [853, 292] width 20 height 20
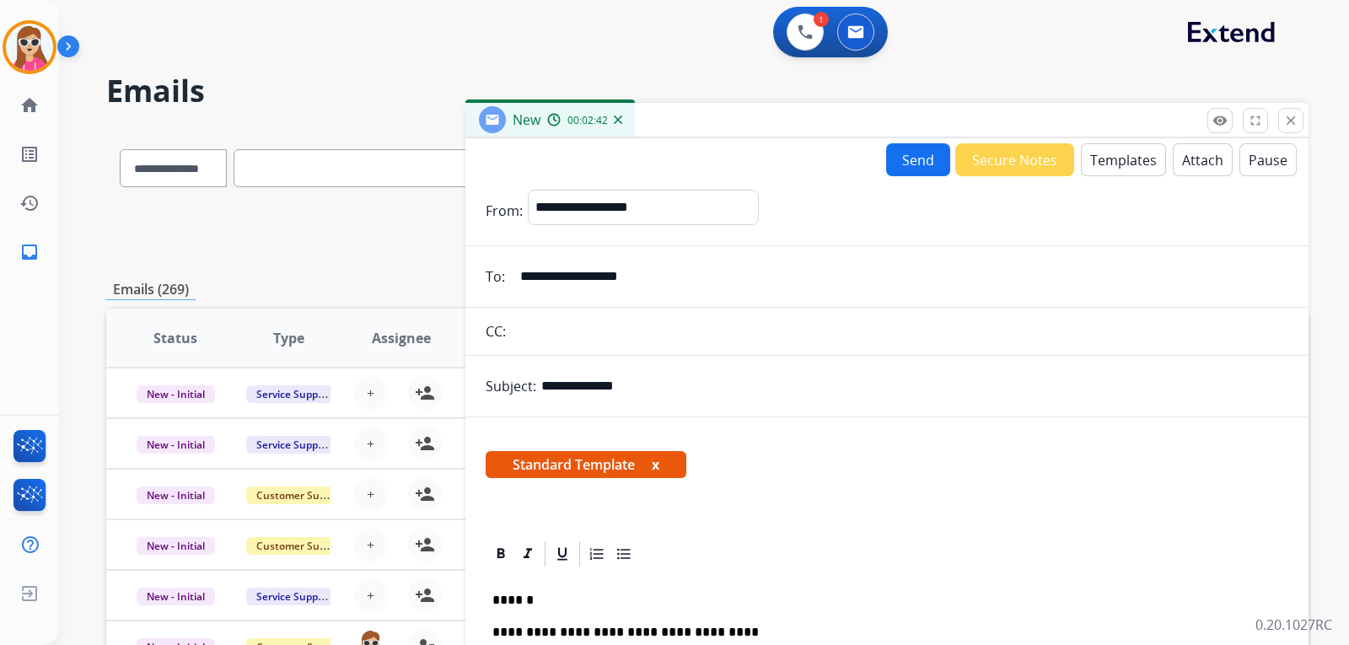
click at [925, 162] on button "Send" at bounding box center [918, 159] width 64 height 33
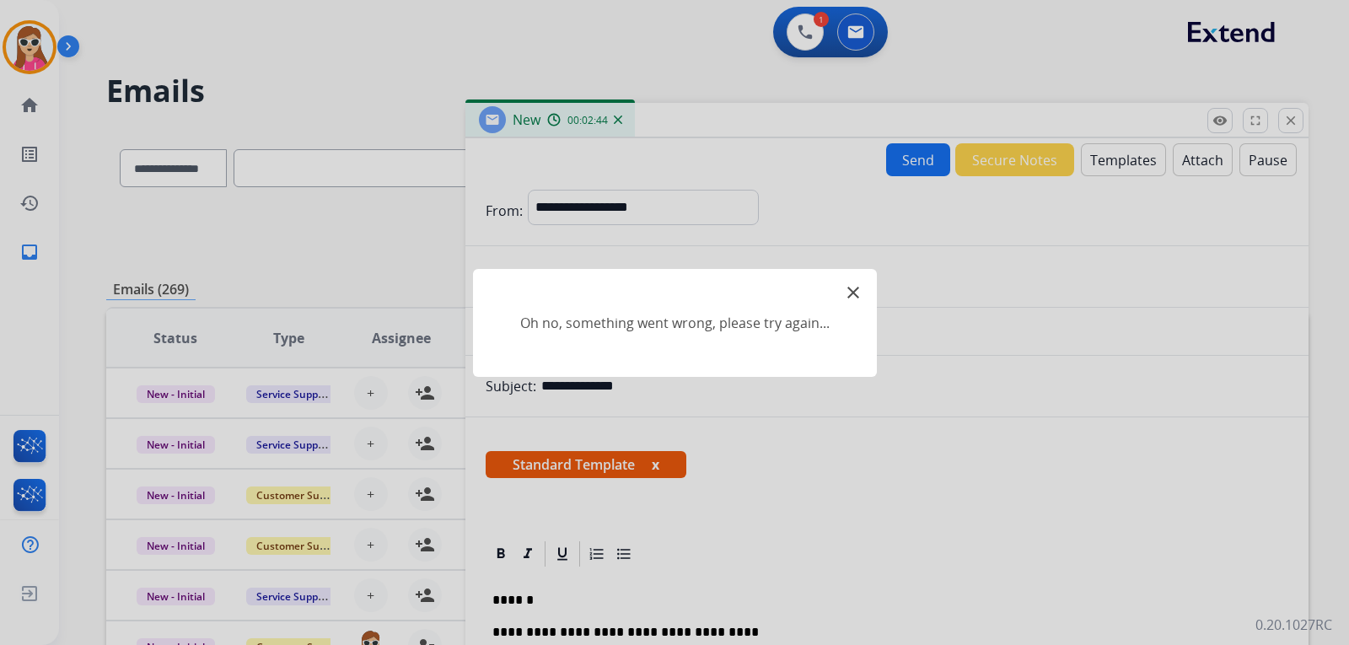
click at [849, 290] on mat-icon "close" at bounding box center [853, 292] width 20 height 20
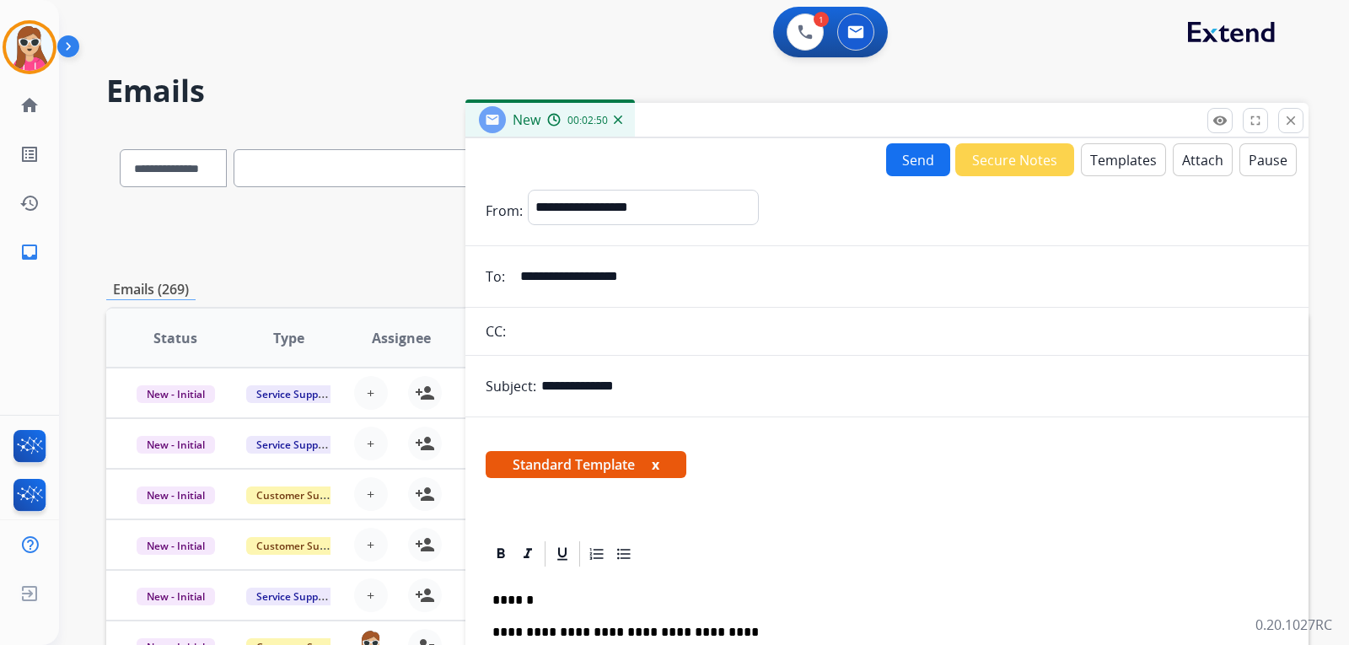
click at [897, 175] on button "Send" at bounding box center [918, 159] width 64 height 33
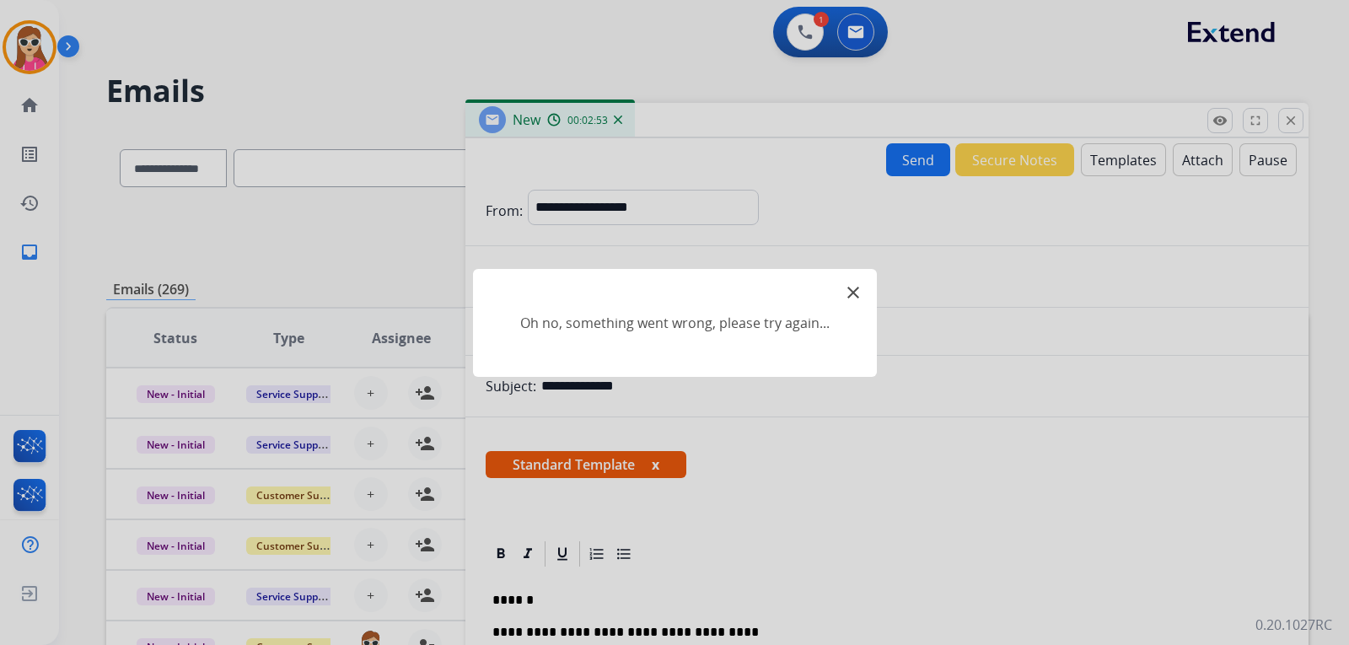
click at [861, 289] on mat-icon "close" at bounding box center [853, 292] width 20 height 20
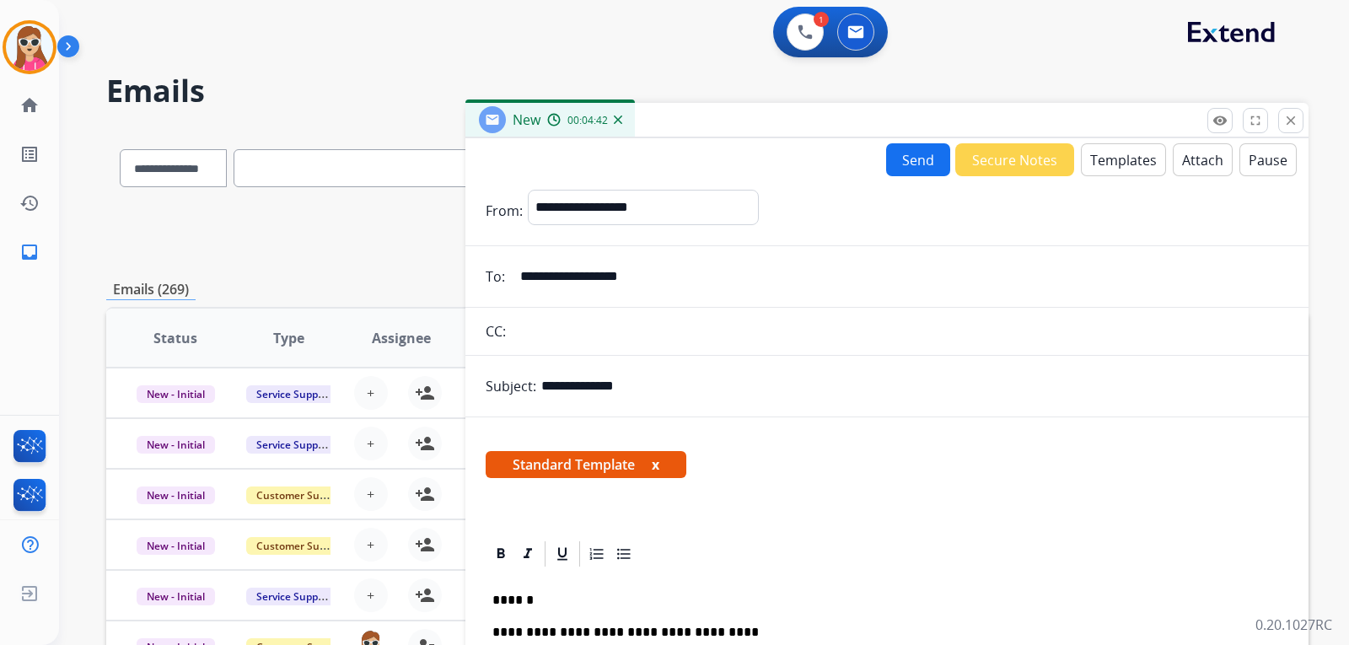
click at [906, 169] on button "Send" at bounding box center [918, 159] width 64 height 33
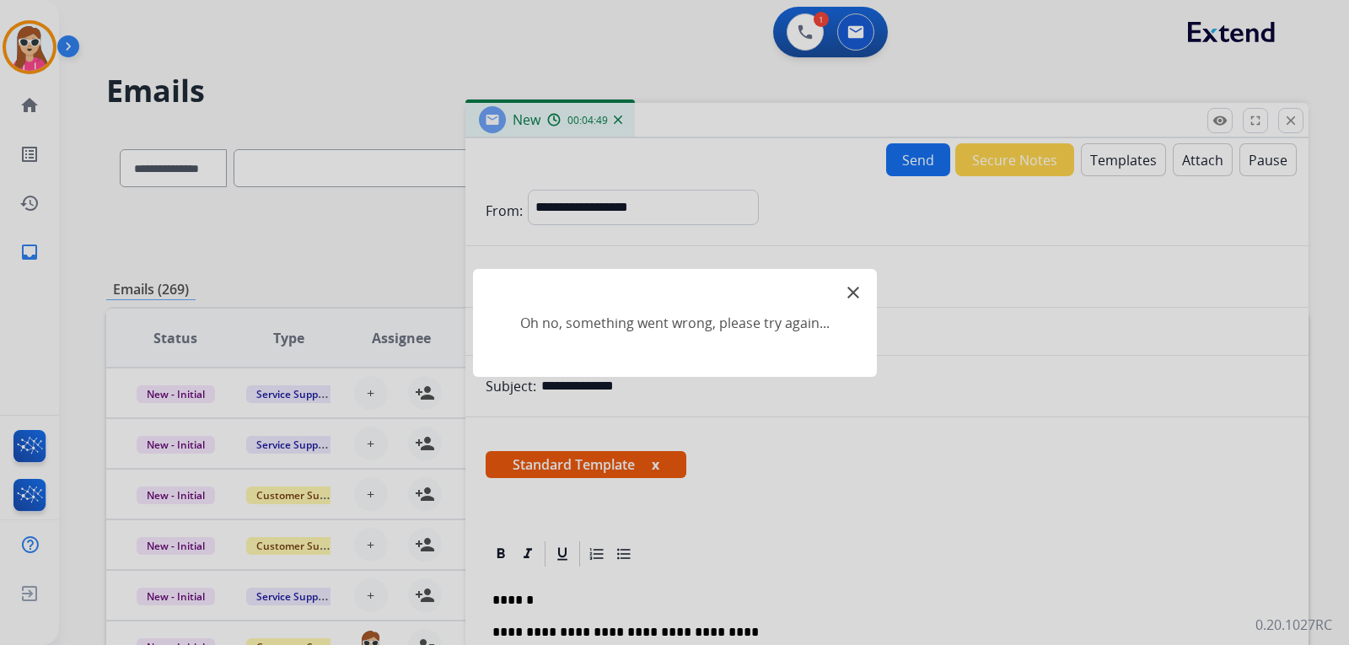
click at [856, 292] on mat-icon "close" at bounding box center [853, 292] width 20 height 20
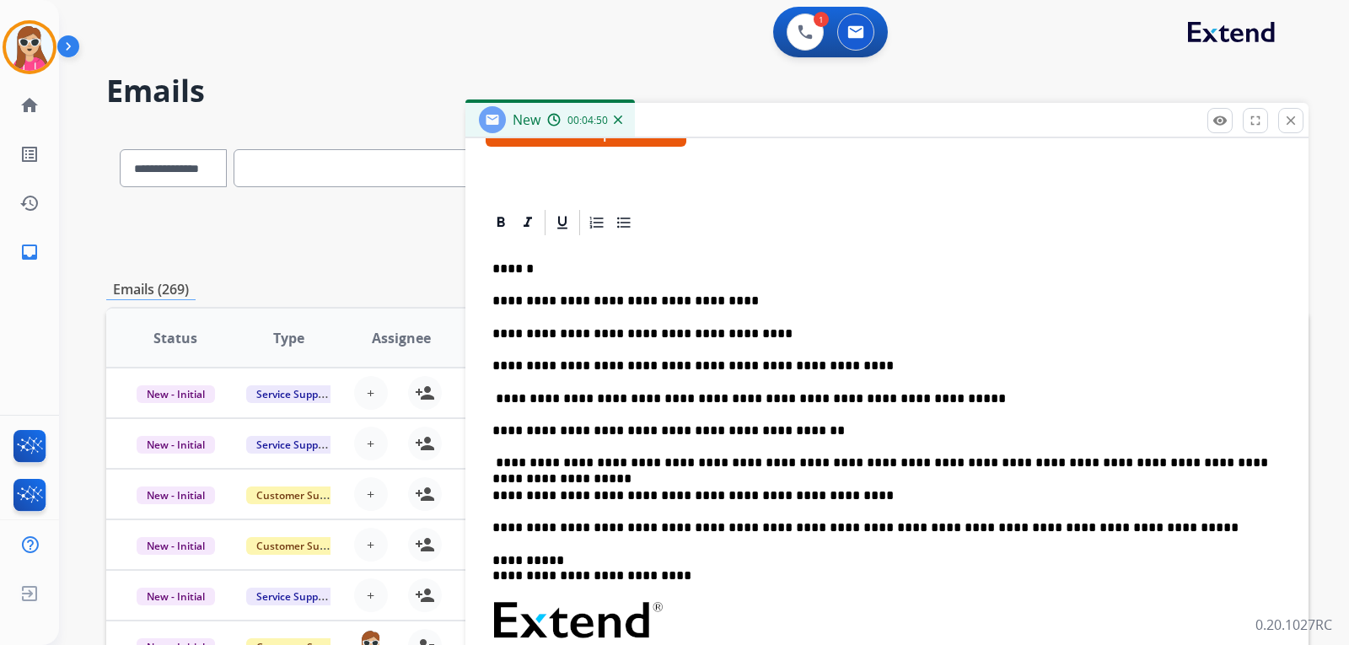
scroll to position [337, 0]
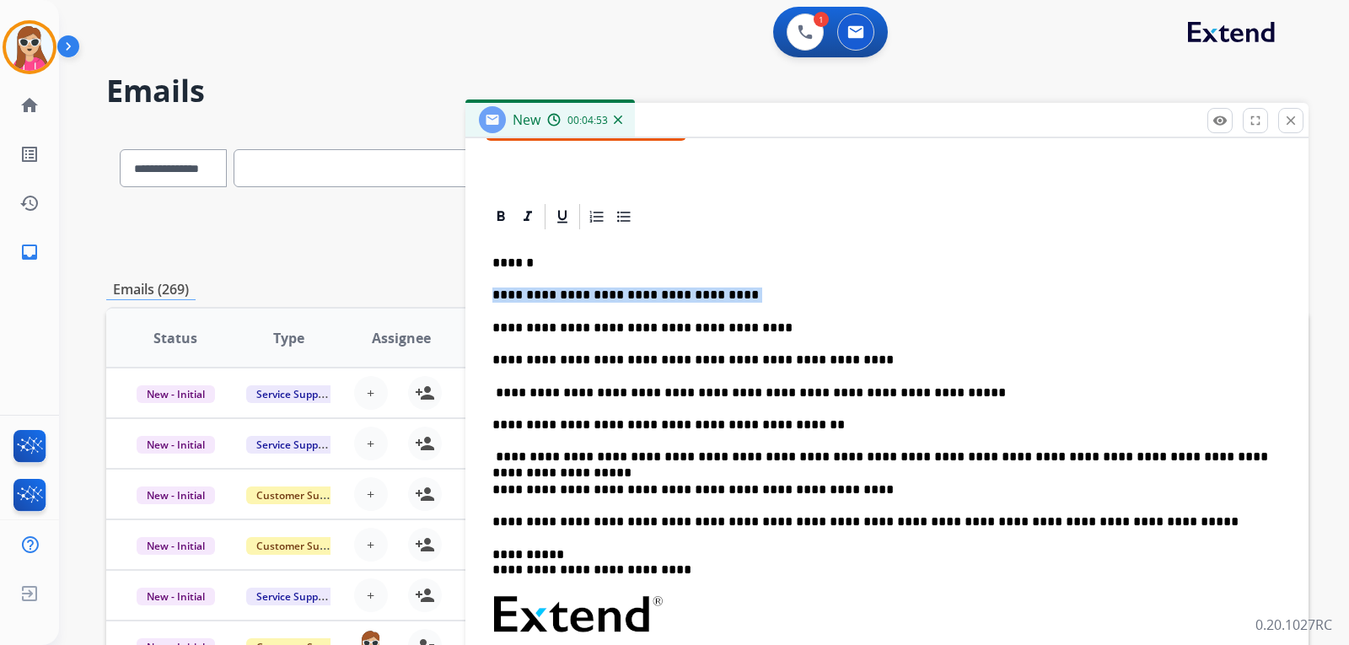
drag, startPoint x: 490, startPoint y: 298, endPoint x: 822, endPoint y: 318, distance: 332.7
click at [861, 287] on div "**********" at bounding box center [886, 565] width 802 height 667
copy p "**********"
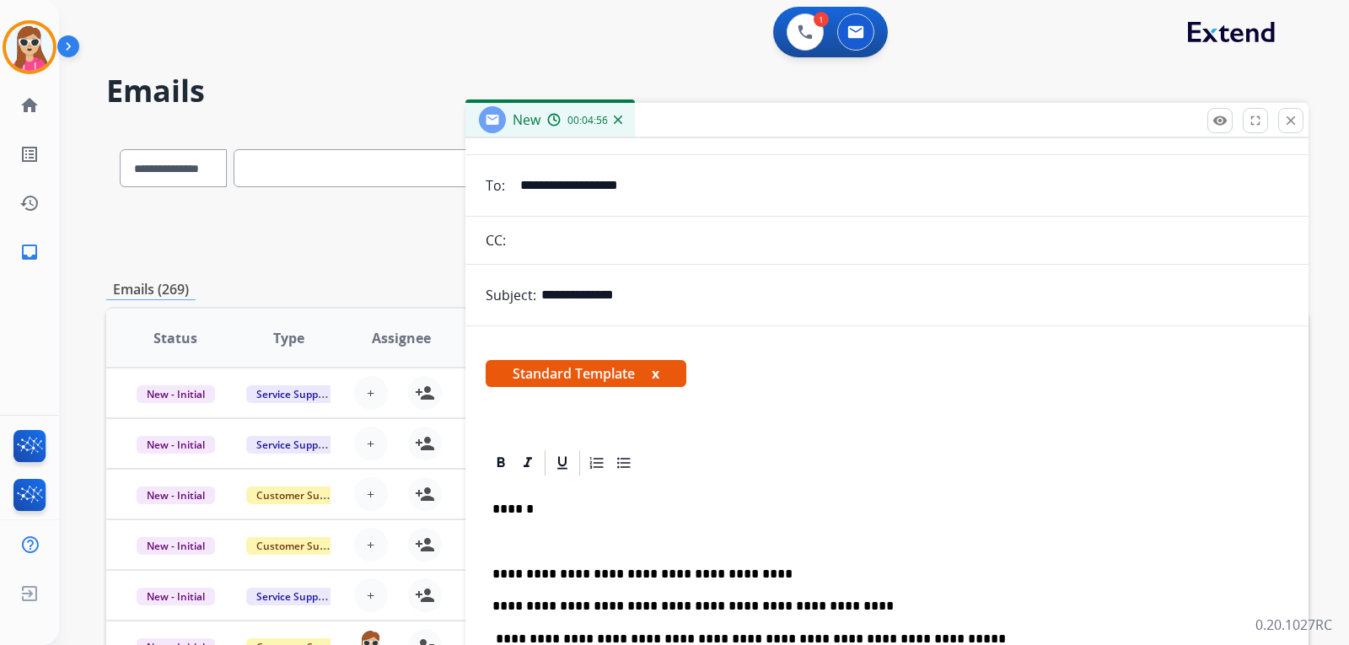
scroll to position [0, 0]
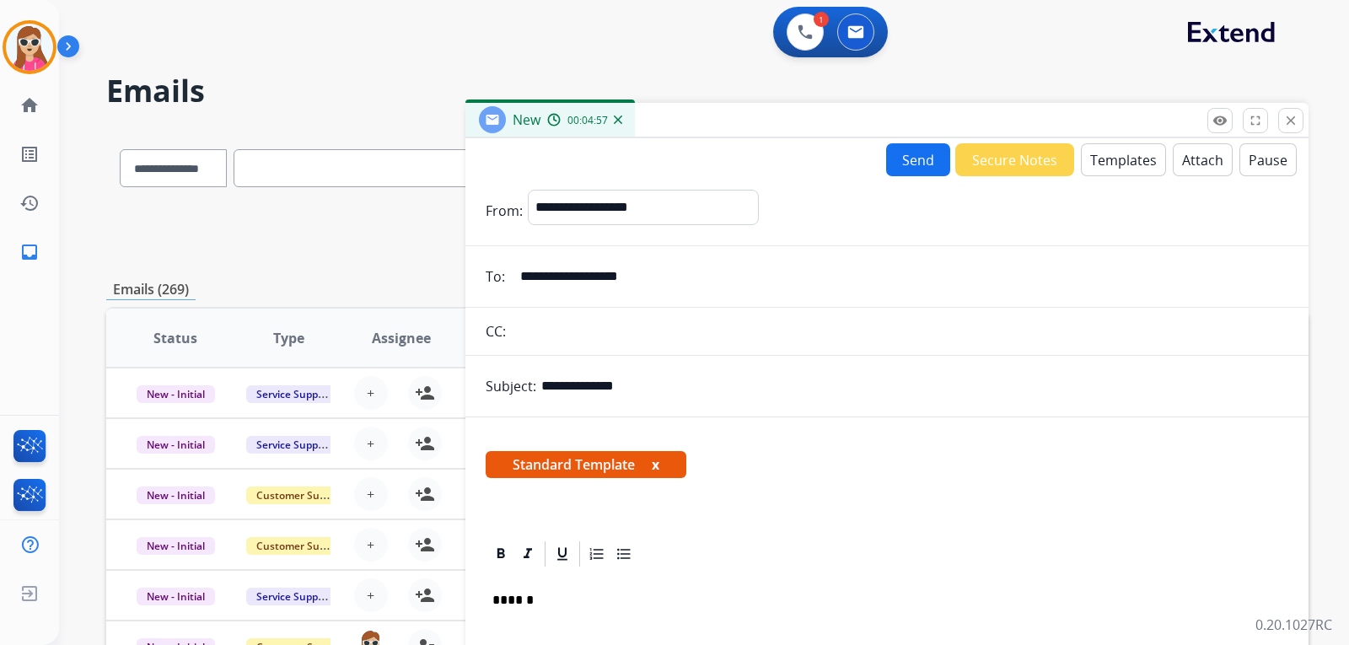
click at [557, 328] on input "text" at bounding box center [899, 331] width 777 height 34
drag, startPoint x: 696, startPoint y: 388, endPoint x: 475, endPoint y: 400, distance: 222.0
click at [475, 400] on div "**********" at bounding box center [886, 386] width 843 height 34
drag, startPoint x: 615, startPoint y: 374, endPoint x: 606, endPoint y: 374, distance: 9.3
paste input "**********"
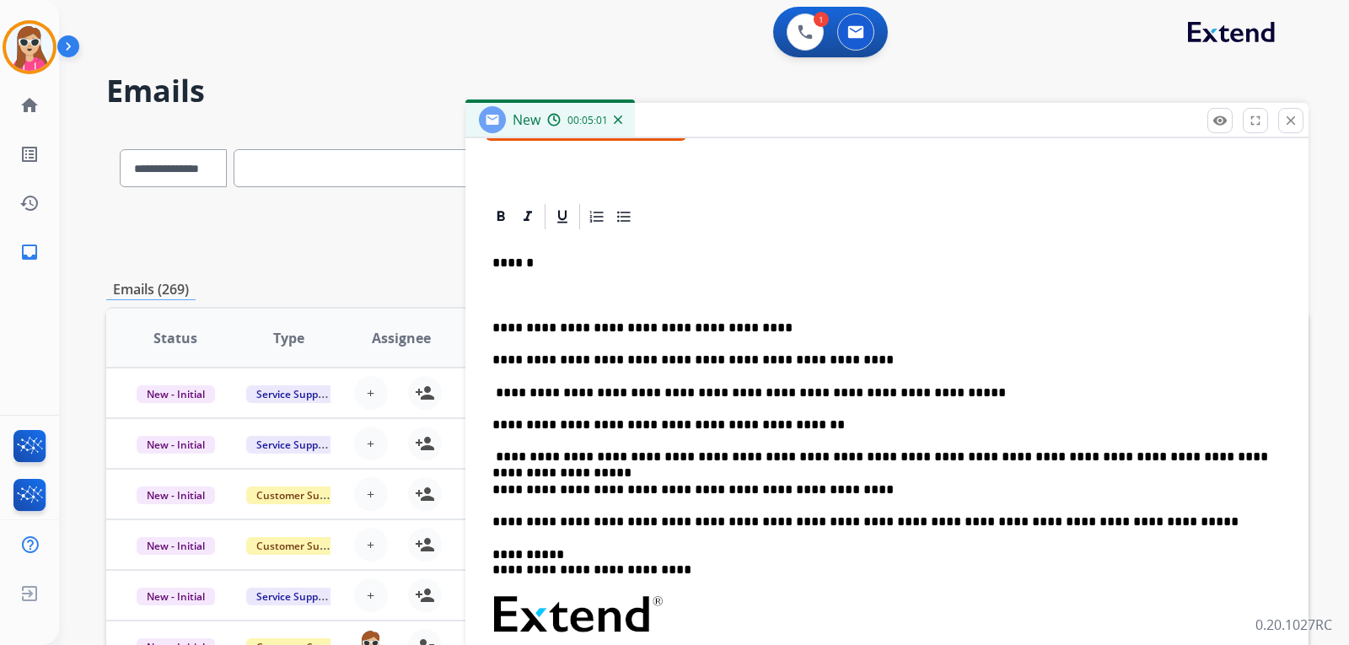
scroll to position [421, 0]
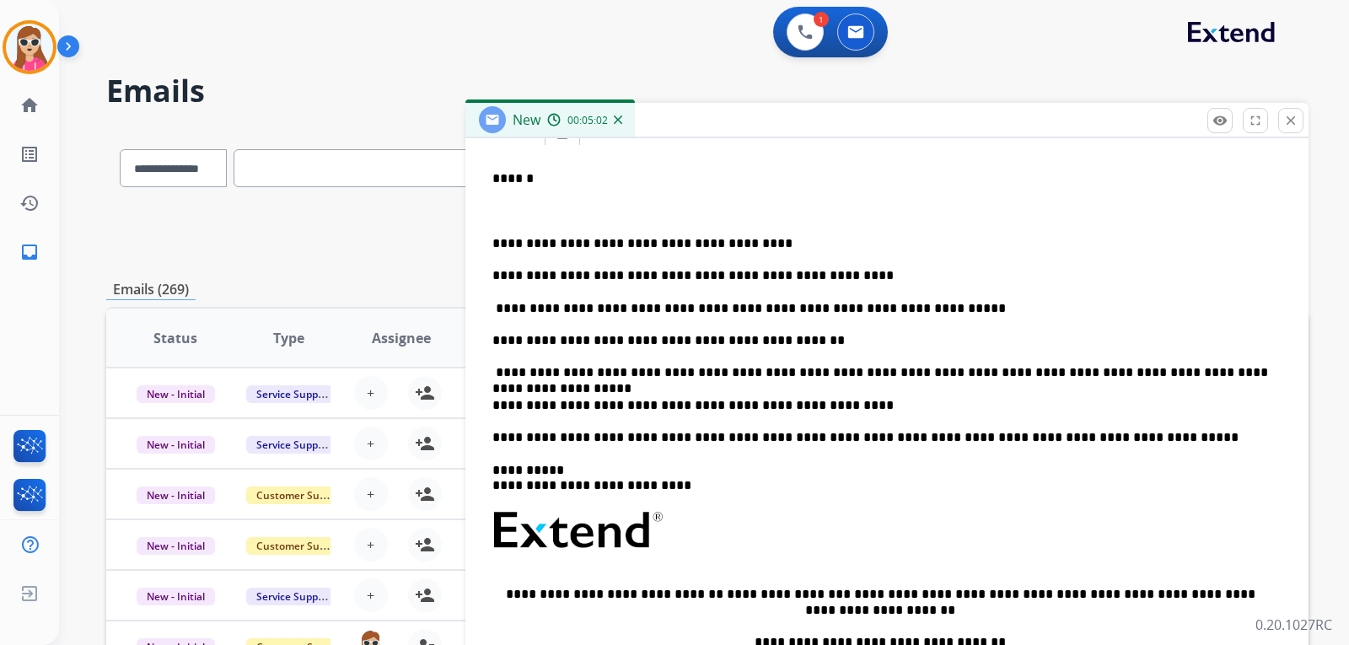
type input "**********"
click at [488, 238] on div "**********" at bounding box center [886, 481] width 802 height 667
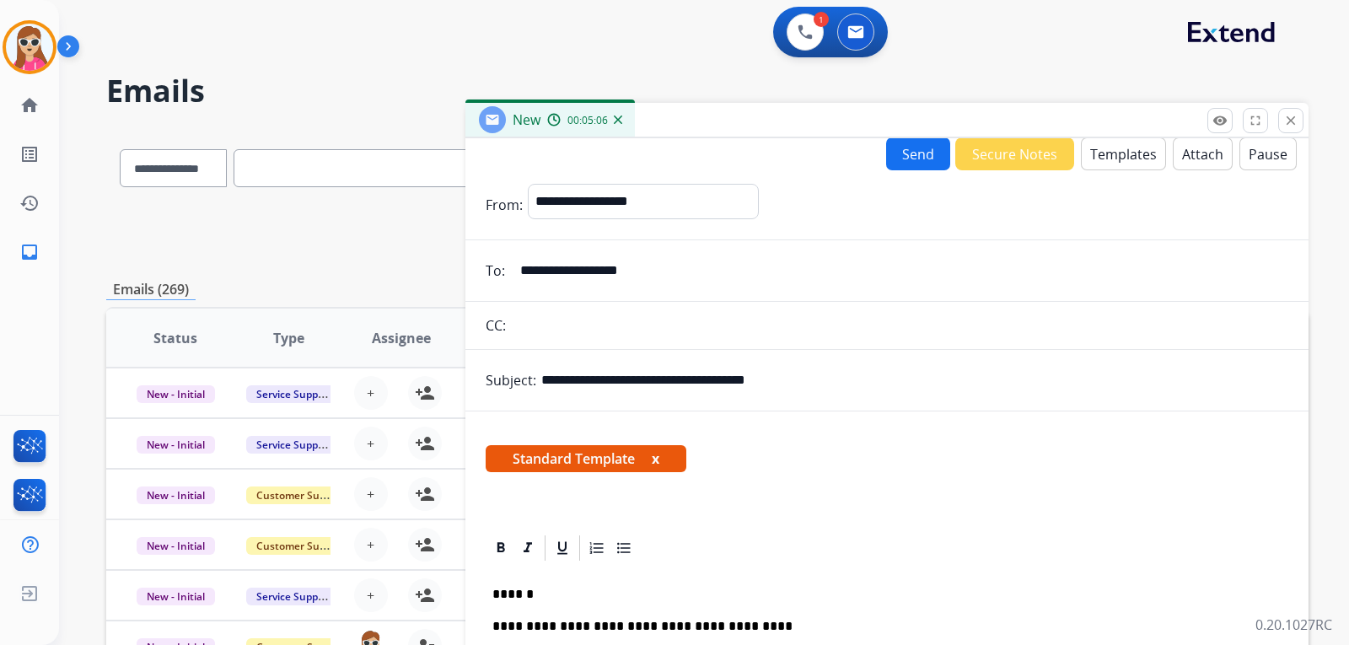
scroll to position [0, 0]
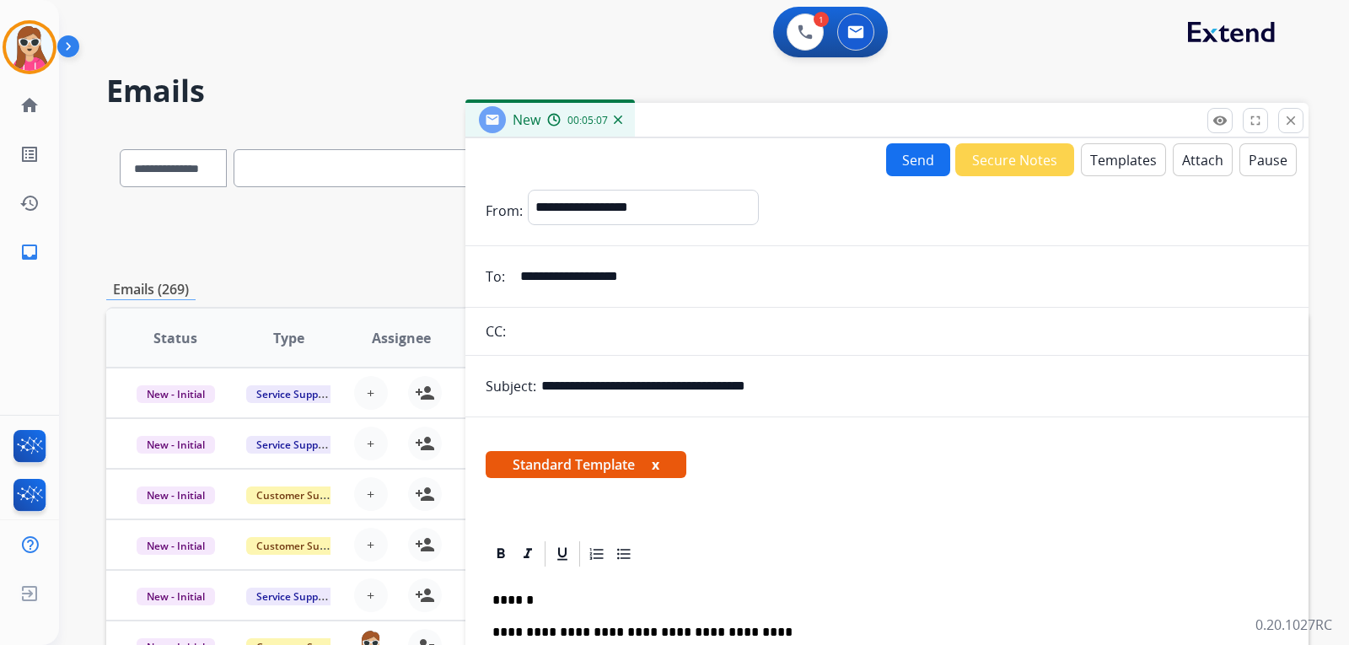
click at [922, 153] on button "Send" at bounding box center [918, 159] width 64 height 33
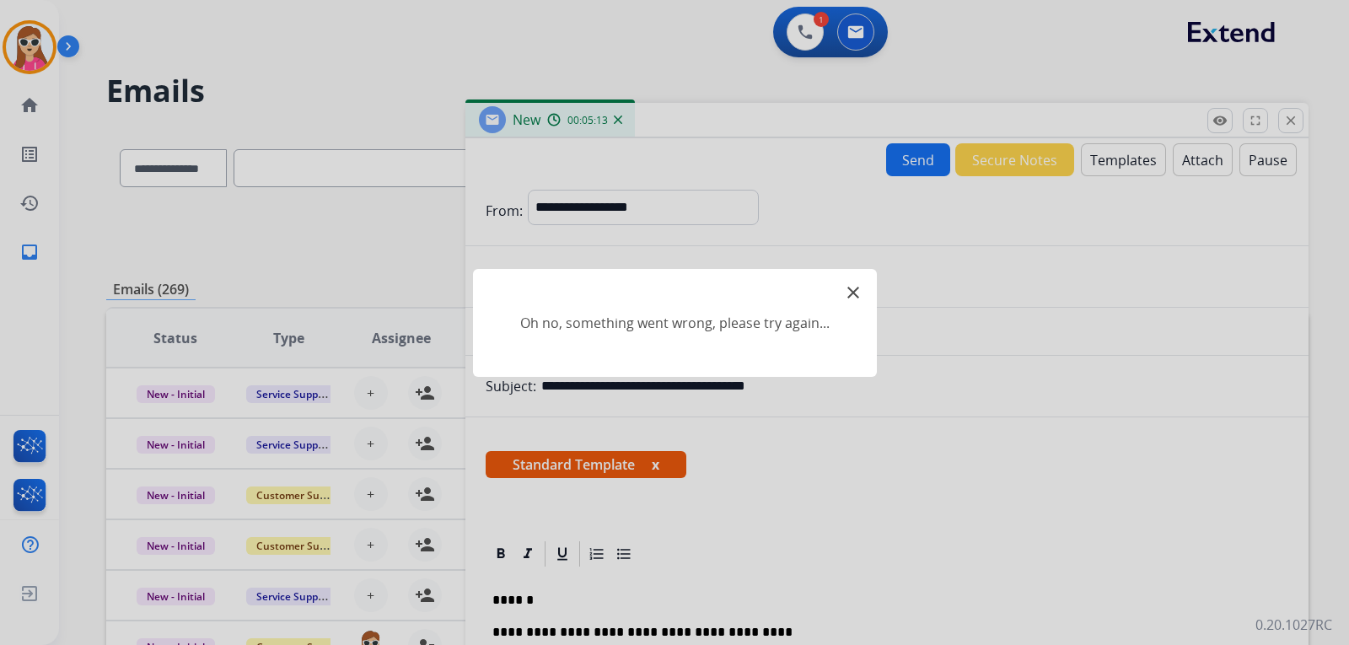
click at [856, 292] on mat-icon "close" at bounding box center [853, 292] width 20 height 20
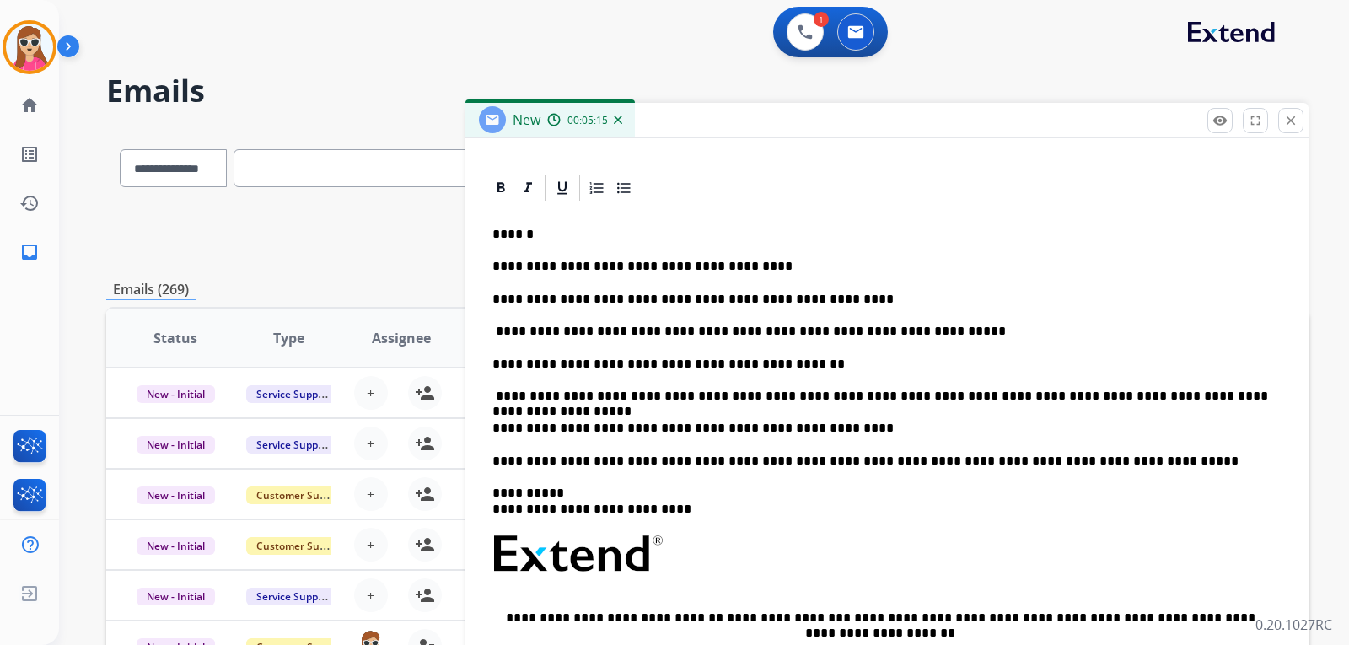
scroll to position [276, 0]
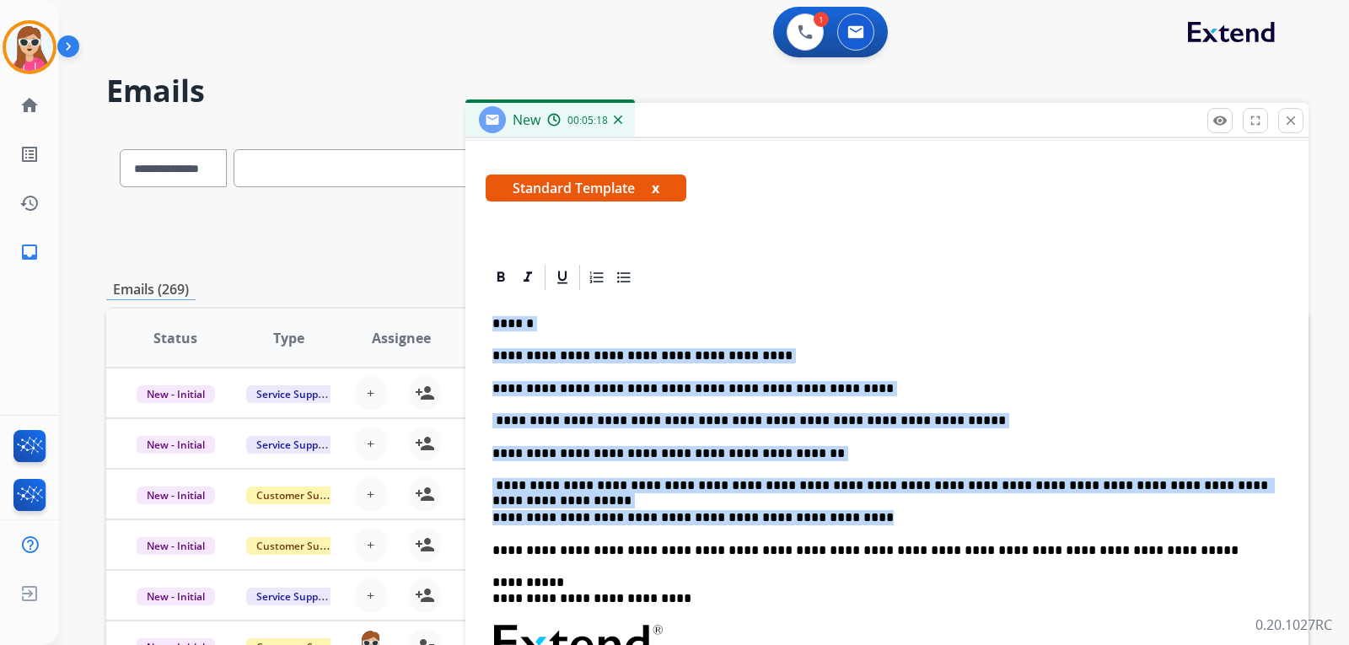
drag, startPoint x: 490, startPoint y: 325, endPoint x: 788, endPoint y: 506, distance: 348.7
click at [807, 512] on div "**********" at bounding box center [886, 609] width 802 height 634
copy div "**********"
click at [1300, 121] on button "close Close" at bounding box center [1290, 120] width 25 height 25
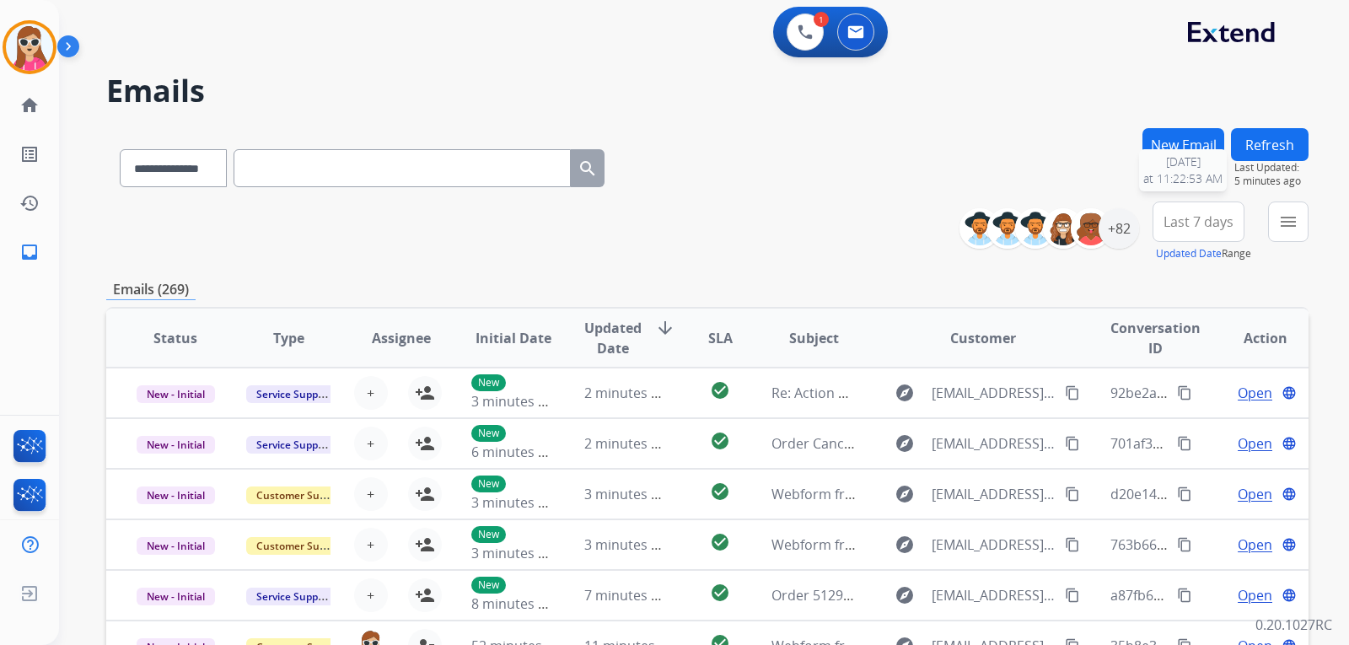
click at [1305, 166] on span "Last Updated:" at bounding box center [1271, 167] width 74 height 13
click at [1292, 153] on button "Refresh" at bounding box center [1270, 144] width 78 height 33
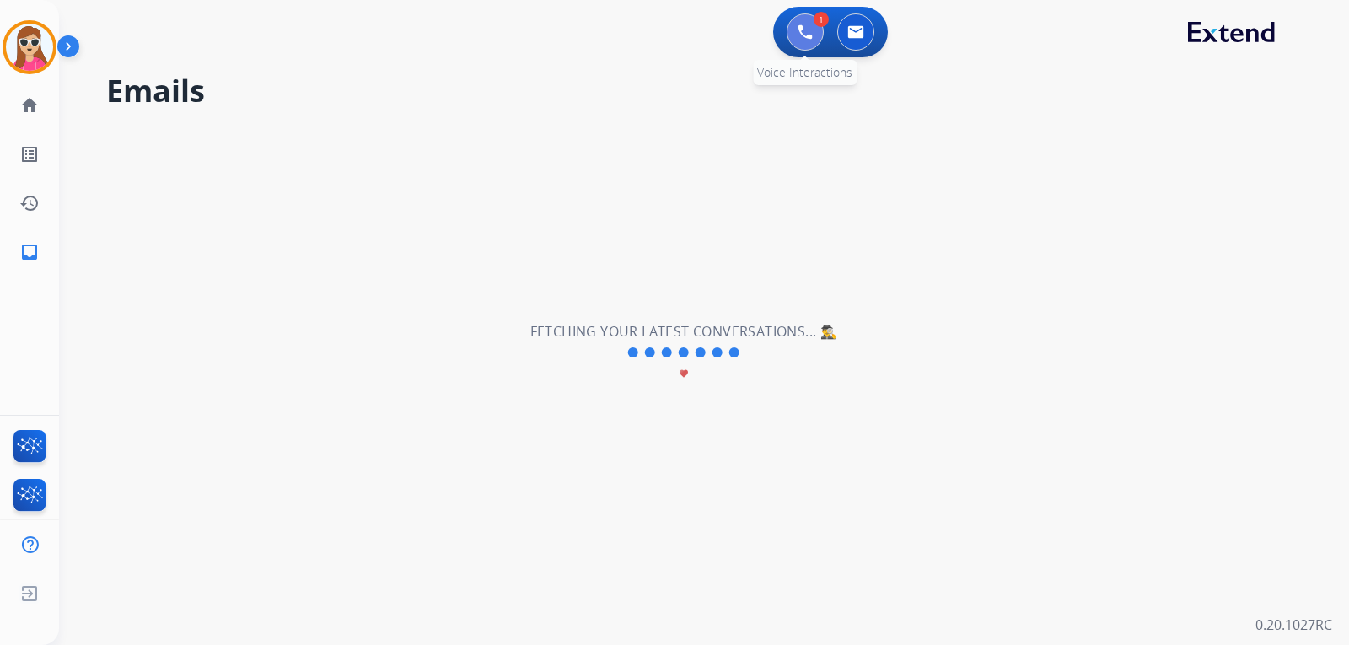
click at [818, 38] on button at bounding box center [804, 31] width 37 height 37
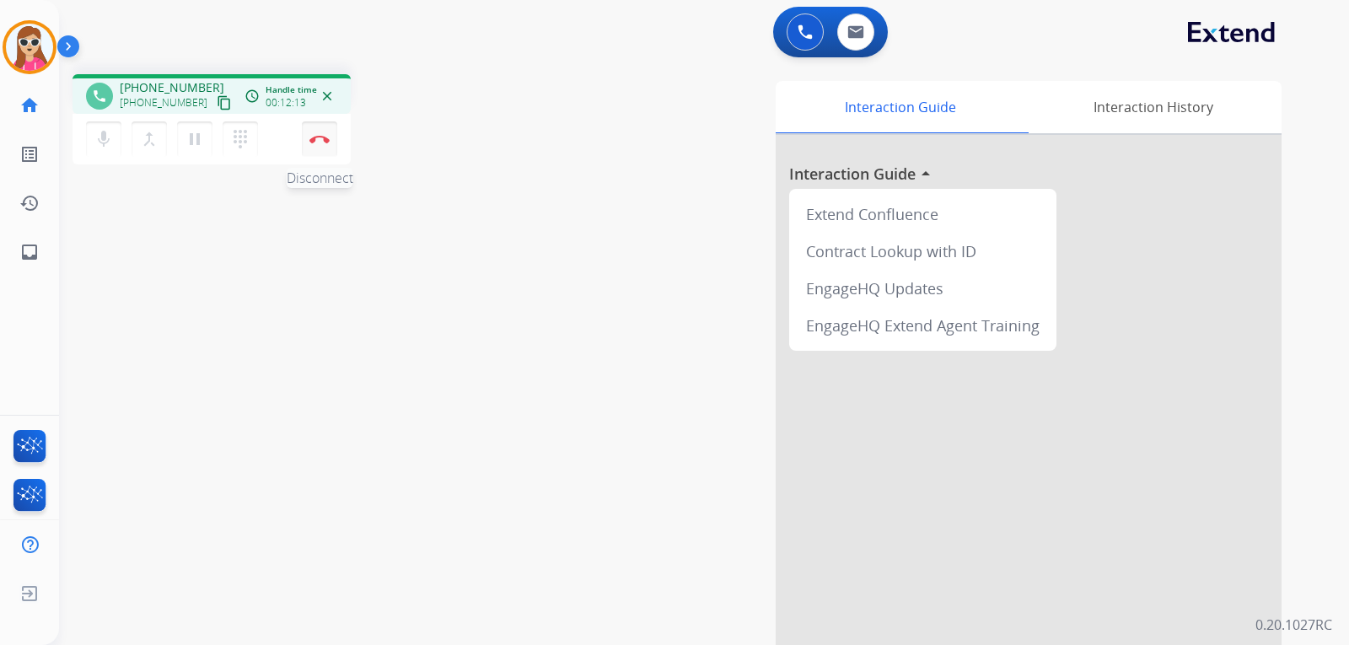
click at [319, 137] on img at bounding box center [319, 139] width 20 height 8
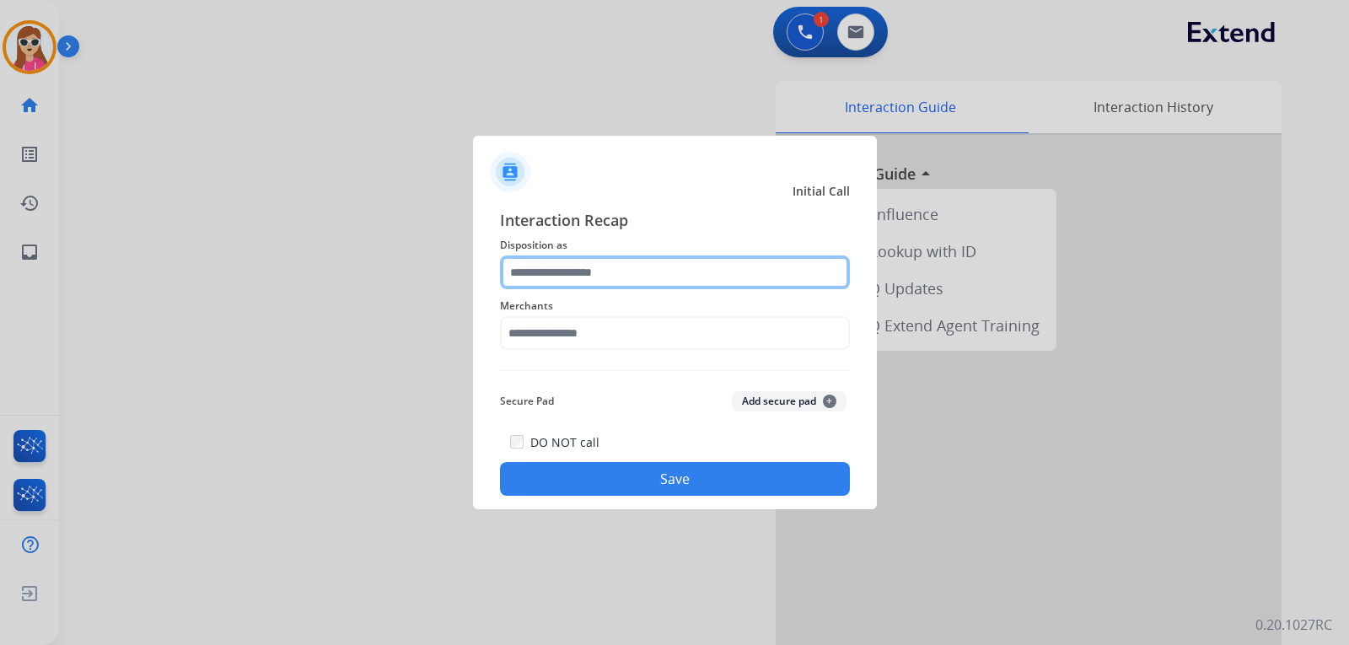
click at [586, 277] on input "text" at bounding box center [675, 272] width 350 height 34
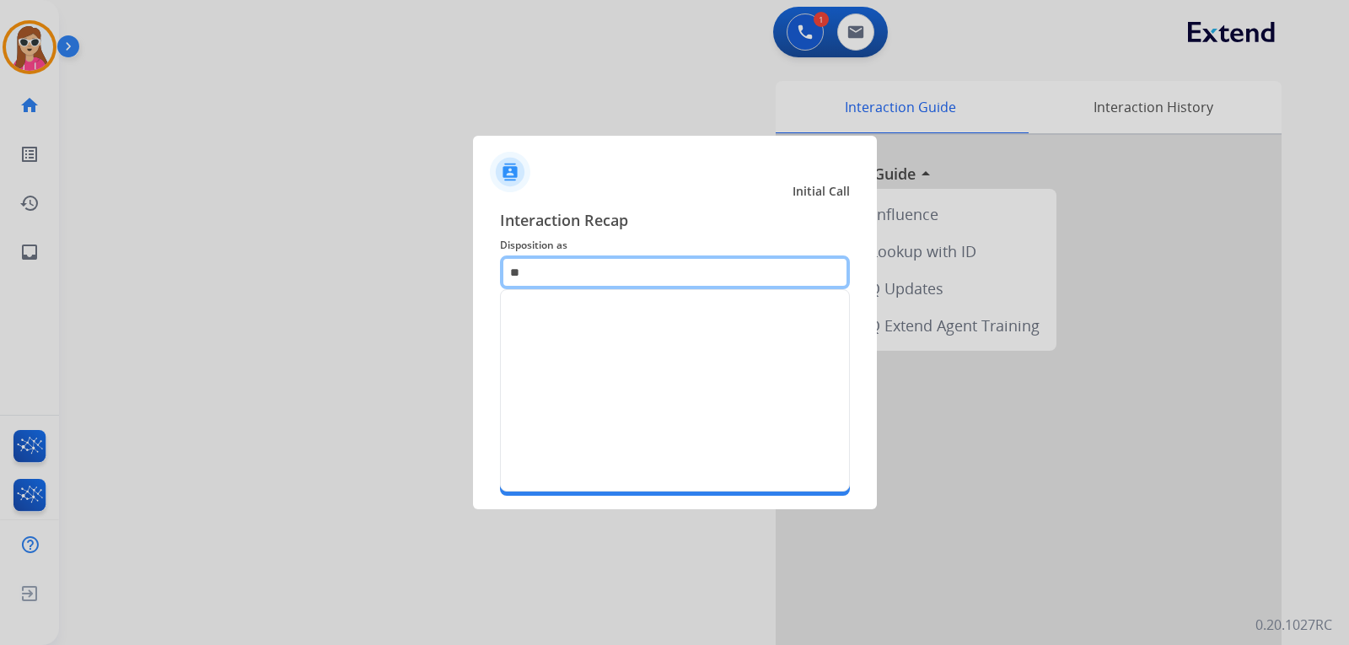
type input "*"
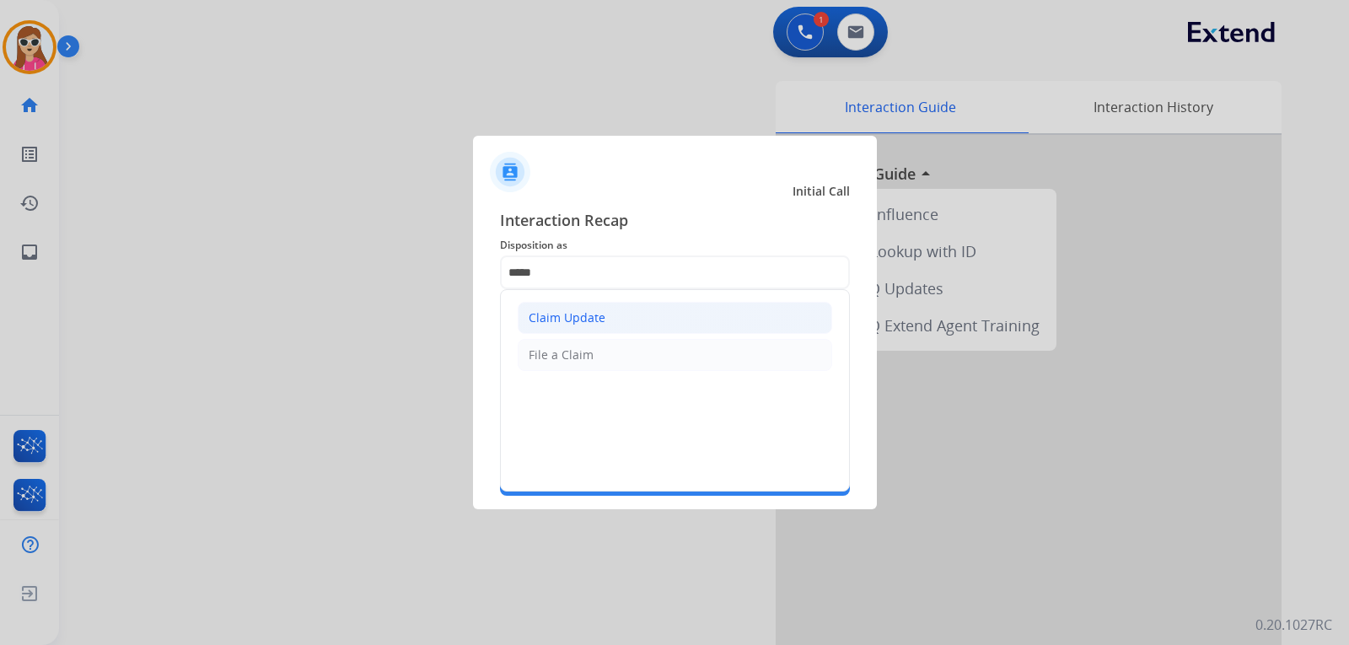
drag, startPoint x: 545, startPoint y: 316, endPoint x: 557, endPoint y: 322, distance: 13.2
click at [546, 317] on div "Claim Update" at bounding box center [566, 317] width 77 height 17
type input "**********"
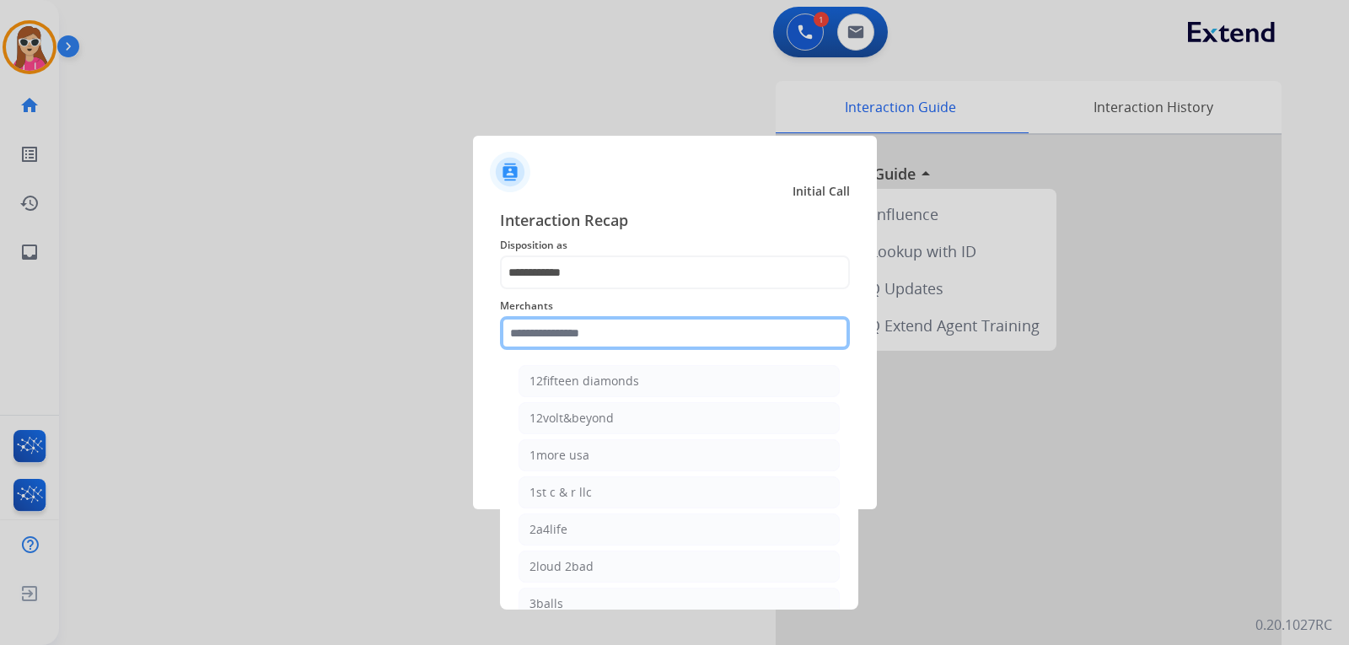
click at [554, 336] on input "text" at bounding box center [675, 333] width 350 height 34
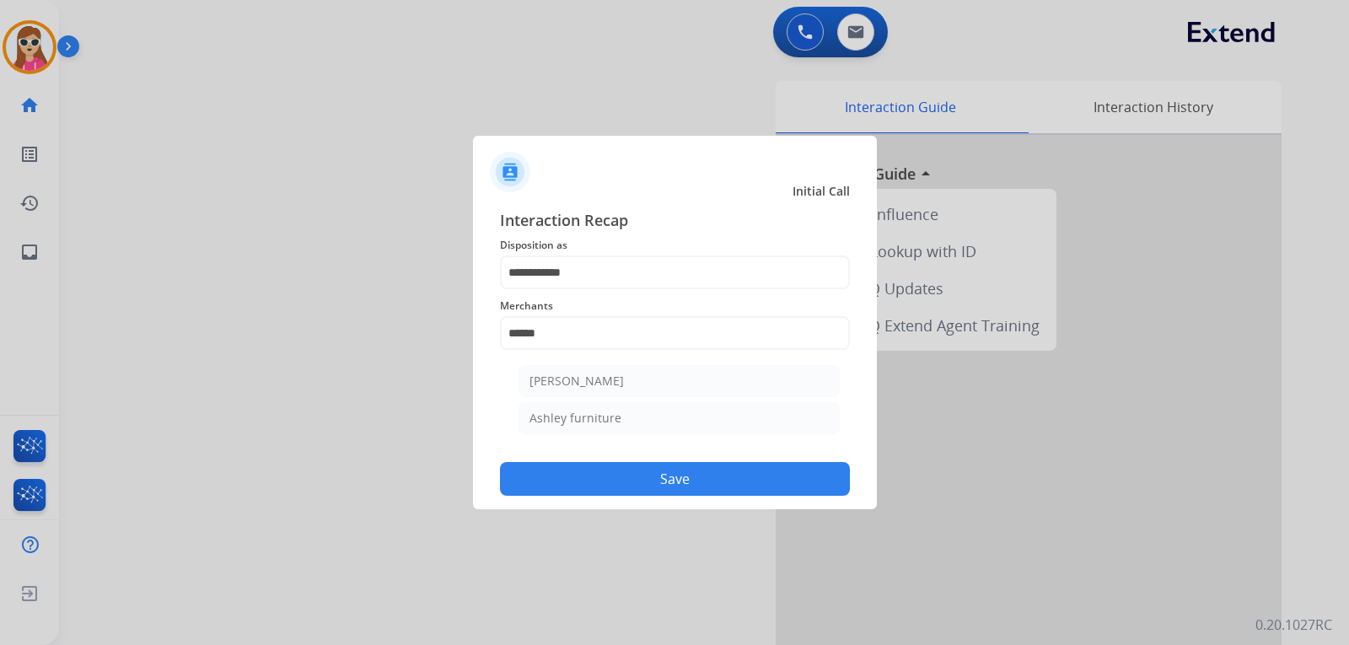
click at [550, 417] on div "Ashley furniture" at bounding box center [575, 418] width 92 height 17
type input "**********"
click at [612, 462] on div "DO NOT call Save" at bounding box center [675, 464] width 350 height 64
click at [619, 481] on button "Save" at bounding box center [675, 479] width 350 height 34
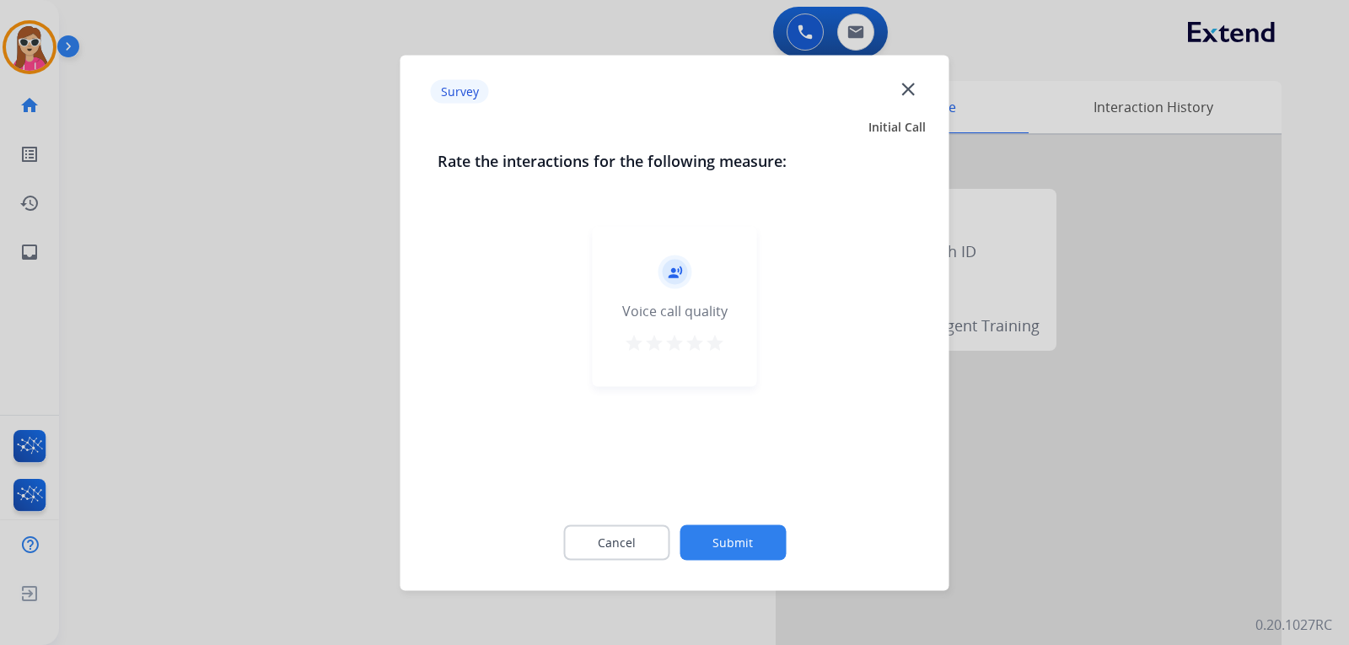
click at [722, 336] on mat-icon "star" at bounding box center [715, 342] width 20 height 20
click at [743, 560] on div "Cancel Submit" at bounding box center [674, 542] width 475 height 76
click at [760, 540] on button "Submit" at bounding box center [732, 541] width 106 height 35
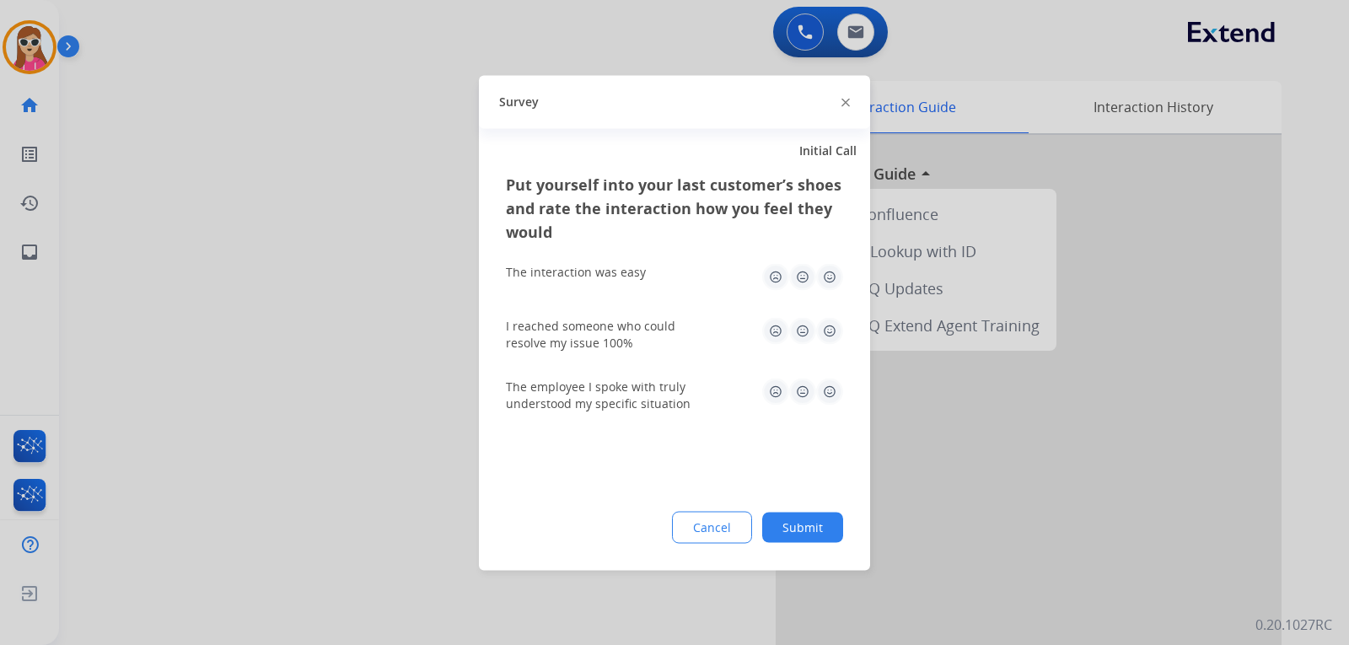
click at [832, 392] on img at bounding box center [829, 391] width 27 height 27
click at [835, 330] on img at bounding box center [829, 330] width 27 height 27
click at [834, 281] on img at bounding box center [829, 276] width 27 height 27
drag, startPoint x: 821, startPoint y: 521, endPoint x: 860, endPoint y: 625, distance: 111.5
click at [823, 526] on button "Submit" at bounding box center [802, 527] width 81 height 30
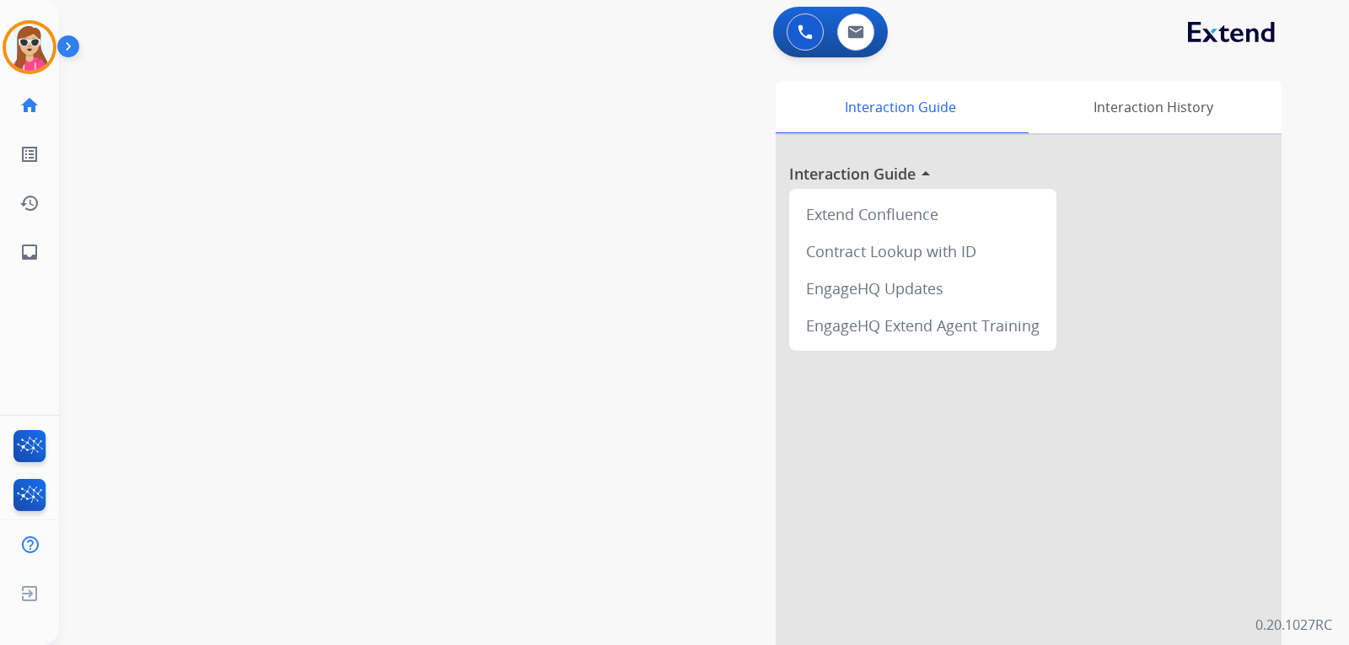
click at [761, 590] on div "Interaction Guide Interaction History Interaction Guide arrow_drop_up Extend Co…" at bounding box center [903, 422] width 756 height 683
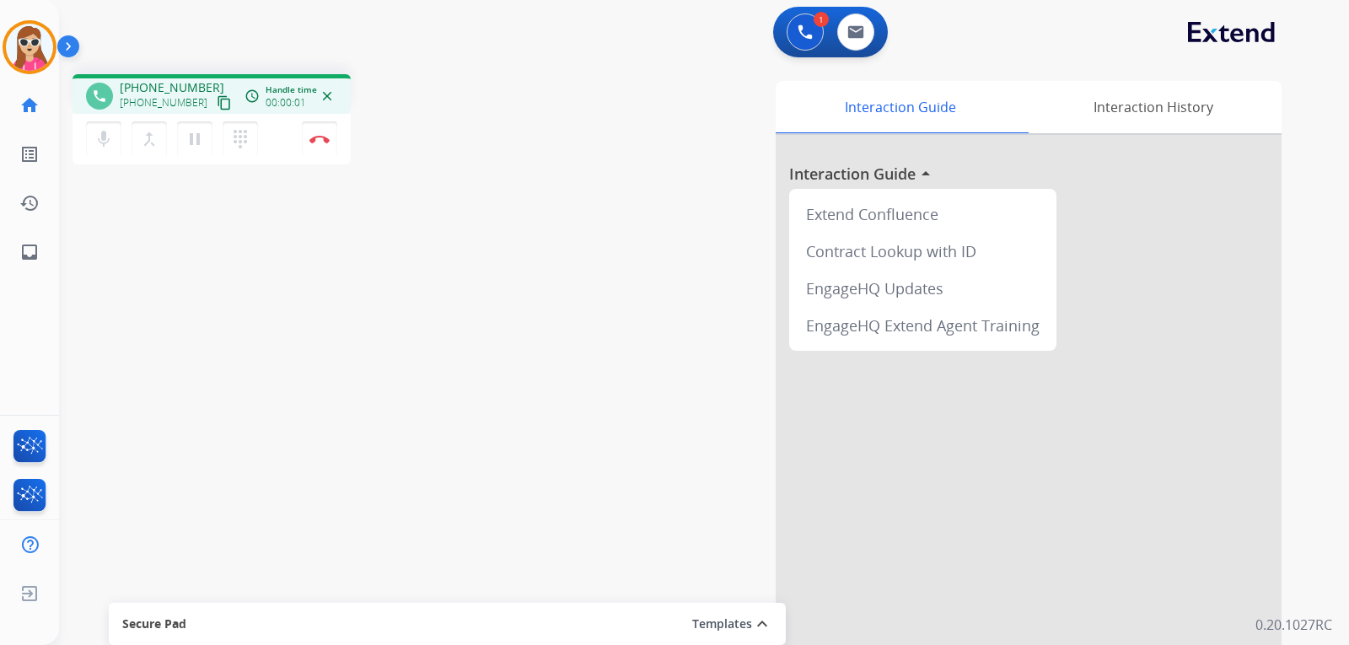
click at [217, 98] on mat-icon "content_copy" at bounding box center [224, 102] width 15 height 15
click at [333, 148] on button "Disconnect" at bounding box center [319, 138] width 35 height 35
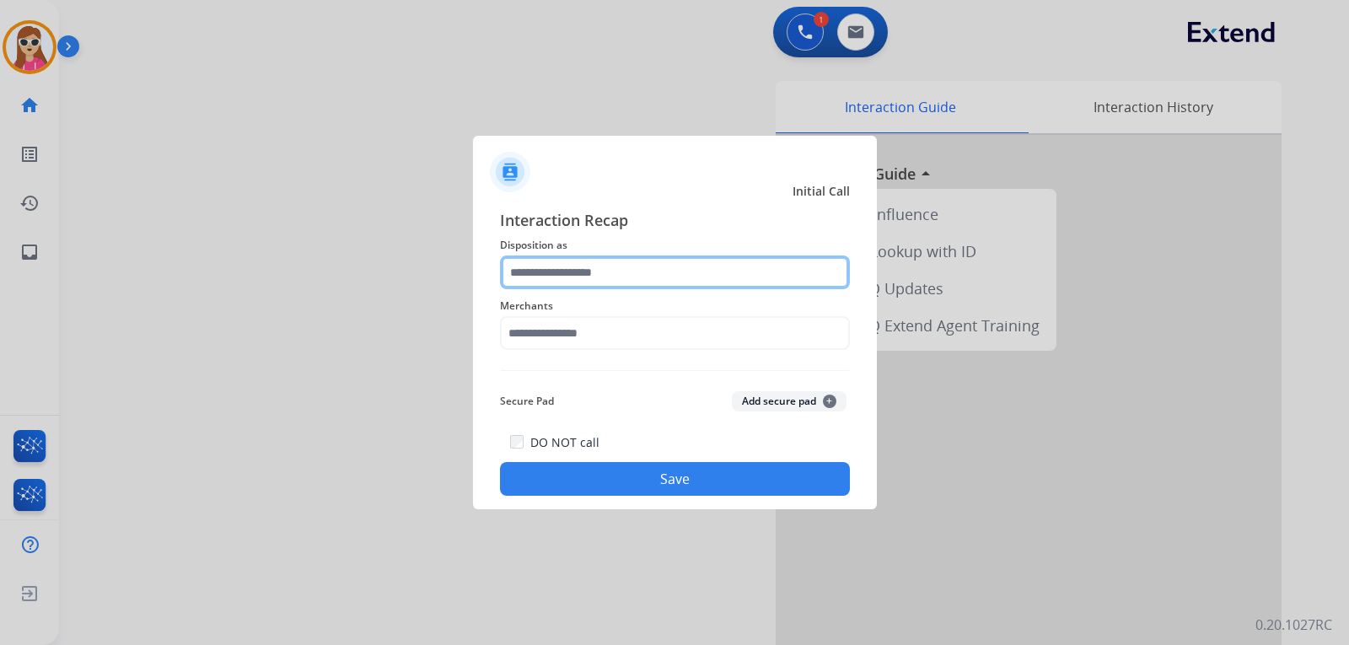
click at [654, 279] on input "text" at bounding box center [675, 272] width 350 height 34
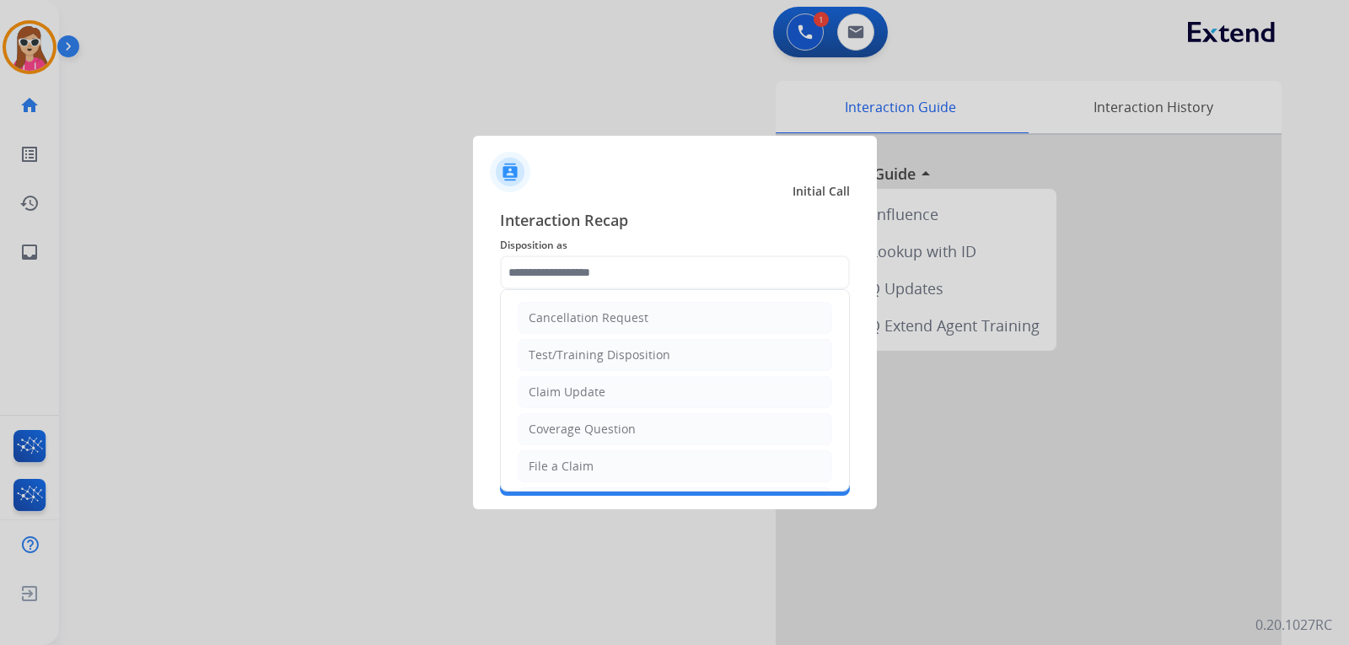
drag, startPoint x: 576, startPoint y: 390, endPoint x: 577, endPoint y: 400, distance: 9.4
click at [577, 400] on div "Claim Update" at bounding box center [566, 392] width 77 height 17
type input "**********"
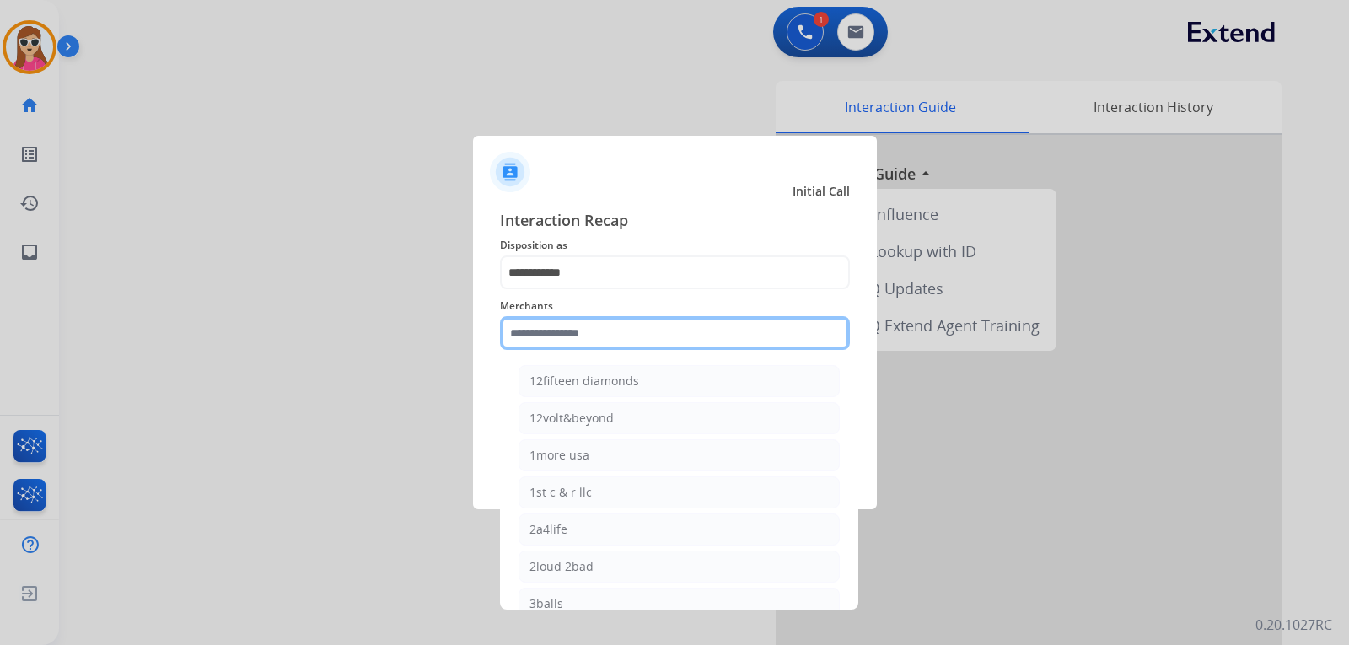
click at [584, 330] on input "text" at bounding box center [675, 333] width 350 height 34
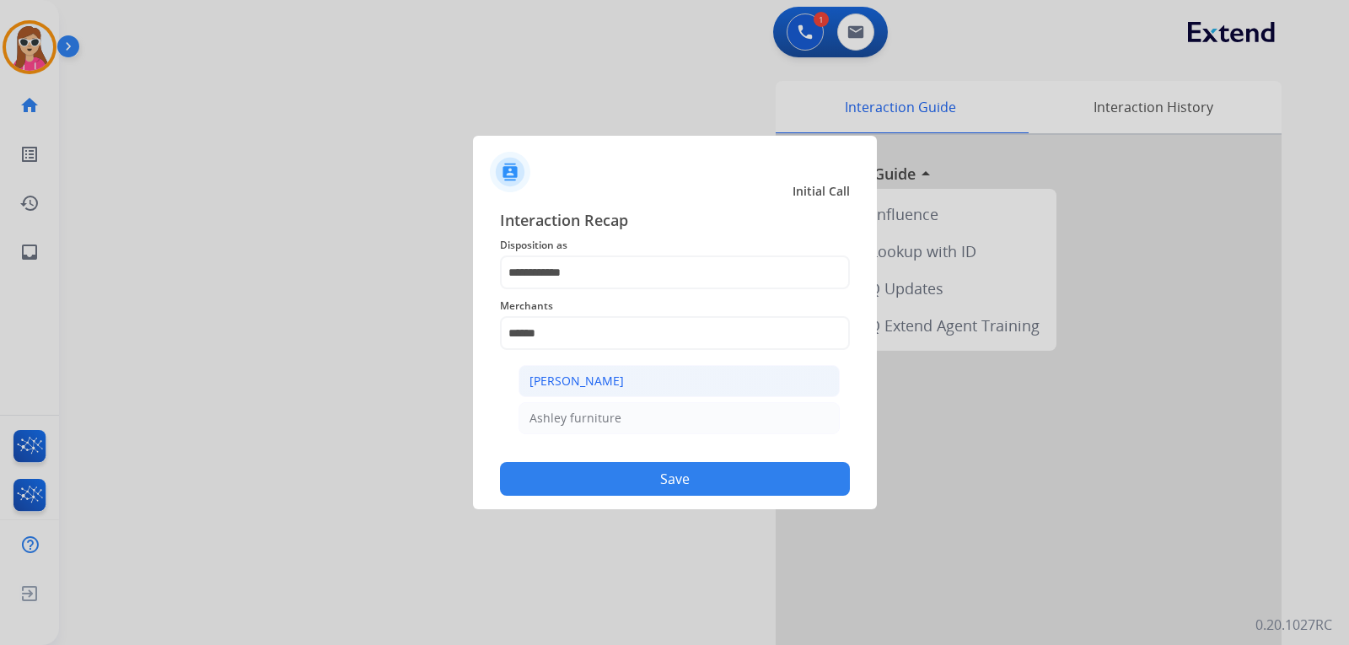
click at [597, 388] on div "[PERSON_NAME]" at bounding box center [576, 381] width 94 height 17
type input "**********"
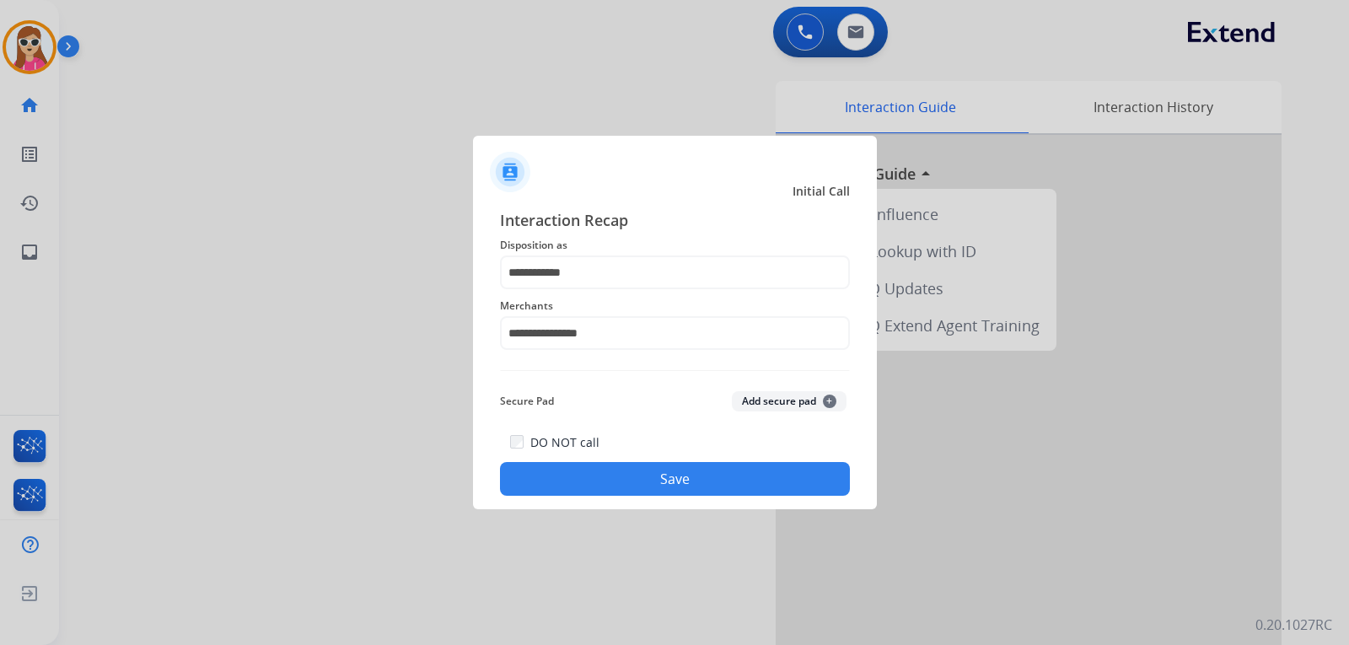
click at [712, 478] on button "Save" at bounding box center [675, 479] width 350 height 34
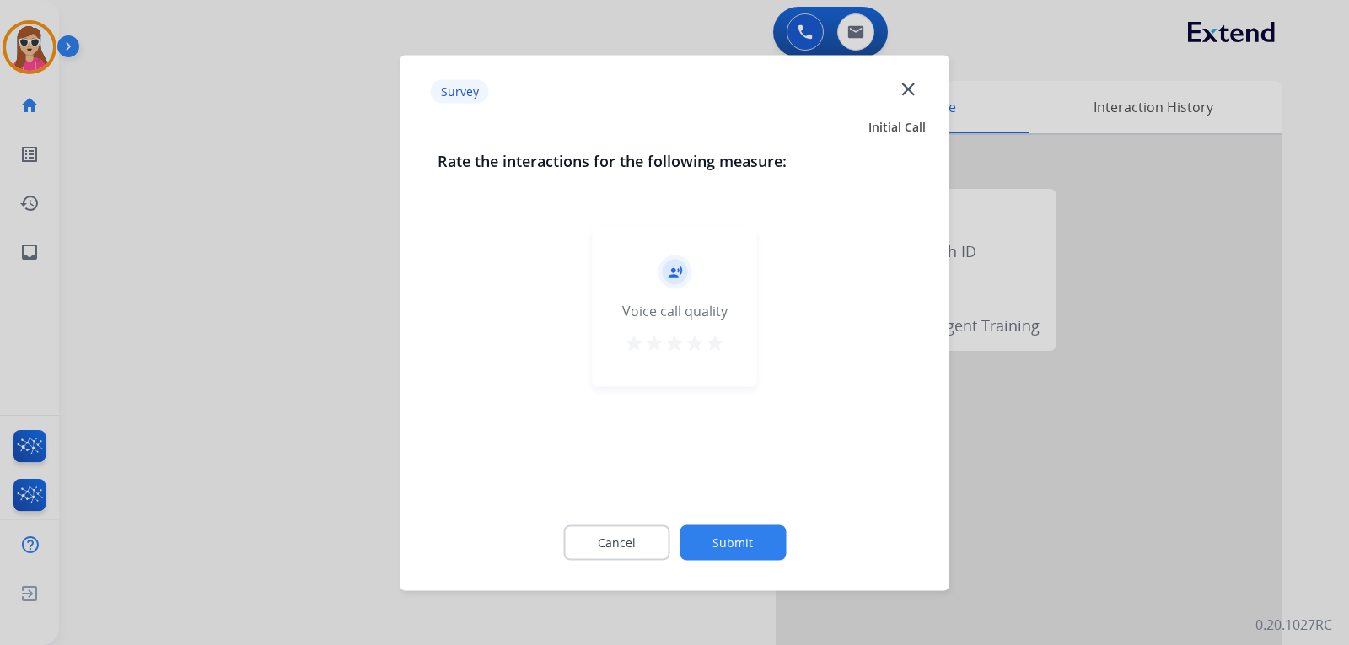
click at [732, 339] on div "record_voice_over Voice call quality star star star star star" at bounding box center [675, 306] width 164 height 160
click at [721, 337] on mat-icon "star" at bounding box center [715, 342] width 20 height 20
click at [742, 527] on button "Submit" at bounding box center [732, 541] width 106 height 35
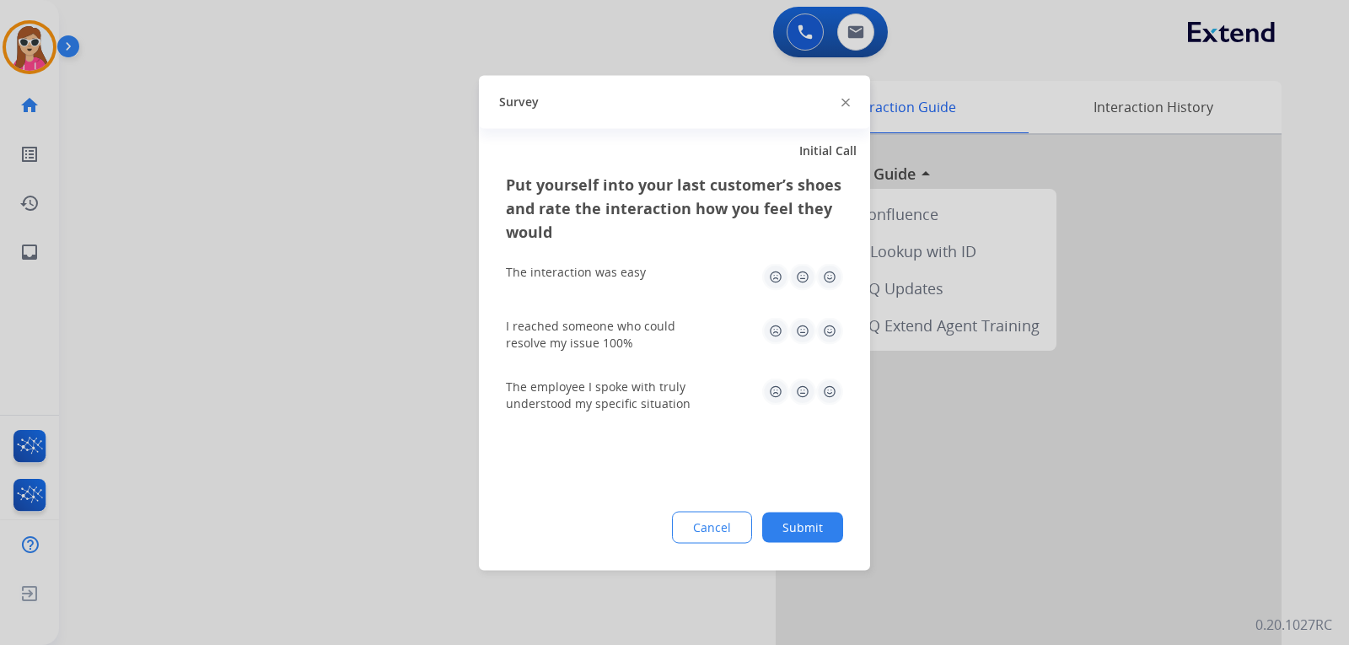
click at [822, 275] on img at bounding box center [829, 276] width 27 height 27
click at [829, 332] on img at bounding box center [829, 330] width 27 height 27
click at [829, 397] on img at bounding box center [829, 391] width 27 height 27
click at [815, 530] on button "Submit" at bounding box center [802, 527] width 81 height 30
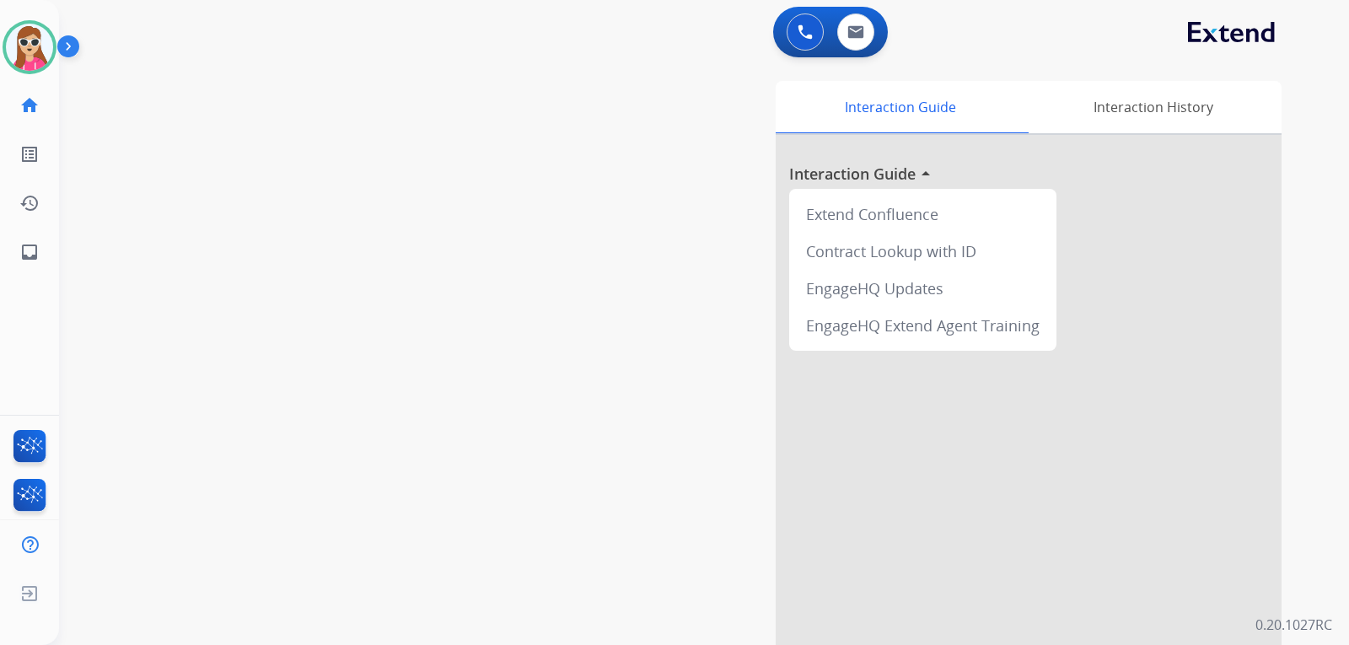
drag, startPoint x: 164, startPoint y: 536, endPoint x: 290, endPoint y: 562, distance: 128.3
click at [177, 537] on div "swap_horiz Break voice bridge close_fullscreen Connect 3-Way Call merge_type Se…" at bounding box center [683, 412] width 1249 height 703
click at [33, 257] on mat-icon "inbox" at bounding box center [29, 252] width 20 height 20
select select "**********"
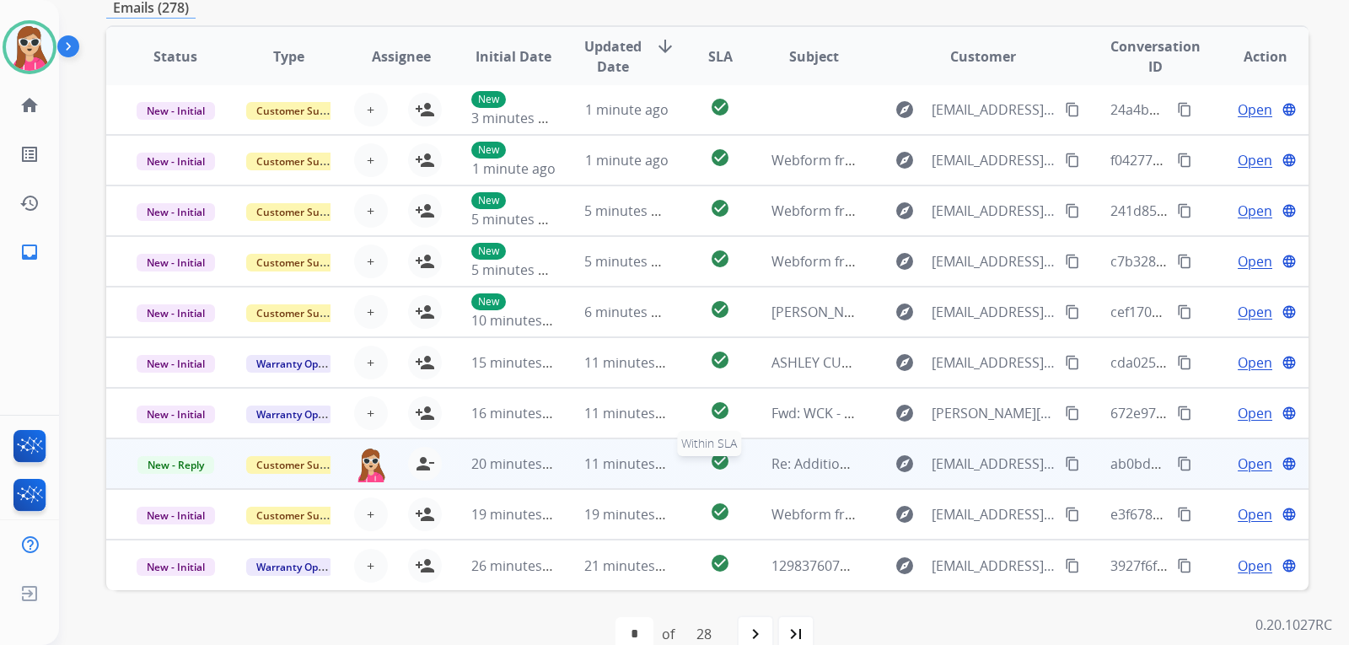
scroll to position [314, 0]
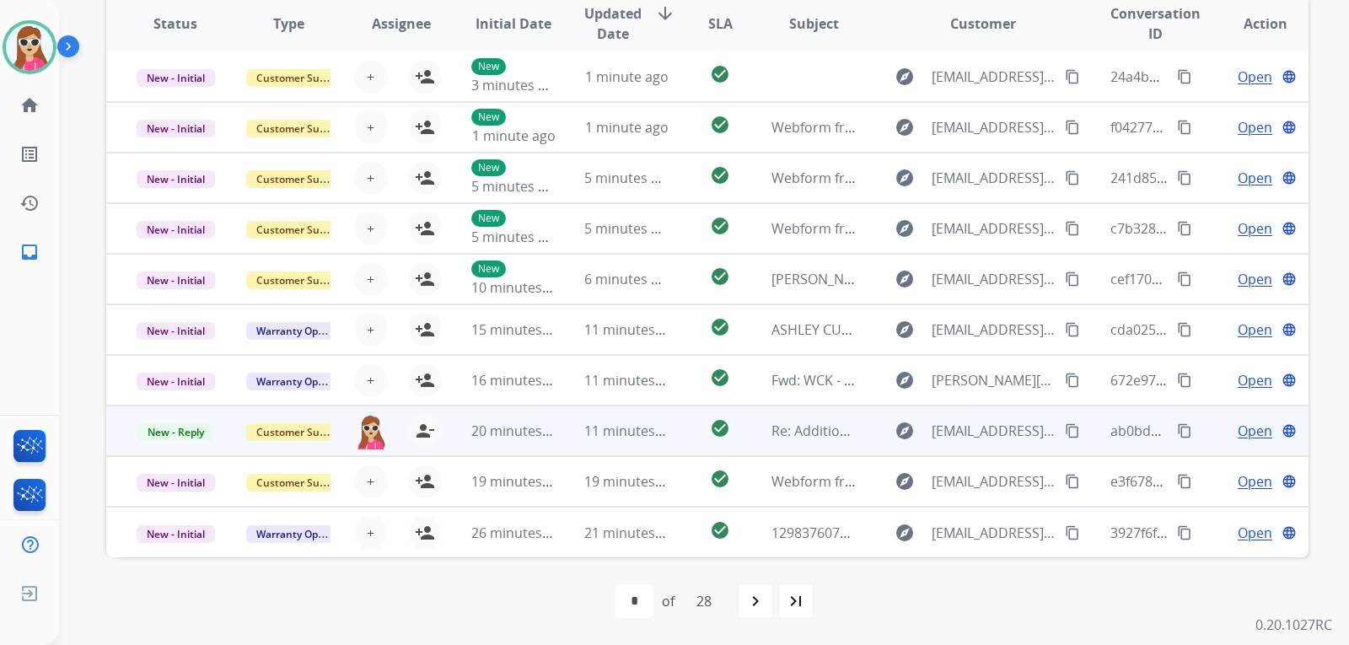
click at [864, 432] on td "explore john_ann@swbell.net content_copy" at bounding box center [969, 430] width 225 height 51
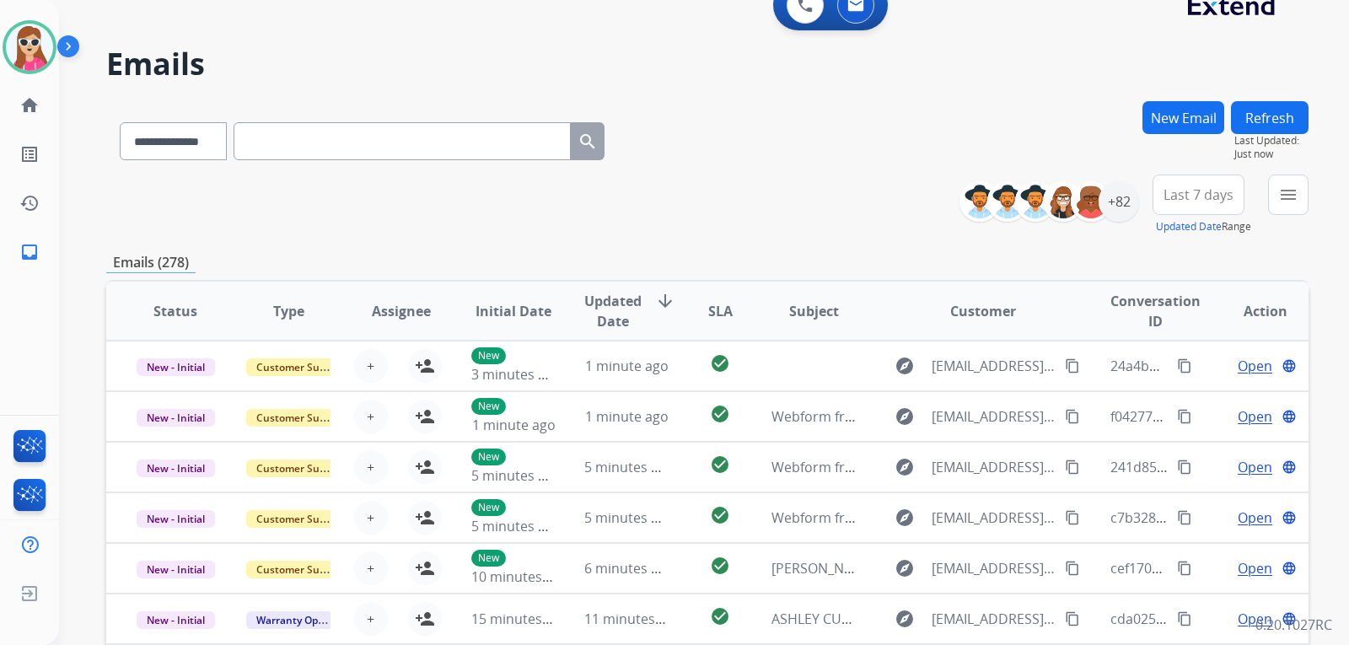
scroll to position [0, 0]
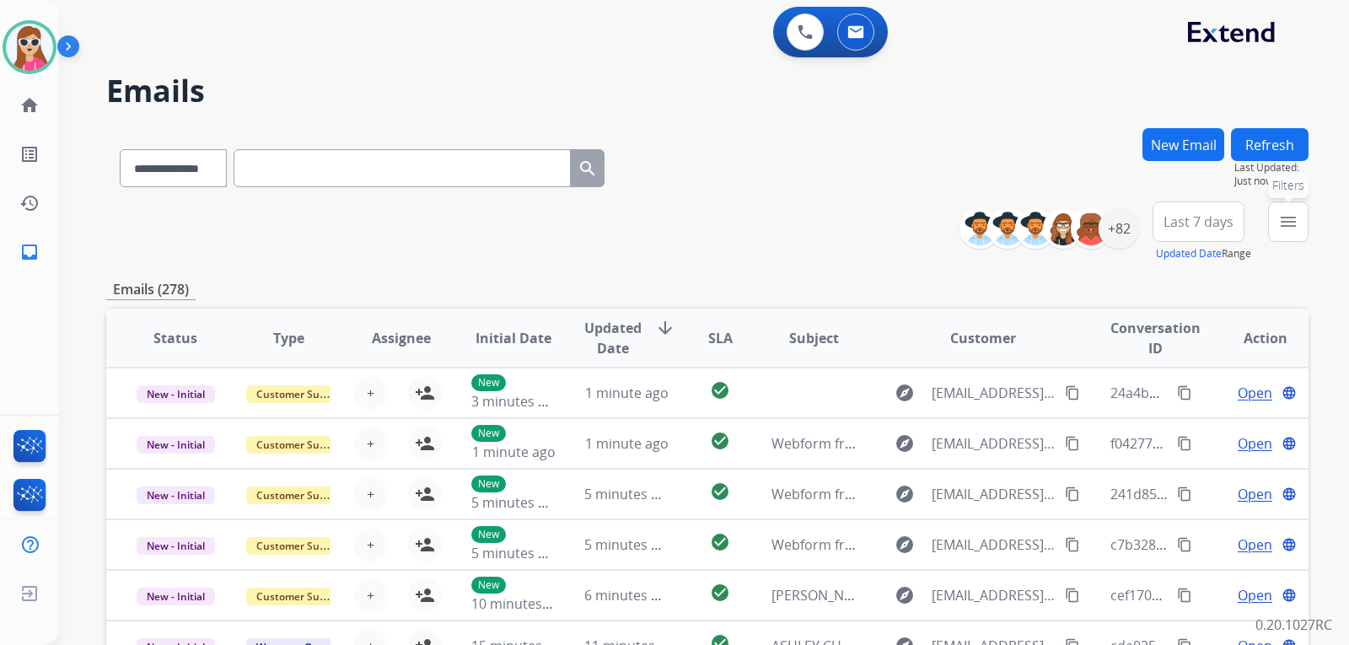
click at [1286, 229] on mat-icon "menu" at bounding box center [1288, 222] width 20 height 20
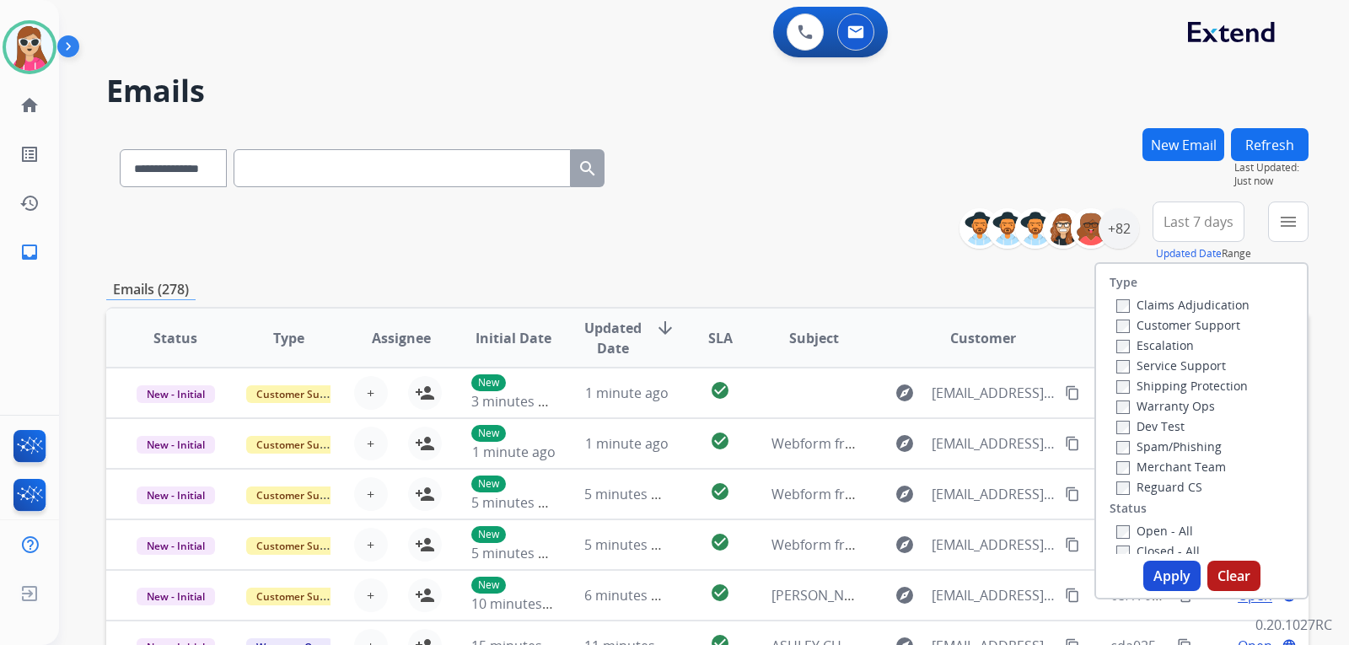
click at [1186, 328] on label "Customer Support" at bounding box center [1178, 325] width 124 height 16
click at [1184, 386] on label "Shipping Protection" at bounding box center [1181, 386] width 131 height 16
click at [1156, 488] on label "Reguard CS" at bounding box center [1159, 487] width 86 height 16
click at [1167, 438] on label "Spam/Phishing" at bounding box center [1168, 446] width 105 height 16
click at [1159, 449] on label "Spam/Phishing" at bounding box center [1168, 446] width 105 height 16
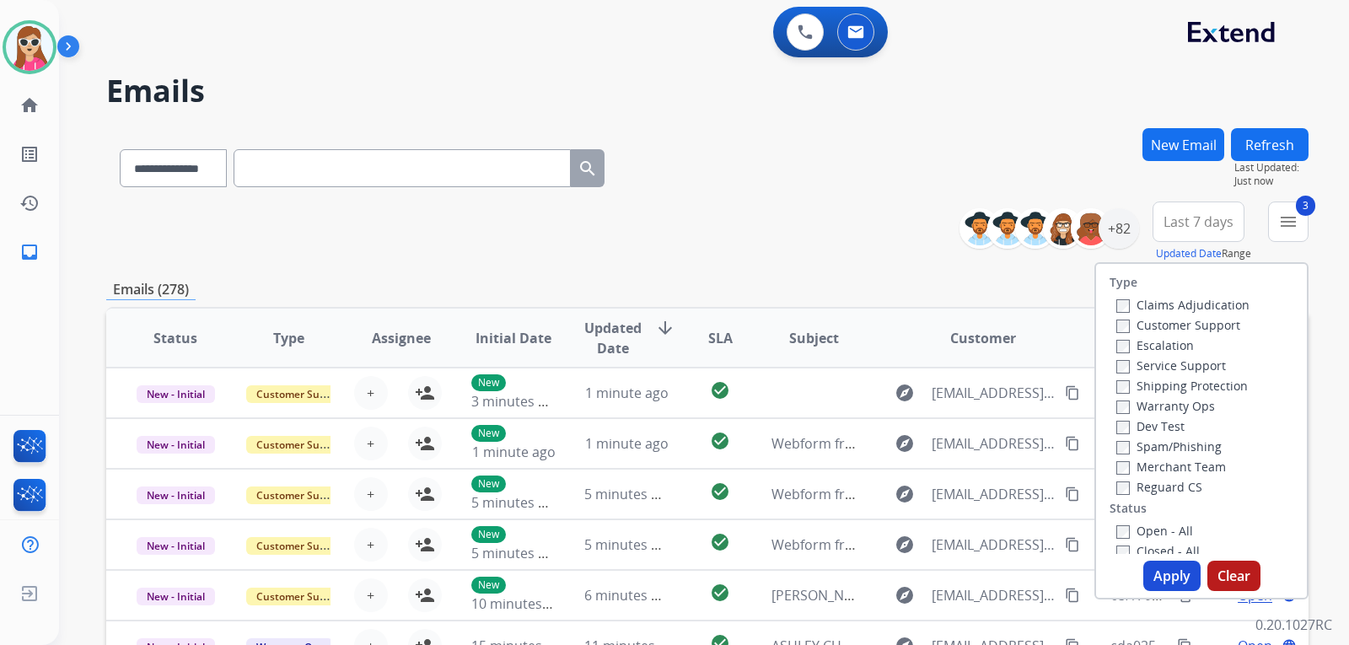
click at [1162, 530] on label "Open - All" at bounding box center [1154, 531] width 77 height 16
click at [1174, 566] on button "Apply" at bounding box center [1171, 576] width 57 height 30
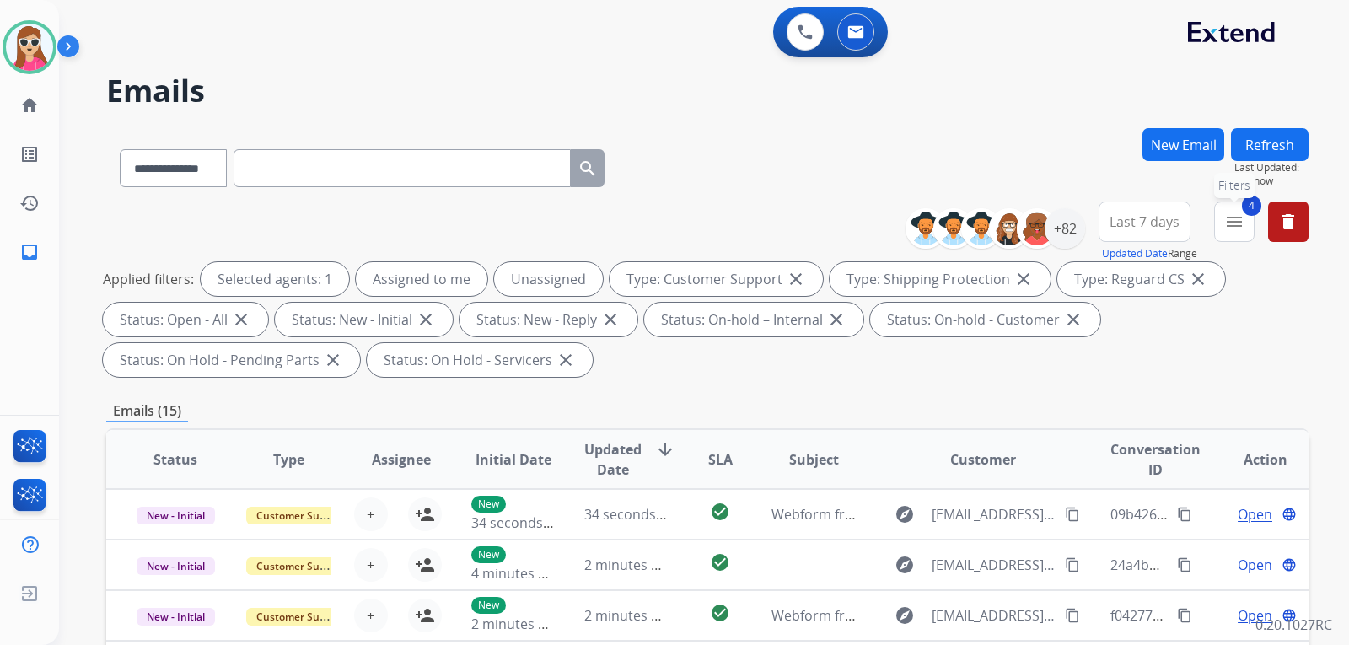
click at [1246, 223] on button "4 menu Filters" at bounding box center [1234, 221] width 40 height 40
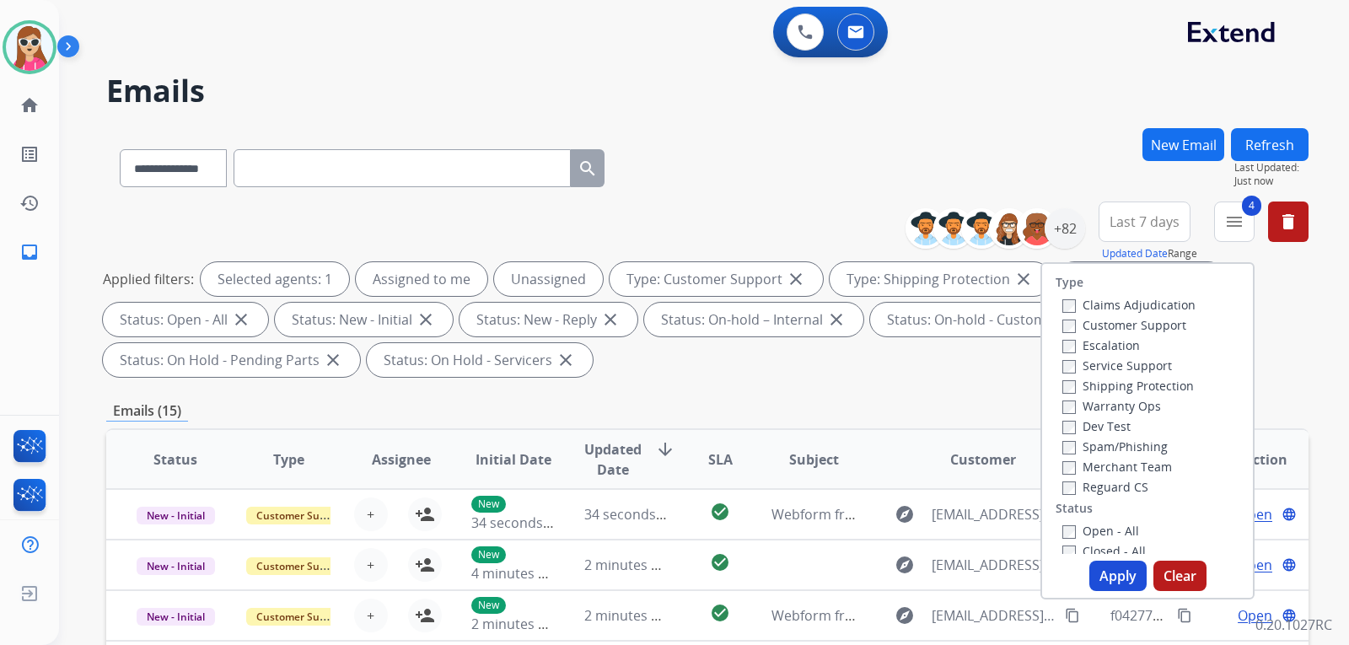
click at [1110, 577] on button "Apply" at bounding box center [1117, 576] width 57 height 30
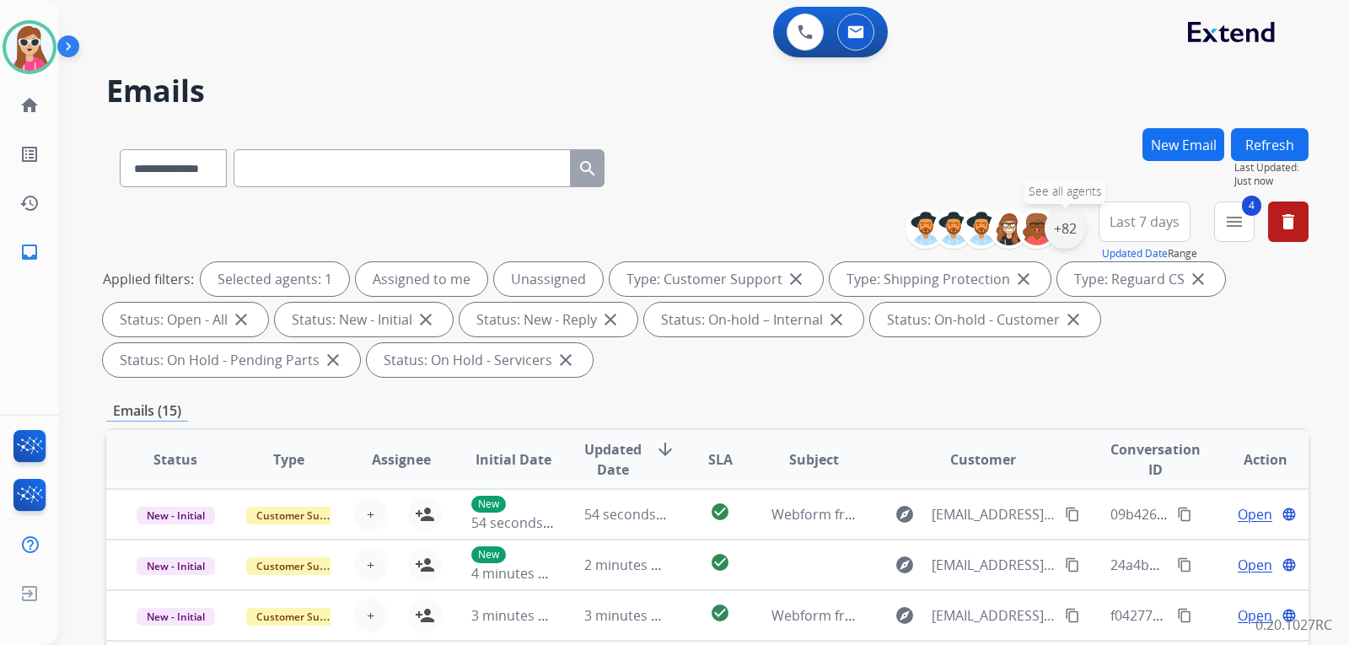
click at [1064, 233] on div "+82" at bounding box center [1064, 228] width 40 height 40
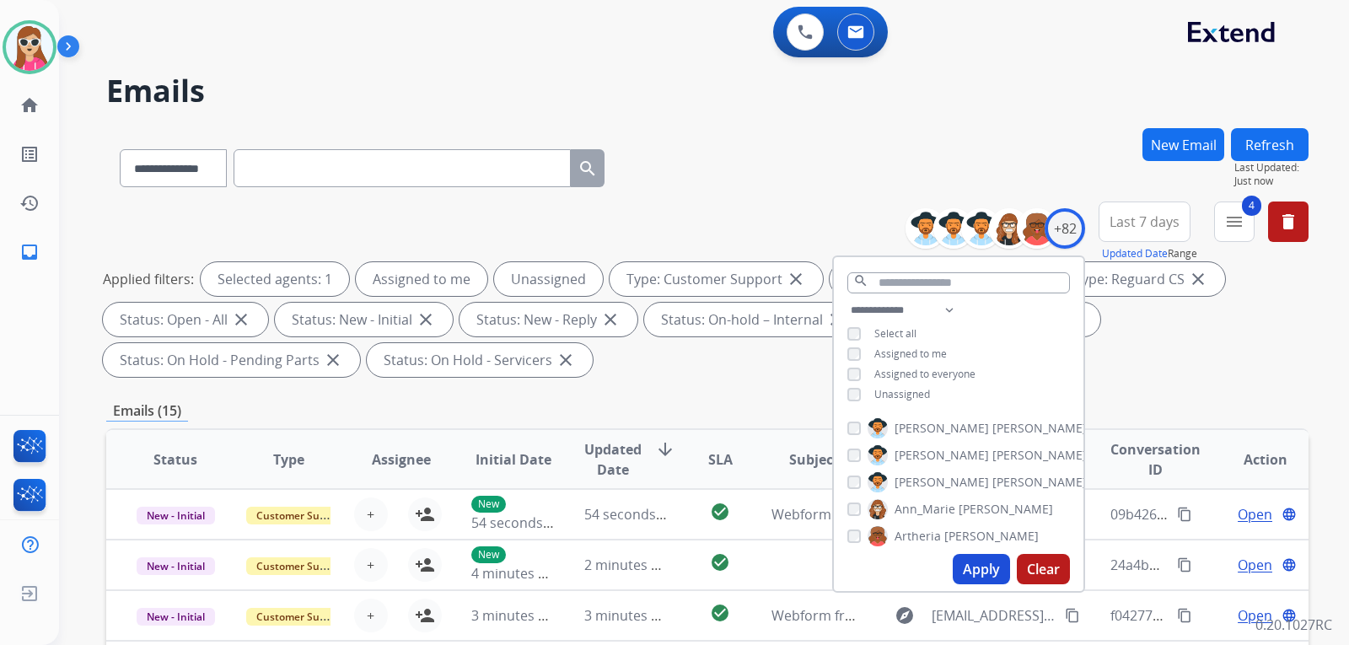
click at [895, 394] on span "Unassigned" at bounding box center [902, 394] width 56 height 14
click at [972, 561] on button "Apply" at bounding box center [980, 569] width 57 height 30
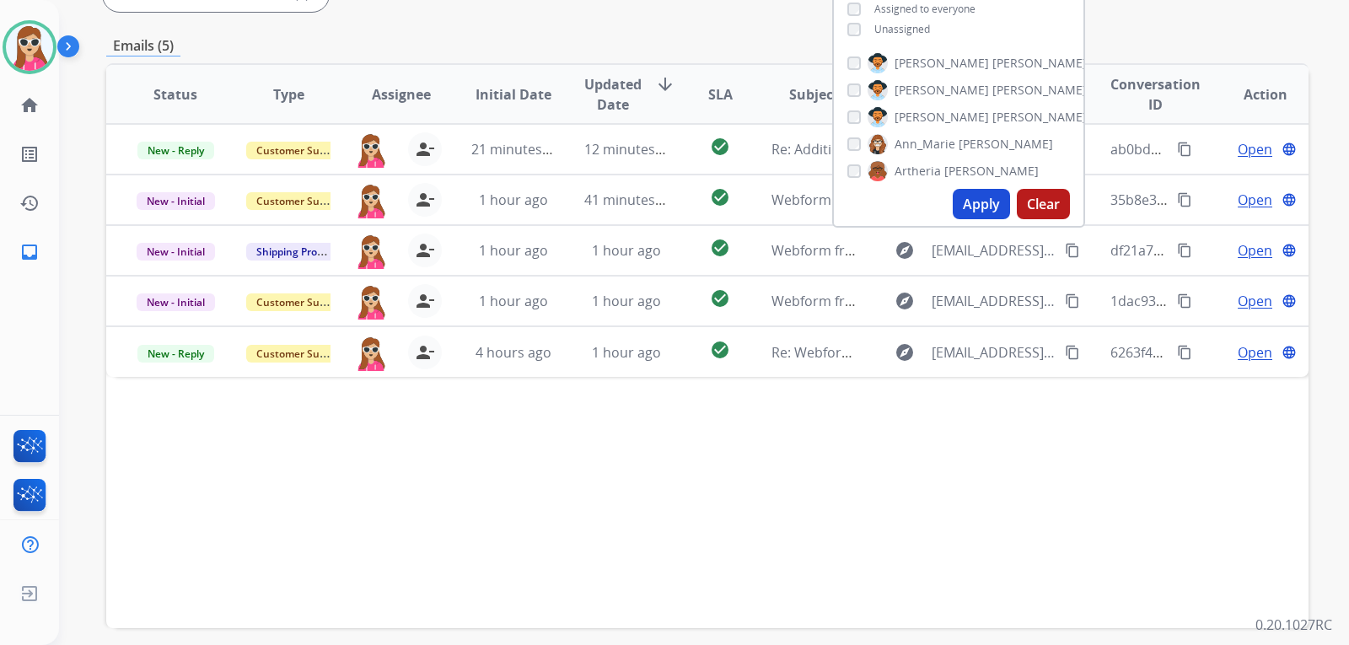
scroll to position [436, 0]
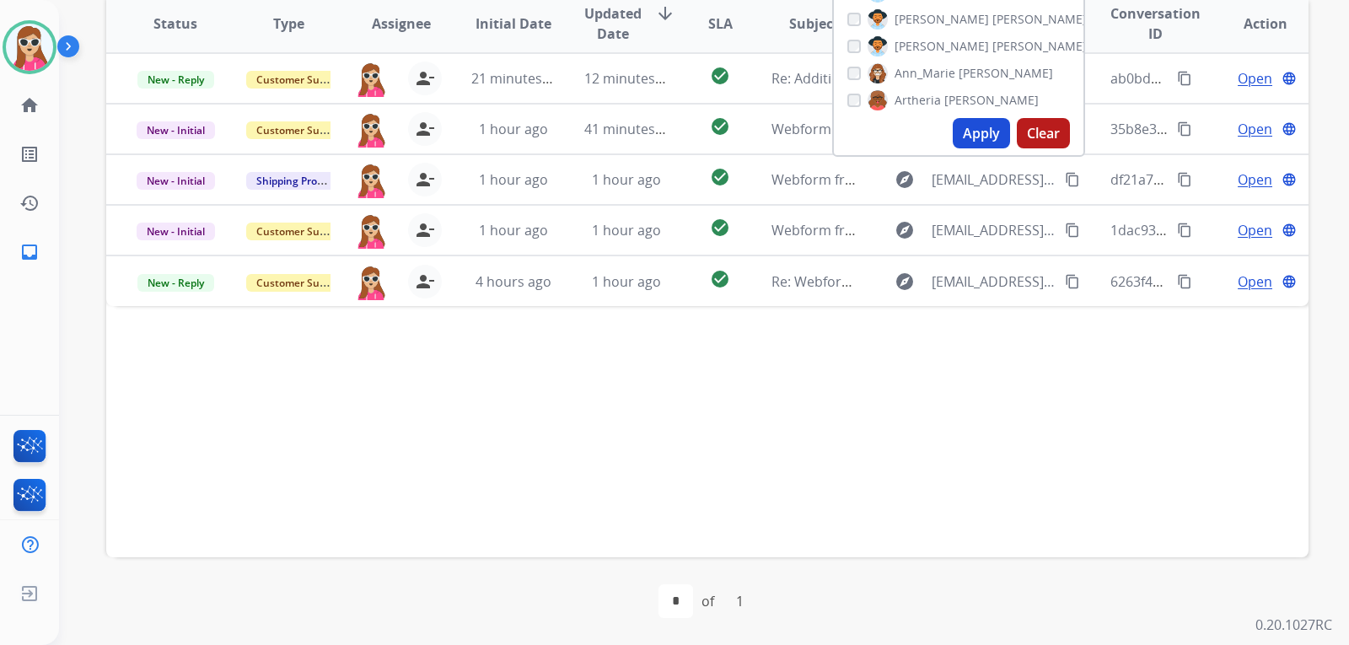
click at [639, 491] on div "Status Type Assignee Initial Date Updated Date arrow_downward SLA Subject Custo…" at bounding box center [707, 274] width 1202 height 565
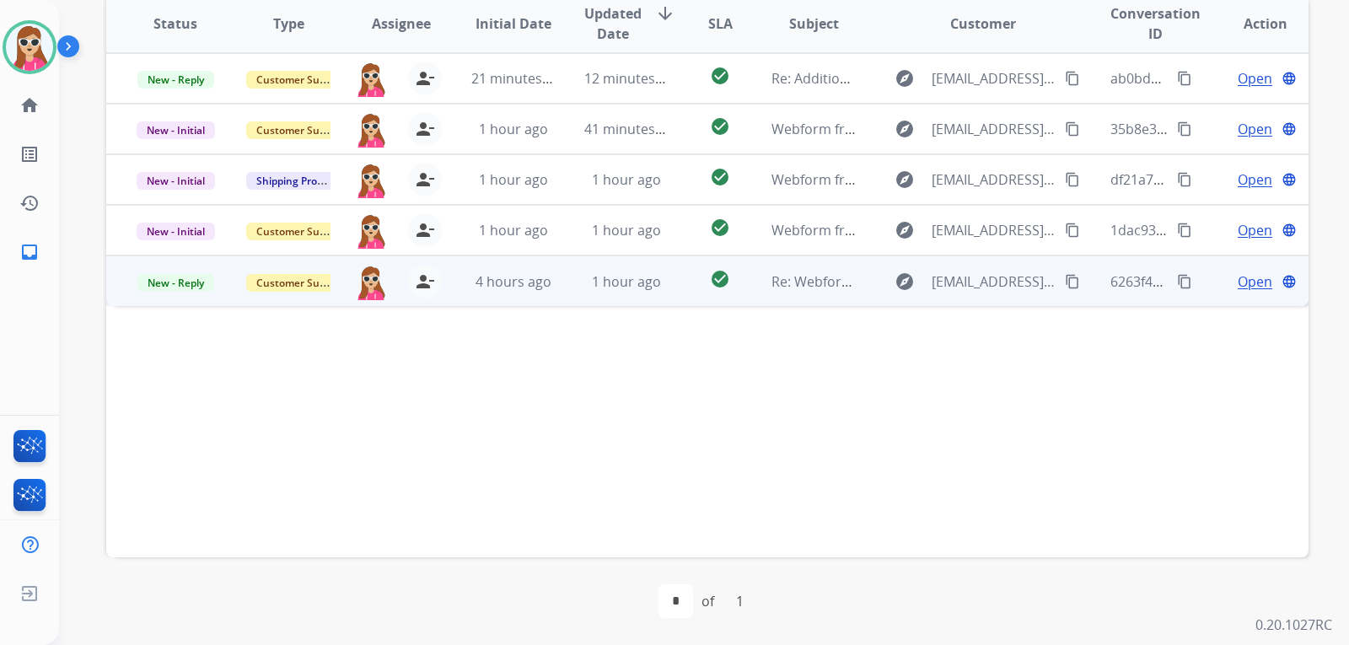
click at [696, 288] on div "check_circle" at bounding box center [719, 281] width 47 height 25
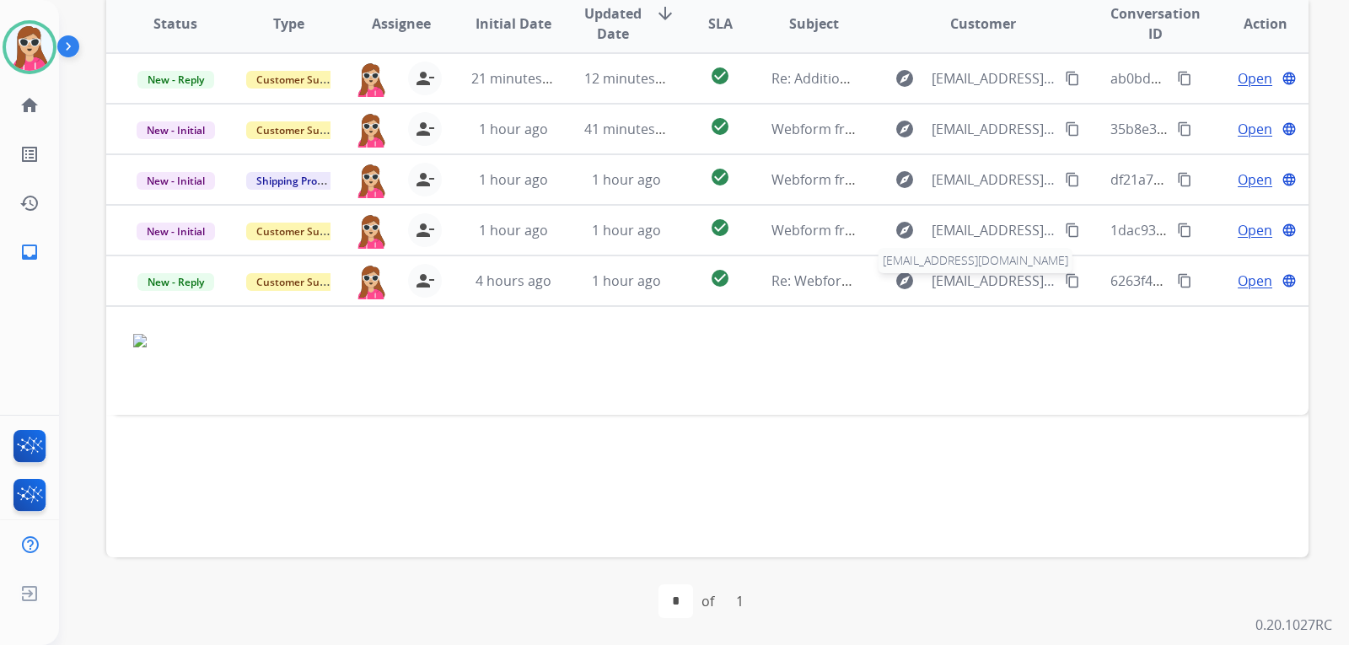
click at [1043, 274] on span "[EMAIL_ADDRESS][DOMAIN_NAME]" at bounding box center [992, 281] width 123 height 20
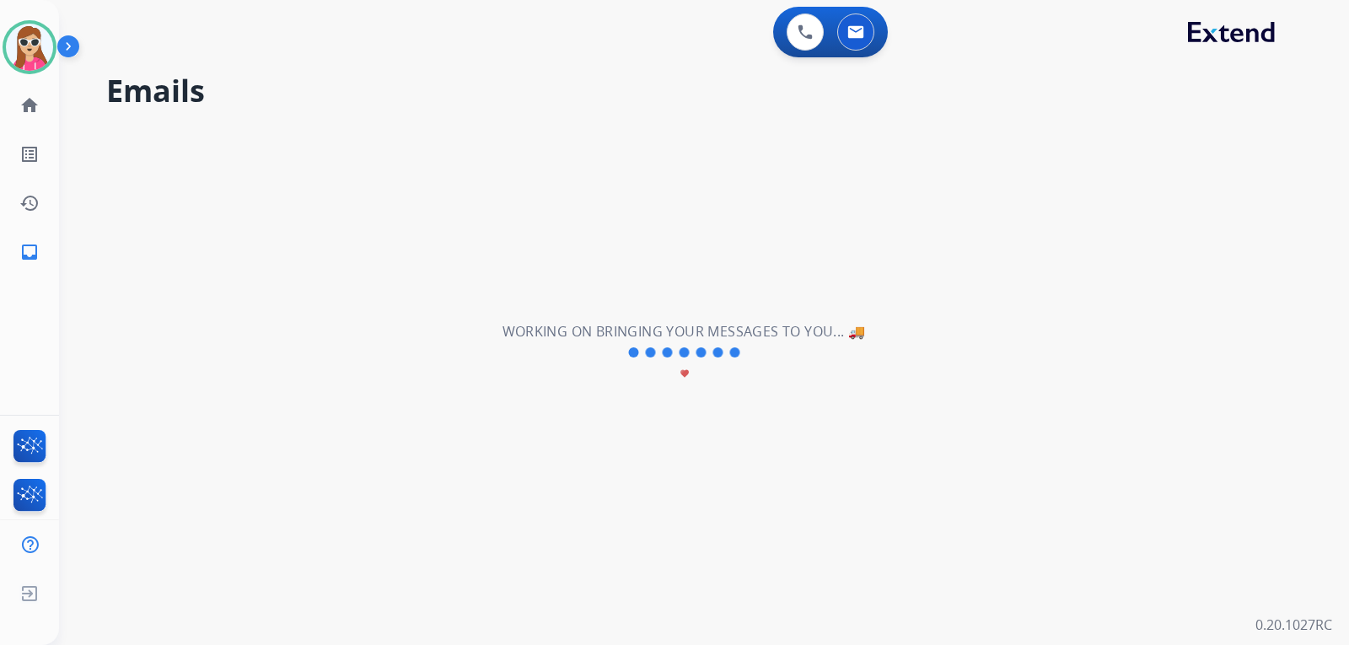
scroll to position [0, 0]
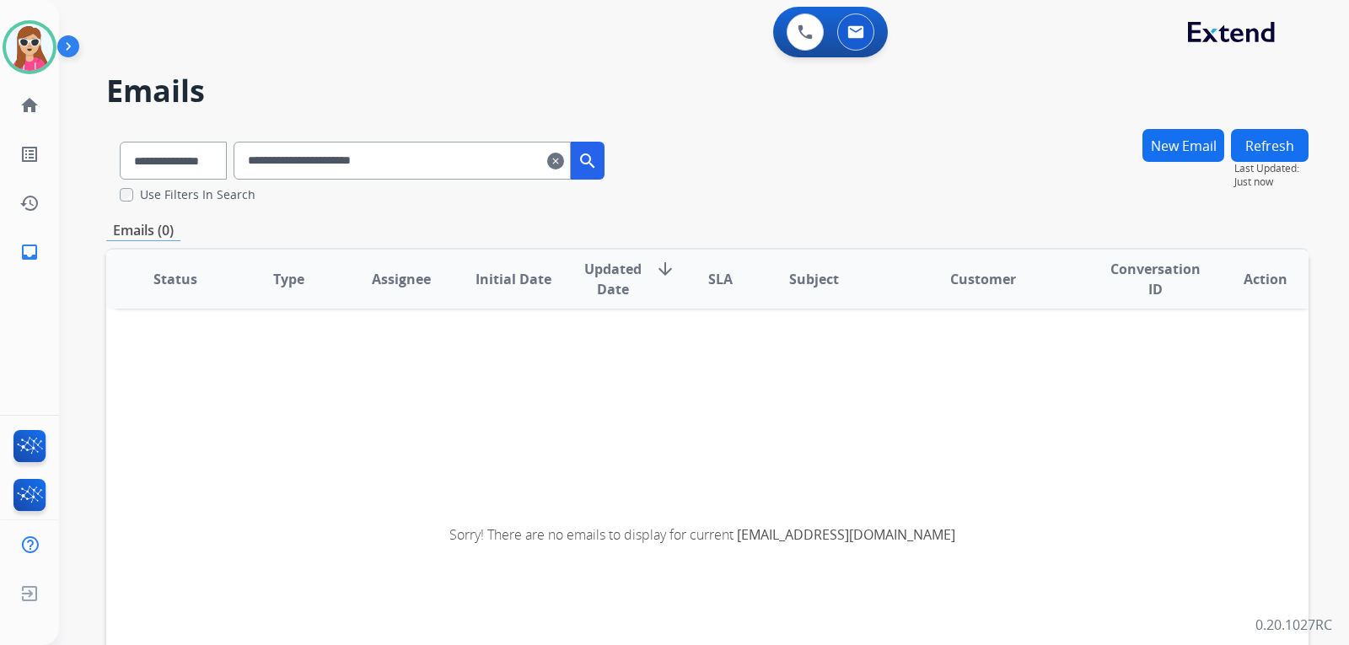
click at [564, 167] on mat-icon "clear" at bounding box center [555, 161] width 17 height 20
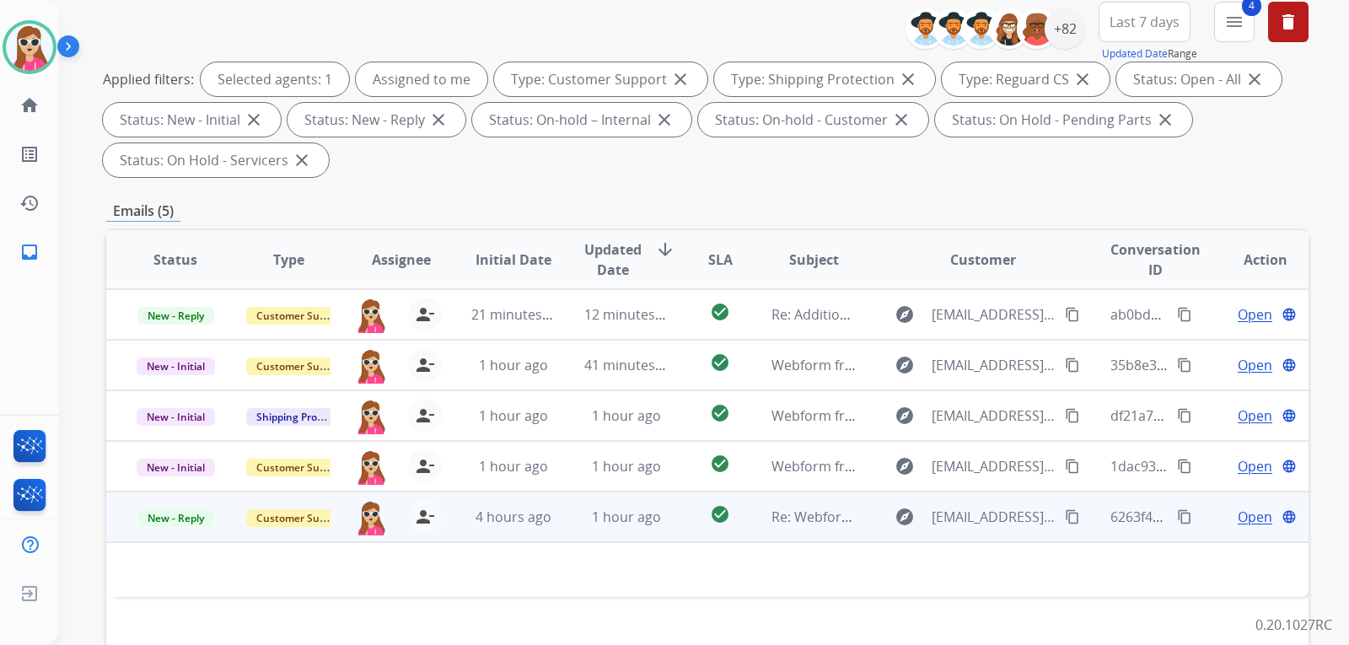
scroll to position [337, 0]
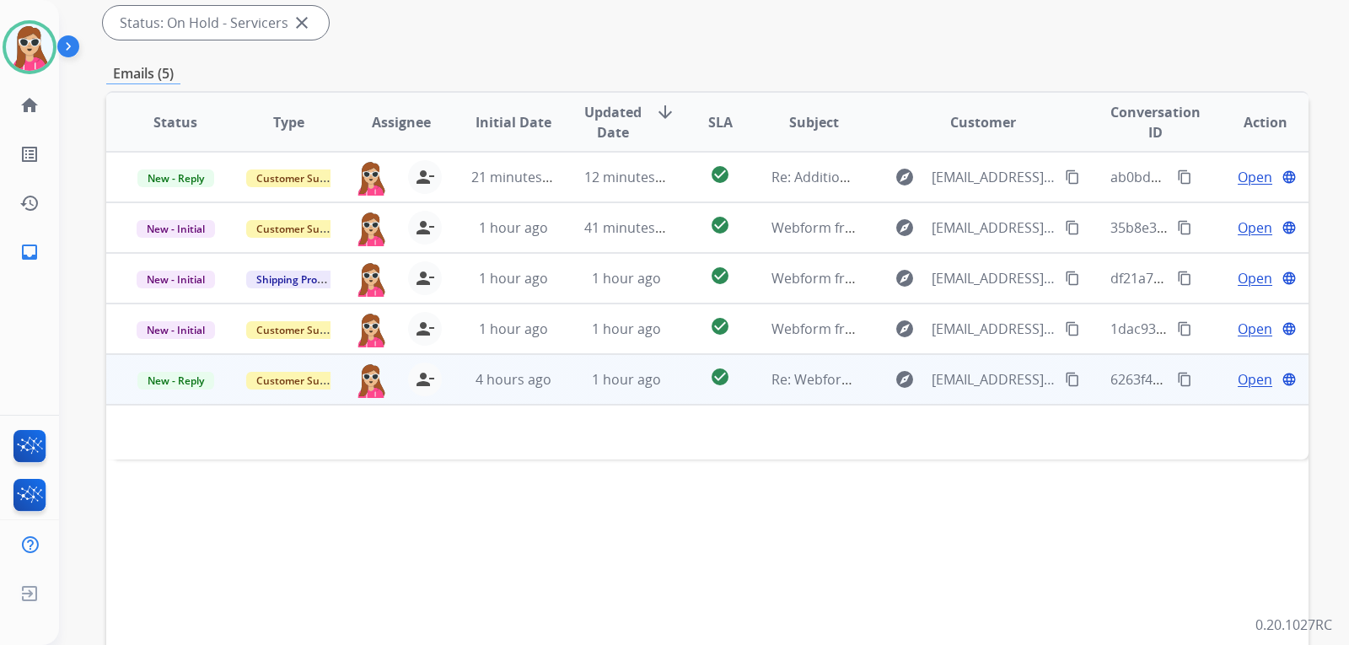
click at [1065, 383] on mat-icon "content_copy" at bounding box center [1072, 379] width 15 height 15
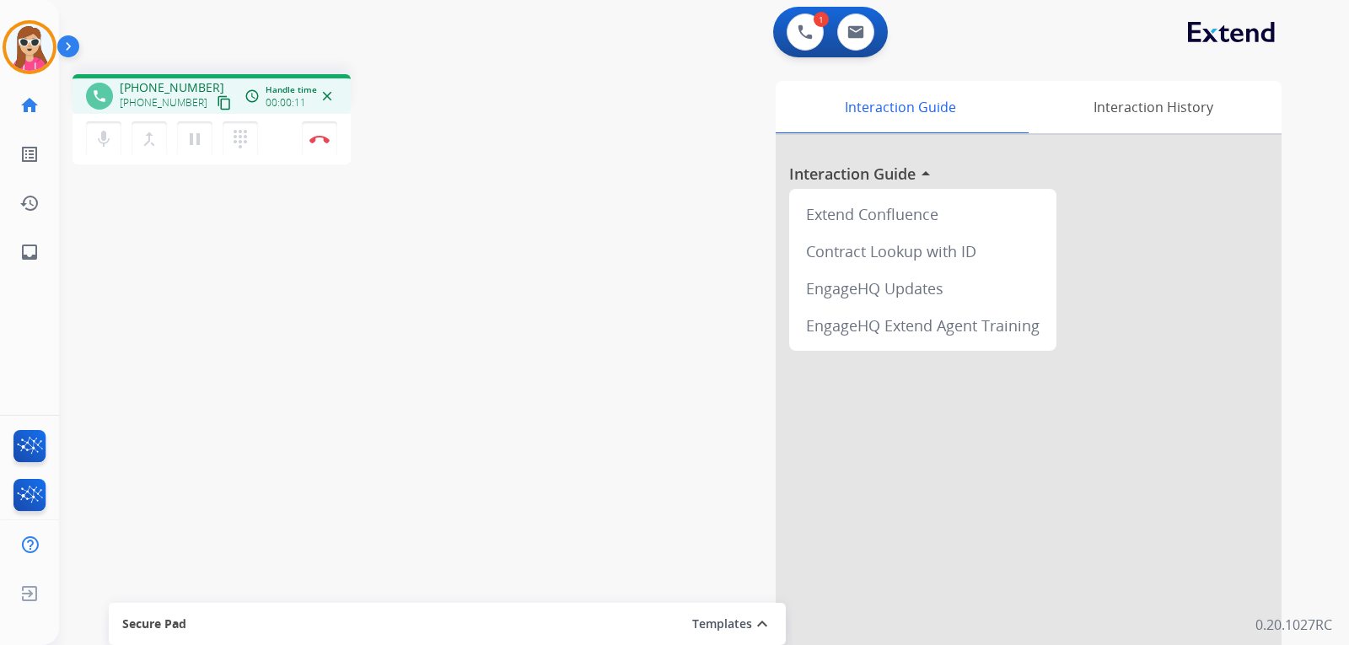
click at [217, 99] on mat-icon "content_copy" at bounding box center [224, 102] width 15 height 15
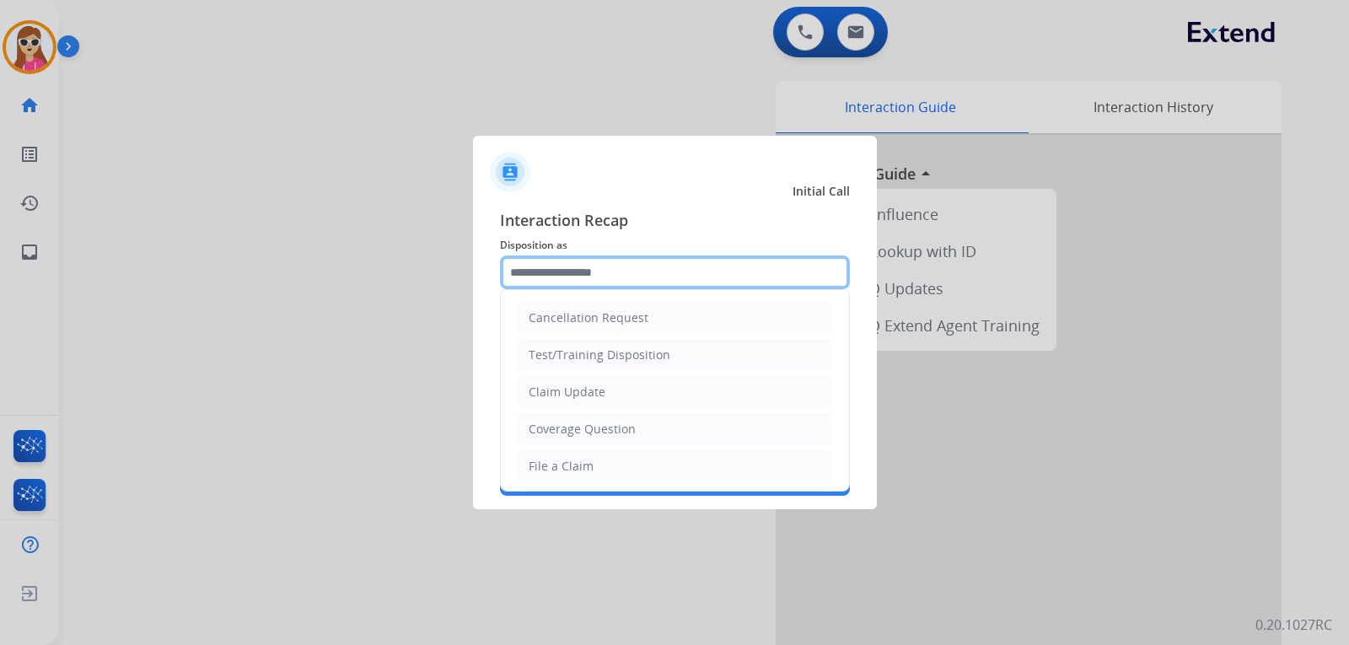
click at [513, 277] on input "text" at bounding box center [675, 272] width 350 height 34
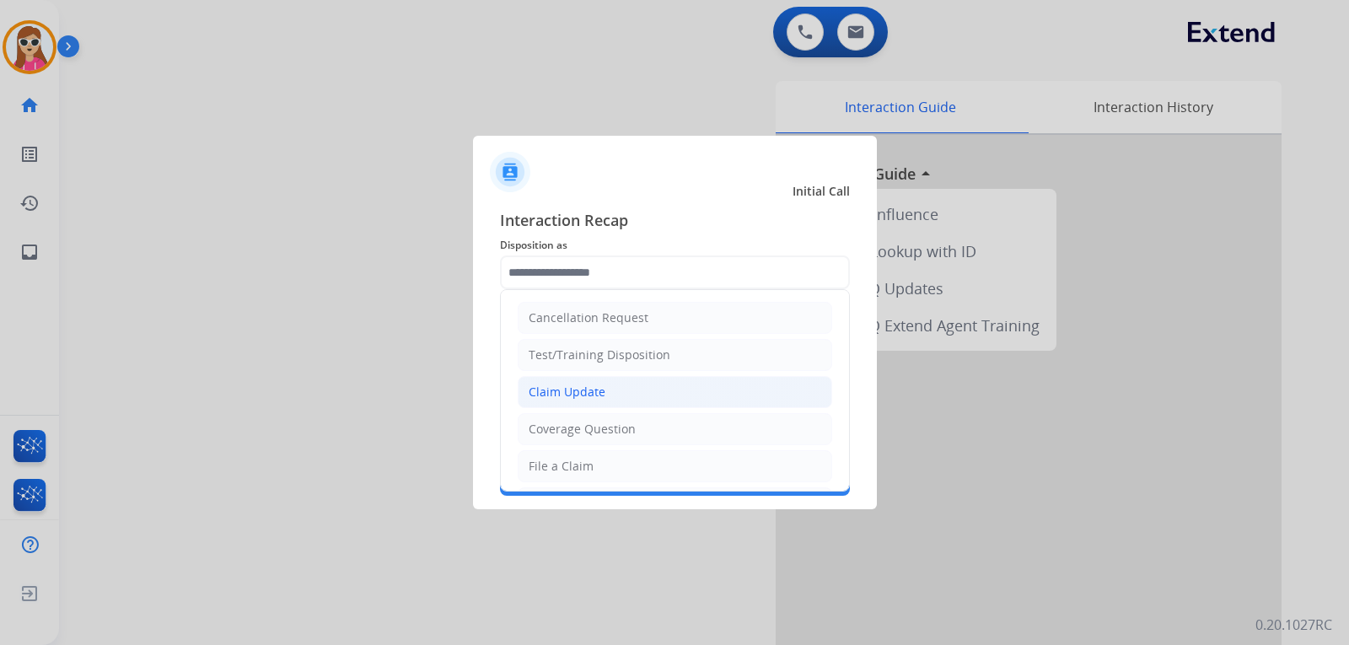
click at [579, 391] on div "Claim Update" at bounding box center [566, 392] width 77 height 17
type input "**********"
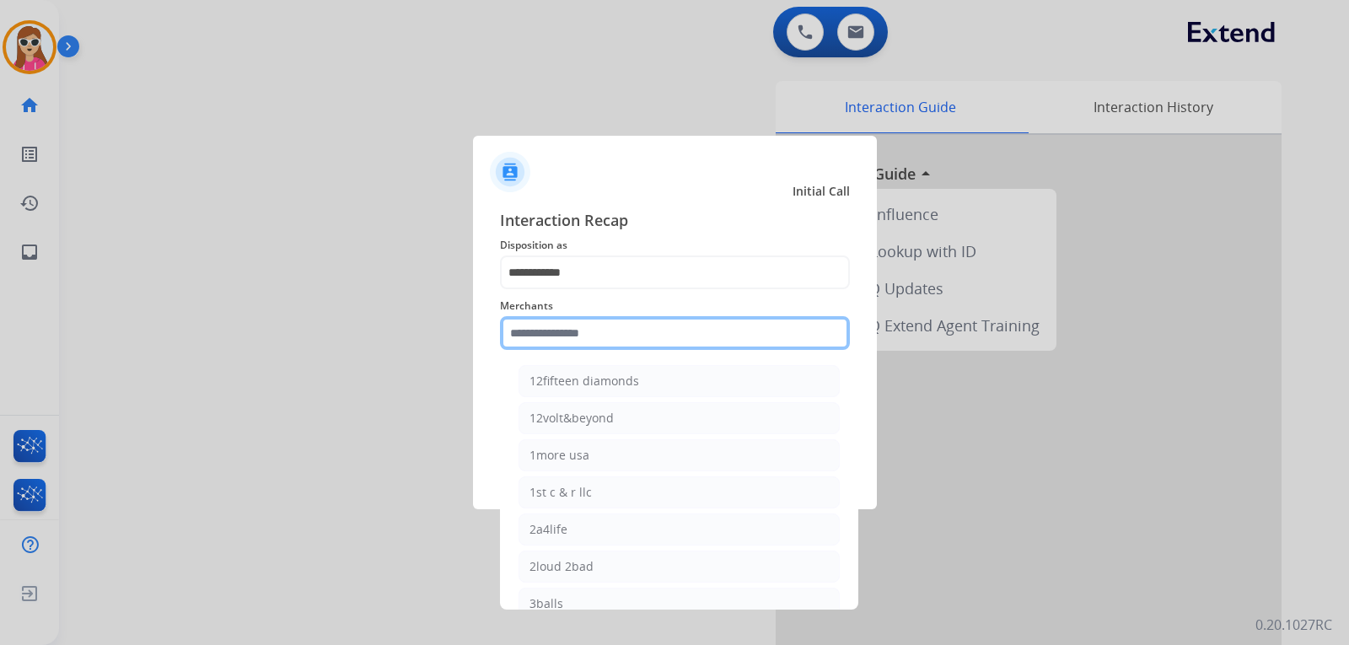
click at [584, 336] on input "text" at bounding box center [675, 333] width 350 height 34
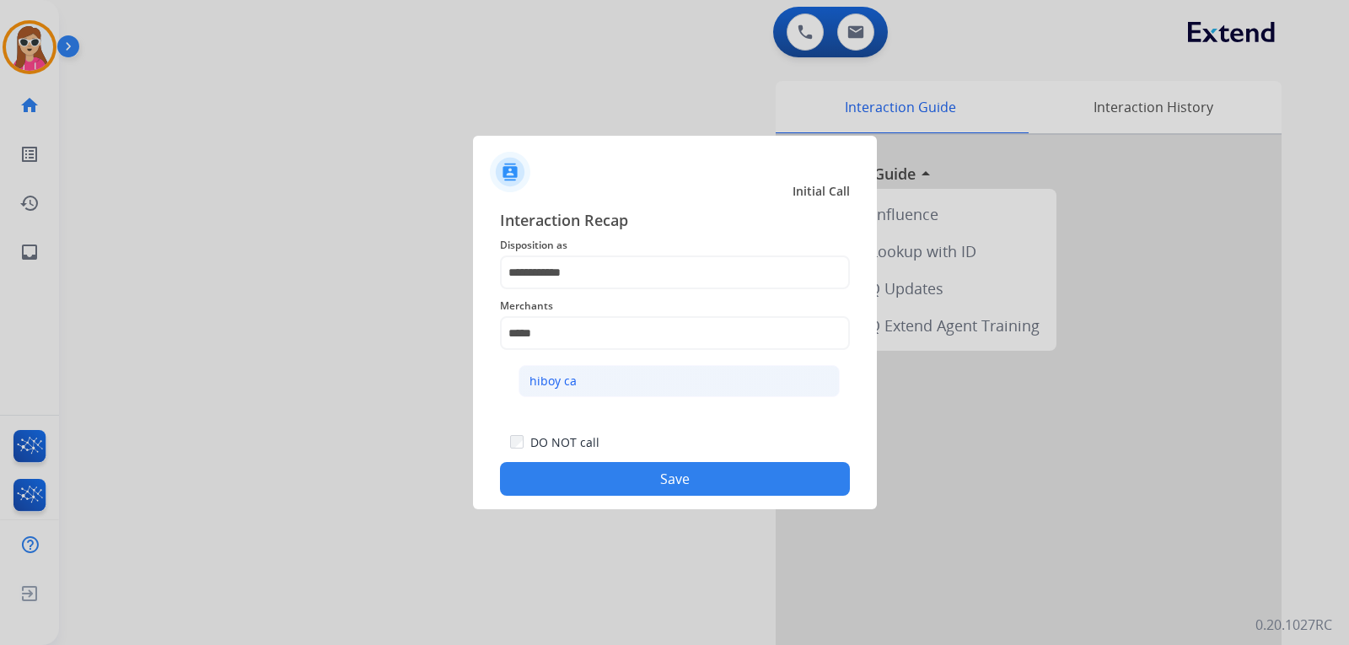
click at [567, 379] on div "hiboy ca" at bounding box center [552, 381] width 47 height 17
type input "********"
click at [590, 477] on button "Save" at bounding box center [675, 479] width 350 height 34
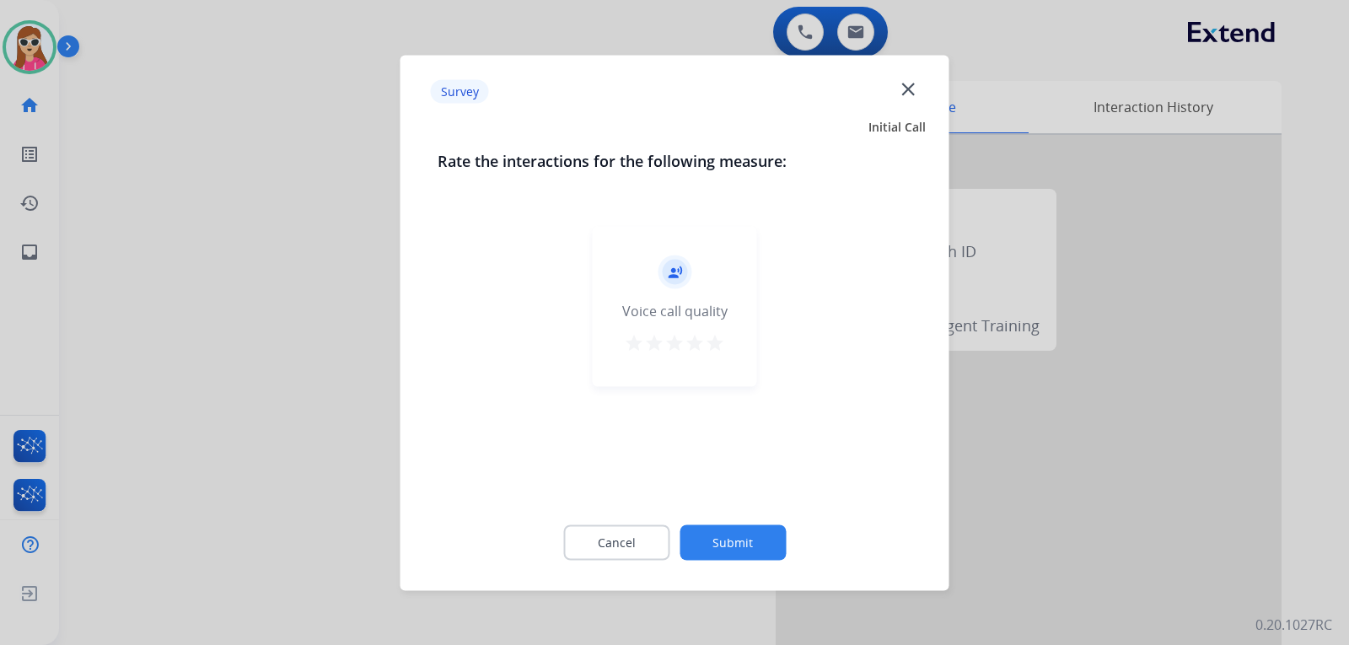
click at [732, 344] on div "record_voice_over Voice call quality star star star star star" at bounding box center [675, 306] width 164 height 160
click at [727, 338] on div "record_voice_over Voice call quality star star star star star" at bounding box center [675, 306] width 164 height 160
click at [702, 336] on mat-icon "star" at bounding box center [694, 342] width 20 height 20
click at [716, 343] on mat-icon "star" at bounding box center [715, 342] width 20 height 20
click at [757, 543] on button "Submit" at bounding box center [732, 541] width 106 height 35
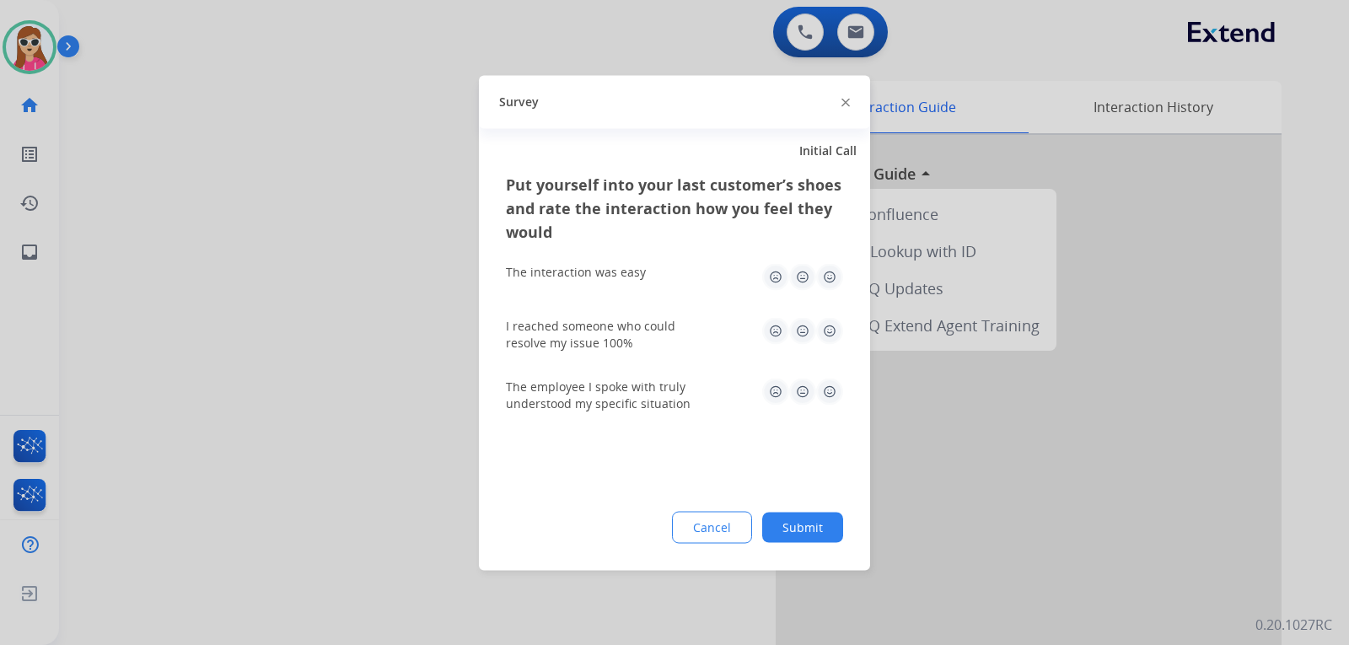
click at [823, 391] on img at bounding box center [829, 391] width 27 height 27
click at [829, 326] on img at bounding box center [829, 330] width 27 height 27
click at [829, 278] on img at bounding box center [829, 276] width 27 height 27
click at [817, 540] on button "Submit" at bounding box center [802, 527] width 81 height 30
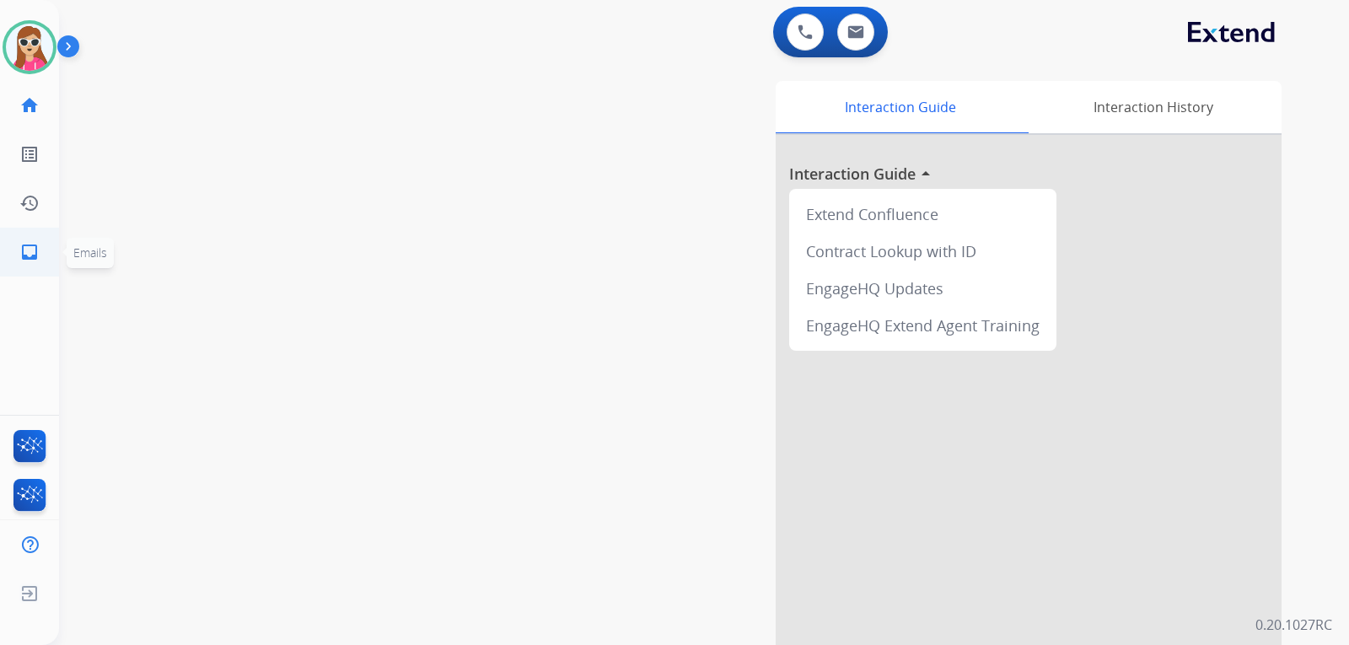
click at [29, 276] on ul "inbox Emails Emails" at bounding box center [29, 252] width 59 height 49
click at [28, 251] on mat-icon "inbox" at bounding box center [29, 252] width 20 height 20
select select "**********"
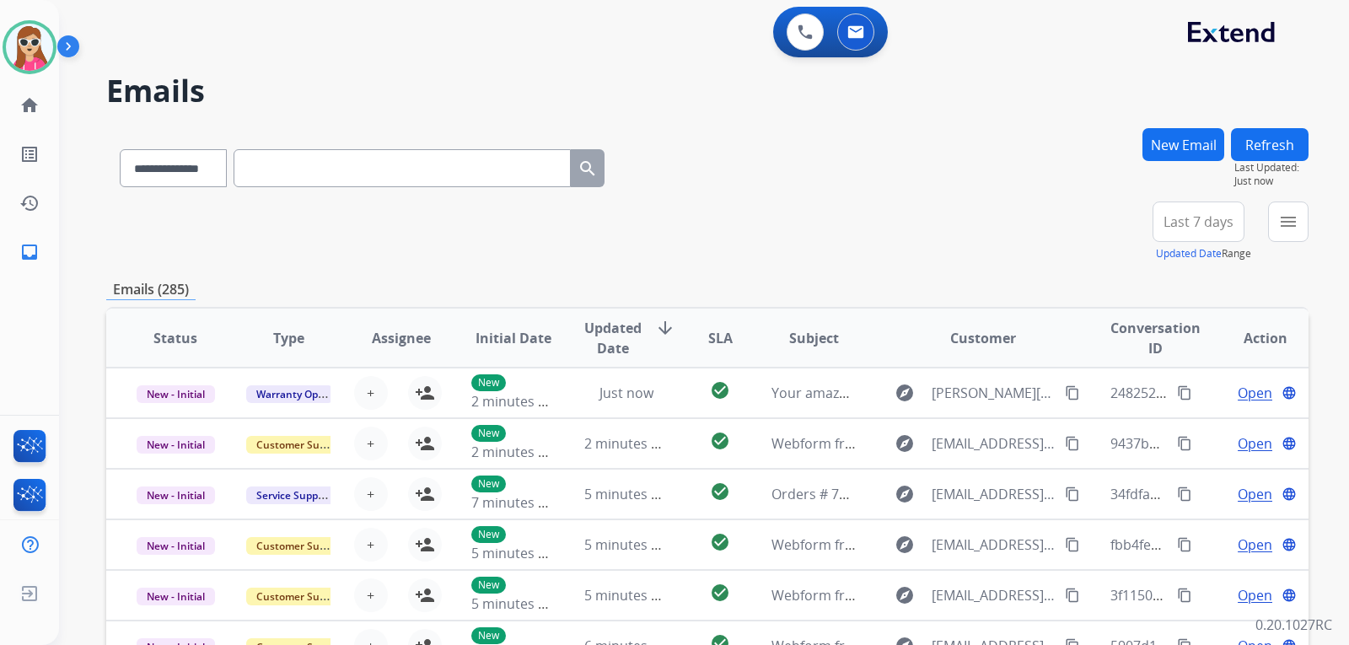
click at [1290, 217] on mat-icon "menu" at bounding box center [1288, 222] width 20 height 20
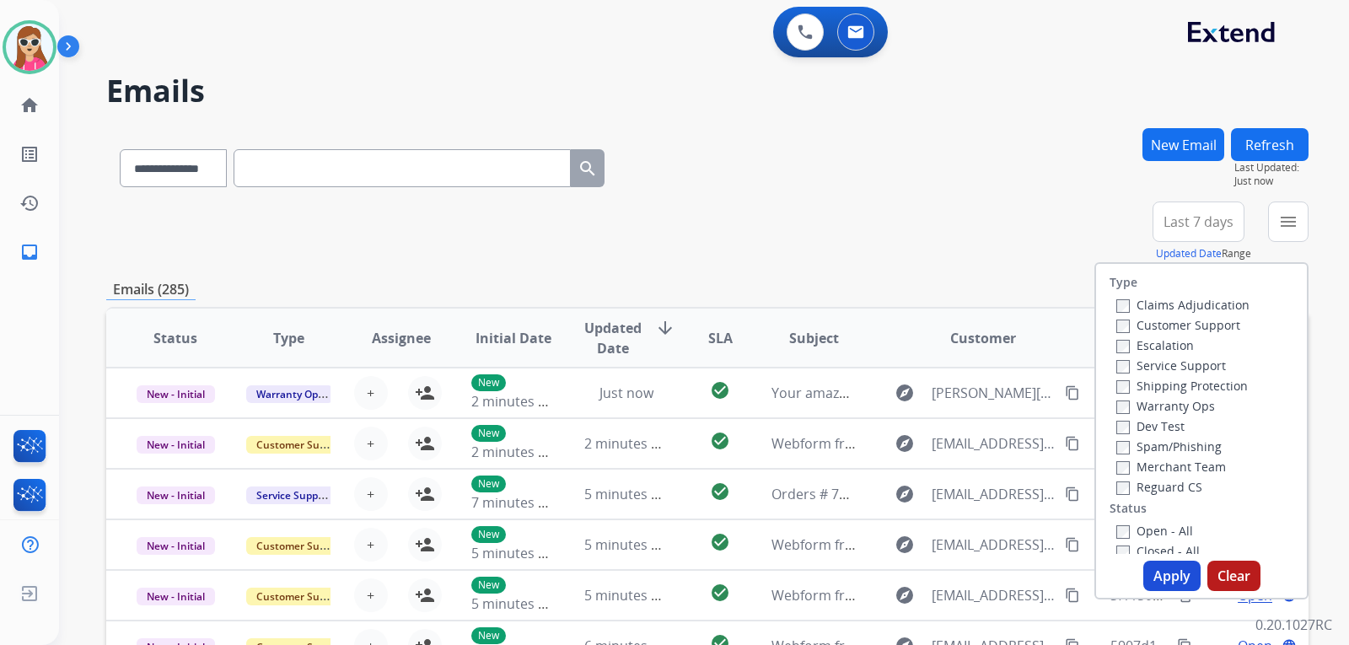
click at [1174, 325] on label "Customer Support" at bounding box center [1178, 325] width 124 height 16
click at [1161, 380] on label "Shipping Protection" at bounding box center [1181, 386] width 131 height 16
click at [1173, 384] on label "Shipping Protection" at bounding box center [1181, 386] width 131 height 16
click at [1169, 492] on label "Reguard CS" at bounding box center [1159, 487] width 86 height 16
click at [1161, 532] on label "Open - All" at bounding box center [1154, 531] width 77 height 16
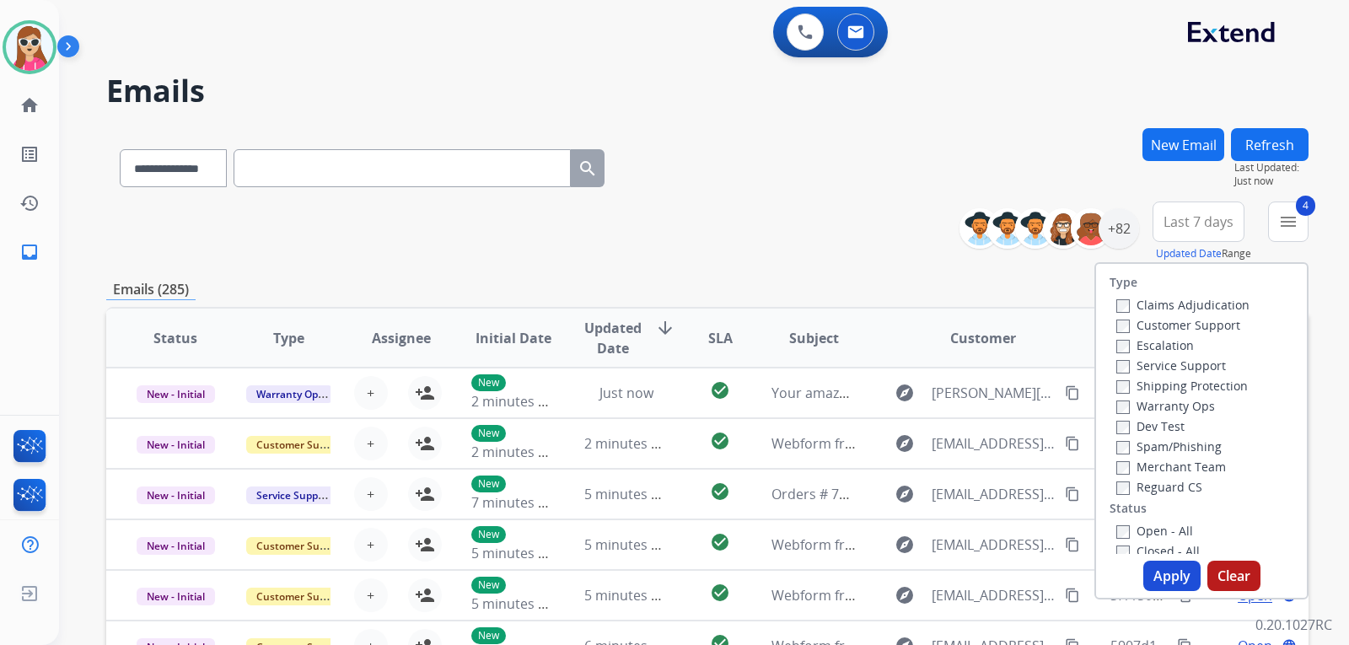
click at [1155, 569] on button "Apply" at bounding box center [1171, 576] width 57 height 30
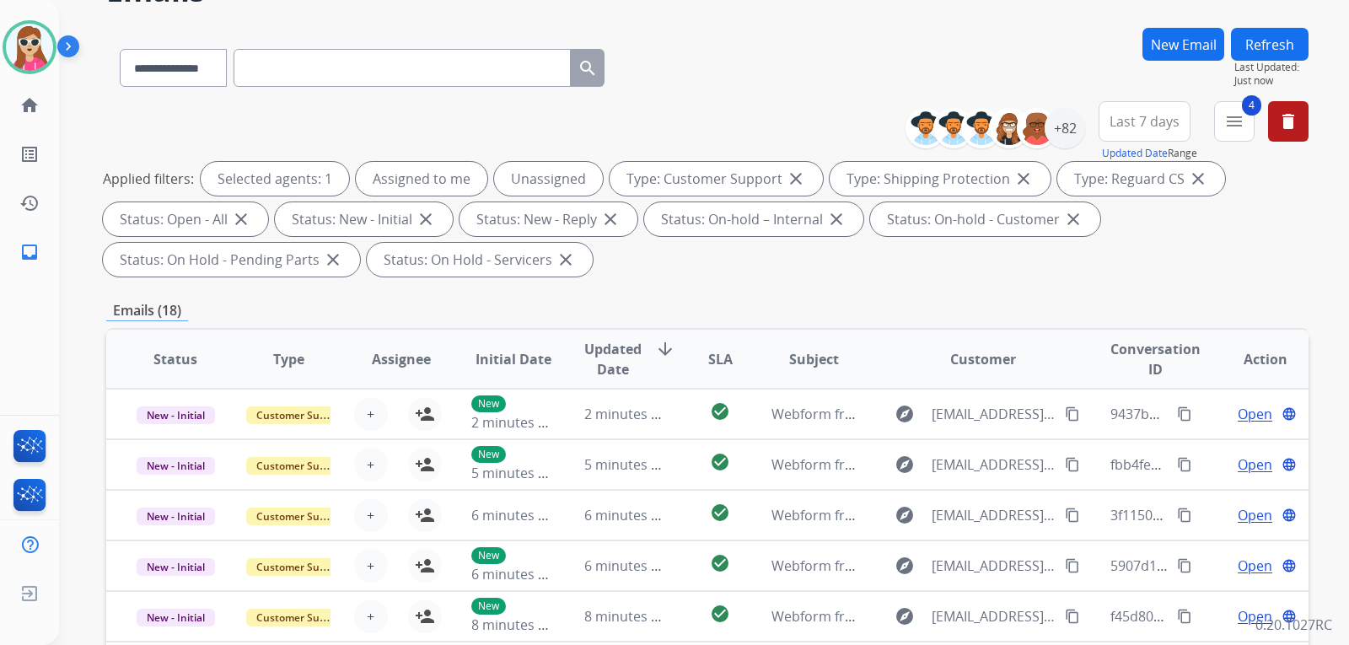
scroll to position [99, 0]
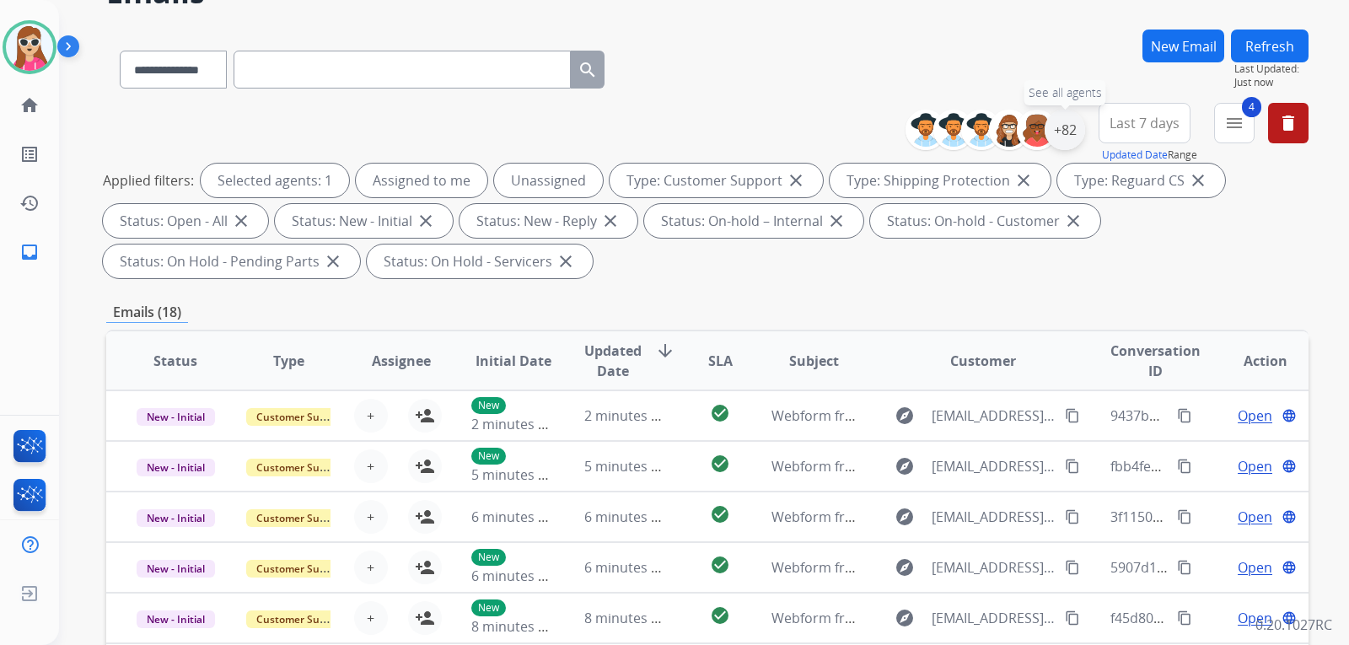
click at [1068, 134] on div "+82" at bounding box center [1064, 130] width 40 height 40
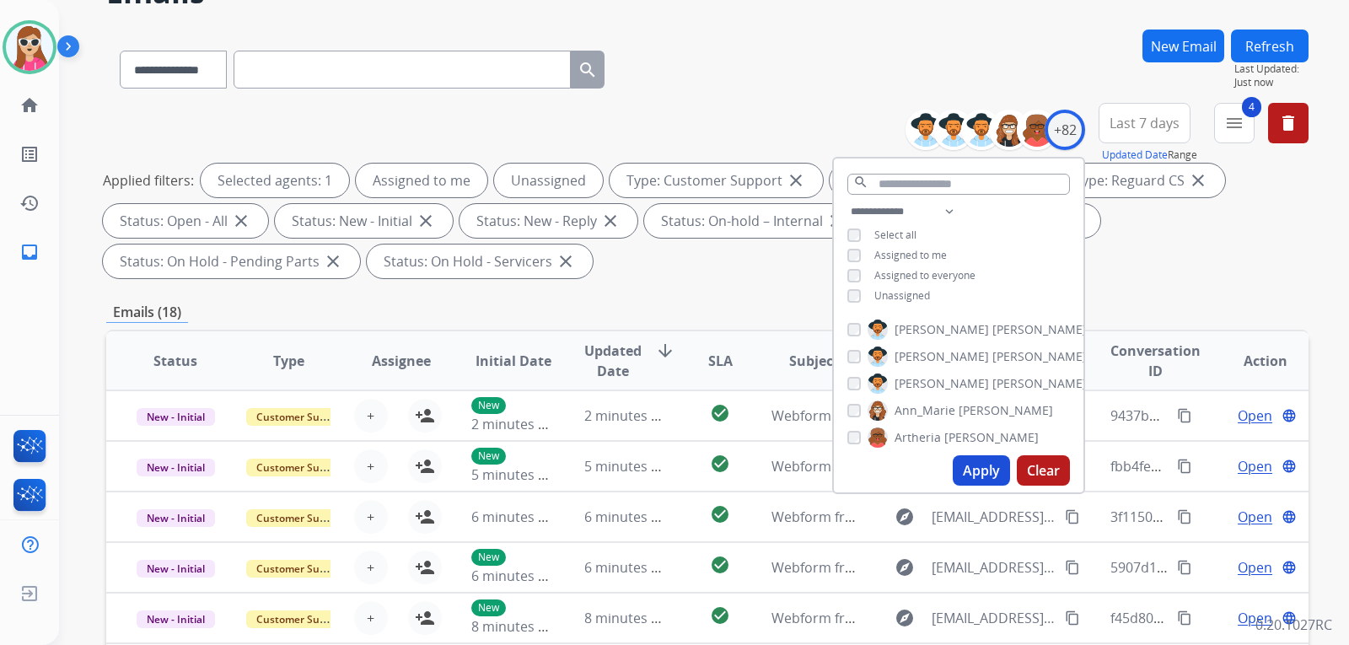
click at [915, 290] on span "Unassigned" at bounding box center [902, 295] width 56 height 14
click at [963, 468] on button "Apply" at bounding box center [980, 470] width 57 height 30
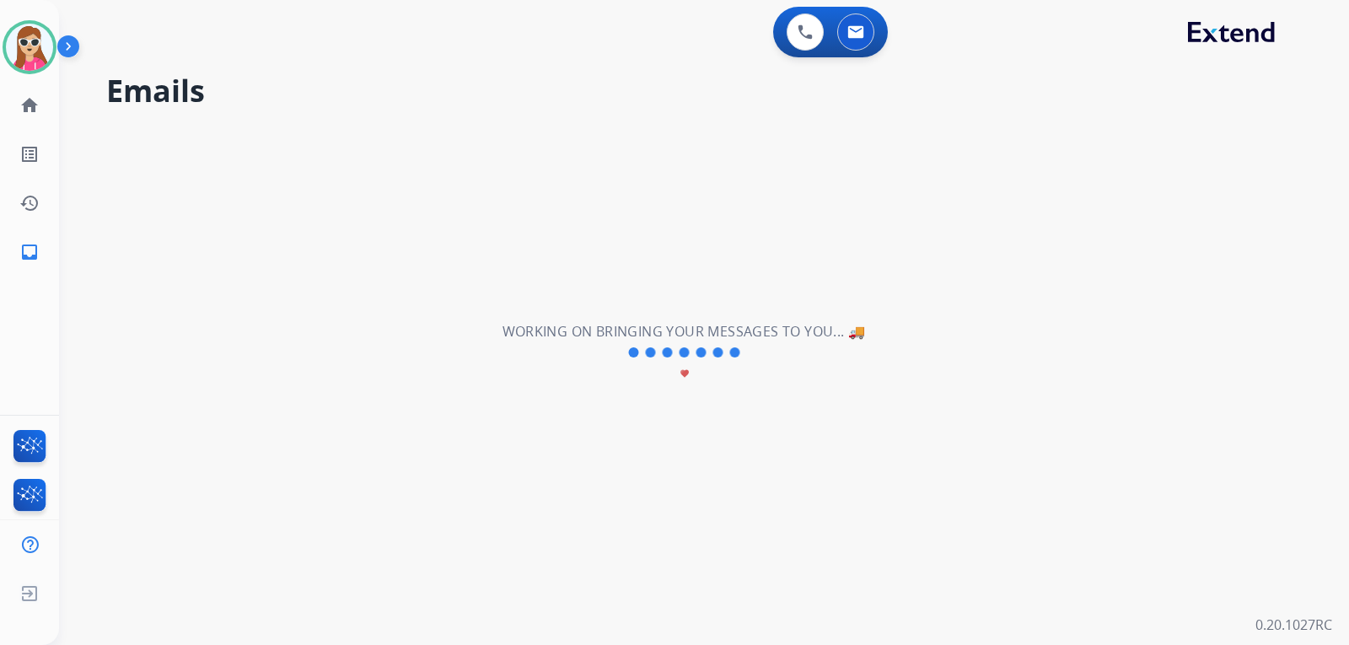
scroll to position [0, 0]
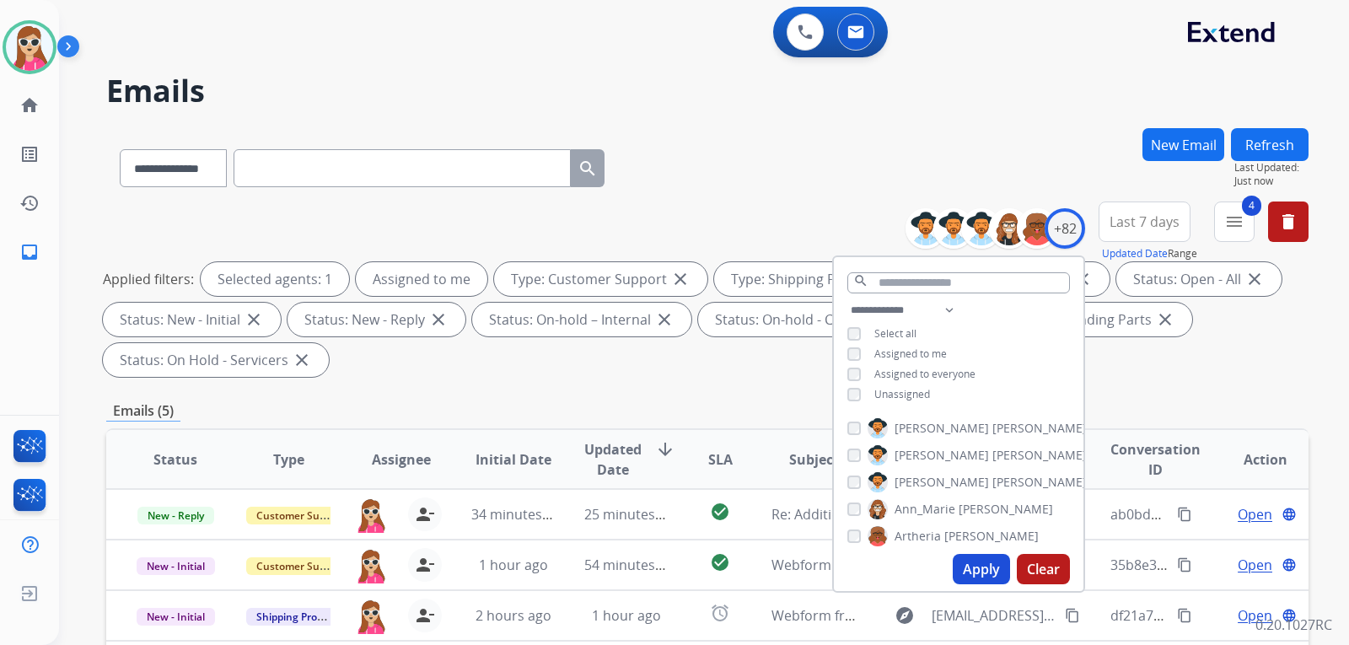
click at [631, 379] on div "**********" at bounding box center [707, 292] width 1202 height 182
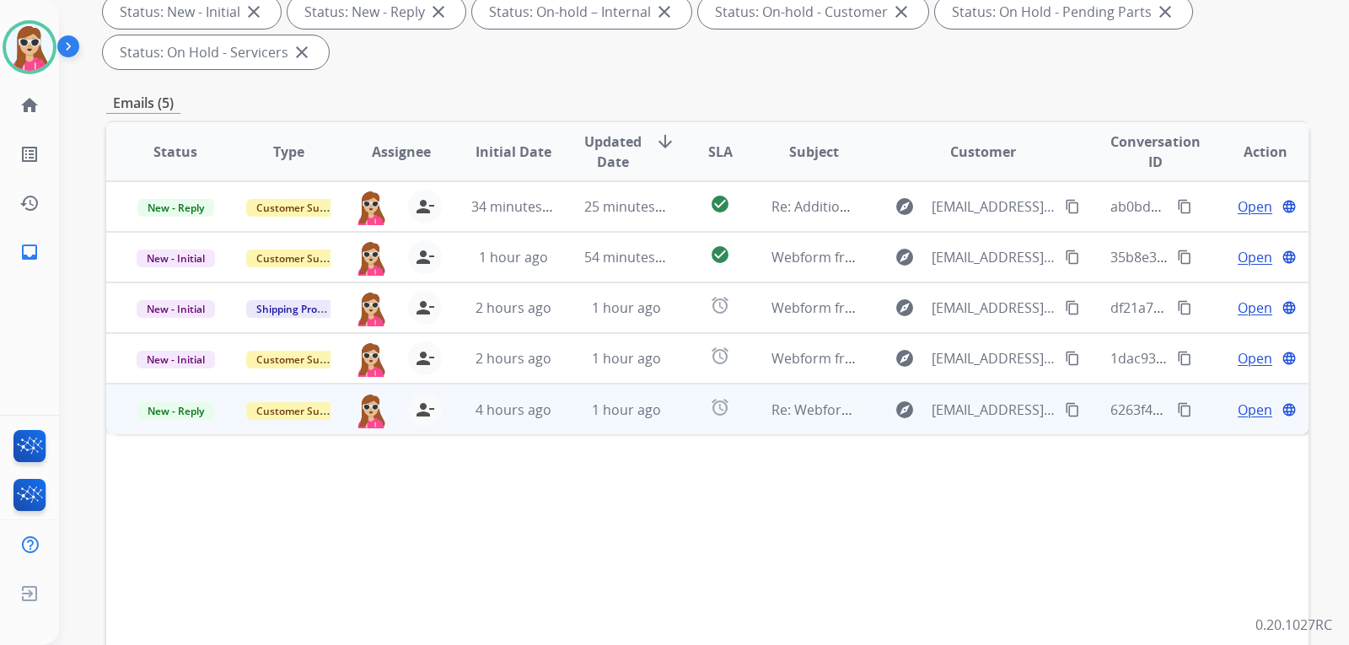
scroll to position [337, 0]
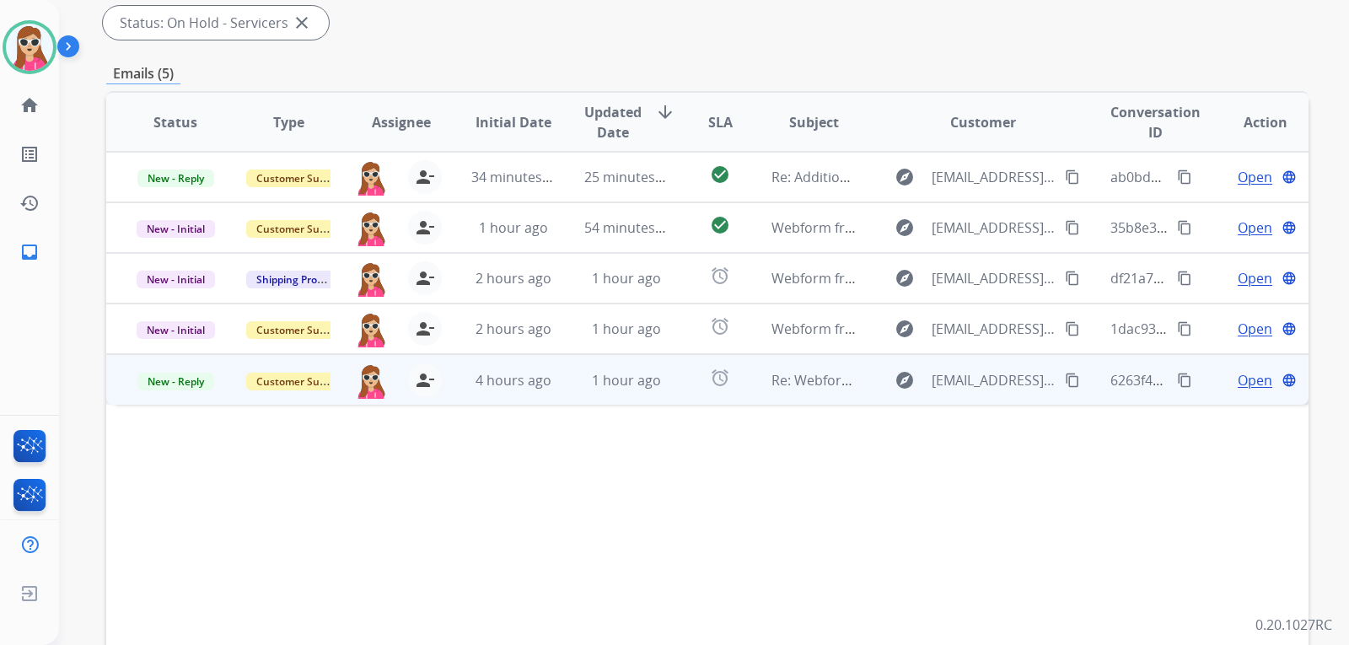
click at [674, 399] on td "alarm" at bounding box center [706, 379] width 75 height 51
click at [1237, 388] on span "Open" at bounding box center [1254, 379] width 35 height 20
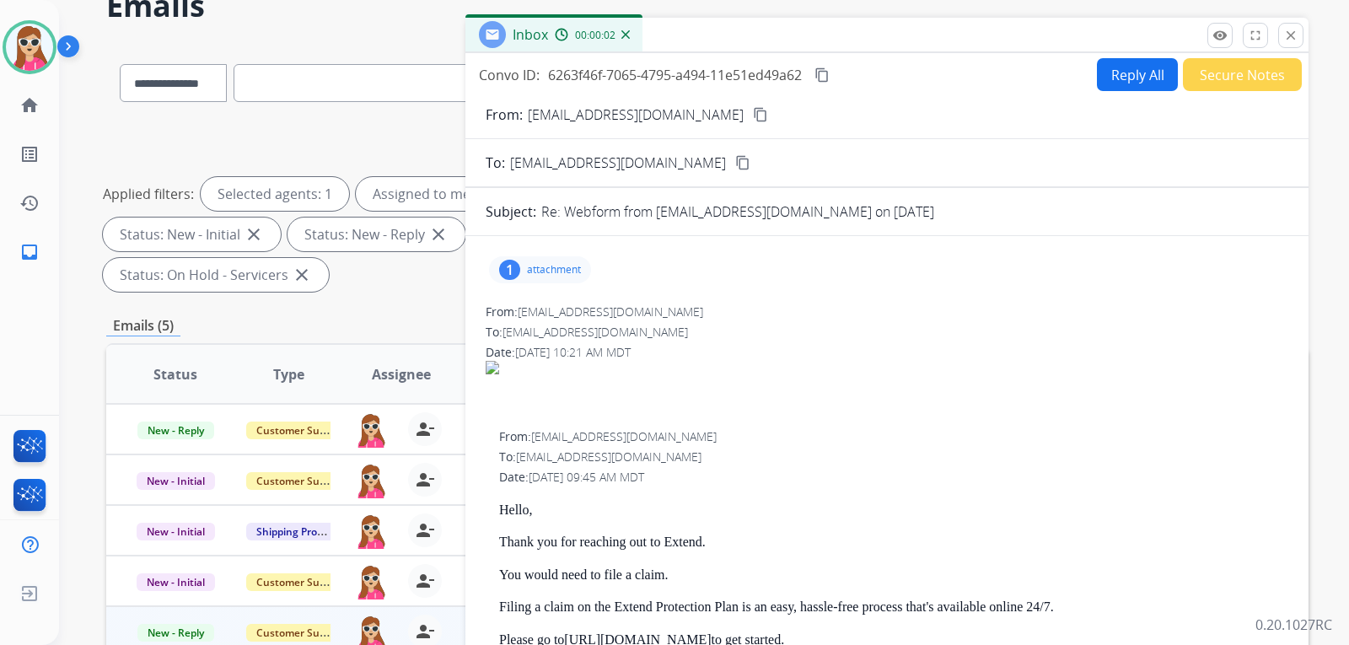
scroll to position [84, 0]
click at [753, 116] on mat-icon "content_copy" at bounding box center [760, 115] width 15 height 15
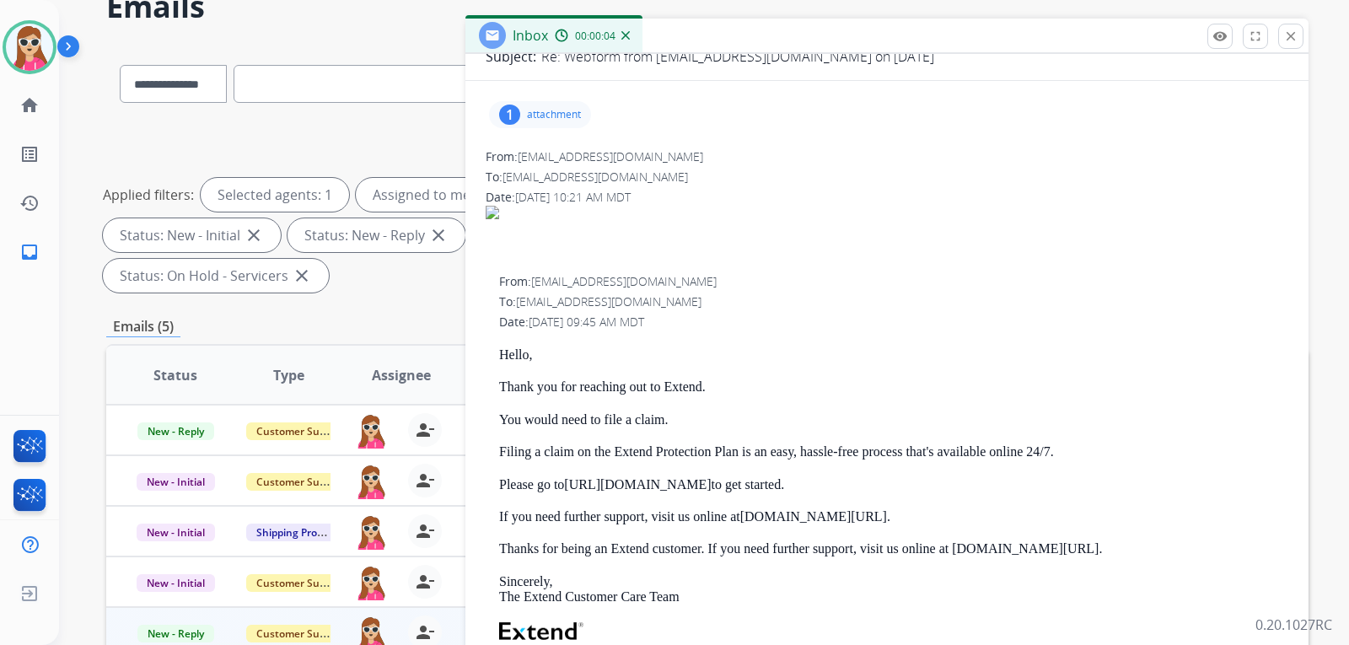
scroll to position [169, 0]
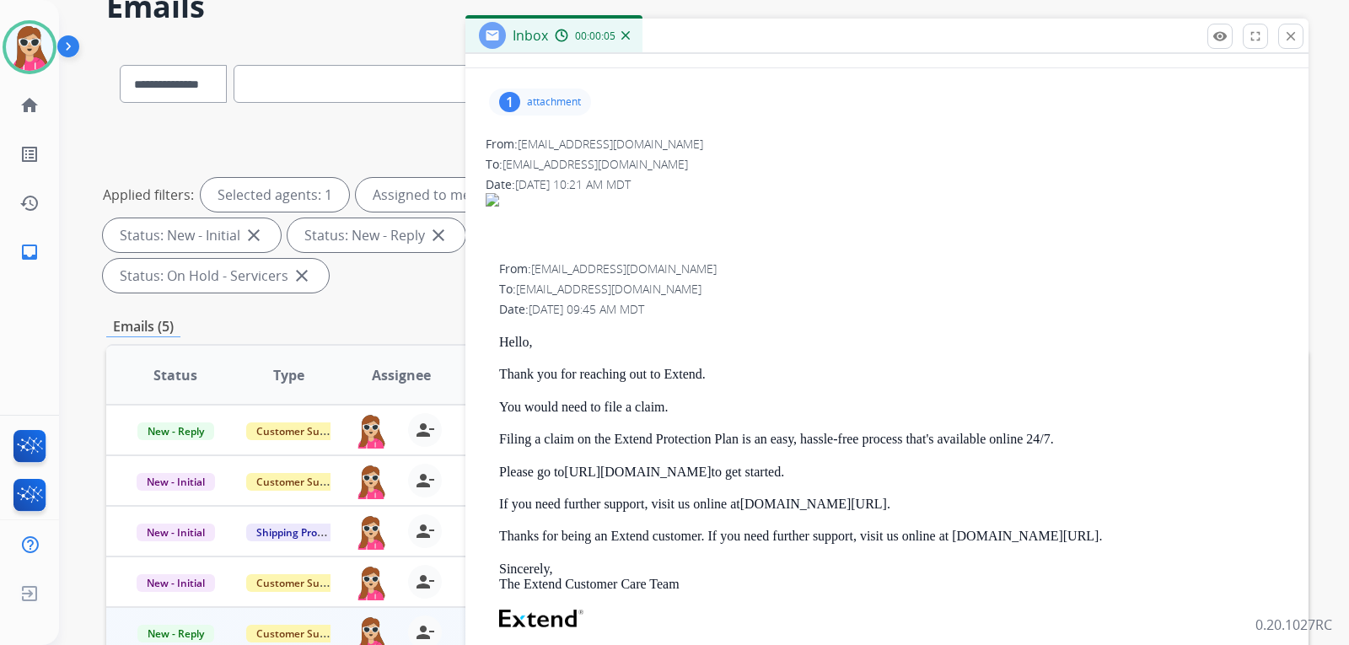
click at [564, 104] on p "attachment" at bounding box center [554, 101] width 54 height 13
click at [547, 143] on div at bounding box center [544, 144] width 84 height 59
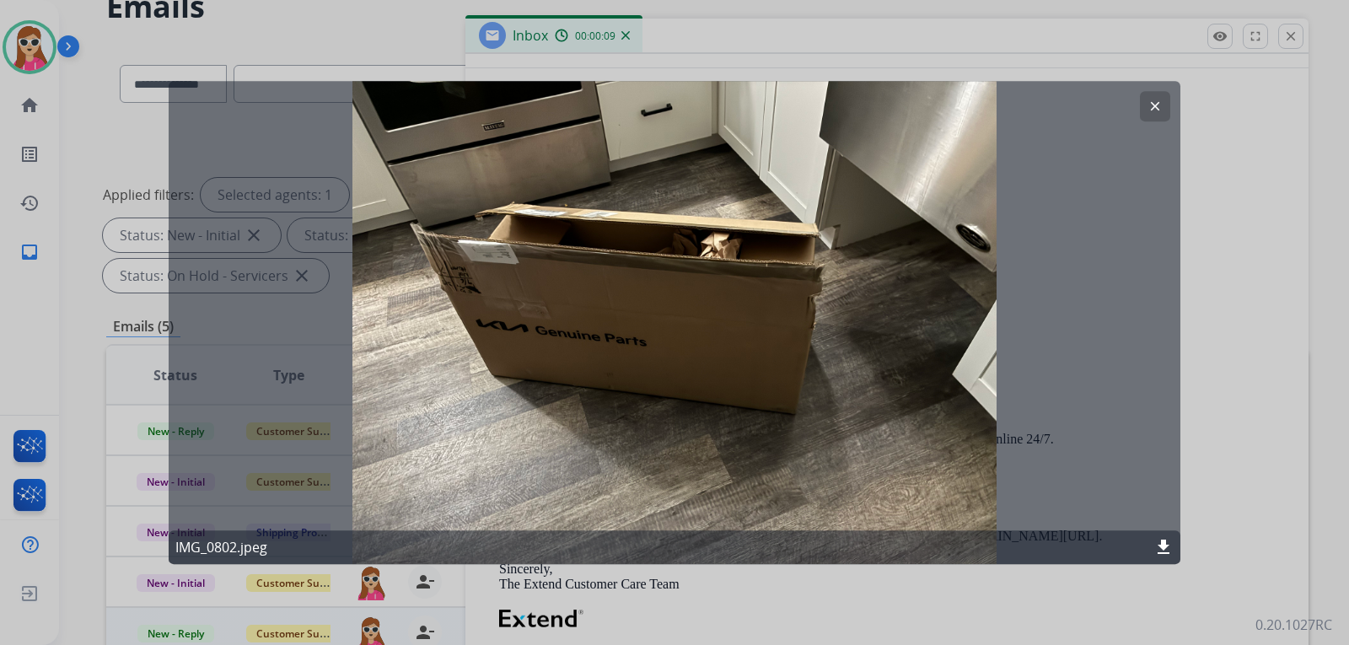
drag, startPoint x: 1161, startPoint y: 99, endPoint x: 1154, endPoint y: 107, distance: 10.1
click at [1160, 100] on mat-icon "clear" at bounding box center [1154, 106] width 15 height 15
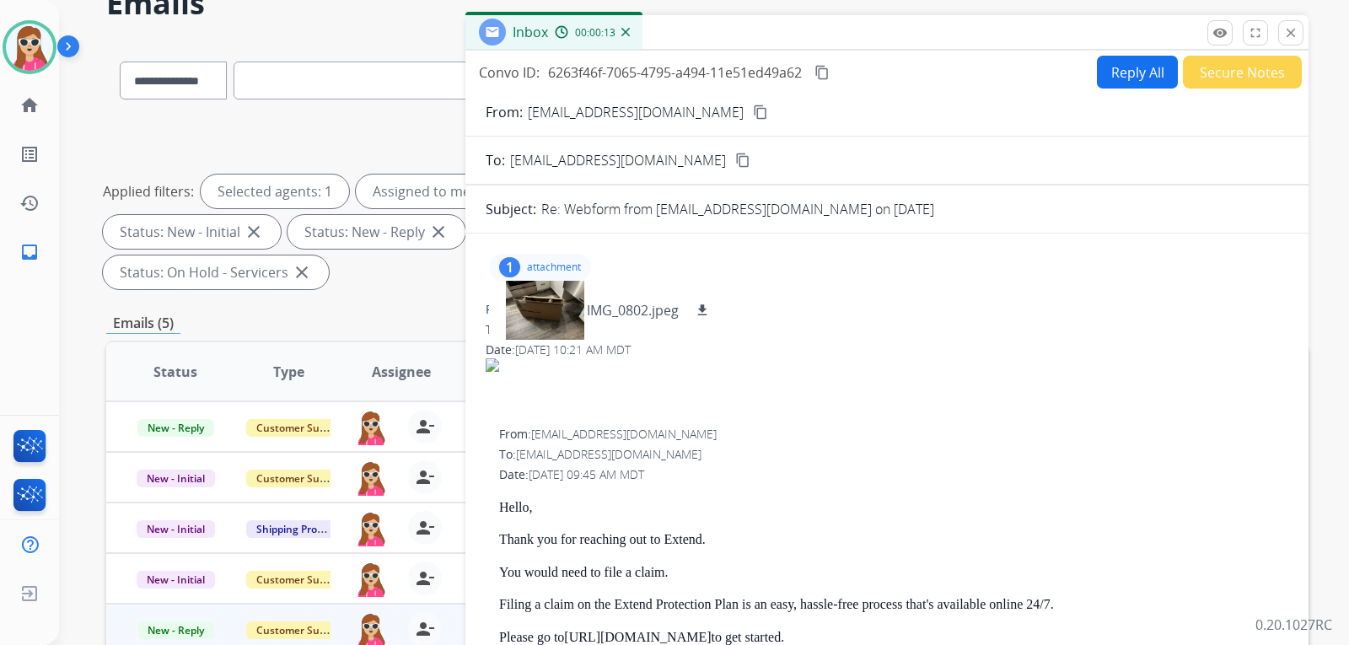
scroll to position [84, 0]
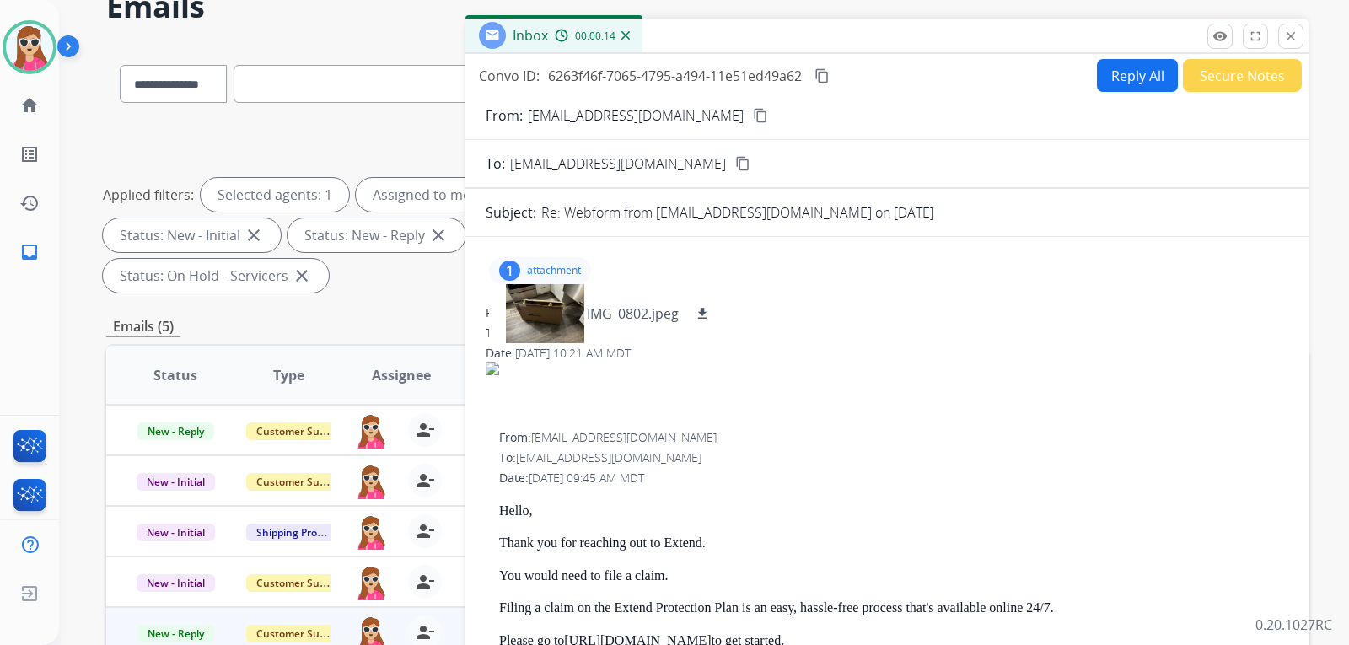
click at [753, 113] on mat-icon "content_copy" at bounding box center [760, 115] width 15 height 15
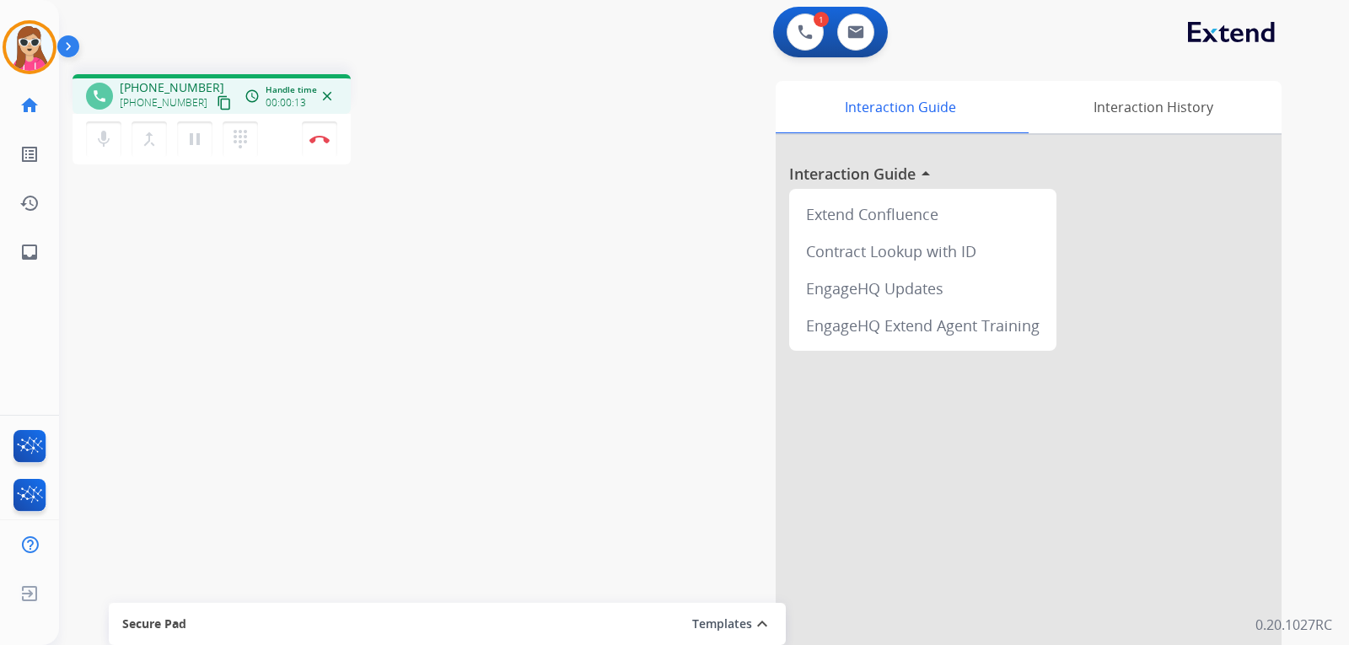
click at [217, 110] on mat-icon "content_copy" at bounding box center [224, 102] width 15 height 15
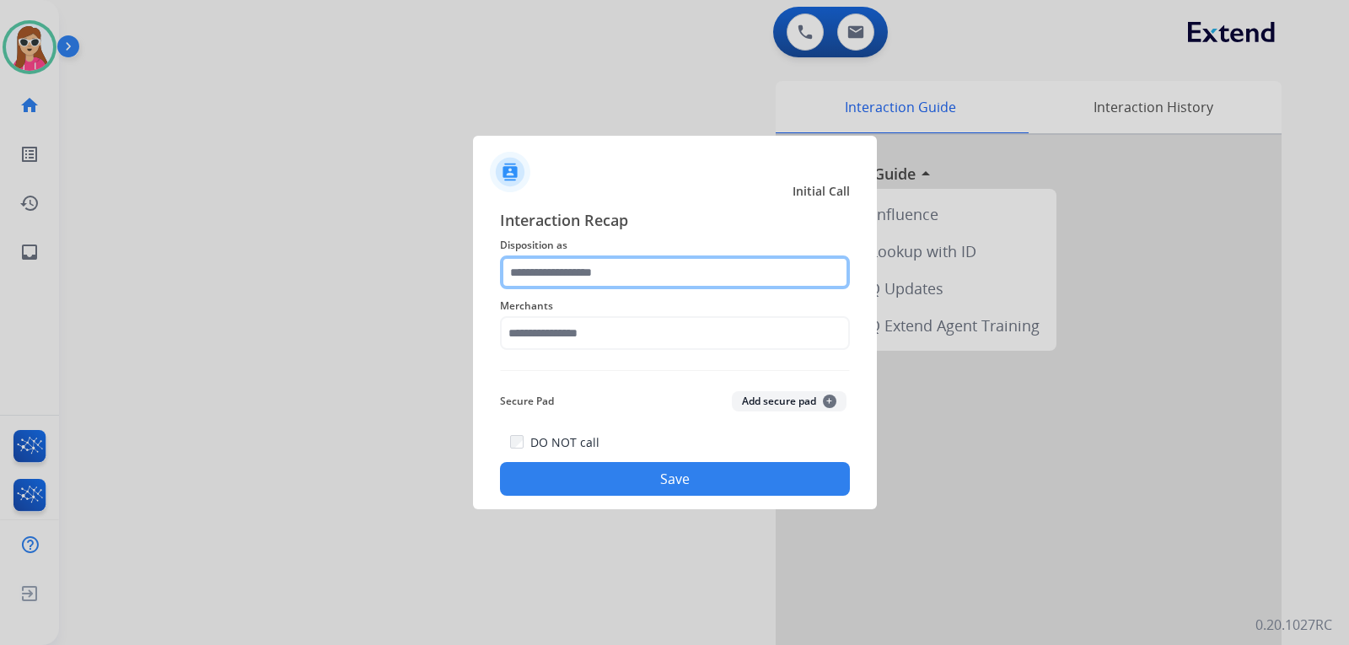
click at [678, 275] on input "text" at bounding box center [675, 272] width 350 height 34
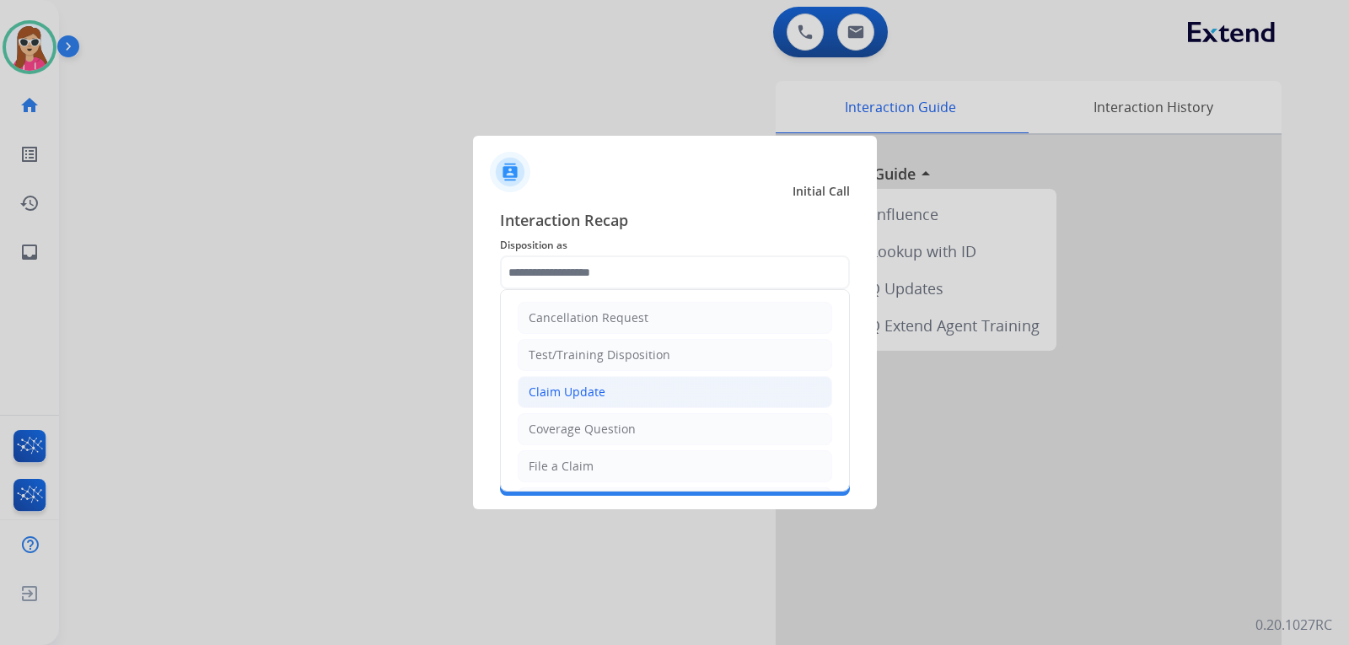
click at [636, 389] on li "Claim Update" at bounding box center [675, 392] width 314 height 32
type input "**********"
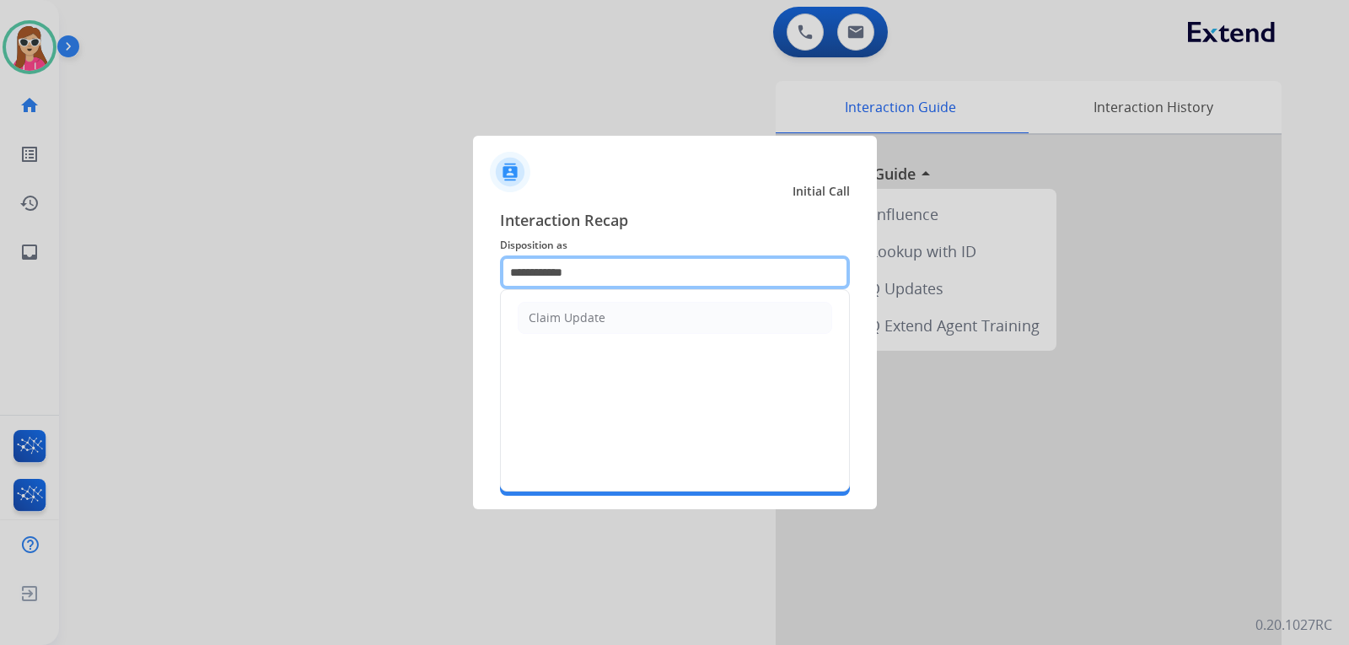
drag, startPoint x: 641, startPoint y: 267, endPoint x: 347, endPoint y: 276, distance: 293.4
click at [0, 276] on app-contact-recap-modal "**********" at bounding box center [0, 322] width 0 height 645
click at [592, 322] on li "File a Claim" at bounding box center [675, 318] width 314 height 32
type input "**********"
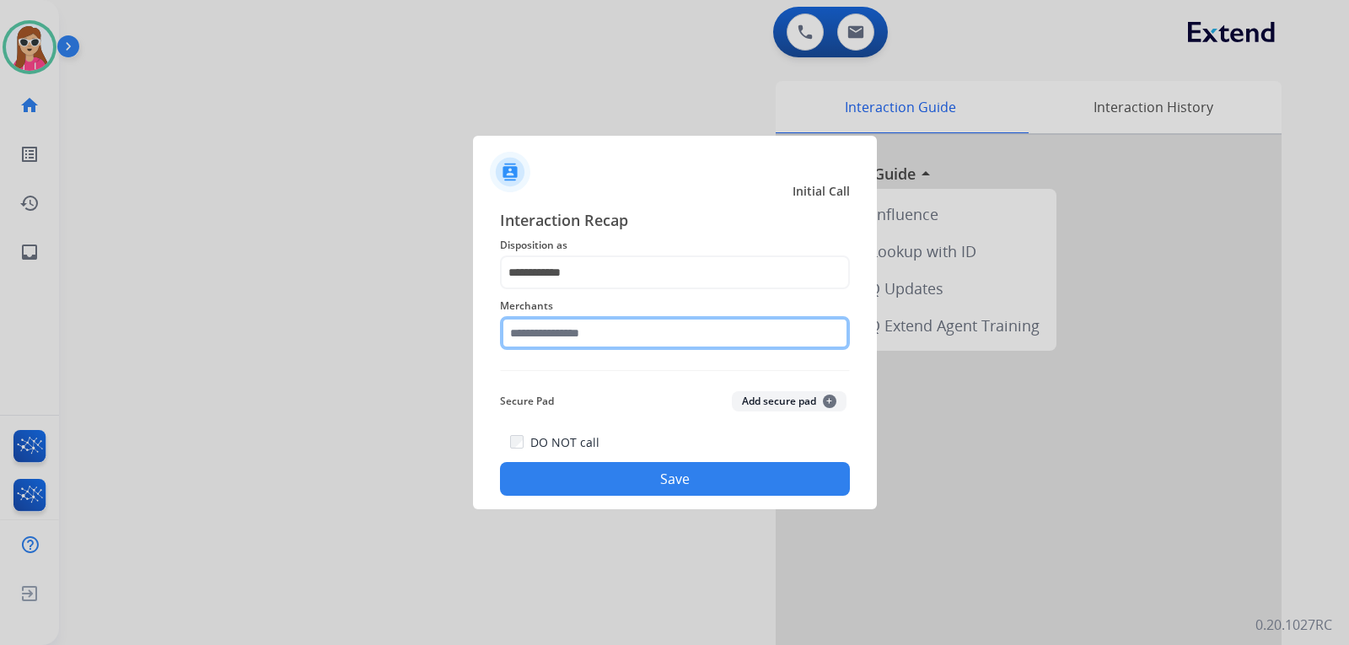
click at [586, 334] on input "text" at bounding box center [675, 333] width 350 height 34
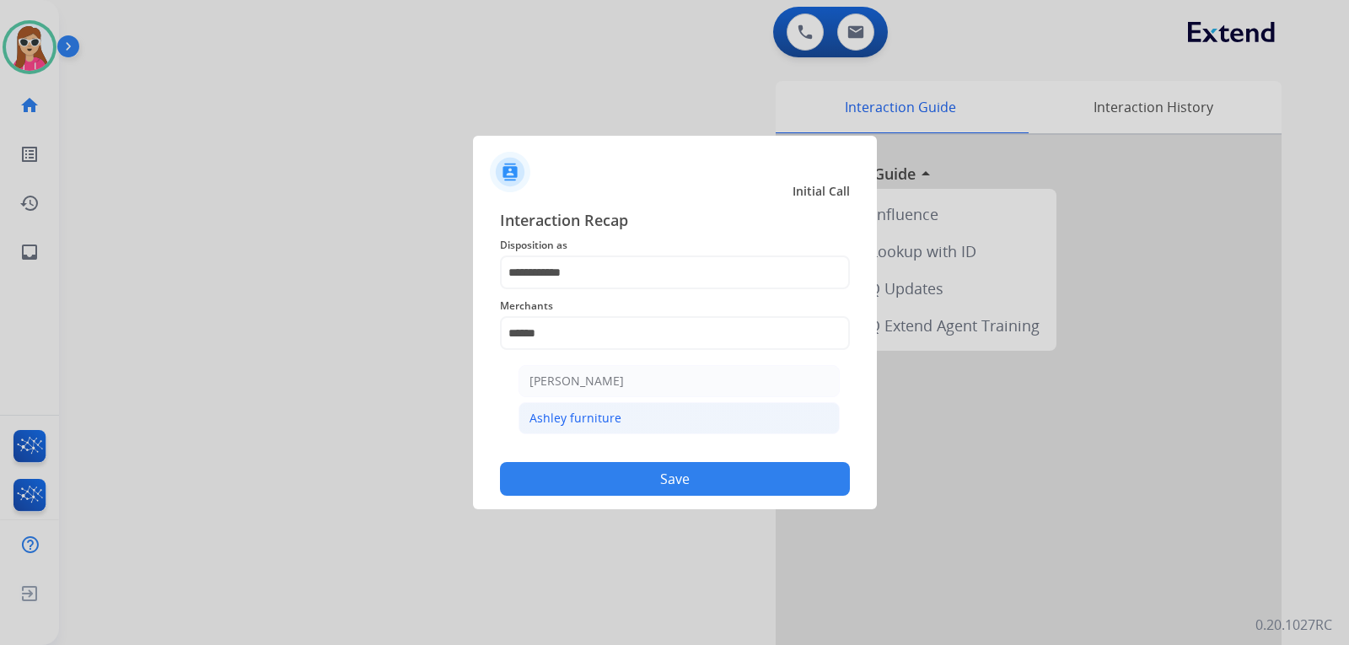
click at [622, 421] on li "Ashley furniture" at bounding box center [678, 418] width 321 height 32
type input "**********"
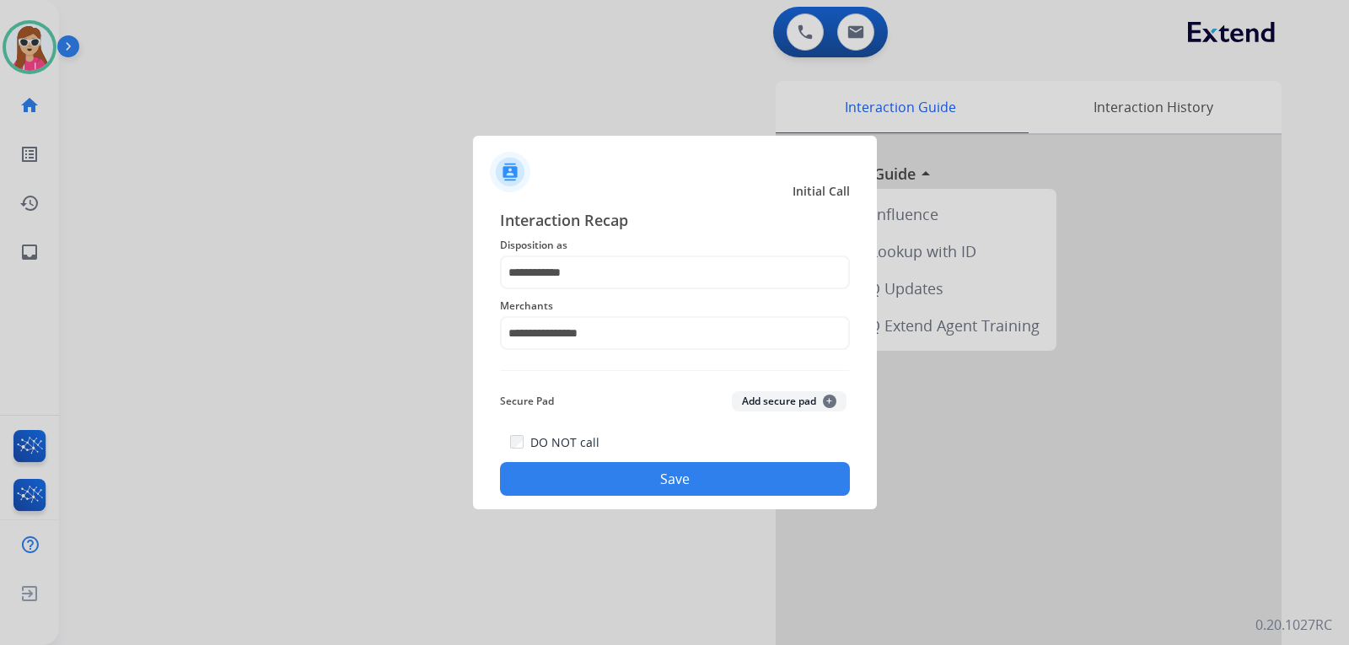
click at [686, 465] on button "Save" at bounding box center [675, 479] width 350 height 34
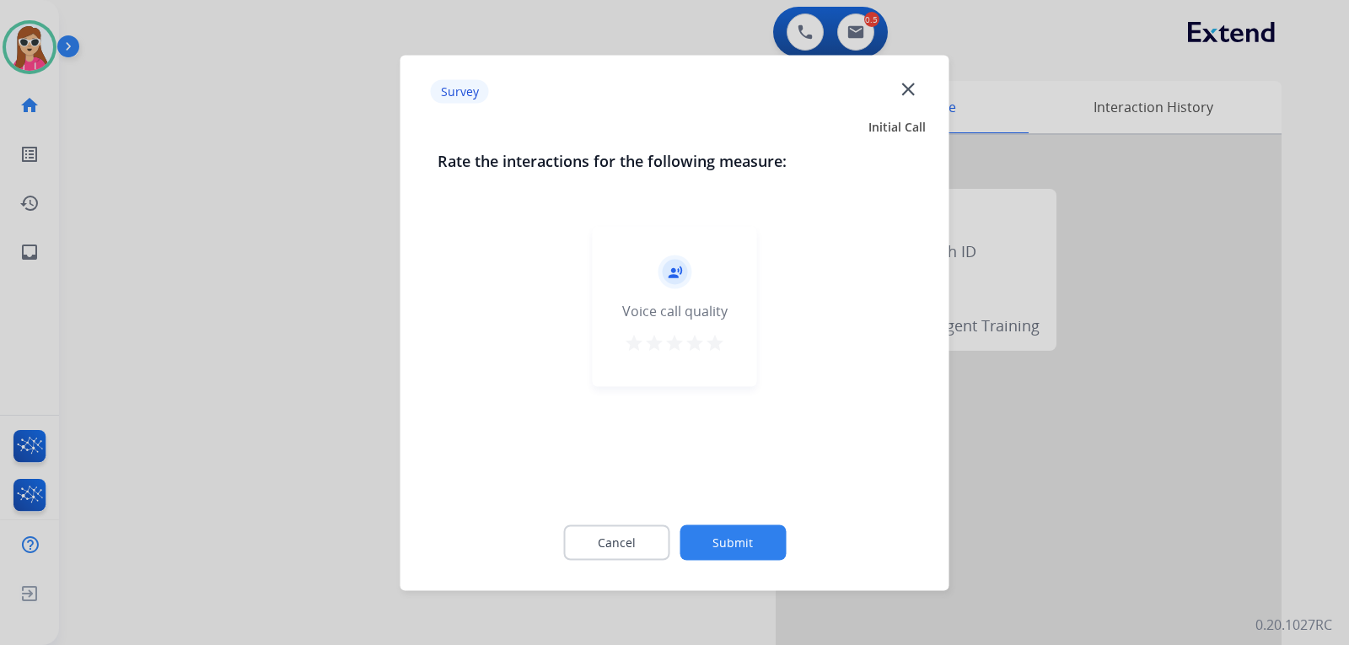
click at [716, 348] on mat-icon "star" at bounding box center [715, 342] width 20 height 20
click at [744, 552] on button "Submit" at bounding box center [732, 541] width 106 height 35
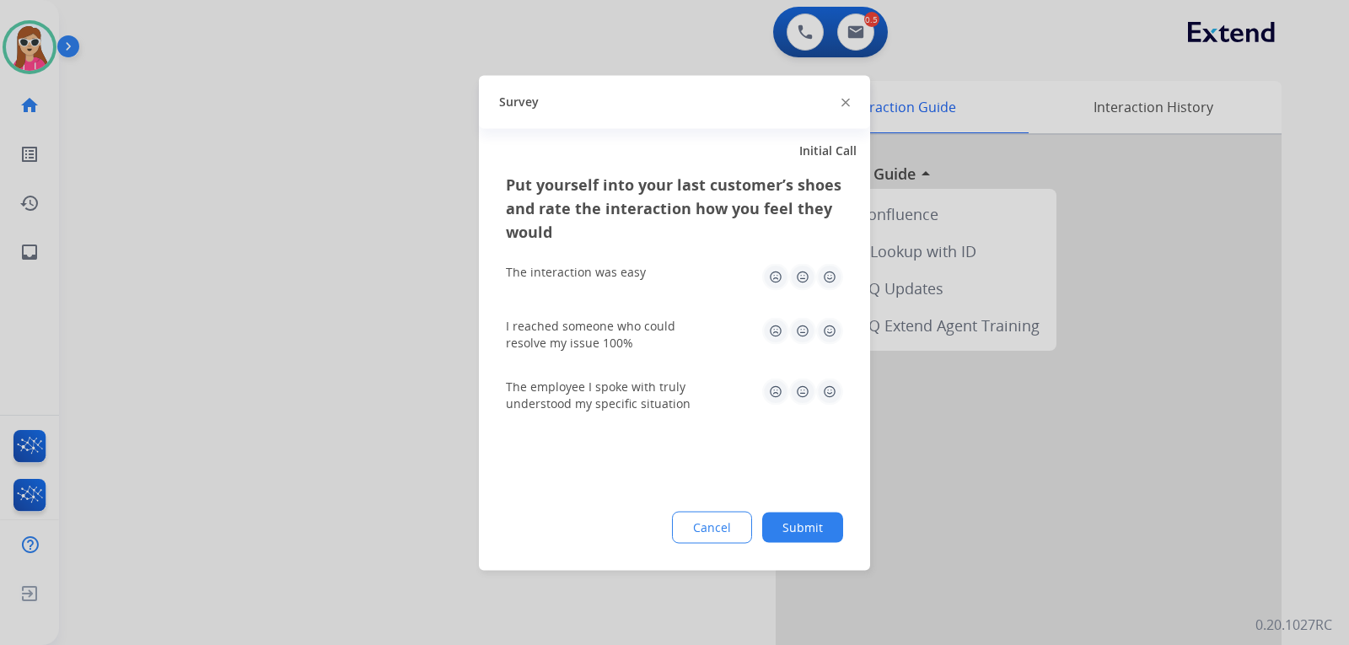
click at [829, 394] on img at bounding box center [829, 391] width 27 height 27
click at [834, 319] on img at bounding box center [829, 330] width 27 height 27
drag, startPoint x: 829, startPoint y: 276, endPoint x: 830, endPoint y: 295, distance: 19.5
click at [829, 275] on img at bounding box center [829, 276] width 27 height 27
click at [804, 535] on button "Submit" at bounding box center [802, 527] width 81 height 30
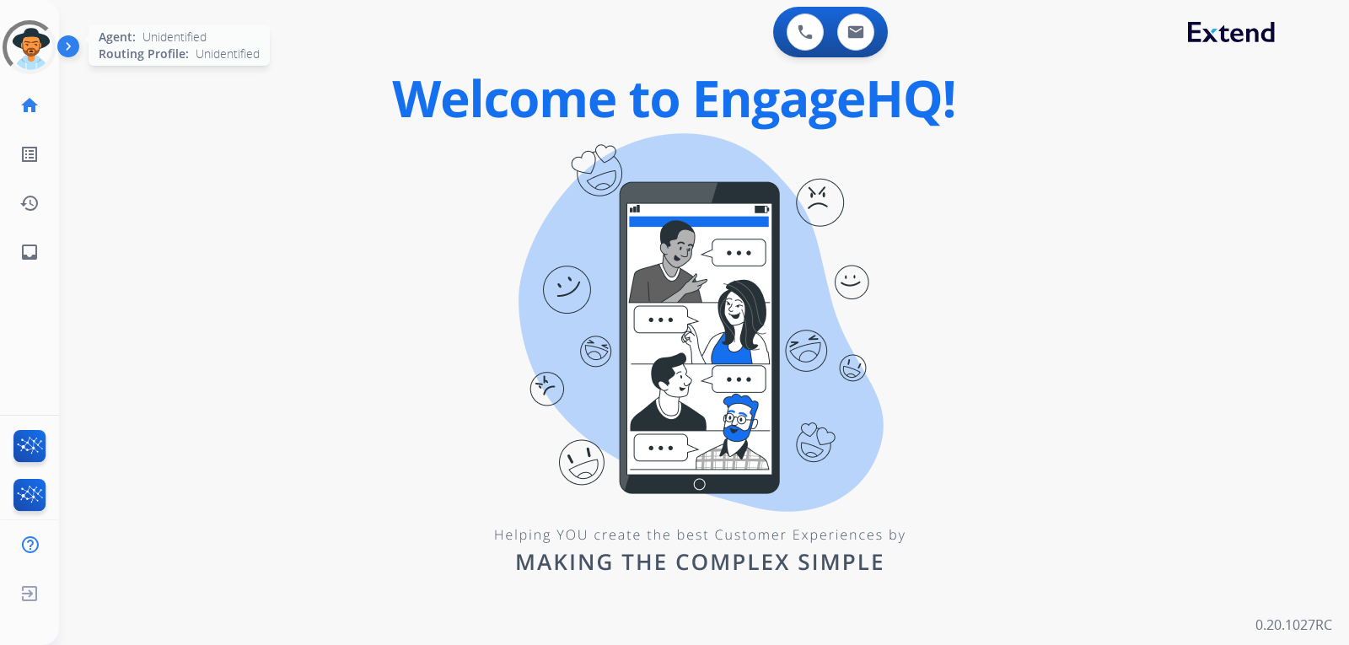
click at [13, 52] on div at bounding box center [29, 47] width 61 height 61
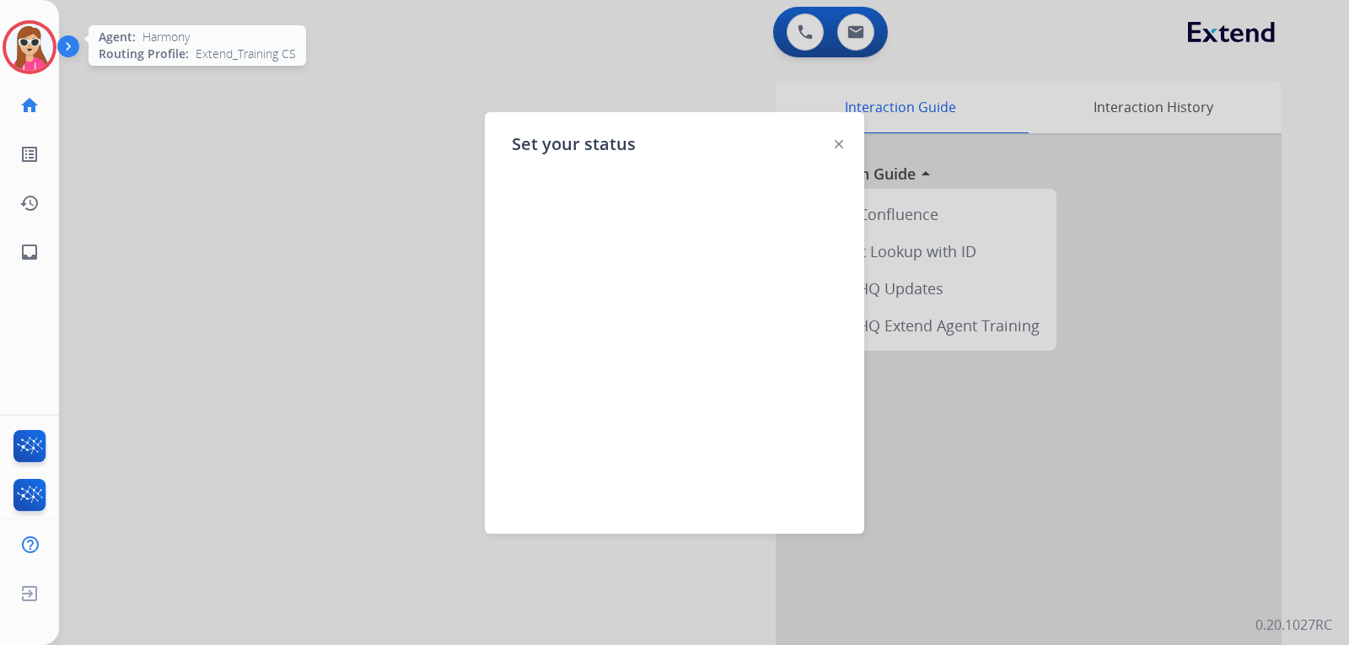
click at [838, 144] on img at bounding box center [838, 144] width 8 height 8
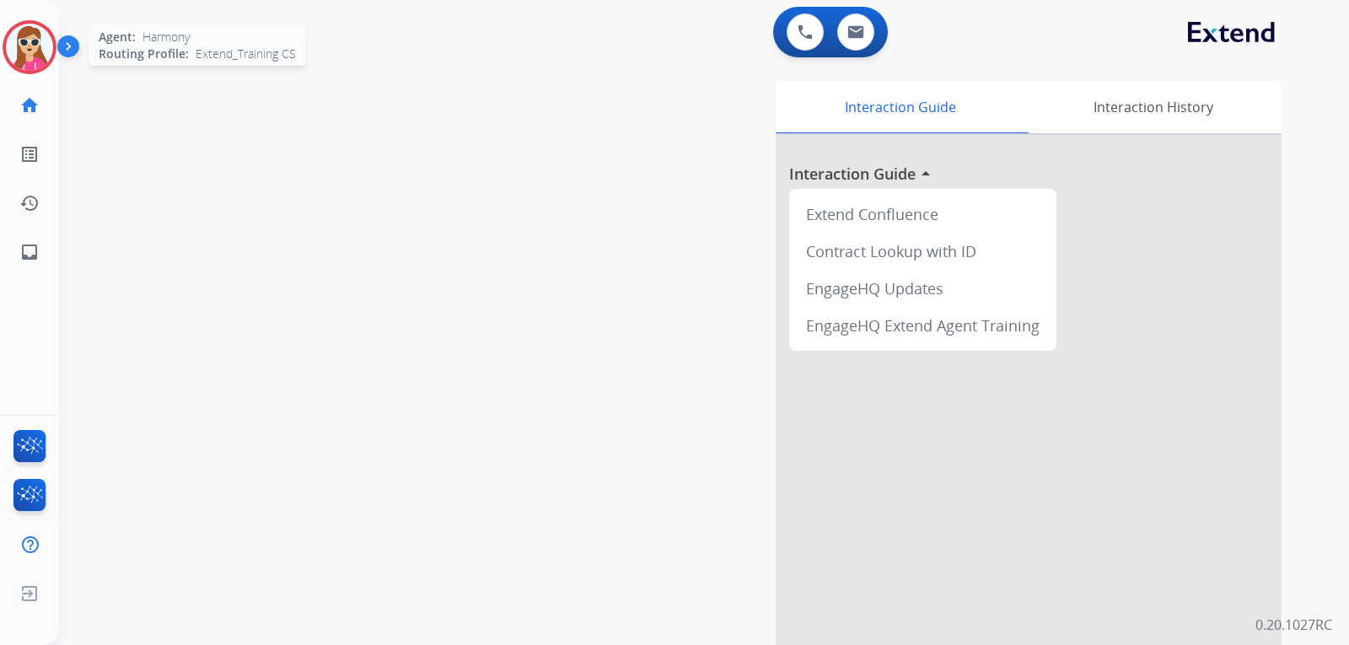
click at [36, 55] on img at bounding box center [29, 47] width 47 height 47
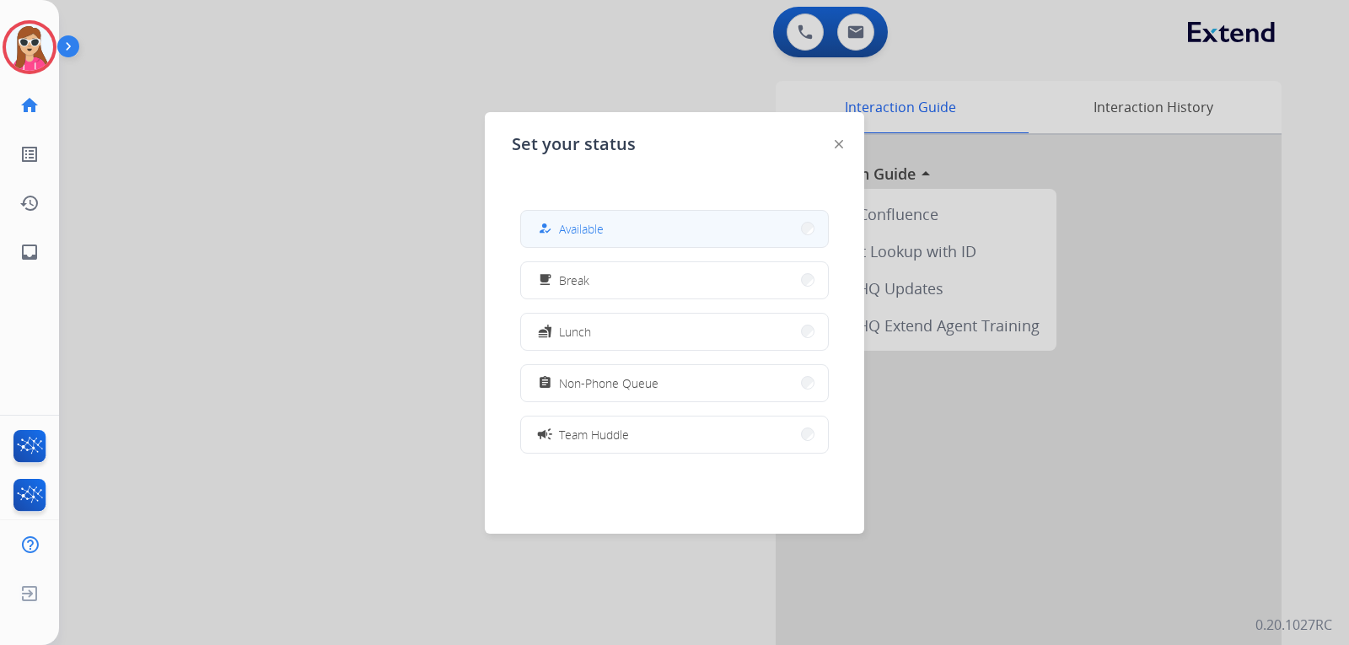
click at [527, 222] on div "how_to_reg Available" at bounding box center [674, 229] width 308 height 38
click at [599, 233] on span "Available" at bounding box center [581, 229] width 45 height 18
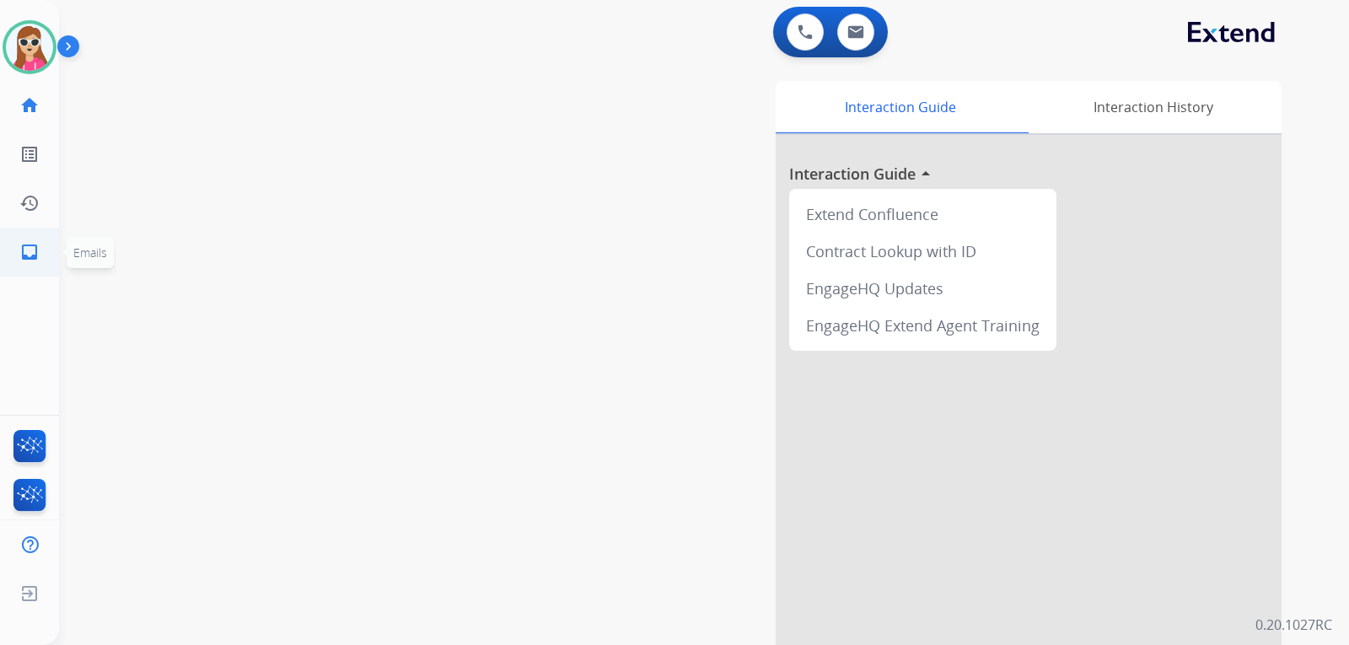
click at [24, 250] on mat-icon "inbox" at bounding box center [29, 252] width 20 height 20
select select "**********"
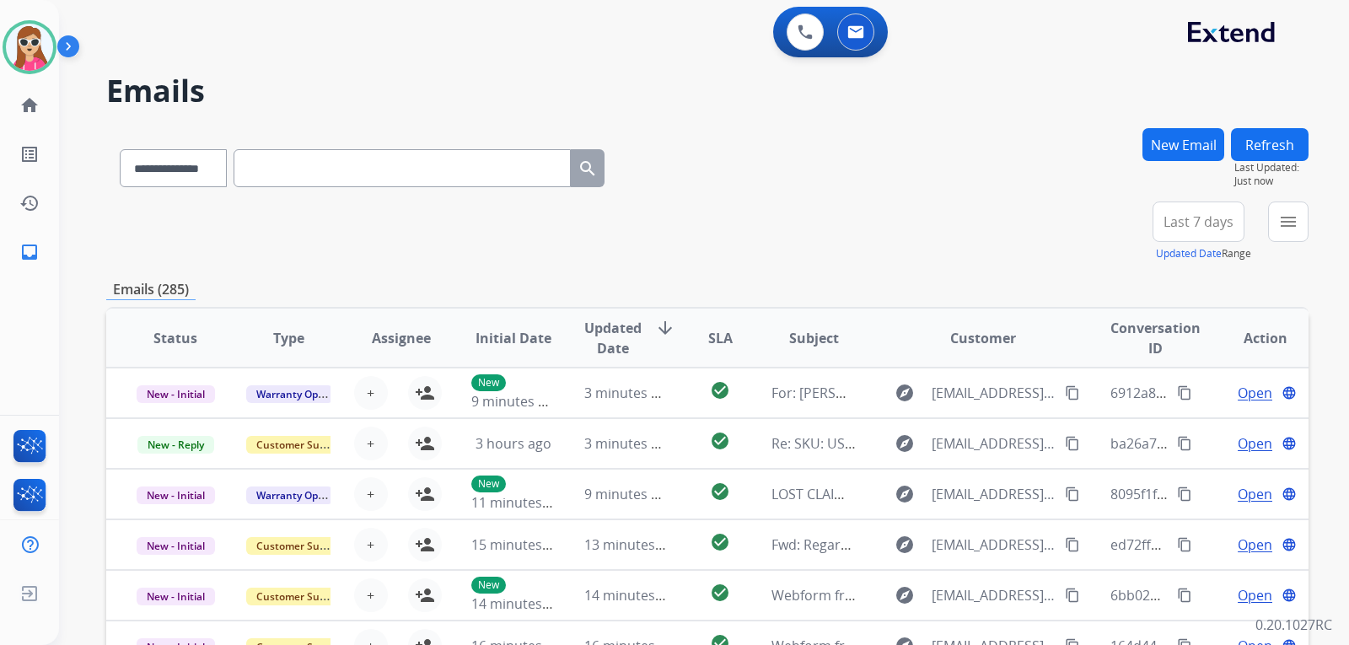
click at [1294, 236] on button "menu" at bounding box center [1288, 221] width 40 height 40
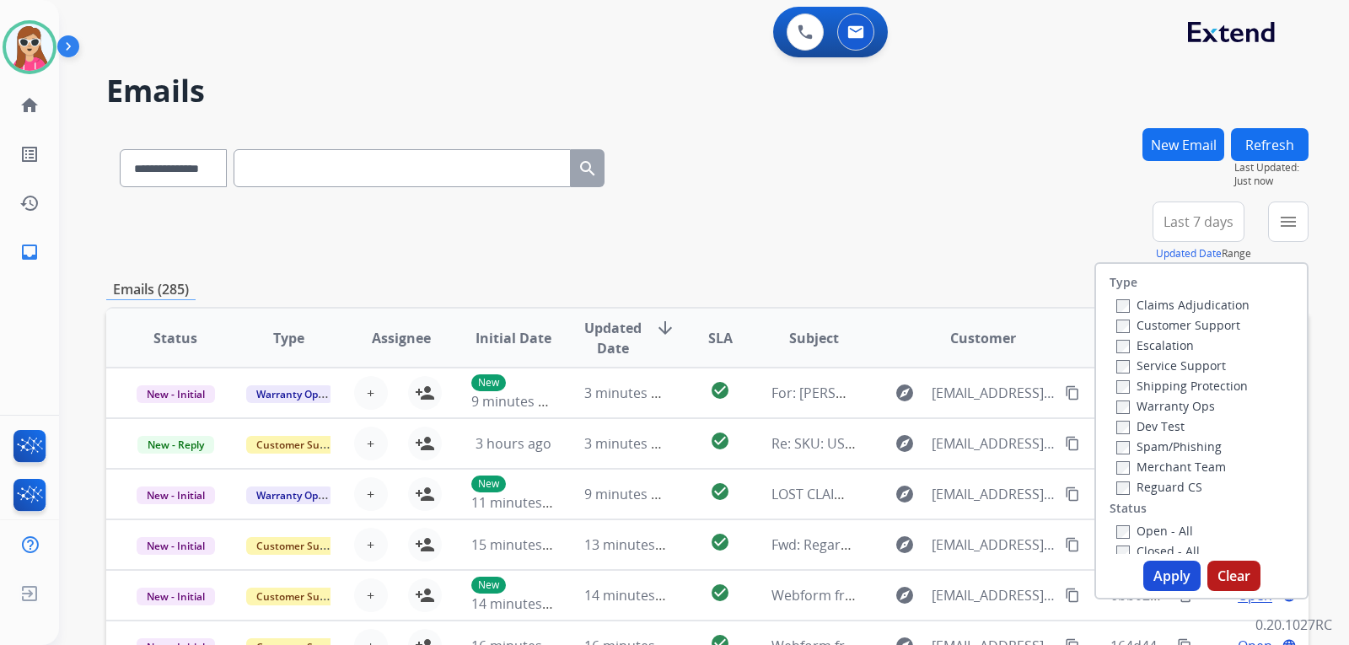
click at [1214, 319] on label "Customer Support" at bounding box center [1178, 325] width 124 height 16
click at [1210, 385] on label "Shipping Protection" at bounding box center [1181, 386] width 131 height 16
click at [1154, 487] on label "Reguard CS" at bounding box center [1159, 487] width 86 height 16
click at [1149, 524] on label "Open - All" at bounding box center [1154, 531] width 77 height 16
click at [1155, 577] on button "Apply" at bounding box center [1171, 576] width 57 height 30
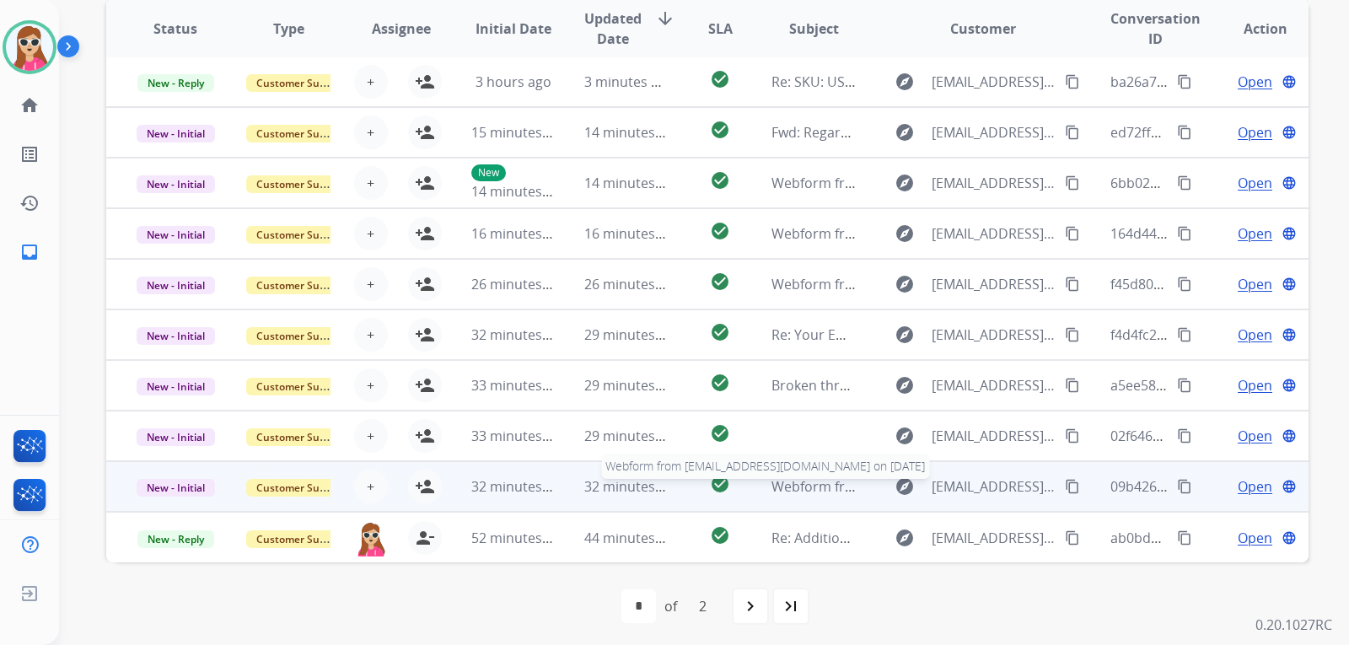
scroll to position [436, 0]
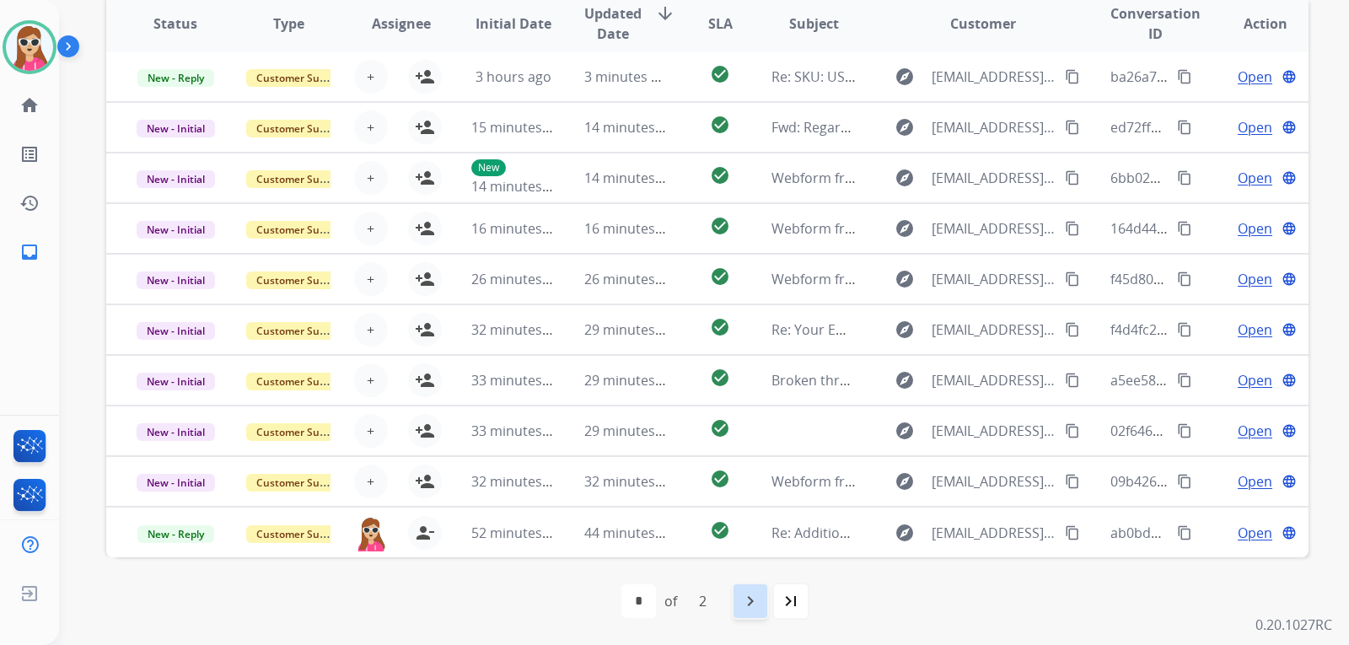
click at [765, 605] on div "navigate_next" at bounding box center [750, 600] width 37 height 37
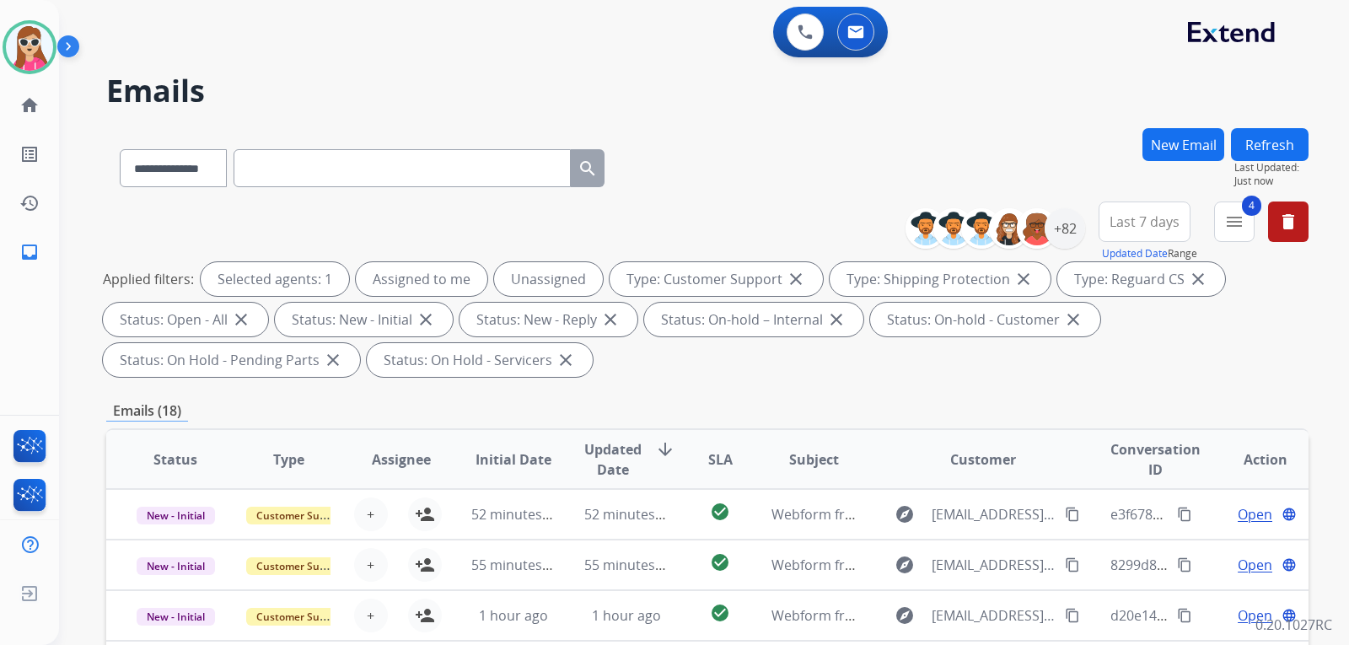
scroll to position [0, 0]
click at [1060, 231] on div "+82" at bounding box center [1064, 228] width 40 height 40
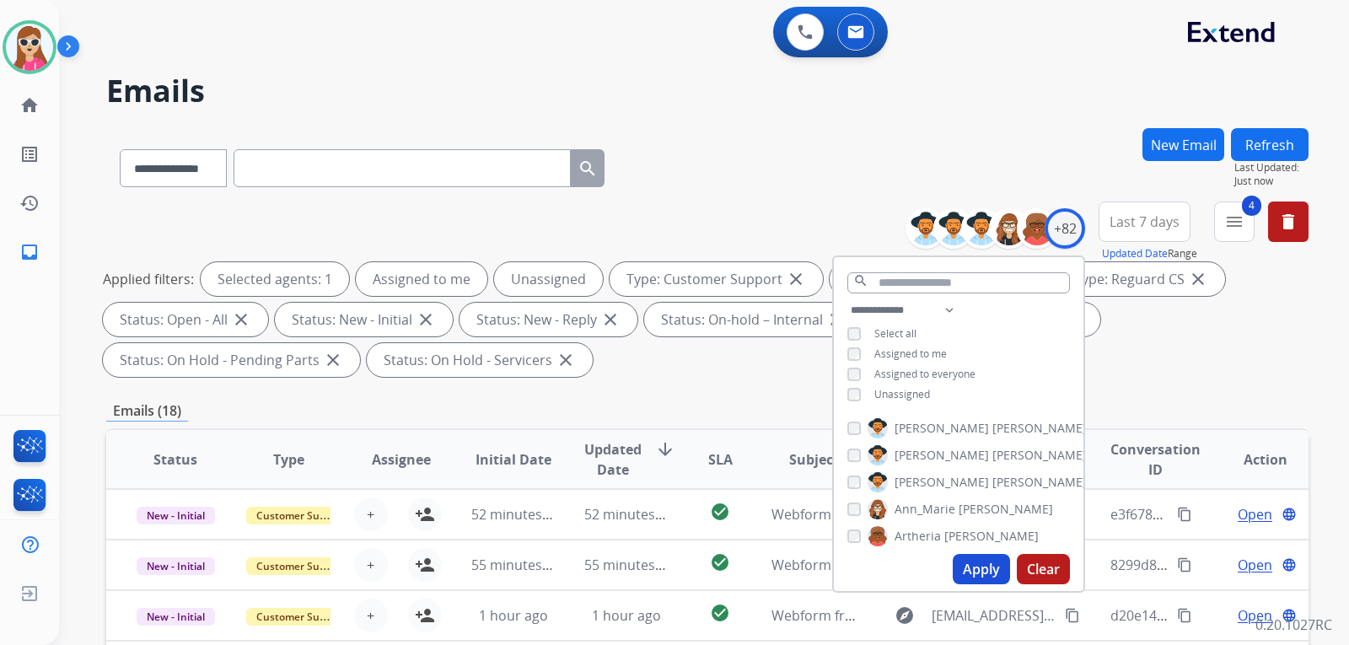
click at [904, 387] on span "Unassigned" at bounding box center [902, 394] width 56 height 14
click at [998, 571] on button "Apply" at bounding box center [980, 569] width 57 height 30
select select "*"
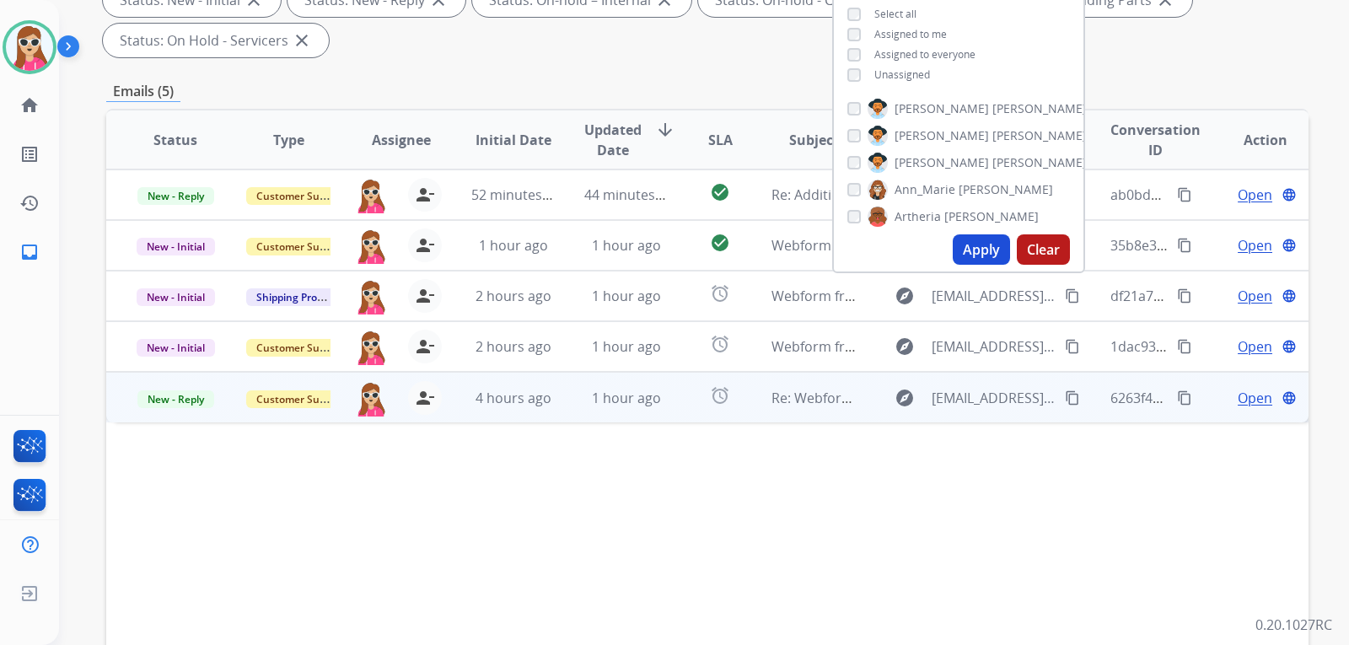
scroll to position [421, 0]
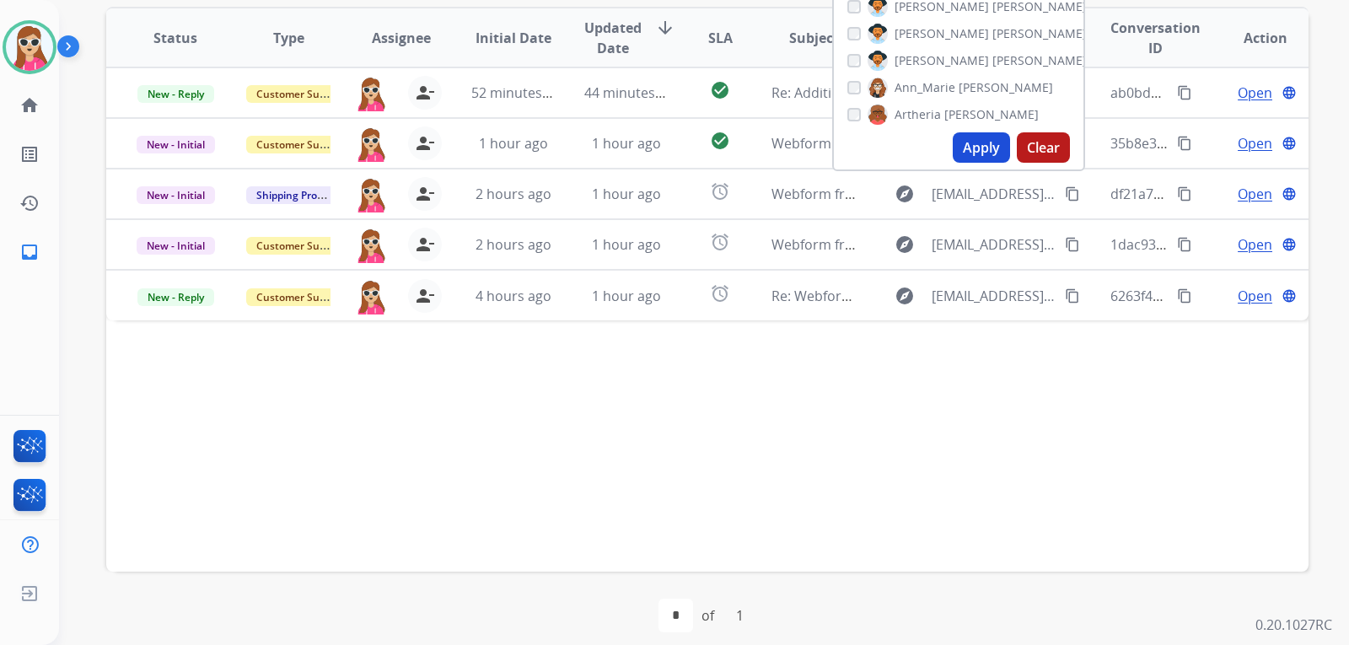
click at [662, 470] on div "Status Type Assignee Initial Date Updated Date arrow_downward SLA Subject Custo…" at bounding box center [707, 289] width 1202 height 565
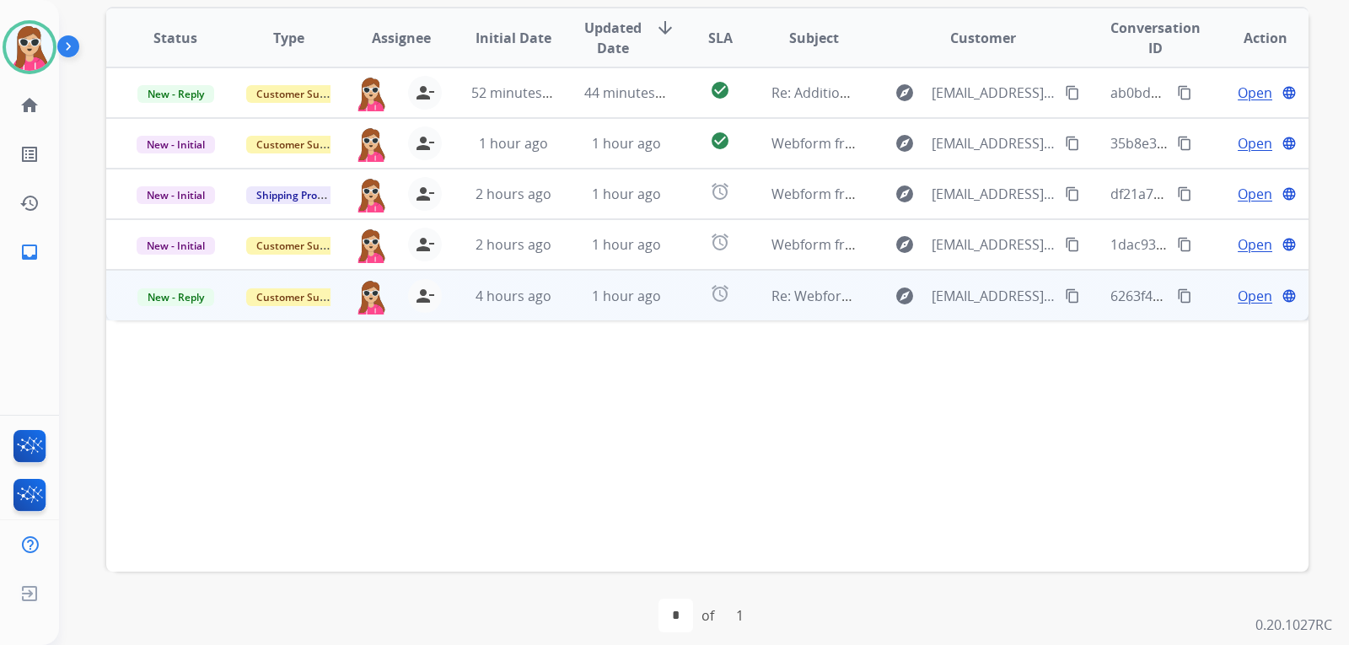
click at [676, 317] on td "alarm" at bounding box center [706, 295] width 75 height 51
click at [1237, 298] on span "Open" at bounding box center [1254, 295] width 35 height 20
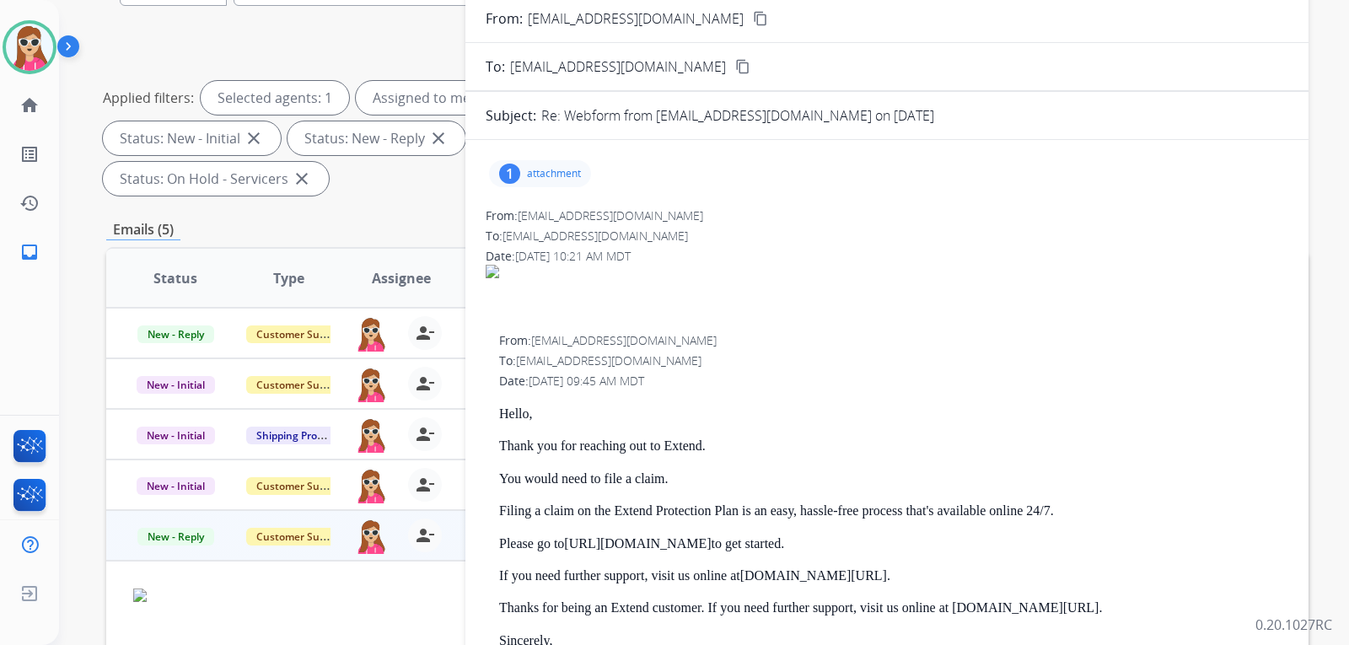
scroll to position [84, 0]
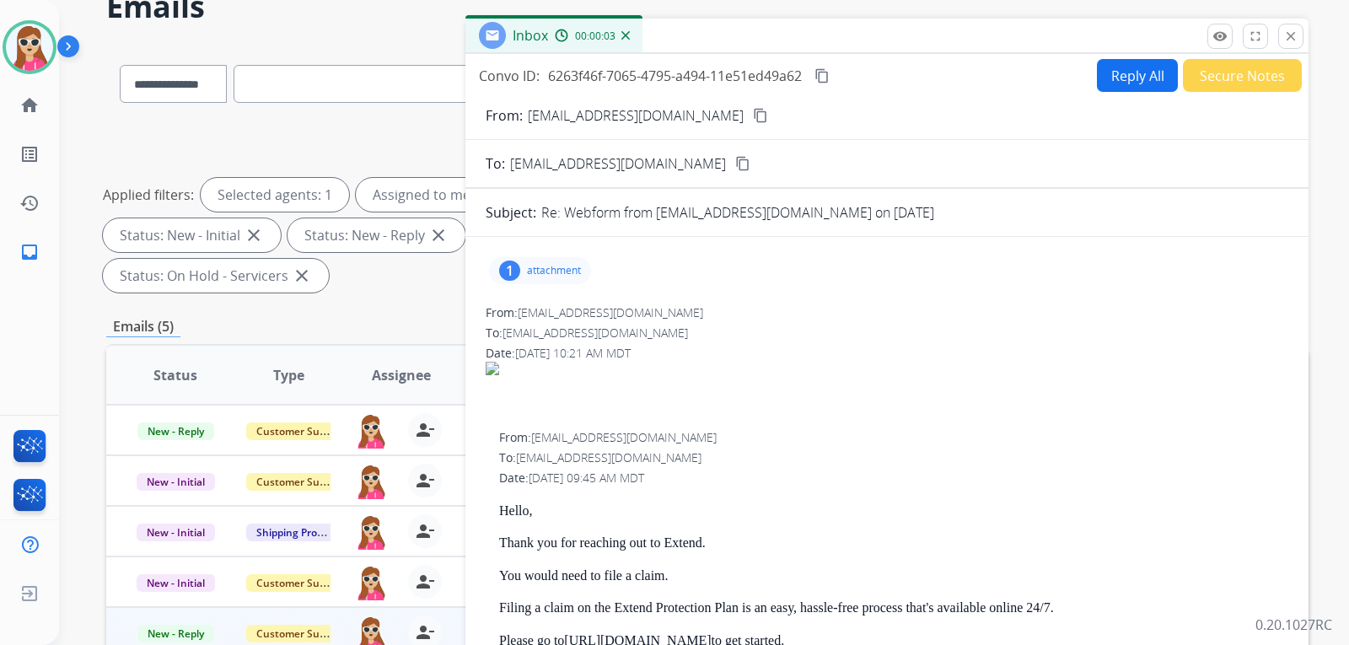
click at [532, 272] on p "attachment" at bounding box center [554, 270] width 54 height 13
click at [702, 310] on mat-icon "download" at bounding box center [702, 313] width 15 height 15
click at [753, 115] on mat-icon "content_copy" at bounding box center [760, 115] width 15 height 15
click at [1222, 48] on button "remove_red_eye Logs" at bounding box center [1219, 36] width 25 height 25
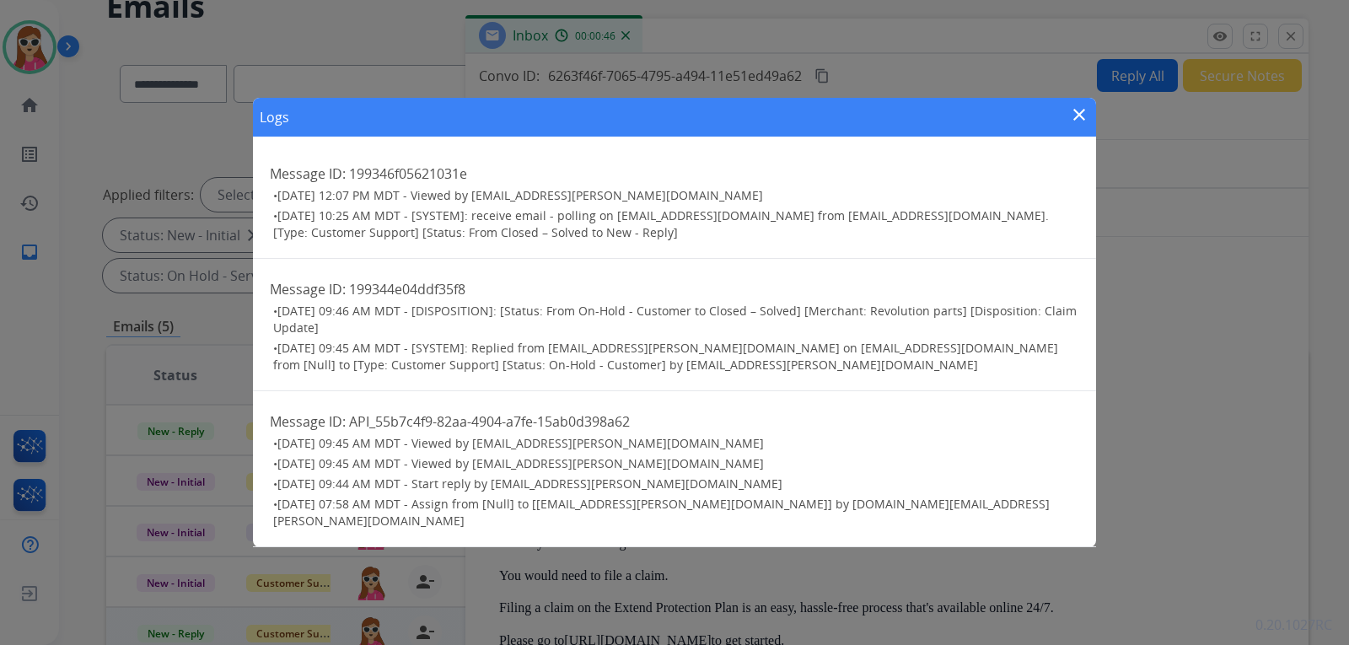
click at [642, 373] on span "09/10/2025 - 09:45 AM MDT - [SYSTEM]: Replied from harmony.busick@eccogroupusa.…" at bounding box center [665, 356] width 785 height 33
drag, startPoint x: 1077, startPoint y: 122, endPoint x: 1070, endPoint y: 134, distance: 13.6
click at [1076, 123] on mat-icon "close" at bounding box center [1079, 115] width 20 height 20
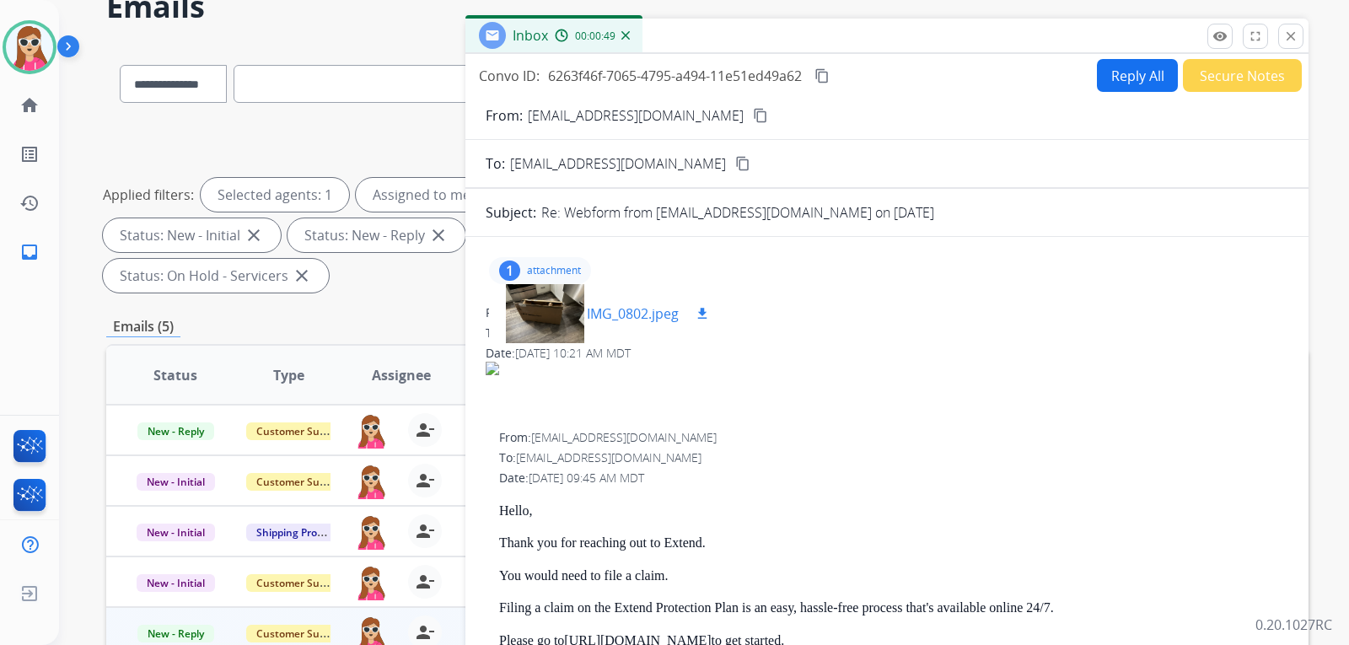
click at [693, 323] on button "download" at bounding box center [702, 313] width 20 height 20
click at [1289, 39] on mat-icon "close" at bounding box center [1290, 36] width 15 height 15
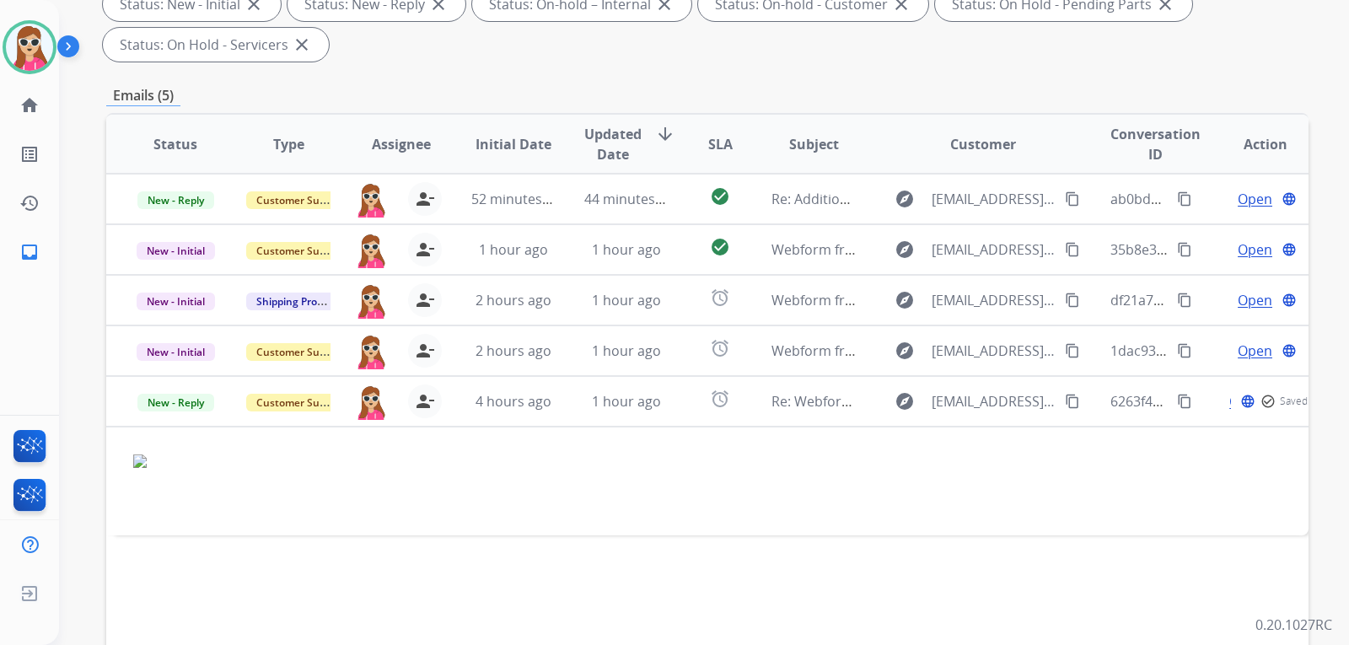
scroll to position [421, 0]
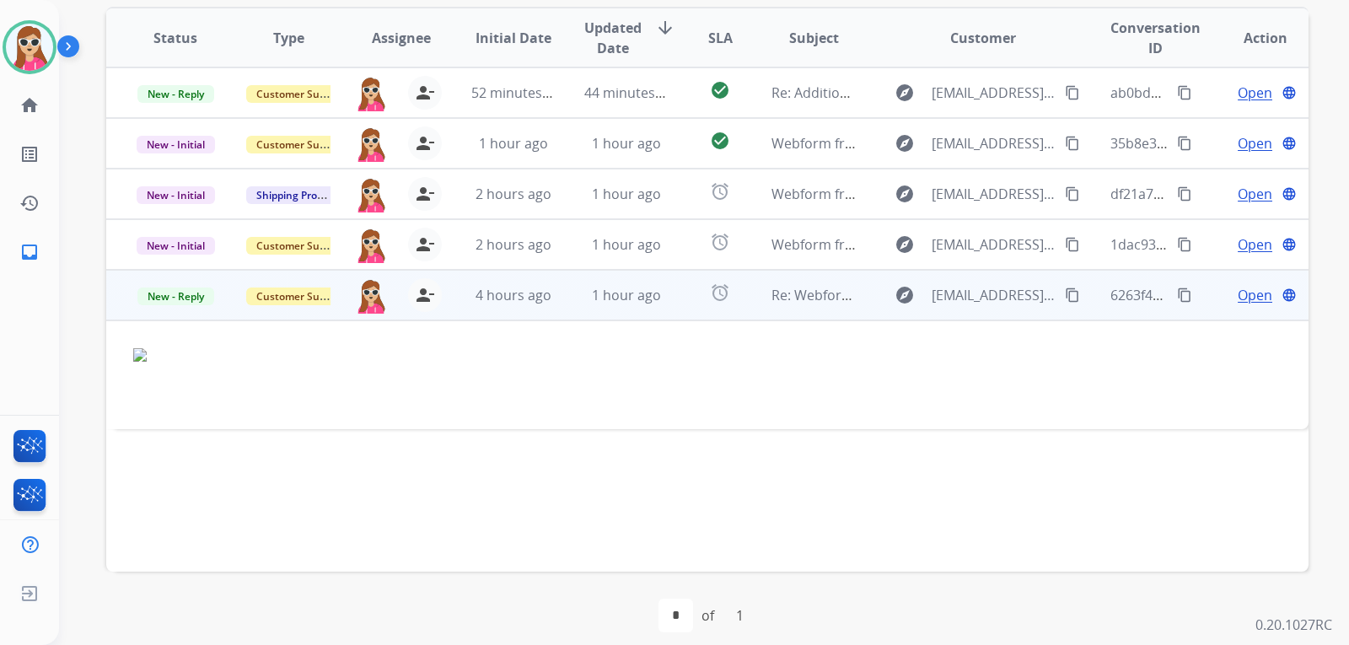
click at [1248, 305] on td "Open language" at bounding box center [1251, 295] width 113 height 51
click at [1243, 298] on span "Open" at bounding box center [1254, 296] width 35 height 20
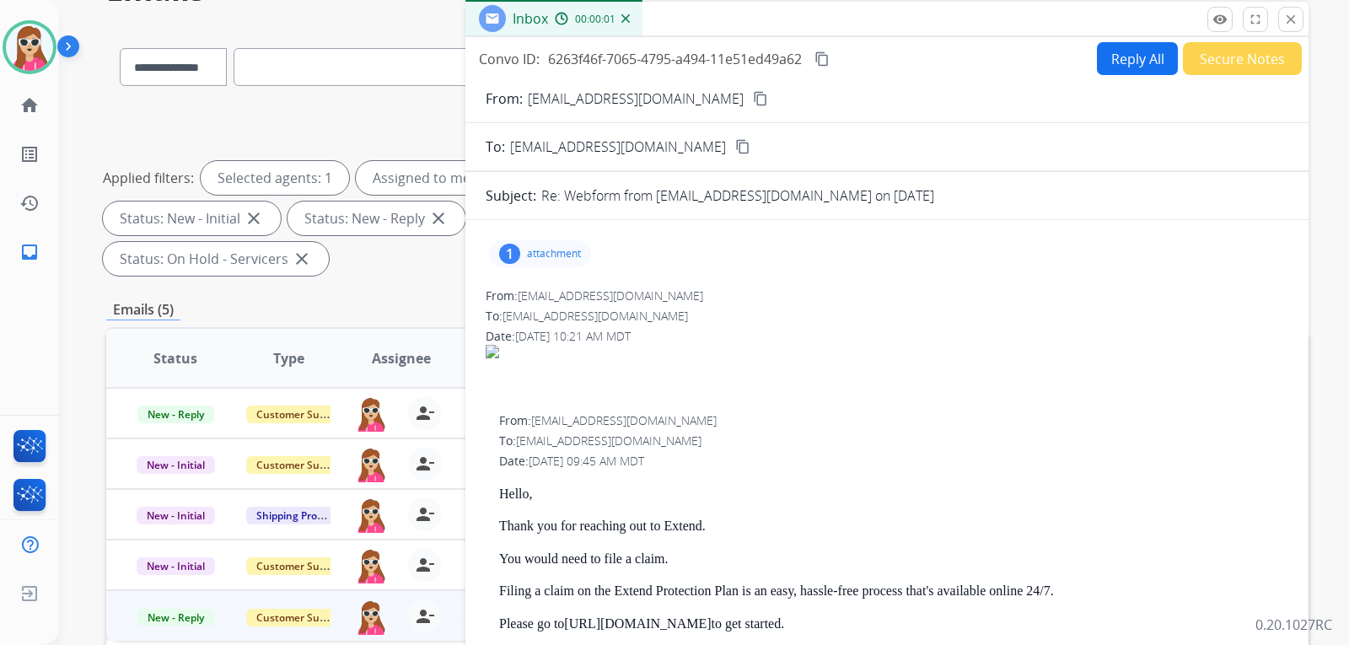
scroll to position [84, 0]
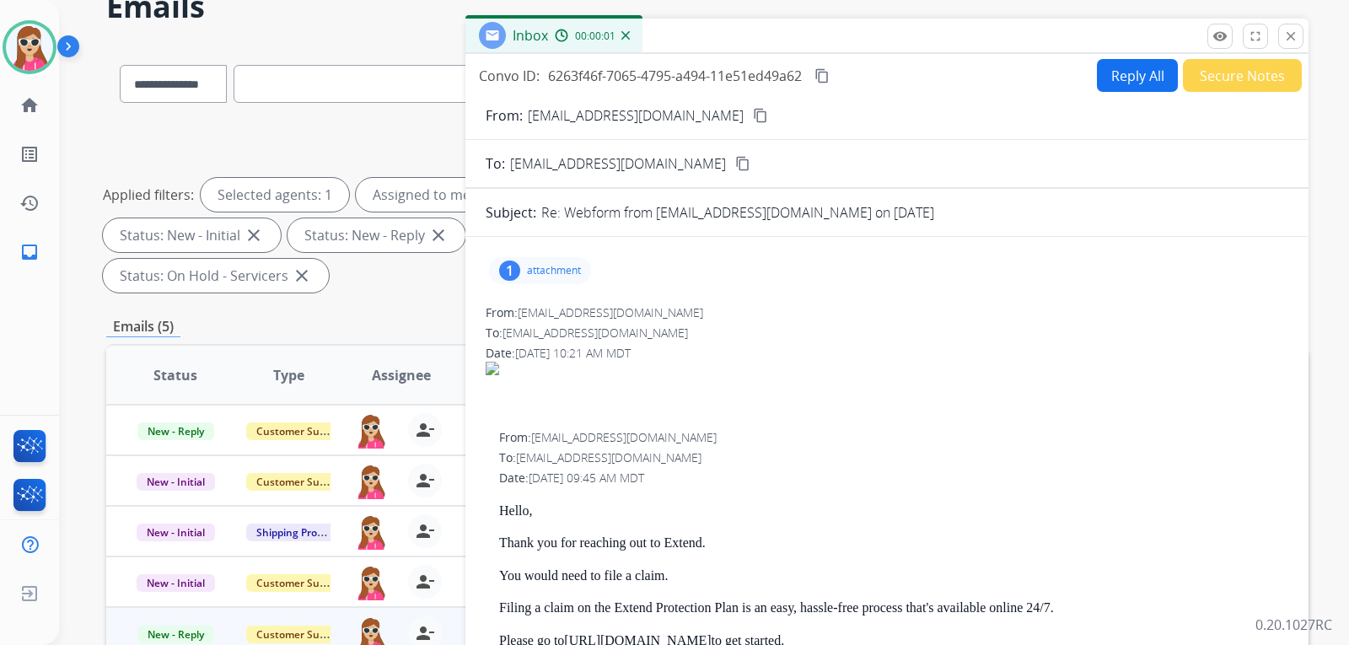
click at [1116, 80] on button "Reply All" at bounding box center [1137, 75] width 81 height 33
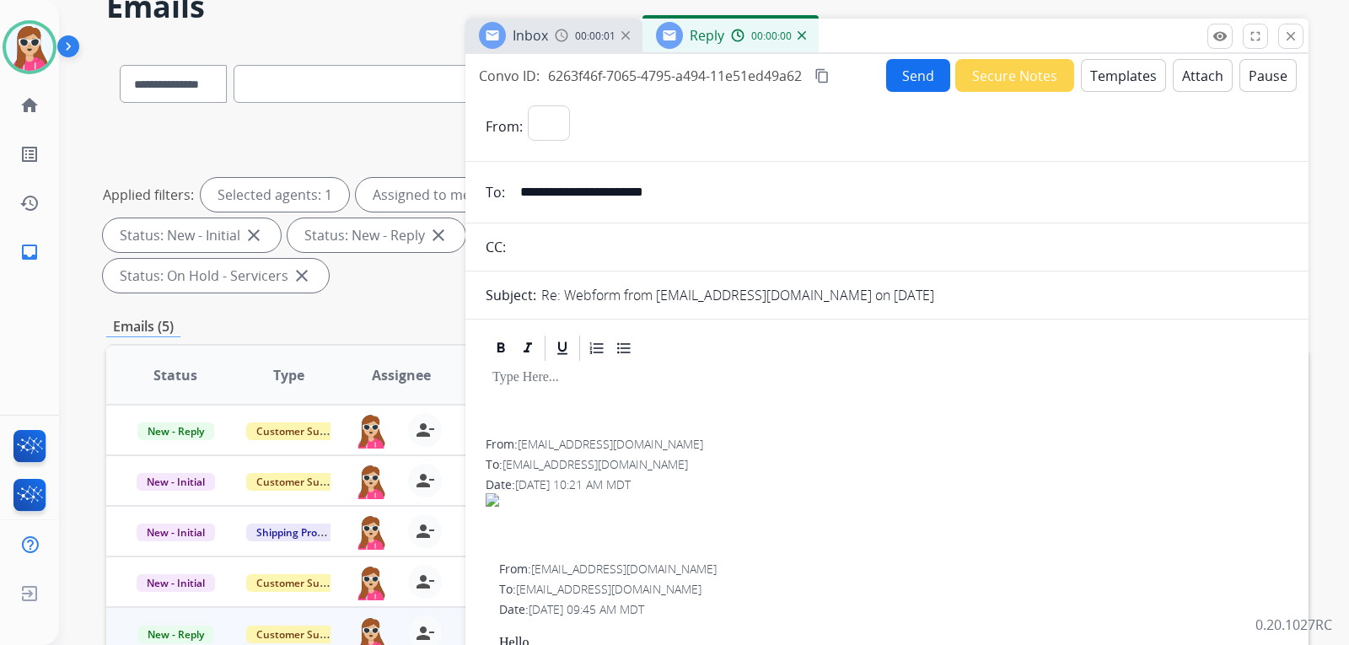
select select "**********"
click at [1117, 84] on button "Templates" at bounding box center [1123, 75] width 85 height 33
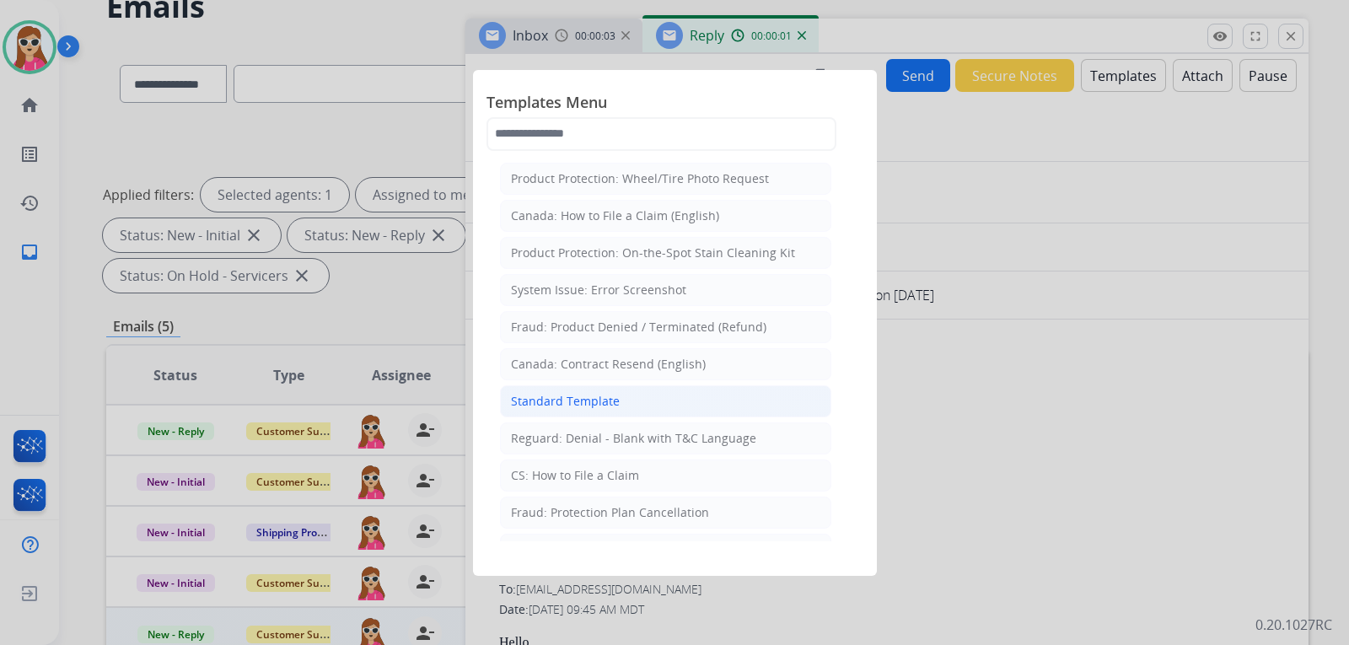
click at [614, 400] on div "Standard Template" at bounding box center [565, 401] width 109 height 17
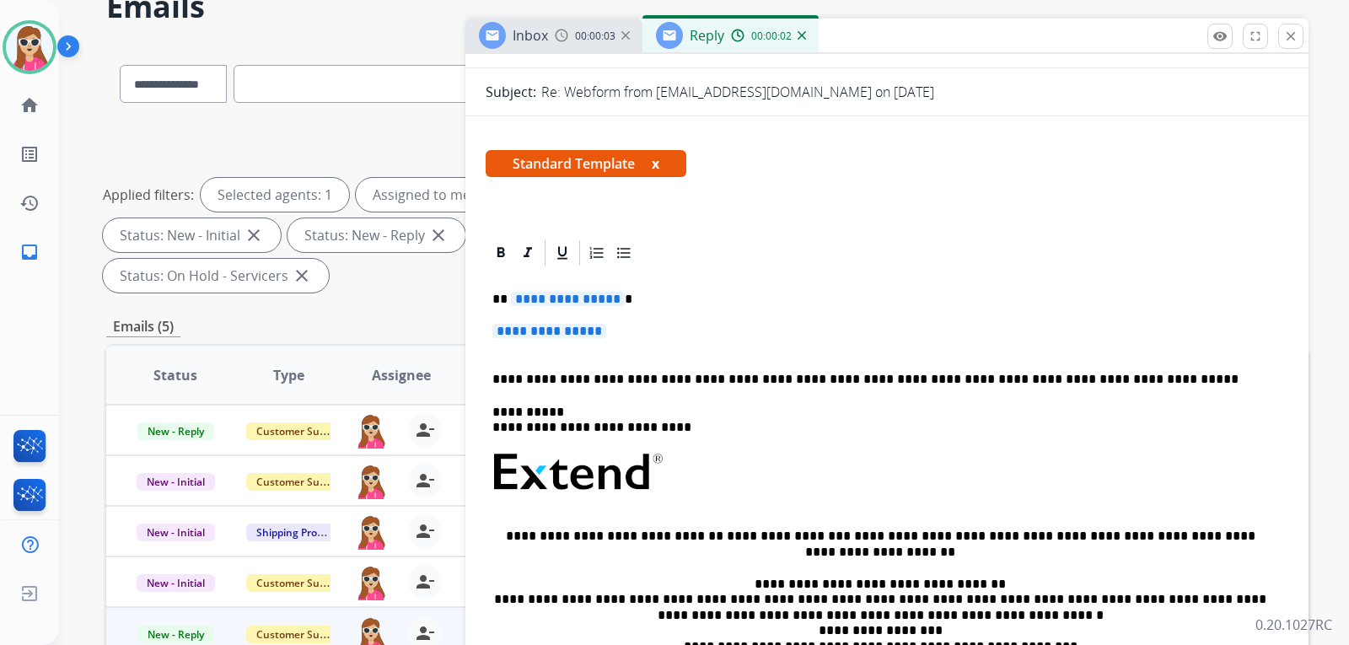
scroll to position [253, 0]
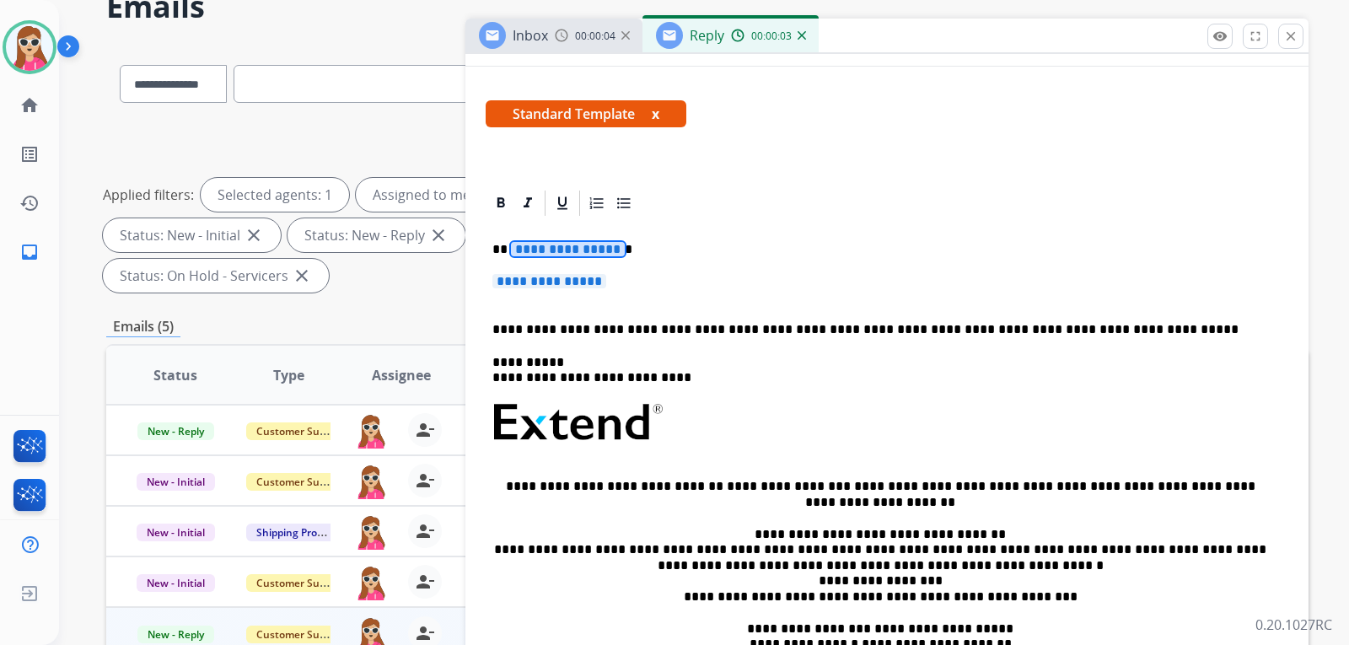
click at [548, 253] on span "**********" at bounding box center [568, 249] width 114 height 14
click at [558, 278] on span "**********" at bounding box center [549, 281] width 114 height 14
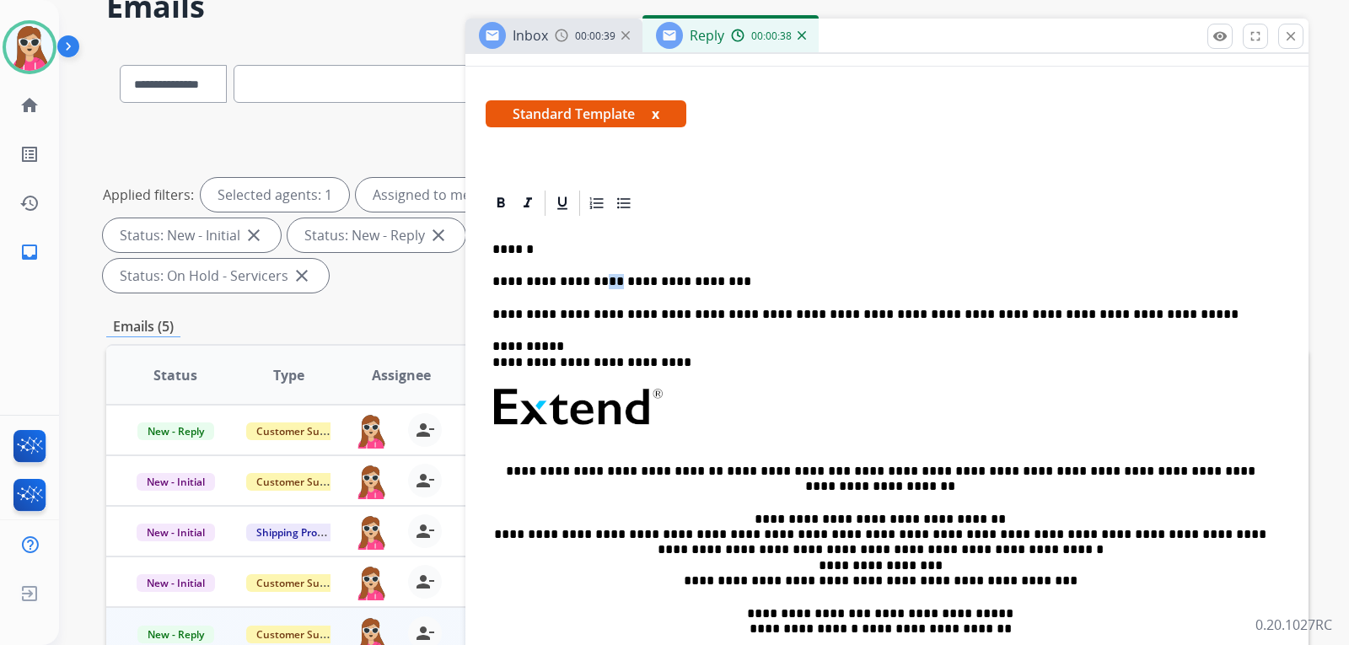
click at [601, 282] on p "**********" at bounding box center [879, 281] width 775 height 15
click at [716, 278] on p "**********" at bounding box center [879, 281] width 775 height 15
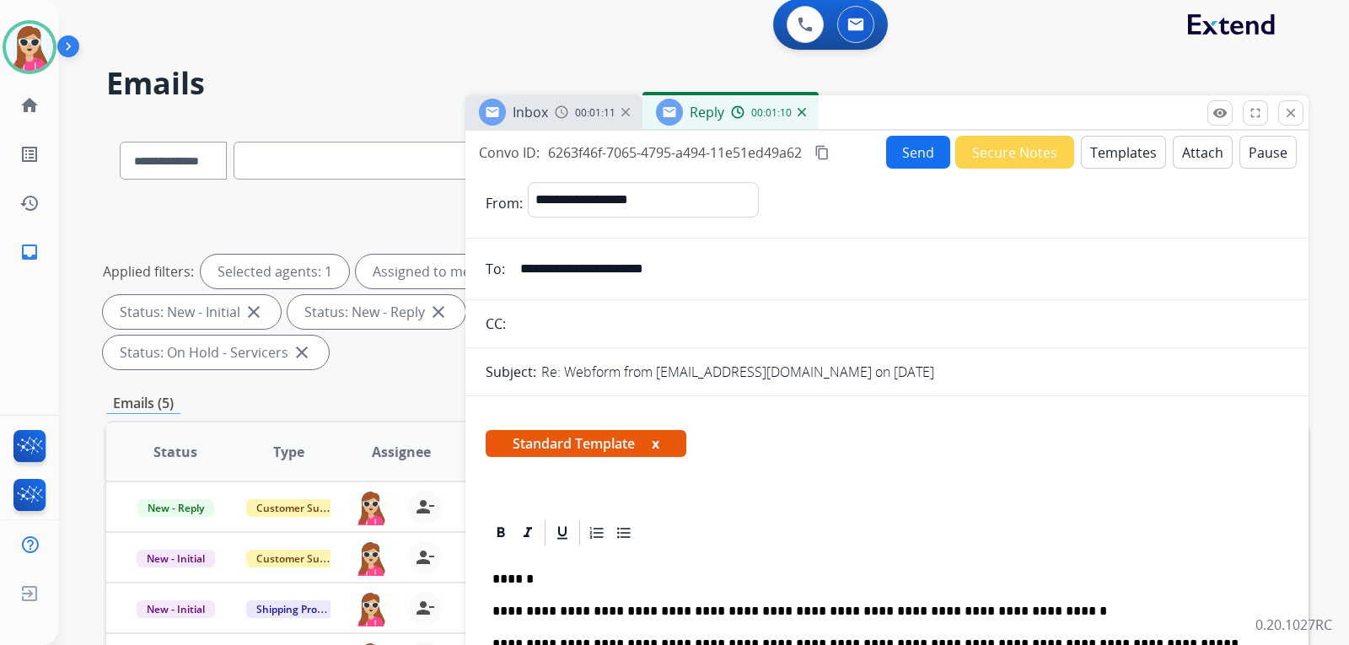
scroll to position [0, 0]
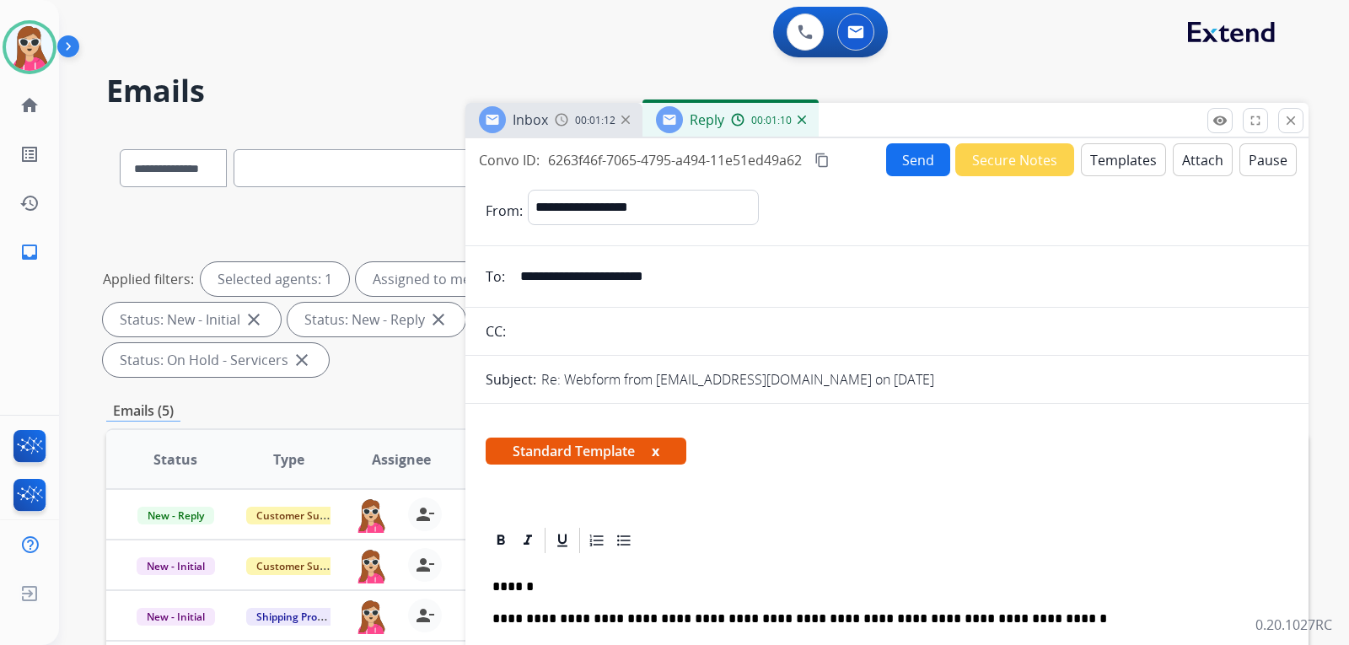
click at [932, 163] on button "Send" at bounding box center [918, 159] width 64 height 33
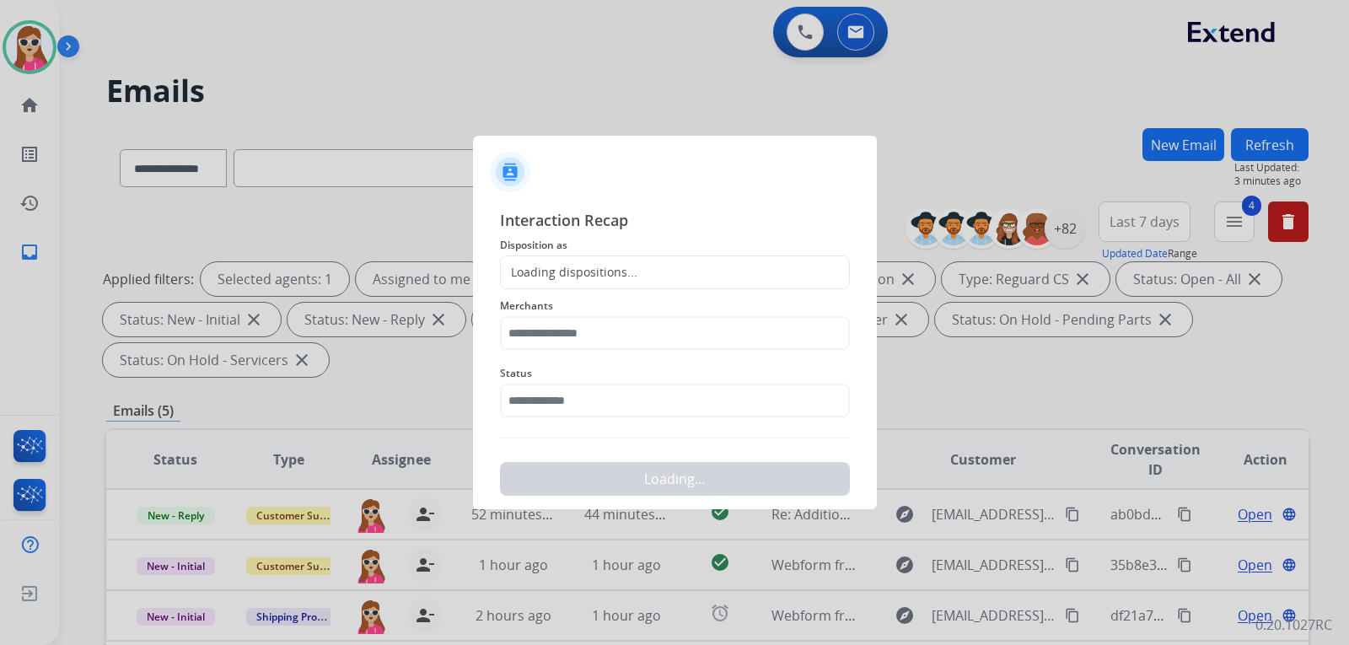
click at [577, 292] on div "Merchants" at bounding box center [675, 322] width 350 height 67
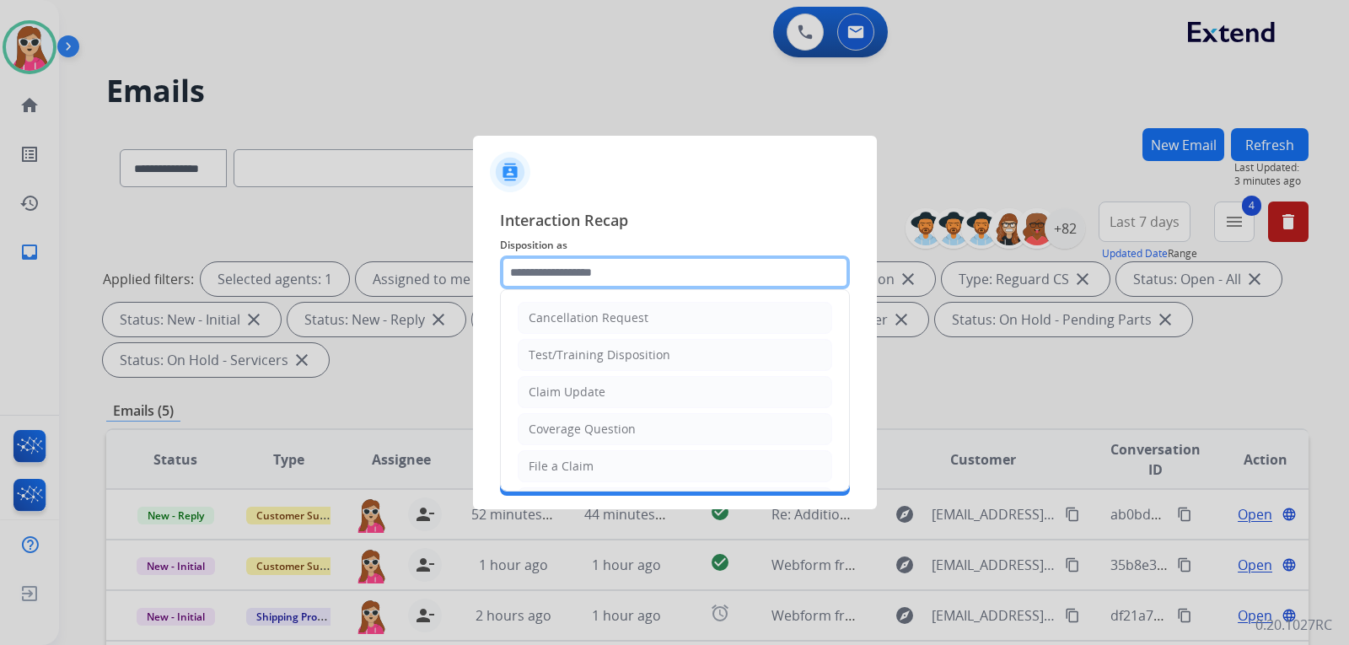
click at [593, 287] on input "text" at bounding box center [675, 272] width 350 height 34
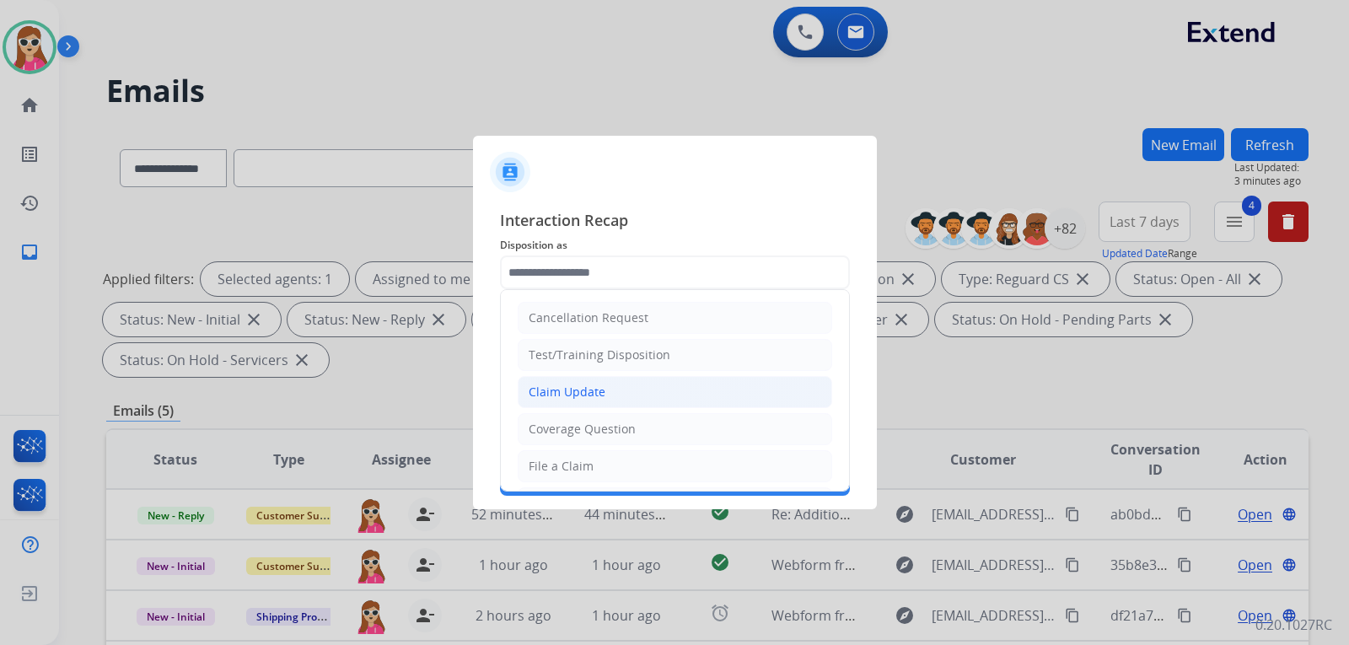
click at [601, 400] on div "Claim Update" at bounding box center [566, 392] width 77 height 17
type input "**********"
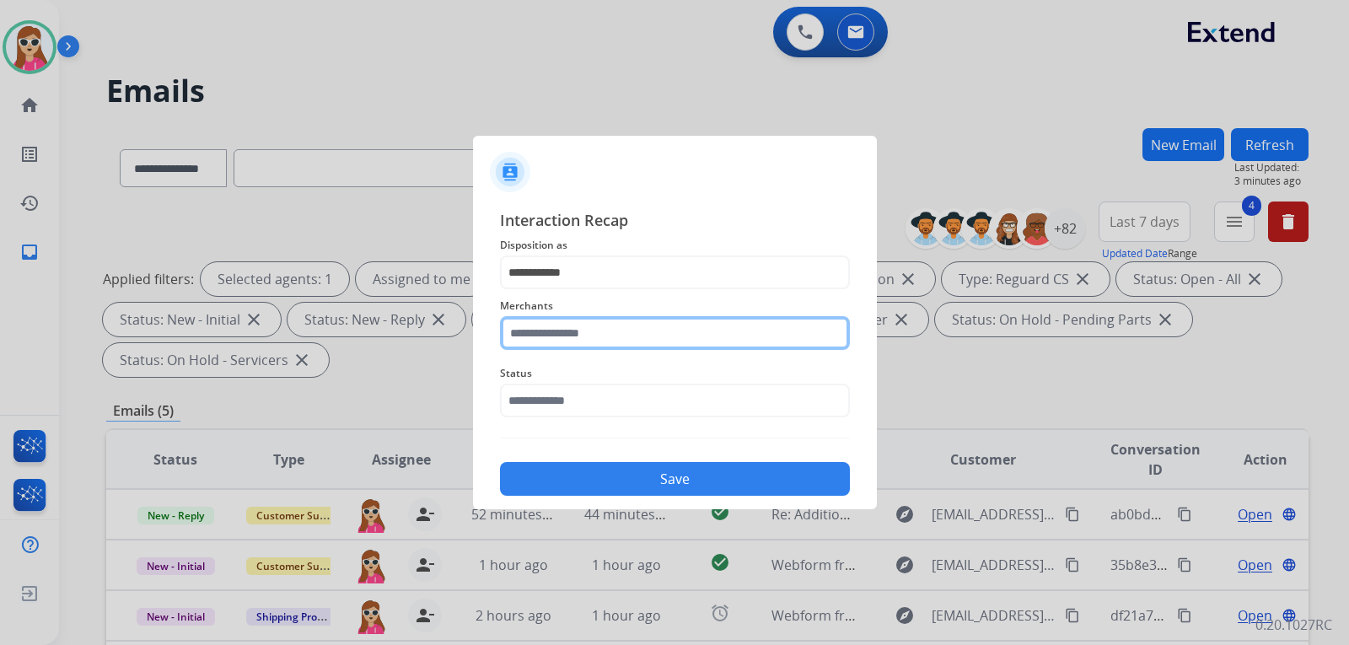
click at [592, 341] on input "text" at bounding box center [675, 333] width 350 height 34
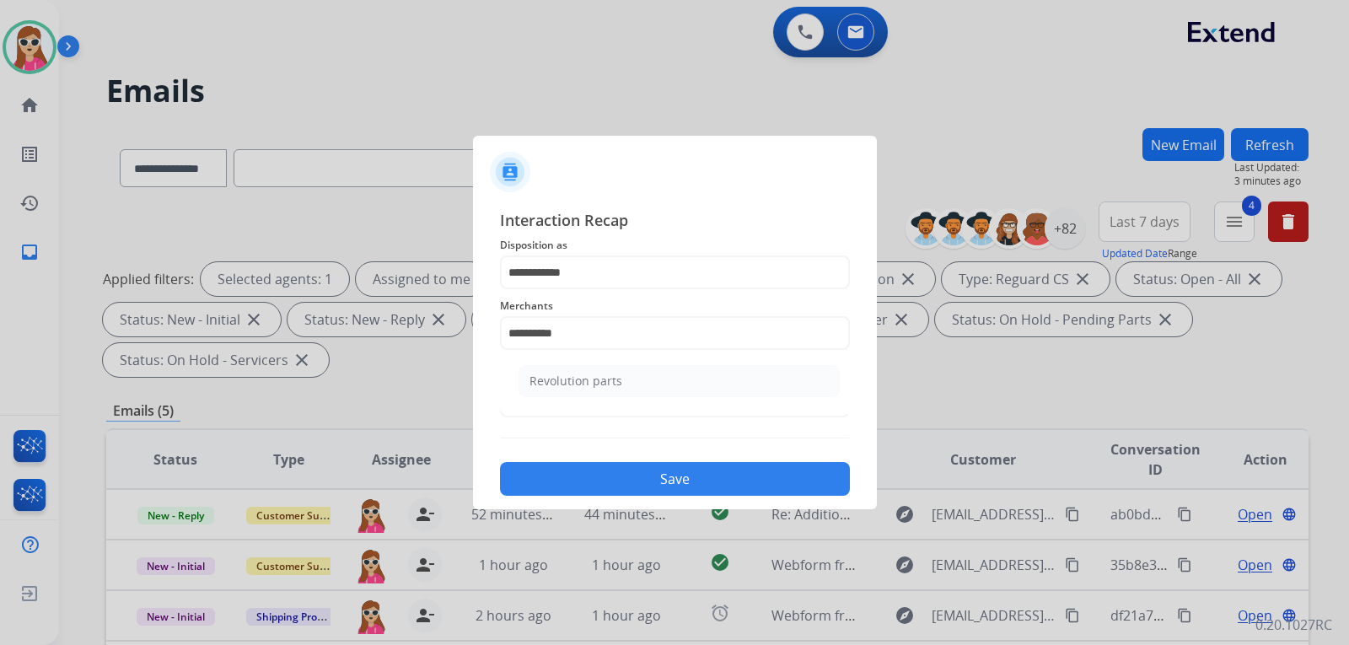
click at [662, 375] on li "Revolution parts" at bounding box center [678, 381] width 321 height 32
type input "**********"
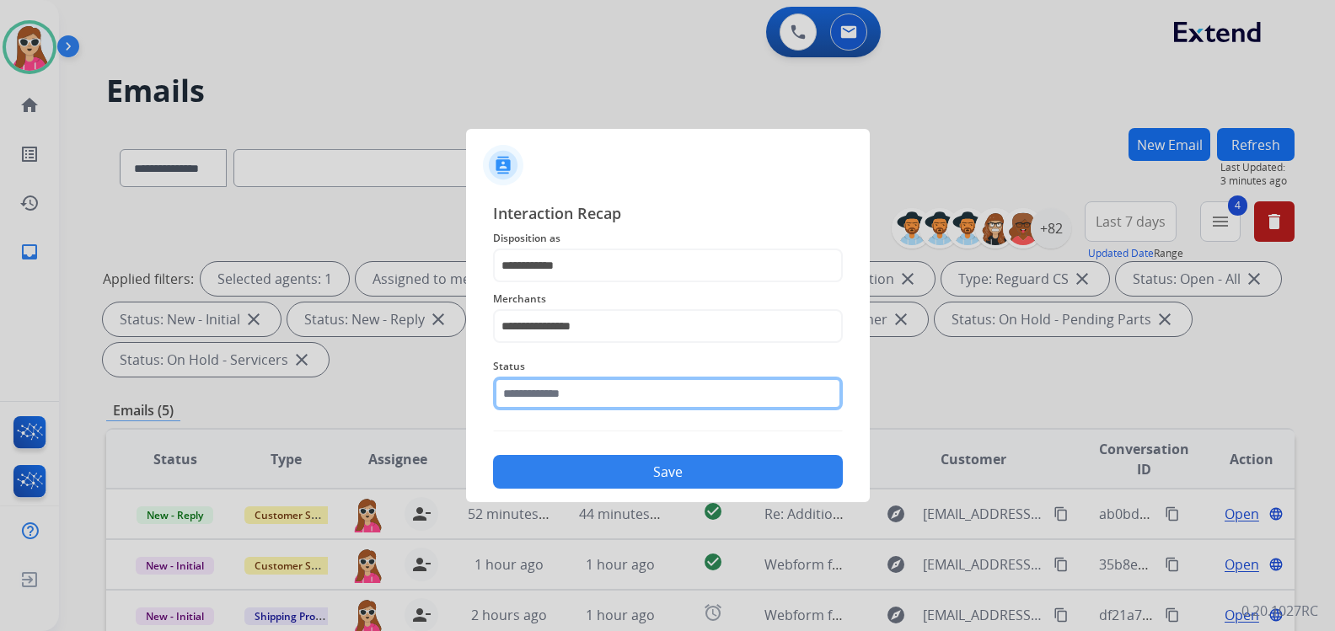
click at [632, 414] on div "Status" at bounding box center [668, 383] width 350 height 67
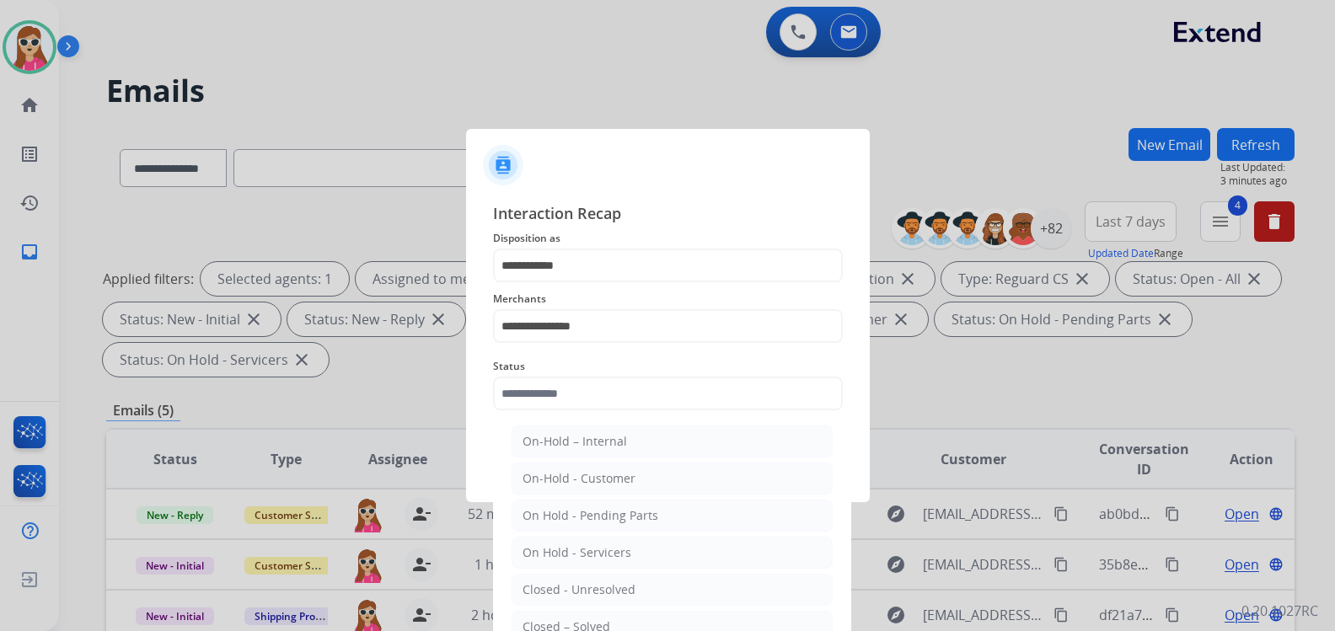
drag, startPoint x: 592, startPoint y: 620, endPoint x: 605, endPoint y: 572, distance: 49.1
click at [589, 621] on div "Closed – Solved" at bounding box center [567, 627] width 88 height 17
type input "**********"
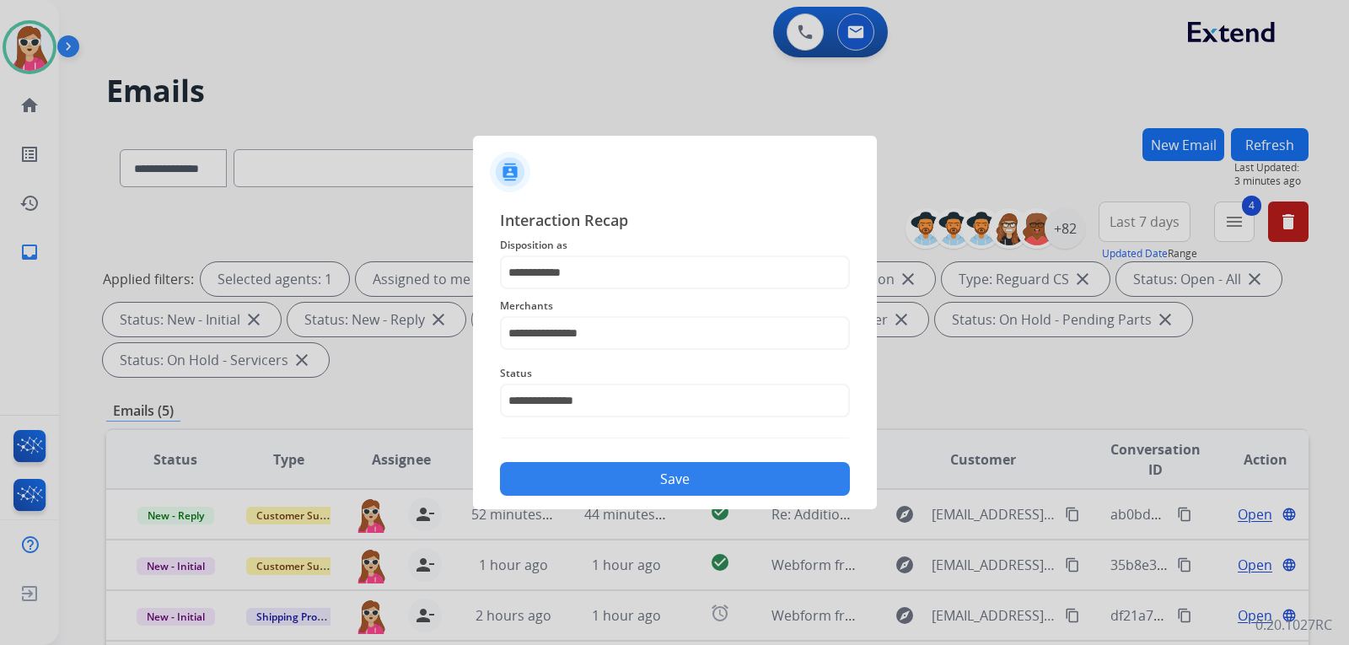
click at [653, 472] on button "Save" at bounding box center [675, 479] width 350 height 34
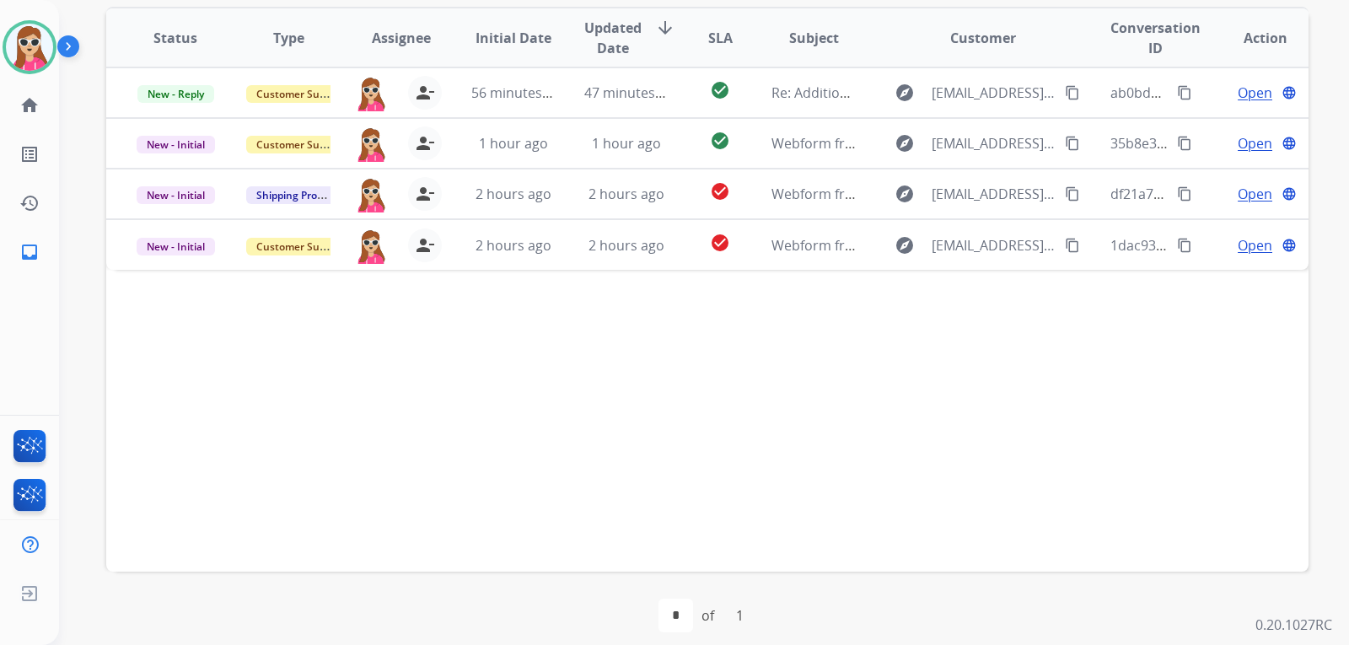
scroll to position [436, 0]
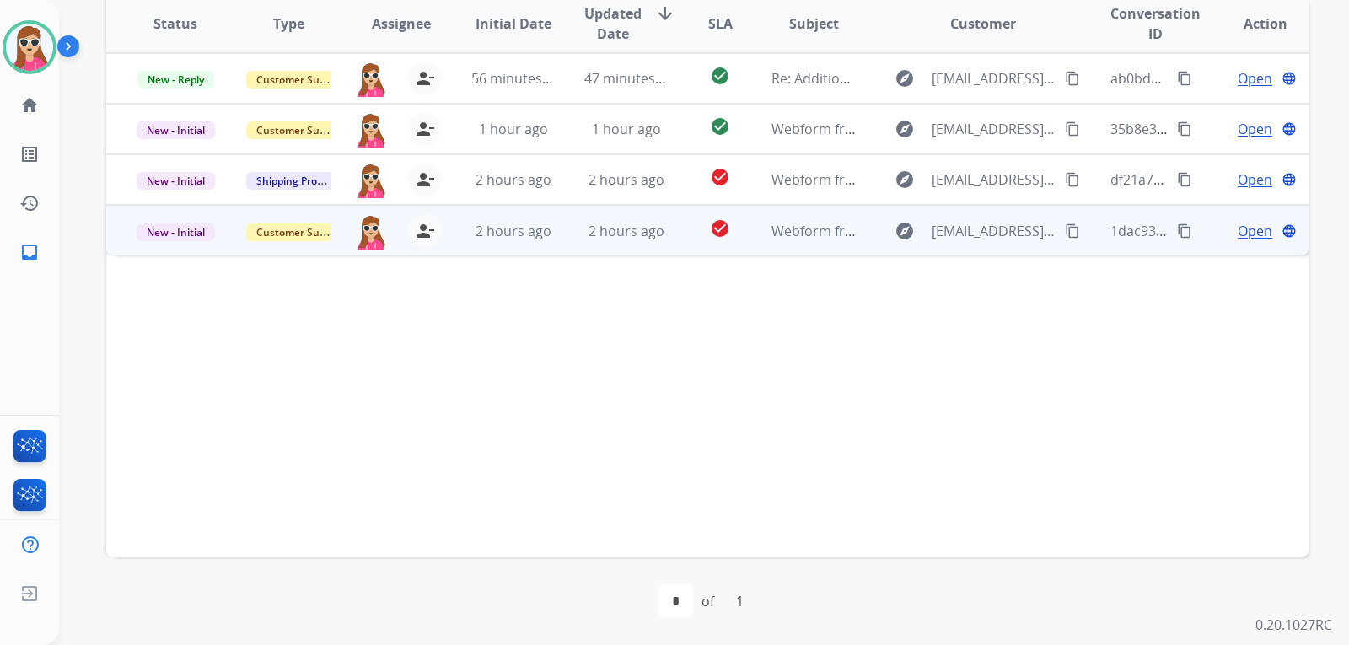
click at [672, 246] on td "check_circle" at bounding box center [706, 230] width 75 height 51
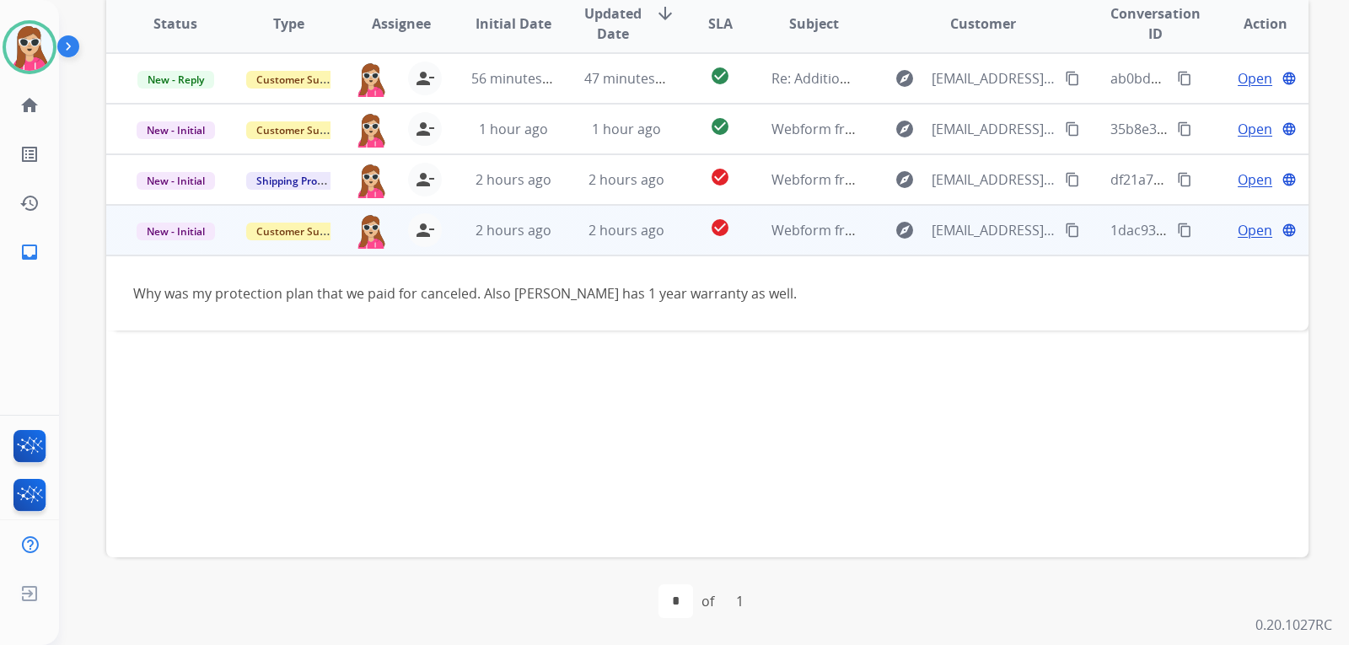
click at [1000, 295] on div "Why was my protection plan that we paid for canceled. Also Ashley has 1 year wa…" at bounding box center [594, 293] width 923 height 20
drag, startPoint x: 1059, startPoint y: 233, endPoint x: 1053, endPoint y: 222, distance: 12.9
click at [1065, 233] on mat-icon "content_copy" at bounding box center [1072, 230] width 15 height 15
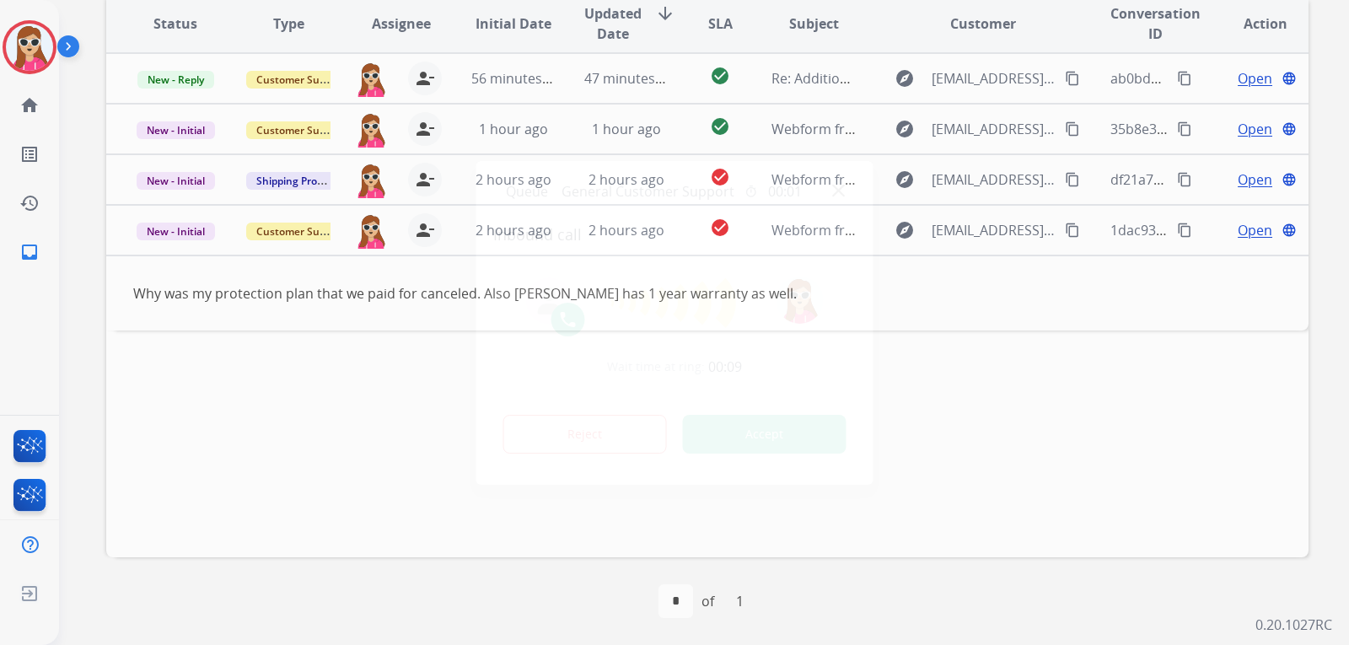
click at [787, 568] on div at bounding box center [674, 322] width 1349 height 645
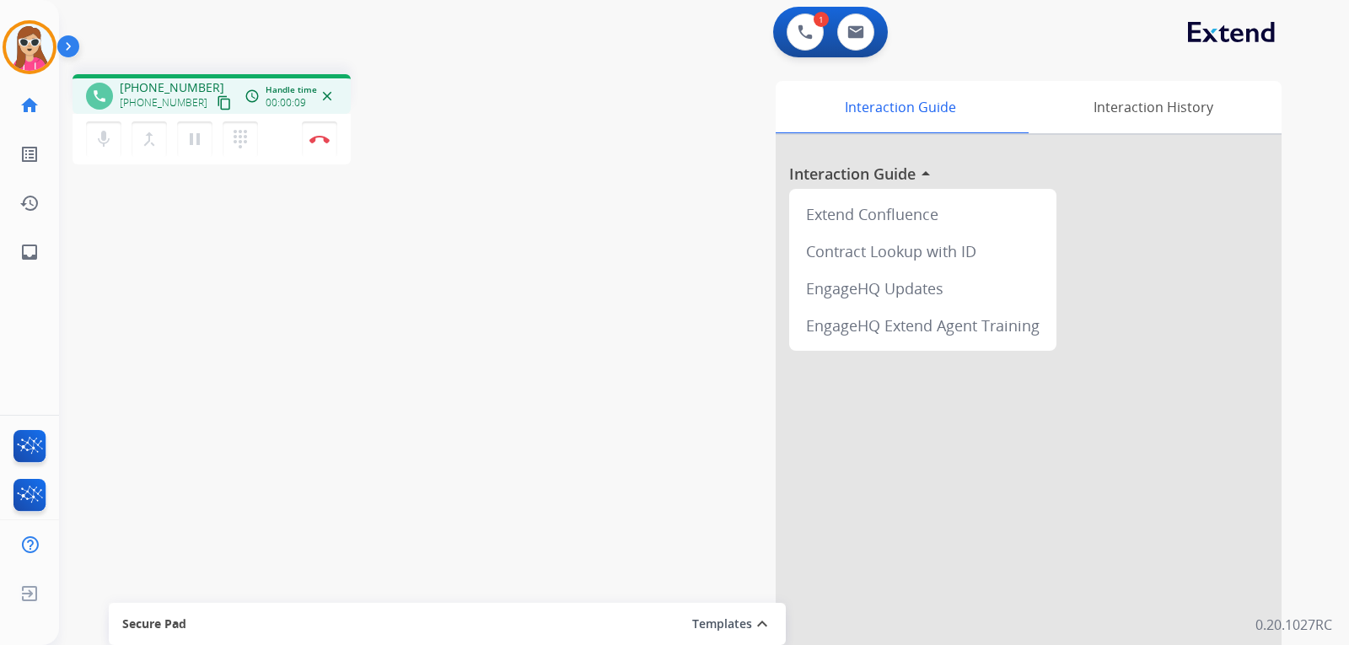
click at [217, 99] on mat-icon "content_copy" at bounding box center [224, 102] width 15 height 15
click at [330, 154] on button "Disconnect" at bounding box center [319, 138] width 35 height 35
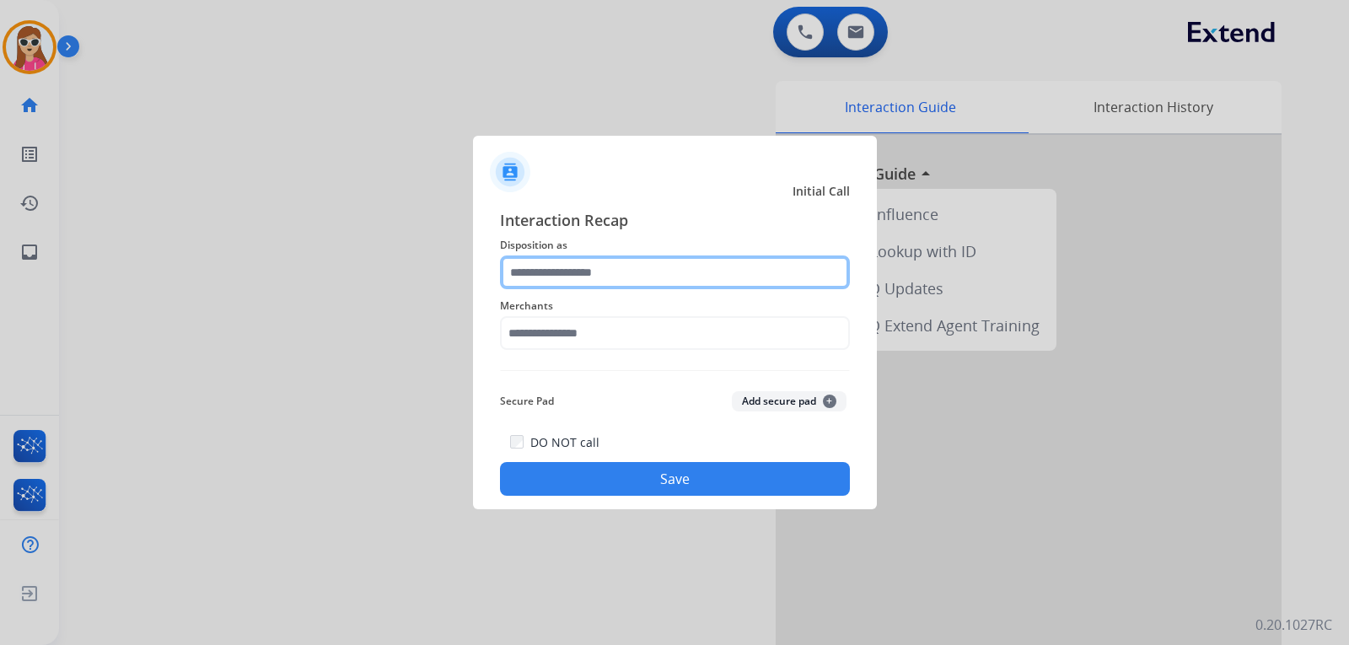
click at [634, 282] on input "text" at bounding box center [675, 272] width 350 height 34
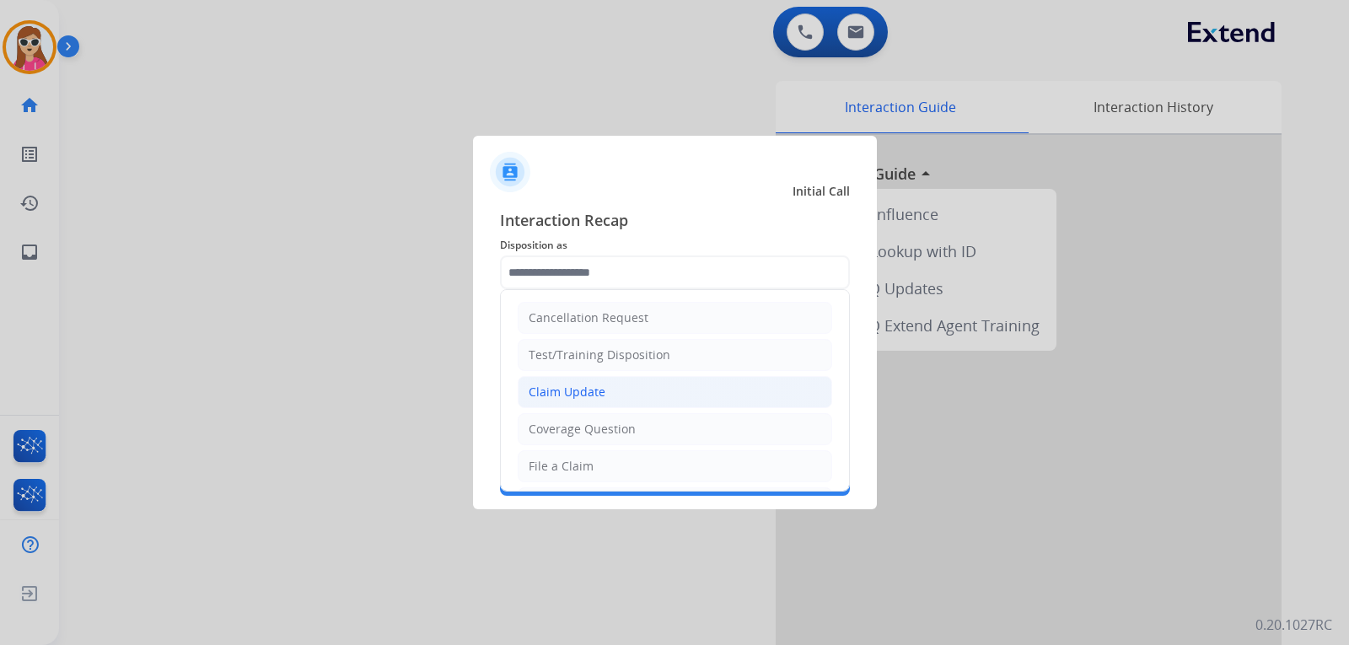
click at [604, 400] on li "Claim Update" at bounding box center [675, 392] width 314 height 32
type input "**********"
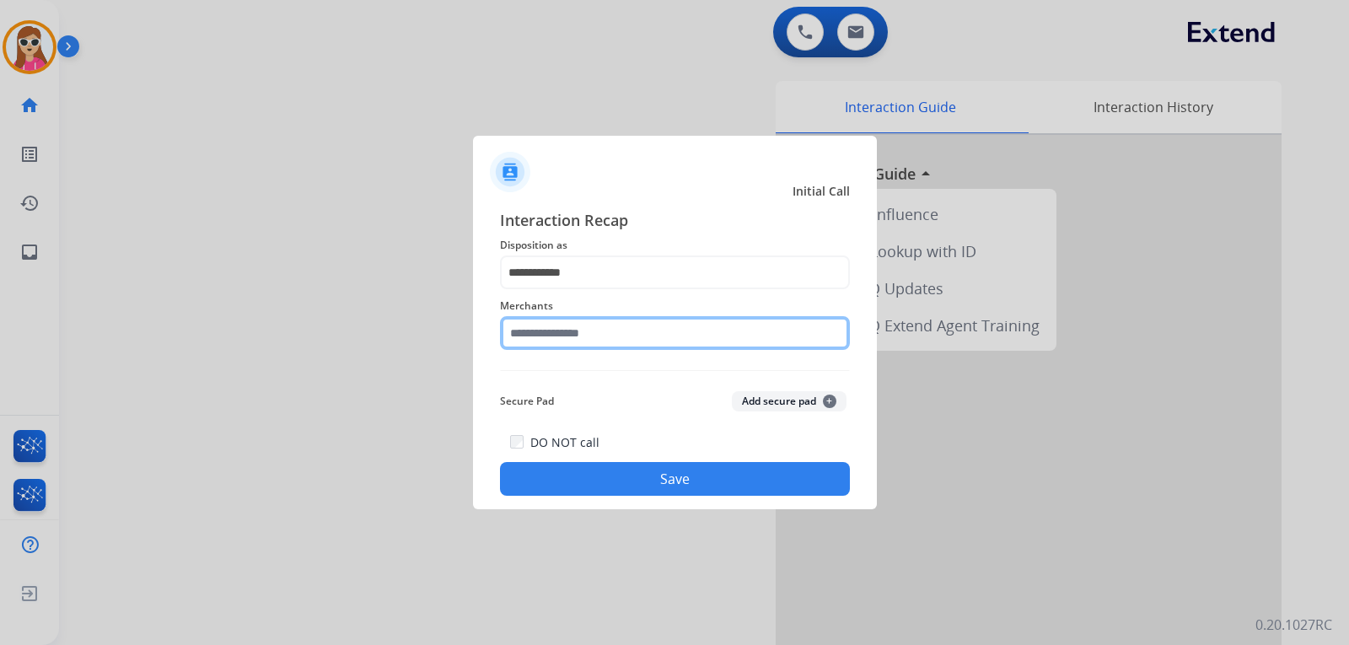
click at [605, 330] on input "text" at bounding box center [675, 333] width 350 height 34
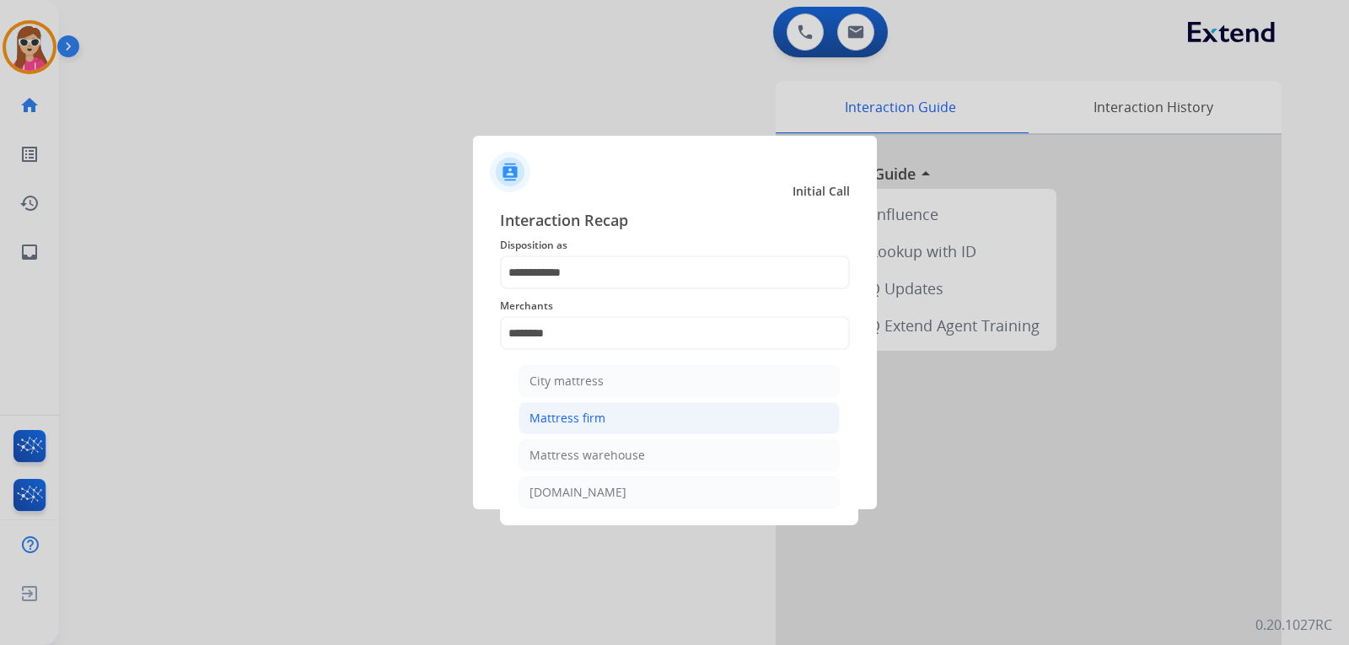
click at [641, 422] on li "Mattress firm" at bounding box center [678, 418] width 321 height 32
type input "**********"
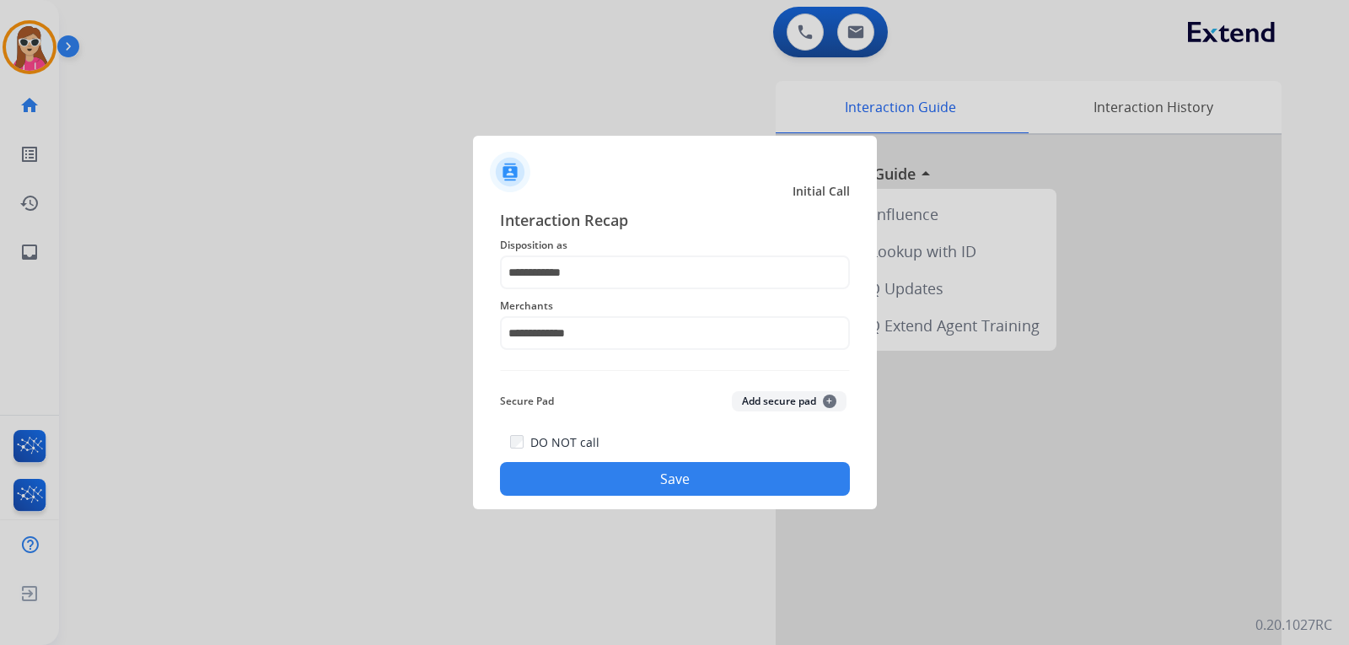
click at [649, 467] on button "Save" at bounding box center [675, 479] width 350 height 34
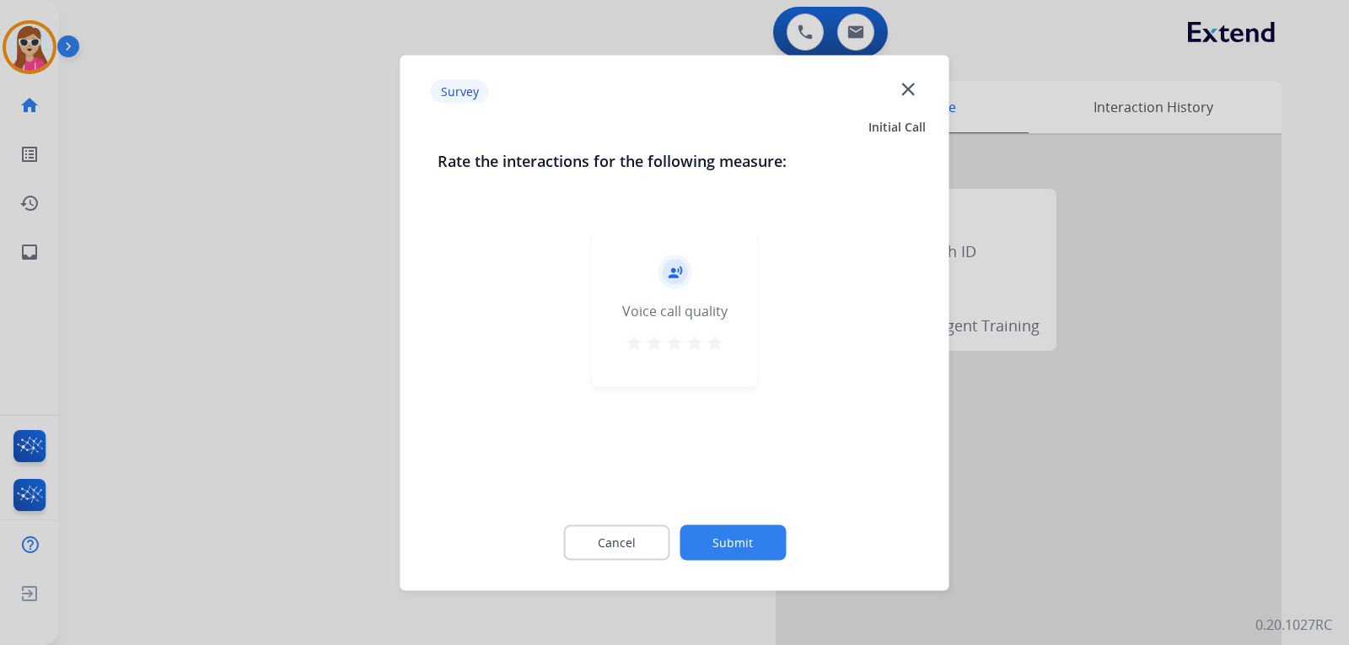
click at [716, 344] on mat-icon "star" at bounding box center [715, 342] width 20 height 20
click at [721, 556] on button "Submit" at bounding box center [732, 541] width 106 height 35
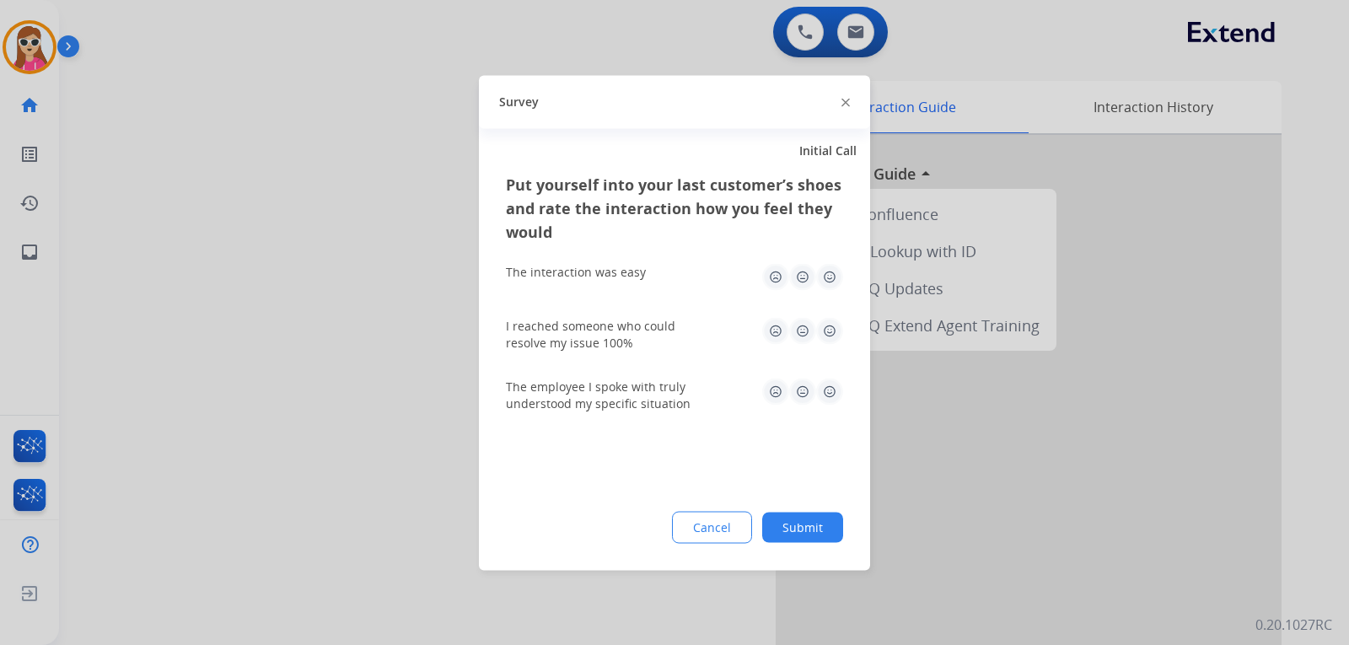
drag, startPoint x: 839, startPoint y: 284, endPoint x: 833, endPoint y: 291, distance: 9.0
click at [839, 283] on img at bounding box center [829, 276] width 27 height 27
drag, startPoint x: 821, startPoint y: 330, endPoint x: 826, endPoint y: 347, distance: 18.4
click at [823, 330] on img at bounding box center [829, 330] width 27 height 27
click at [829, 394] on img at bounding box center [829, 391] width 27 height 27
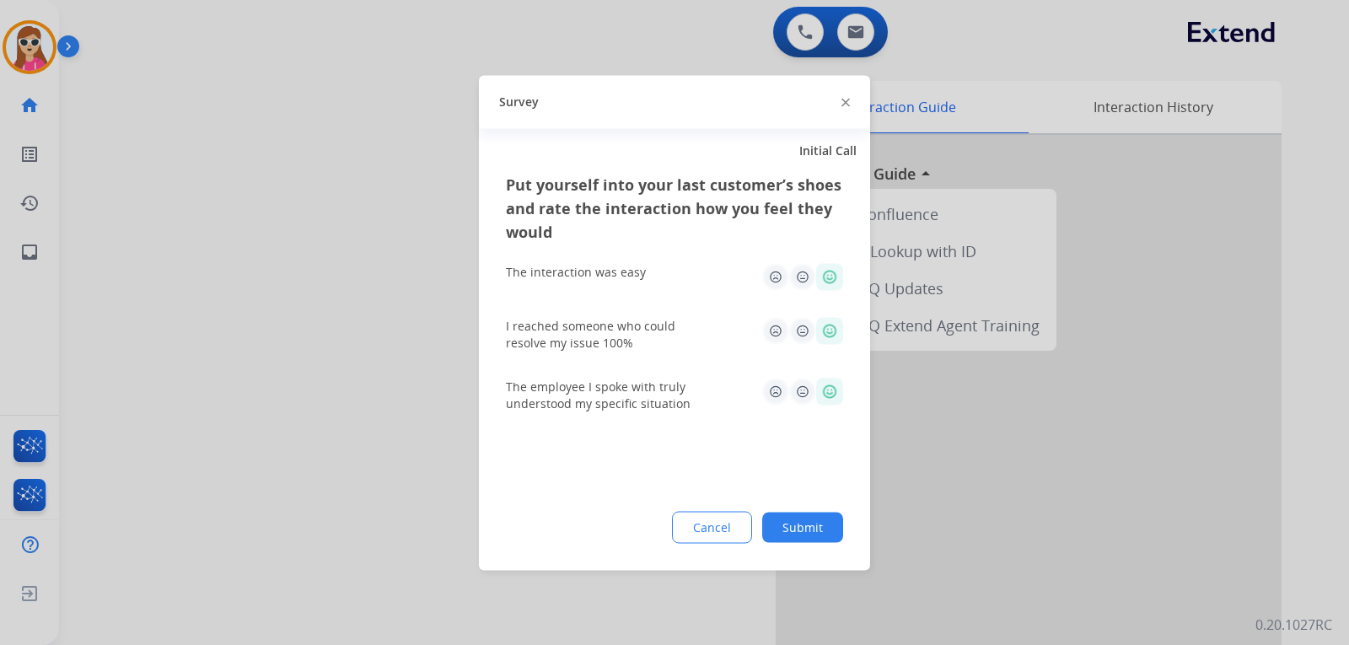
click at [772, 526] on button "Submit" at bounding box center [802, 527] width 81 height 30
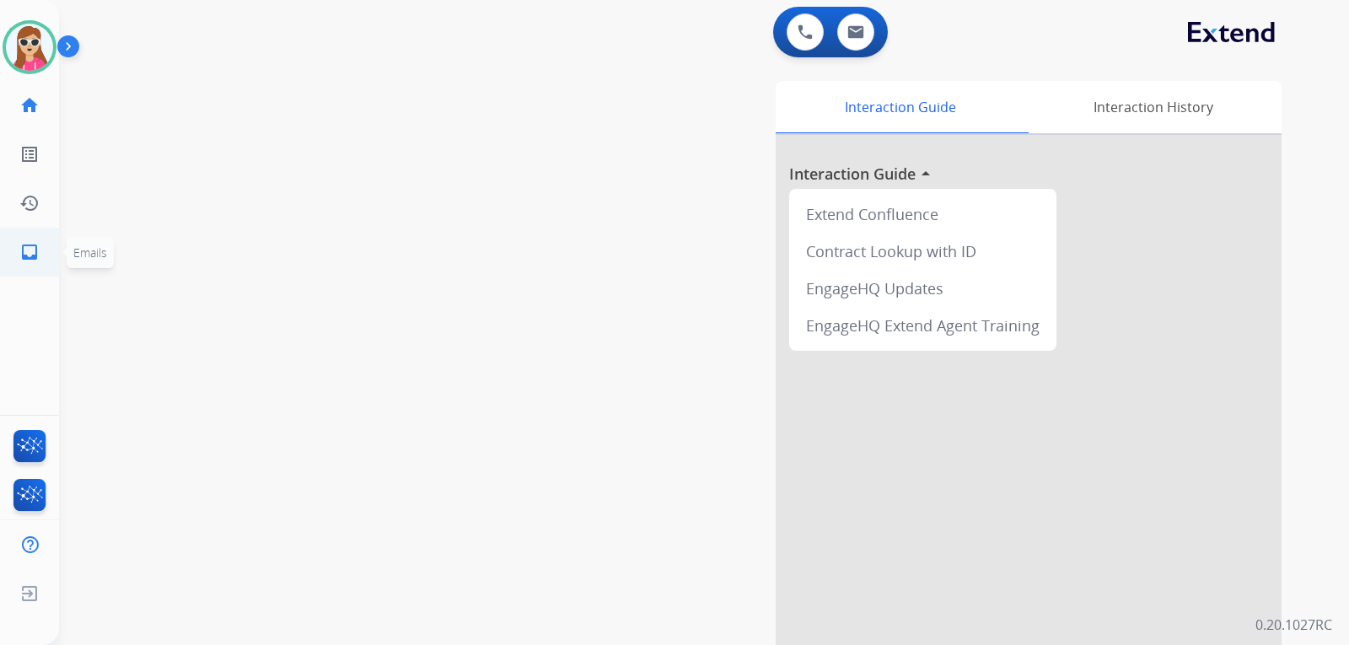
click at [35, 255] on mat-icon "inbox" at bounding box center [29, 252] width 20 height 20
select select "**********"
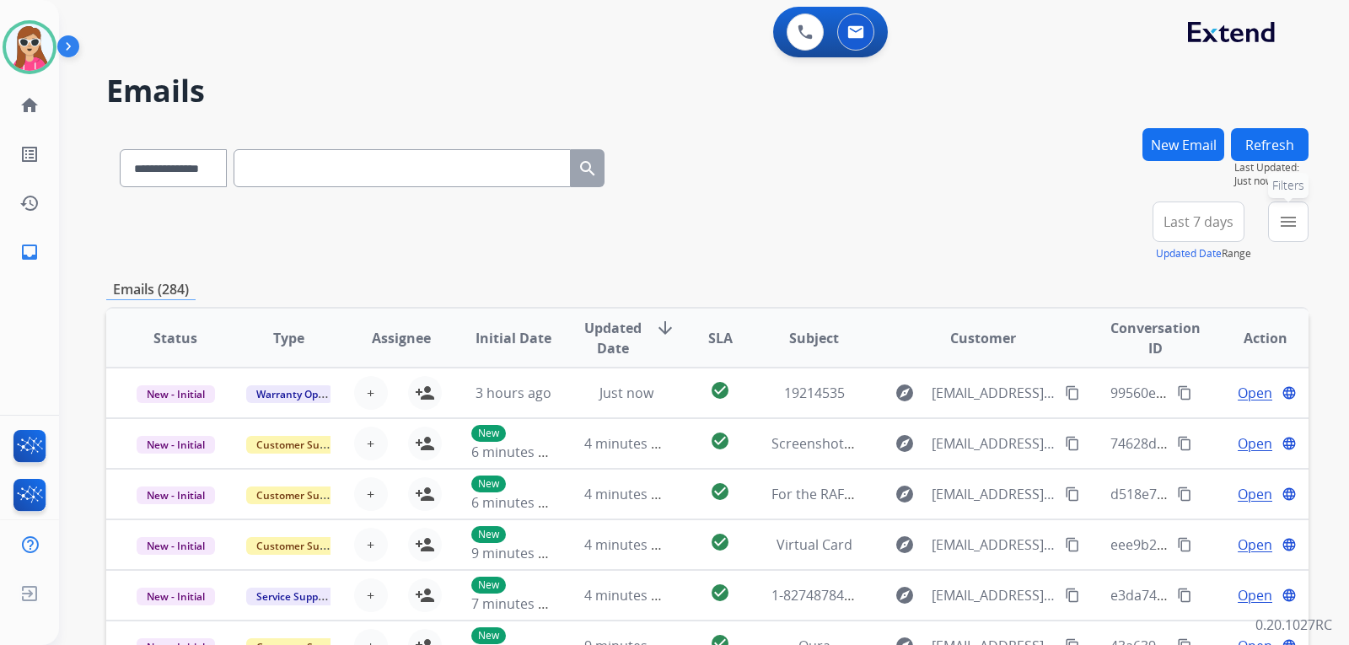
click at [1290, 228] on mat-icon "menu" at bounding box center [1288, 222] width 20 height 20
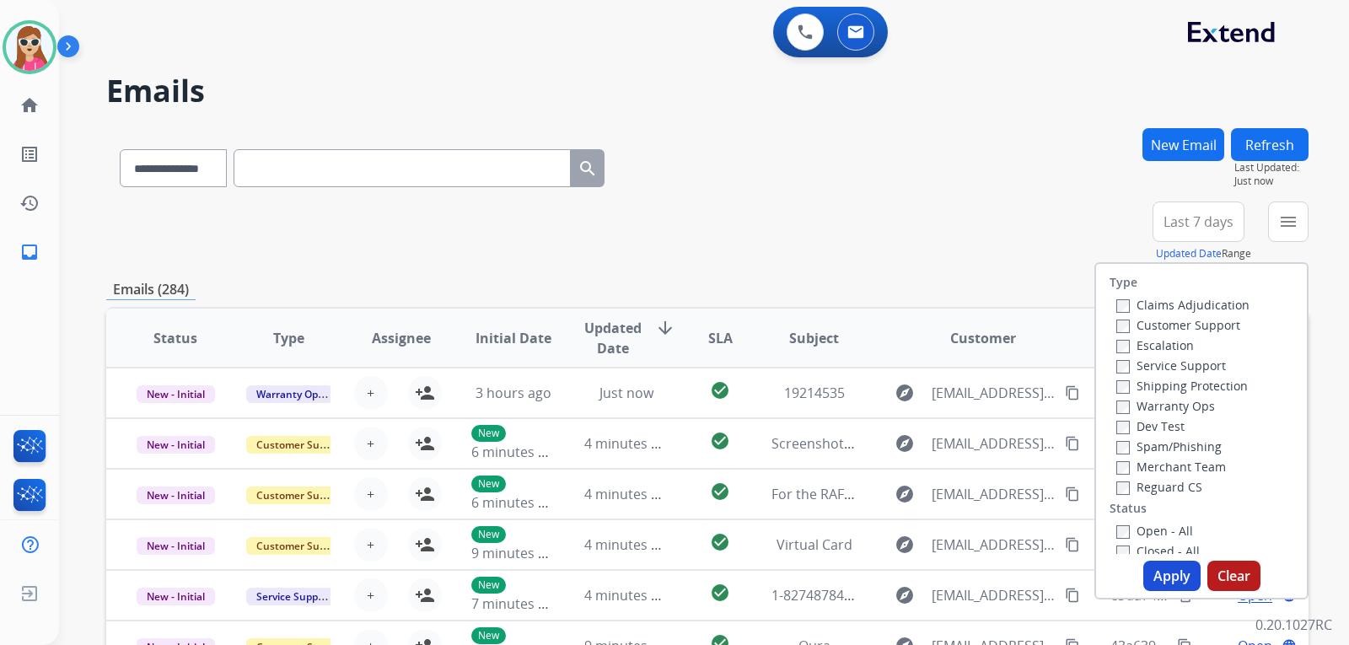
click at [1212, 319] on label "Customer Support" at bounding box center [1178, 325] width 124 height 16
click at [1178, 385] on label "Shipping Protection" at bounding box center [1181, 386] width 131 height 16
click at [1142, 485] on label "Reguard CS" at bounding box center [1159, 487] width 86 height 16
click at [1143, 528] on label "Open - All" at bounding box center [1154, 531] width 77 height 16
click at [1148, 563] on button "Apply" at bounding box center [1171, 576] width 57 height 30
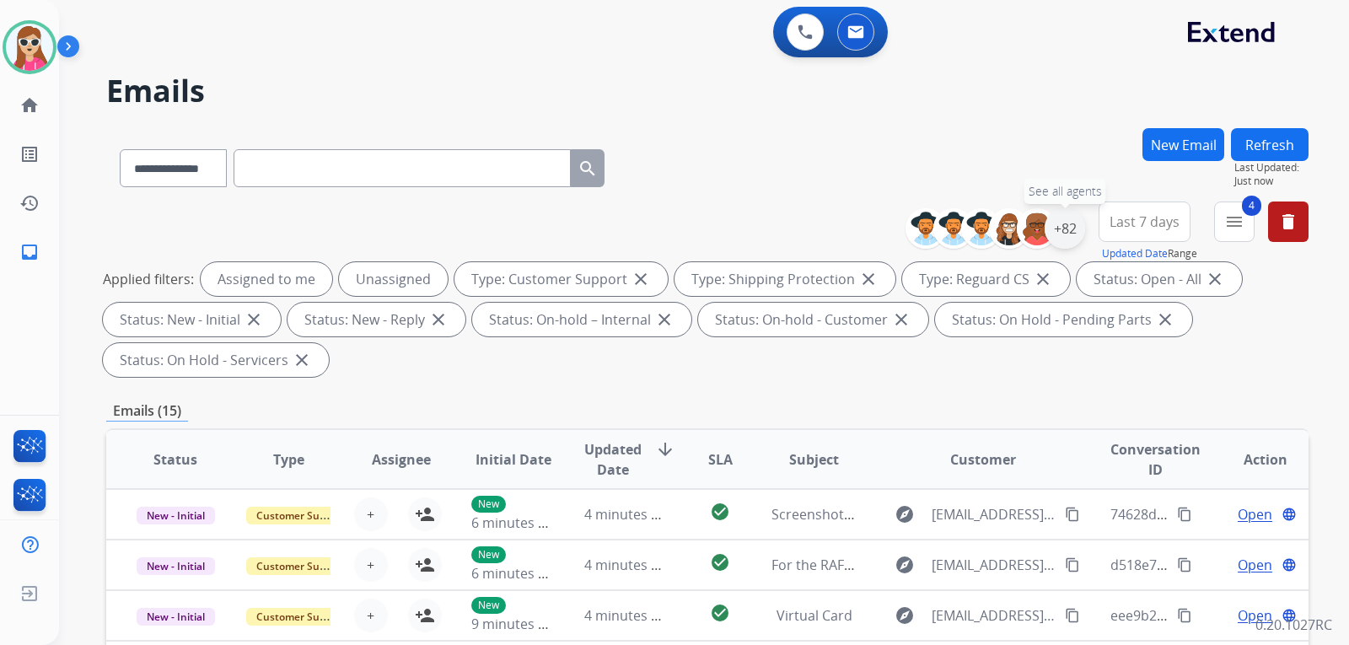
click at [1066, 232] on div "+82" at bounding box center [1064, 228] width 40 height 40
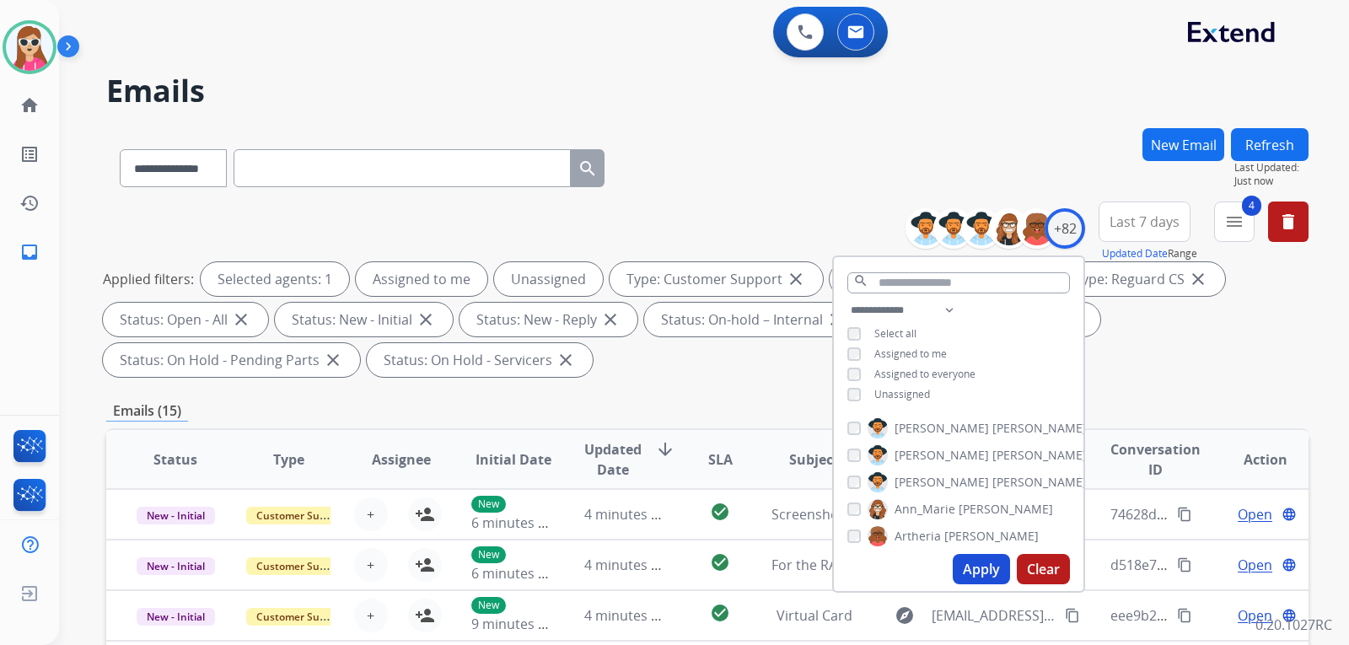
click at [910, 392] on span "Unassigned" at bounding box center [902, 394] width 56 height 14
click at [975, 566] on button "Apply" at bounding box center [980, 569] width 57 height 30
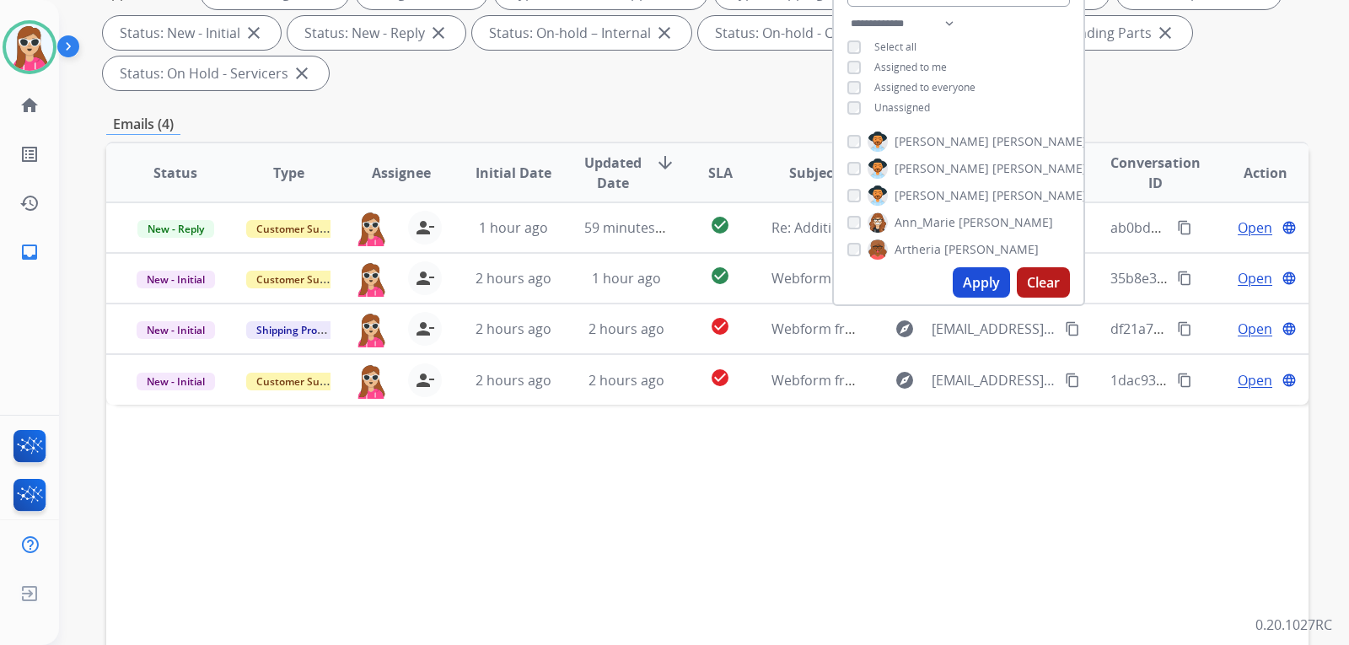
scroll to position [337, 0]
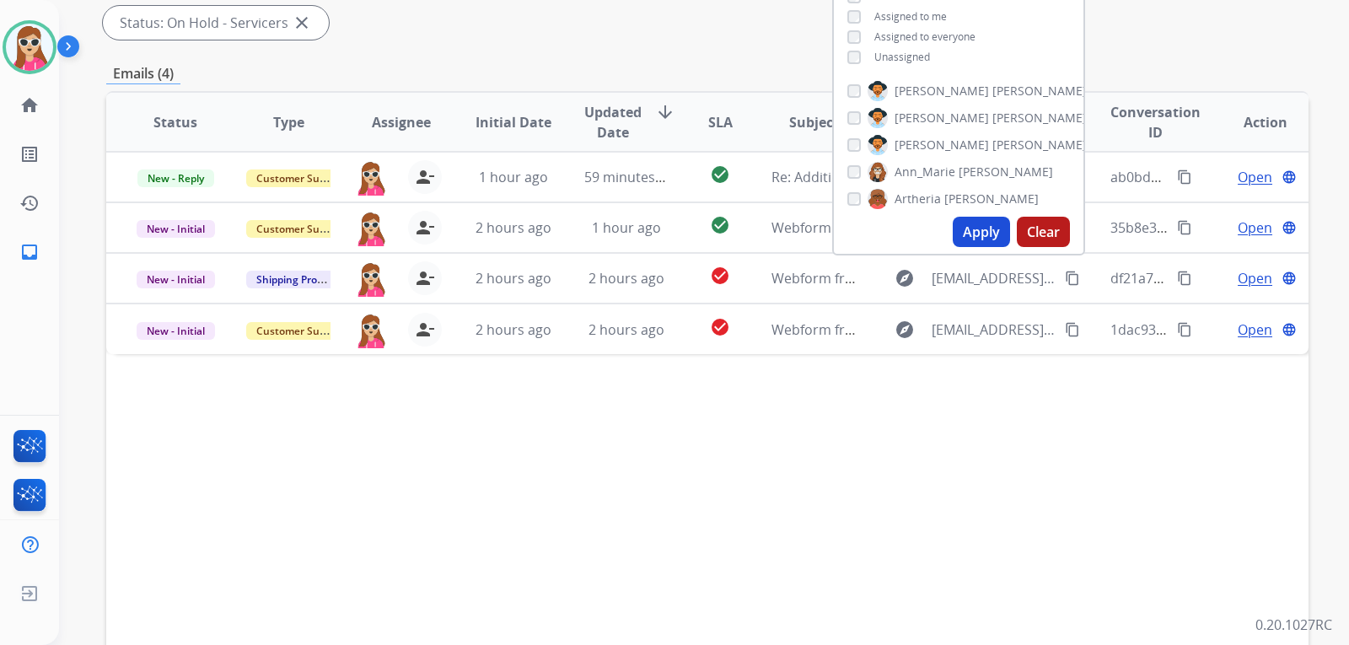
click at [739, 403] on div "Status Type Assignee Initial Date Updated Date arrow_downward SLA Subject Custo…" at bounding box center [707, 373] width 1202 height 565
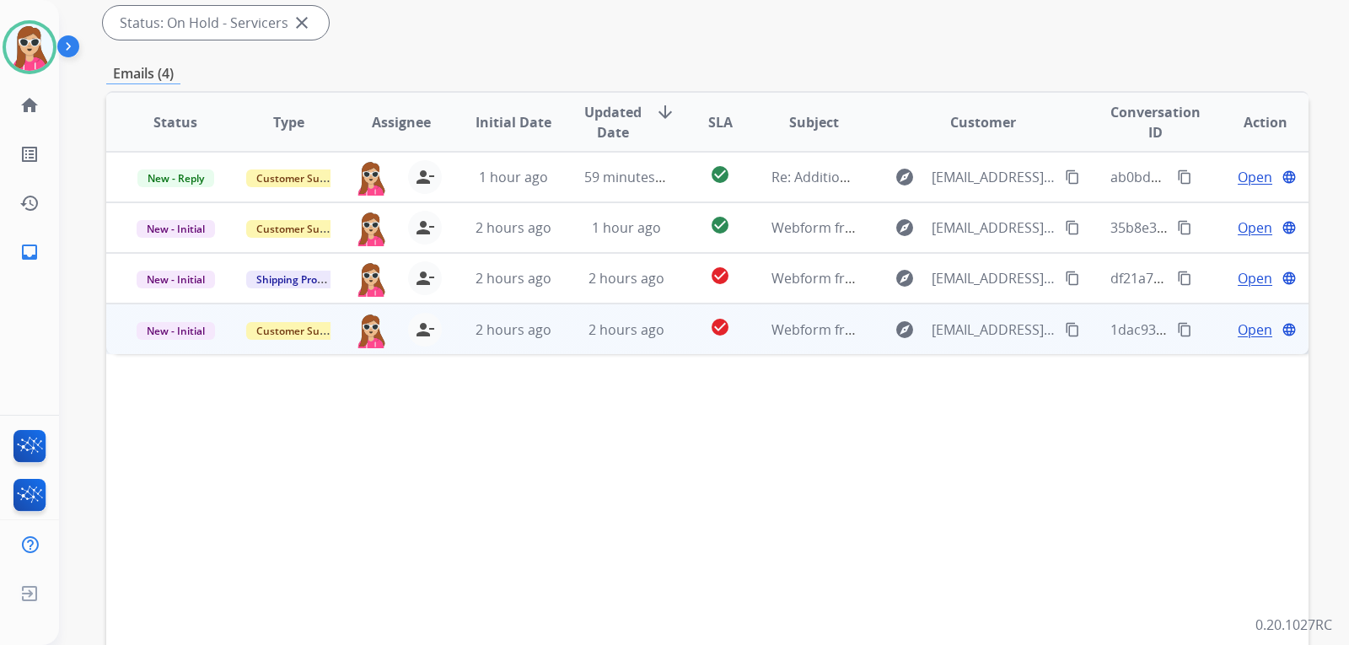
click at [748, 325] on td "Webform from [EMAIL_ADDRESS][DOMAIN_NAME] on [DATE]" at bounding box center [800, 328] width 113 height 51
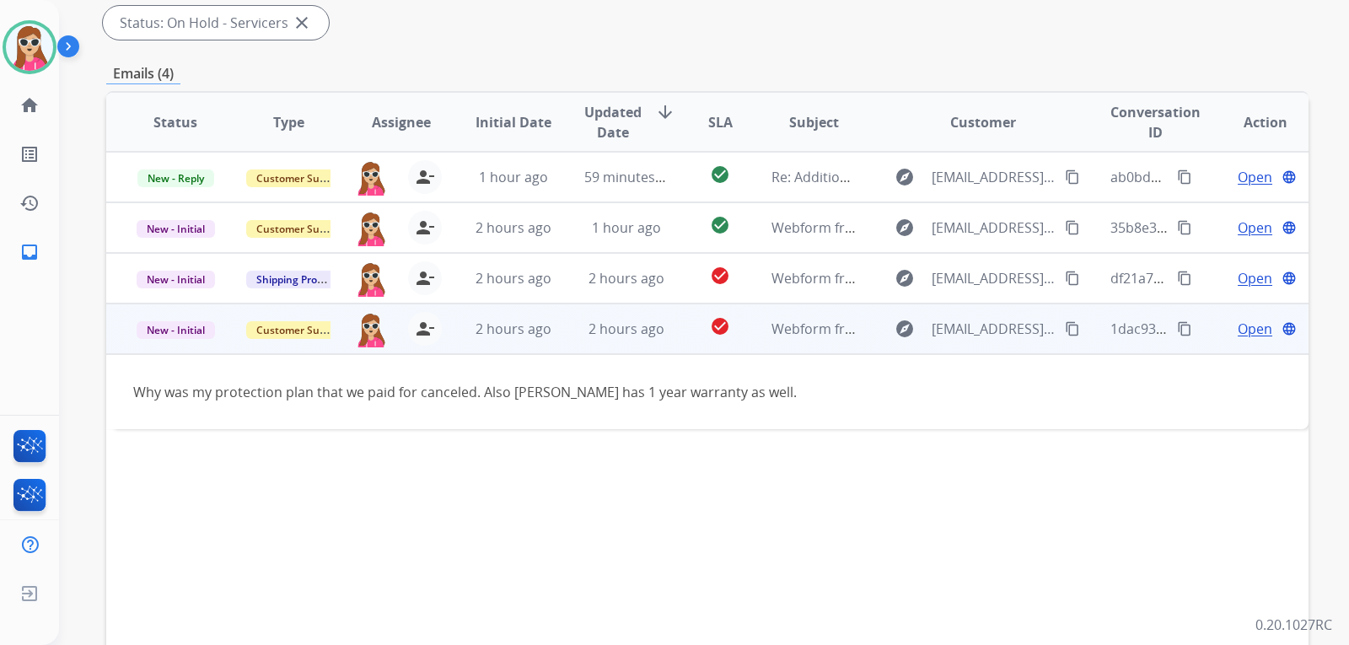
click at [1065, 332] on mat-icon "content_copy" at bounding box center [1072, 328] width 15 height 15
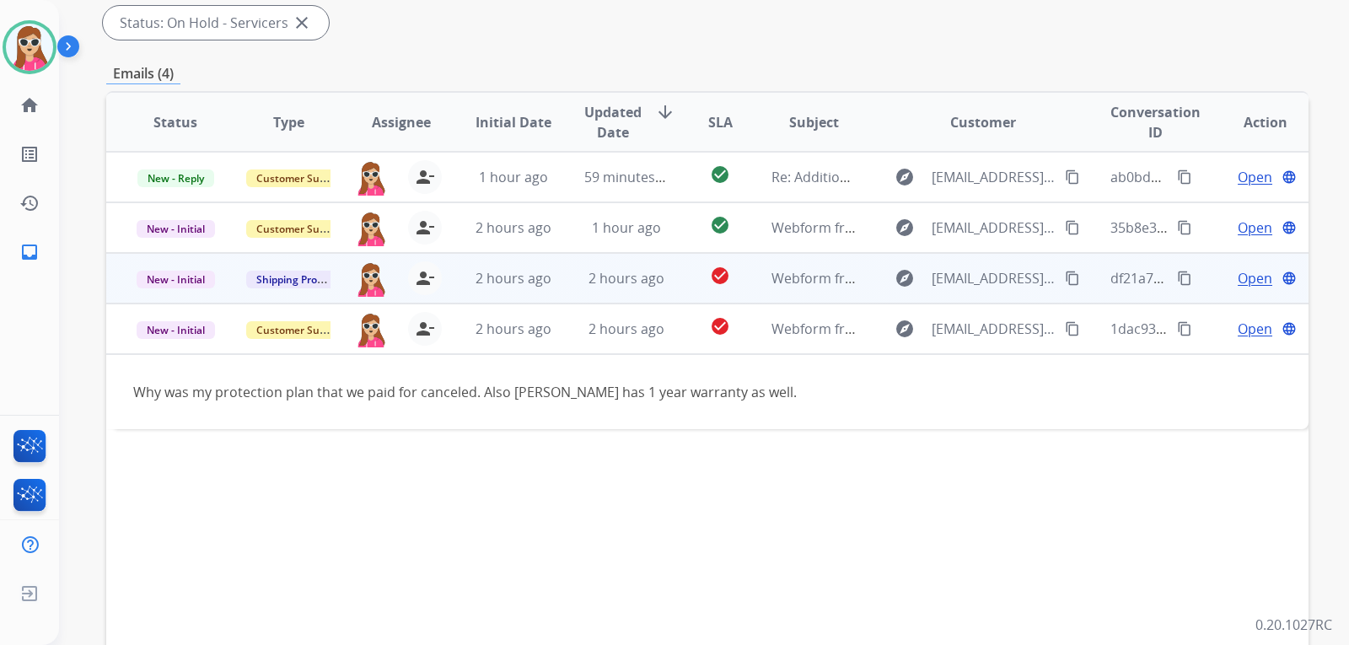
click at [673, 282] on td "check_circle" at bounding box center [706, 278] width 75 height 51
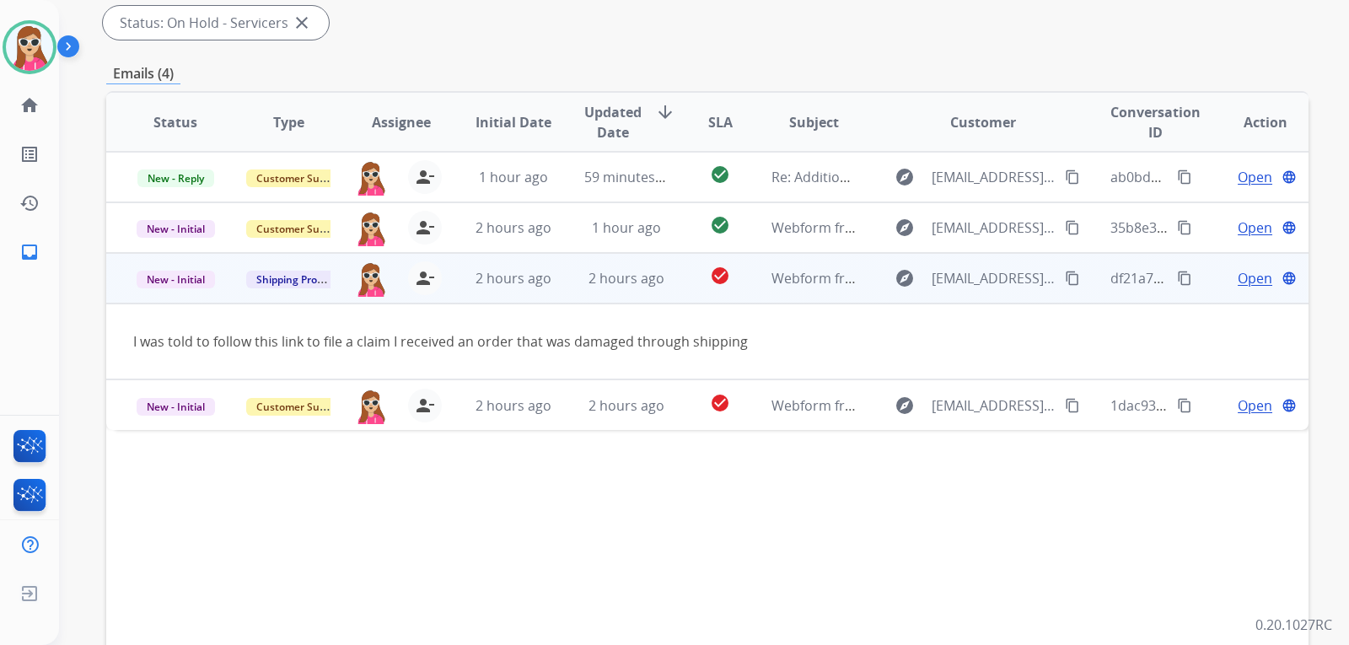
click at [1253, 273] on span "Open" at bounding box center [1254, 278] width 35 height 20
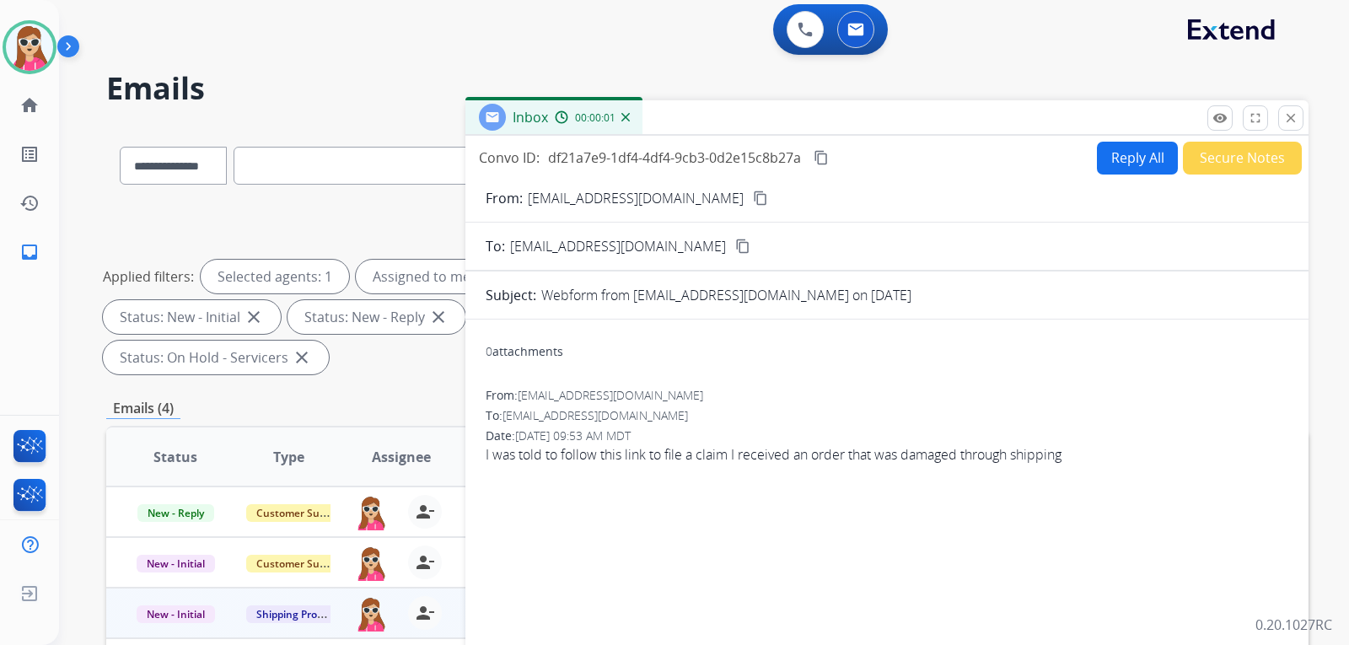
scroll to position [0, 0]
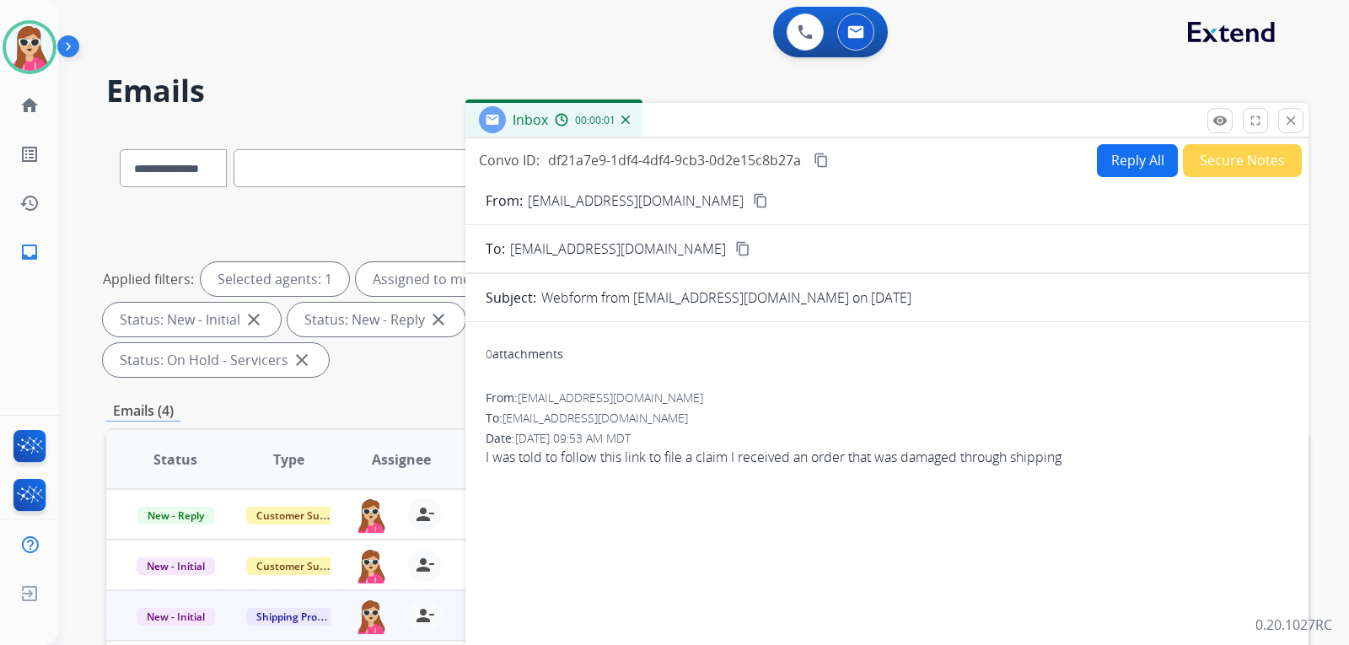
click at [1118, 149] on button "Reply All" at bounding box center [1137, 160] width 81 height 33
select select "**********"
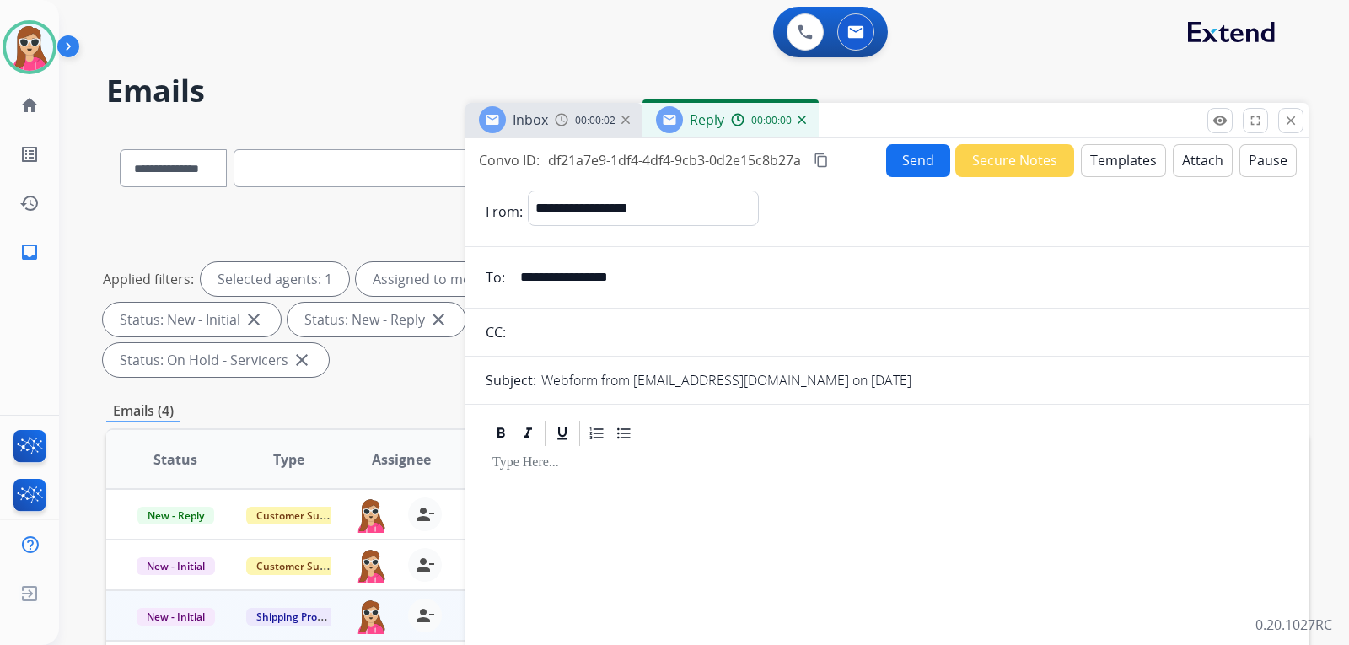
click at [1124, 158] on button "Templates" at bounding box center [1123, 160] width 85 height 33
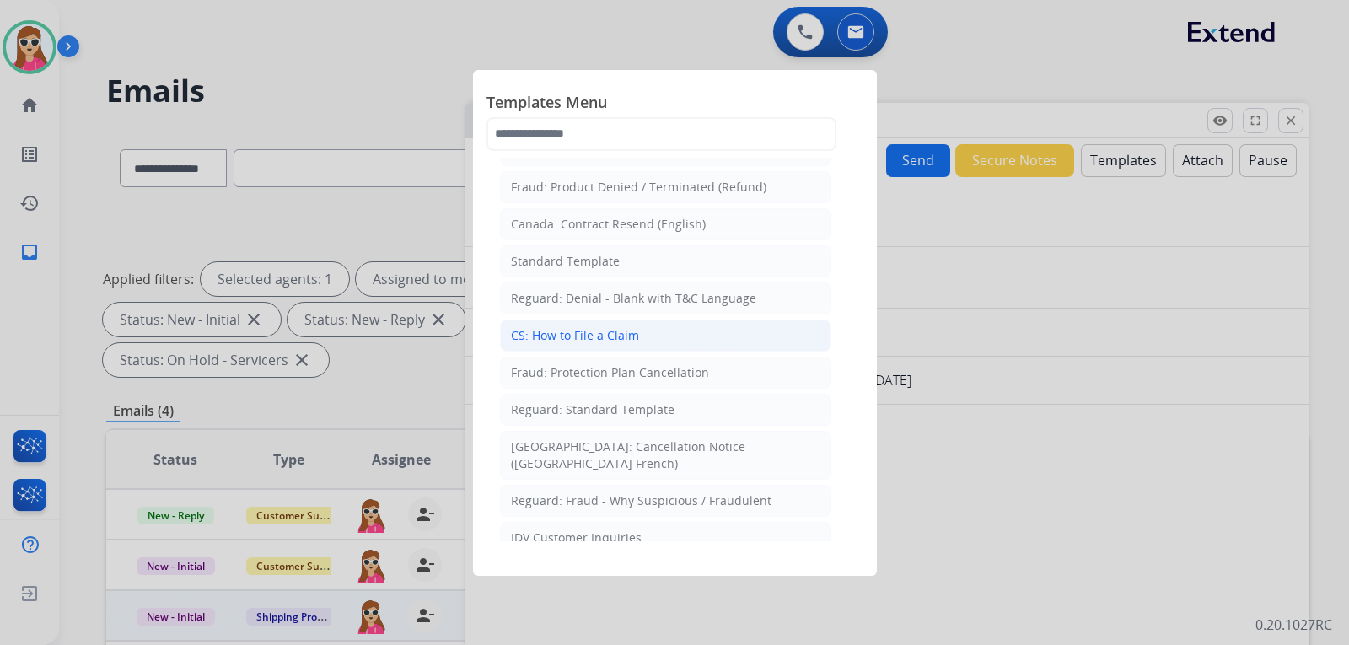
scroll to position [169, 0]
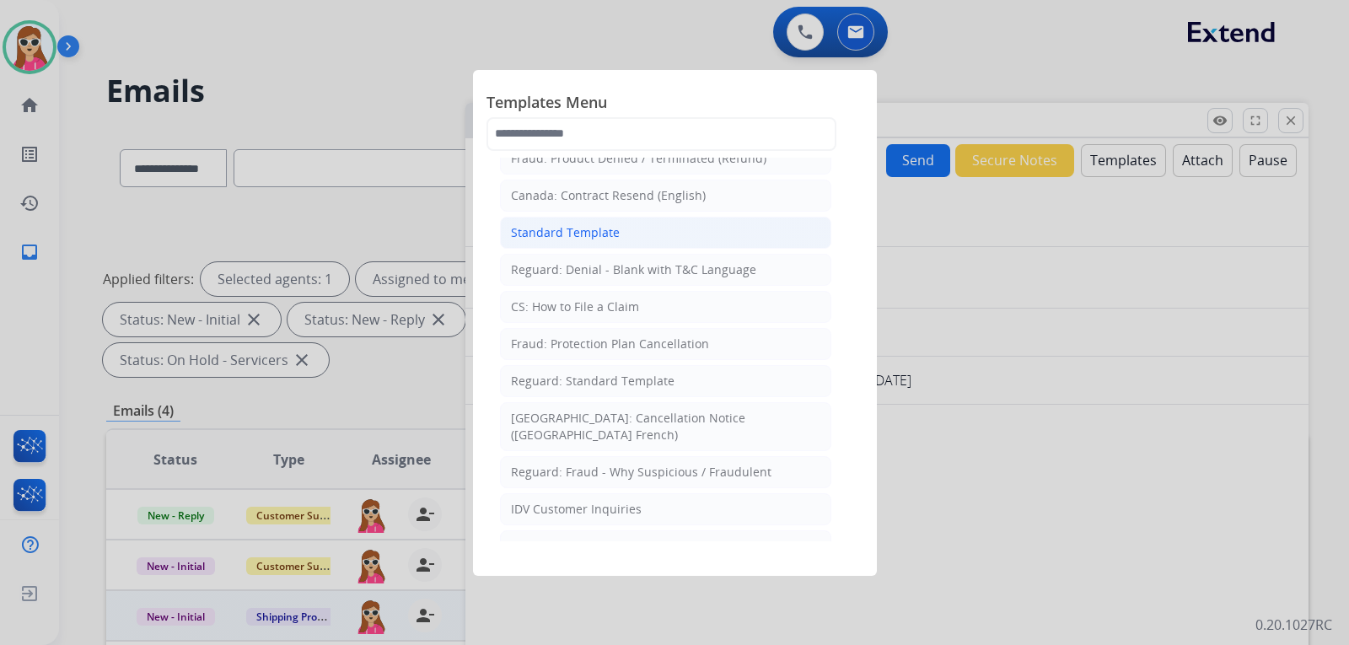
click at [626, 223] on li "Standard Template" at bounding box center [665, 233] width 331 height 32
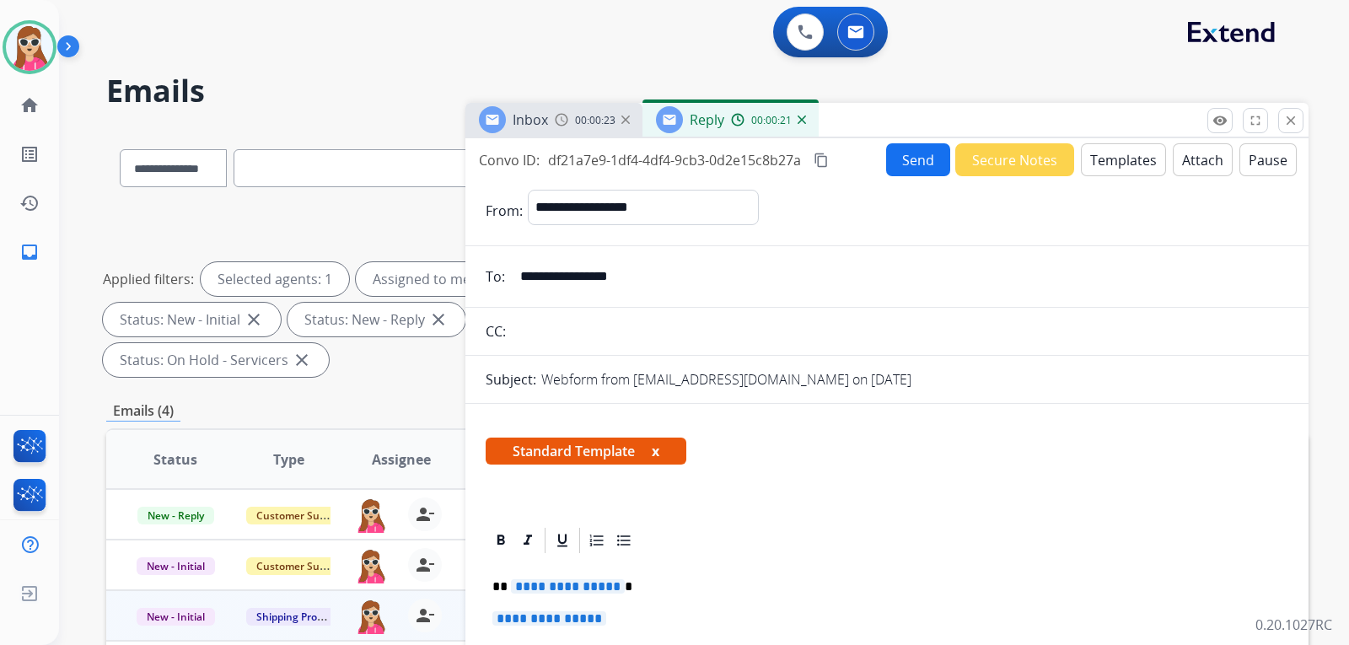
drag, startPoint x: 678, startPoint y: 587, endPoint x: 690, endPoint y: 591, distance: 13.3
drag, startPoint x: 646, startPoint y: 279, endPoint x: 518, endPoint y: 269, distance: 129.4
click at [518, 269] on input "**********" at bounding box center [899, 277] width 778 height 34
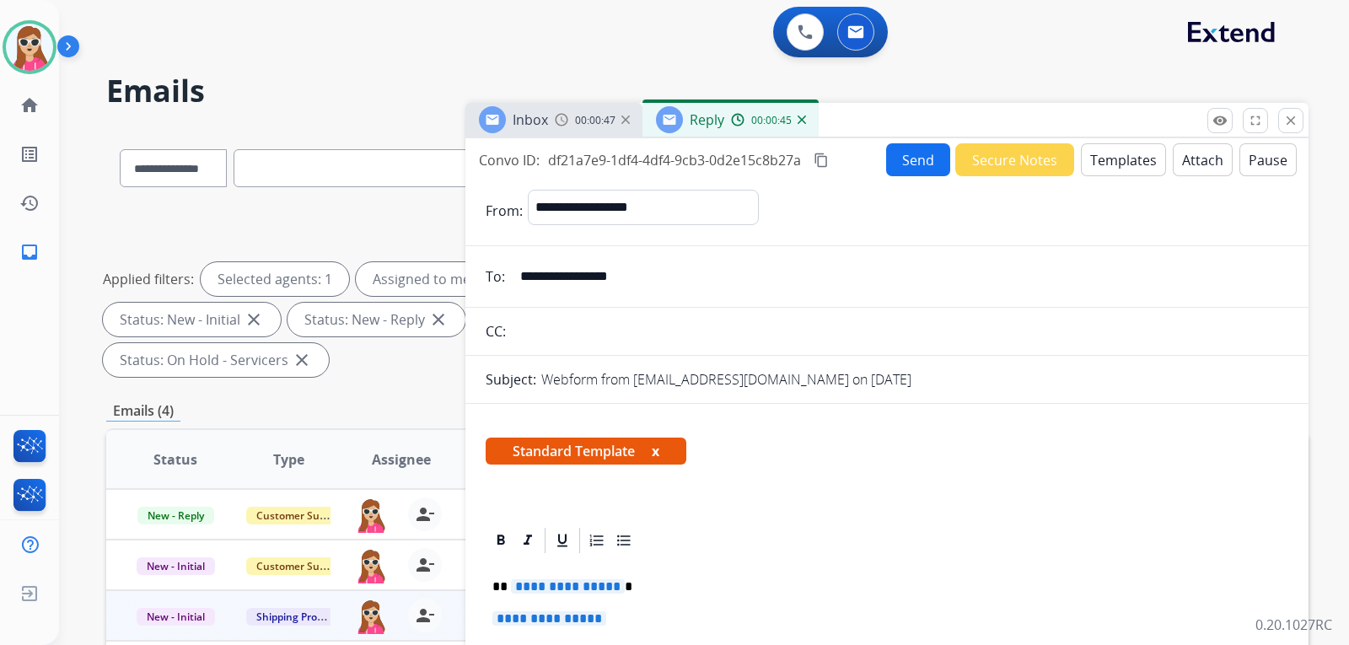
click at [549, 588] on span "**********" at bounding box center [568, 586] width 114 height 14
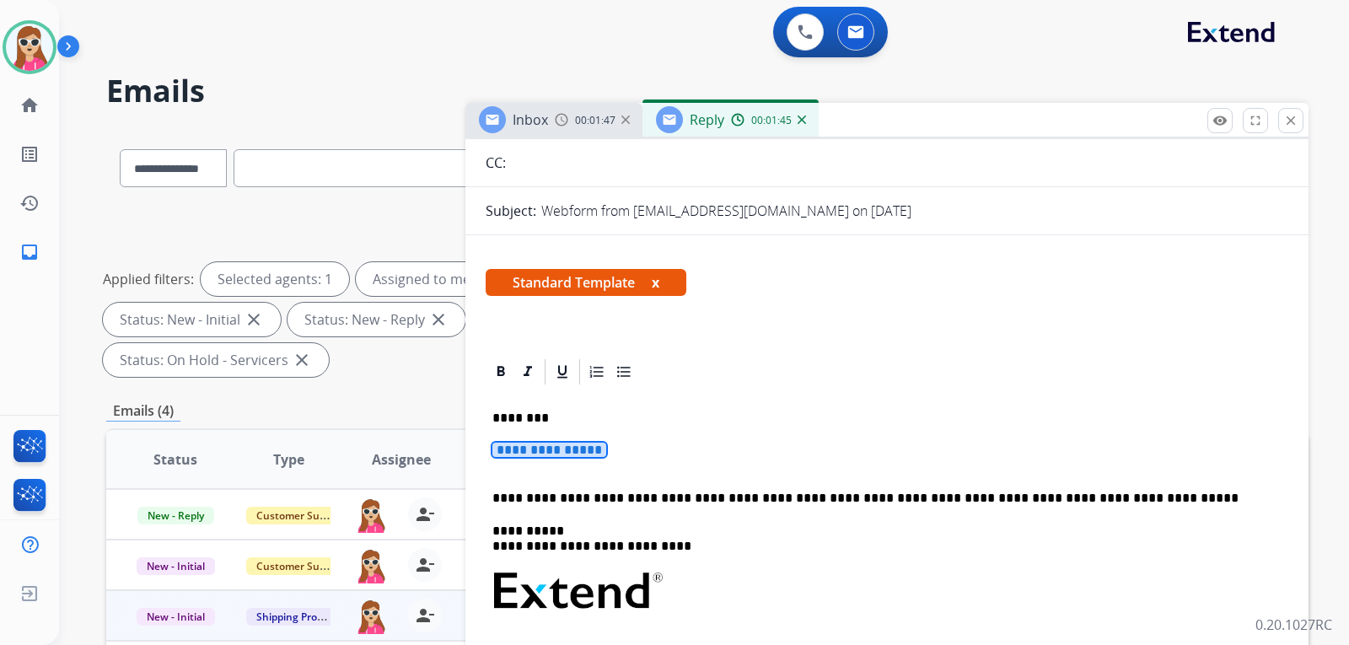
click at [561, 457] on span "**********" at bounding box center [549, 450] width 114 height 14
click at [572, 452] on span "**********" at bounding box center [549, 450] width 114 height 14
click at [574, 452] on span "**********" at bounding box center [549, 450] width 114 height 14
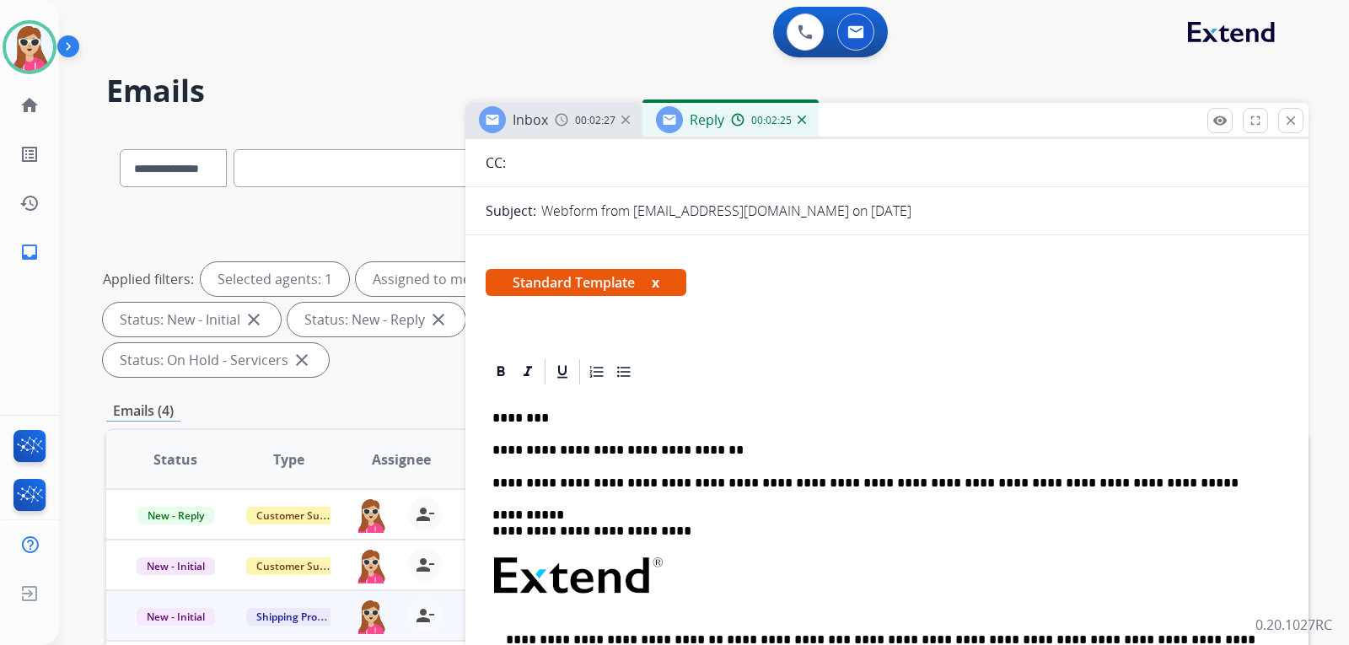
click at [707, 460] on div "**********" at bounding box center [886, 623] width 802 height 472
click at [711, 450] on p "**********" at bounding box center [879, 450] width 775 height 15
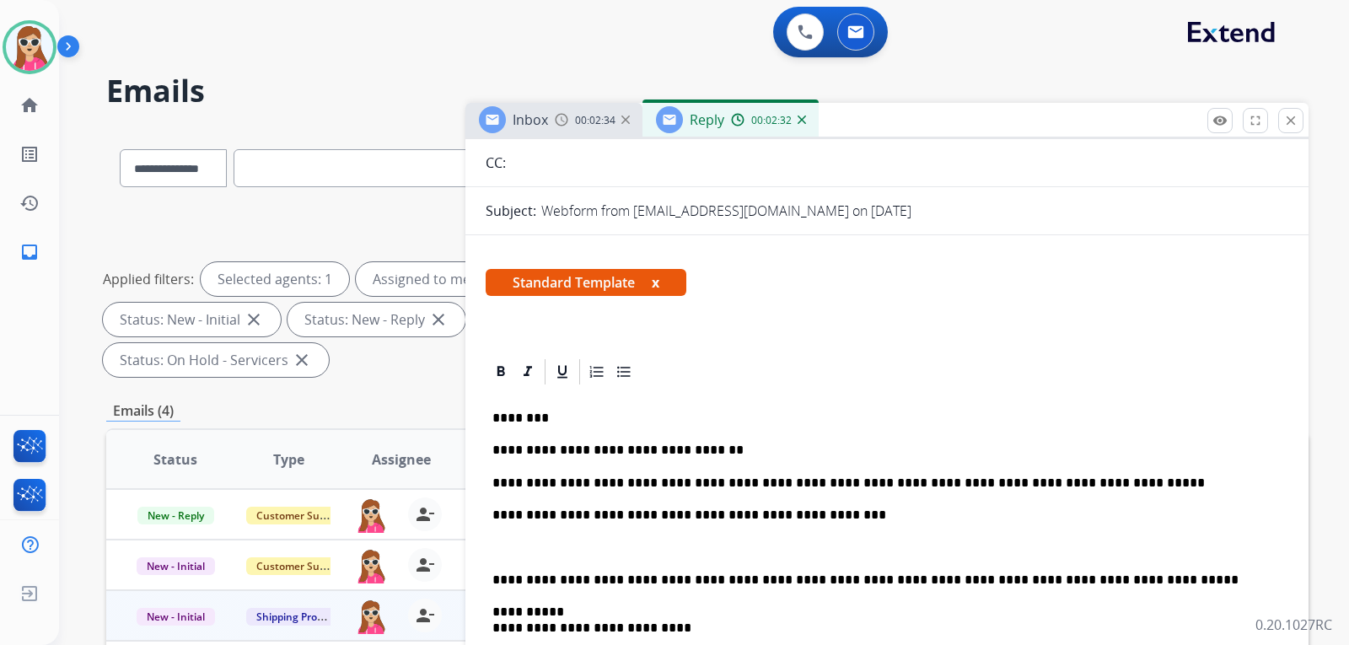
click at [492, 576] on p "**********" at bounding box center [879, 579] width 775 height 15
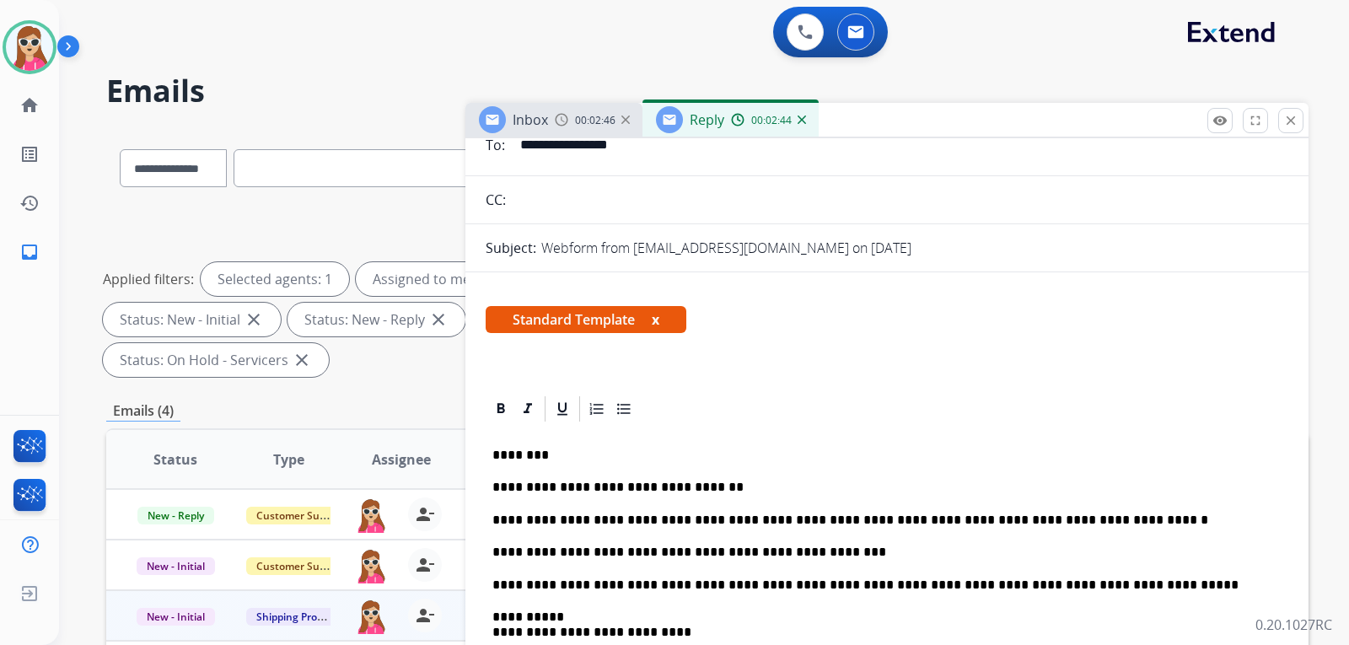
scroll to position [0, 0]
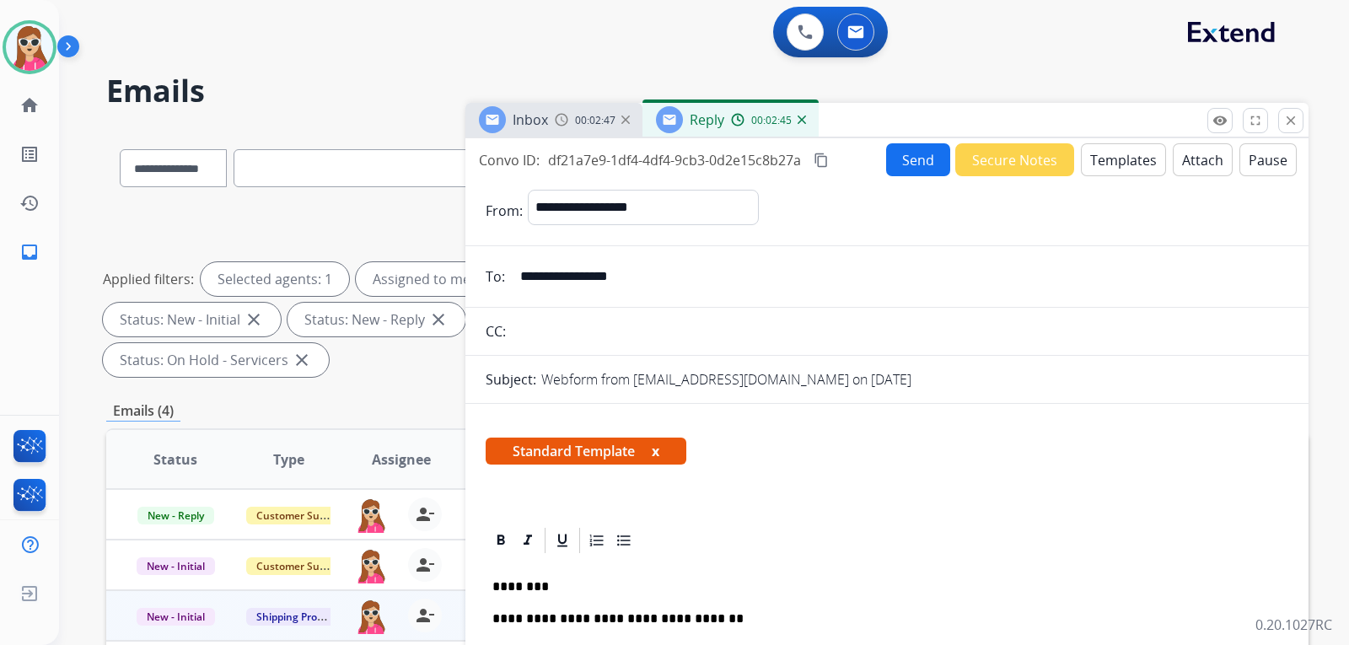
click at [895, 158] on button "Send" at bounding box center [918, 159] width 64 height 33
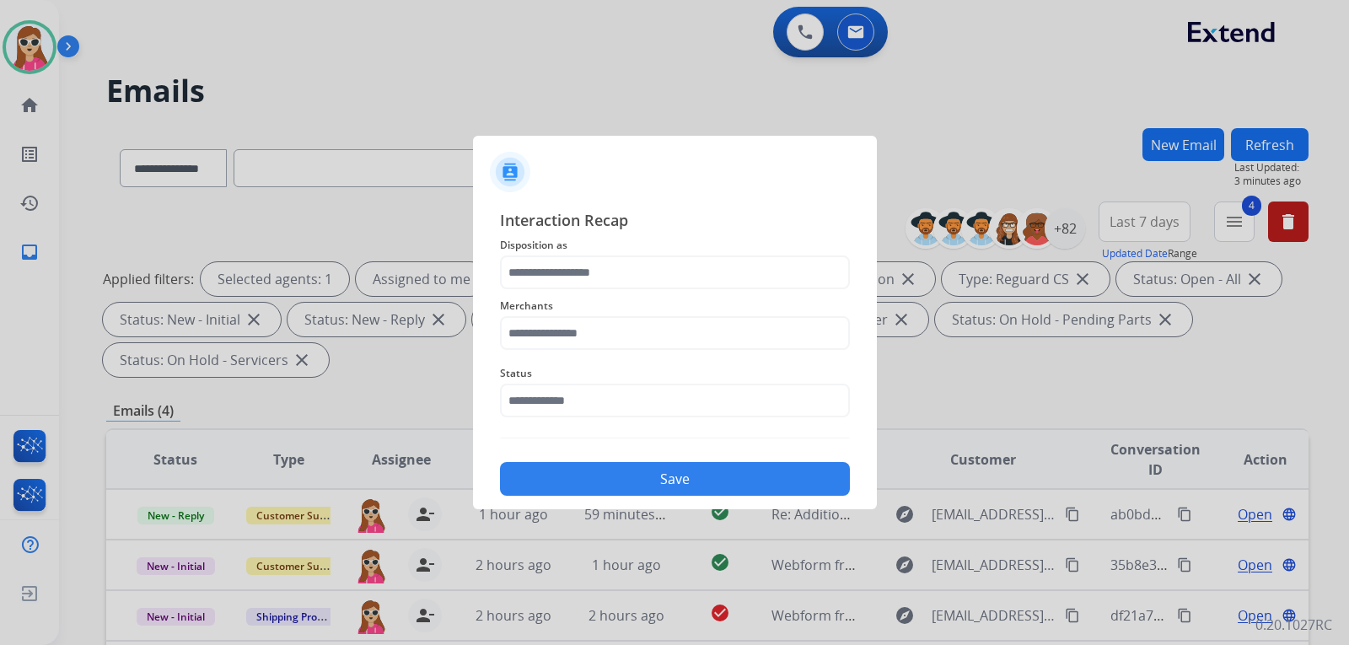
scroll to position [436, 0]
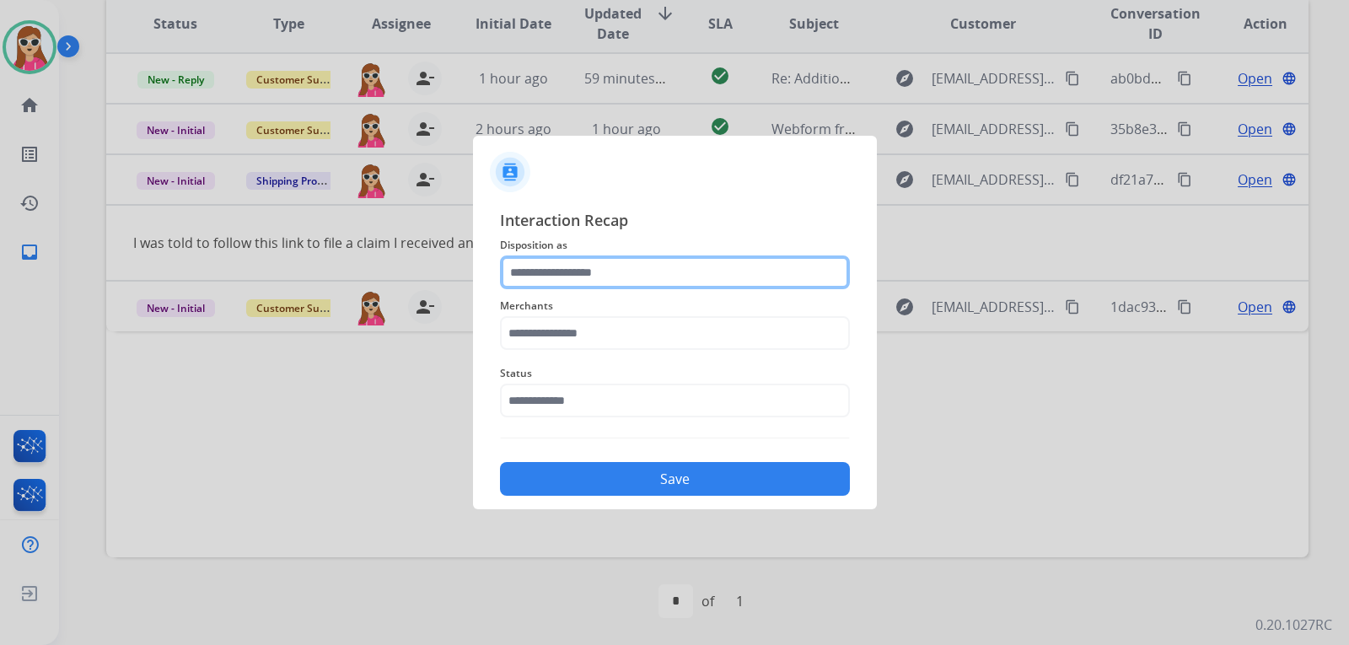
click at [646, 266] on input "text" at bounding box center [675, 272] width 350 height 34
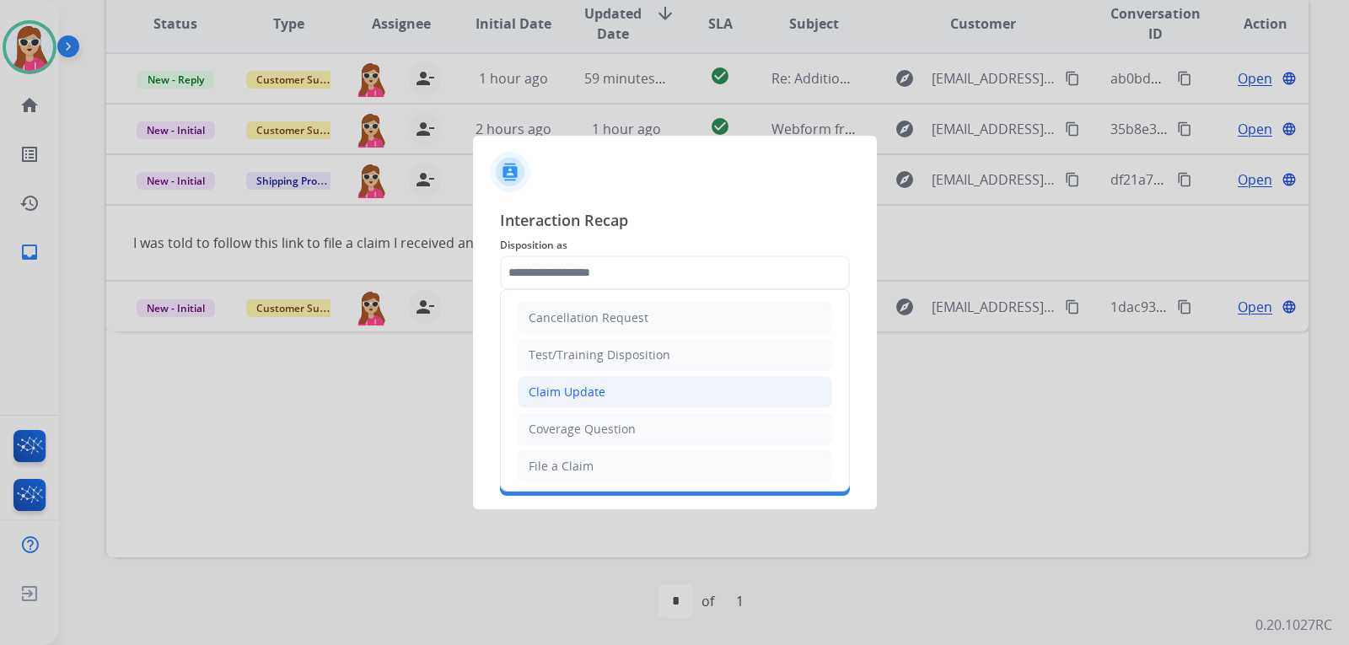
click at [577, 401] on li "Claim Update" at bounding box center [675, 392] width 314 height 32
type input "**********"
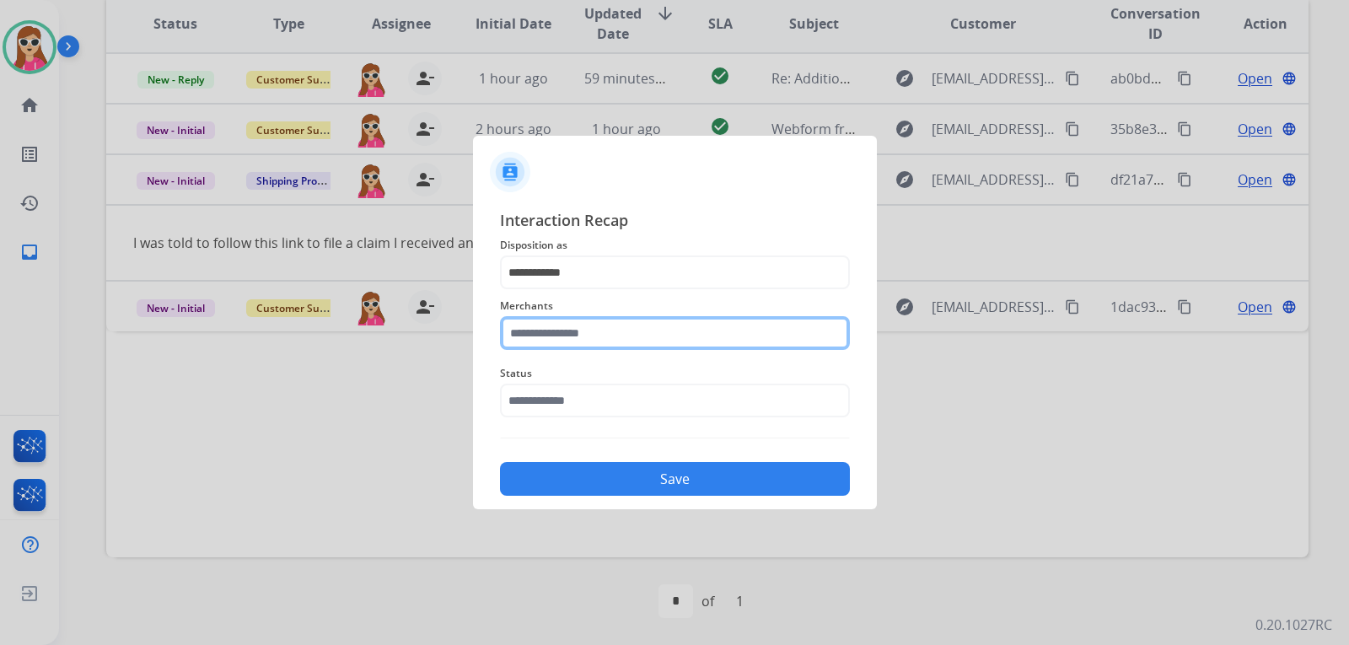
click at [614, 337] on input "text" at bounding box center [675, 333] width 350 height 34
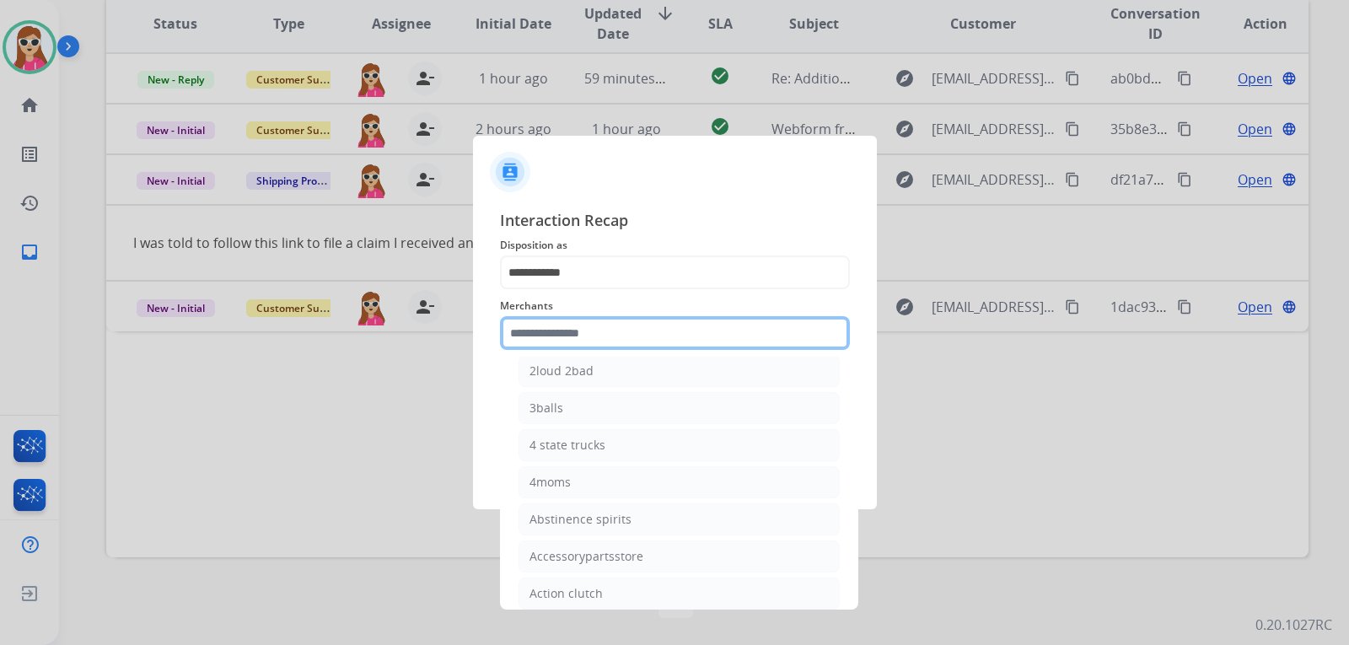
scroll to position [84, 0]
click at [619, 327] on input "text" at bounding box center [675, 333] width 350 height 34
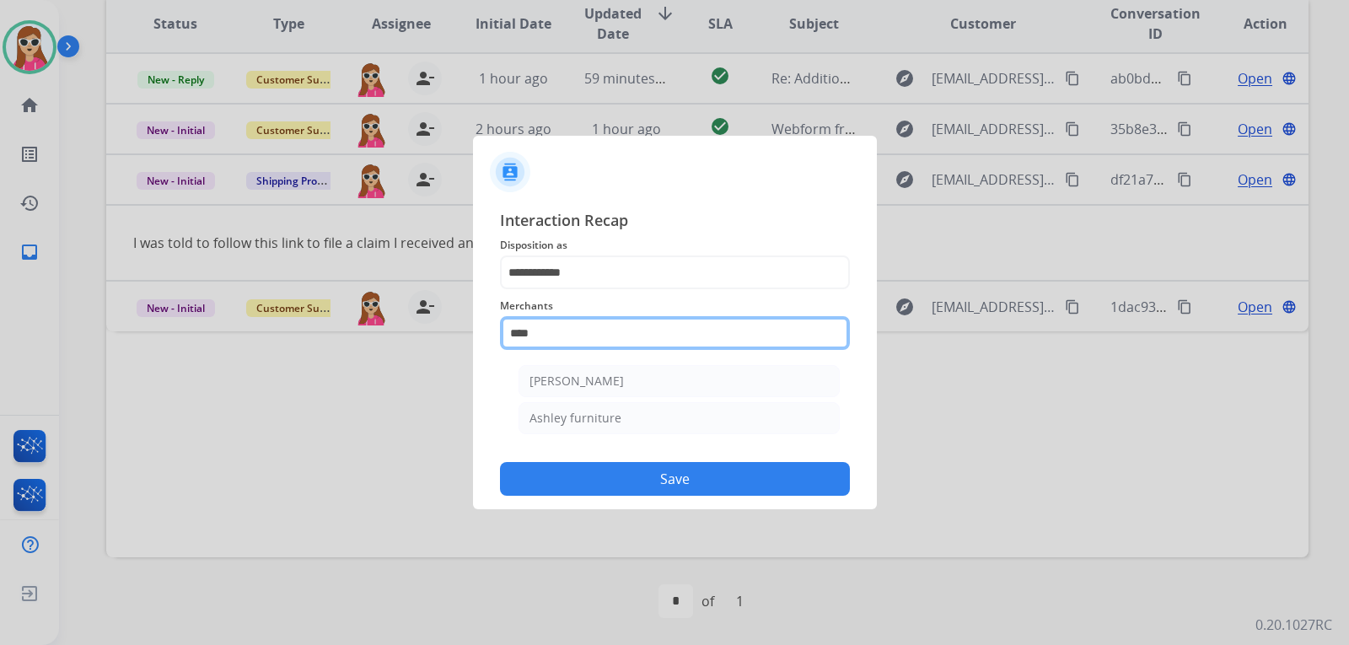
scroll to position [0, 0]
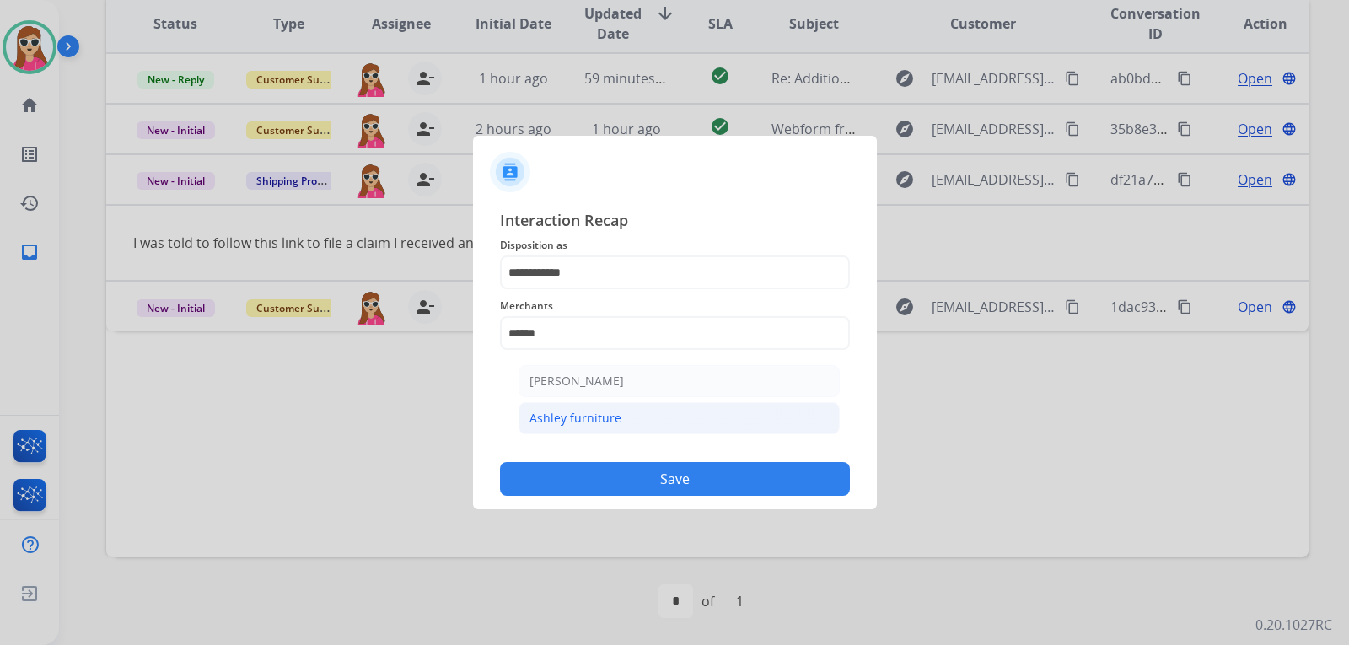
click at [584, 414] on div "Ashley furniture" at bounding box center [575, 418] width 92 height 17
type input "**********"
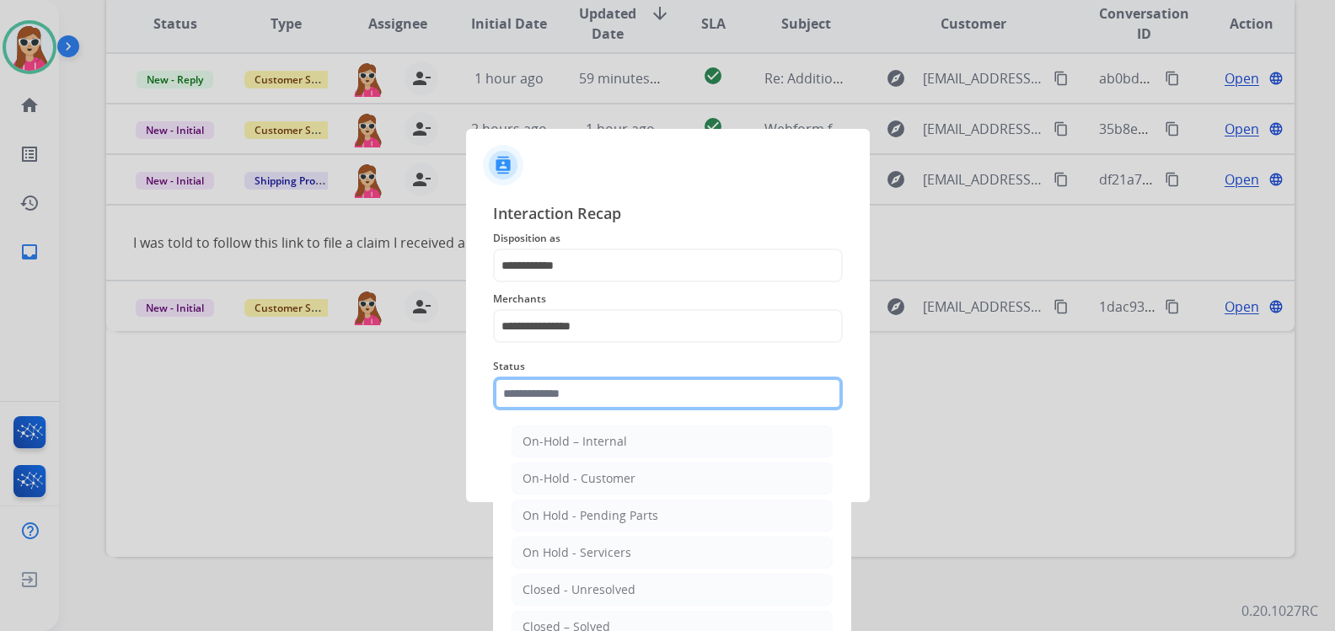
click at [592, 398] on input "text" at bounding box center [668, 394] width 350 height 34
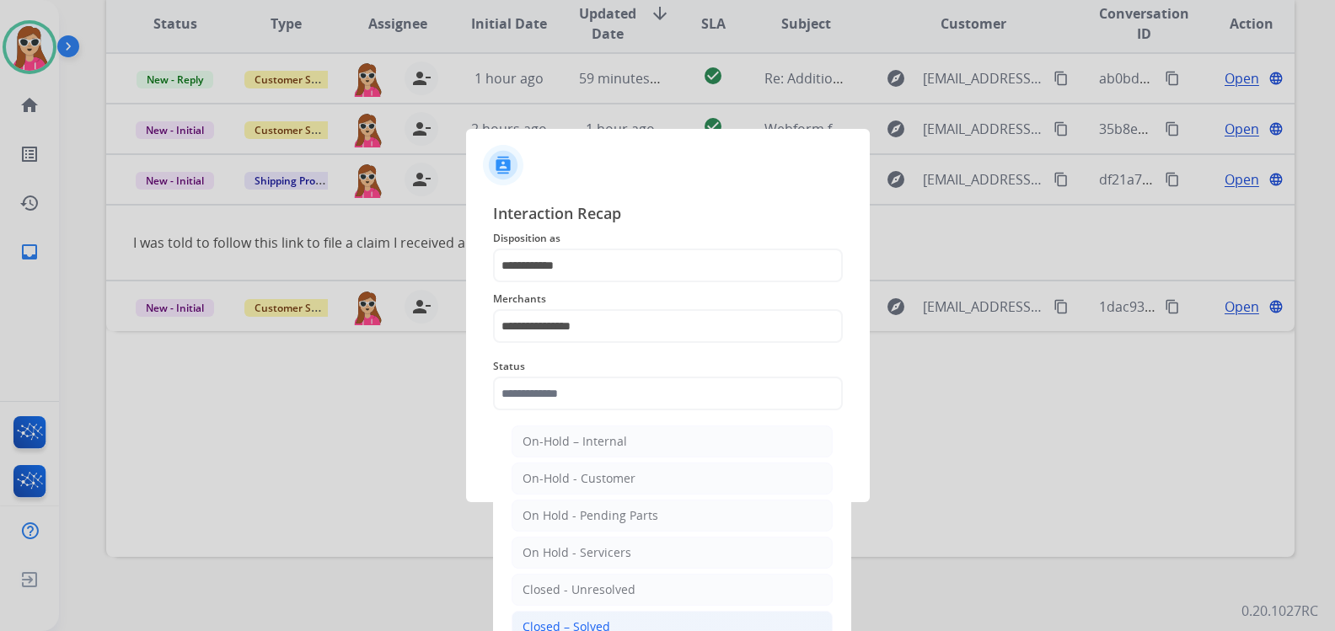
click at [614, 618] on li "Closed – Solved" at bounding box center [672, 627] width 321 height 32
type input "**********"
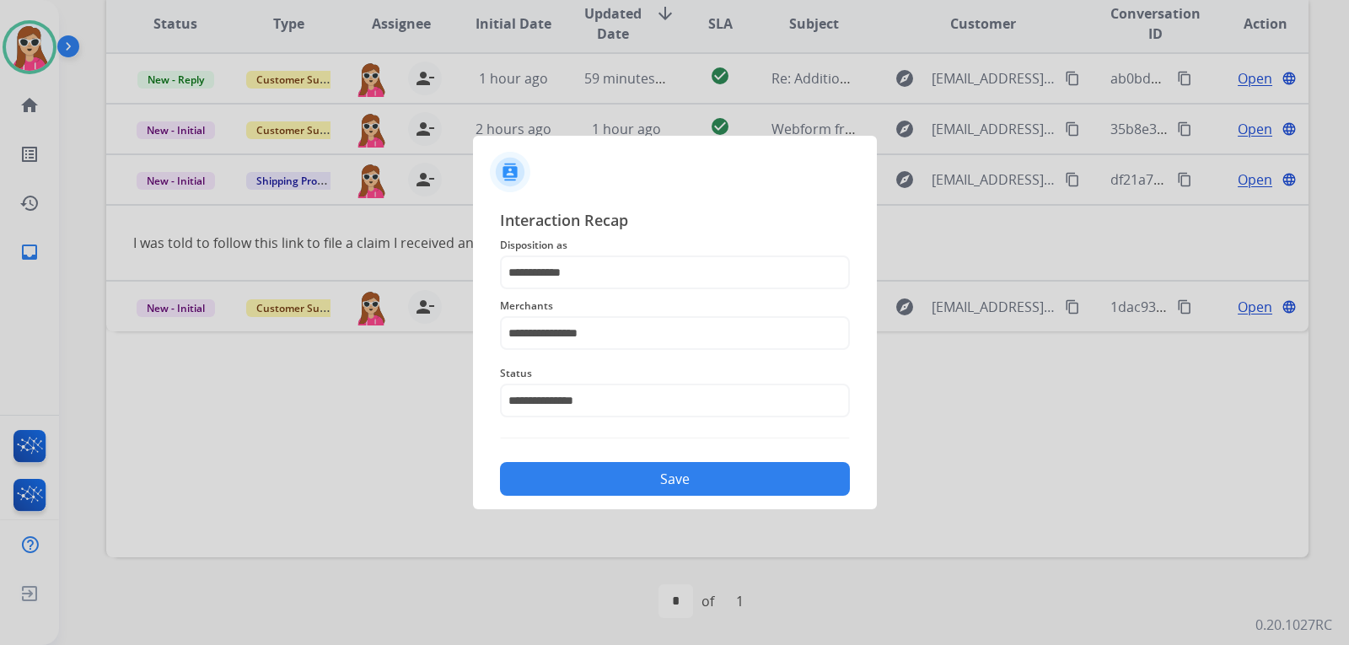
click at [673, 483] on button "Save" at bounding box center [675, 479] width 350 height 34
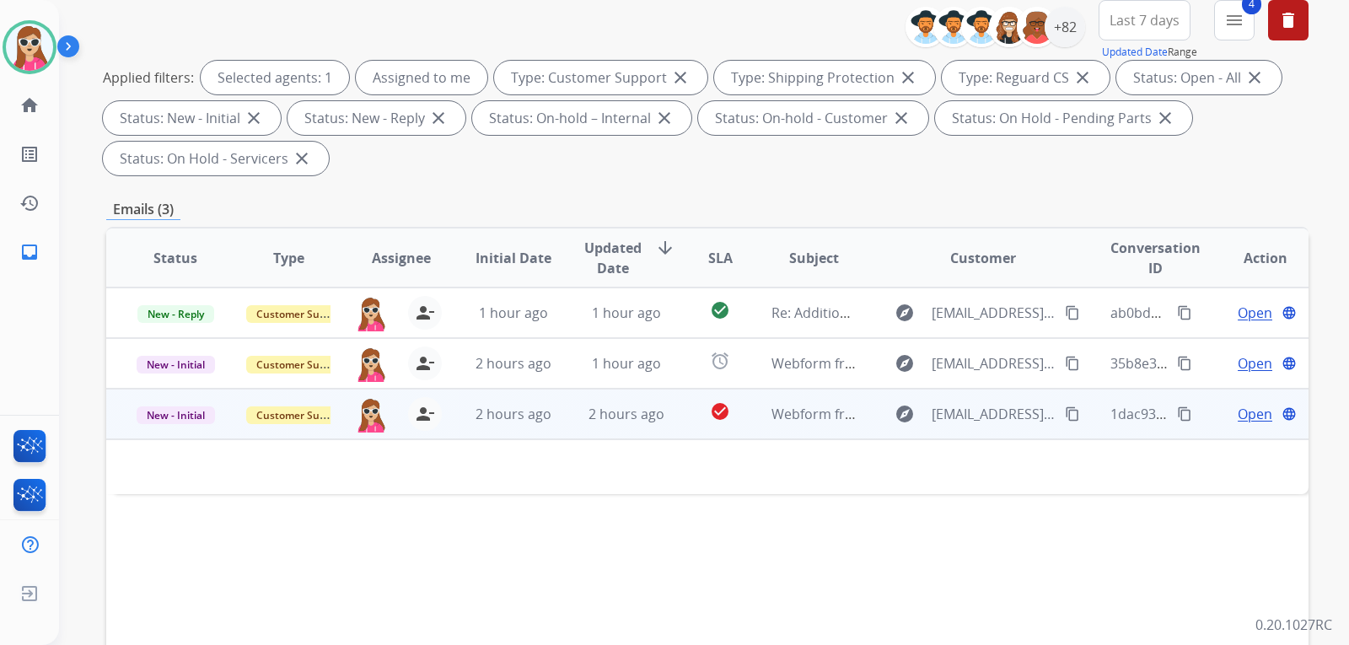
scroll to position [253, 0]
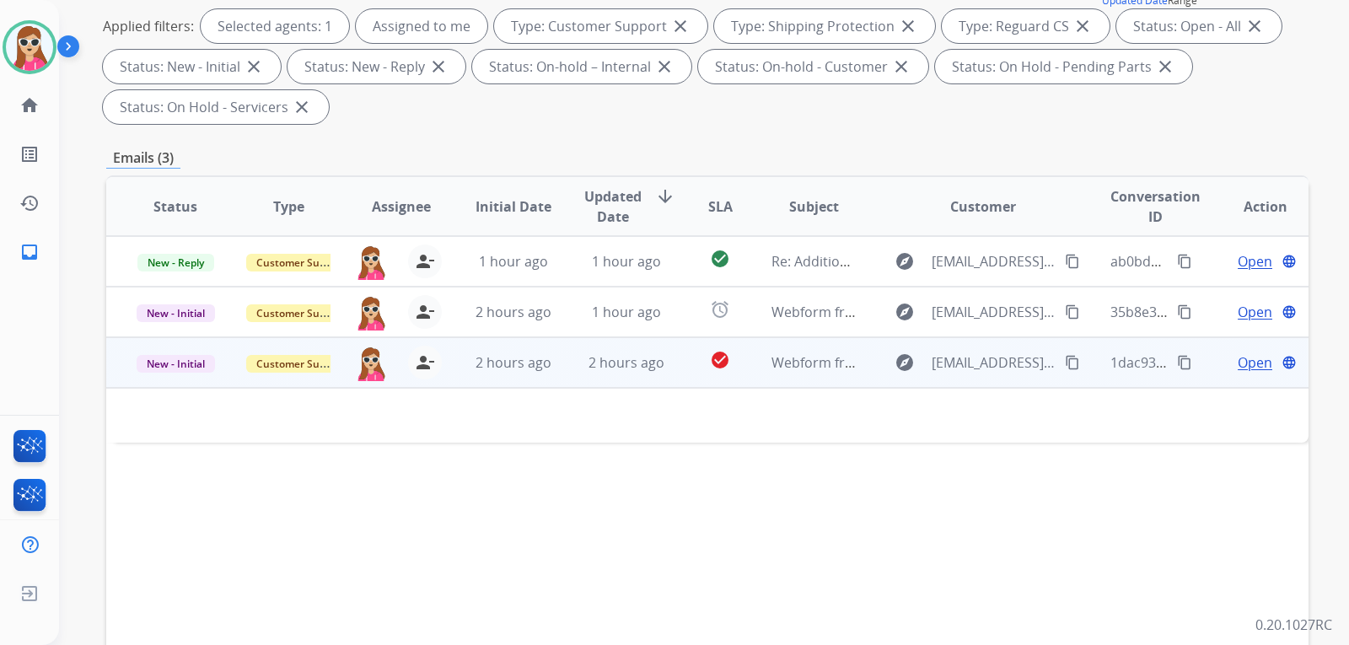
click at [748, 368] on td "Webform from [EMAIL_ADDRESS][DOMAIN_NAME] on [DATE]" at bounding box center [800, 362] width 113 height 51
click at [745, 369] on td "Webform from [EMAIL_ADDRESS][DOMAIN_NAME] on [DATE]" at bounding box center [800, 362] width 113 height 51
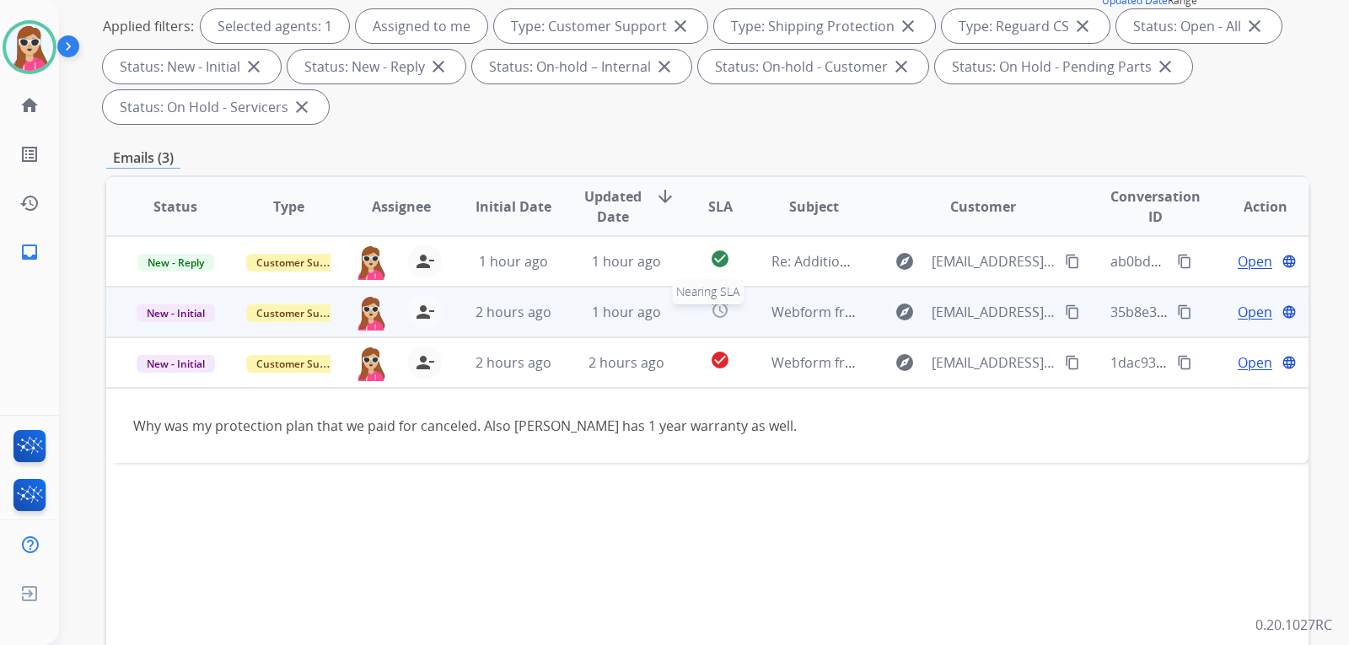
click at [727, 320] on div "alarm" at bounding box center [719, 311] width 47 height 25
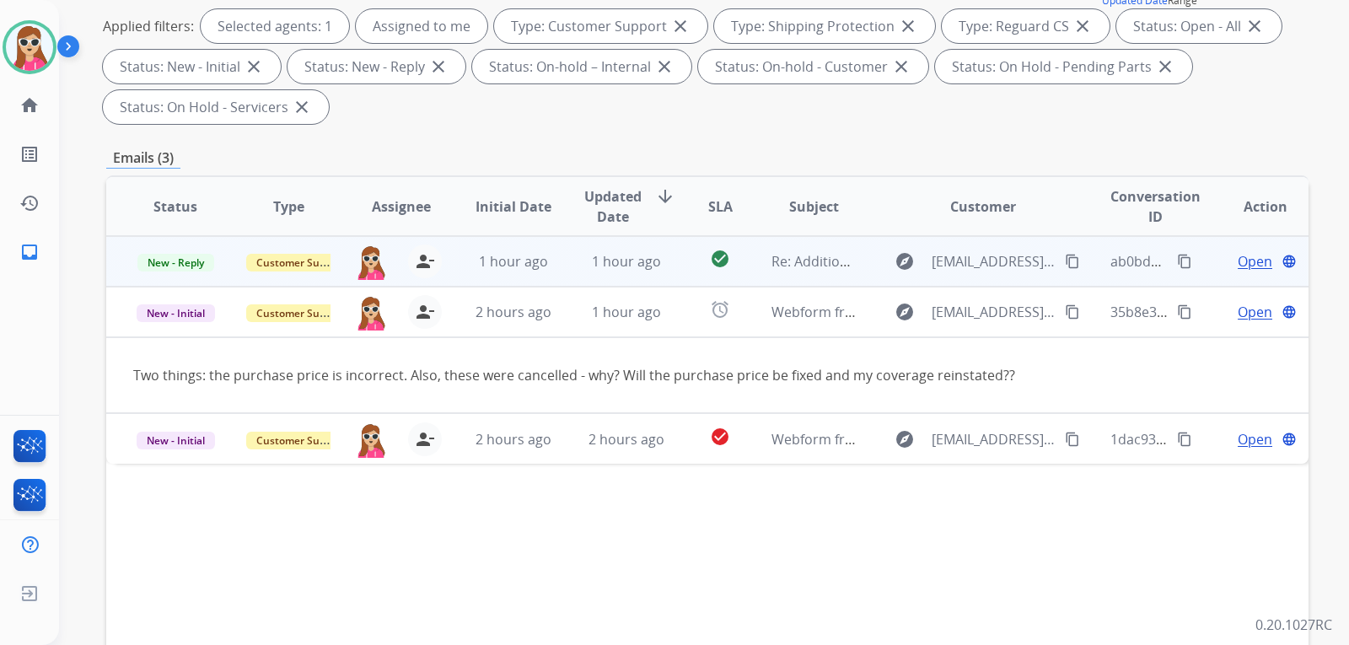
click at [673, 267] on td "check_circle" at bounding box center [706, 261] width 75 height 51
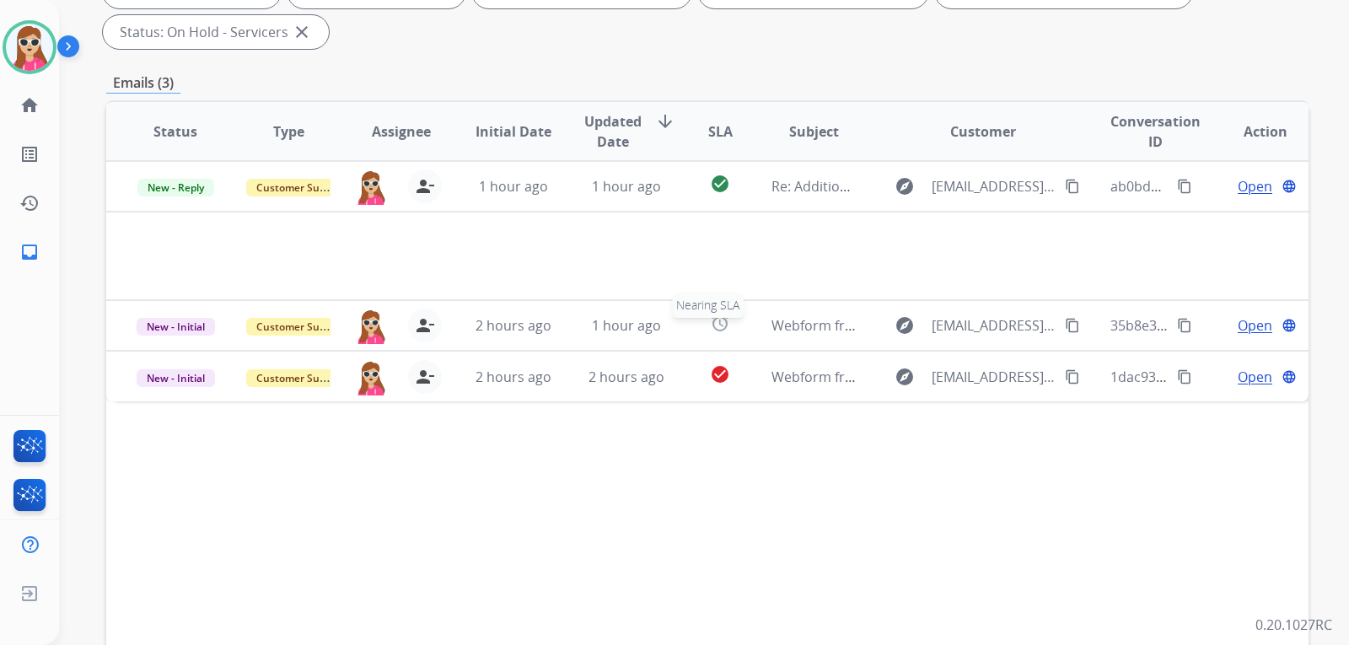
scroll to position [421, 0]
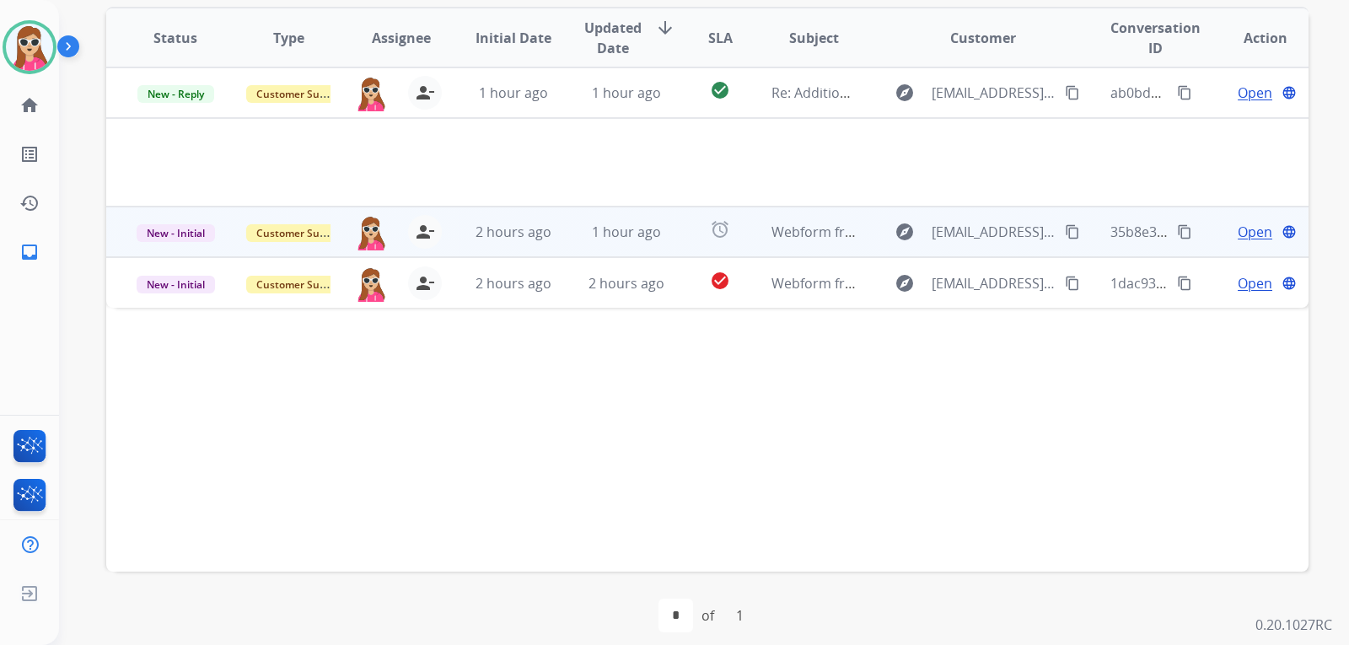
click at [1258, 234] on span "Open" at bounding box center [1254, 232] width 35 height 20
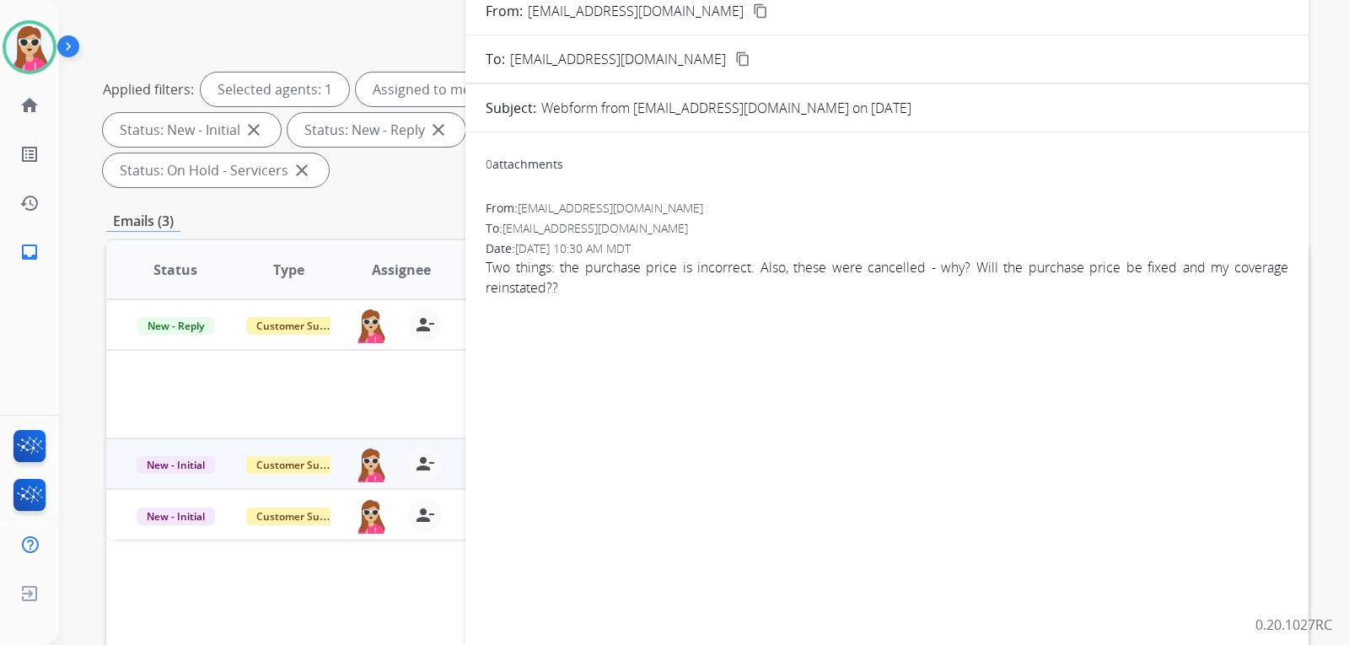
scroll to position [84, 0]
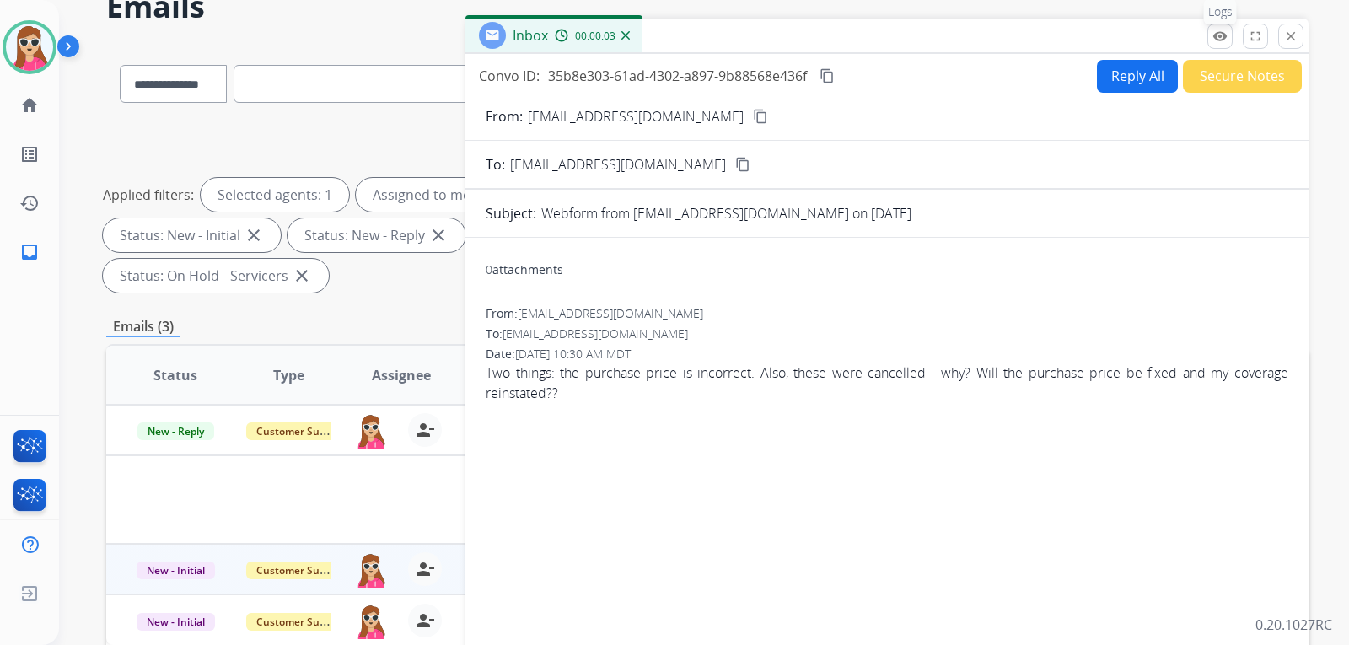
click at [1213, 32] on mat-icon "remove_red_eye" at bounding box center [1219, 36] width 15 height 15
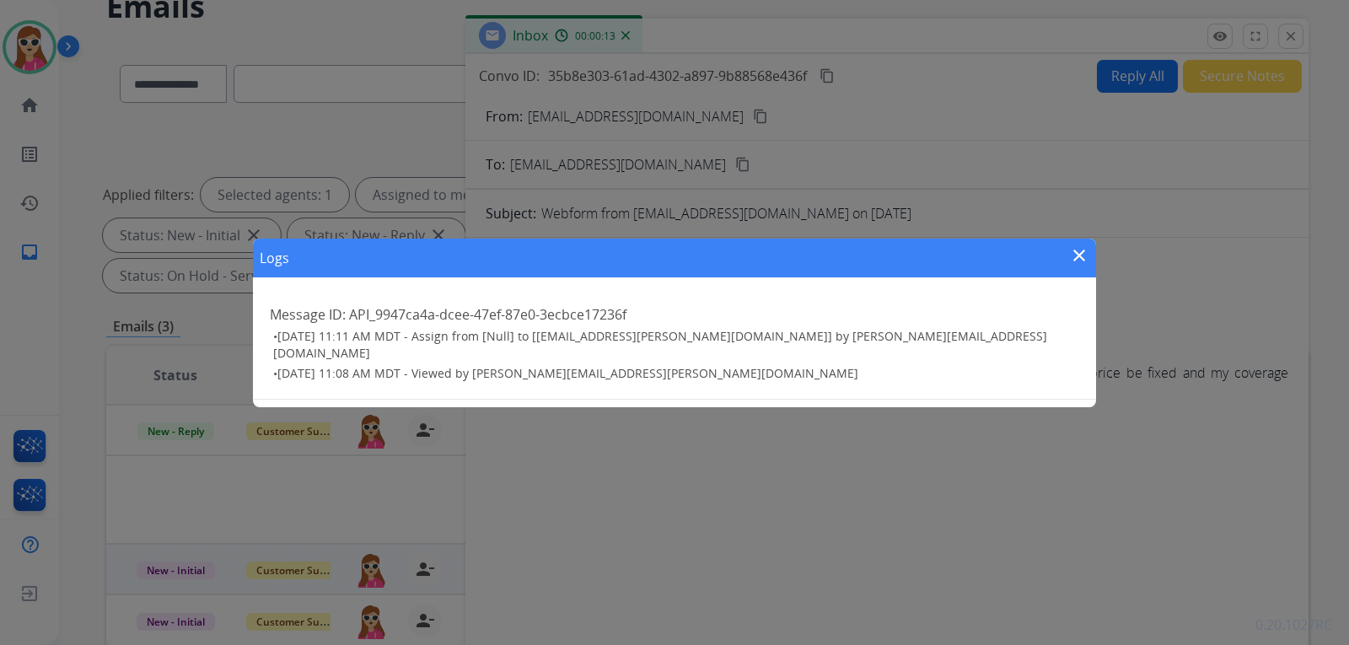
click at [1080, 252] on mat-icon "close" at bounding box center [1079, 255] width 20 height 20
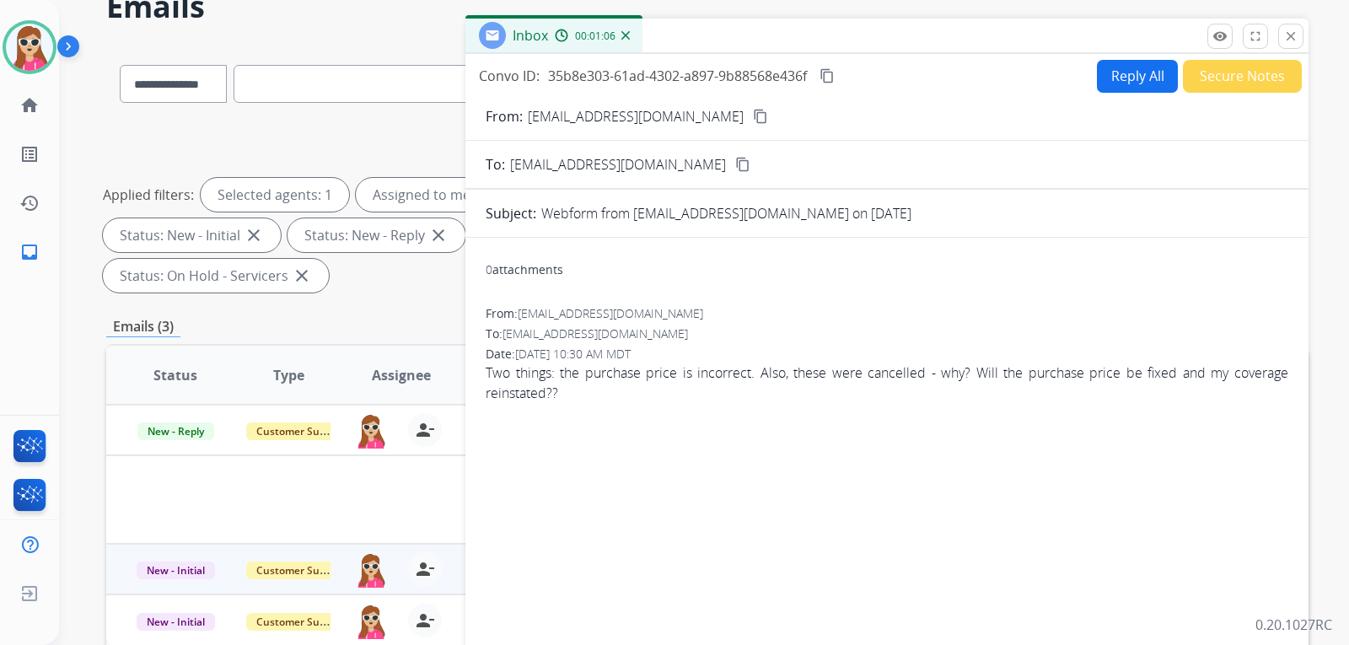
click at [753, 115] on mat-icon "content_copy" at bounding box center [760, 116] width 15 height 15
click at [469, 451] on div "0 attachments From: mlbangel52284@gmail.com To: support@extend.com Date: 09/10/…" at bounding box center [886, 505] width 843 height 509
click at [1238, 196] on form "From: mlbangel52284@gmail.com content_copy To: support@extend.com content_copy …" at bounding box center [886, 433] width 843 height 681
click at [1113, 76] on button "Reply All" at bounding box center [1137, 76] width 81 height 33
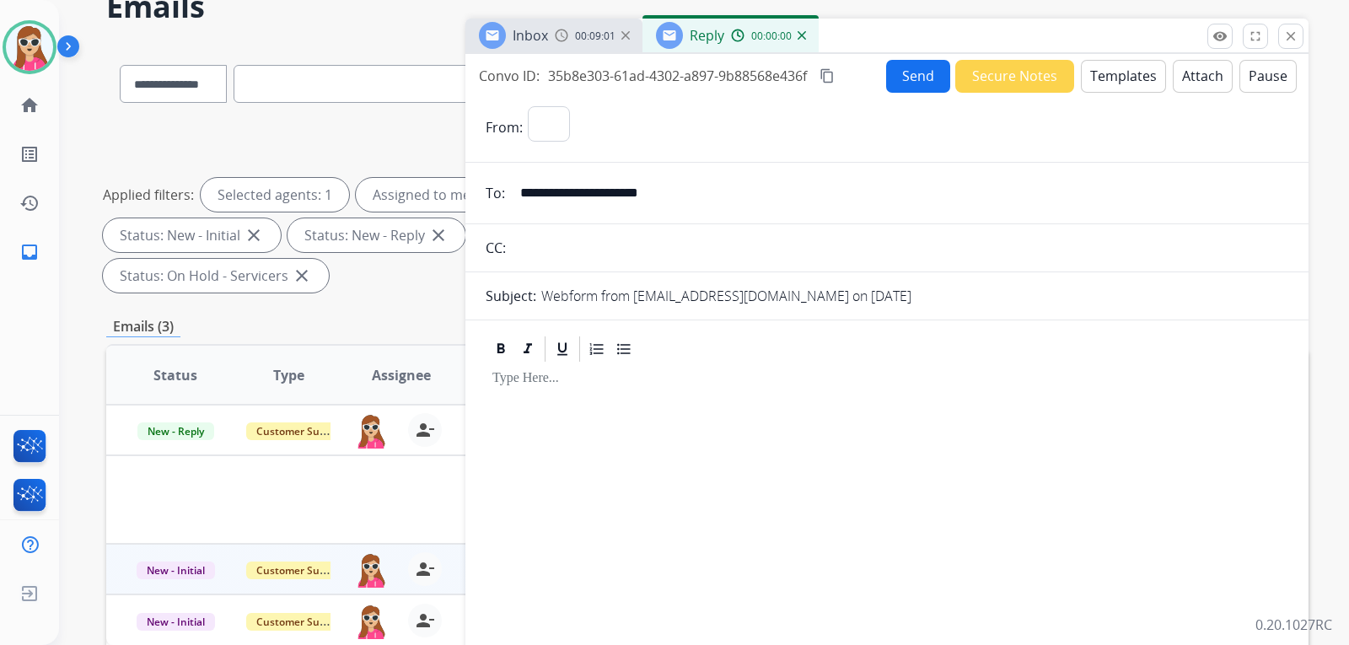
select select "**********"
click at [1114, 78] on button "Templates" at bounding box center [1123, 76] width 85 height 33
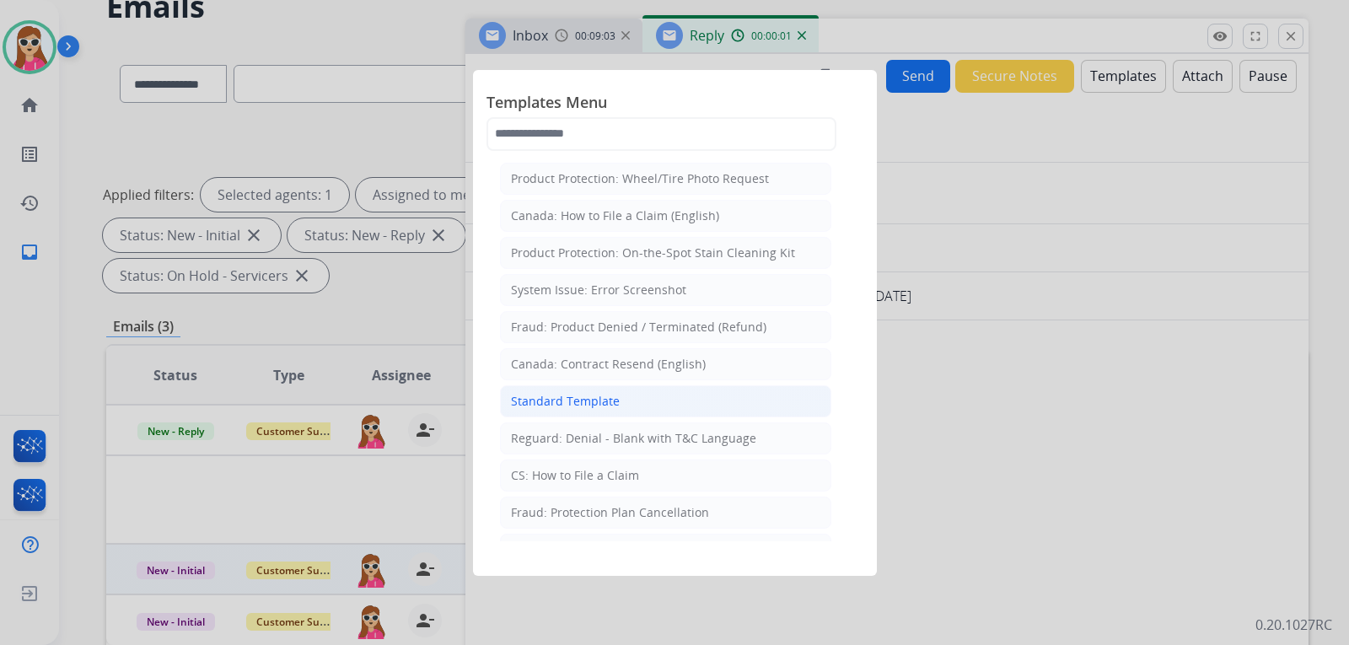
click at [694, 405] on li "Standard Template" at bounding box center [665, 401] width 331 height 32
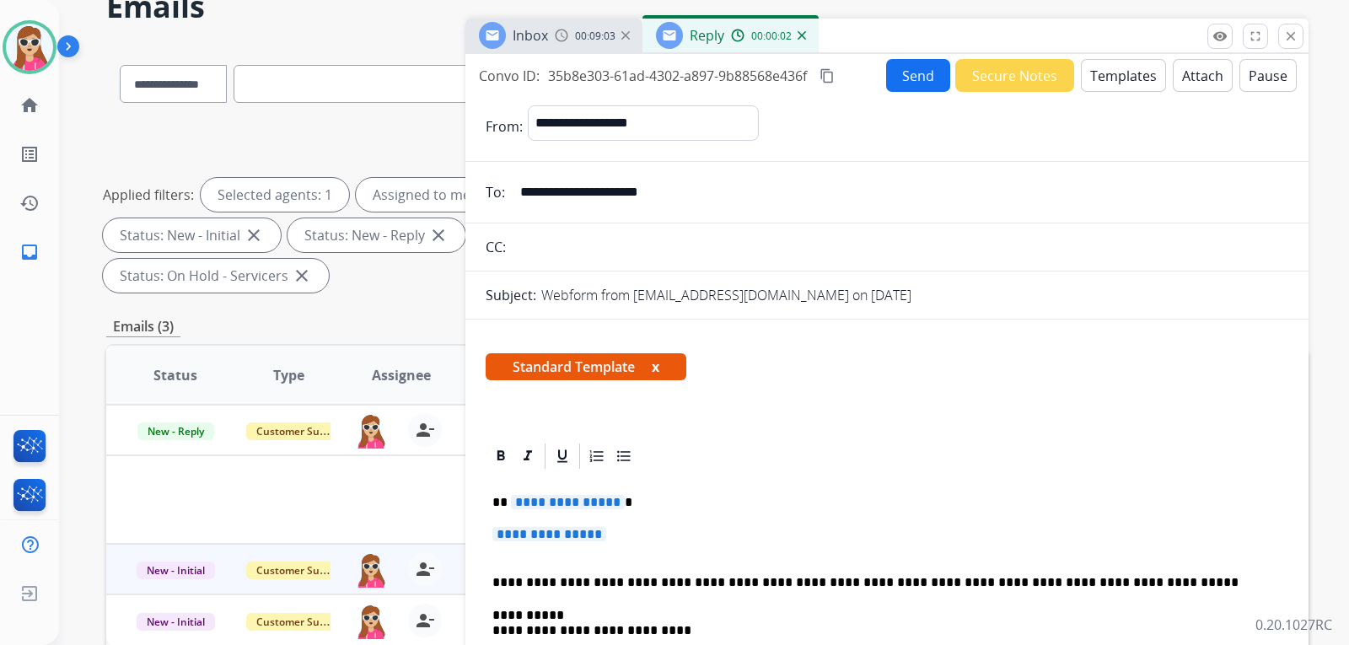
click at [584, 510] on p "**********" at bounding box center [879, 502] width 775 height 15
click at [585, 509] on span "**********" at bounding box center [568, 502] width 114 height 14
click at [584, 507] on span "**********" at bounding box center [568, 502] width 114 height 14
click at [572, 543] on p "**********" at bounding box center [886, 542] width 789 height 31
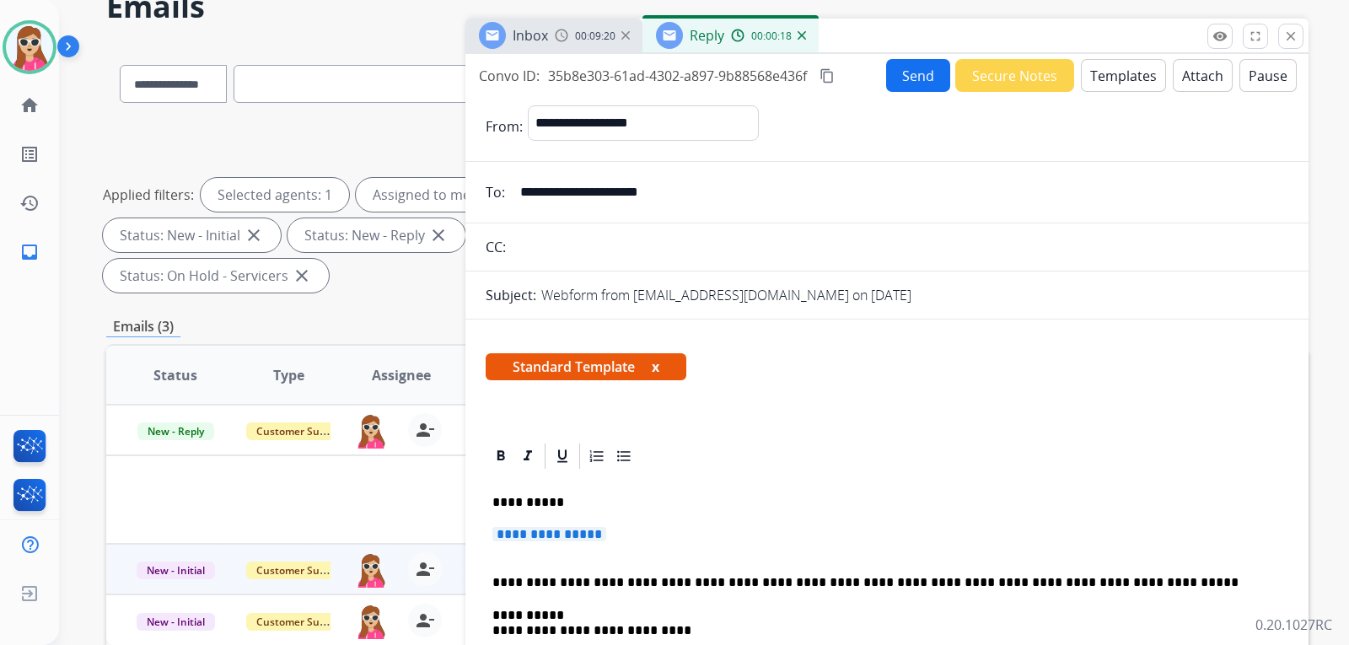
click at [575, 539] on span "**********" at bounding box center [549, 534] width 114 height 14
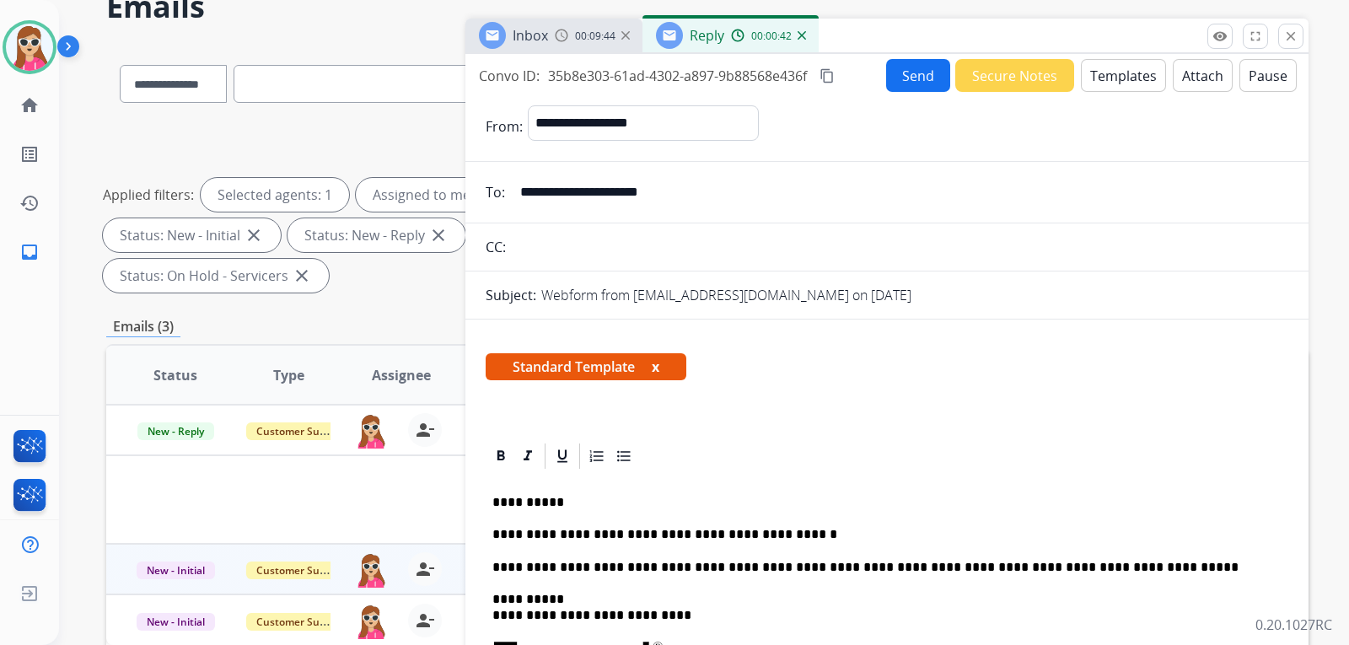
click at [892, 82] on button "Send" at bounding box center [918, 75] width 64 height 33
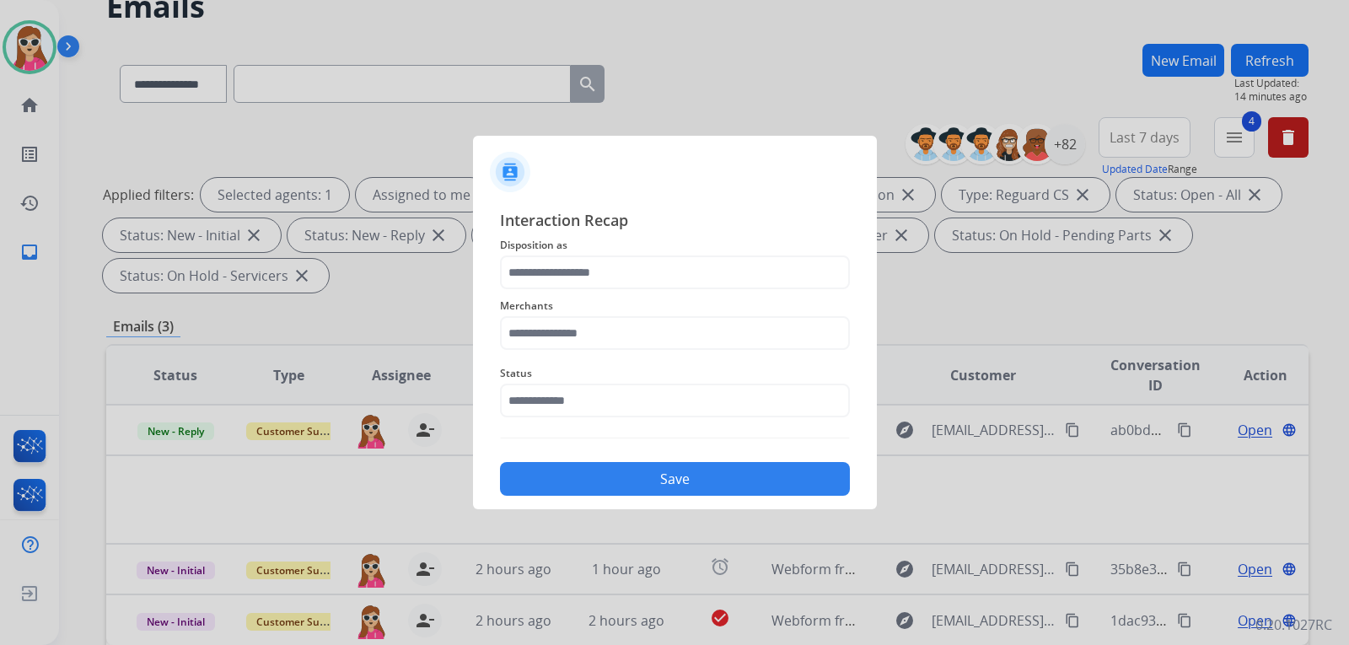
scroll to position [0, 0]
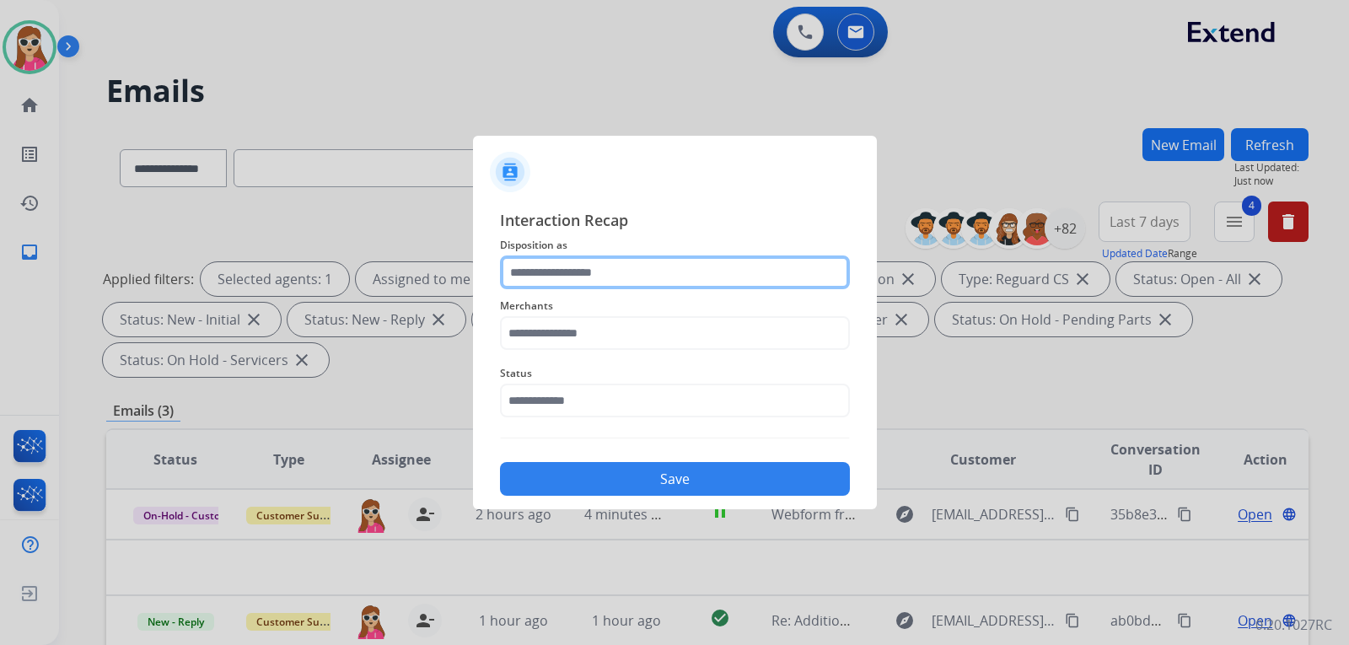
click at [603, 266] on input "text" at bounding box center [675, 272] width 350 height 34
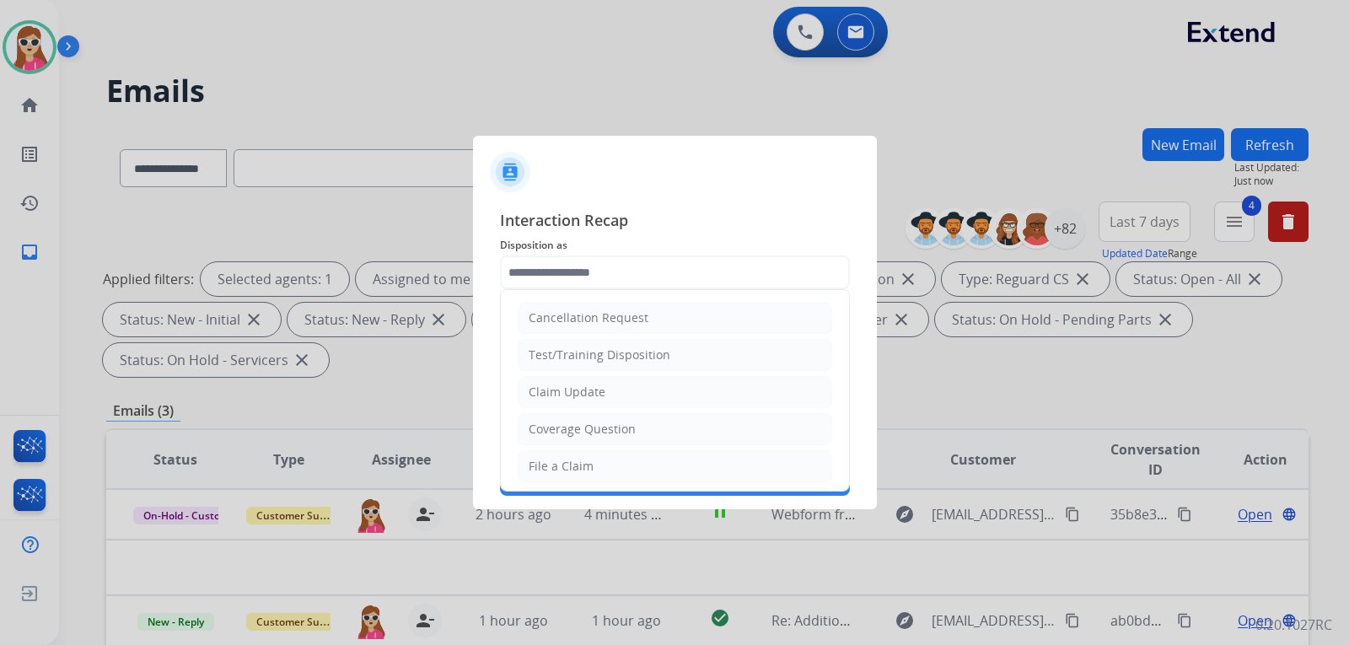
click at [651, 400] on li "Claim Update" at bounding box center [675, 392] width 314 height 32
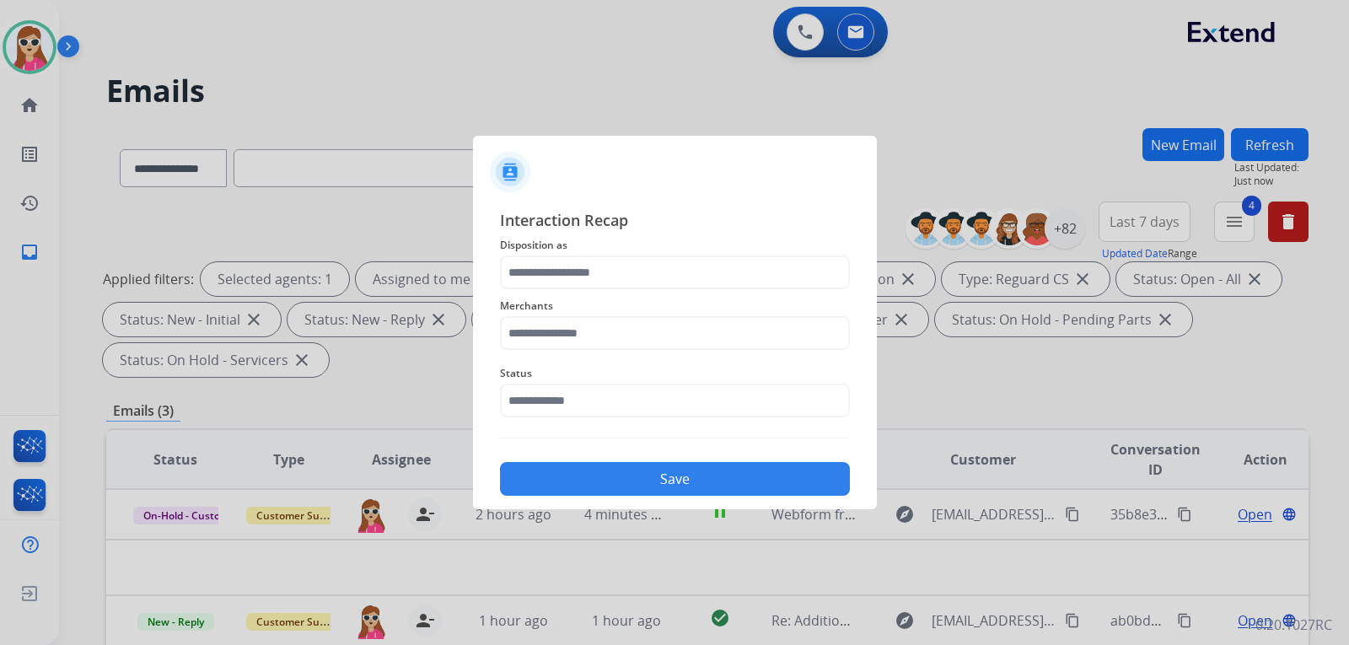
type input "**********"
click at [637, 338] on input "text" at bounding box center [675, 333] width 350 height 34
click at [598, 383] on li "Not found" at bounding box center [678, 381] width 321 height 32
type input "*********"
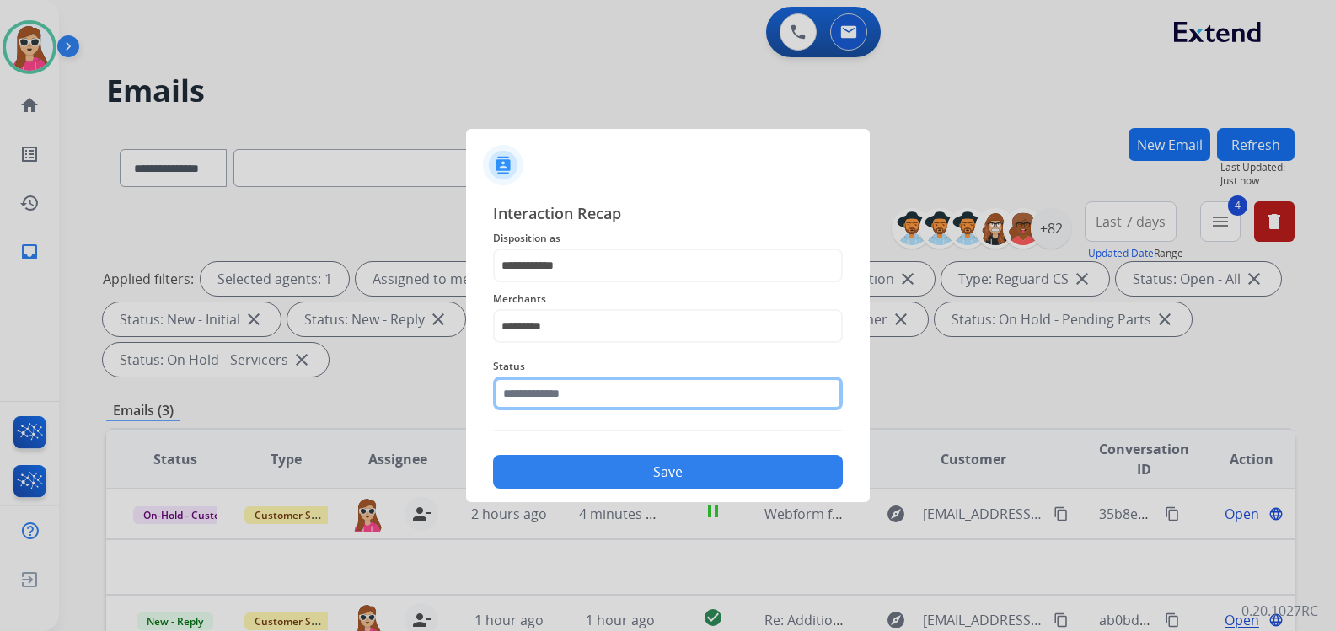
click at [593, 412] on div "Status" at bounding box center [668, 383] width 350 height 67
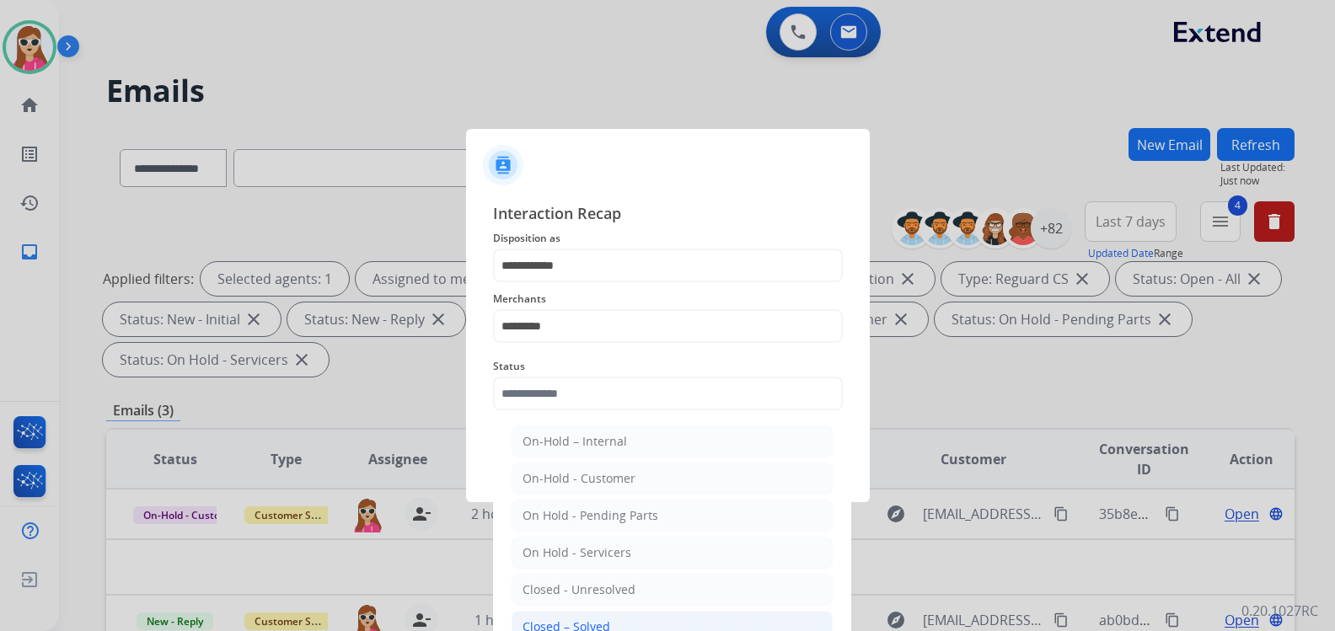
click at [580, 620] on div "Closed – Solved" at bounding box center [567, 627] width 88 height 17
type input "**********"
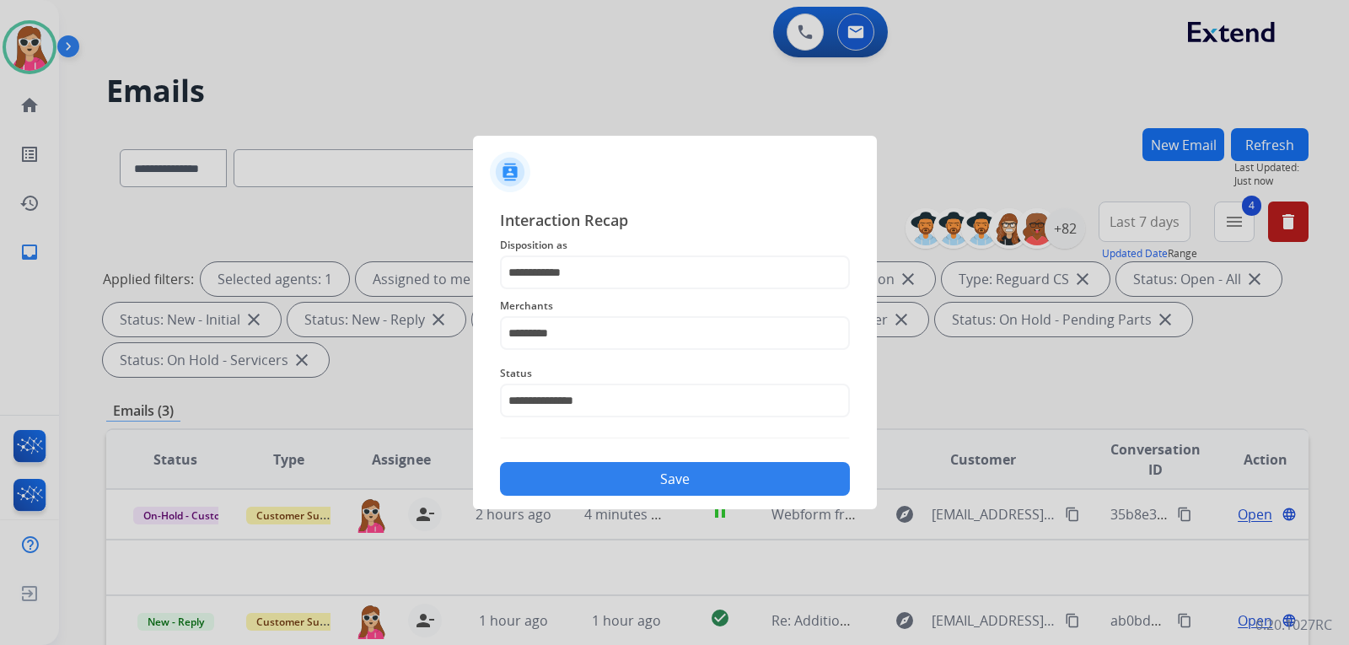
click at [632, 470] on button "Save" at bounding box center [675, 479] width 350 height 34
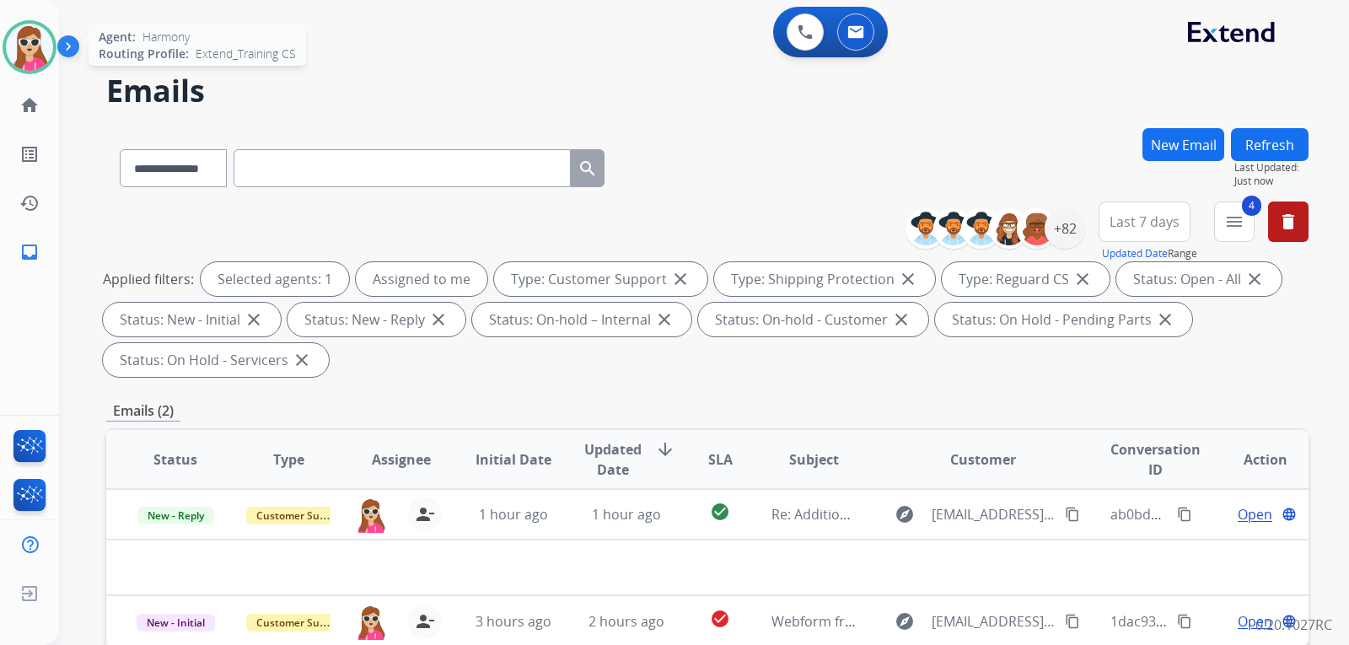
click at [6, 49] on div at bounding box center [30, 47] width 54 height 54
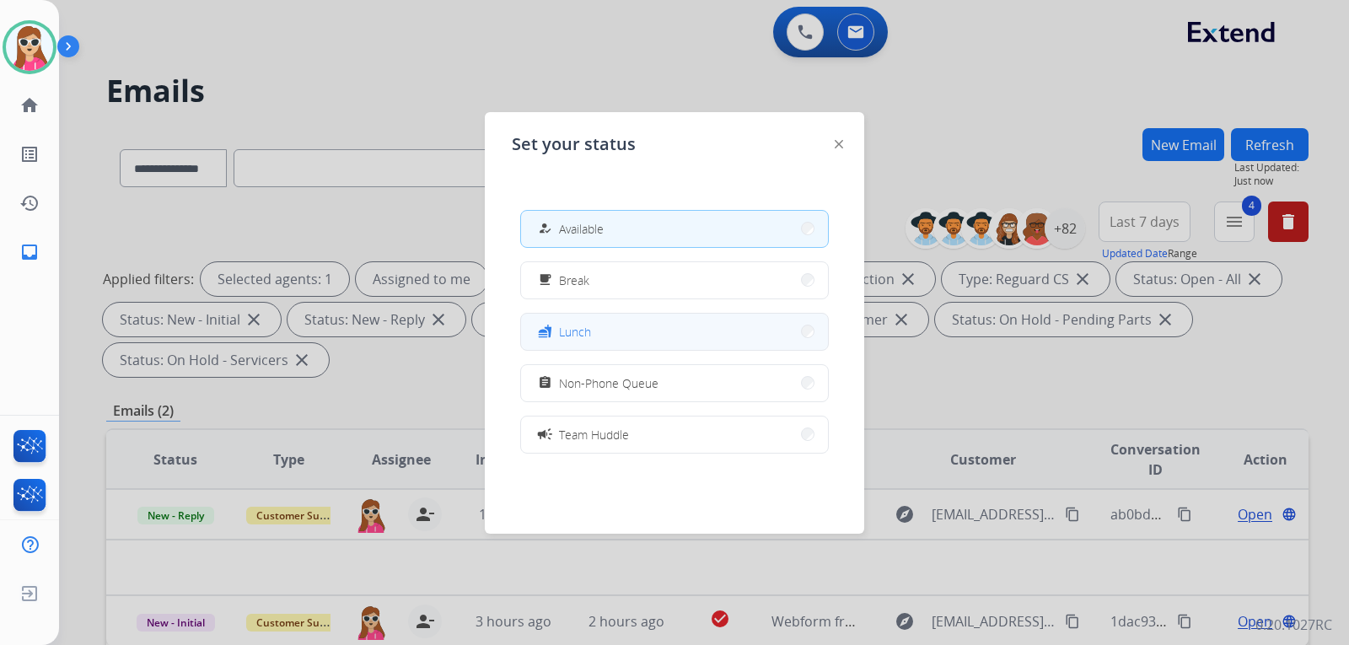
click at [677, 335] on button "fastfood Lunch" at bounding box center [674, 332] width 307 height 36
